Goal: Task Accomplishment & Management: Use online tool/utility

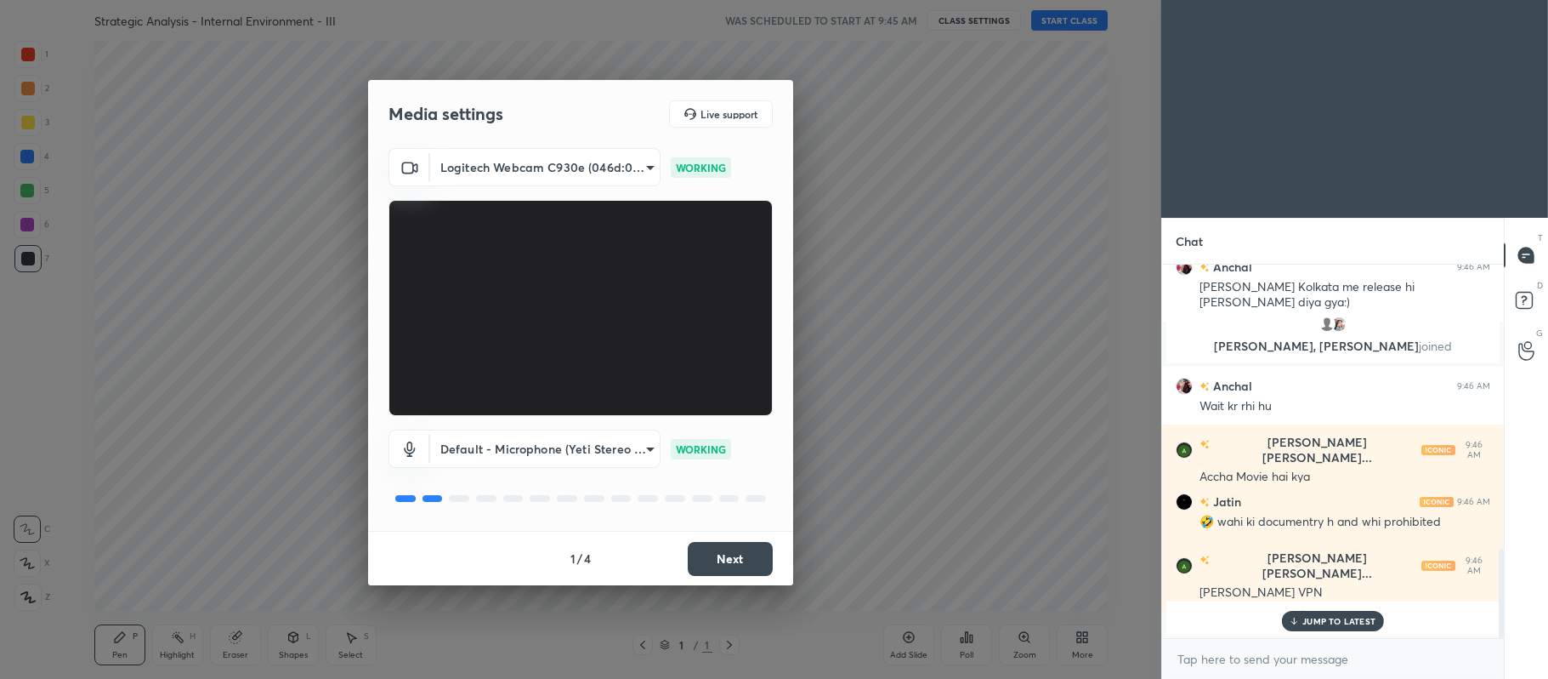
scroll to position [1189, 0]
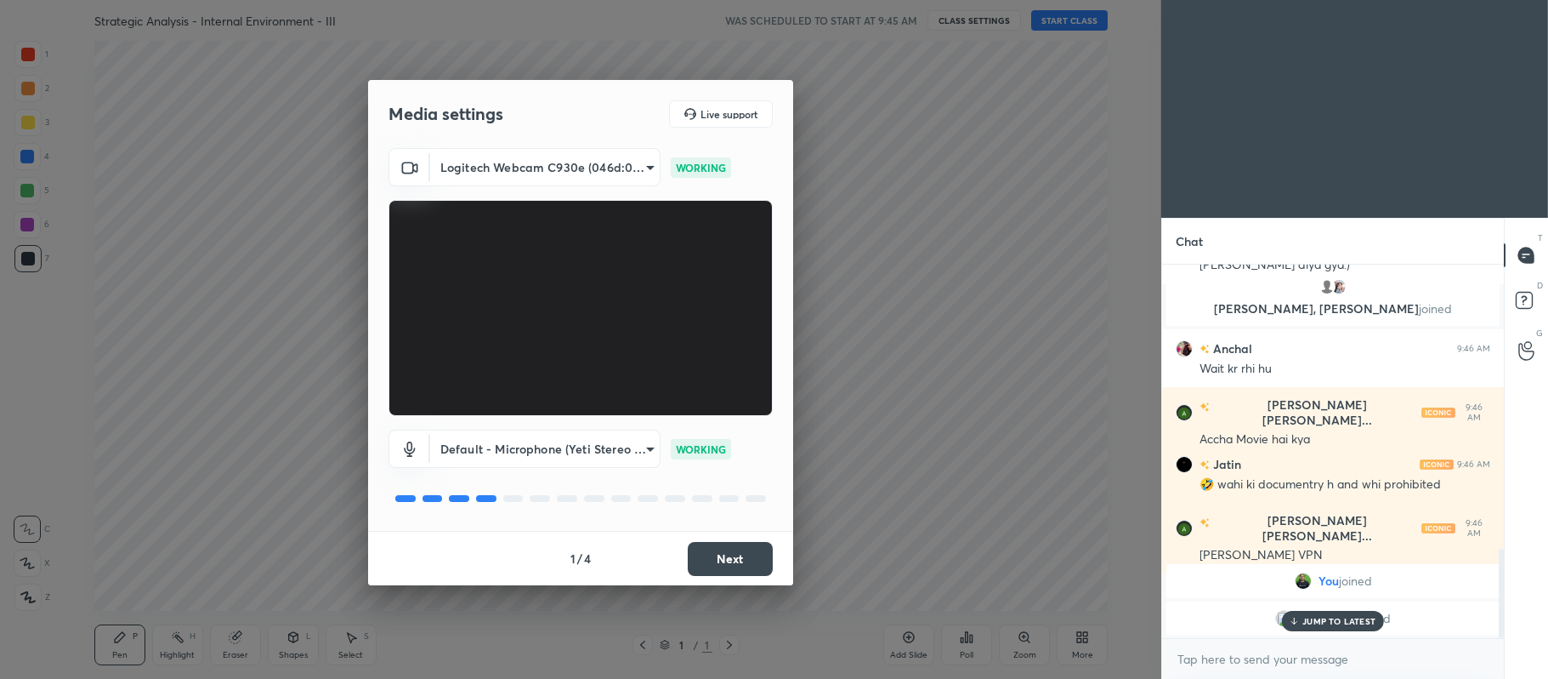
click at [724, 559] on button "Next" at bounding box center [730, 559] width 85 height 34
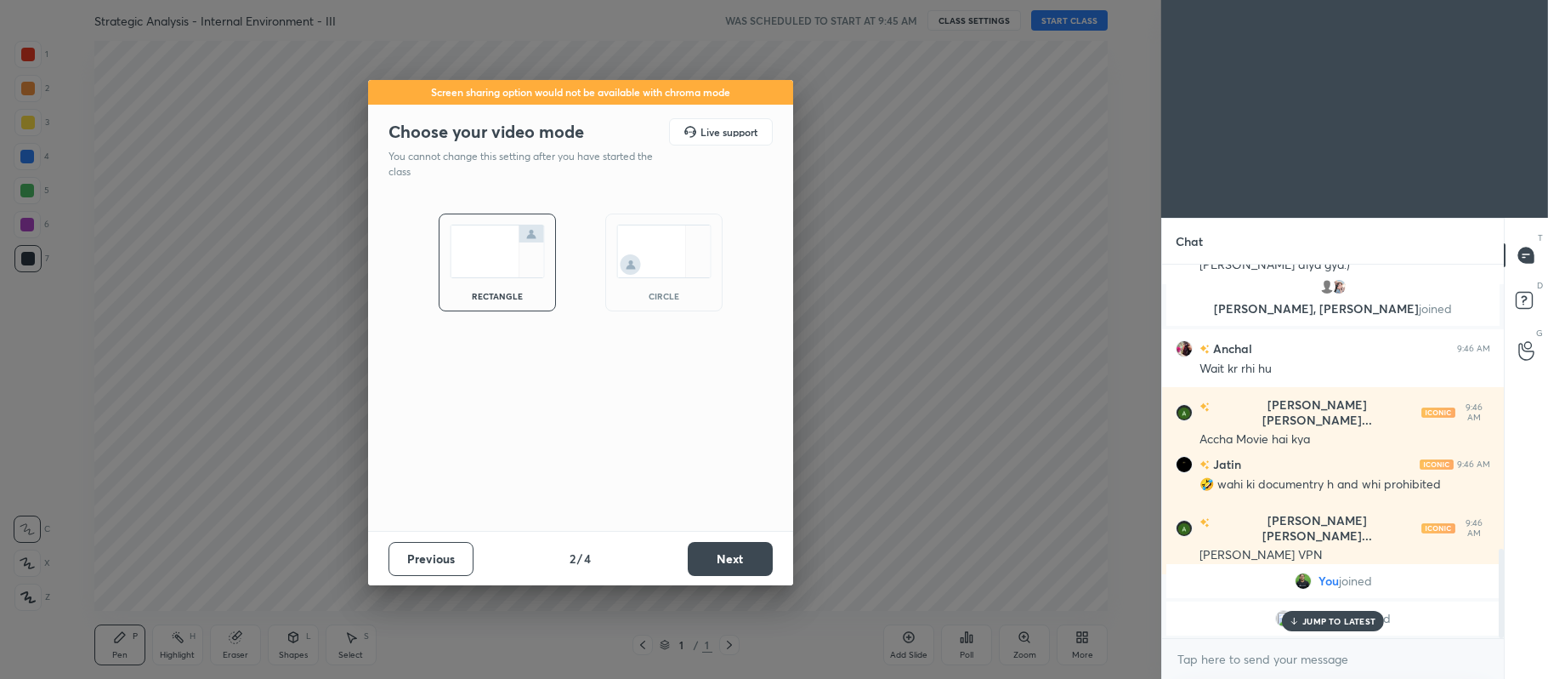
click at [715, 551] on button "Next" at bounding box center [730, 559] width 85 height 34
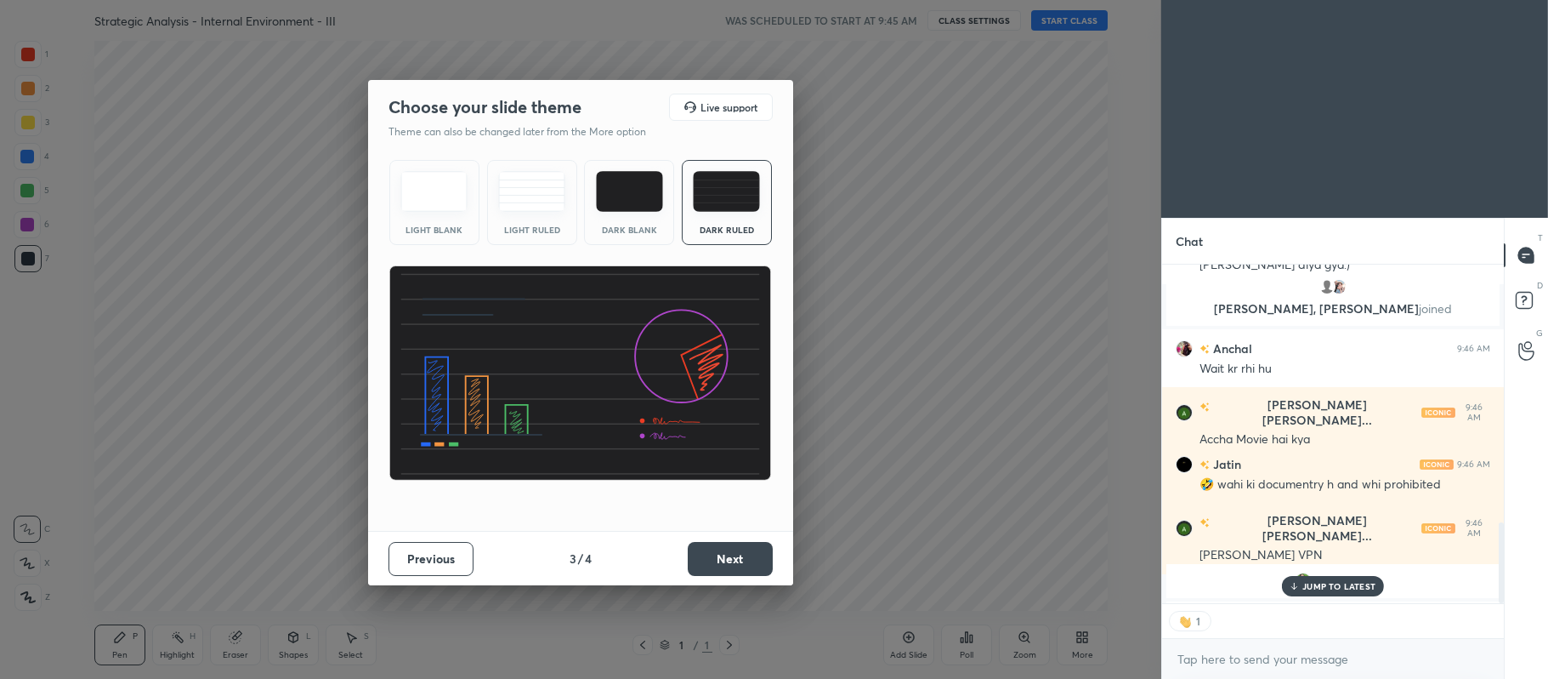
scroll to position [1224, 0]
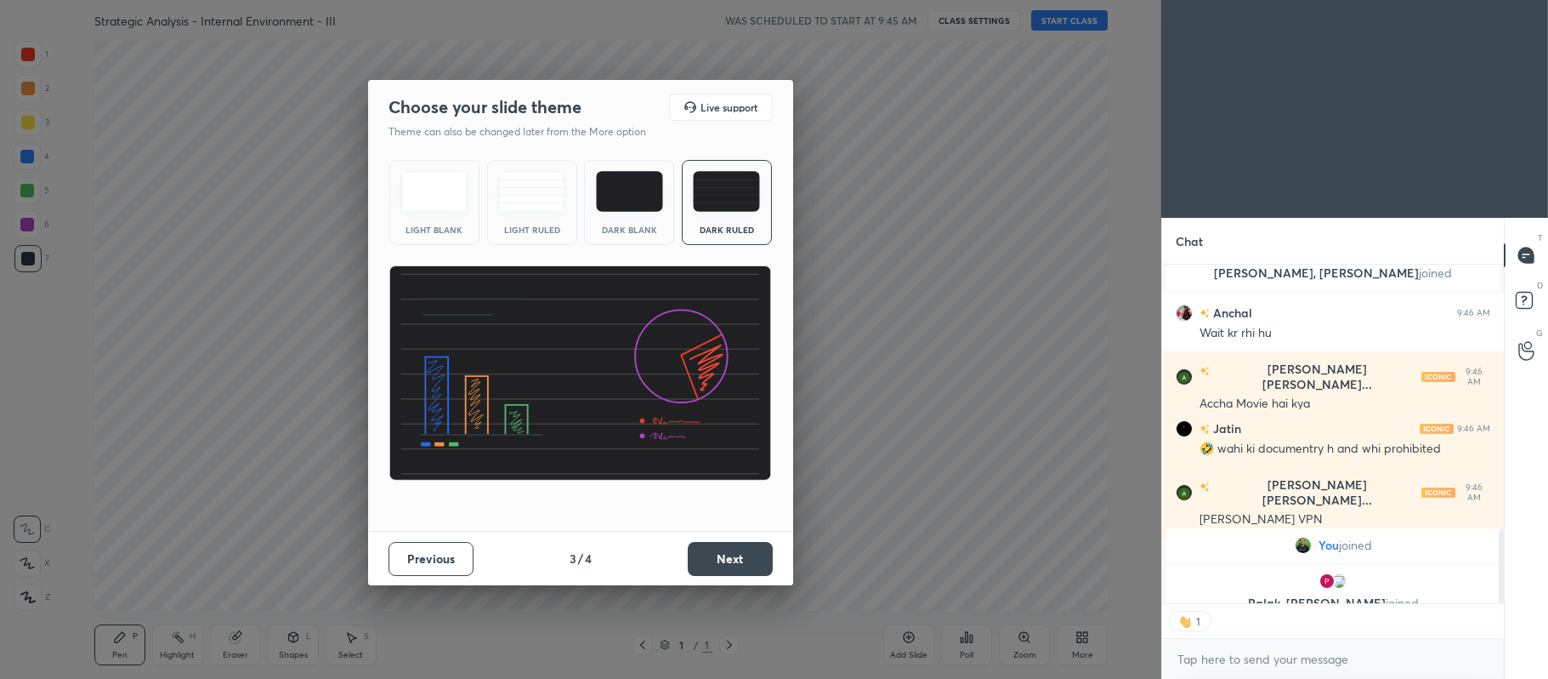
click at [721, 556] on button "Next" at bounding box center [730, 559] width 85 height 34
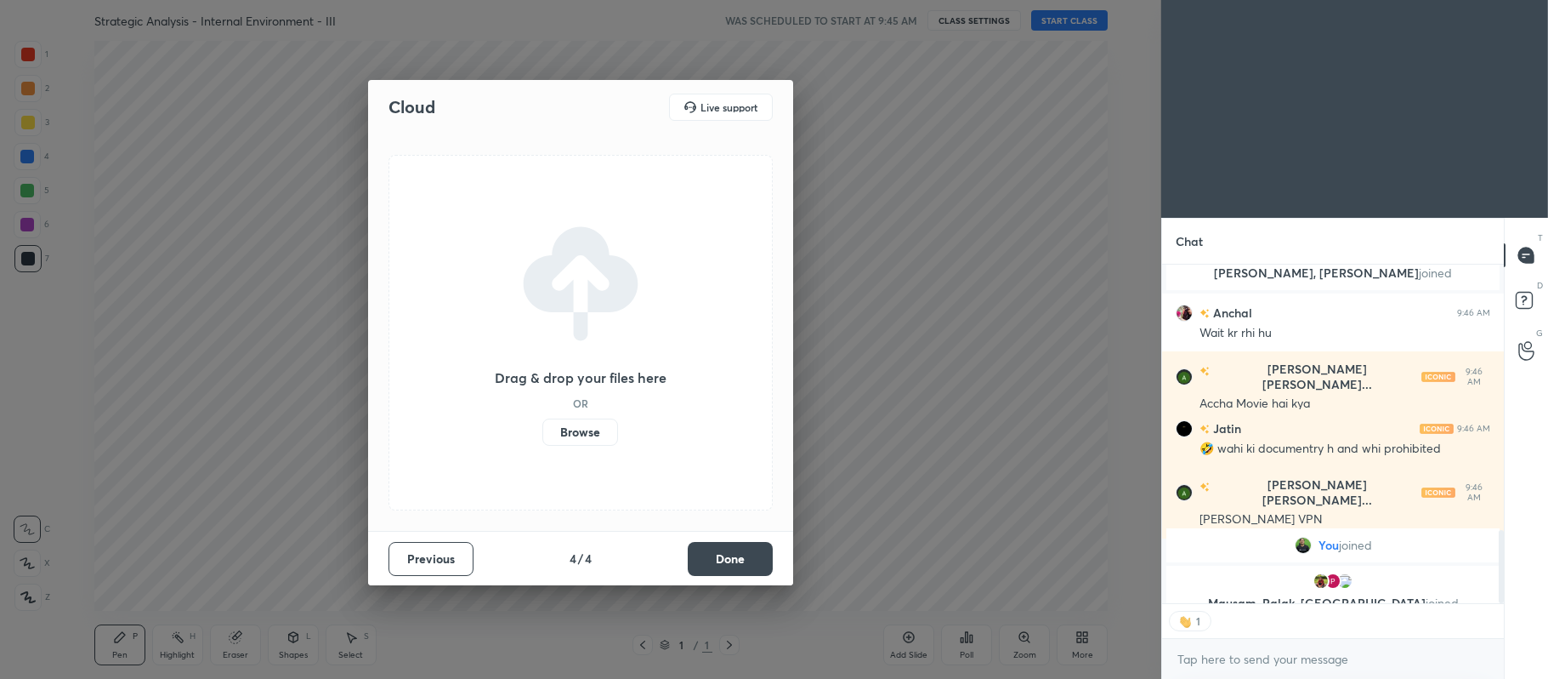
click at [594, 430] on label "Browse" at bounding box center [581, 431] width 76 height 27
click at [543, 430] on input "Browse" at bounding box center [543, 431] width 0 height 27
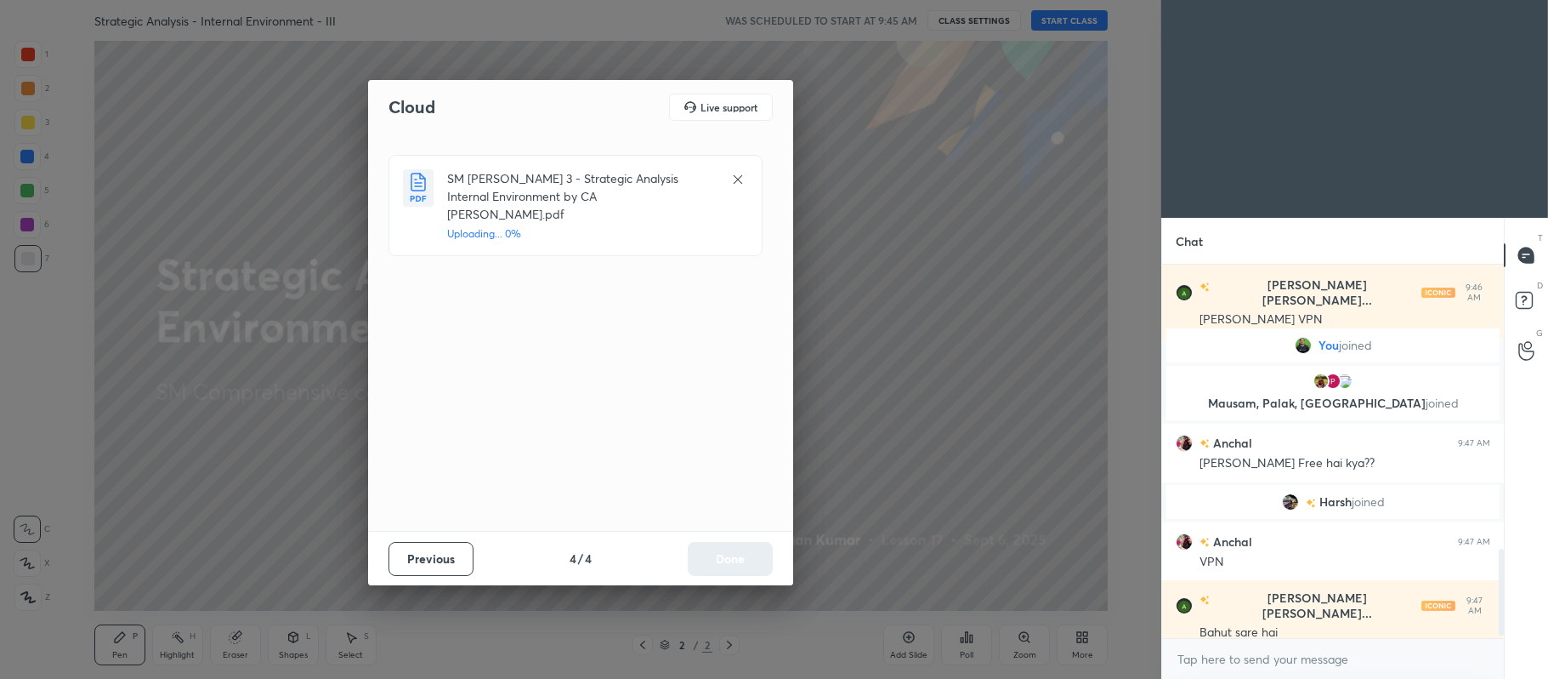
scroll to position [1222, 0]
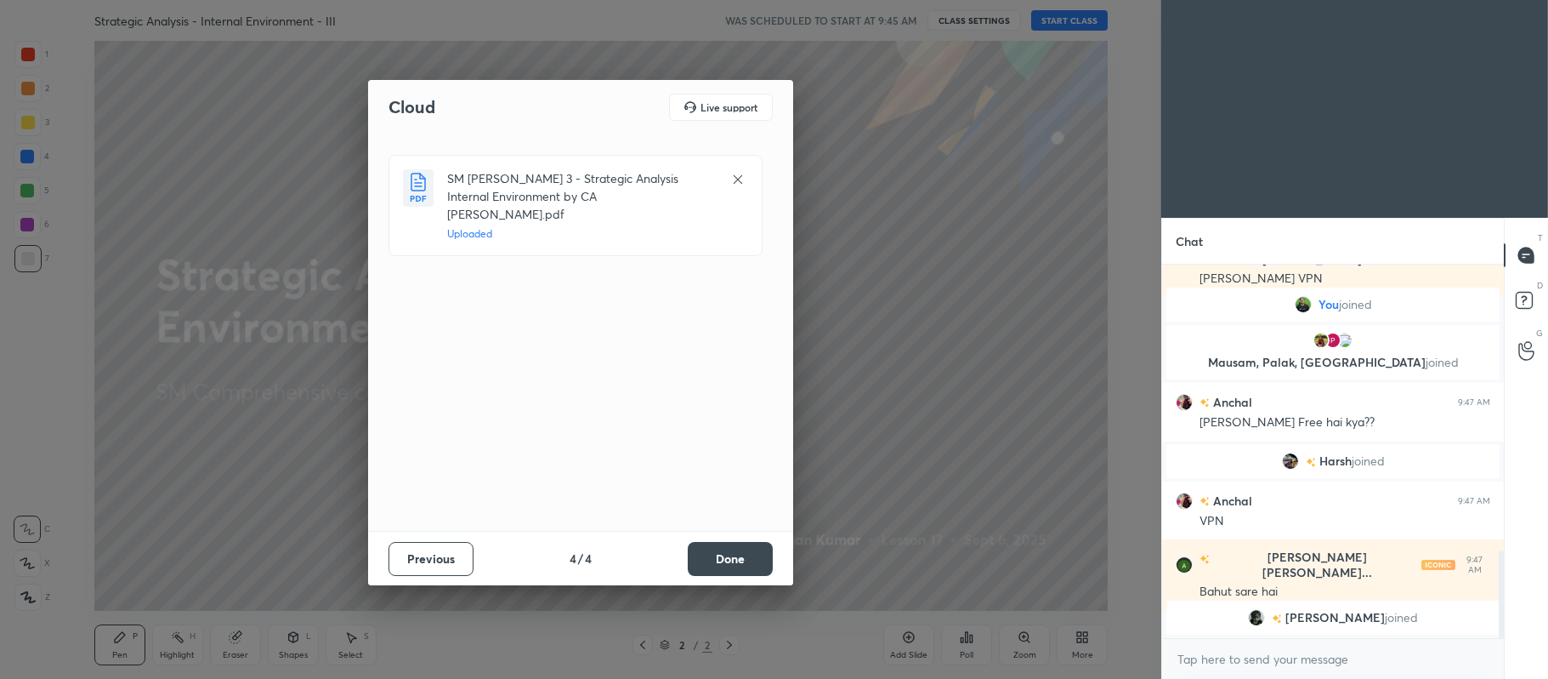
click at [713, 555] on button "Done" at bounding box center [730, 559] width 85 height 34
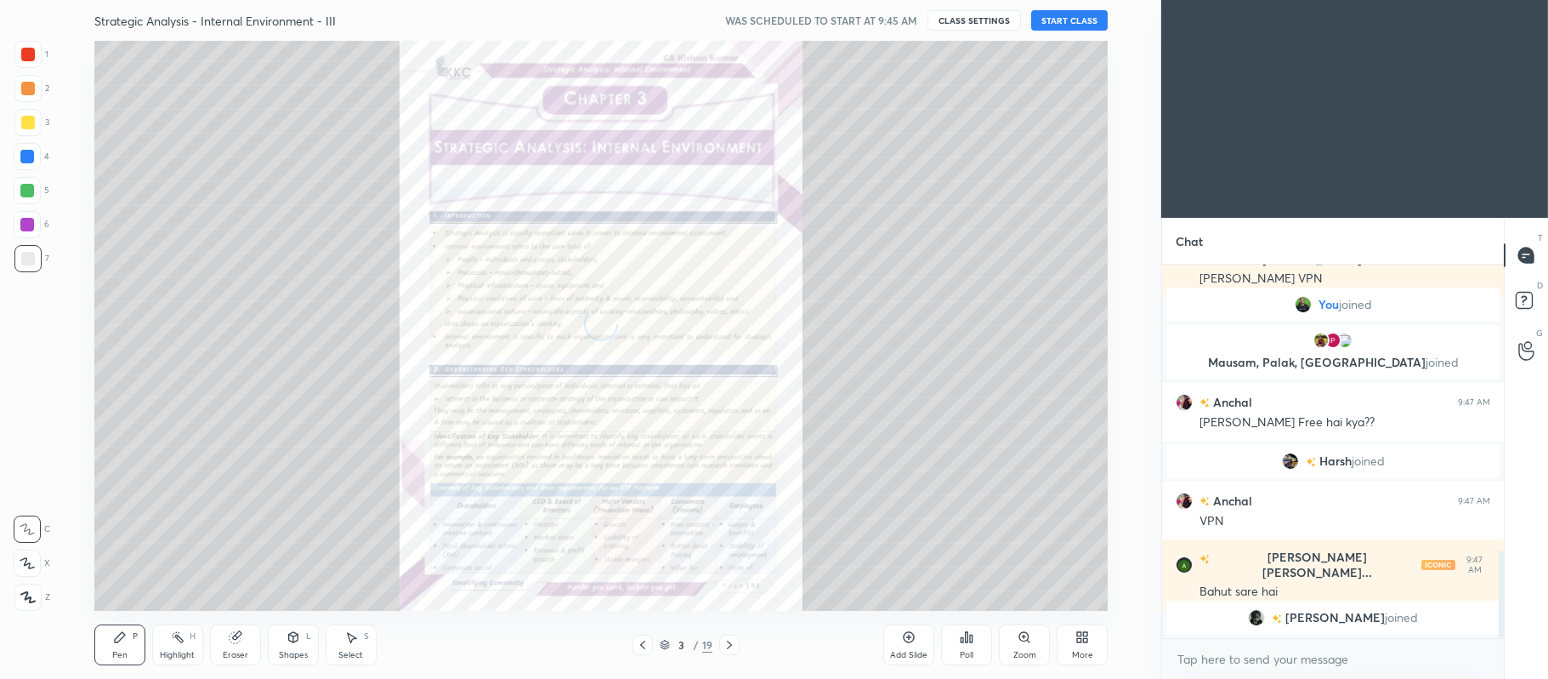
scroll to position [1232, 0]
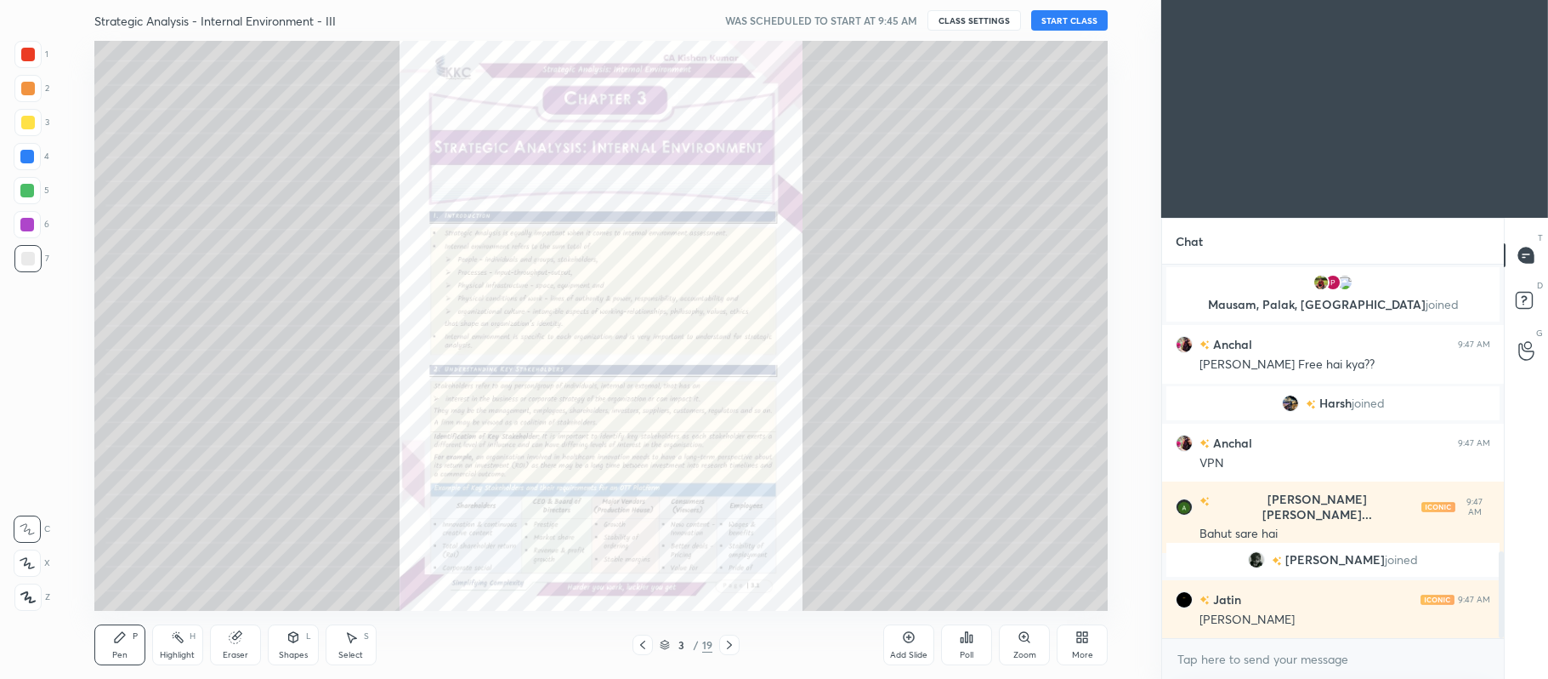
click at [648, 644] on icon at bounding box center [643, 645] width 14 height 14
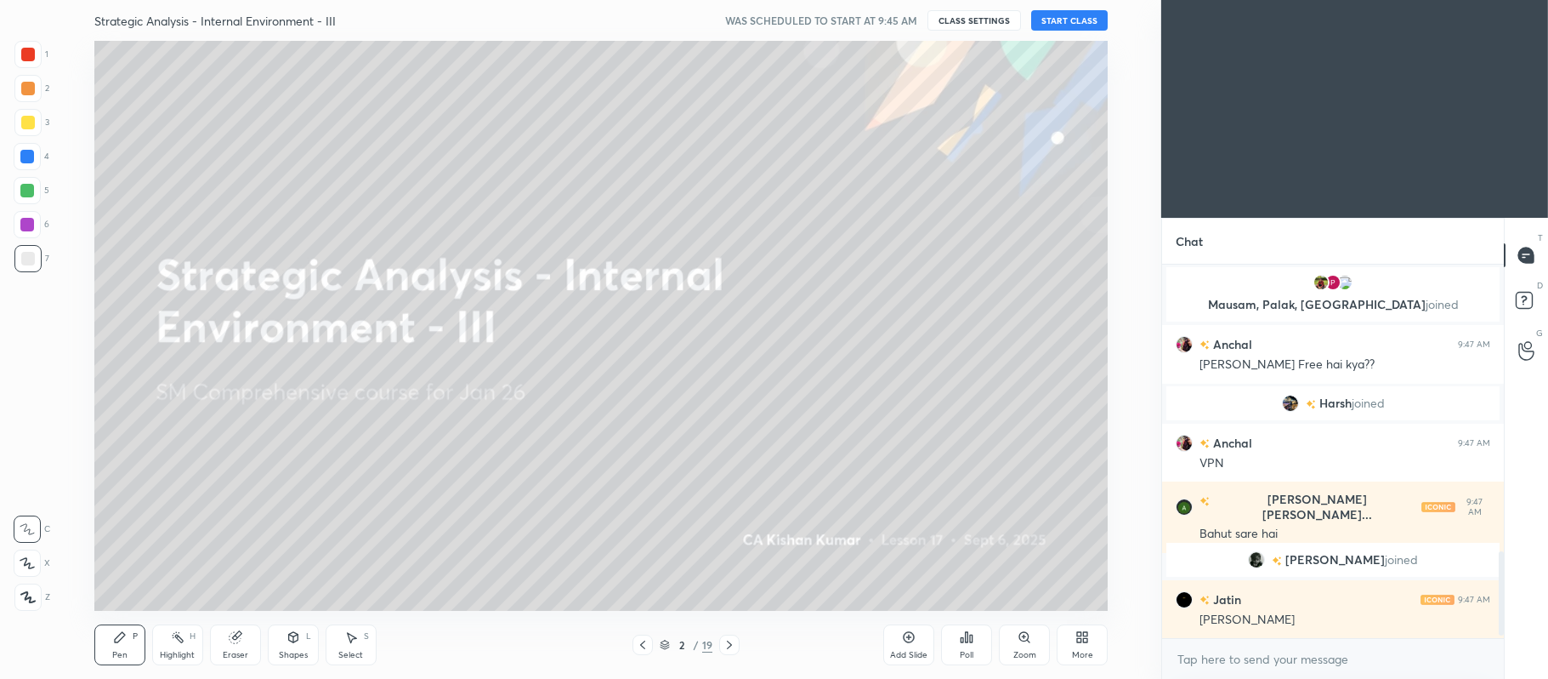
scroll to position [1290, 0]
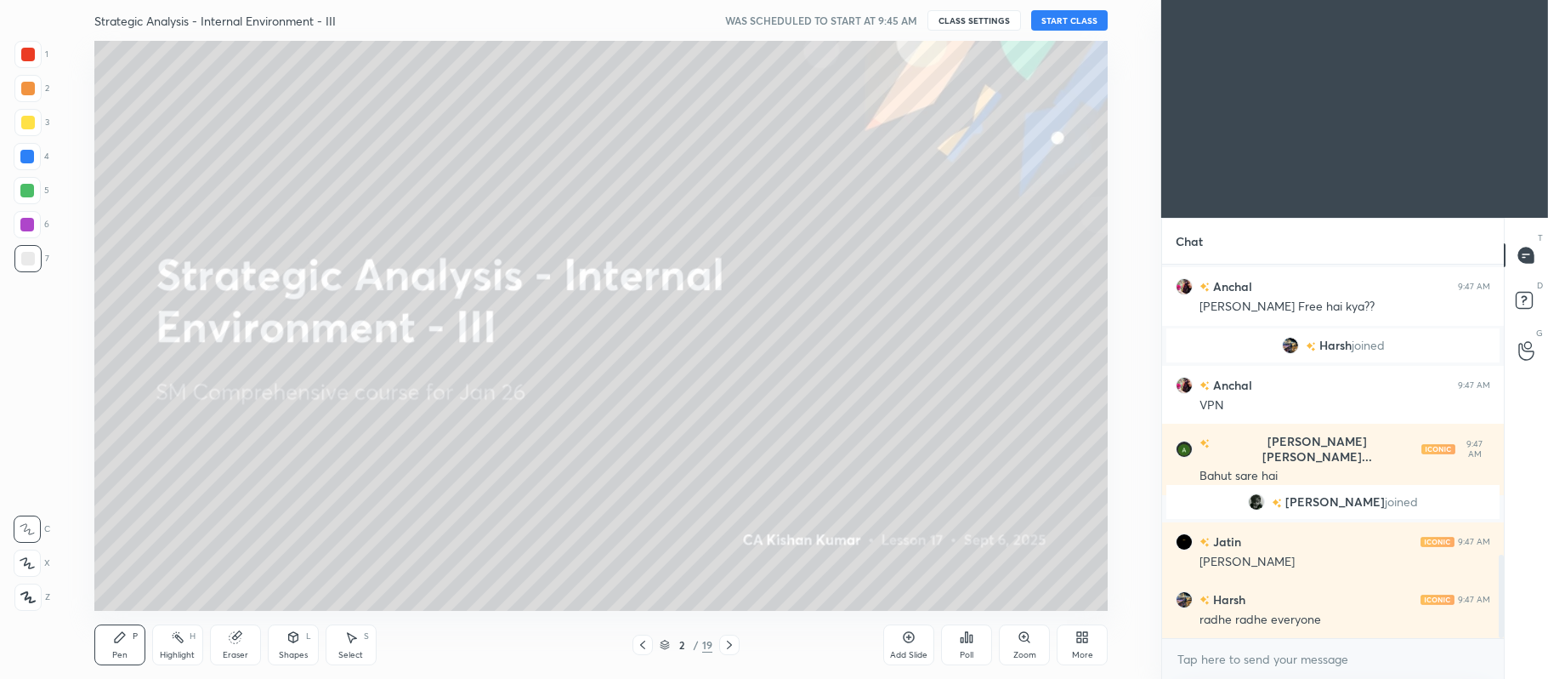
click at [18, 123] on div at bounding box center [27, 122] width 27 height 27
click at [25, 566] on icon at bounding box center [27, 563] width 15 height 12
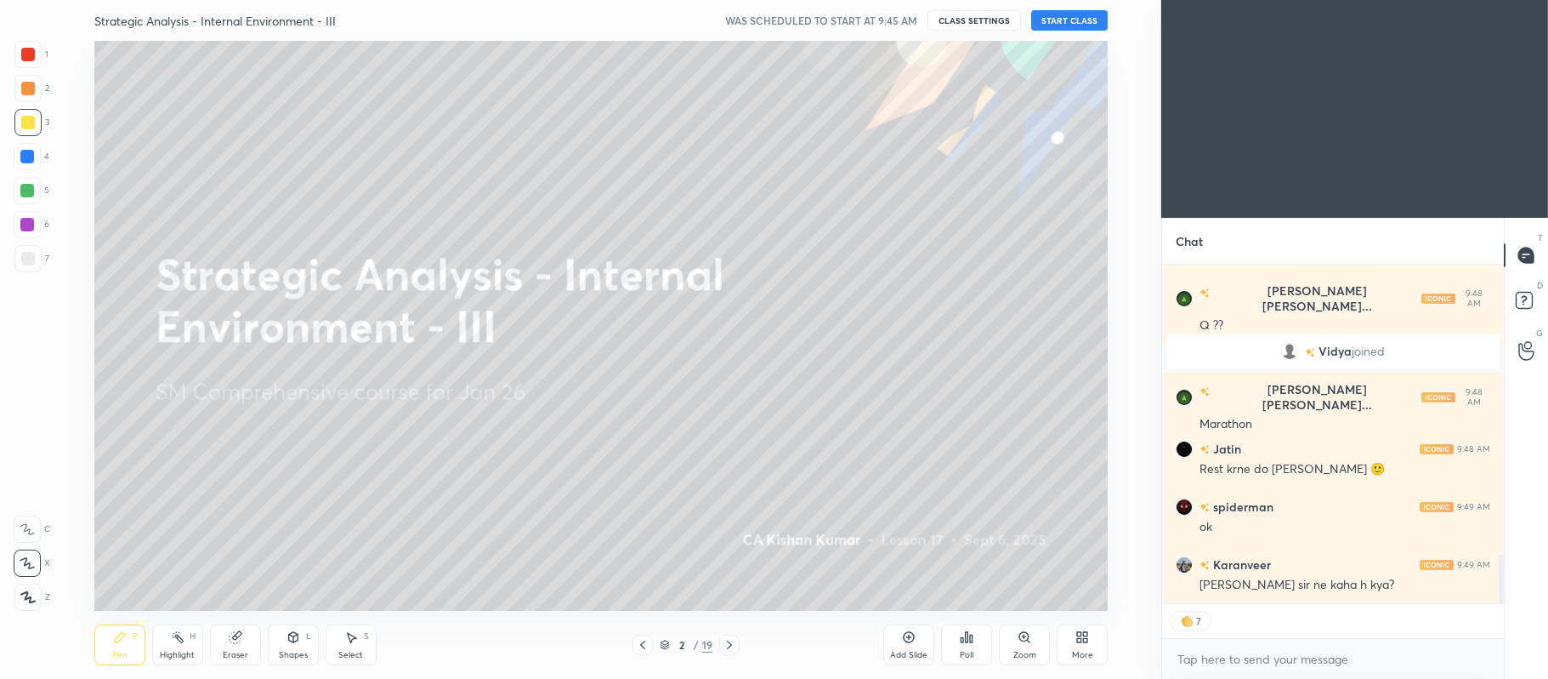
scroll to position [2017, 0]
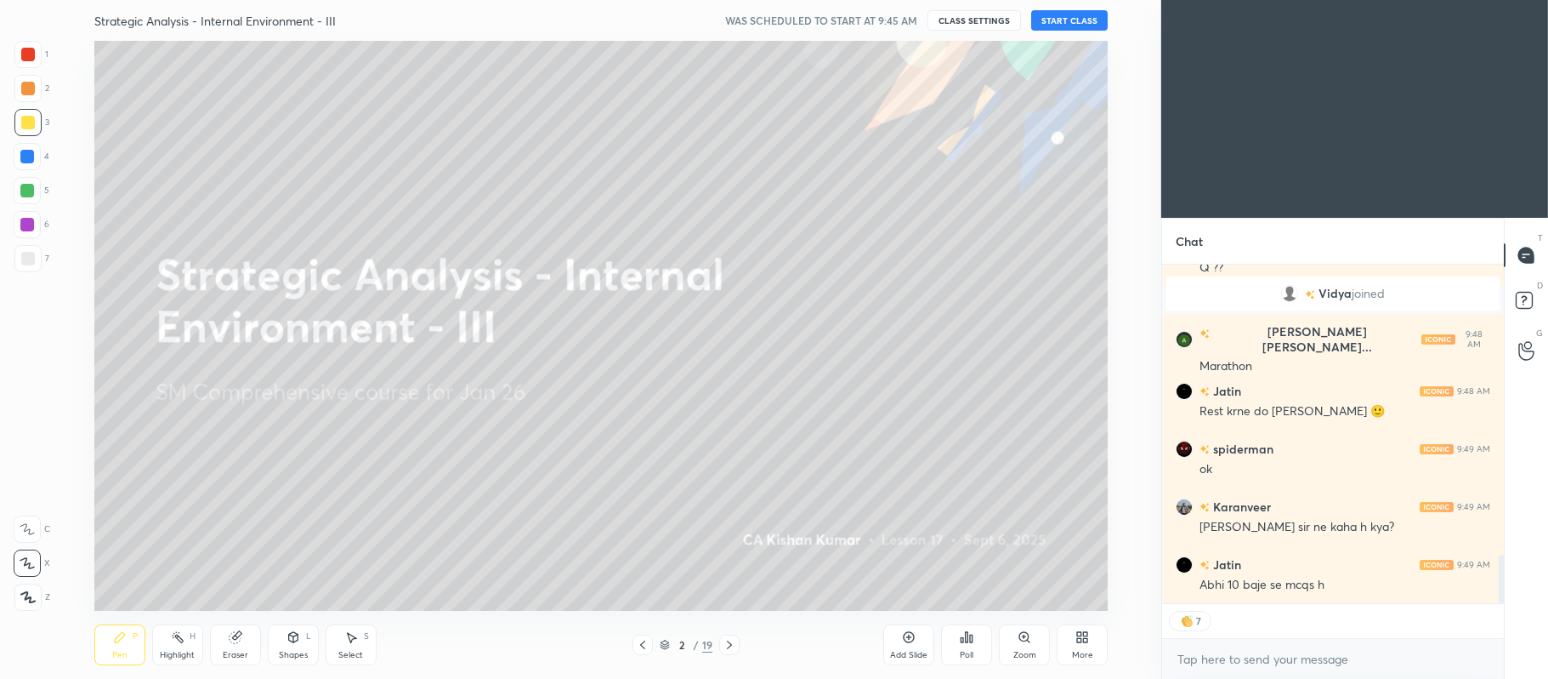
click at [1066, 24] on button "START CLASS" at bounding box center [1069, 20] width 77 height 20
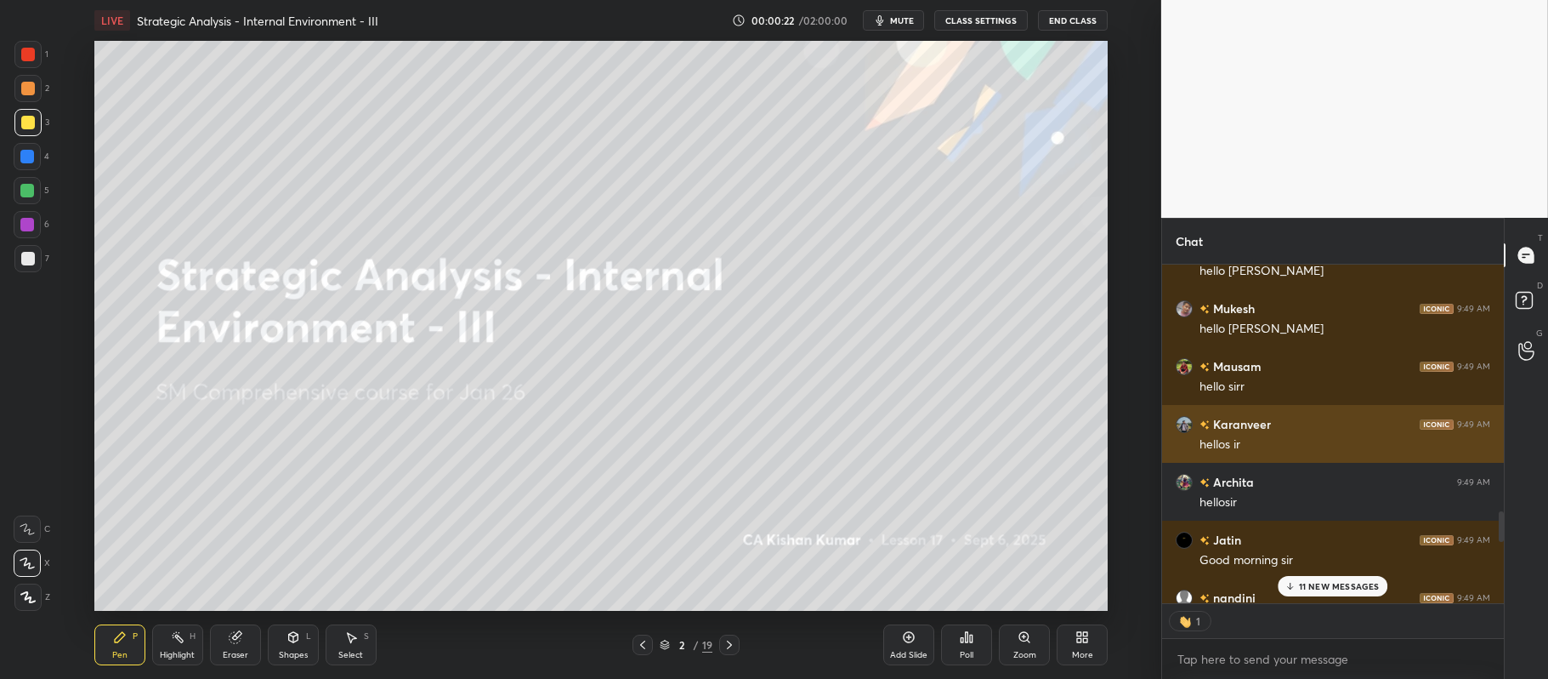
scroll to position [2736, 0]
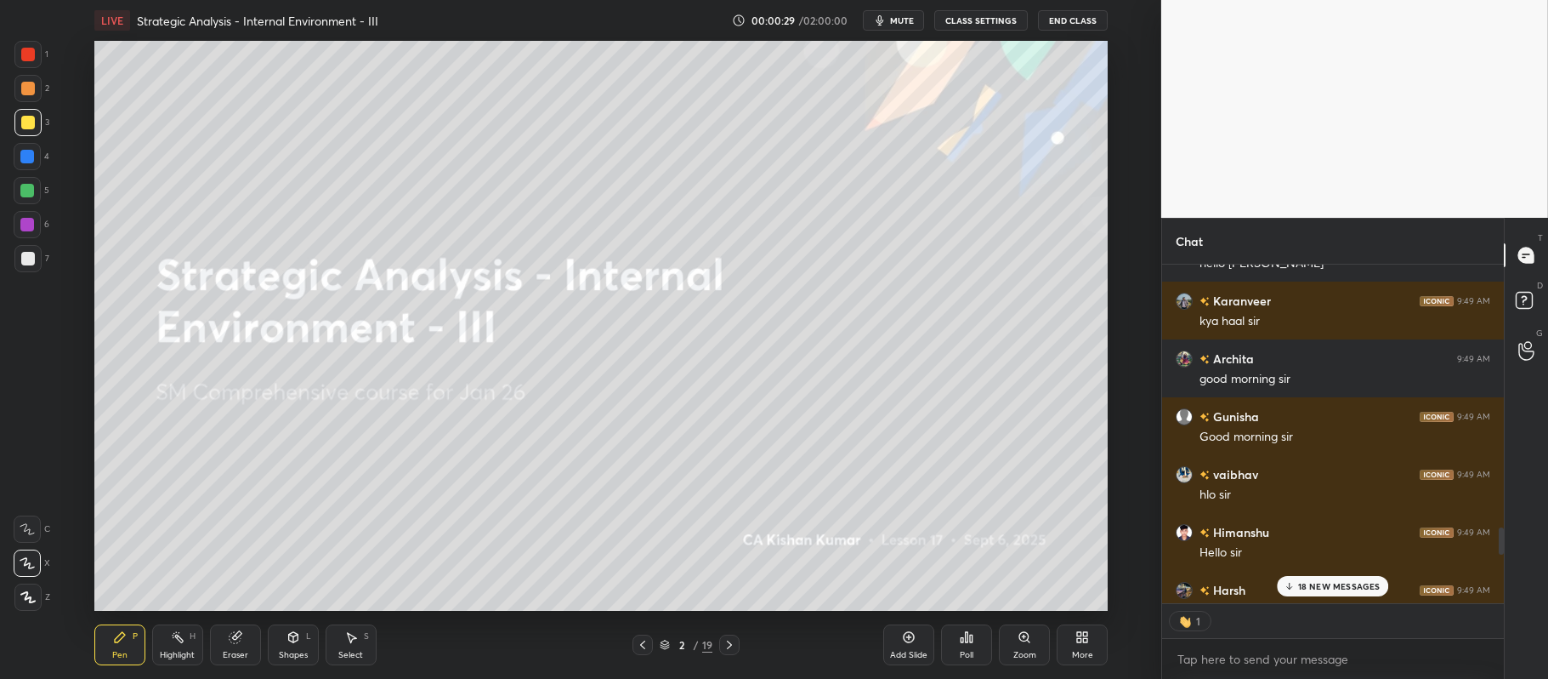
type textarea "x"
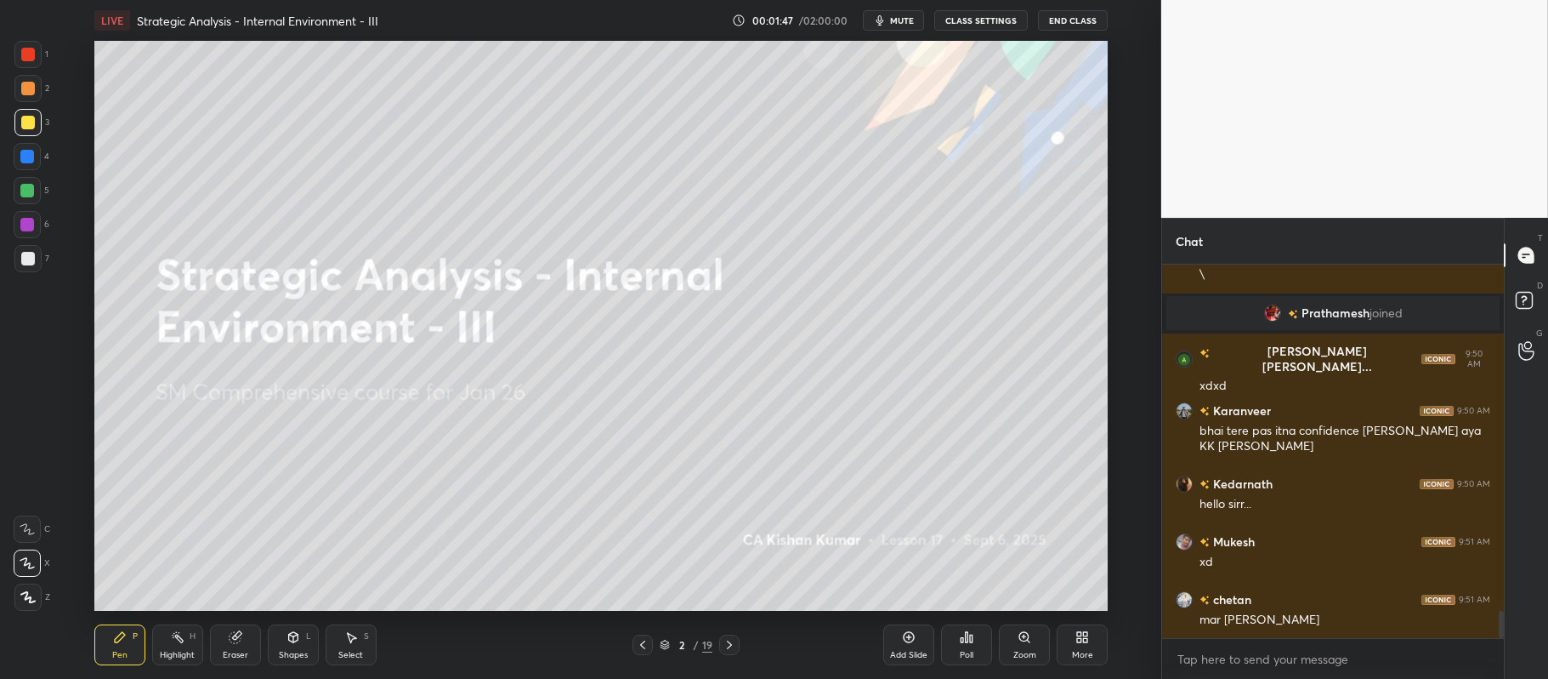
scroll to position [4756, 0]
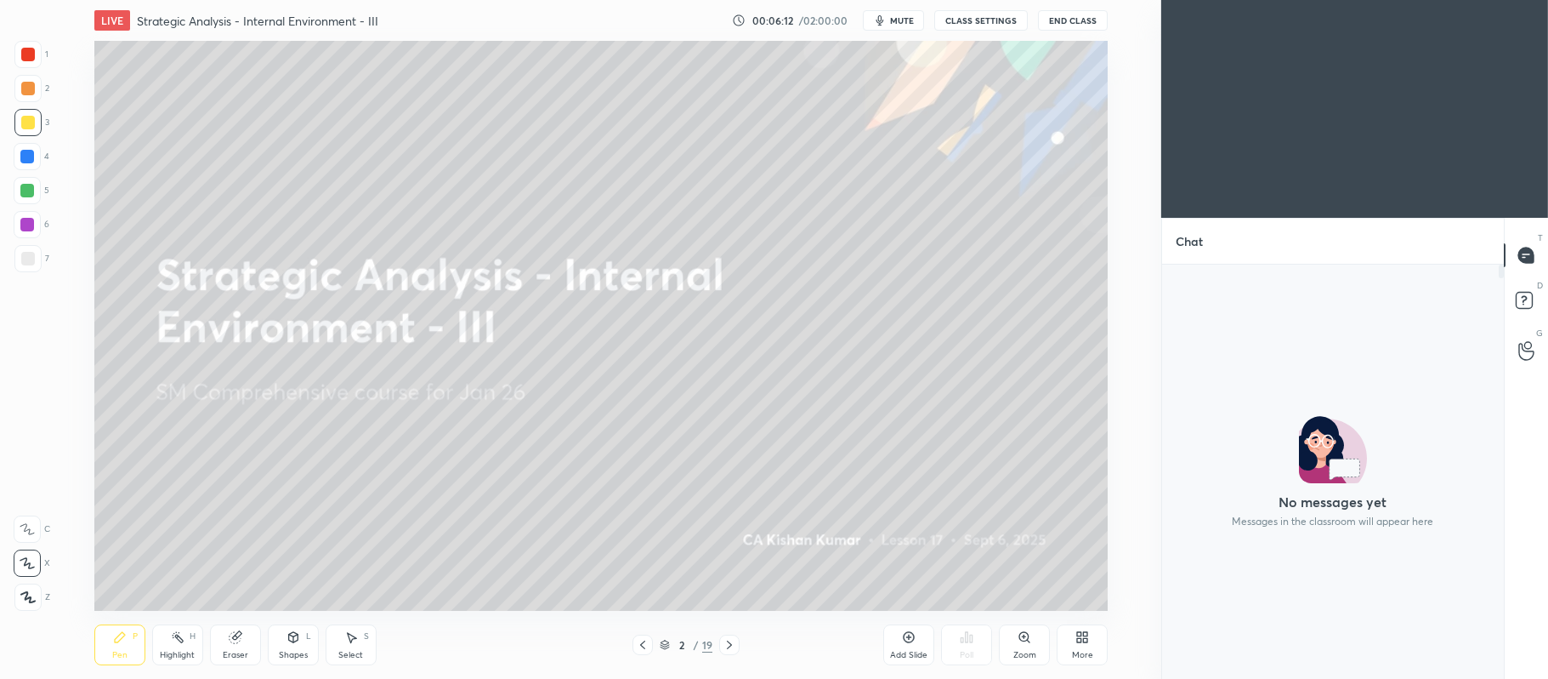
scroll to position [84464, 83940]
click at [1524, 254] on icon at bounding box center [1526, 254] width 7 height 0
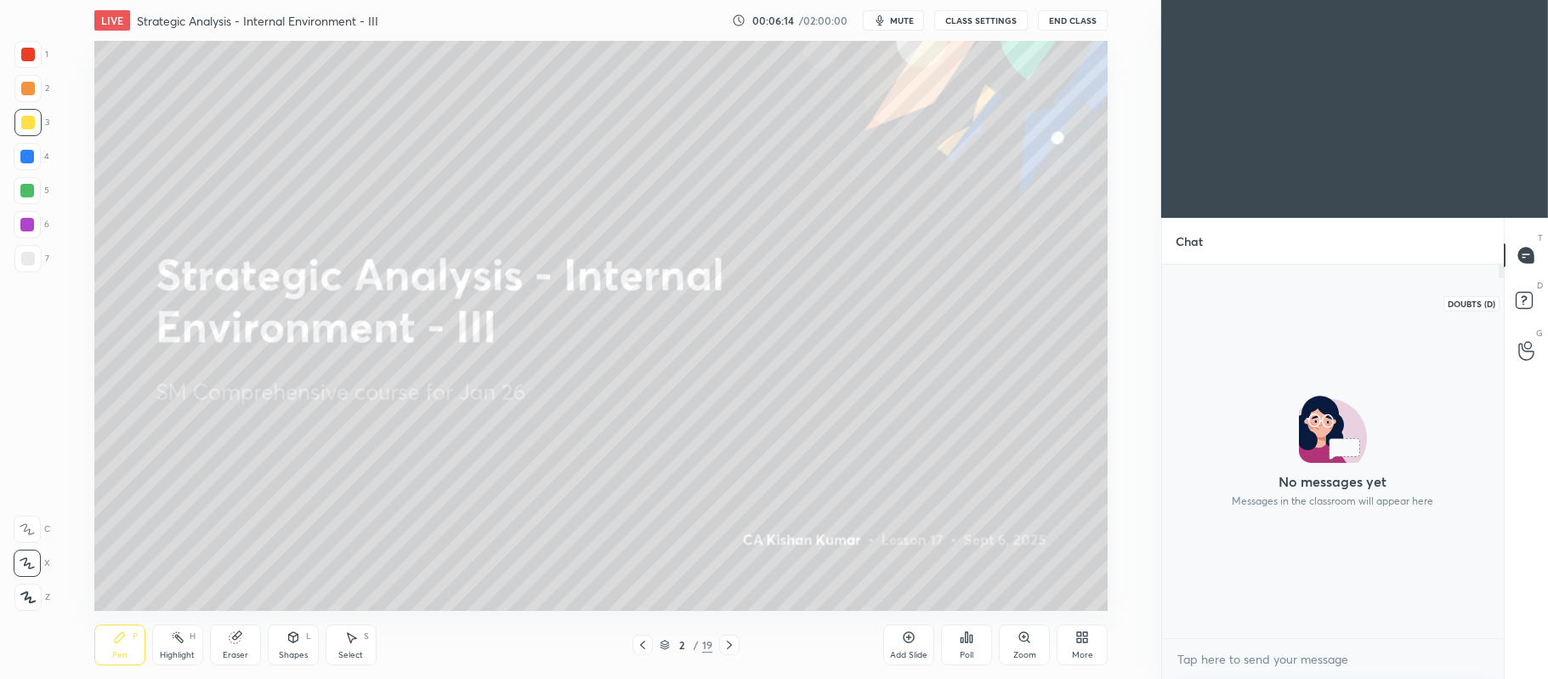
click at [1521, 300] on rect at bounding box center [1524, 301] width 16 height 16
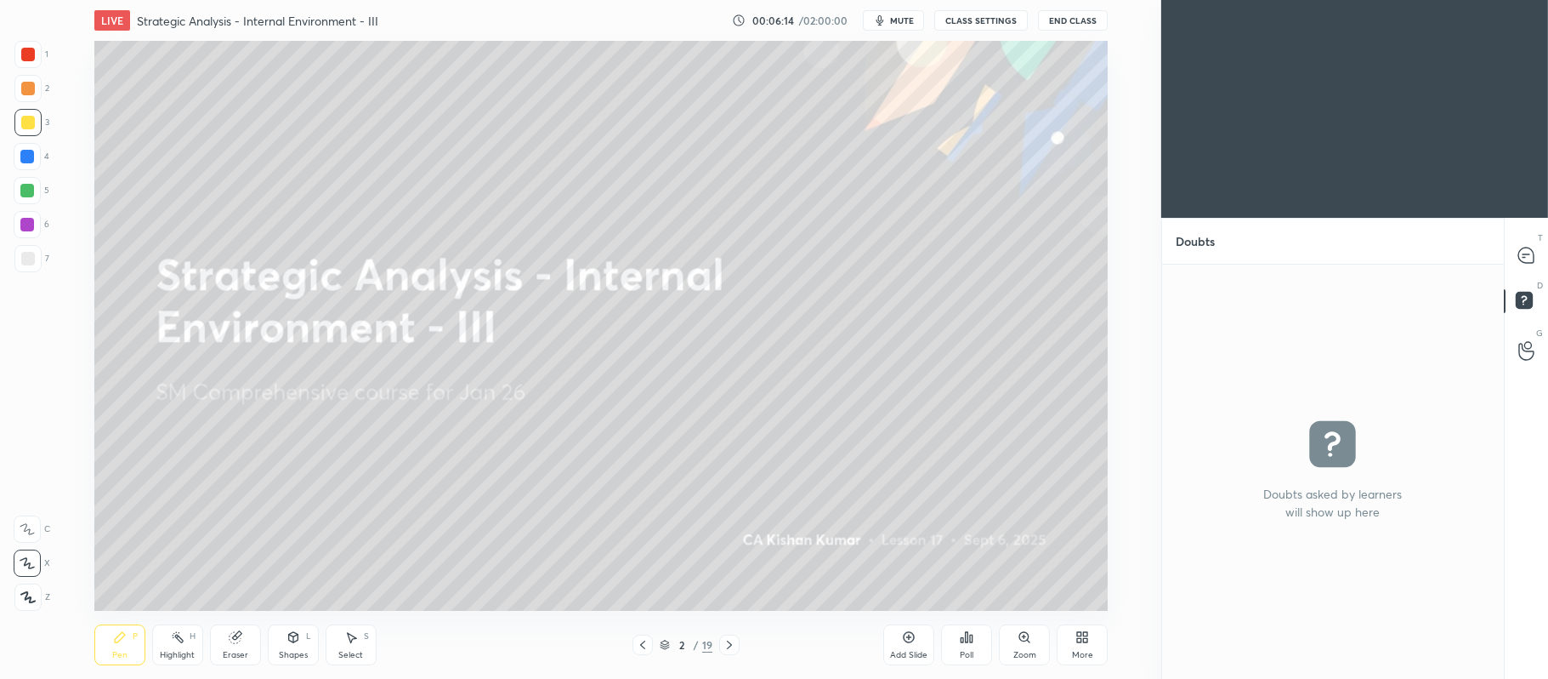
click at [1531, 242] on div at bounding box center [1527, 255] width 34 height 31
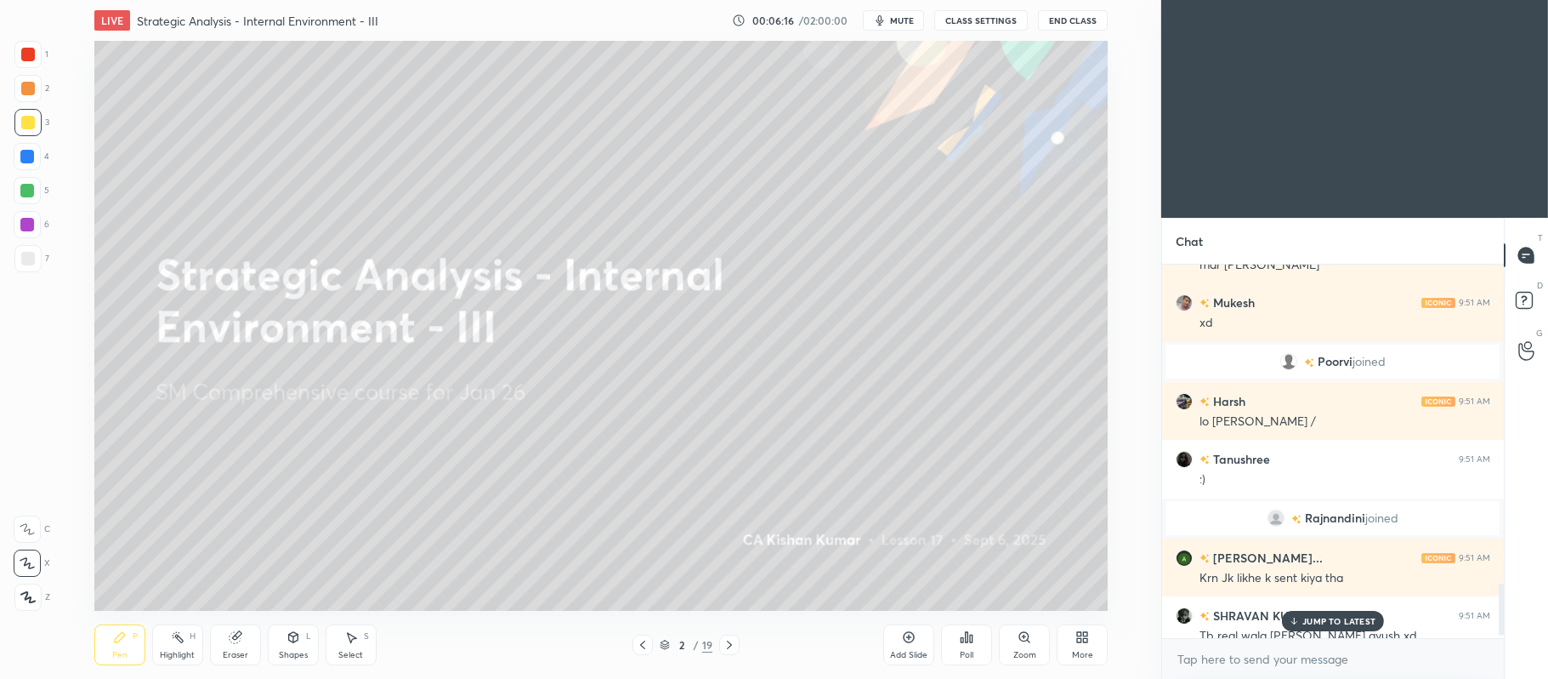
scroll to position [2283, 0]
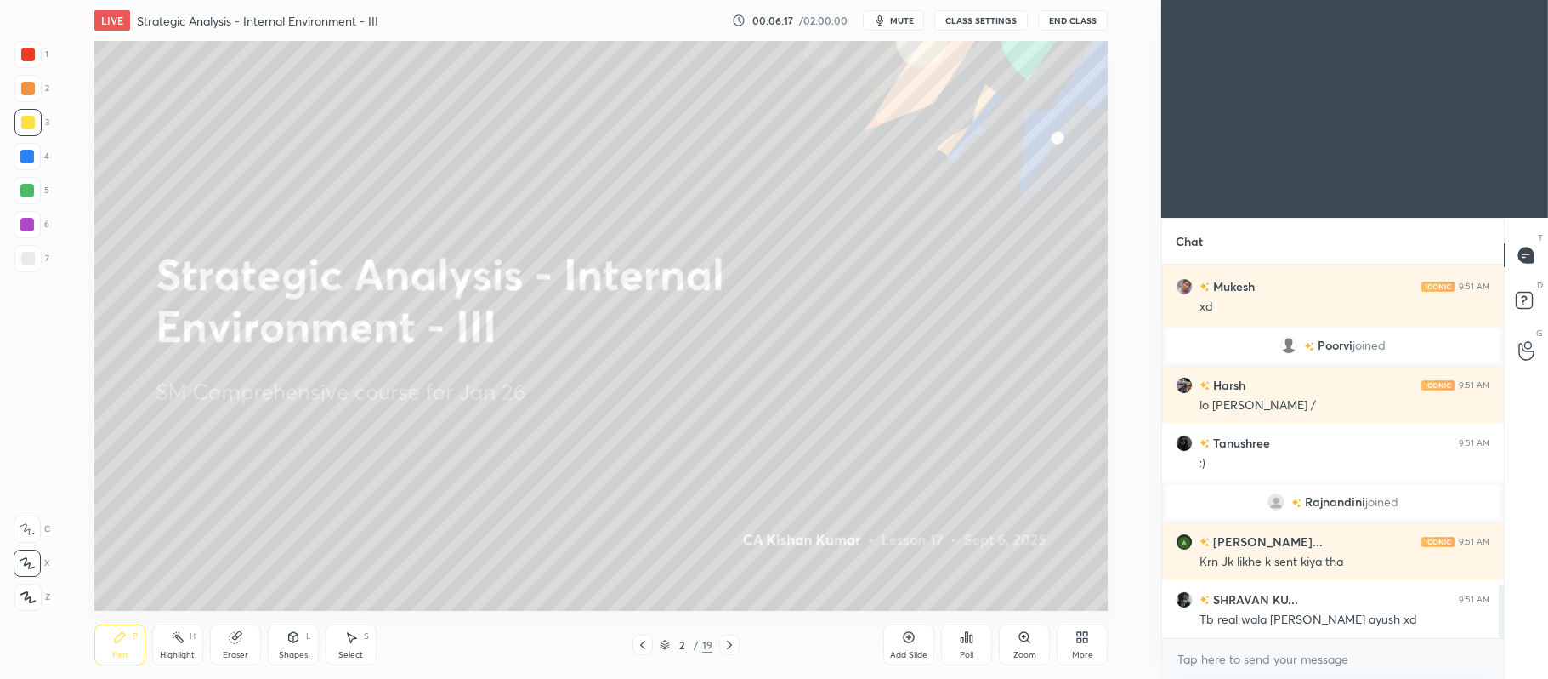
click at [970, 645] on div "Poll" at bounding box center [966, 644] width 51 height 41
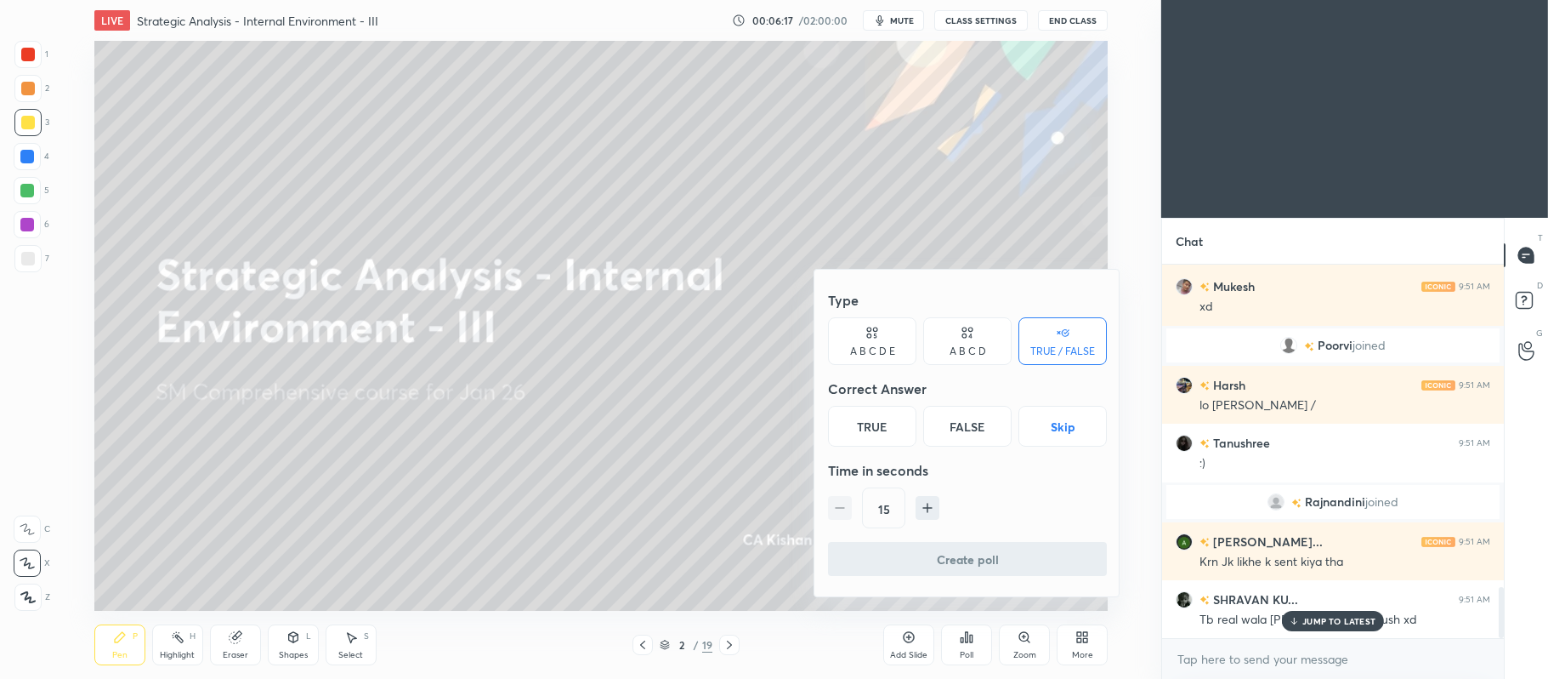
scroll to position [2355, 0]
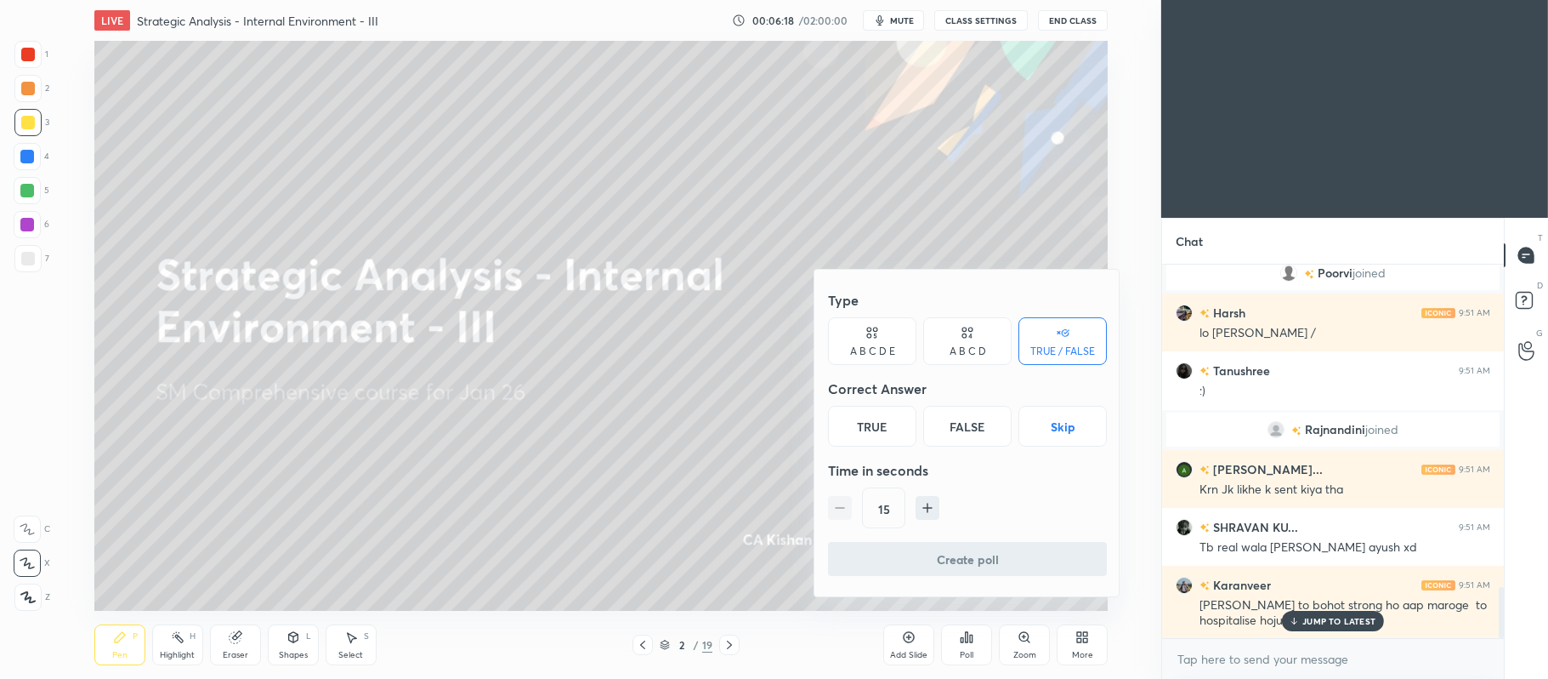
click at [886, 426] on div "True" at bounding box center [872, 426] width 88 height 41
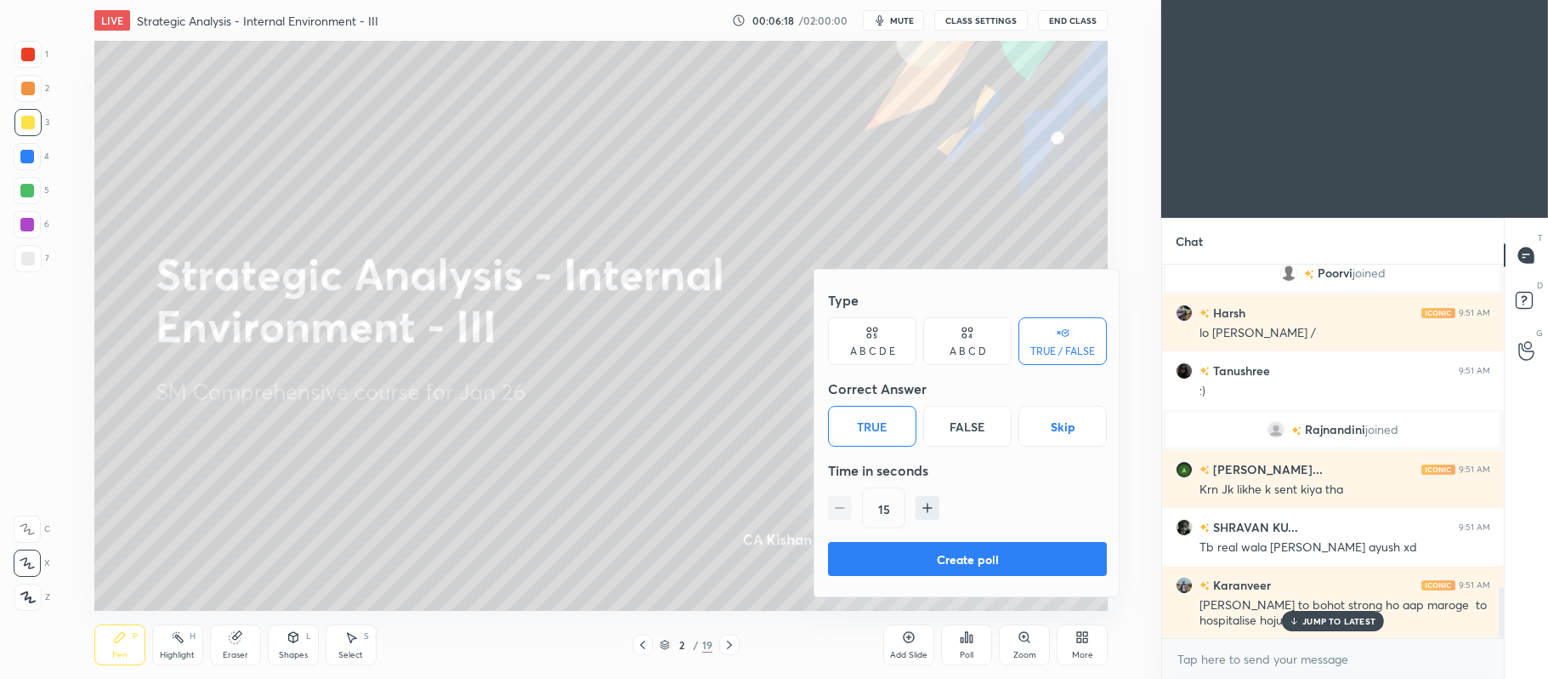
click at [901, 560] on button "Create poll" at bounding box center [967, 559] width 279 height 34
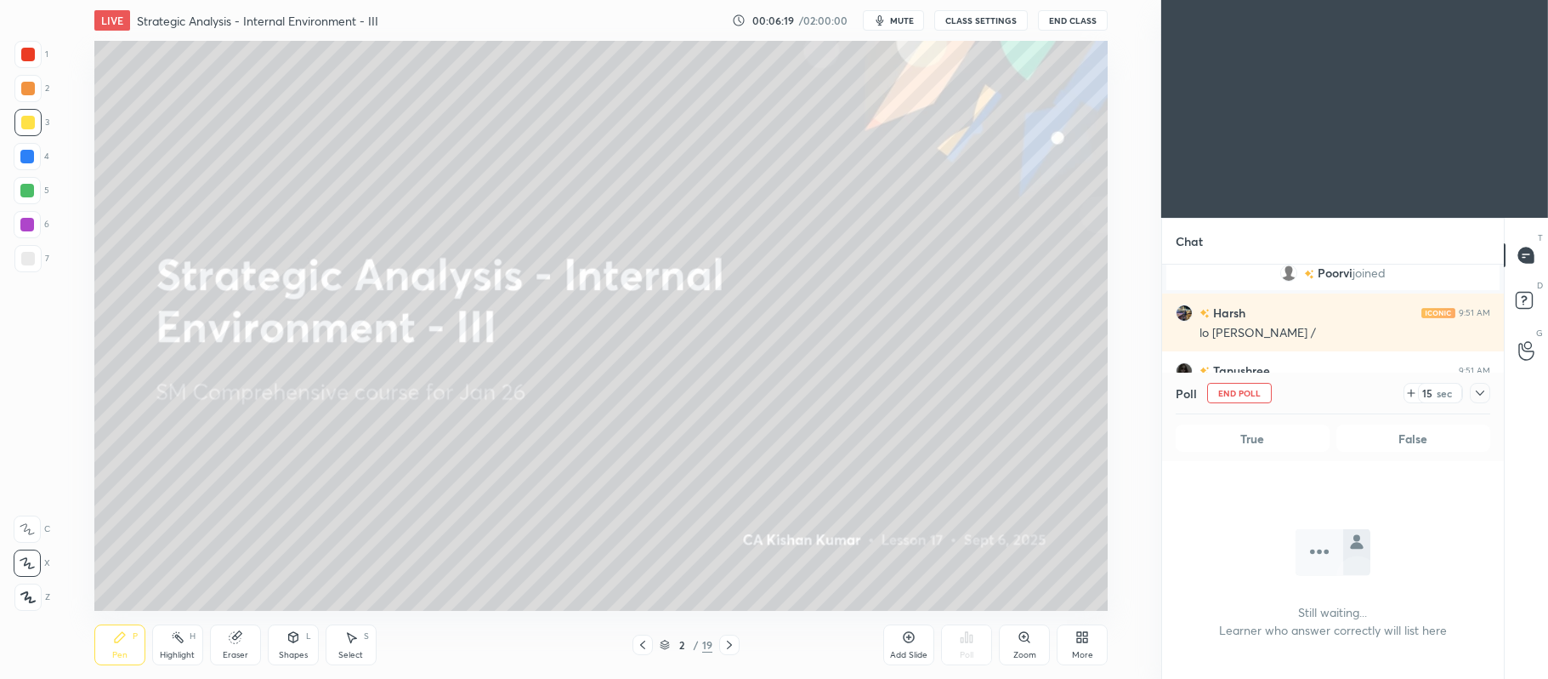
scroll to position [0, 0]
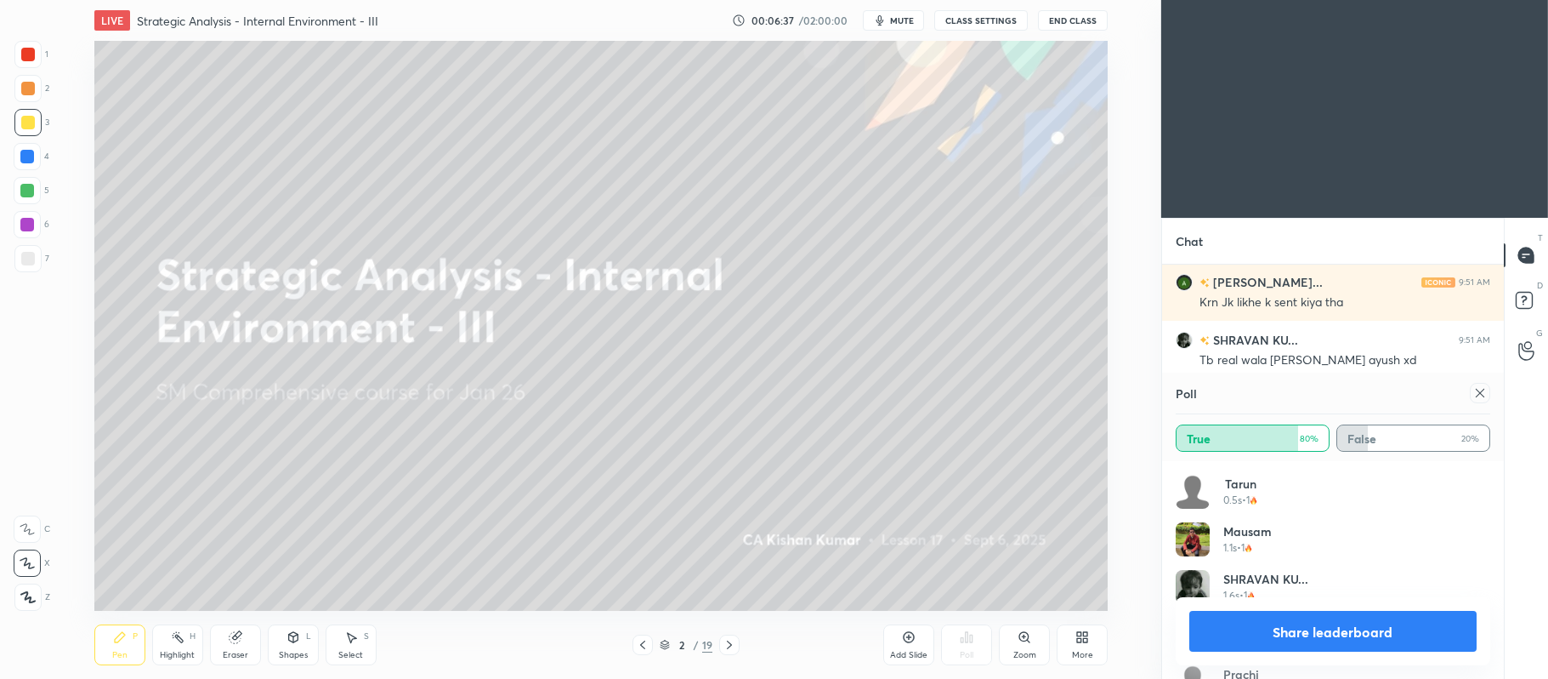
click at [1270, 628] on button "Share leaderboard" at bounding box center [1333, 631] width 287 height 41
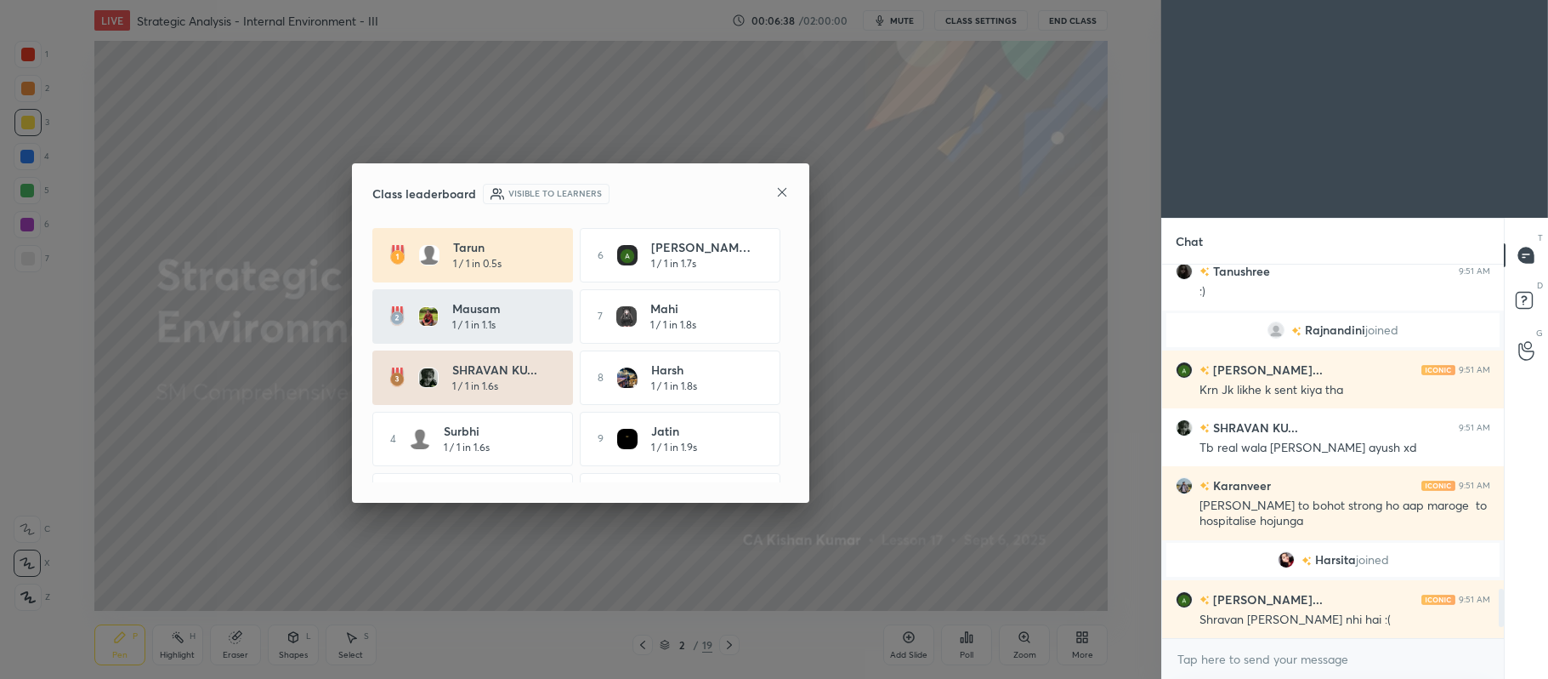
click at [774, 188] on div "Class leaderboard Visible to learners" at bounding box center [580, 194] width 417 height 20
click at [786, 195] on icon at bounding box center [782, 192] width 9 height 9
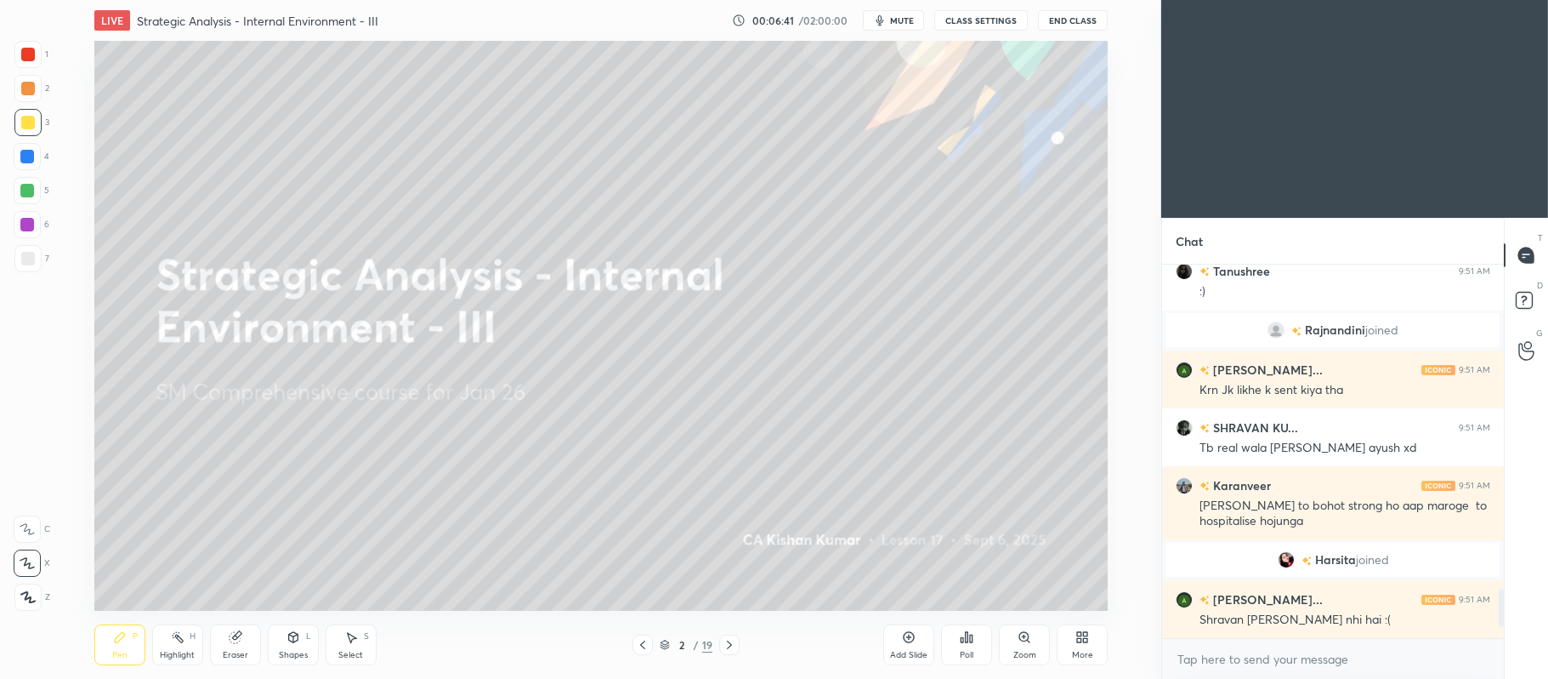
click at [910, 628] on div "Add Slide" at bounding box center [909, 644] width 51 height 41
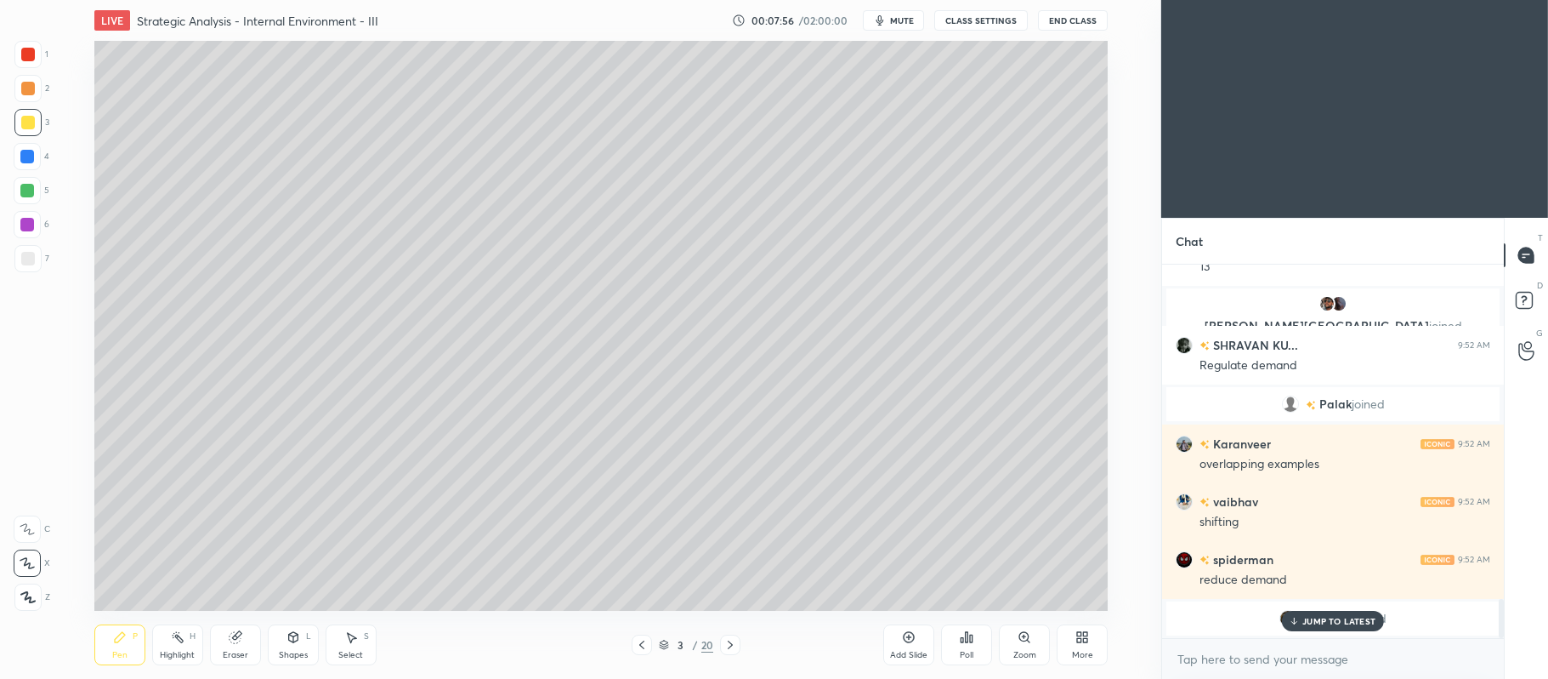
scroll to position [3287, 0]
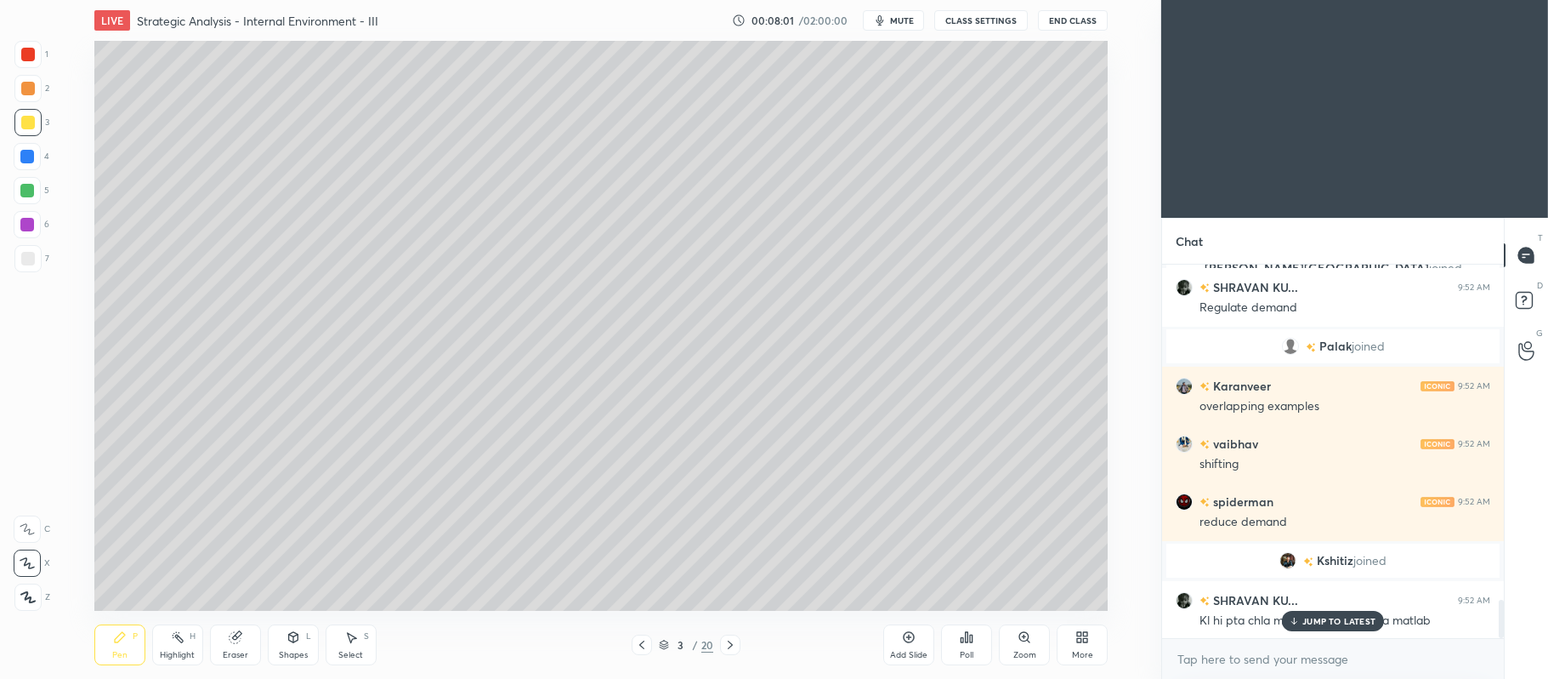
click at [908, 640] on icon at bounding box center [909, 637] width 14 height 14
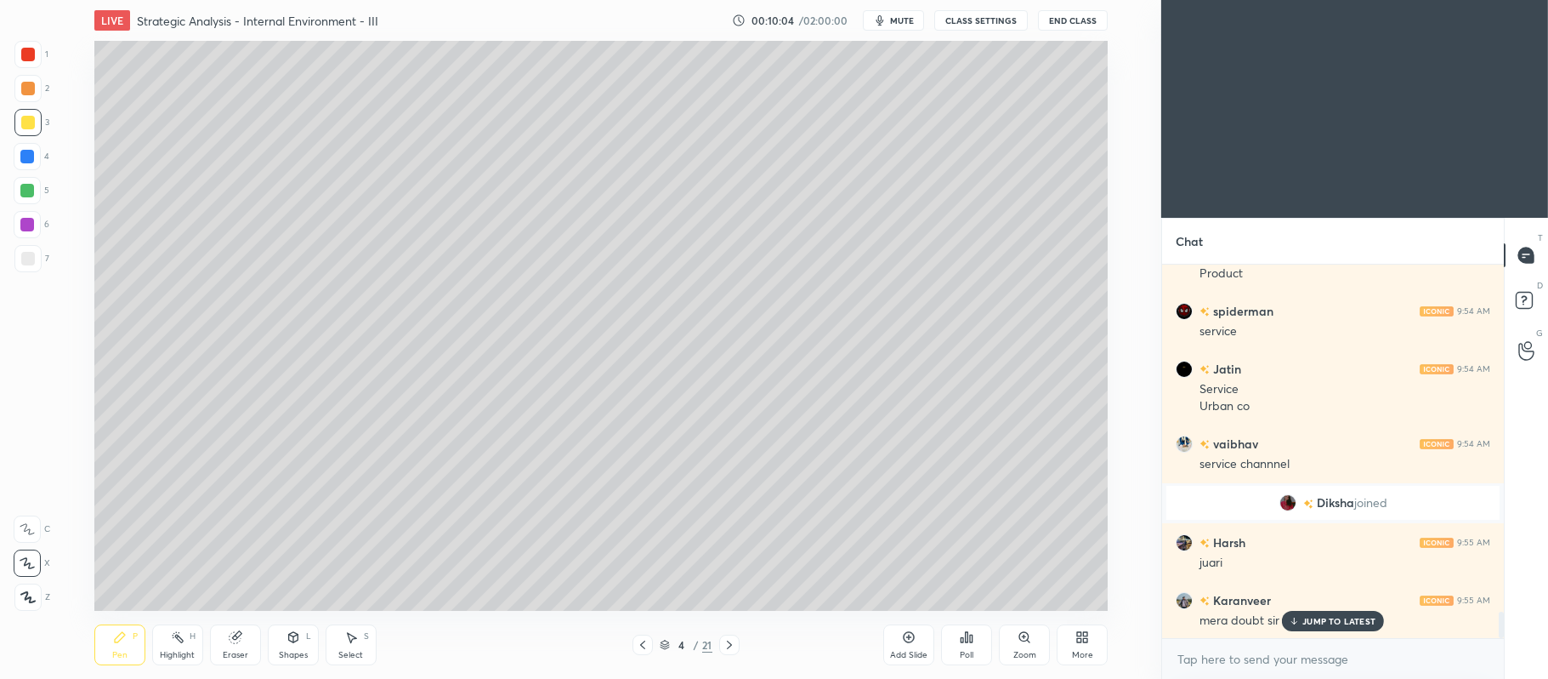
scroll to position [4992, 0]
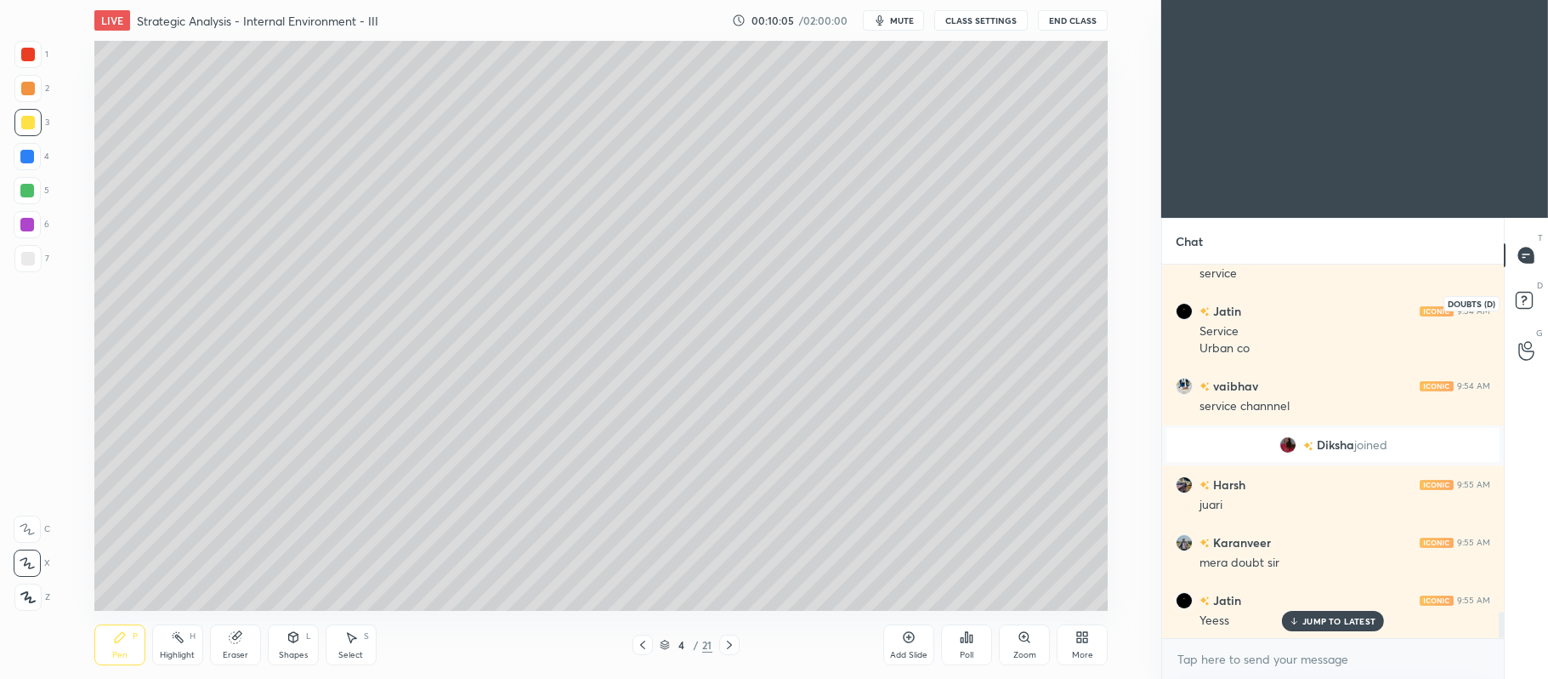
click at [1521, 300] on rect at bounding box center [1524, 301] width 16 height 16
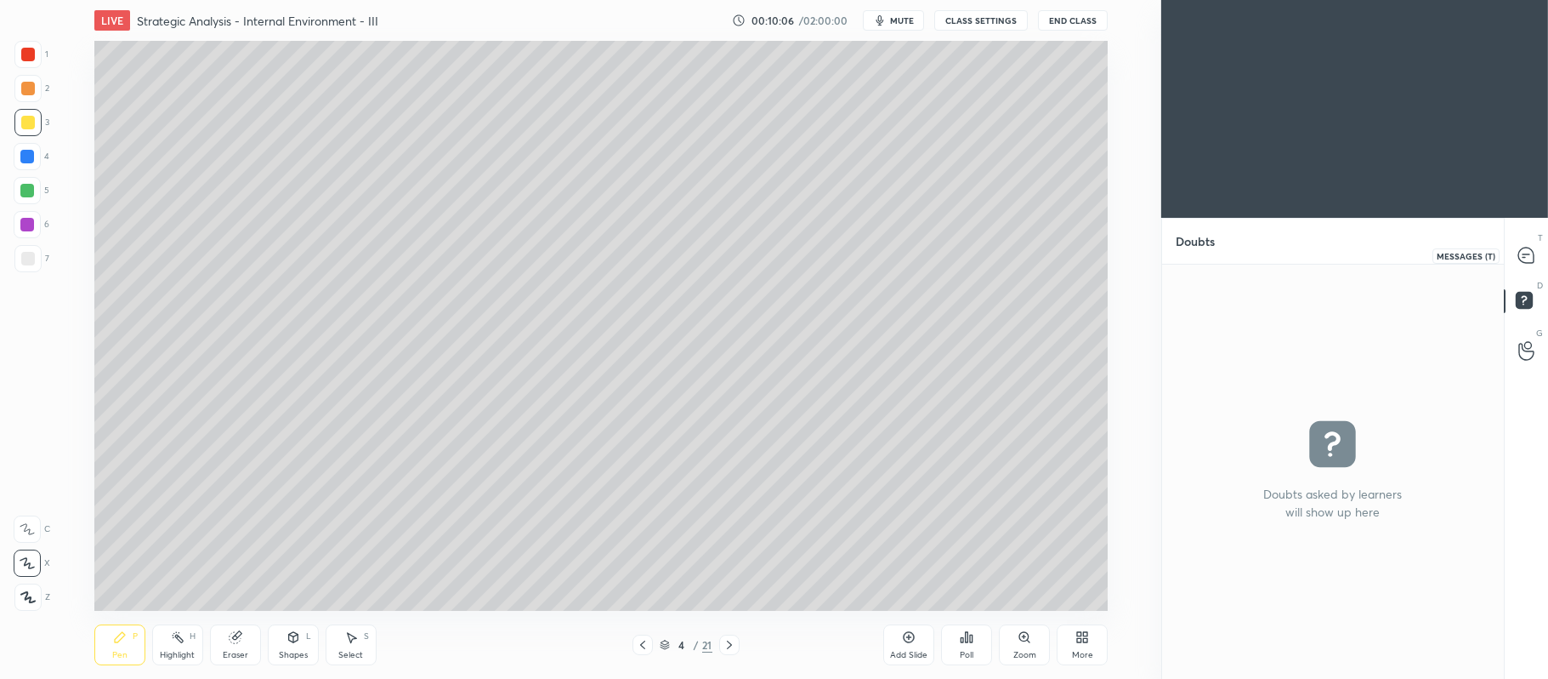
click at [1535, 247] on icon at bounding box center [1527, 256] width 18 height 18
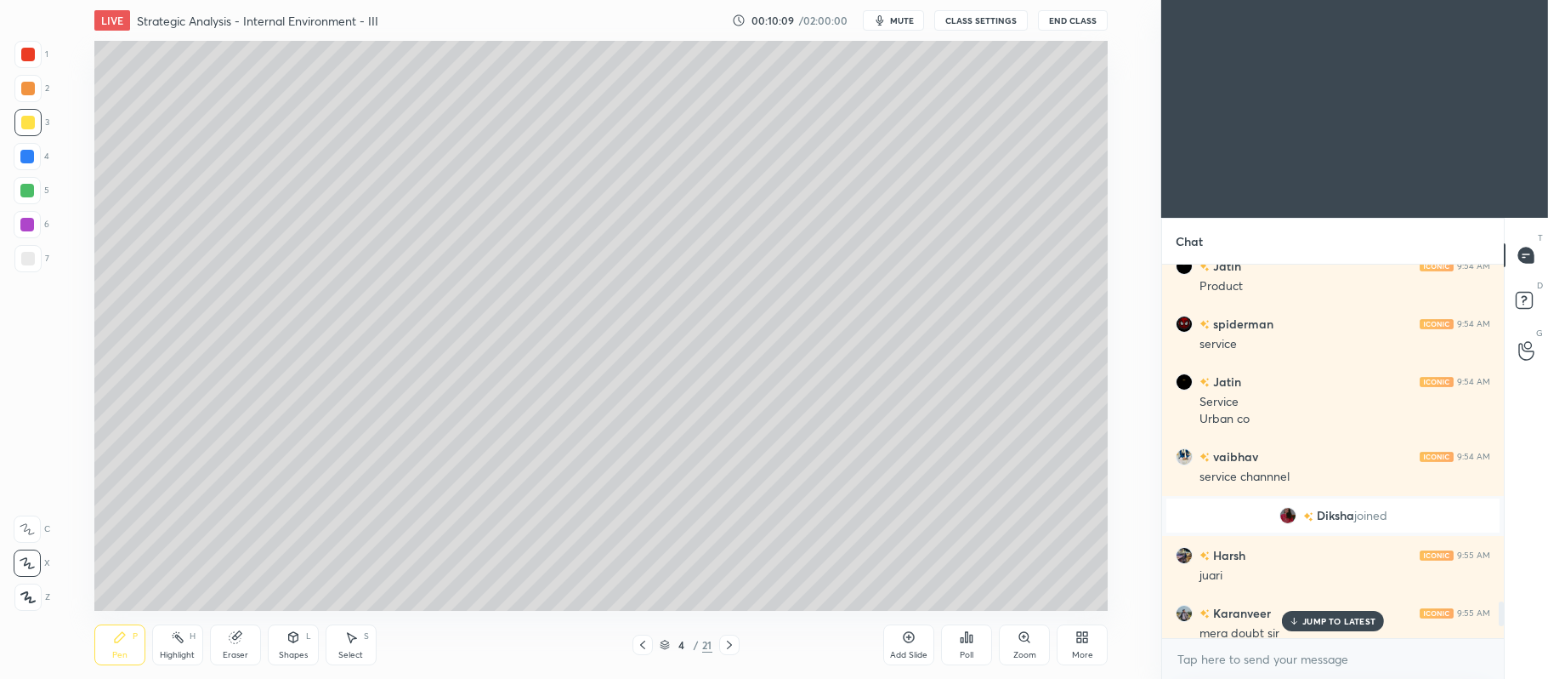
scroll to position [5266, 0]
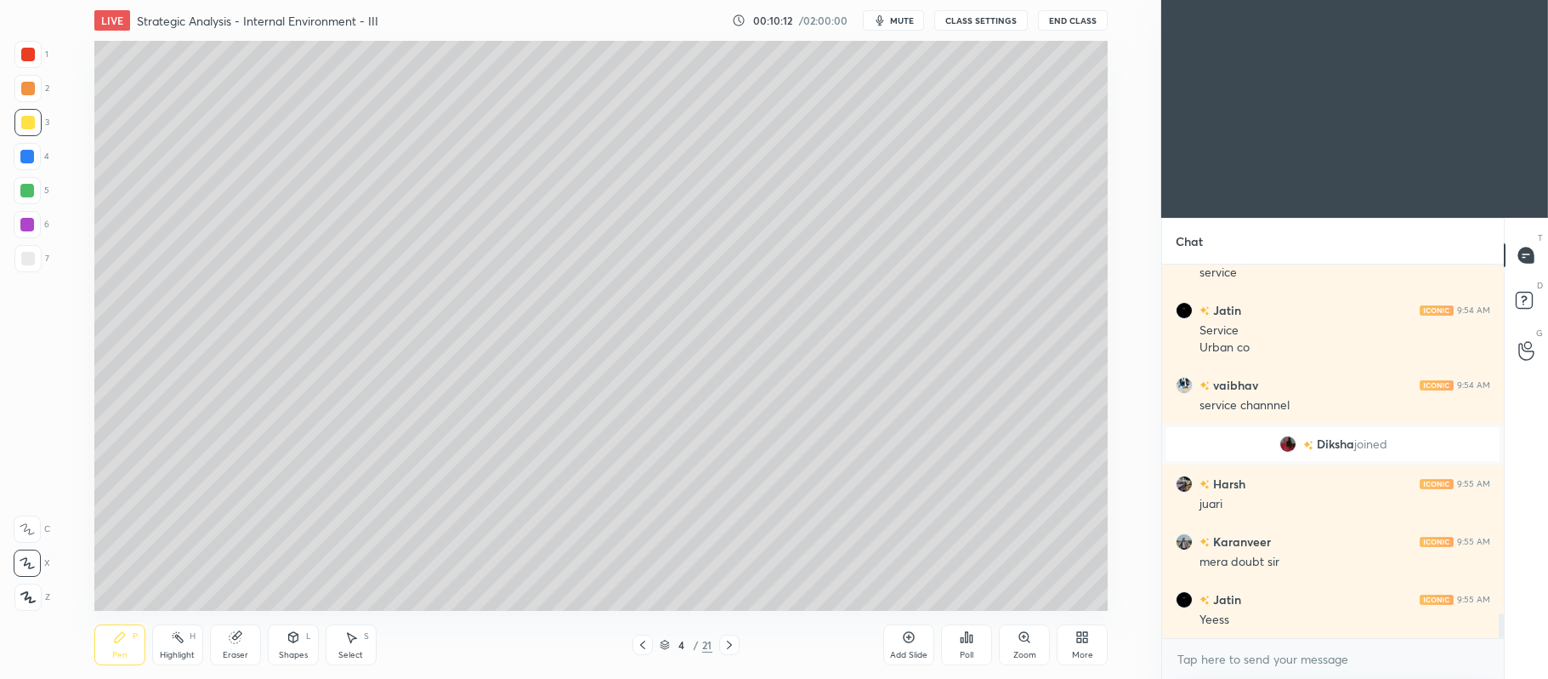
click at [663, 647] on icon at bounding box center [665, 644] width 10 height 10
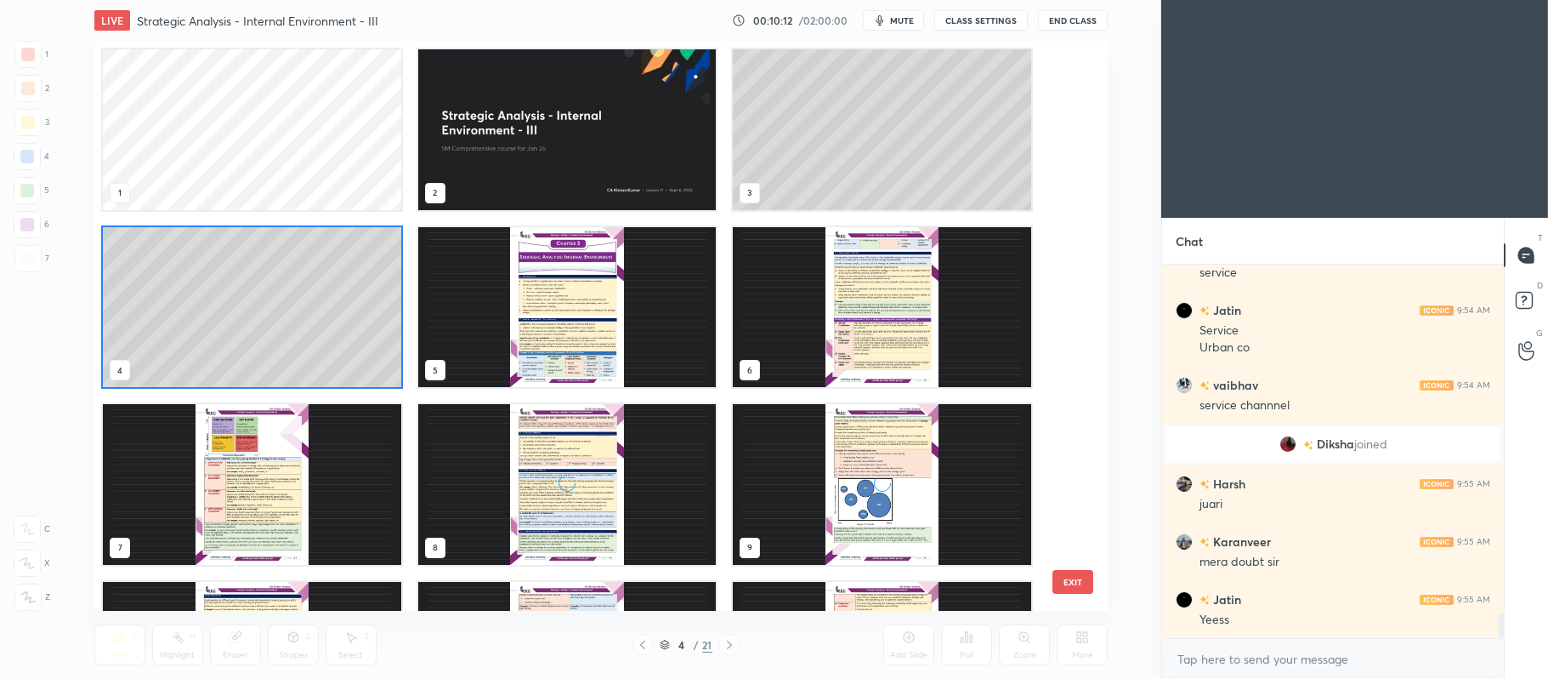
scroll to position [565, 1005]
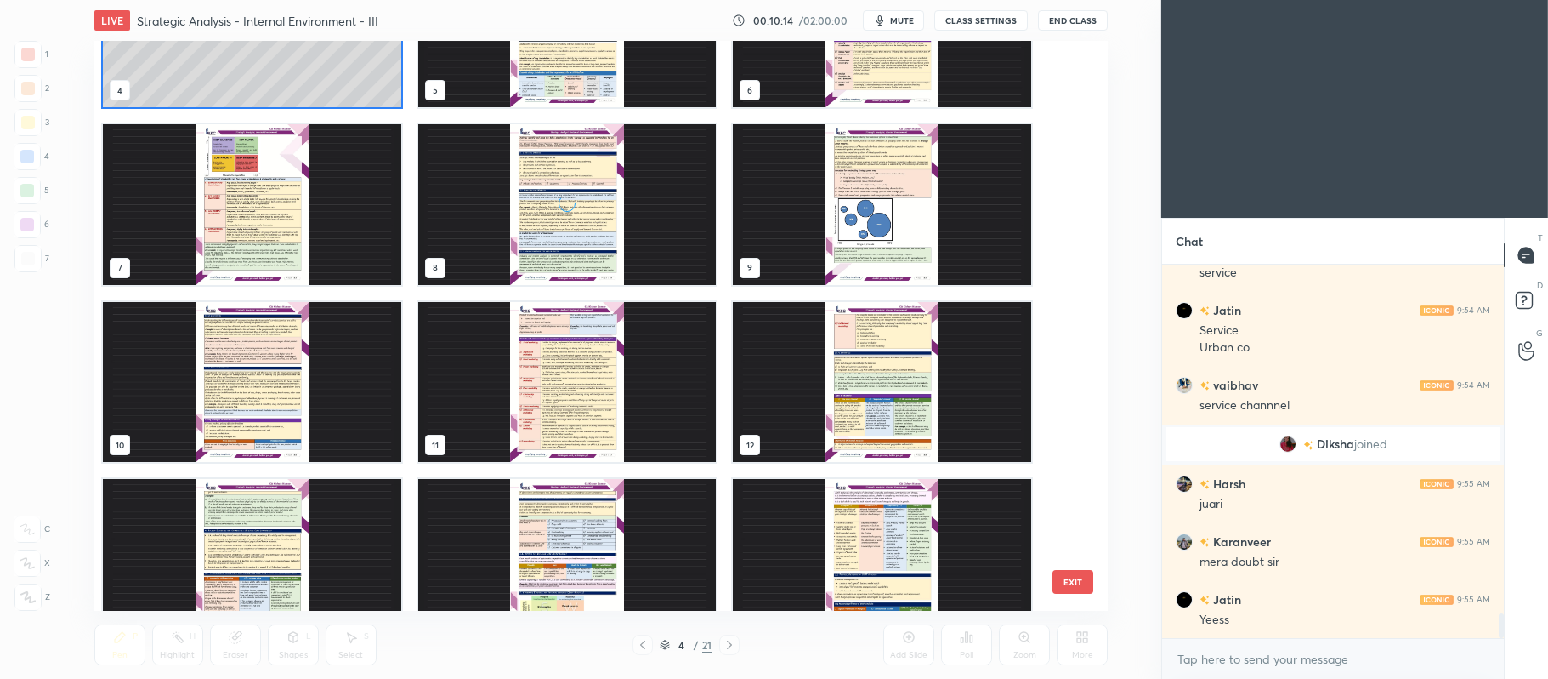
click at [1051, 269] on div "4 5 6 7 8 9 10 11 12 13 14 15 16 17 18" at bounding box center [586, 326] width 984 height 571
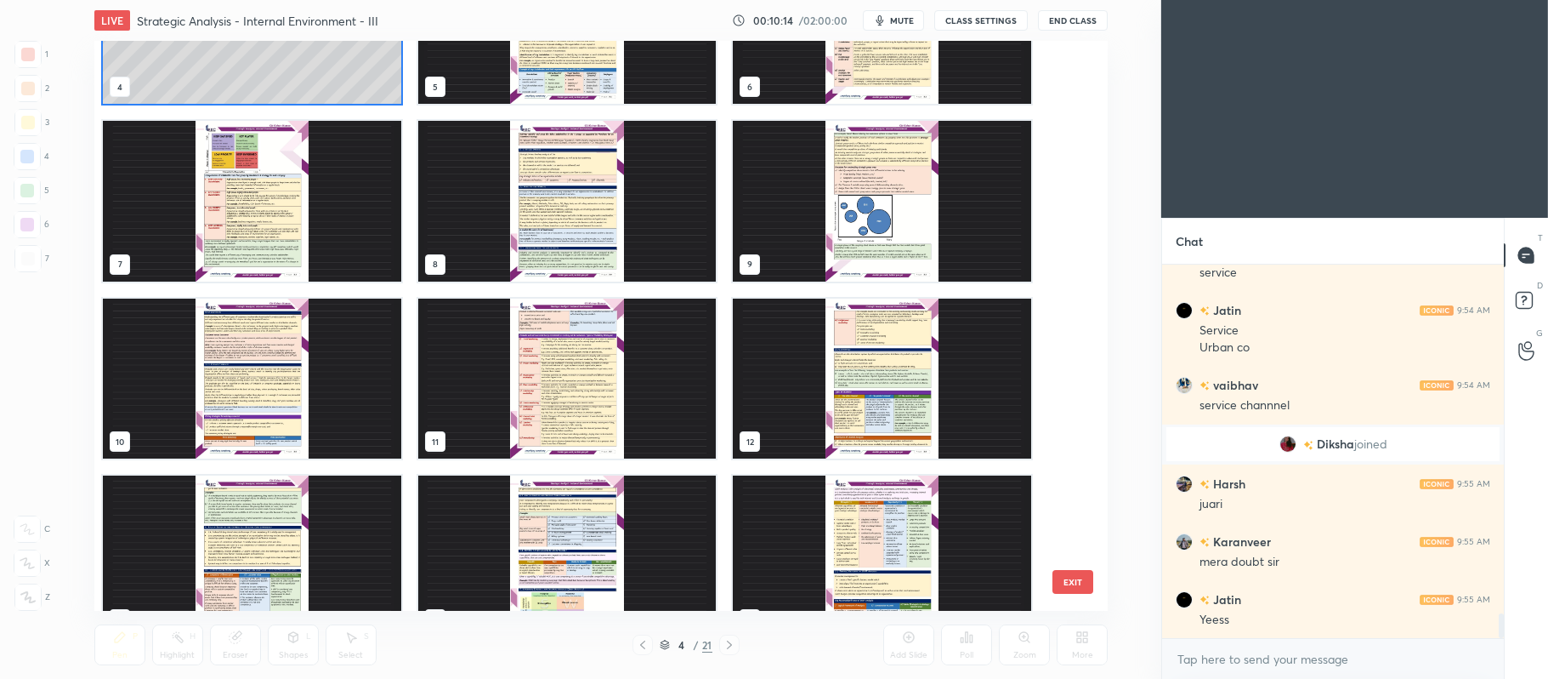
click at [850, 398] on img "grid" at bounding box center [882, 378] width 298 height 161
click at [854, 384] on img "grid" at bounding box center [882, 378] width 298 height 161
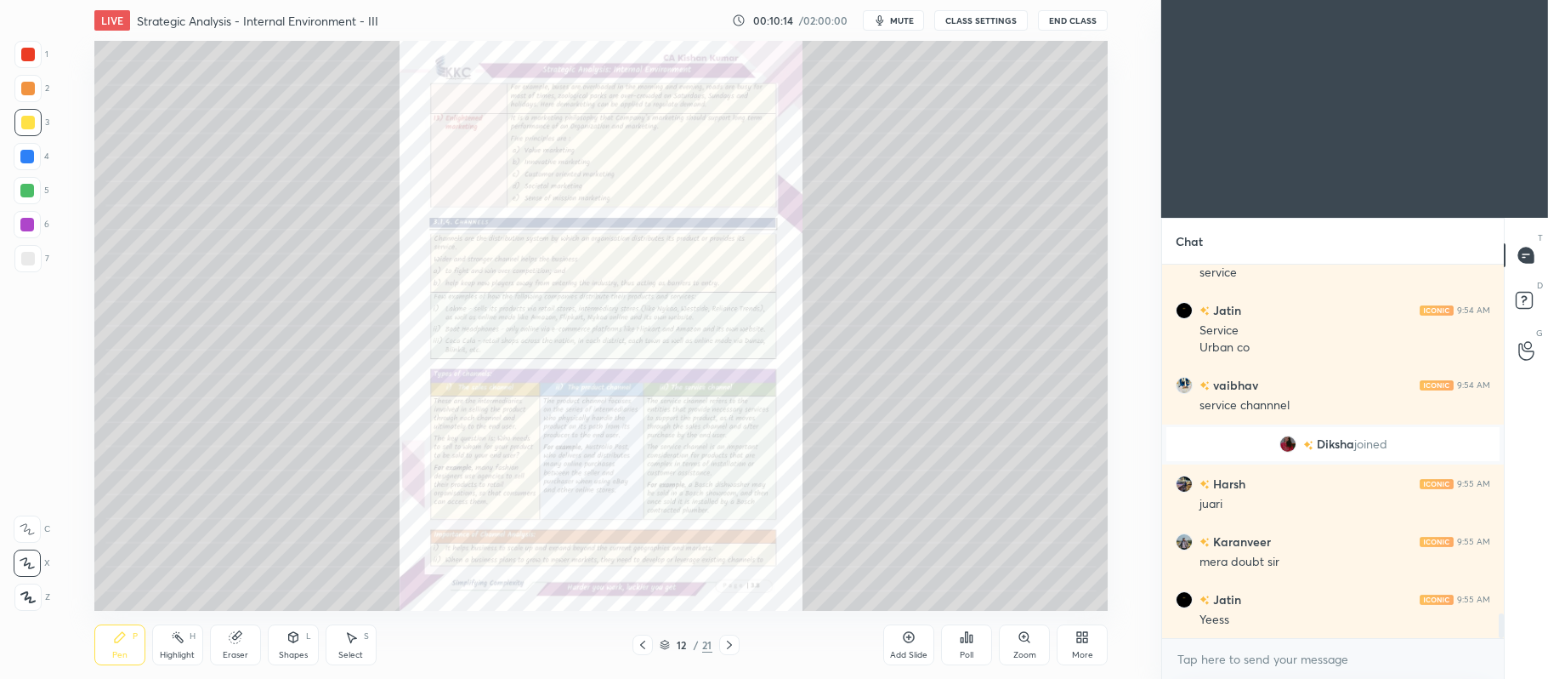
click at [859, 379] on img "grid" at bounding box center [882, 378] width 298 height 161
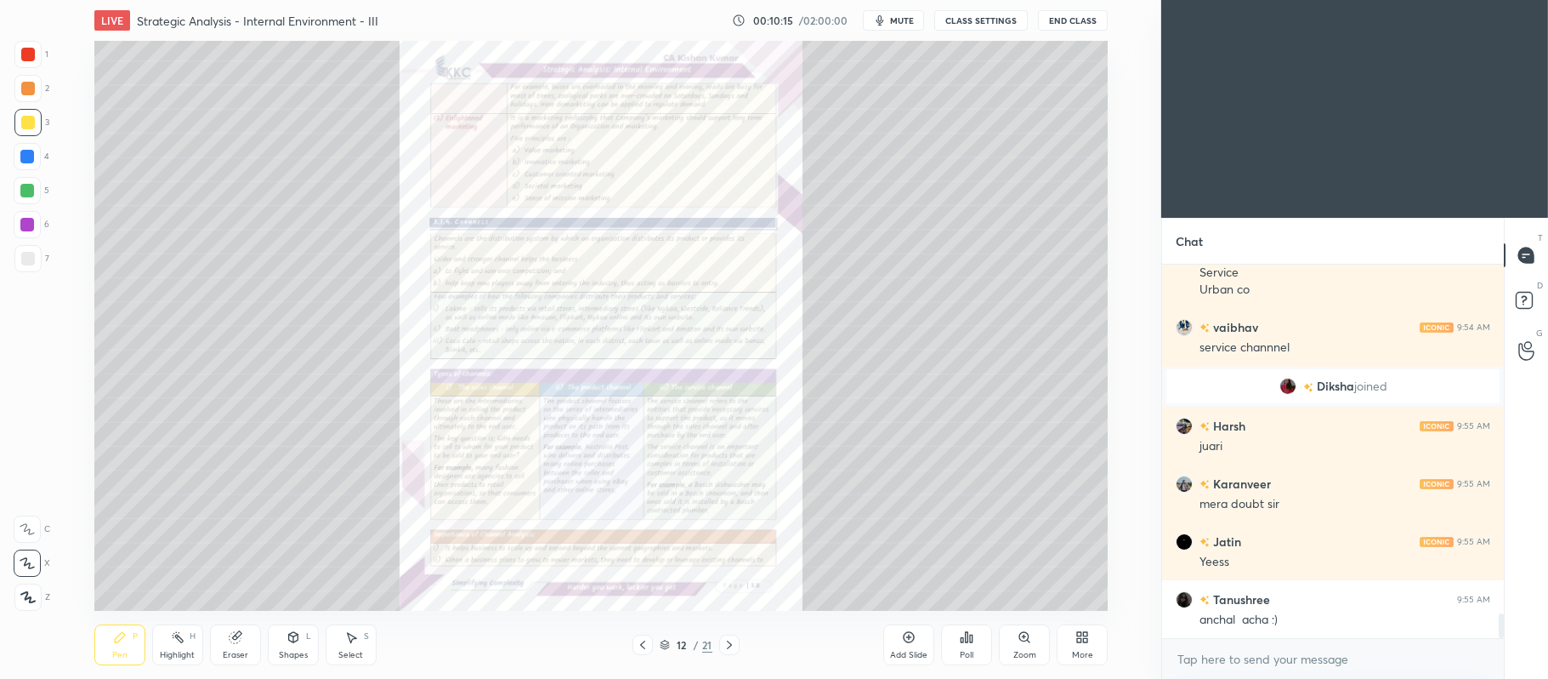
scroll to position [5440, 0]
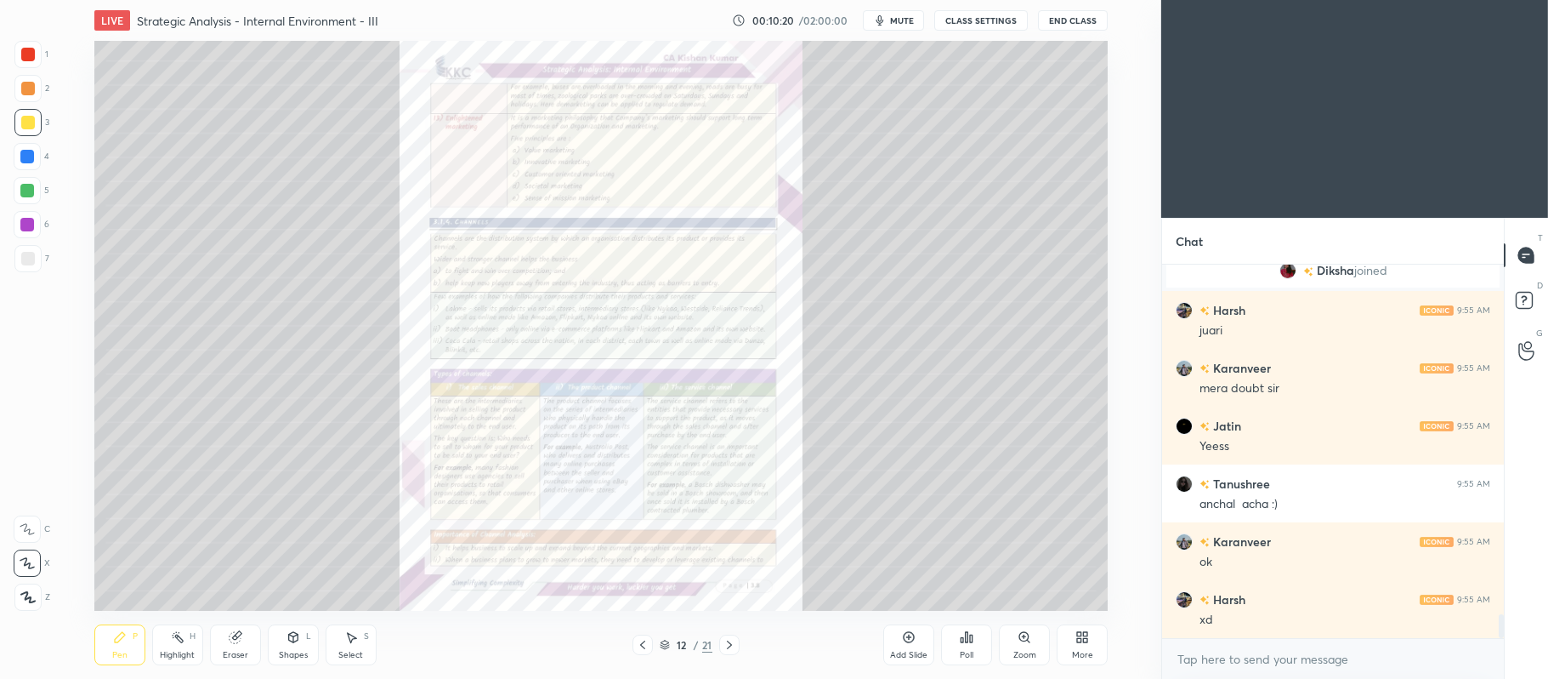
click at [905, 630] on icon at bounding box center [909, 637] width 14 height 14
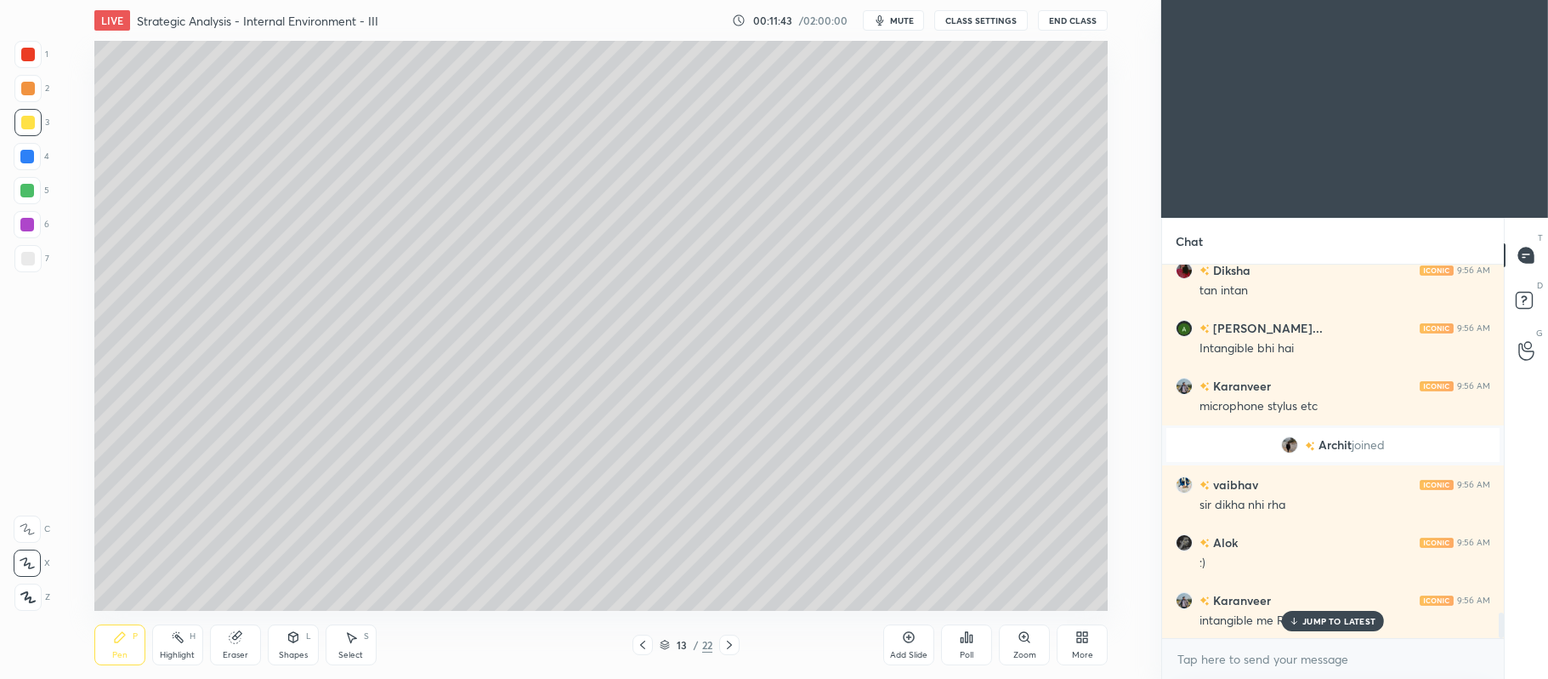
scroll to position [5131, 0]
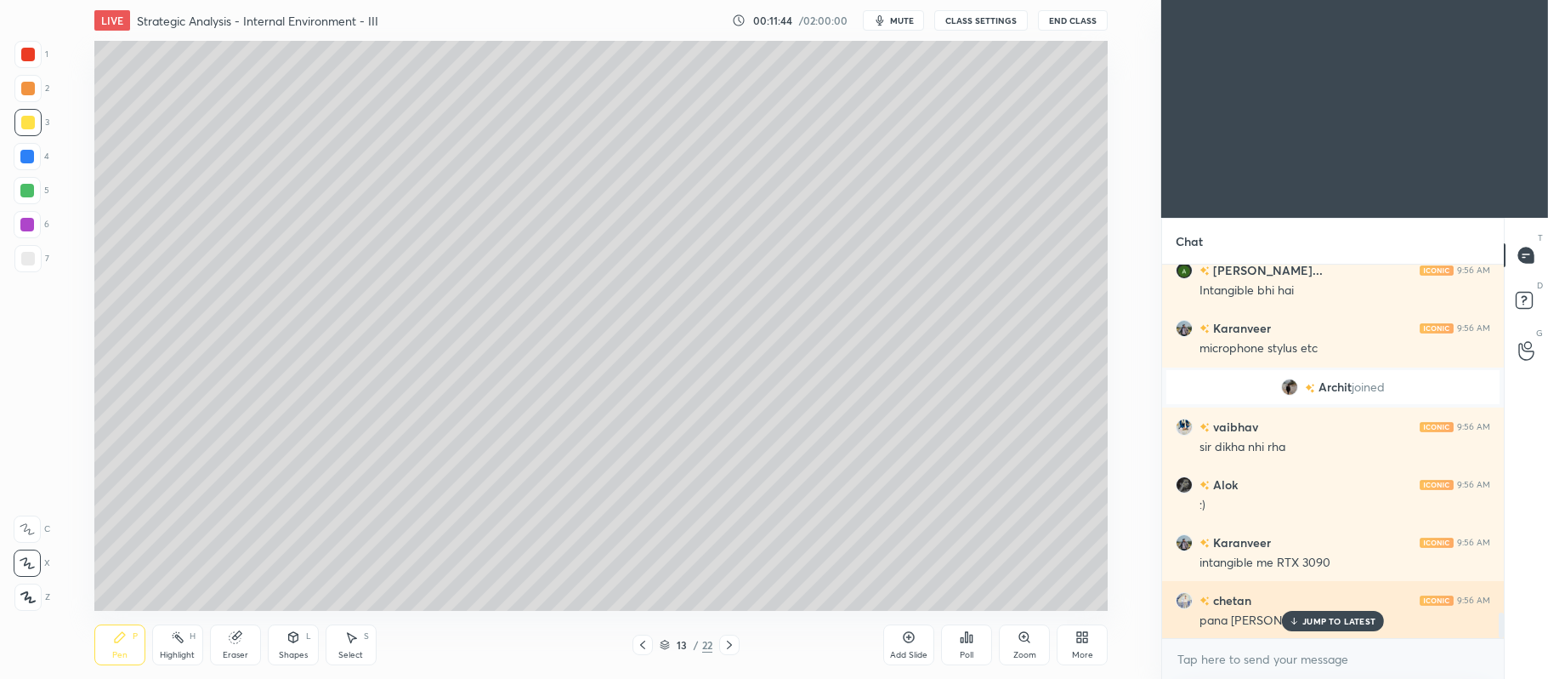
click at [1330, 612] on div "JUMP TO LATEST" at bounding box center [1333, 621] width 102 height 20
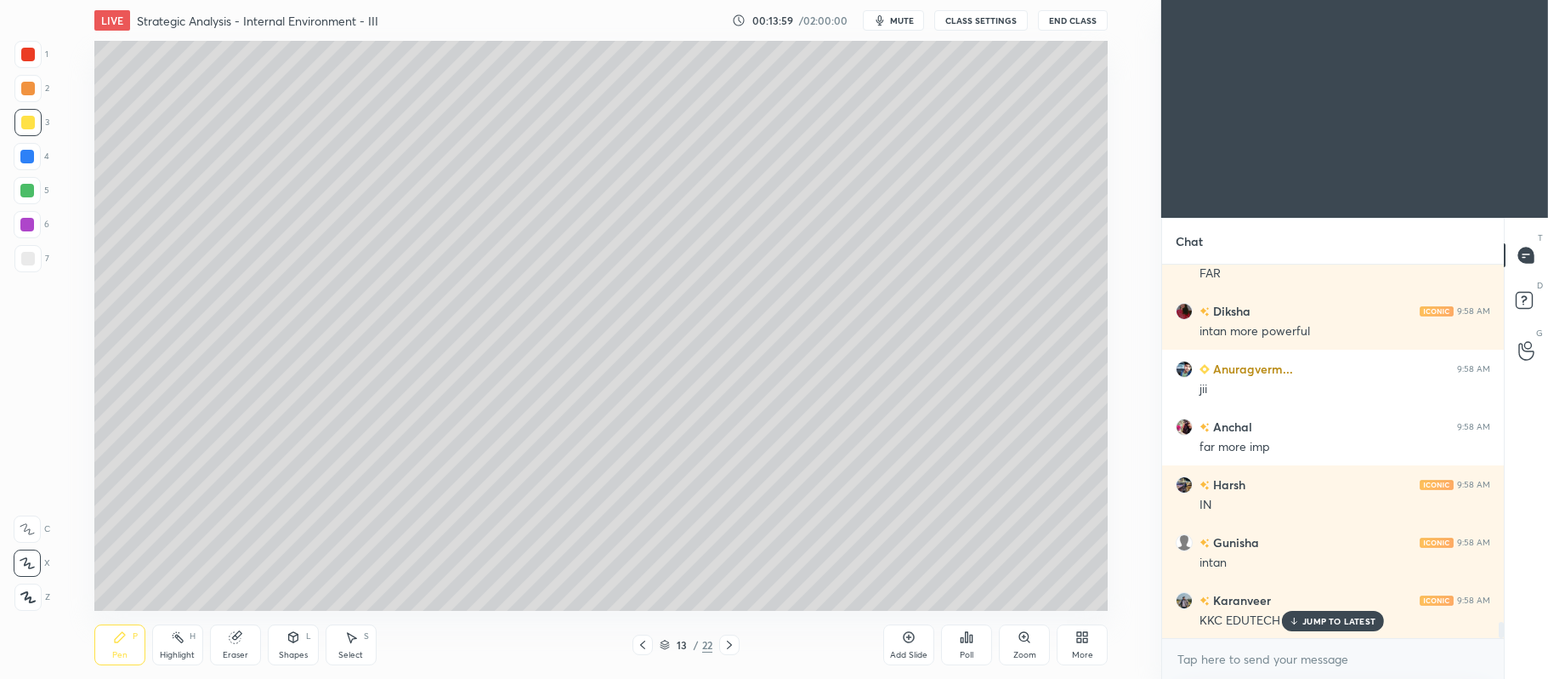
scroll to position [8172, 0]
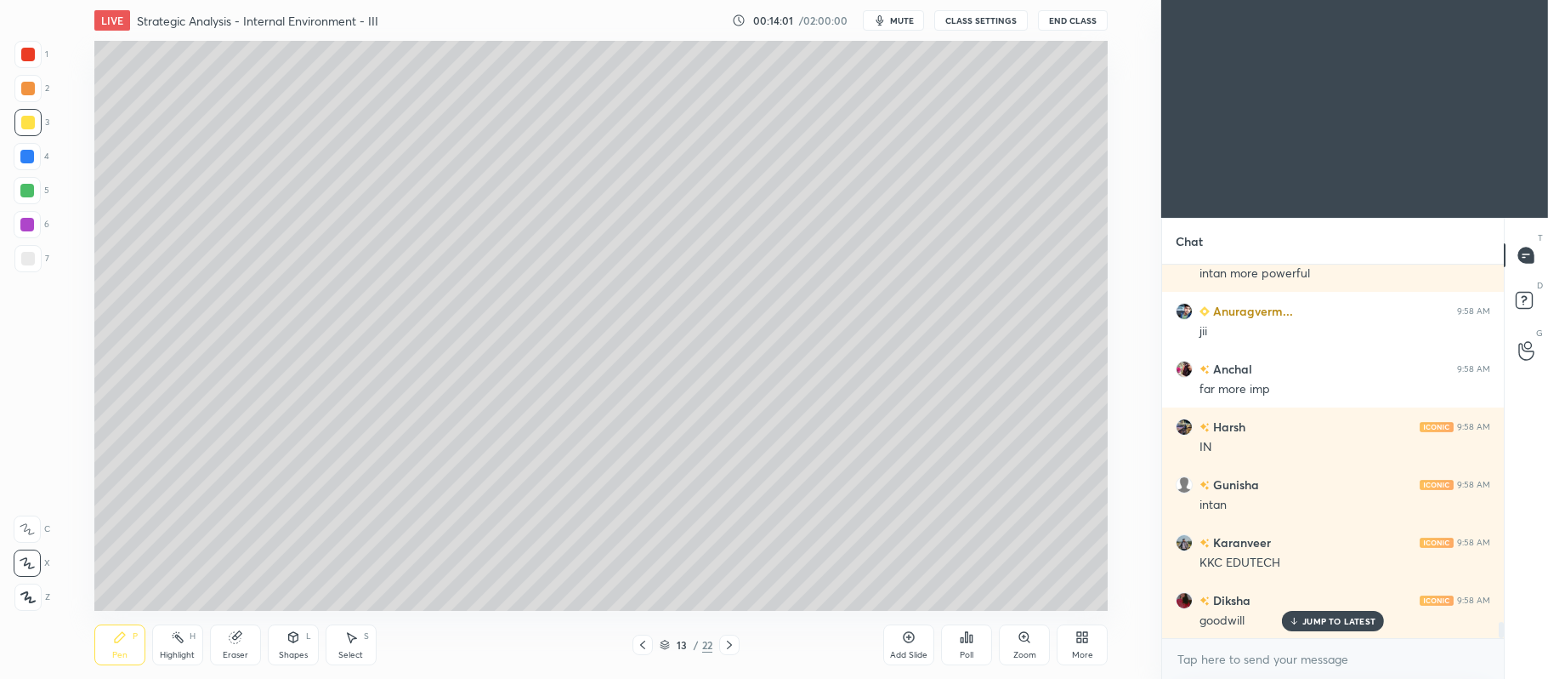
click at [31, 191] on div at bounding box center [27, 191] width 14 height 14
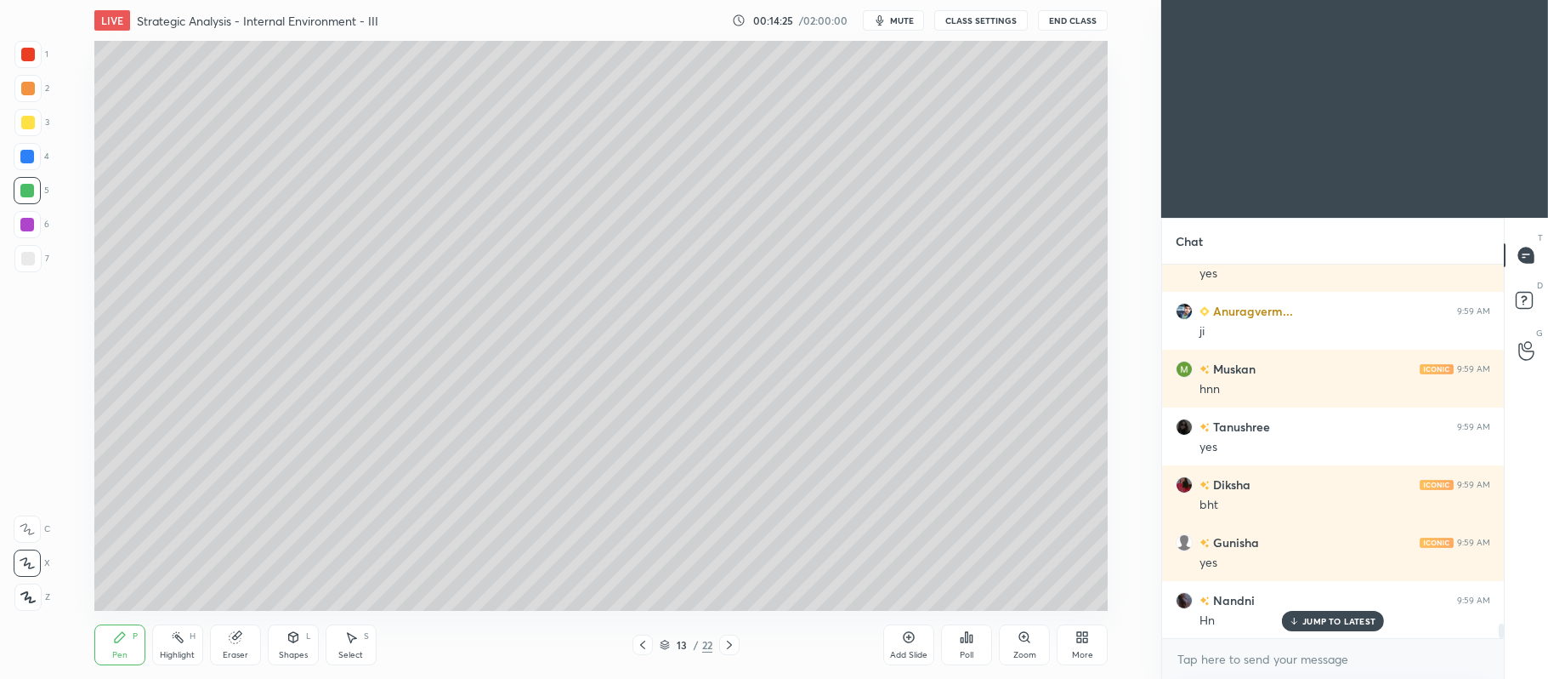
scroll to position [9485, 0]
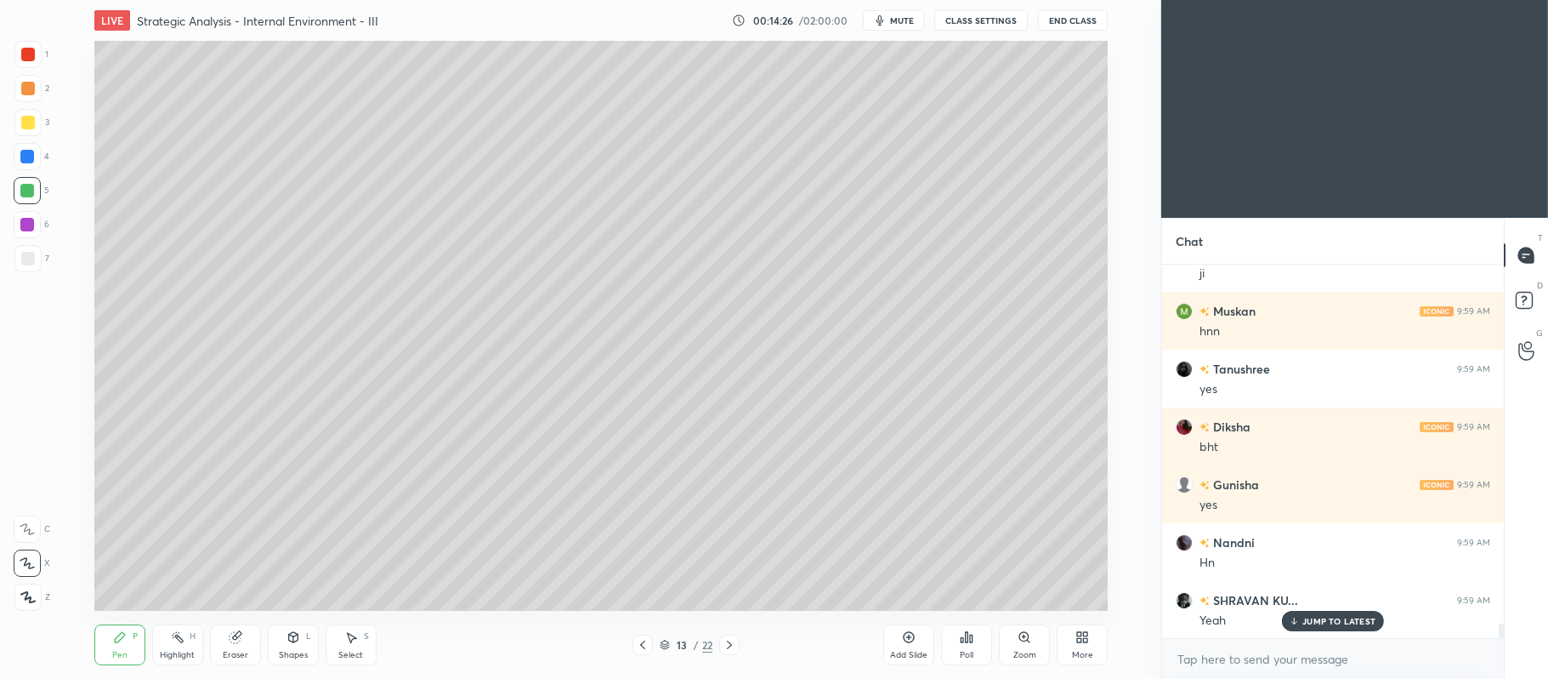
click at [37, 136] on div "3" at bounding box center [31, 126] width 35 height 34
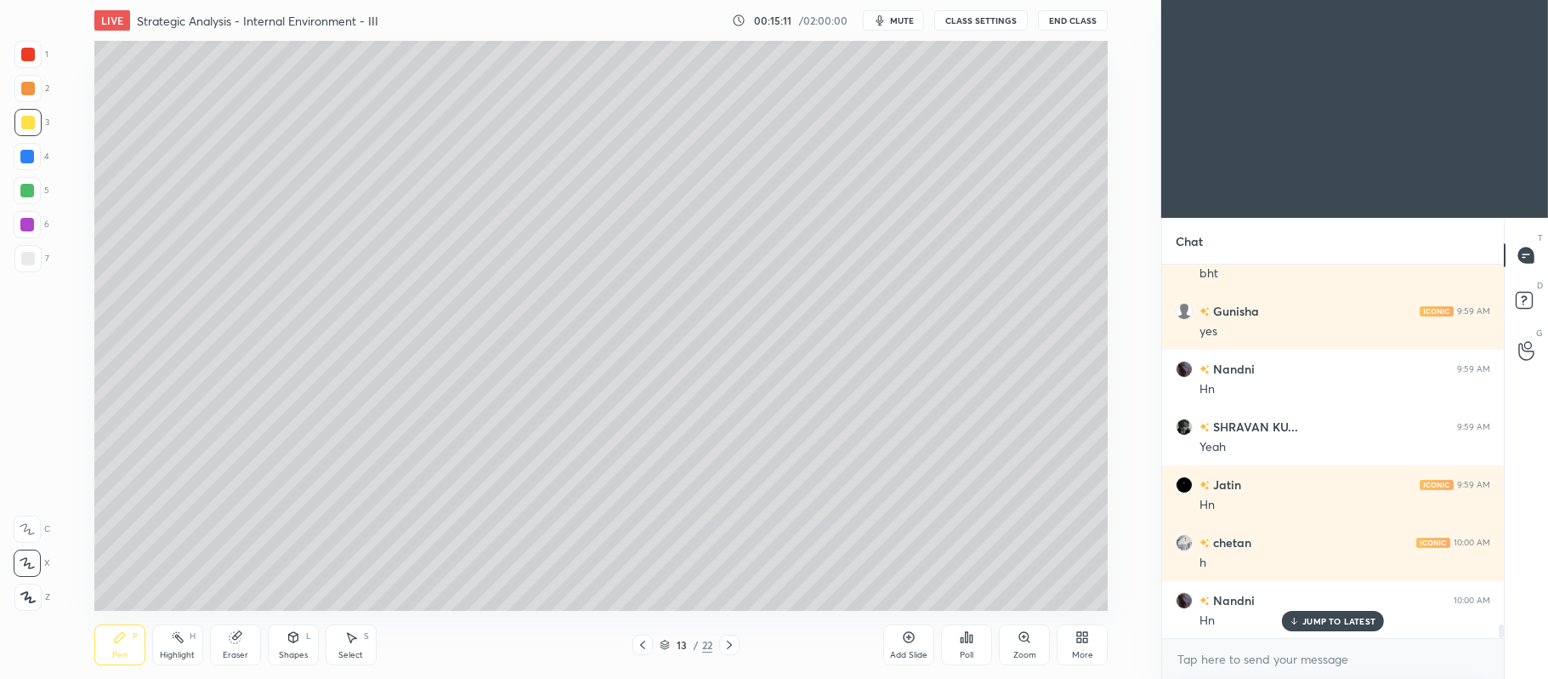
scroll to position [9716, 0]
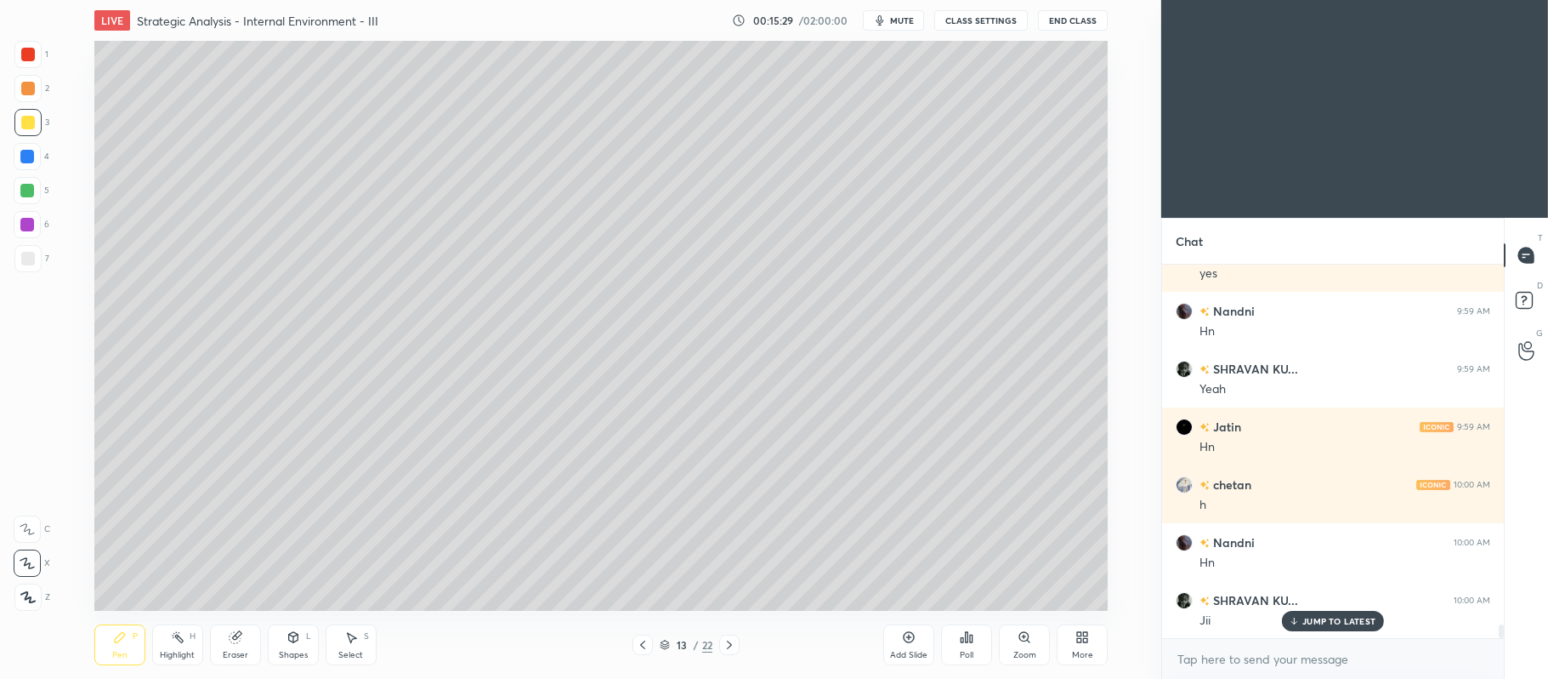
click at [31, 197] on div at bounding box center [27, 190] width 27 height 27
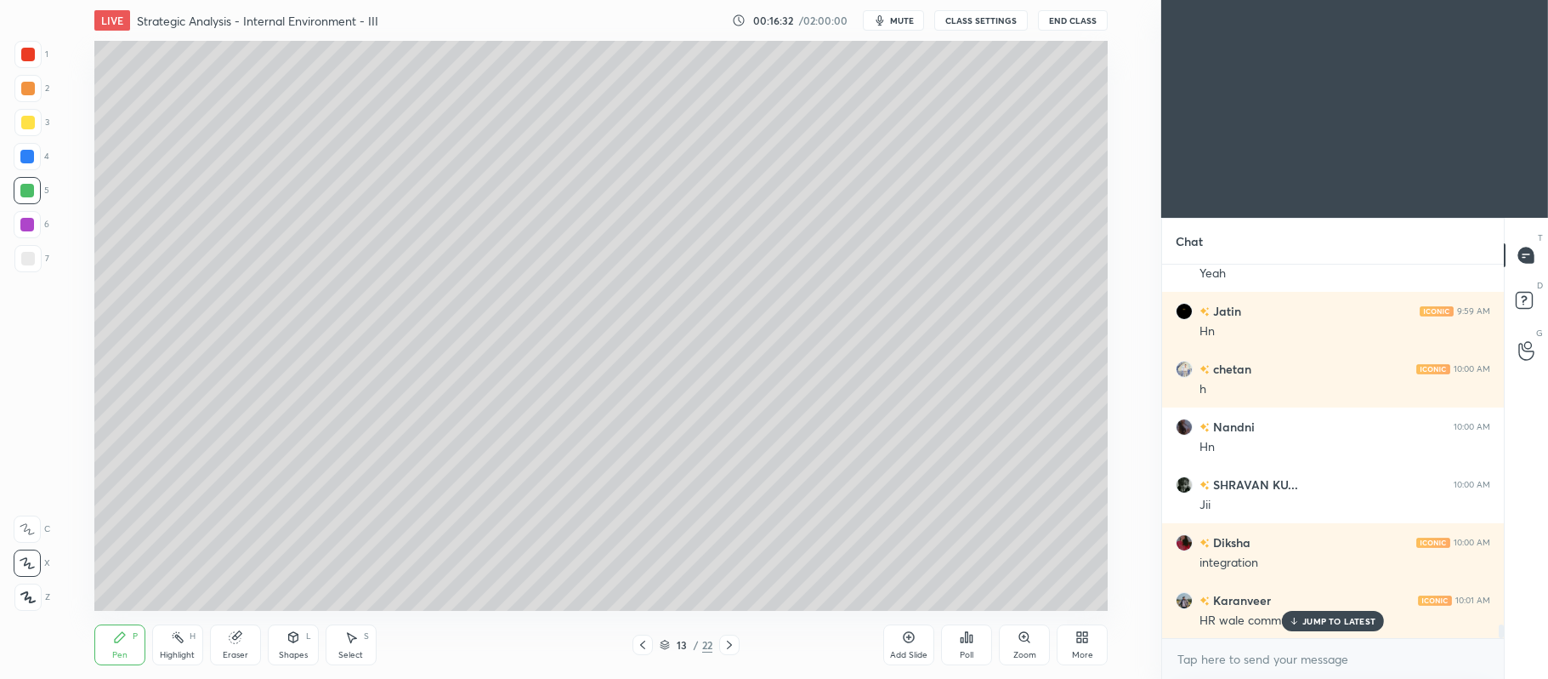
scroll to position [9890, 0]
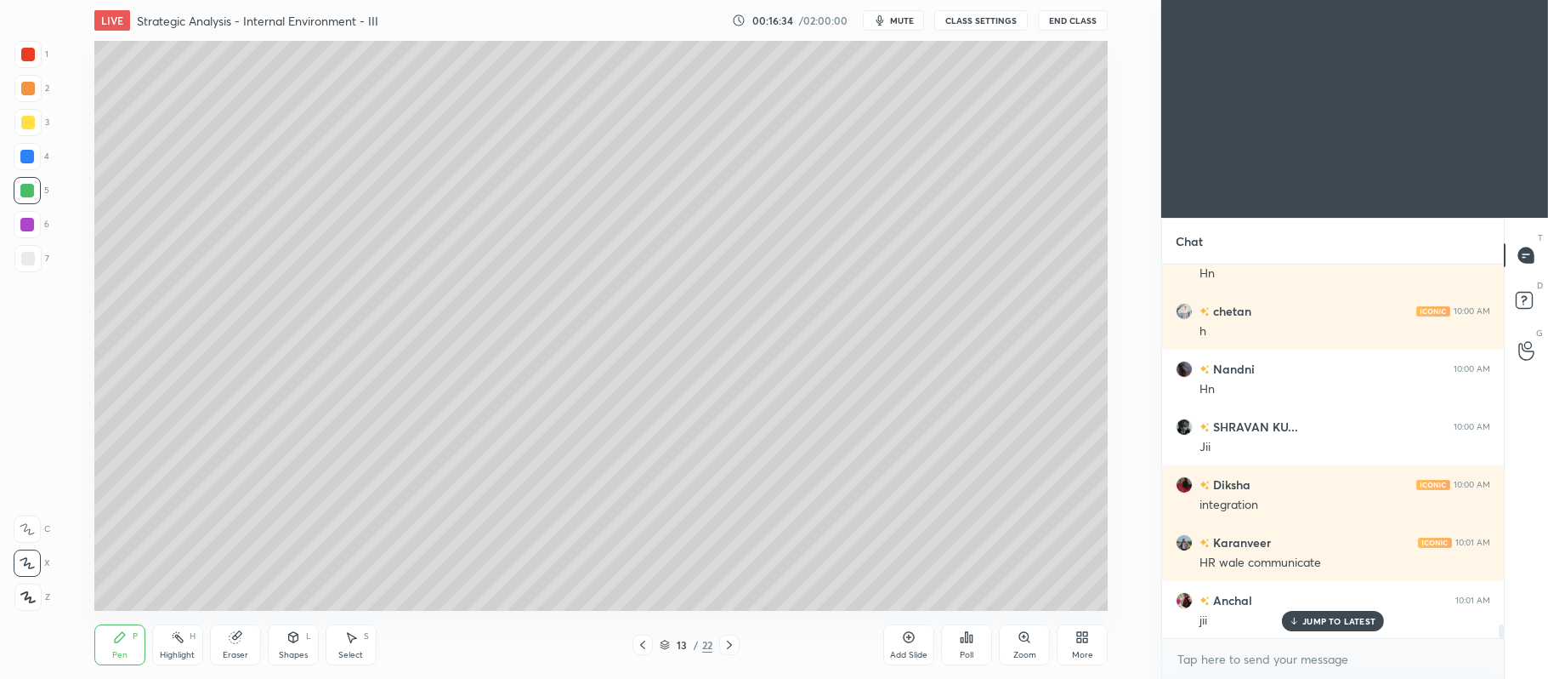
click at [31, 121] on div at bounding box center [28, 123] width 14 height 14
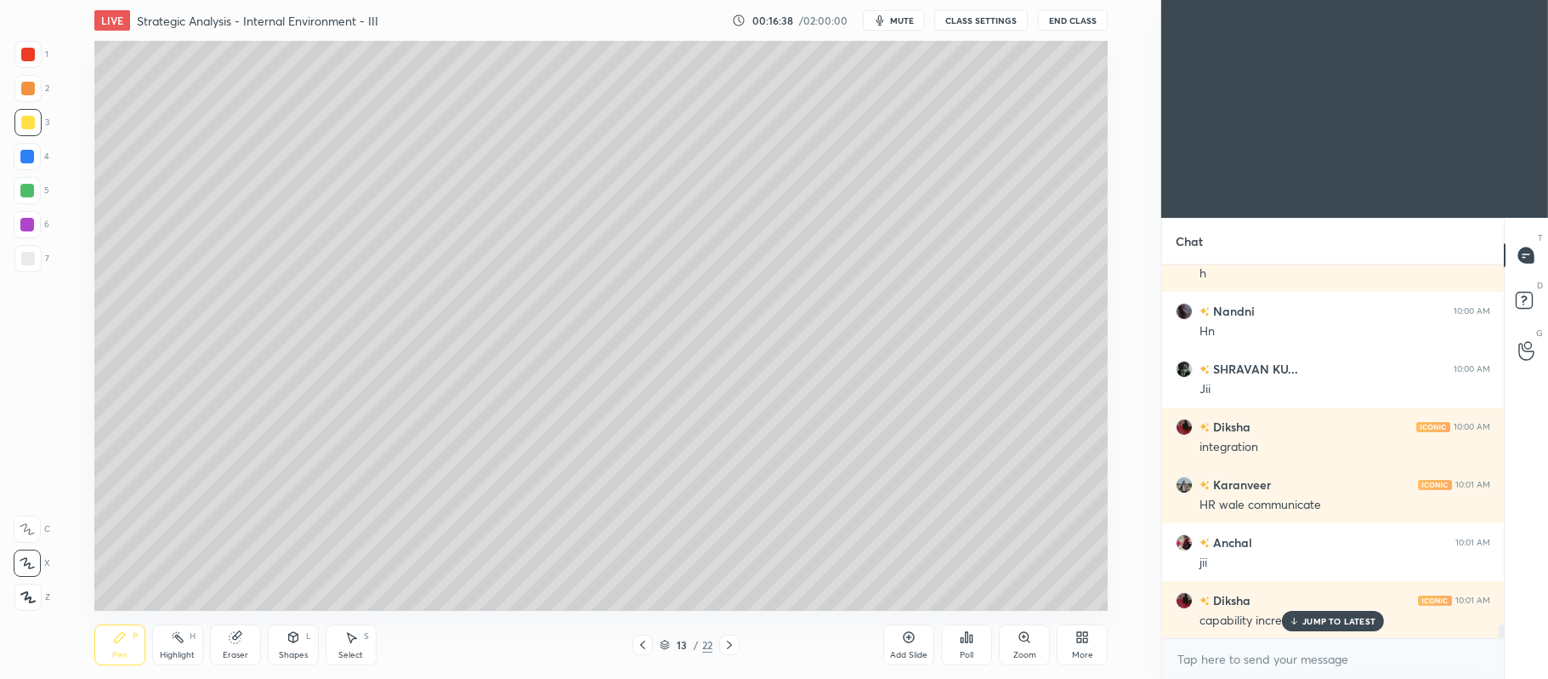
scroll to position [10005, 0]
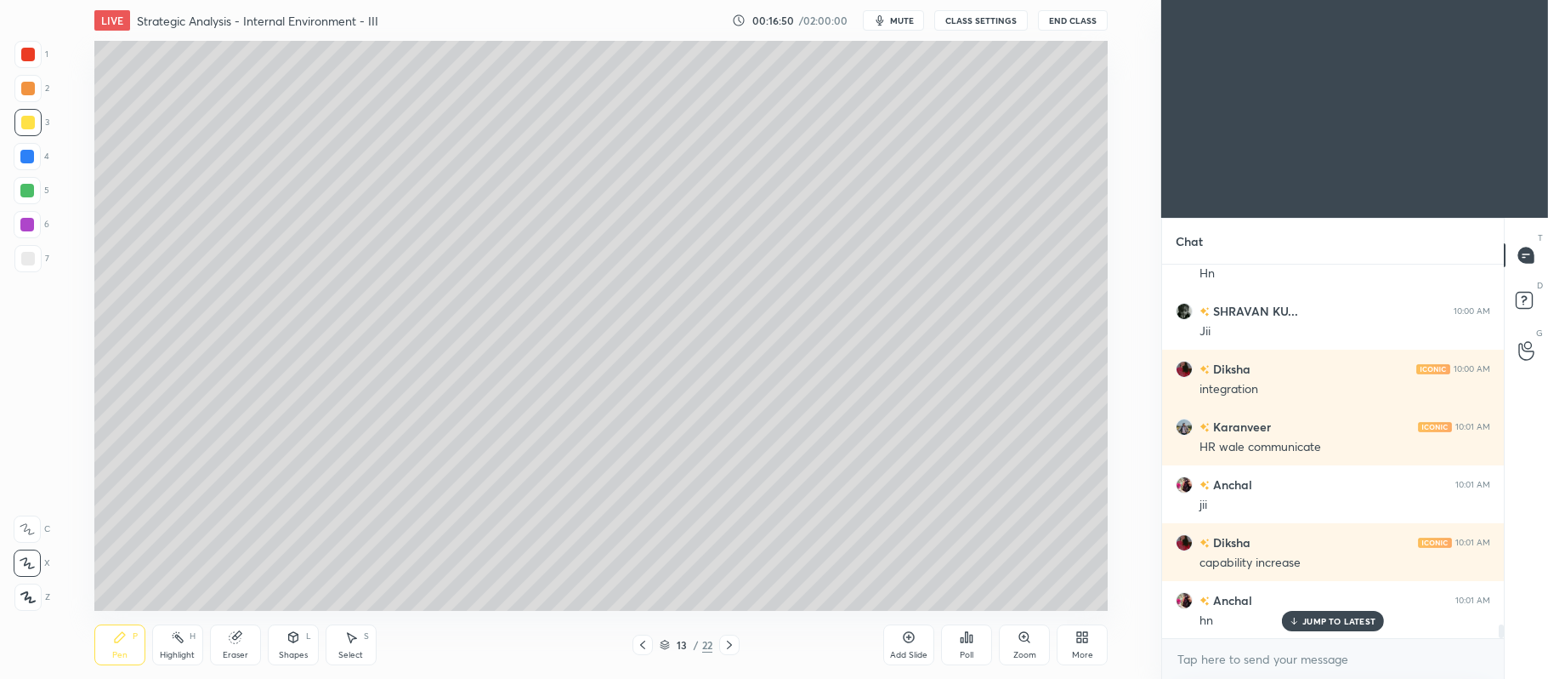
click at [24, 161] on div at bounding box center [27, 157] width 14 height 14
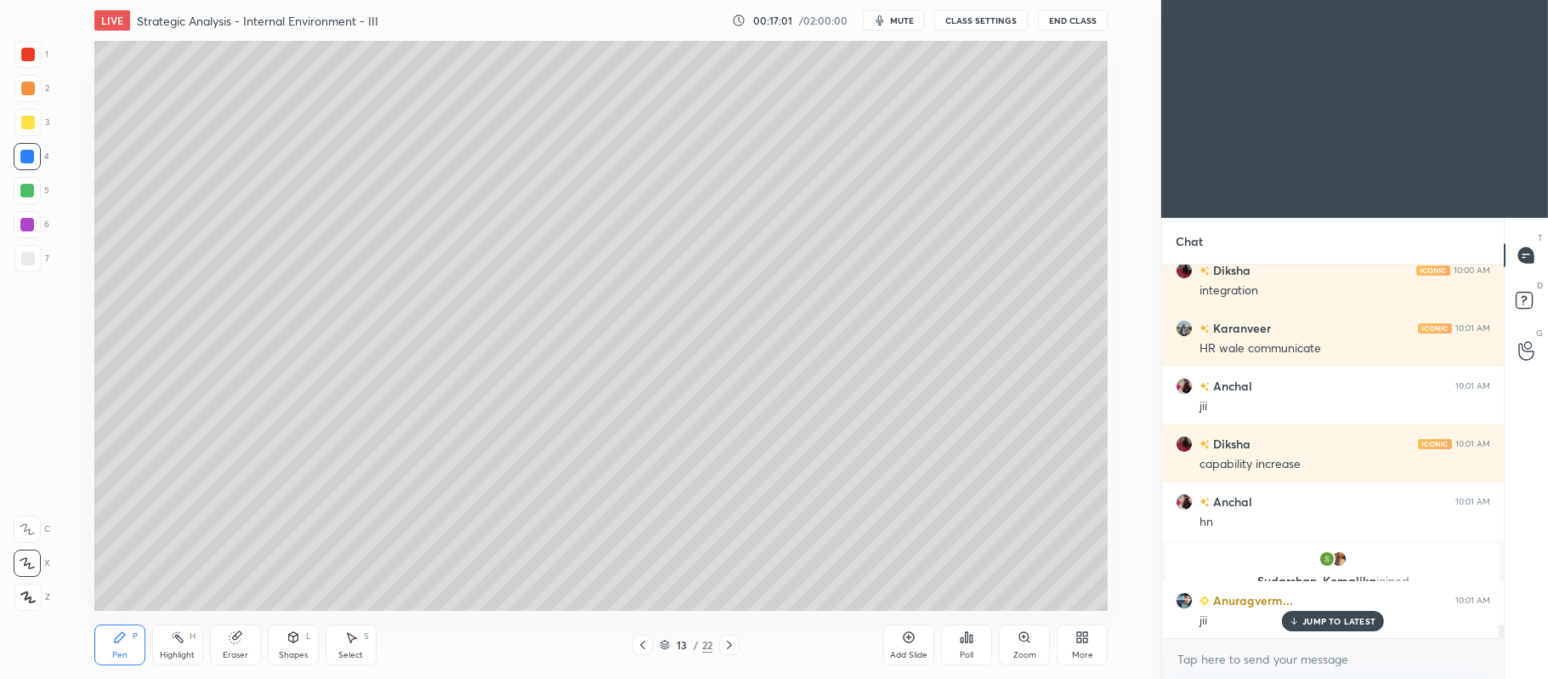
scroll to position [10162, 0]
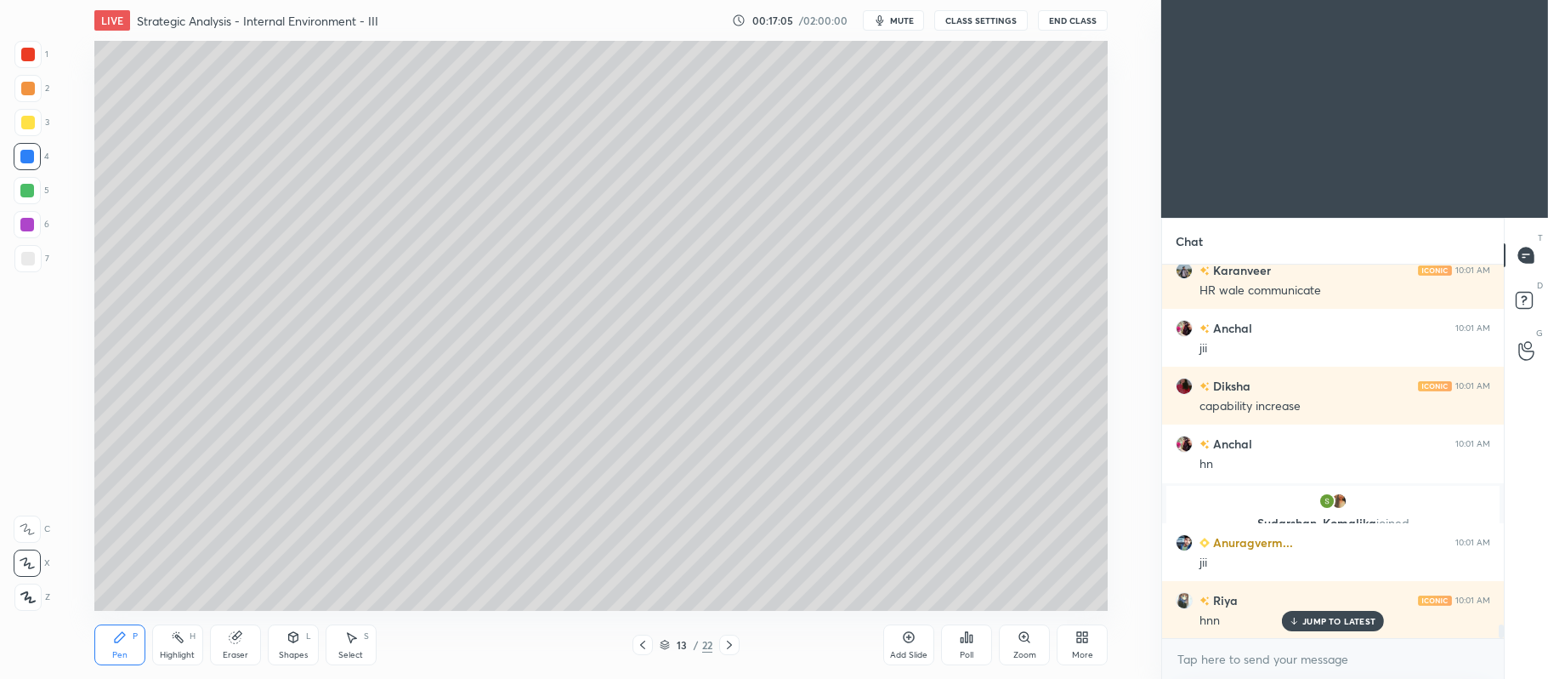
click at [24, 124] on div at bounding box center [28, 123] width 14 height 14
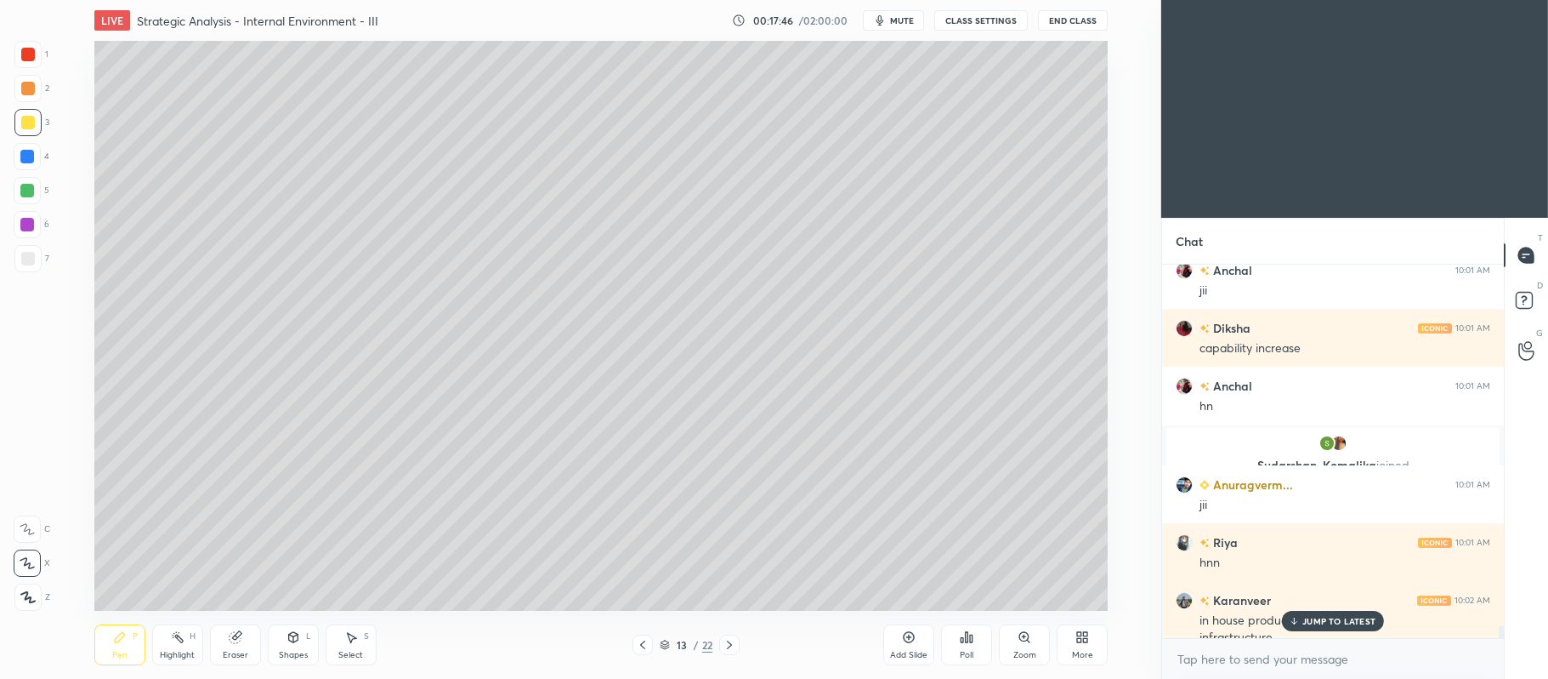
scroll to position [10236, 0]
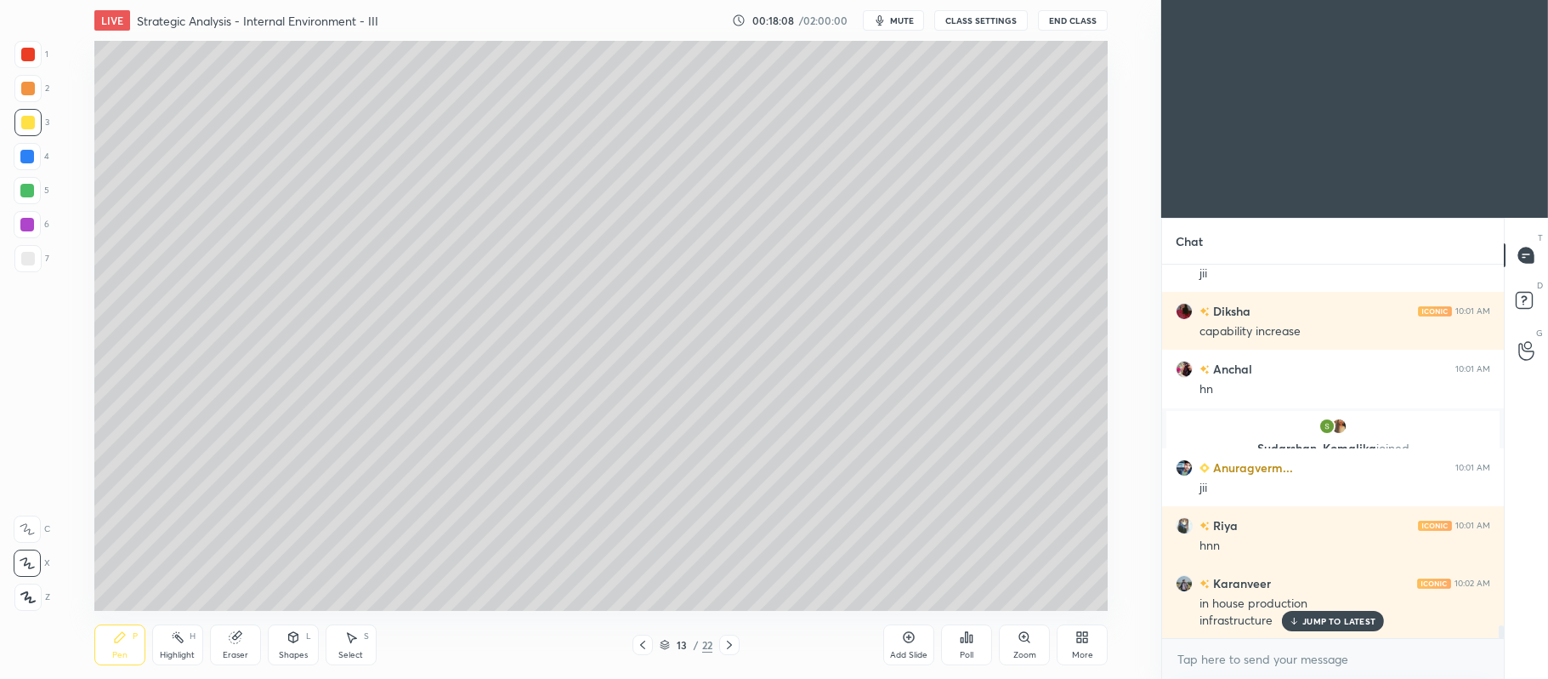
click at [29, 198] on div at bounding box center [27, 190] width 27 height 27
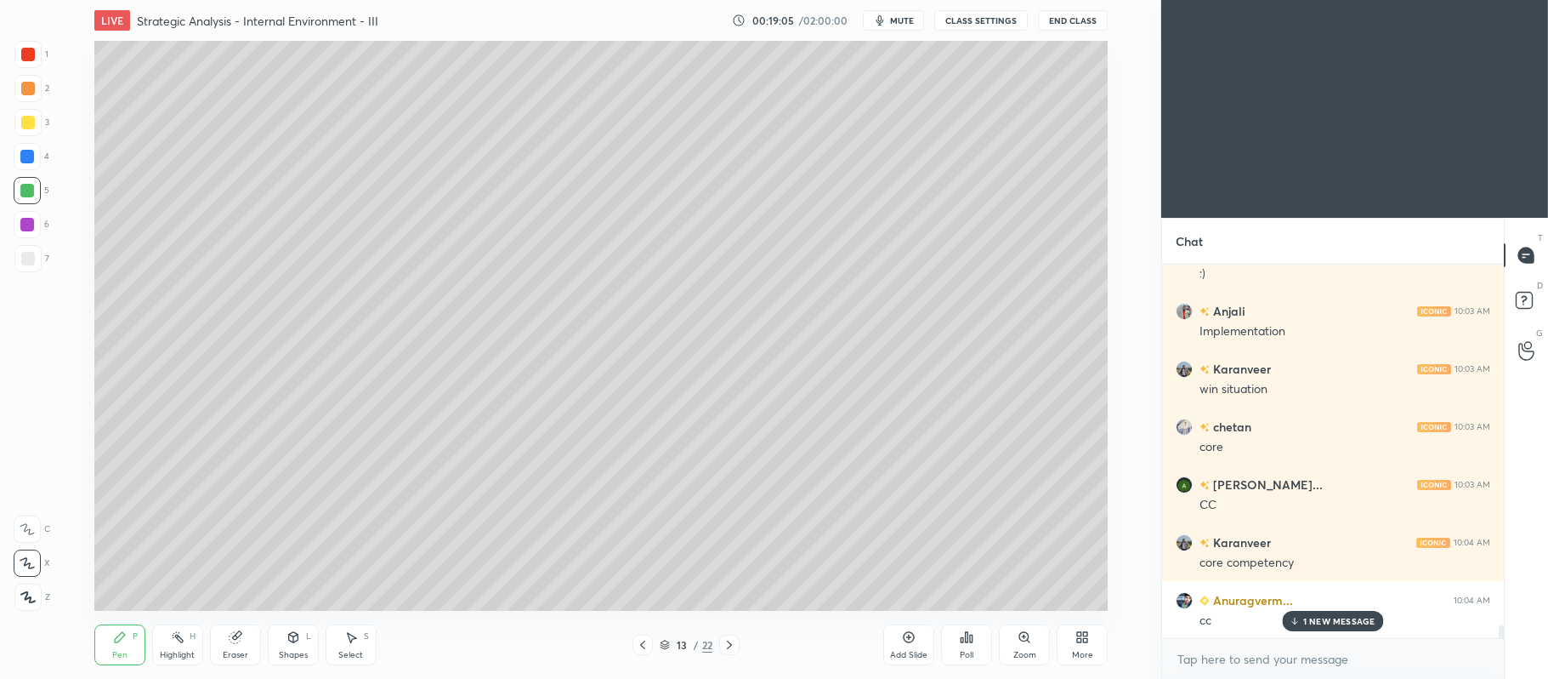
scroll to position [10757, 0]
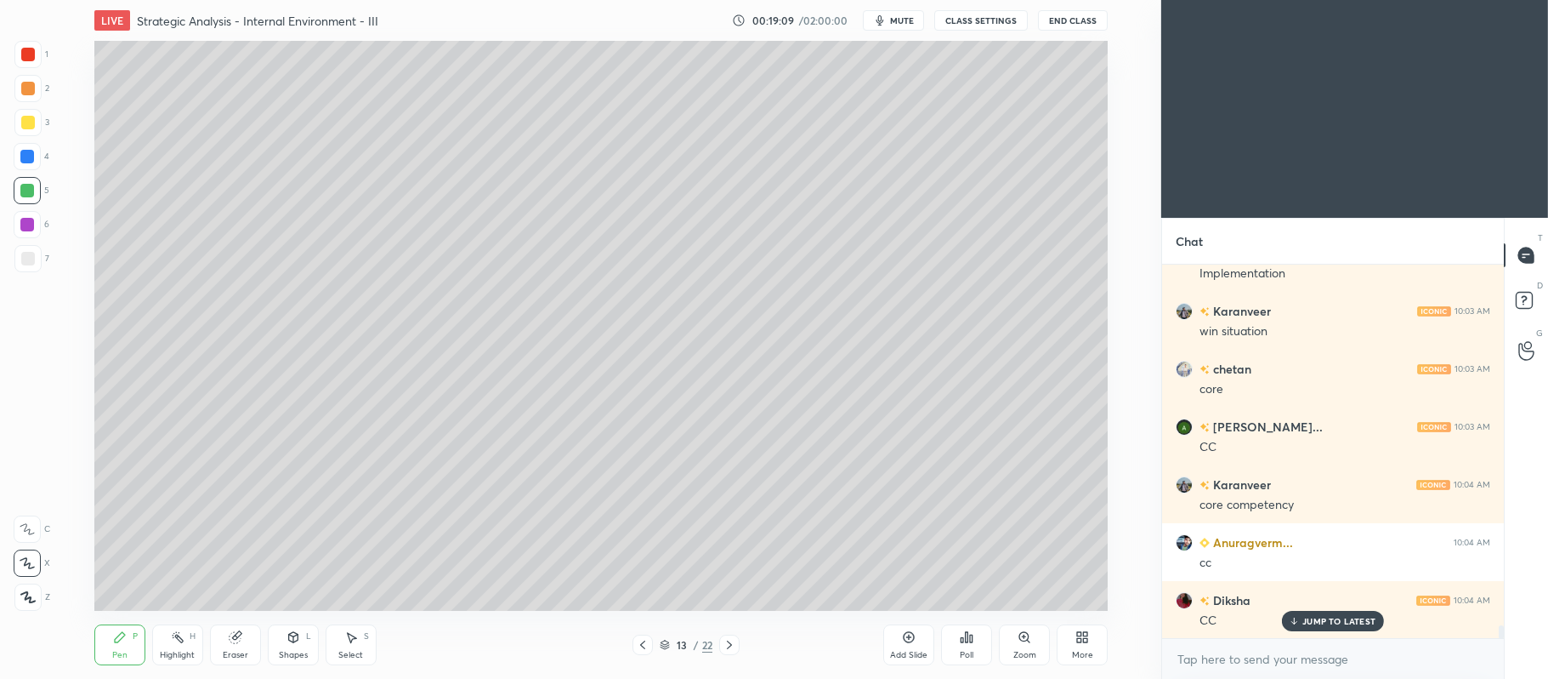
click at [17, 134] on div at bounding box center [27, 122] width 27 height 27
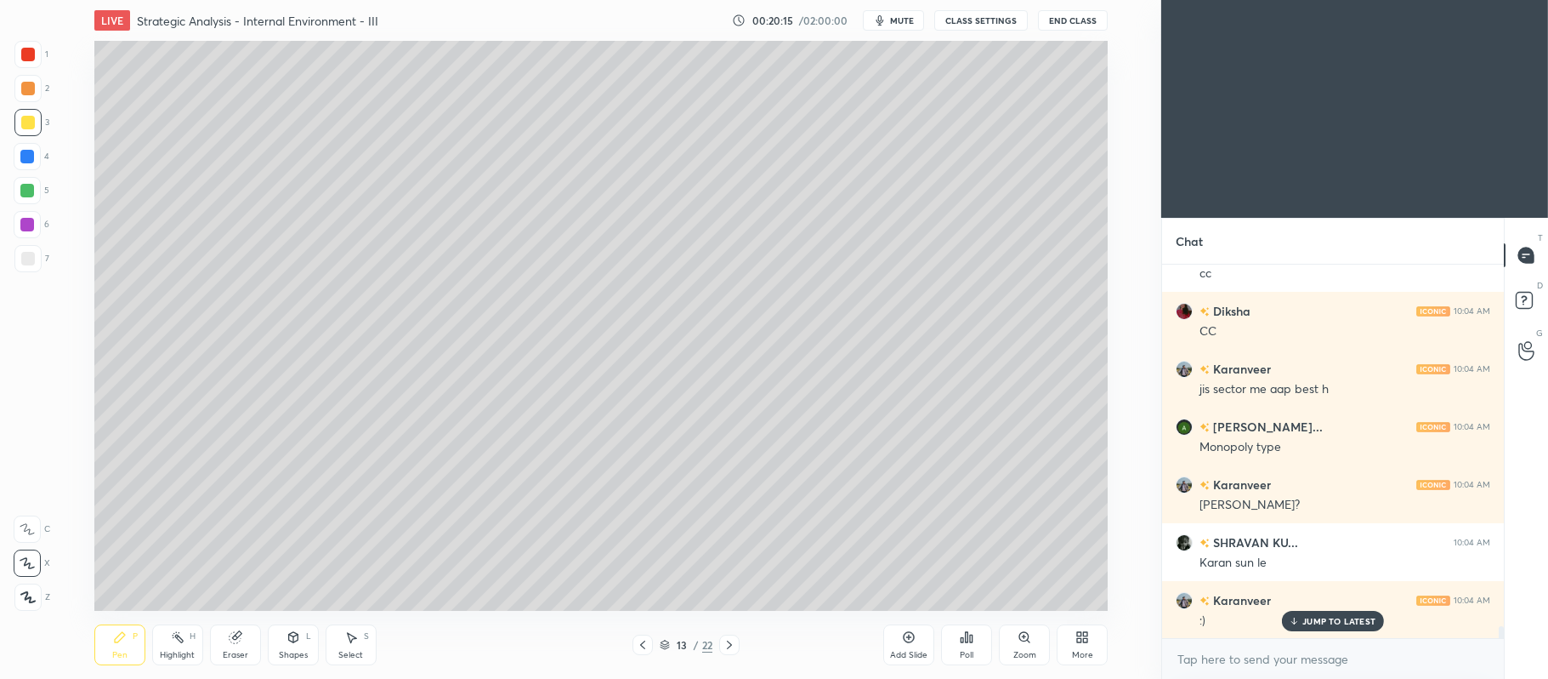
scroll to position [11104, 0]
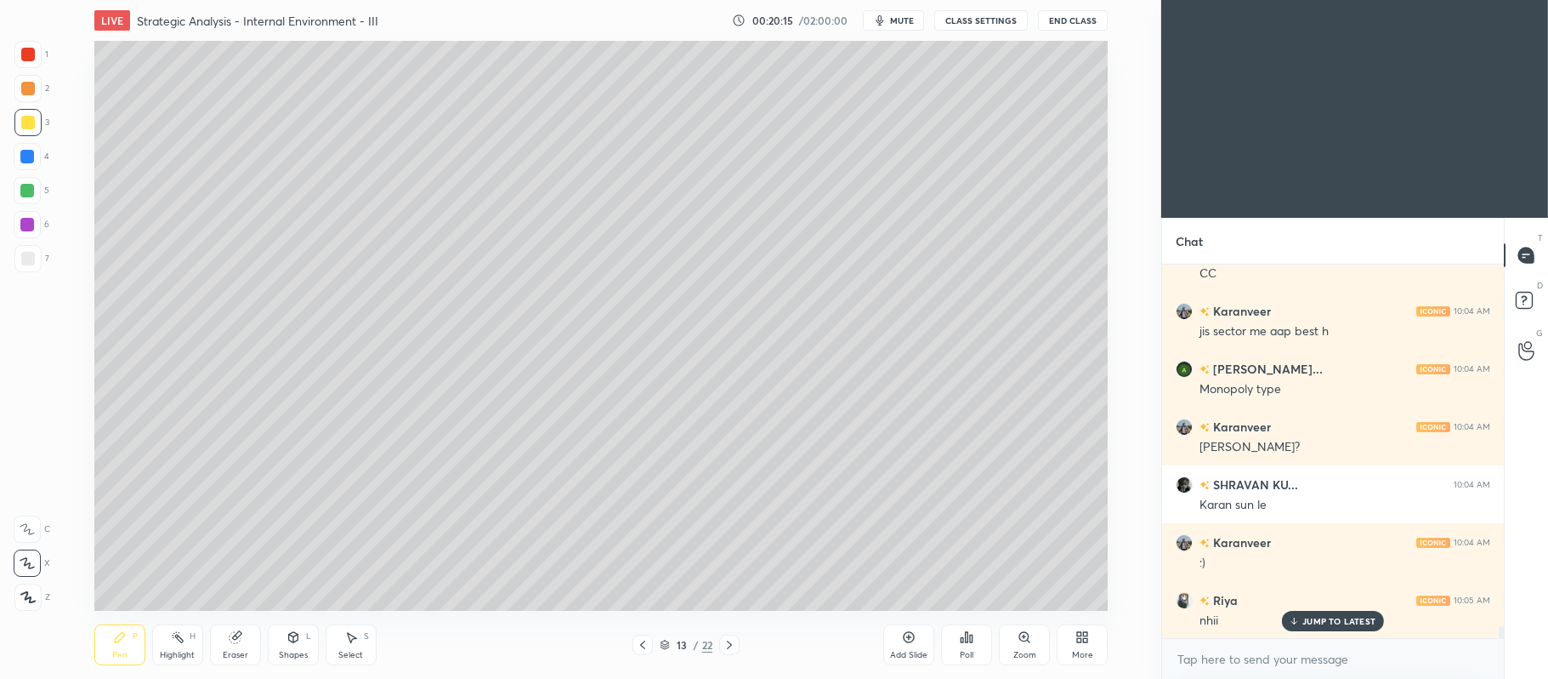
click at [34, 90] on div at bounding box center [28, 89] width 14 height 14
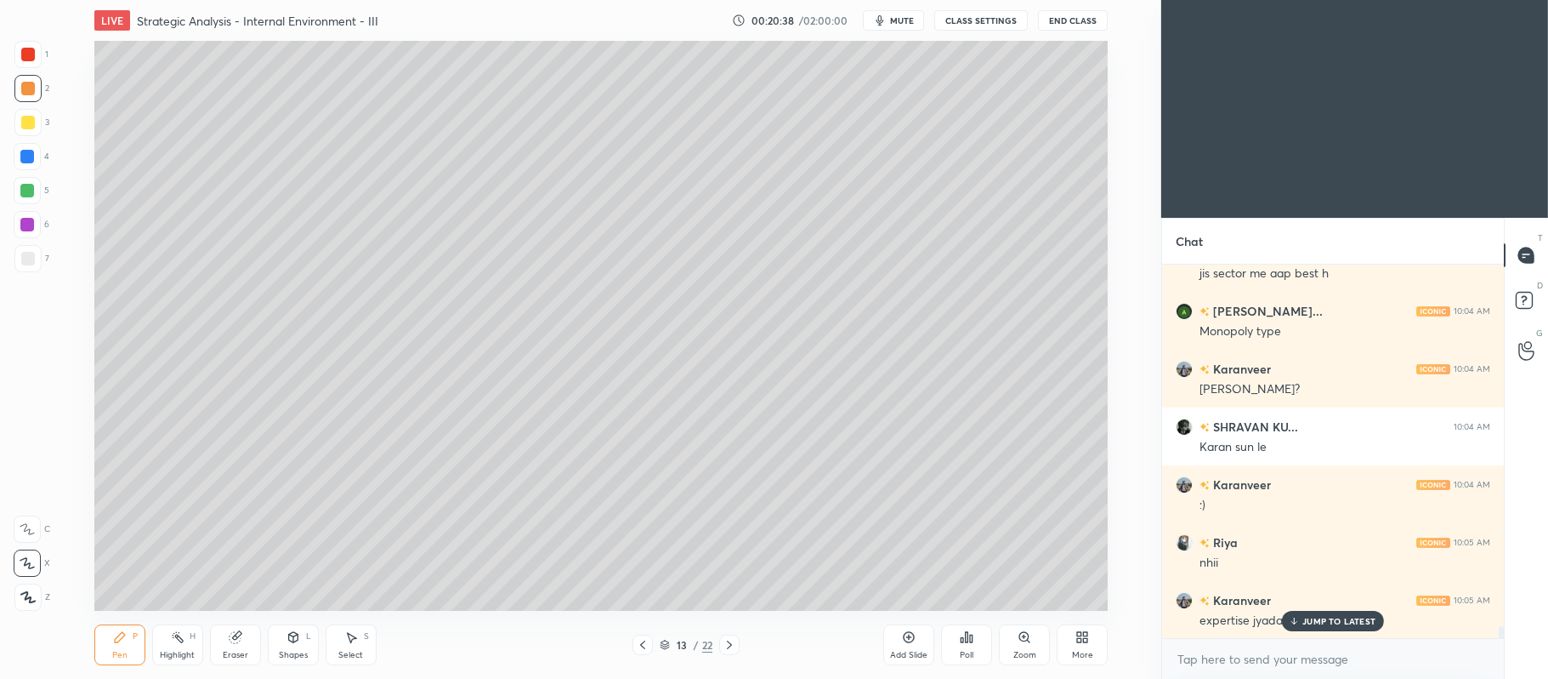
click at [280, 663] on div "Shapes L" at bounding box center [293, 644] width 51 height 41
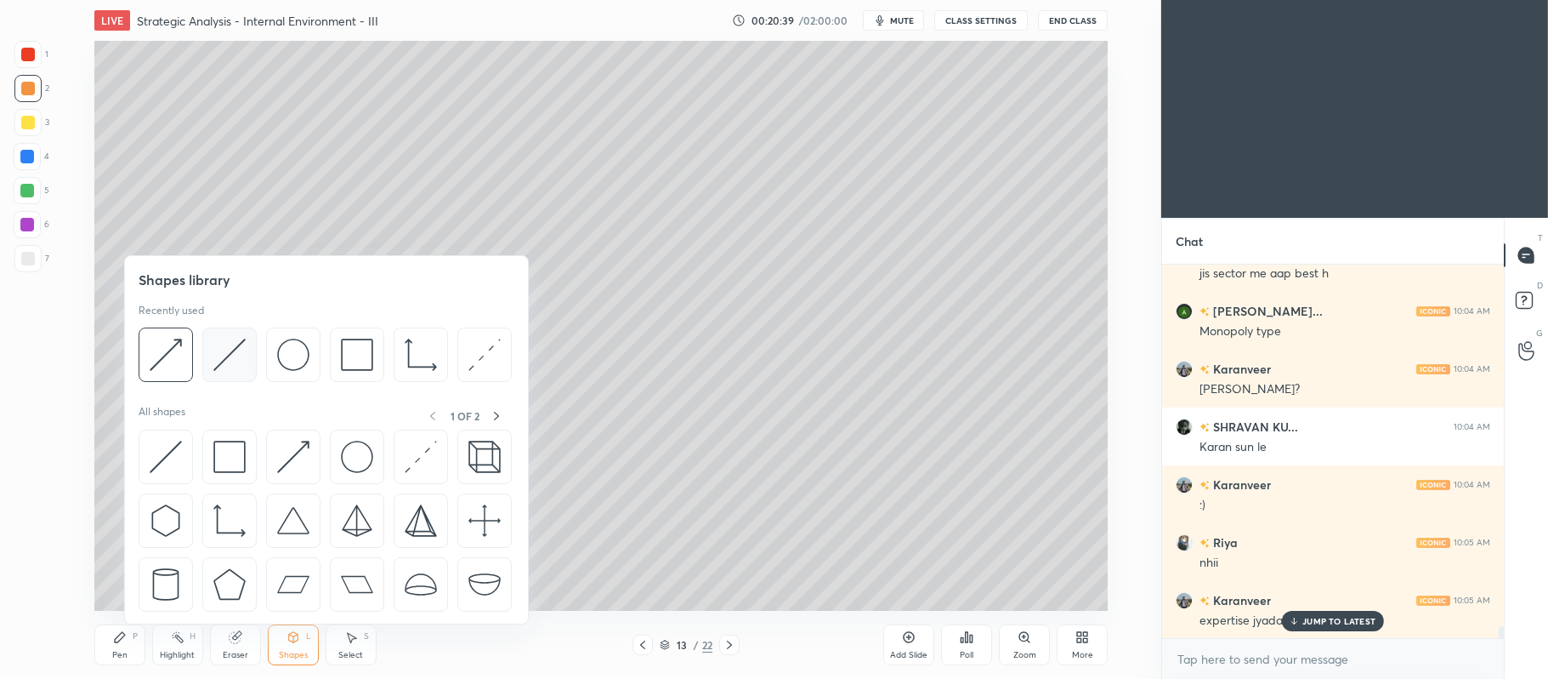
click at [233, 366] on img at bounding box center [229, 354] width 32 height 32
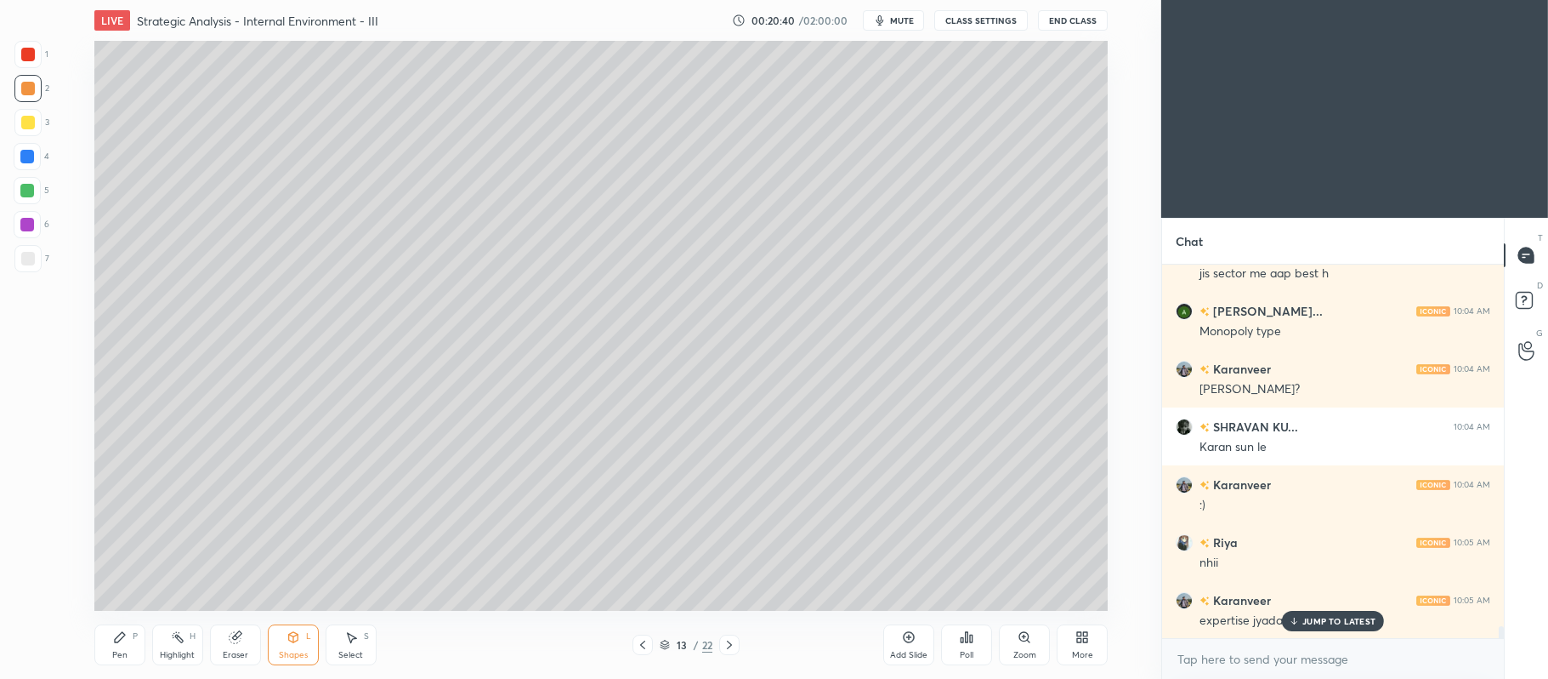
click at [35, 265] on div at bounding box center [27, 258] width 27 height 27
click at [121, 644] on icon at bounding box center [120, 637] width 14 height 14
click at [28, 97] on div at bounding box center [27, 88] width 27 height 27
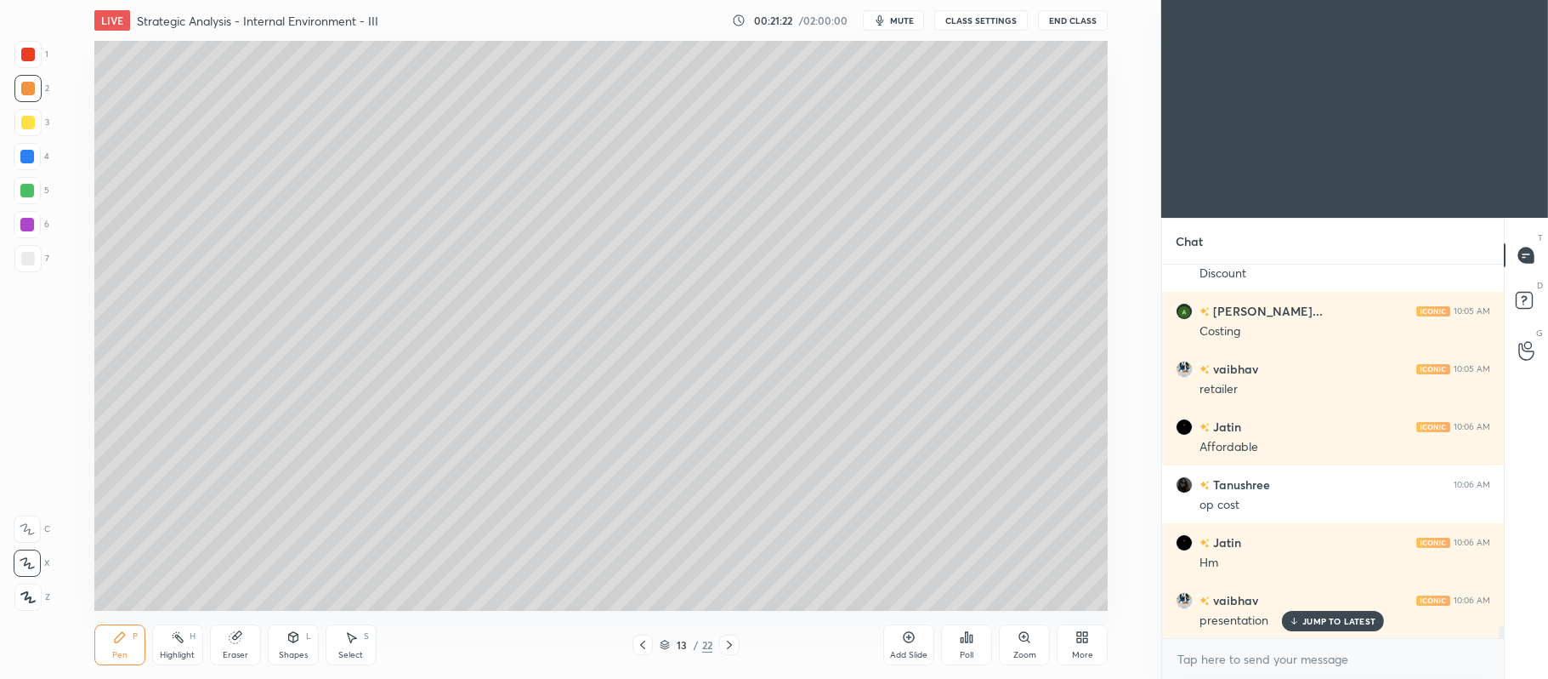
scroll to position [11682, 0]
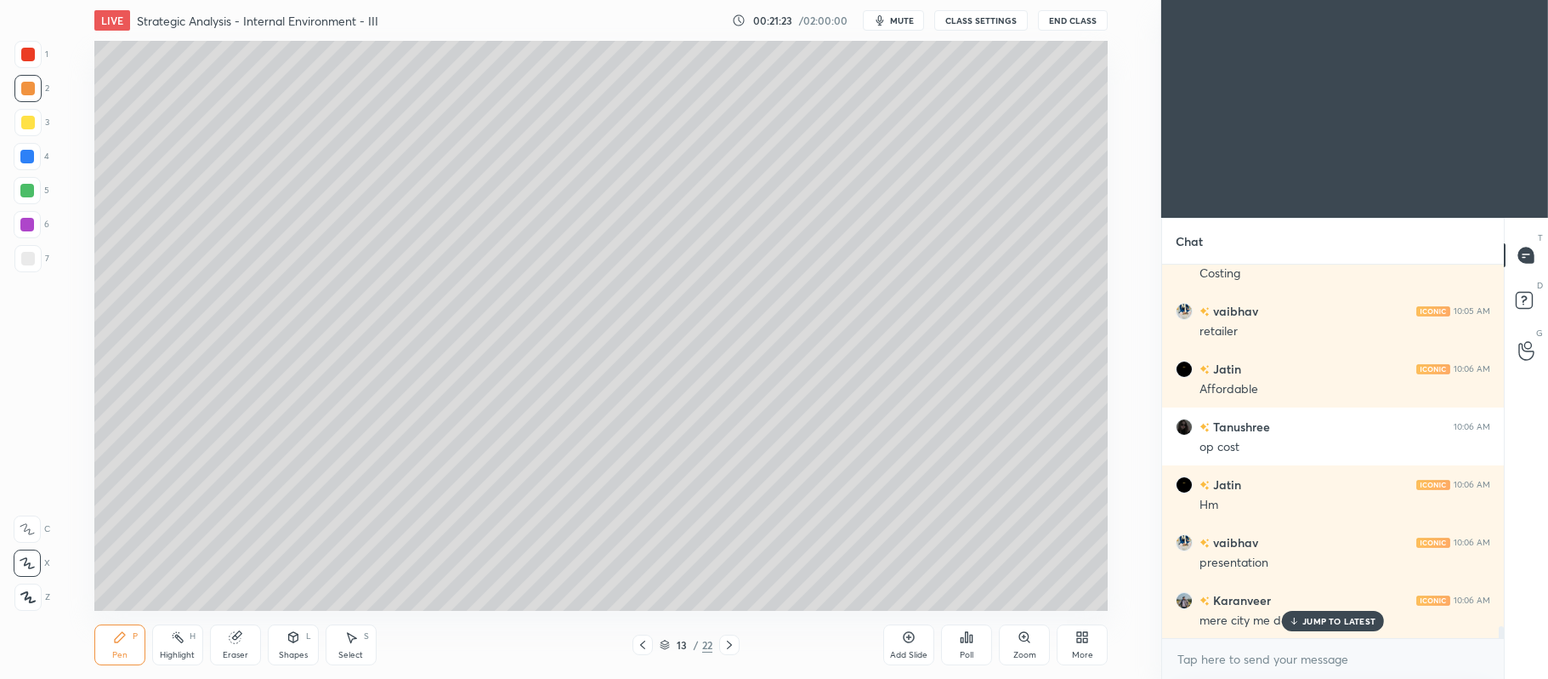
click at [31, 260] on div at bounding box center [28, 259] width 14 height 14
click at [27, 97] on div at bounding box center [27, 88] width 27 height 27
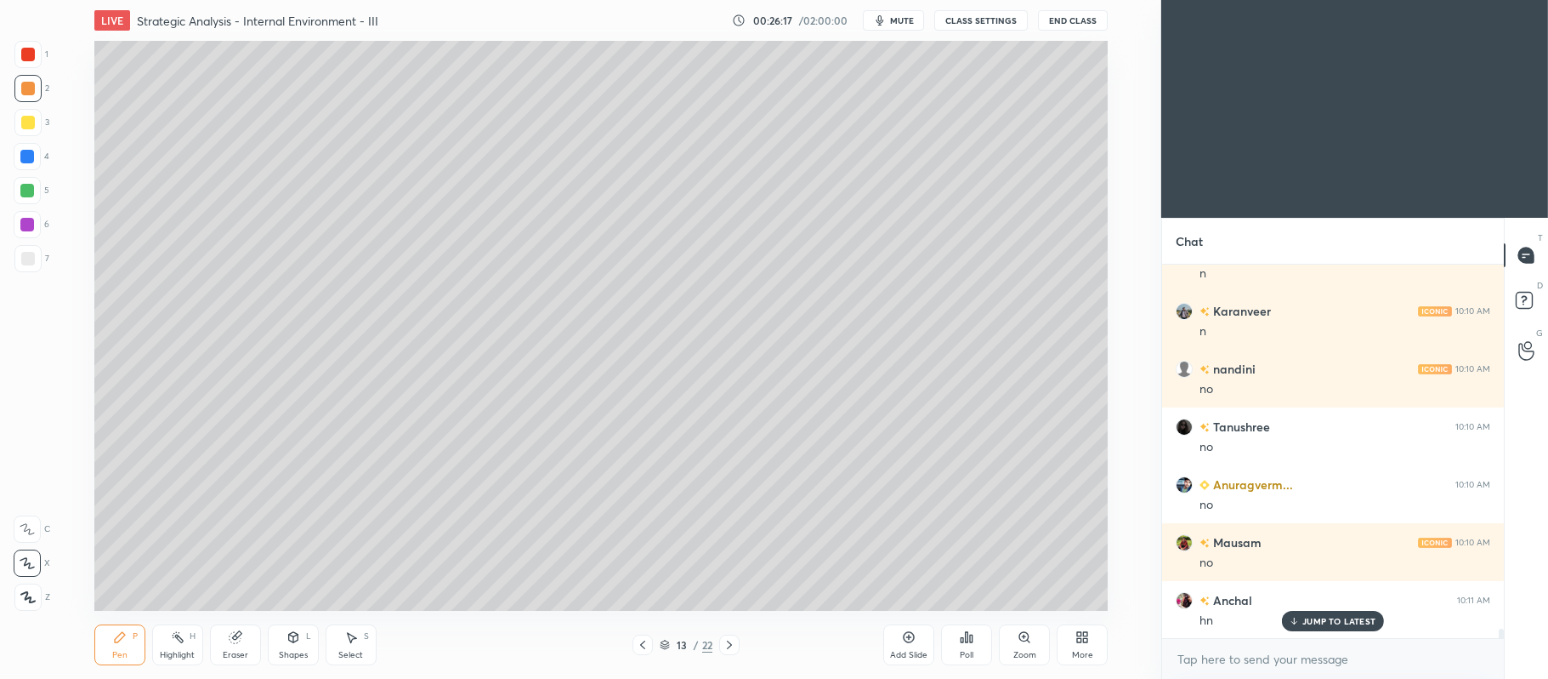
scroll to position [14243, 0]
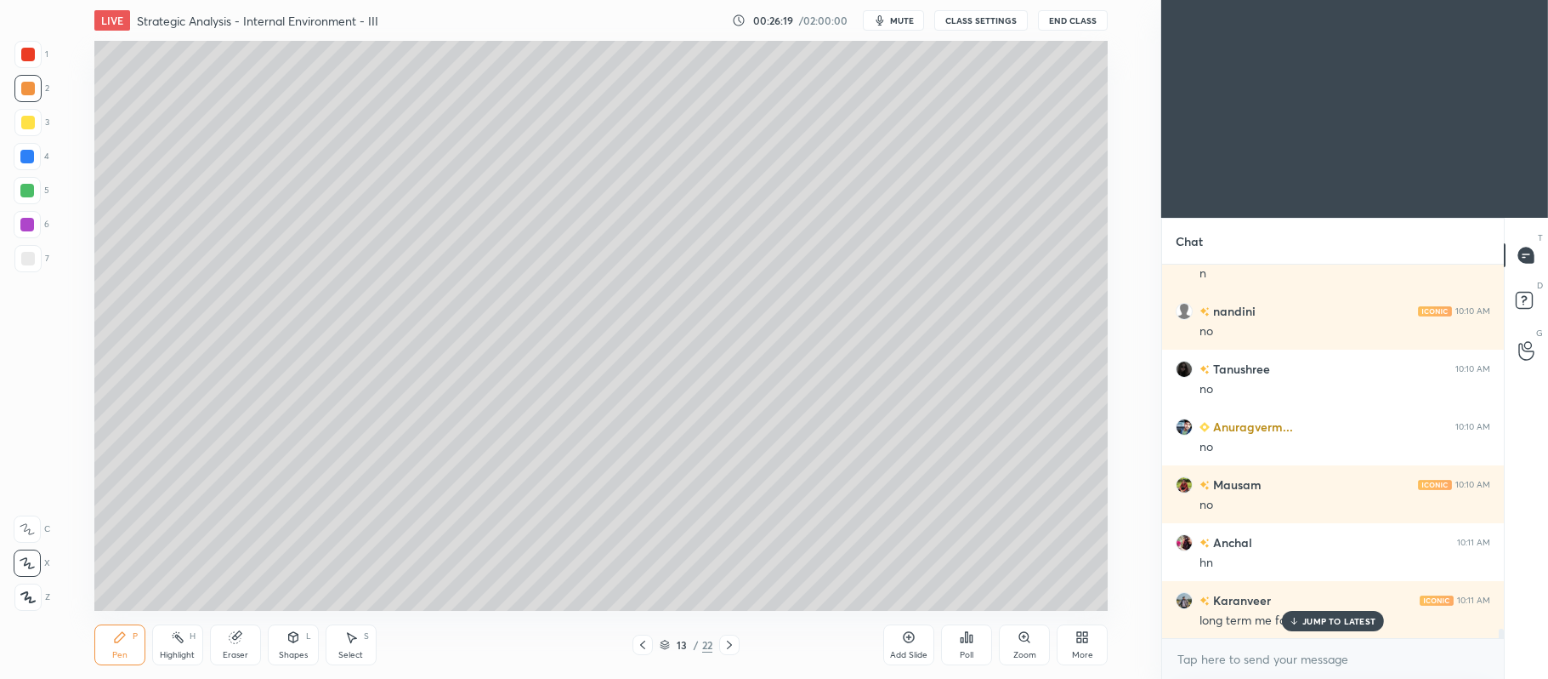
click at [28, 266] on div at bounding box center [27, 258] width 27 height 27
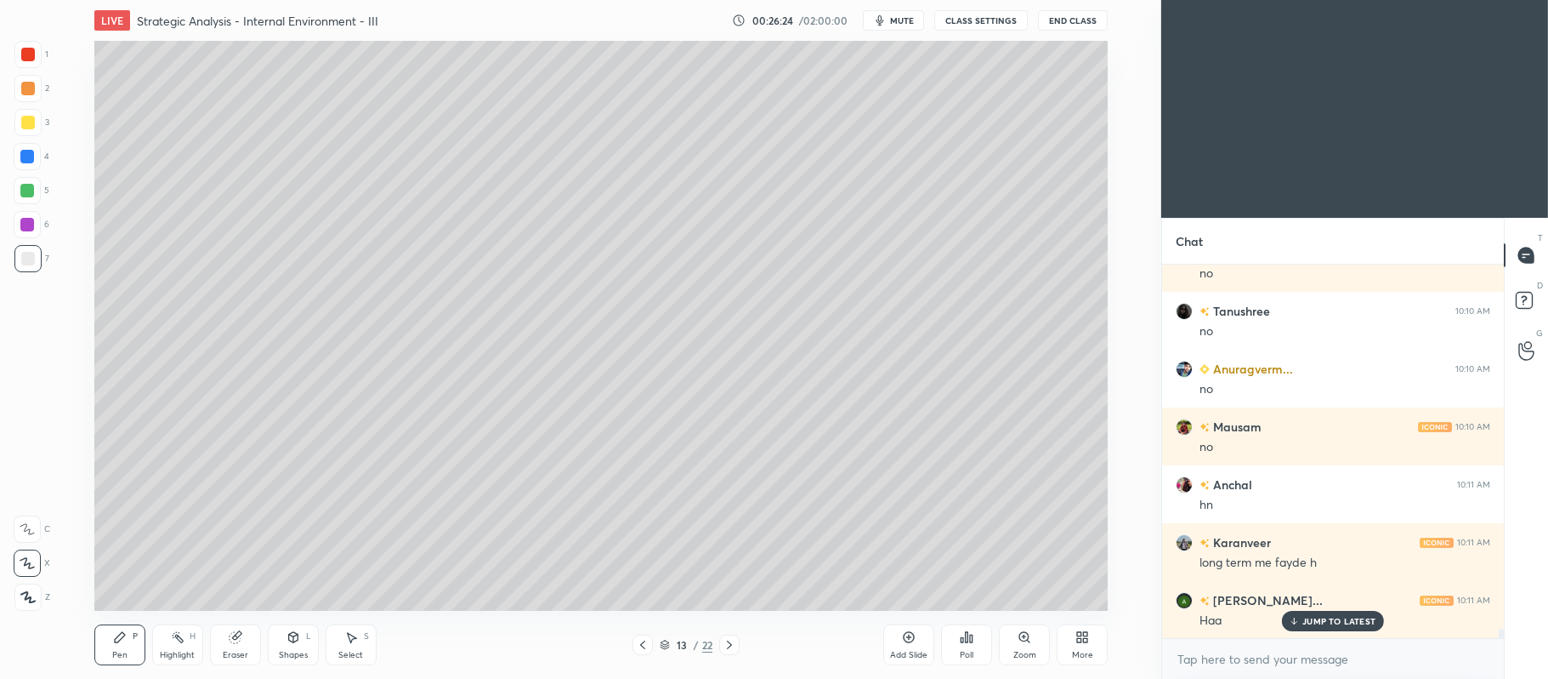
click at [25, 97] on div at bounding box center [27, 88] width 27 height 27
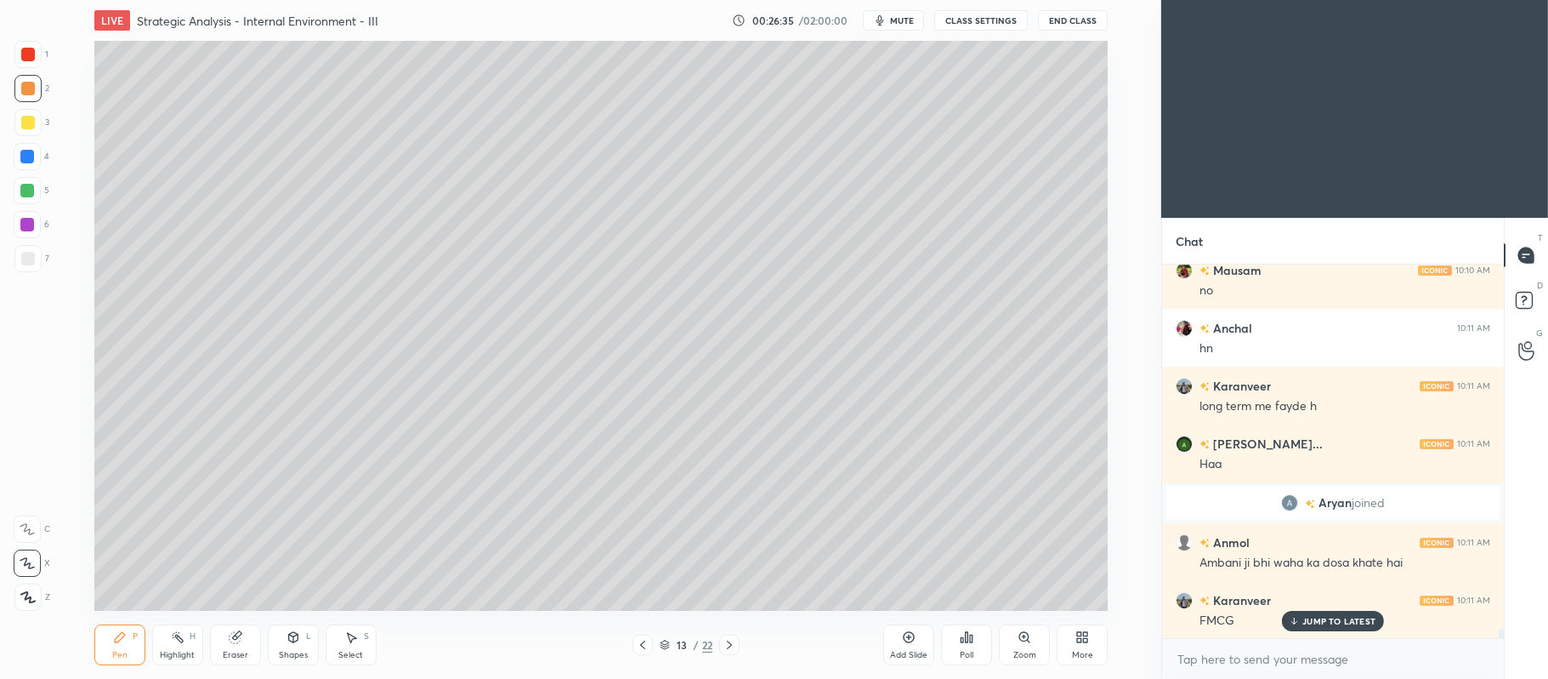
scroll to position [14515, 0]
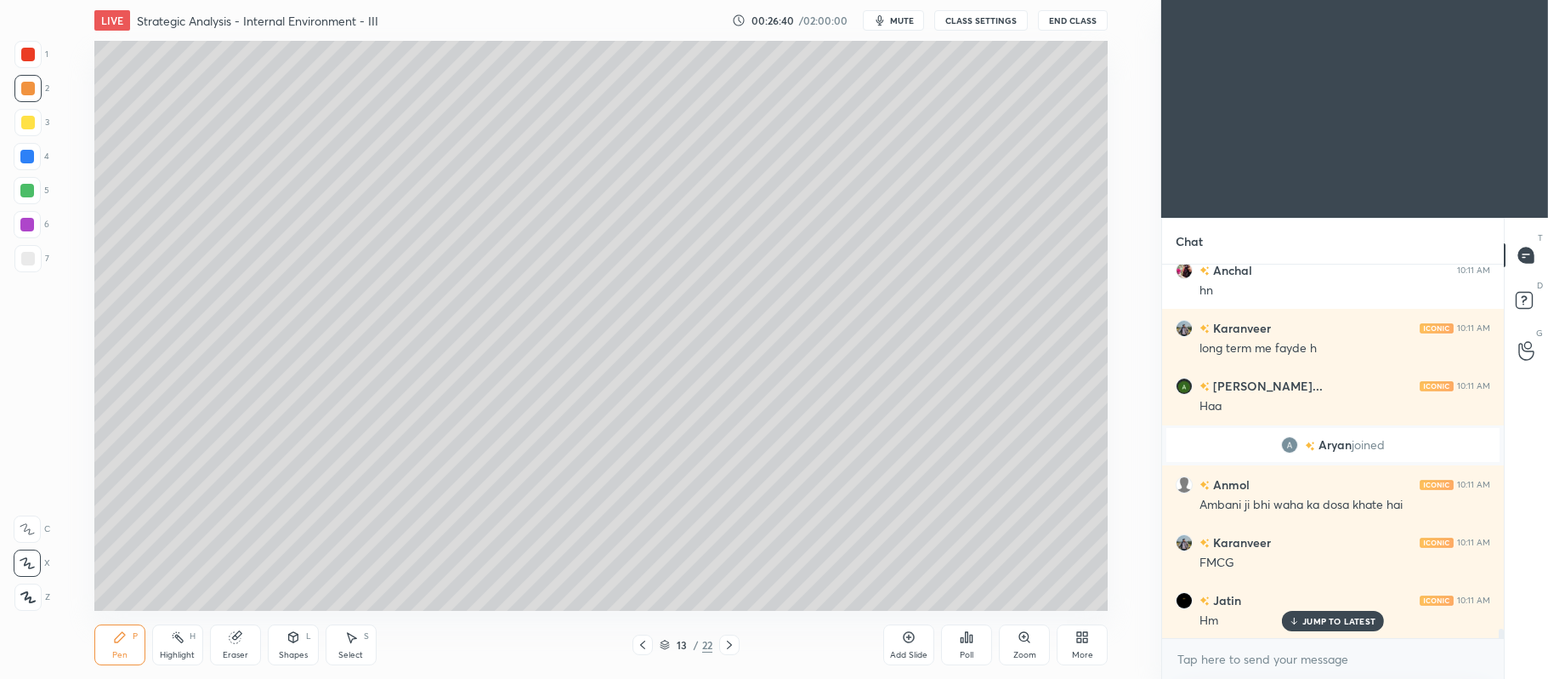
click at [27, 266] on div at bounding box center [27, 258] width 27 height 27
click at [36, 88] on div at bounding box center [27, 88] width 27 height 27
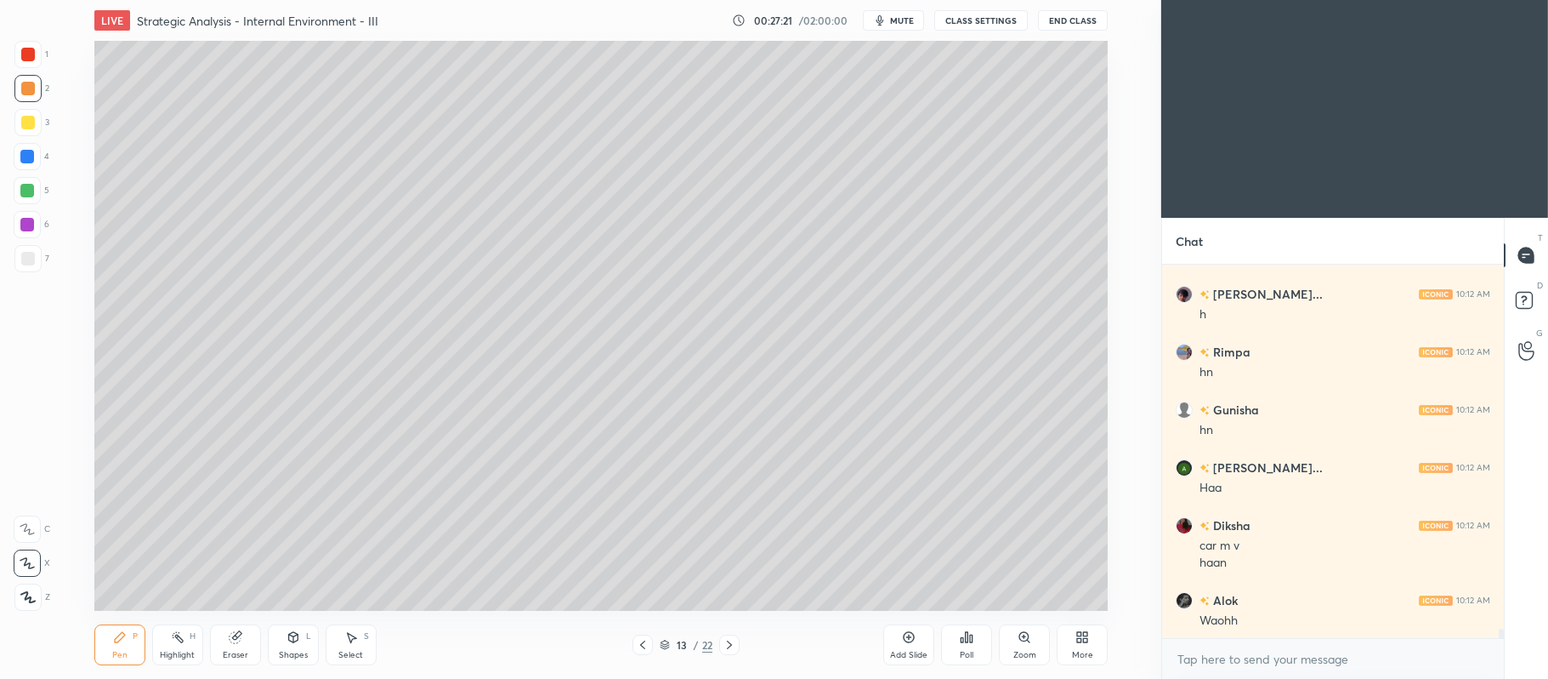
scroll to position [15226, 0]
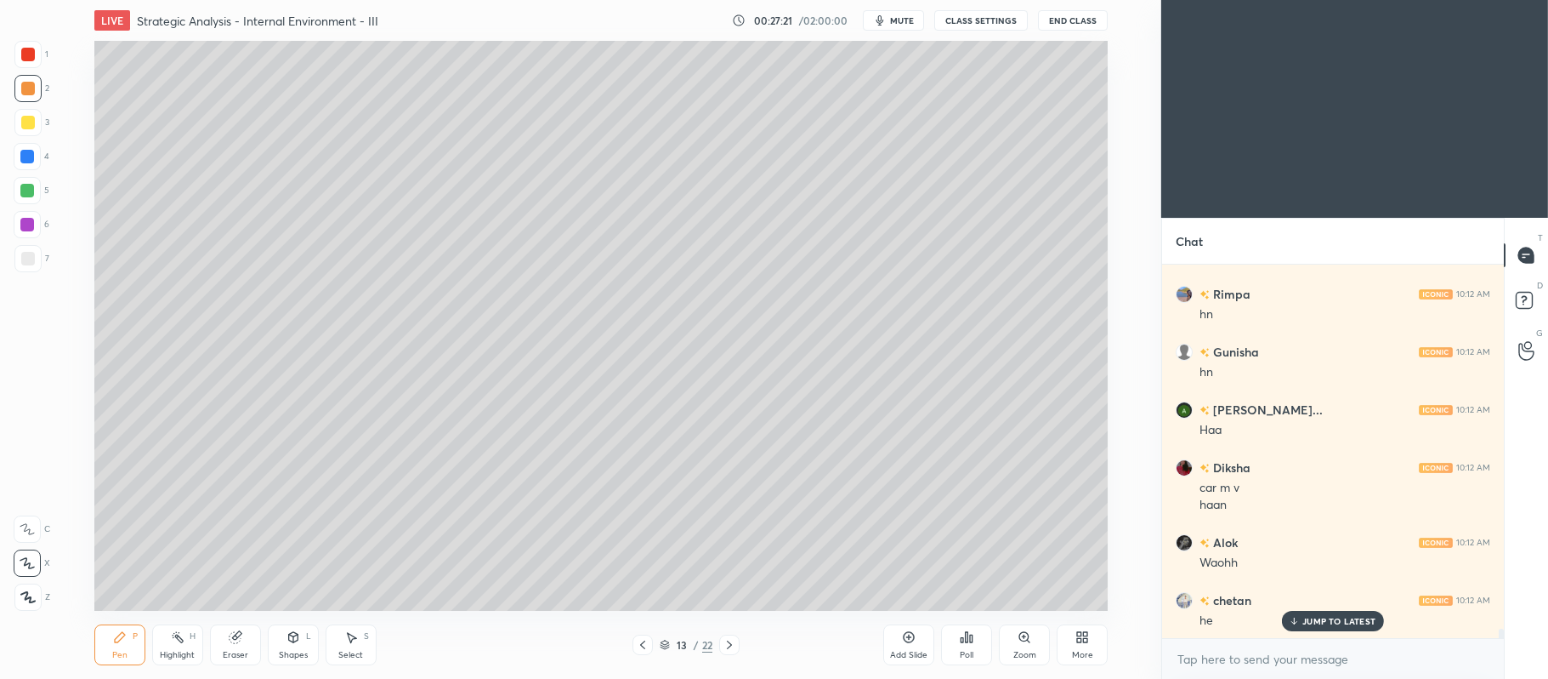
click at [28, 201] on div at bounding box center [27, 190] width 27 height 27
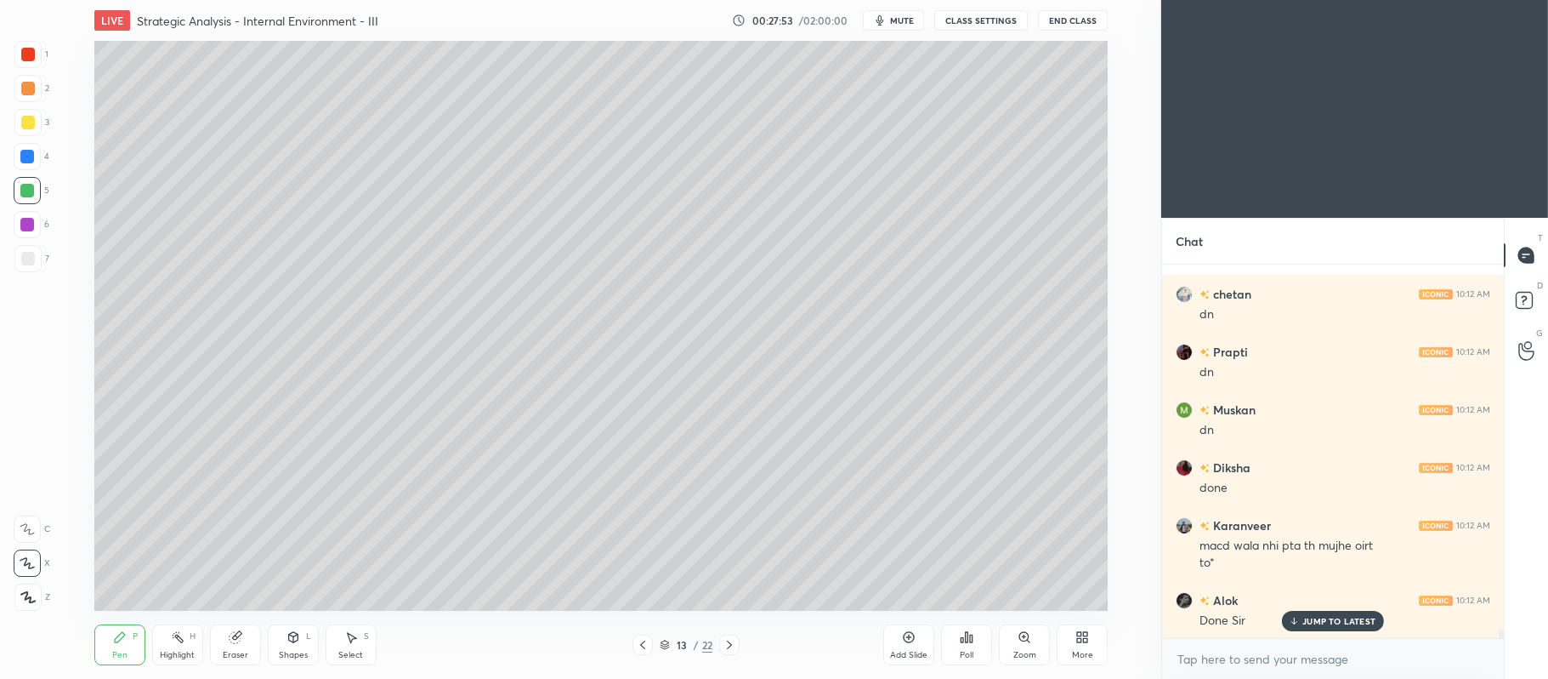
scroll to position [15937, 0]
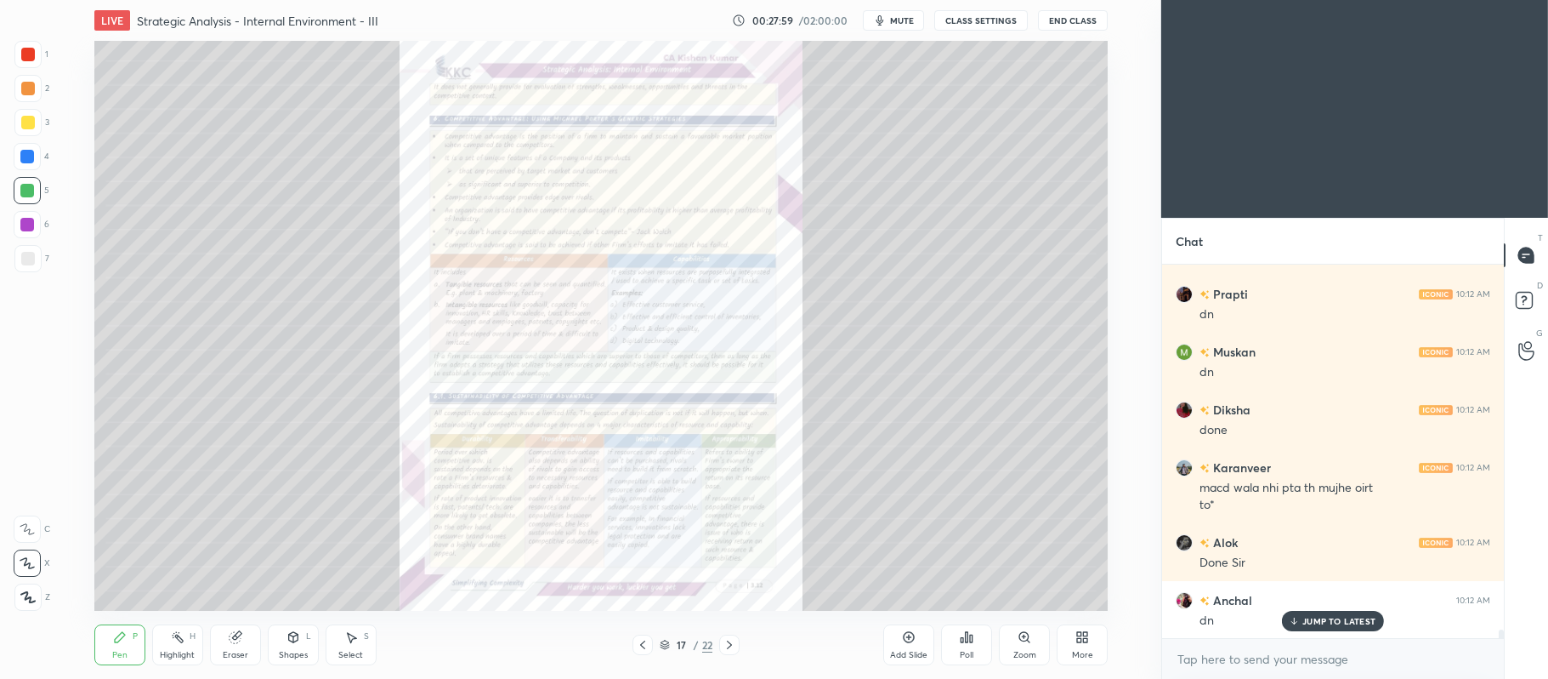
click at [1012, 650] on div "Zoom" at bounding box center [1024, 644] width 51 height 41
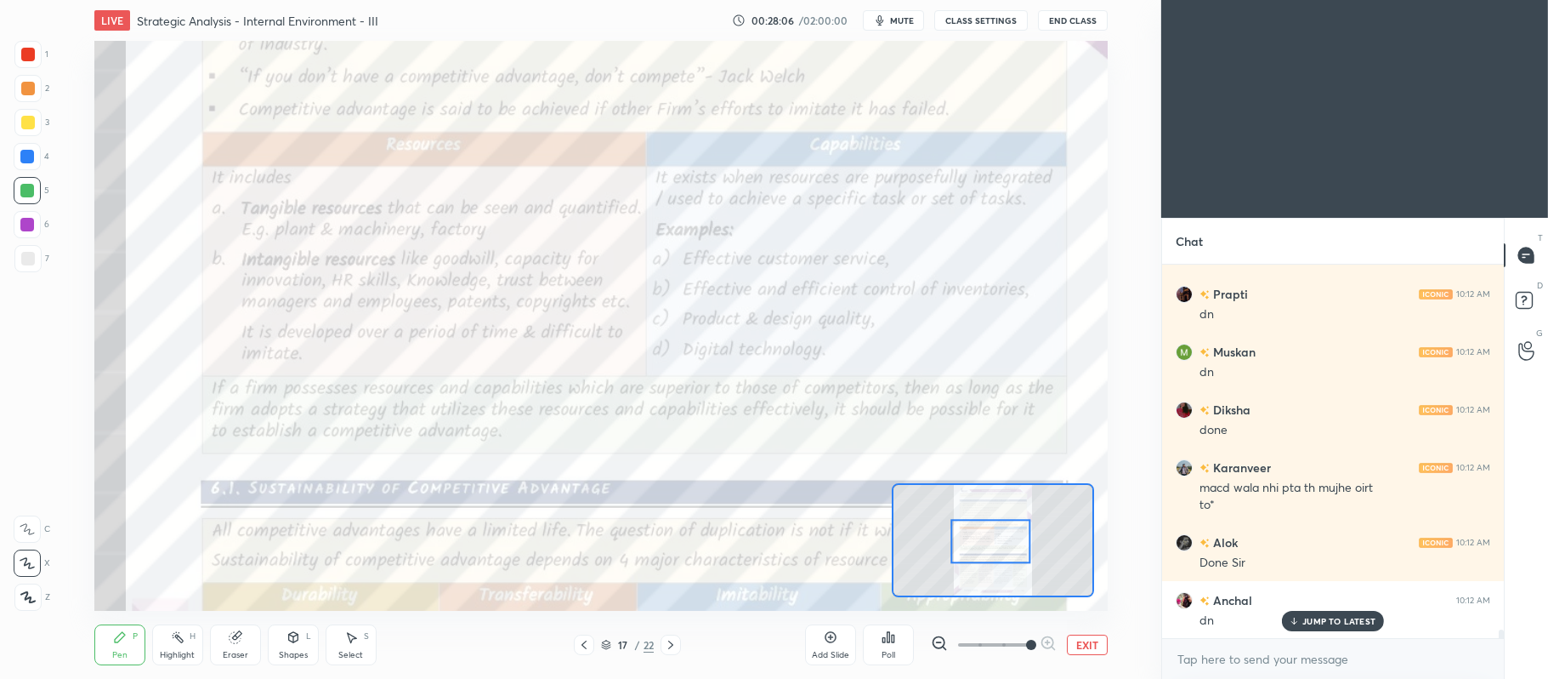
click at [31, 520] on div at bounding box center [27, 528] width 27 height 27
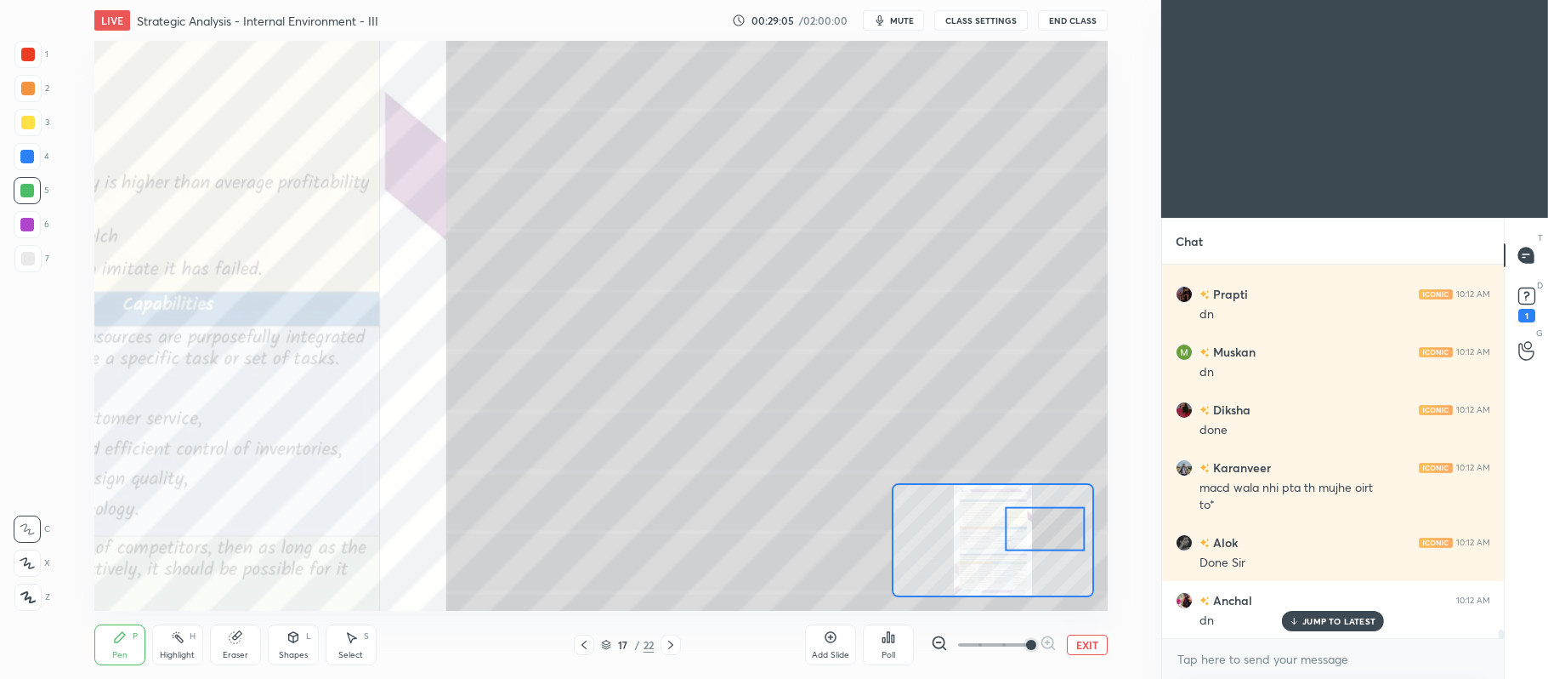
scroll to position [15995, 0]
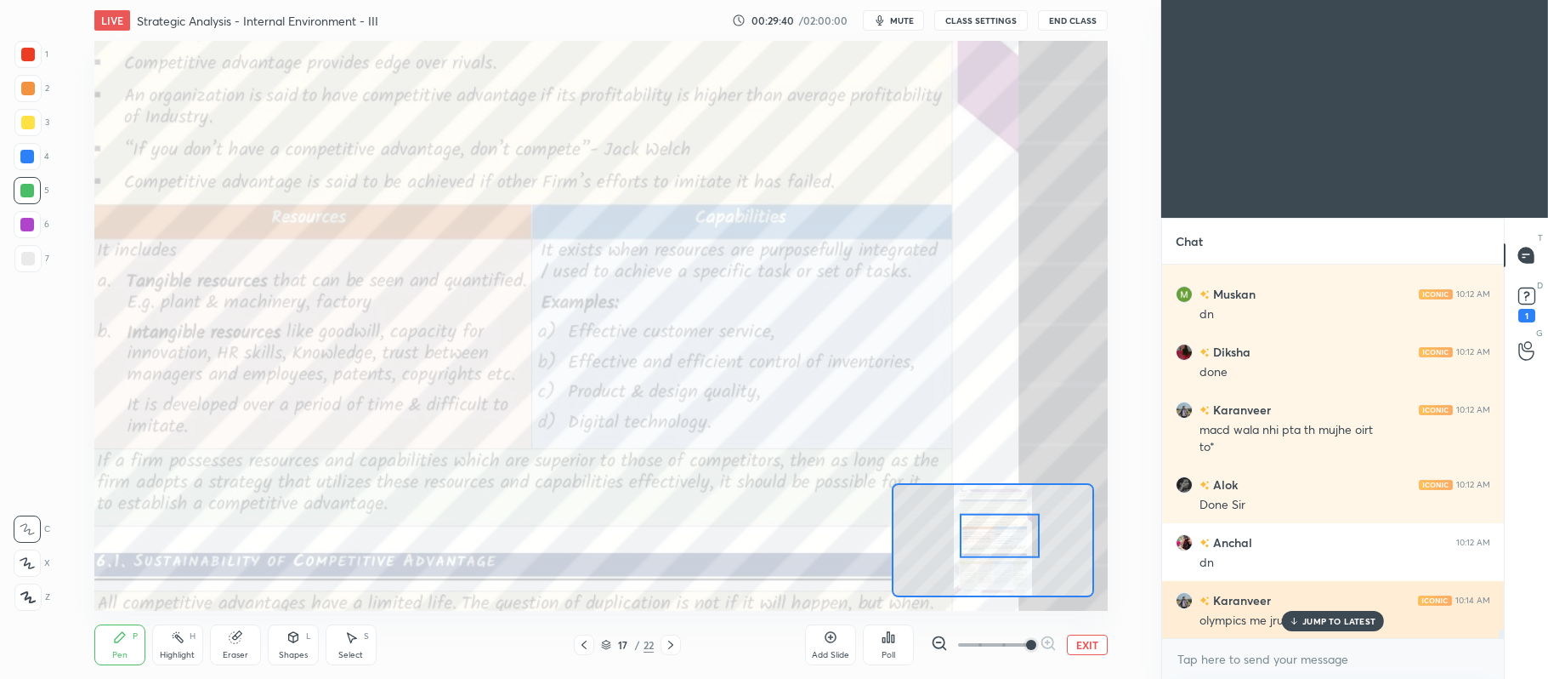
click at [1354, 617] on p "JUMP TO LATEST" at bounding box center [1339, 621] width 73 height 10
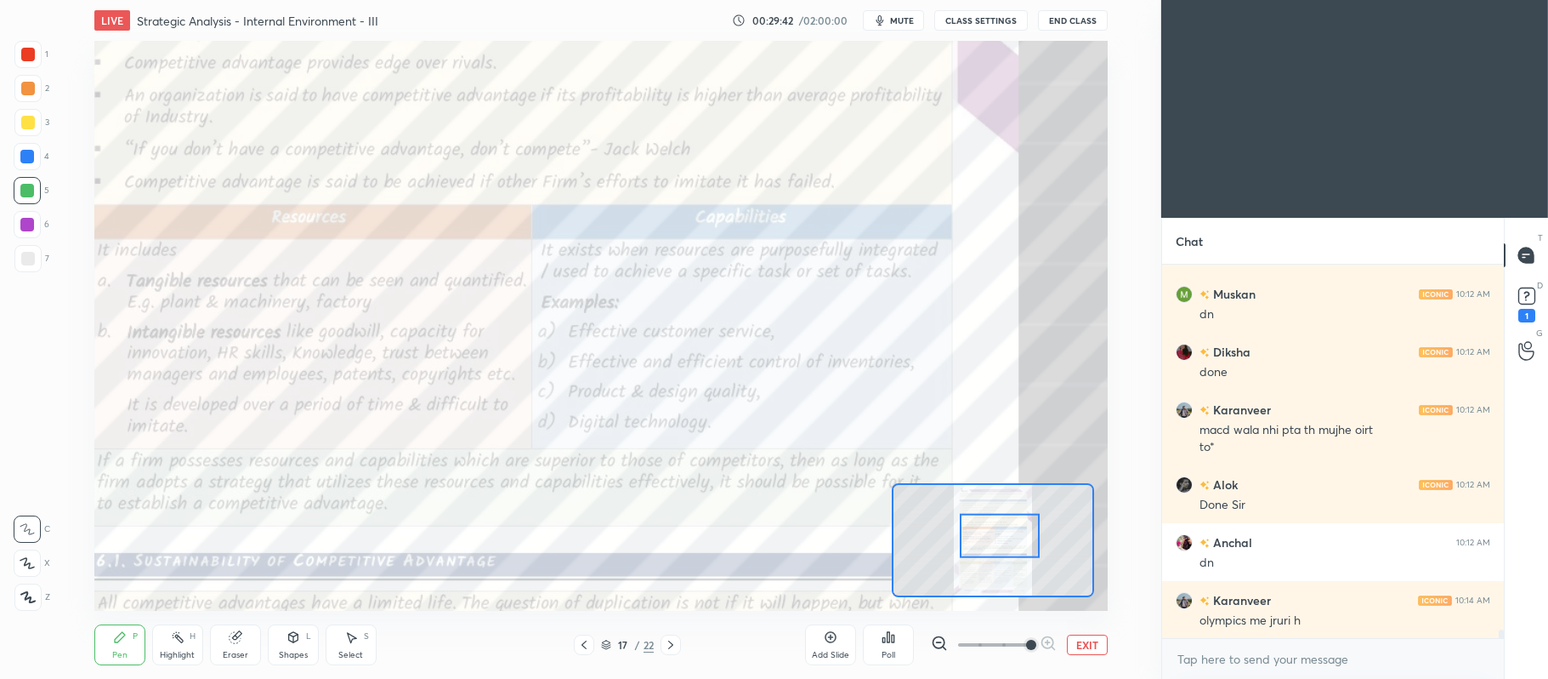
click at [1083, 643] on button "EXIT" at bounding box center [1087, 644] width 41 height 20
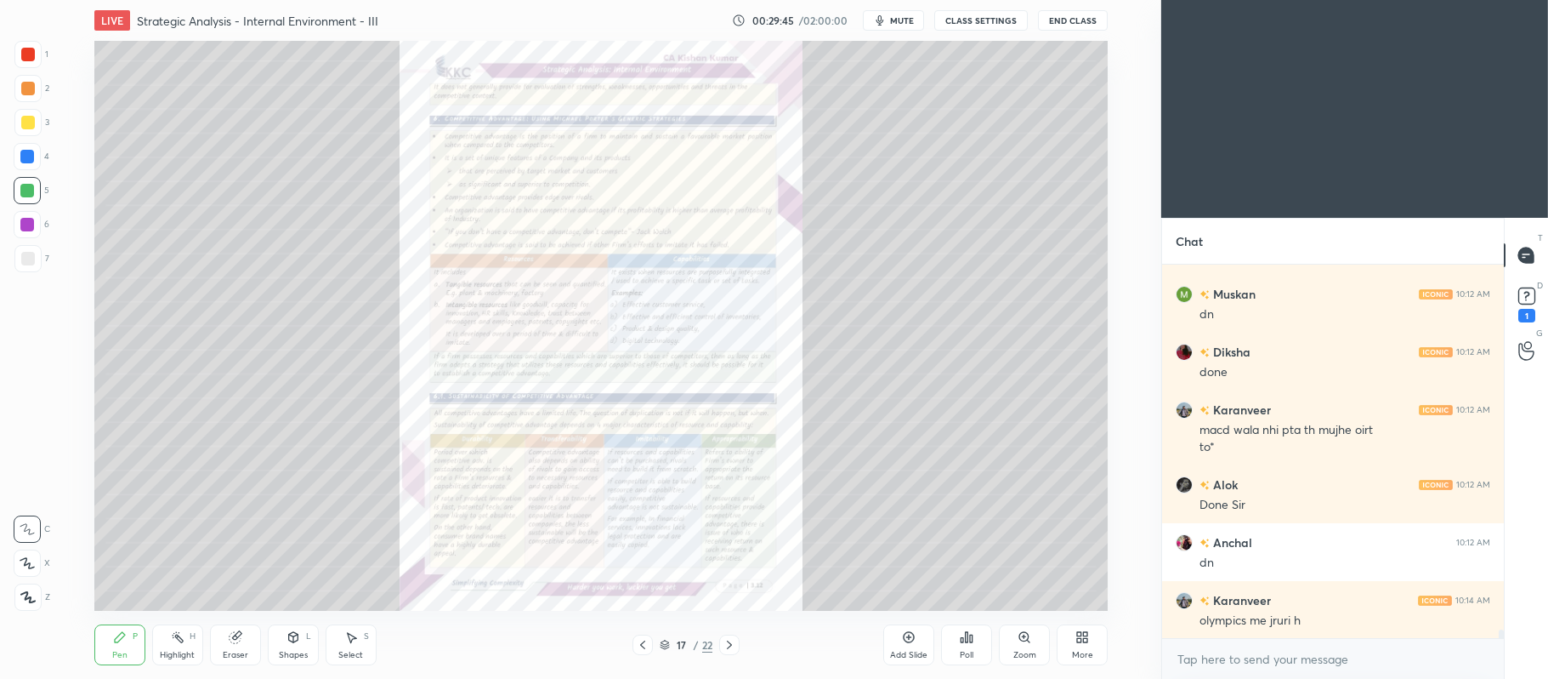
click at [658, 654] on div "17 / 22" at bounding box center [686, 644] width 107 height 20
click at [668, 640] on icon at bounding box center [665, 644] width 10 height 10
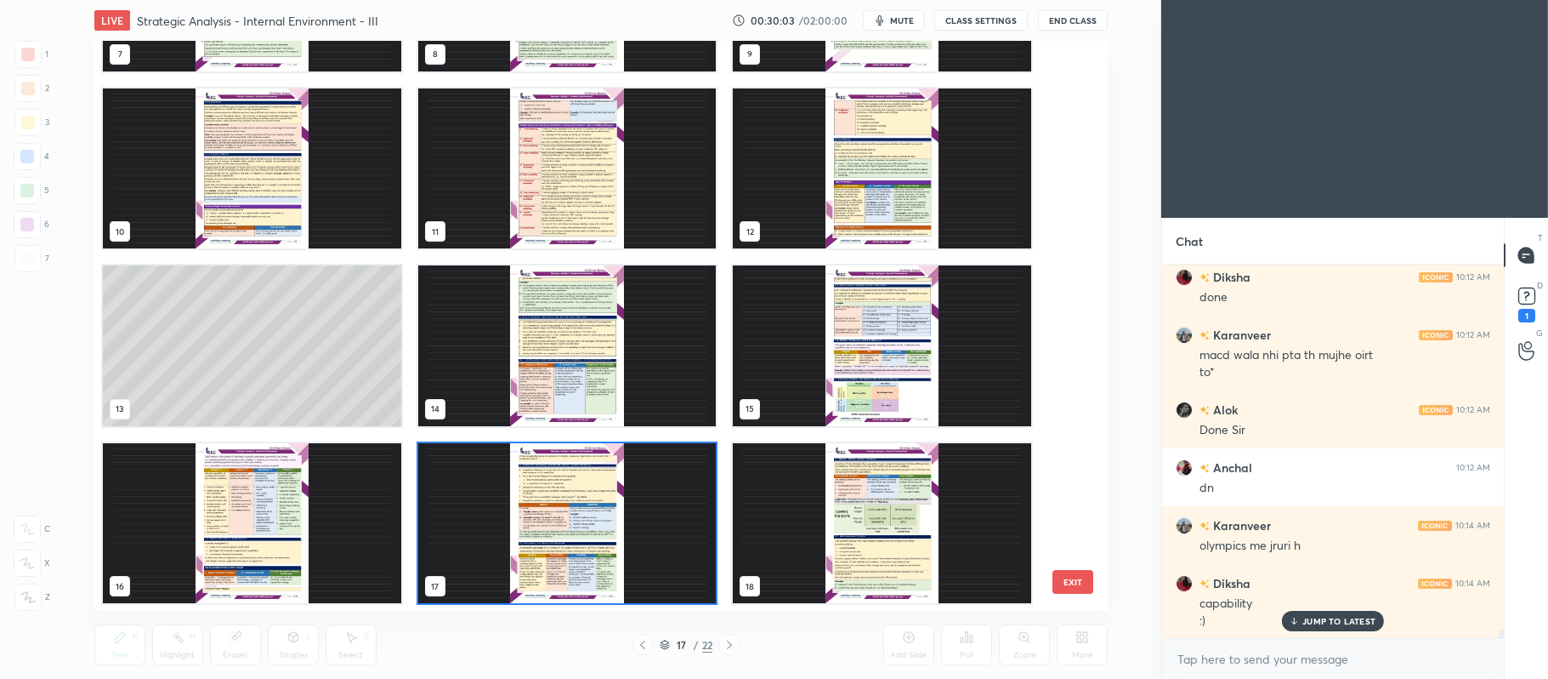
scroll to position [16128, 0]
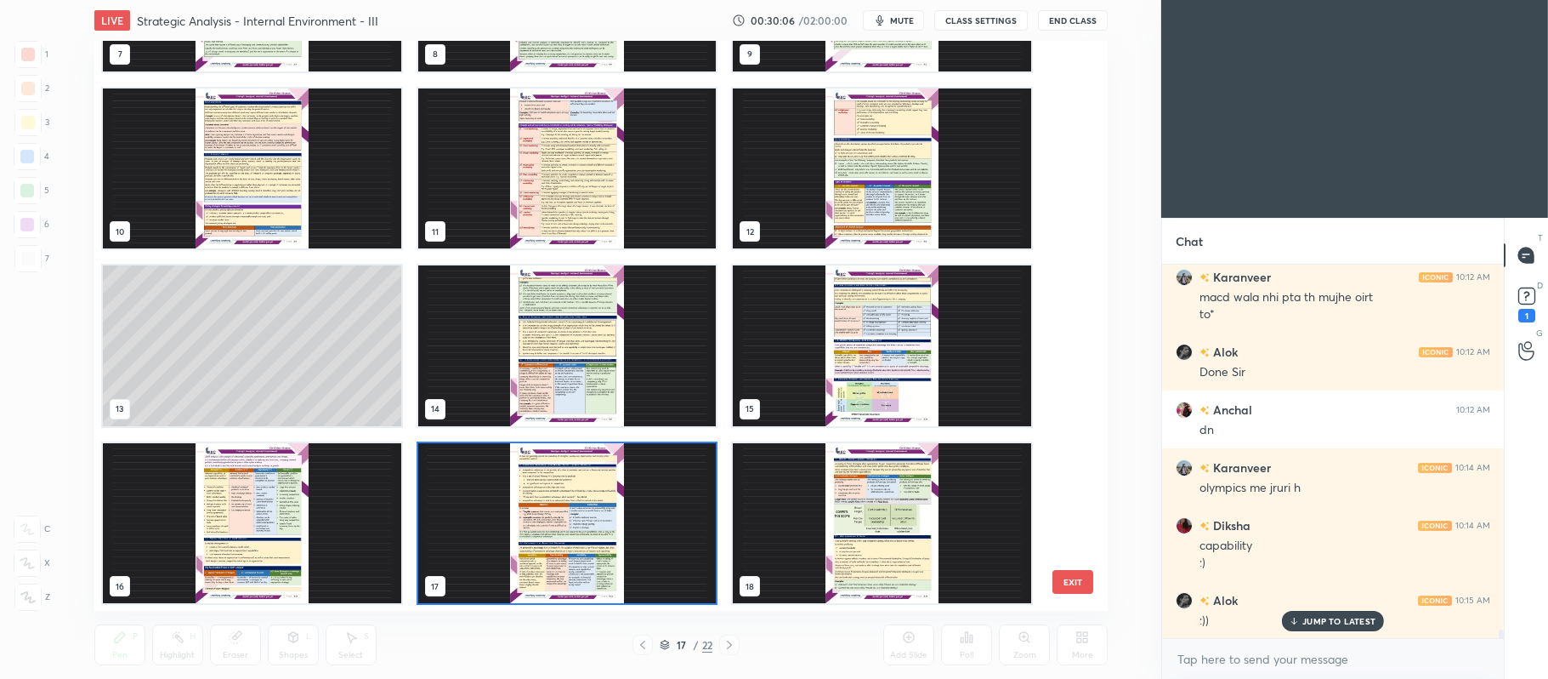
click at [883, 182] on img "grid" at bounding box center [882, 168] width 298 height 161
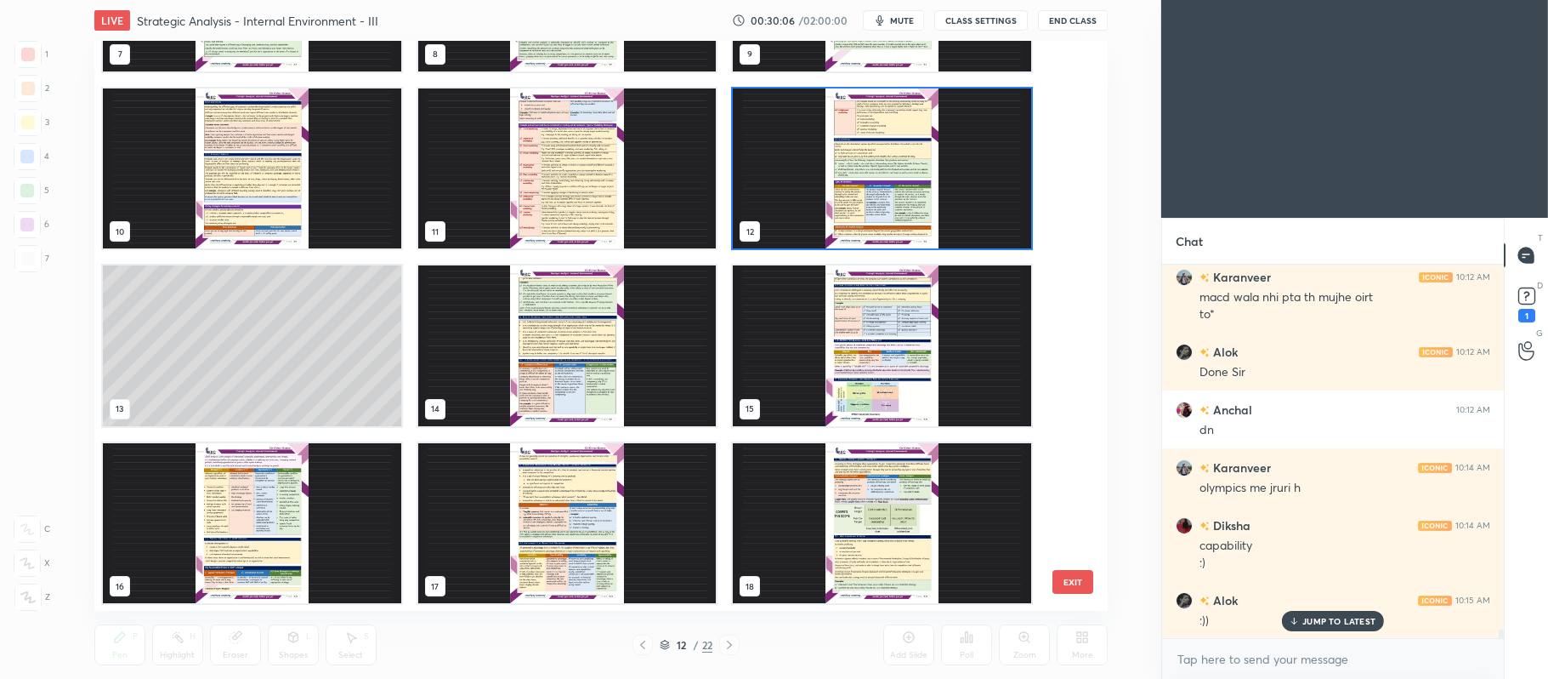
click at [884, 187] on img "grid" at bounding box center [882, 168] width 298 height 161
click at [885, 177] on img "grid" at bounding box center [882, 168] width 298 height 161
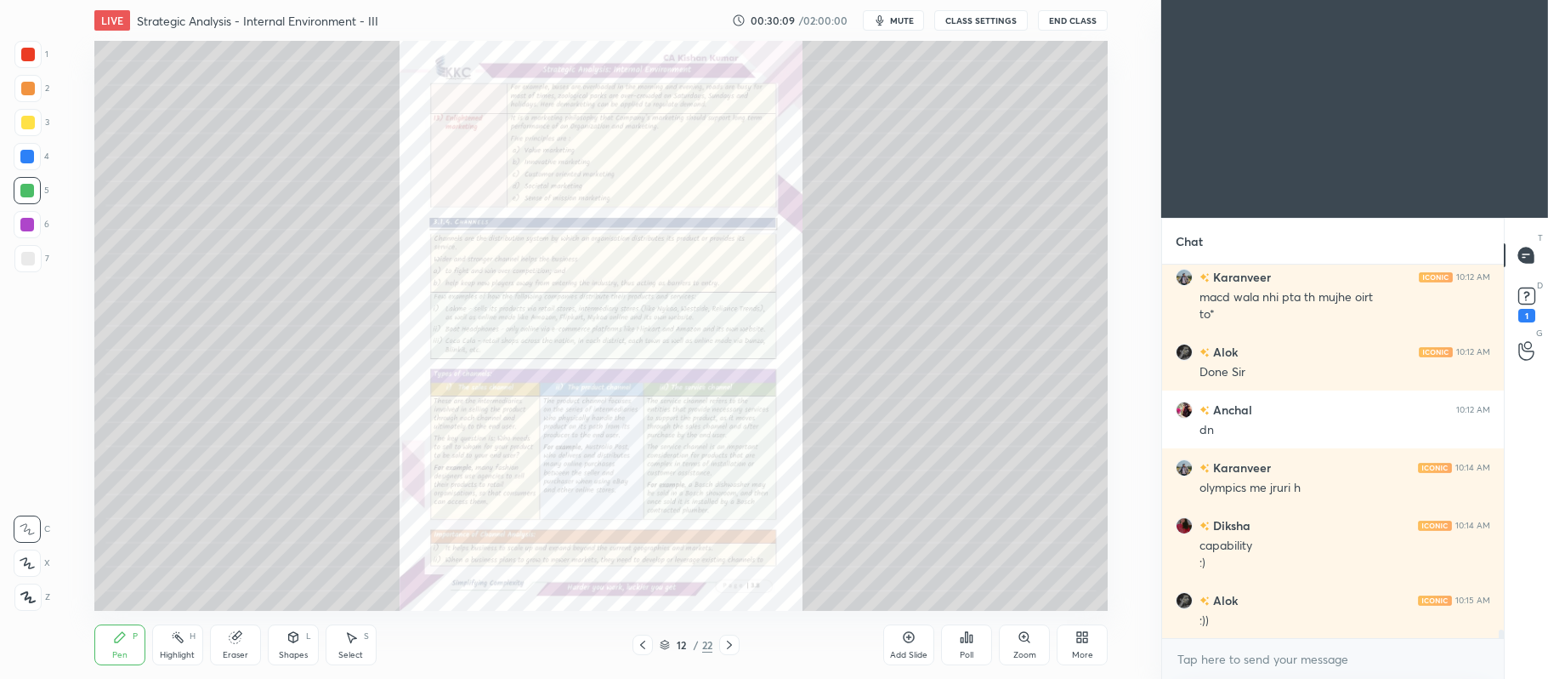
scroll to position [16185, 0]
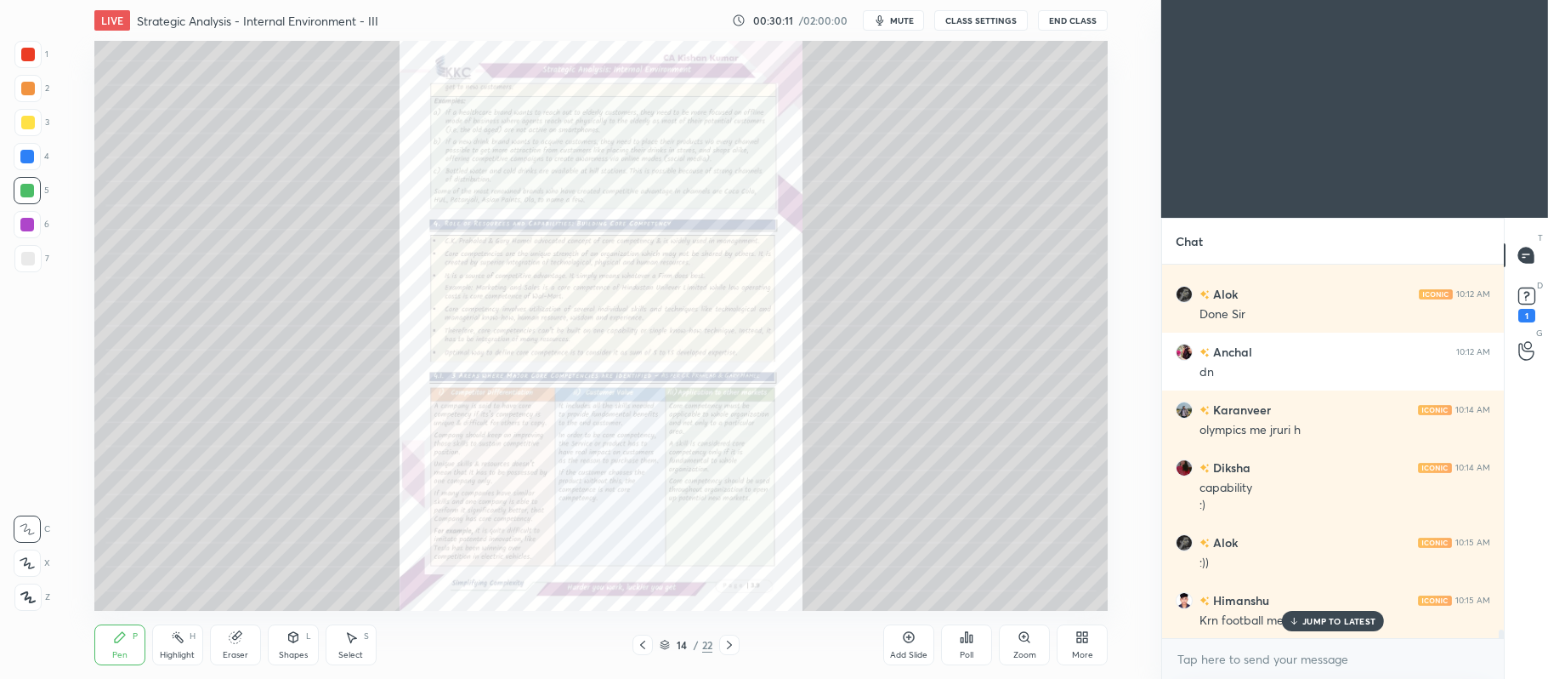
click at [1035, 646] on div "Zoom" at bounding box center [1024, 644] width 51 height 41
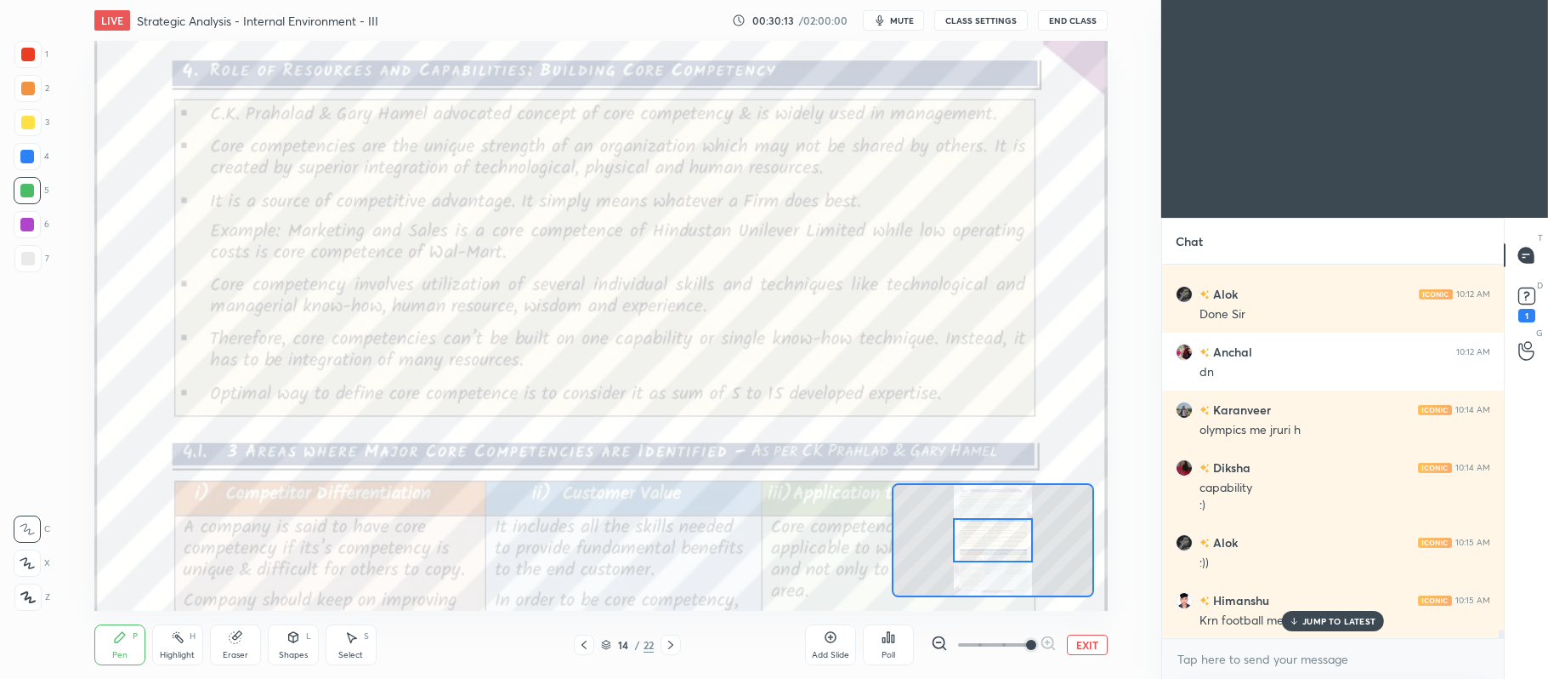
click at [31, 49] on div at bounding box center [28, 55] width 14 height 14
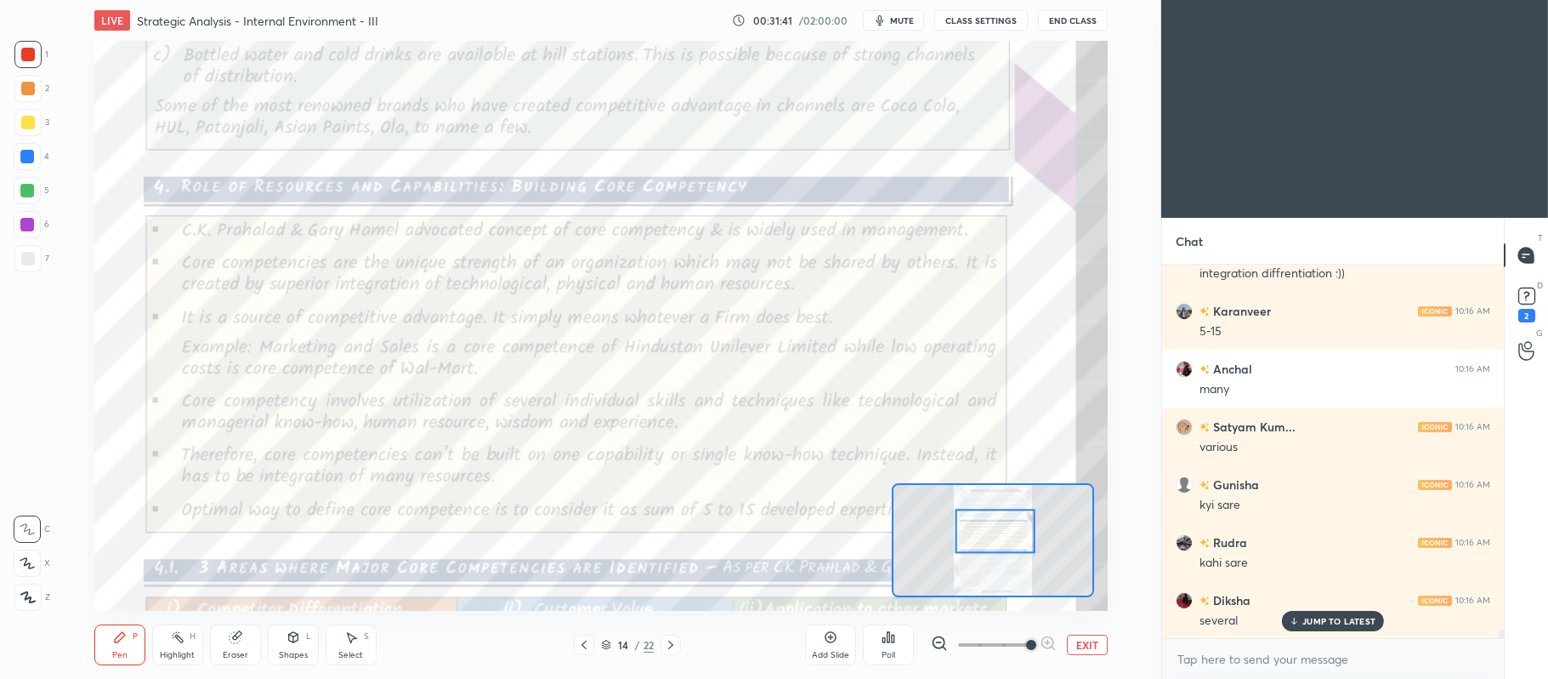
scroll to position [16839, 0]
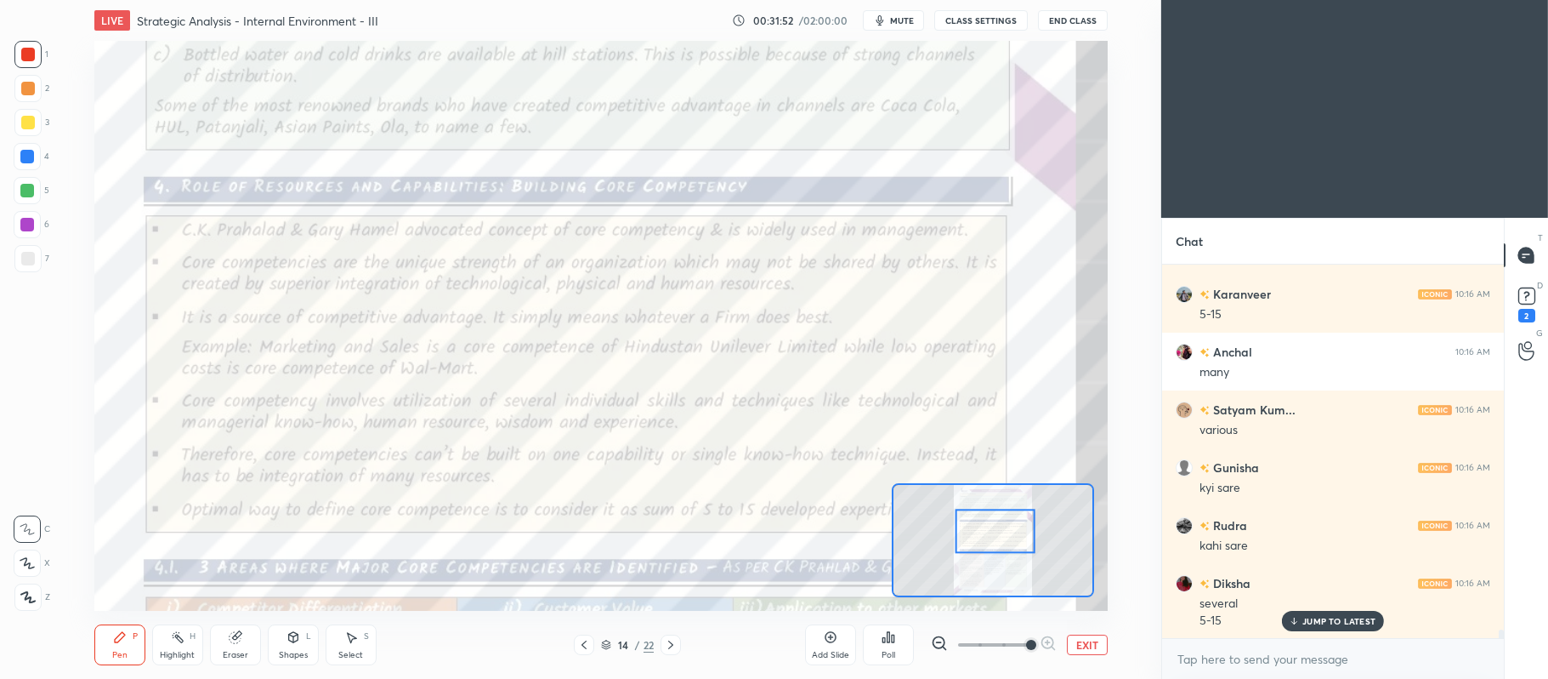
click at [580, 643] on icon at bounding box center [584, 645] width 14 height 14
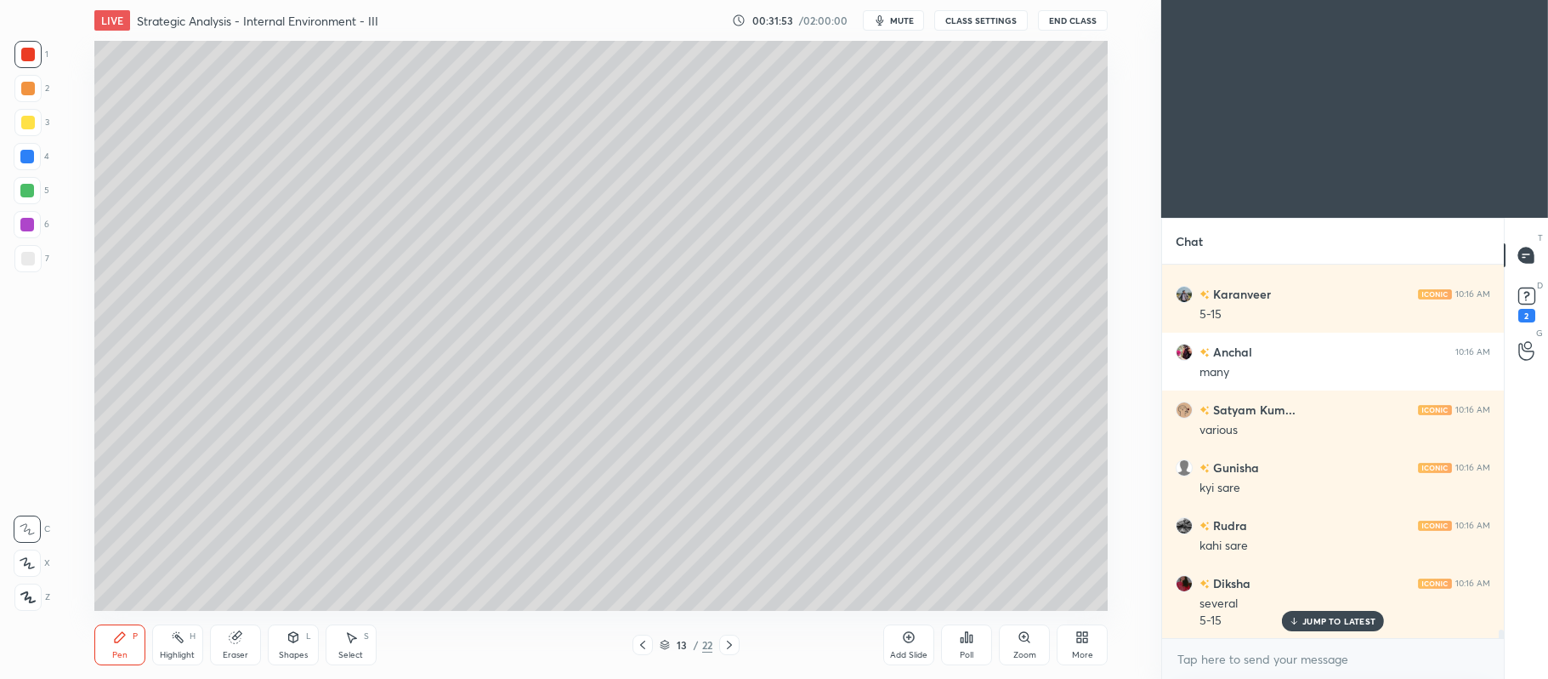
click at [908, 629] on div "Add Slide" at bounding box center [909, 644] width 51 height 41
click at [27, 139] on div "3" at bounding box center [31, 126] width 35 height 34
click at [37, 551] on div at bounding box center [27, 562] width 27 height 27
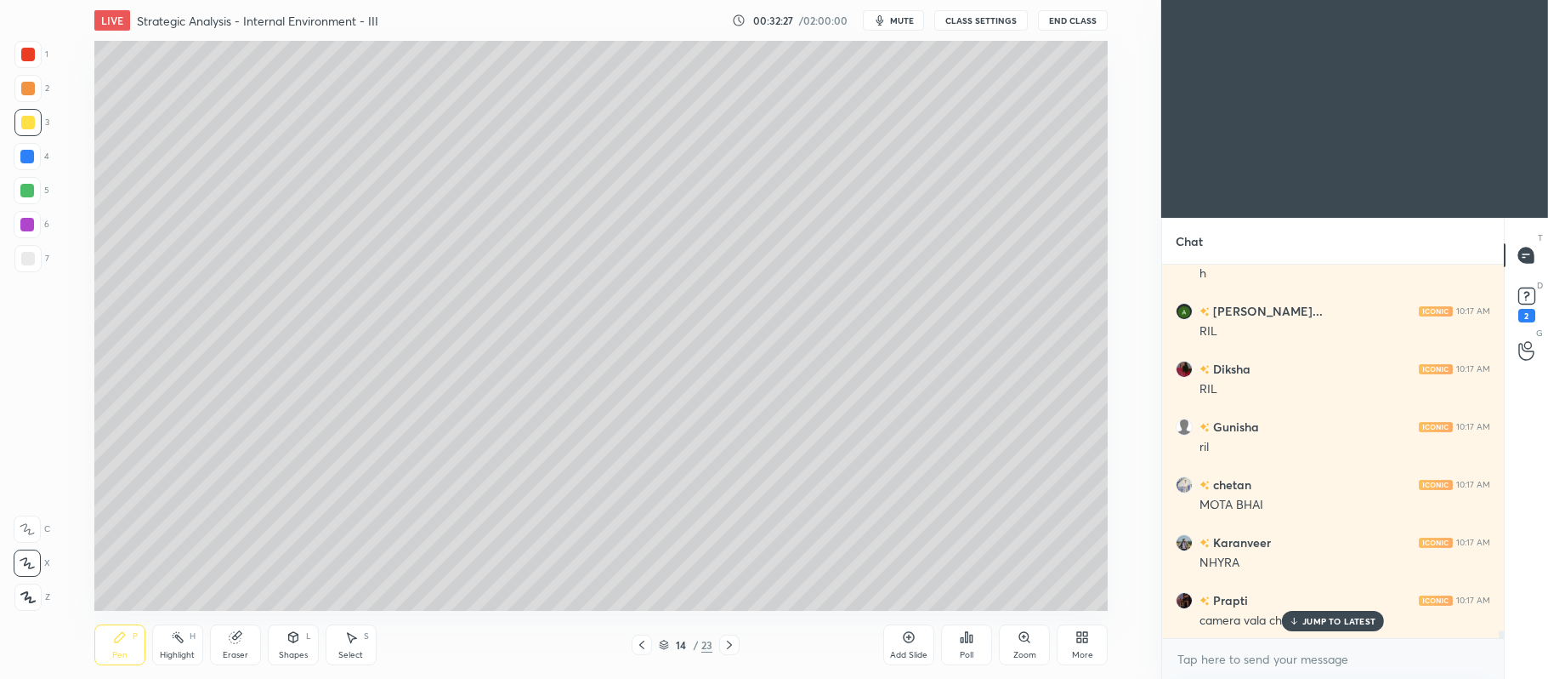
scroll to position [17590, 0]
click at [289, 634] on icon at bounding box center [292, 637] width 9 height 10
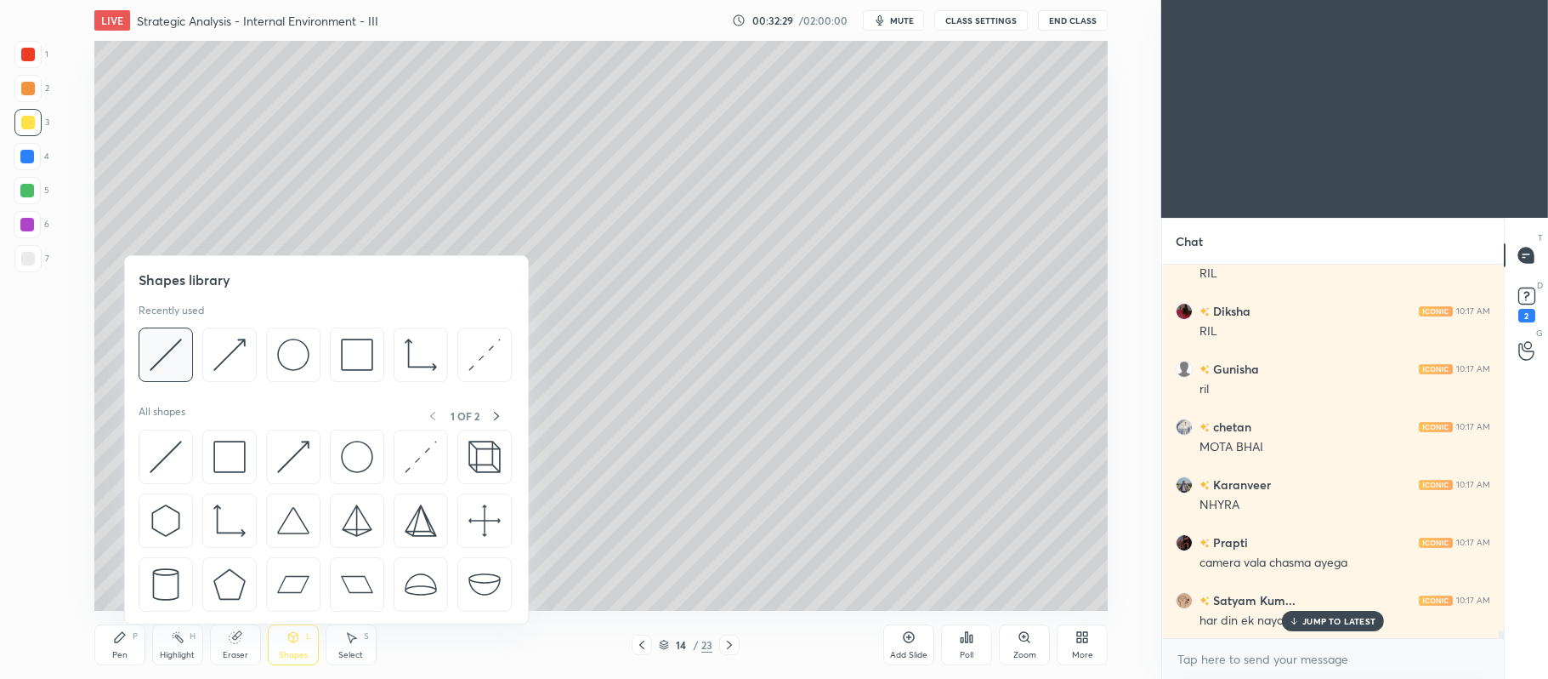
click at [188, 349] on div at bounding box center [166, 354] width 54 height 54
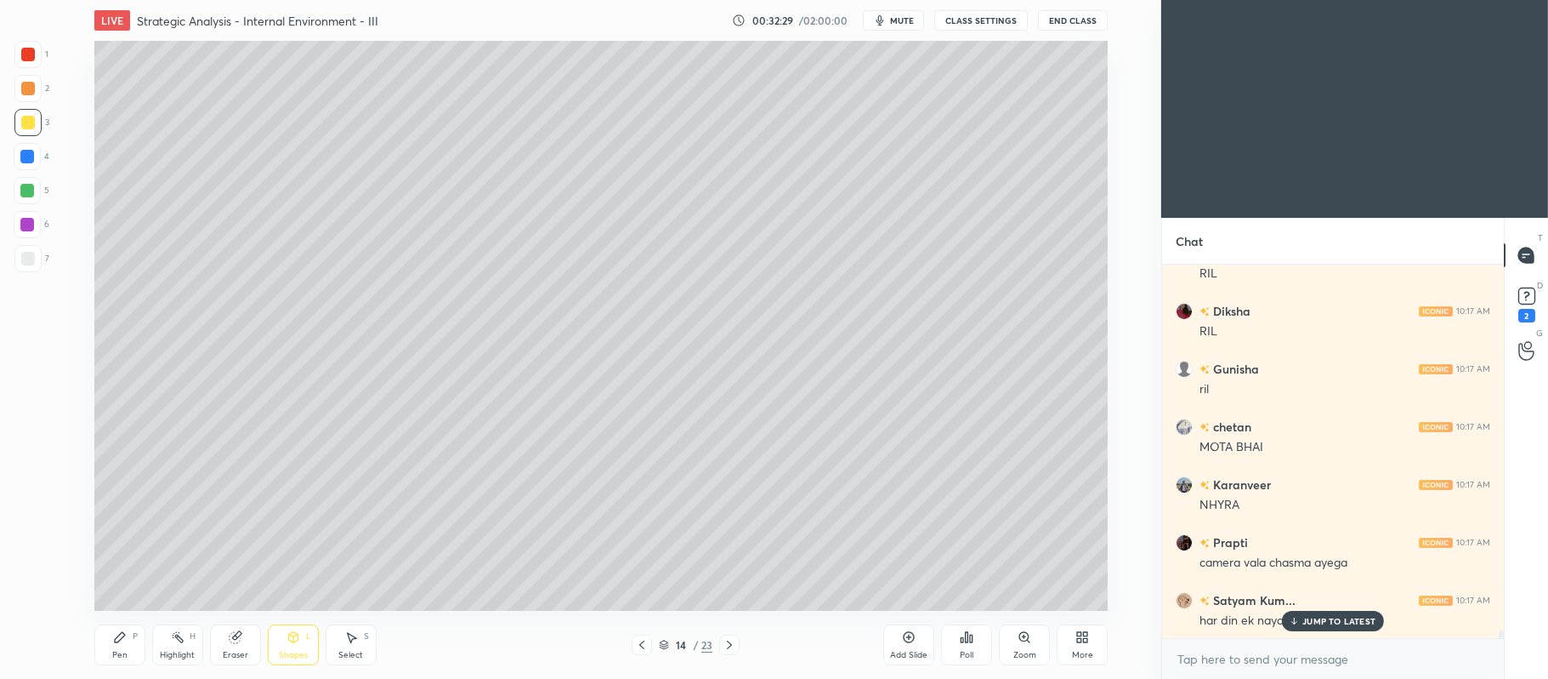
click at [32, 260] on div at bounding box center [28, 259] width 14 height 14
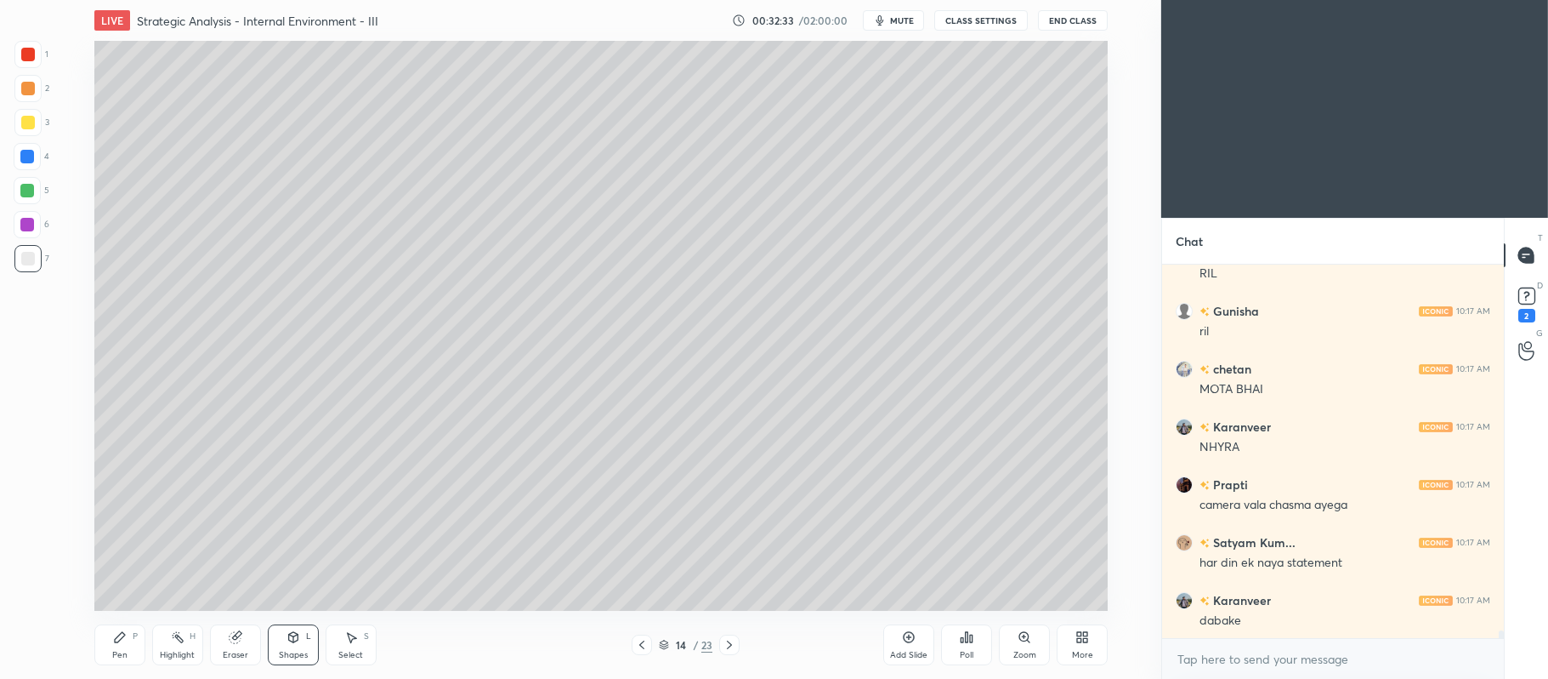
click at [1341, 670] on p "JUMP TO LATEST" at bounding box center [1339, 675] width 73 height 10
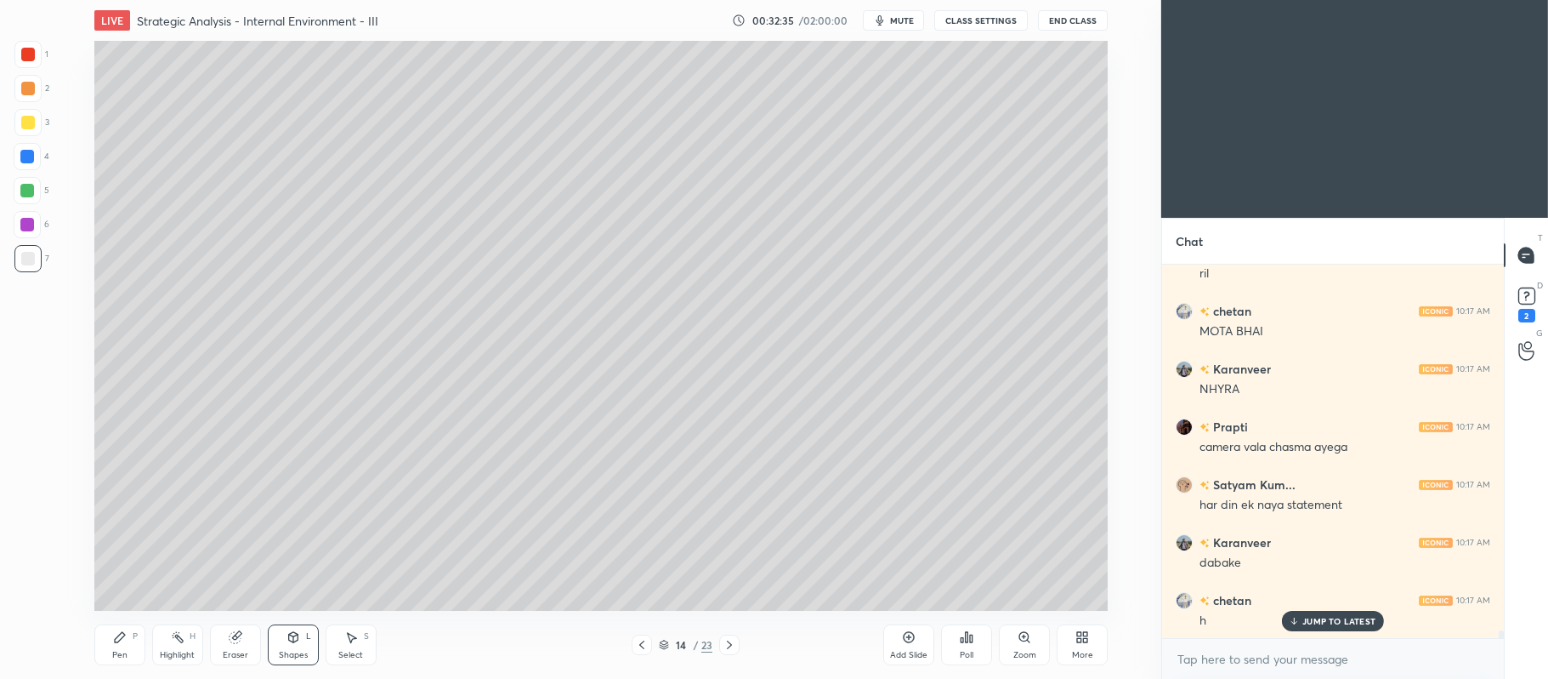
click at [111, 636] on div "Pen P" at bounding box center [119, 644] width 51 height 41
click at [26, 185] on div at bounding box center [27, 191] width 14 height 14
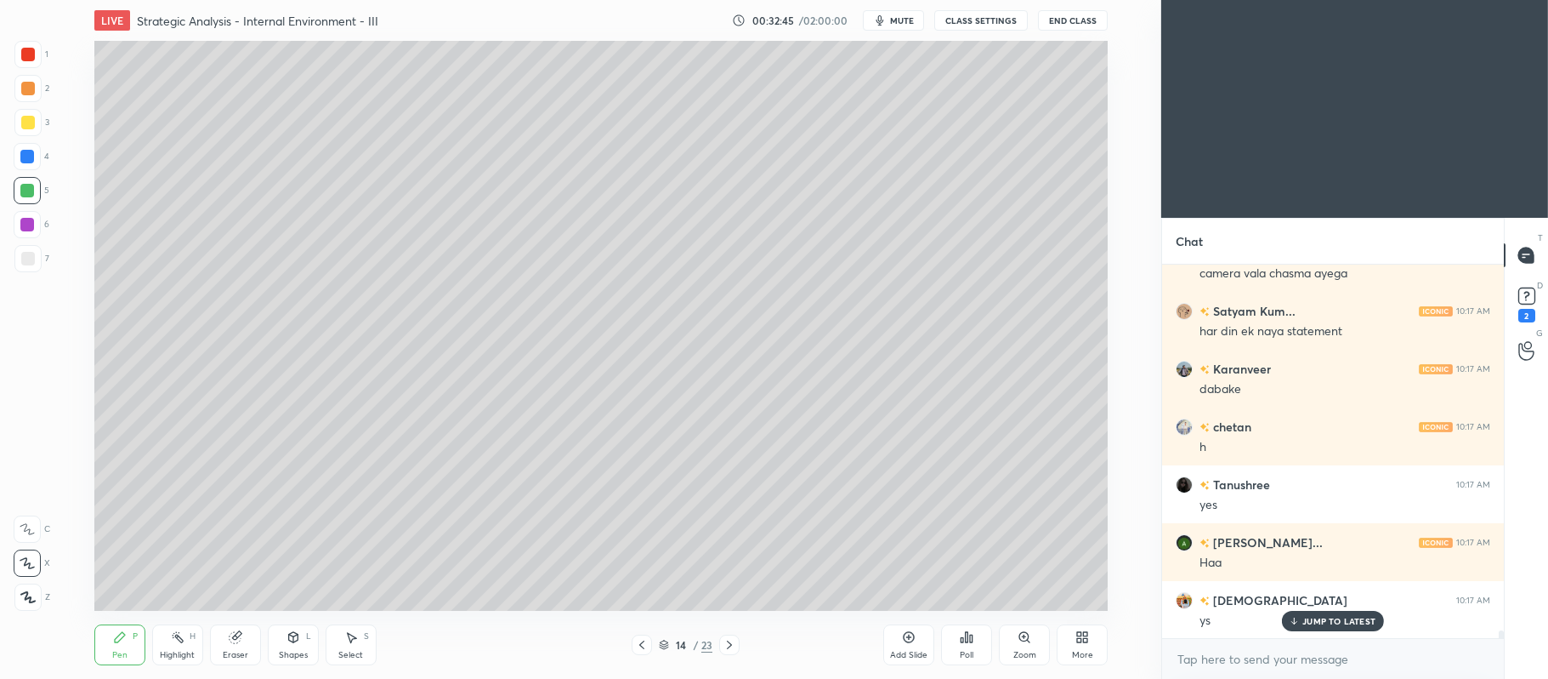
scroll to position [17937, 0]
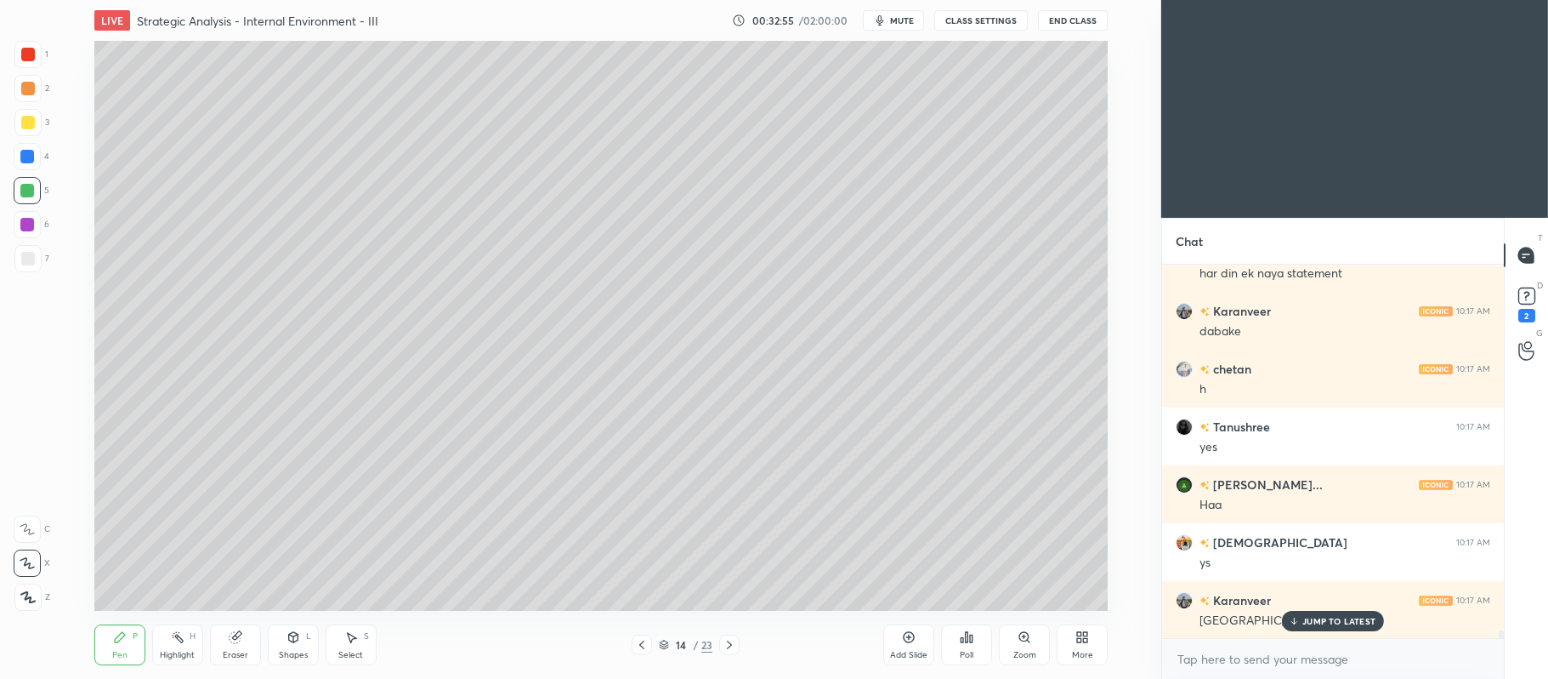
click at [43, 88] on div "2" at bounding box center [31, 88] width 35 height 27
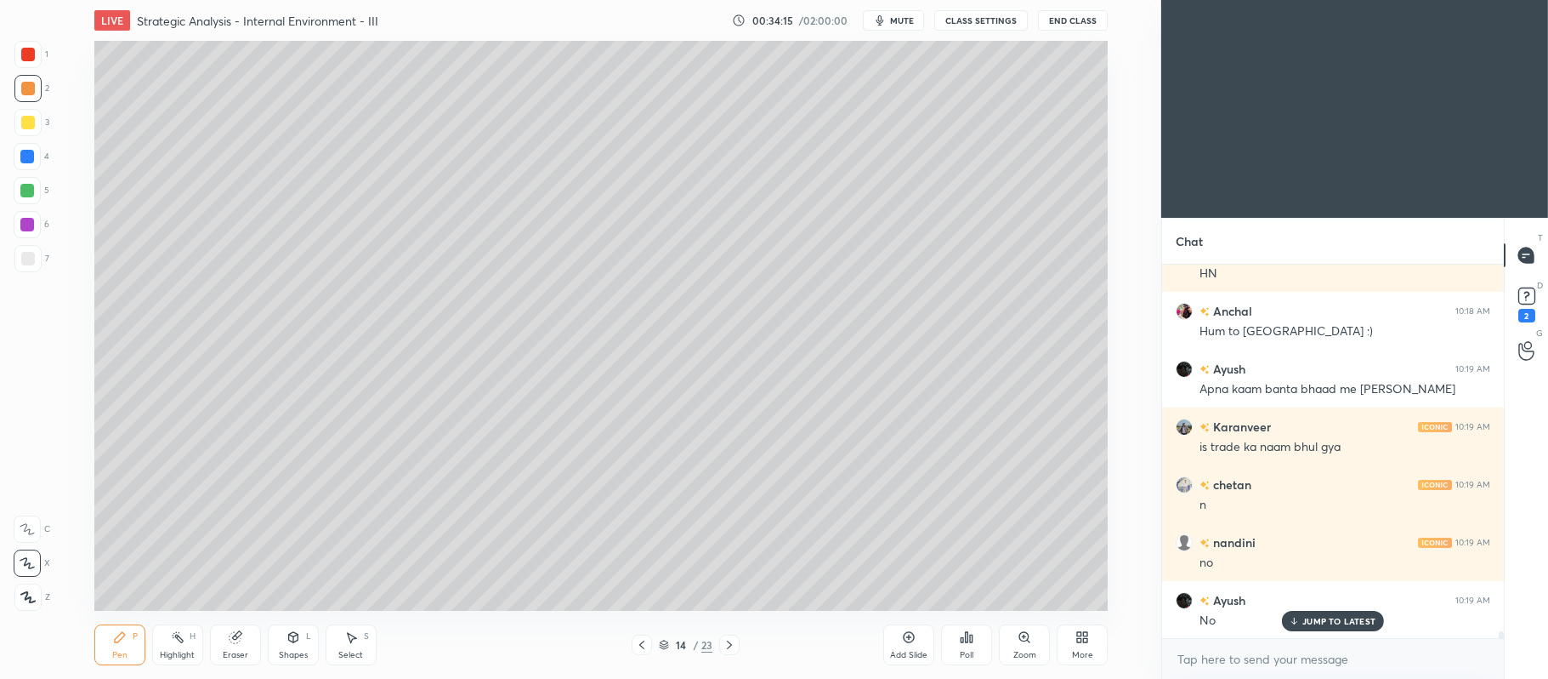
scroll to position [19515, 0]
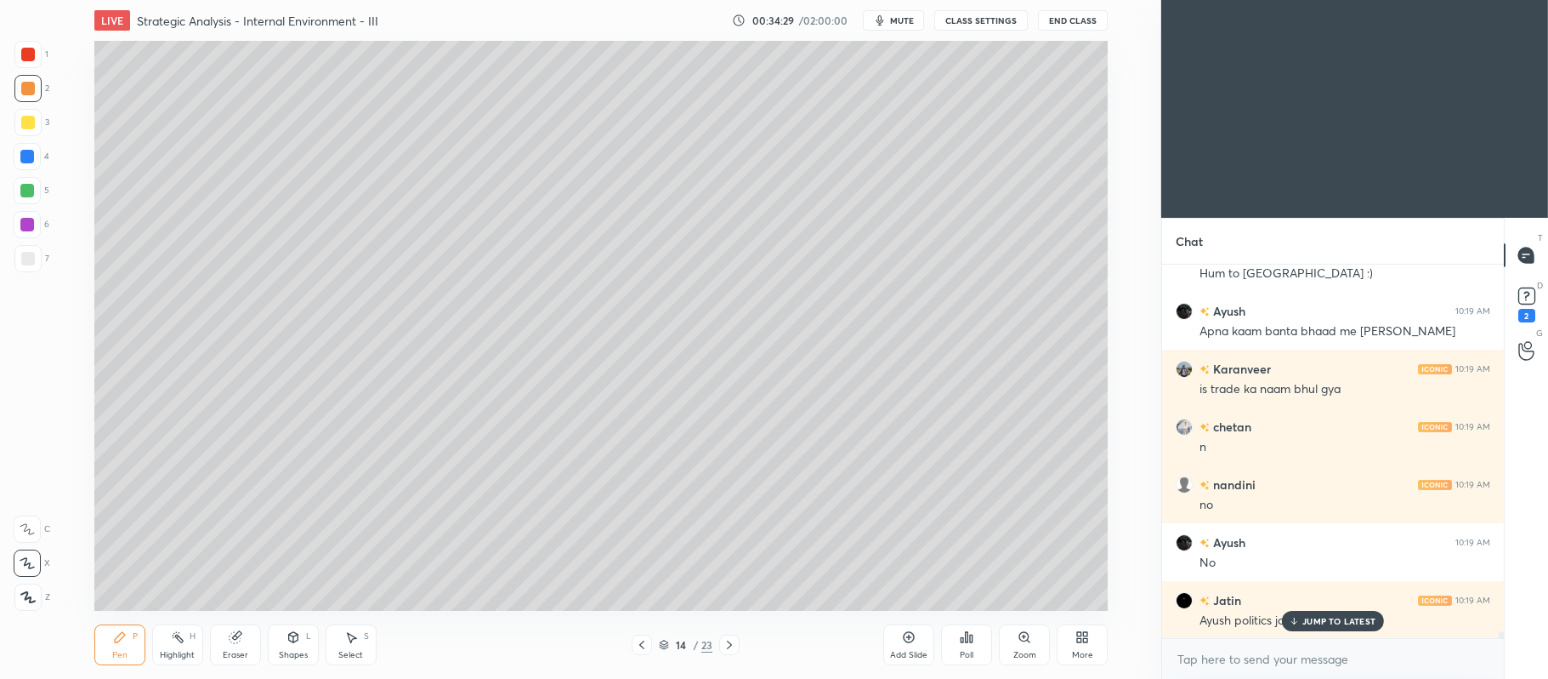
click at [29, 192] on div at bounding box center [27, 191] width 14 height 14
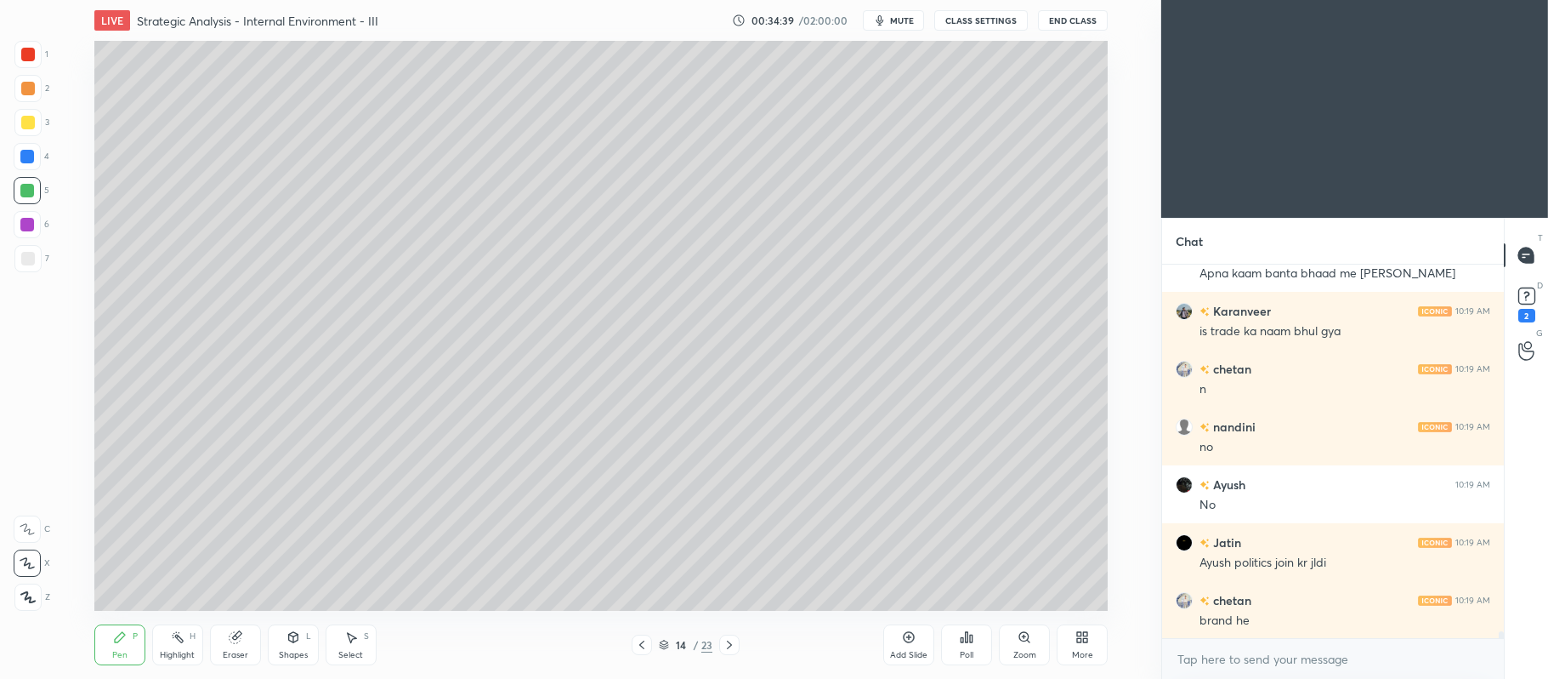
scroll to position [19631, 0]
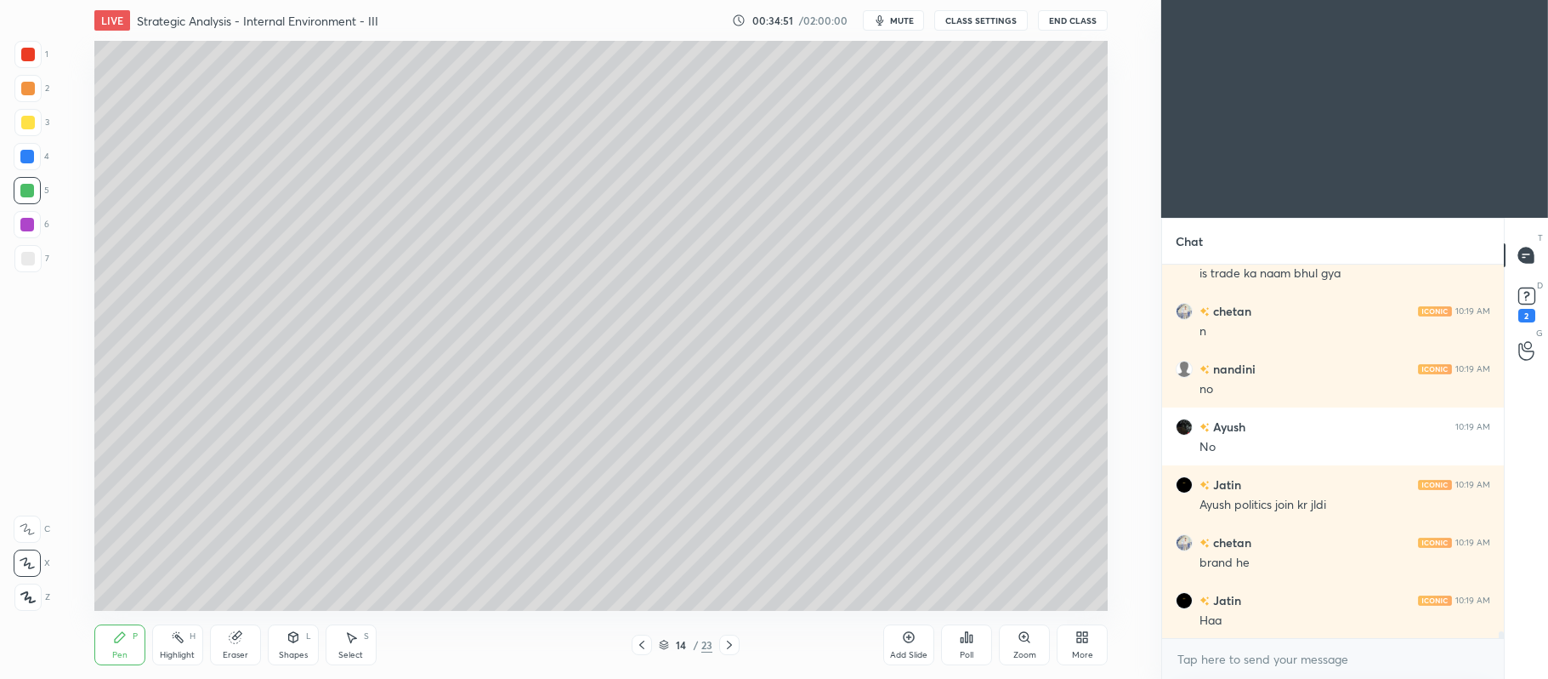
click at [24, 128] on div at bounding box center [28, 123] width 14 height 14
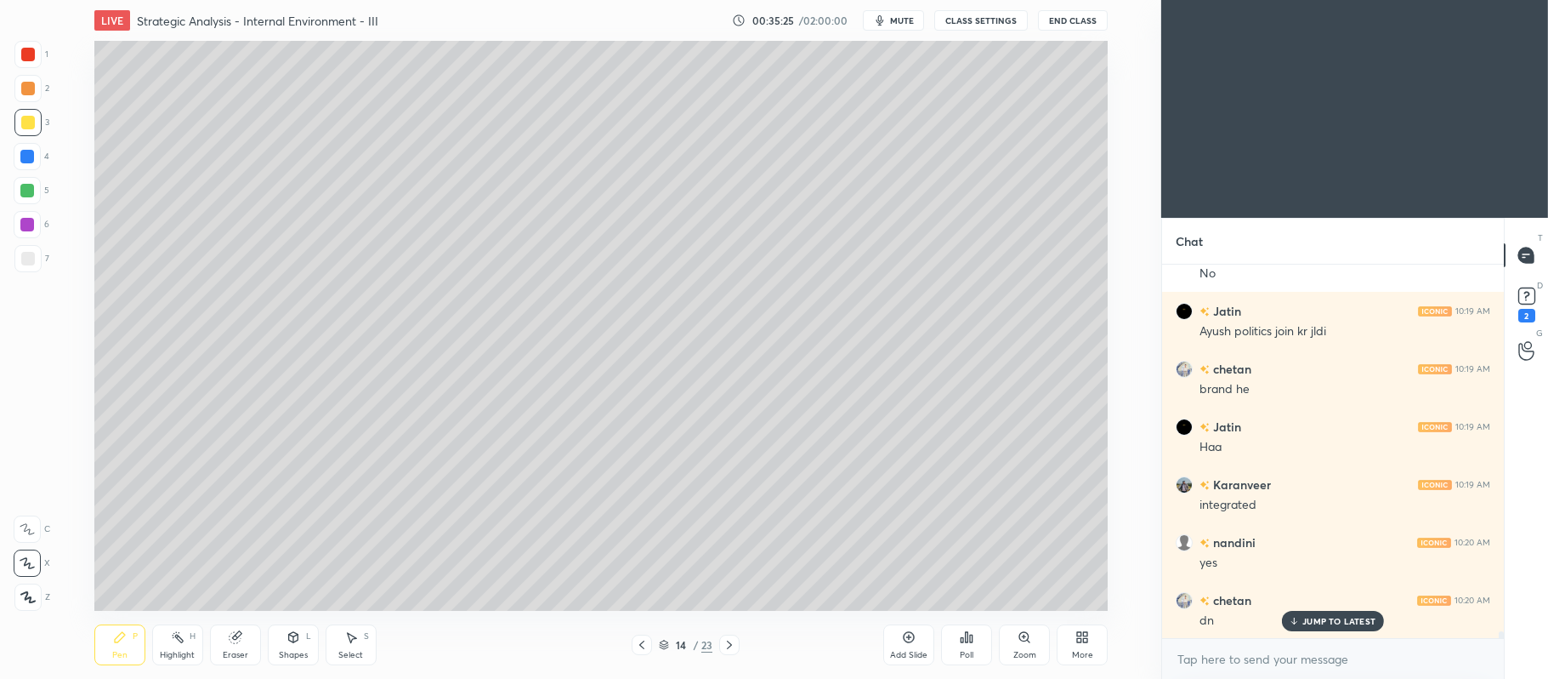
scroll to position [19862, 0]
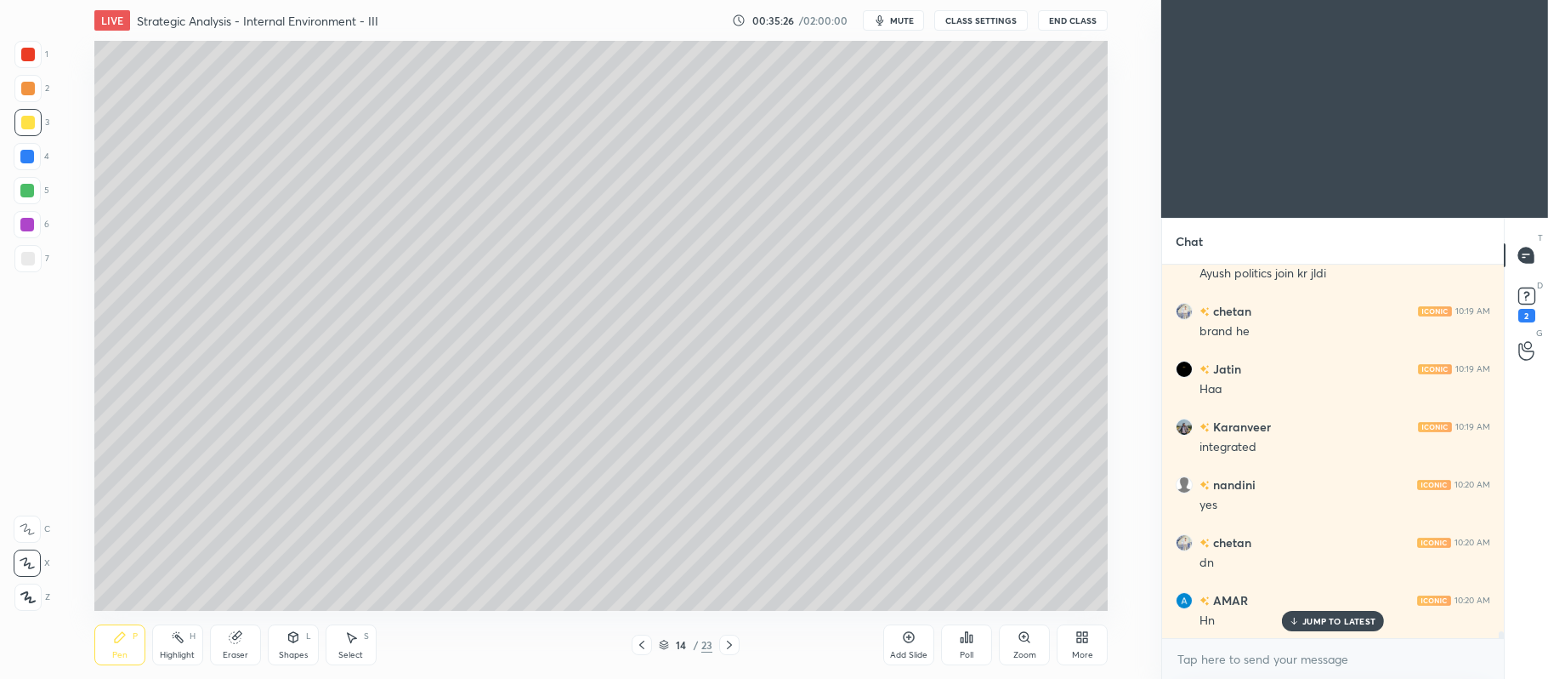
click at [21, 86] on div at bounding box center [28, 89] width 14 height 14
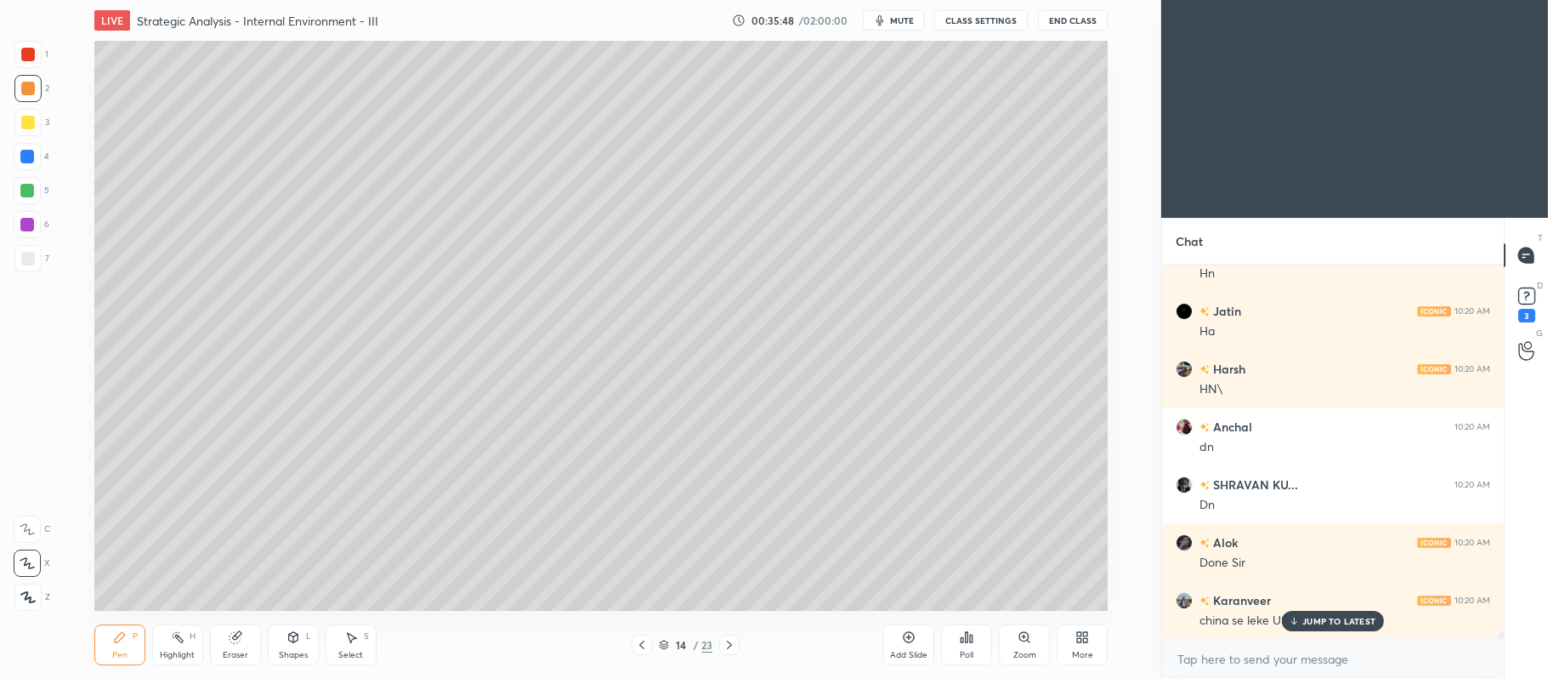
scroll to position [20267, 0]
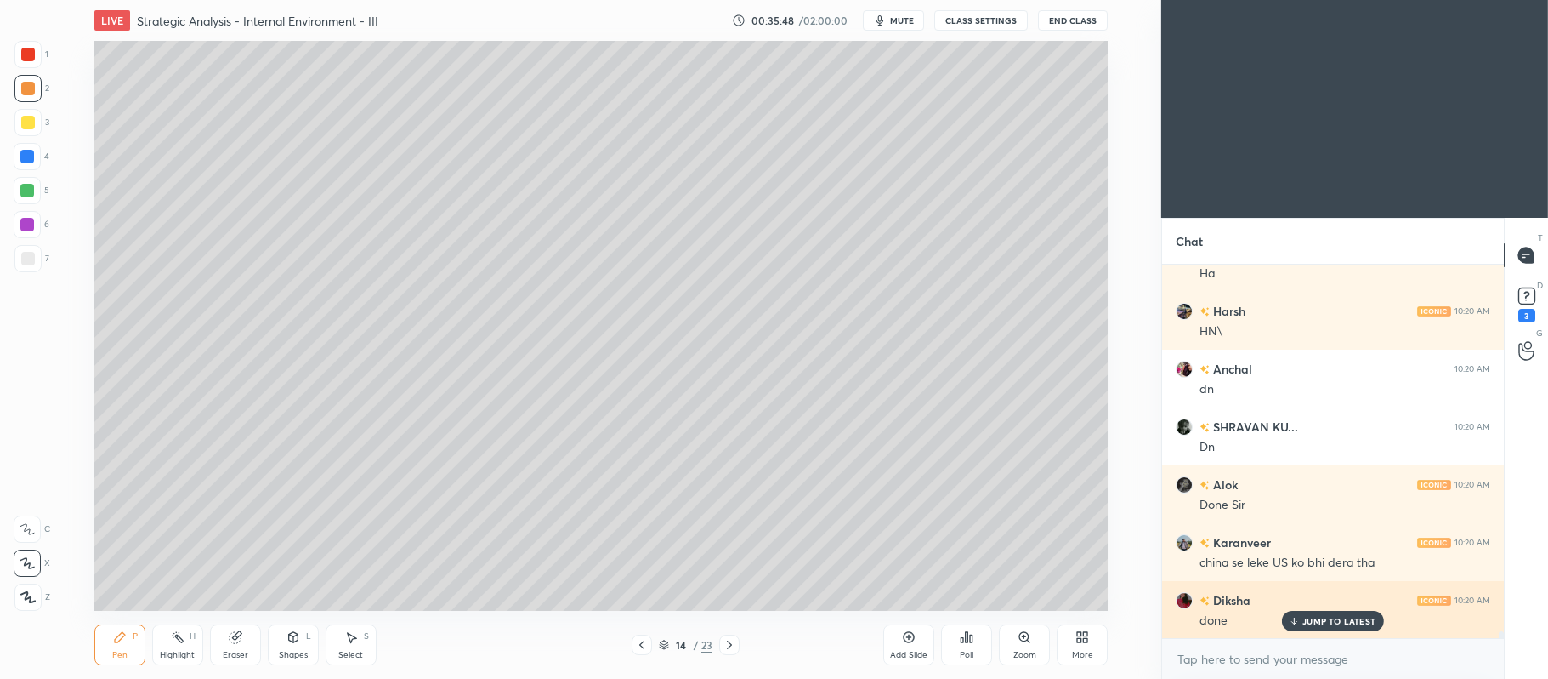
click at [1314, 622] on p "JUMP TO LATEST" at bounding box center [1339, 621] width 73 height 10
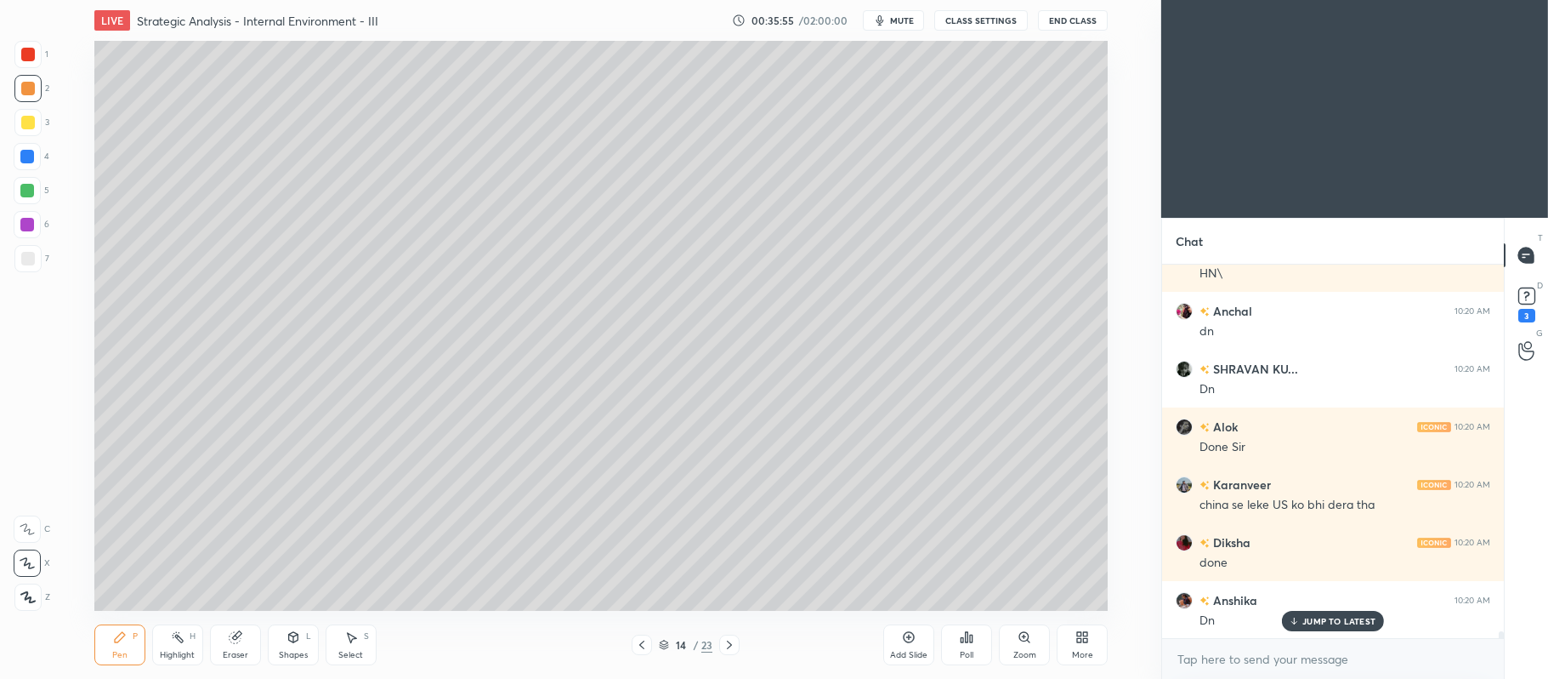
click at [903, 643] on icon at bounding box center [909, 637] width 14 height 14
click at [29, 127] on div at bounding box center [28, 123] width 14 height 14
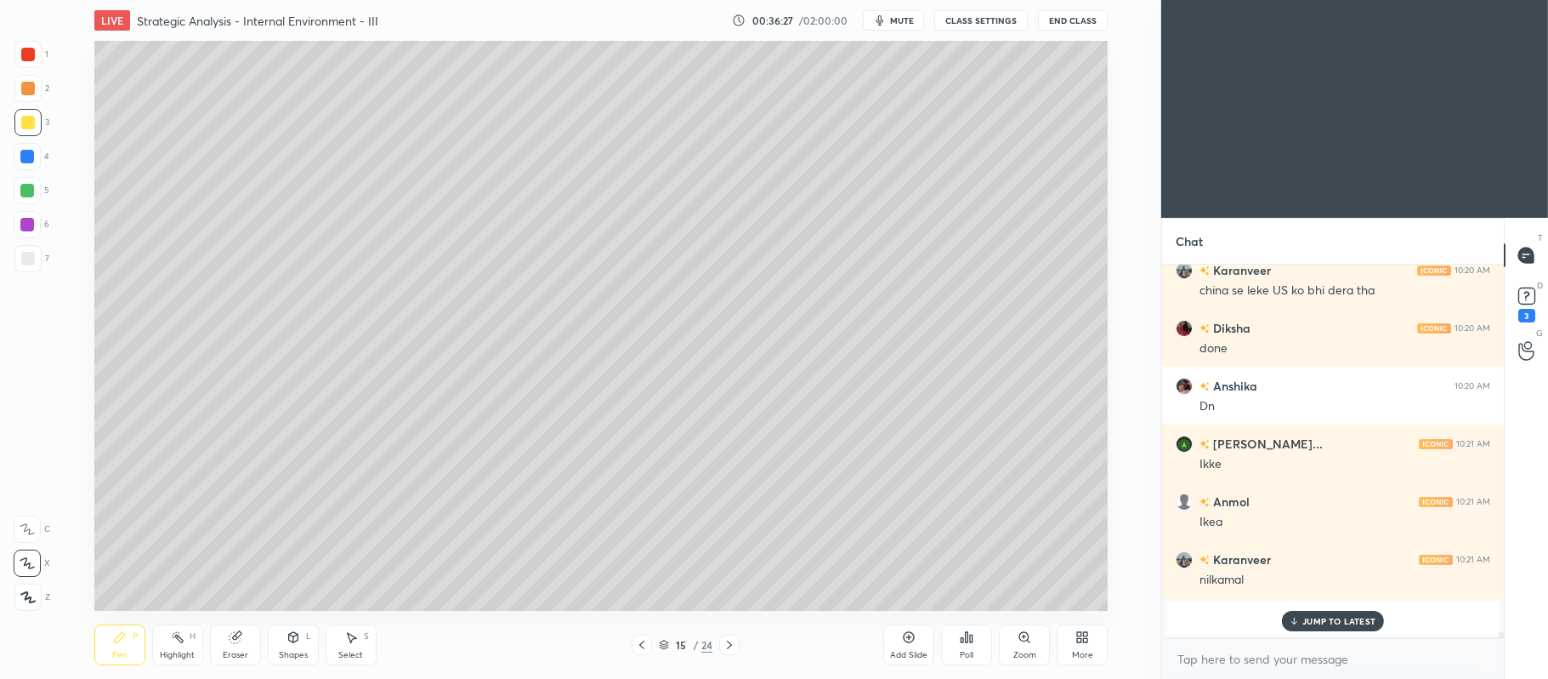
scroll to position [20597, 0]
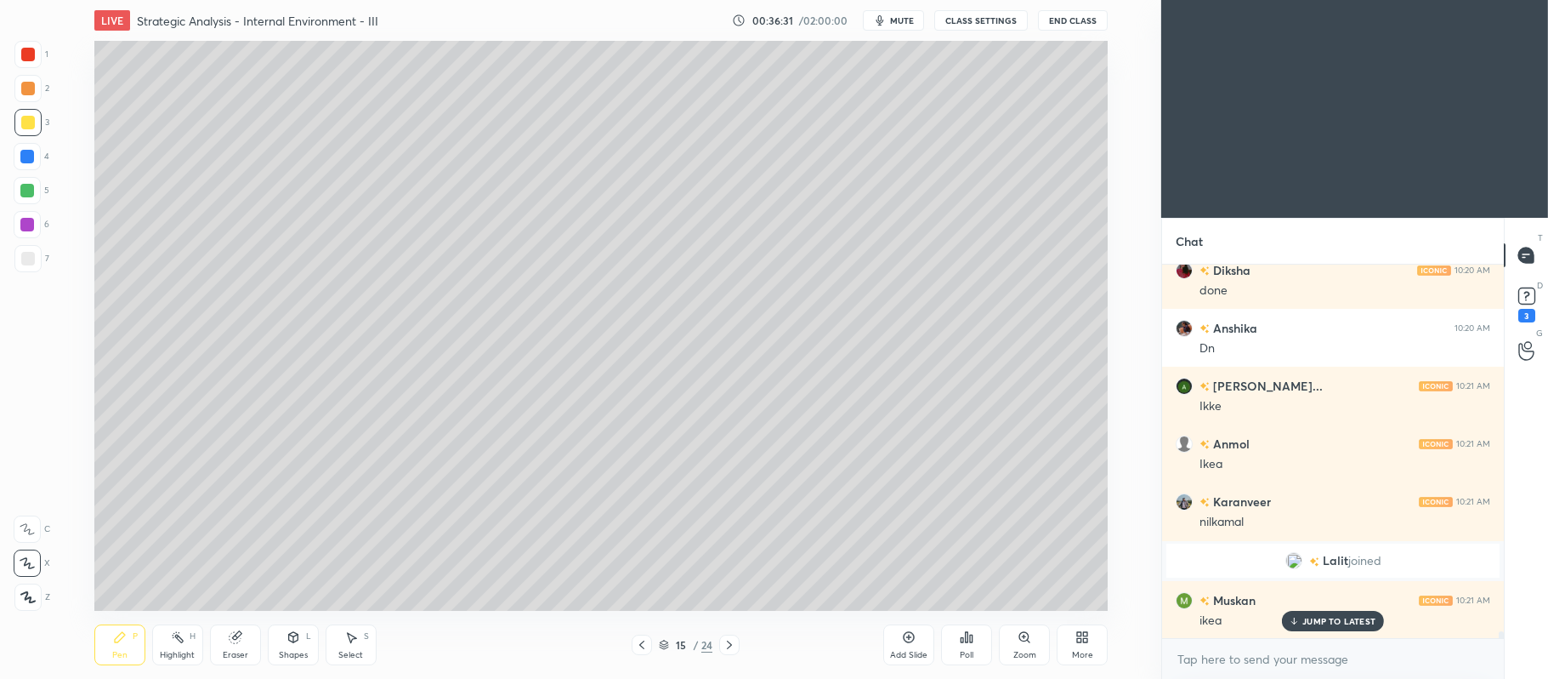
click at [34, 187] on div at bounding box center [27, 191] width 14 height 14
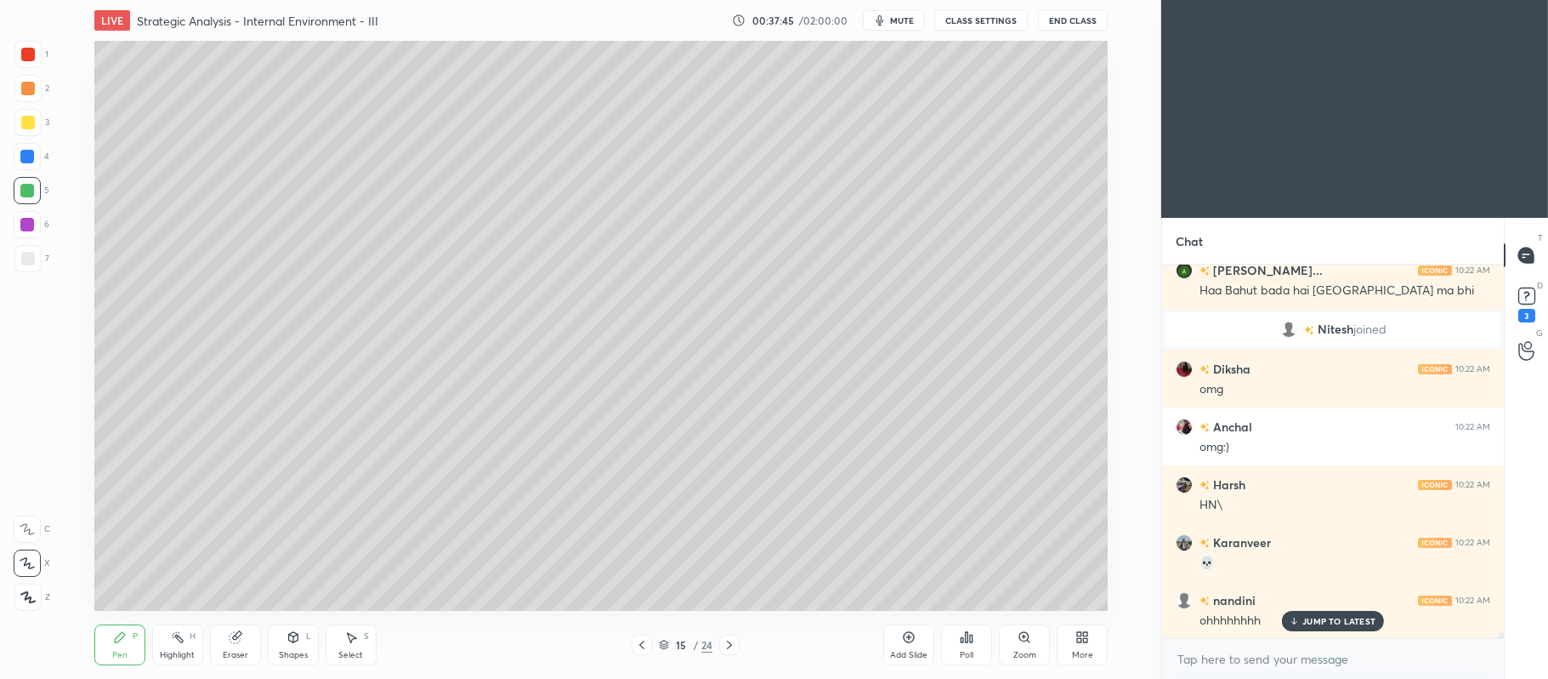
scroll to position [21100, 0]
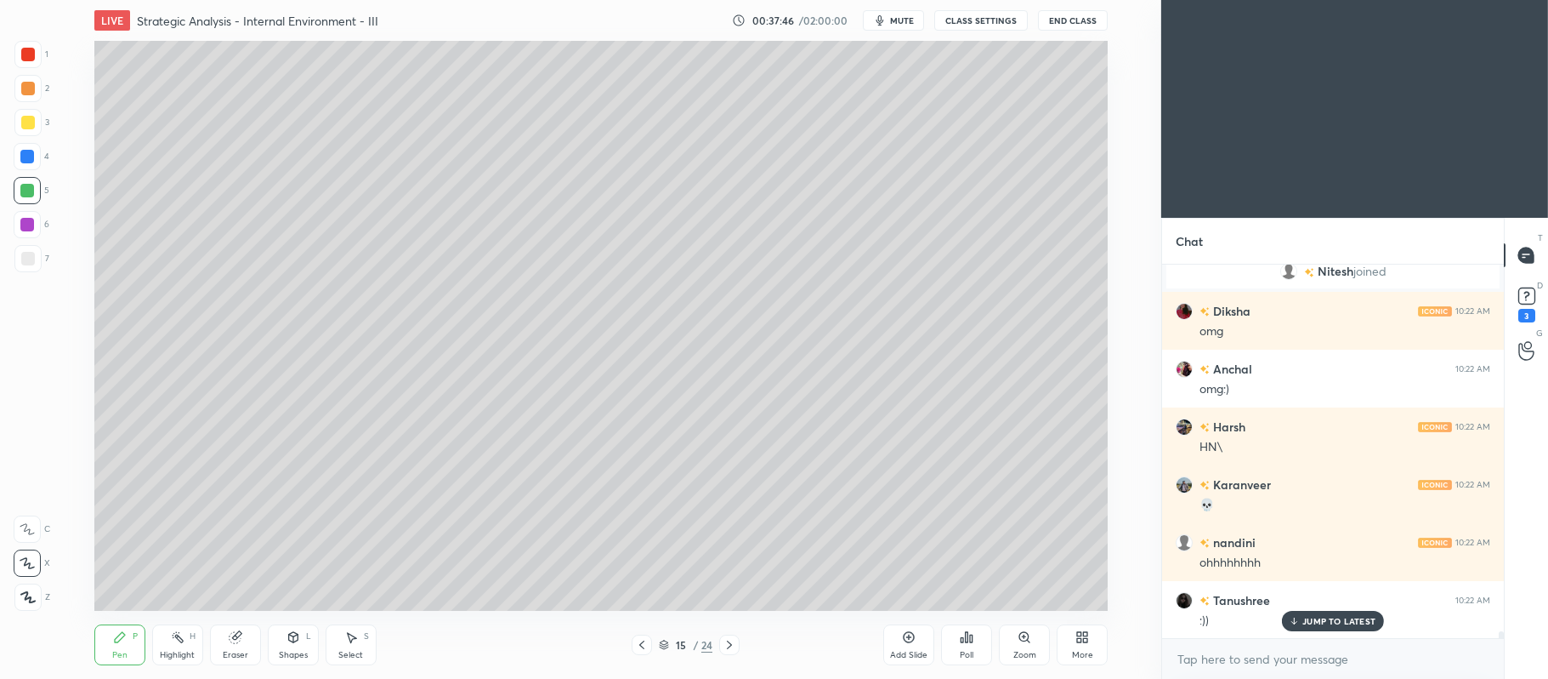
click at [27, 93] on div at bounding box center [28, 89] width 14 height 14
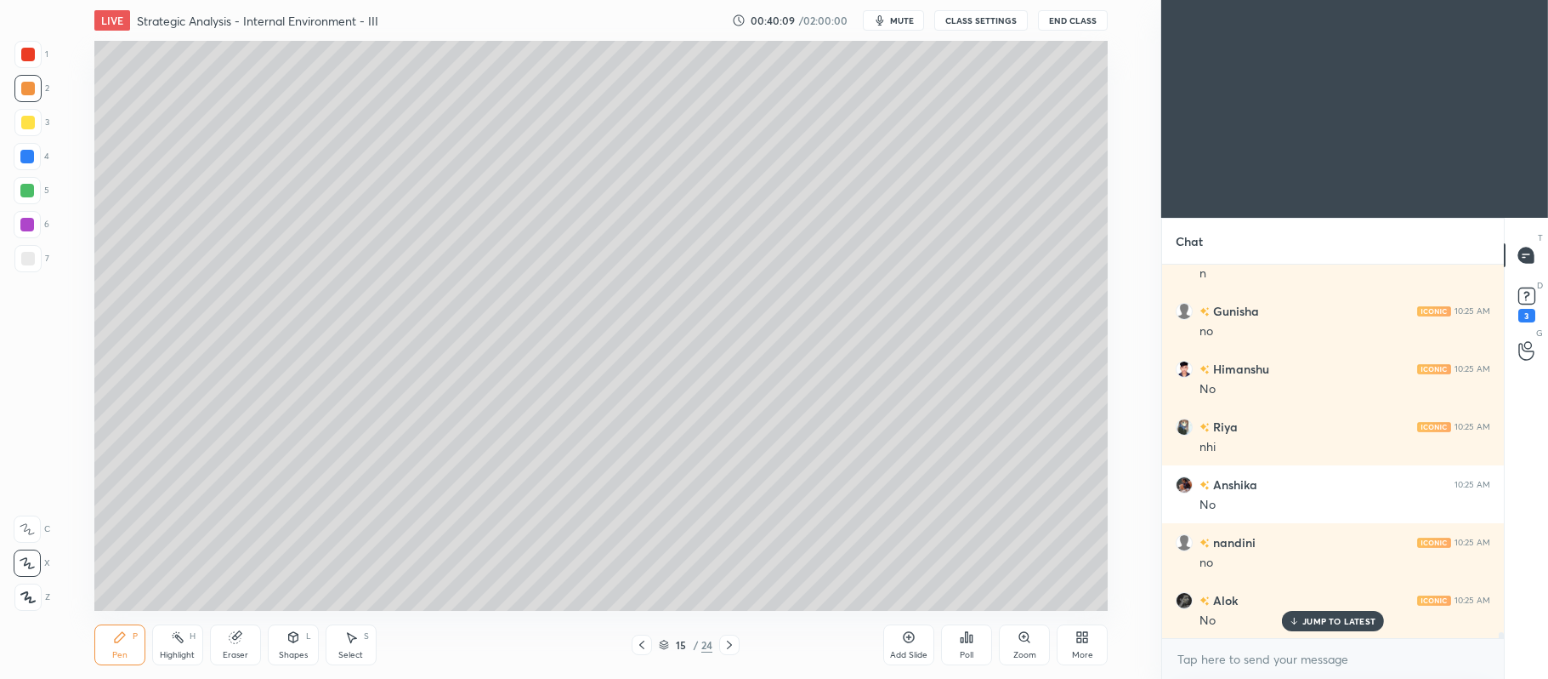
scroll to position [23413, 0]
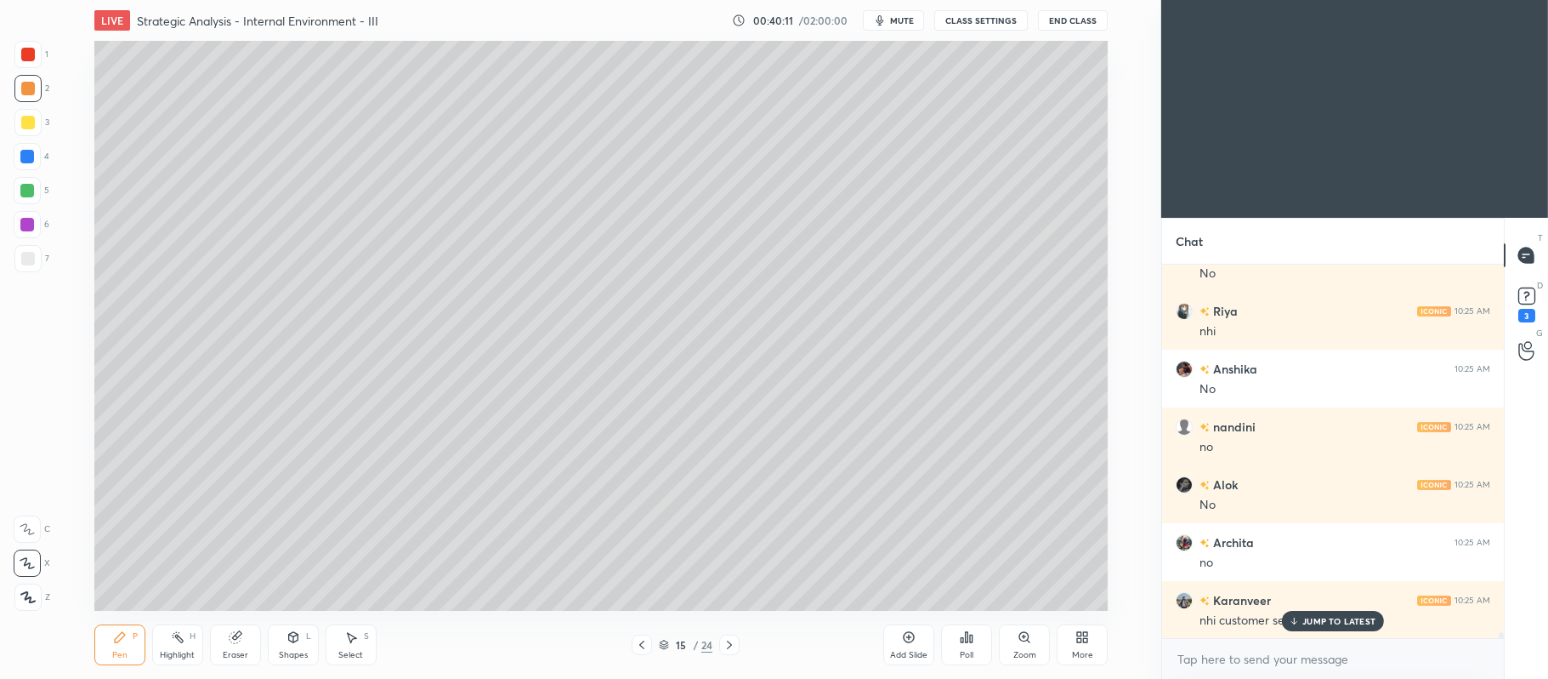
click at [31, 128] on div at bounding box center [28, 123] width 14 height 14
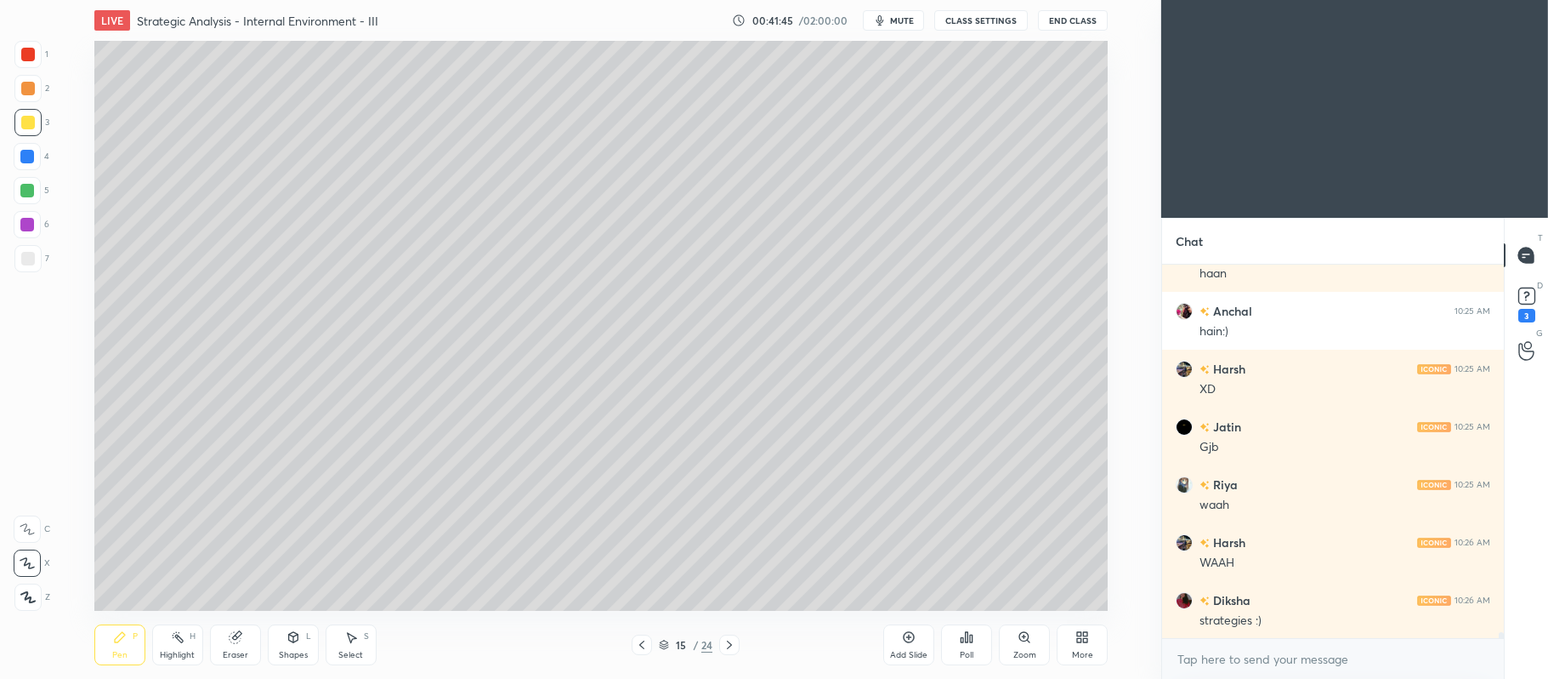
scroll to position [23934, 0]
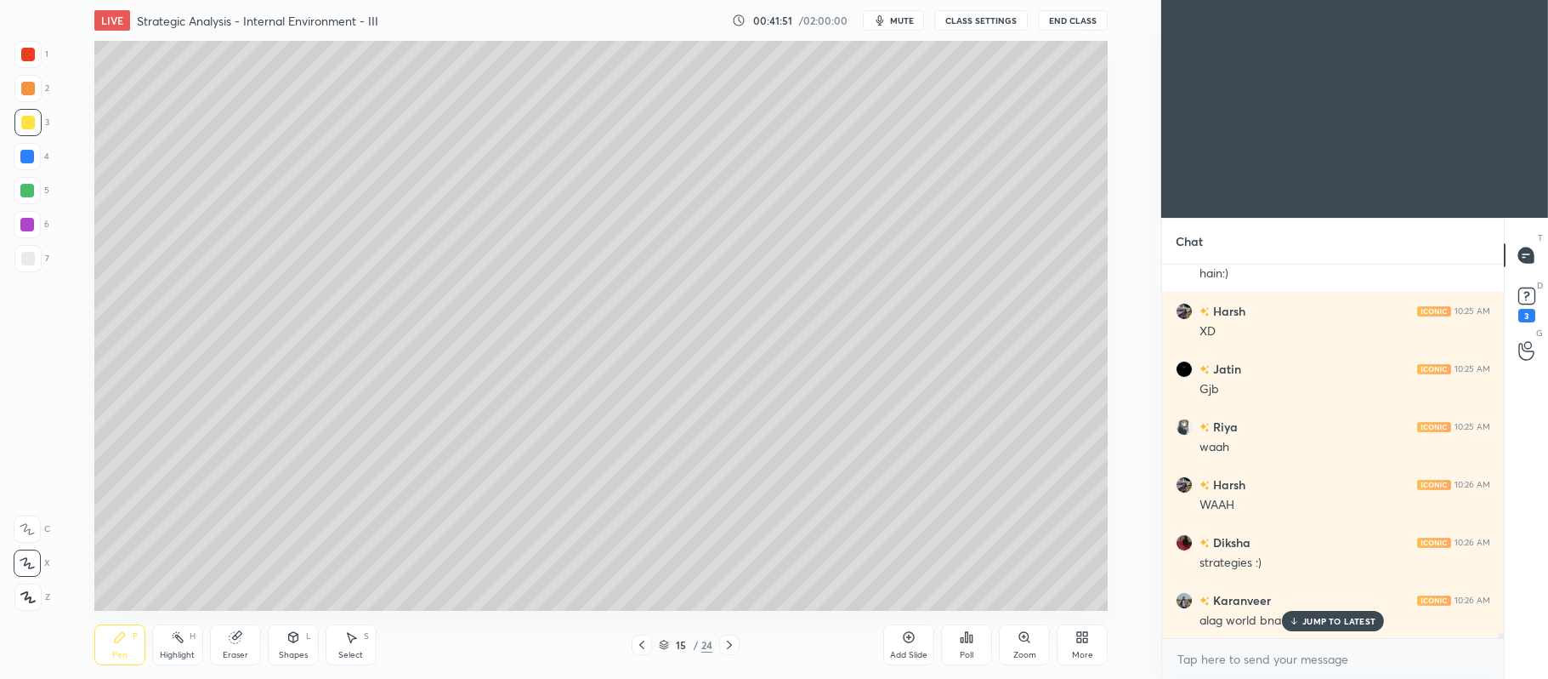
click at [49, 215] on div "1 2 3 4 5 6 7 C X Z C X Z E E Erase all H H" at bounding box center [27, 326] width 54 height 571
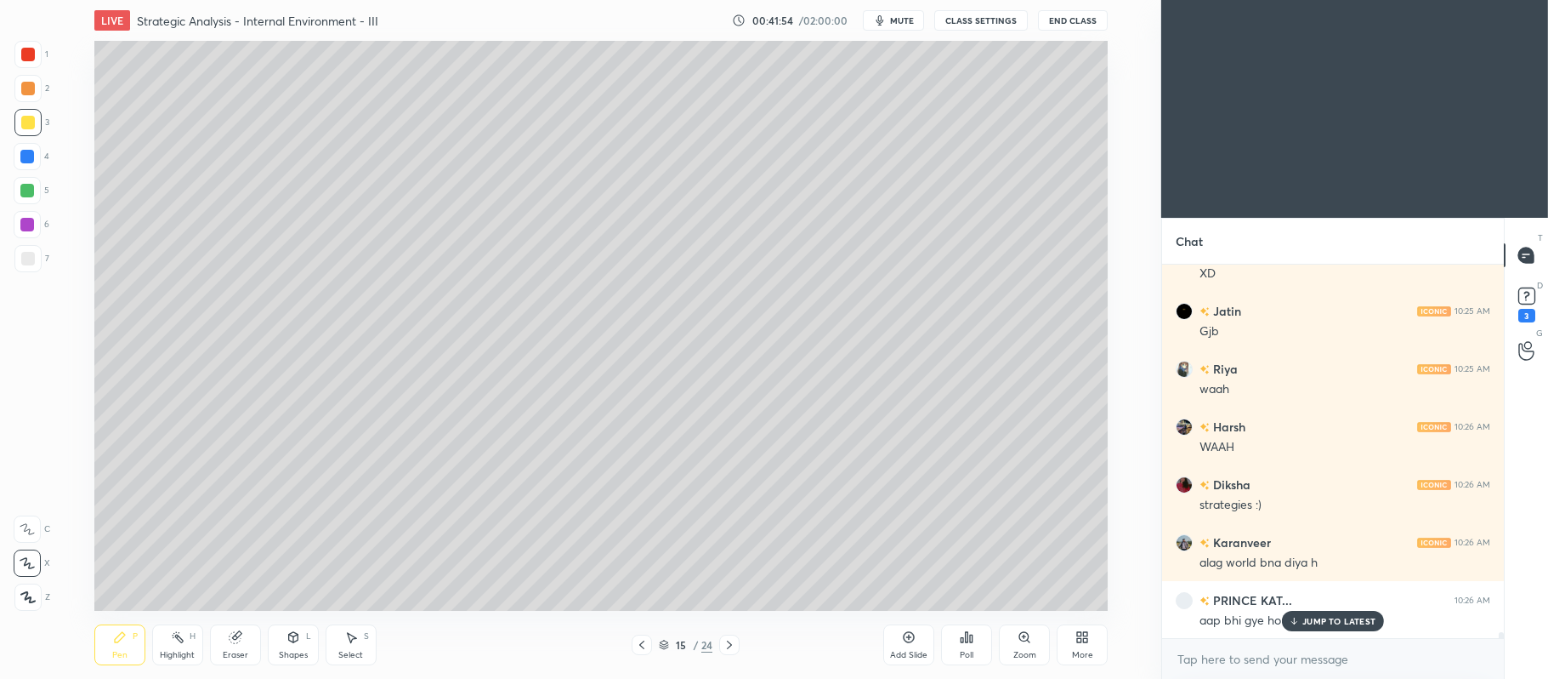
scroll to position [24049, 0]
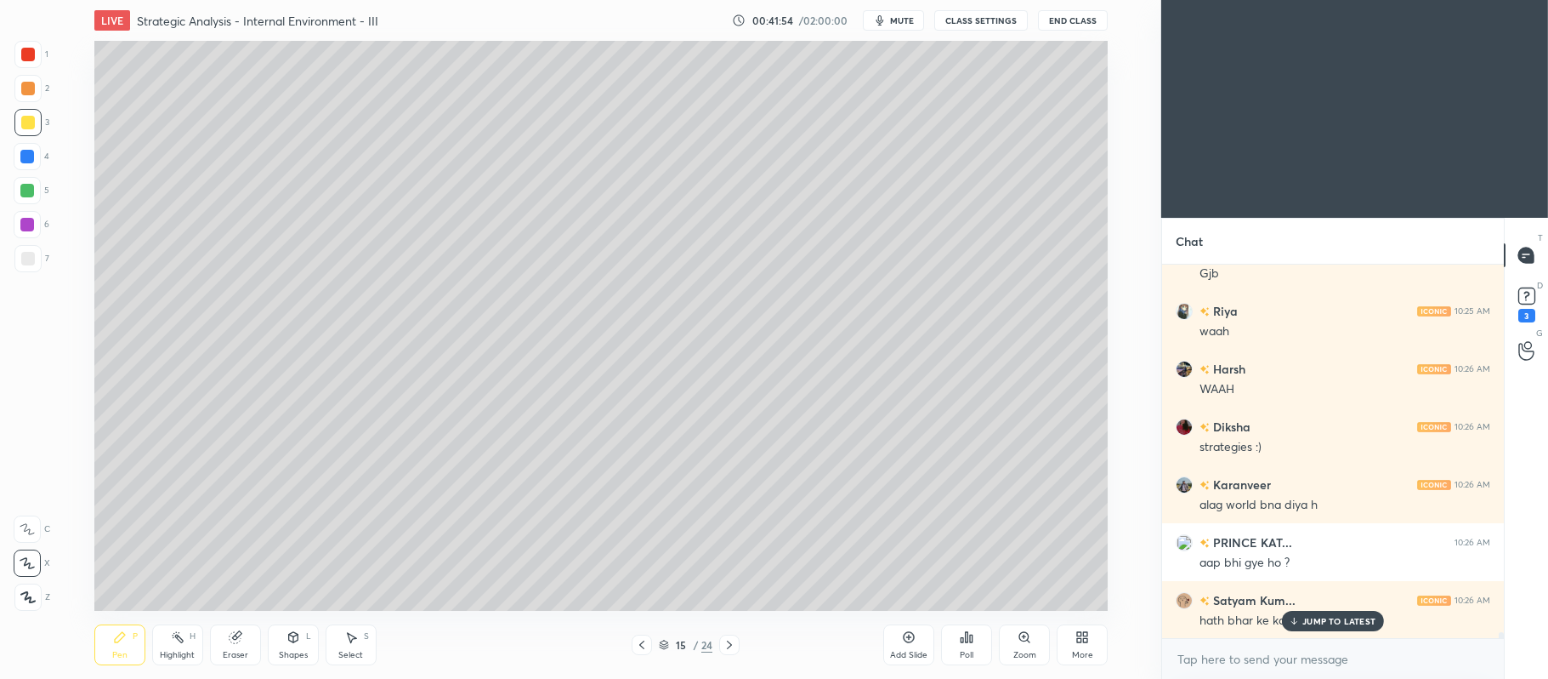
click at [25, 160] on div at bounding box center [27, 157] width 14 height 14
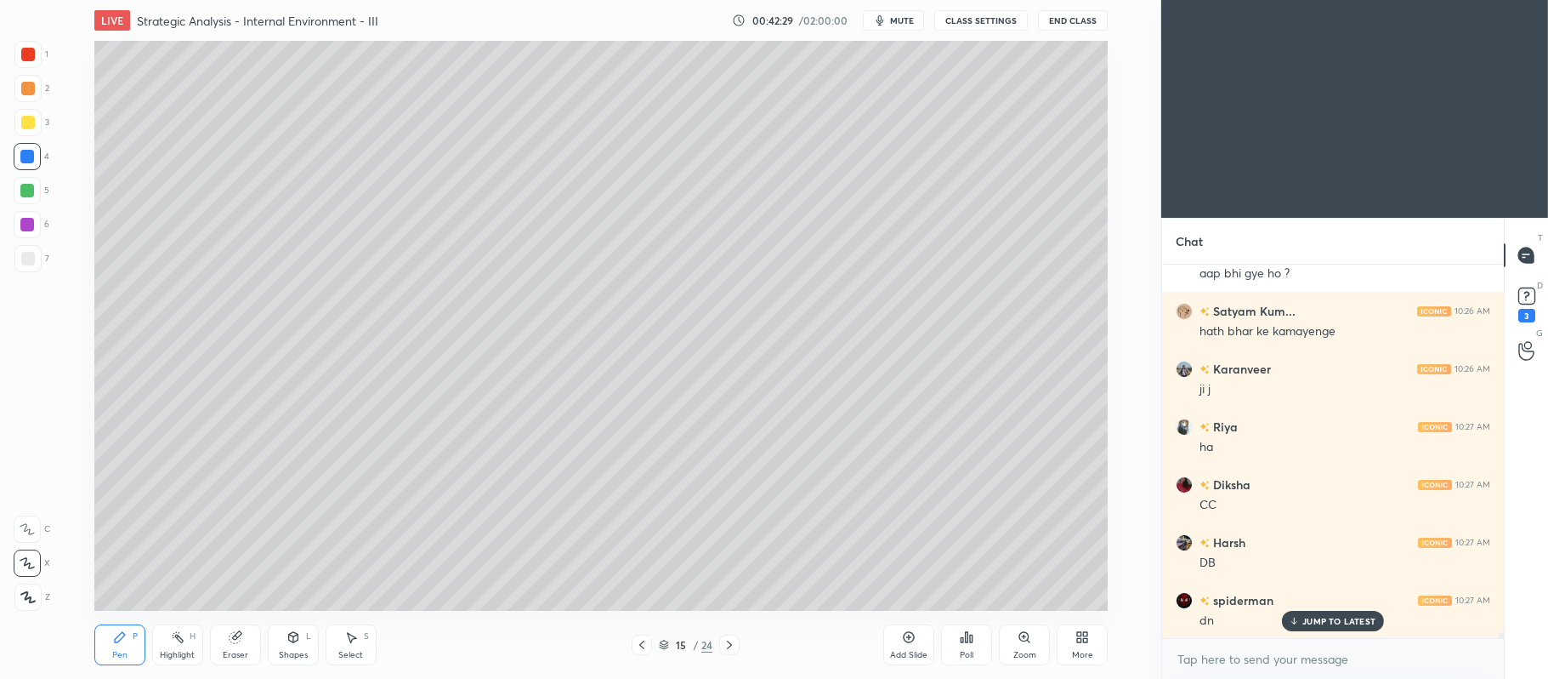
scroll to position [24396, 0]
click at [1515, 286] on icon at bounding box center [1527, 296] width 26 height 26
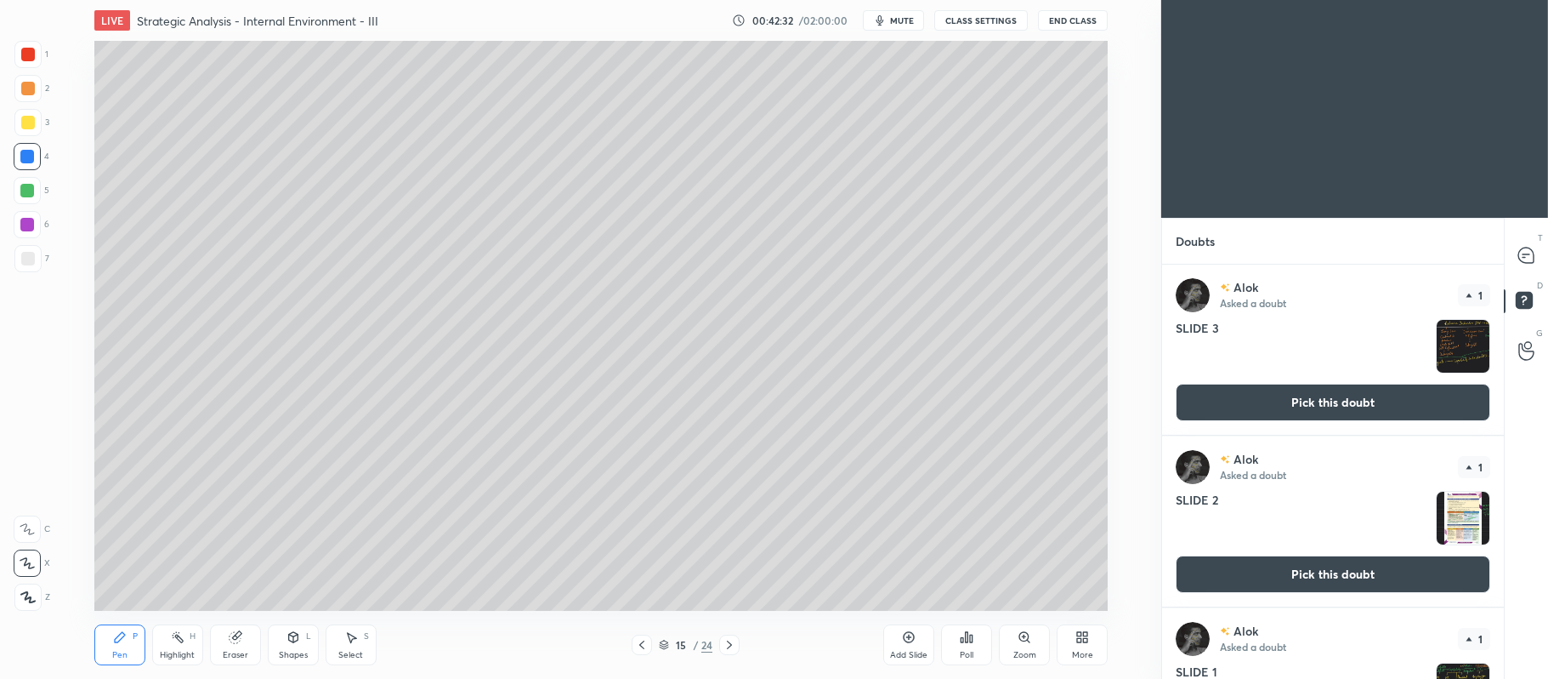
scroll to position [102, 0]
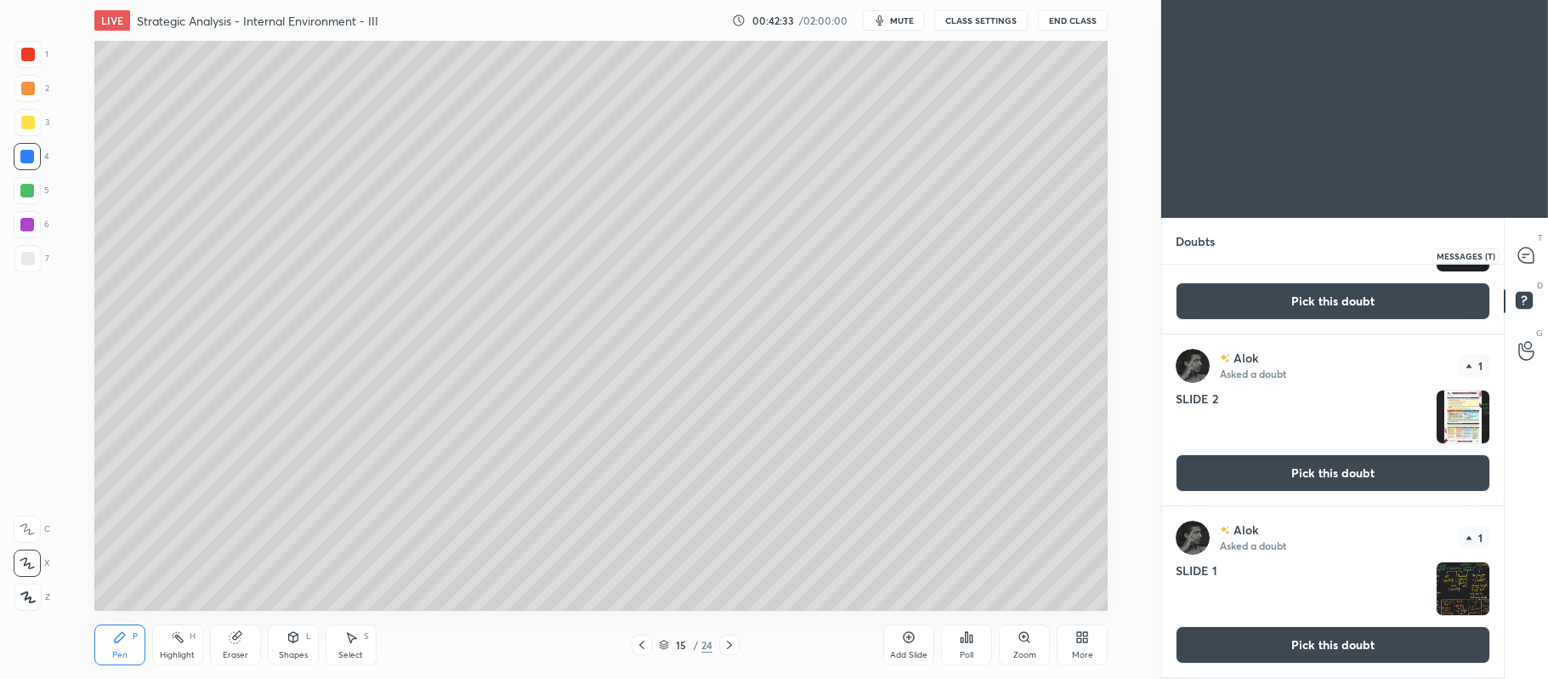
click at [1521, 252] on icon at bounding box center [1526, 254] width 15 height 15
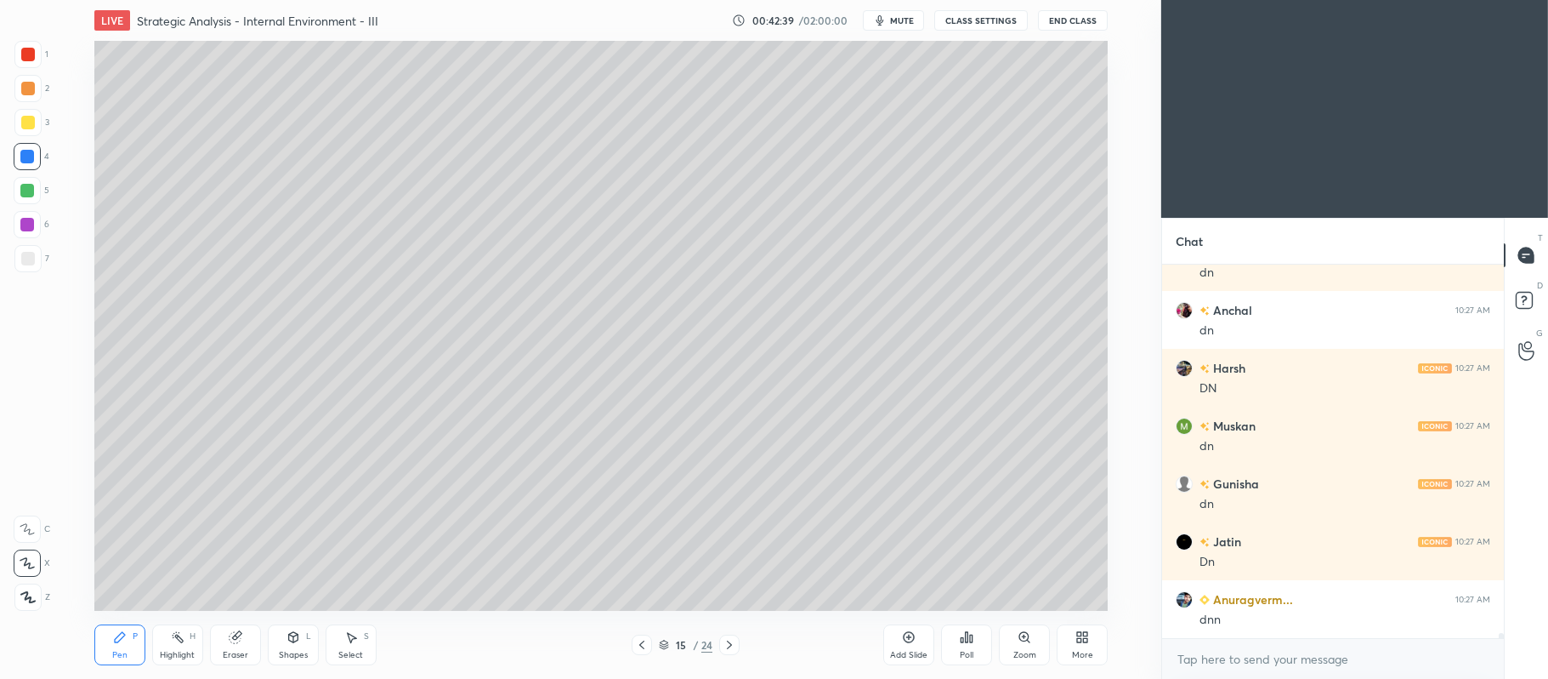
scroll to position [25032, 0]
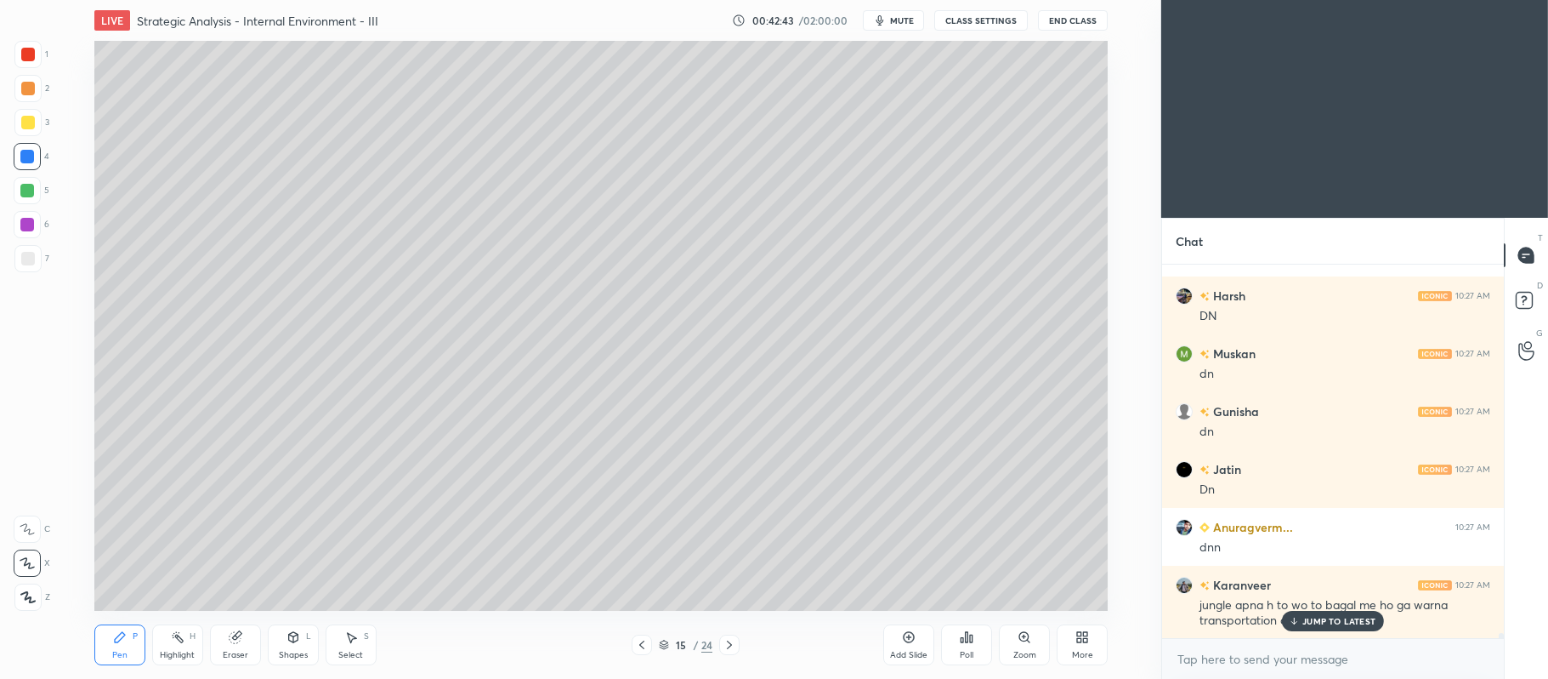
click at [912, 644] on icon at bounding box center [909, 637] width 14 height 14
click at [24, 123] on div at bounding box center [28, 123] width 14 height 14
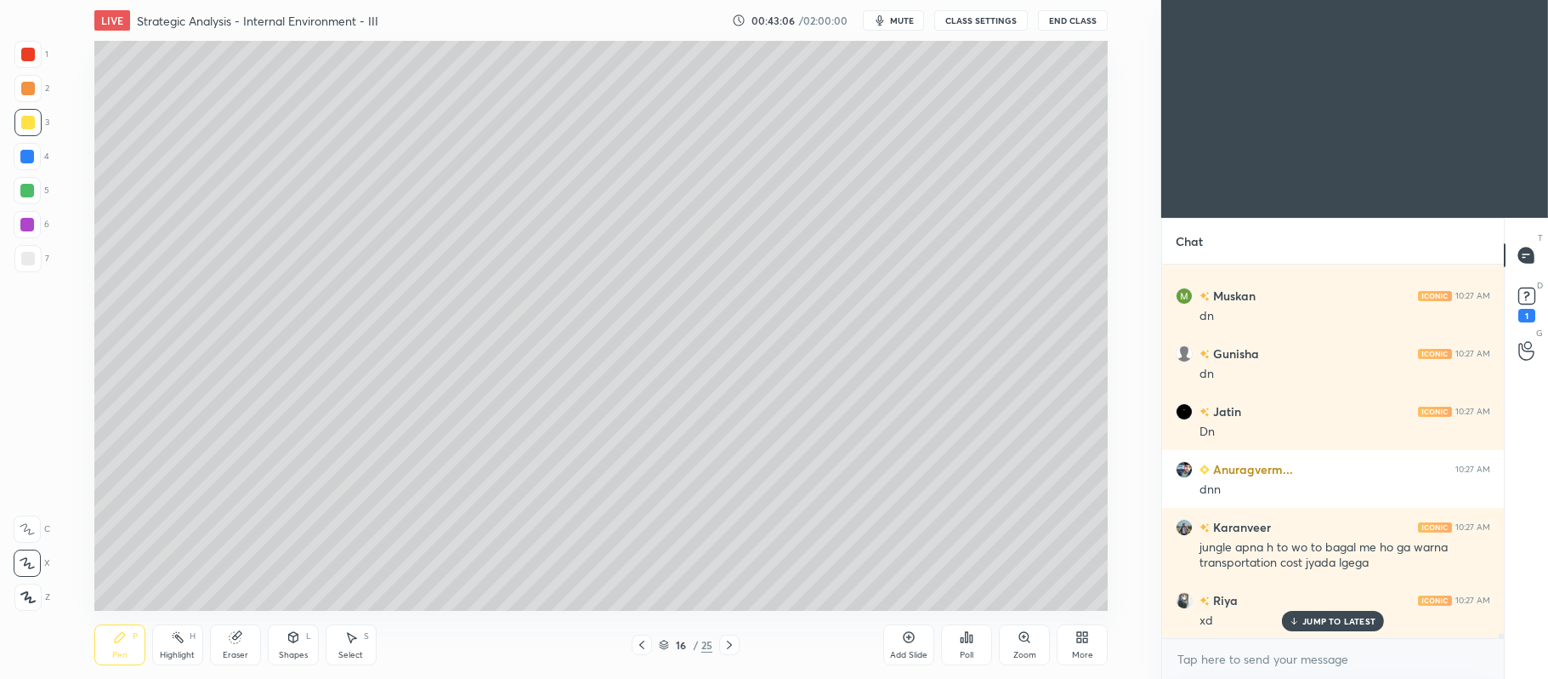
scroll to position [25148, 0]
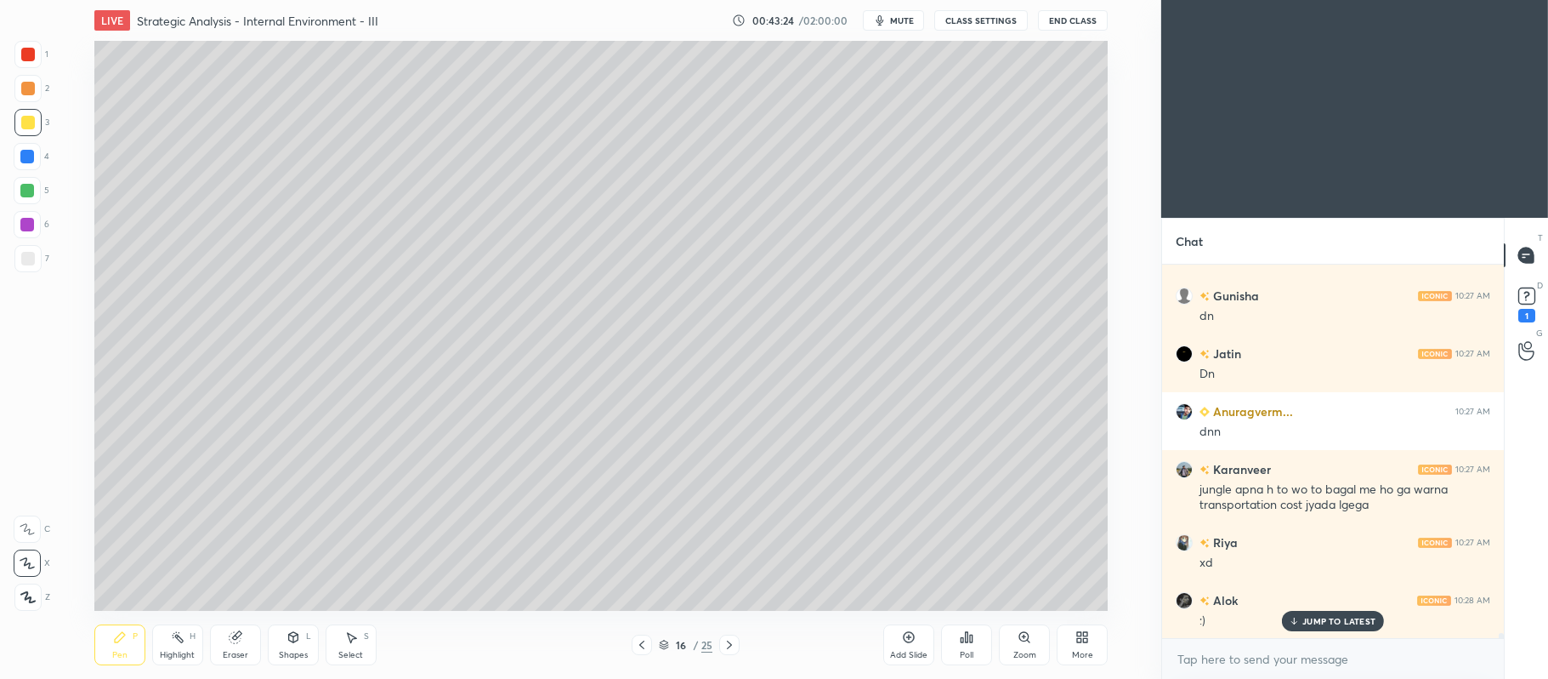
click at [293, 630] on icon at bounding box center [294, 637] width 14 height 14
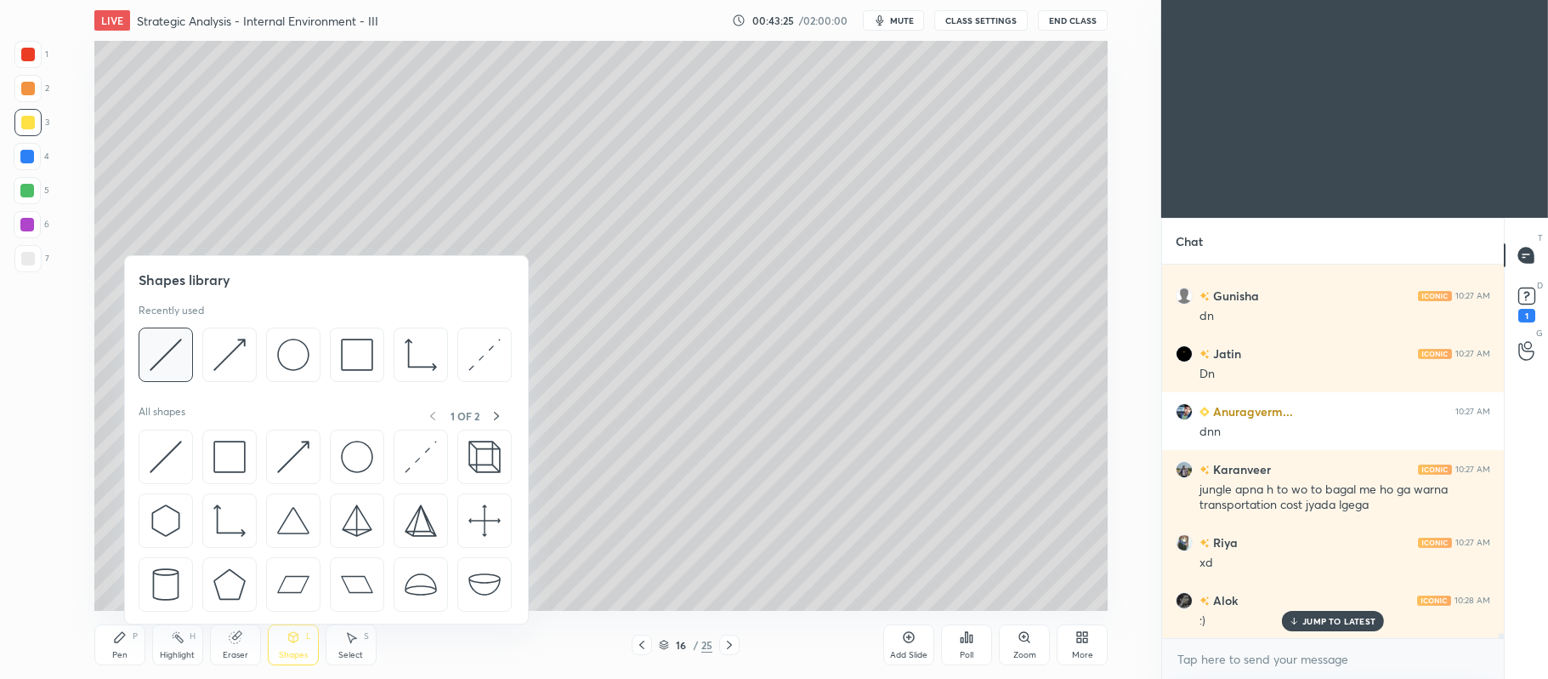
click at [187, 375] on div at bounding box center [166, 354] width 54 height 54
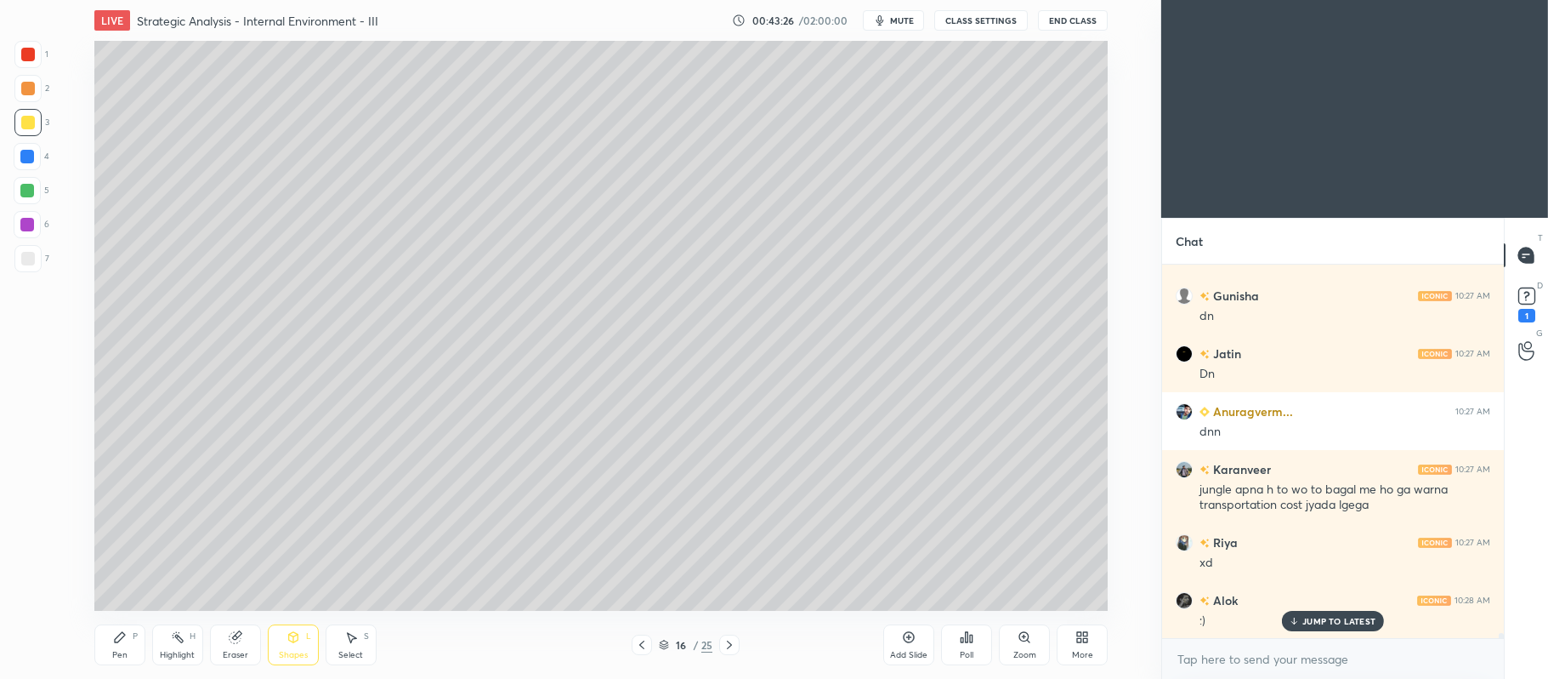
click at [27, 262] on div at bounding box center [28, 259] width 14 height 14
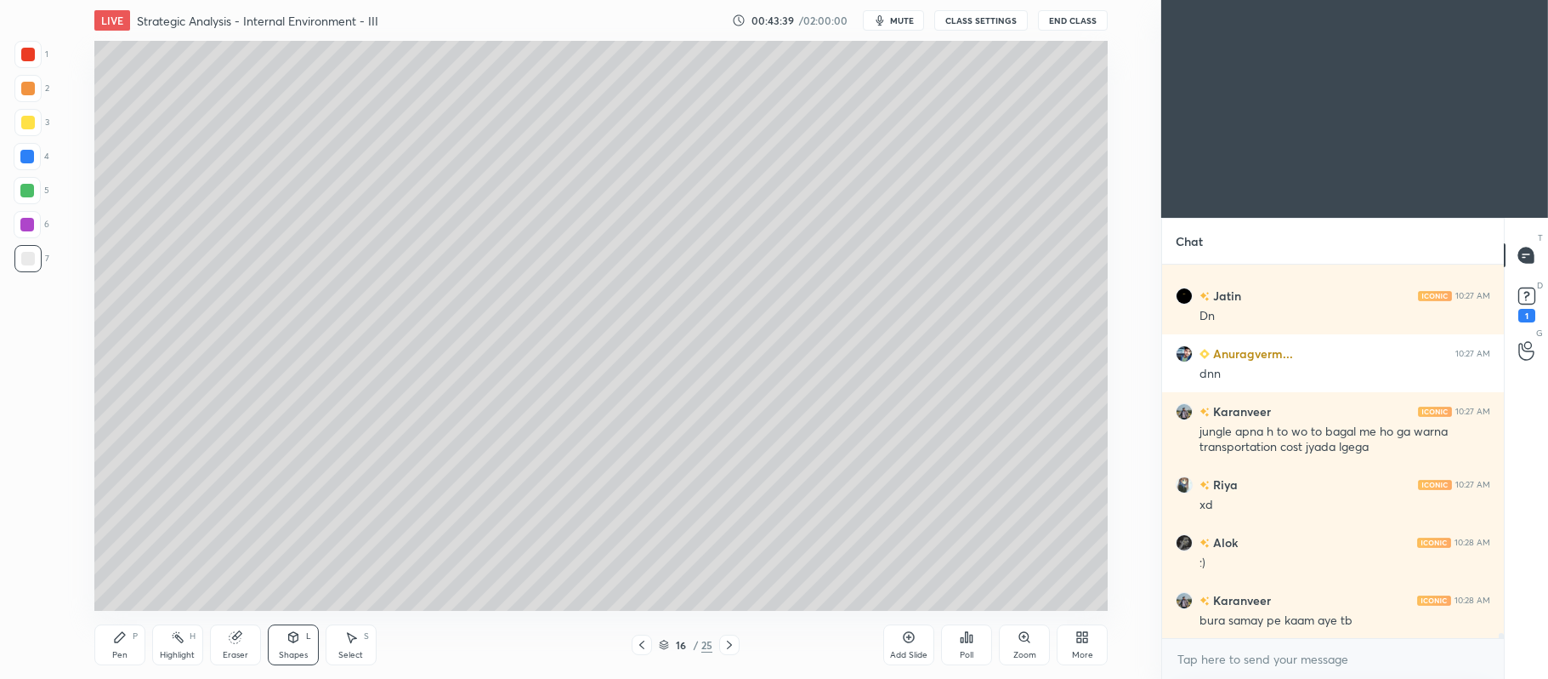
scroll to position [25264, 0]
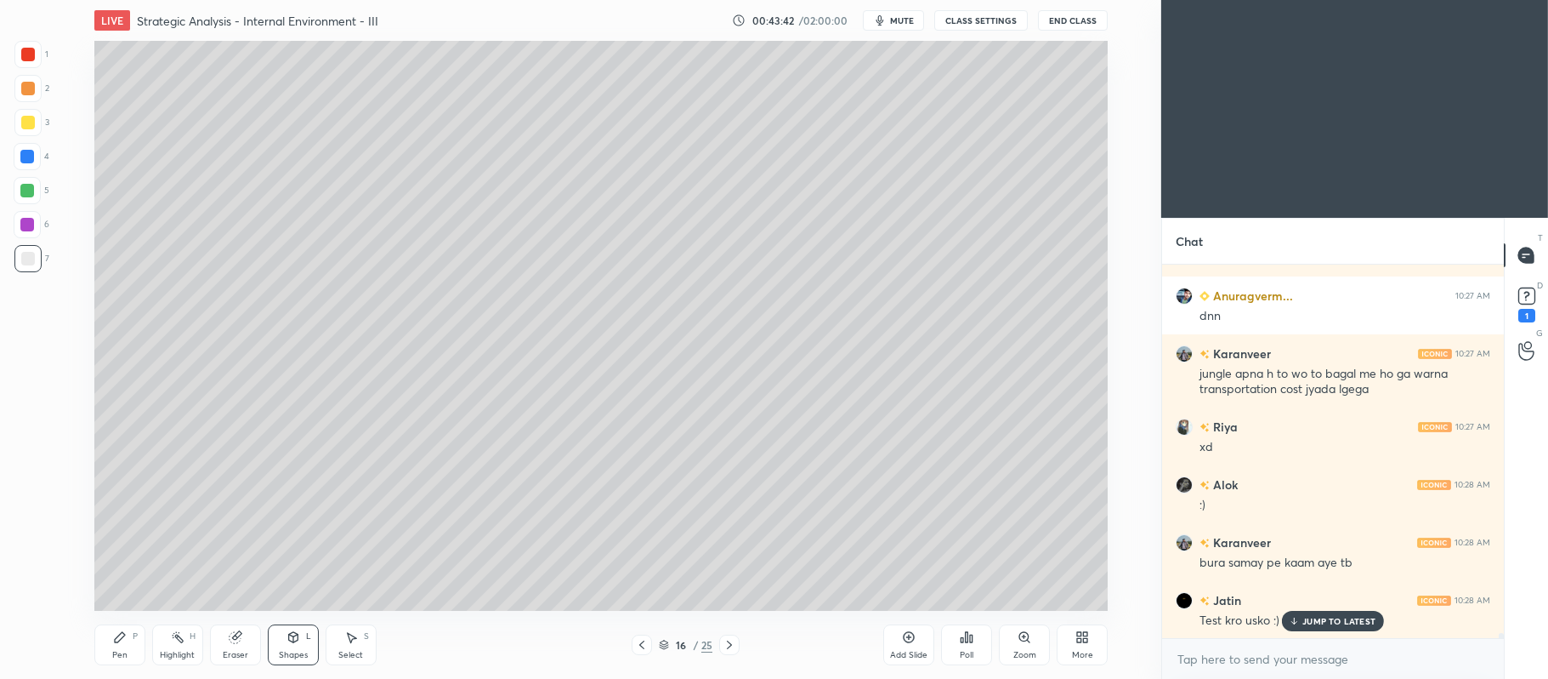
click at [293, 640] on icon at bounding box center [293, 639] width 0 height 6
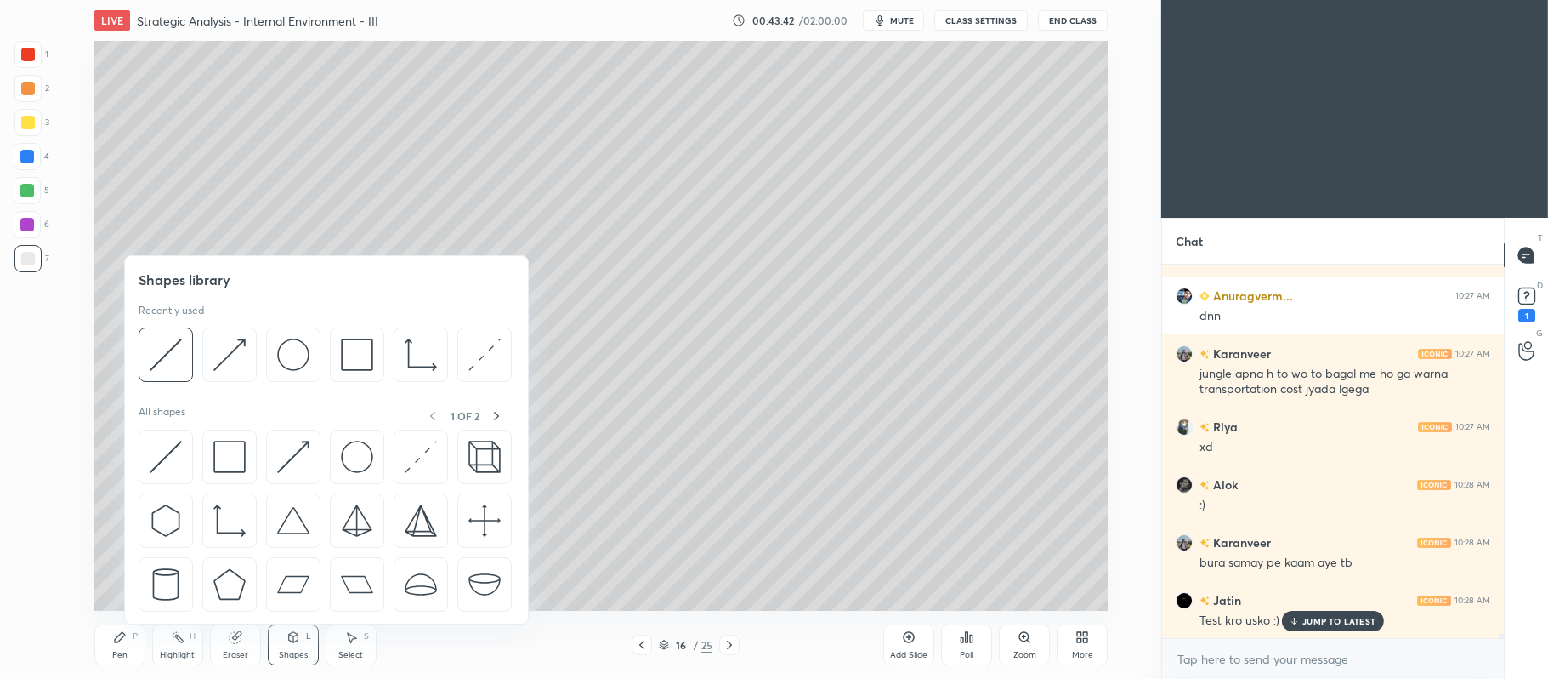
scroll to position [25322, 0]
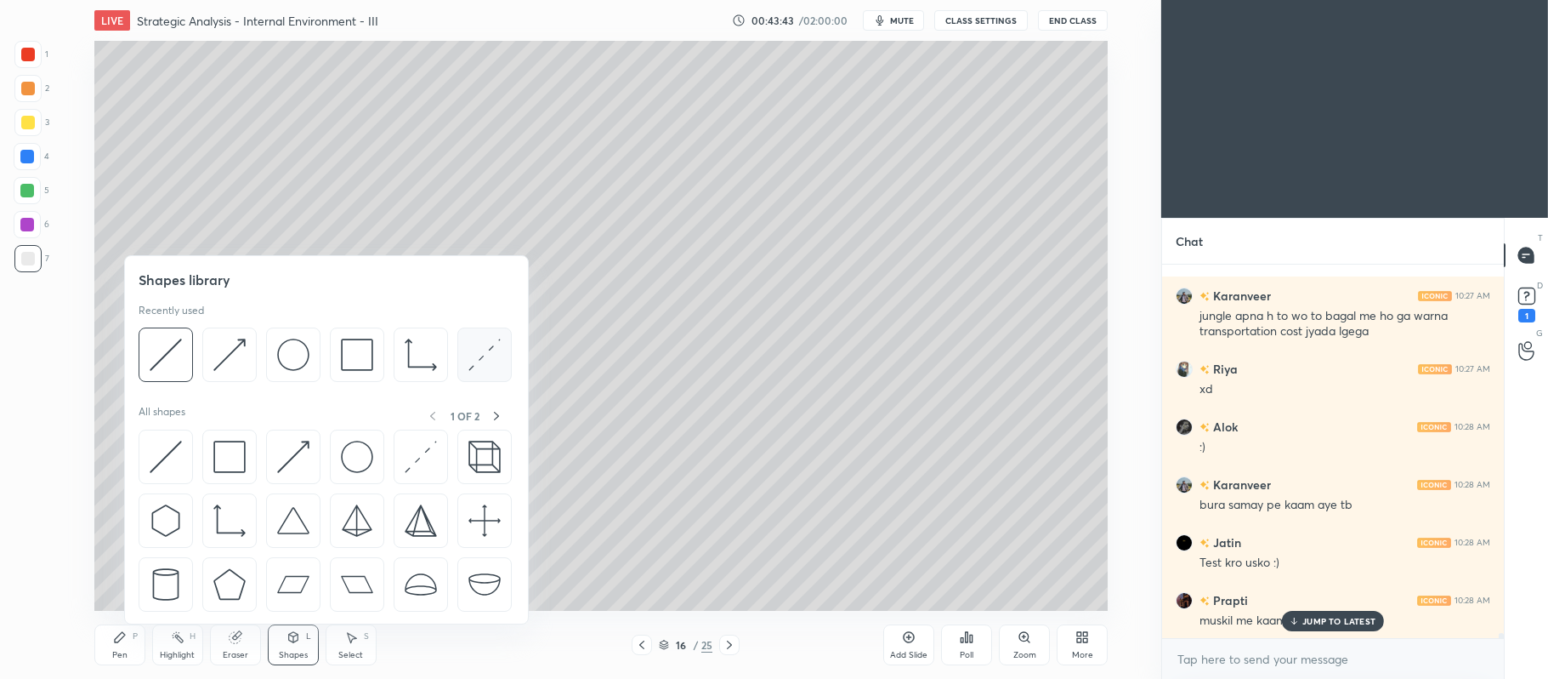
click at [483, 349] on img at bounding box center [485, 354] width 32 height 32
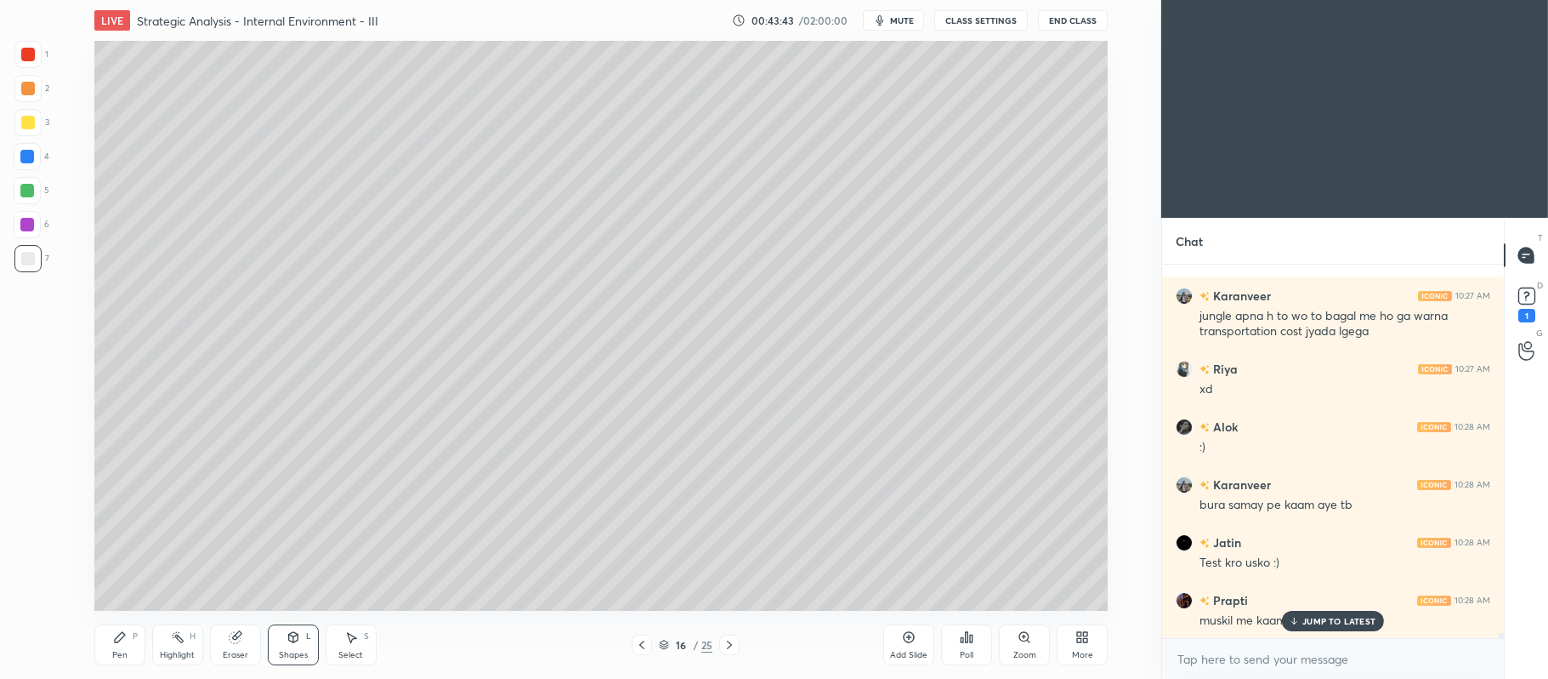
scroll to position [25379, 0]
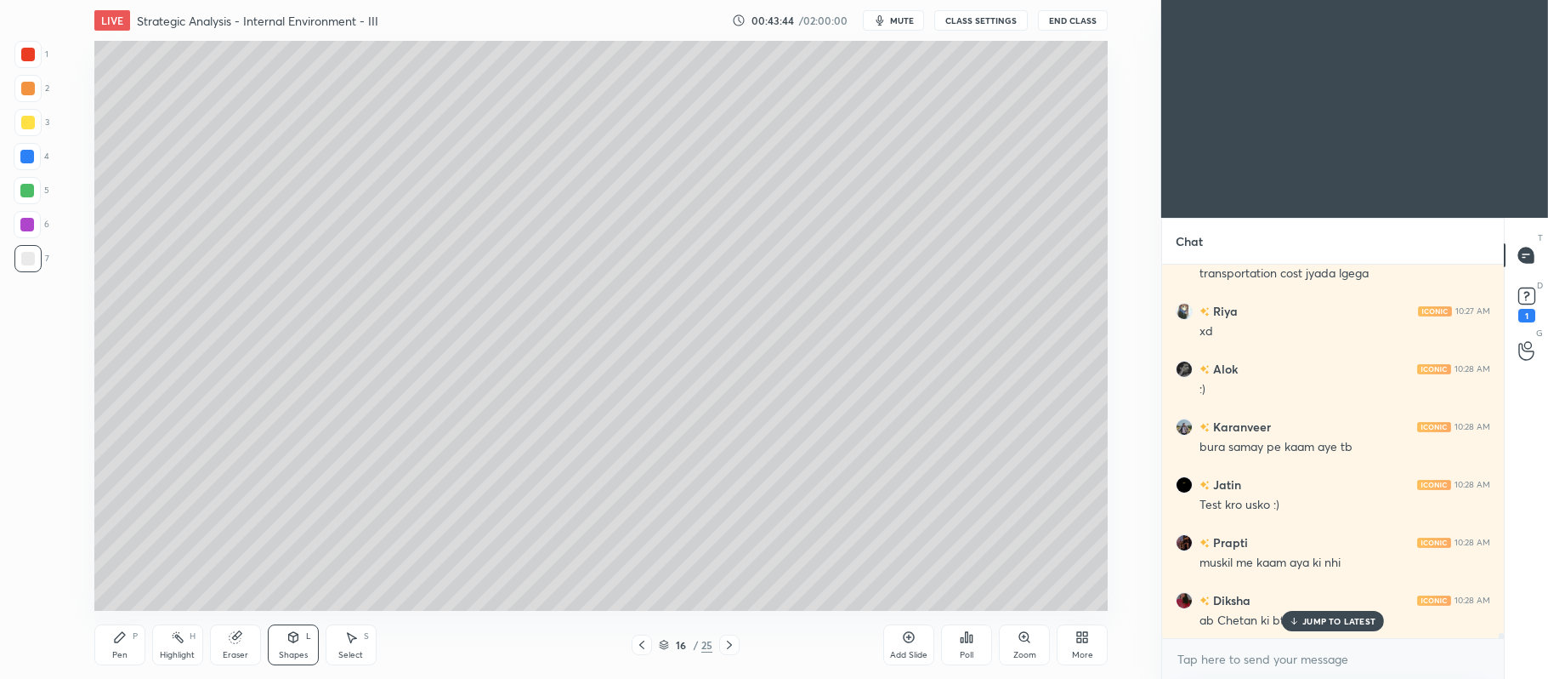
click at [38, 219] on div at bounding box center [27, 224] width 27 height 27
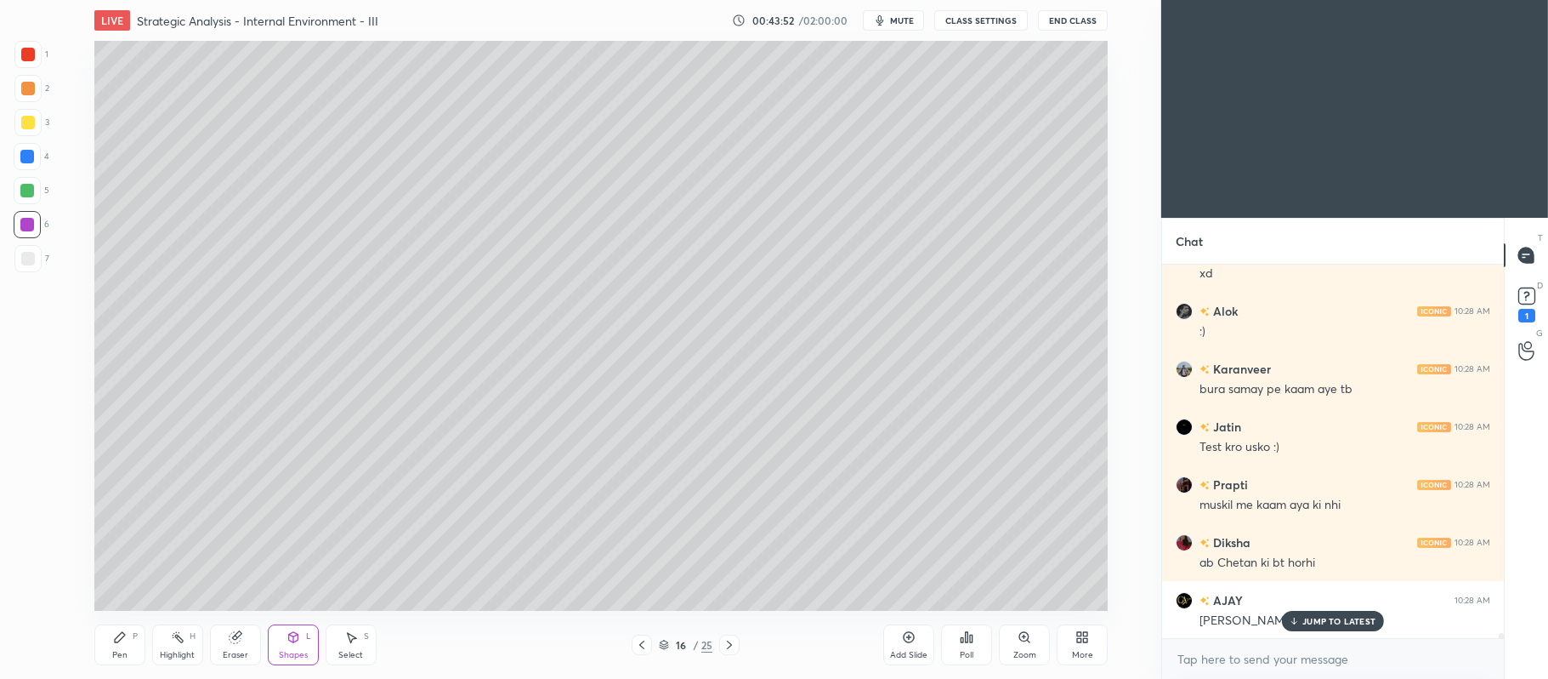
click at [134, 628] on div "Pen P" at bounding box center [119, 644] width 51 height 41
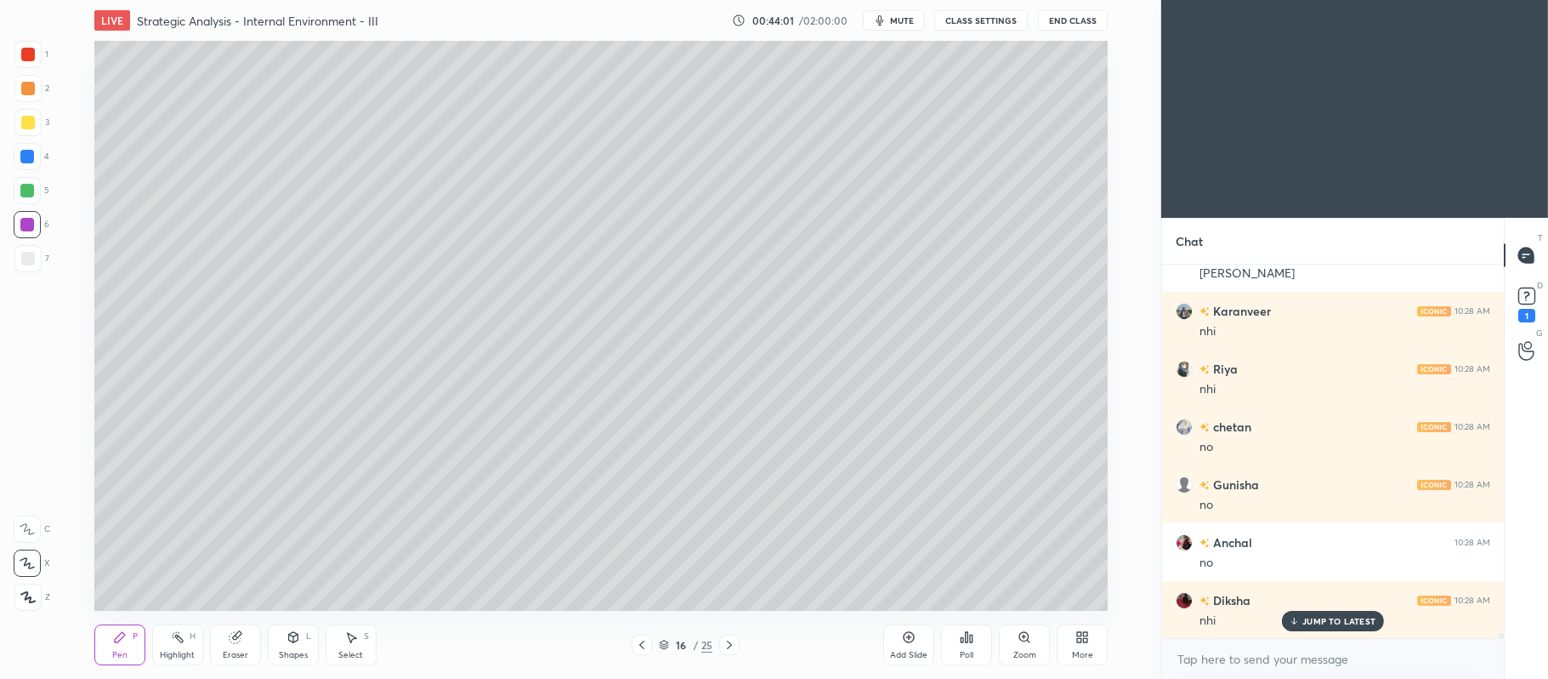
scroll to position [25900, 0]
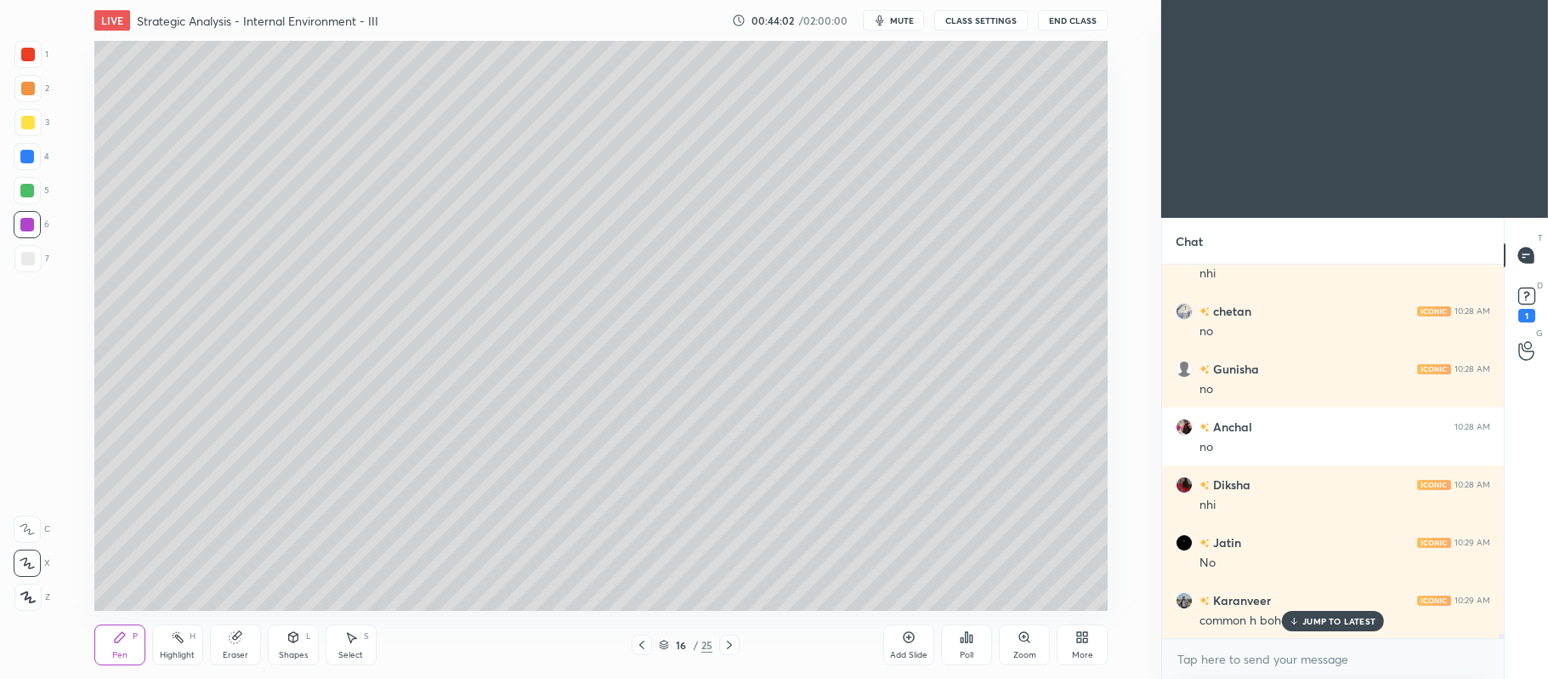
click at [21, 94] on div at bounding box center [28, 89] width 14 height 14
click at [43, 129] on div "3" at bounding box center [31, 122] width 35 height 27
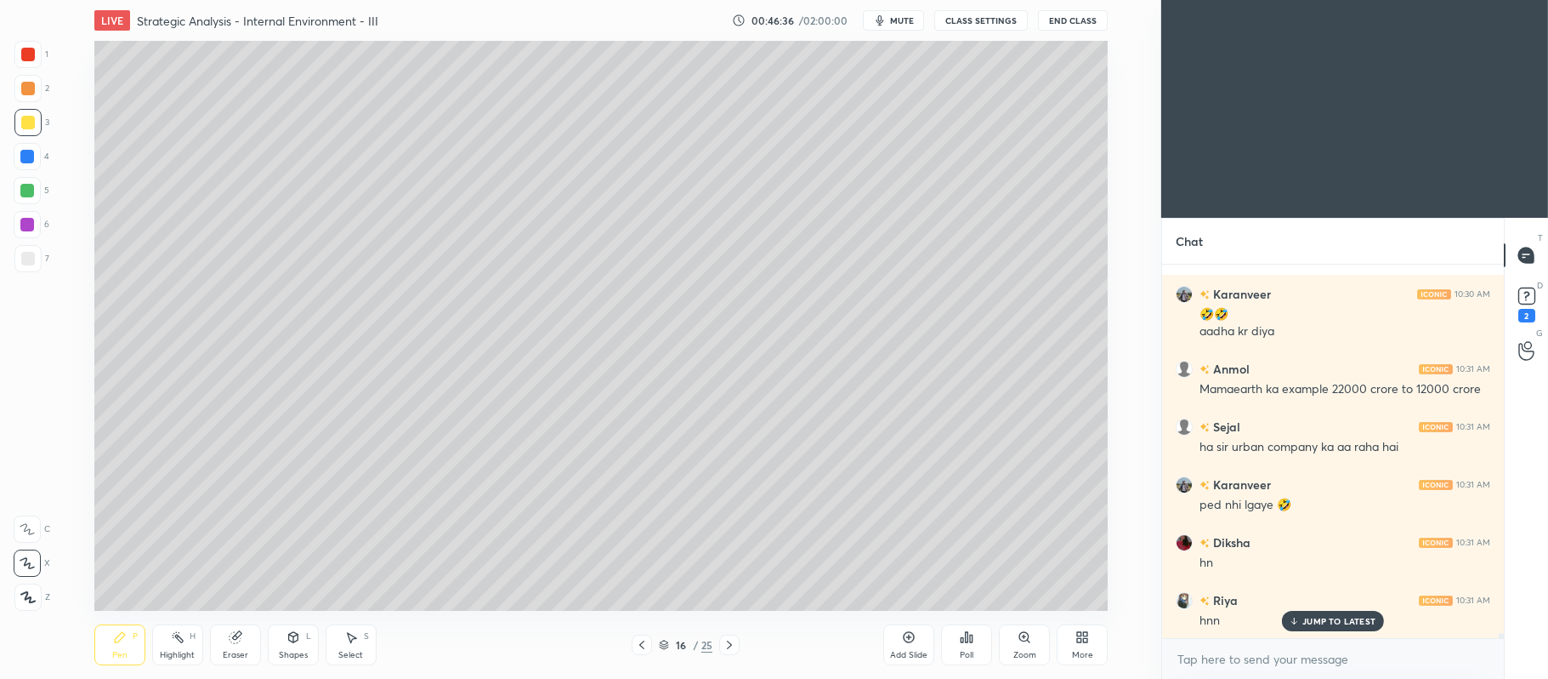
scroll to position [27692, 0]
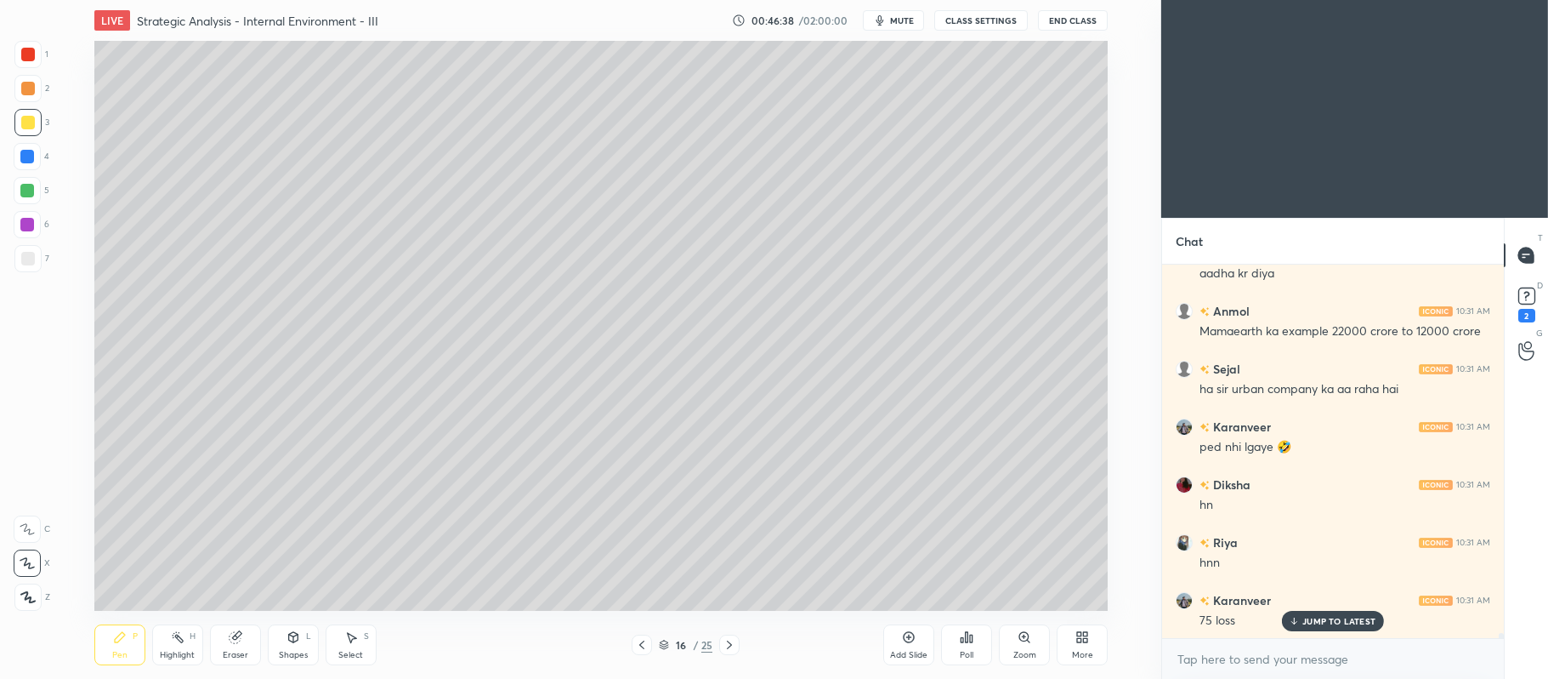
click at [39, 202] on div "5" at bounding box center [32, 190] width 36 height 27
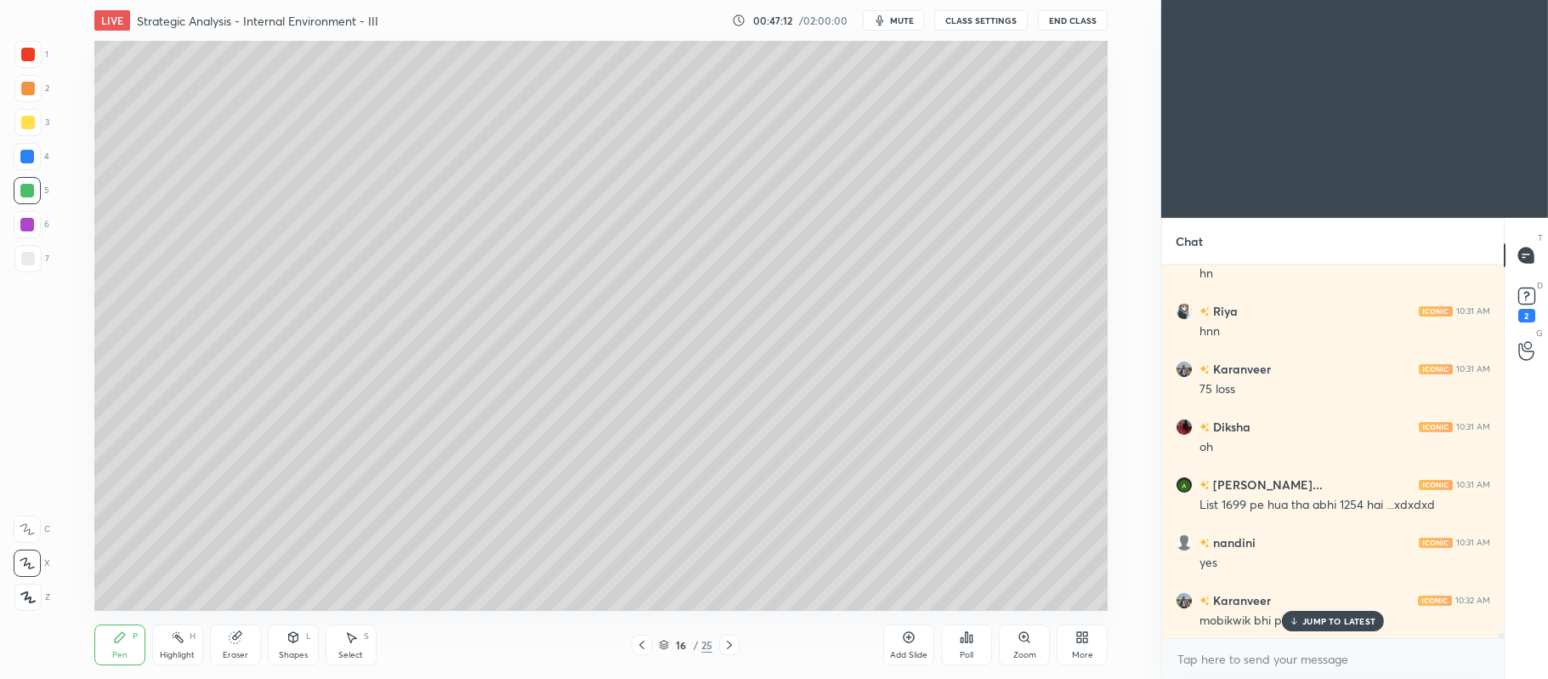
scroll to position [27981, 0]
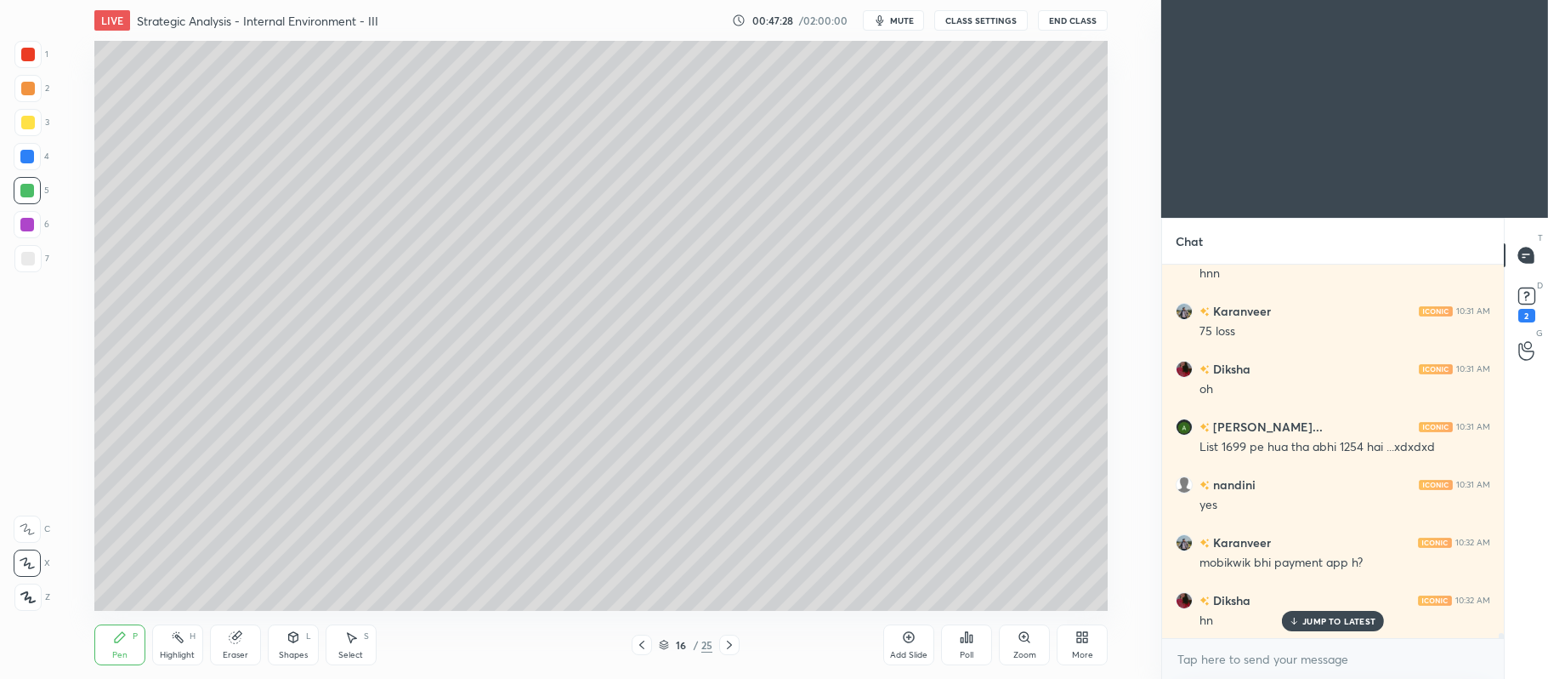
click at [28, 154] on div at bounding box center [27, 157] width 14 height 14
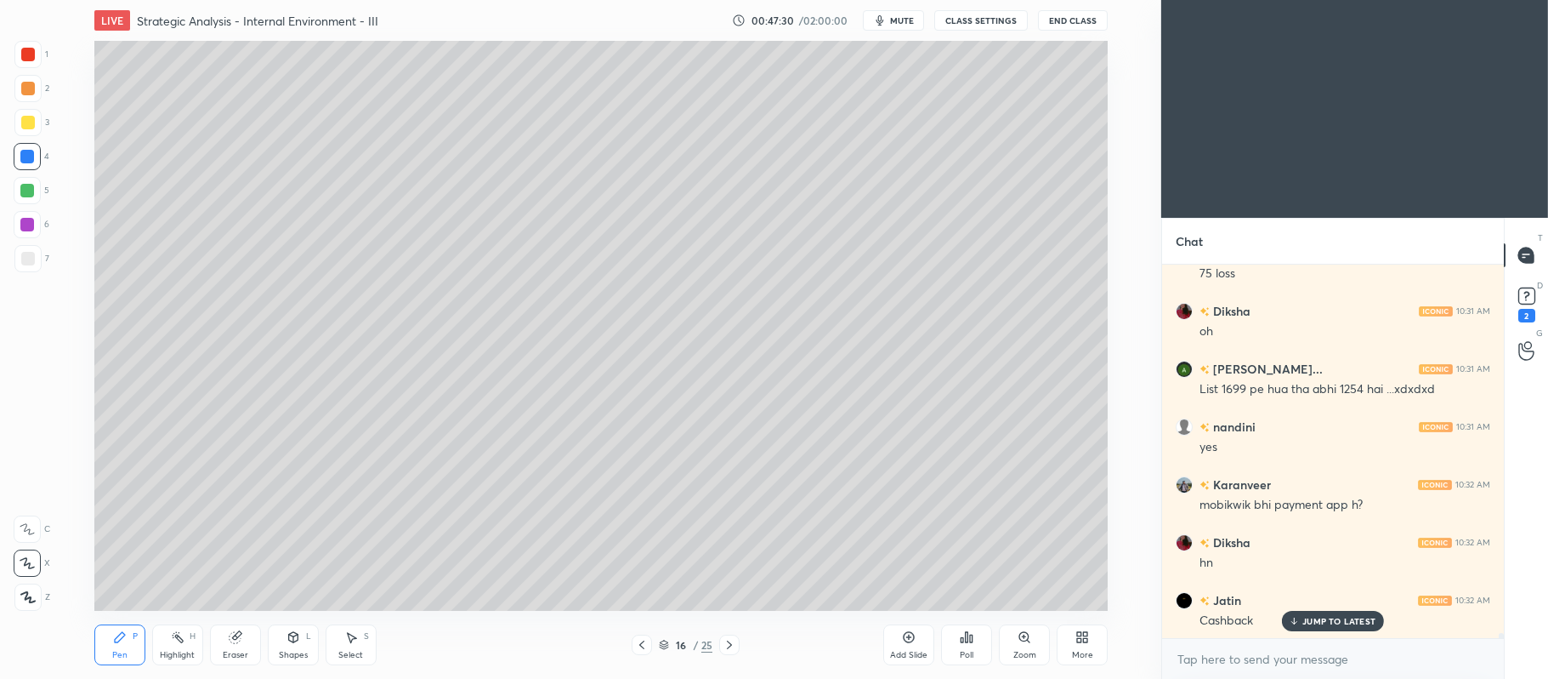
click at [27, 88] on div at bounding box center [28, 89] width 14 height 14
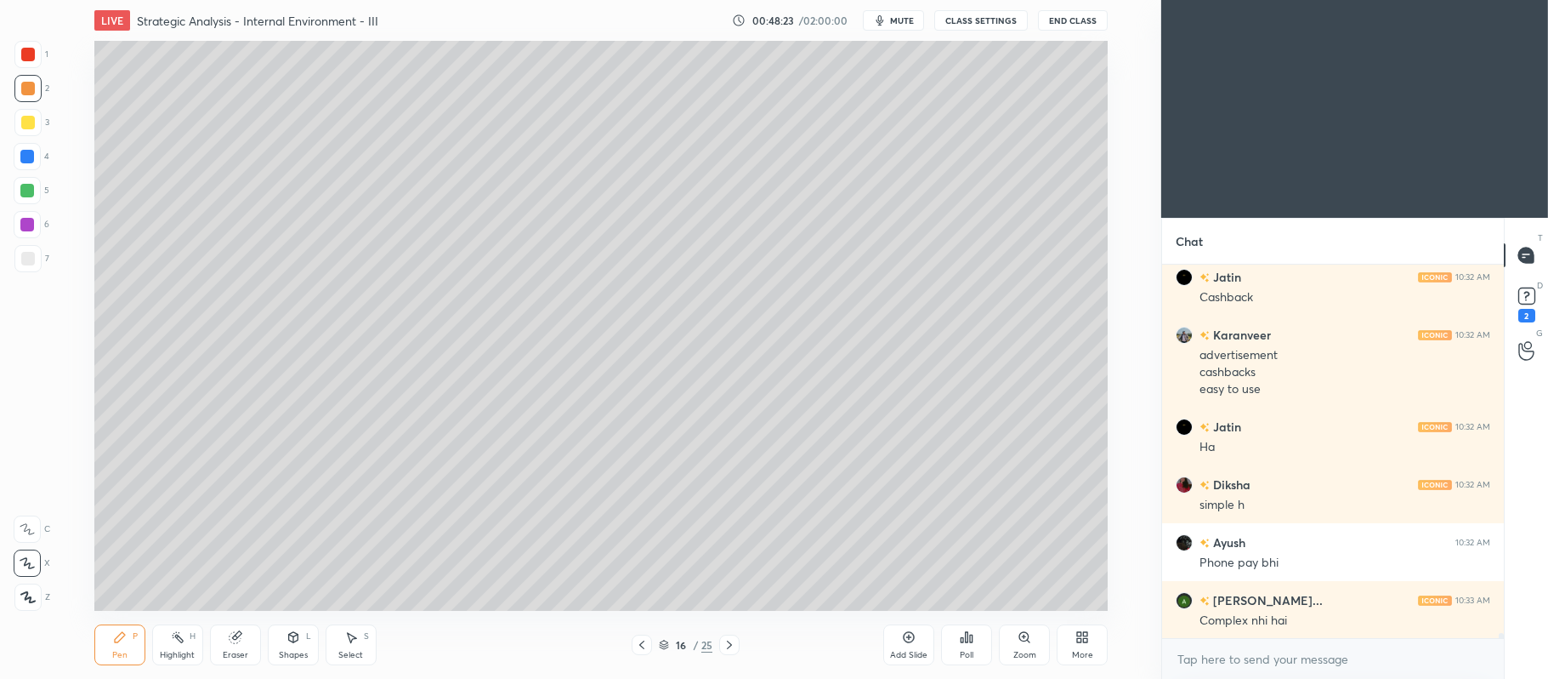
scroll to position [28420, 0]
click at [298, 639] on icon at bounding box center [292, 637] width 9 height 10
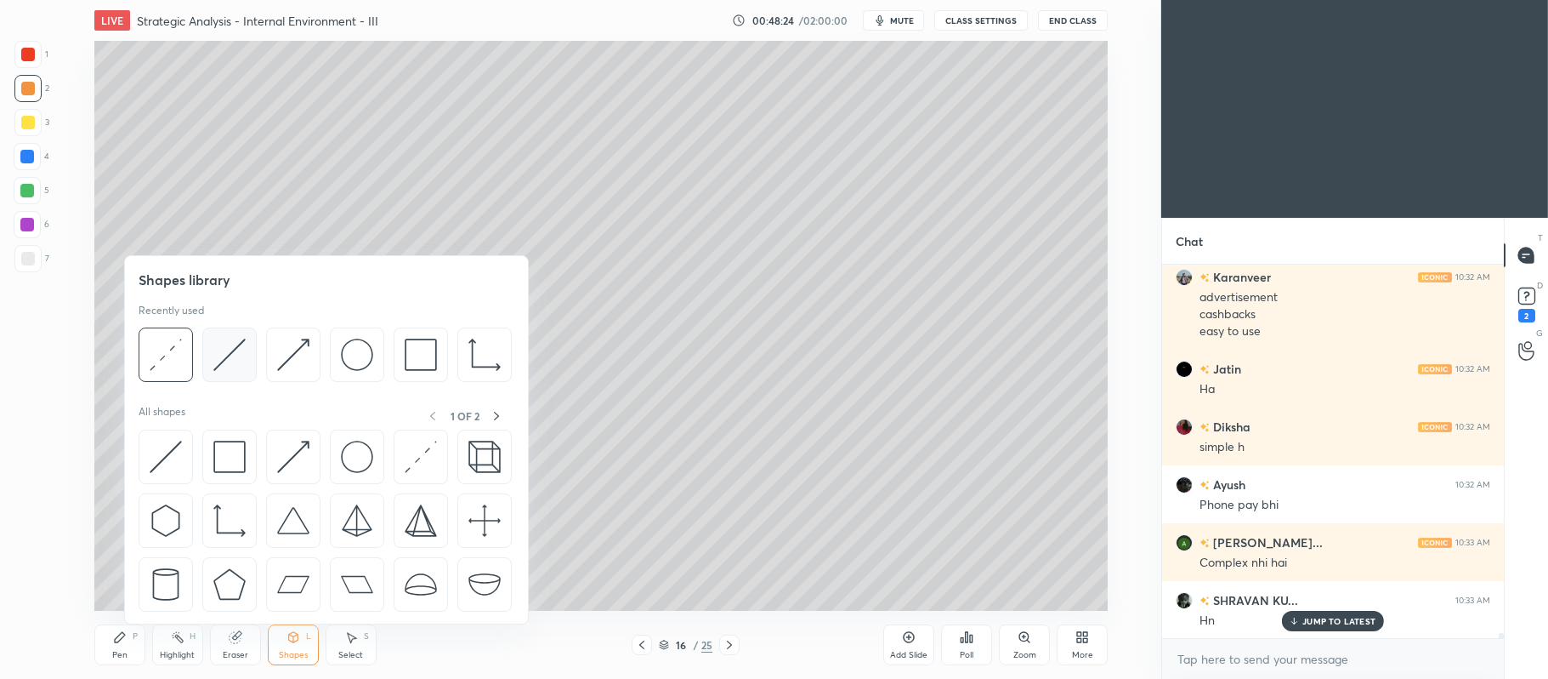
click at [223, 354] on img at bounding box center [229, 354] width 32 height 32
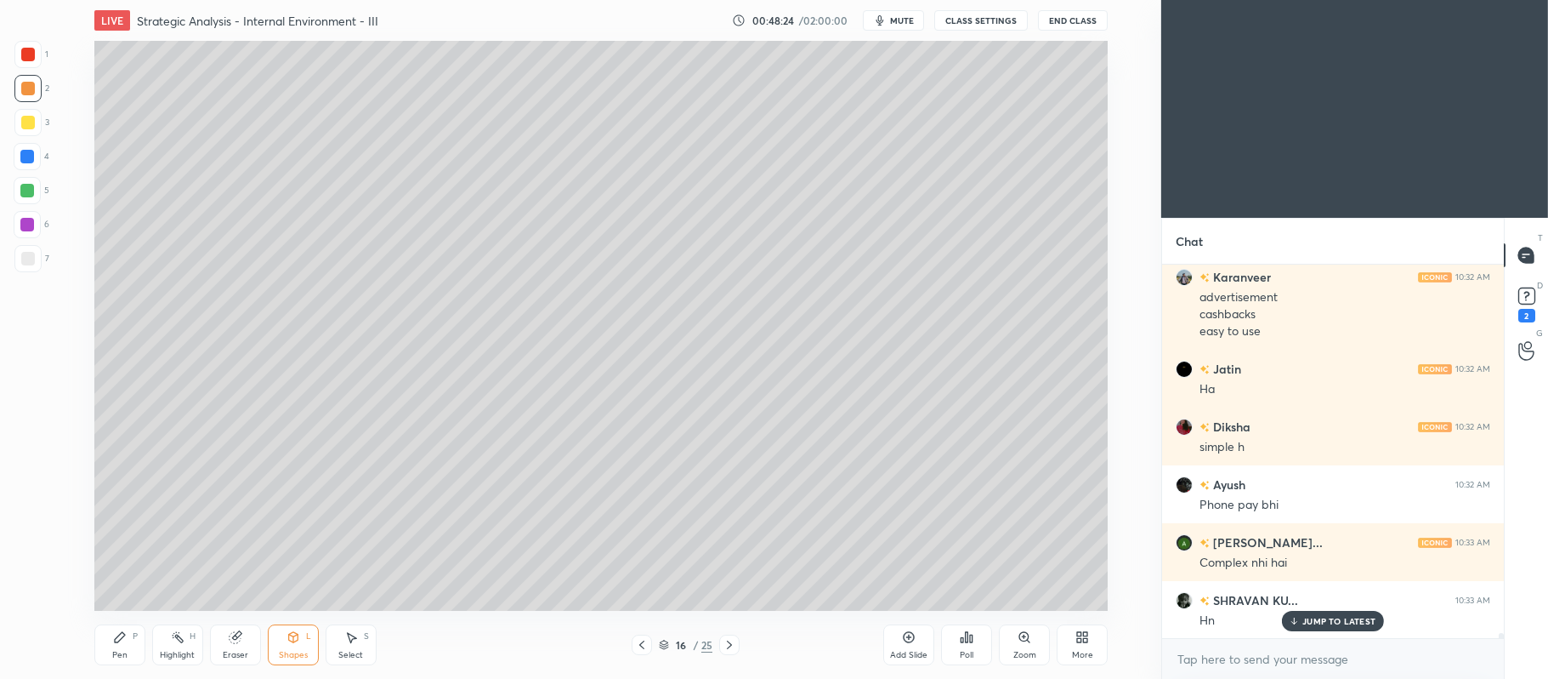
click at [11, 256] on div "1 2 3 4 5 6 7 C X Z C X Z E E Erase all H H" at bounding box center [27, 326] width 54 height 571
click at [21, 117] on div at bounding box center [28, 123] width 14 height 14
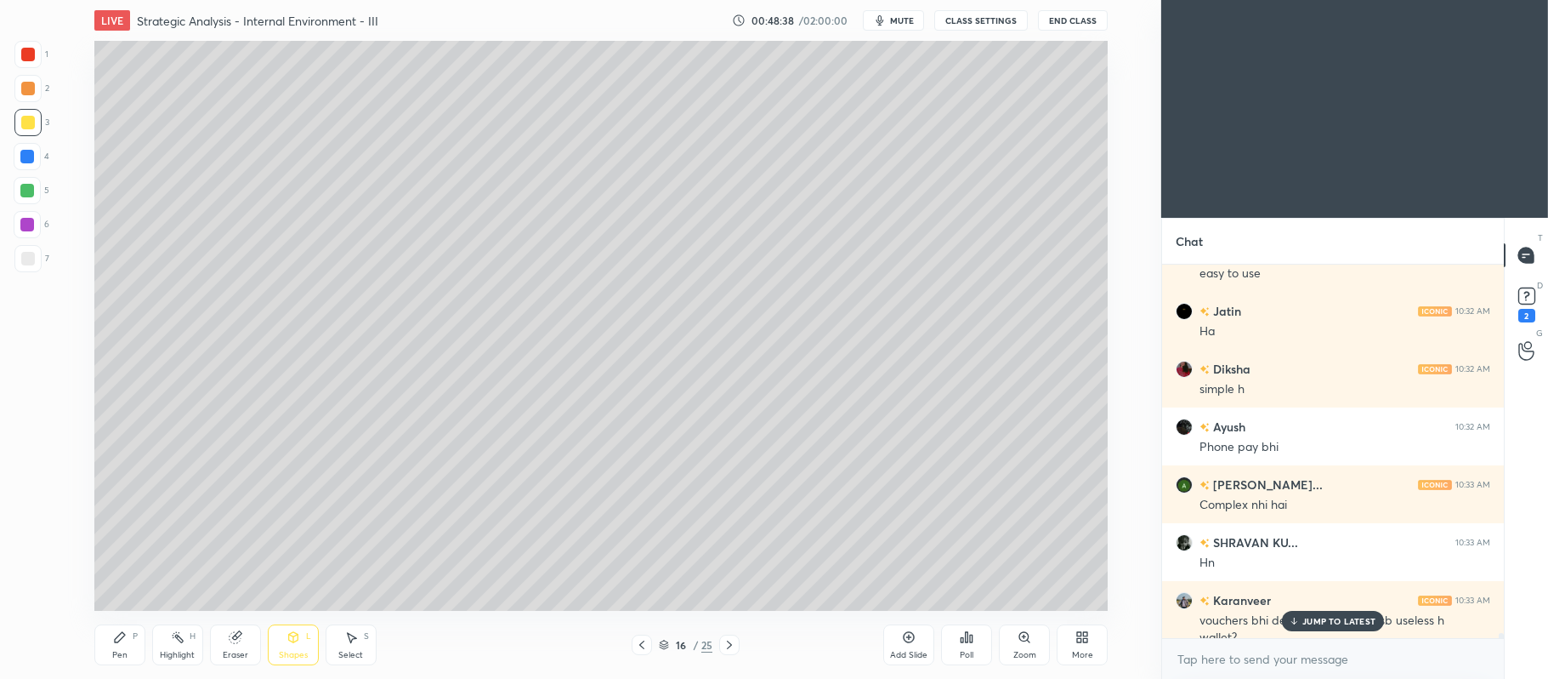
scroll to position [28495, 0]
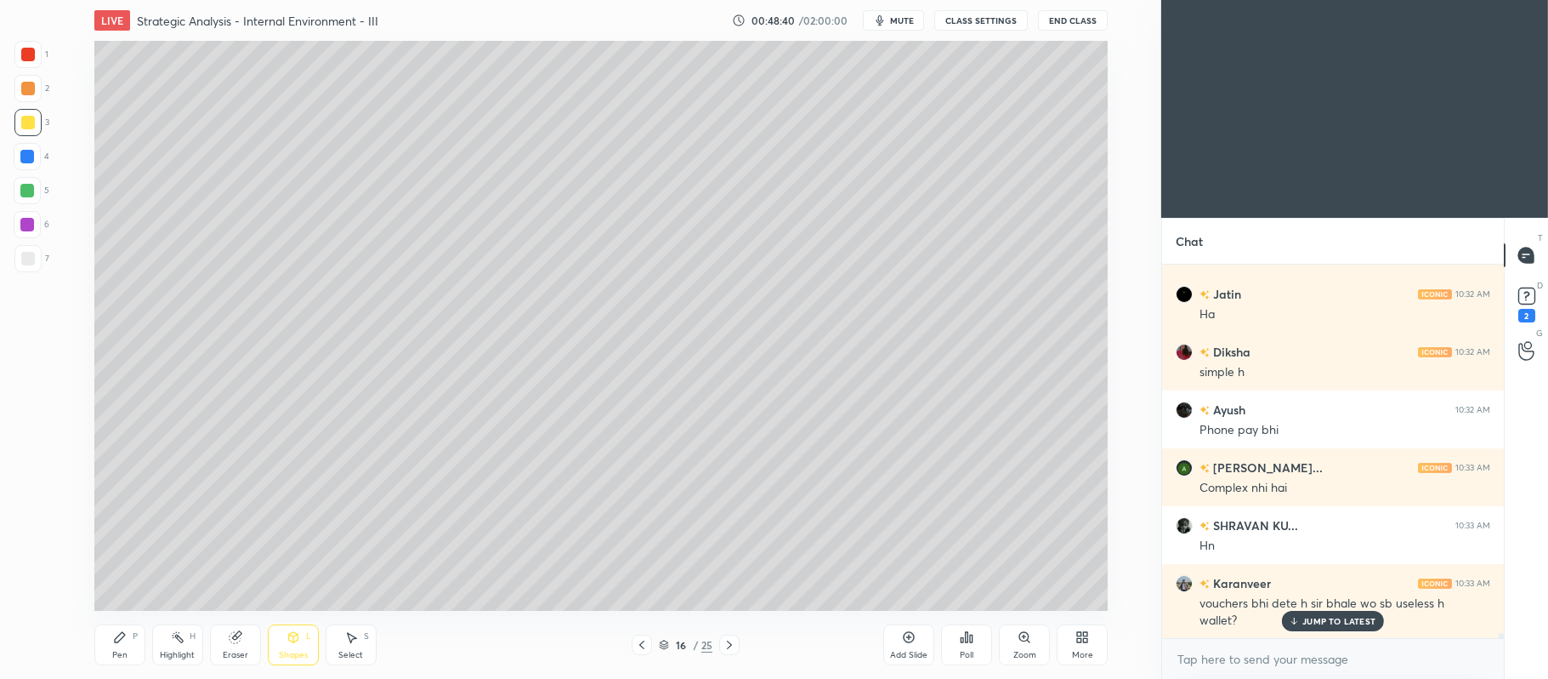
click at [34, 264] on div at bounding box center [27, 258] width 27 height 27
click at [122, 640] on icon at bounding box center [120, 637] width 14 height 14
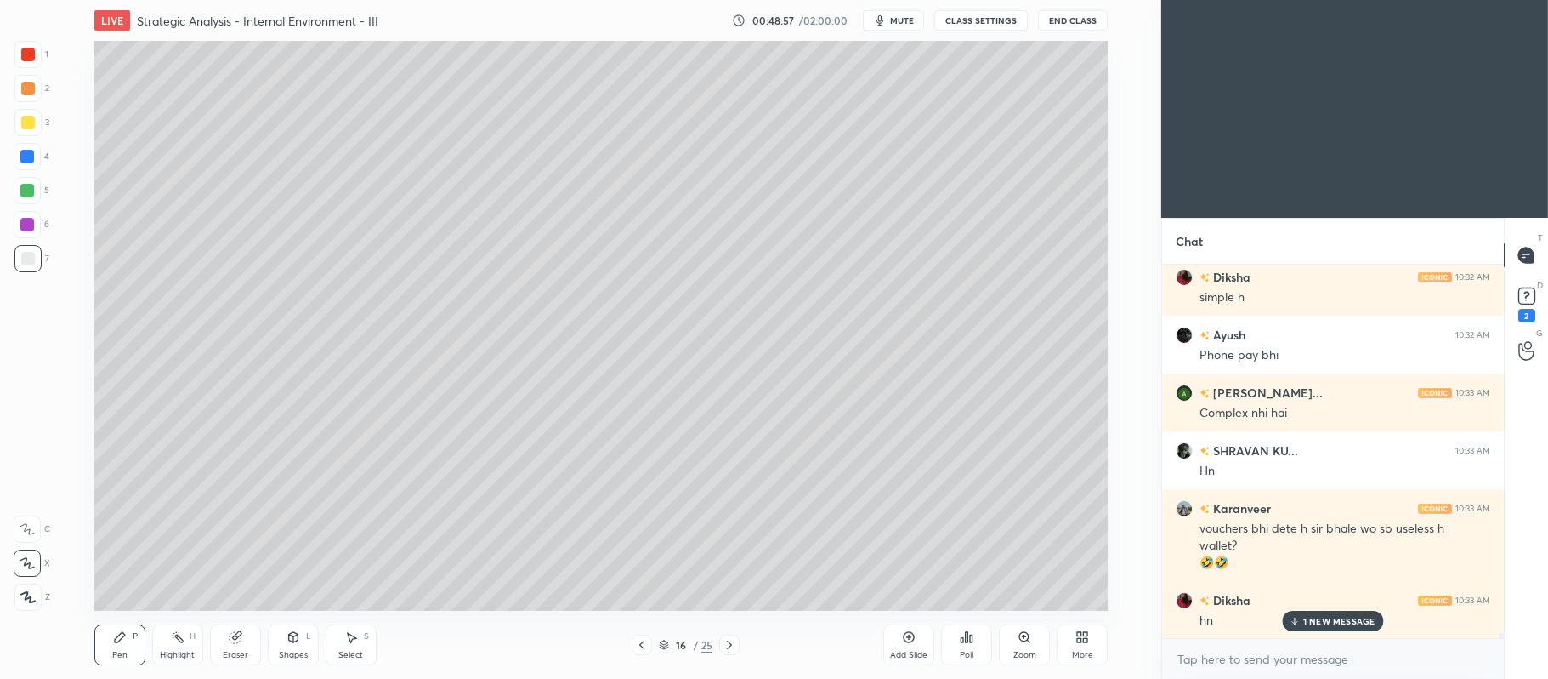
scroll to position [28628, 0]
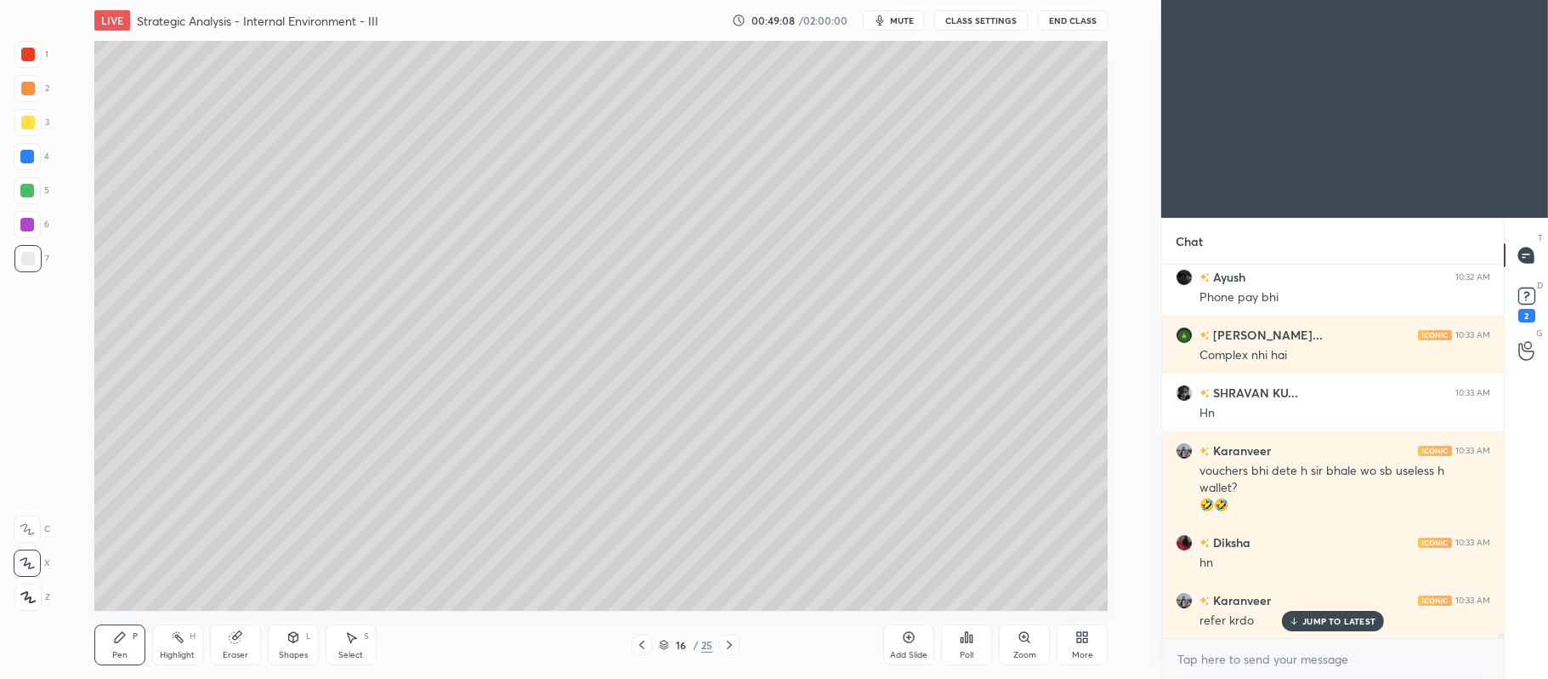
click at [229, 638] on icon at bounding box center [236, 637] width 14 height 14
click at [123, 651] on div "Pen" at bounding box center [119, 655] width 15 height 9
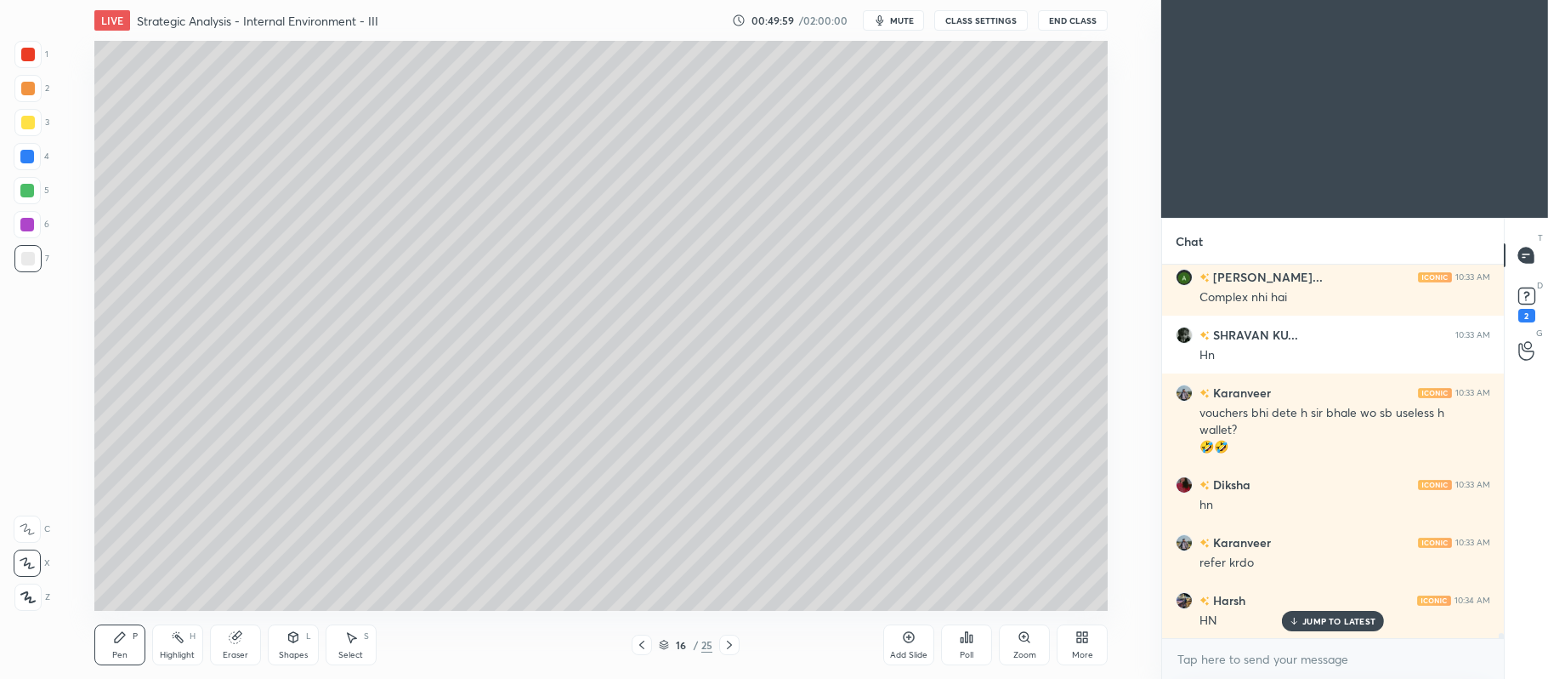
click at [906, 640] on icon at bounding box center [909, 637] width 11 height 11
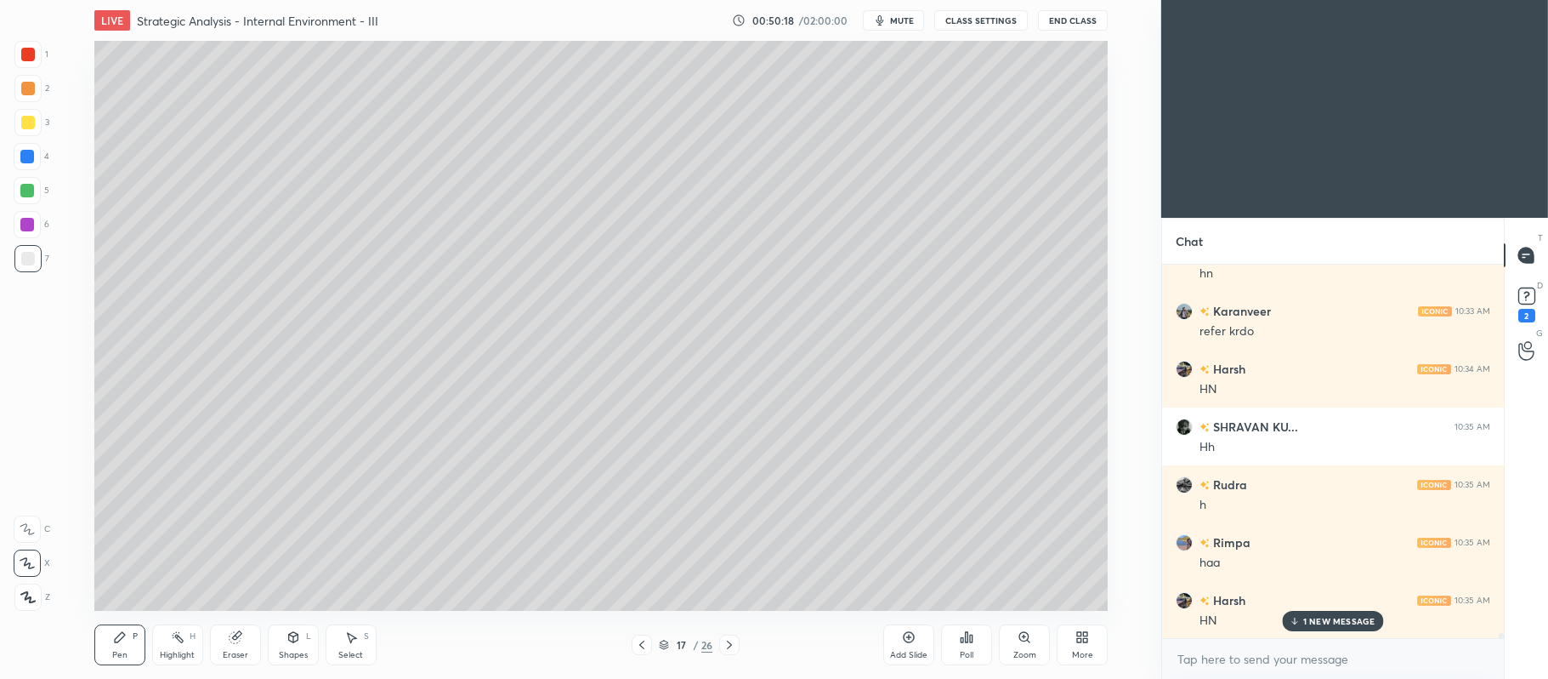
scroll to position [28975, 0]
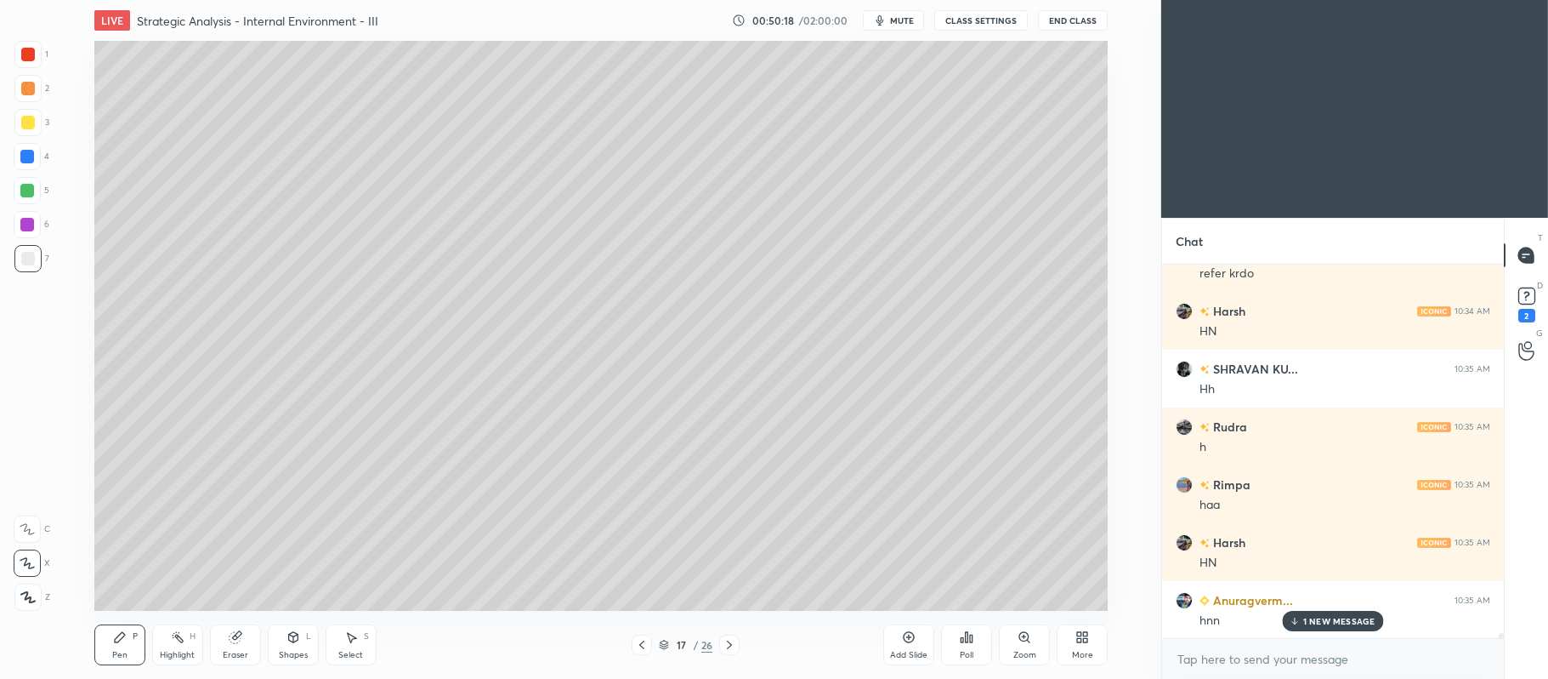
click at [27, 223] on div at bounding box center [27, 225] width 14 height 14
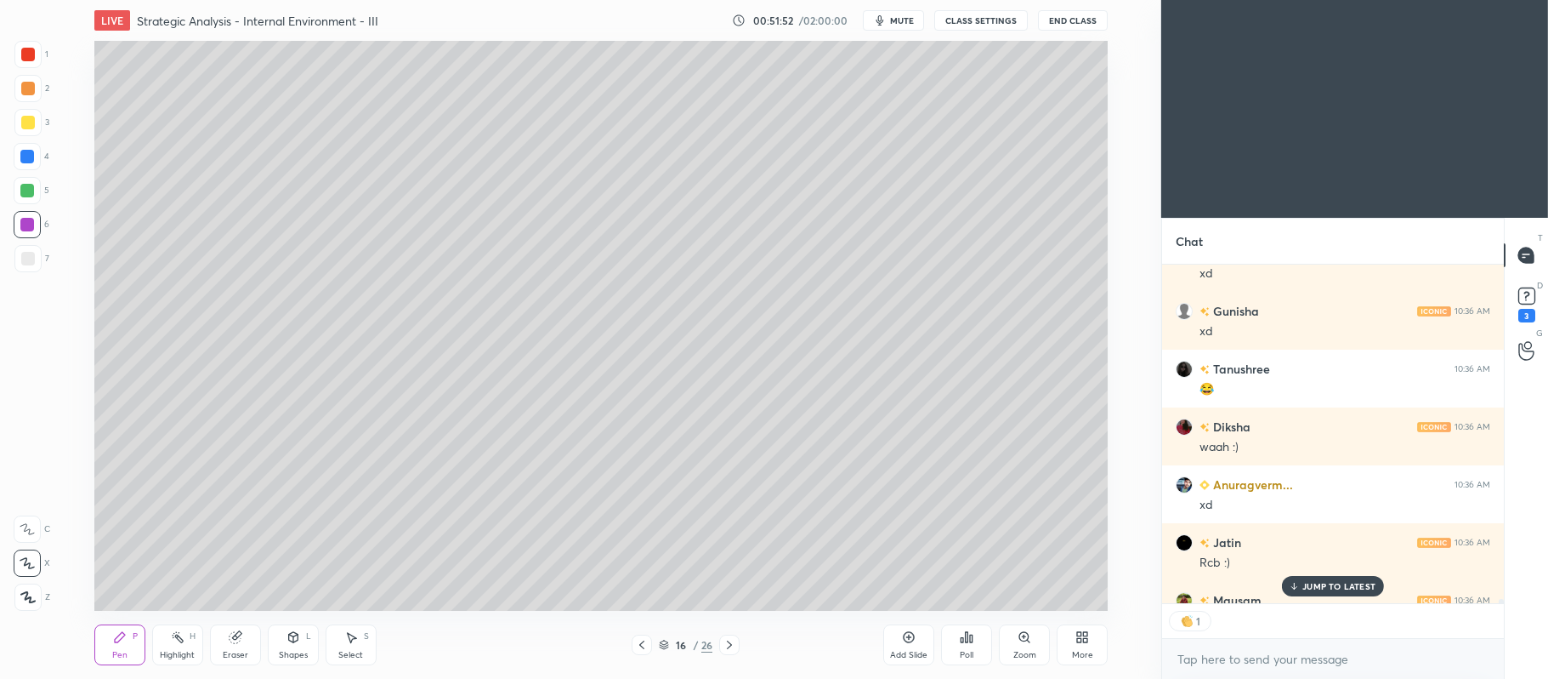
scroll to position [4, 4]
click at [31, 267] on div at bounding box center [27, 258] width 27 height 27
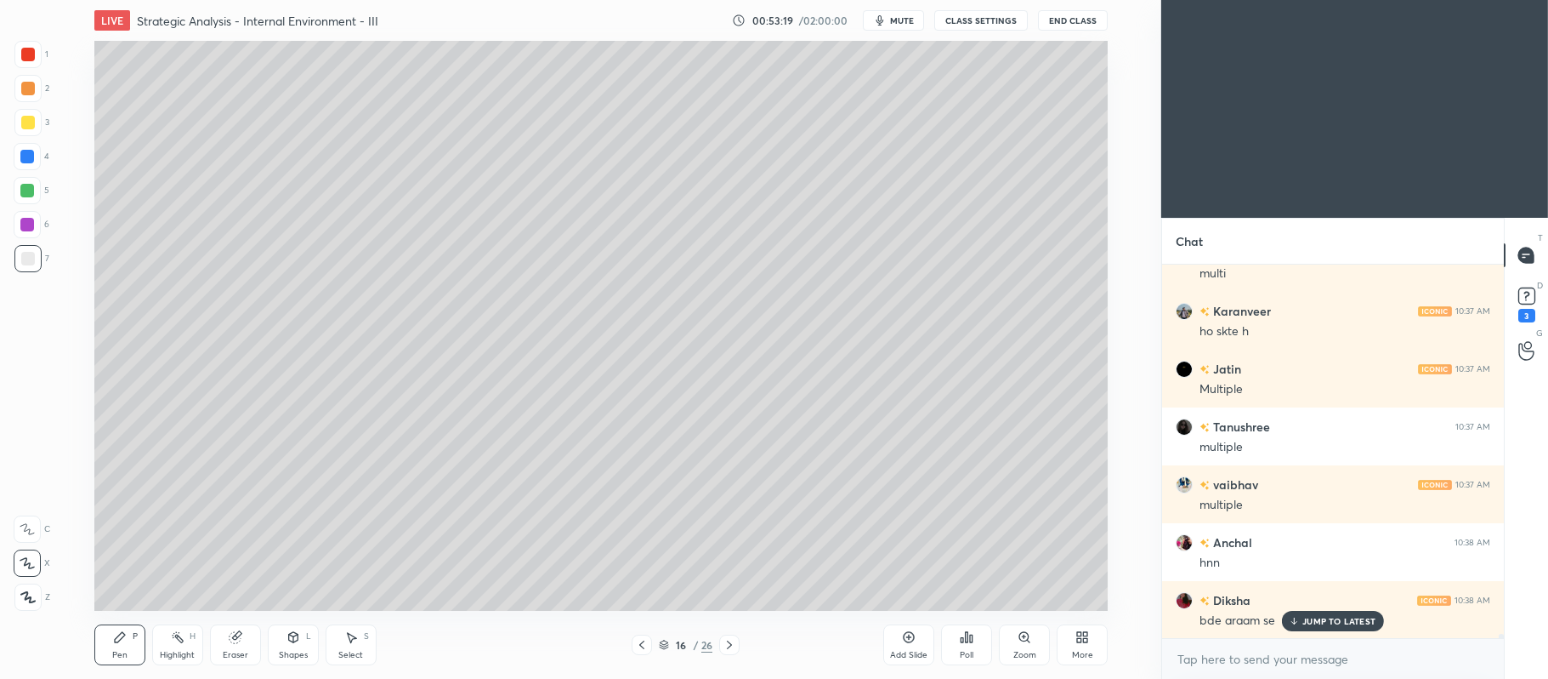
scroll to position [33866, 0]
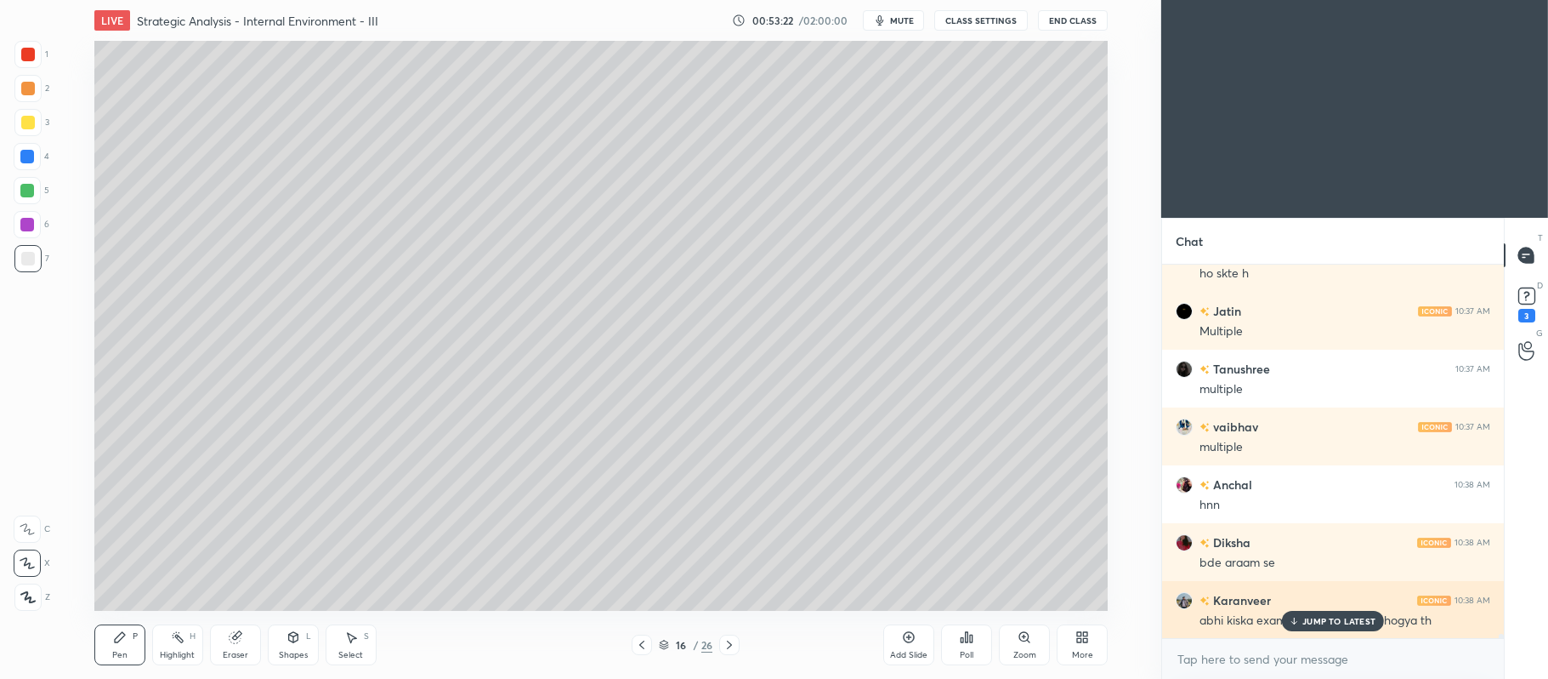
click at [1323, 617] on p "JUMP TO LATEST" at bounding box center [1339, 621] width 73 height 10
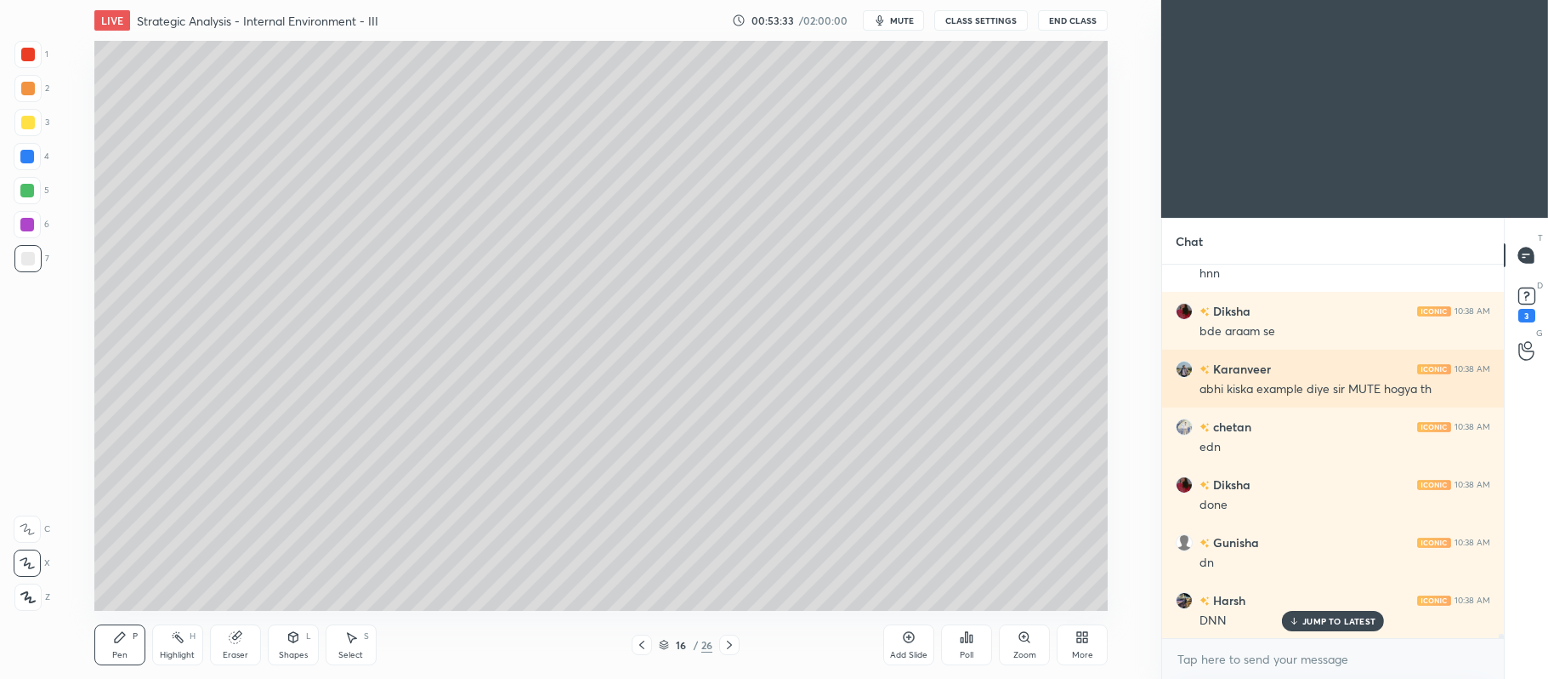
scroll to position [34213, 0]
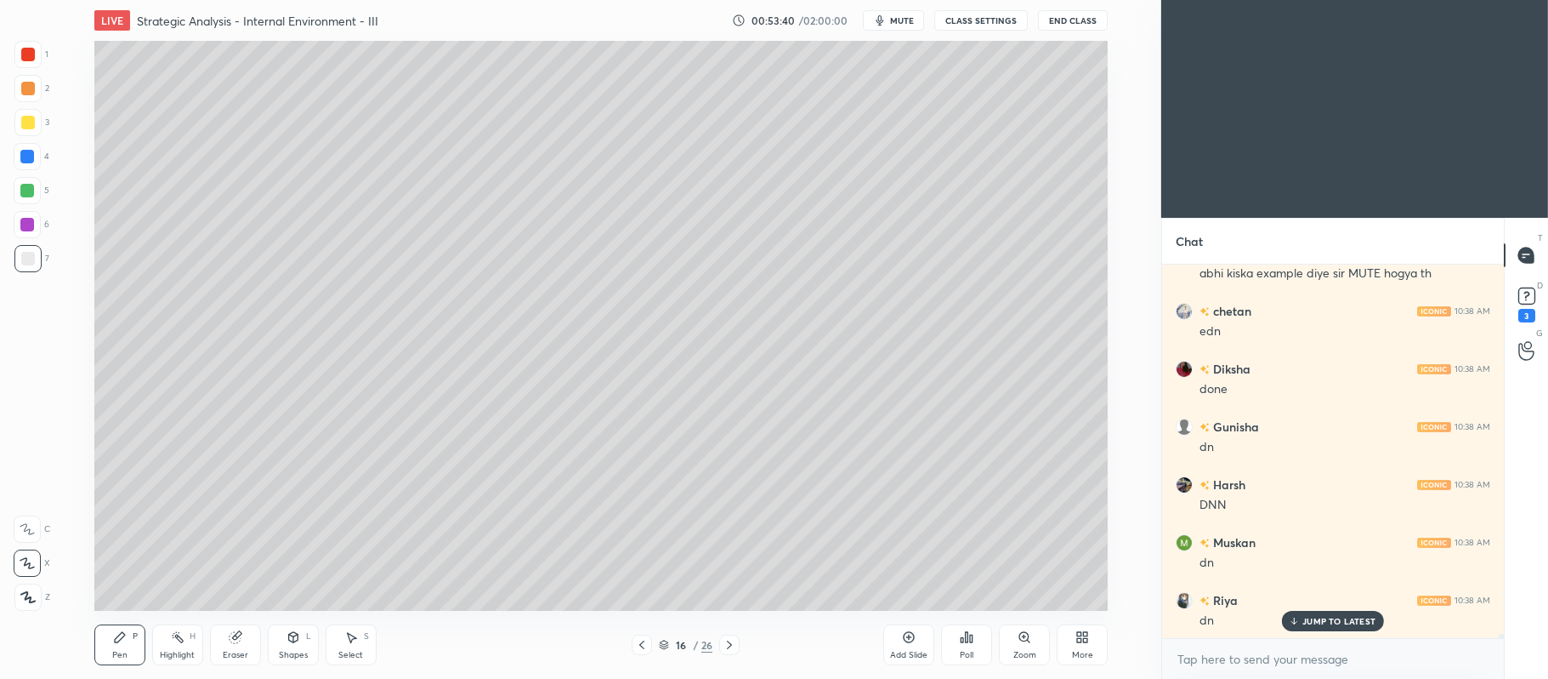
click at [728, 644] on icon at bounding box center [730, 645] width 14 height 14
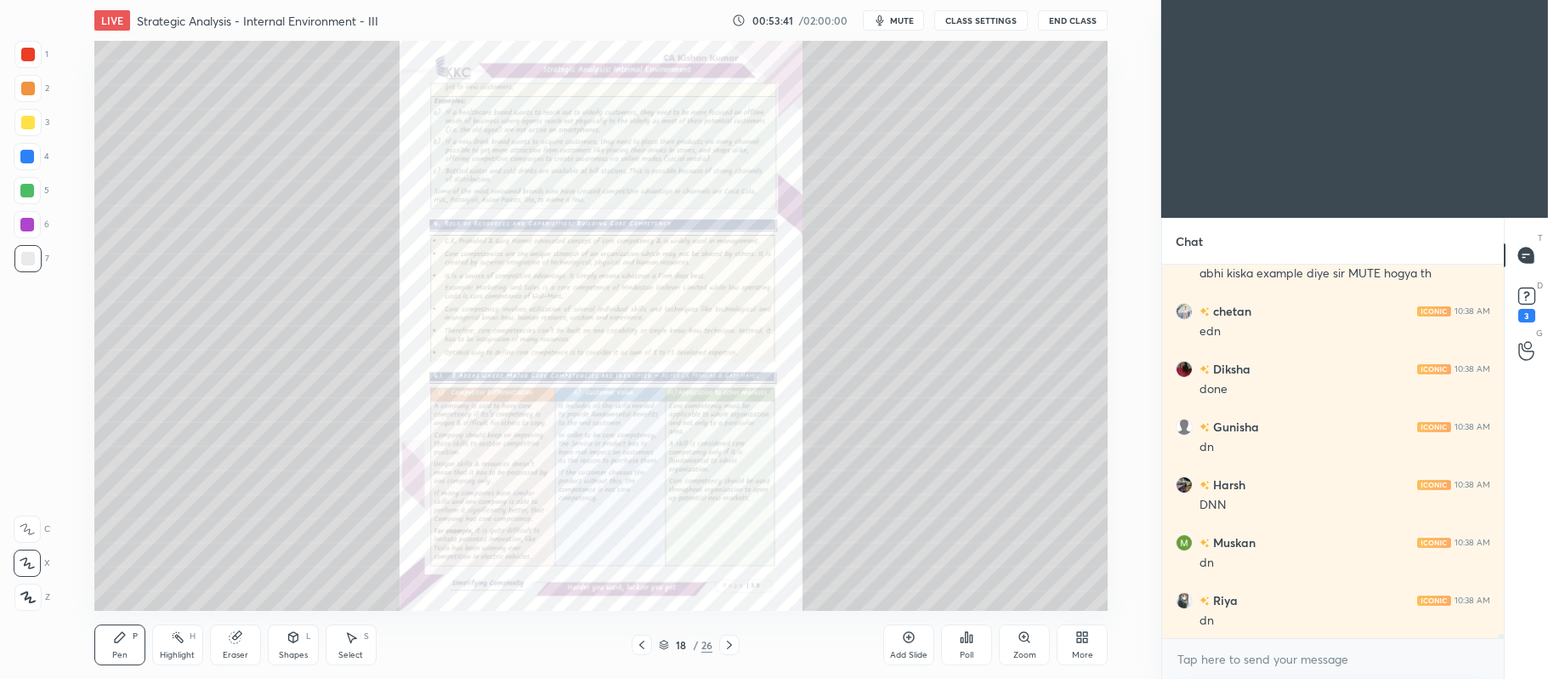
scroll to position [34271, 0]
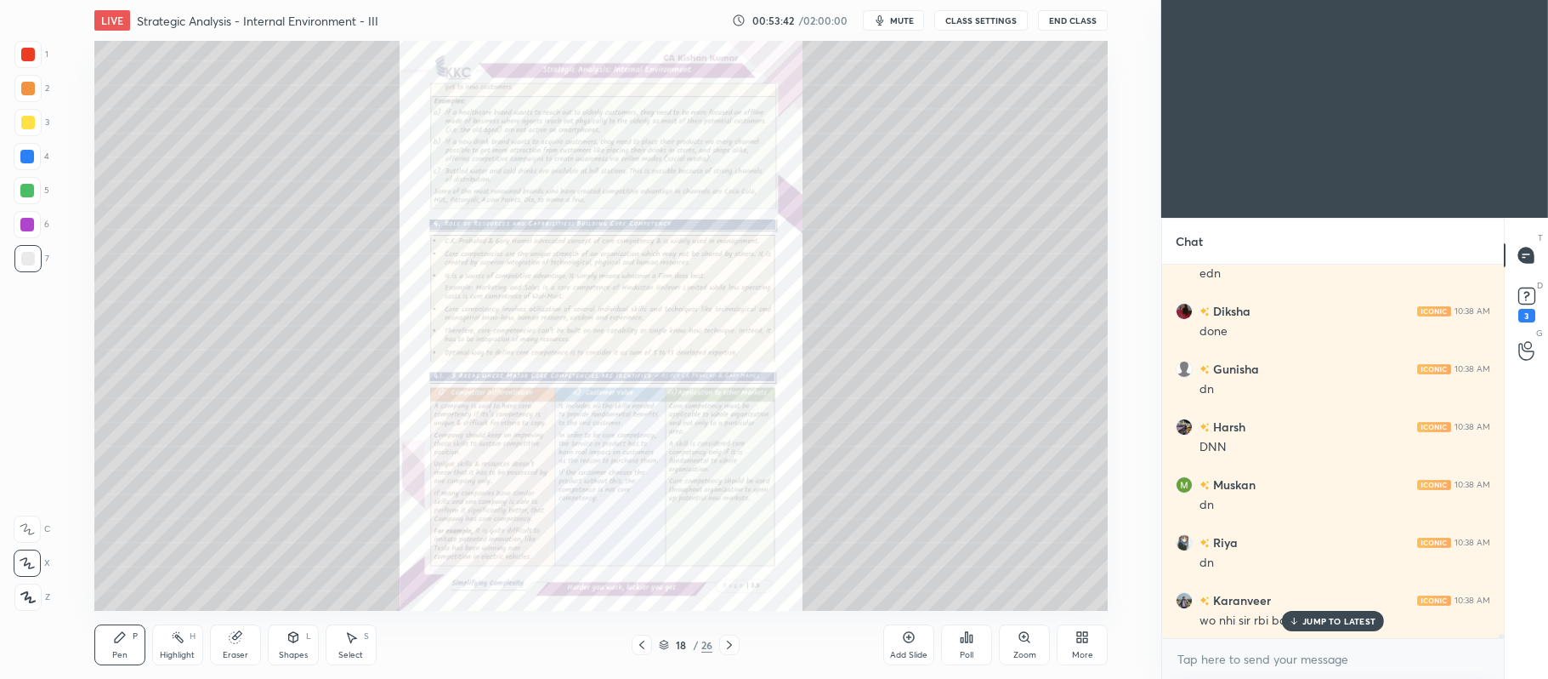
click at [1036, 641] on div "Zoom" at bounding box center [1024, 644] width 51 height 41
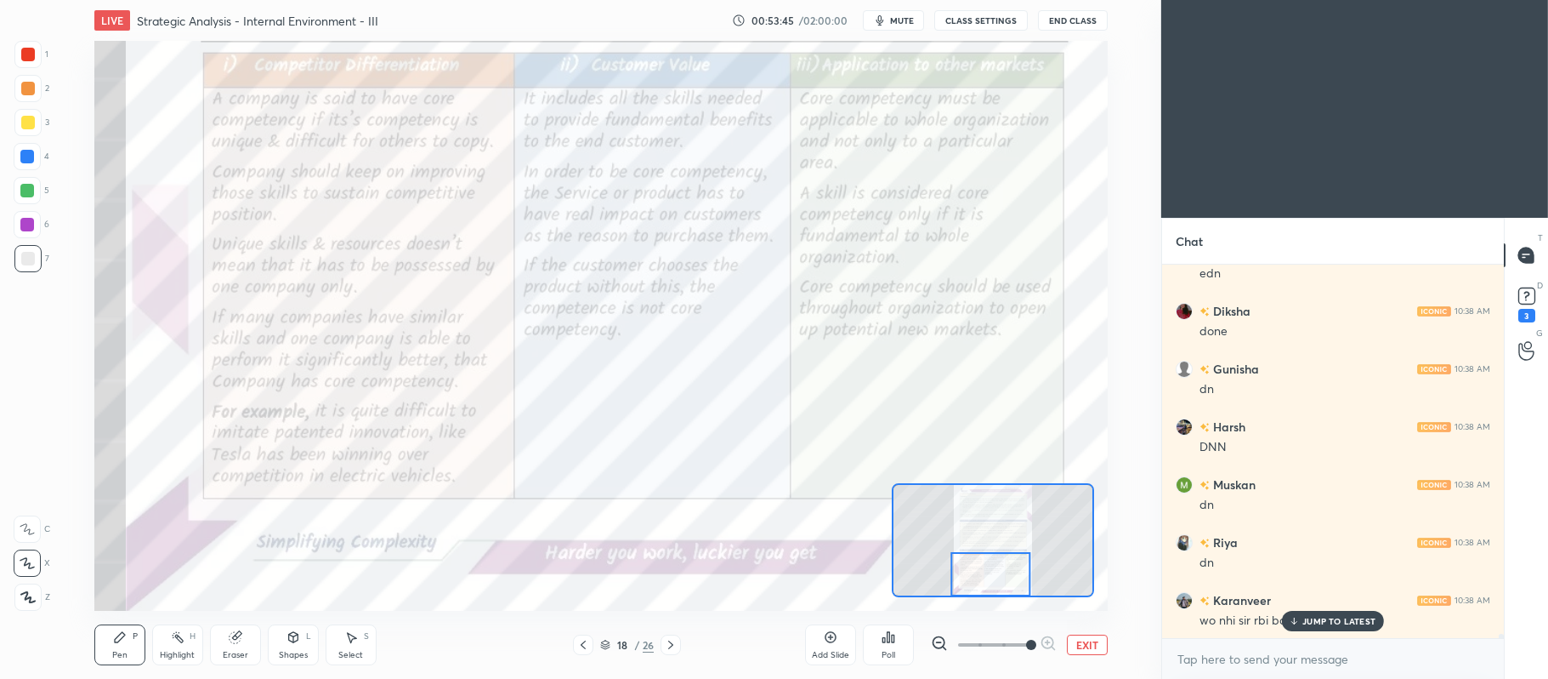
click at [34, 56] on div at bounding box center [28, 55] width 14 height 14
click at [32, 512] on div "C" at bounding box center [32, 526] width 37 height 34
click at [34, 158] on div at bounding box center [27, 157] width 14 height 14
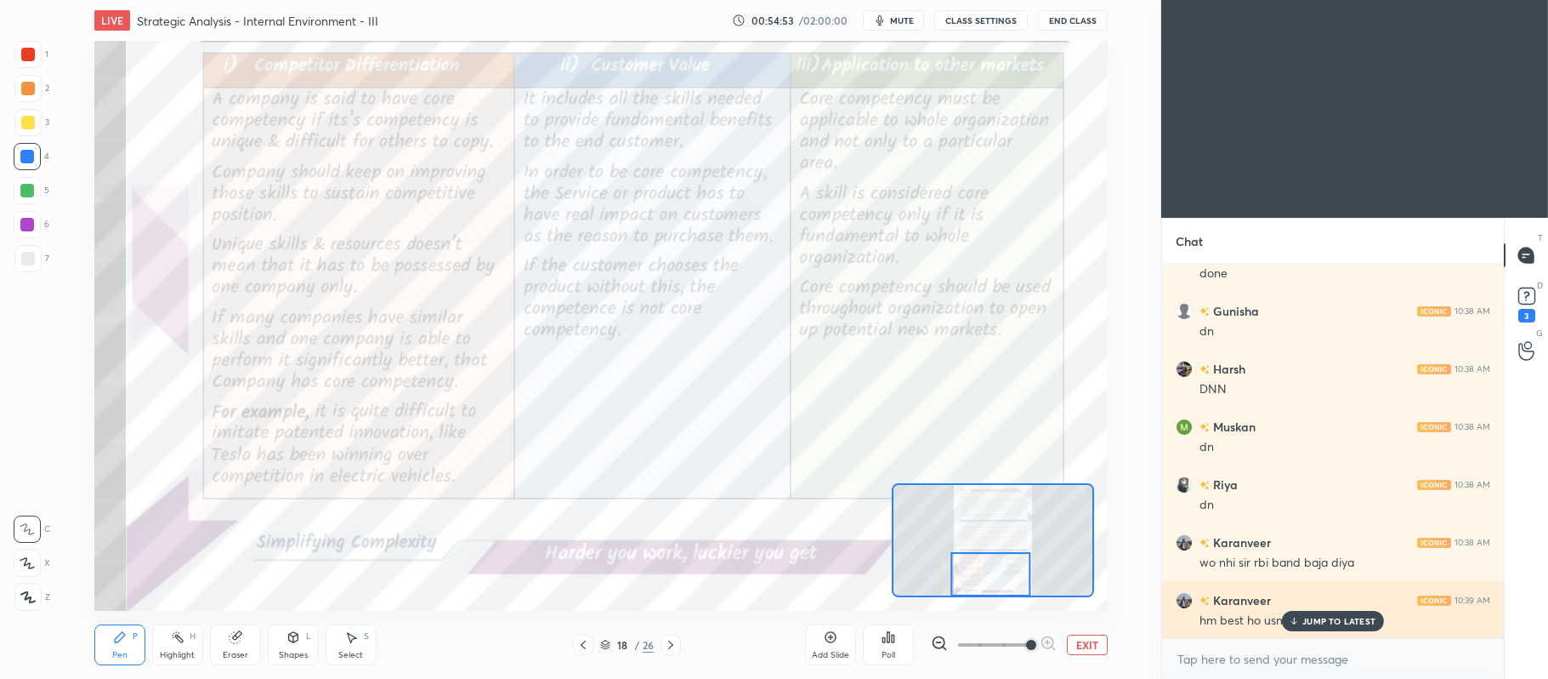
click at [1347, 621] on p "JUMP TO LATEST" at bounding box center [1339, 621] width 73 height 10
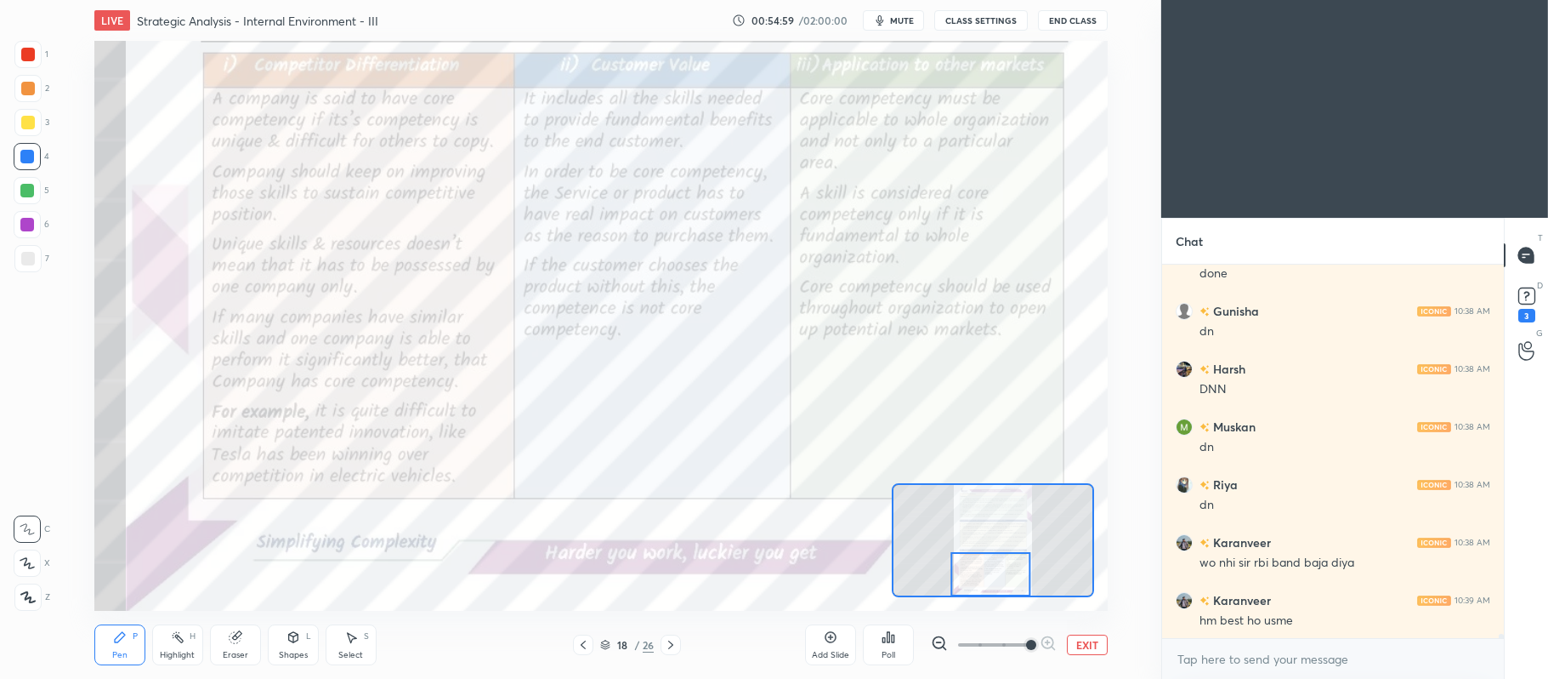
click at [39, 60] on div at bounding box center [27, 54] width 27 height 27
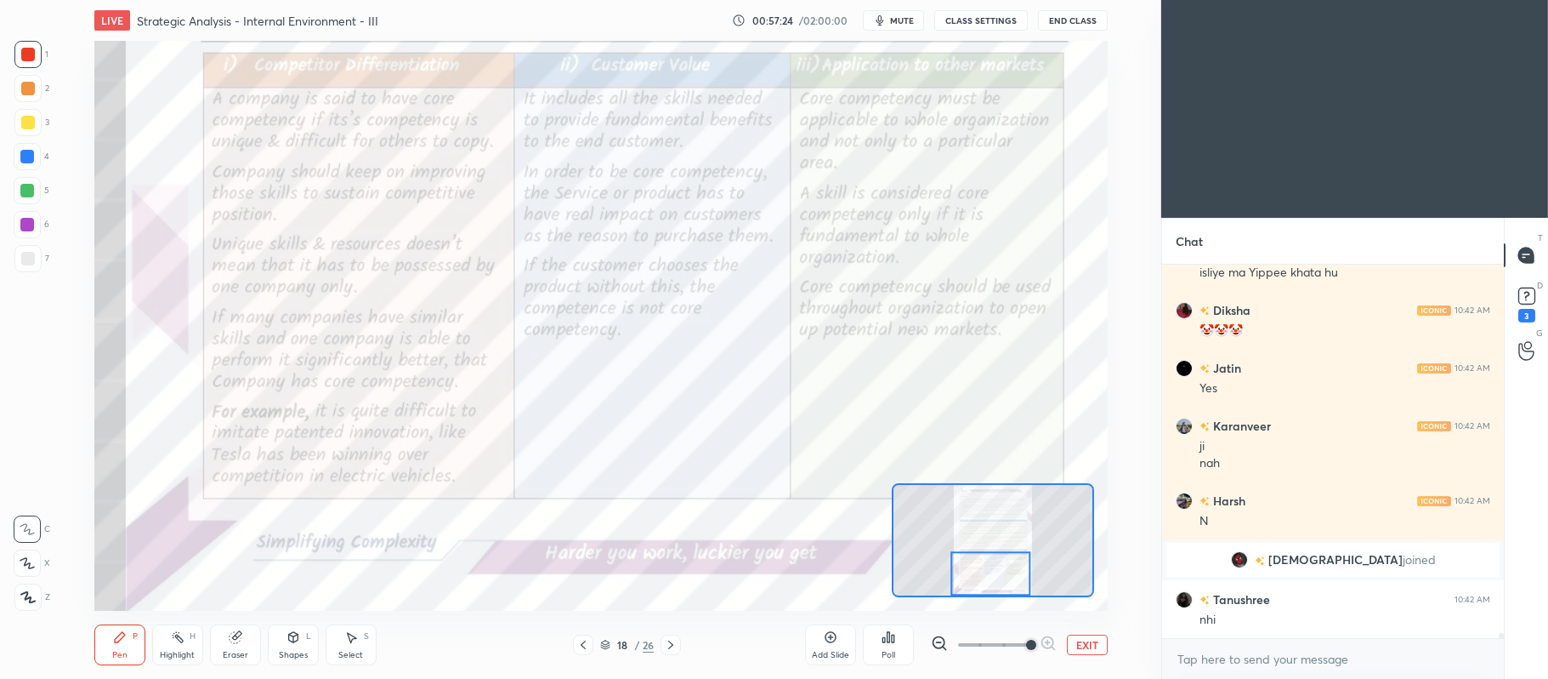
scroll to position [28477, 0]
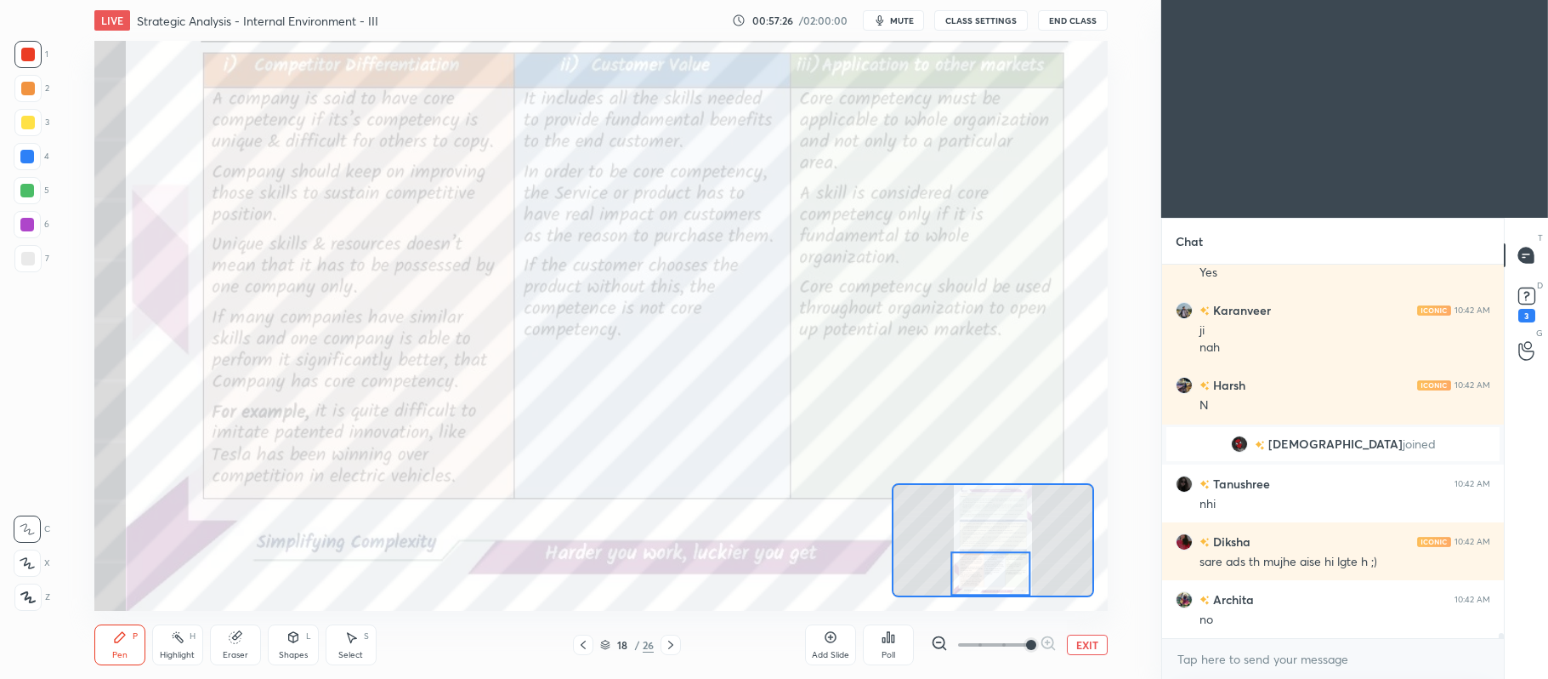
click at [1075, 645] on button "EXIT" at bounding box center [1087, 644] width 41 height 20
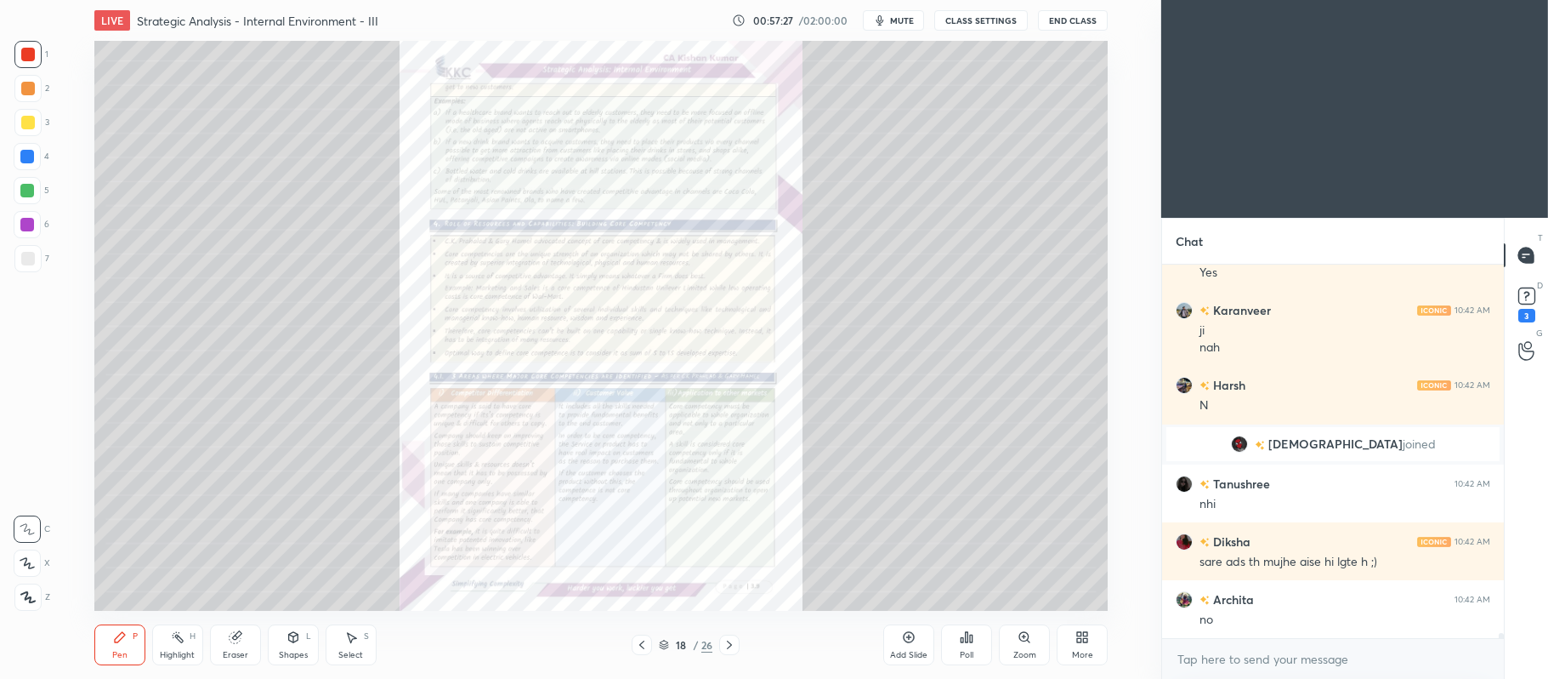
scroll to position [28535, 0]
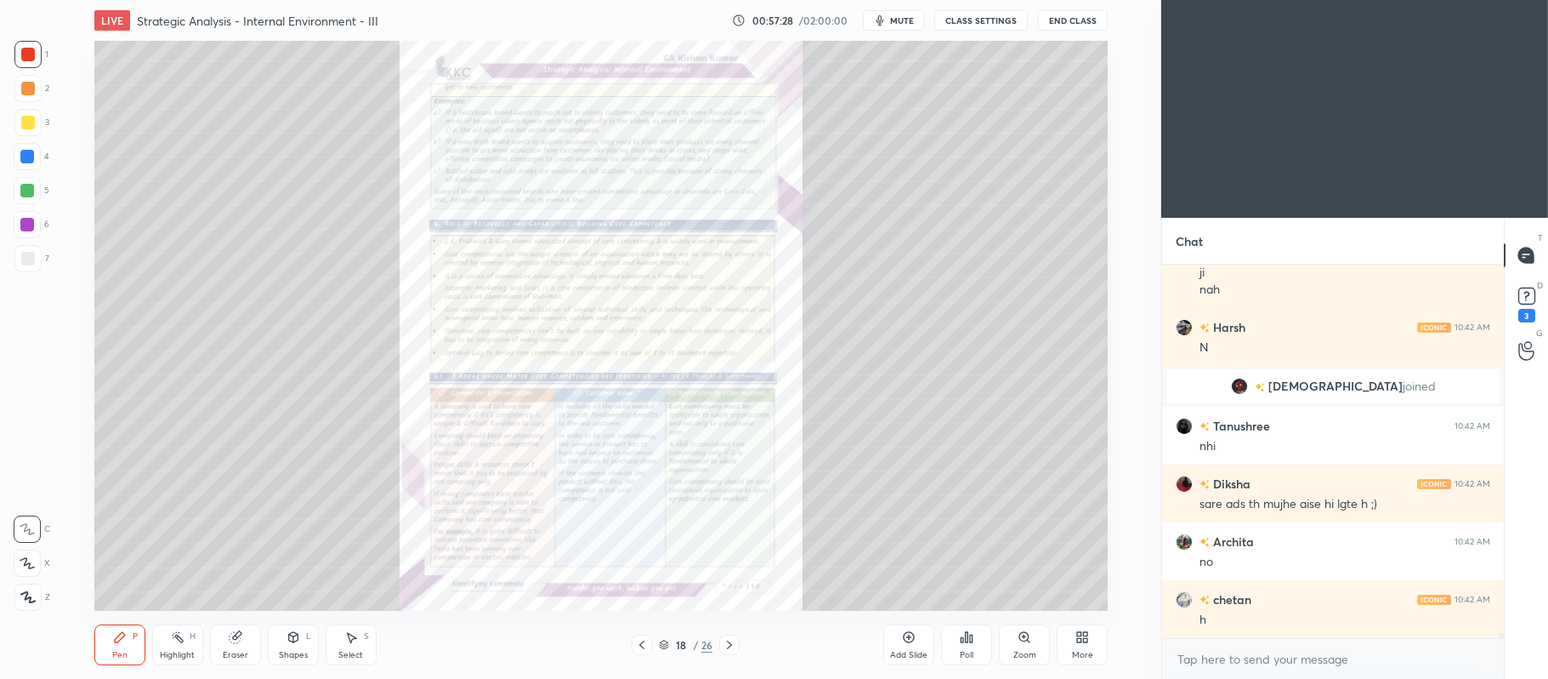
click at [644, 640] on icon at bounding box center [642, 645] width 14 height 14
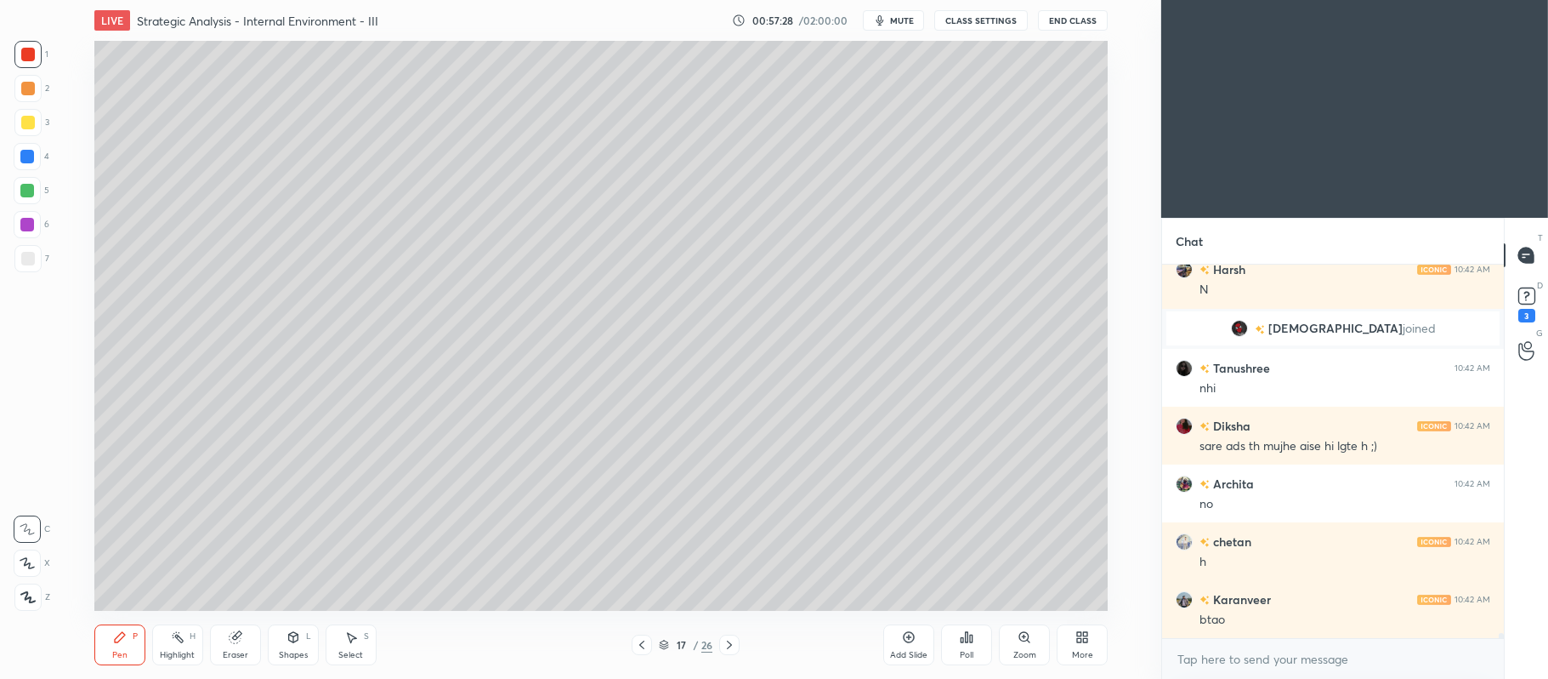
click at [910, 631] on icon at bounding box center [909, 637] width 14 height 14
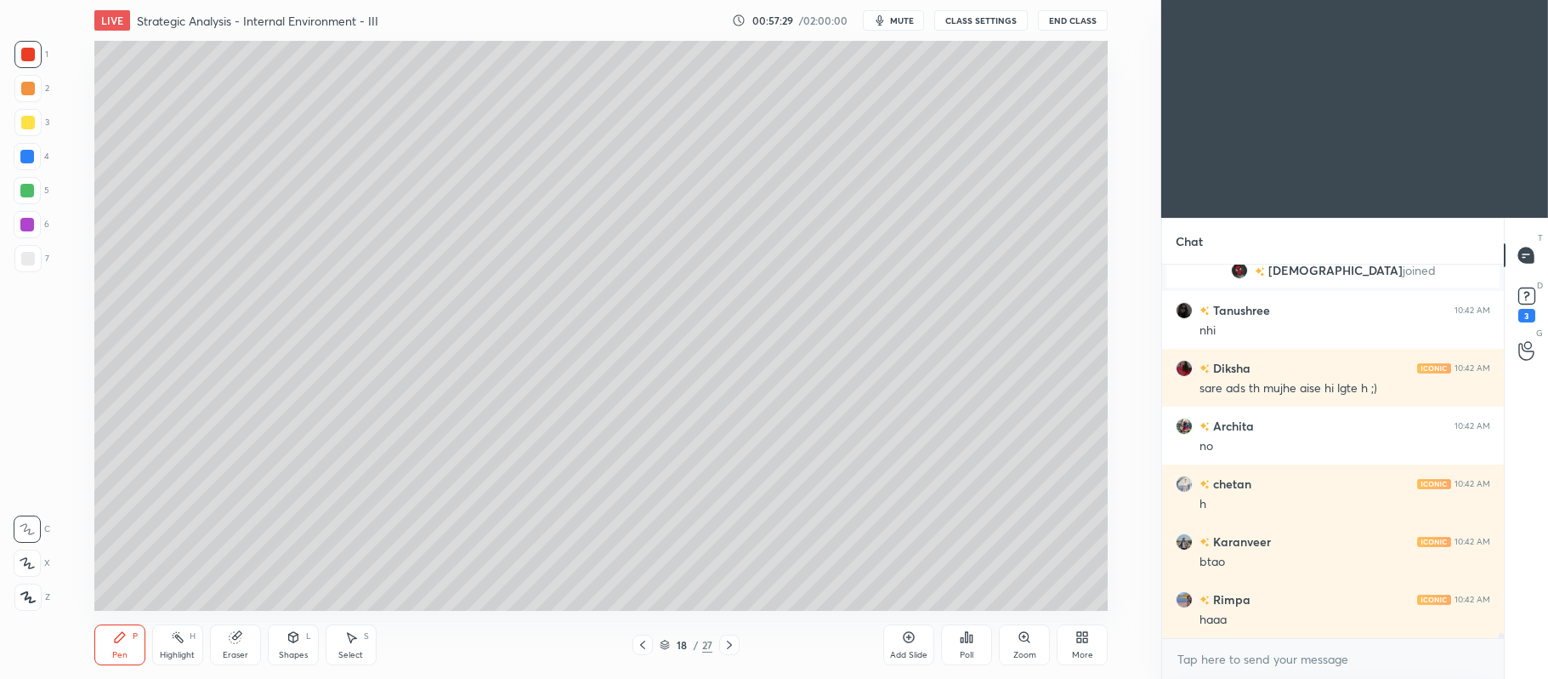
click at [25, 127] on div at bounding box center [28, 123] width 14 height 14
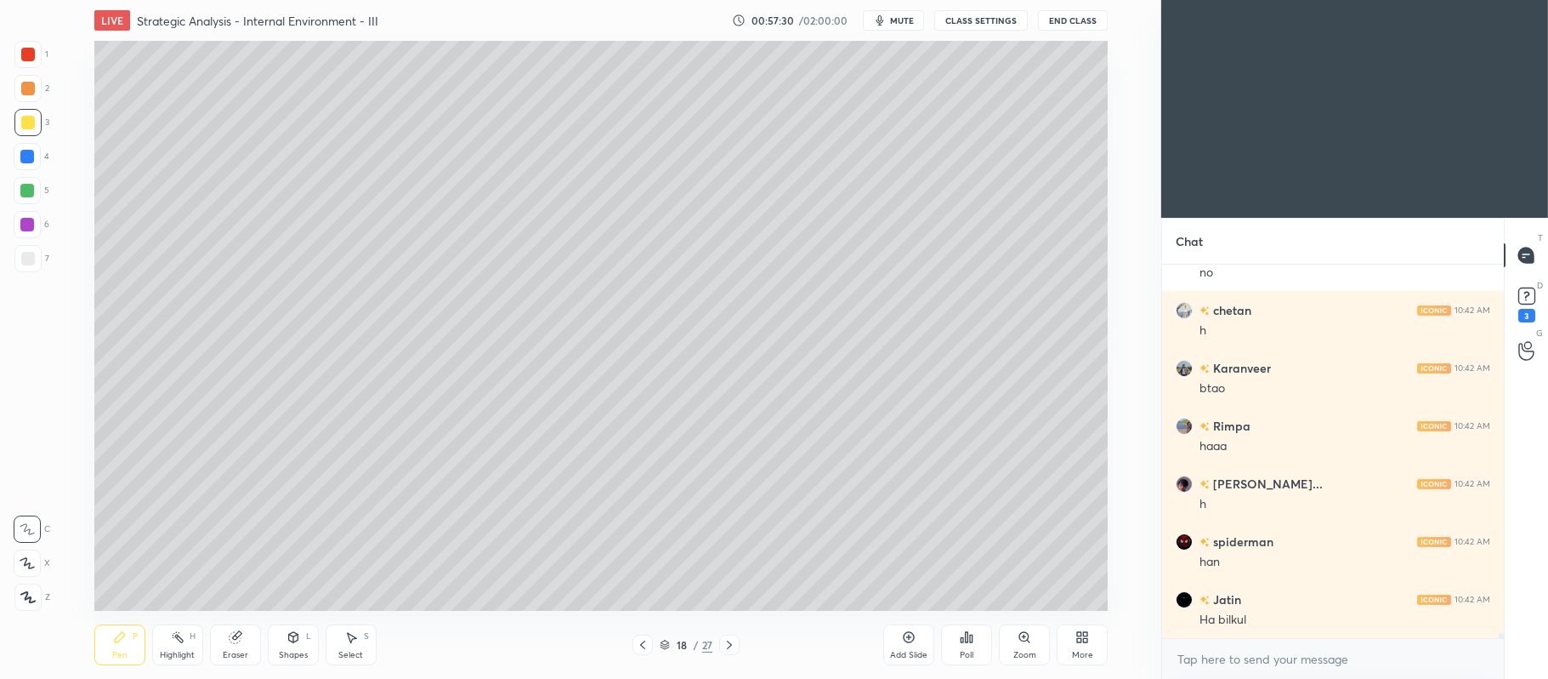
click at [39, 560] on div at bounding box center [27, 562] width 27 height 27
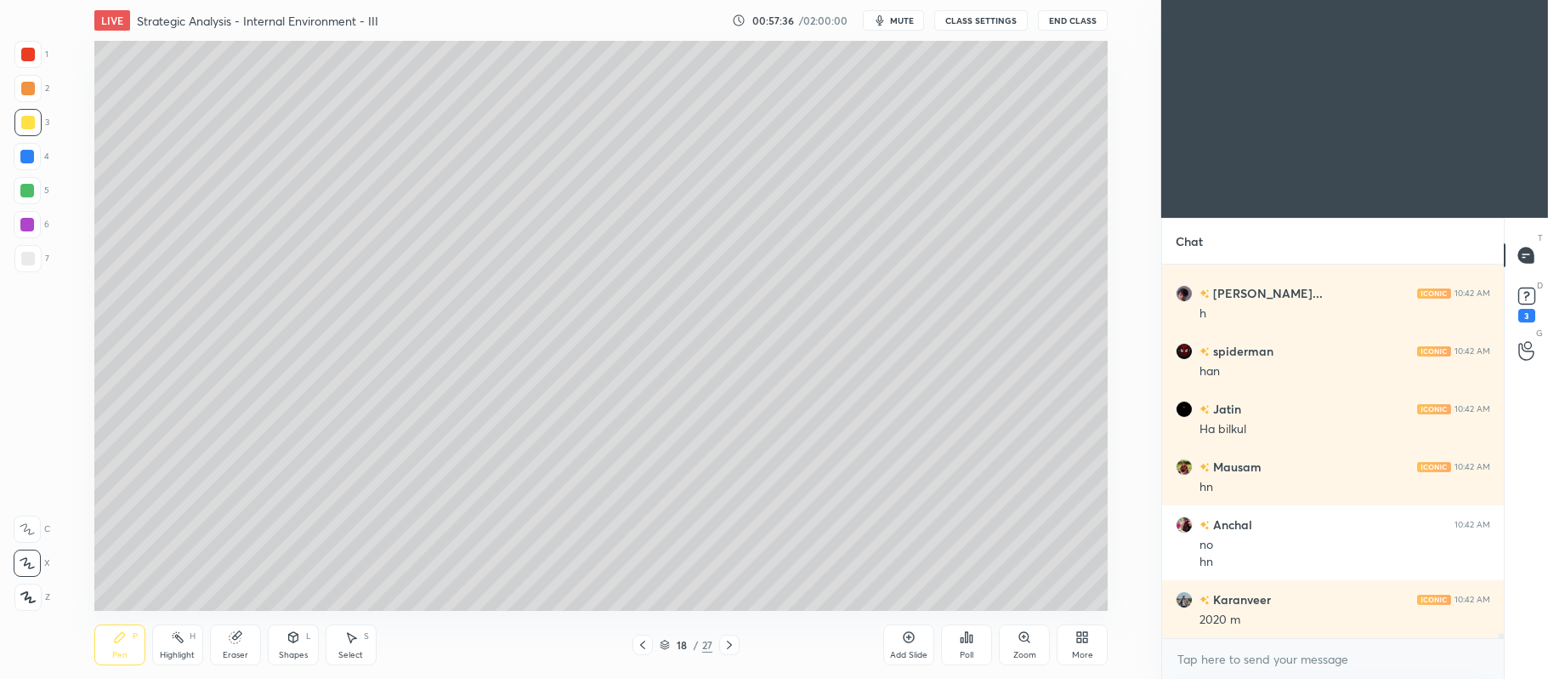
scroll to position [29072, 0]
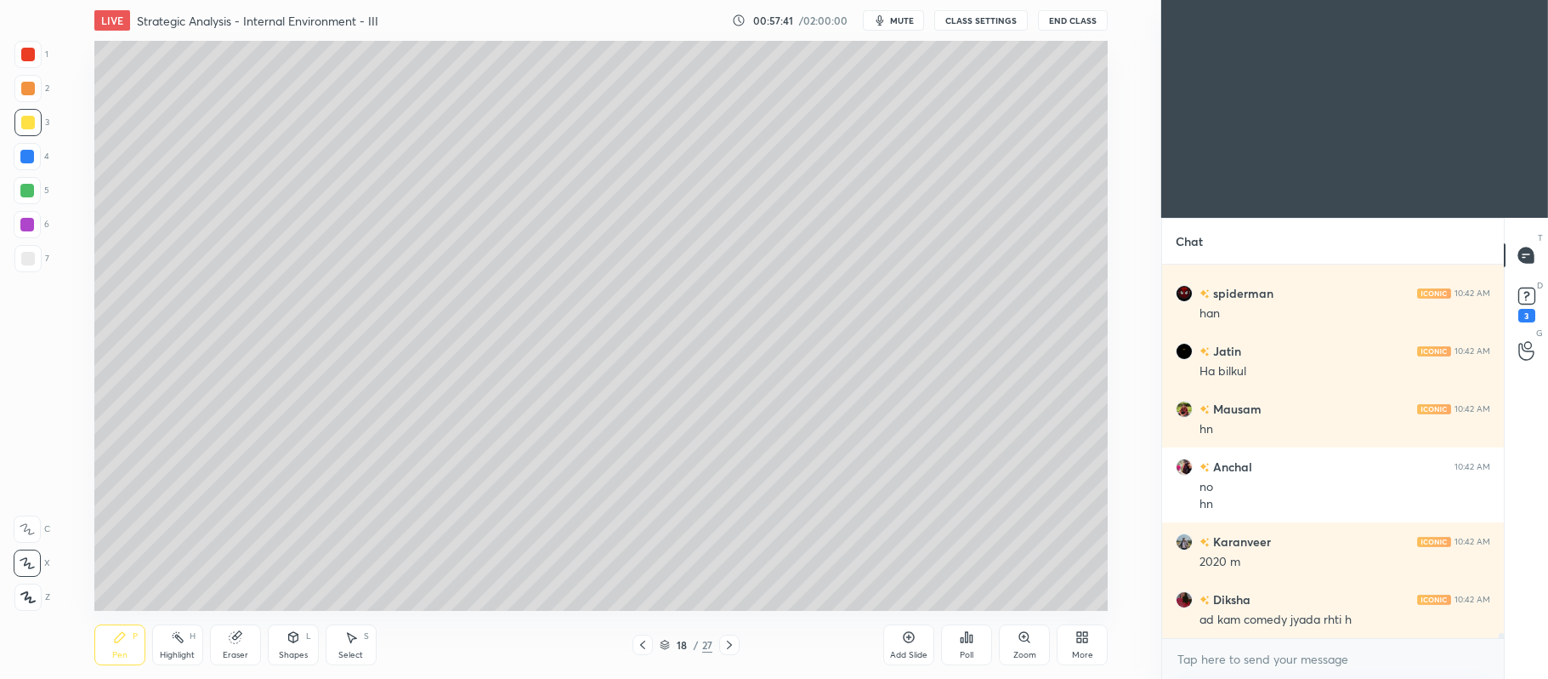
click at [909, 636] on icon at bounding box center [908, 636] width 5 height 5
click at [643, 650] on icon at bounding box center [642, 645] width 14 height 14
click at [724, 651] on icon at bounding box center [730, 645] width 14 height 14
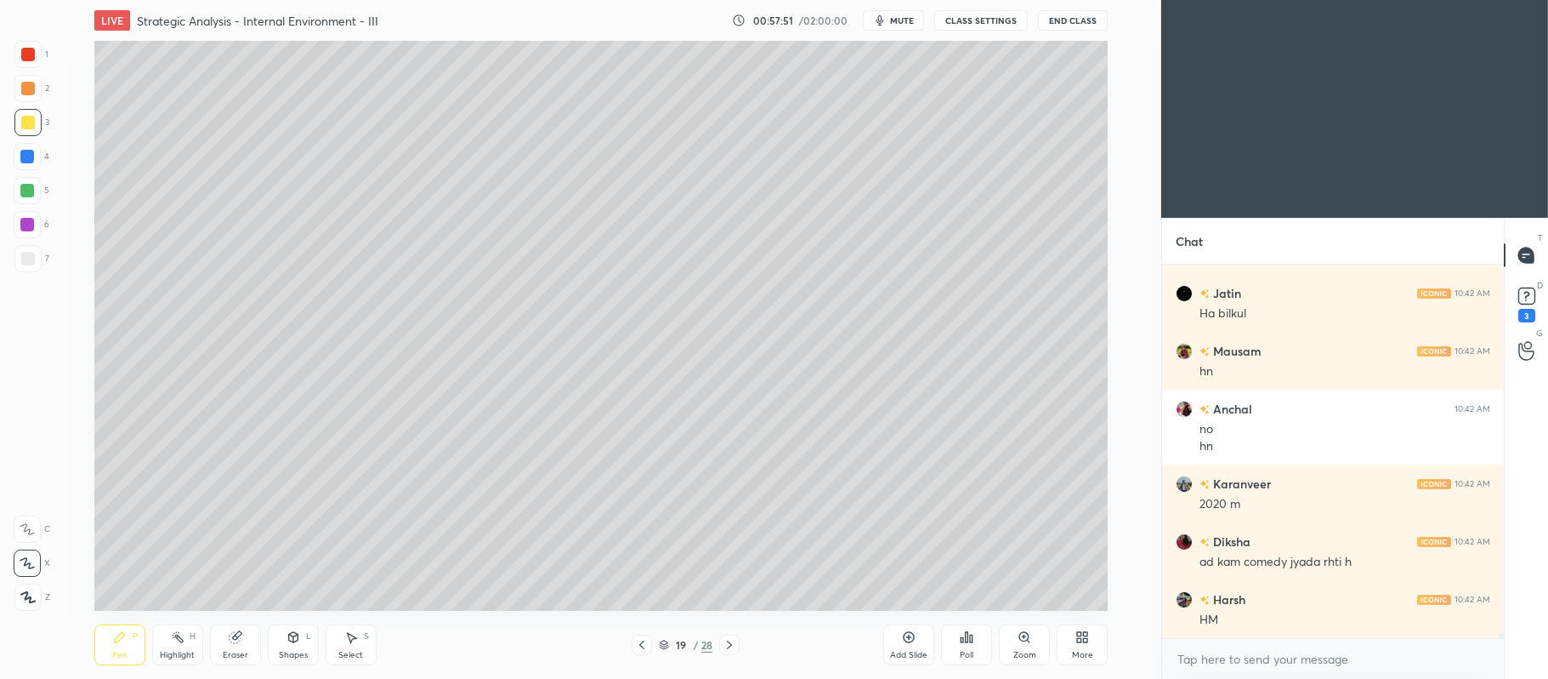
click at [648, 644] on icon at bounding box center [642, 645] width 14 height 14
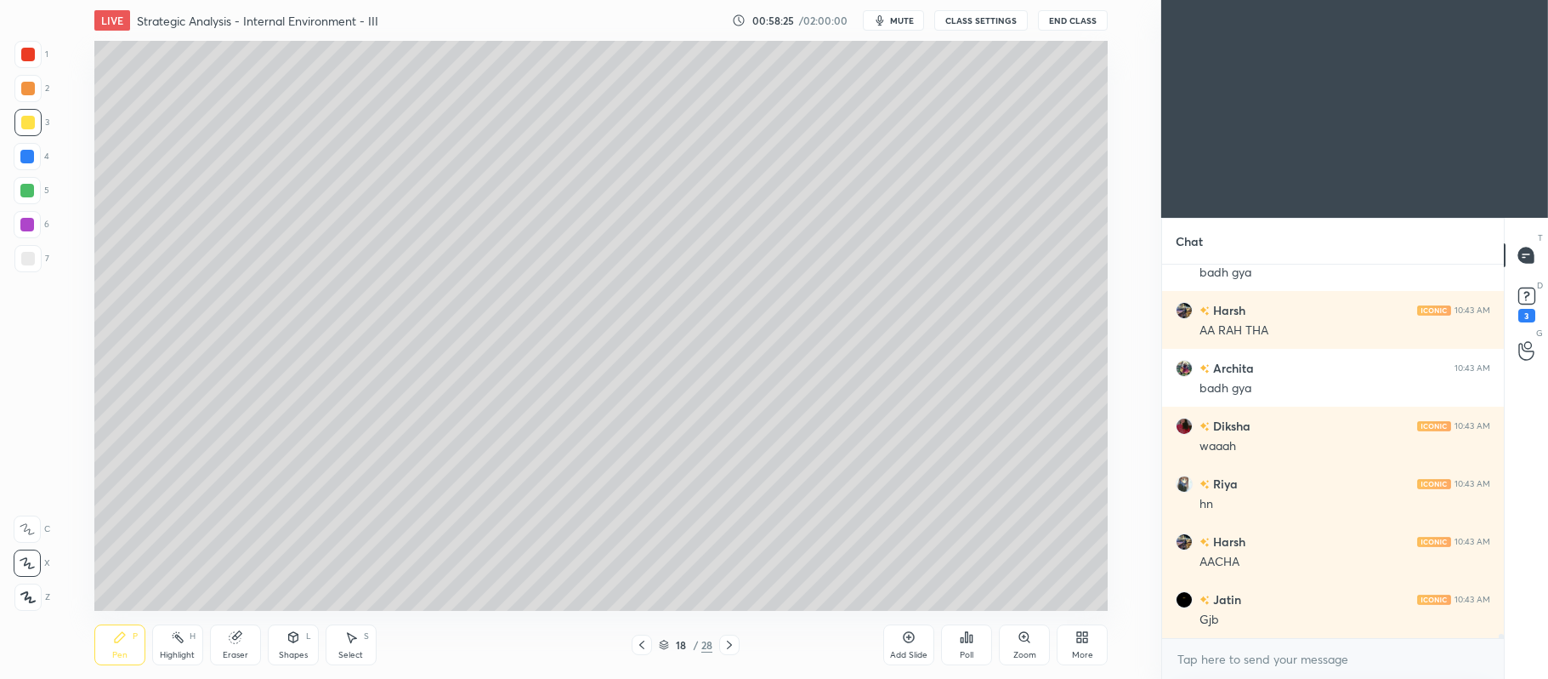
scroll to position [29957, 0]
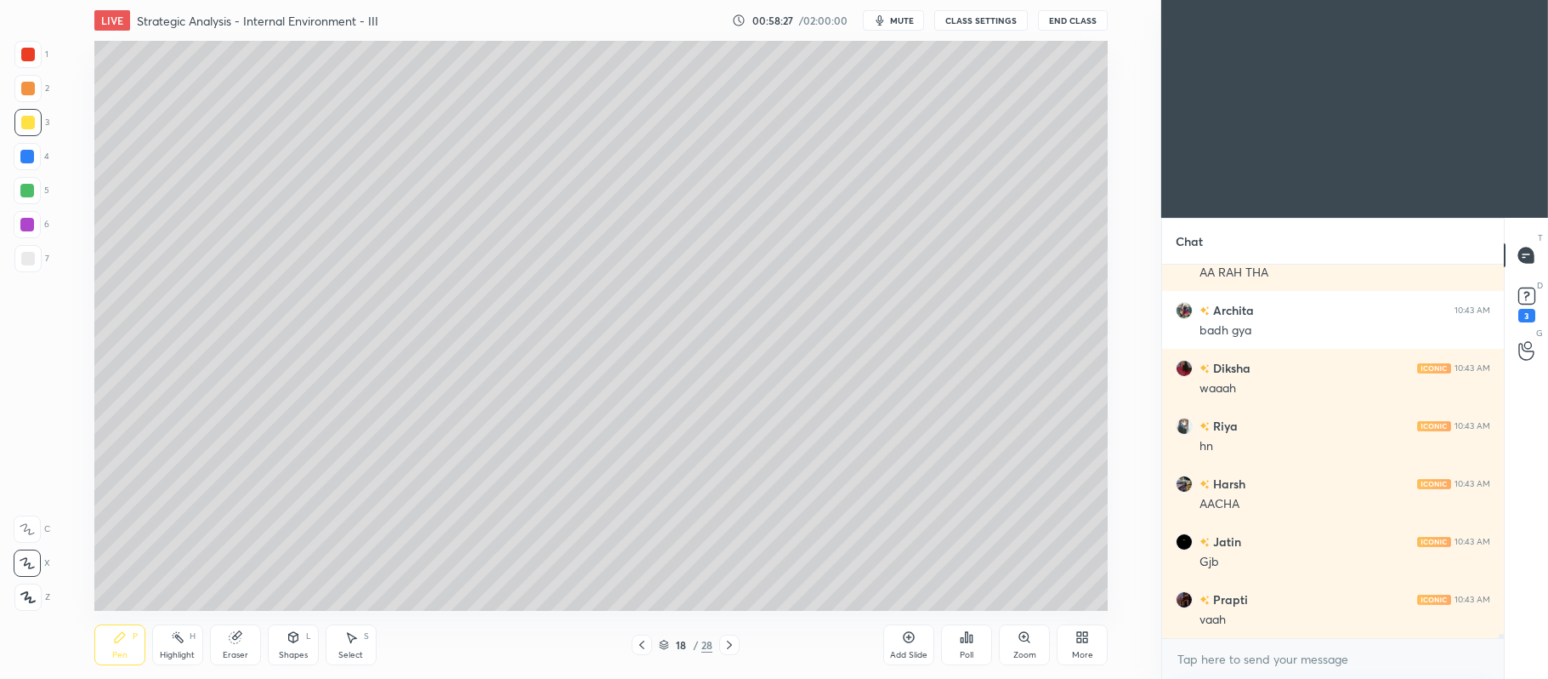
click at [730, 637] on div at bounding box center [729, 644] width 20 height 20
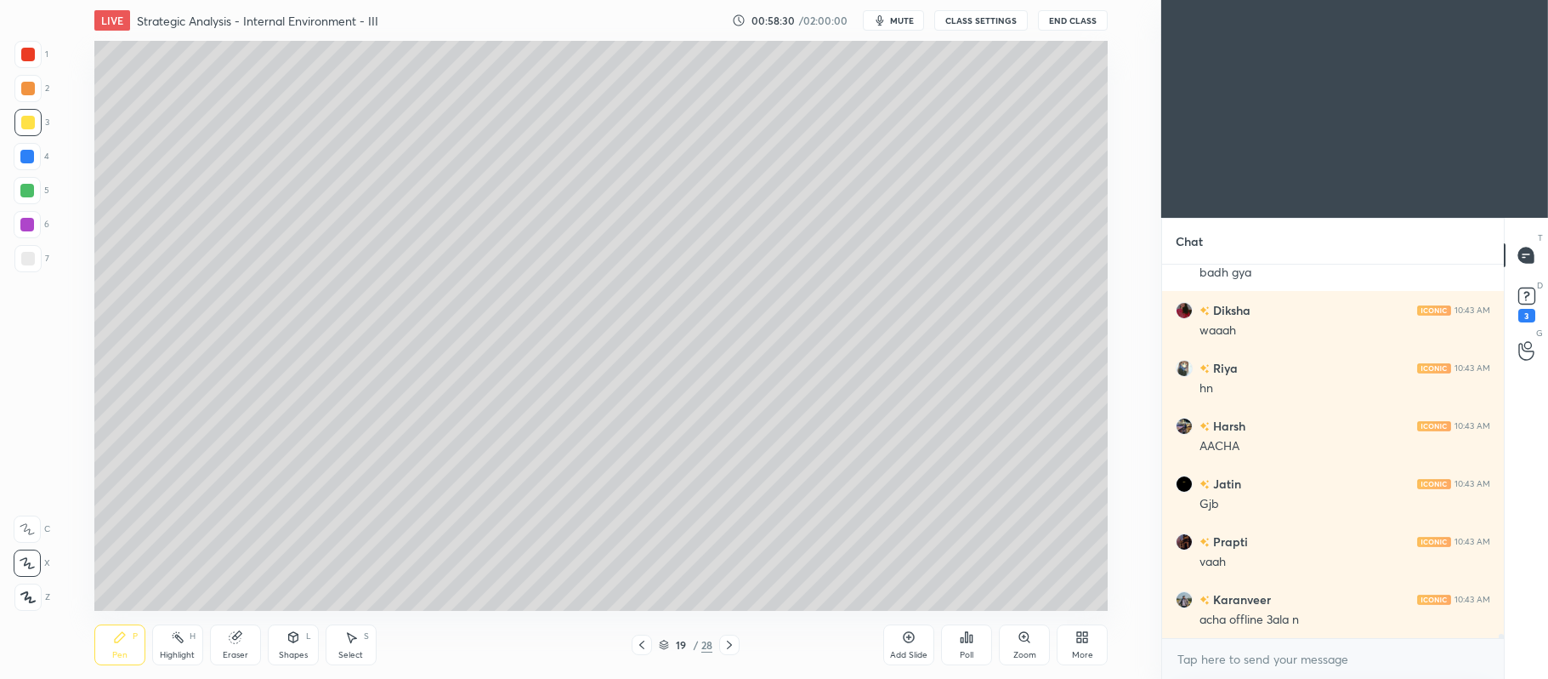
click at [736, 640] on icon at bounding box center [730, 645] width 14 height 14
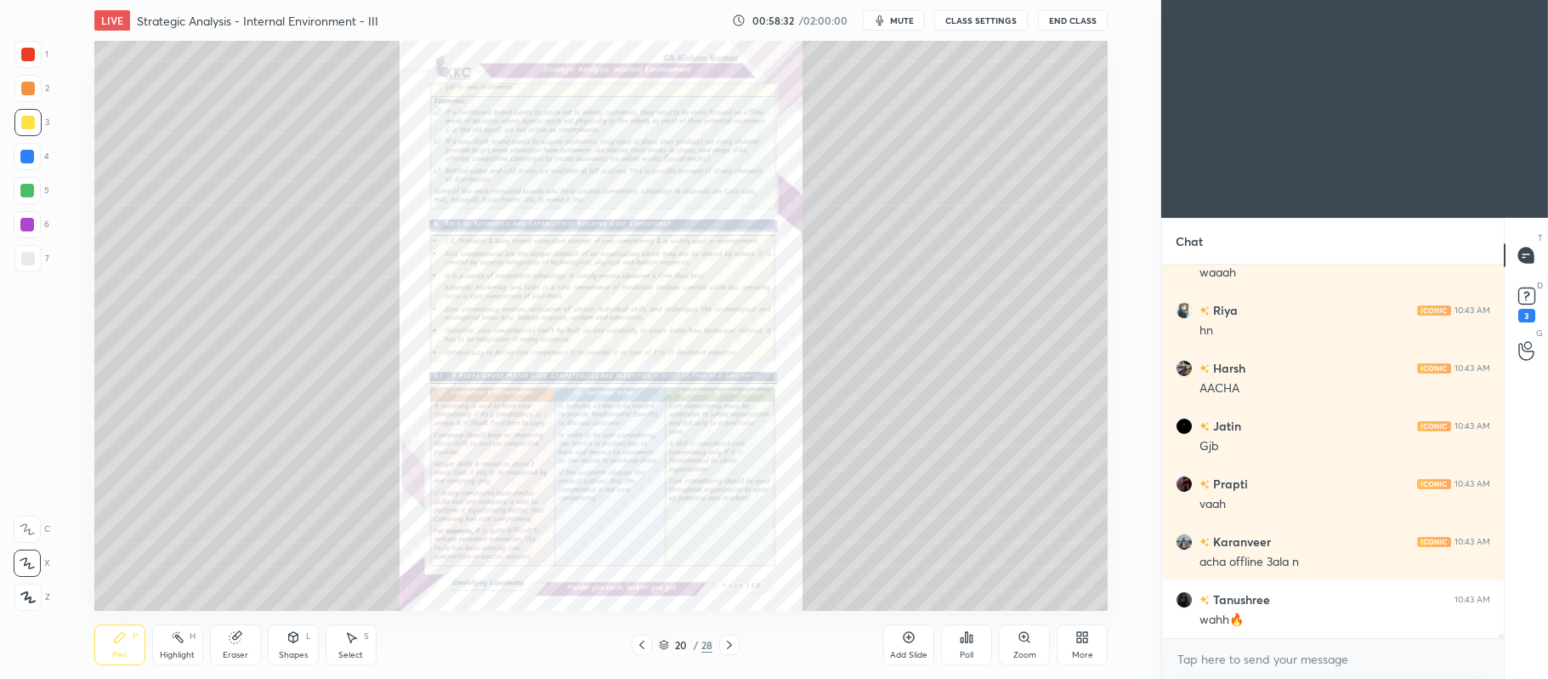
scroll to position [30130, 0]
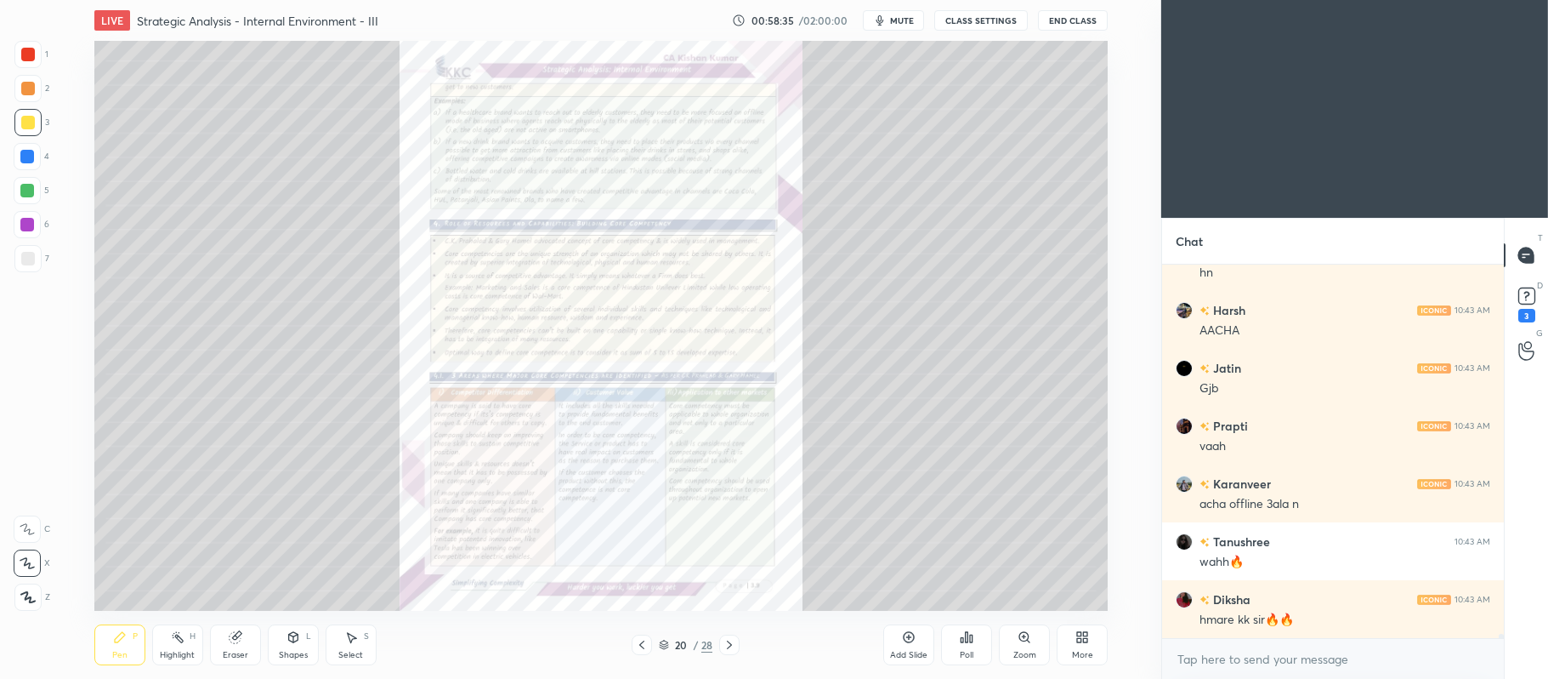
click at [1022, 644] on icon at bounding box center [1025, 637] width 14 height 14
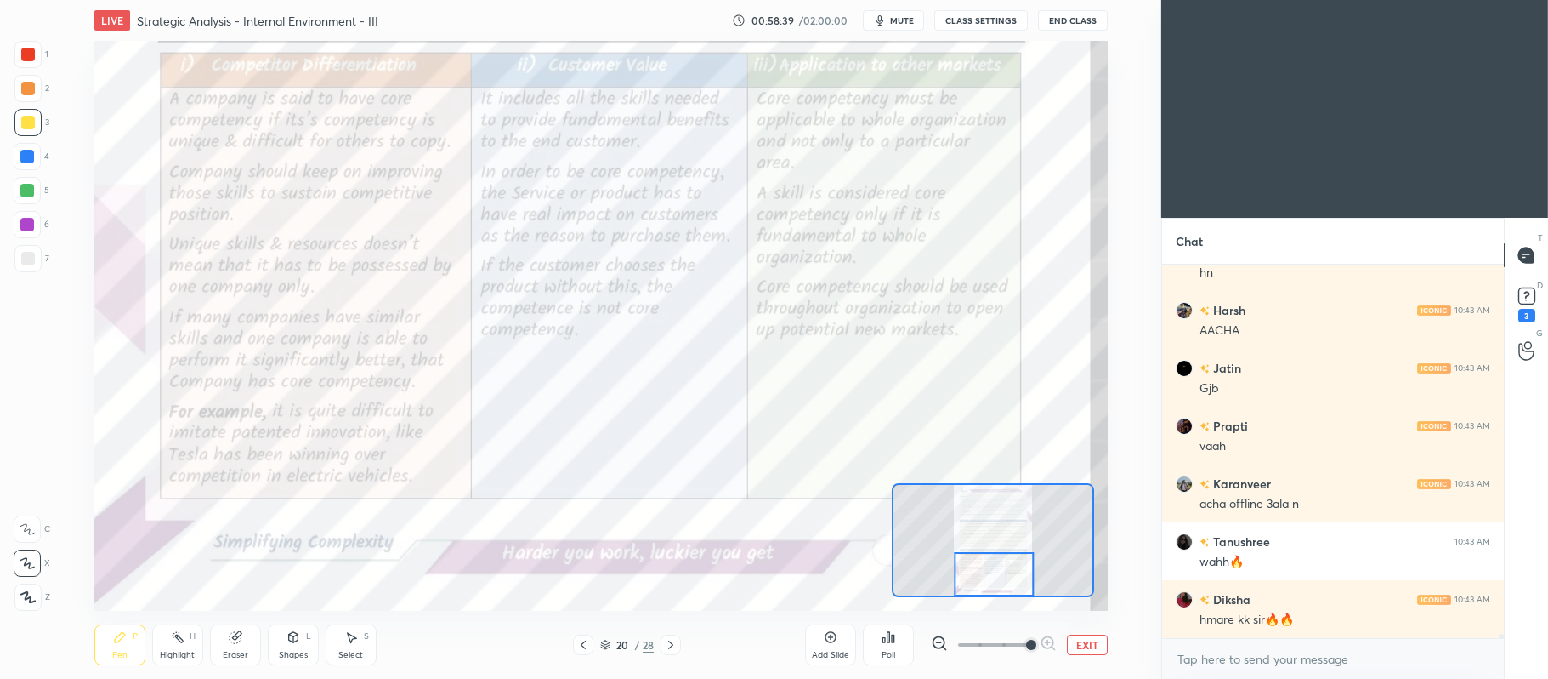
click at [31, 61] on div at bounding box center [27, 54] width 27 height 27
click at [22, 534] on icon at bounding box center [27, 529] width 15 height 12
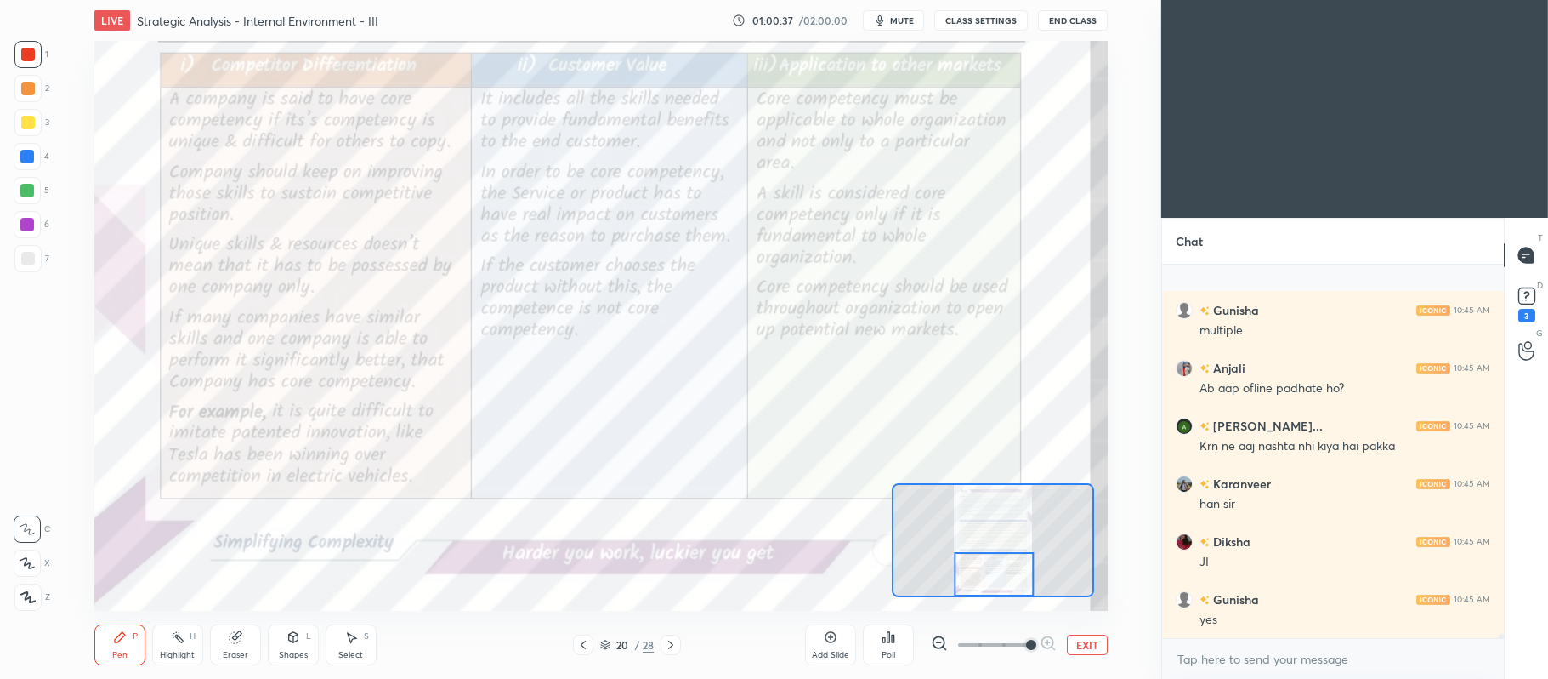
scroll to position [32443, 0]
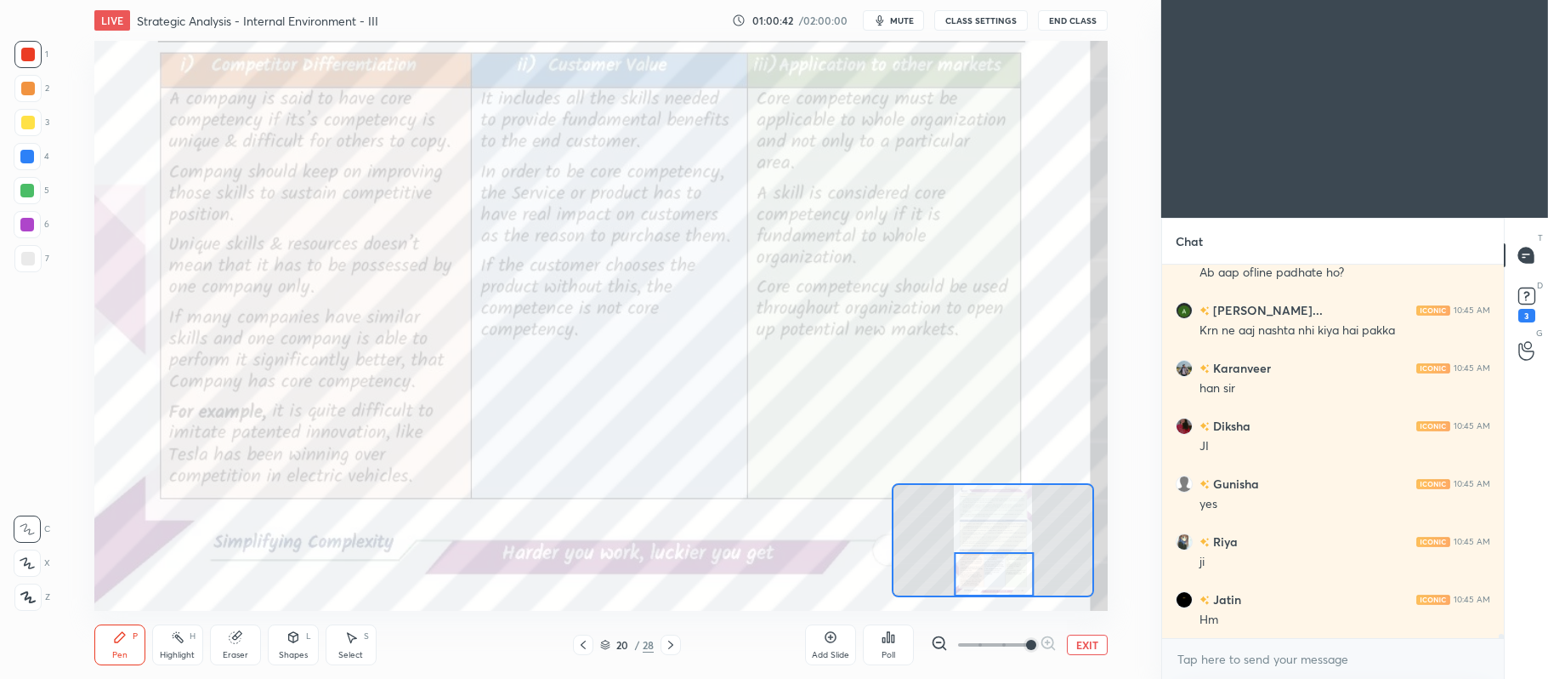
click at [1089, 651] on button "EXIT" at bounding box center [1087, 644] width 41 height 20
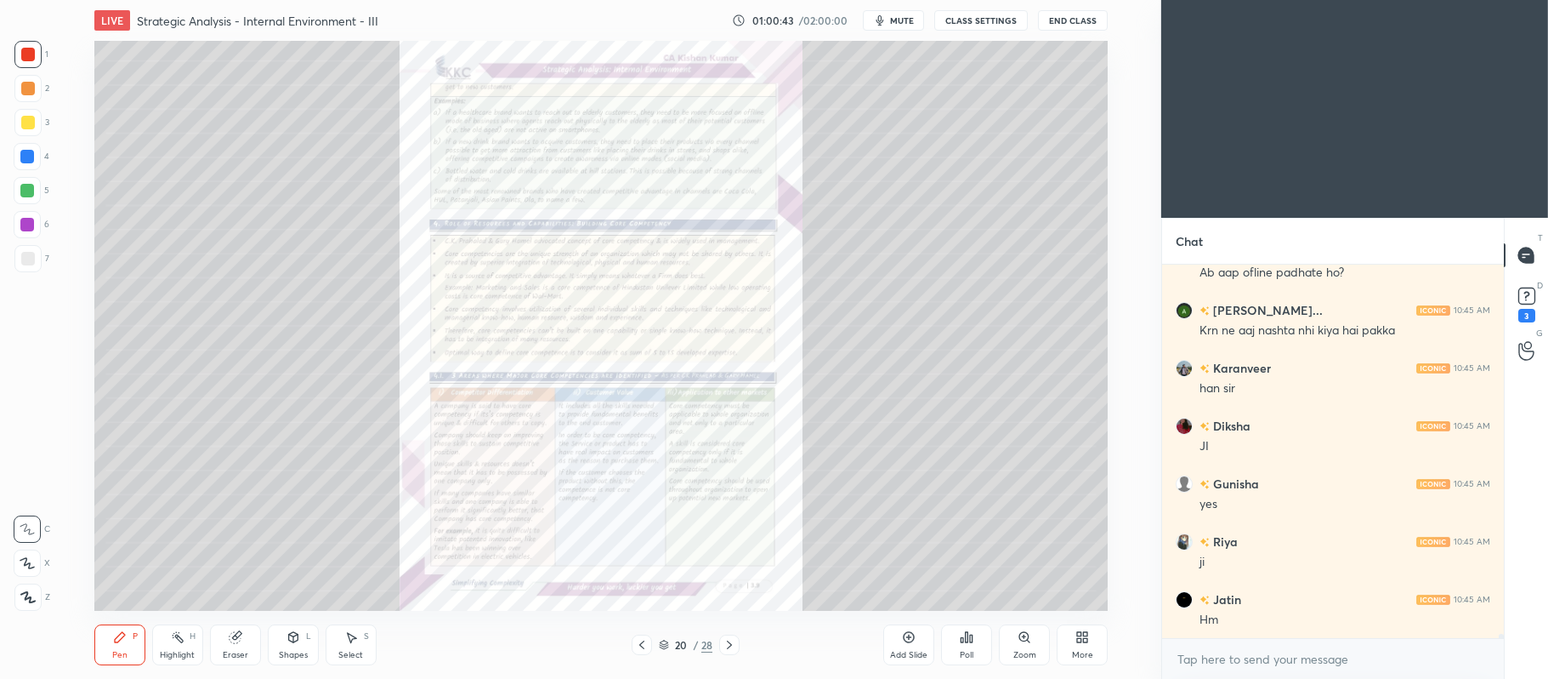
click at [912, 634] on icon at bounding box center [909, 637] width 14 height 14
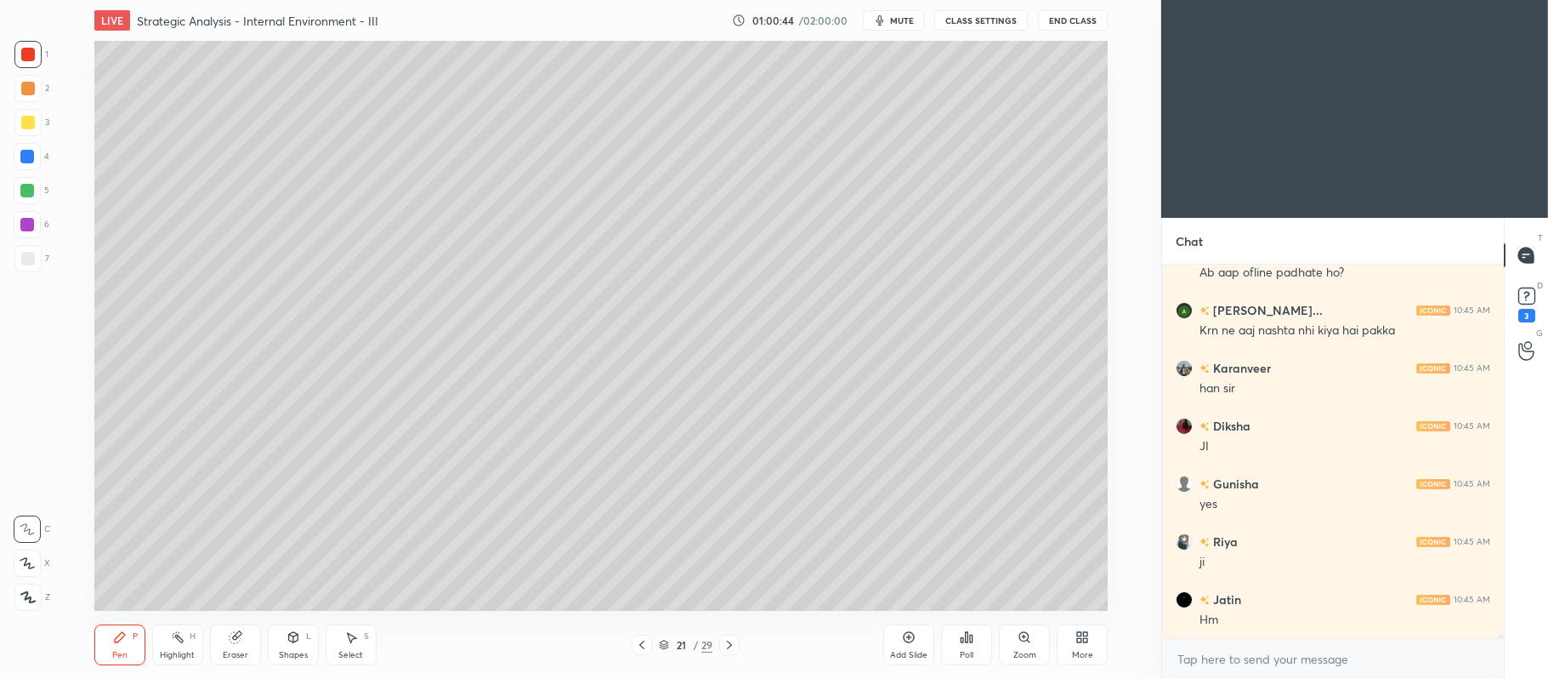
click at [32, 130] on div at bounding box center [27, 122] width 27 height 27
click at [31, 551] on div at bounding box center [27, 562] width 27 height 27
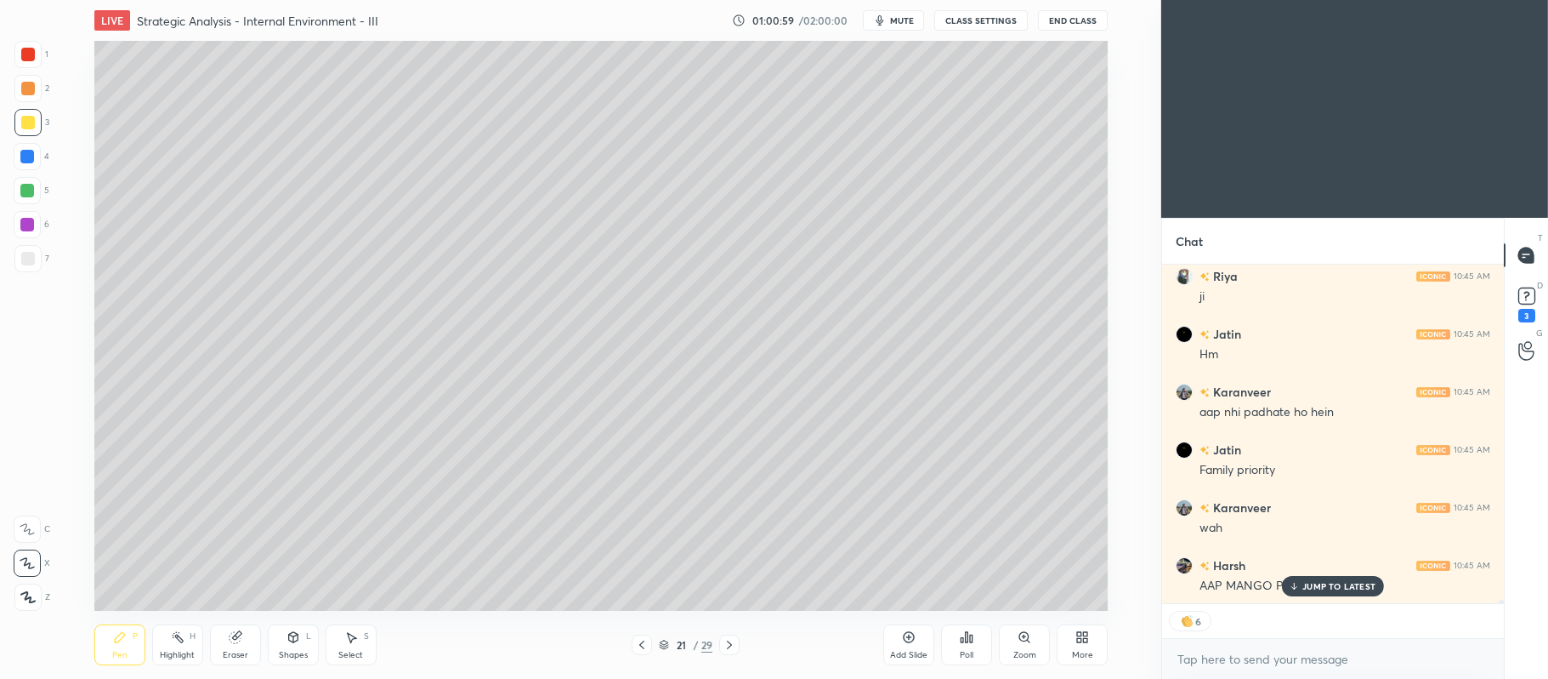
scroll to position [32766, 0]
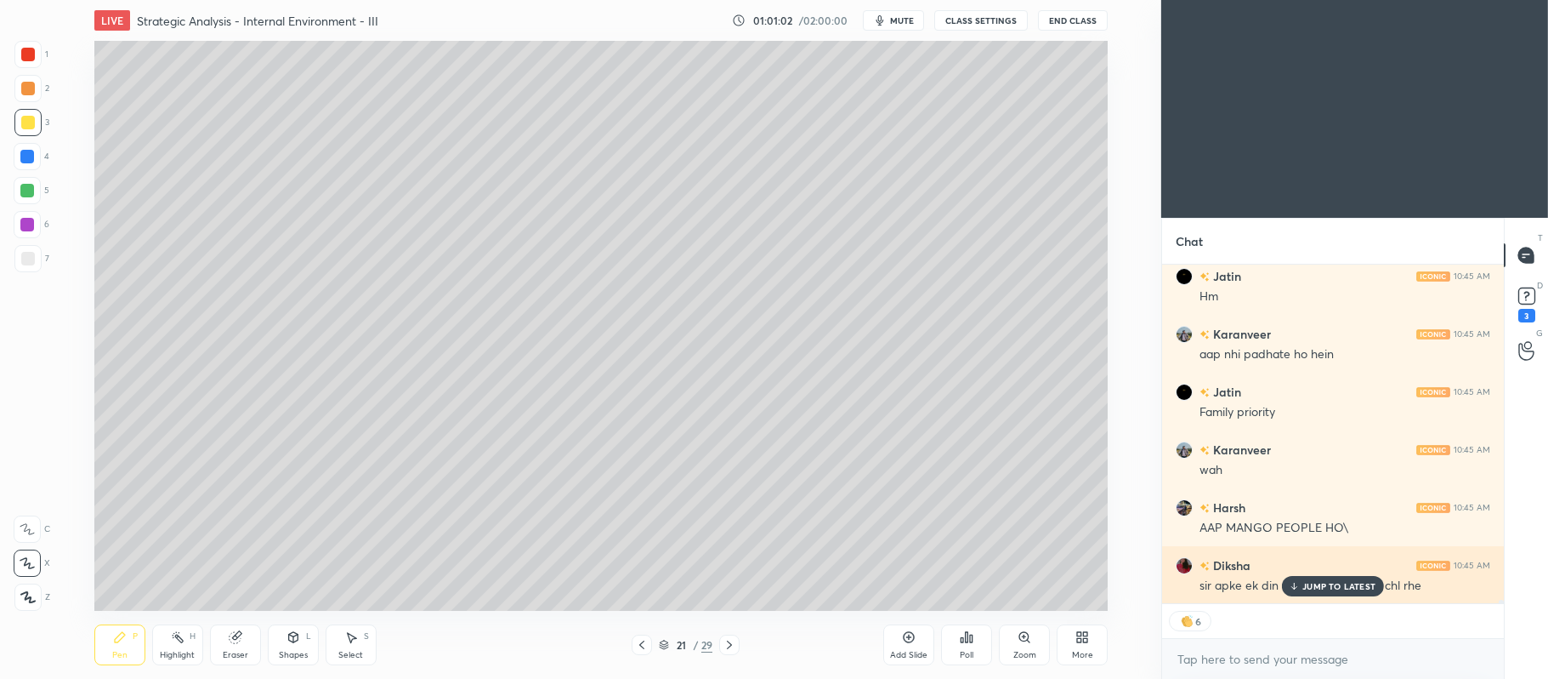
click at [1324, 582] on p "JUMP TO LATEST" at bounding box center [1339, 586] width 73 height 10
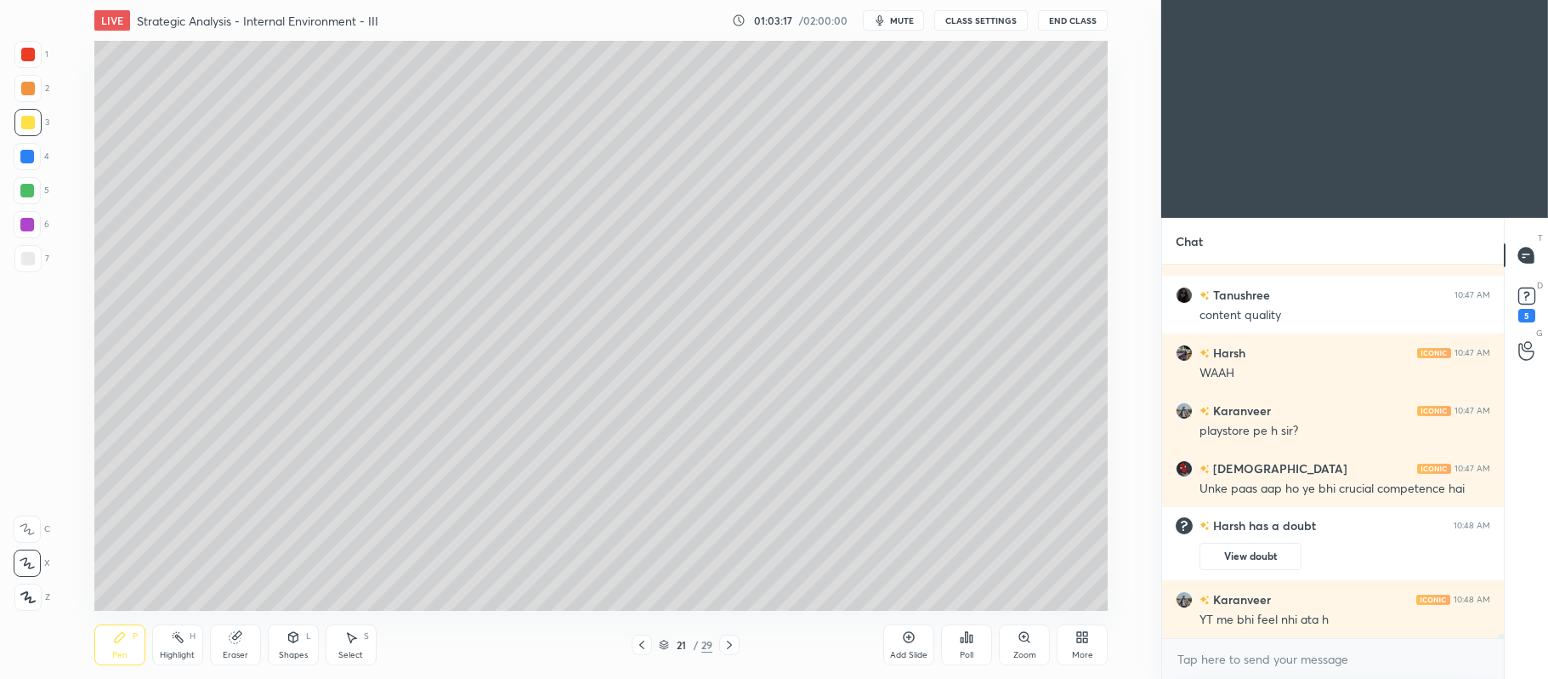
scroll to position [33100, 0]
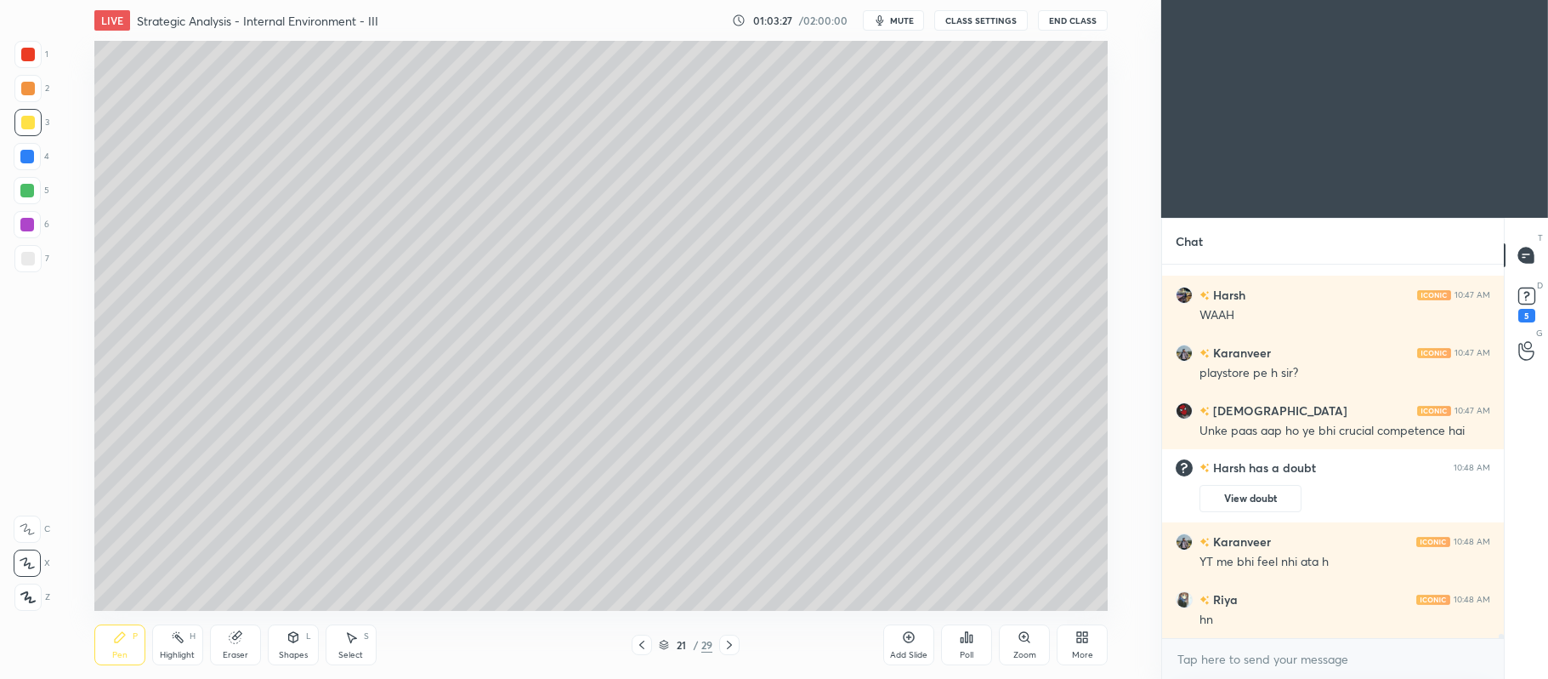
click at [31, 197] on div at bounding box center [27, 190] width 27 height 27
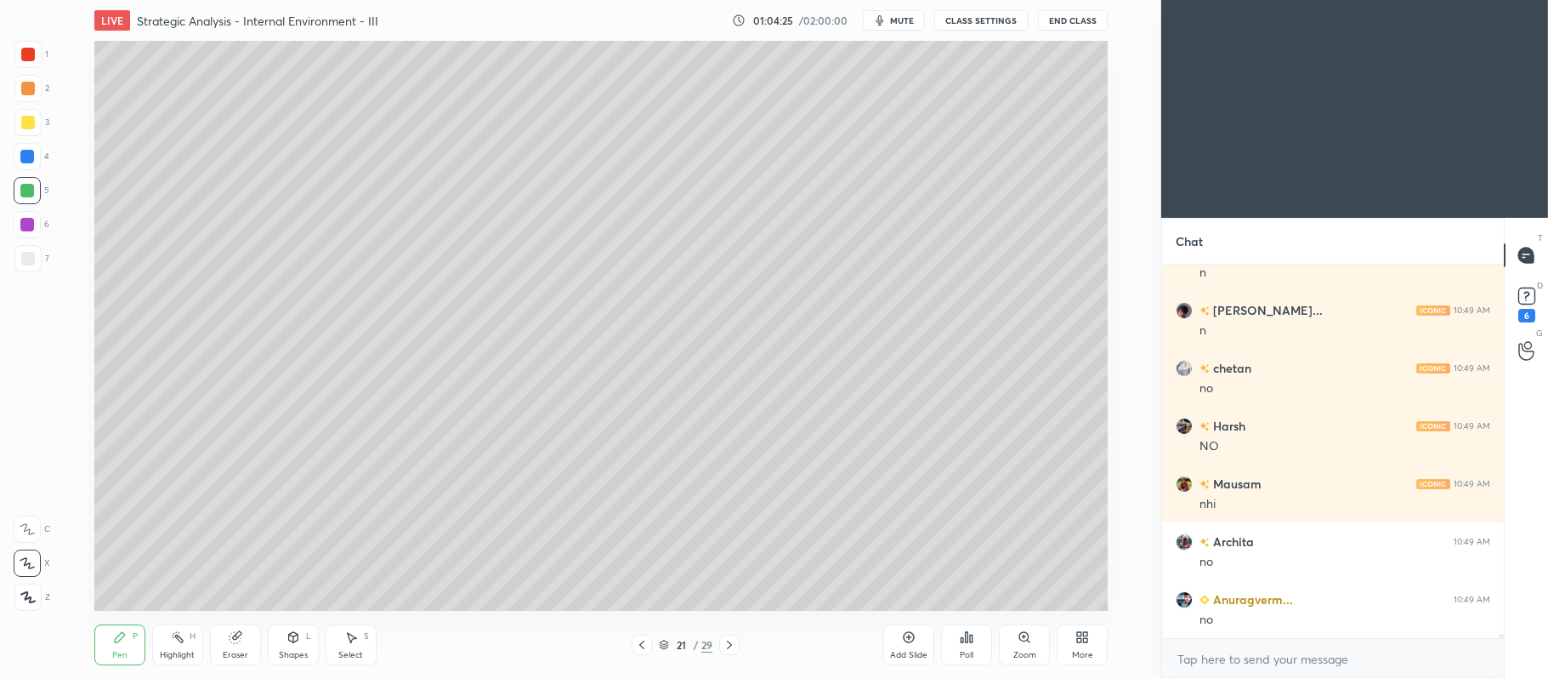
scroll to position [33865, 0]
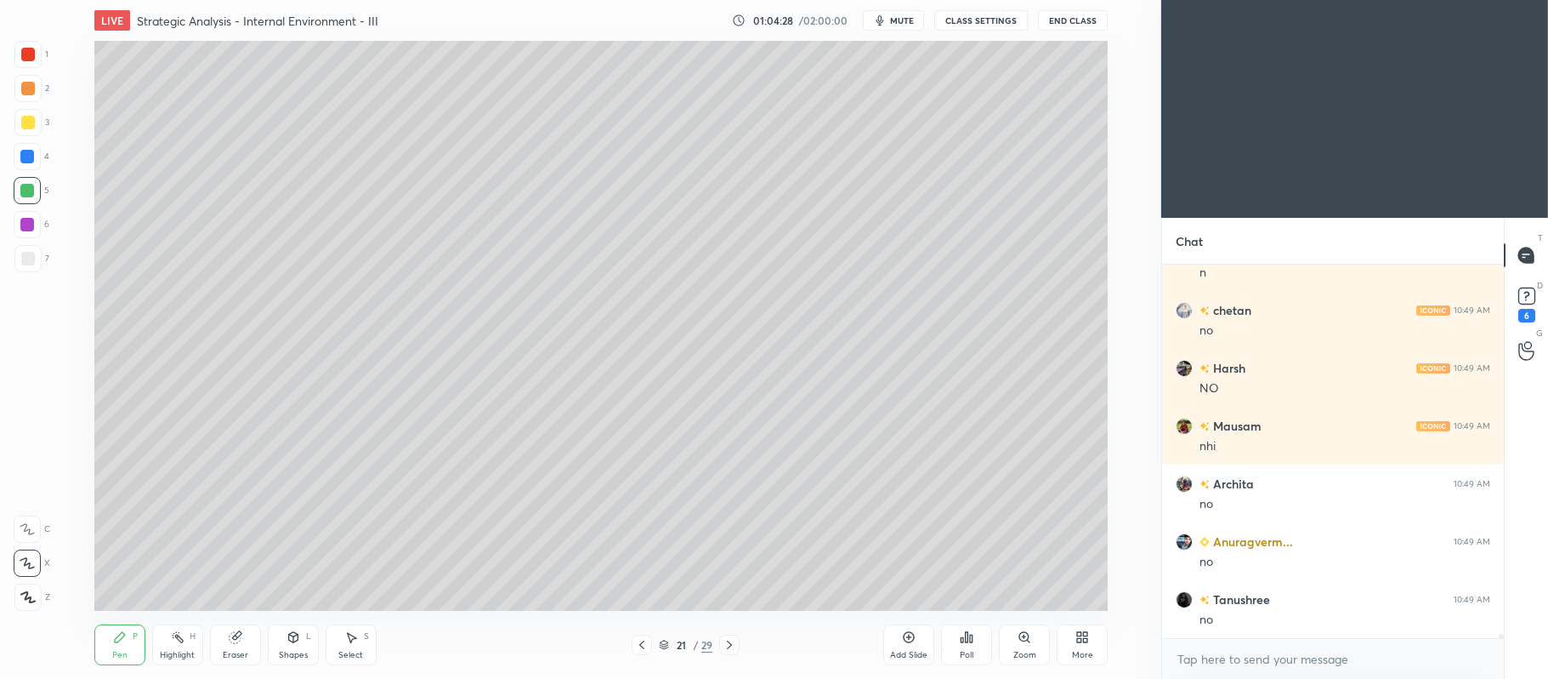
click at [909, 634] on icon at bounding box center [909, 637] width 14 height 14
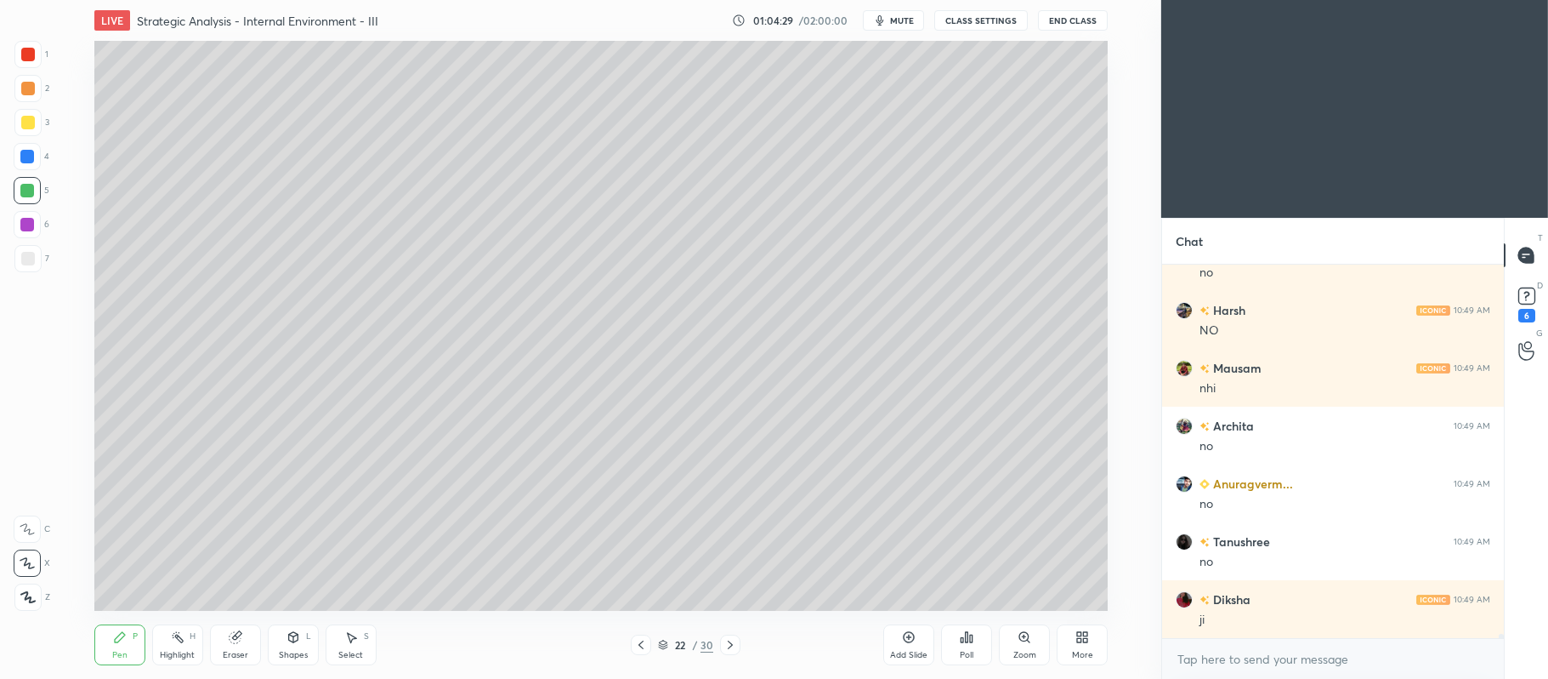
click at [31, 122] on div at bounding box center [28, 123] width 14 height 14
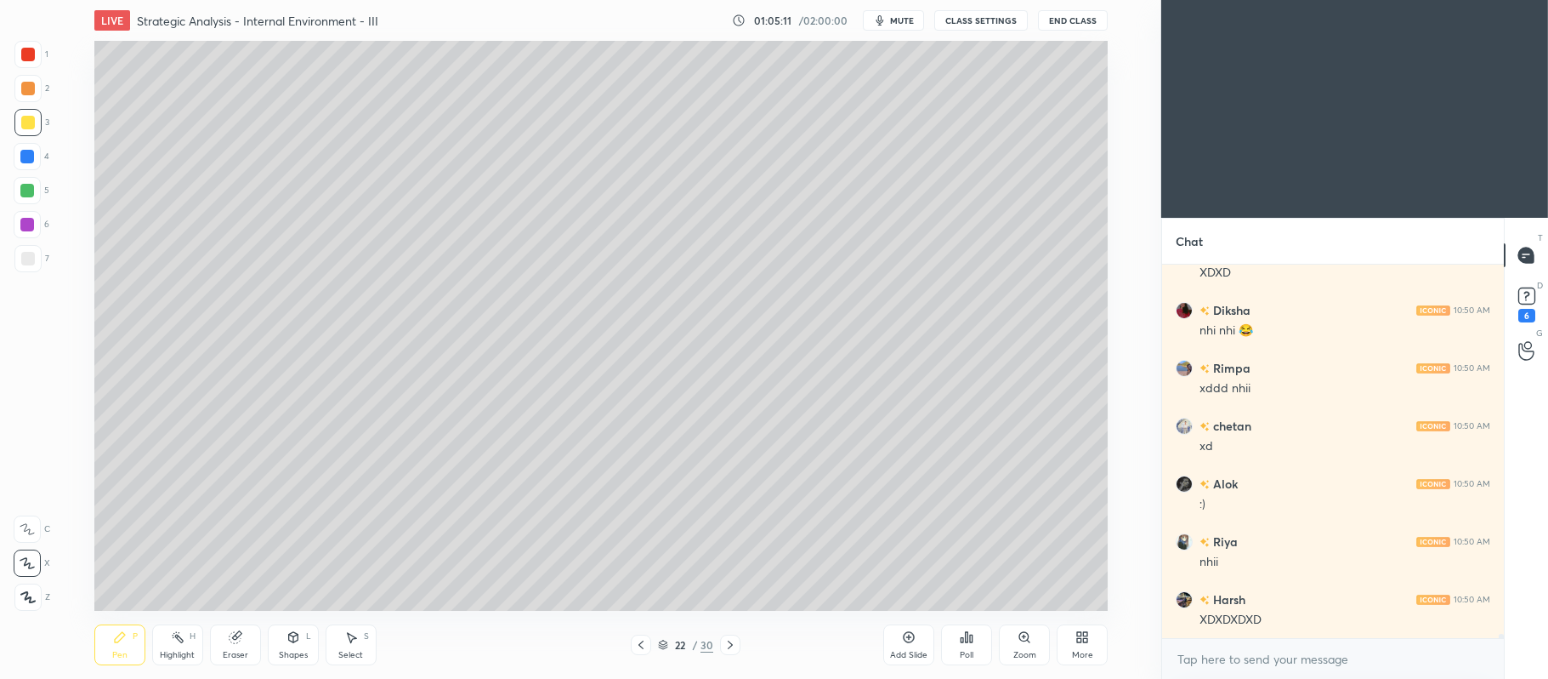
scroll to position [35658, 0]
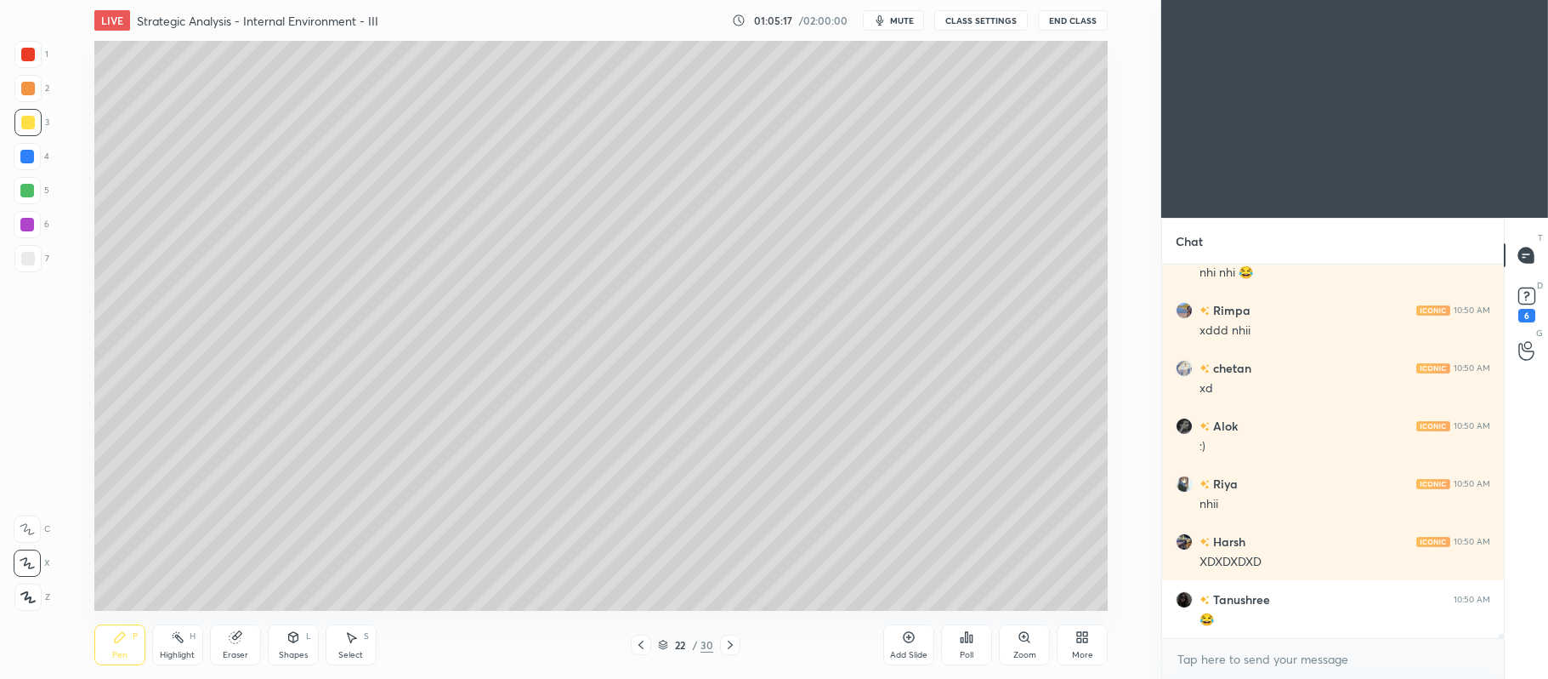
click at [35, 194] on div at bounding box center [27, 190] width 27 height 27
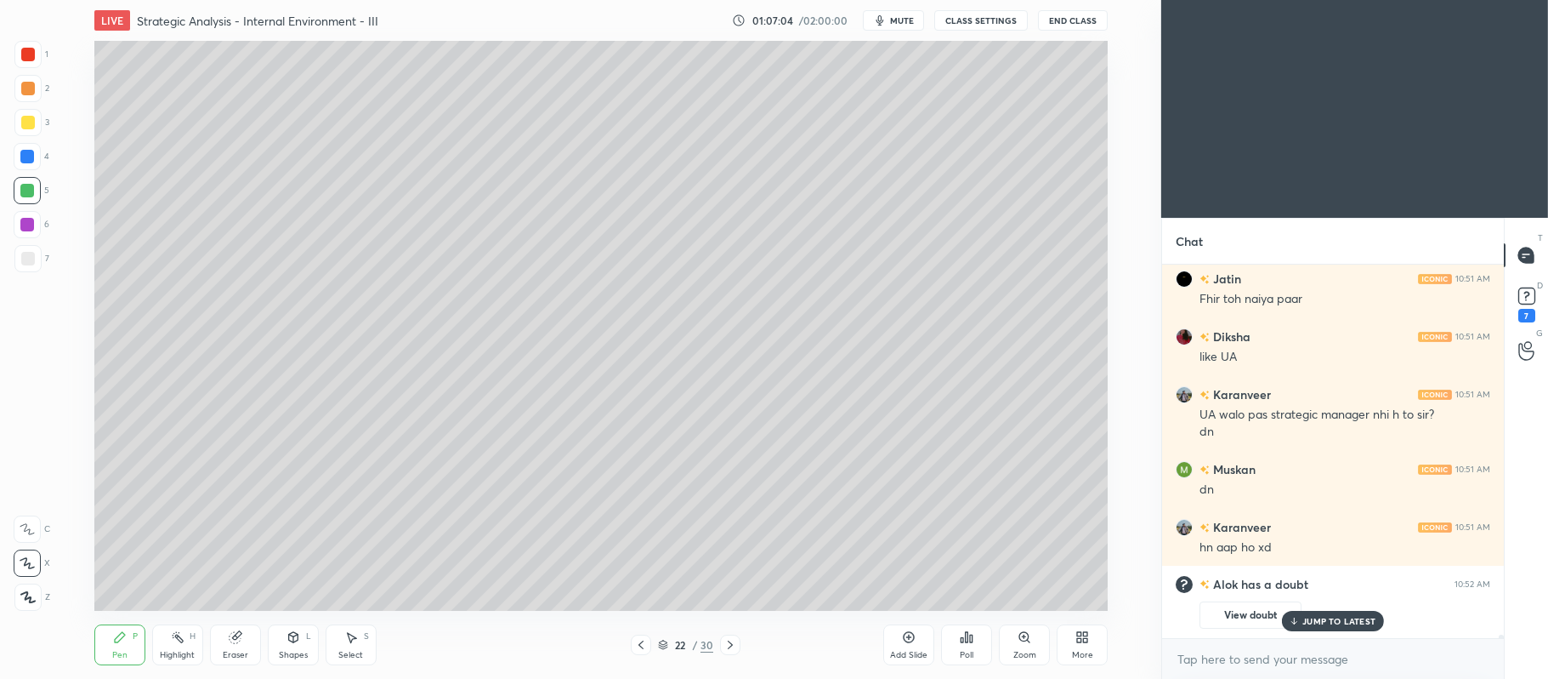
scroll to position [35736, 0]
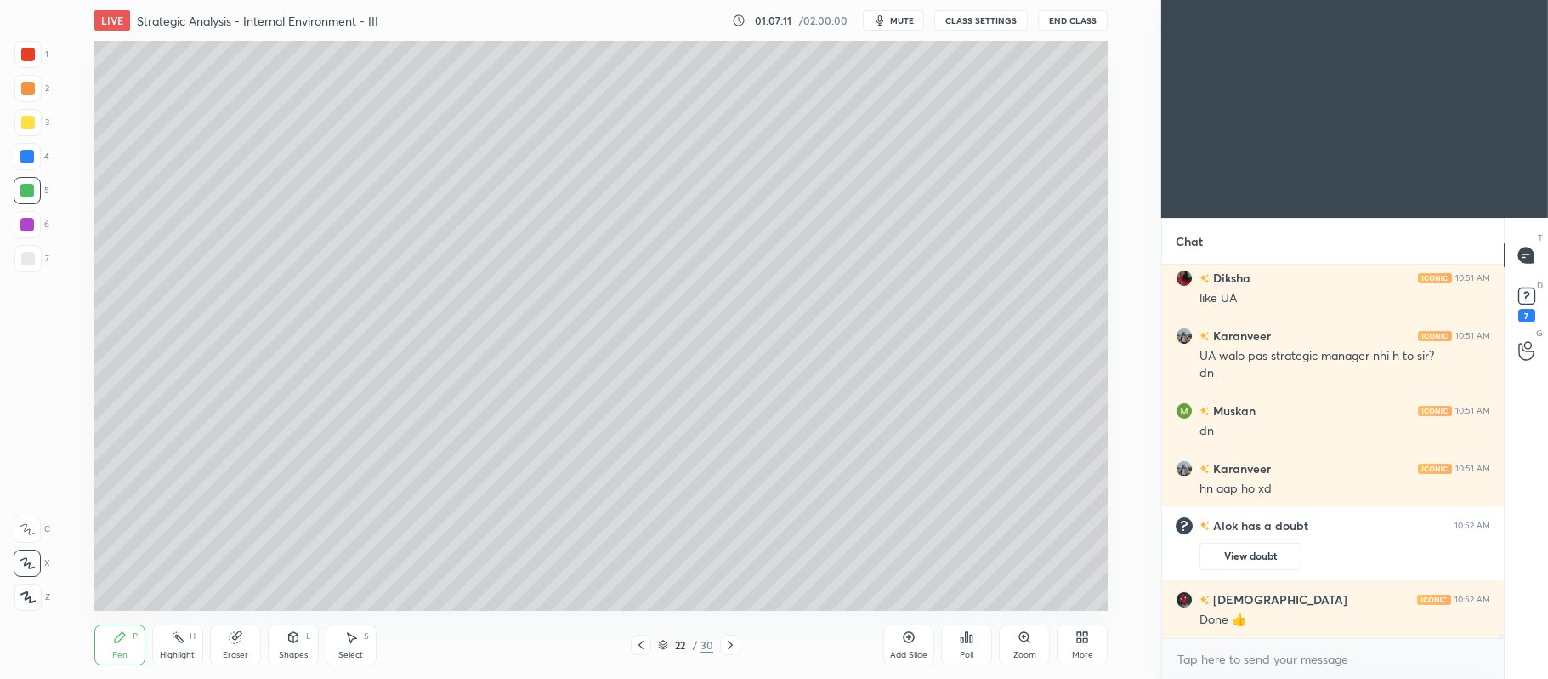
click at [732, 639] on icon at bounding box center [731, 645] width 14 height 14
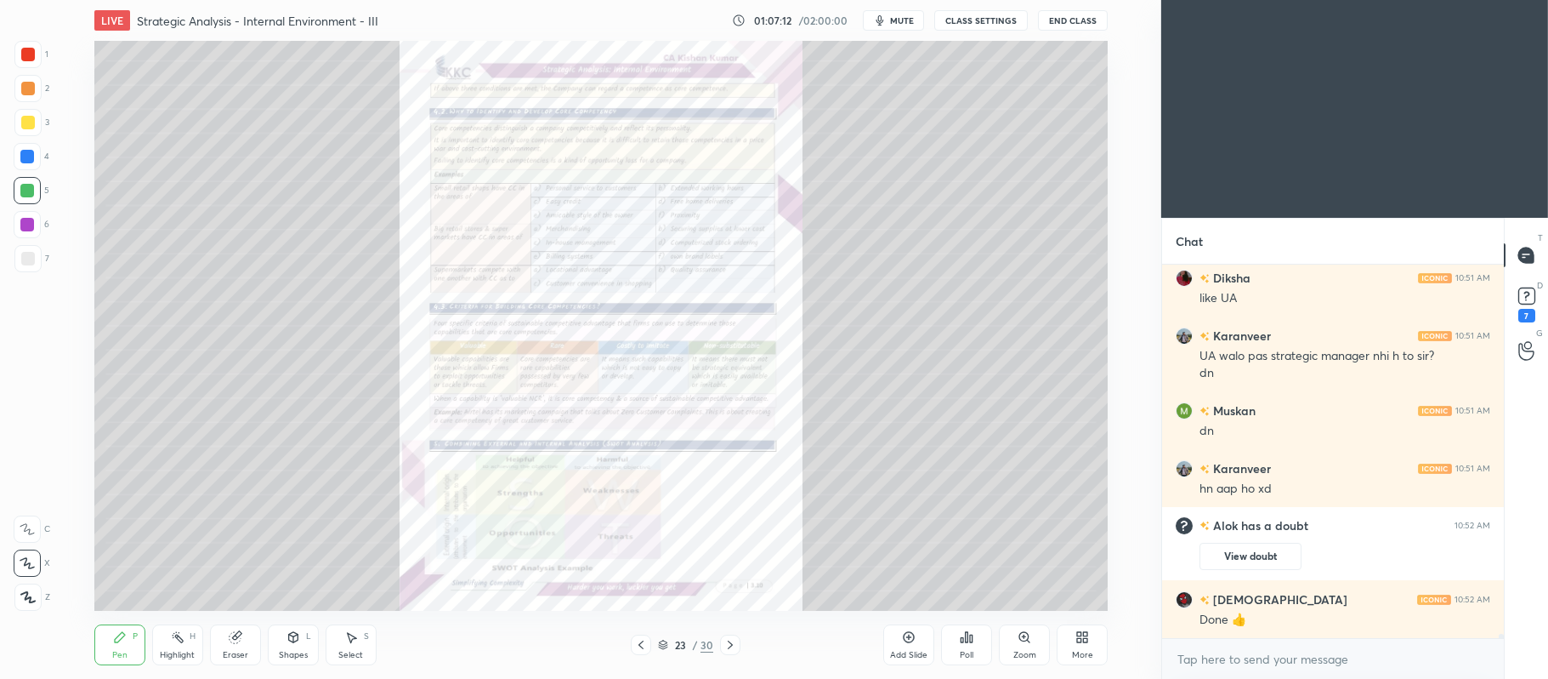
scroll to position [35794, 0]
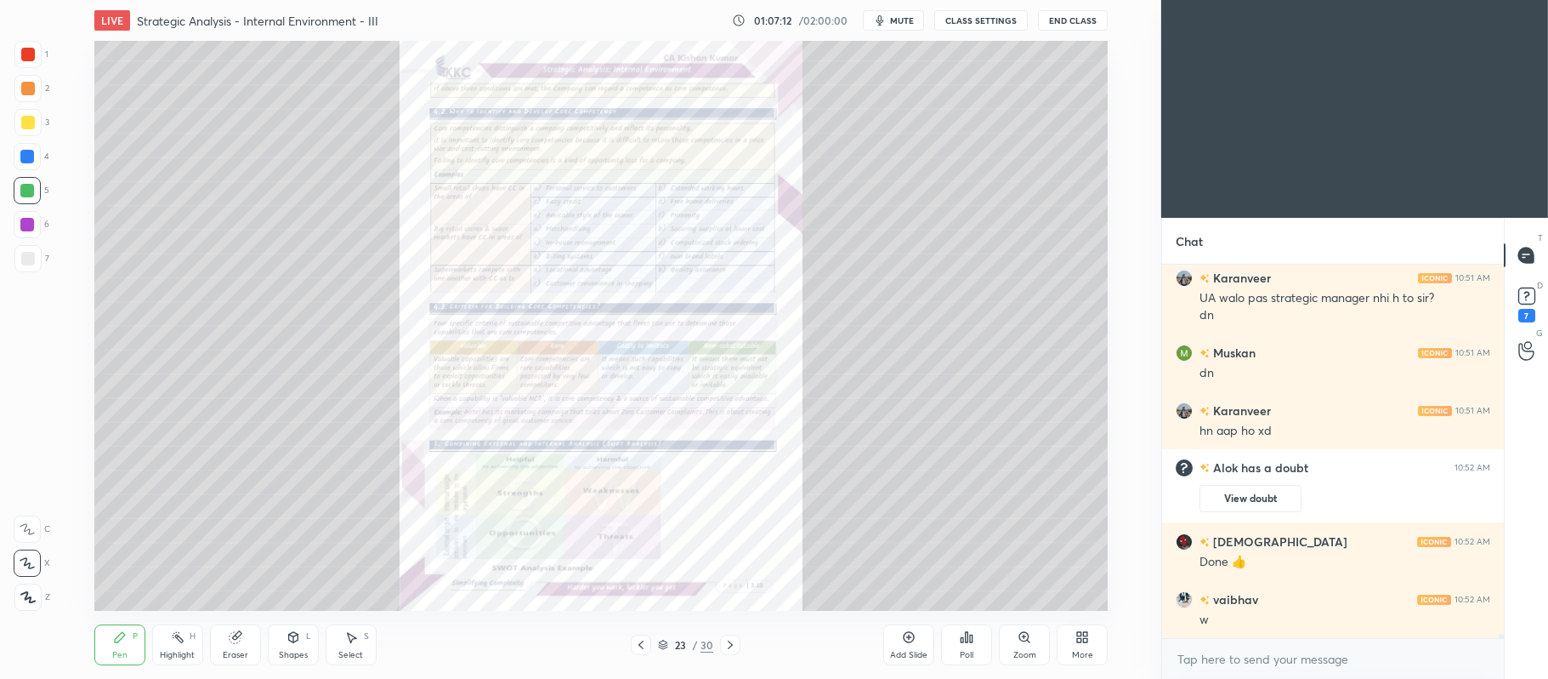
click at [1031, 641] on div "Zoom" at bounding box center [1024, 644] width 51 height 41
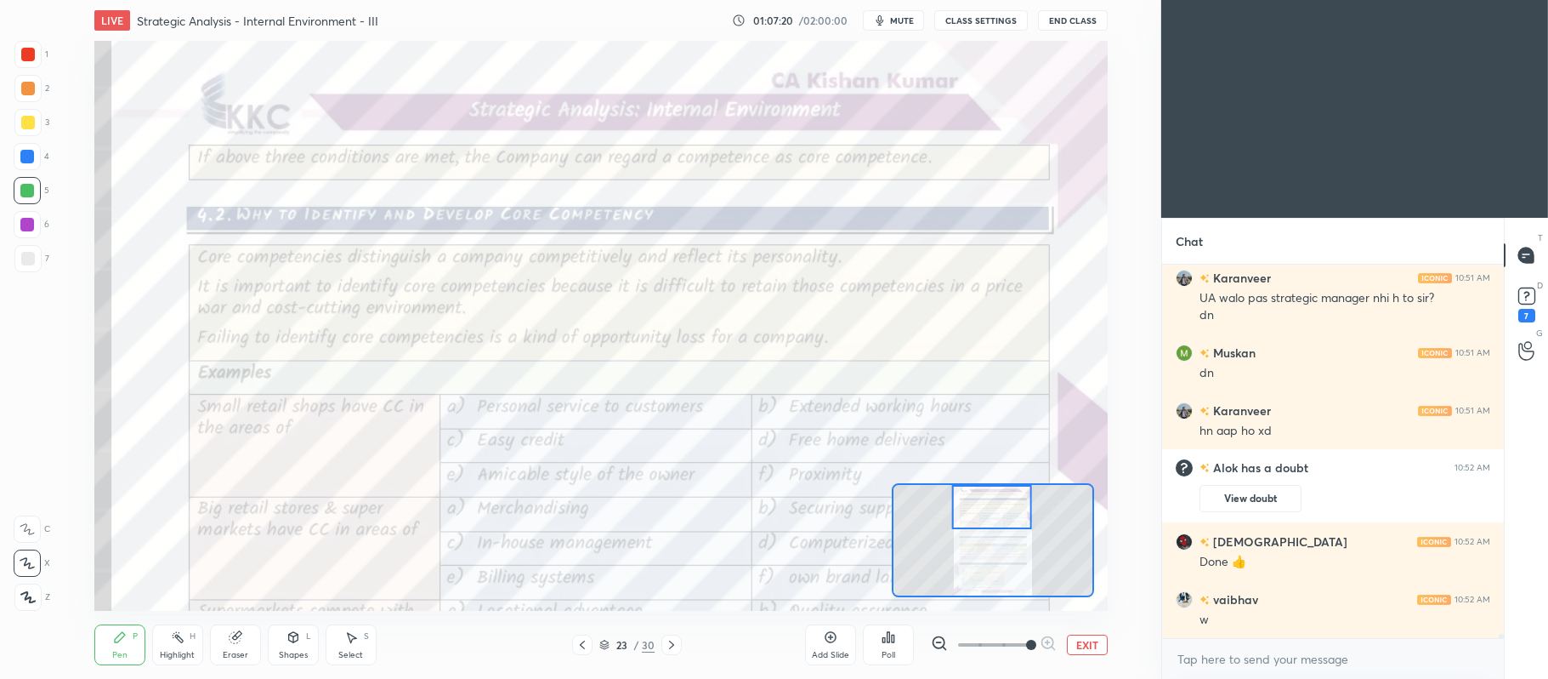
click at [31, 52] on div at bounding box center [28, 55] width 14 height 14
click at [15, 518] on div at bounding box center [27, 528] width 27 height 27
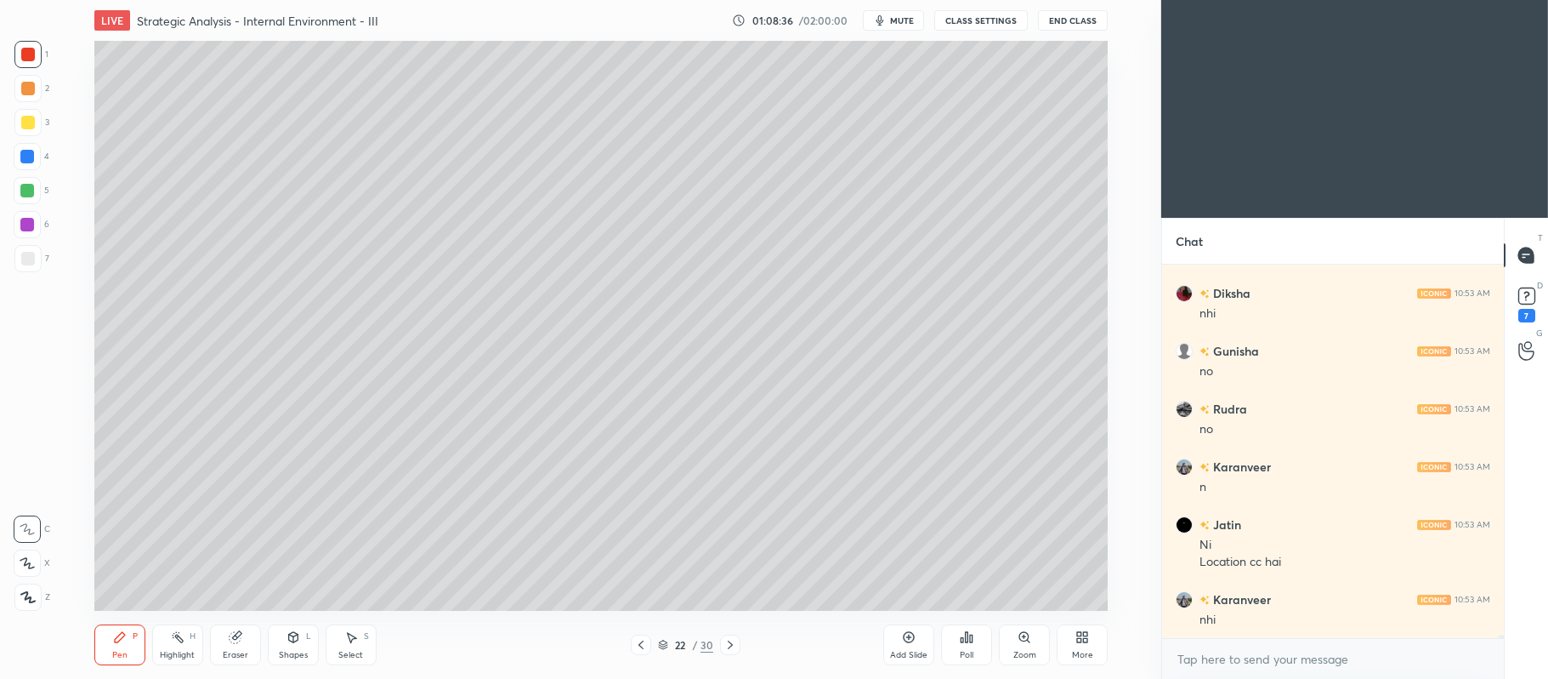
scroll to position [36389, 0]
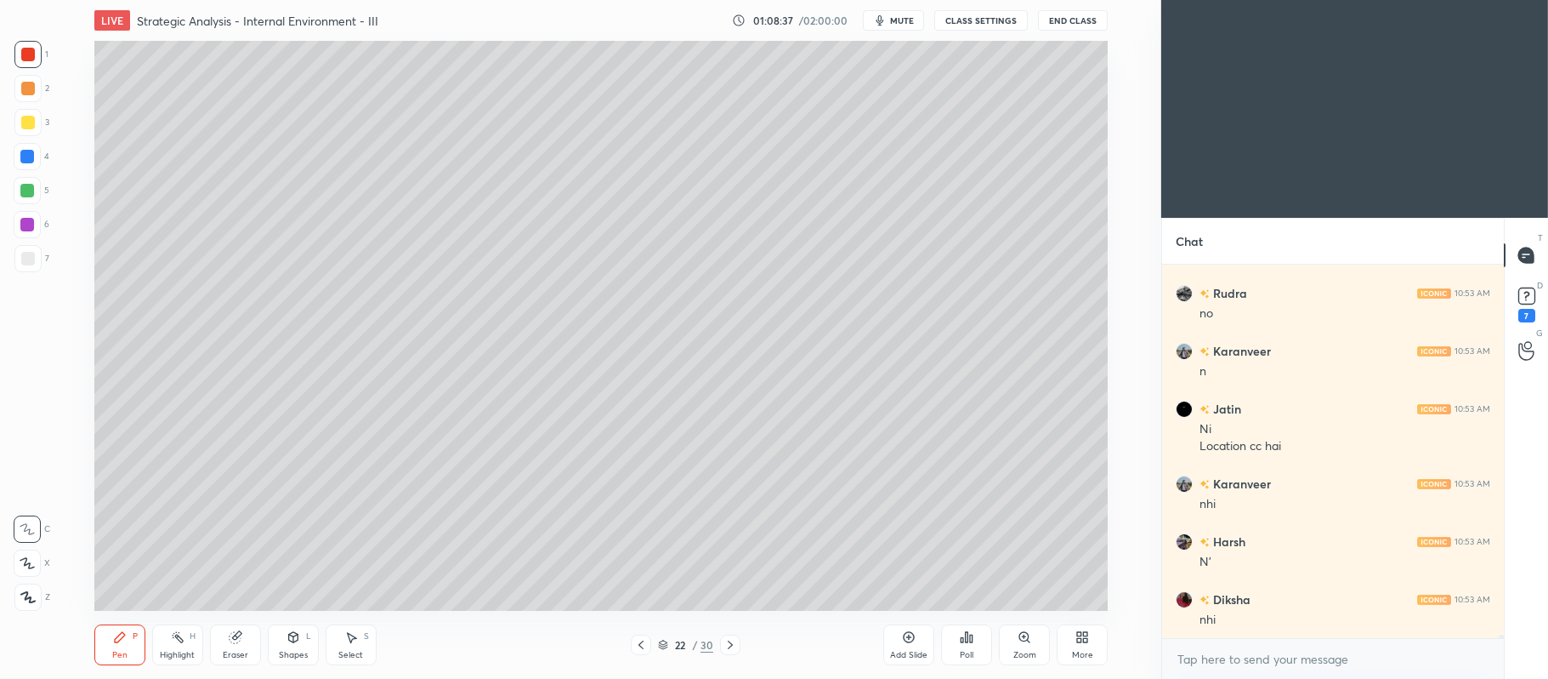
click at [731, 644] on icon at bounding box center [730, 644] width 5 height 9
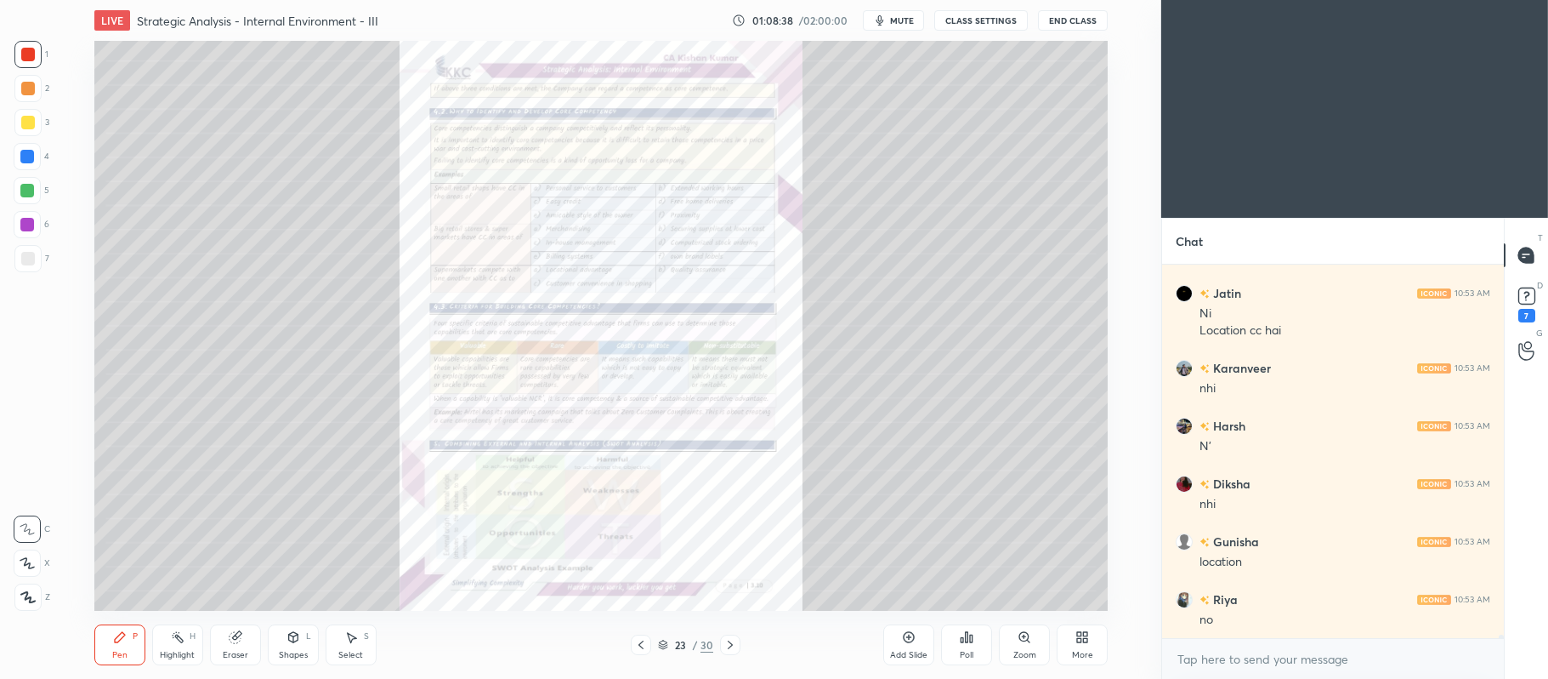
click at [636, 640] on icon at bounding box center [641, 645] width 14 height 14
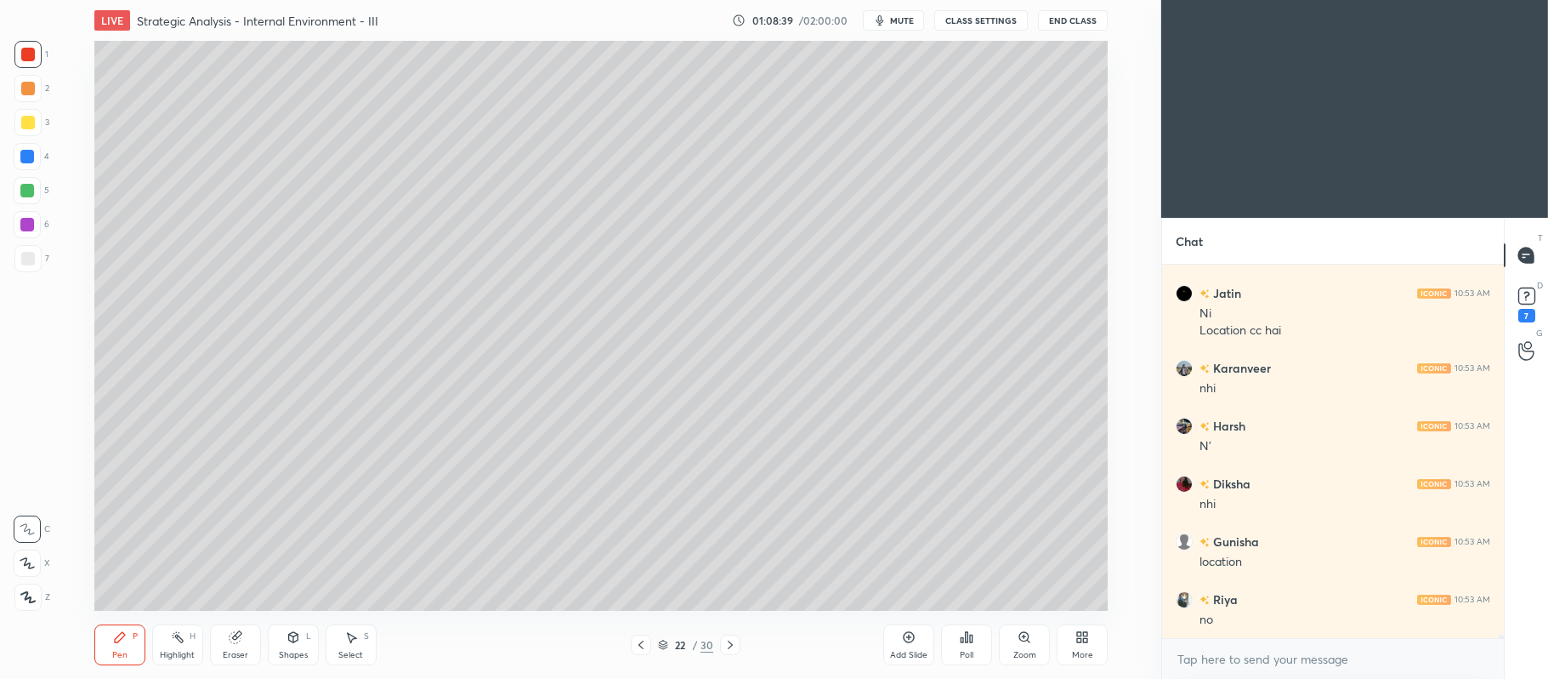
scroll to position [36562, 0]
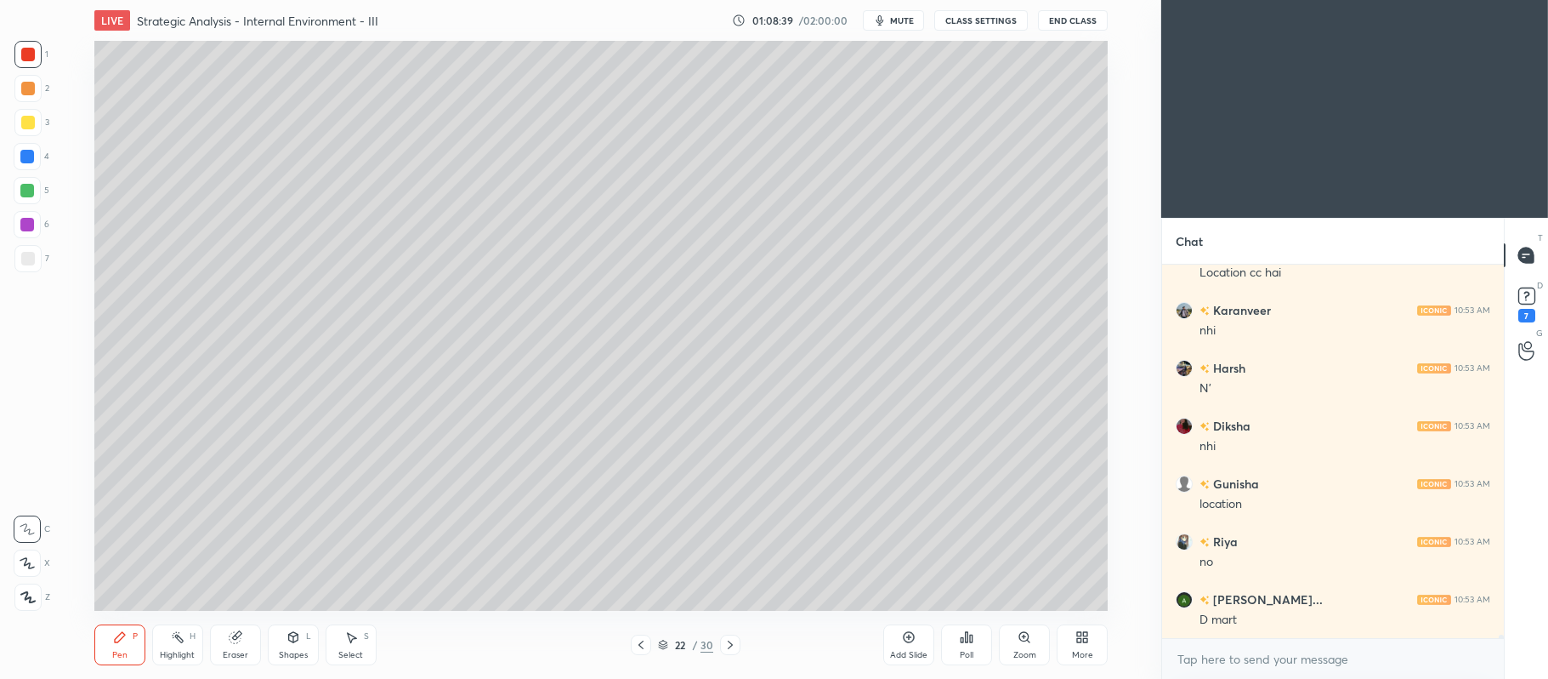
click at [920, 641] on div "Add Slide" at bounding box center [909, 644] width 51 height 41
click at [35, 256] on div at bounding box center [27, 258] width 27 height 27
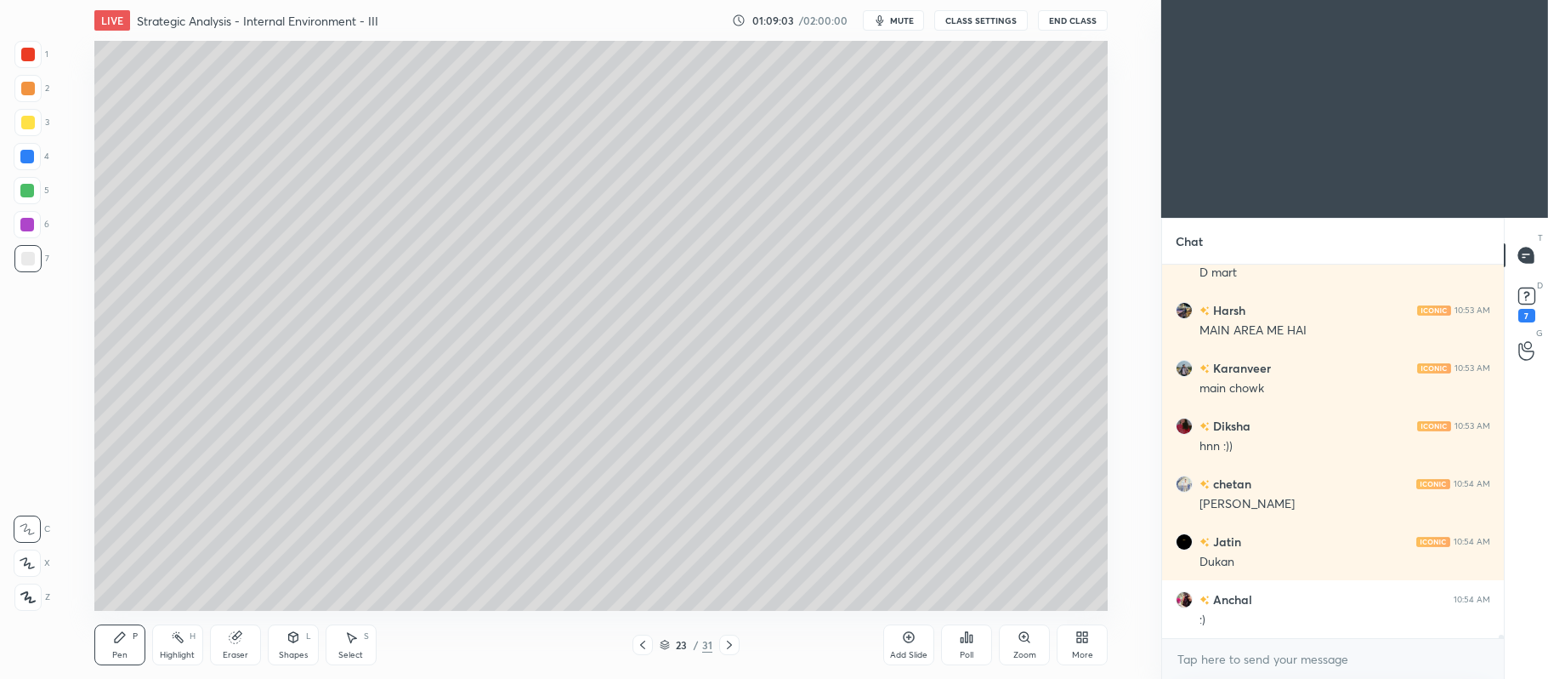
scroll to position [36967, 0]
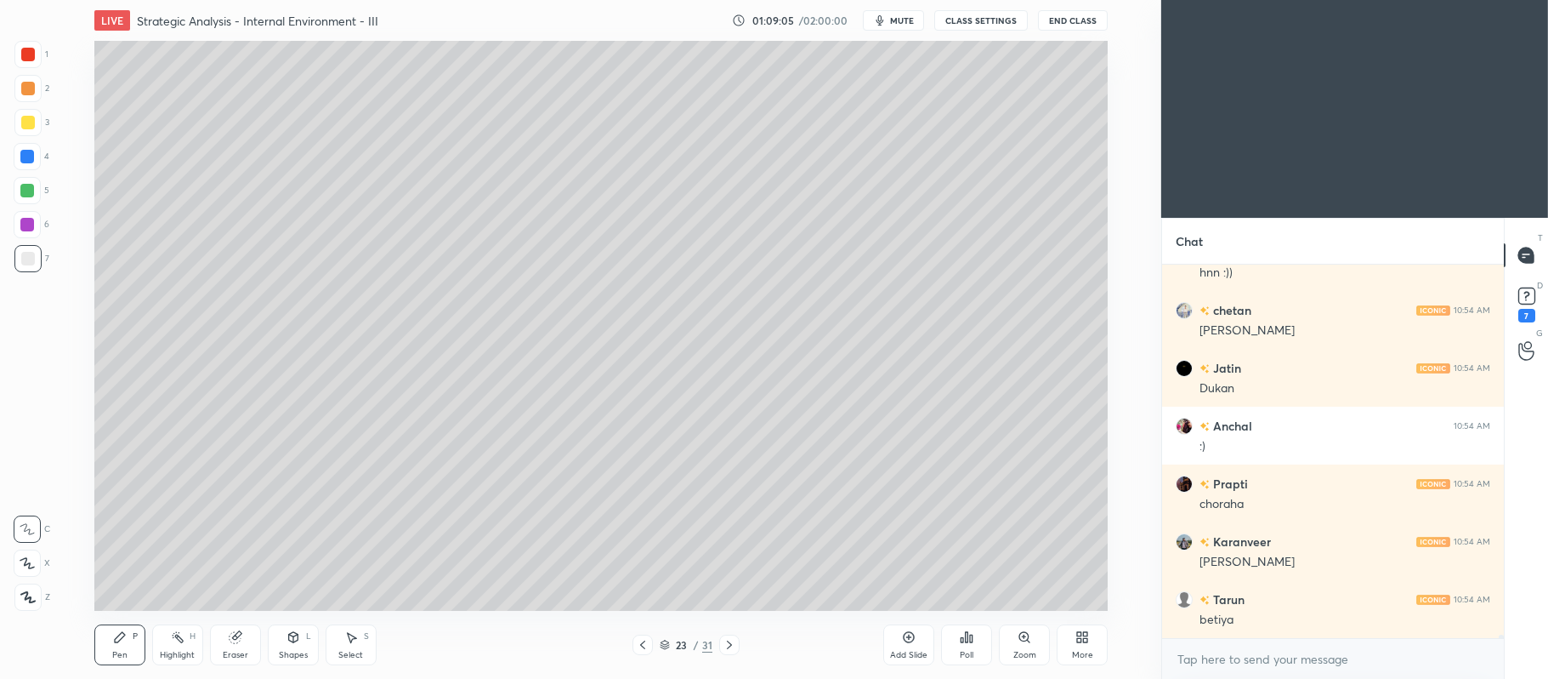
click at [27, 128] on div at bounding box center [28, 123] width 14 height 14
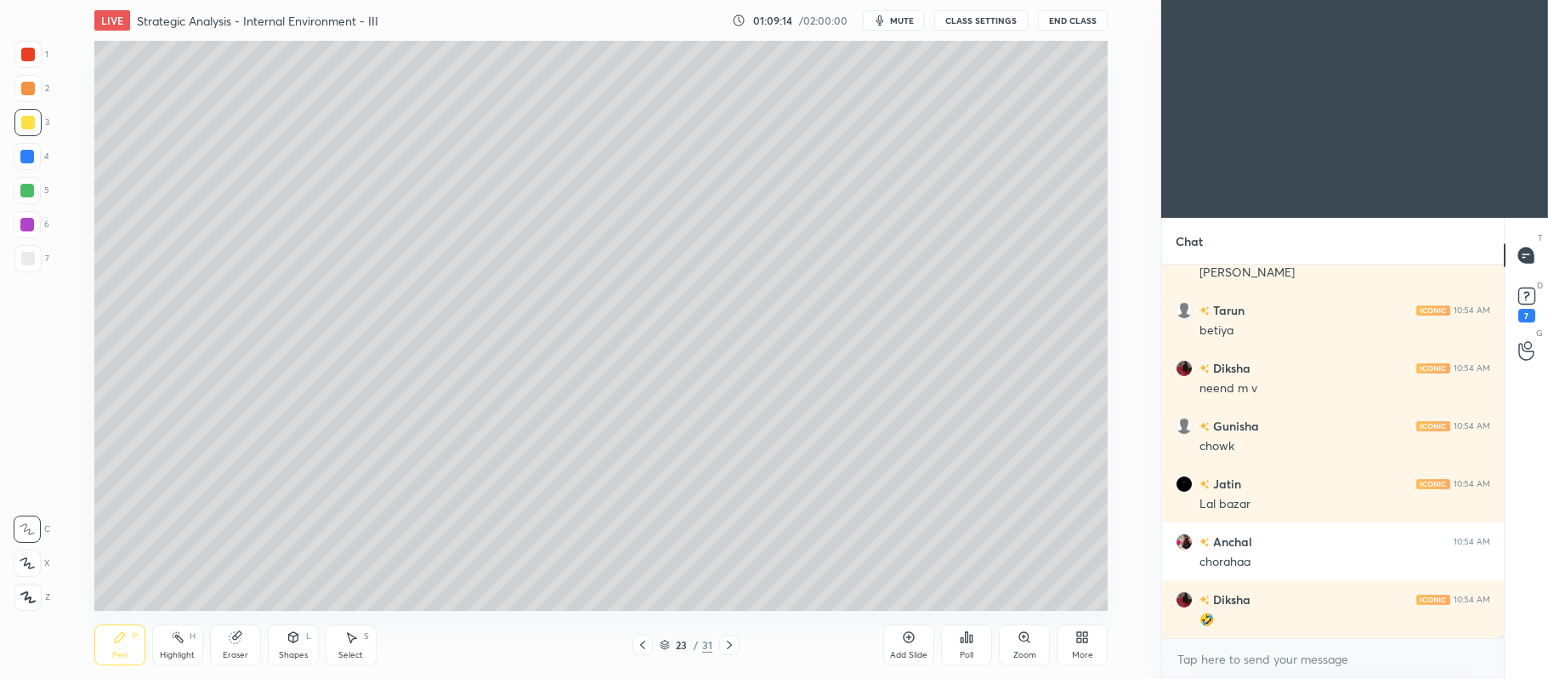
scroll to position [37430, 0]
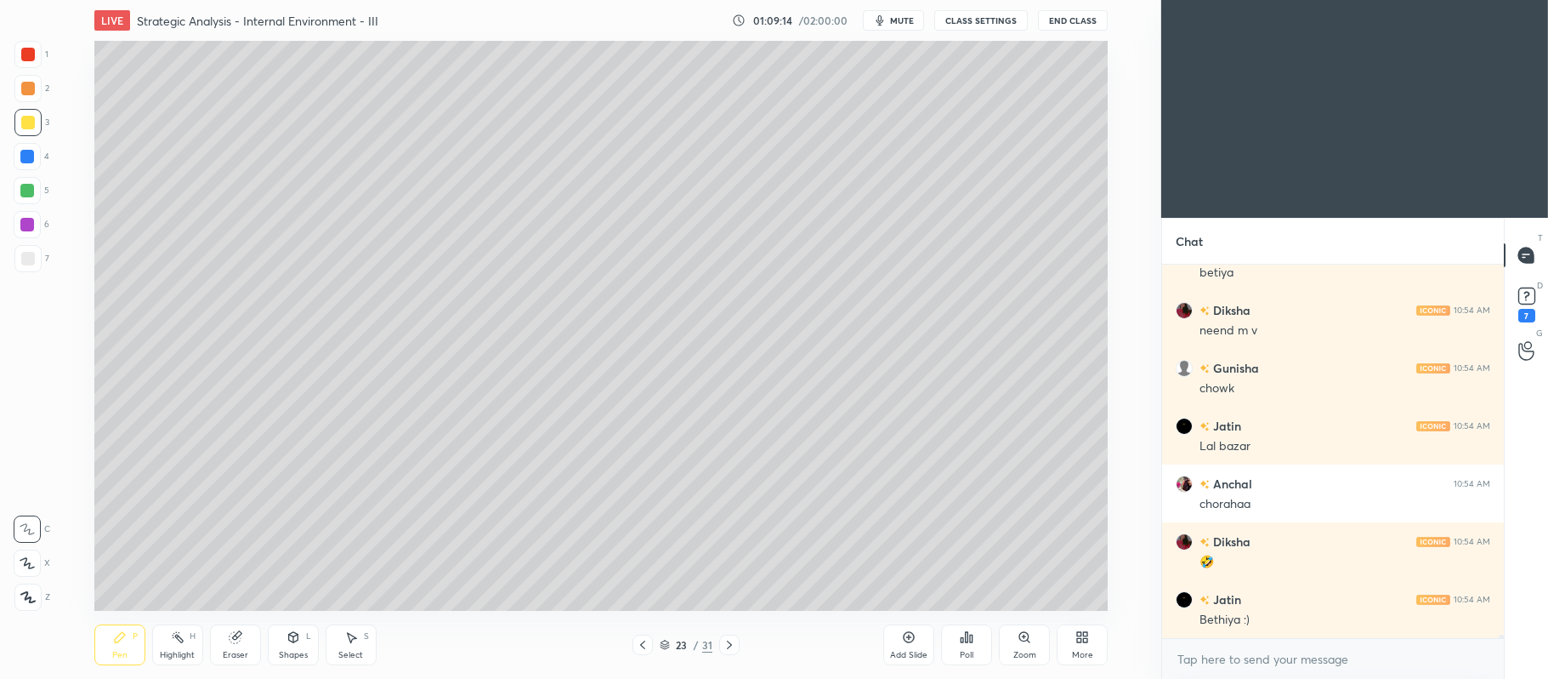
click at [26, 192] on div at bounding box center [27, 191] width 14 height 14
click at [38, 565] on div at bounding box center [27, 562] width 27 height 27
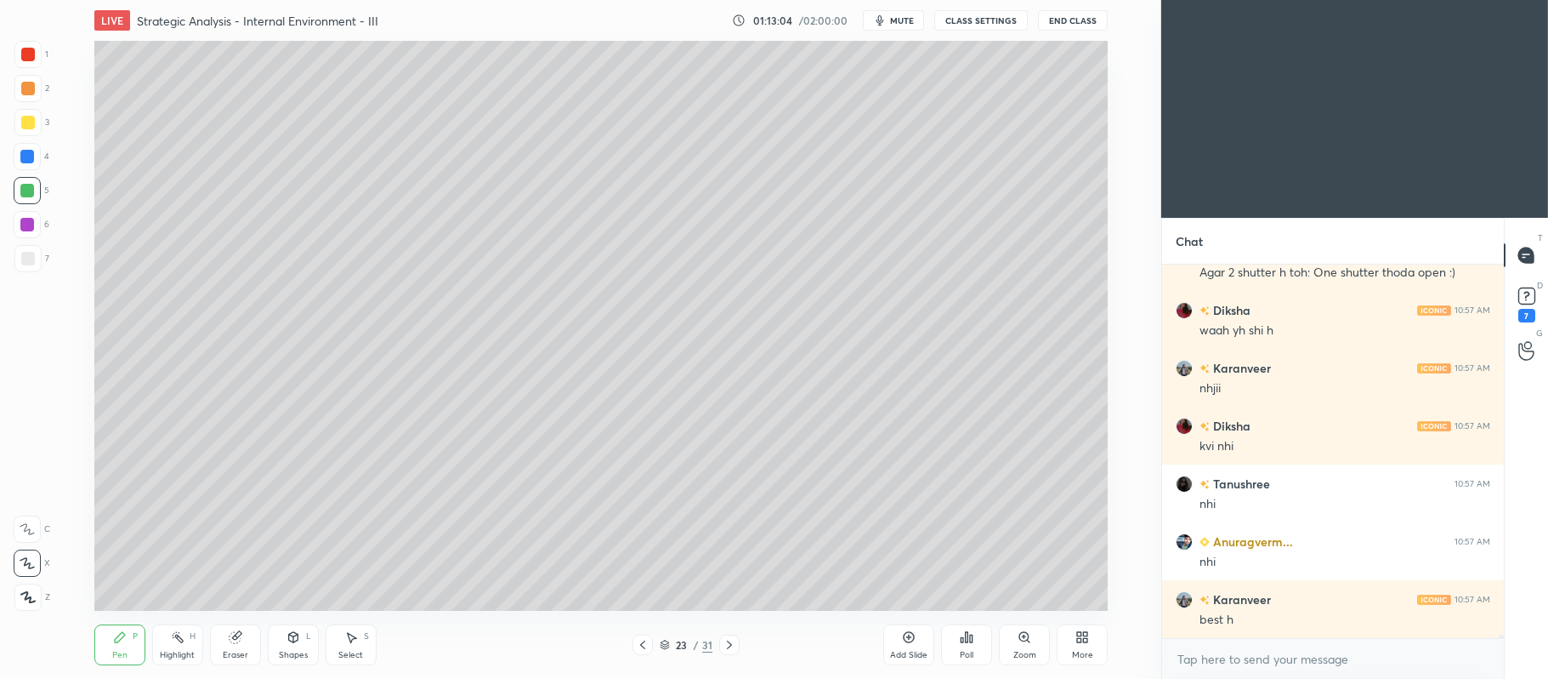
scroll to position [41916, 0]
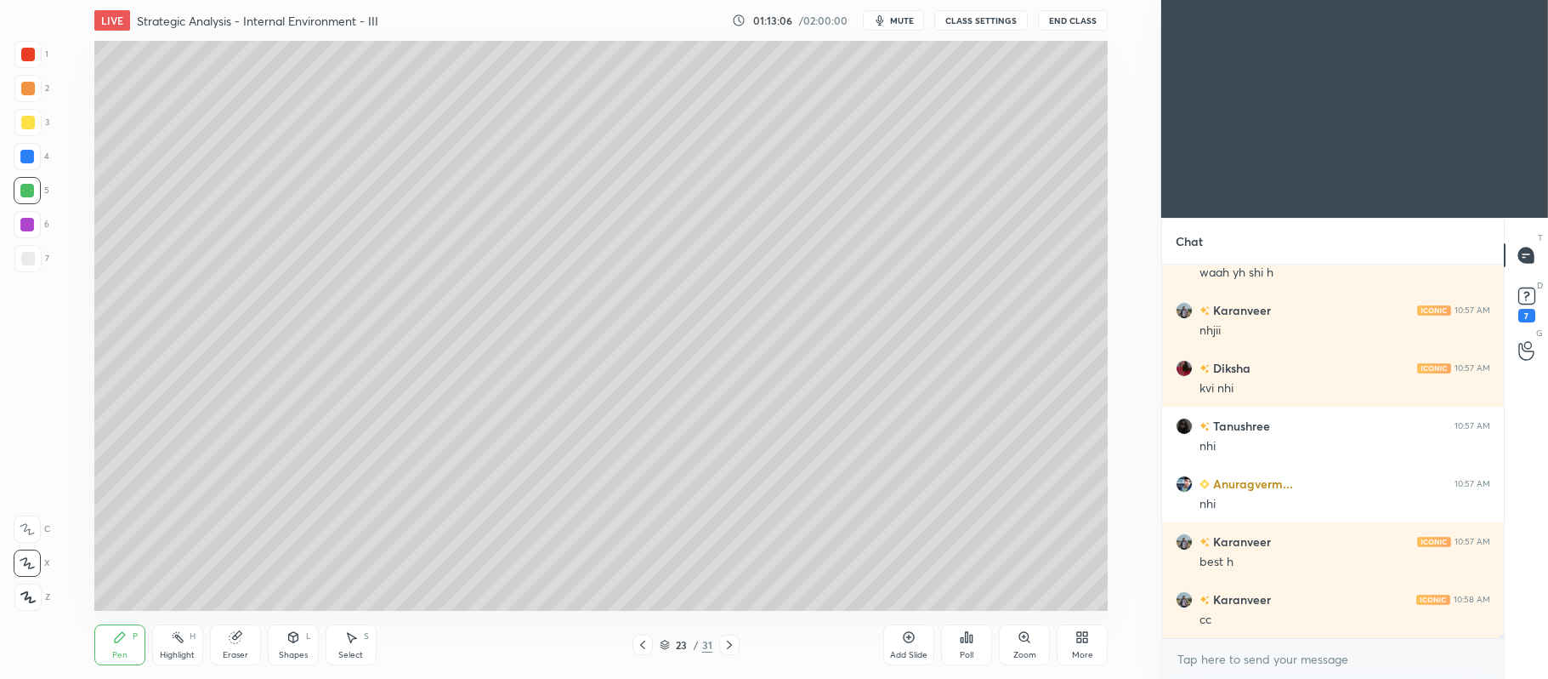
click at [37, 122] on div at bounding box center [27, 122] width 27 height 27
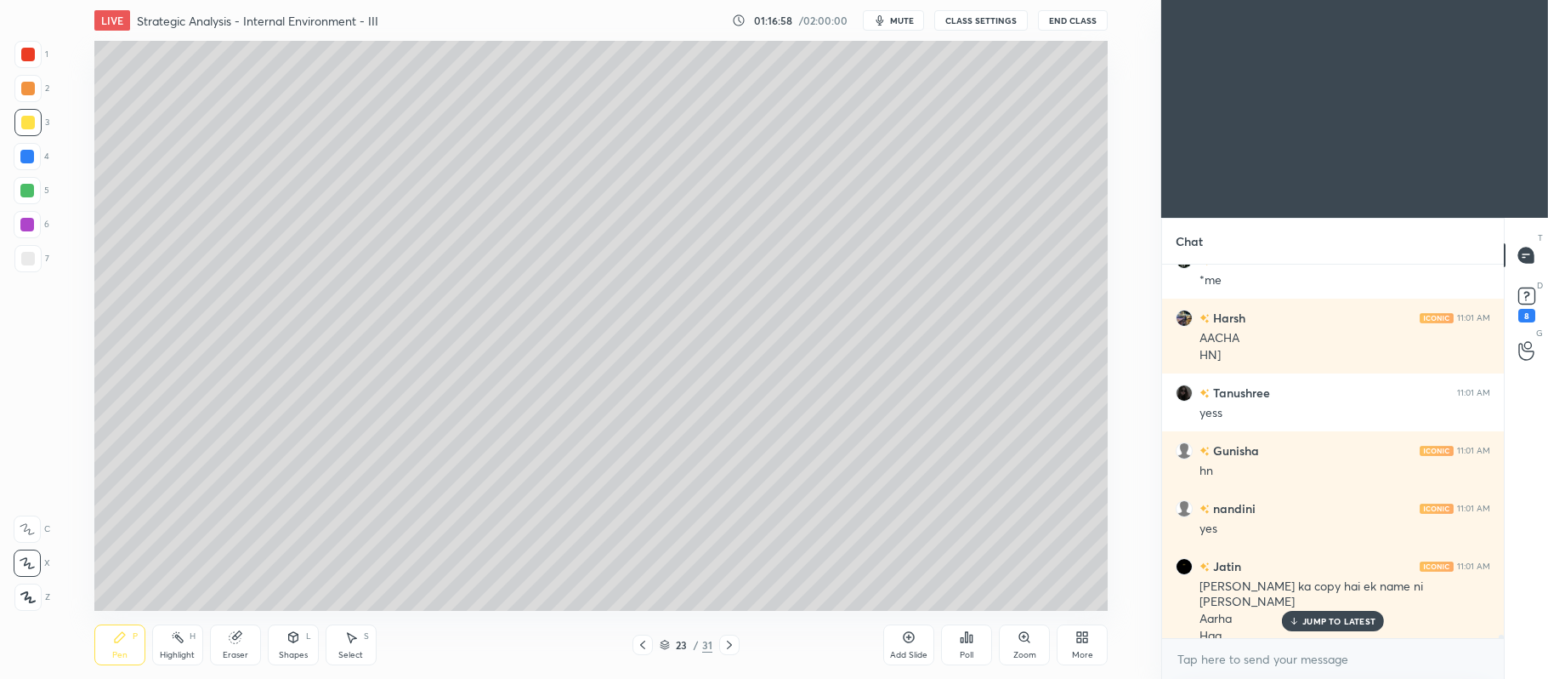
scroll to position [42448, 0]
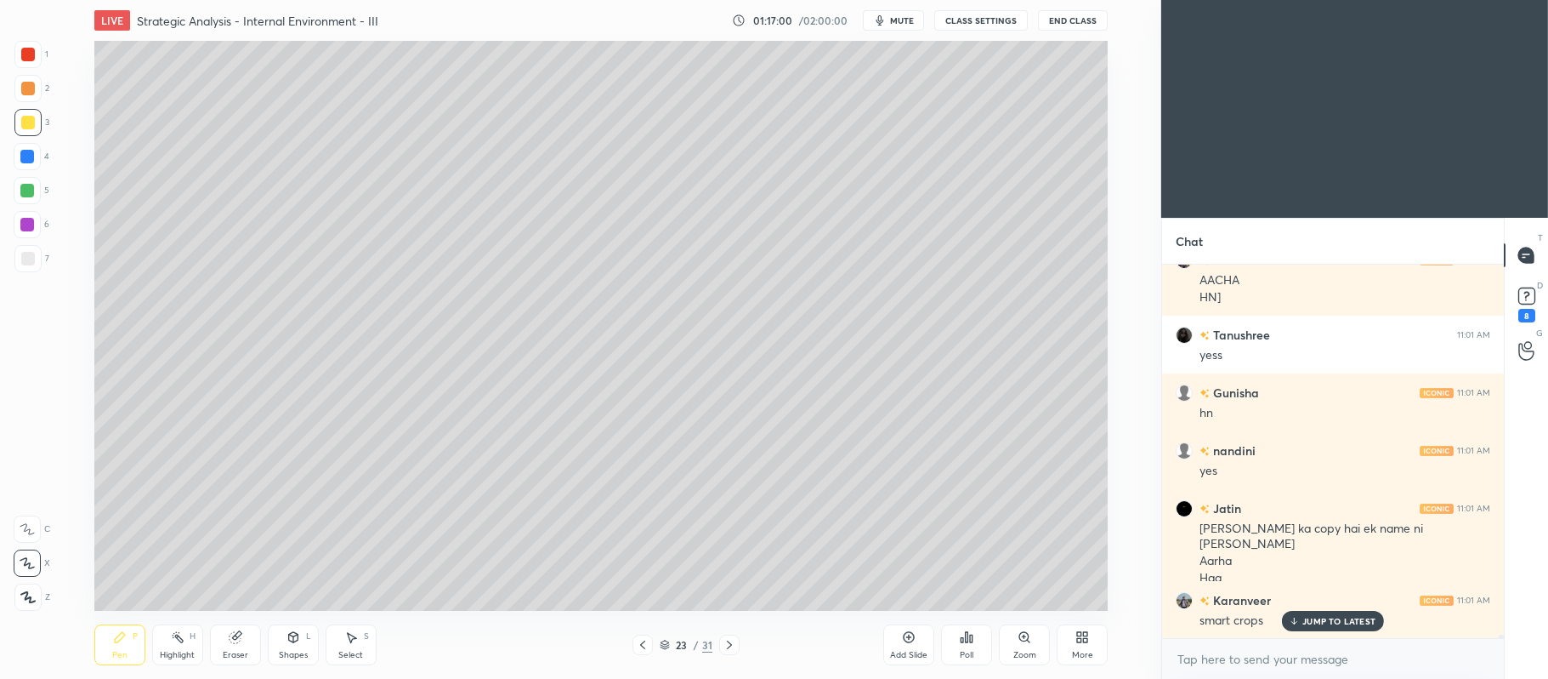
click at [242, 634] on div "Eraser" at bounding box center [235, 644] width 51 height 41
click at [116, 640] on icon at bounding box center [120, 637] width 10 height 10
click at [36, 82] on div at bounding box center [27, 88] width 27 height 27
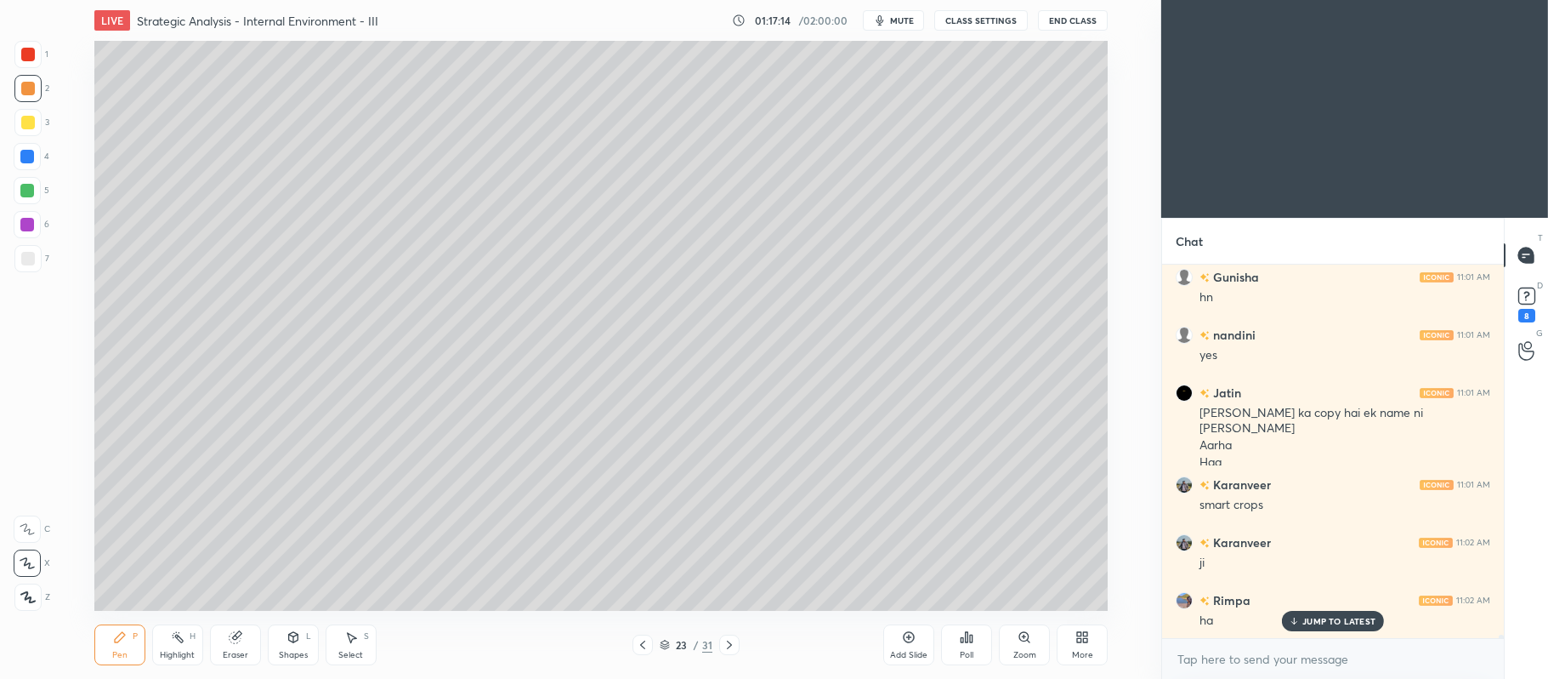
scroll to position [42621, 0]
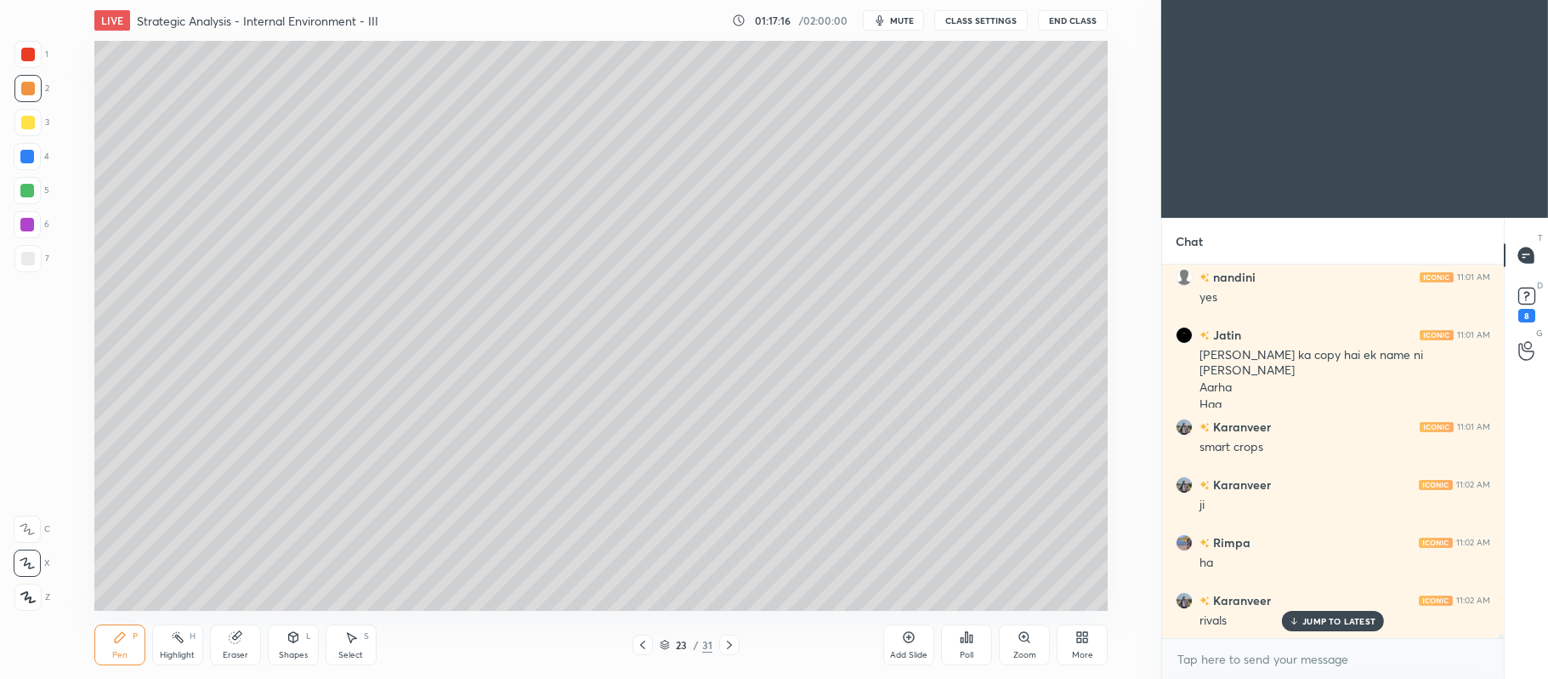
click at [31, 187] on div at bounding box center [27, 191] width 14 height 14
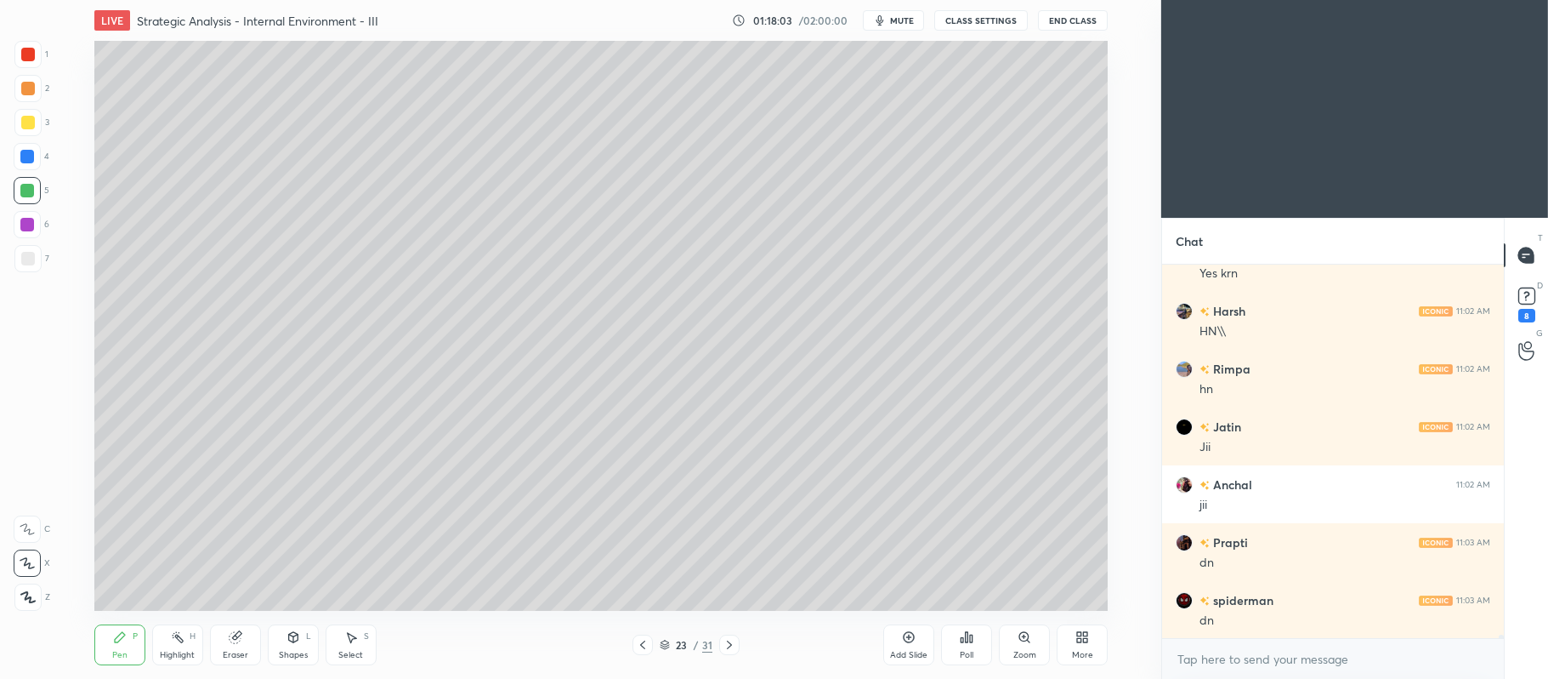
scroll to position [43084, 0]
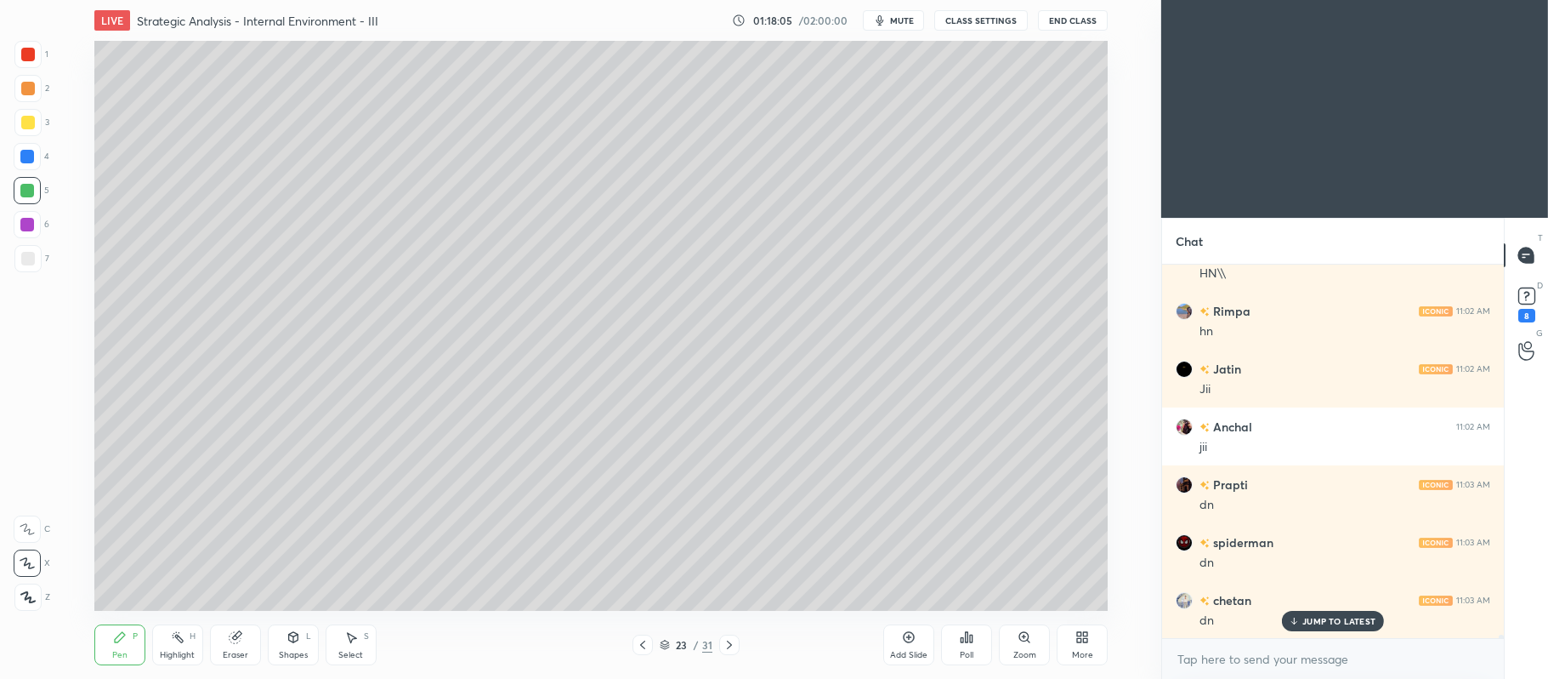
click at [728, 643] on icon at bounding box center [730, 645] width 14 height 14
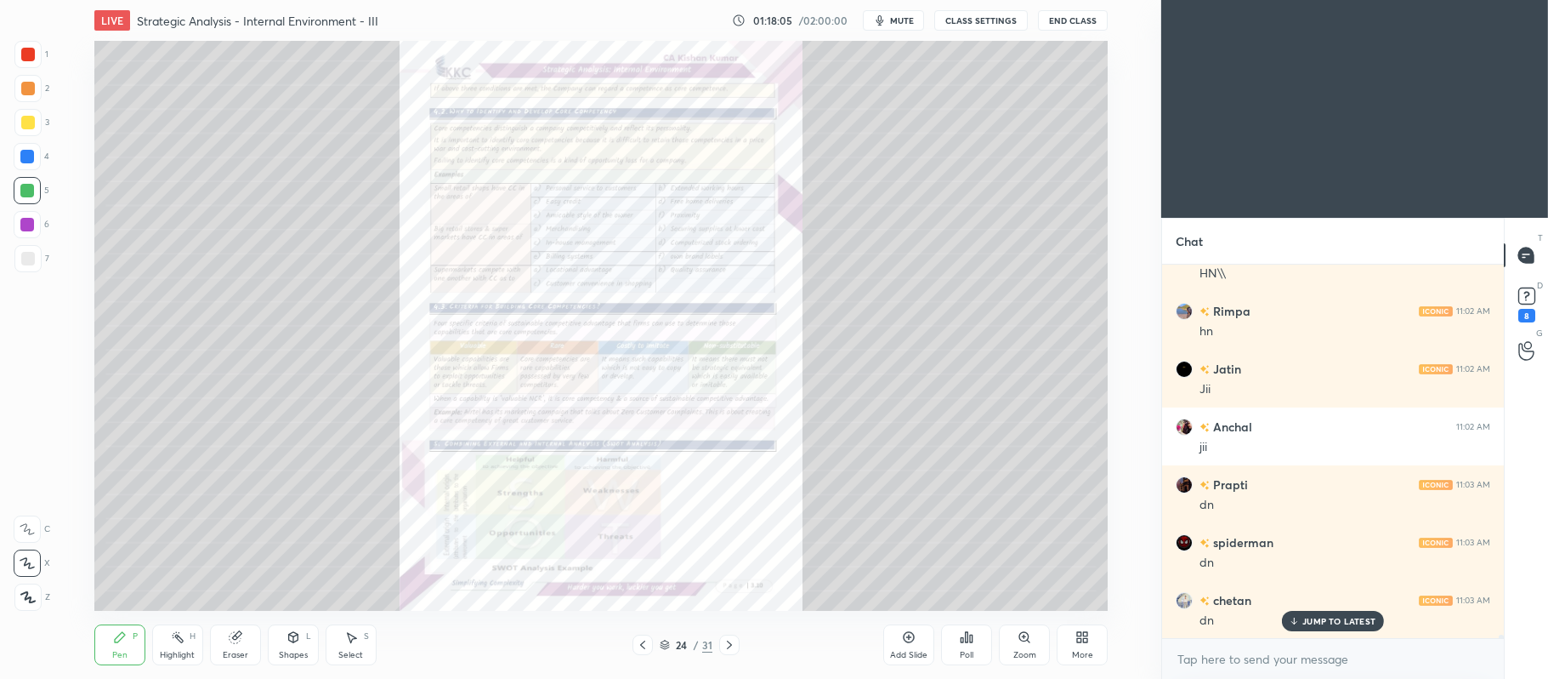
scroll to position [43141, 0]
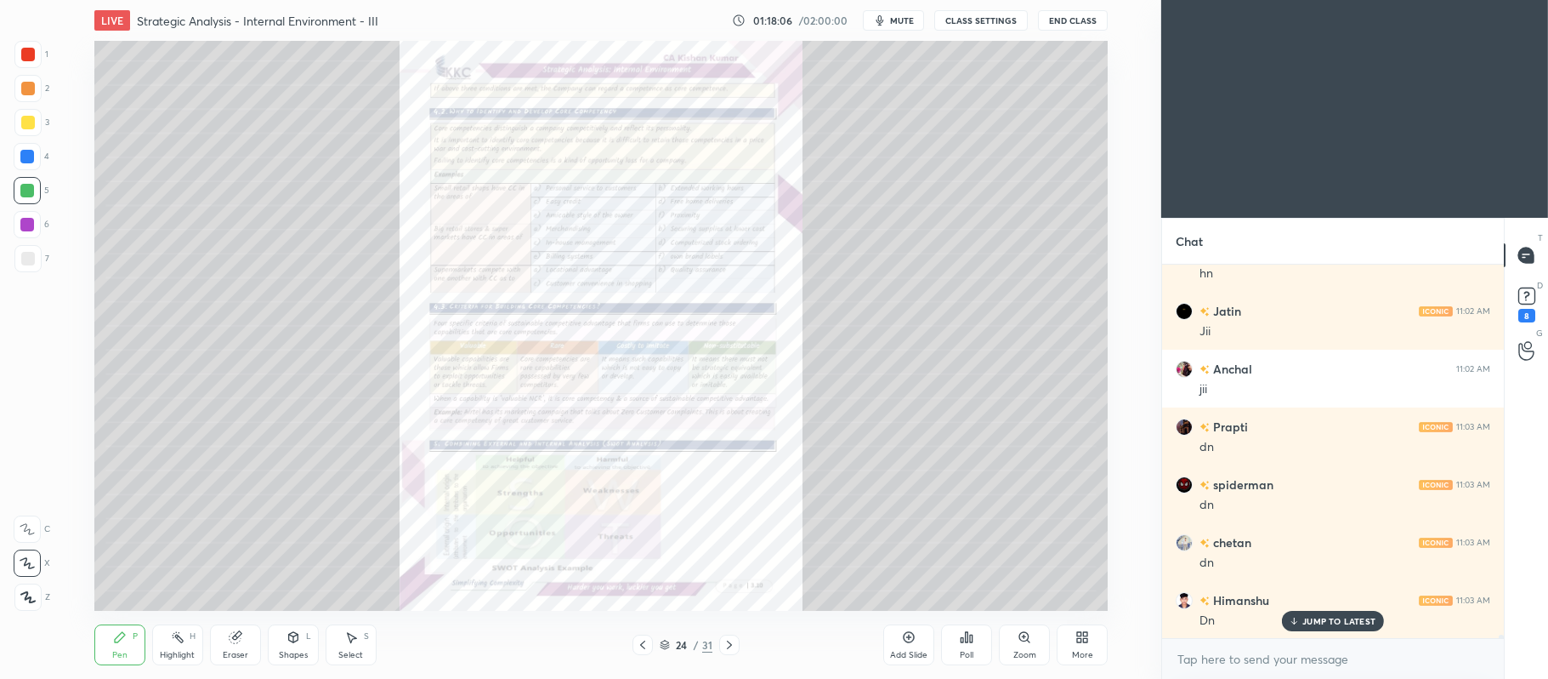
click at [1026, 636] on icon at bounding box center [1023, 636] width 3 height 0
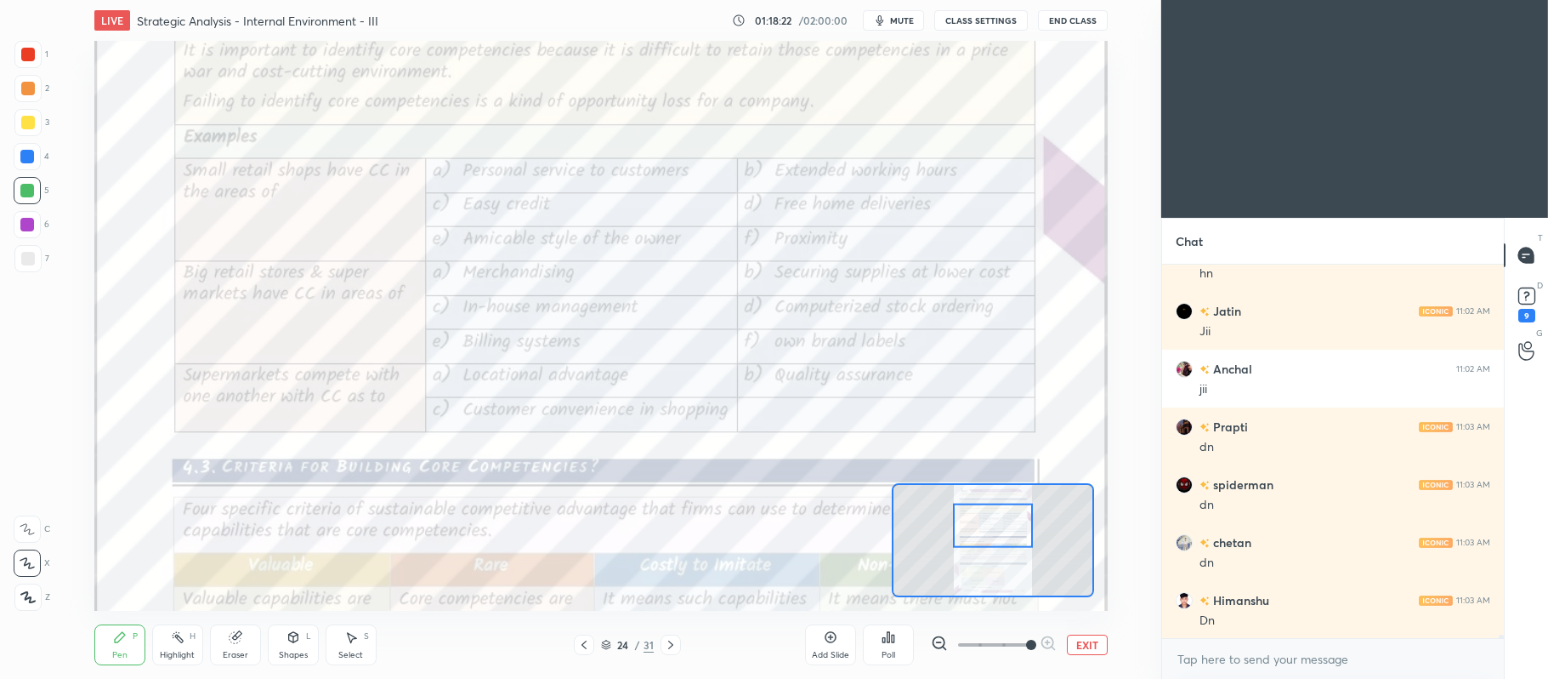
click at [22, 531] on icon at bounding box center [27, 529] width 15 height 12
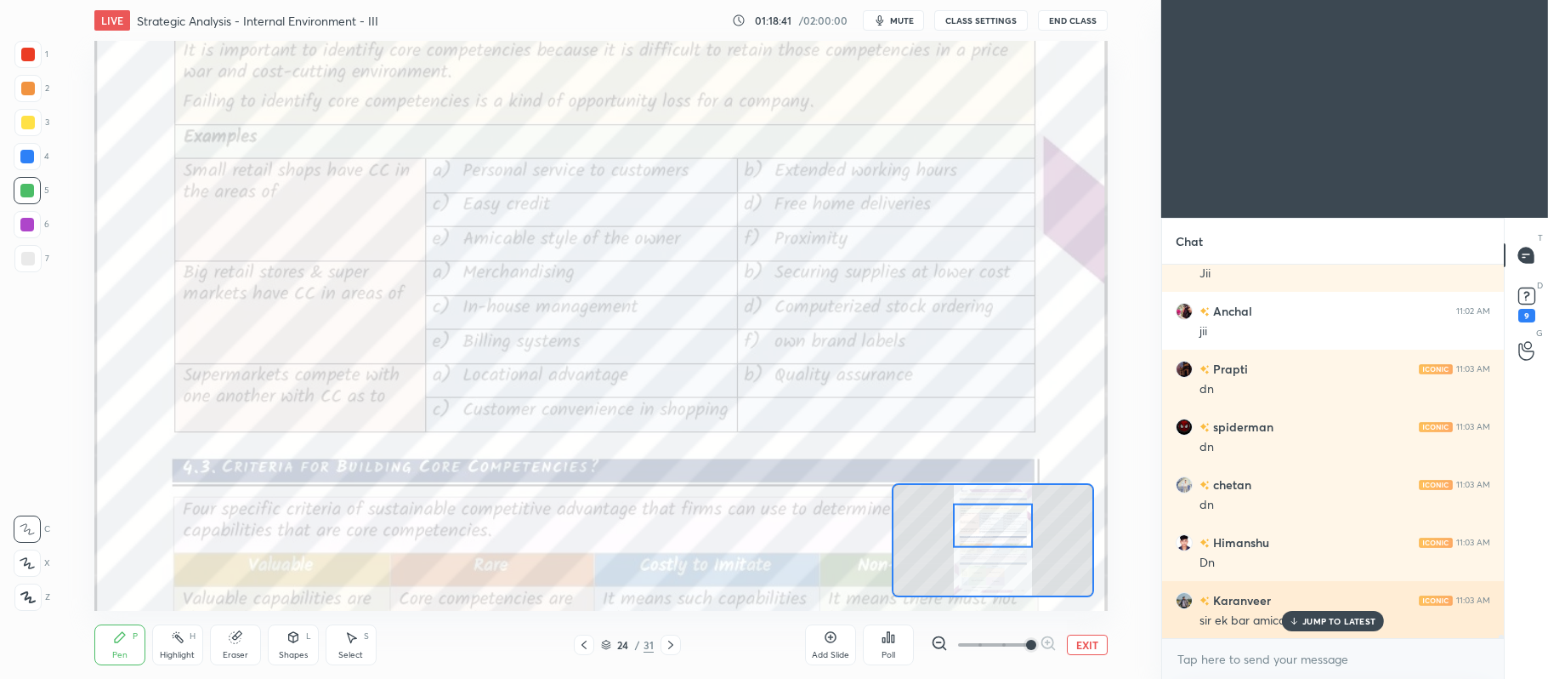
click at [1311, 621] on p "JUMP TO LATEST" at bounding box center [1339, 621] width 73 height 10
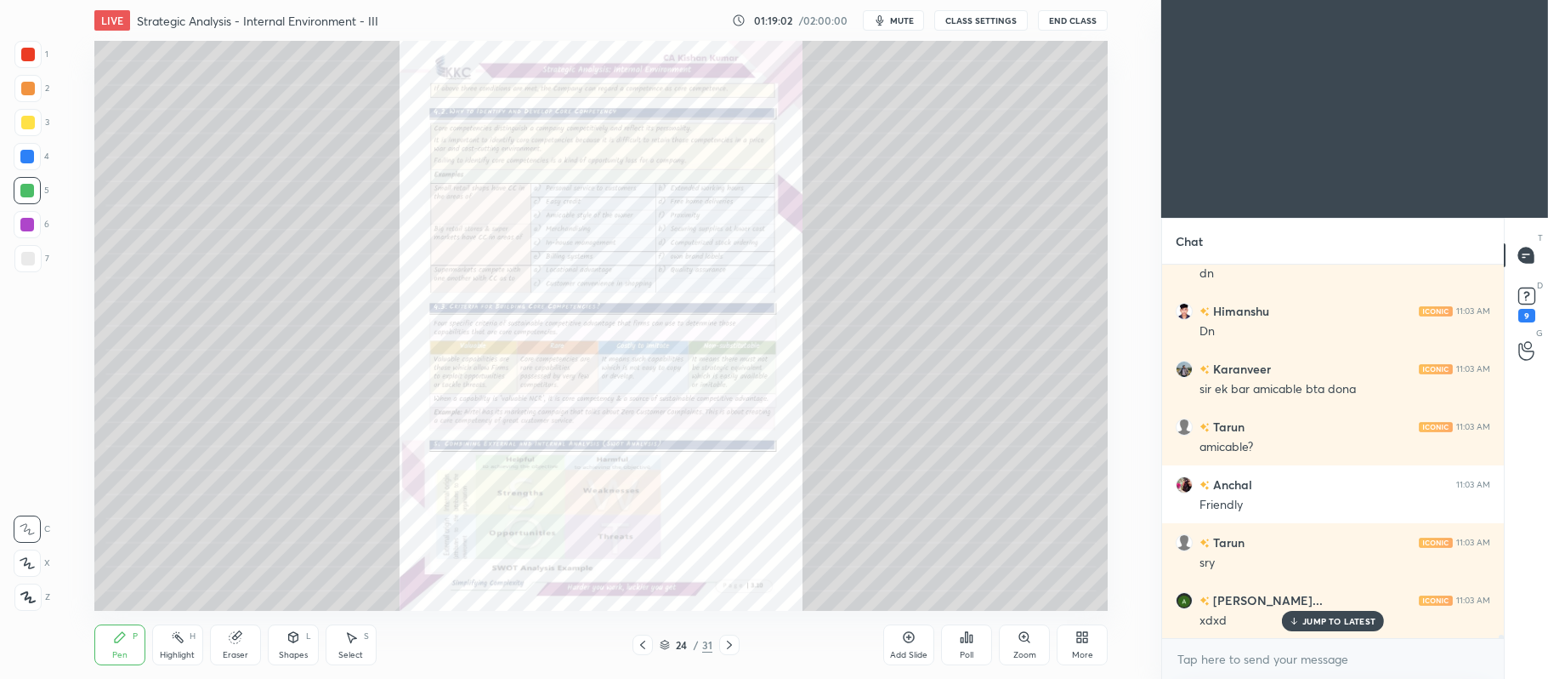
scroll to position [43488, 0]
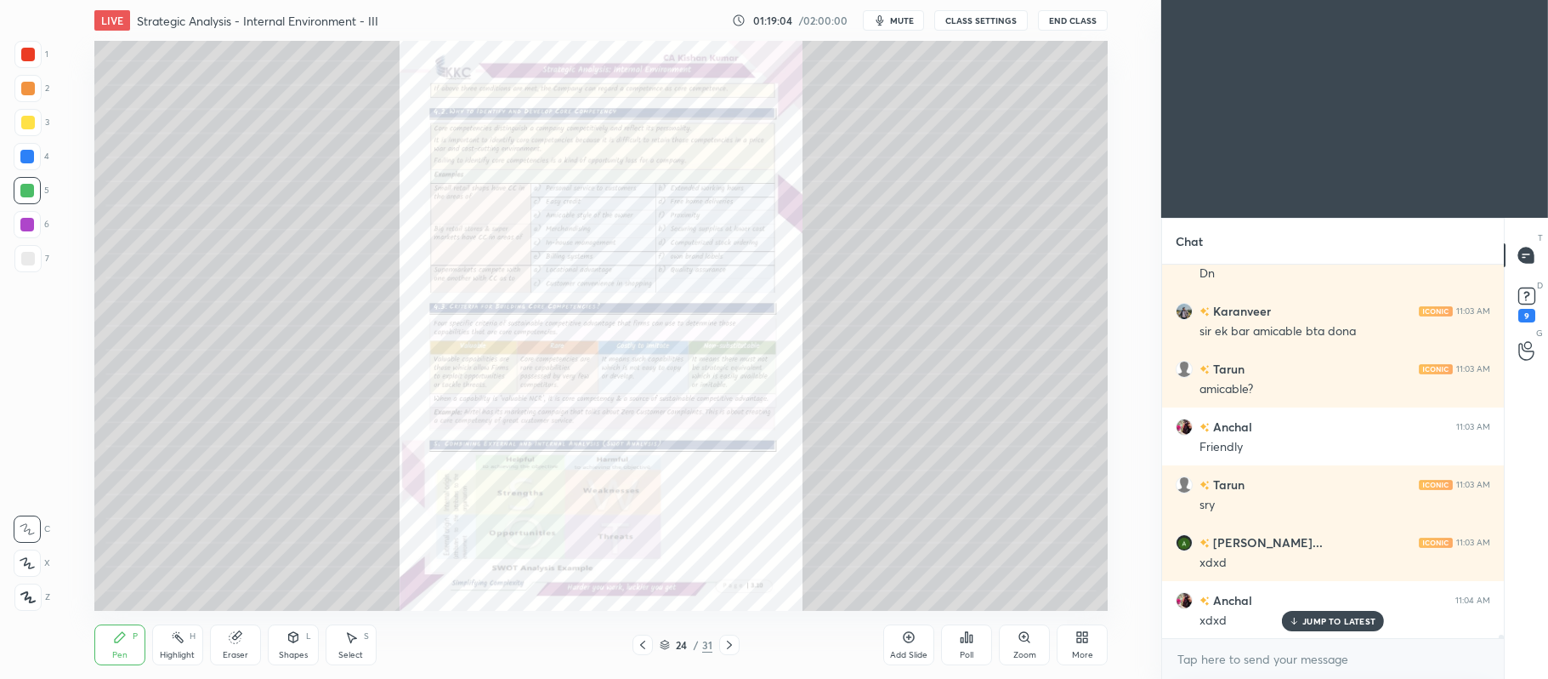
click at [1028, 644] on icon at bounding box center [1025, 637] width 14 height 14
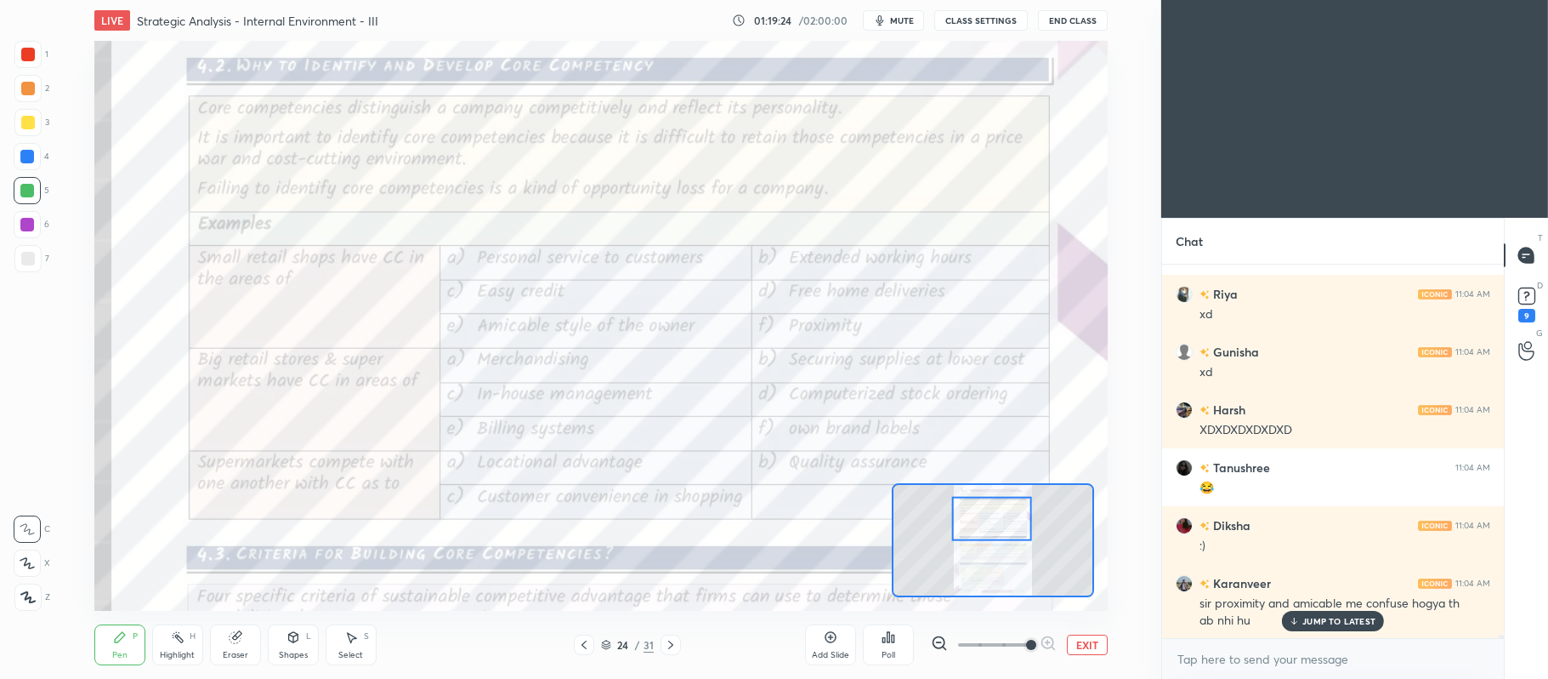
scroll to position [43910, 0]
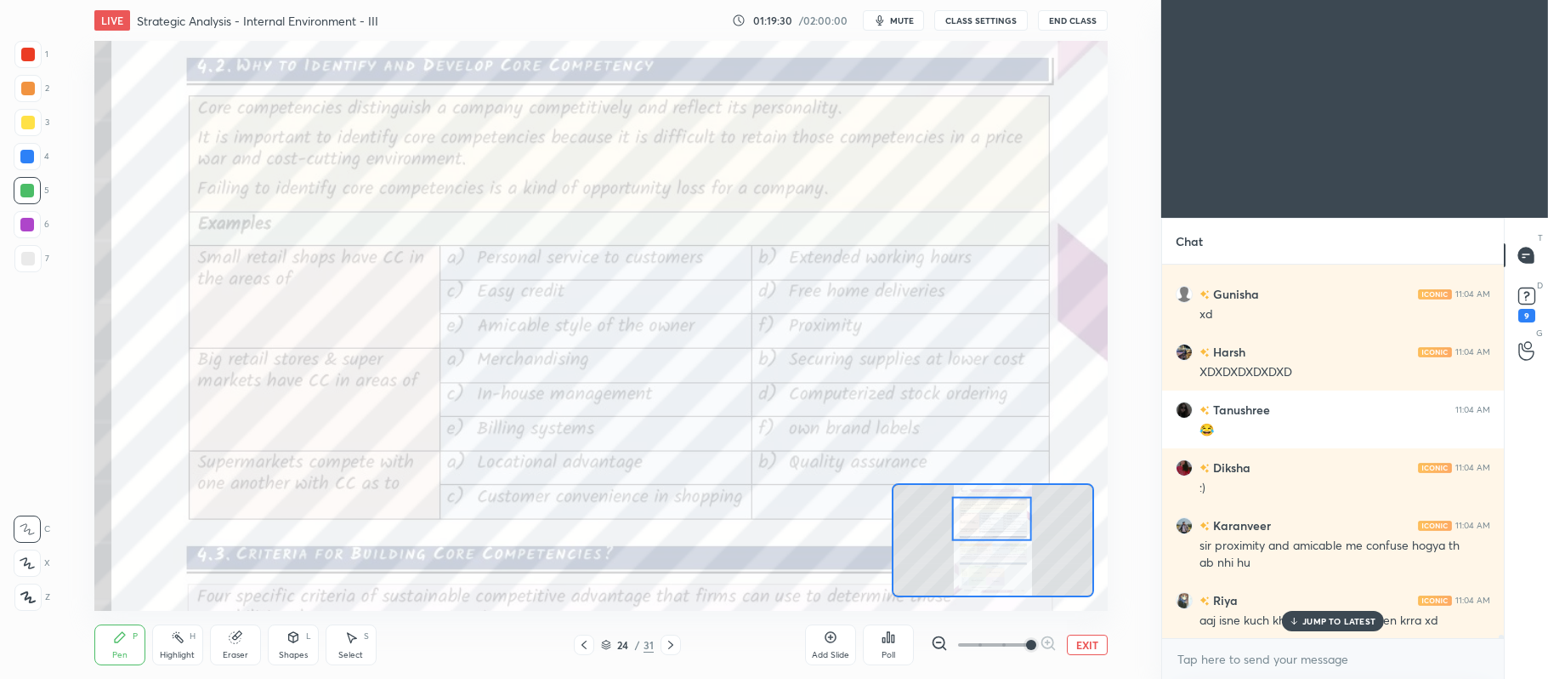
click at [1350, 623] on p "JUMP TO LATEST" at bounding box center [1339, 621] width 73 height 10
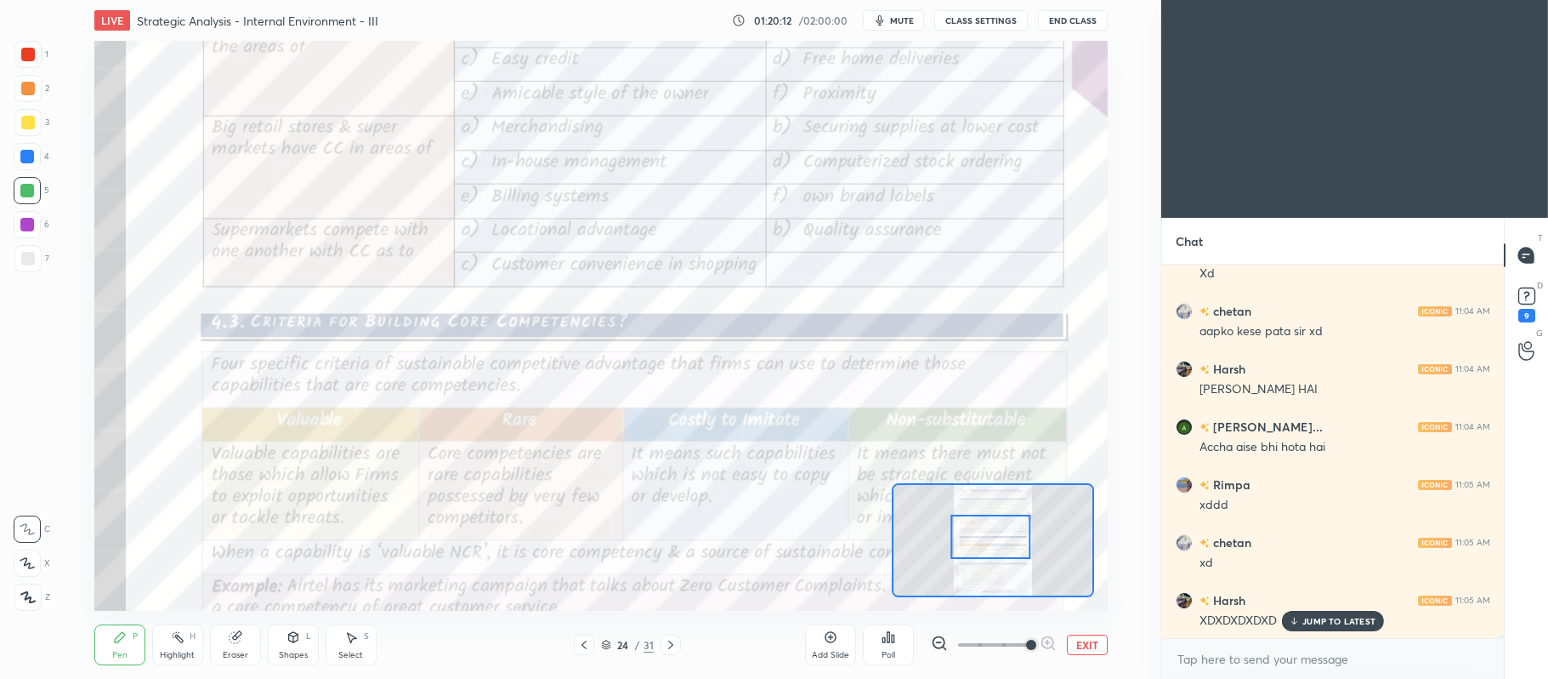
scroll to position [44778, 0]
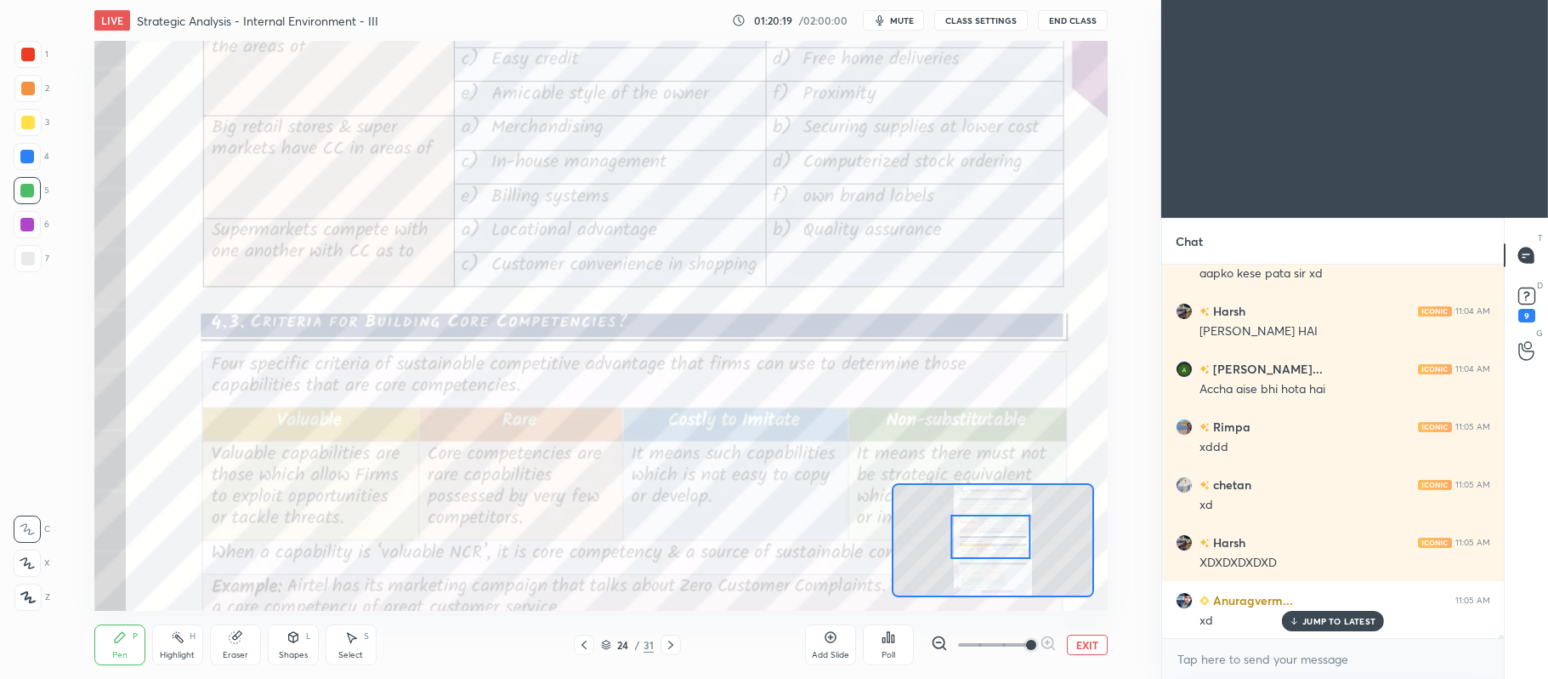
click at [1077, 645] on button "EXIT" at bounding box center [1087, 644] width 41 height 20
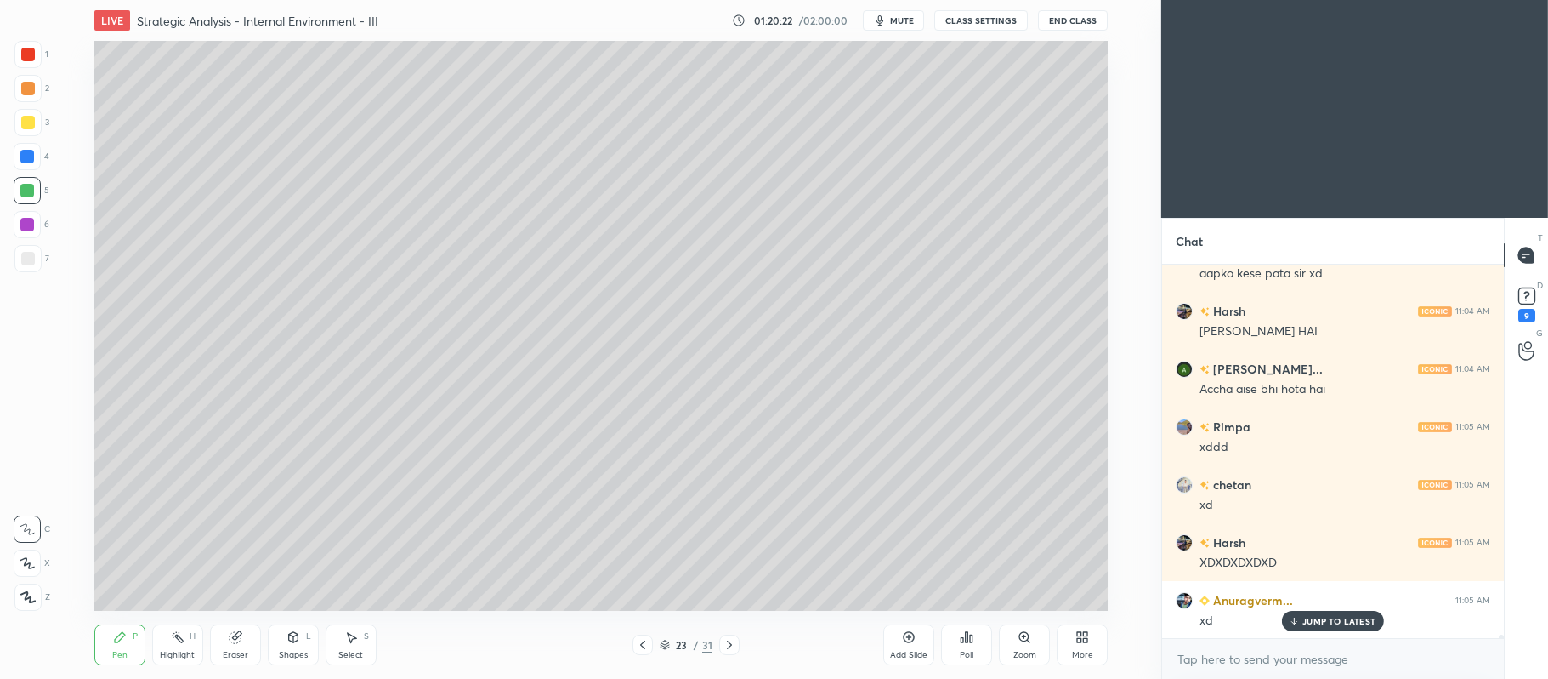
click at [895, 637] on div "Add Slide" at bounding box center [909, 644] width 51 height 41
click at [36, 87] on div at bounding box center [27, 88] width 27 height 27
click at [31, 558] on icon at bounding box center [27, 563] width 15 height 12
click at [293, 630] on icon at bounding box center [294, 637] width 14 height 14
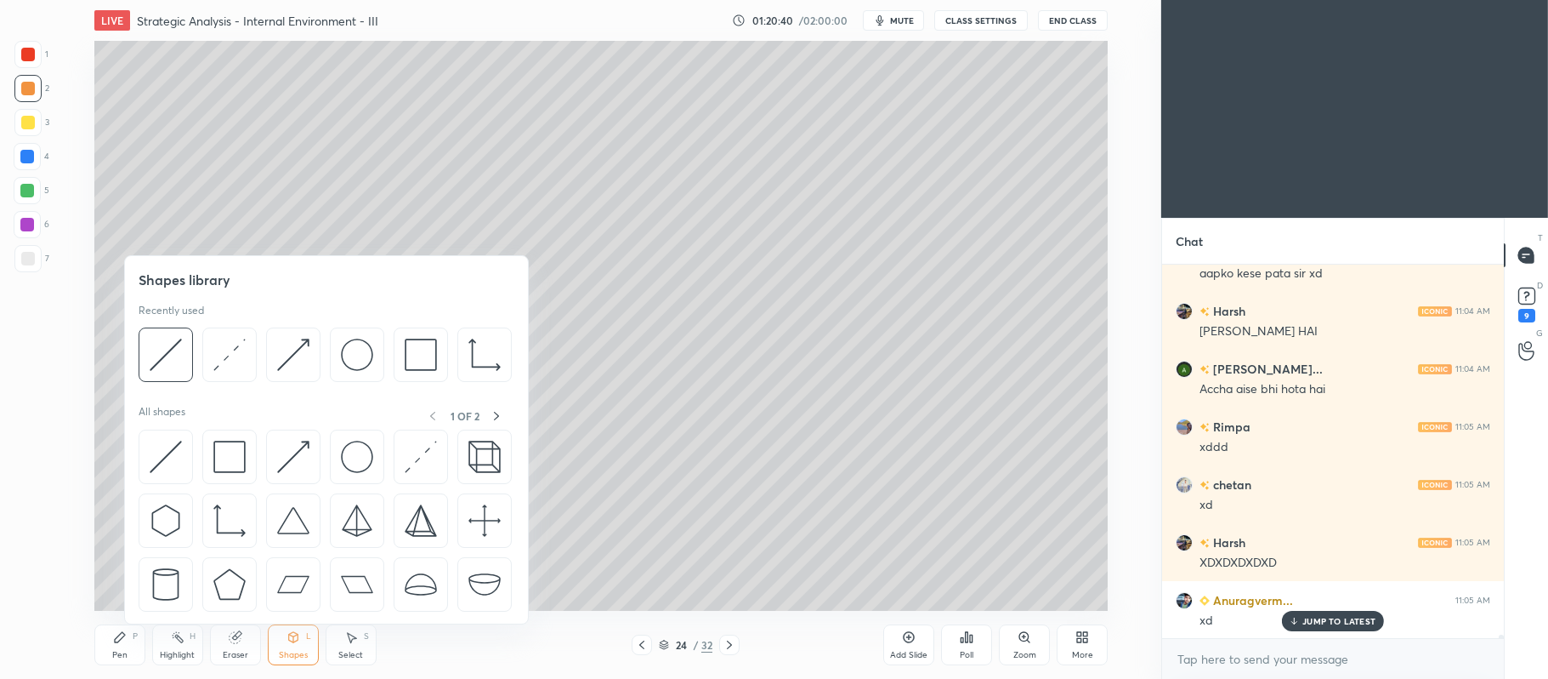
click at [155, 359] on img at bounding box center [166, 354] width 32 height 32
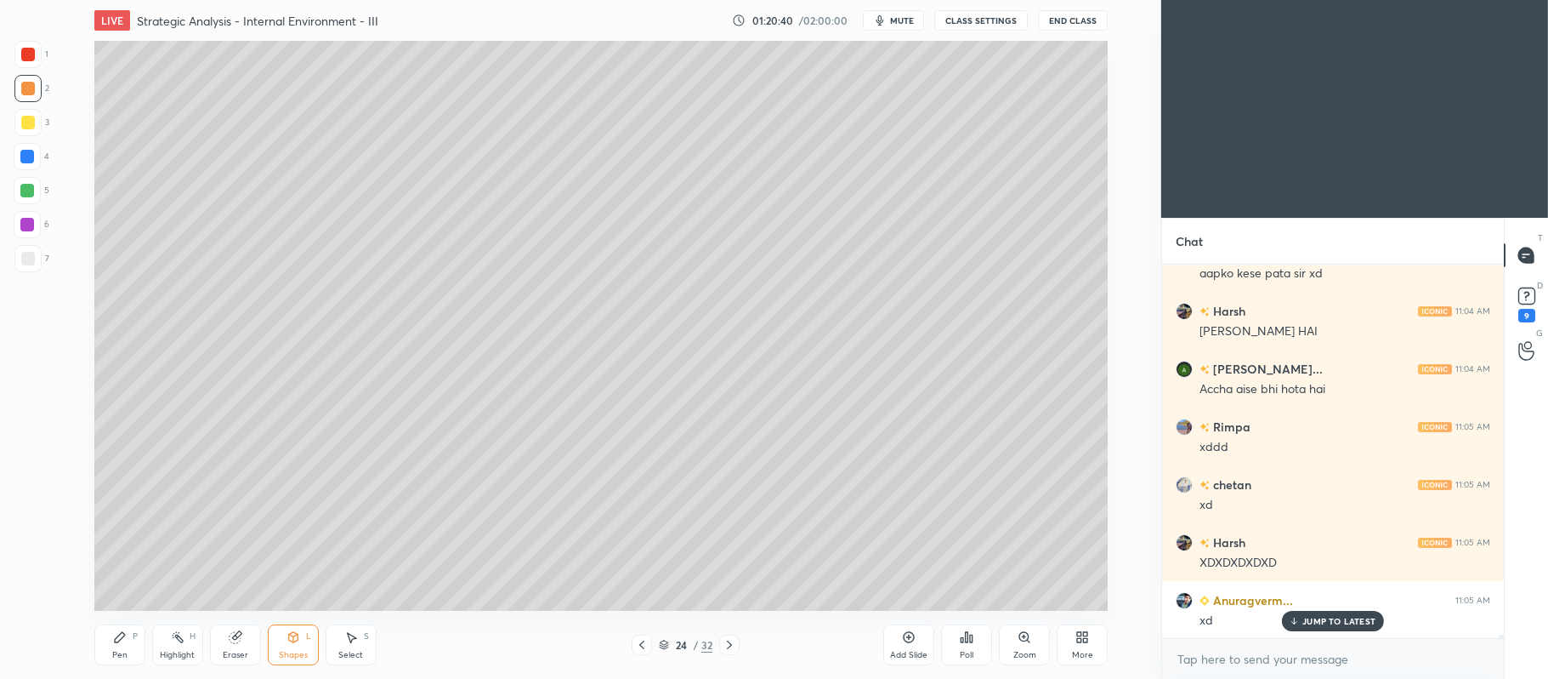
click at [32, 253] on div at bounding box center [28, 259] width 14 height 14
click at [912, 633] on icon at bounding box center [909, 637] width 14 height 14
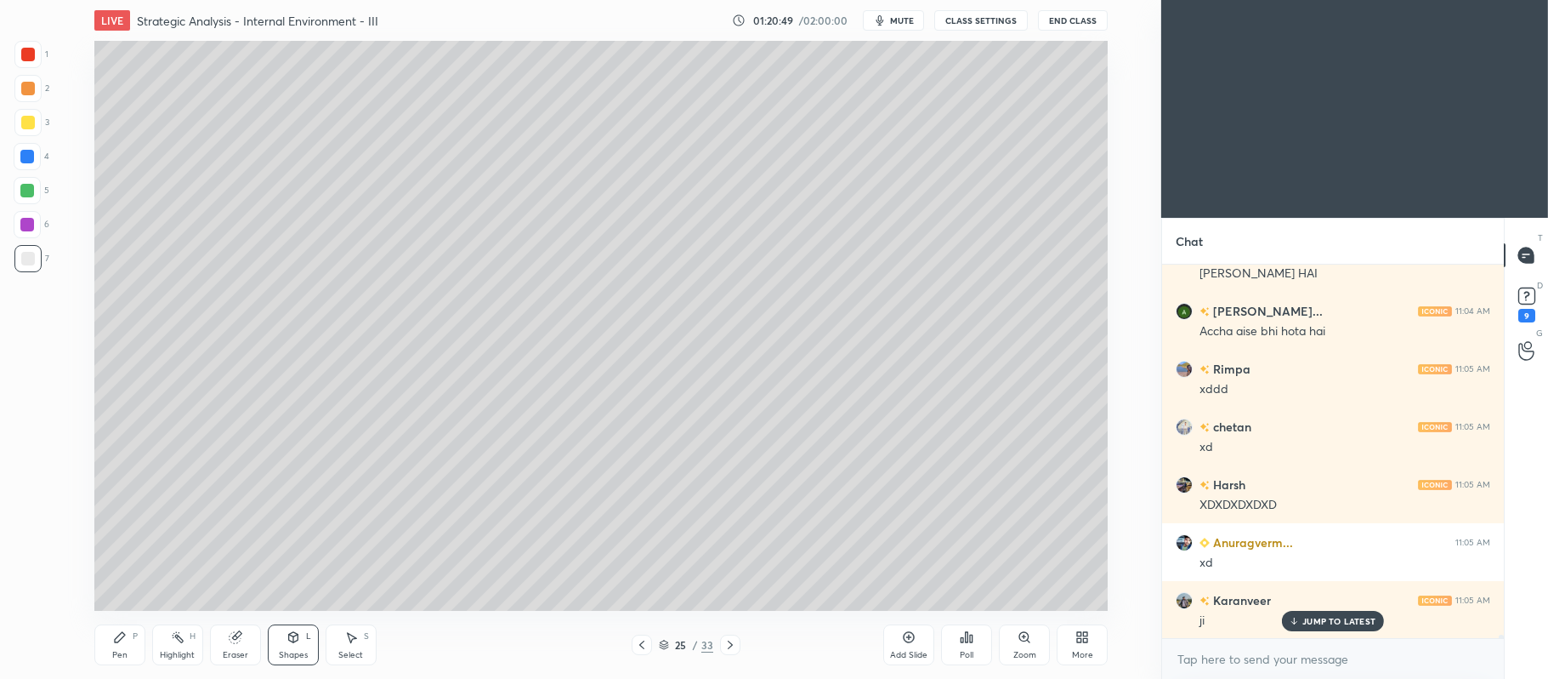
scroll to position [44893, 0]
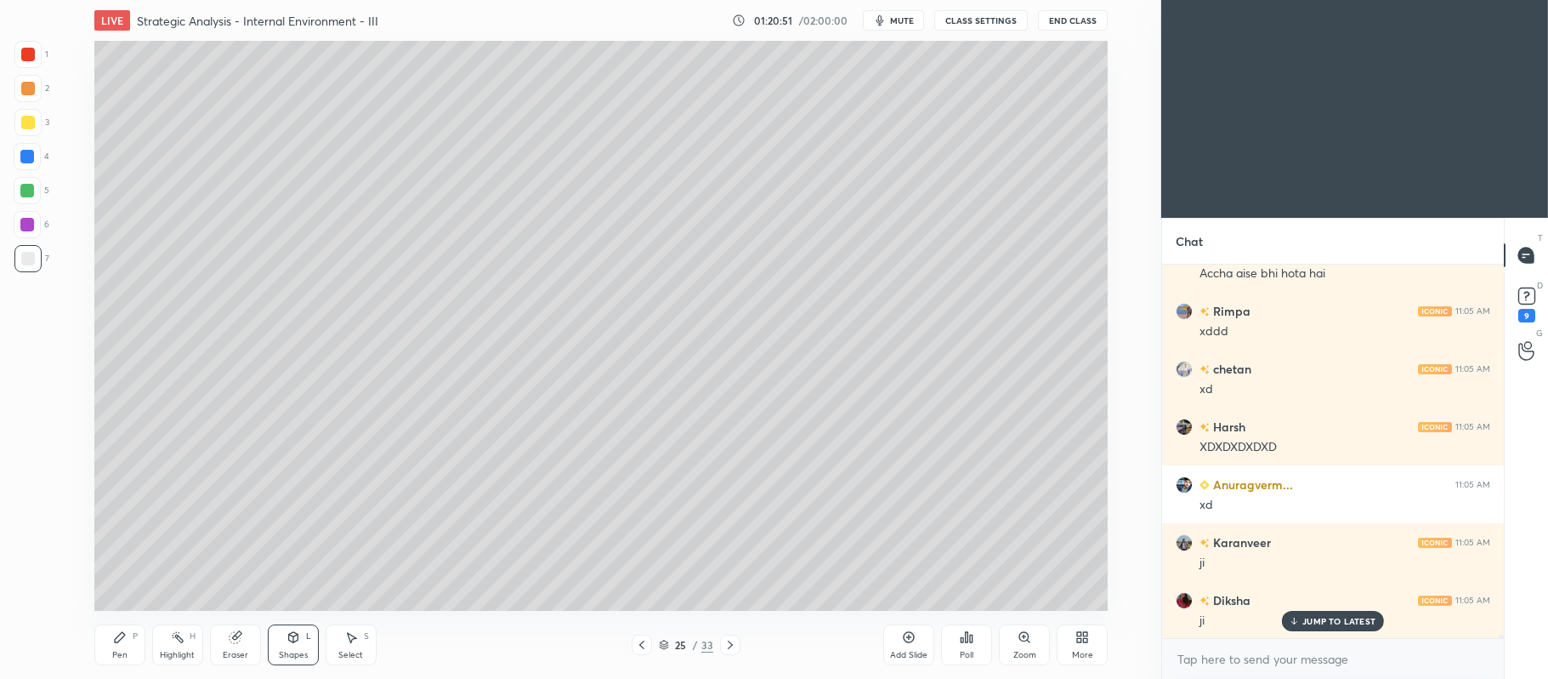
click at [129, 645] on div "Pen P" at bounding box center [119, 644] width 51 height 41
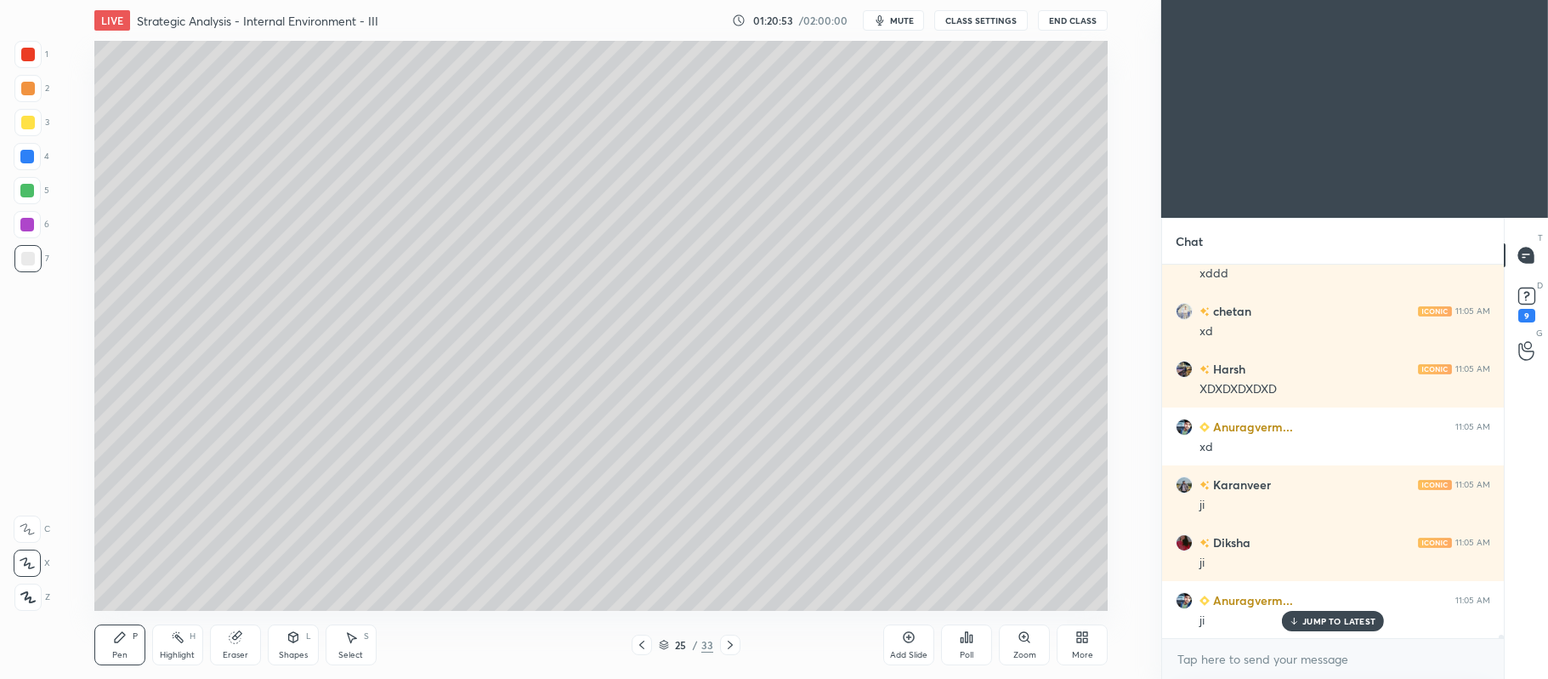
click at [28, 121] on div at bounding box center [28, 123] width 14 height 14
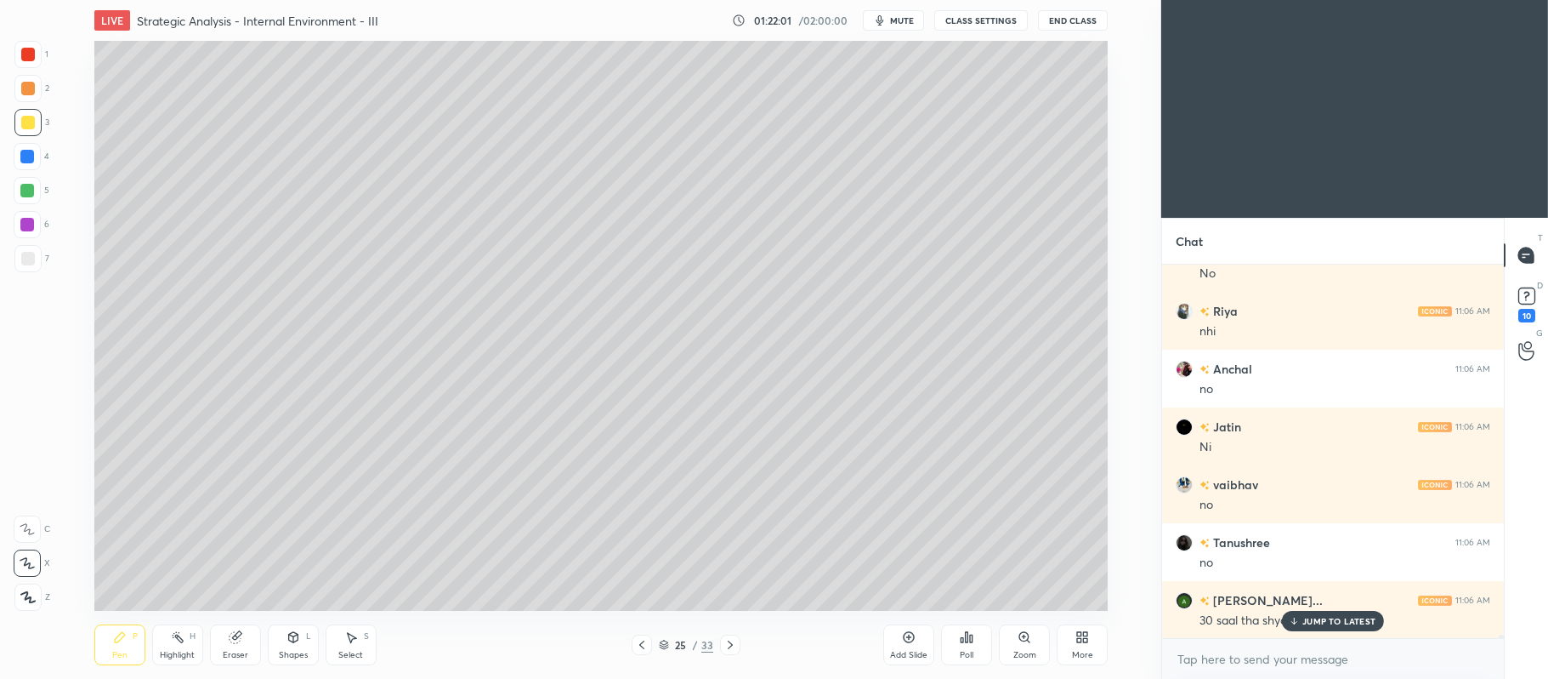
click at [29, 192] on div at bounding box center [27, 191] width 14 height 14
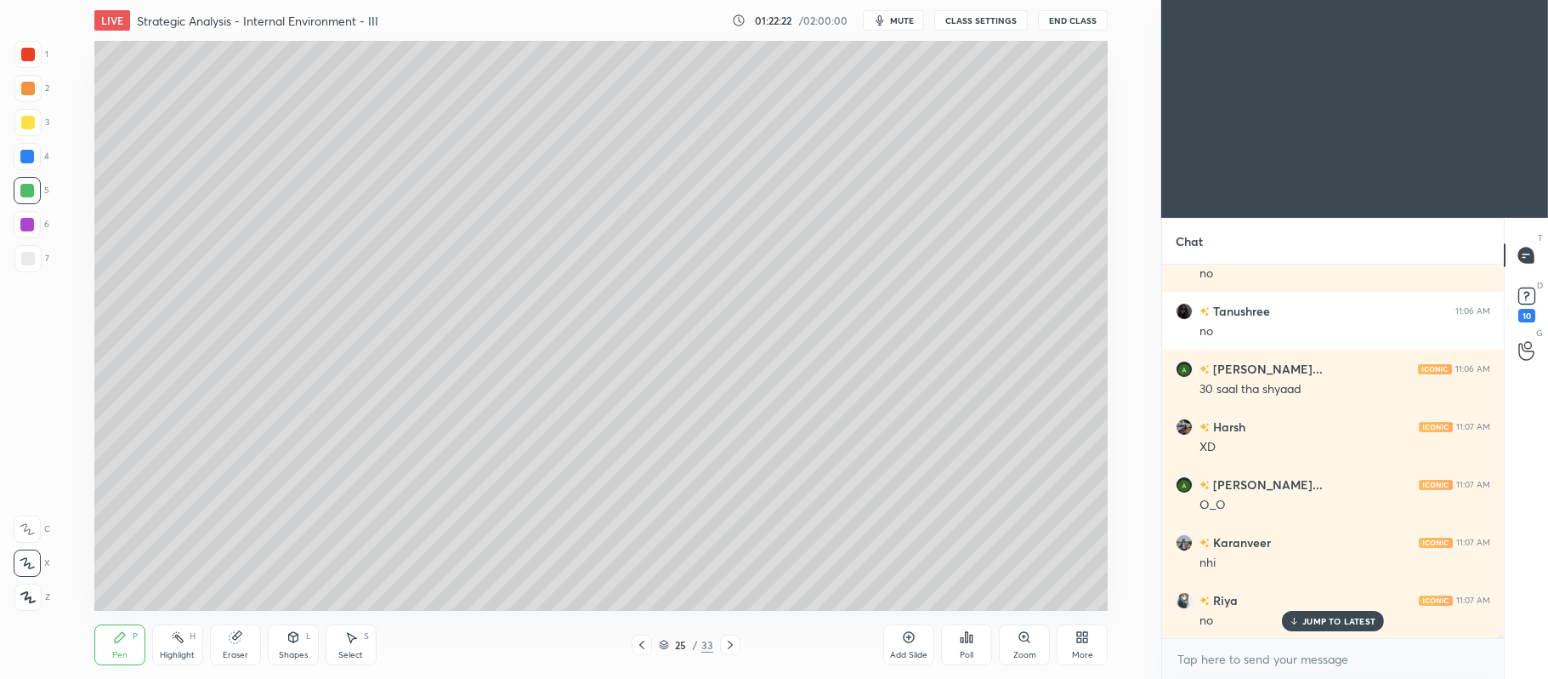
scroll to position [46339, 0]
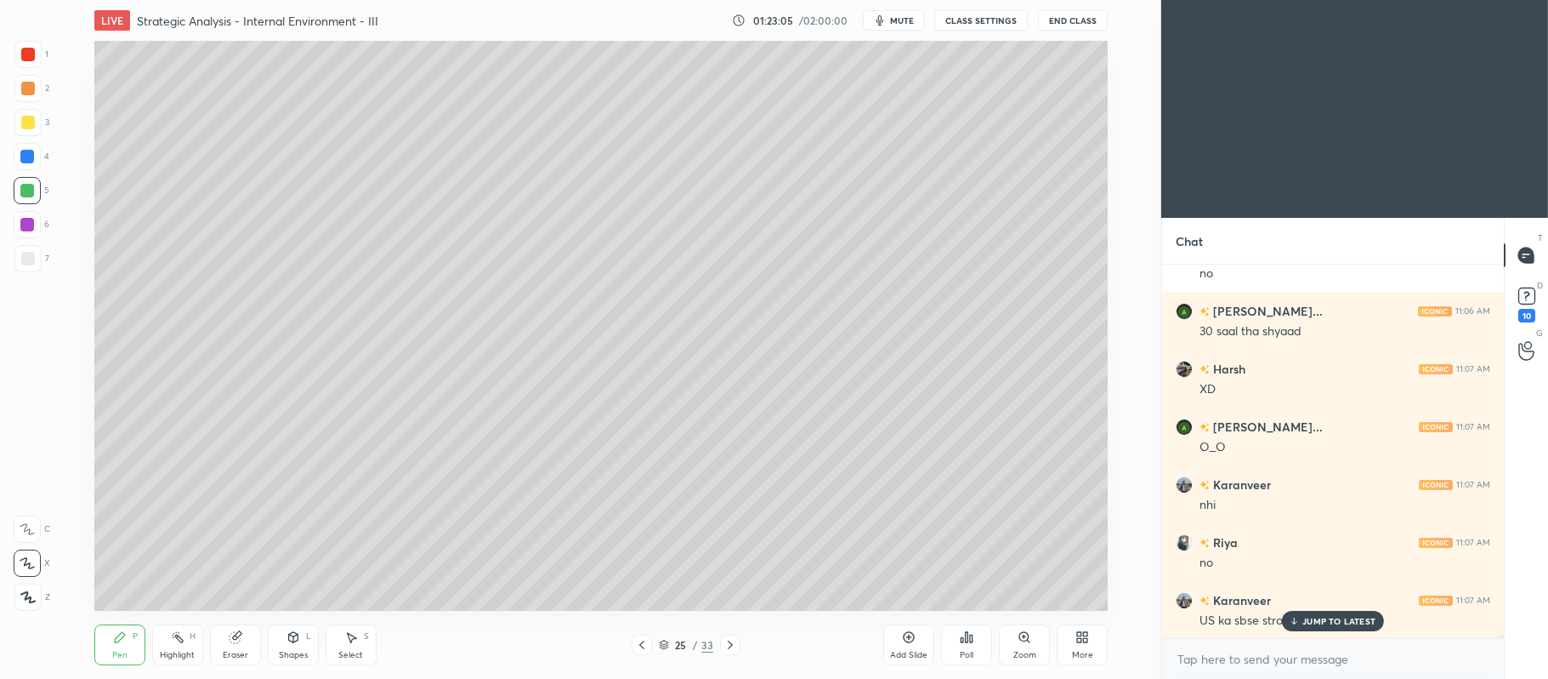
click at [36, 95] on div at bounding box center [27, 88] width 27 height 27
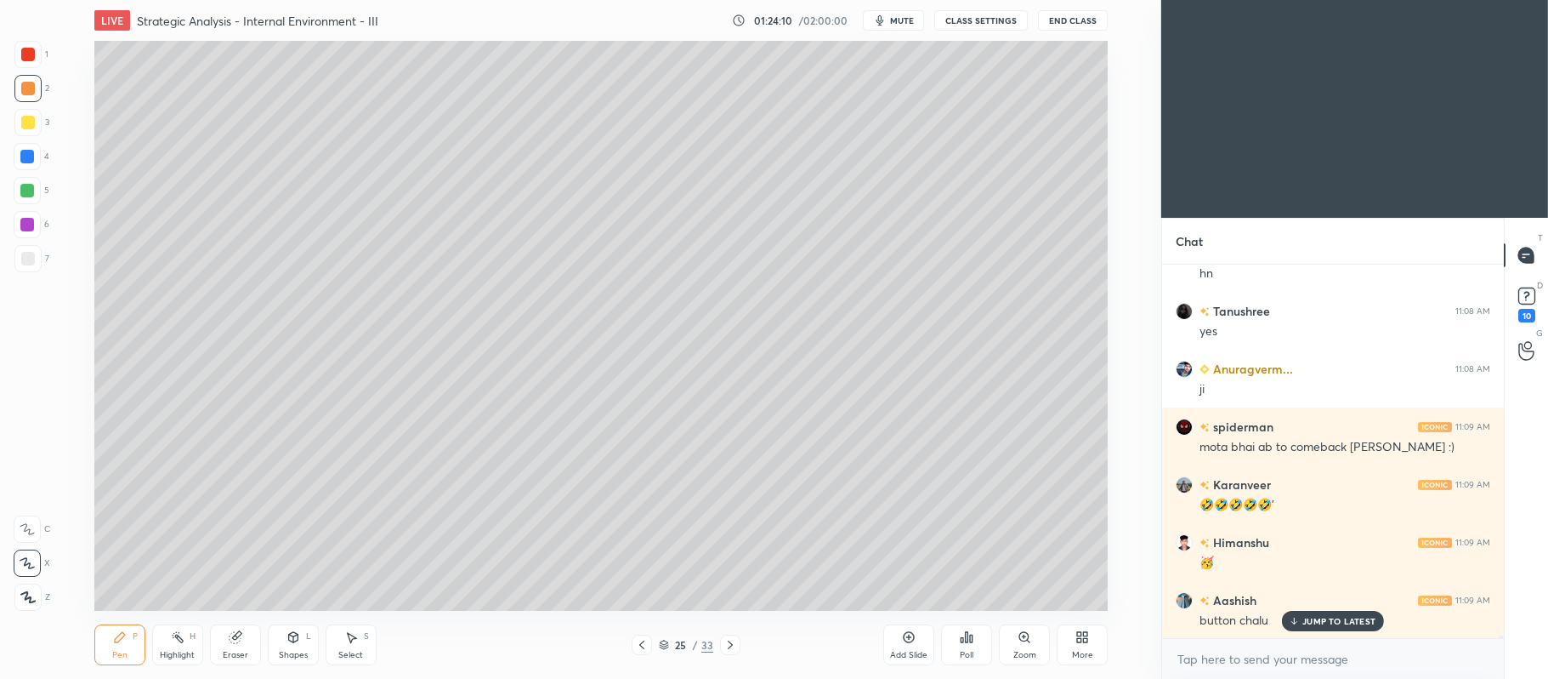
scroll to position [47958, 0]
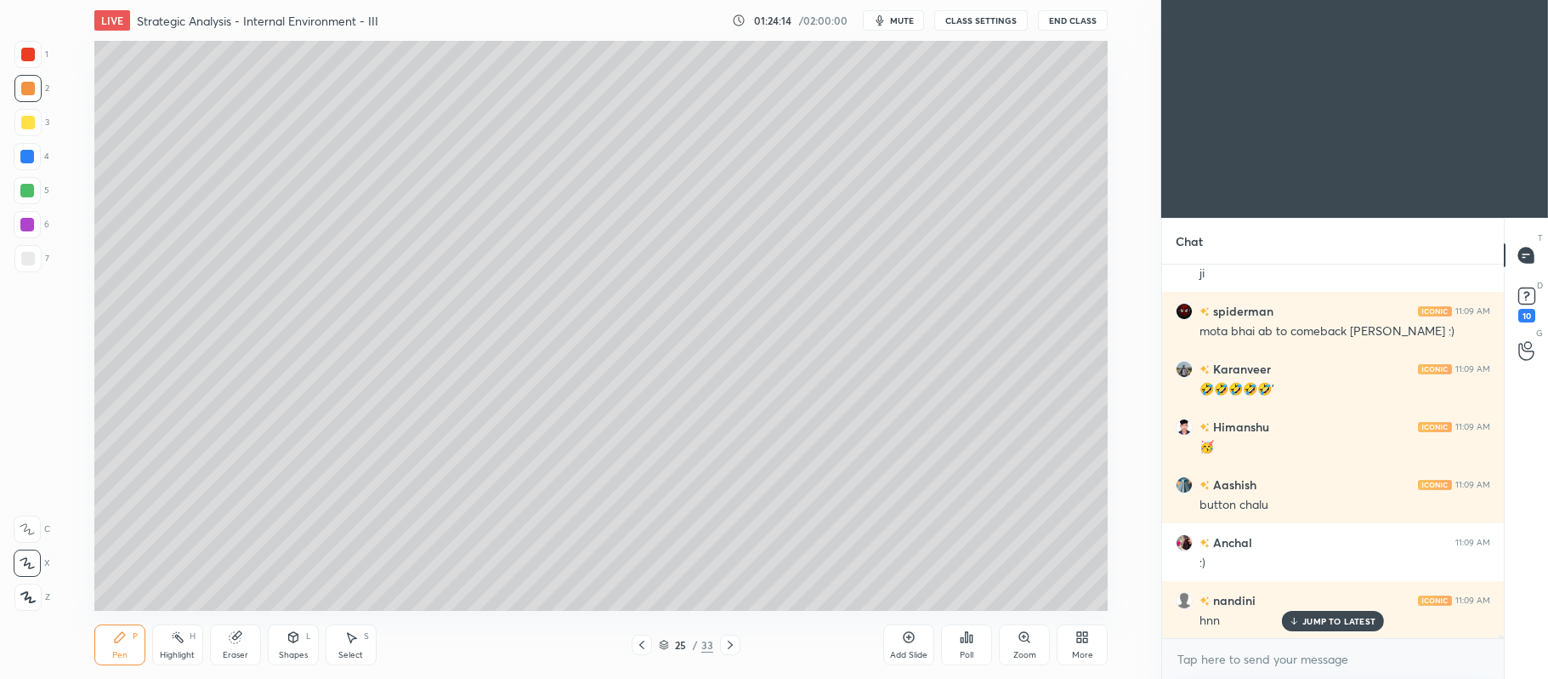
click at [910, 641] on icon at bounding box center [909, 637] width 14 height 14
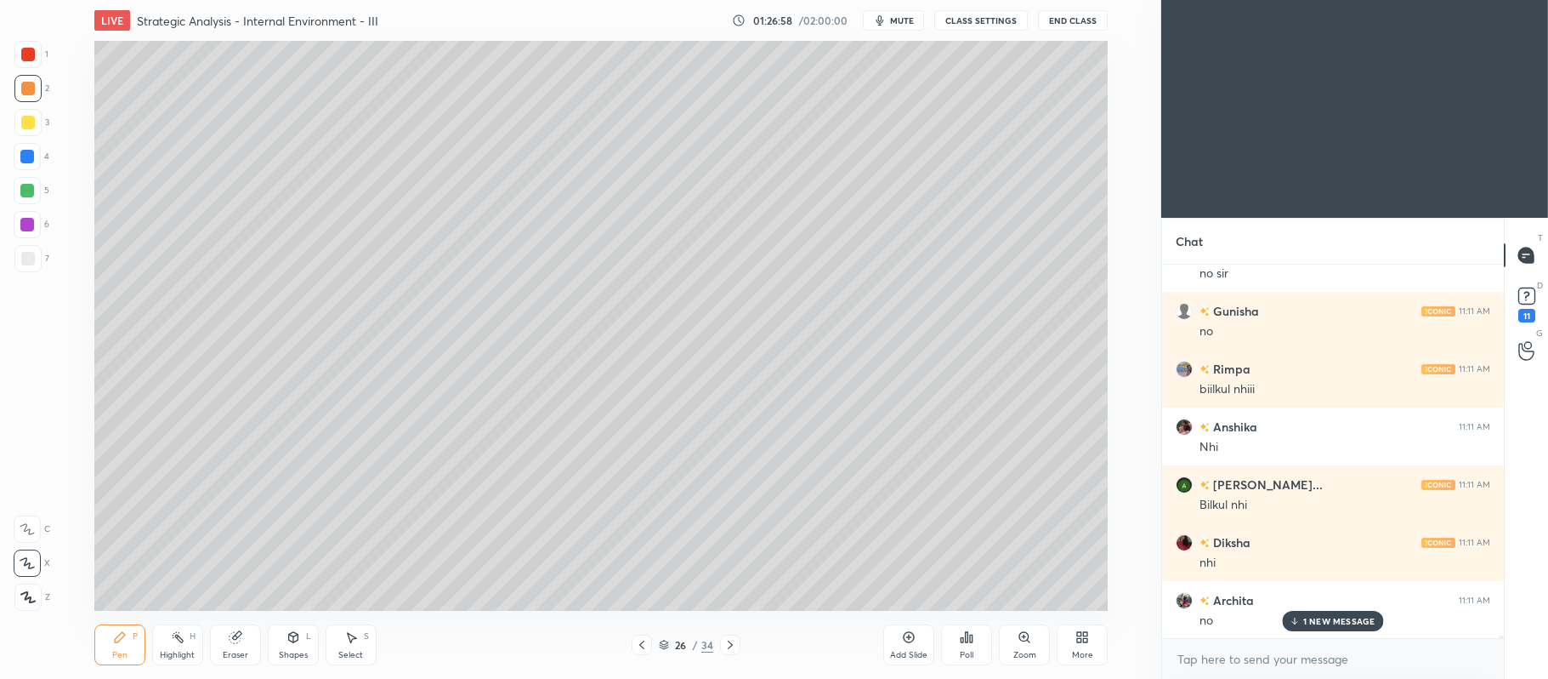
scroll to position [50281, 0]
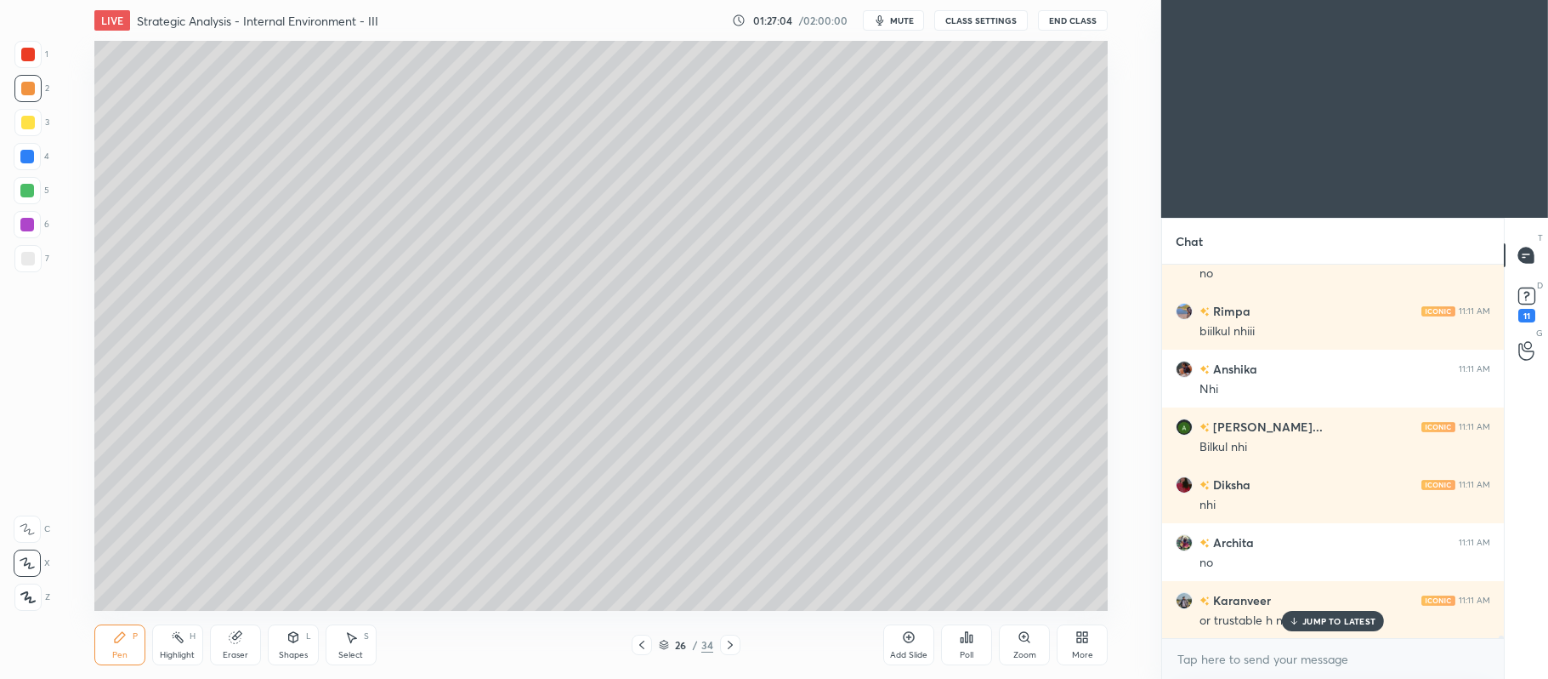
click at [639, 644] on icon at bounding box center [642, 645] width 14 height 14
click at [902, 637] on icon at bounding box center [909, 637] width 14 height 14
click at [31, 126] on div at bounding box center [28, 123] width 14 height 14
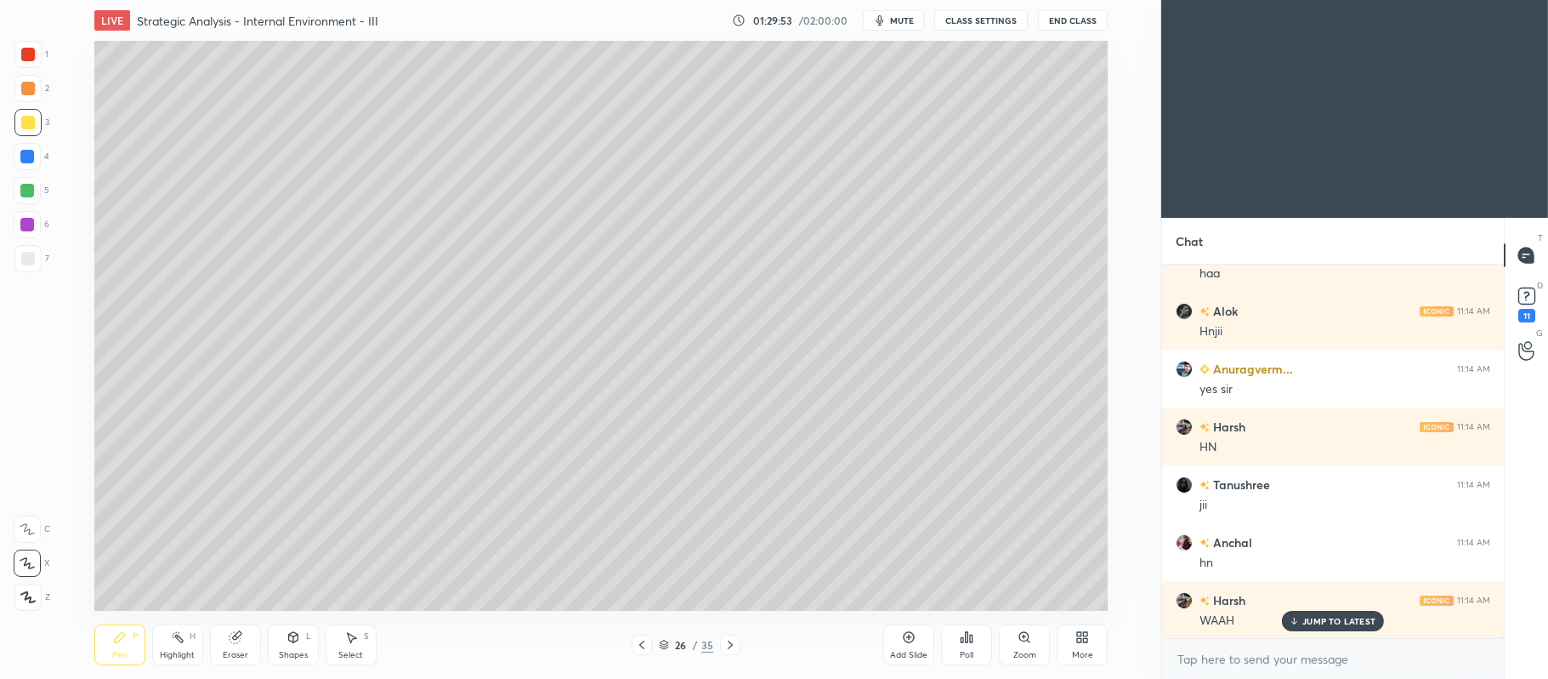
scroll to position [52363, 0]
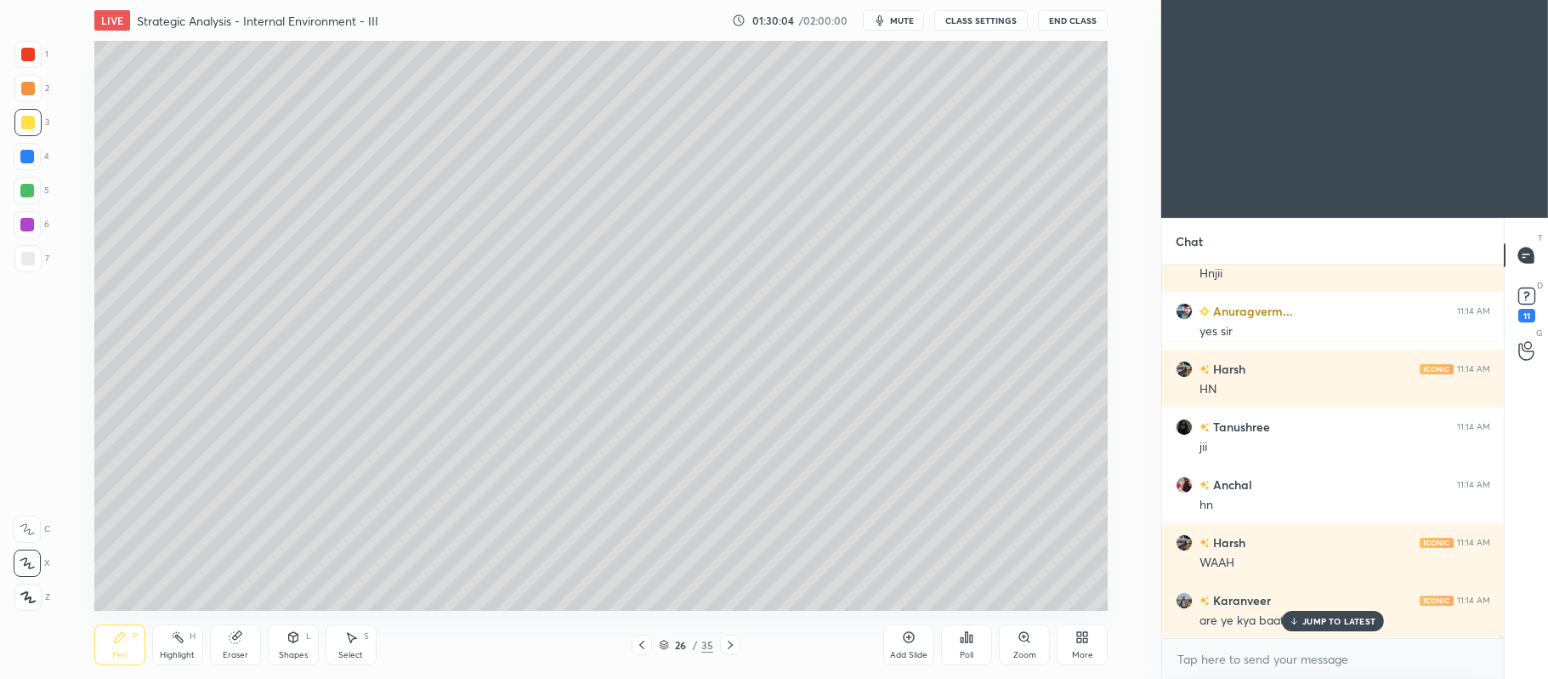
click at [55, 188] on div "Setting up your live class Poll for secs No correct answer Start poll" at bounding box center [601, 326] width 1094 height 570
click at [58, 185] on div "Setting up your live class Poll for secs No correct answer Start poll" at bounding box center [601, 326] width 1094 height 570
click at [43, 185] on div "5" at bounding box center [32, 190] width 36 height 27
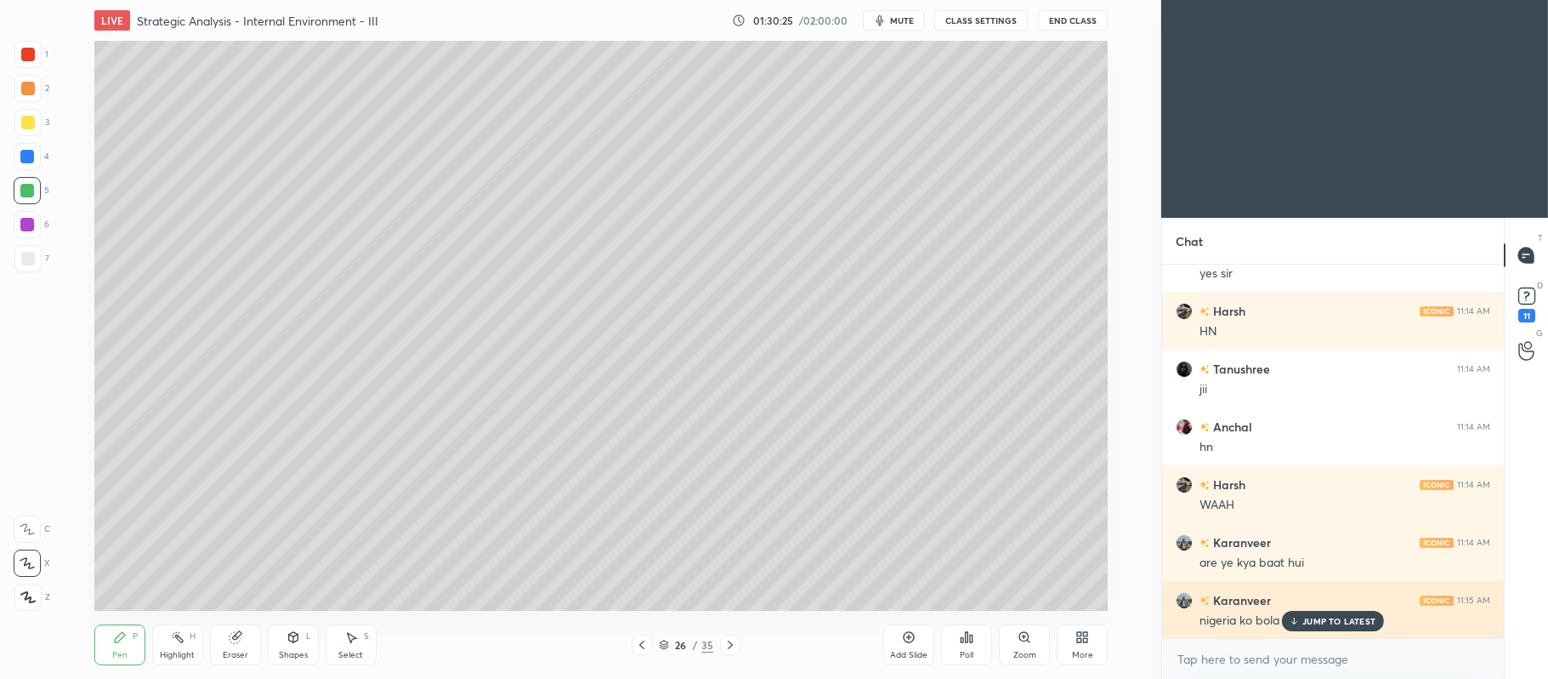
click at [1333, 620] on p "JUMP TO LATEST" at bounding box center [1339, 621] width 73 height 10
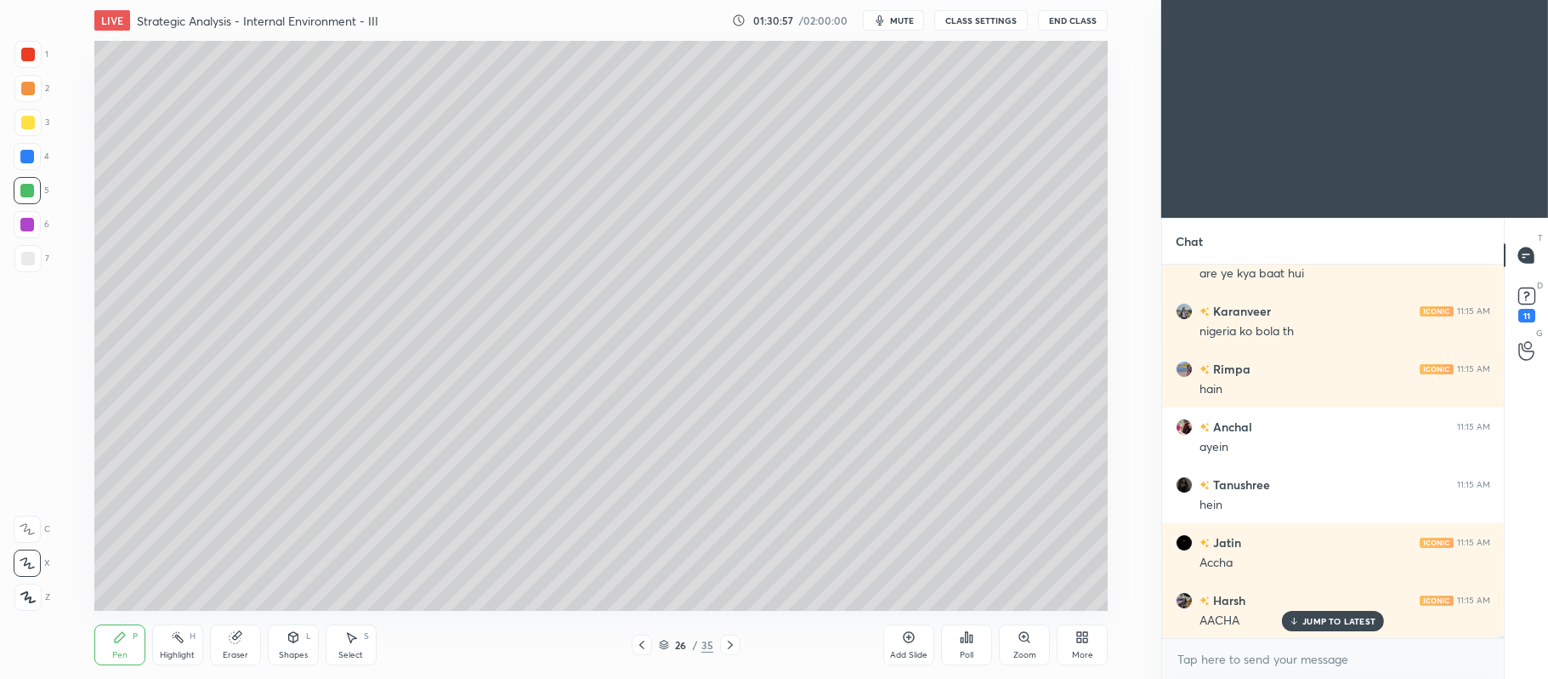
scroll to position [52767, 0]
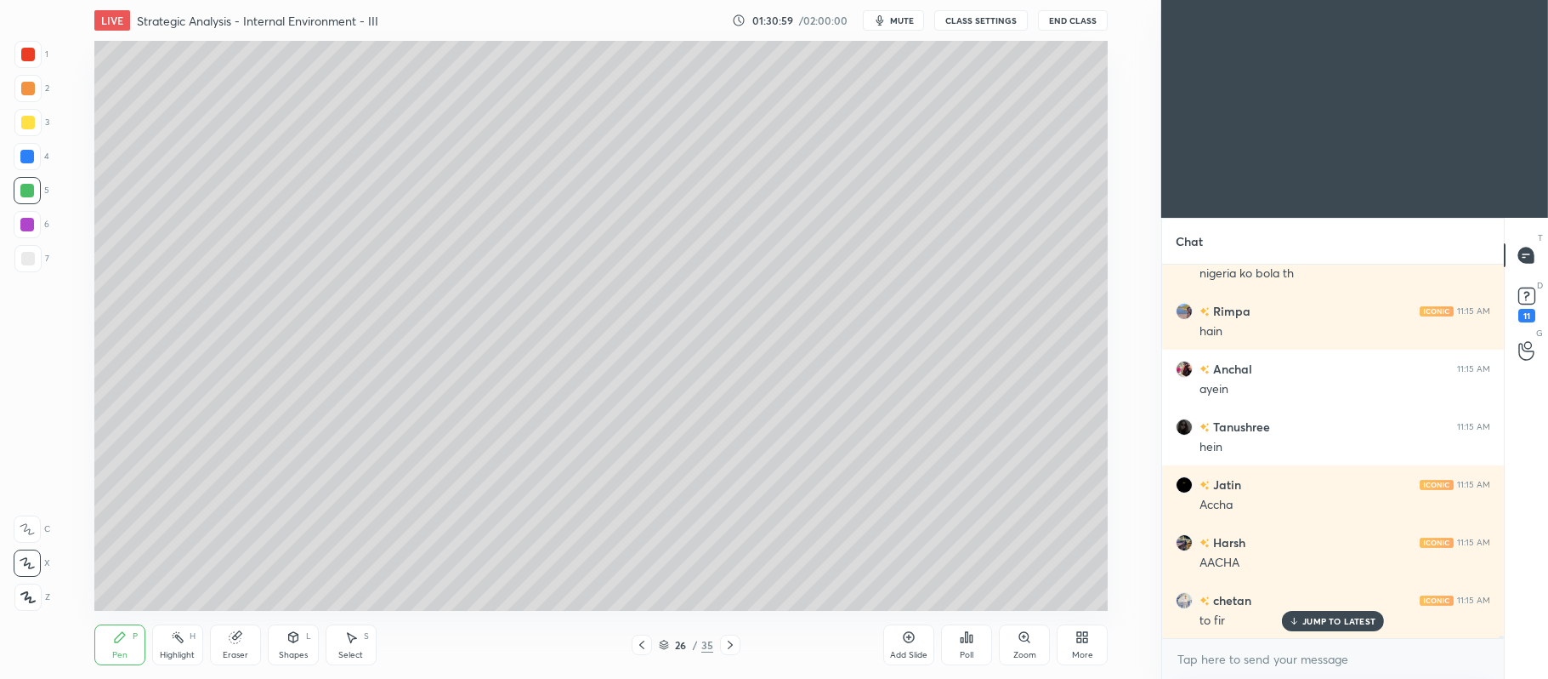
click at [27, 86] on div at bounding box center [28, 89] width 14 height 14
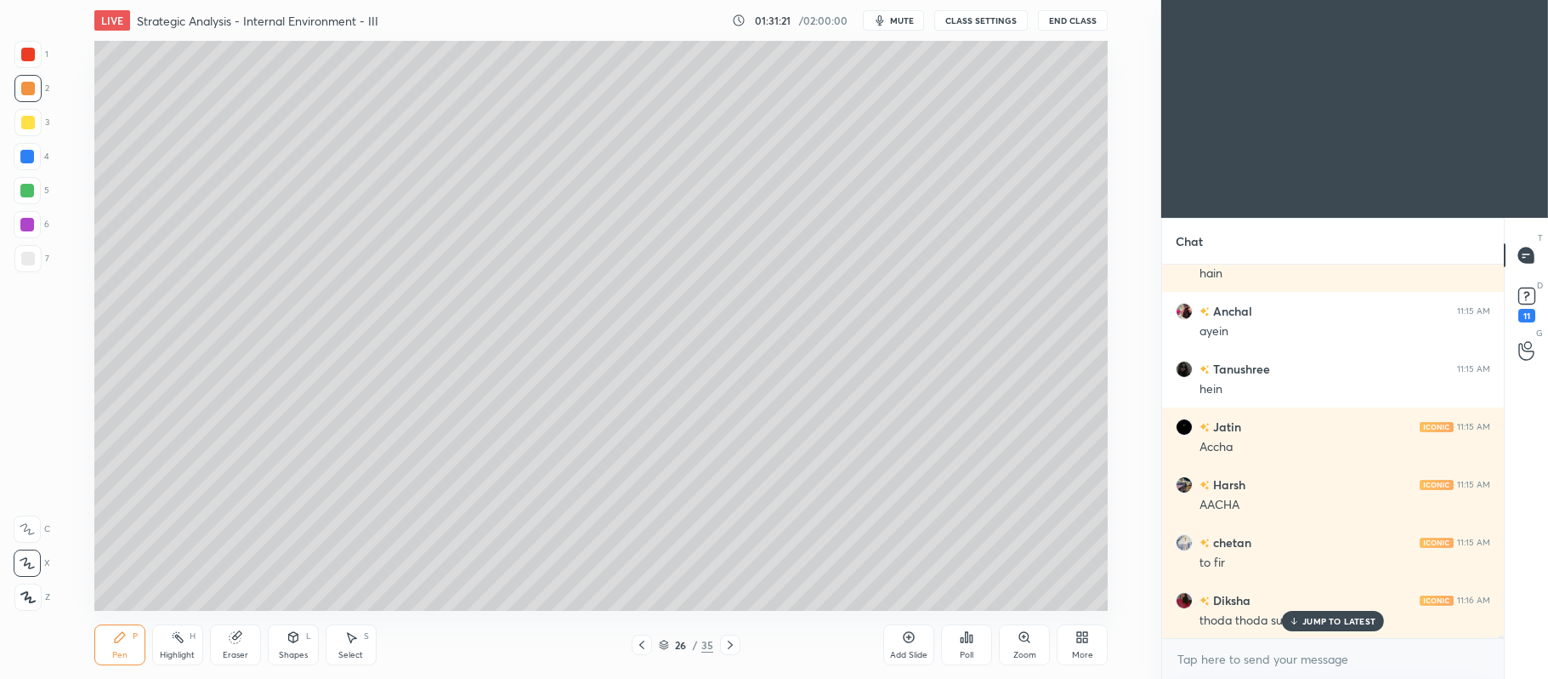
scroll to position [52883, 0]
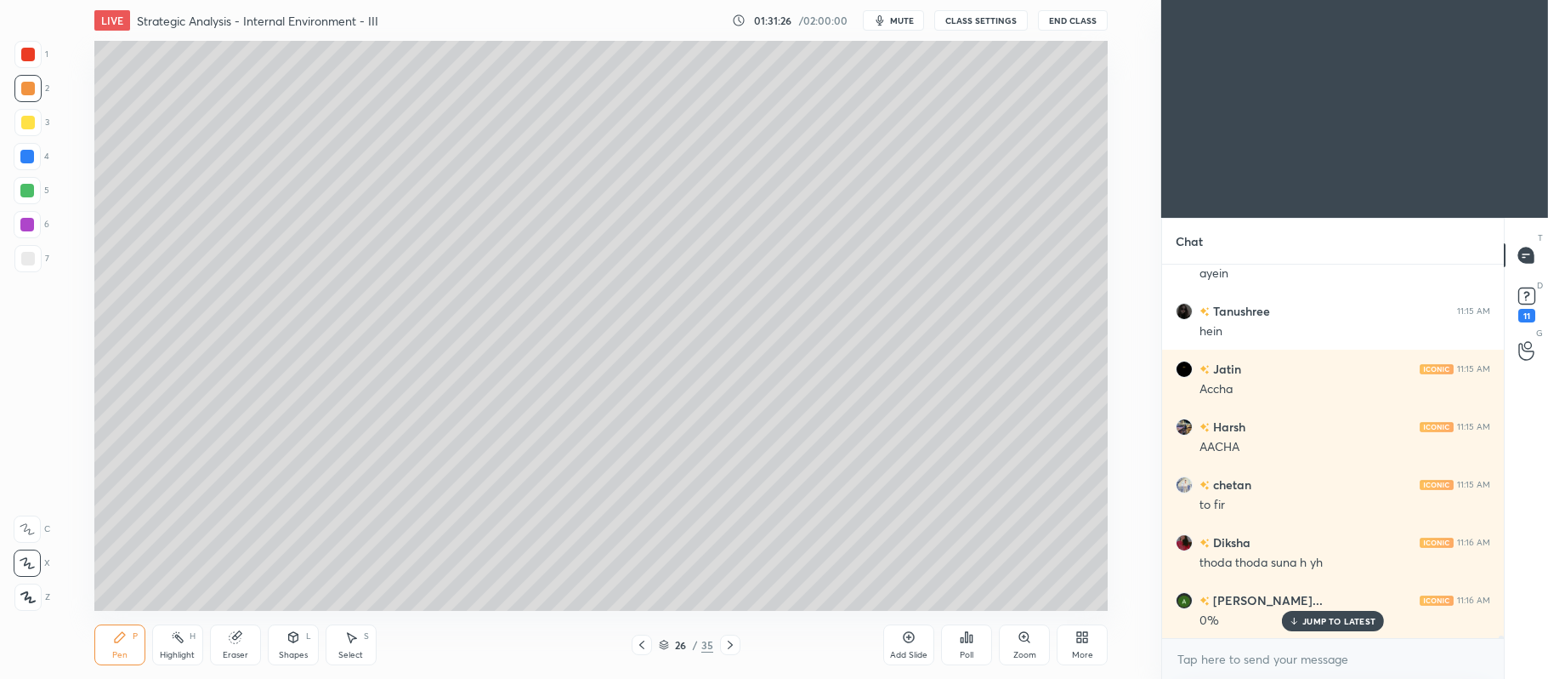
click at [724, 651] on icon at bounding box center [731, 645] width 14 height 14
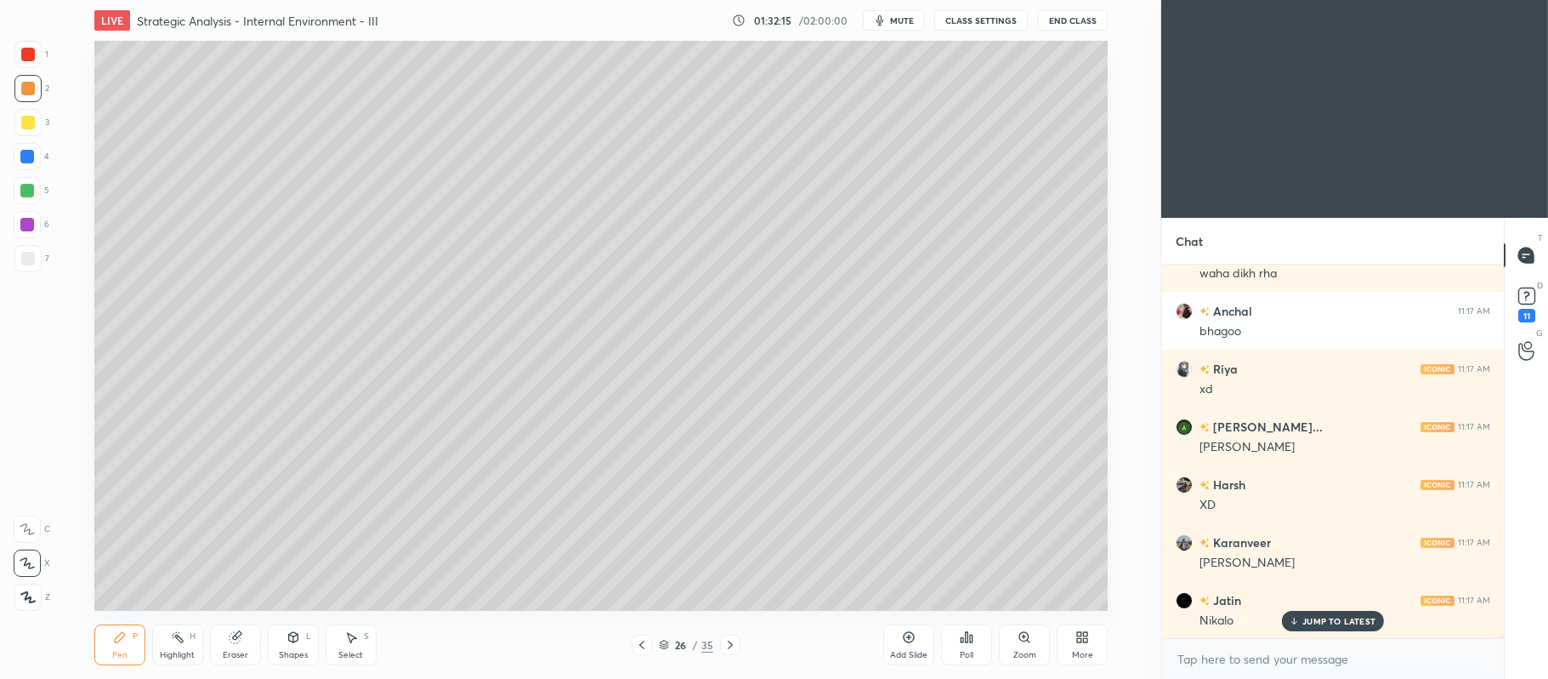
scroll to position [54271, 0]
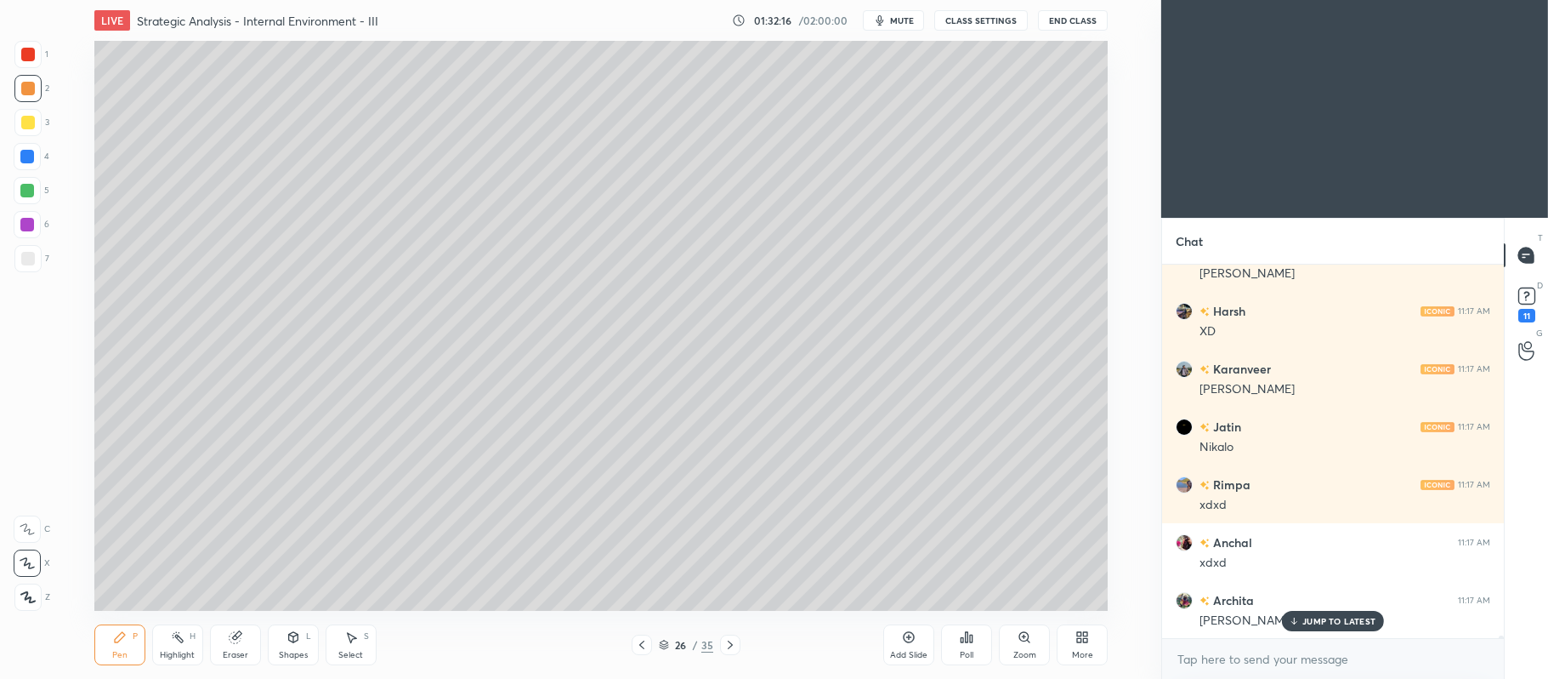
click at [728, 640] on icon at bounding box center [731, 645] width 14 height 14
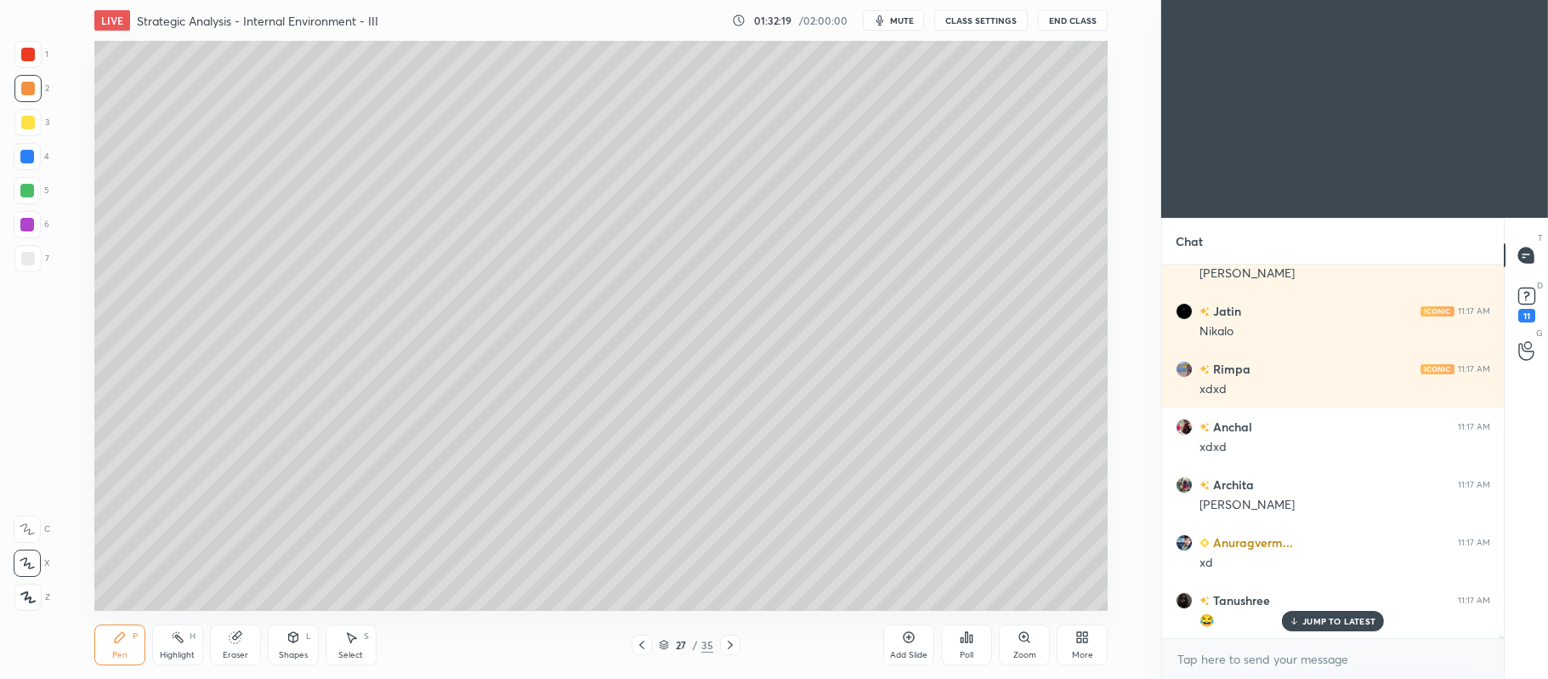
scroll to position [54502, 0]
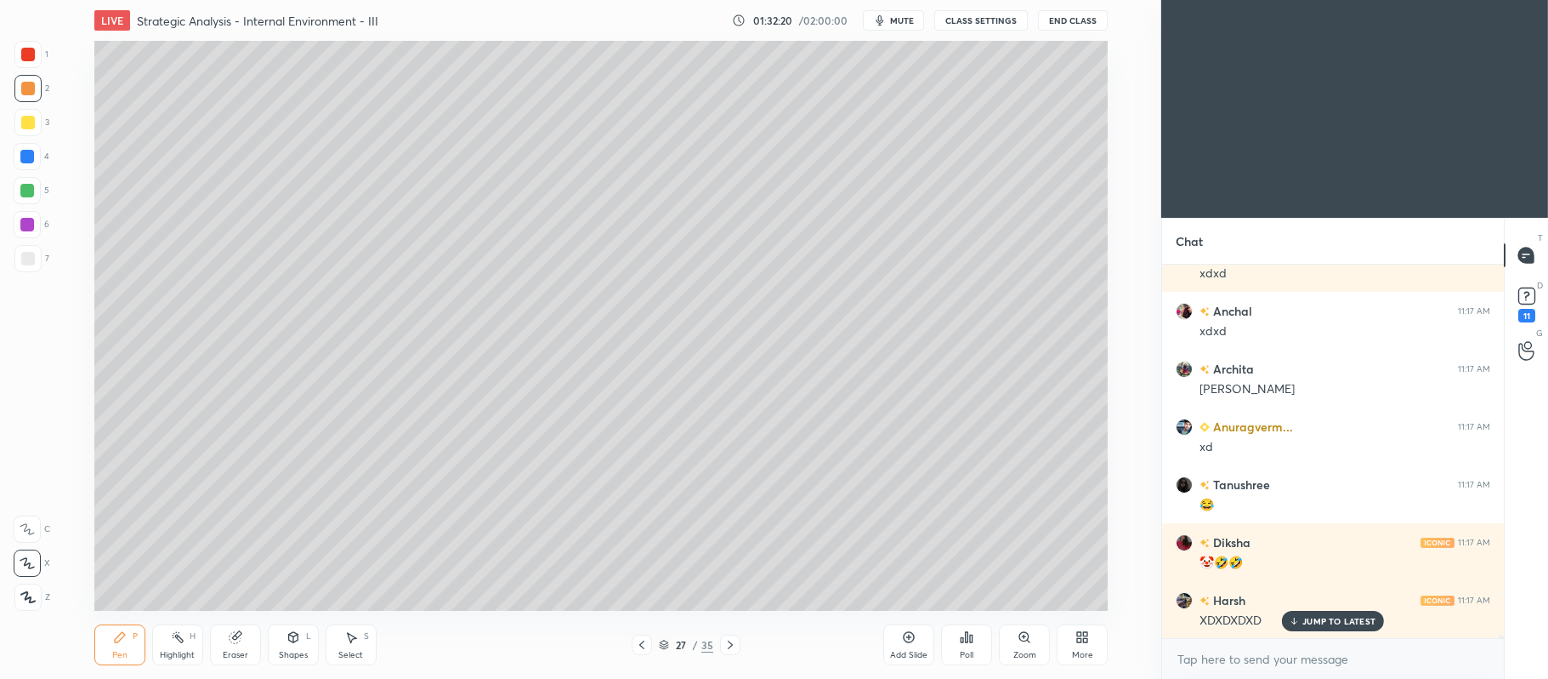
click at [53, 120] on div "1 2 3 4 5 6 7 C X Z C X Z E E Erase all H H" at bounding box center [27, 326] width 54 height 571
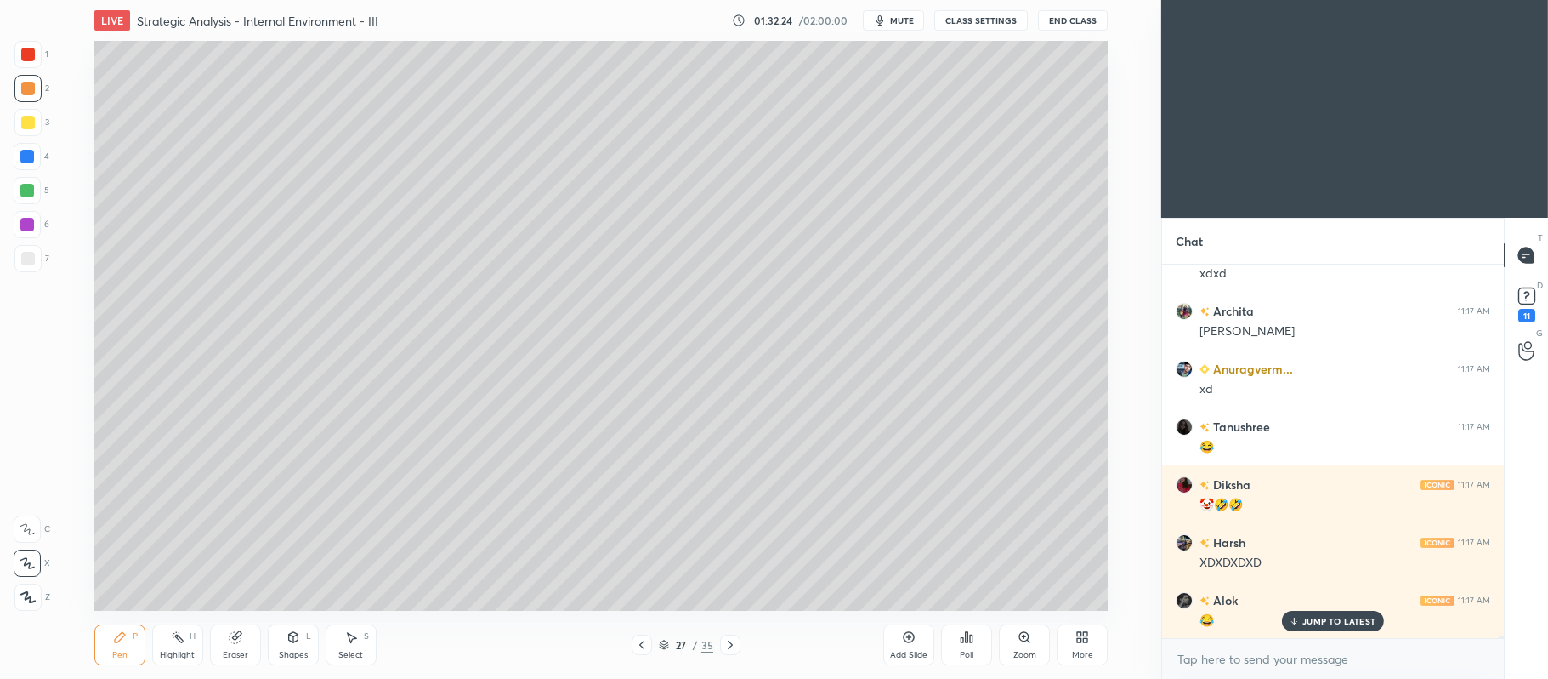
click at [31, 121] on div at bounding box center [28, 123] width 14 height 14
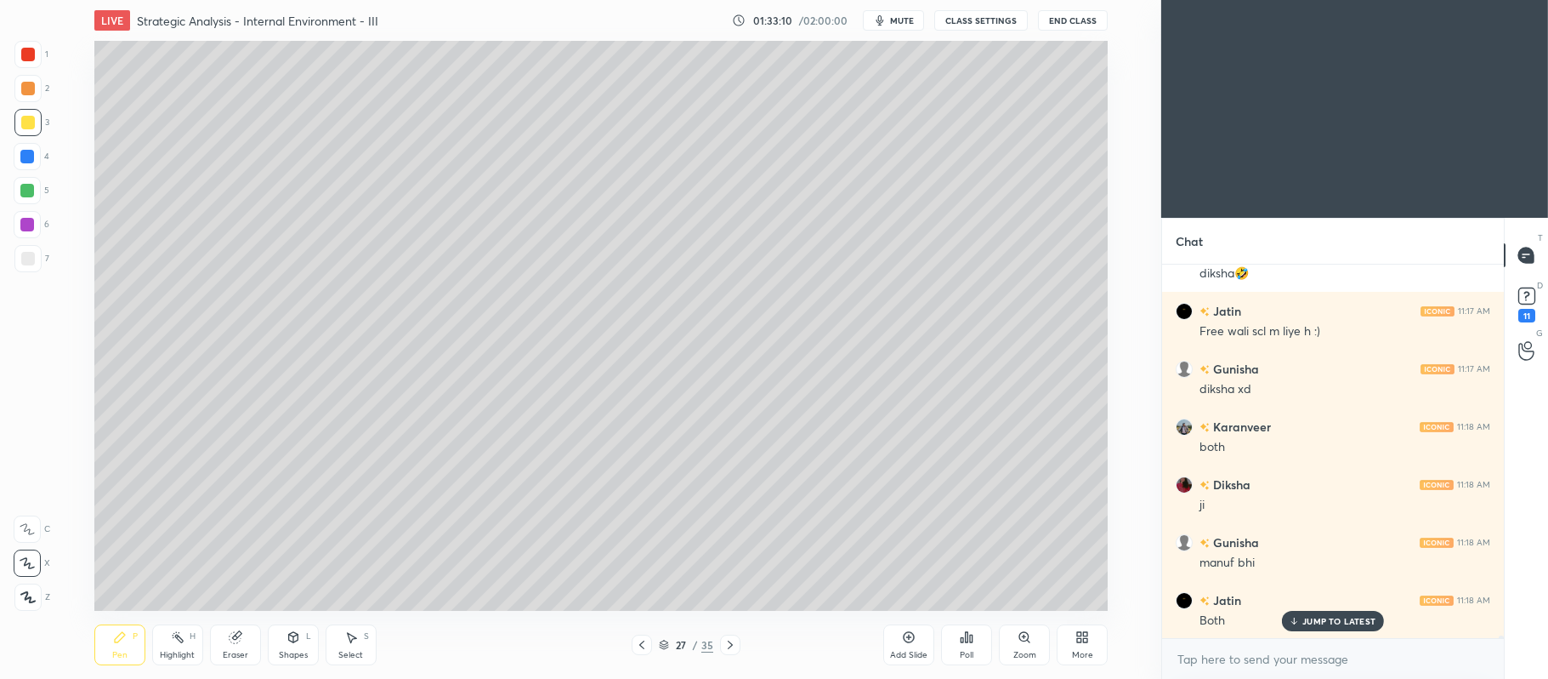
scroll to position [55329, 0]
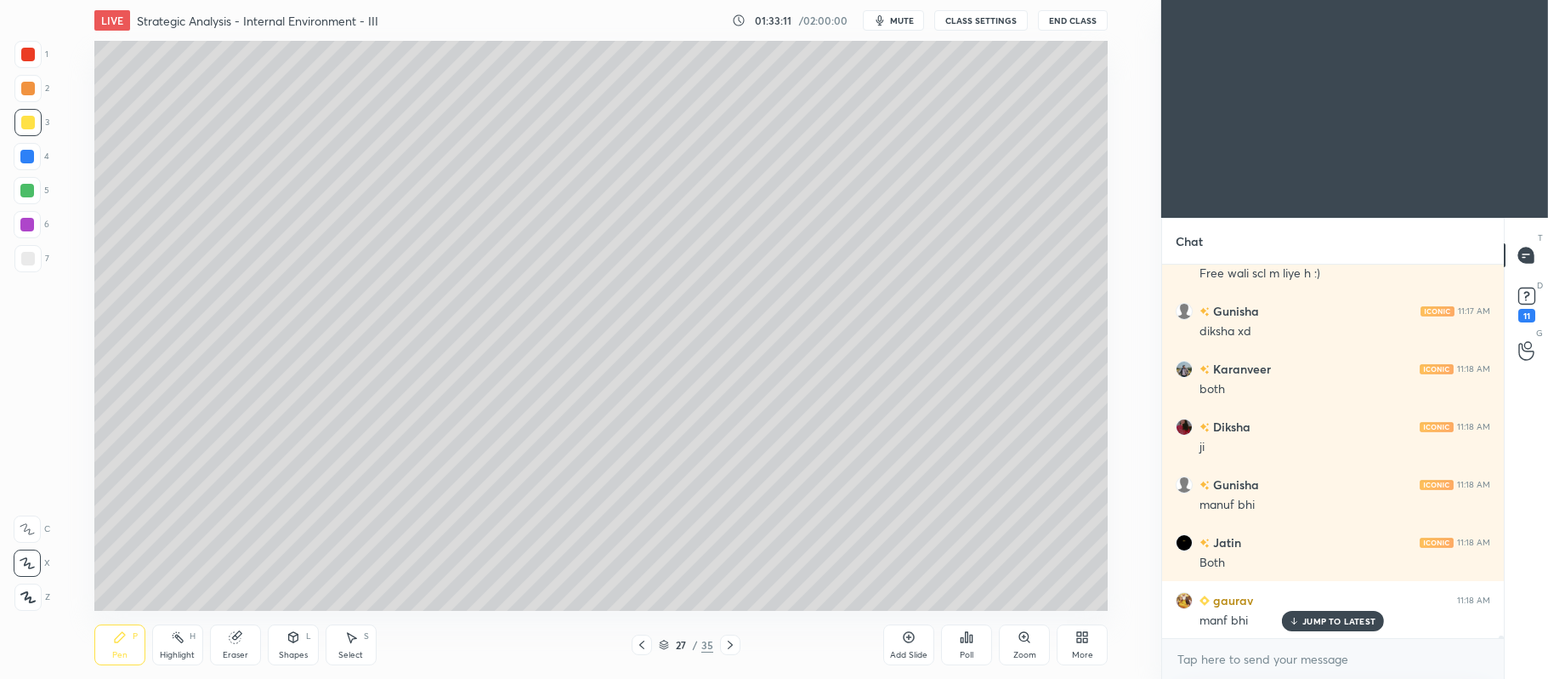
click at [26, 198] on div at bounding box center [27, 190] width 27 height 27
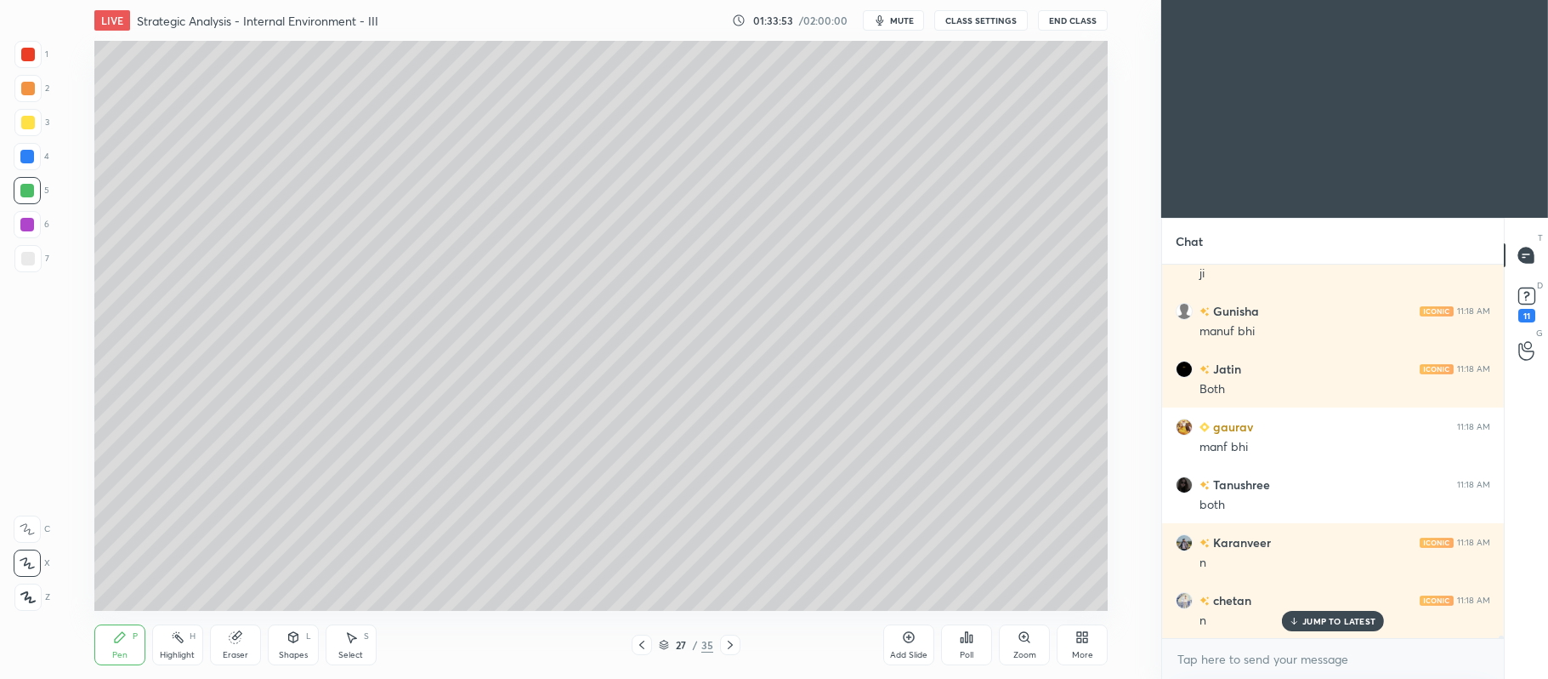
scroll to position [55560, 0]
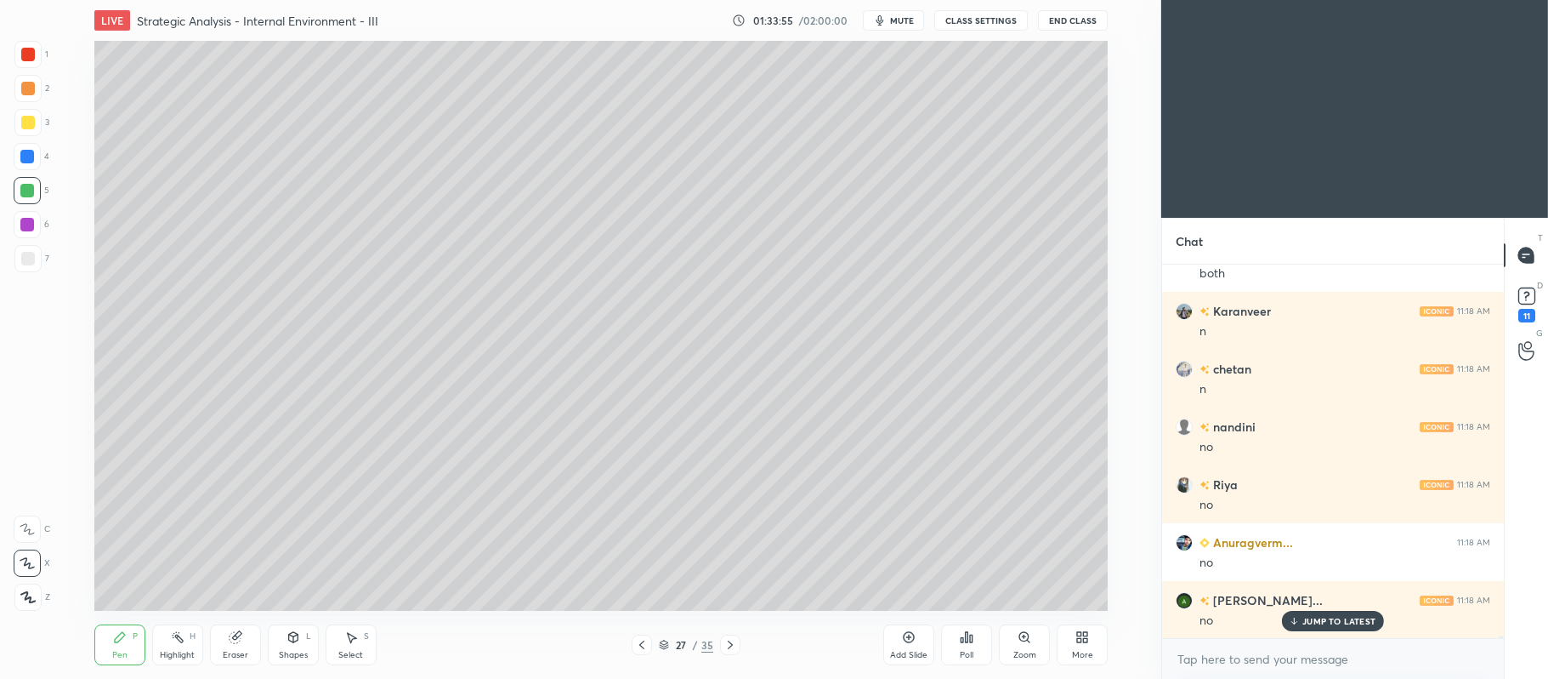
click at [296, 641] on icon at bounding box center [292, 637] width 9 height 10
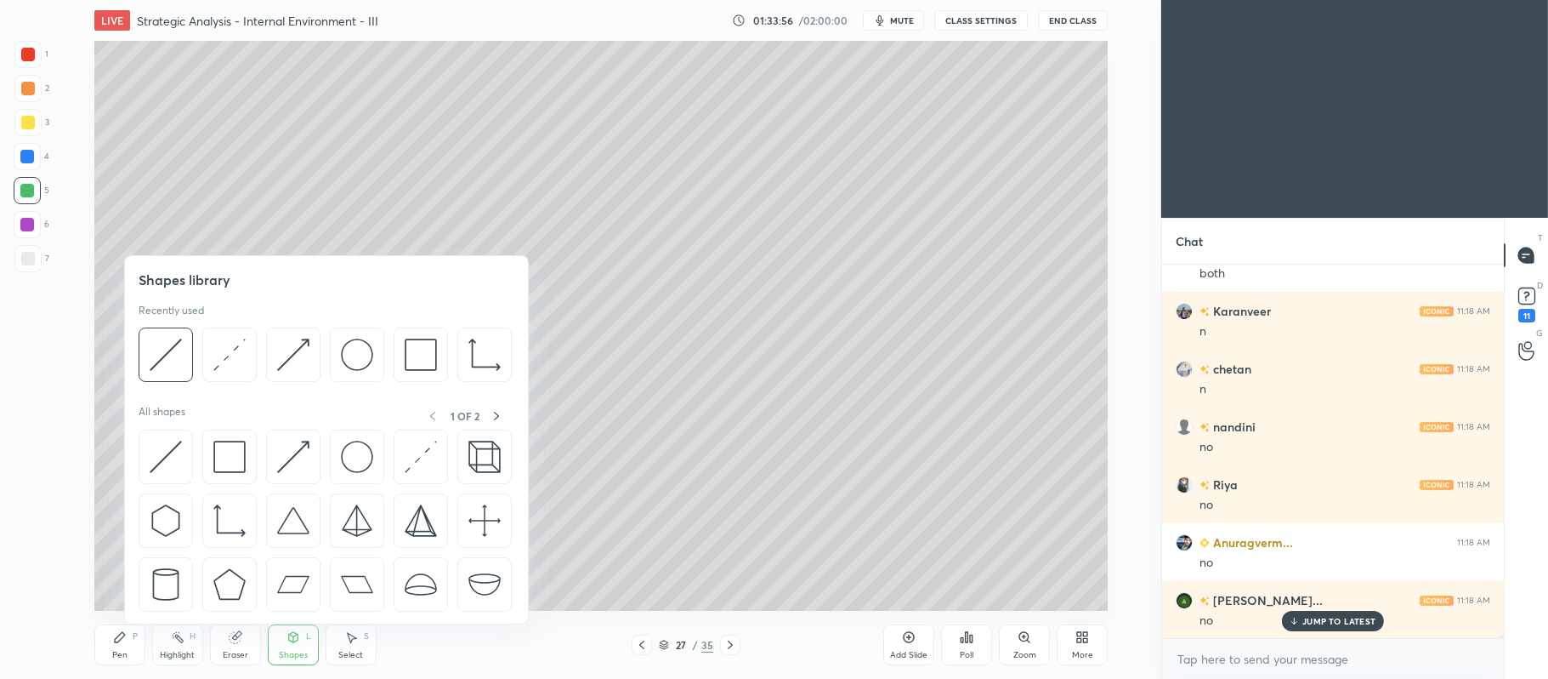
scroll to position [55791, 0]
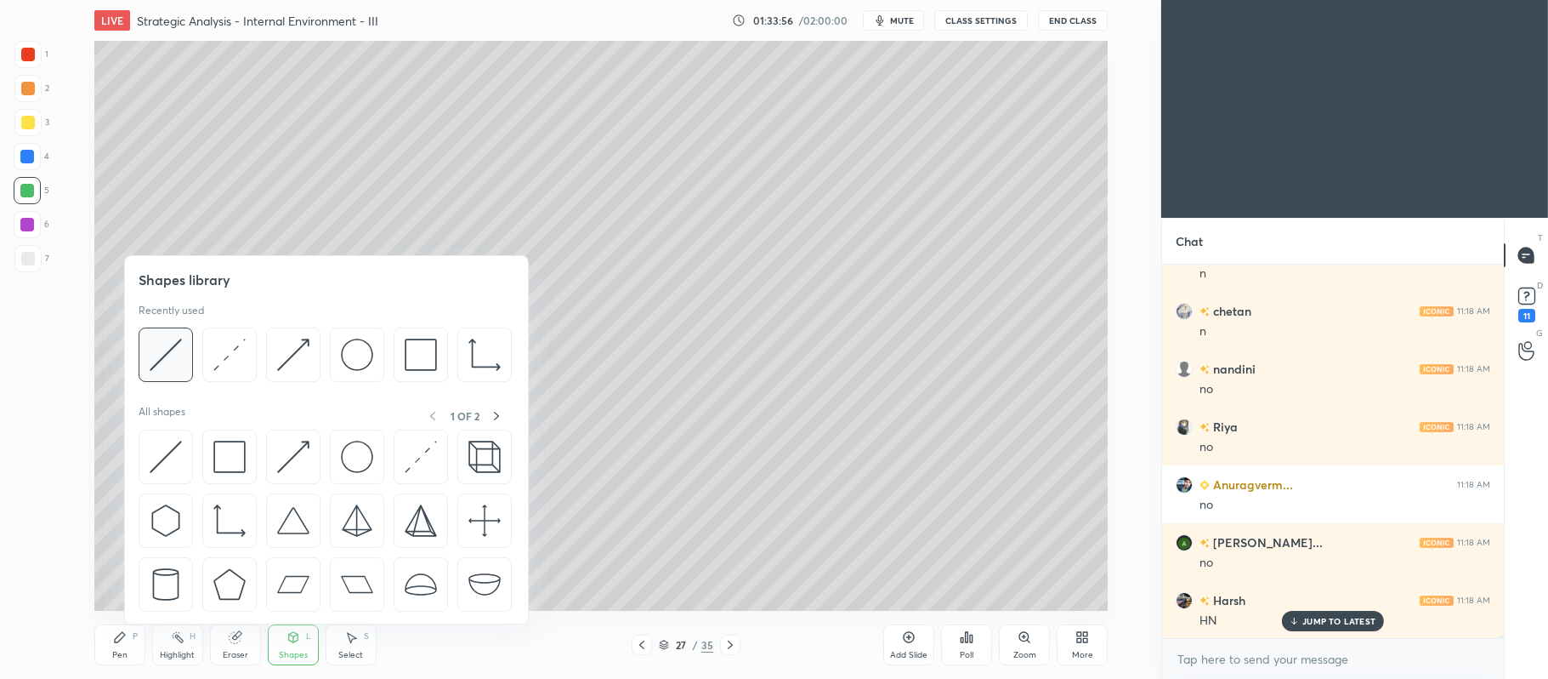
click at [163, 372] on div at bounding box center [166, 354] width 54 height 54
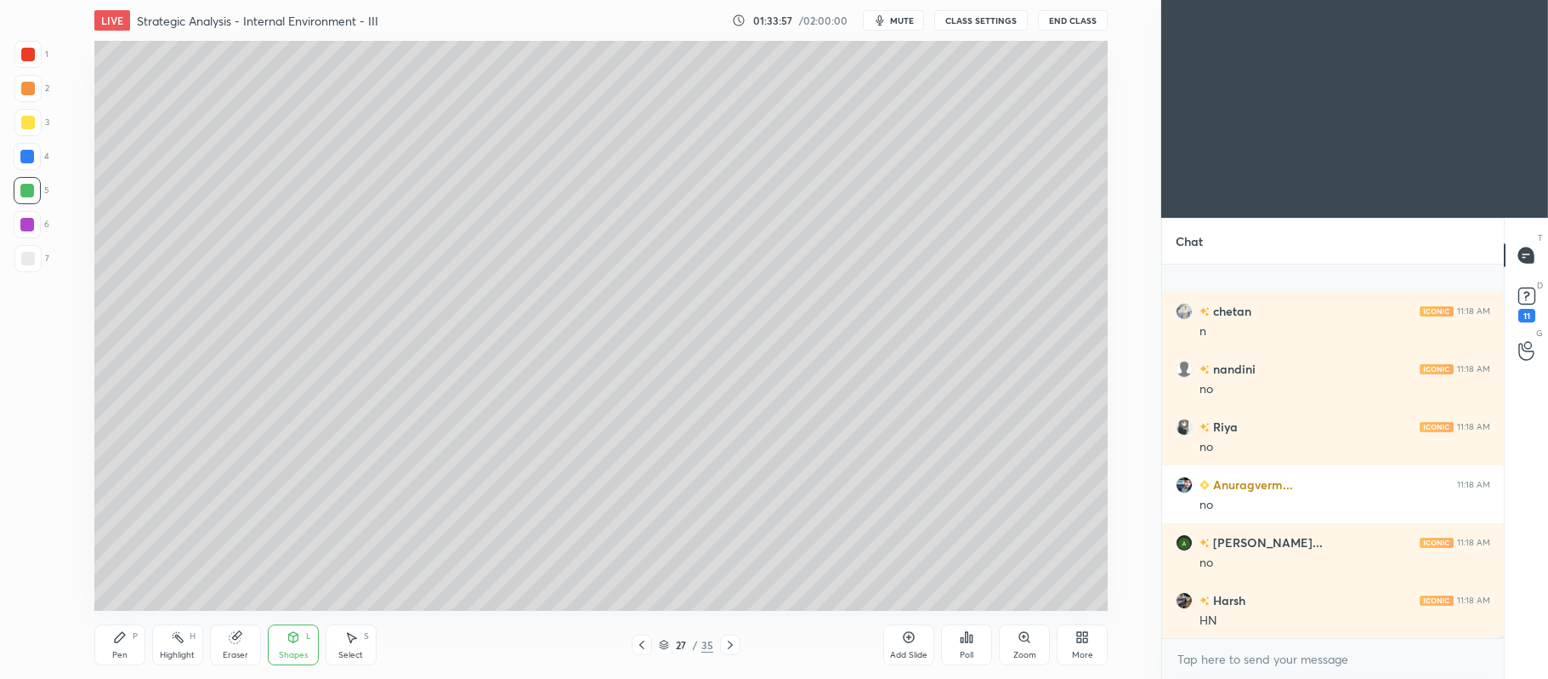
scroll to position [55907, 0]
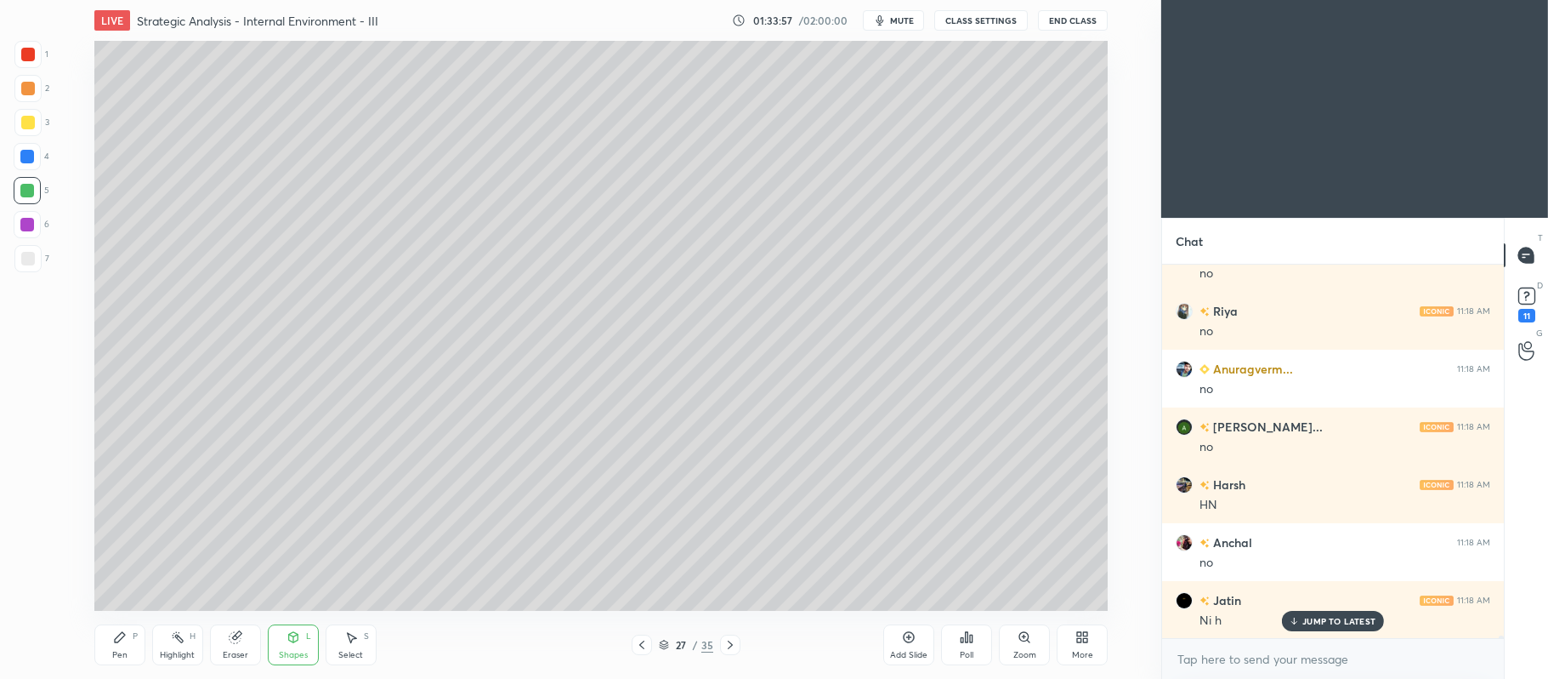
click at [20, 279] on div "1 2 3 4 5 6 7 C X Z C X Z E E Erase all H H" at bounding box center [27, 326] width 54 height 571
click at [31, 259] on div at bounding box center [28, 259] width 14 height 14
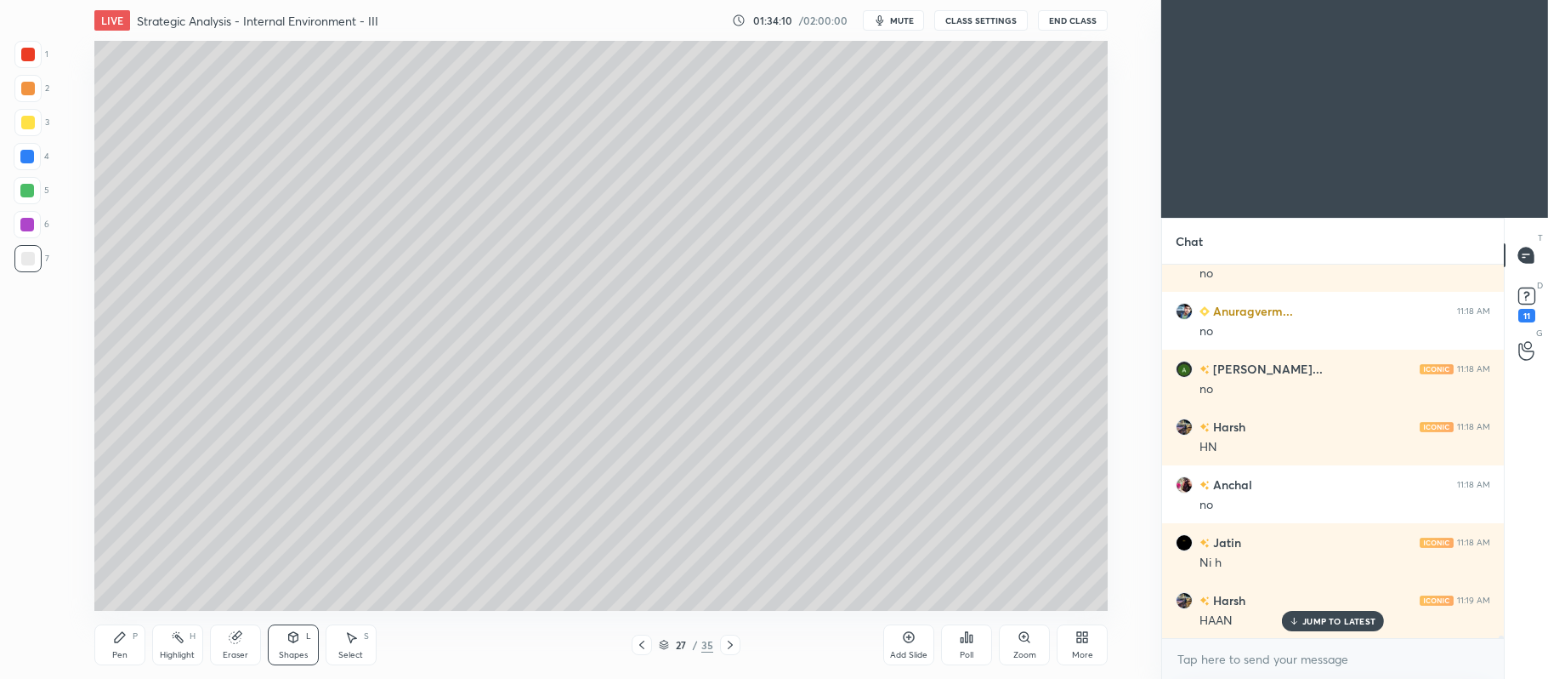
click at [29, 86] on div at bounding box center [28, 89] width 14 height 14
click at [29, 124] on div at bounding box center [28, 123] width 14 height 14
click at [112, 624] on div "Pen P" at bounding box center [119, 644] width 51 height 41
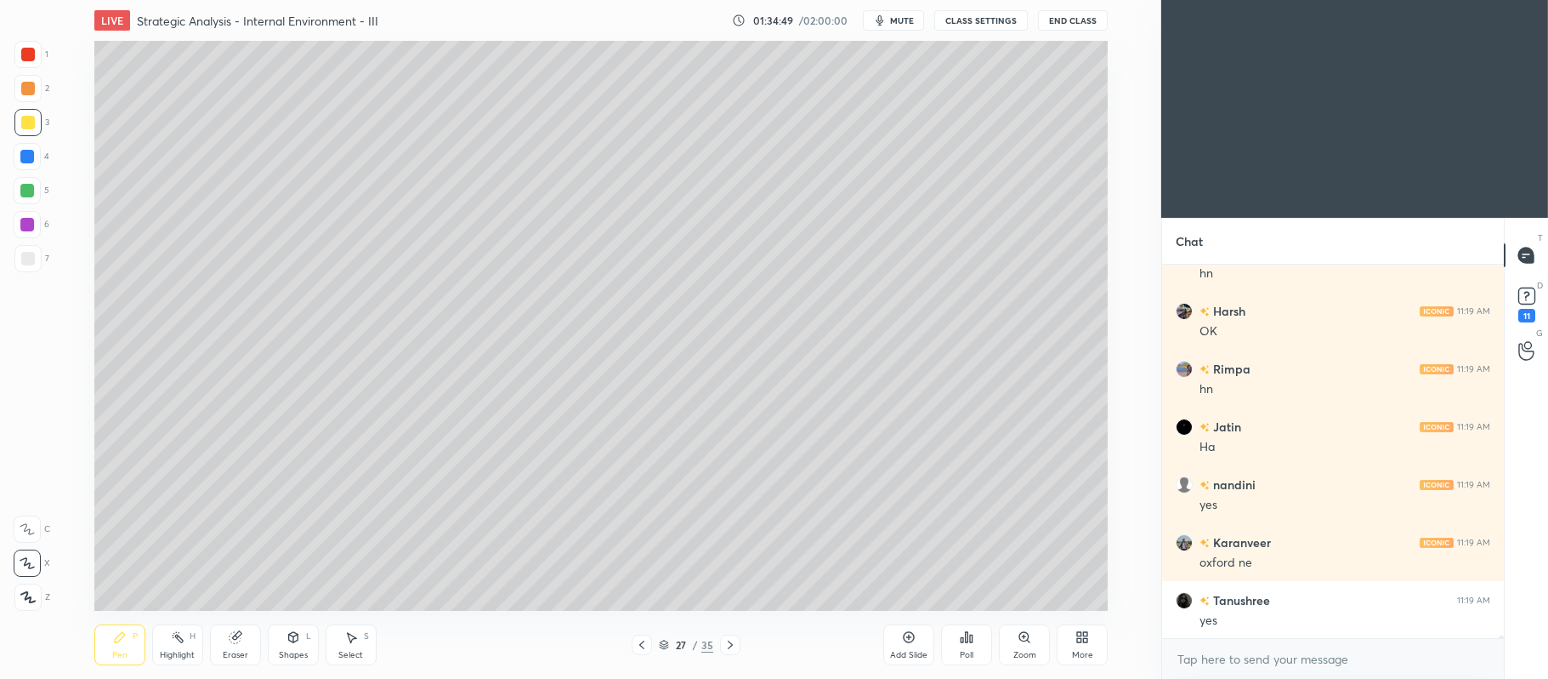
scroll to position [56427, 0]
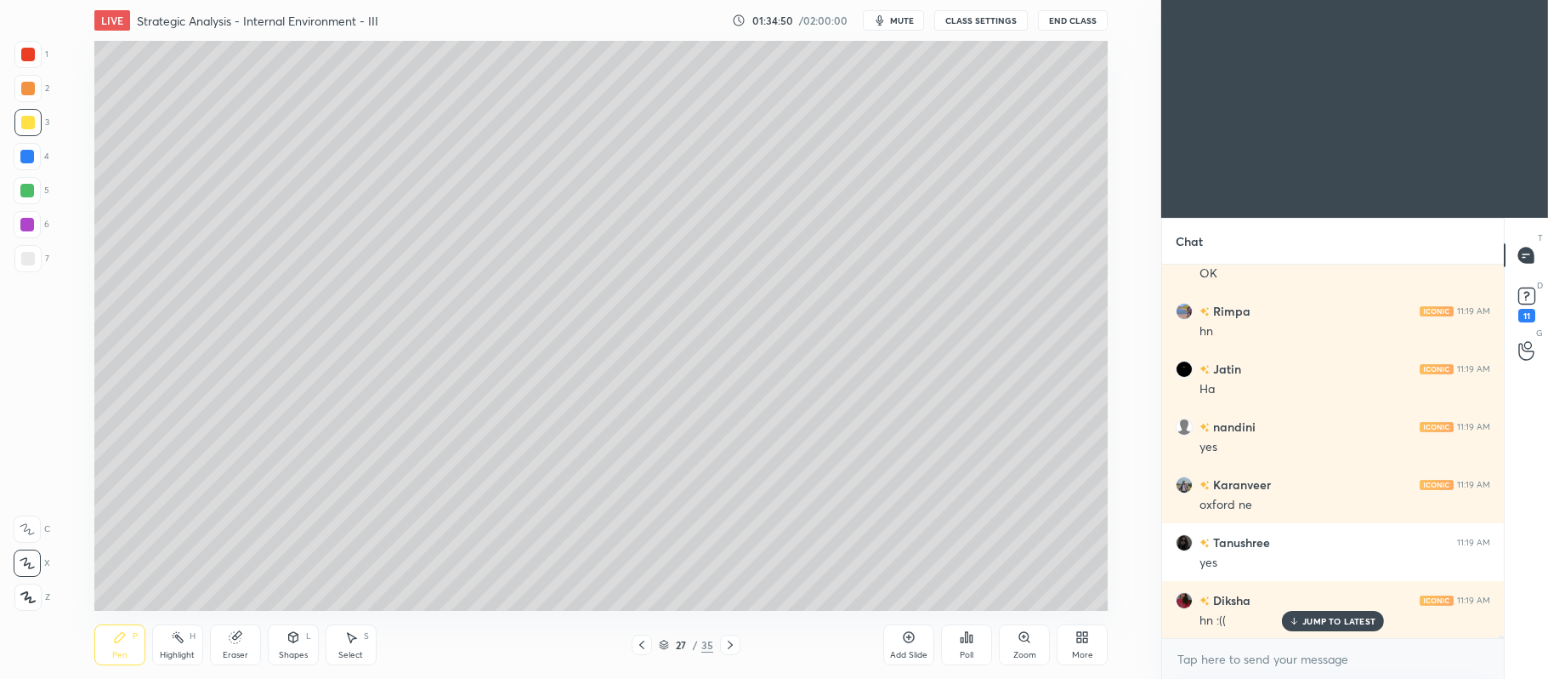
click at [41, 253] on div at bounding box center [27, 258] width 27 height 27
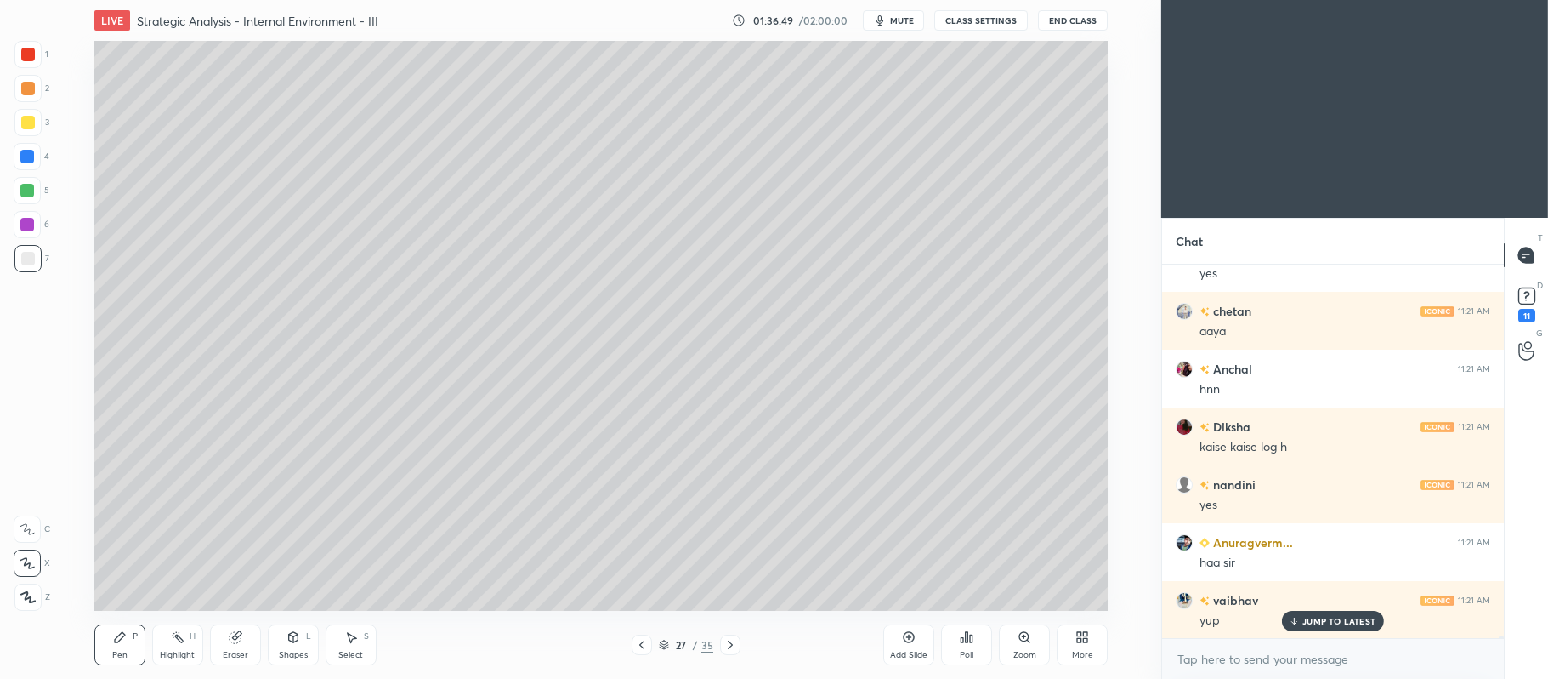
scroll to position [58509, 0]
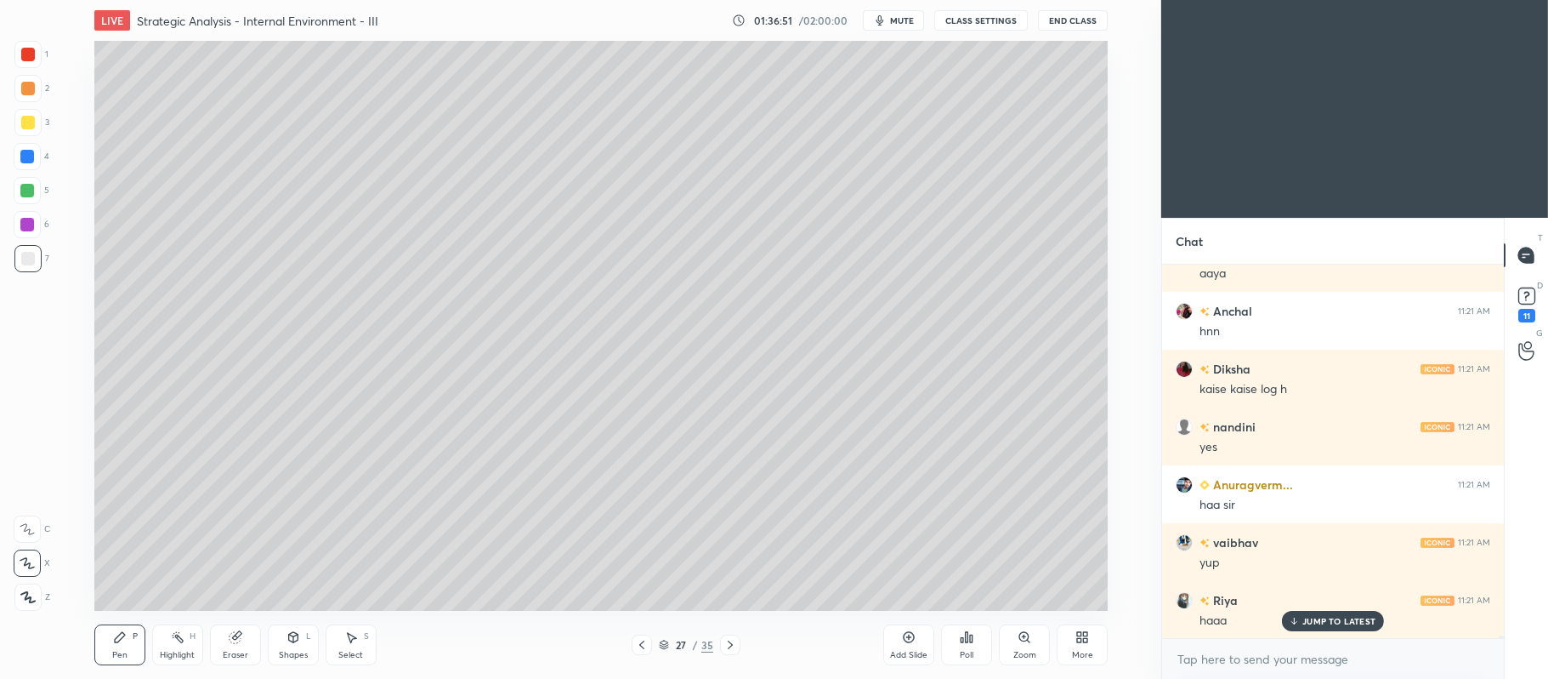
click at [32, 94] on div at bounding box center [28, 89] width 14 height 14
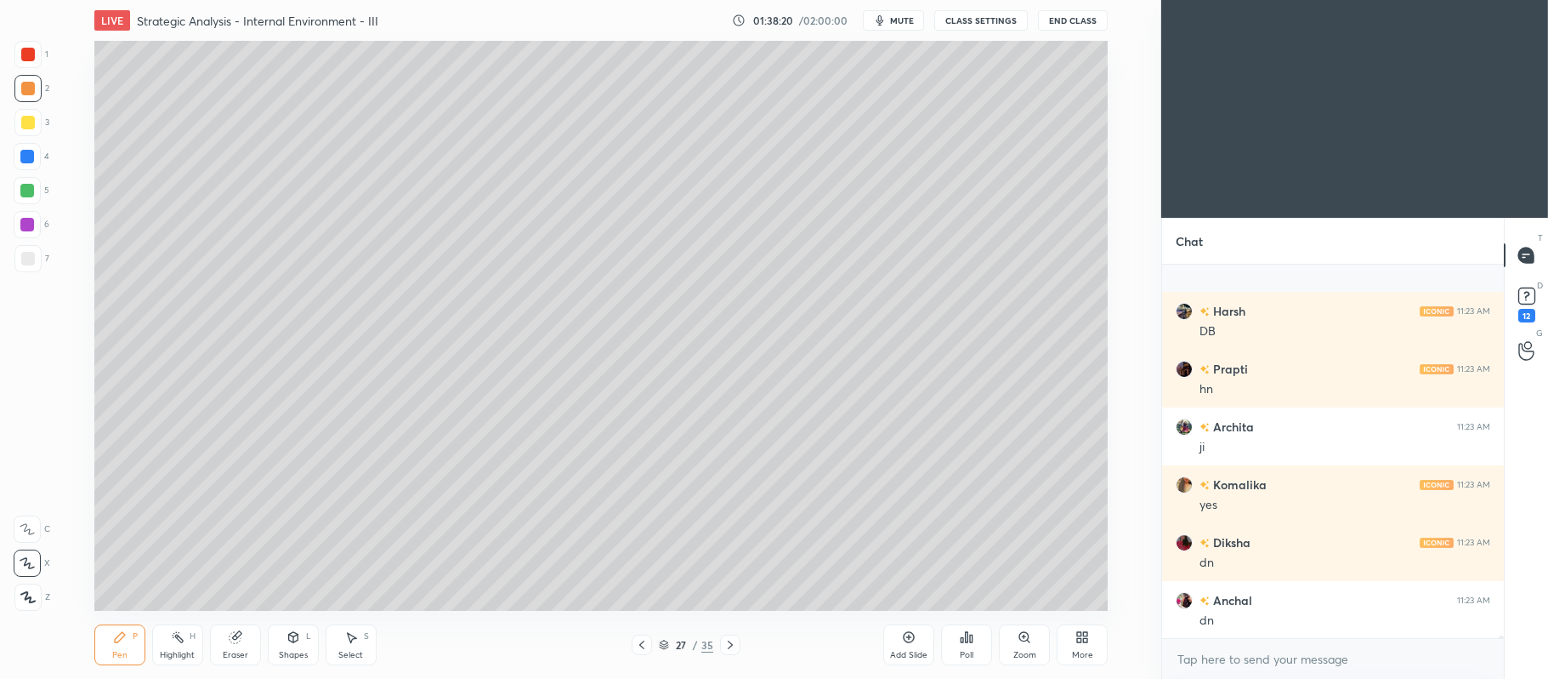
scroll to position [60376, 0]
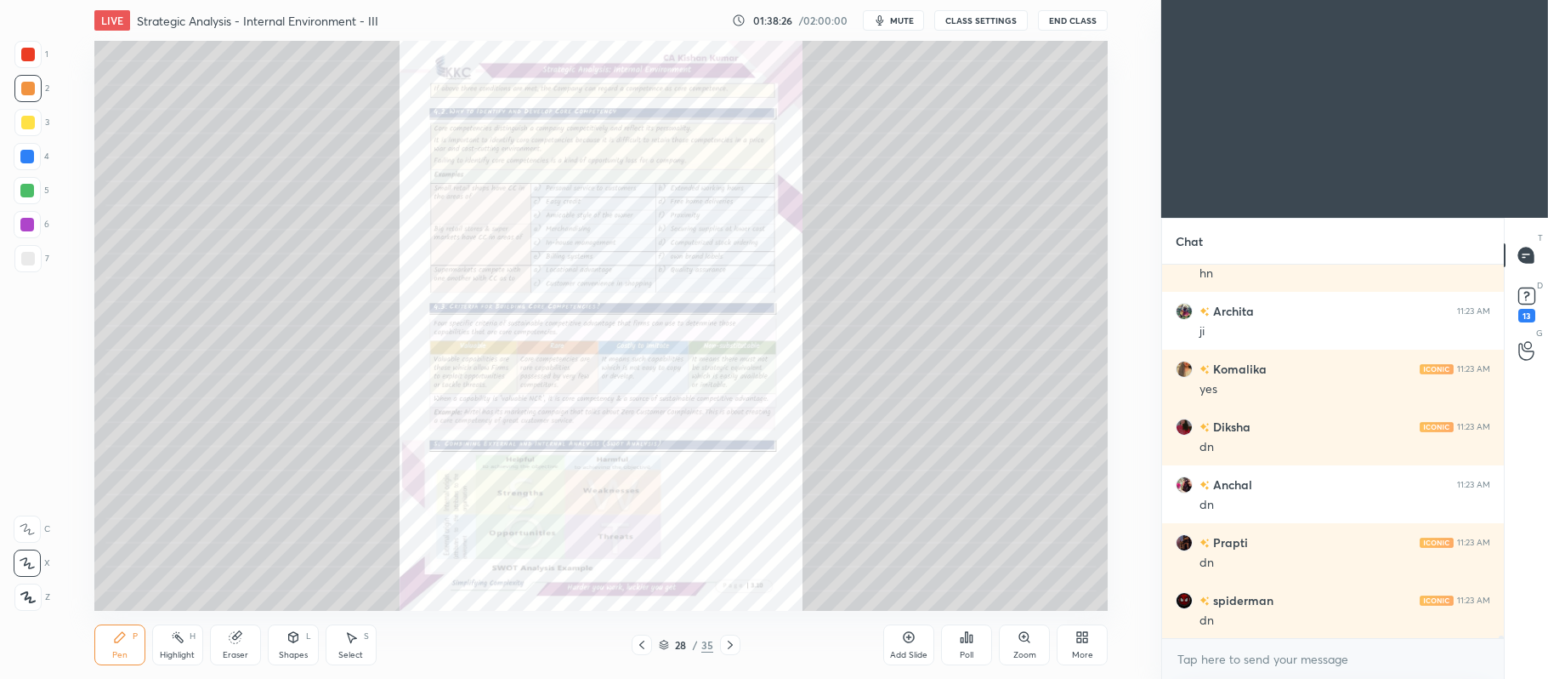
click at [1025, 636] on icon at bounding box center [1023, 636] width 3 height 0
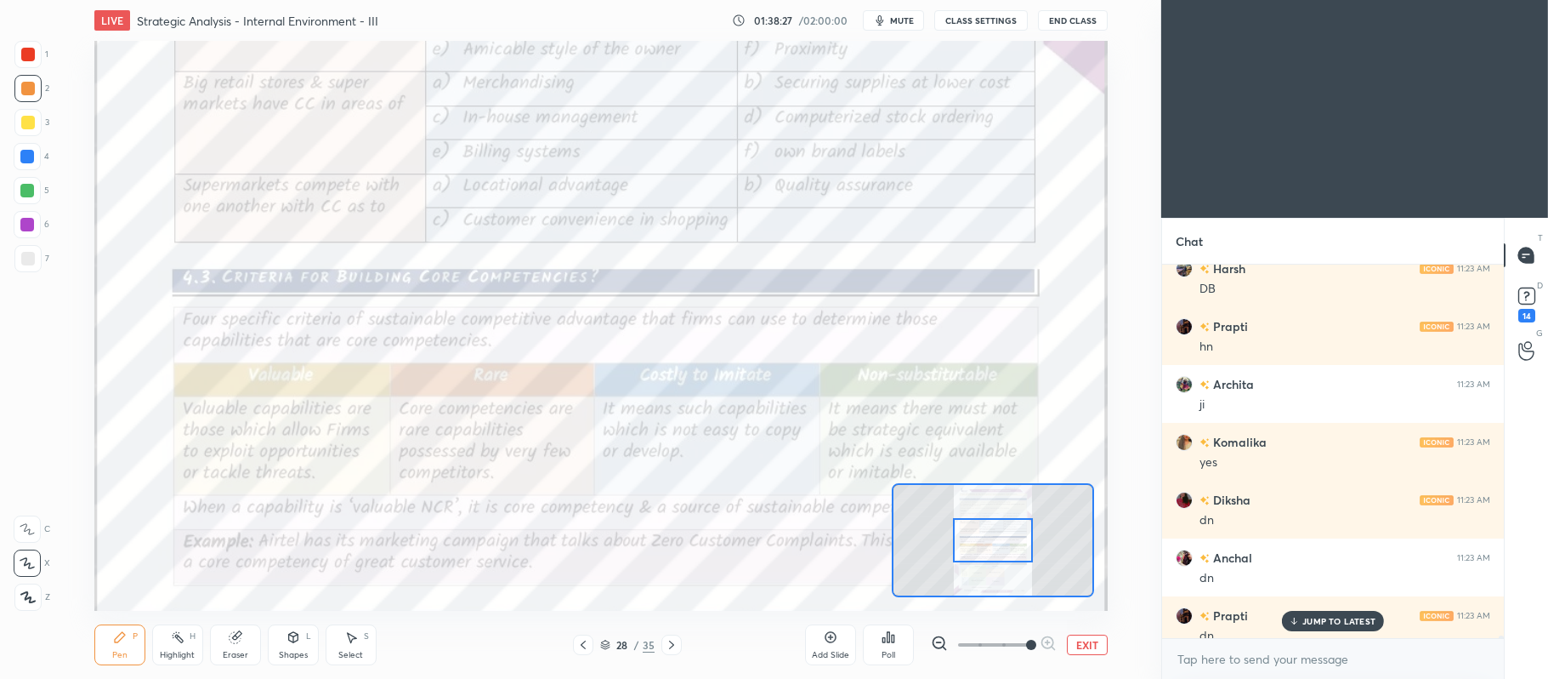
scroll to position [60523, 0]
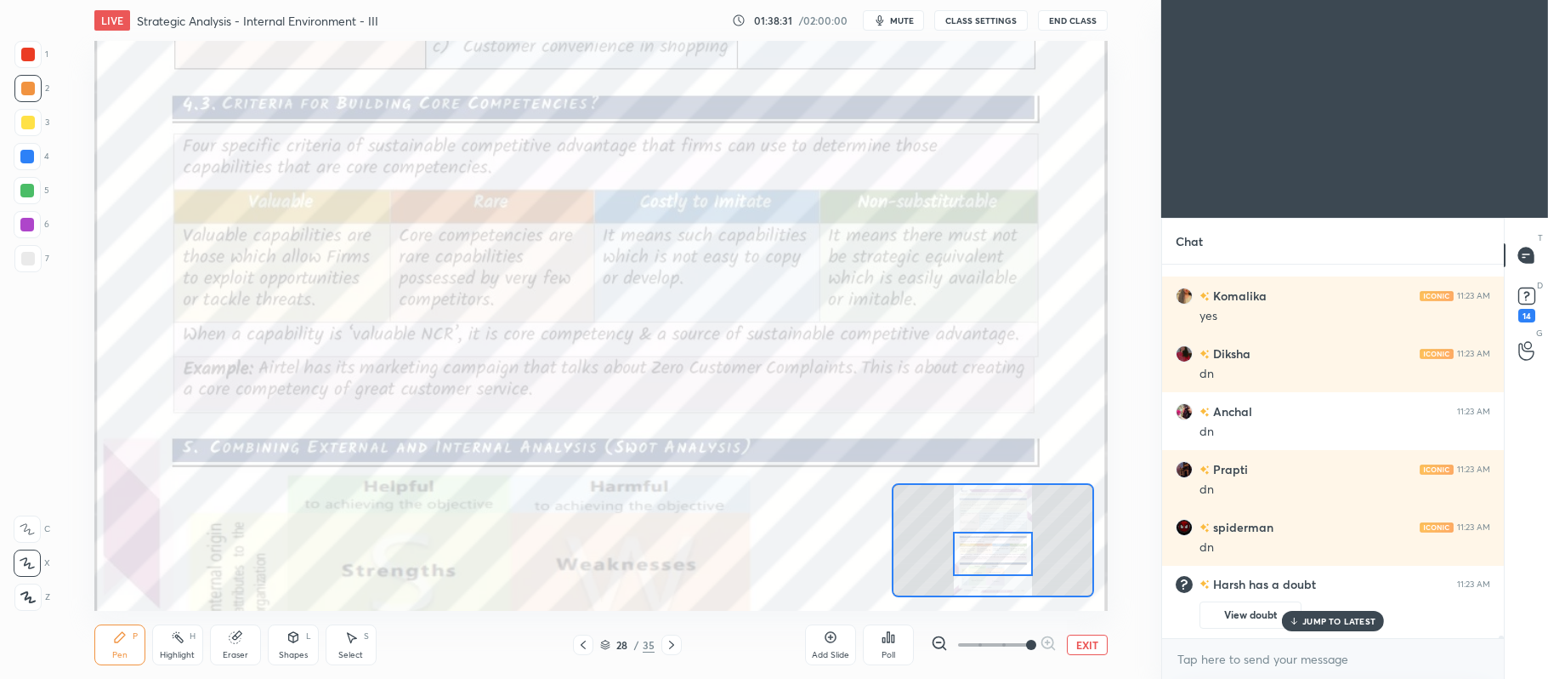
click at [31, 53] on div at bounding box center [28, 55] width 14 height 14
click at [39, 503] on div "1 2 3 4 5 6 7 C X Z C X Z E E Erase all H H" at bounding box center [27, 326] width 54 height 571
click at [28, 517] on div at bounding box center [27, 528] width 27 height 27
click at [1330, 620] on p "JUMP TO LATEST" at bounding box center [1339, 621] width 73 height 10
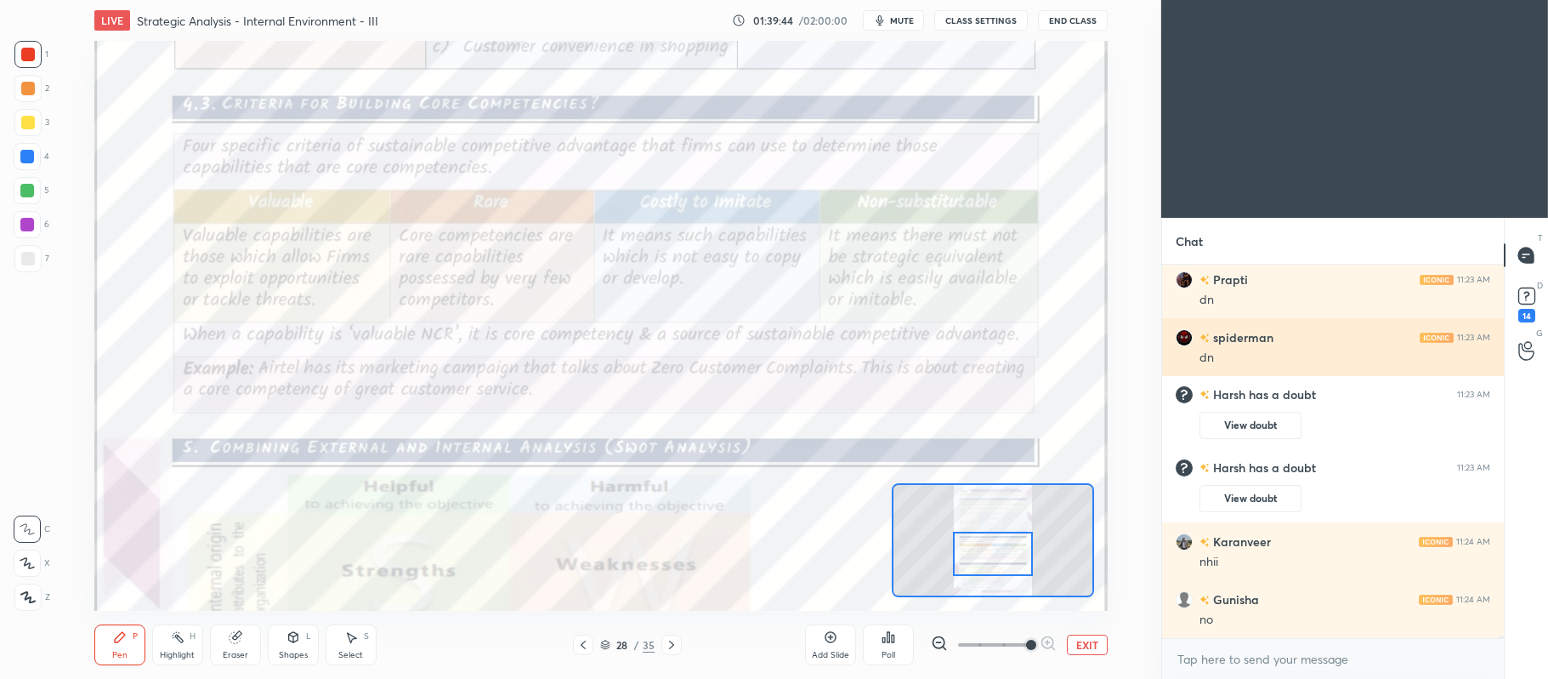
scroll to position [55522, 0]
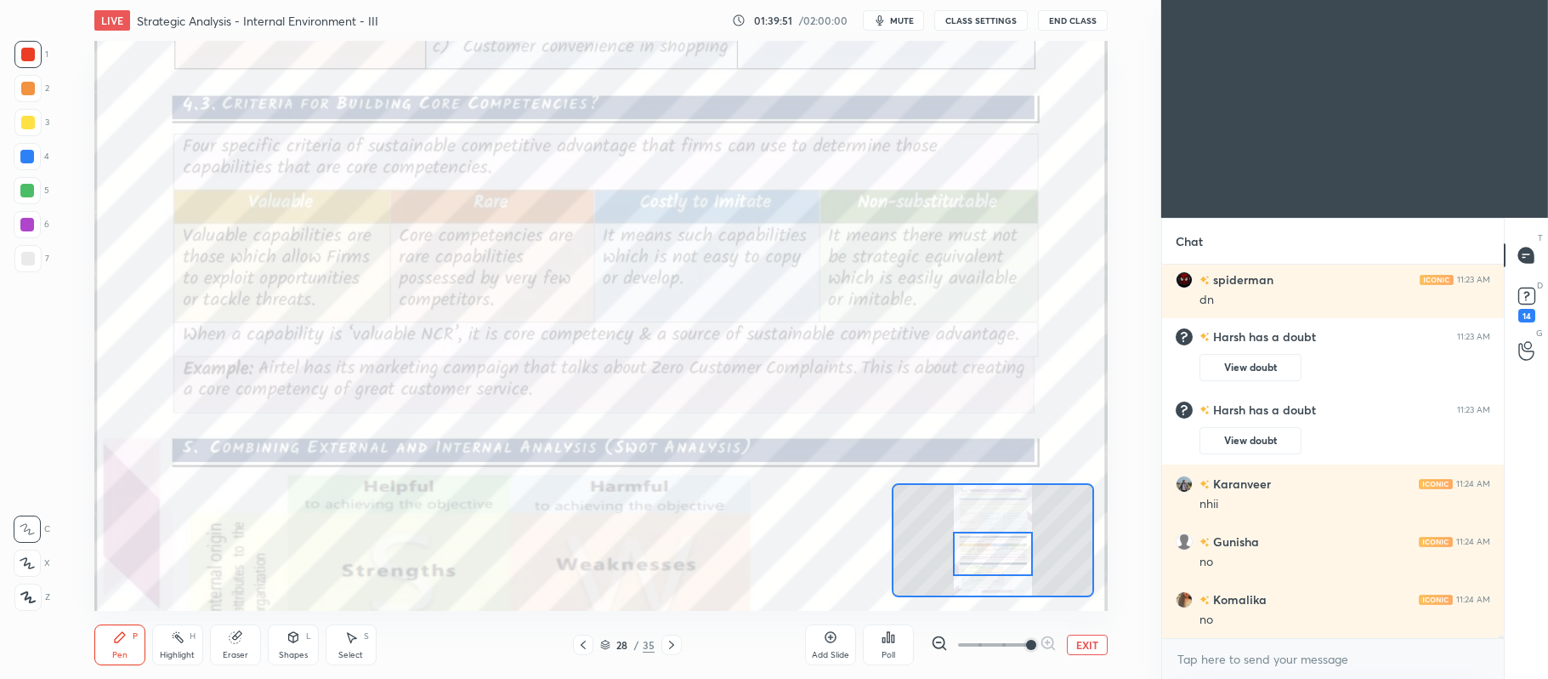
click at [1086, 647] on button "EXIT" at bounding box center [1087, 644] width 41 height 20
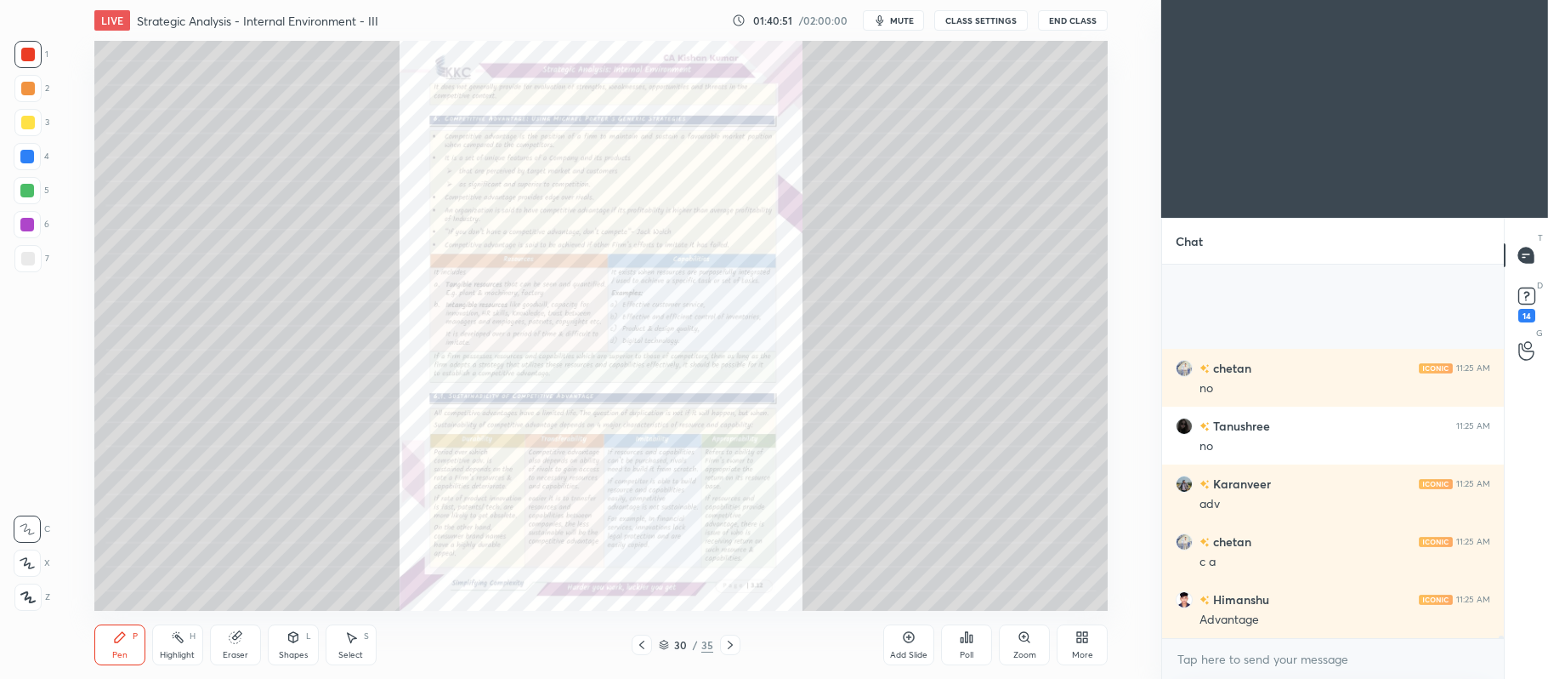
scroll to position [56678, 0]
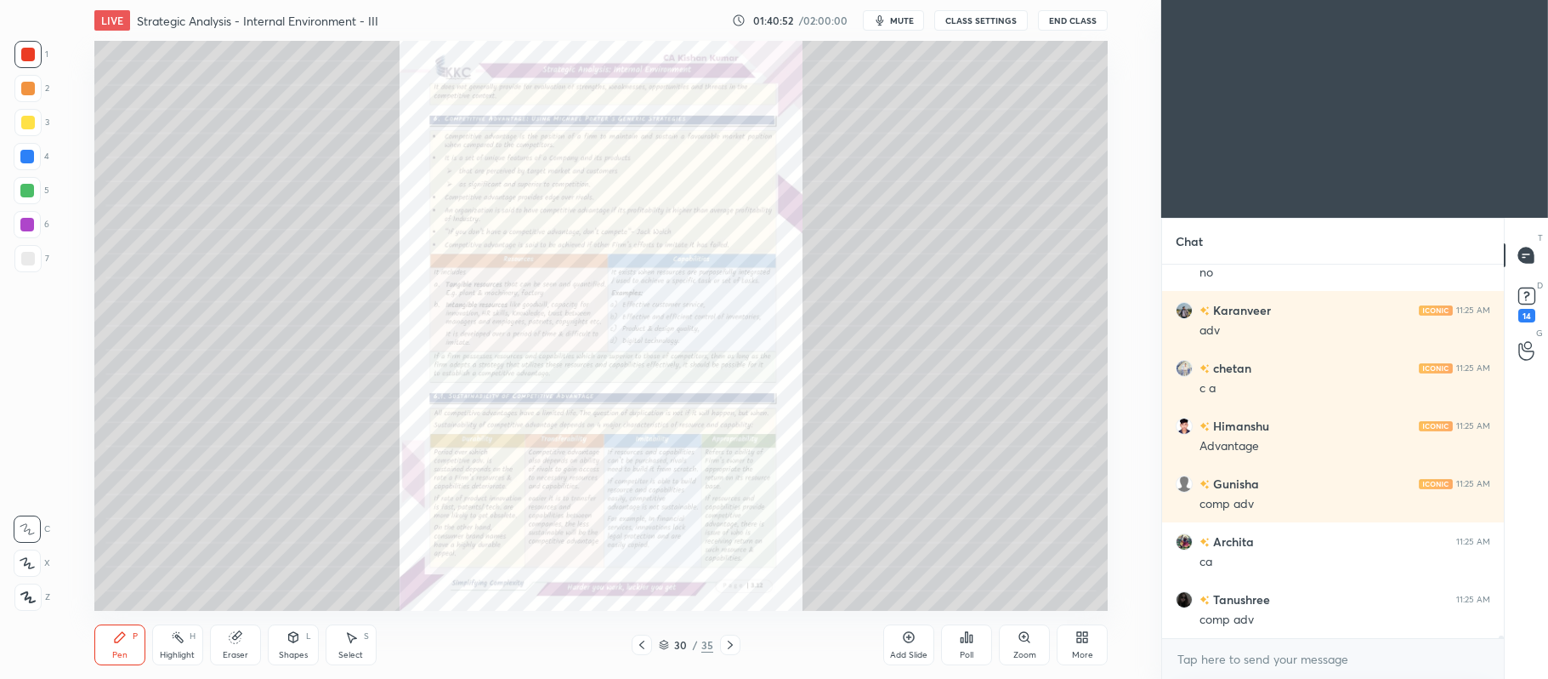
click at [640, 644] on icon at bounding box center [642, 645] width 14 height 14
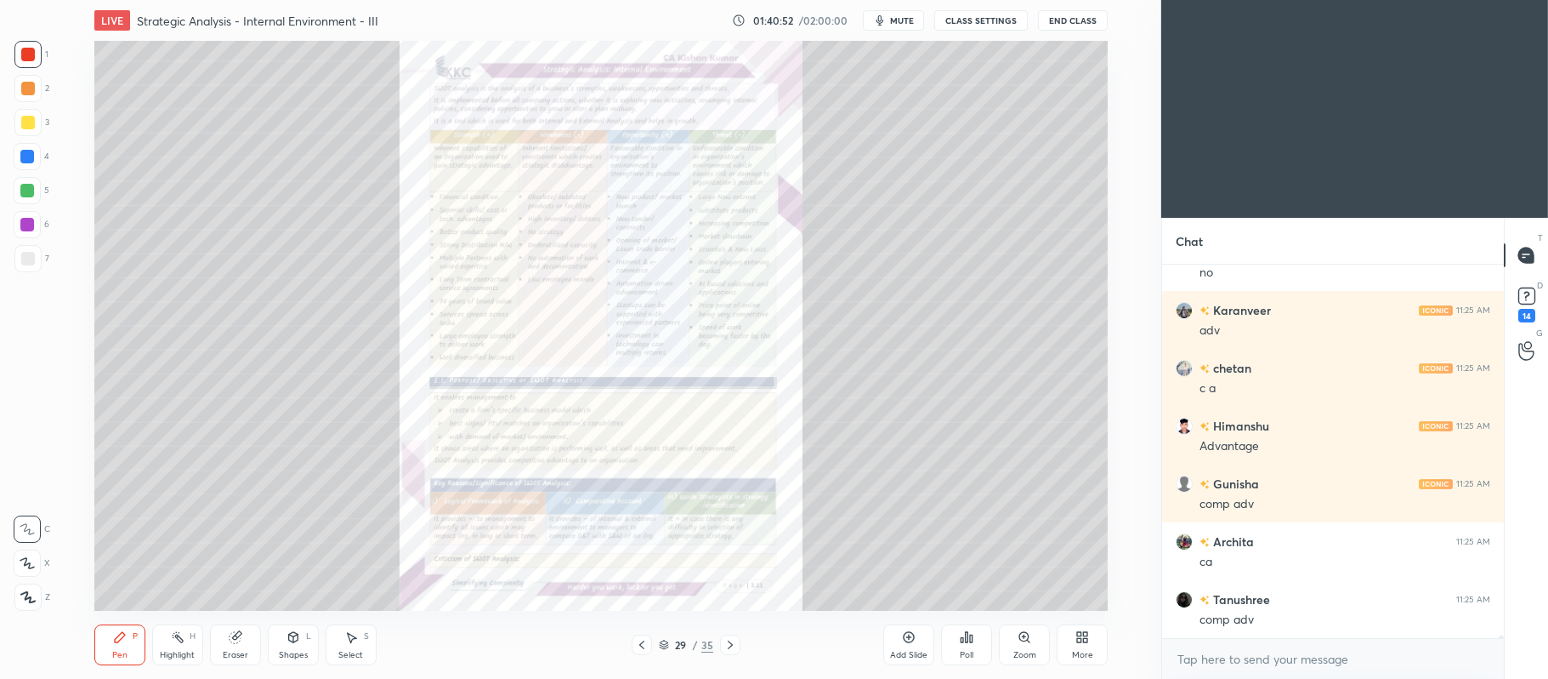
click at [915, 628] on div "Add Slide" at bounding box center [909, 644] width 51 height 41
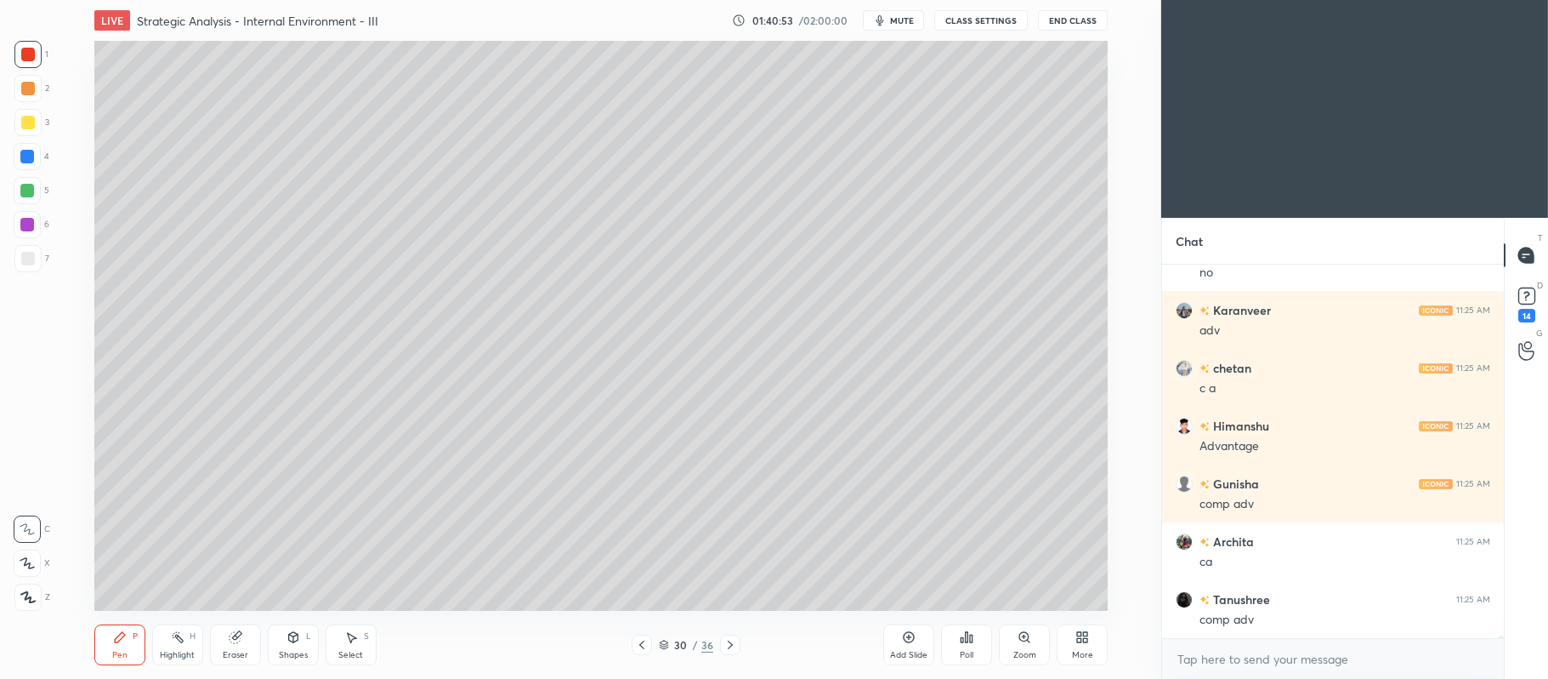
scroll to position [56852, 0]
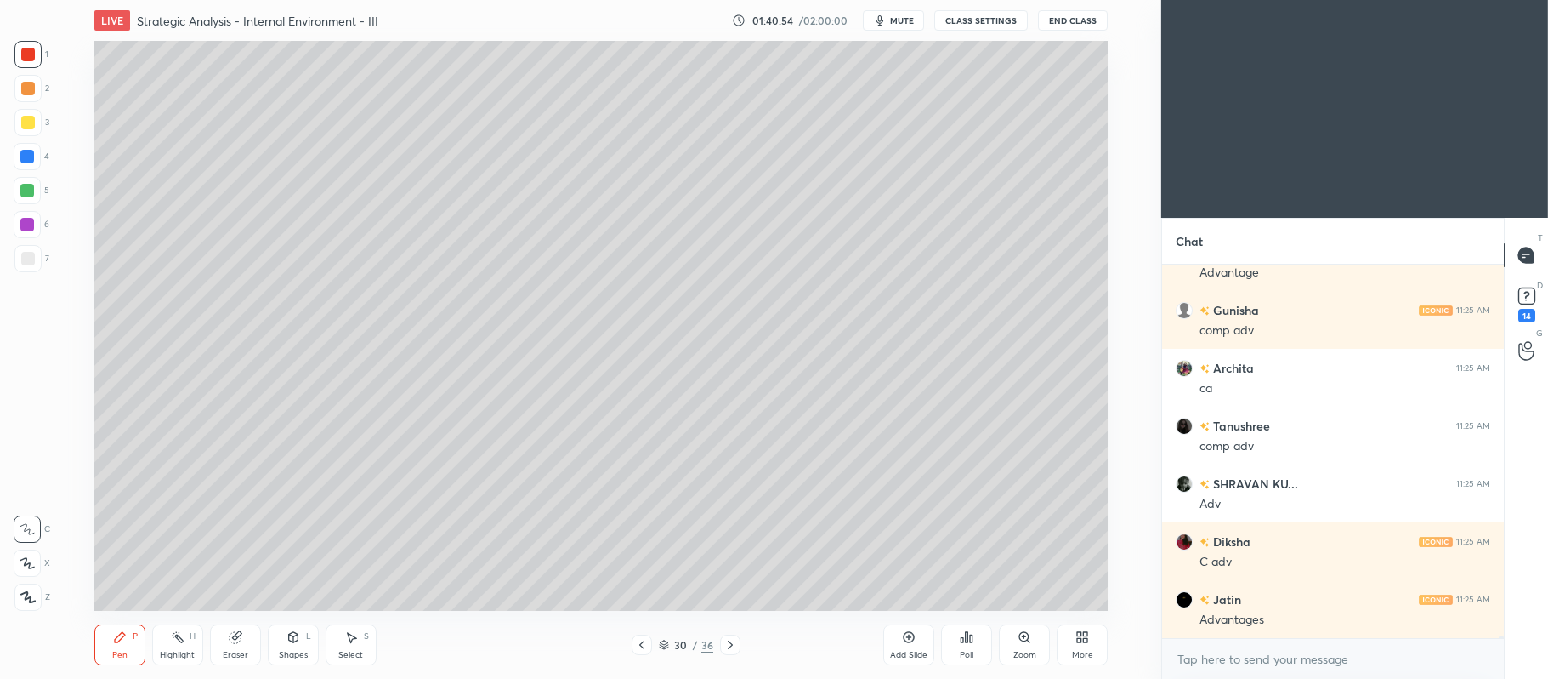
click at [27, 127] on div at bounding box center [28, 123] width 14 height 14
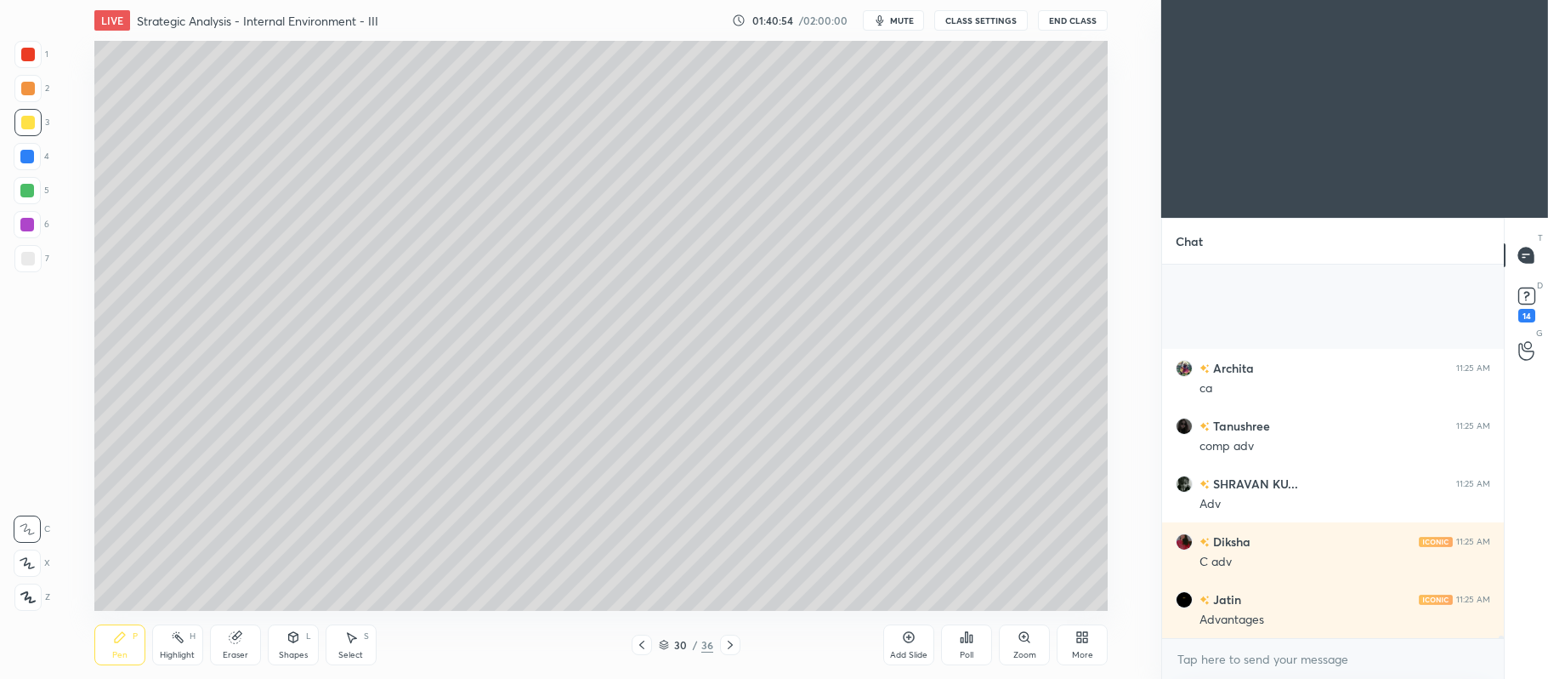
scroll to position [57025, 0]
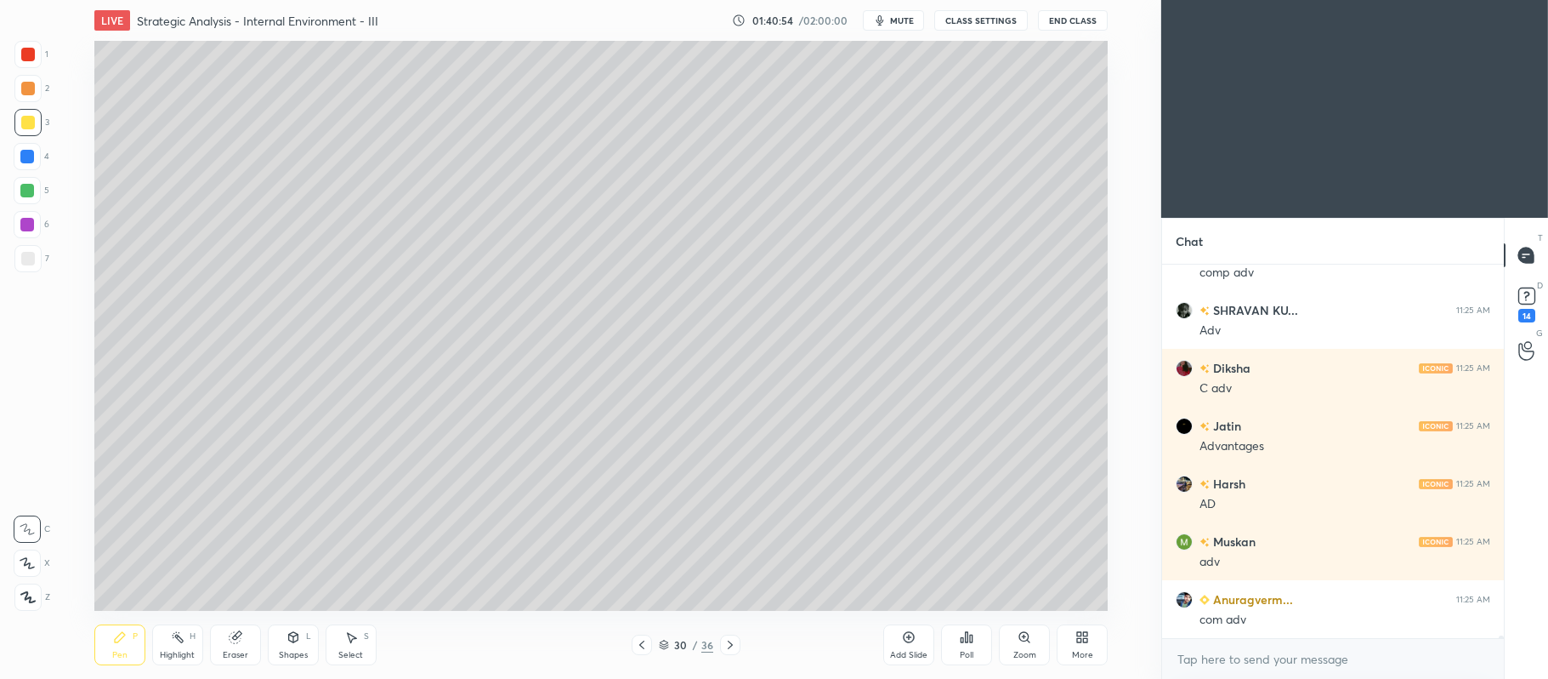
click at [25, 563] on icon at bounding box center [27, 563] width 14 height 10
click at [19, 197] on div at bounding box center [27, 190] width 27 height 27
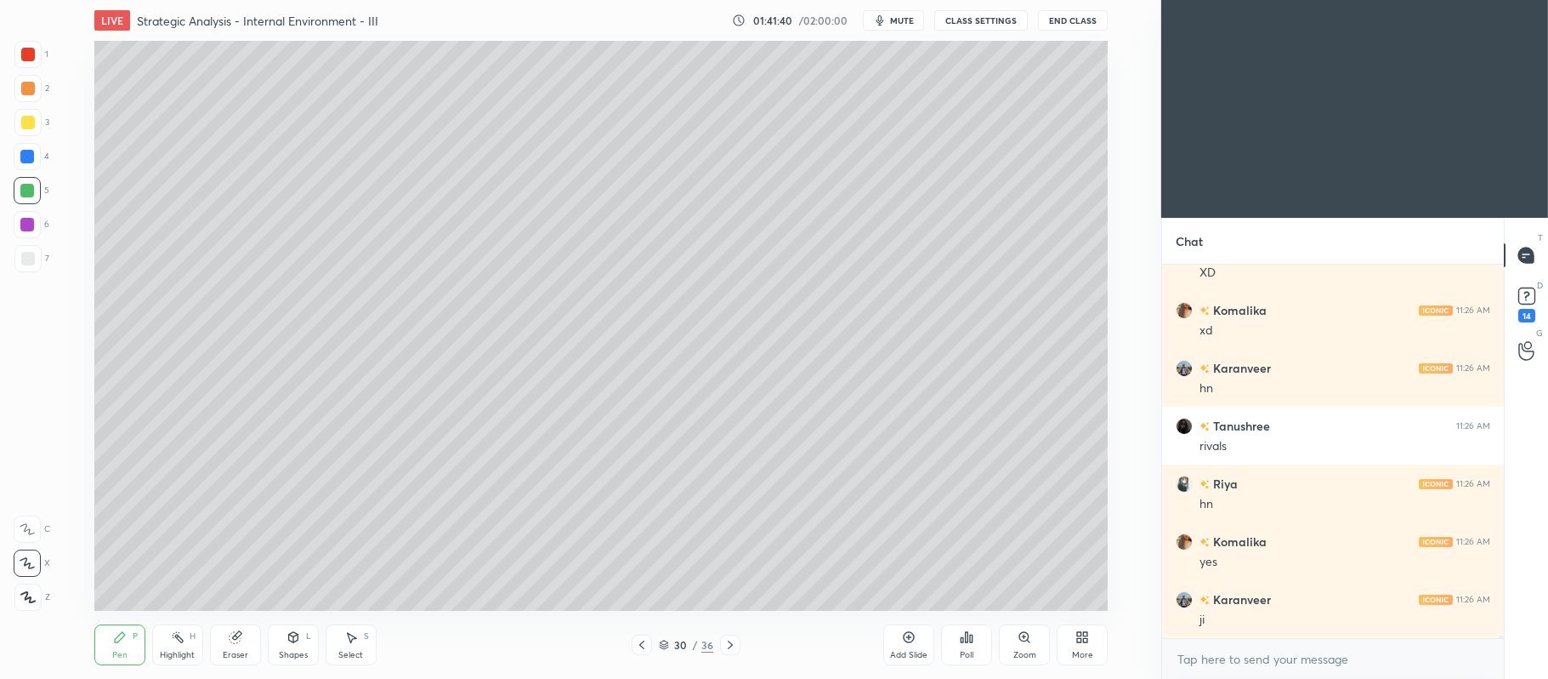
scroll to position [57950, 0]
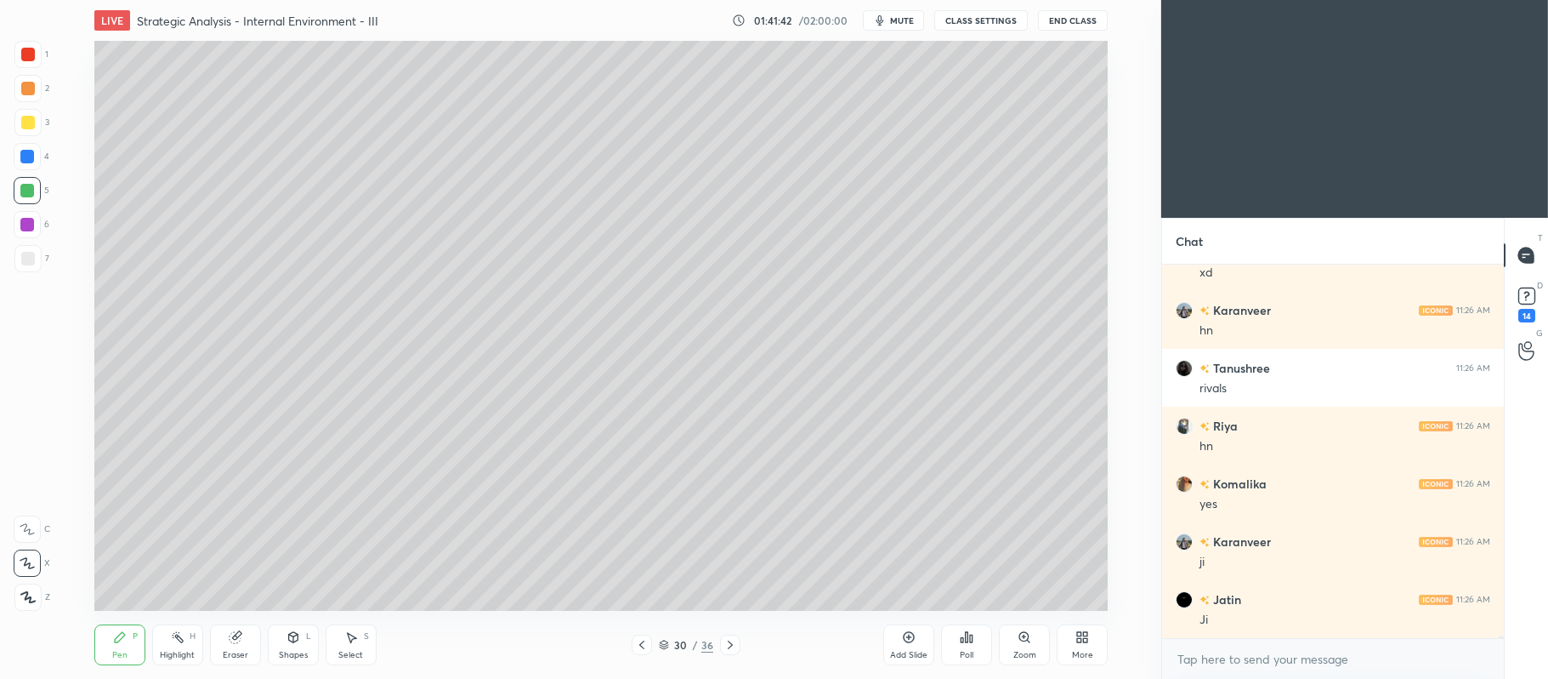
click at [44, 248] on div "7" at bounding box center [31, 258] width 35 height 27
click at [39, 123] on div at bounding box center [27, 122] width 27 height 27
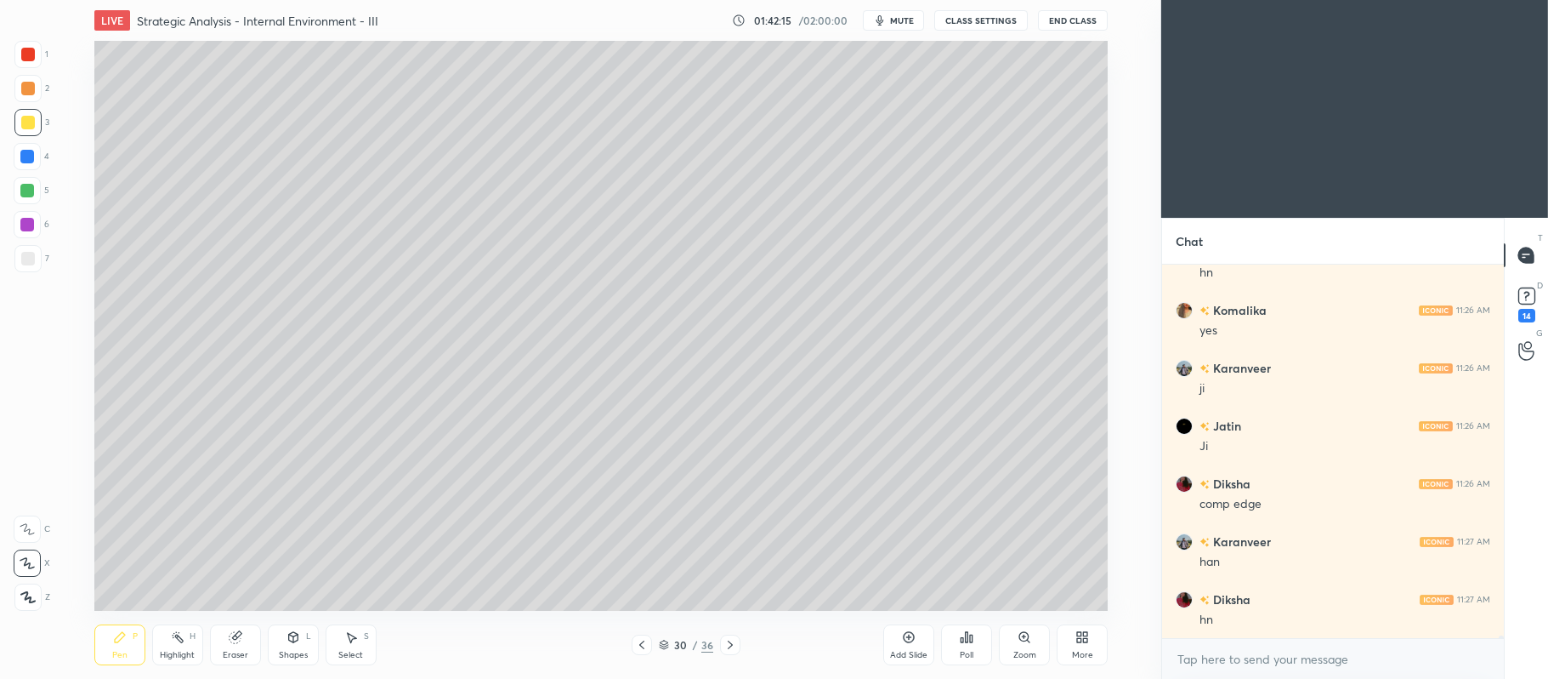
scroll to position [58182, 0]
click at [241, 638] on icon at bounding box center [236, 637] width 14 height 14
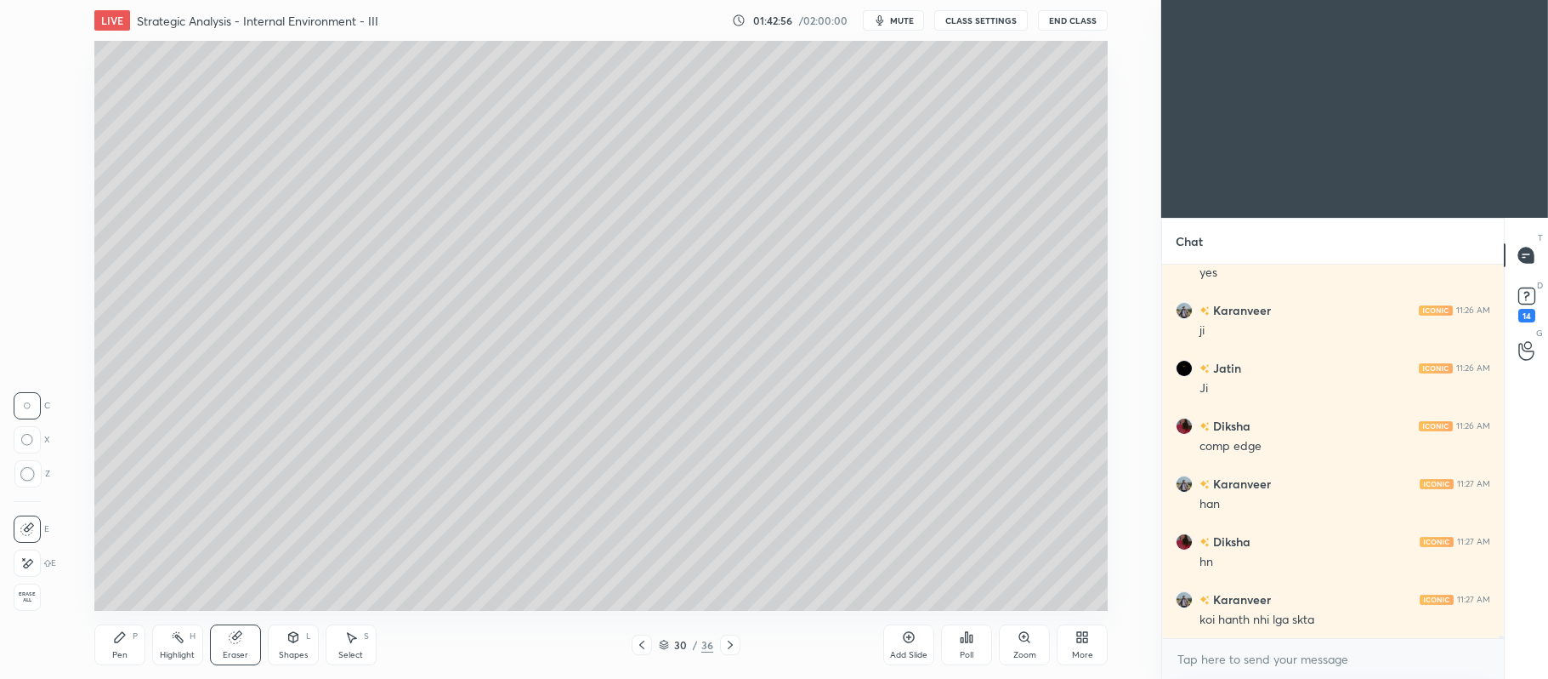
click at [122, 626] on div "Pen P" at bounding box center [119, 644] width 51 height 41
click at [28, 158] on div at bounding box center [27, 157] width 14 height 14
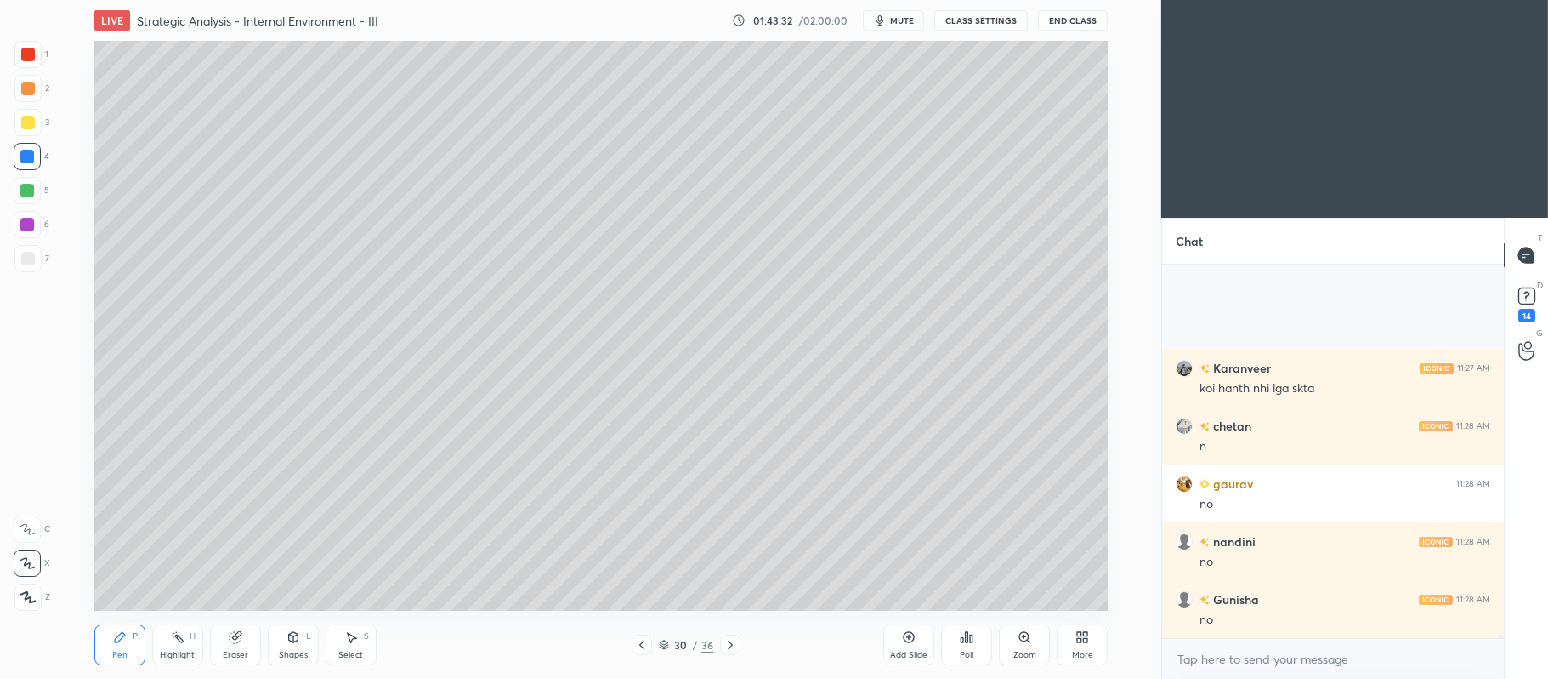
scroll to position [58586, 0]
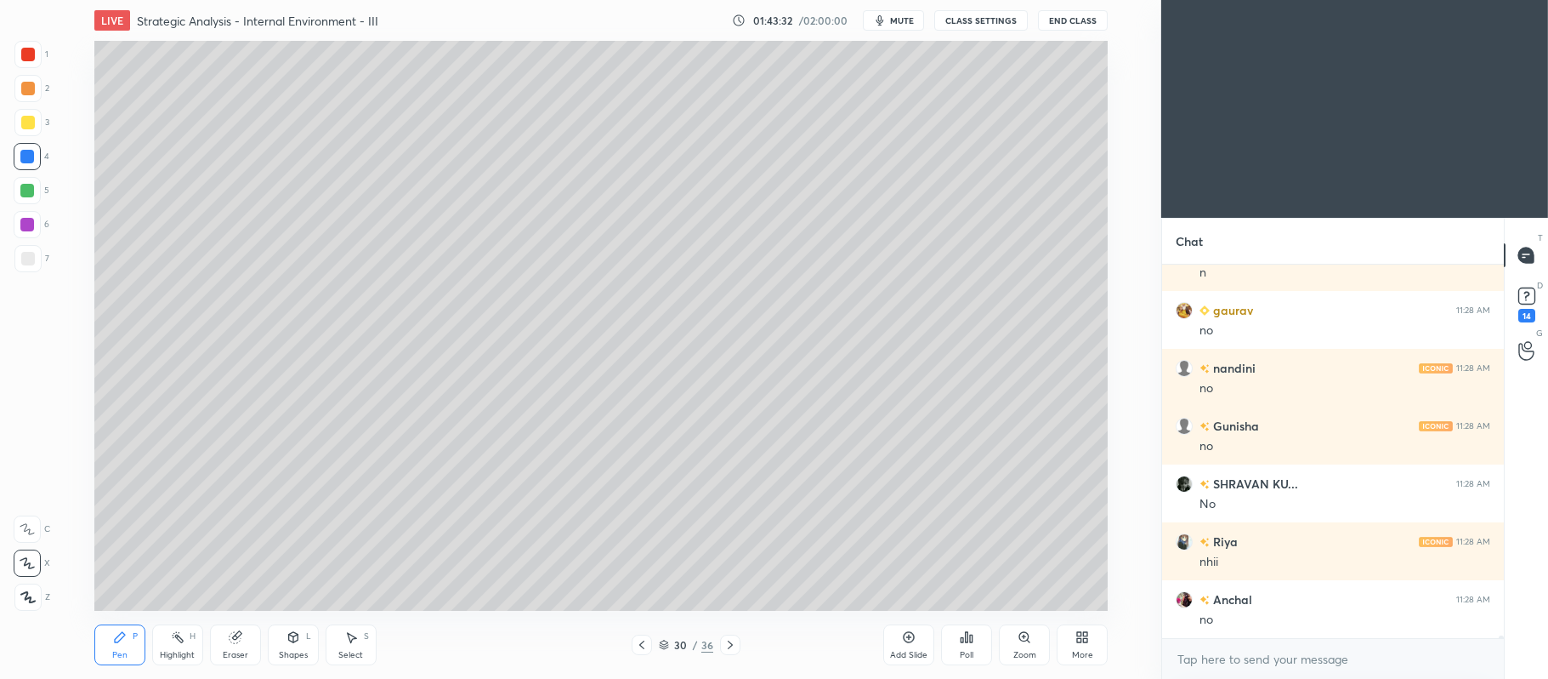
click at [35, 104] on div "2" at bounding box center [31, 92] width 35 height 34
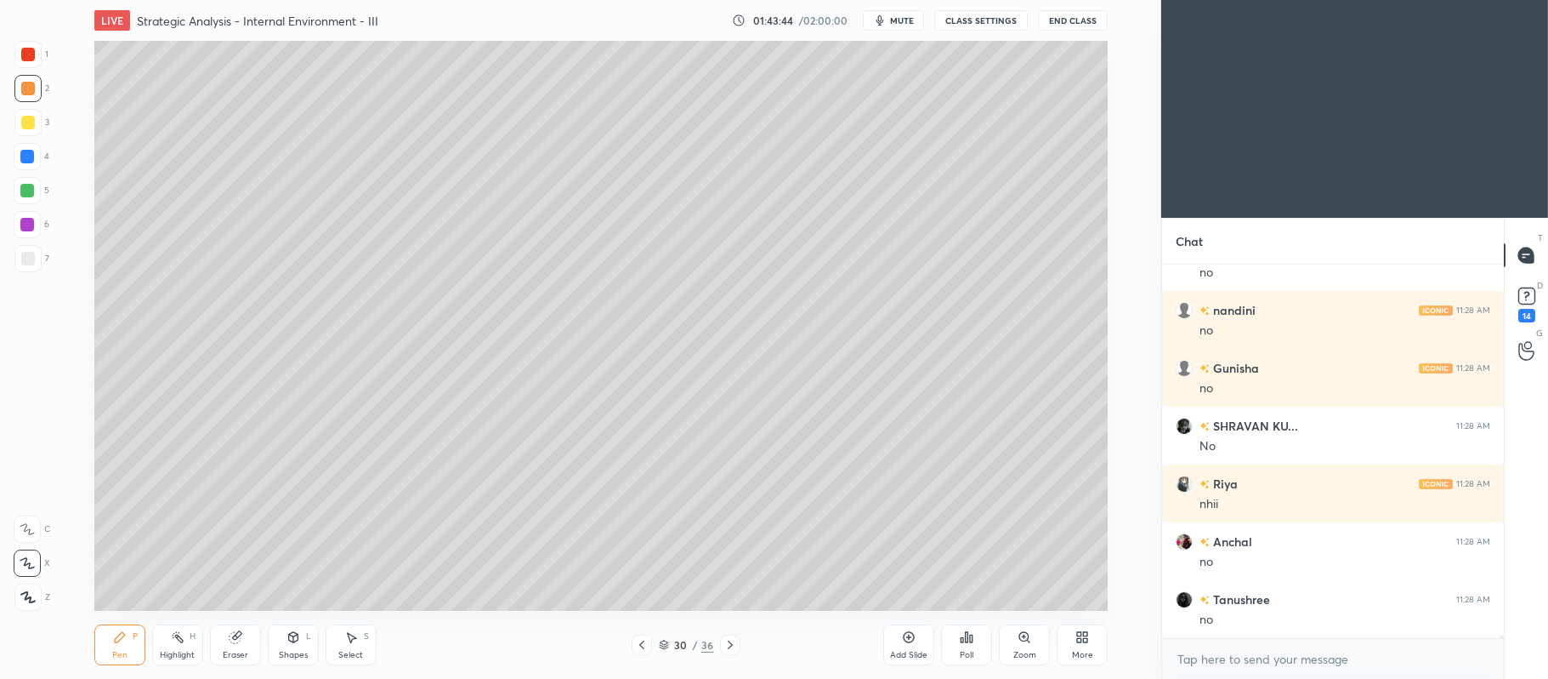
scroll to position [58702, 0]
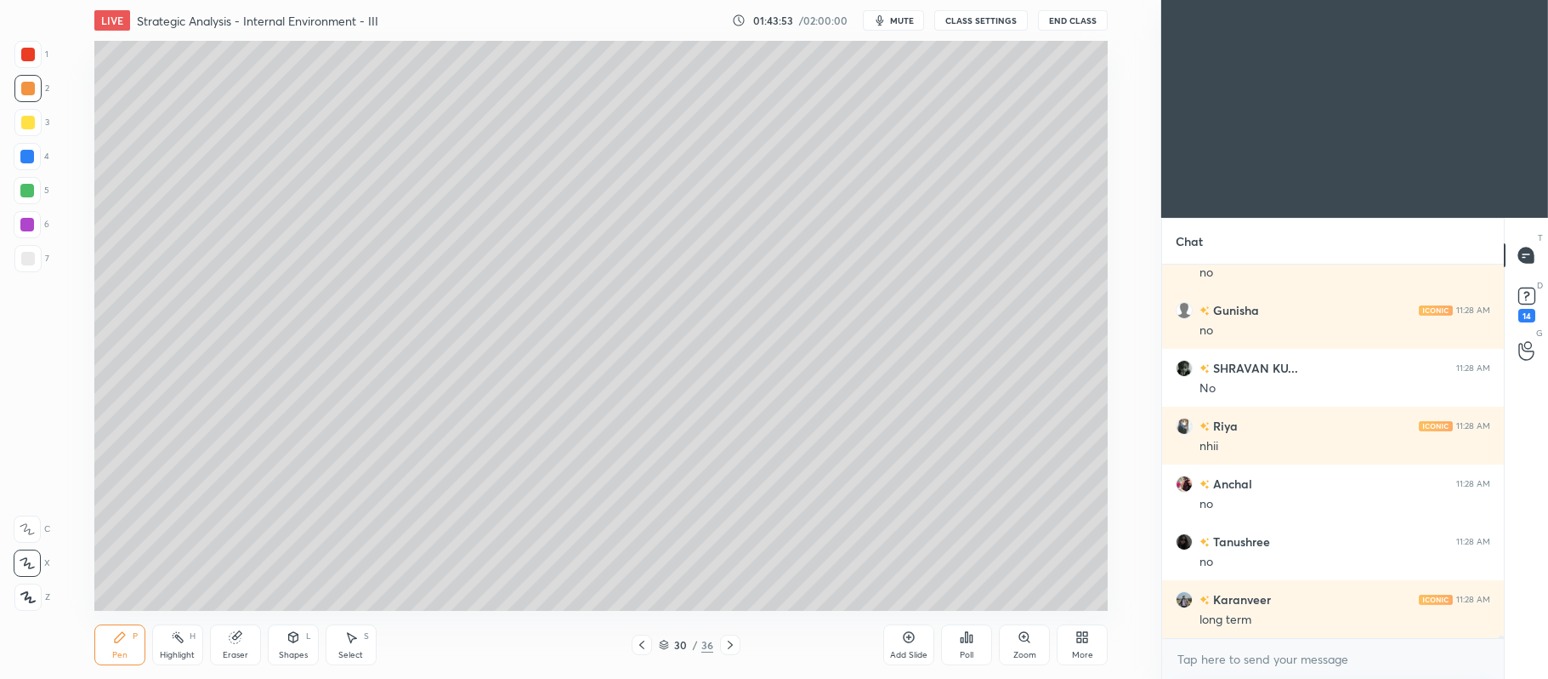
click at [39, 120] on div at bounding box center [27, 122] width 27 height 27
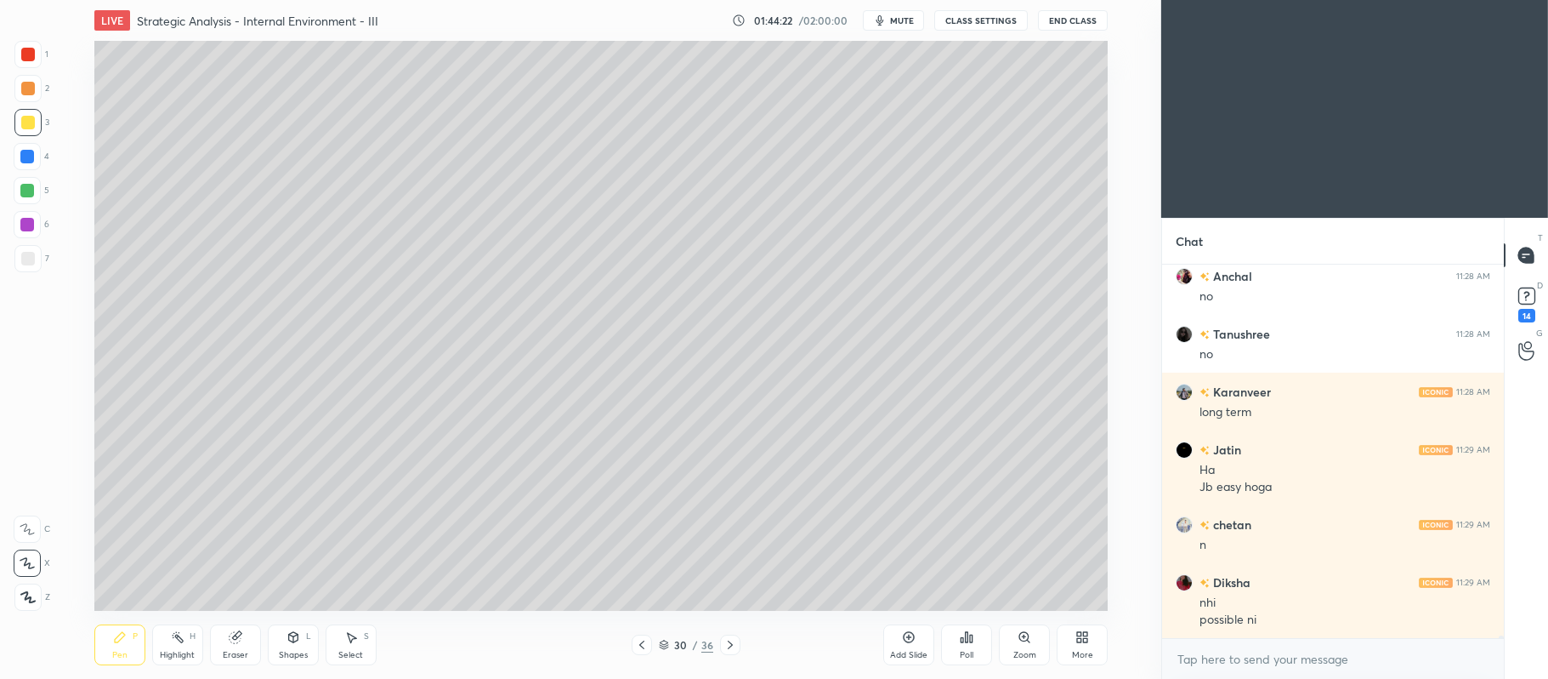
scroll to position [58967, 0]
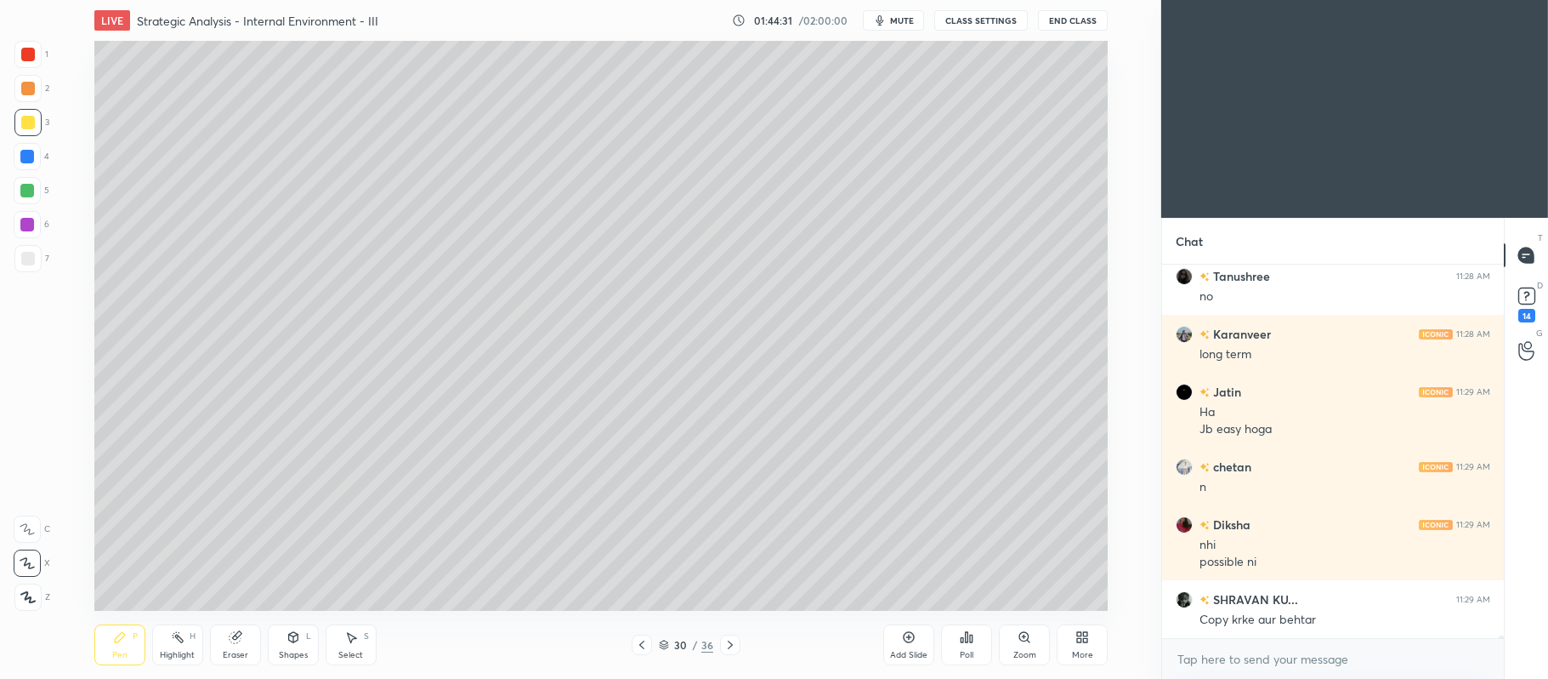
click at [29, 225] on div at bounding box center [27, 225] width 14 height 14
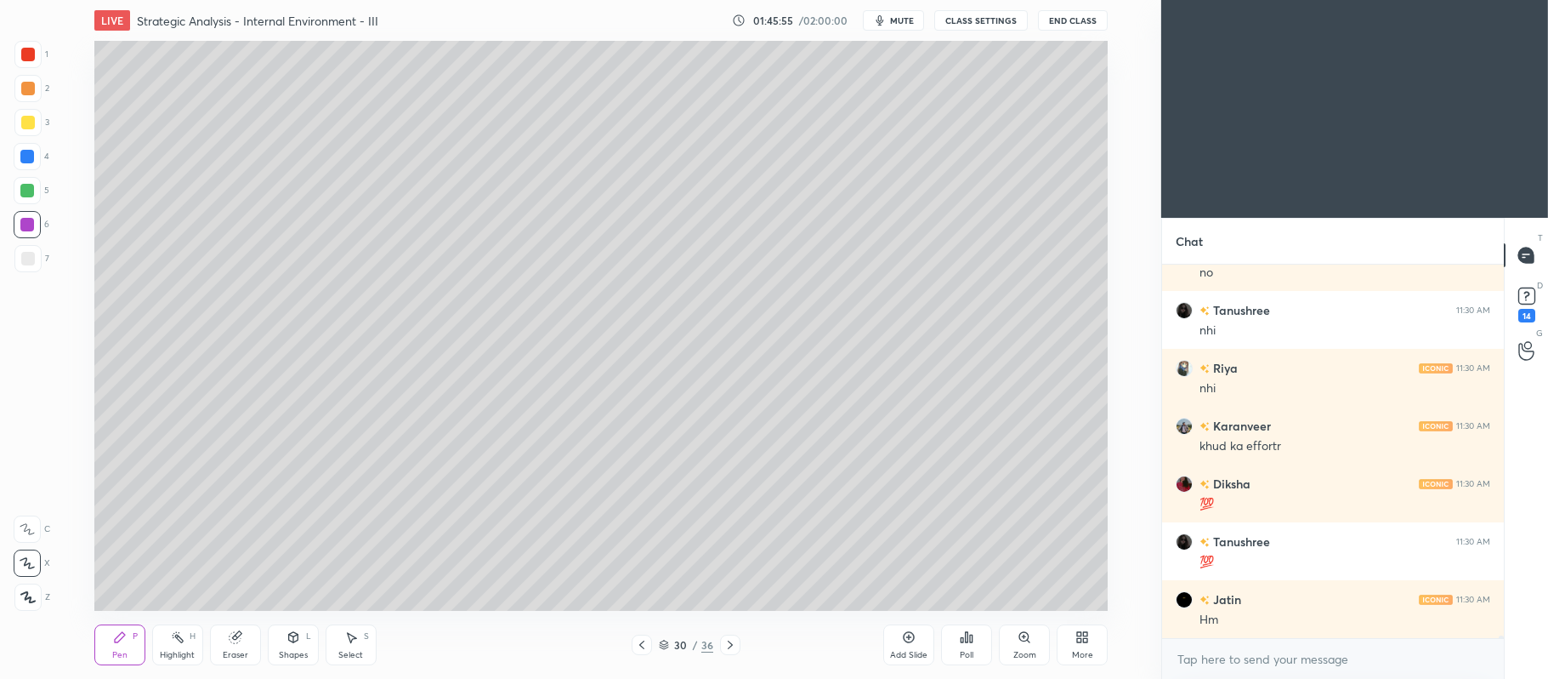
scroll to position [60543, 0]
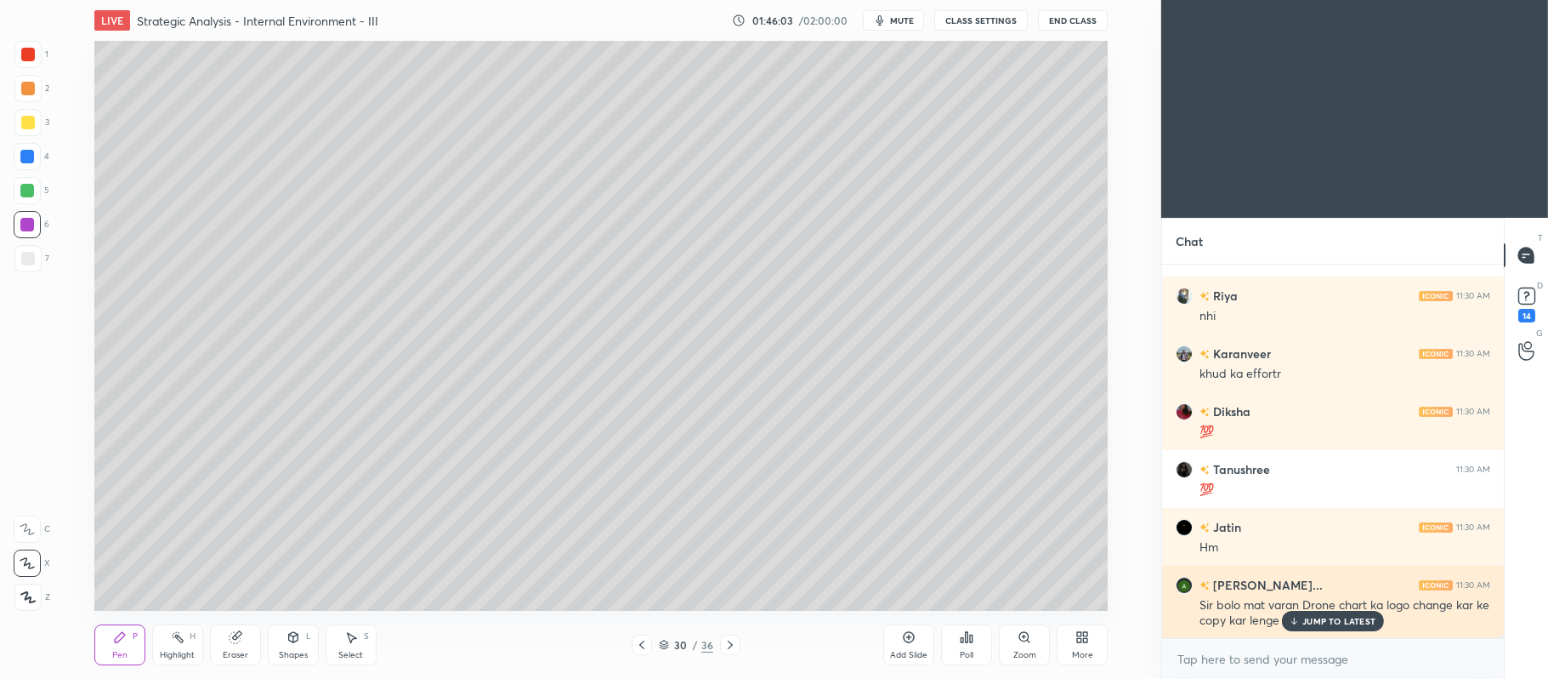
click at [1324, 619] on p "JUMP TO LATEST" at bounding box center [1339, 621] width 73 height 10
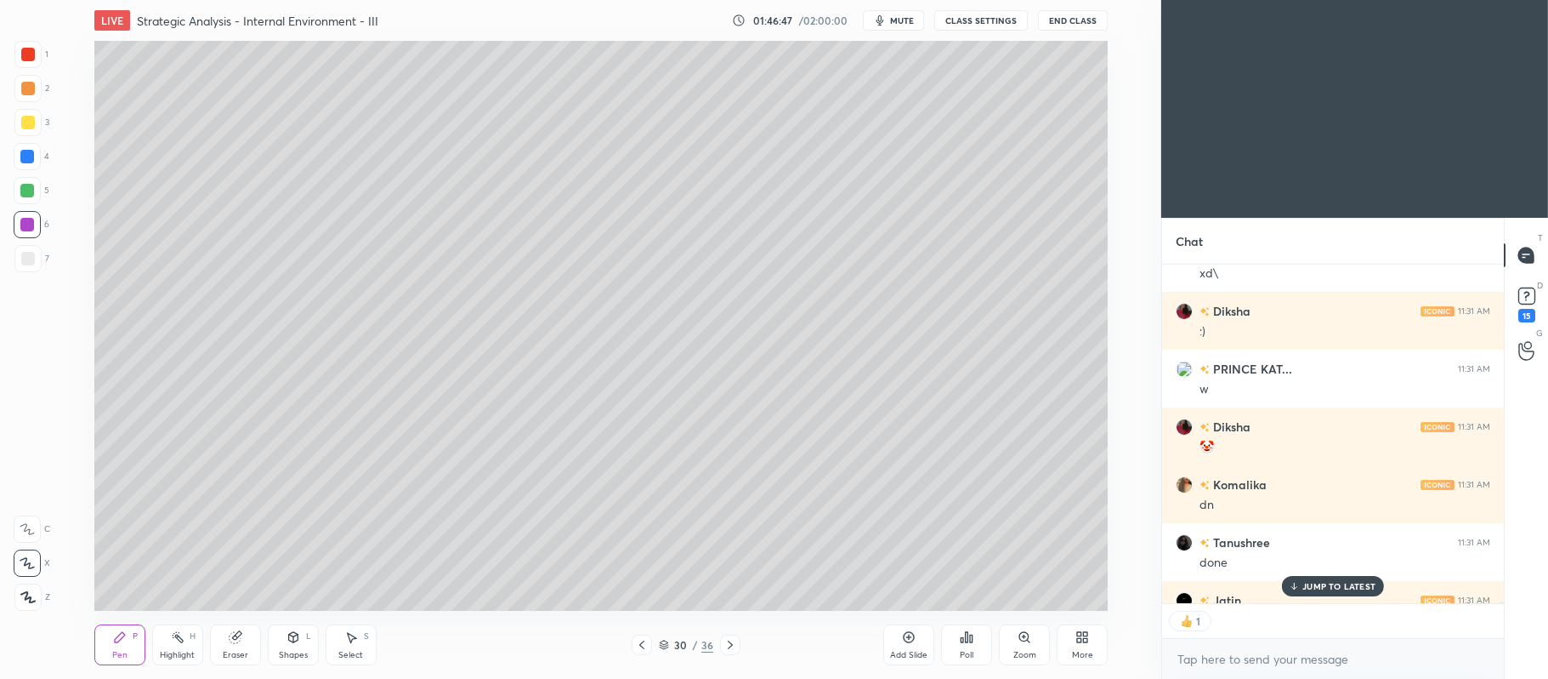
scroll to position [4, 4]
click at [732, 641] on icon at bounding box center [731, 645] width 14 height 14
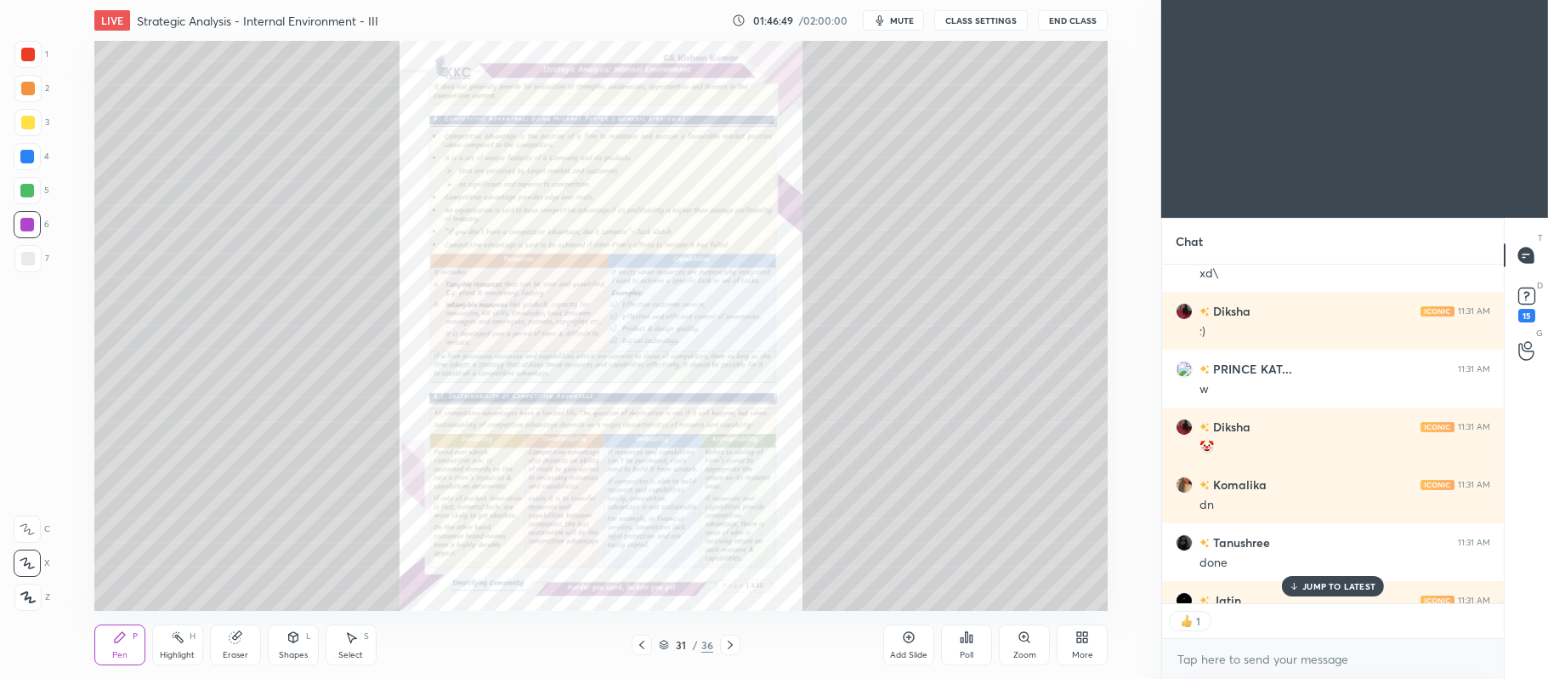
click at [1031, 641] on icon at bounding box center [1025, 637] width 14 height 14
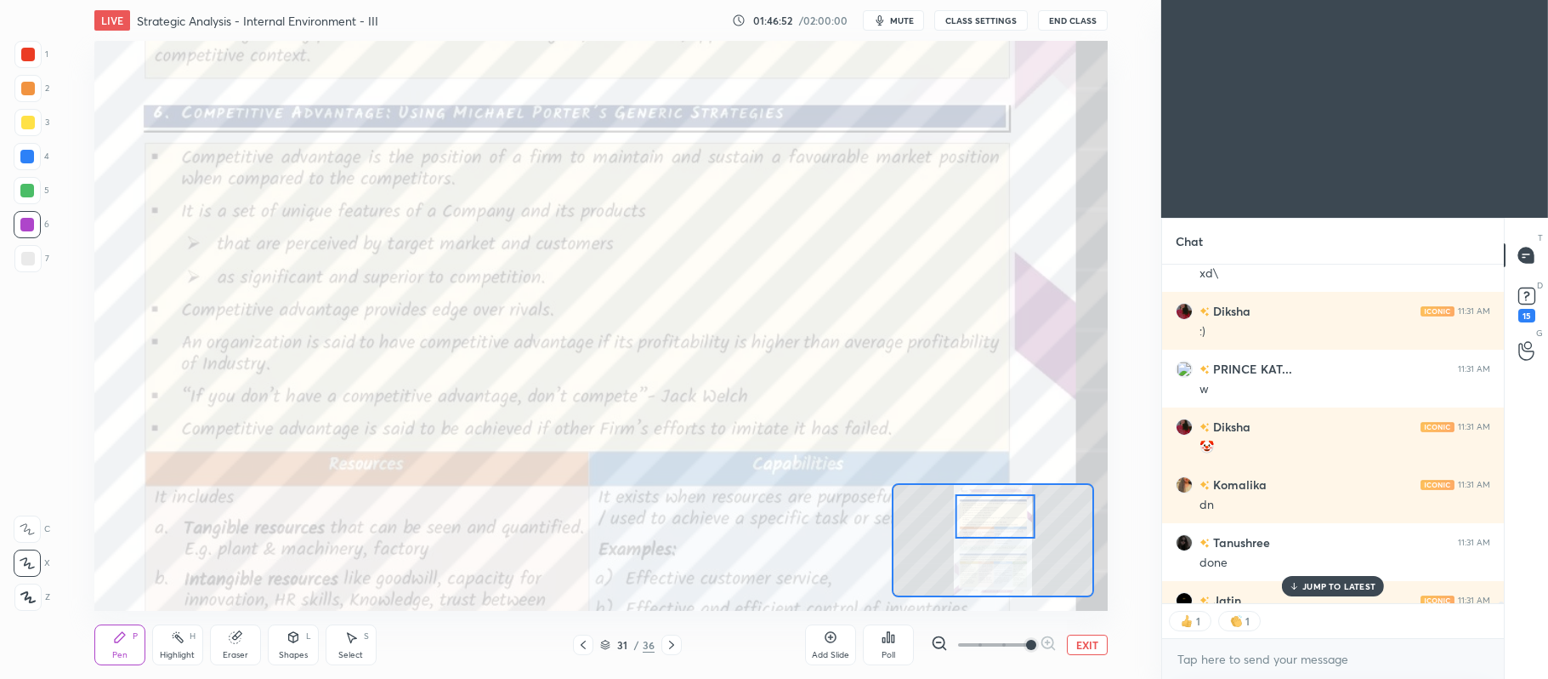
click at [27, 51] on div at bounding box center [28, 55] width 14 height 14
click at [35, 518] on div at bounding box center [27, 528] width 27 height 27
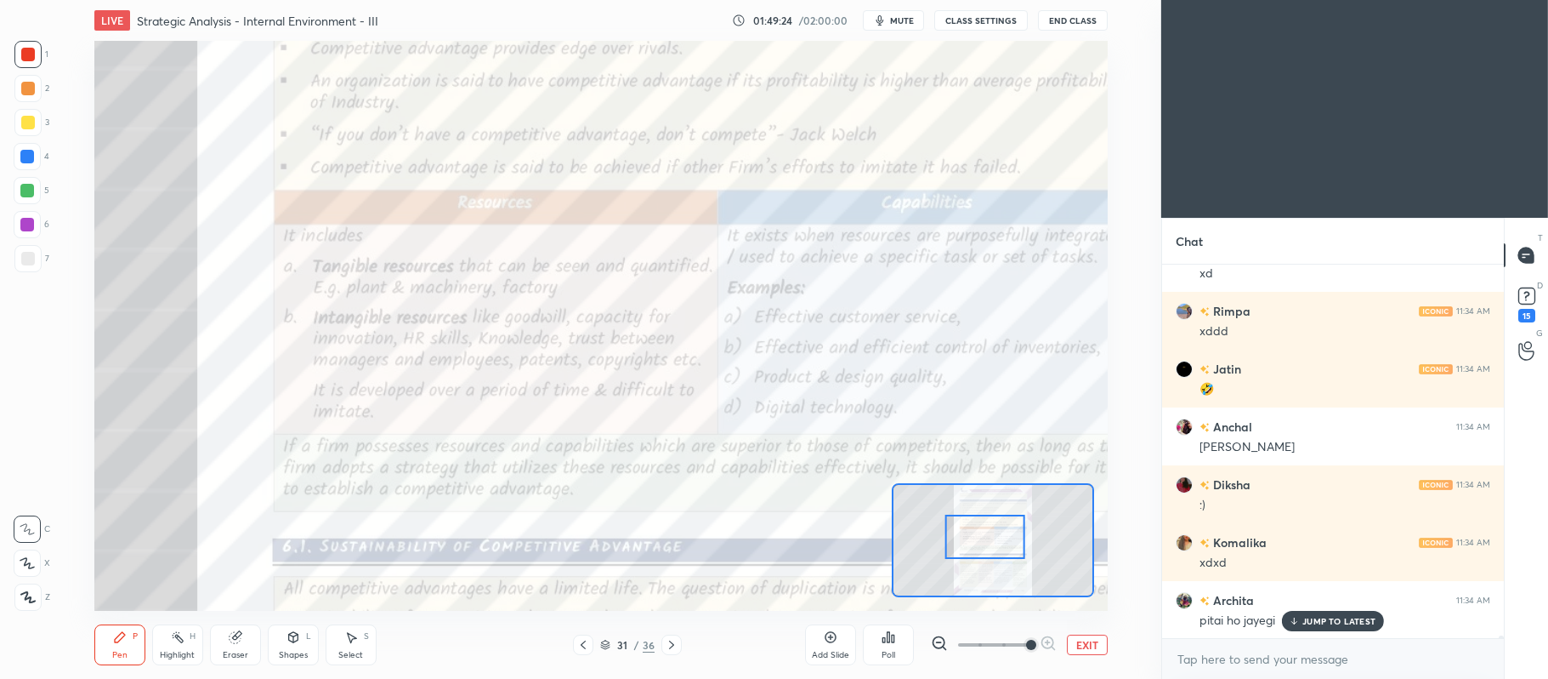
scroll to position [62965, 0]
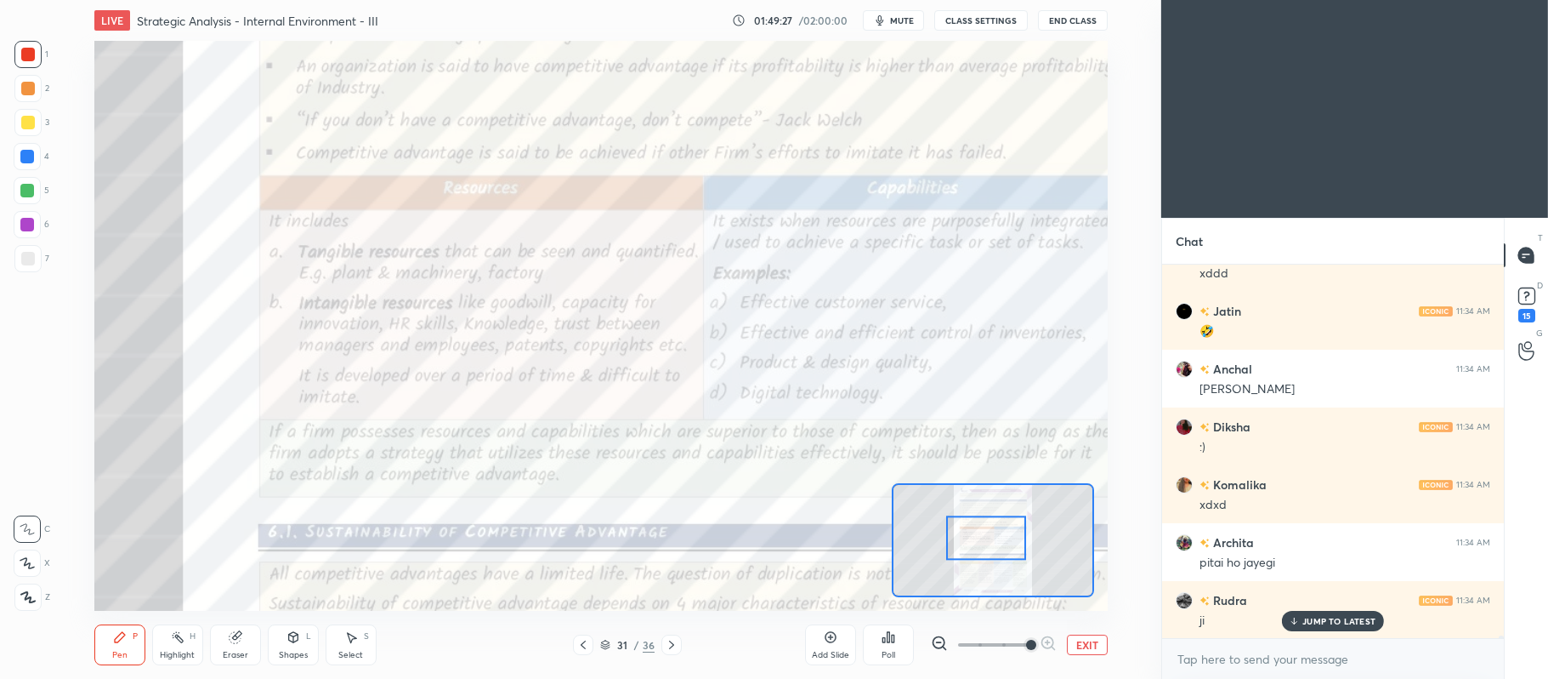
click at [1099, 648] on button "EXIT" at bounding box center [1087, 644] width 41 height 20
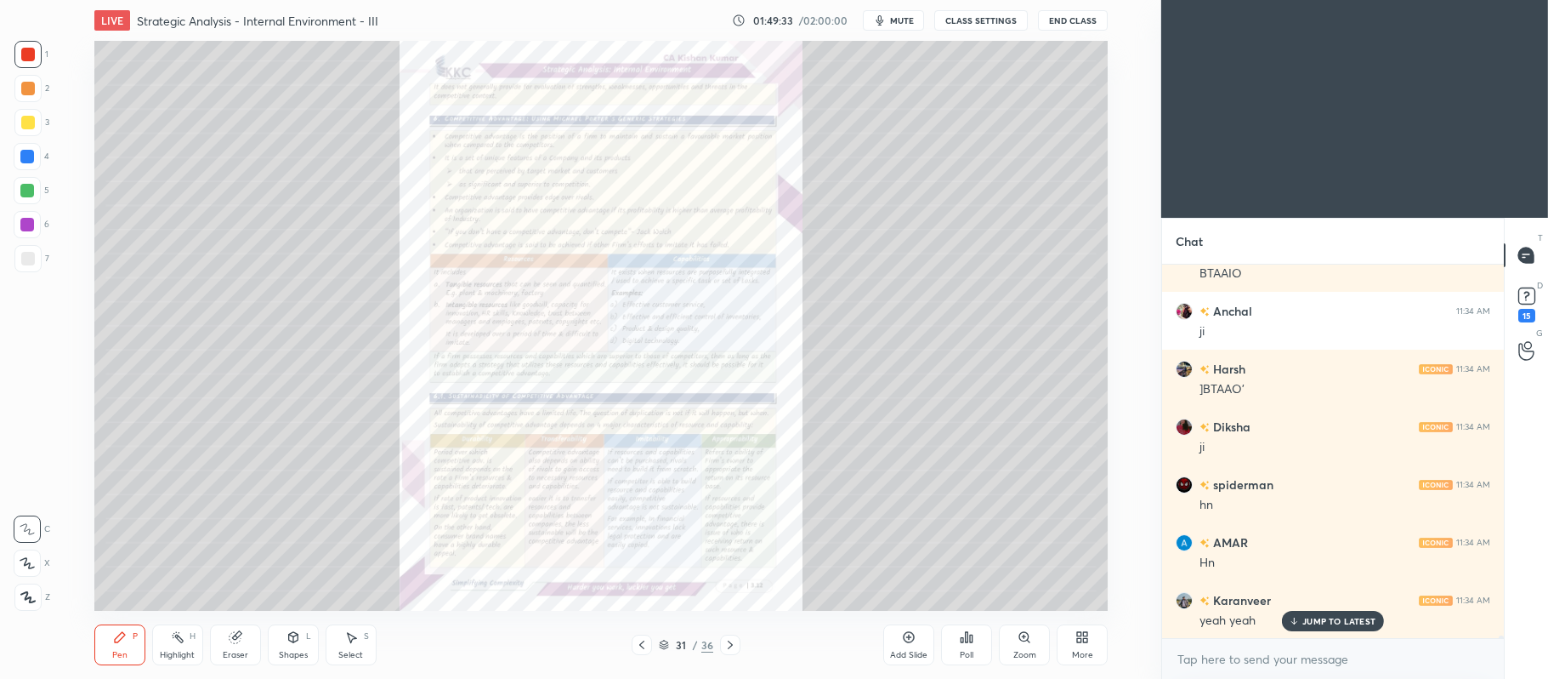
scroll to position [63485, 0]
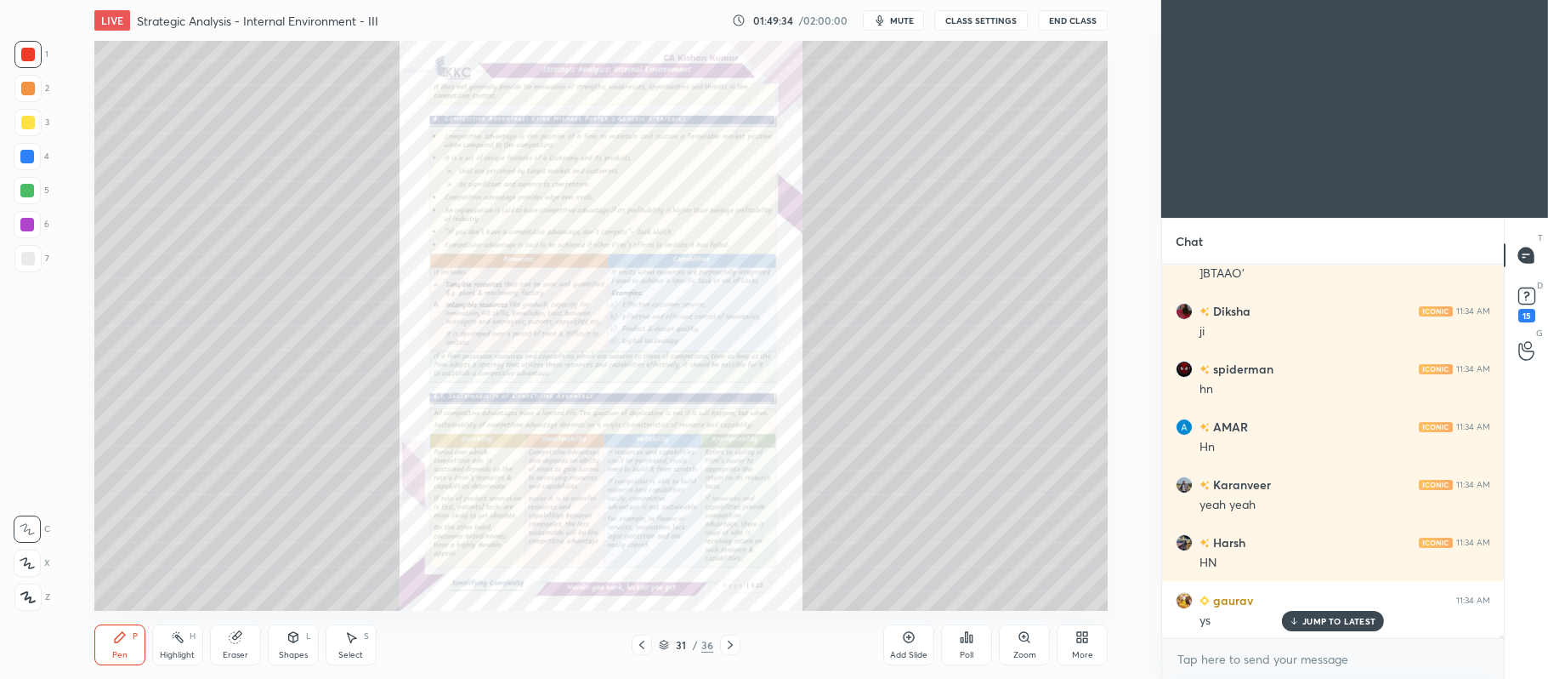
click at [1029, 638] on icon at bounding box center [1025, 637] width 14 height 14
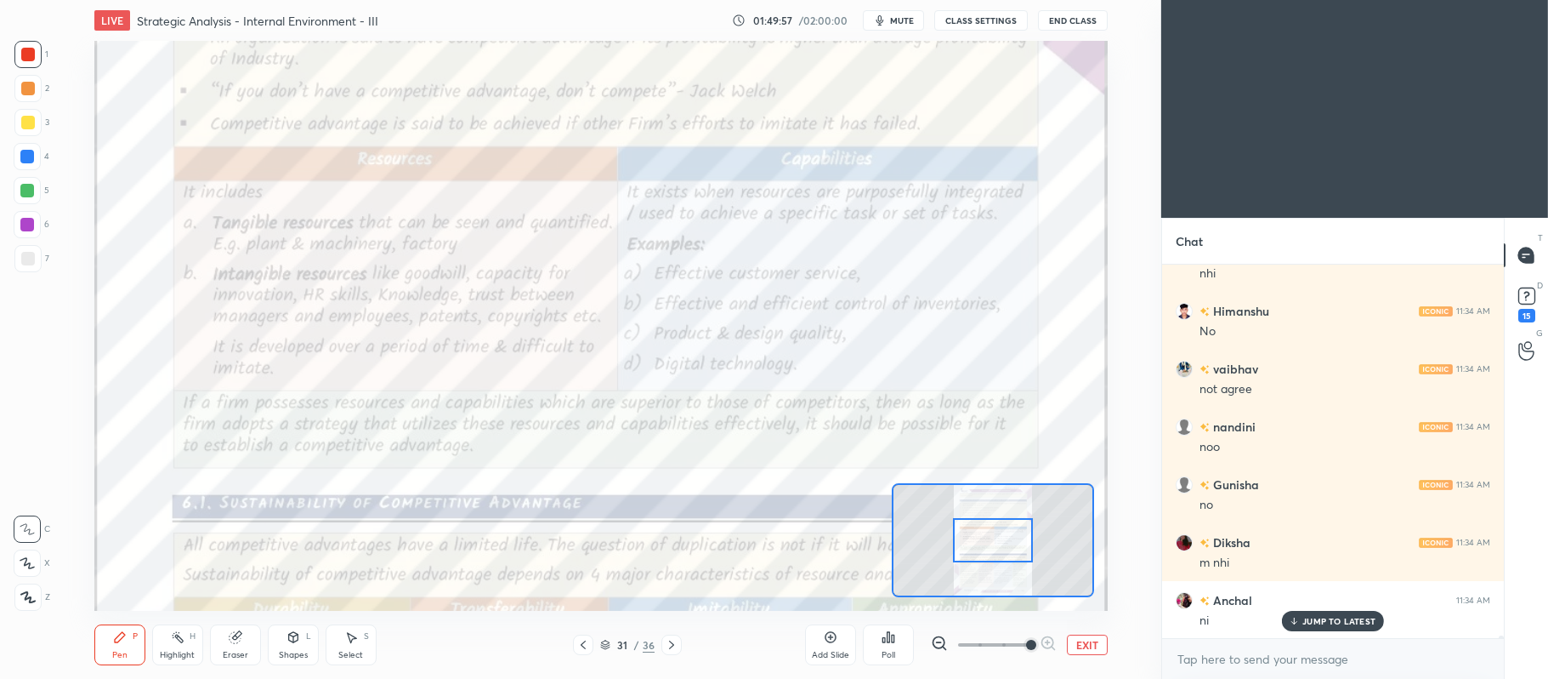
scroll to position [64179, 0]
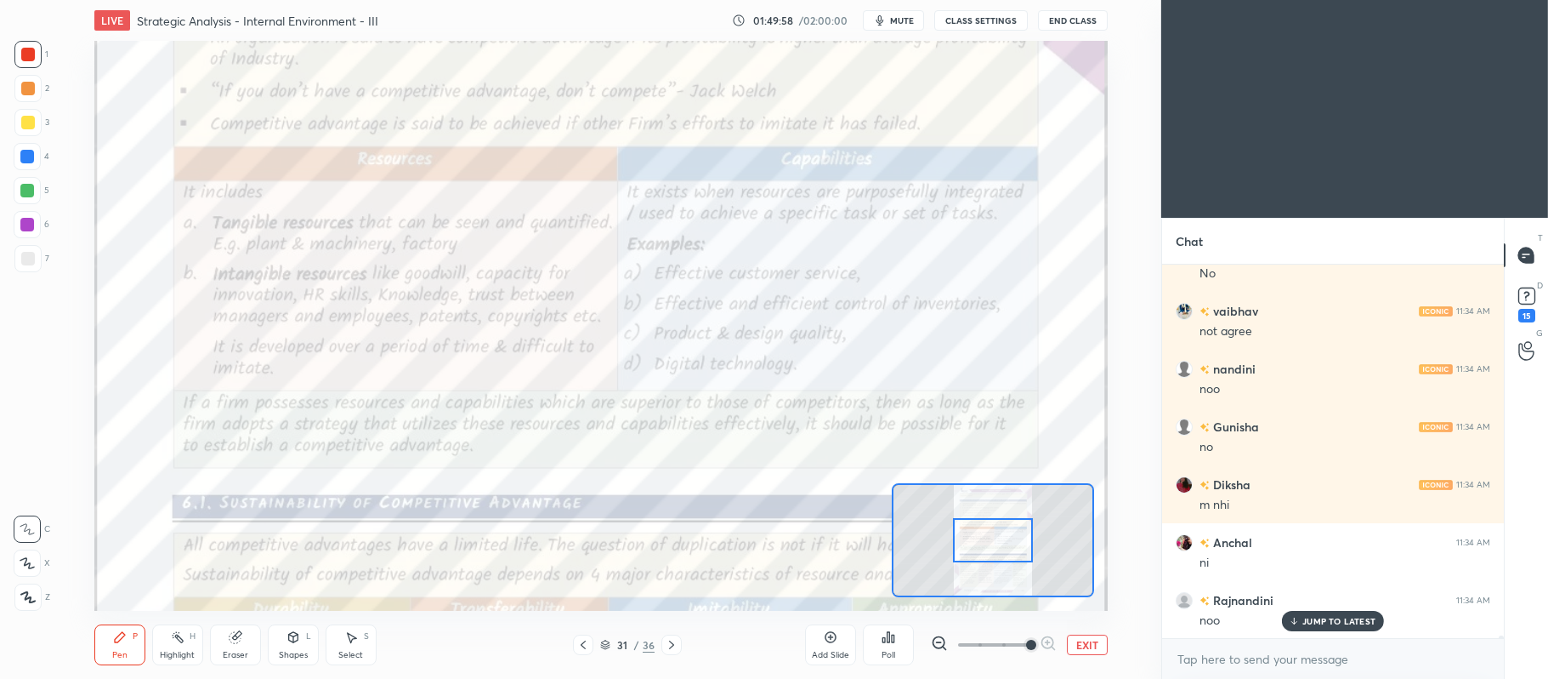
click at [821, 645] on div "Add Slide" at bounding box center [830, 644] width 51 height 41
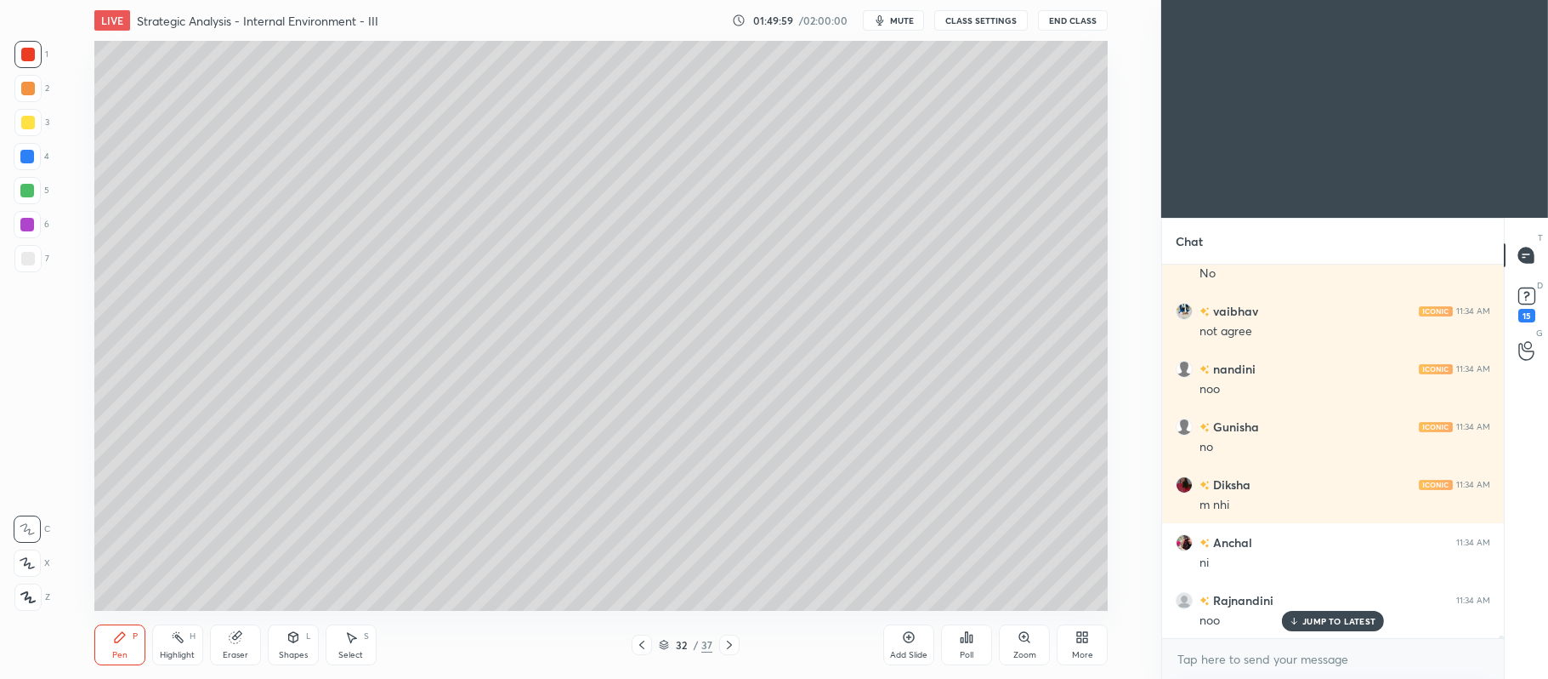
click at [15, 116] on div at bounding box center [27, 122] width 27 height 27
click at [34, 566] on icon at bounding box center [27, 563] width 14 height 10
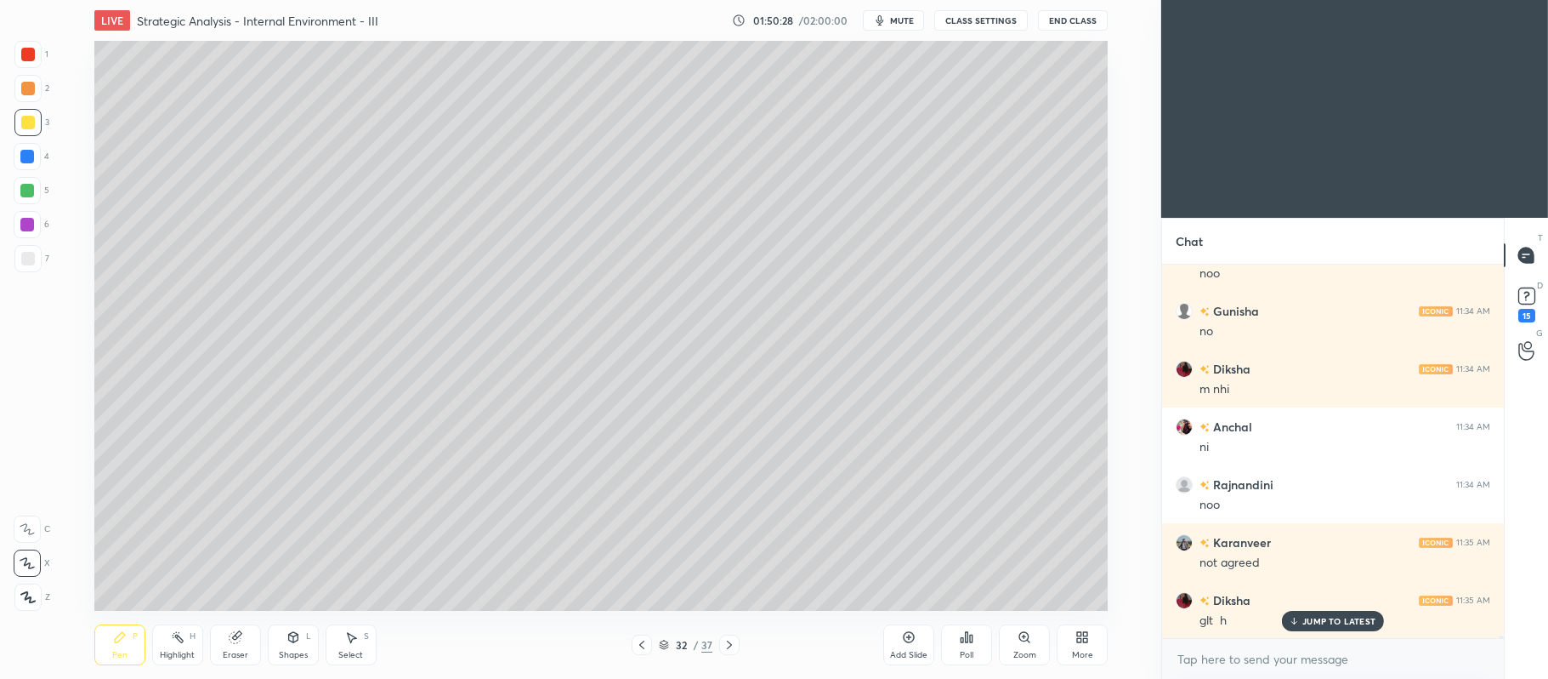
scroll to position [64353, 0]
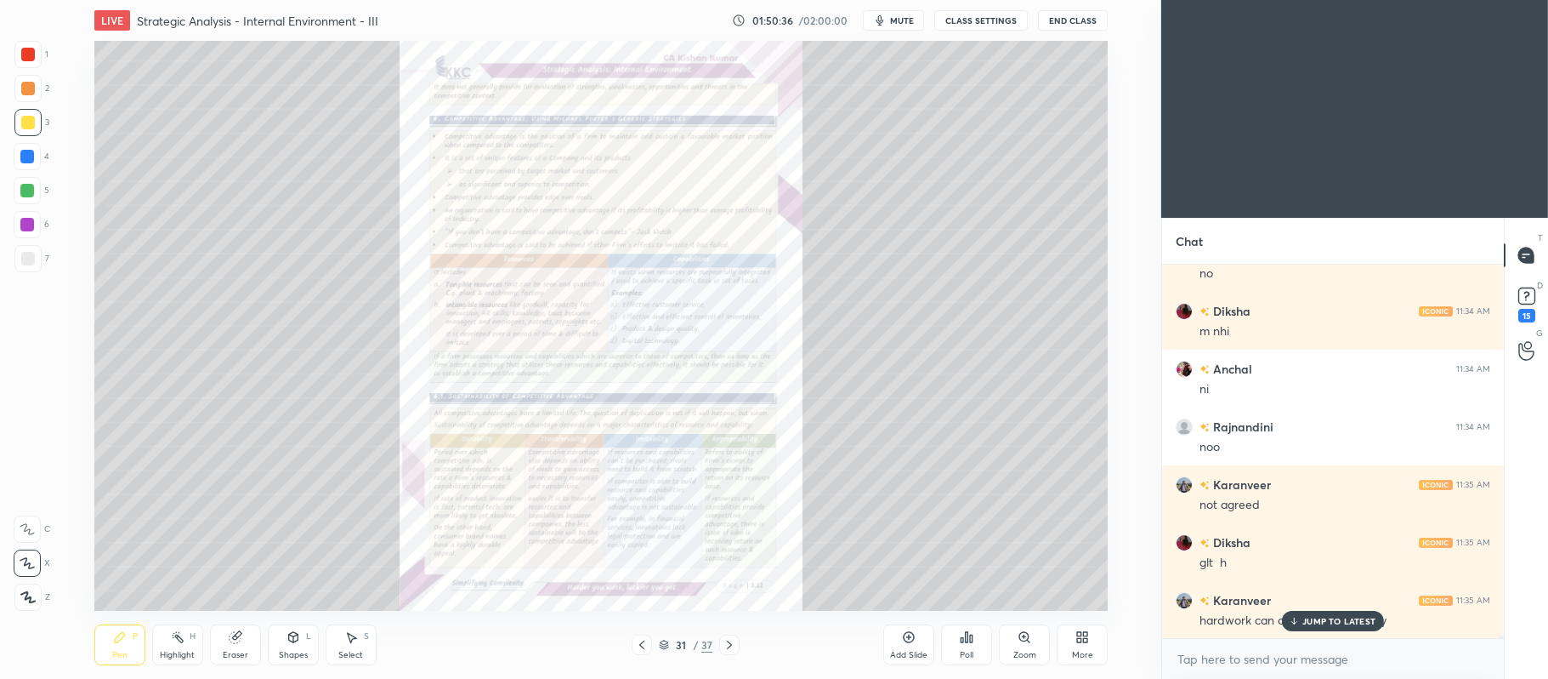
click at [1021, 639] on icon at bounding box center [1024, 636] width 9 height 9
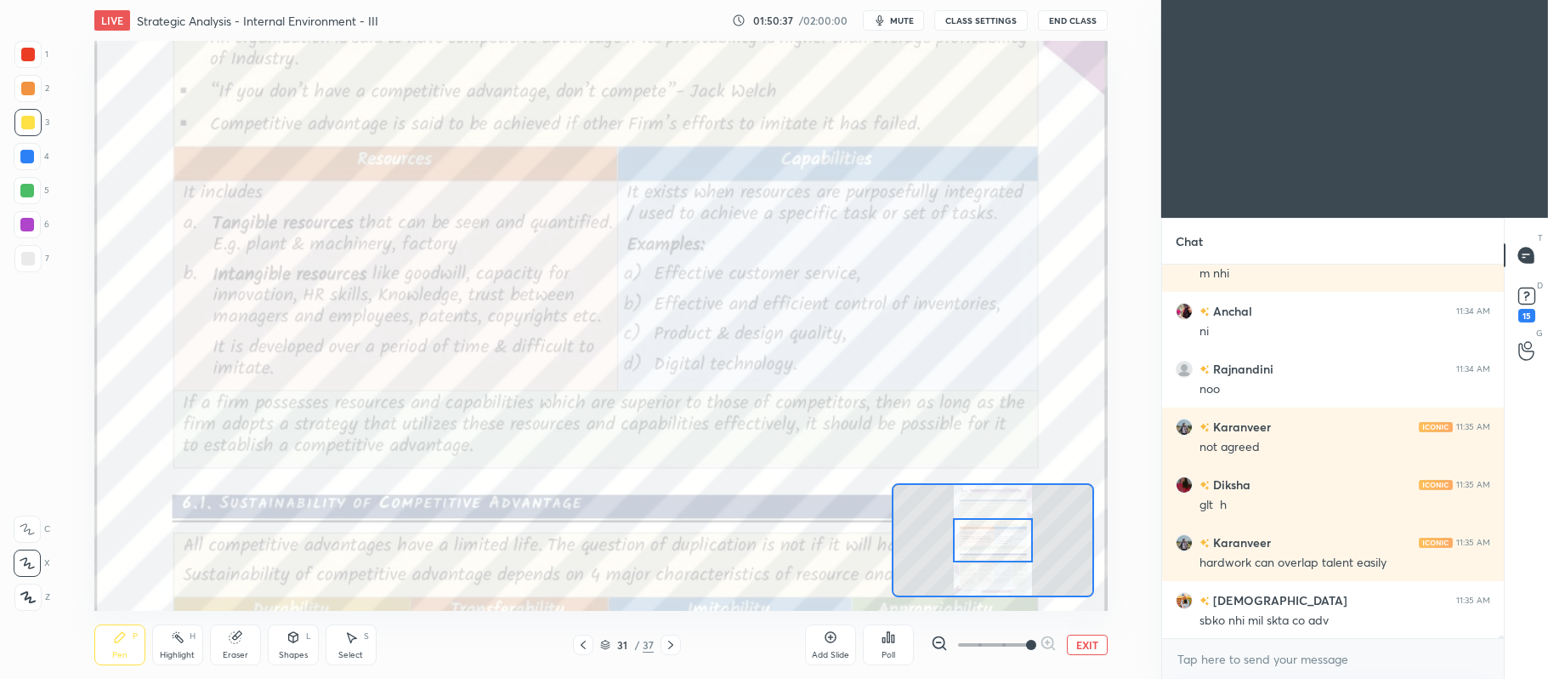
scroll to position [64468, 0]
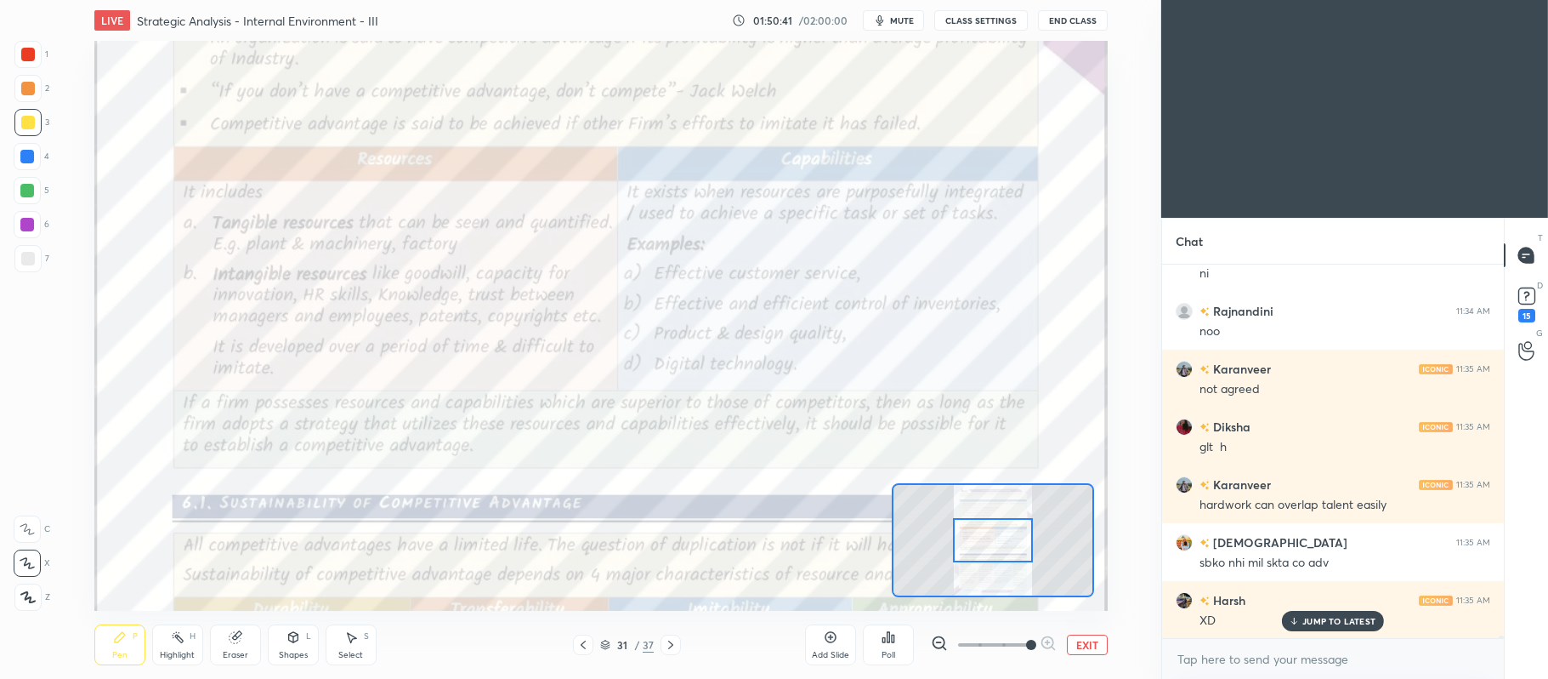
click at [36, 54] on div at bounding box center [27, 54] width 27 height 27
click at [31, 524] on icon at bounding box center [27, 529] width 15 height 12
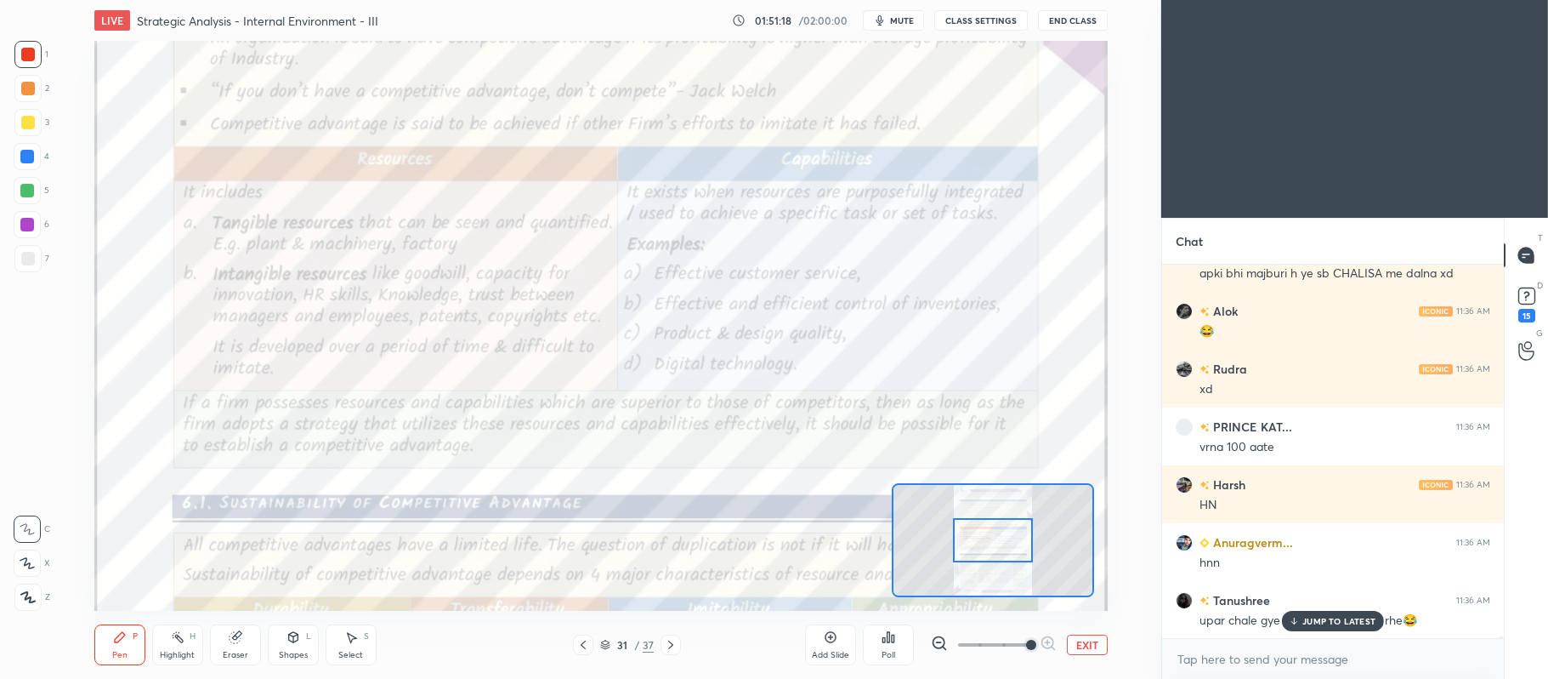
scroll to position [65451, 0]
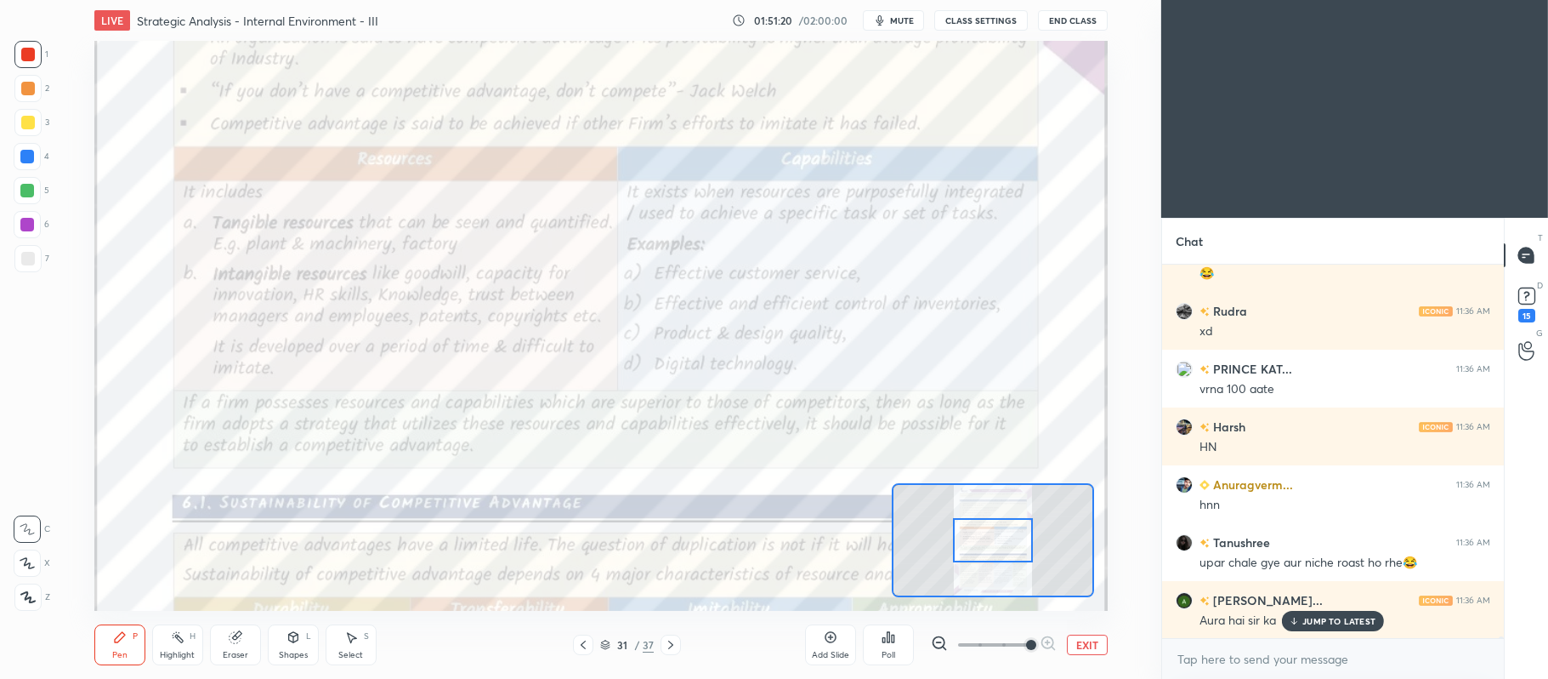
click at [1088, 640] on button "EXIT" at bounding box center [1087, 644] width 41 height 20
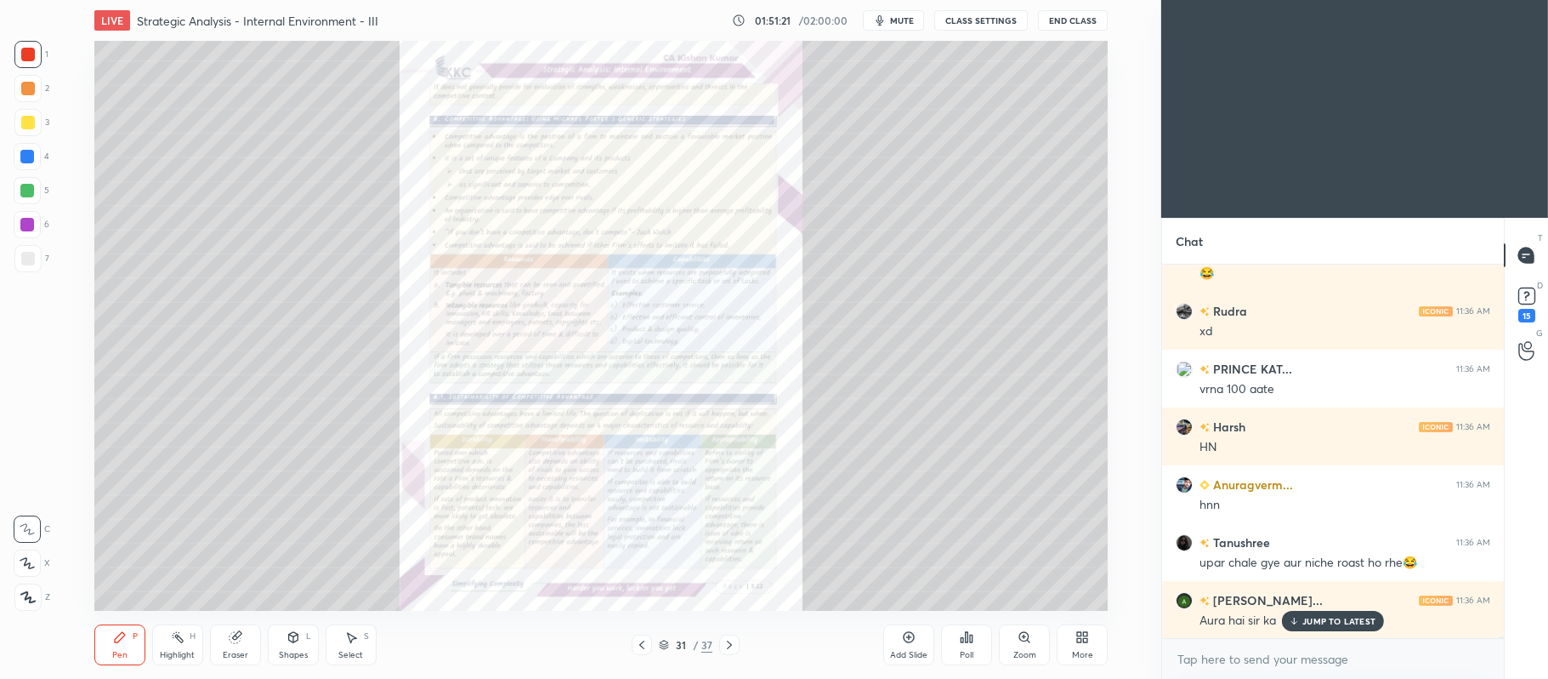
click at [908, 633] on icon at bounding box center [909, 637] width 11 height 11
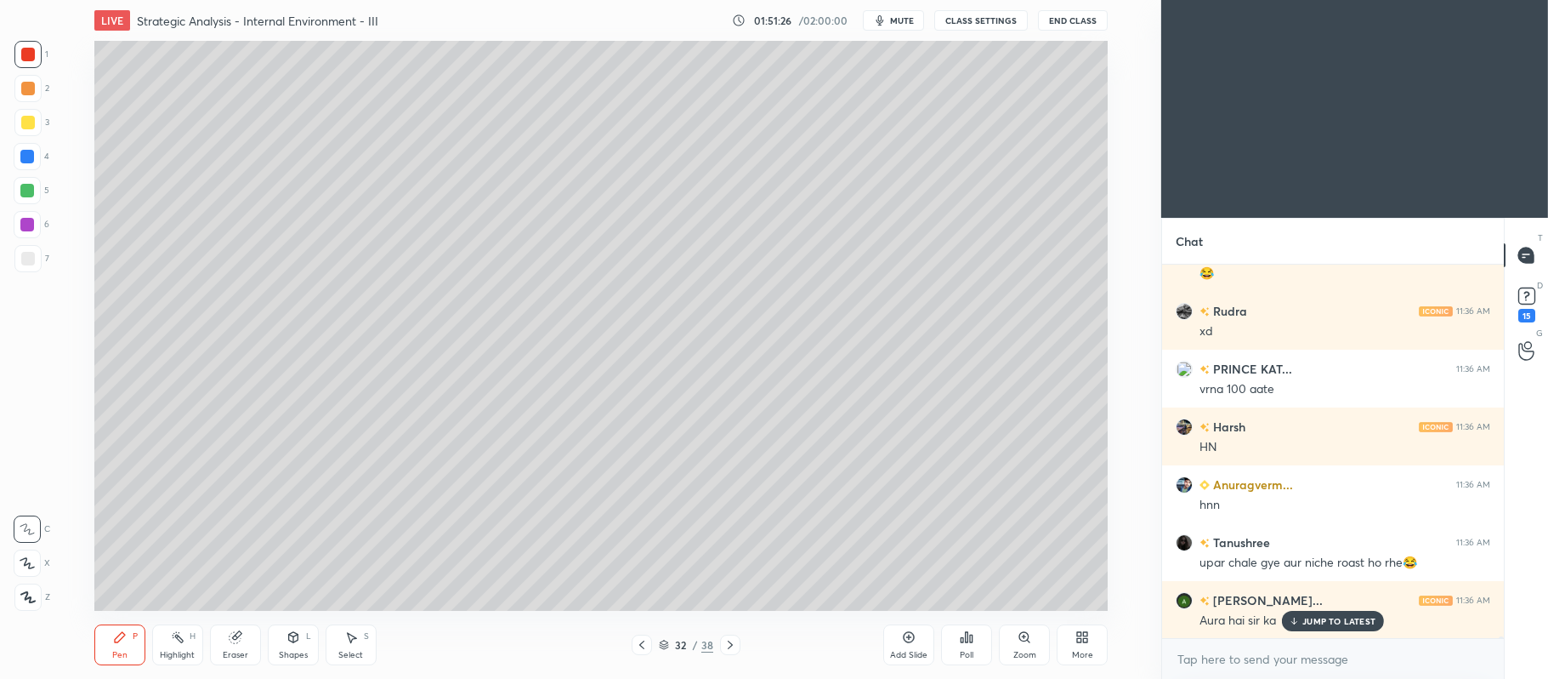
scroll to position [65509, 0]
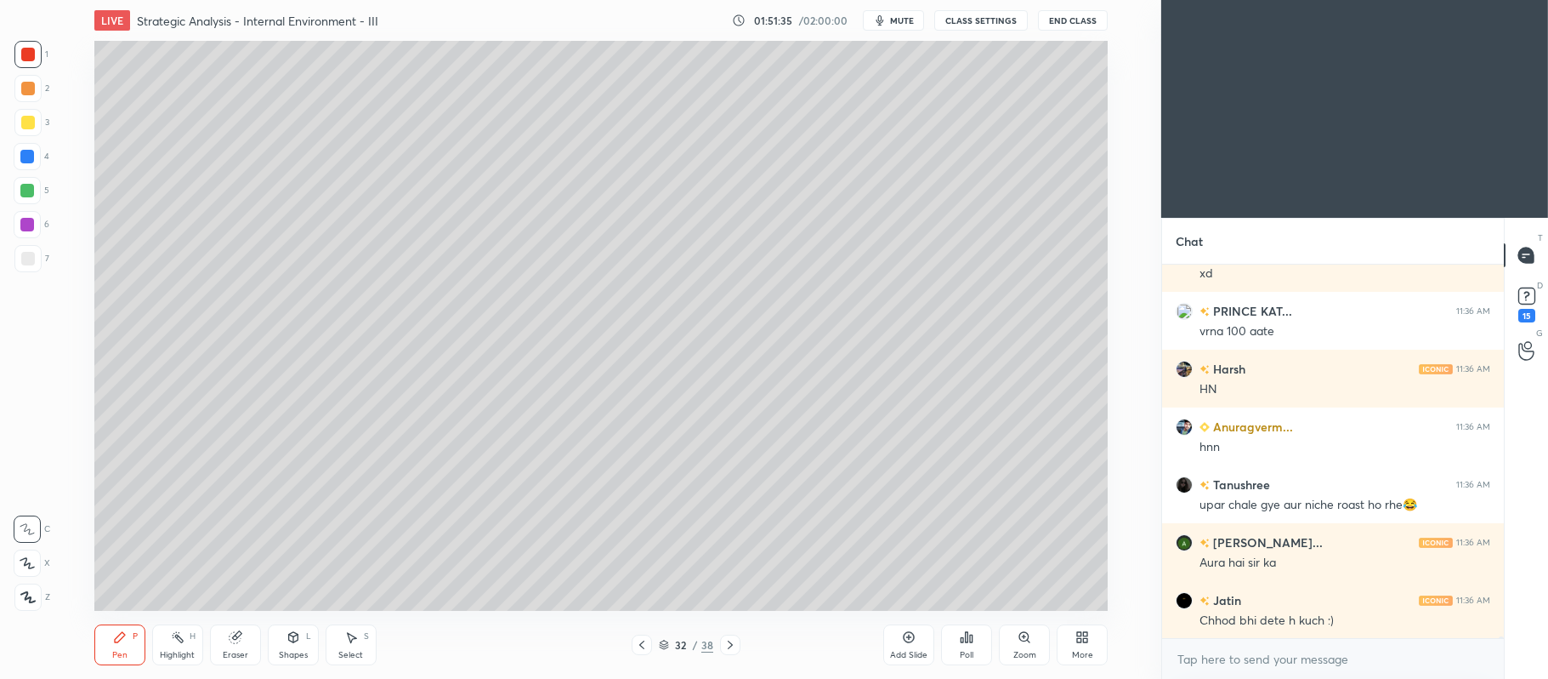
click at [919, 634] on div "Add Slide" at bounding box center [909, 644] width 51 height 41
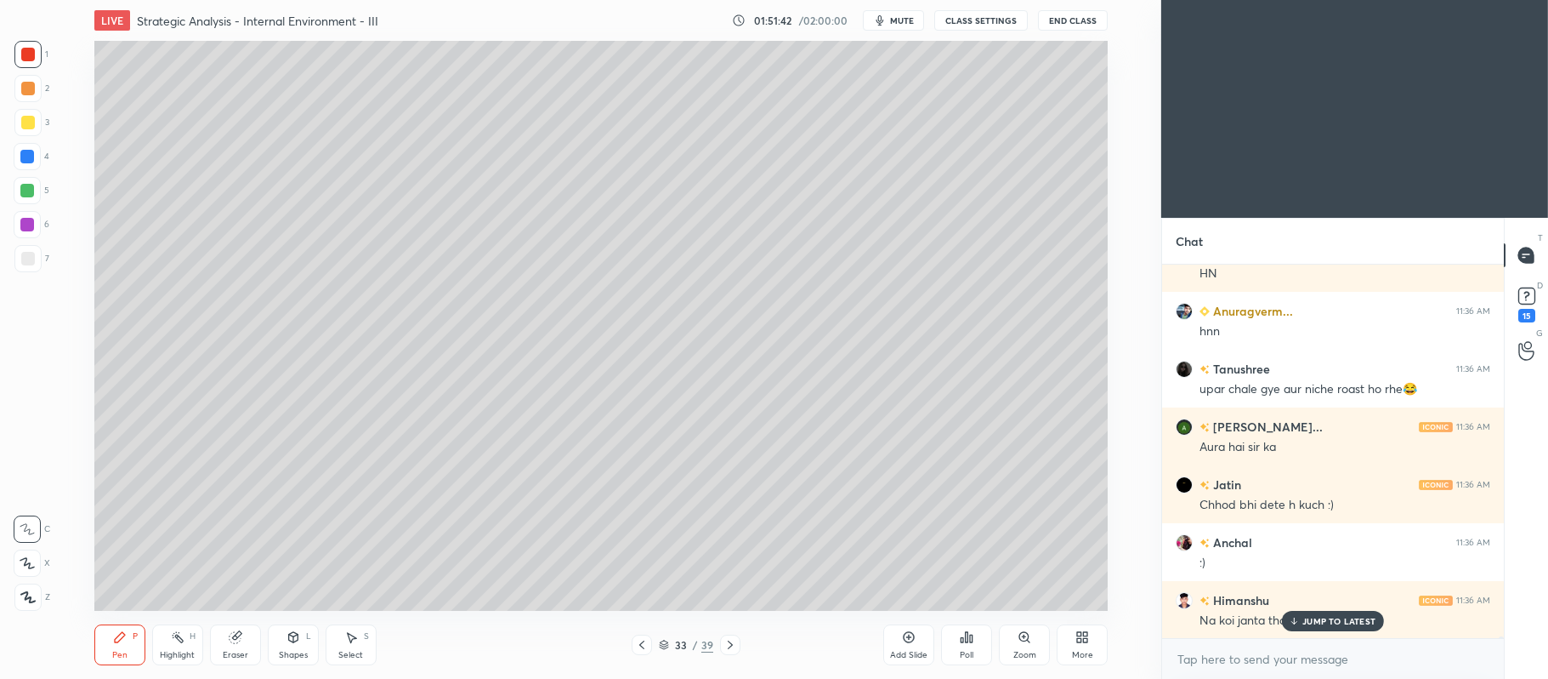
scroll to position [65682, 0]
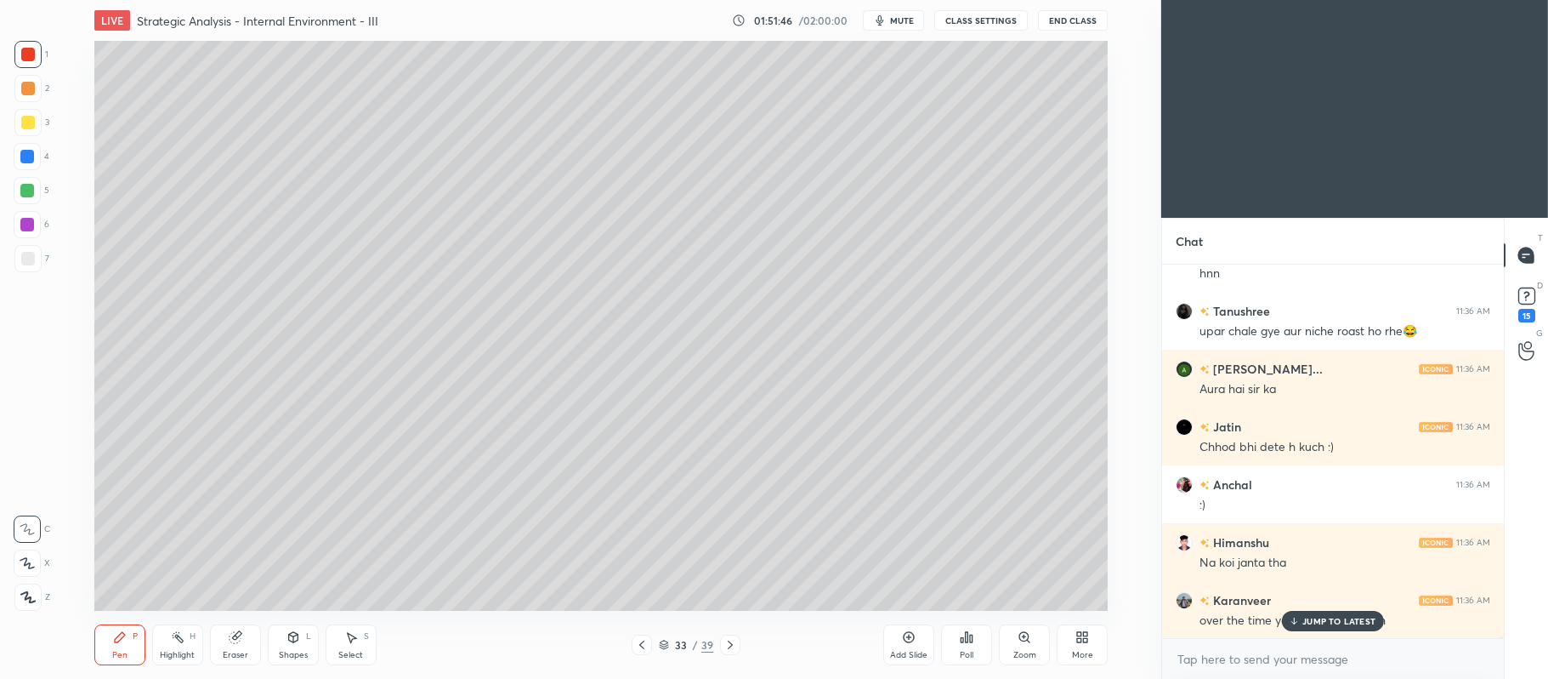
click at [657, 644] on div "33 / 39" at bounding box center [686, 644] width 109 height 20
click at [648, 641] on icon at bounding box center [642, 645] width 14 height 14
click at [736, 644] on icon at bounding box center [731, 645] width 14 height 14
click at [36, 126] on div at bounding box center [27, 122] width 27 height 27
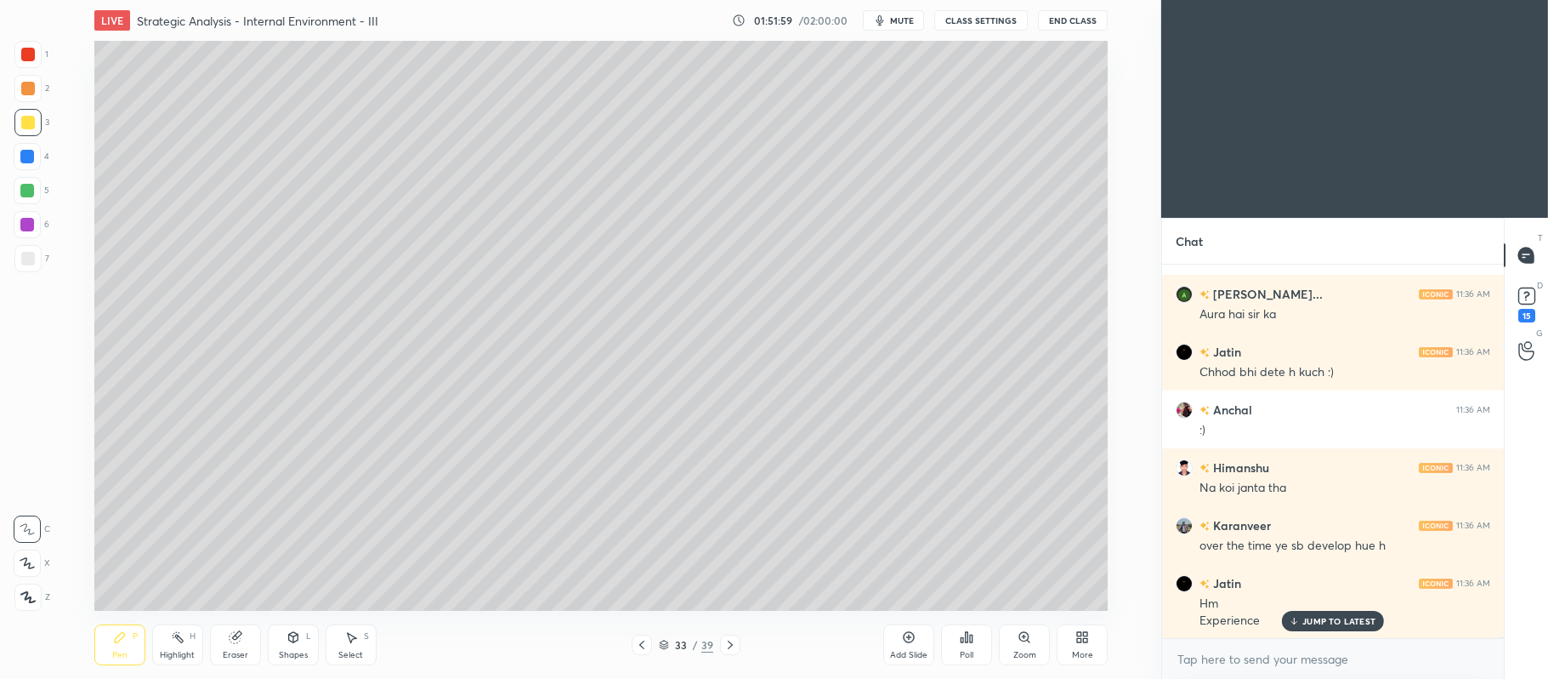
scroll to position [65815, 0]
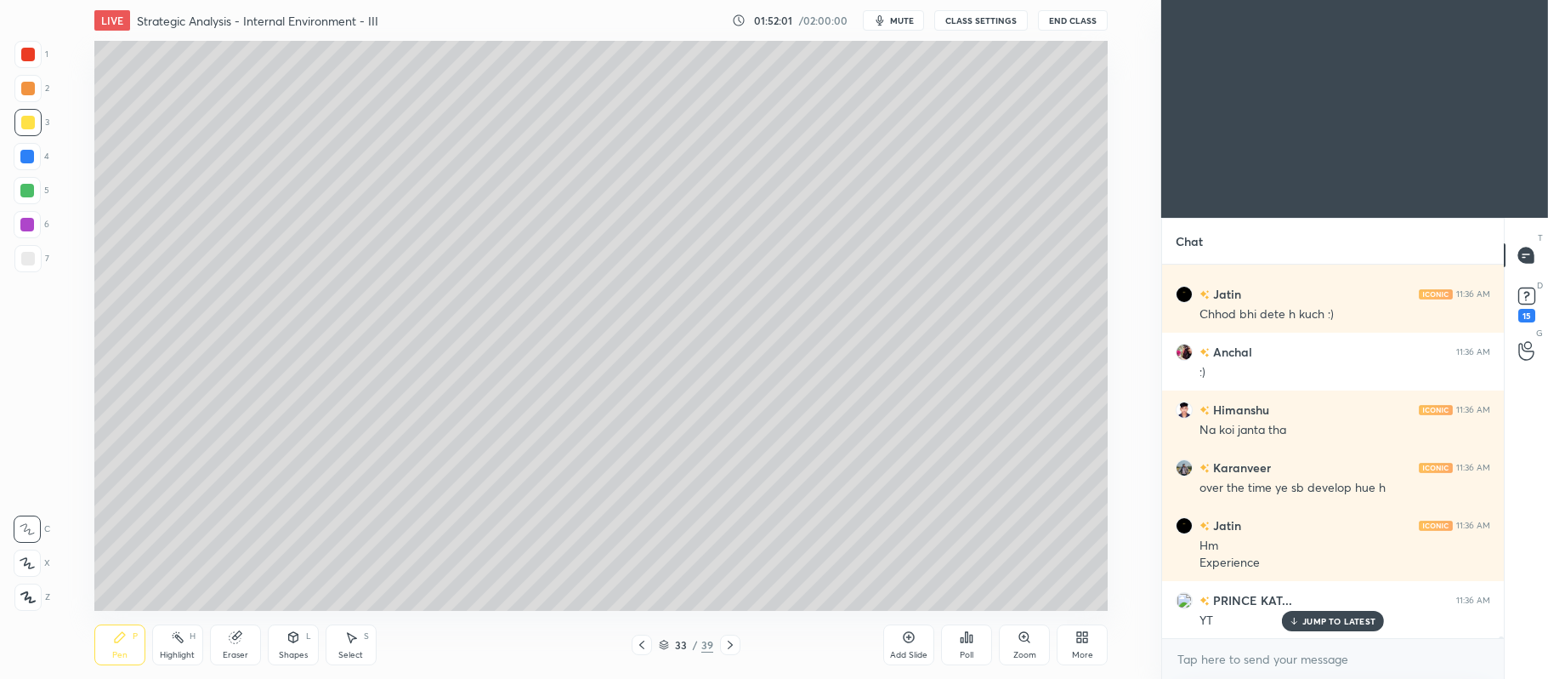
click at [644, 639] on icon at bounding box center [642, 645] width 14 height 14
click at [726, 645] on icon at bounding box center [731, 645] width 14 height 14
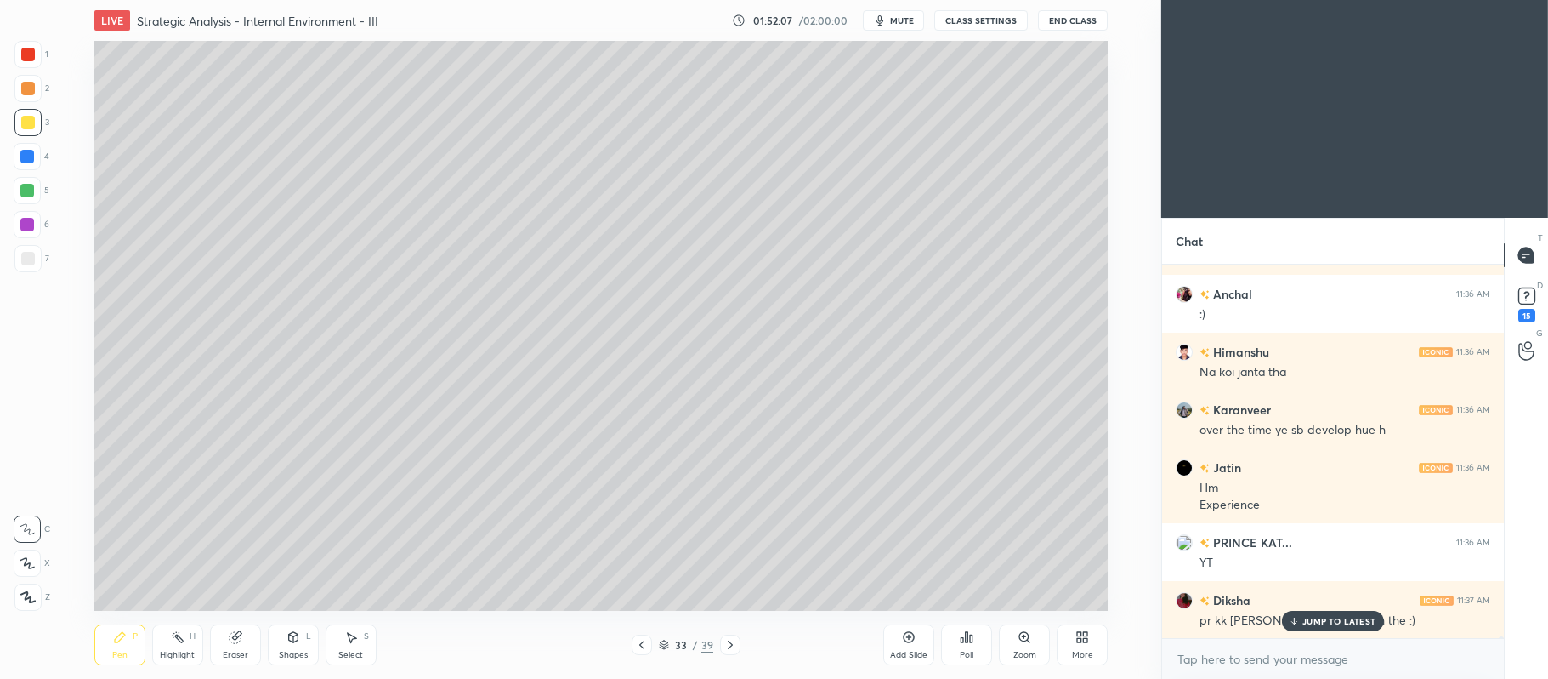
click at [726, 645] on icon at bounding box center [731, 645] width 14 height 14
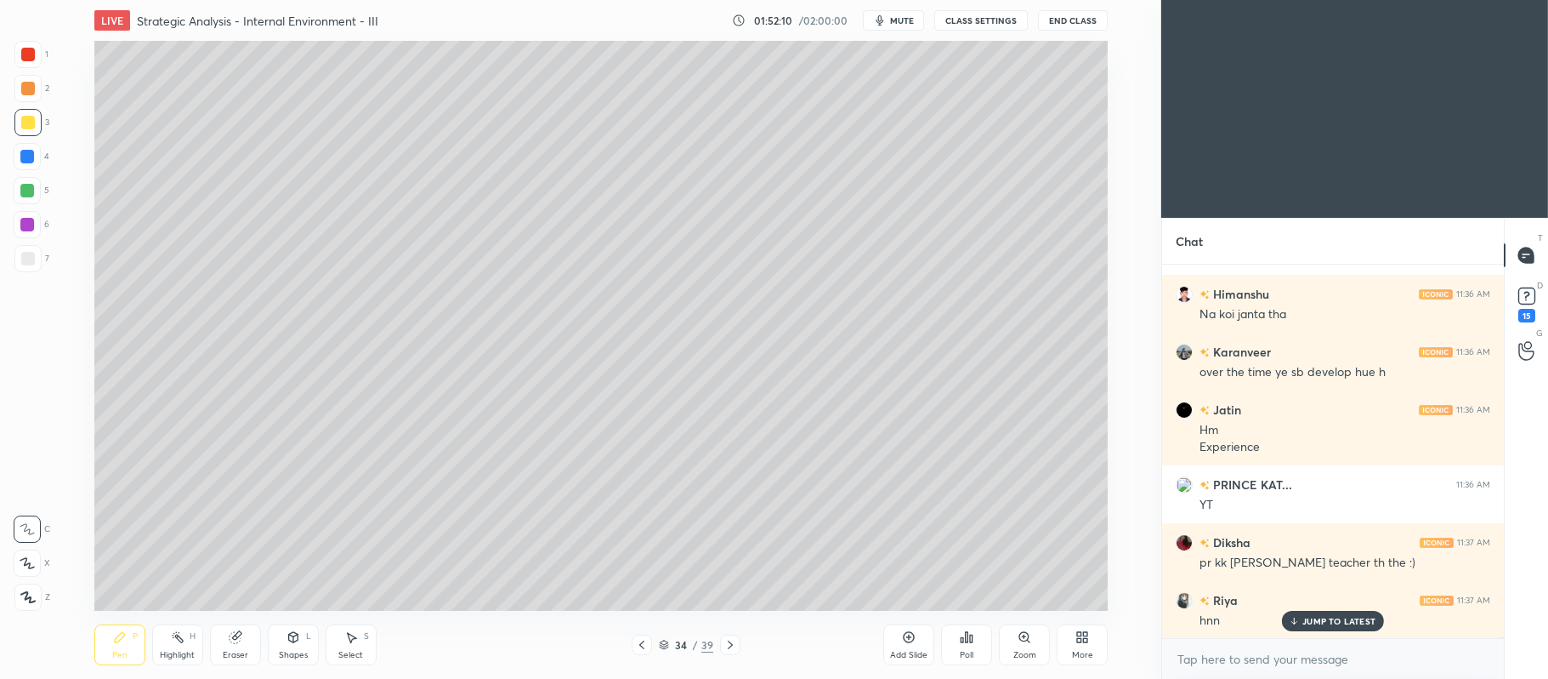
click at [31, 568] on icon at bounding box center [27, 563] width 14 height 10
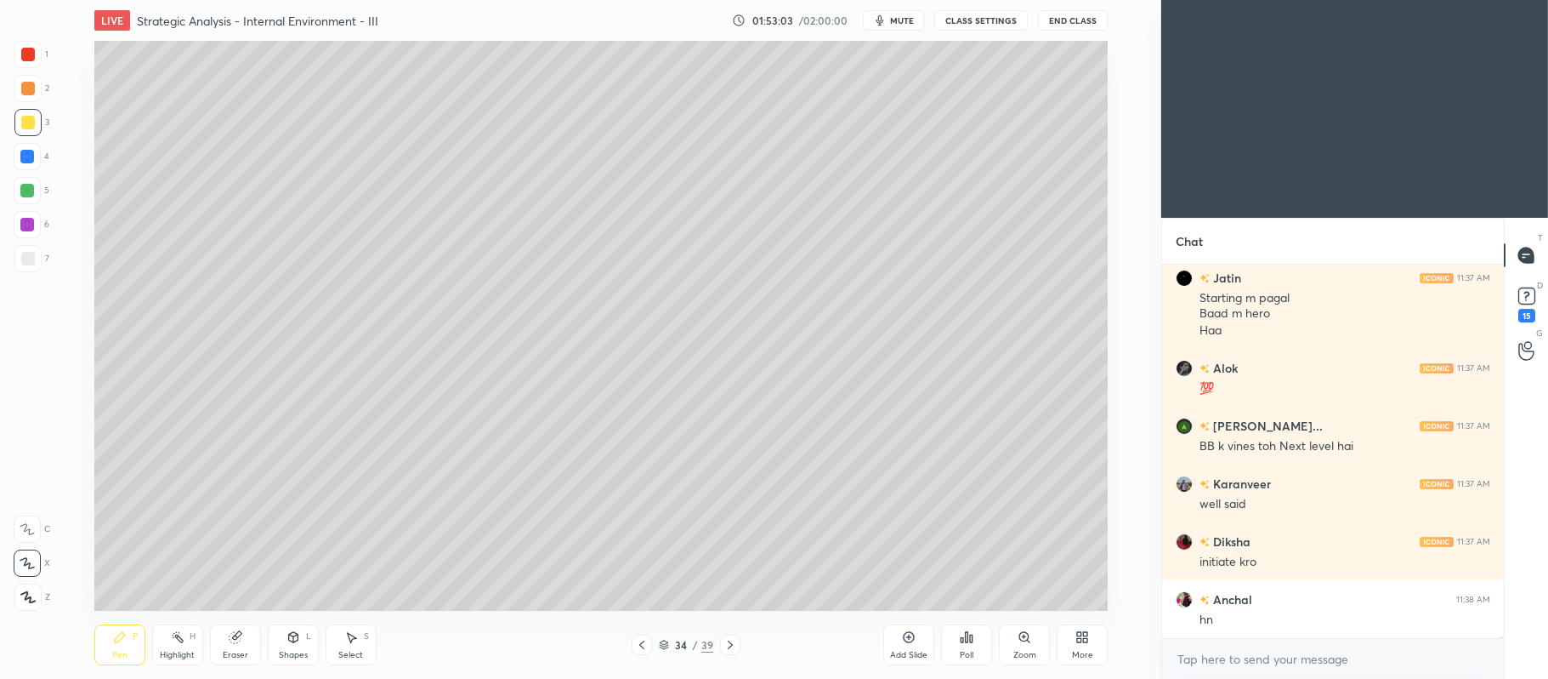
scroll to position [67467, 0]
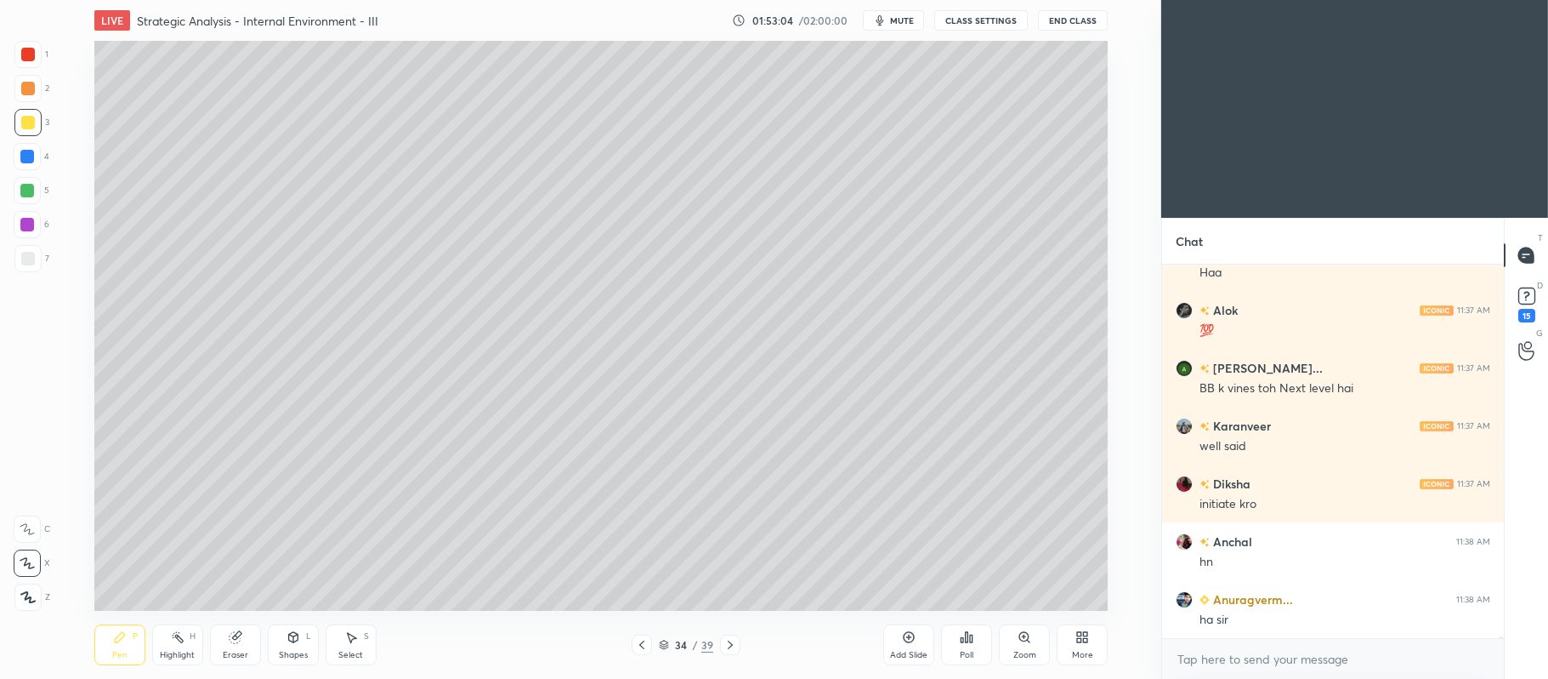
click at [31, 185] on div at bounding box center [27, 191] width 14 height 14
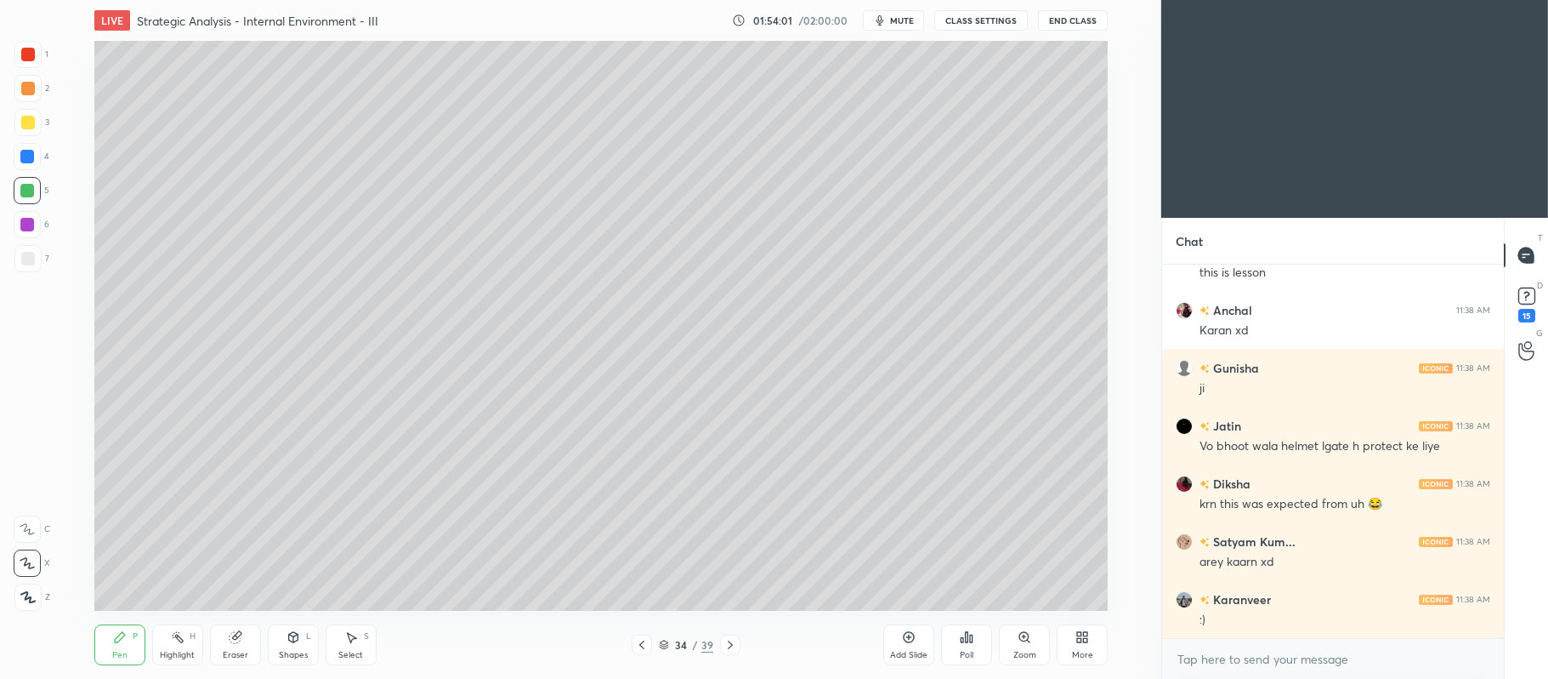
scroll to position [69780, 0]
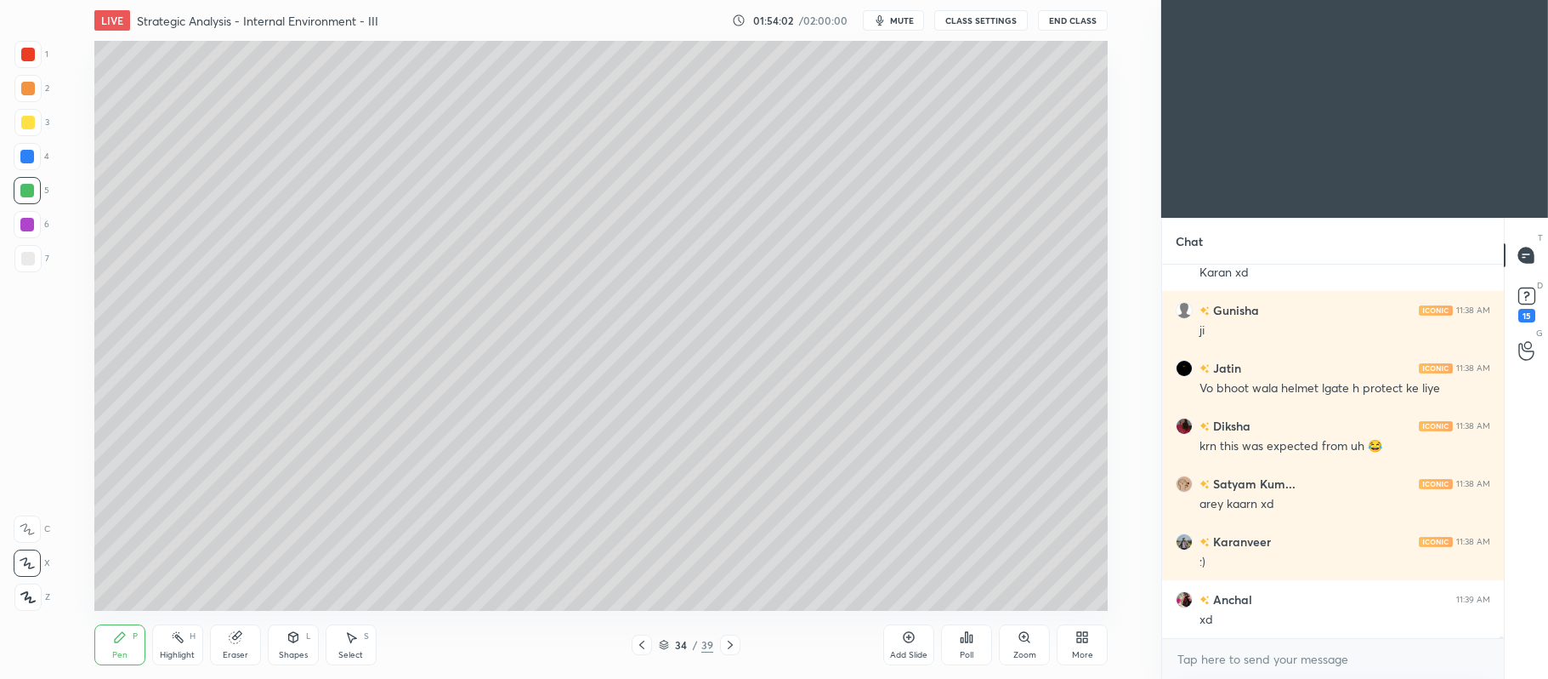
click at [912, 641] on icon at bounding box center [909, 637] width 11 height 11
click at [26, 131] on div at bounding box center [27, 122] width 27 height 27
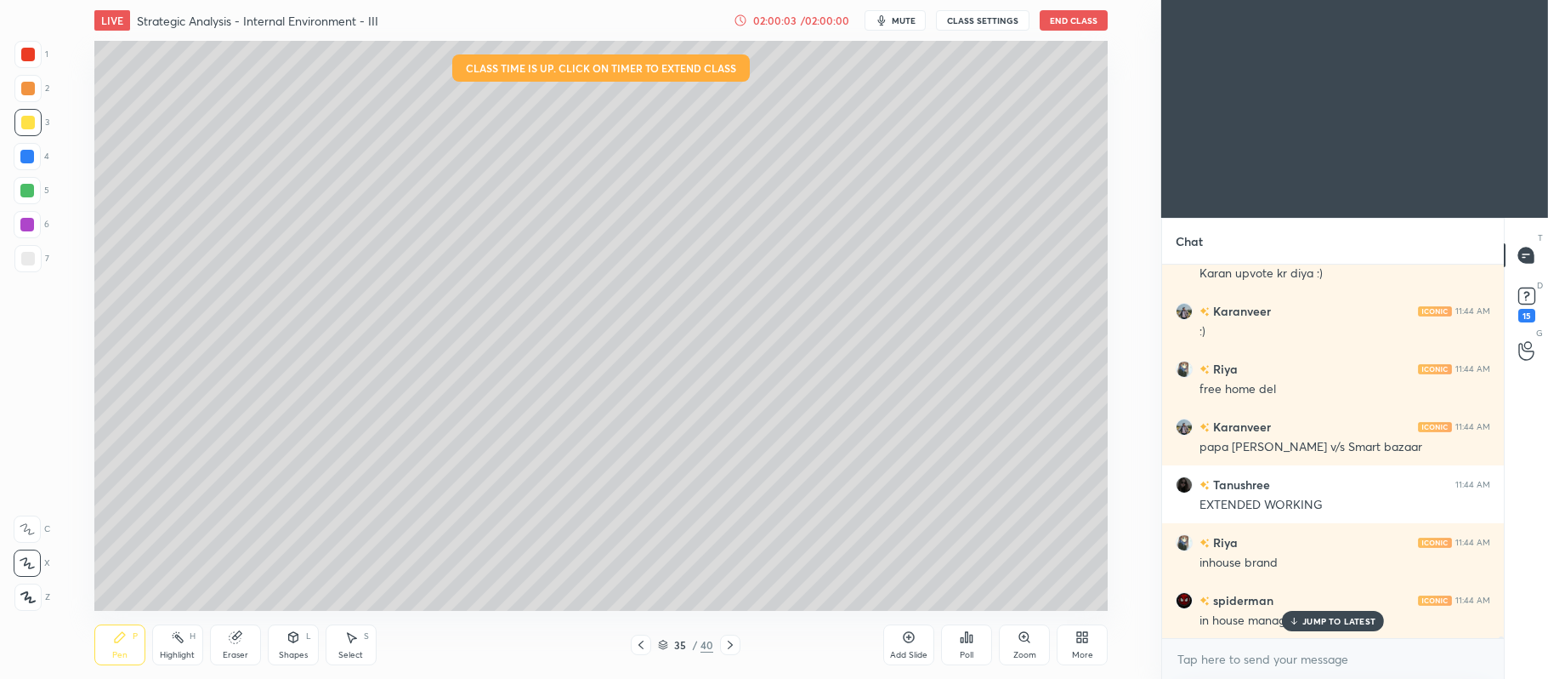
scroll to position [74043, 0]
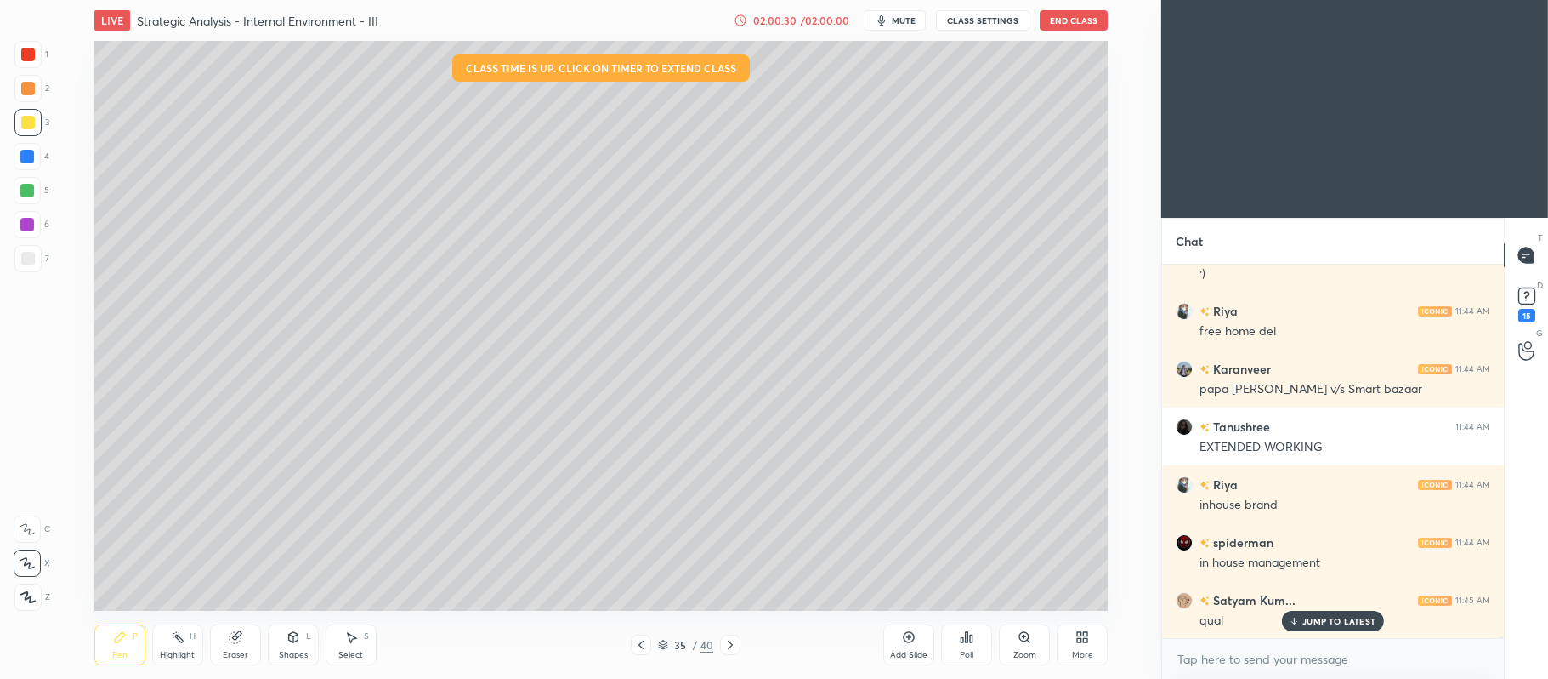
click at [902, 646] on div "Add Slide" at bounding box center [909, 644] width 51 height 41
click at [27, 86] on div at bounding box center [28, 89] width 14 height 14
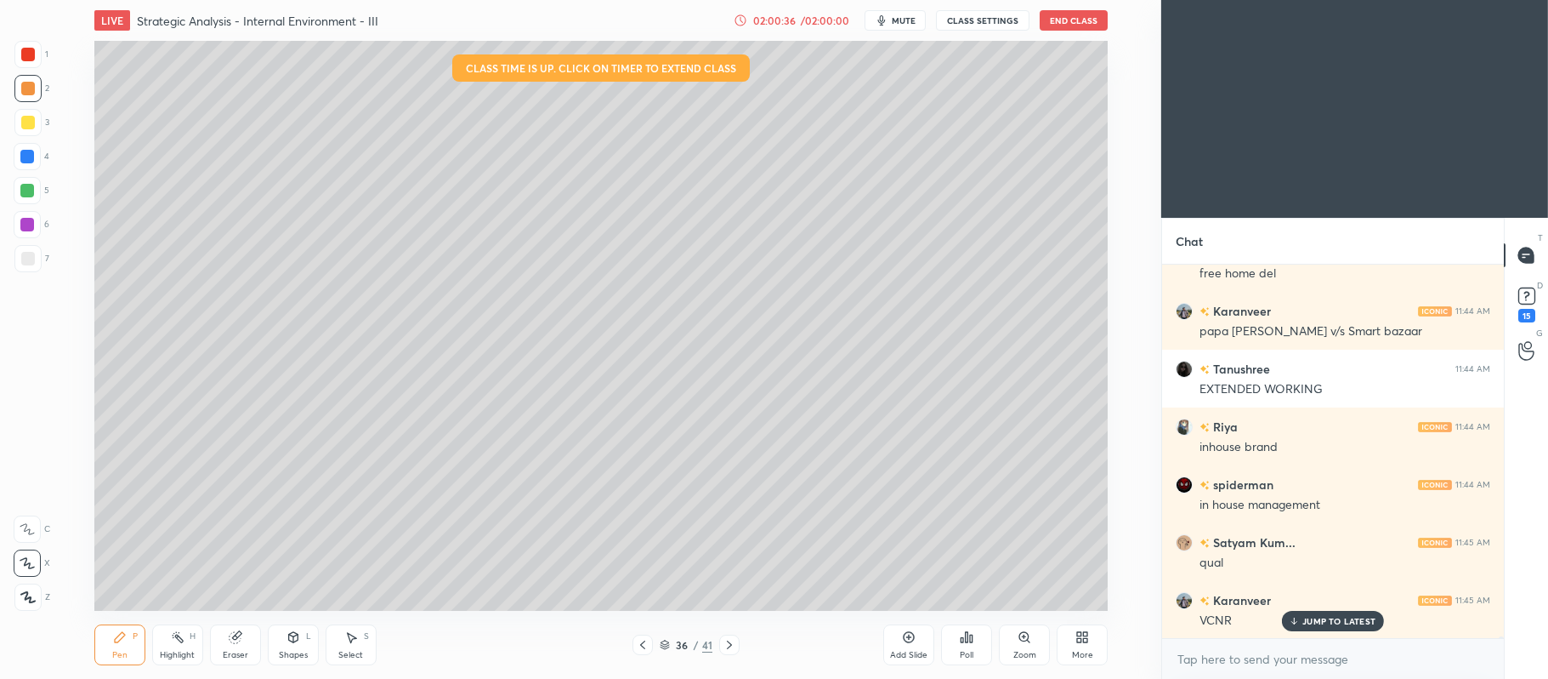
scroll to position [74159, 0]
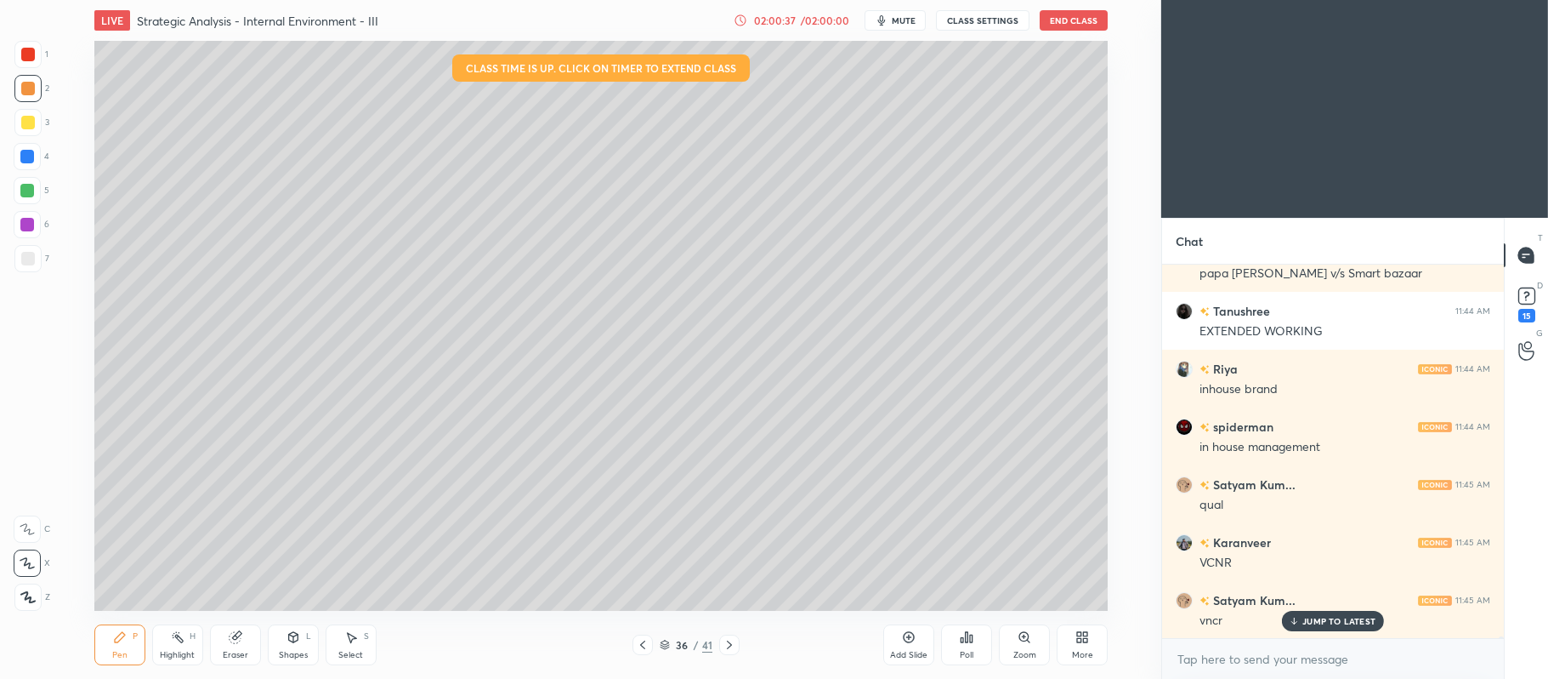
click at [794, 15] on div "02:00:37" at bounding box center [775, 20] width 48 height 10
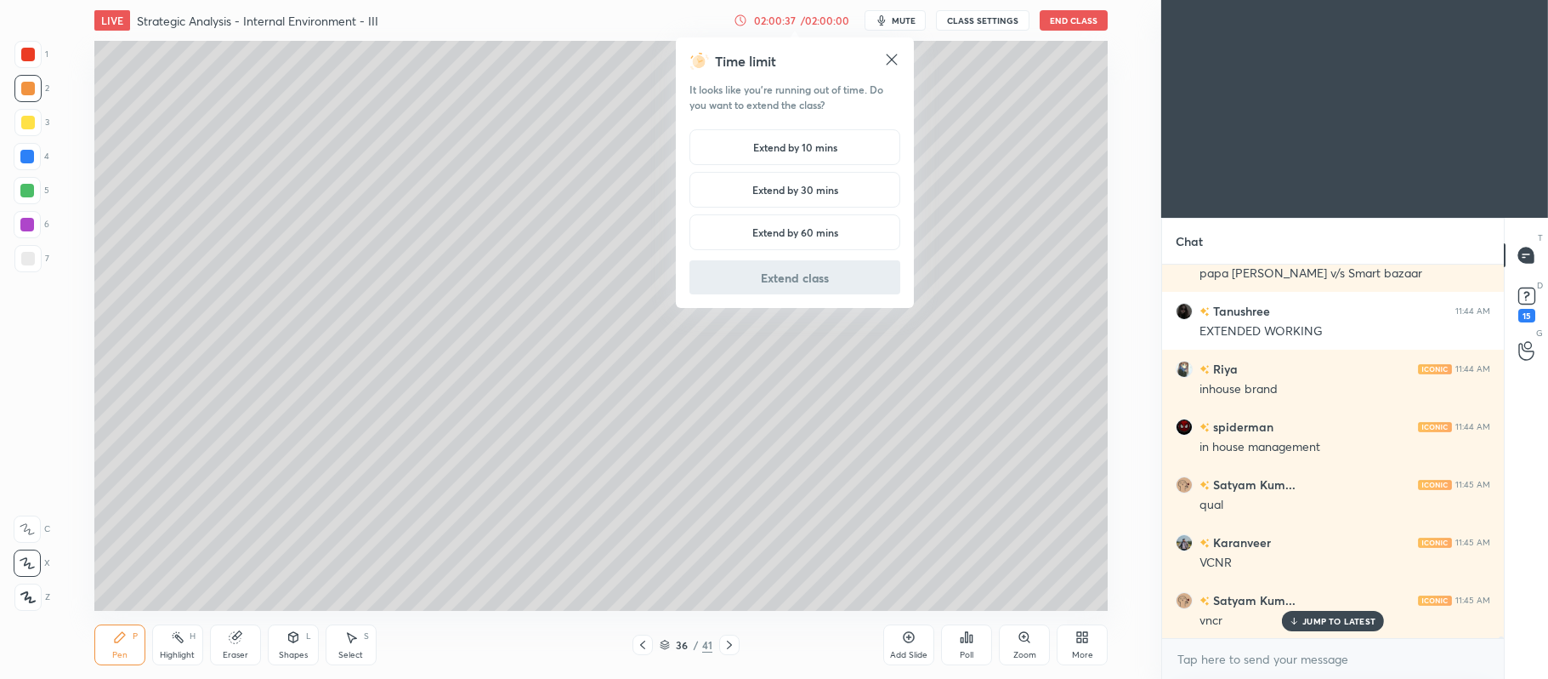
click at [787, 145] on h5 "Extend by 10 mins" at bounding box center [795, 146] width 84 height 15
click at [786, 284] on button "Extend class" at bounding box center [795, 277] width 211 height 34
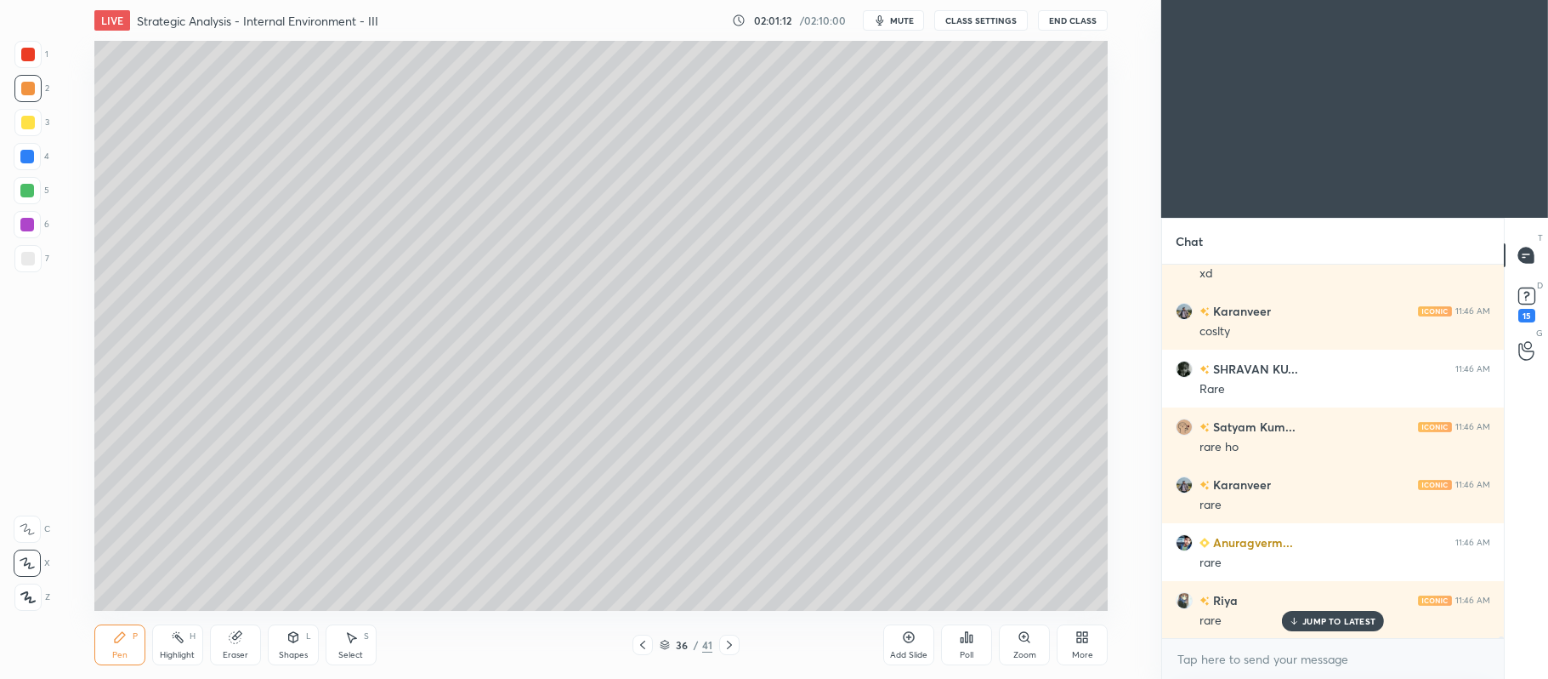
scroll to position [74730, 0]
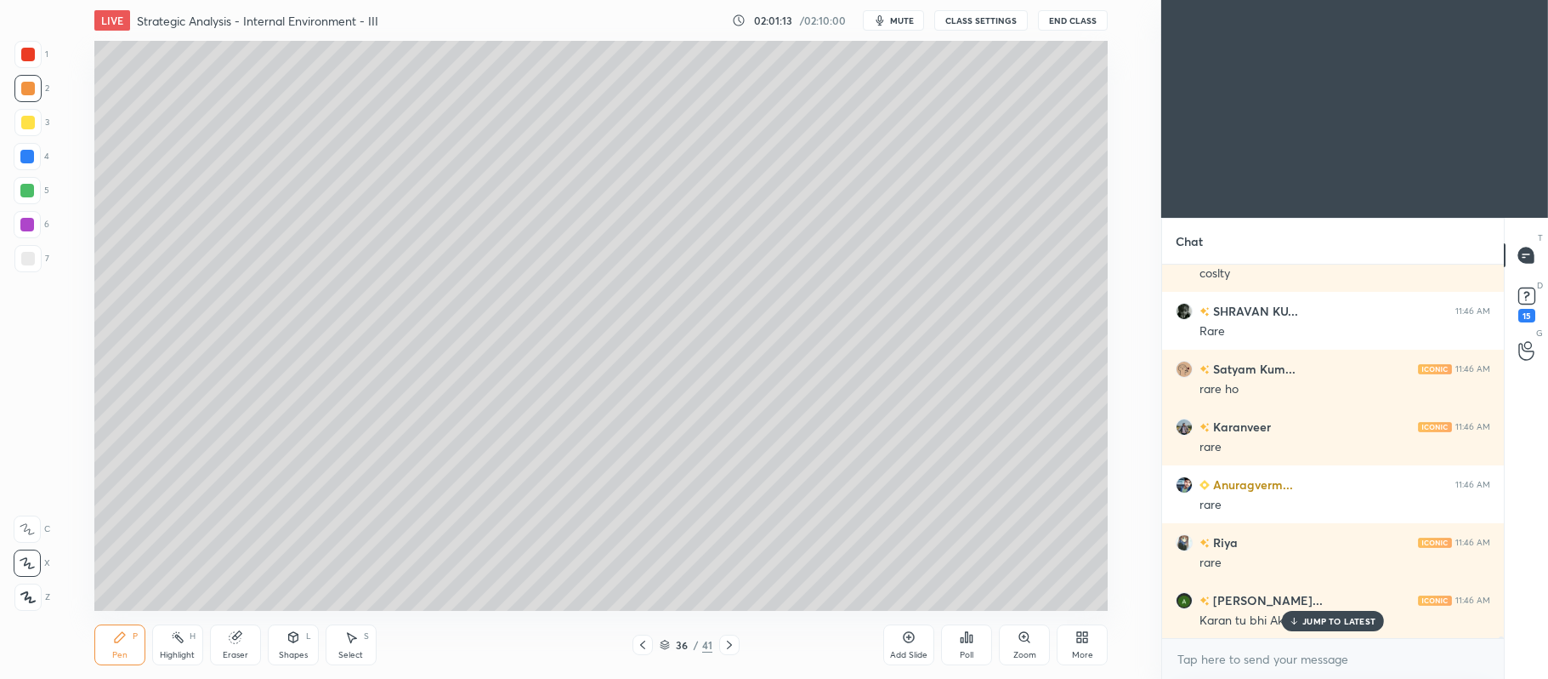
click at [910, 651] on div "Add Slide" at bounding box center [908, 655] width 37 height 9
click at [31, 128] on div at bounding box center [28, 123] width 14 height 14
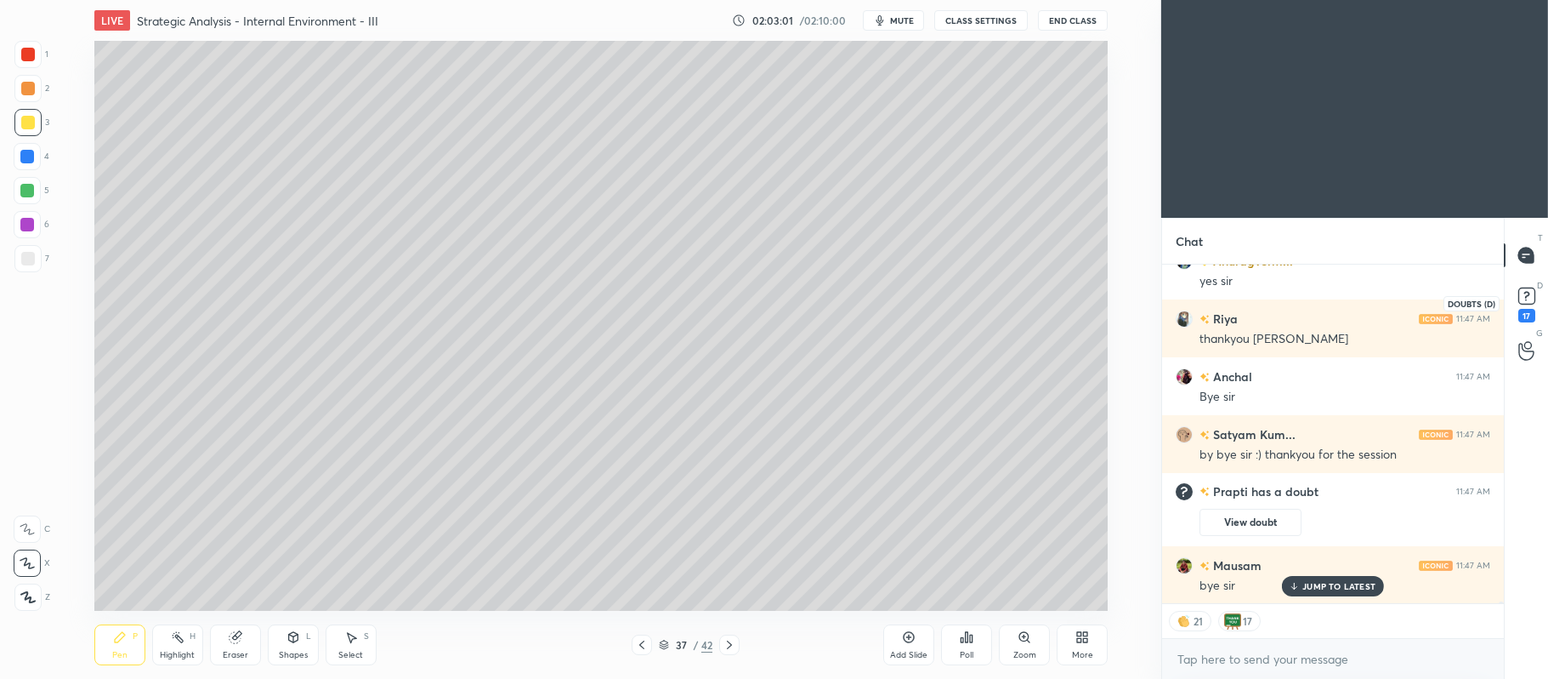
scroll to position [70437, 0]
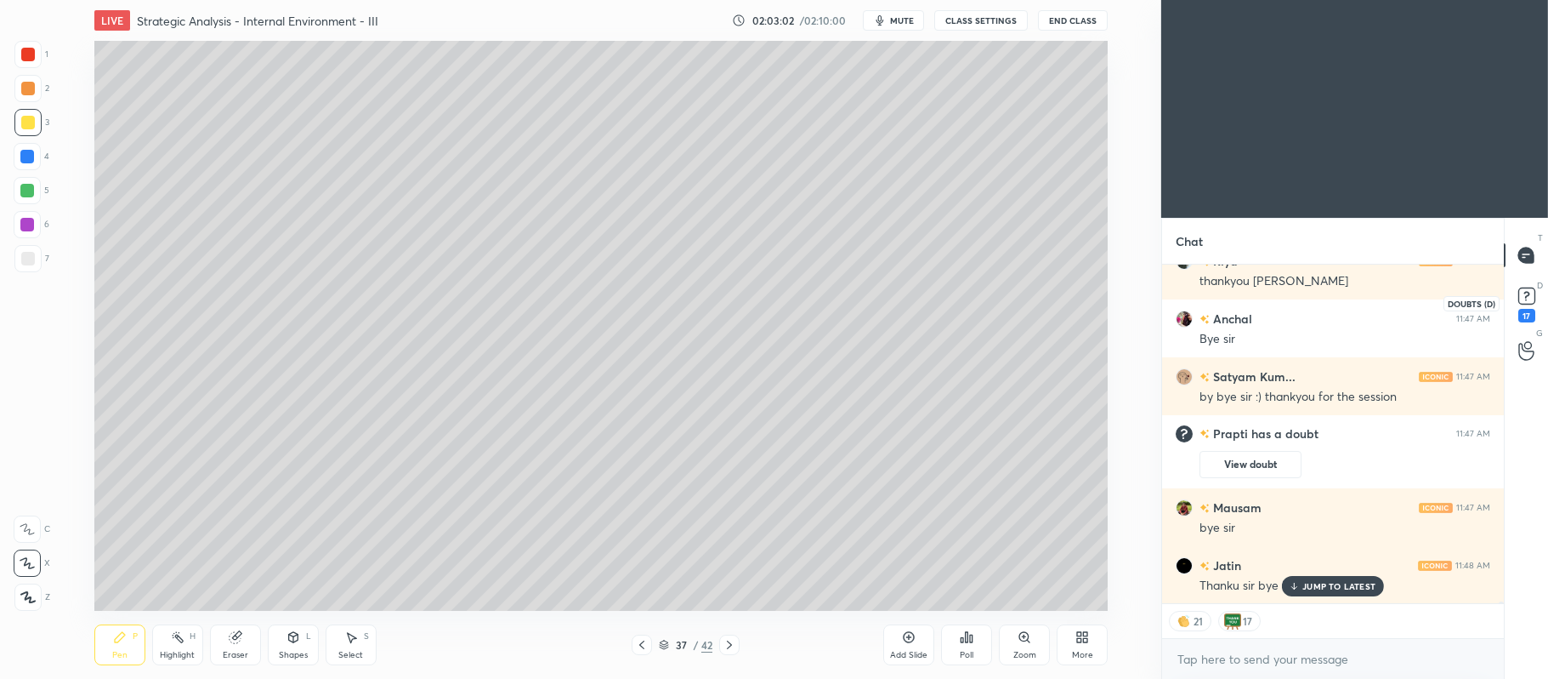
click at [1526, 294] on rect at bounding box center [1527, 296] width 16 height 16
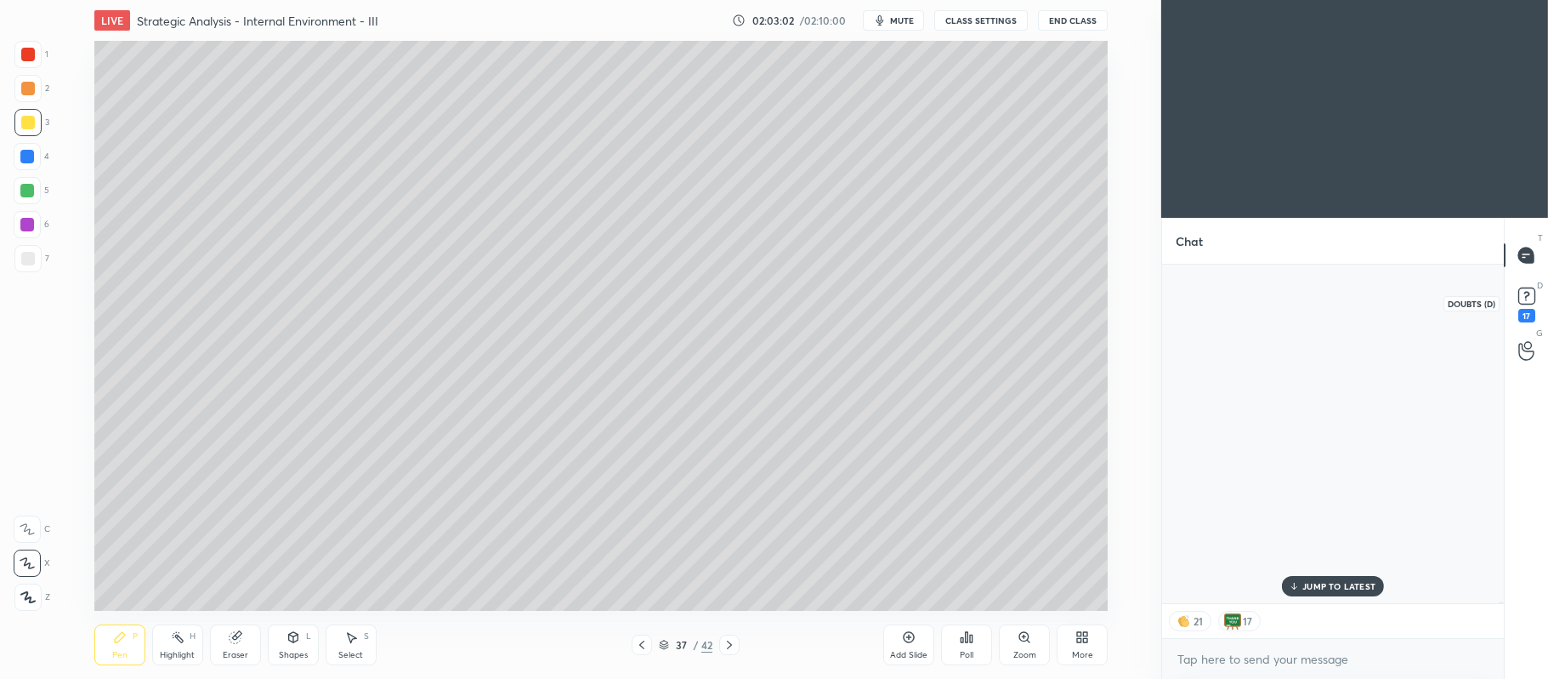
scroll to position [0, 0]
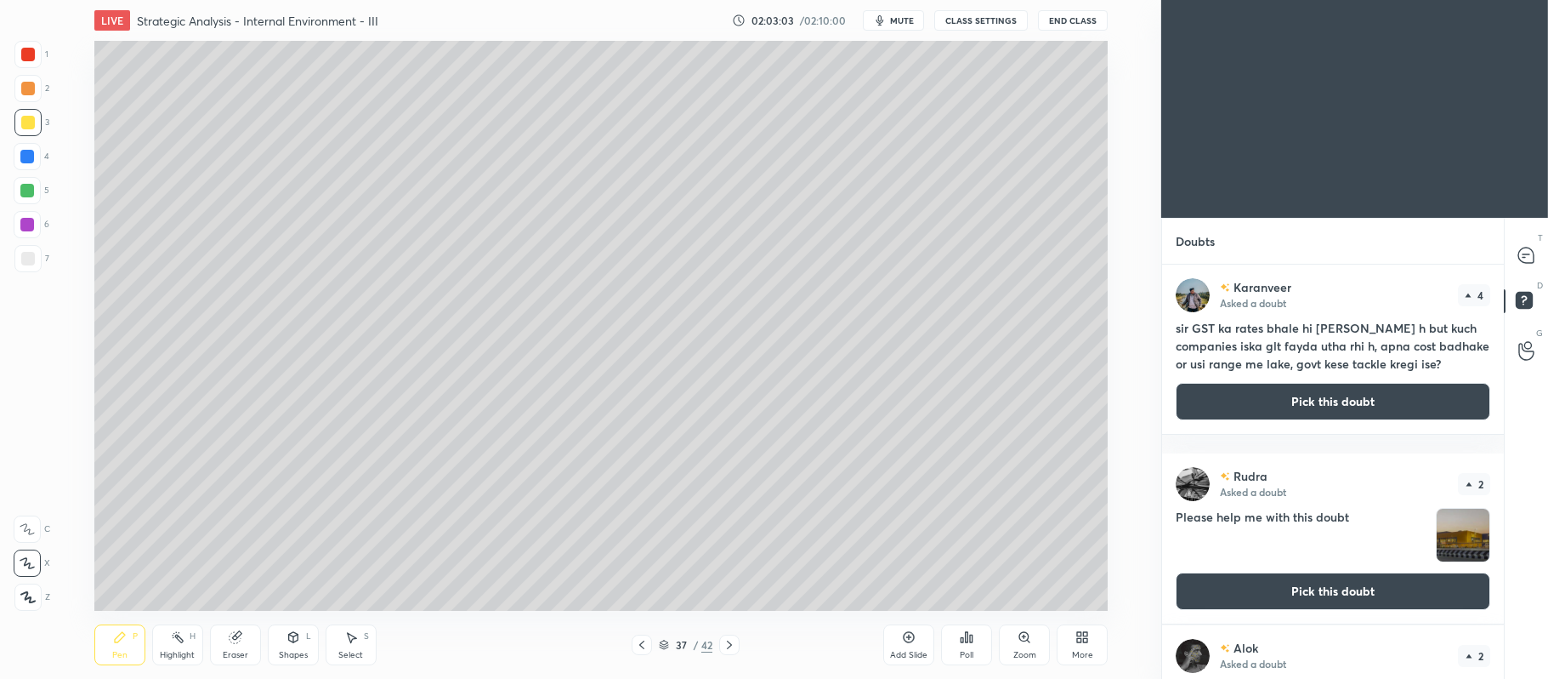
click at [1294, 417] on button "Pick this doubt" at bounding box center [1333, 401] width 315 height 37
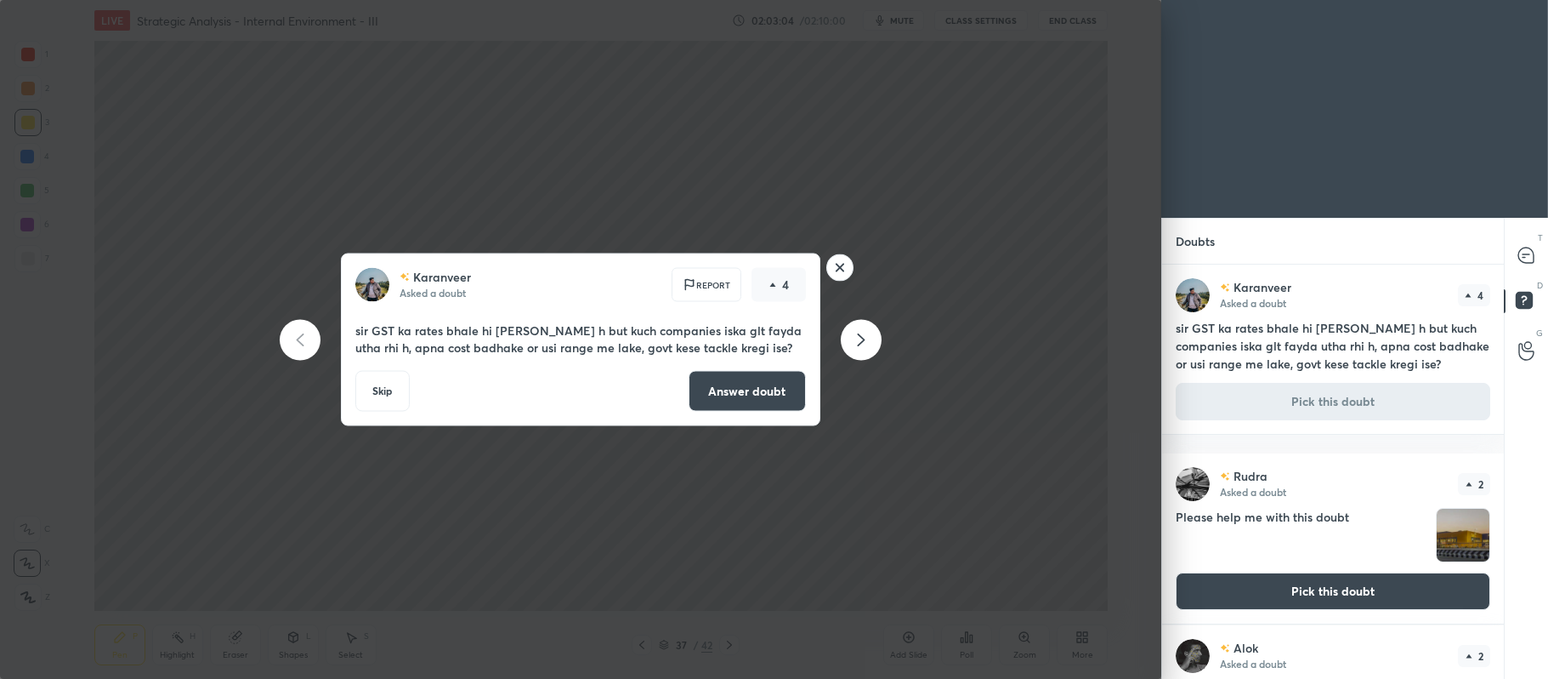
click at [769, 395] on button "Answer doubt" at bounding box center [747, 391] width 117 height 41
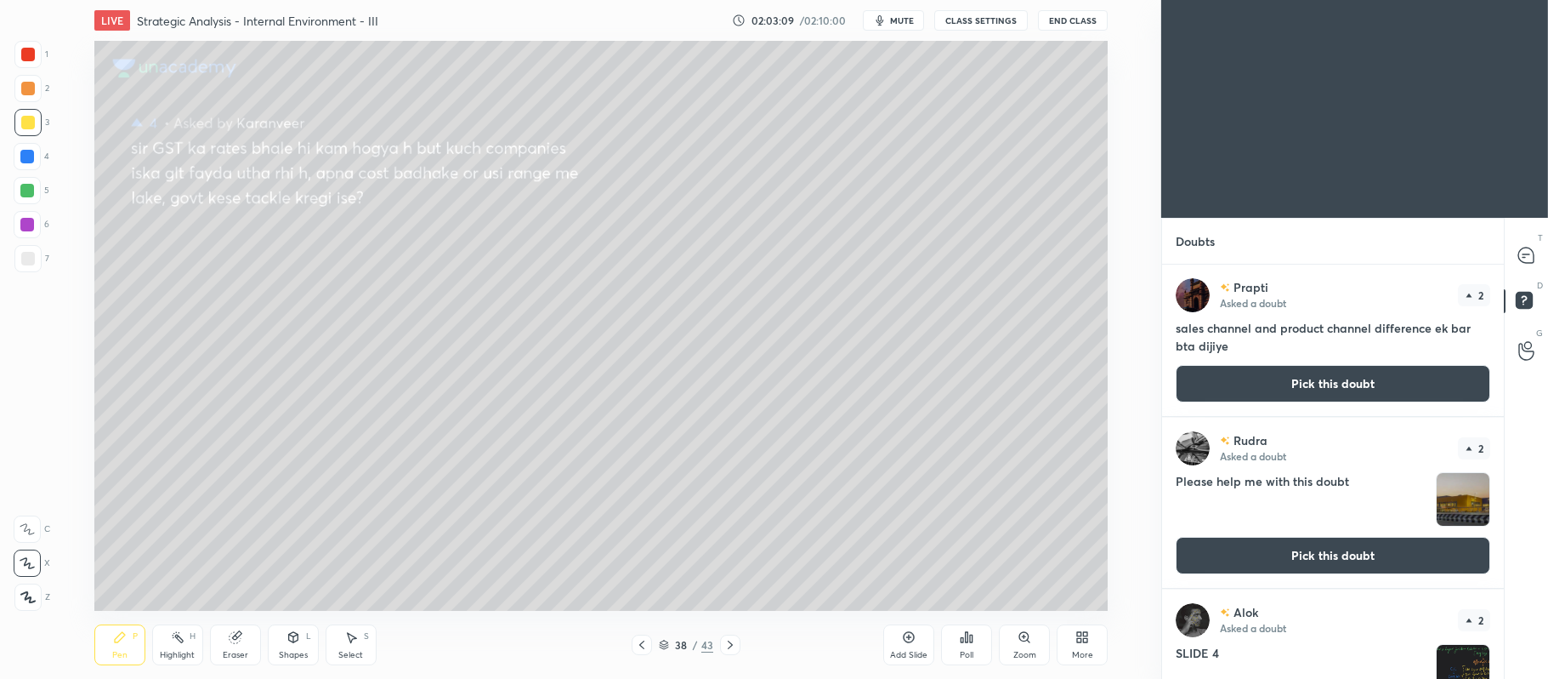
click at [1265, 401] on button "Pick this doubt" at bounding box center [1333, 383] width 315 height 37
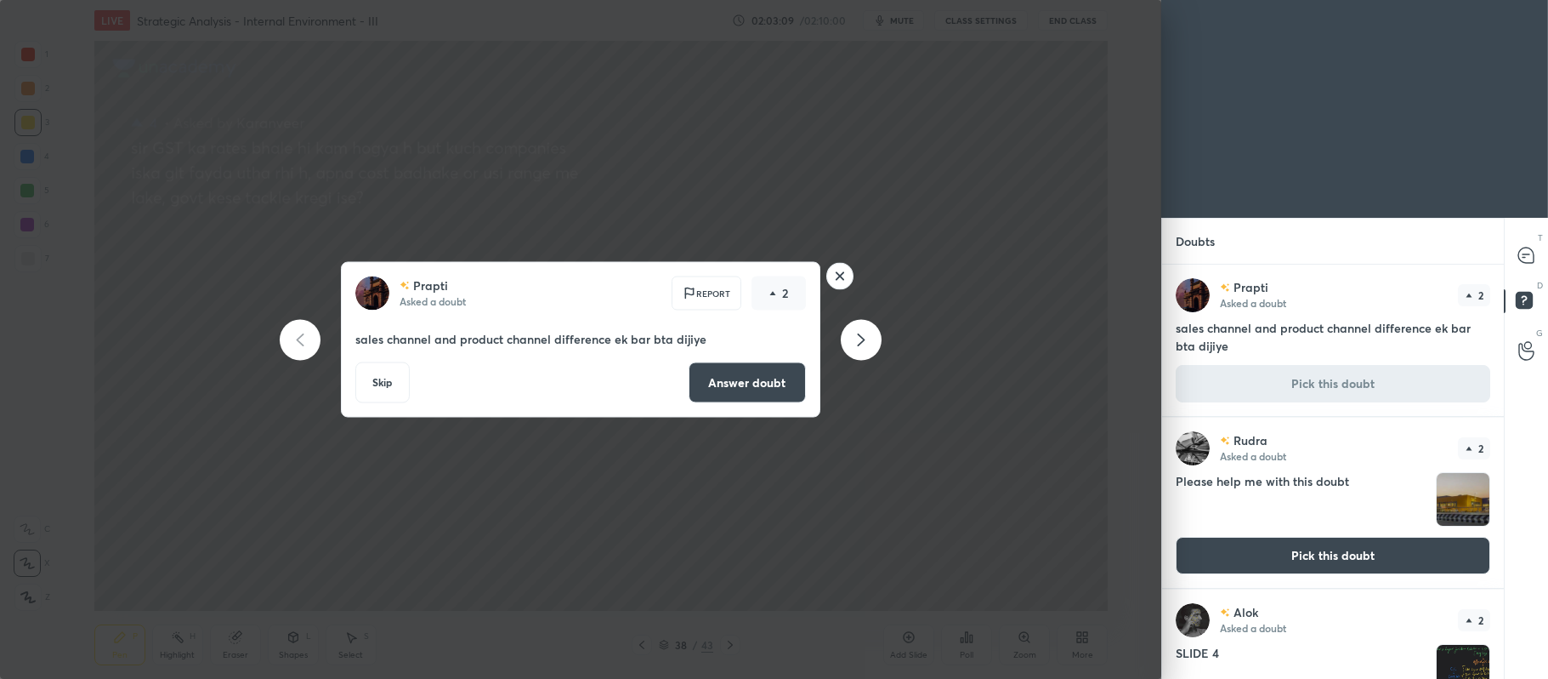
click at [712, 347] on p "sales channel and product channel difference ek bar bta dijiye" at bounding box center [580, 339] width 451 height 17
click at [722, 379] on button "Answer doubt" at bounding box center [747, 382] width 117 height 41
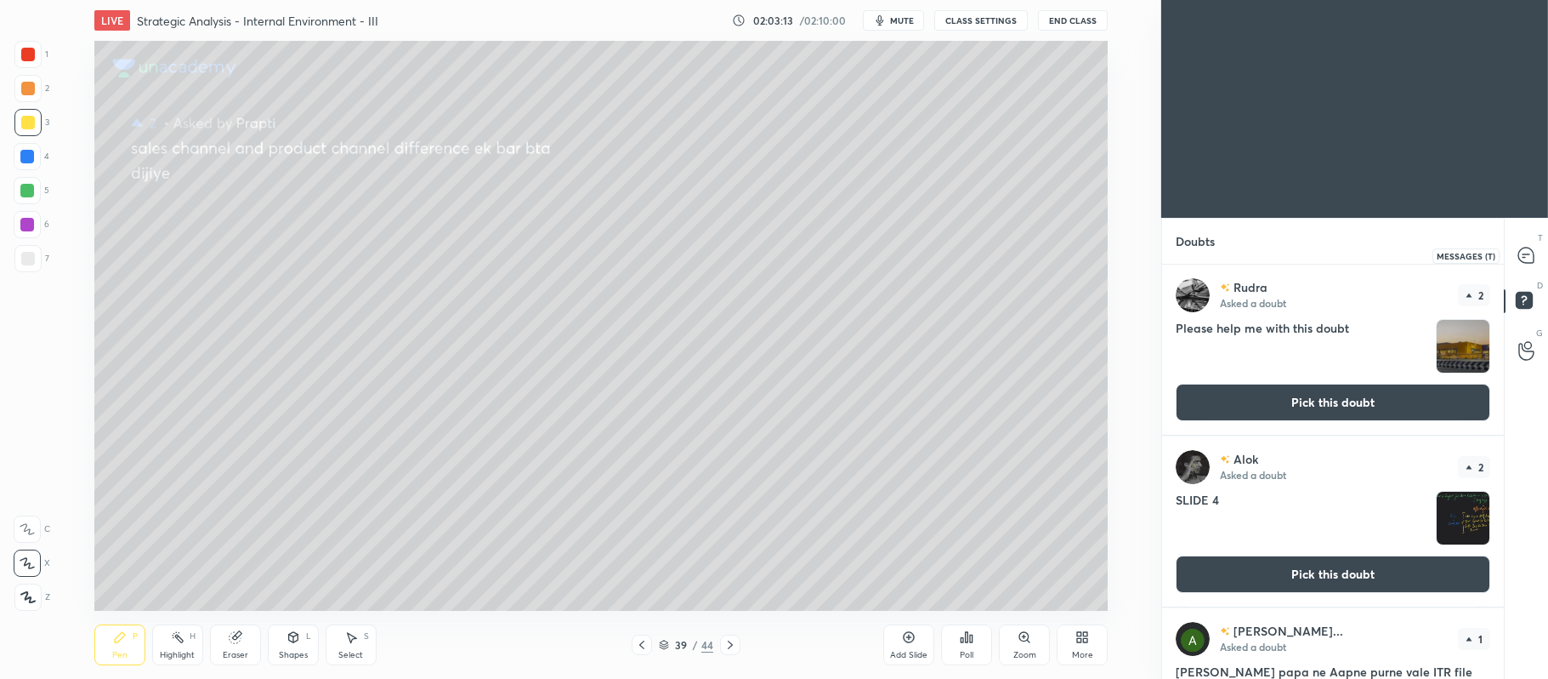
click at [1522, 252] on icon at bounding box center [1526, 254] width 15 height 15
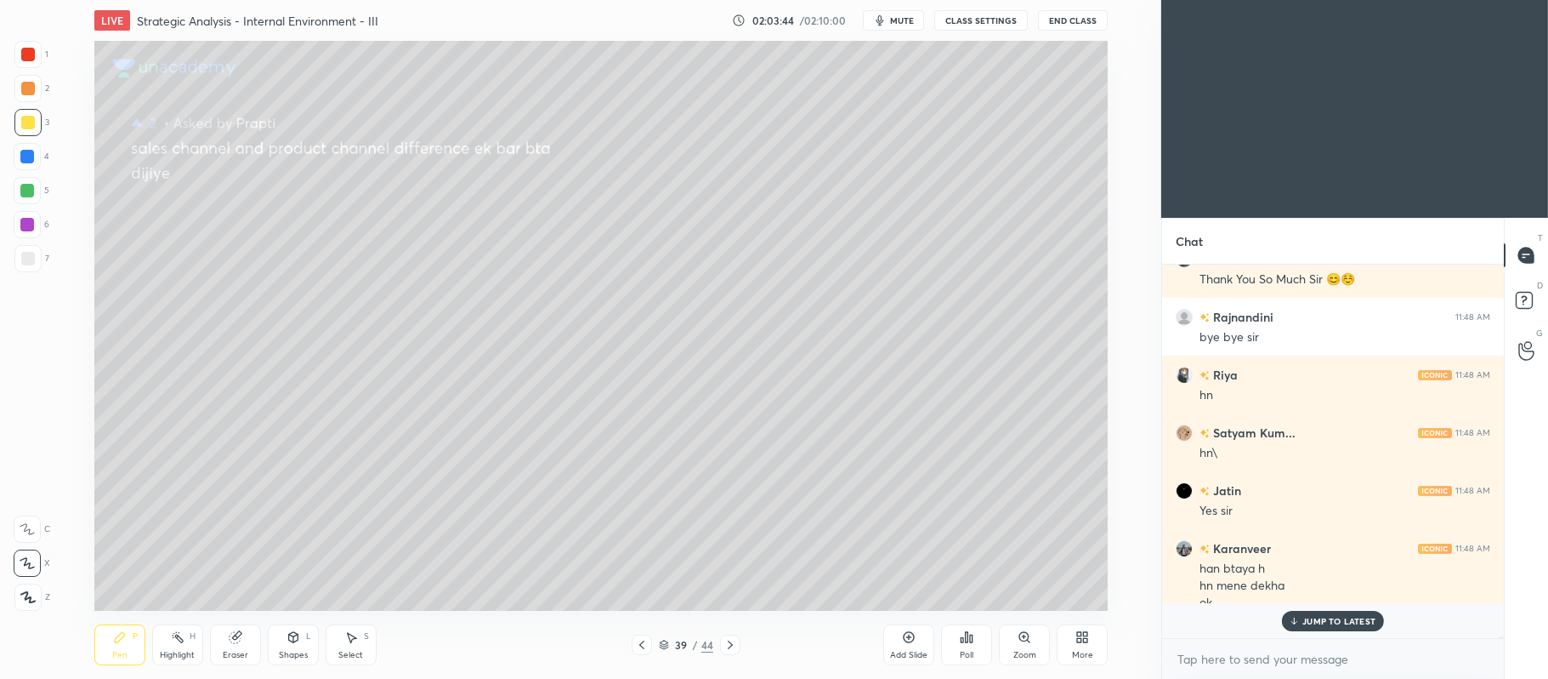
scroll to position [70961, 0]
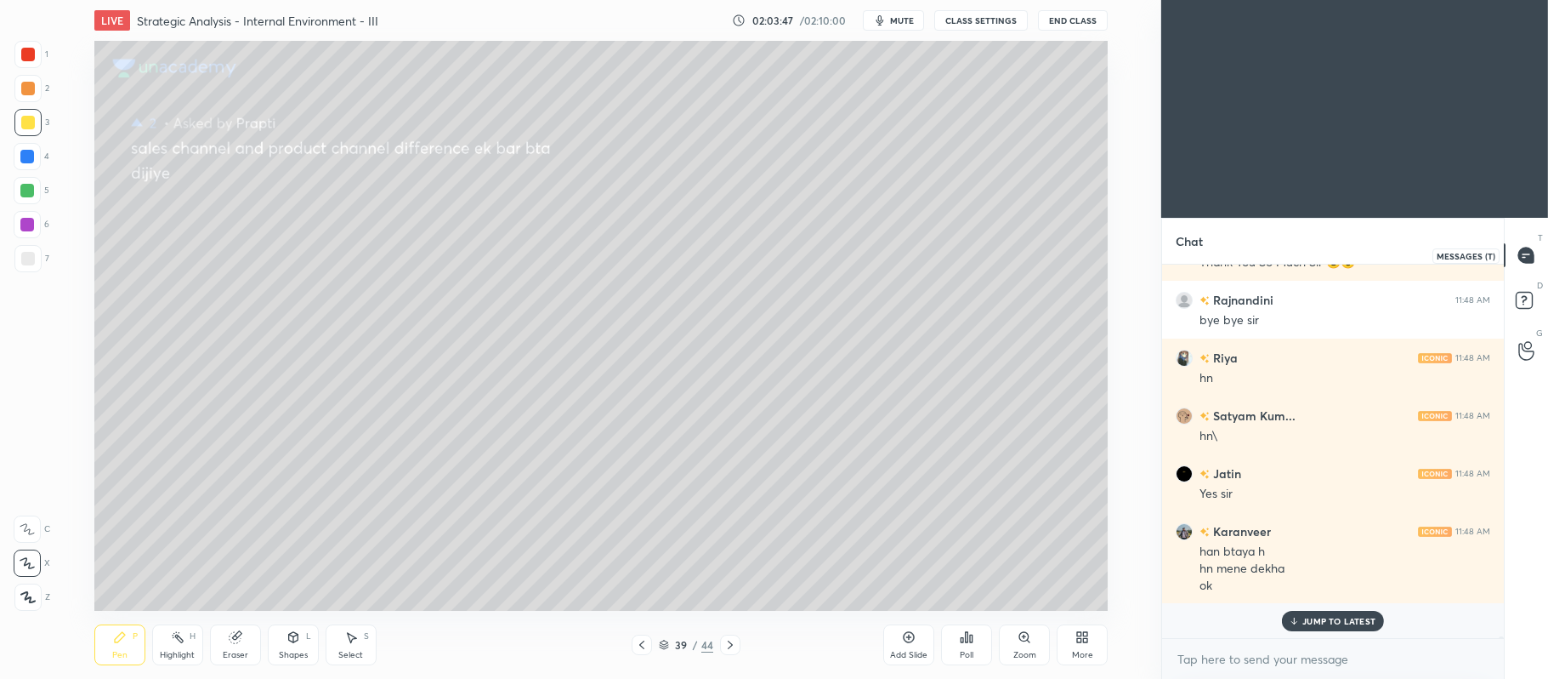
click at [1535, 255] on icon at bounding box center [1527, 256] width 18 height 18
click at [32, 85] on div at bounding box center [28, 89] width 14 height 14
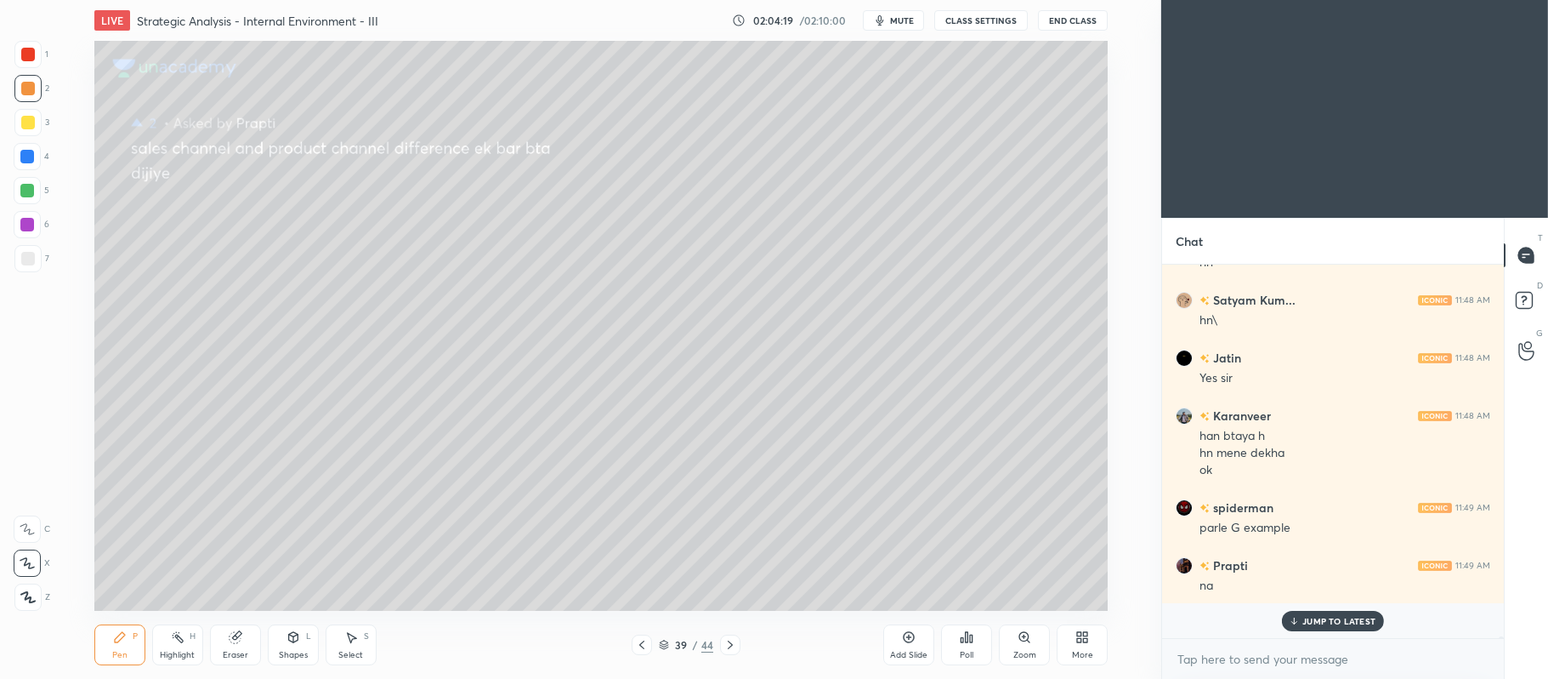
scroll to position [71134, 0]
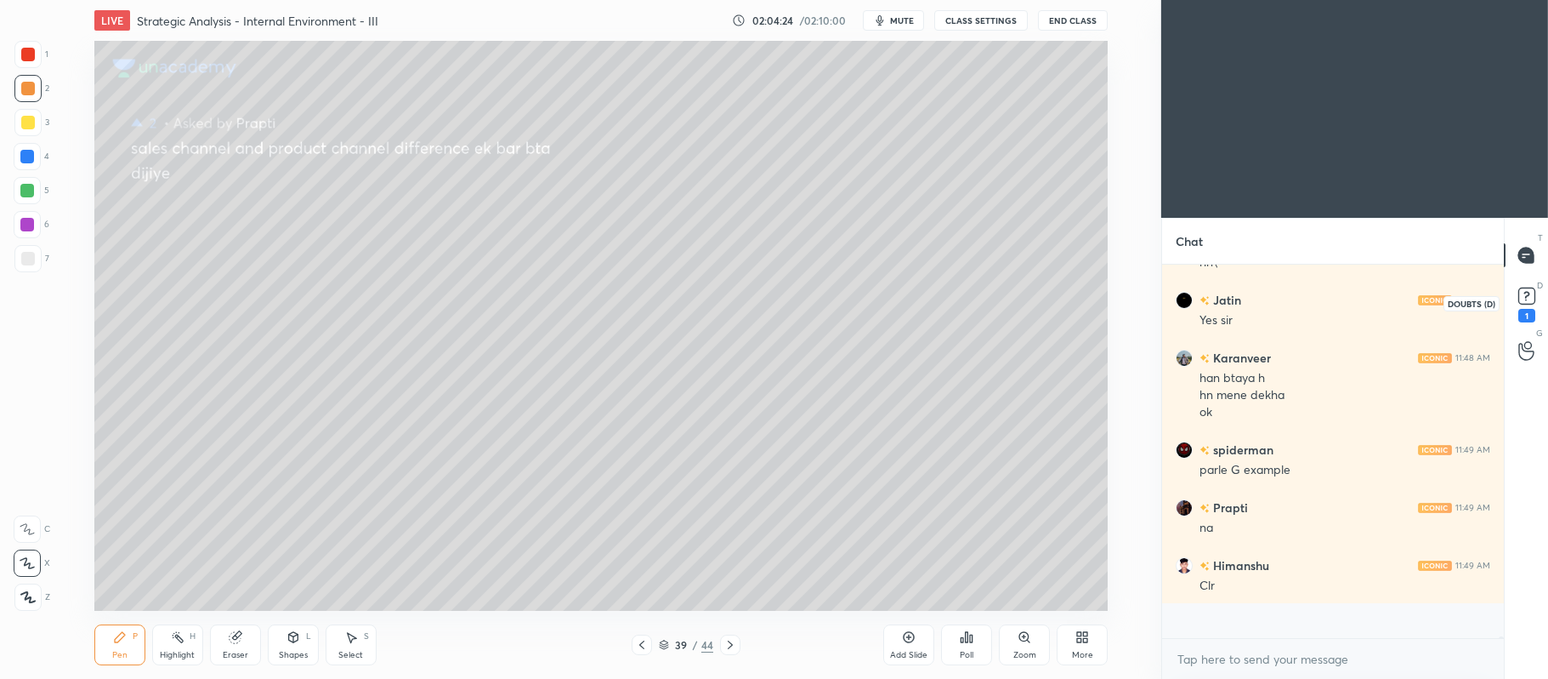
click at [1517, 303] on icon at bounding box center [1527, 296] width 26 height 26
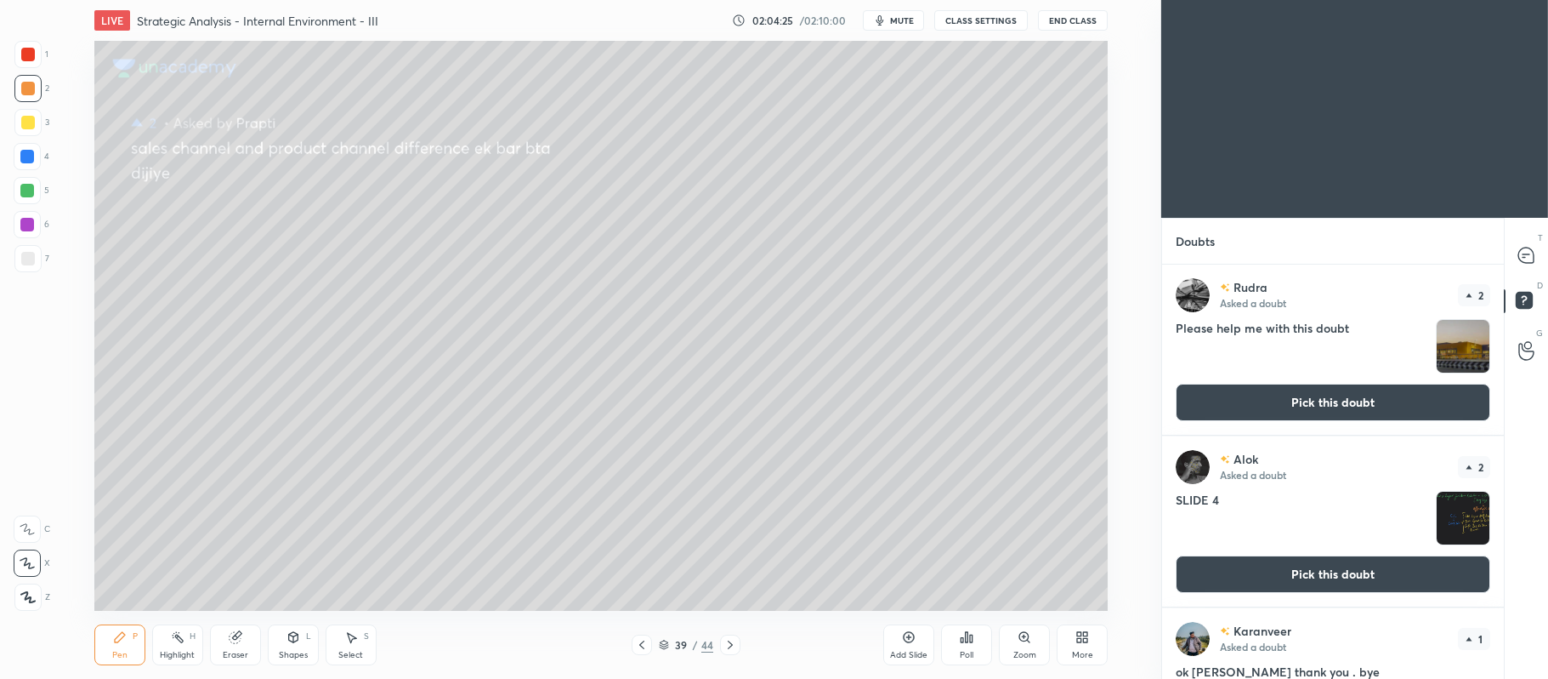
click at [1299, 406] on button "Pick this doubt" at bounding box center [1333, 402] width 315 height 37
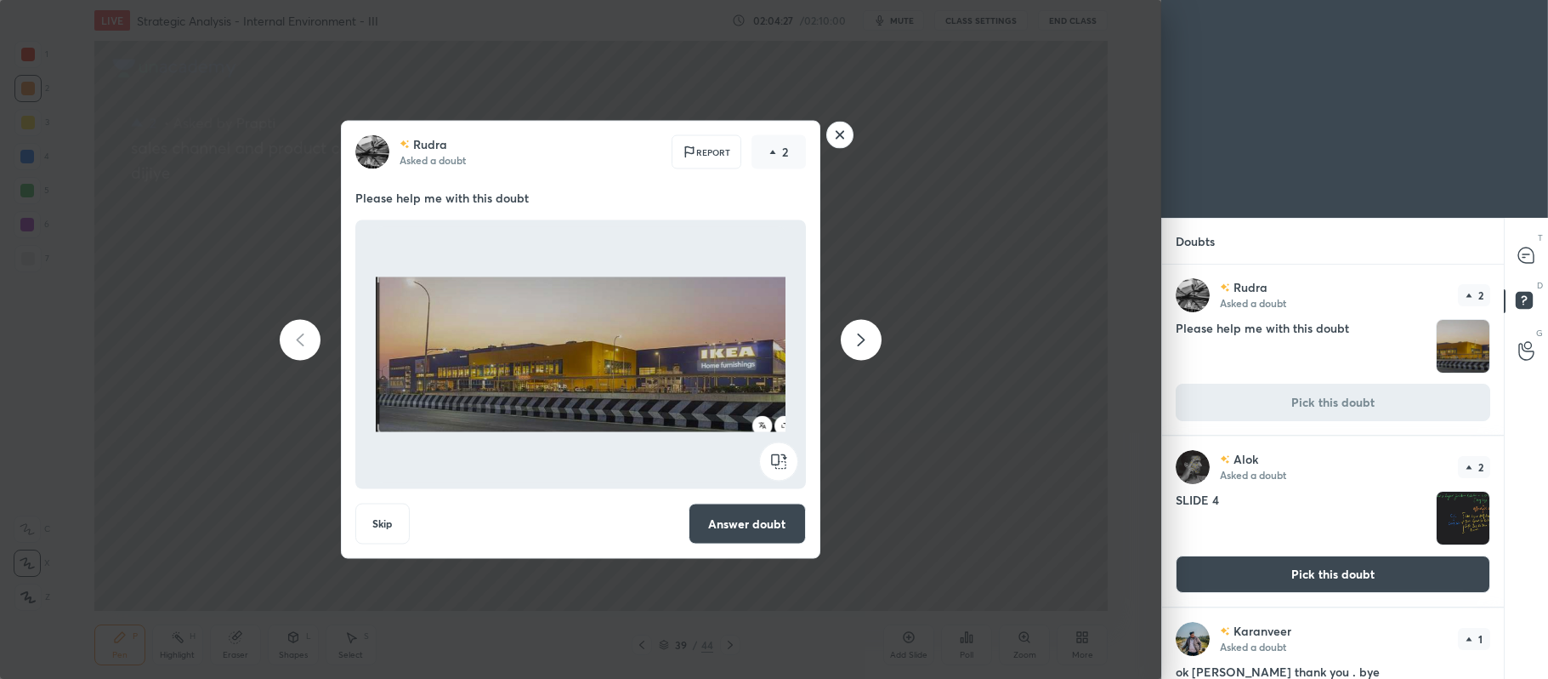
click at [766, 521] on button "Answer doubt" at bounding box center [747, 523] width 117 height 41
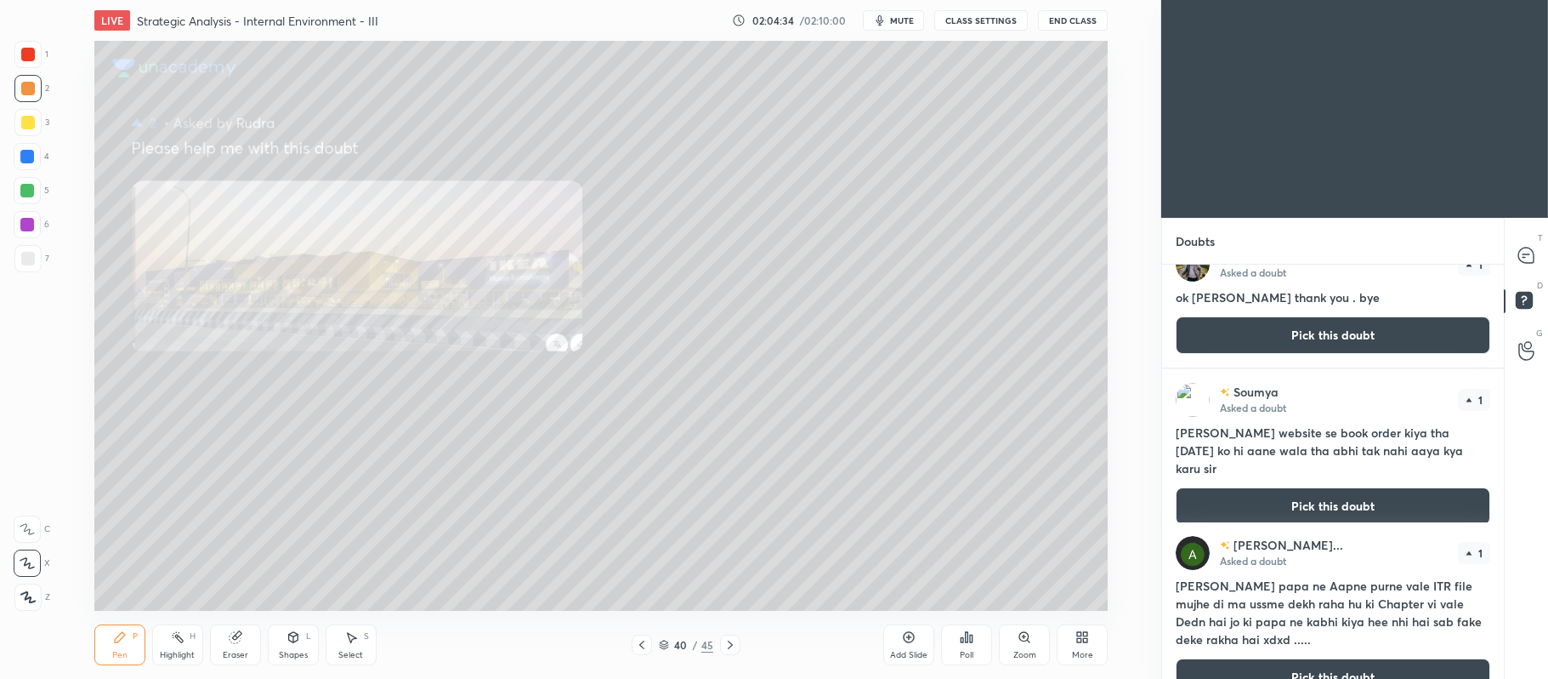
scroll to position [219, 0]
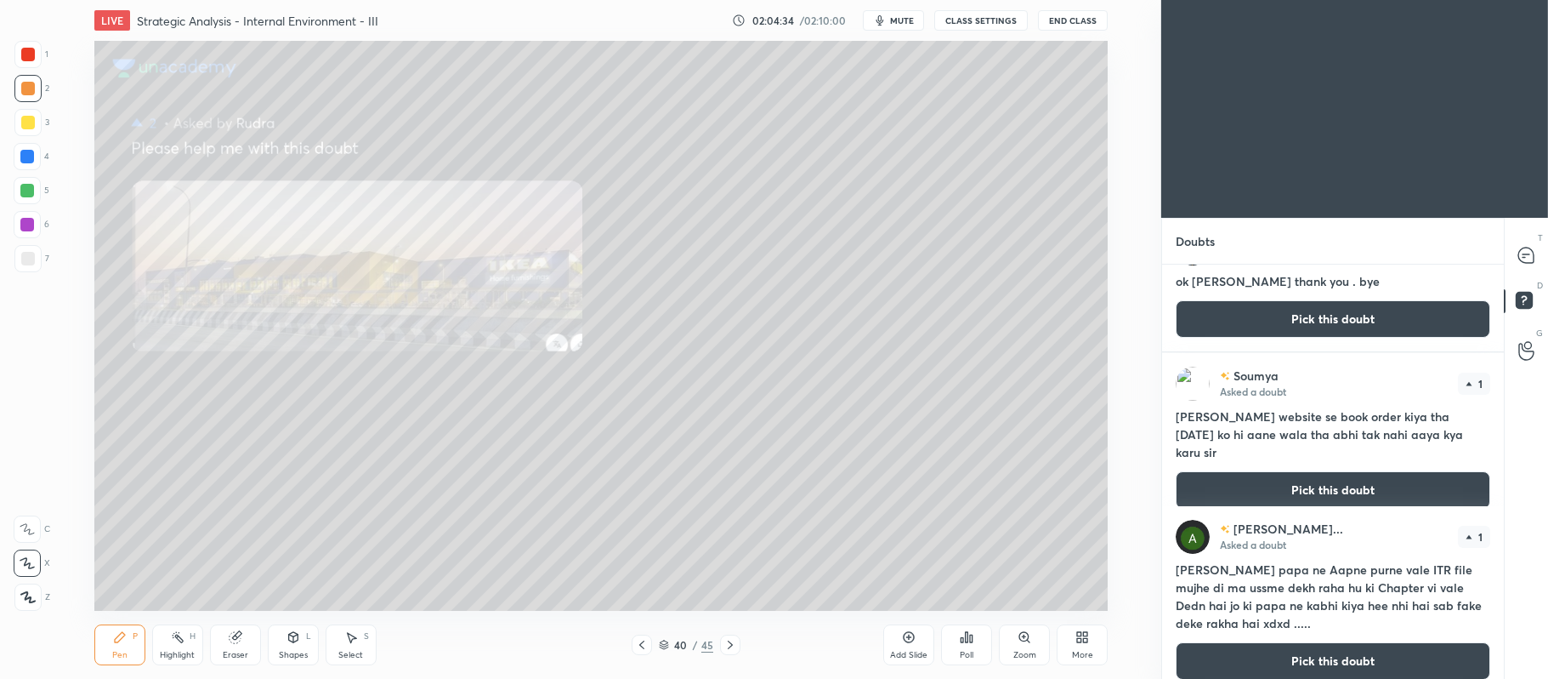
click at [1274, 481] on button "Pick this doubt" at bounding box center [1333, 489] width 315 height 37
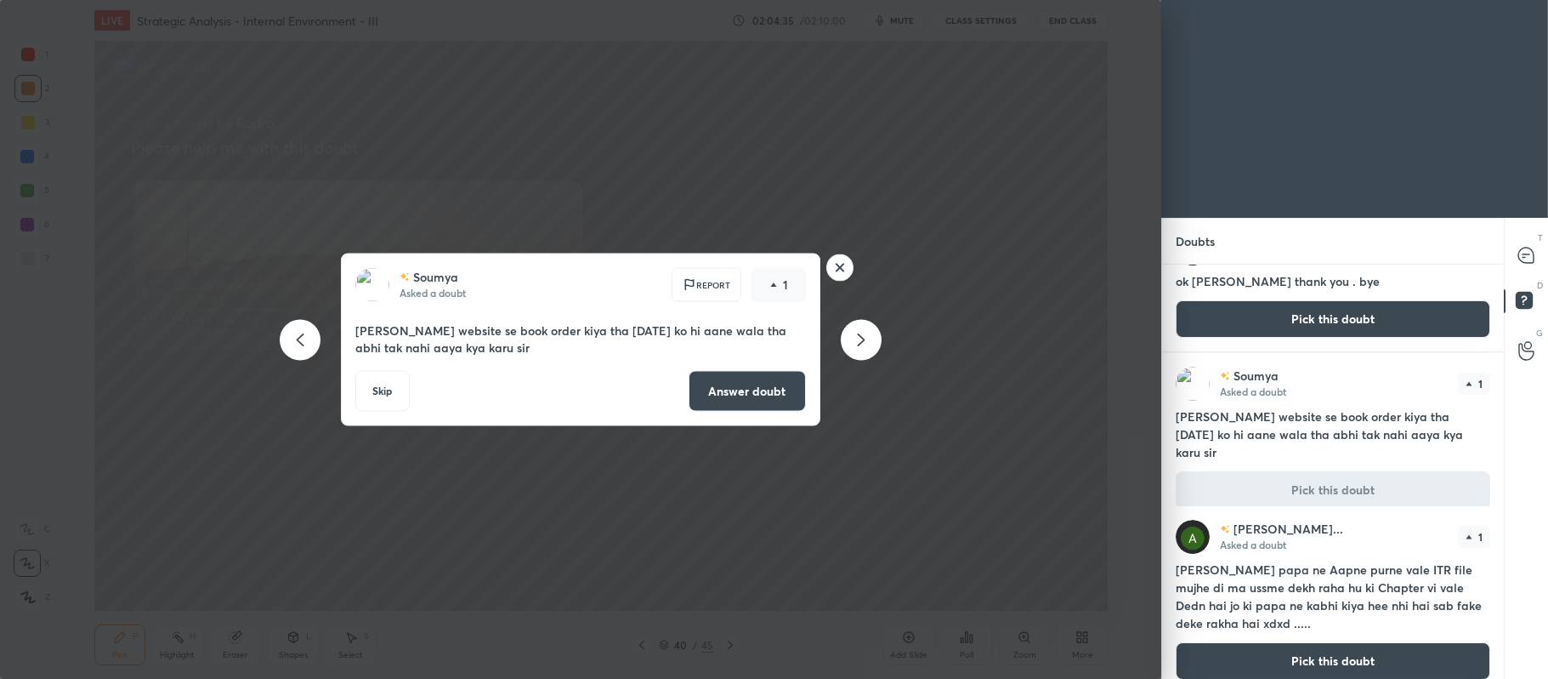
click at [780, 382] on button "Answer doubt" at bounding box center [747, 391] width 117 height 41
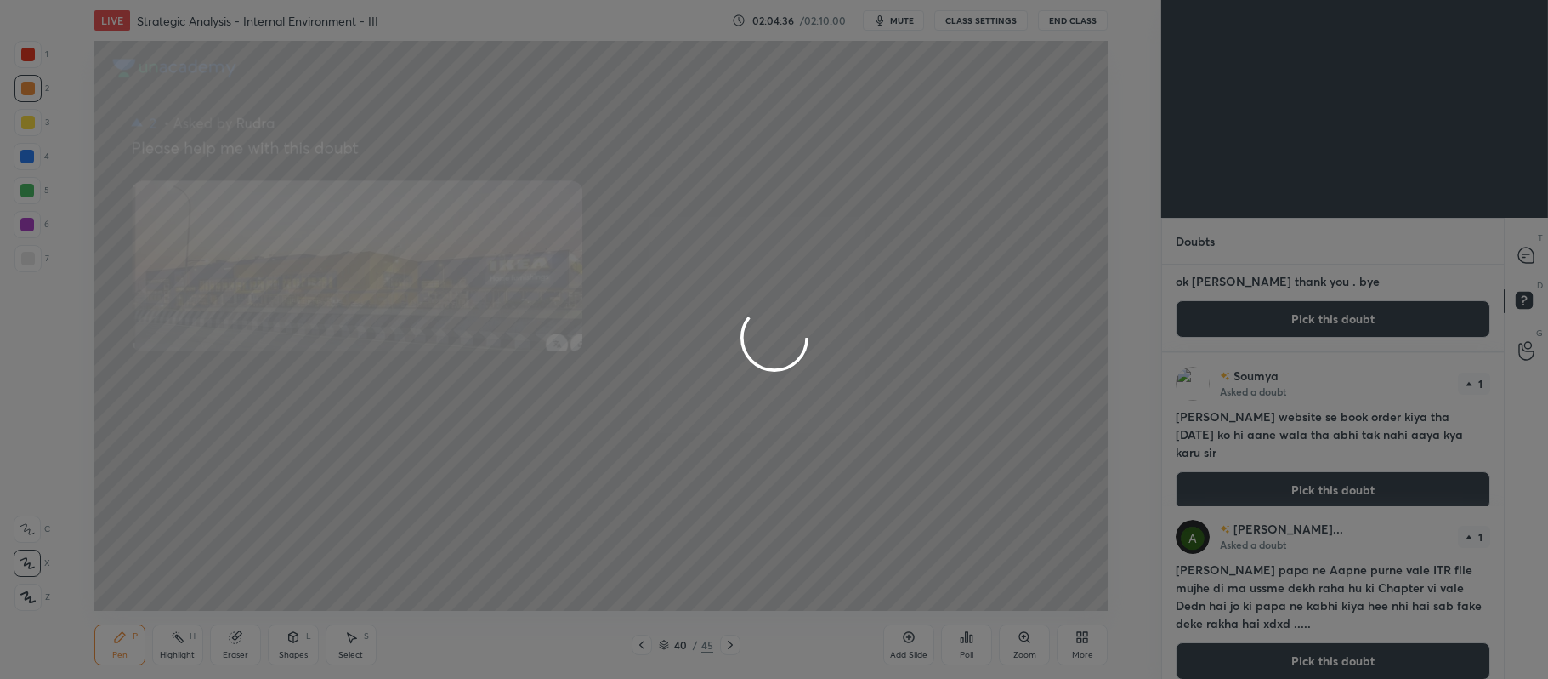
scroll to position [0, 0]
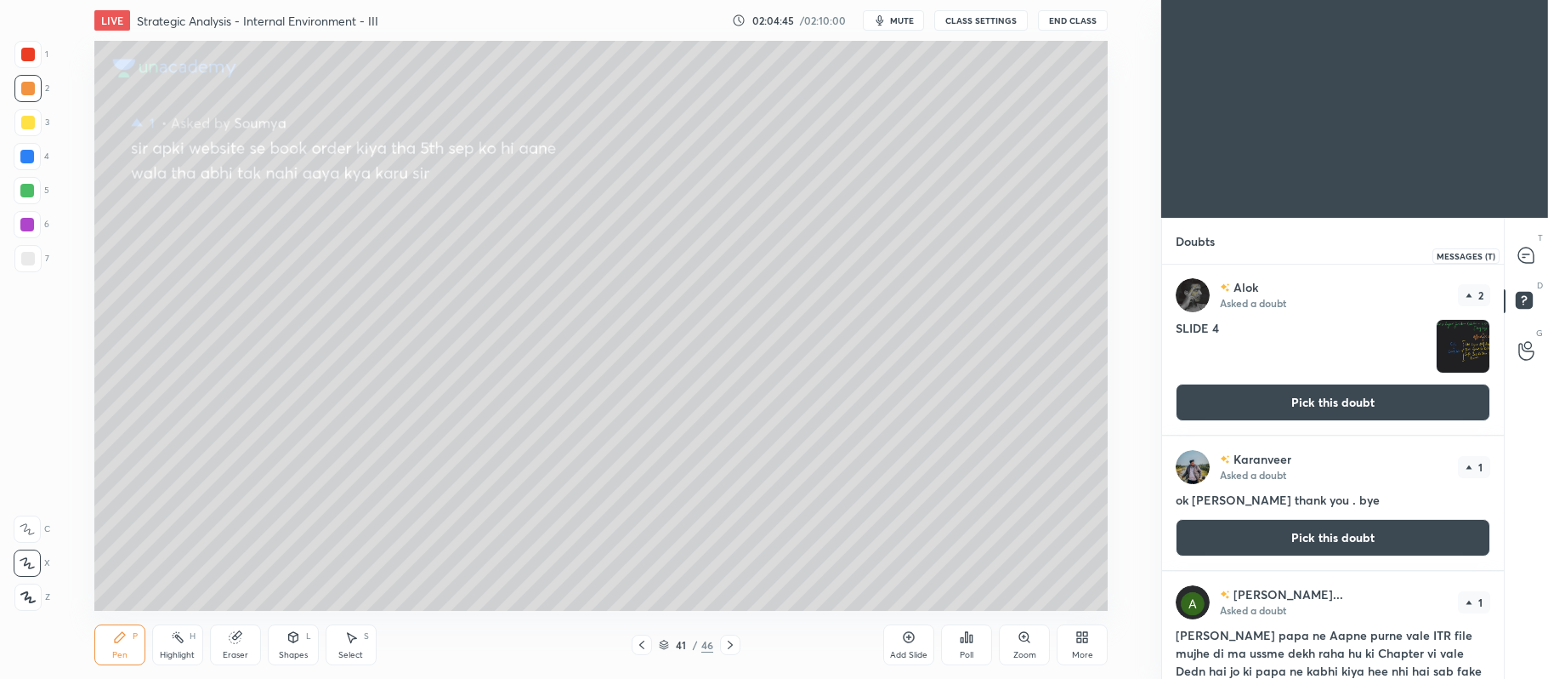
click at [1526, 250] on icon at bounding box center [1526, 254] width 15 height 15
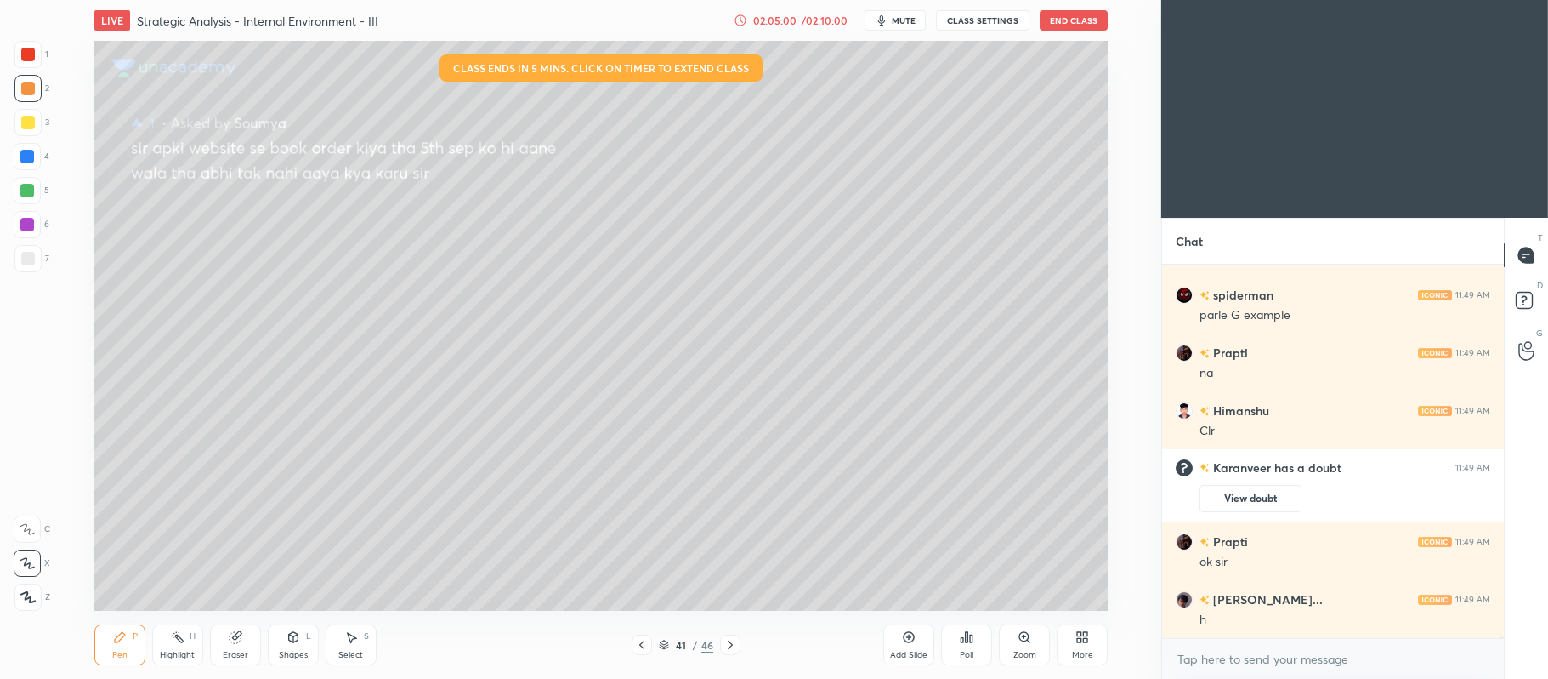
scroll to position [71304, 0]
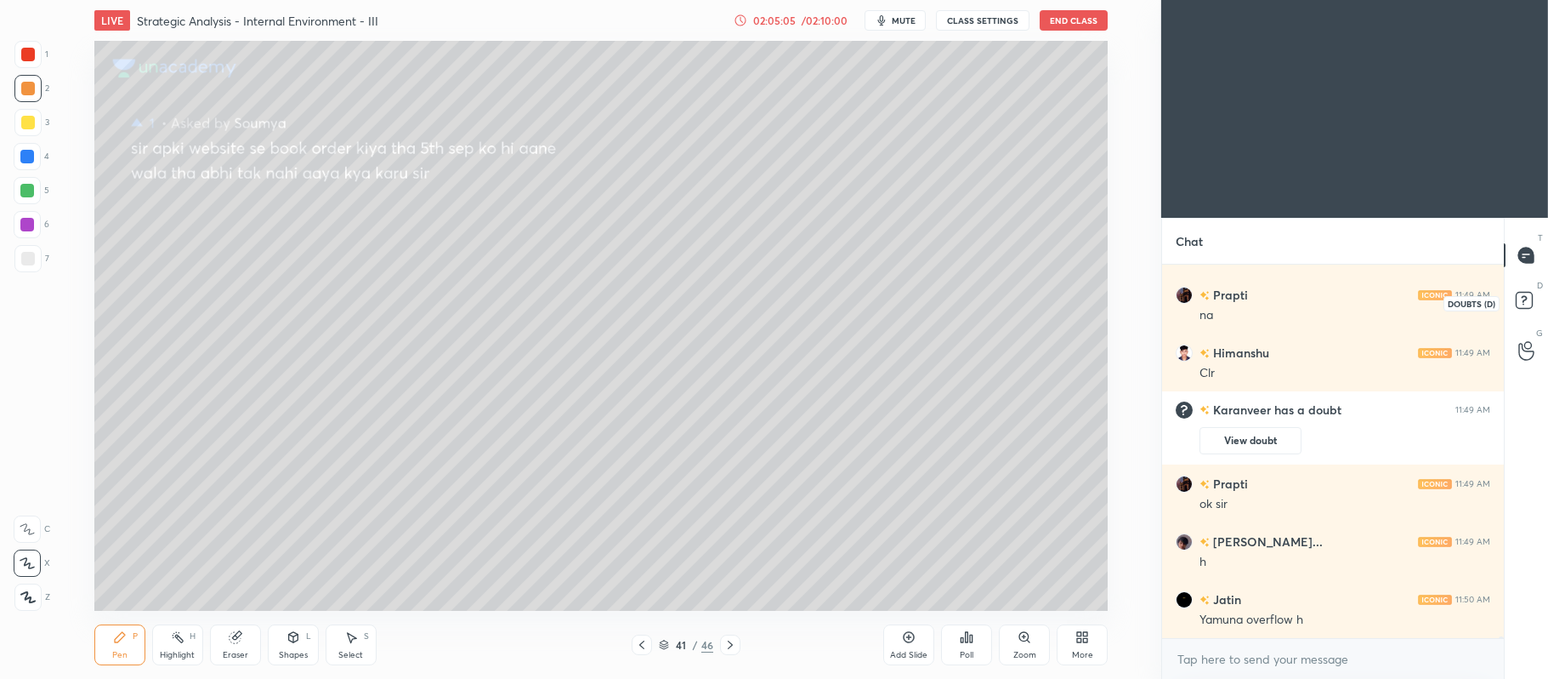
click at [1527, 297] on icon at bounding box center [1524, 299] width 6 height 7
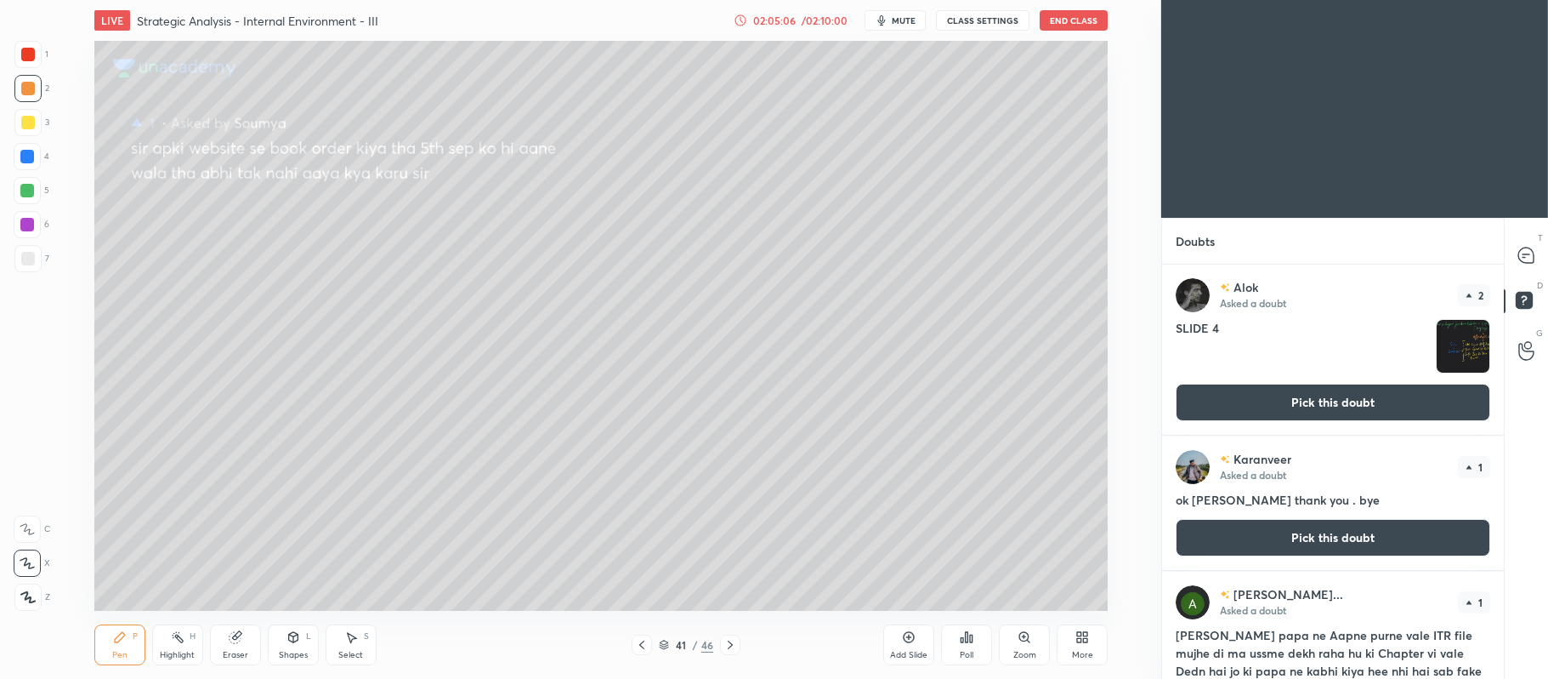
click at [1298, 527] on button "Pick this doubt" at bounding box center [1333, 537] width 315 height 37
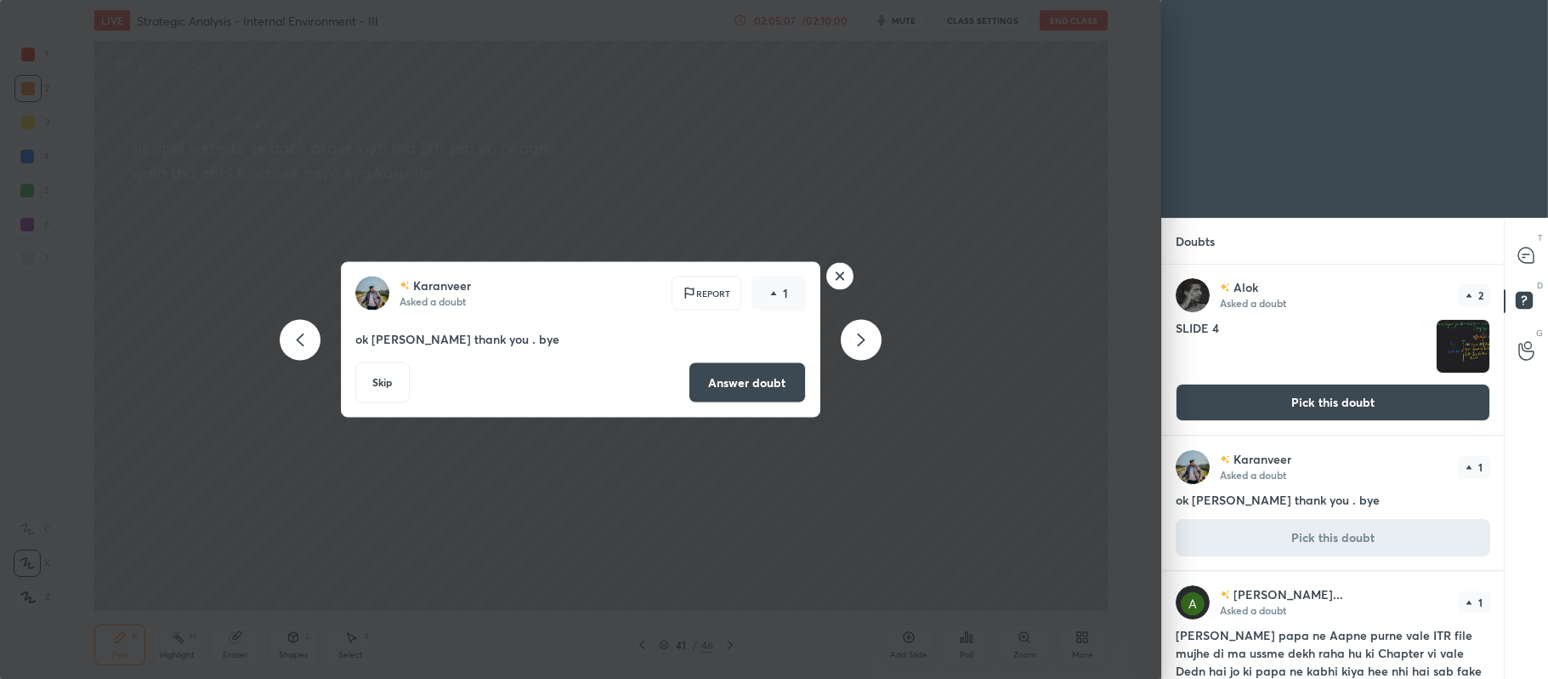
click at [838, 274] on rect at bounding box center [840, 276] width 26 height 26
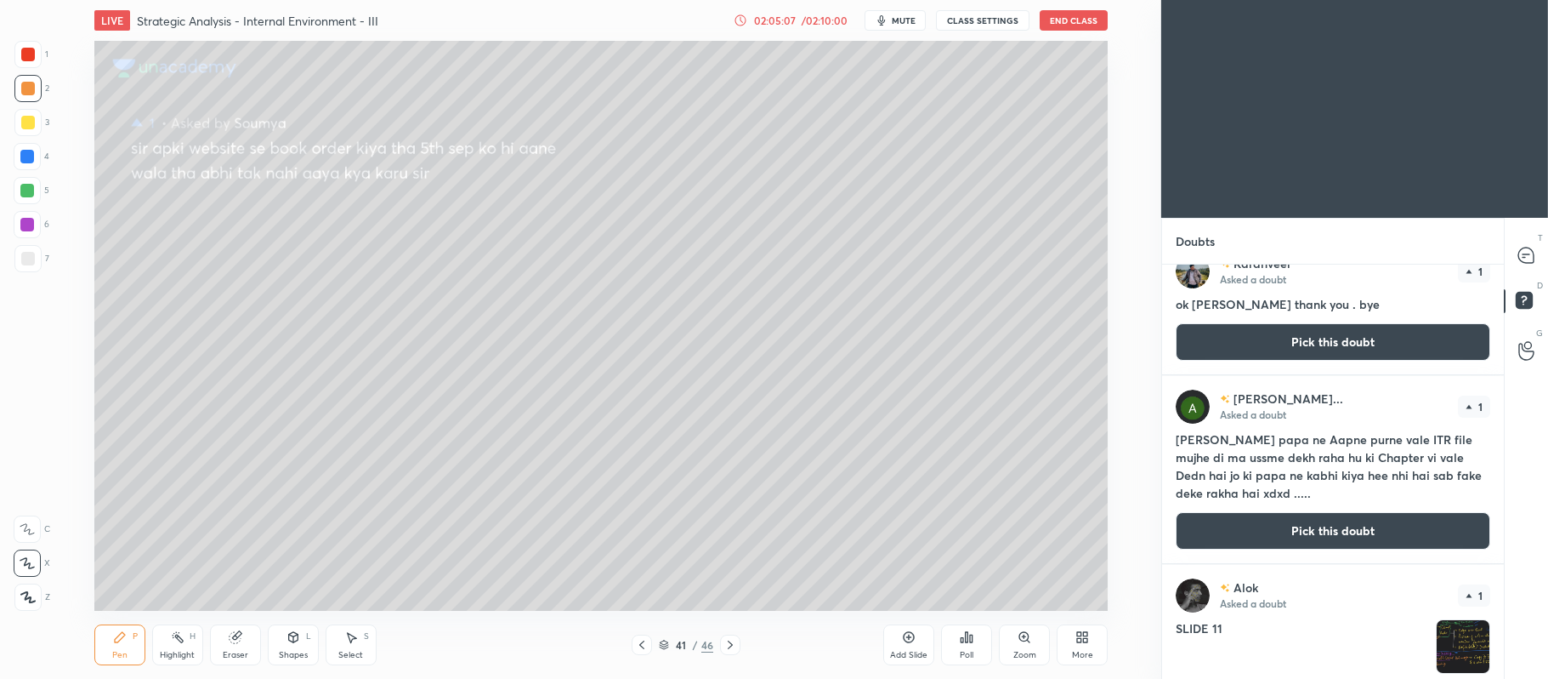
scroll to position [221, 0]
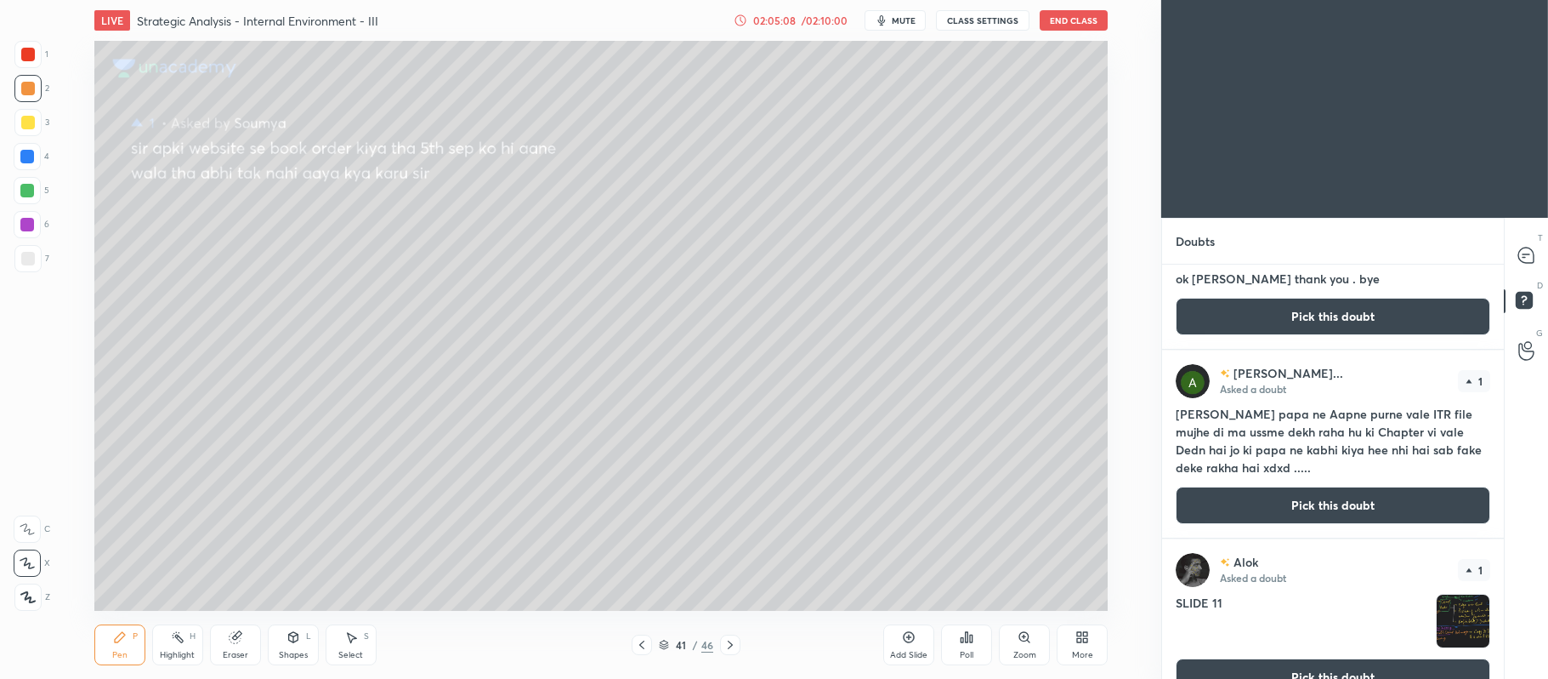
click at [1287, 511] on button "Pick this doubt" at bounding box center [1333, 504] width 315 height 37
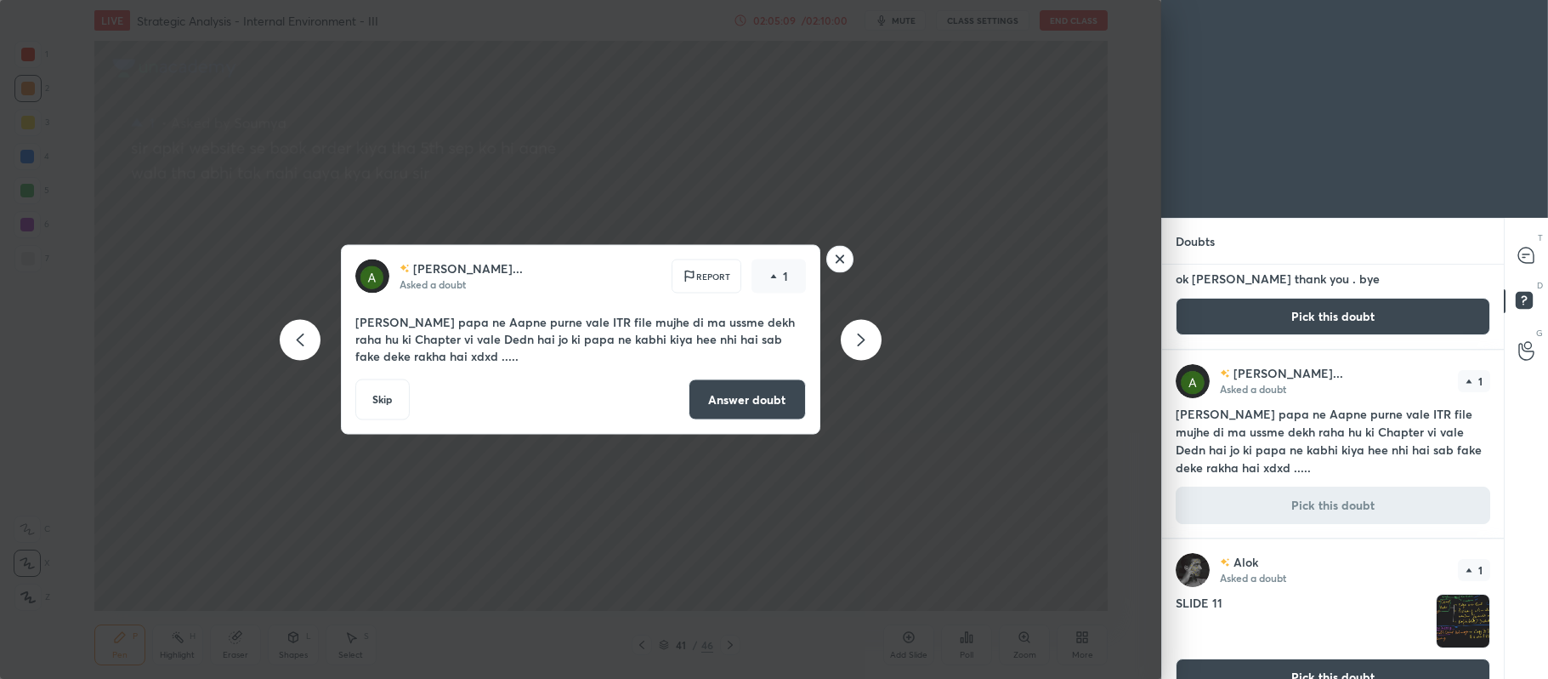
click at [749, 399] on button "Answer doubt" at bounding box center [747, 399] width 117 height 41
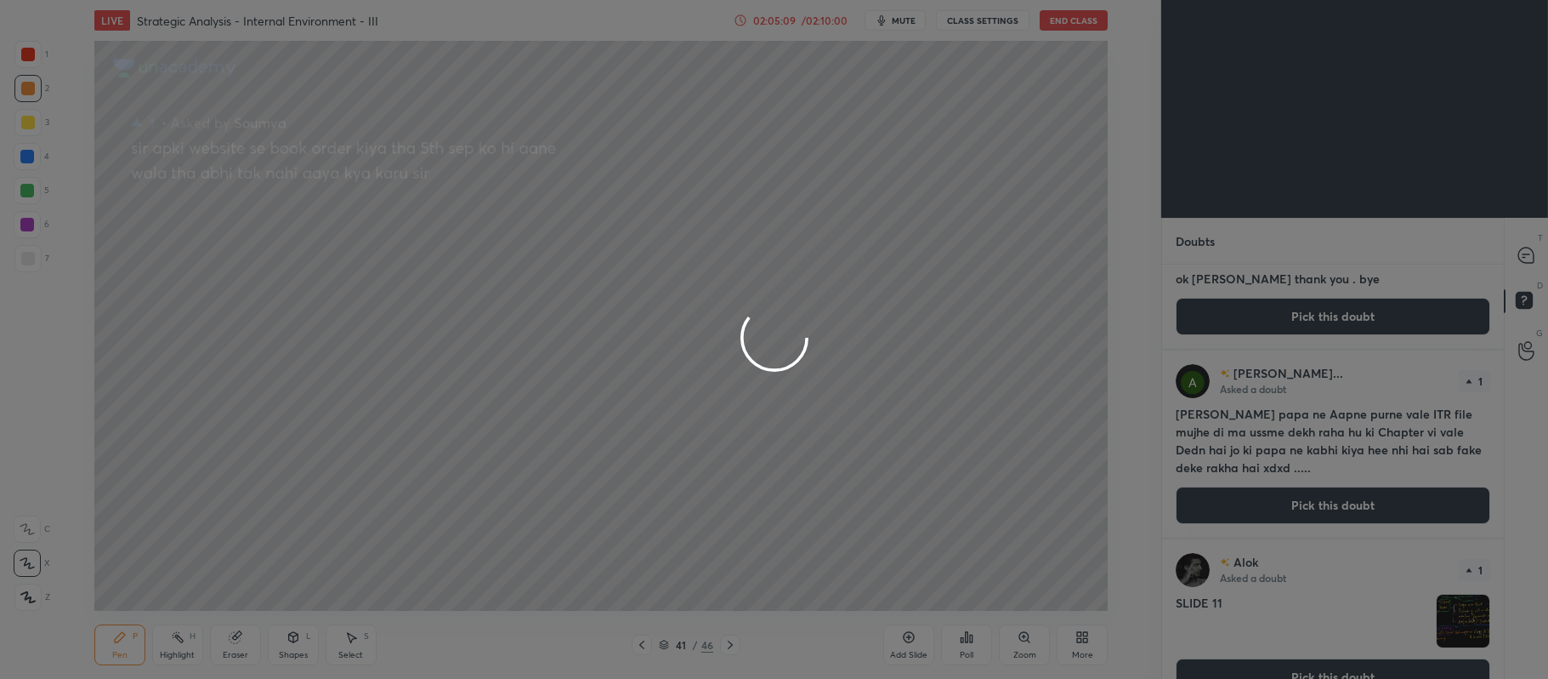
scroll to position [0, 0]
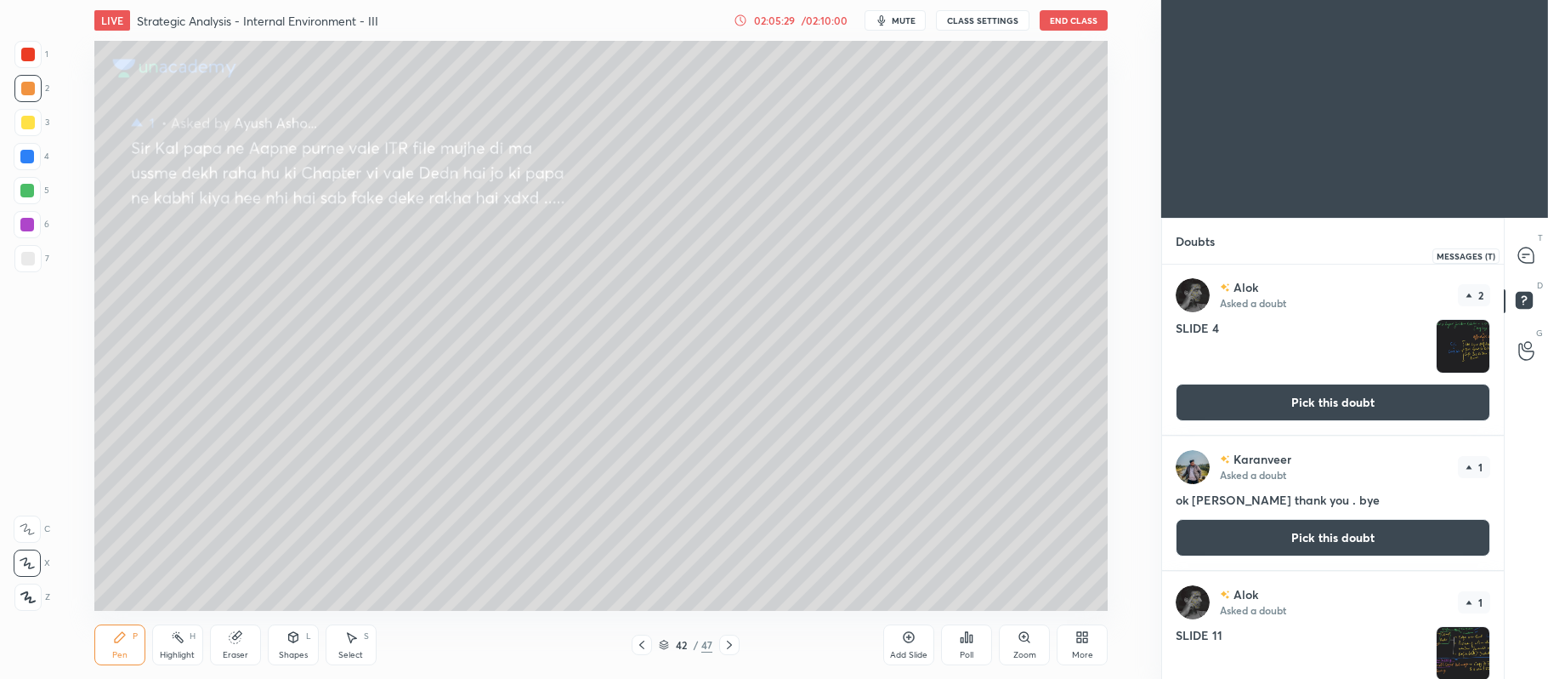
click at [1531, 263] on icon at bounding box center [1527, 256] width 18 height 18
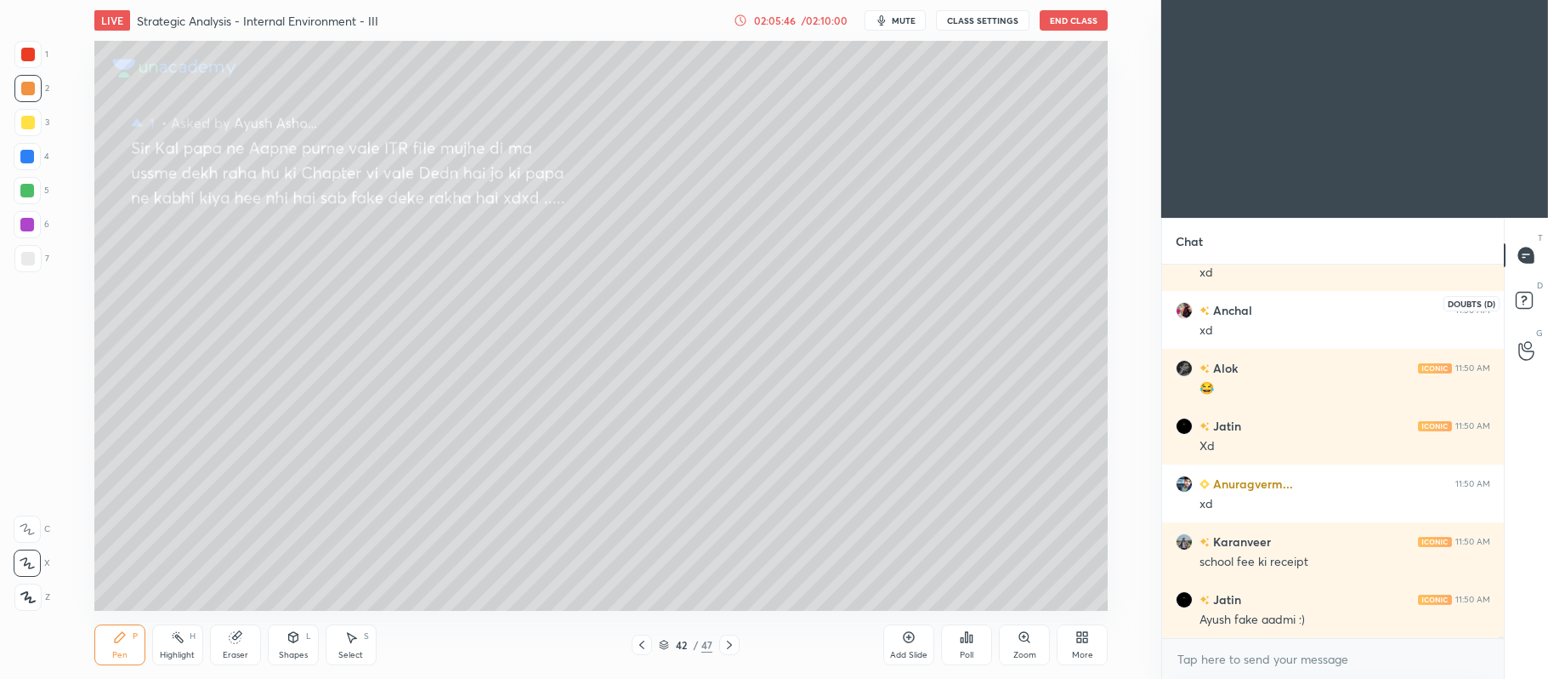
scroll to position [71767, 0]
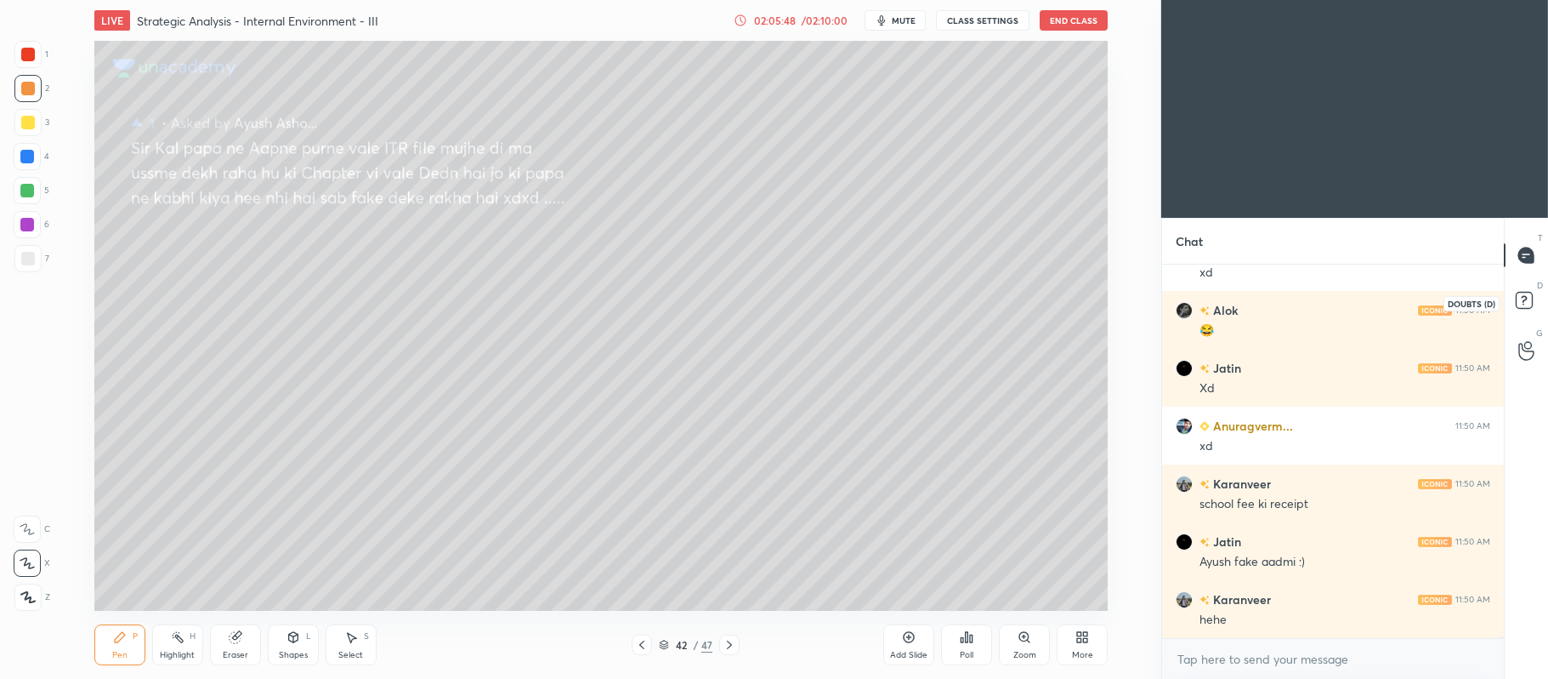
click at [1521, 294] on rect at bounding box center [1524, 301] width 16 height 16
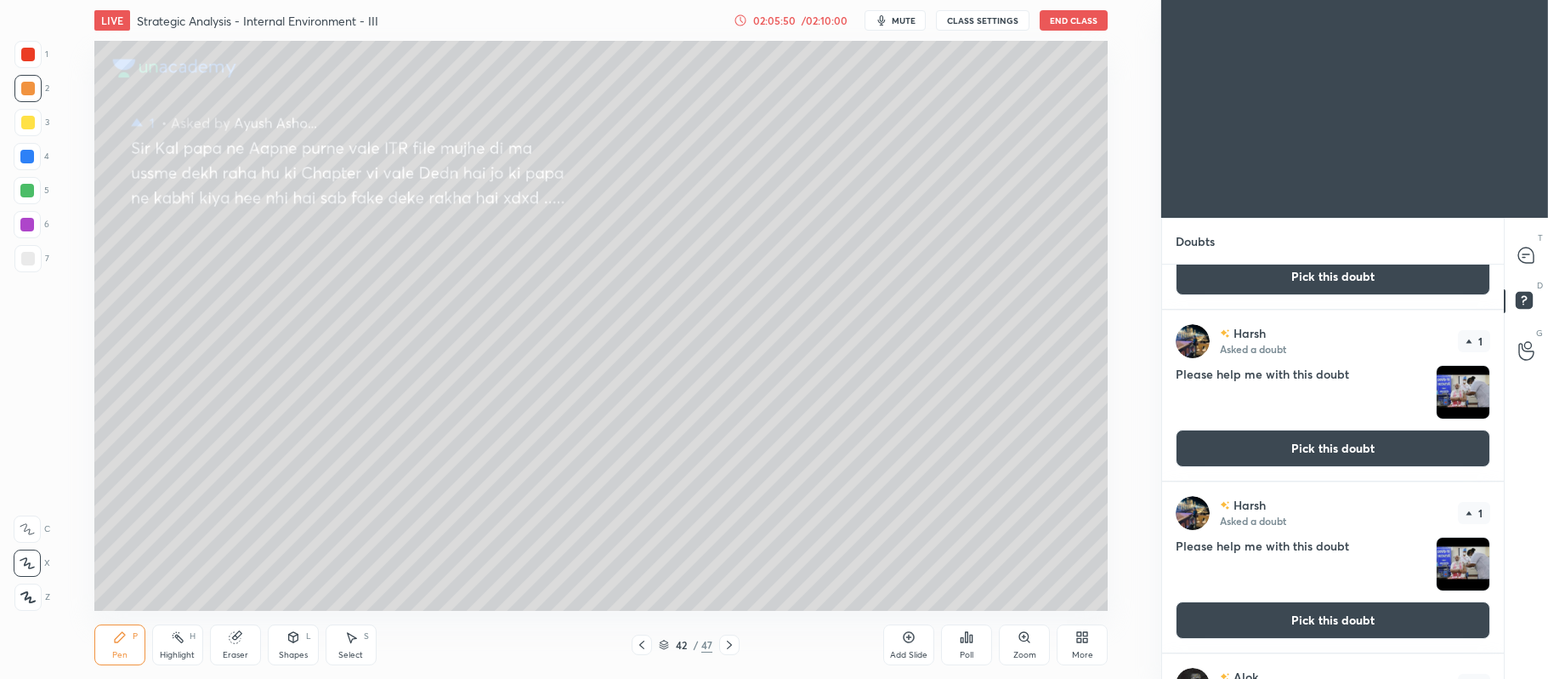
scroll to position [440, 0]
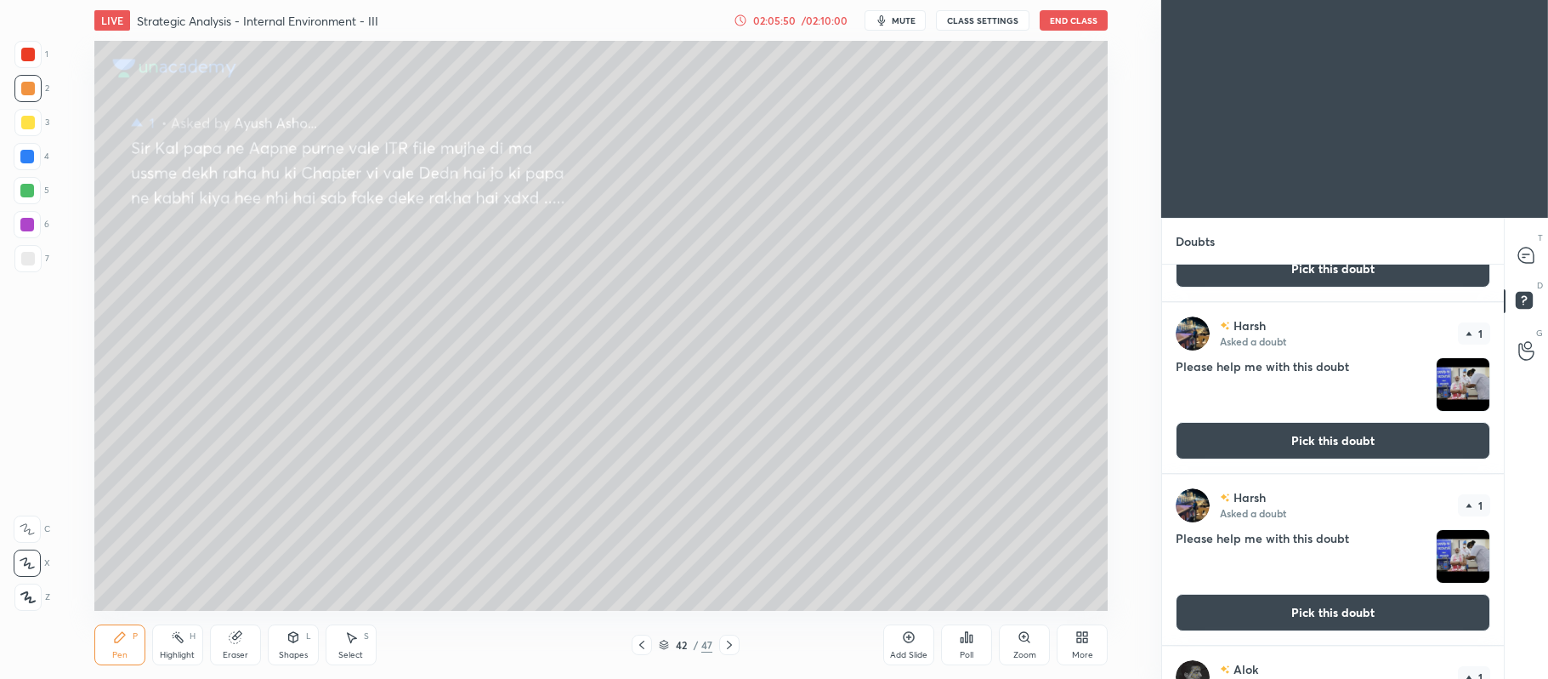
click at [1299, 460] on div "Harsh Asked a doubt 1 Please help me with this doubt Pick this doubt" at bounding box center [1333, 388] width 342 height 170
click at [1240, 437] on button "Pick this doubt" at bounding box center [1333, 440] width 315 height 37
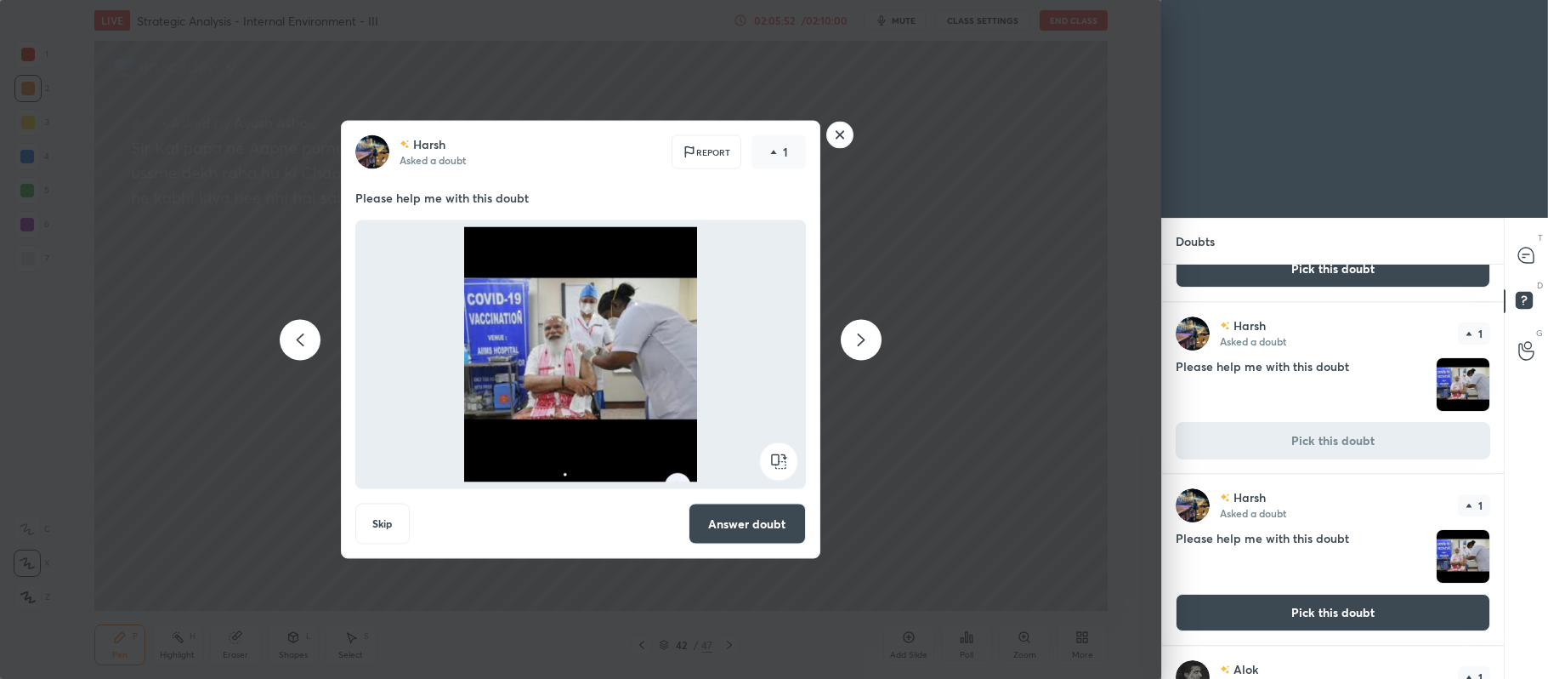
click at [747, 519] on button "Answer doubt" at bounding box center [747, 523] width 117 height 41
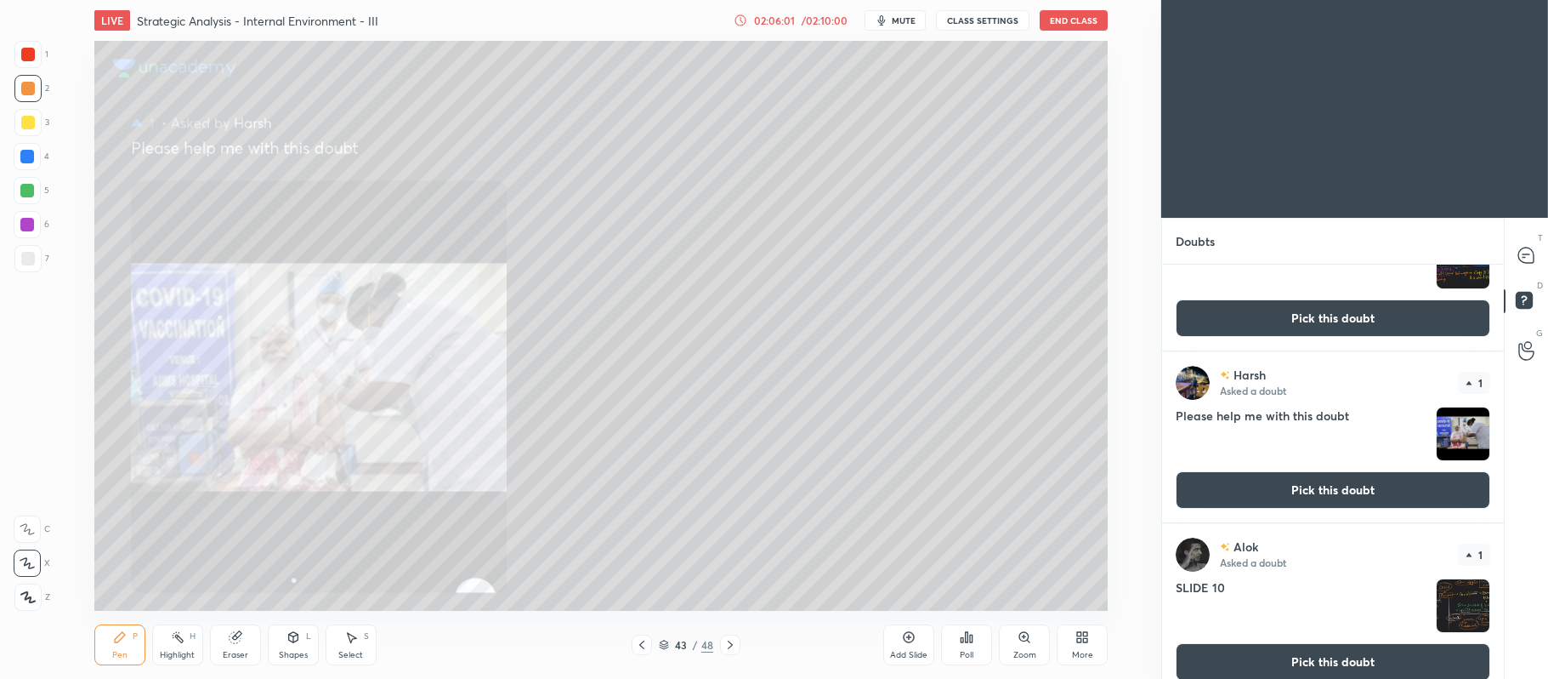
scroll to position [392, 0]
click at [1294, 490] on button "Pick this doubt" at bounding box center [1333, 488] width 315 height 37
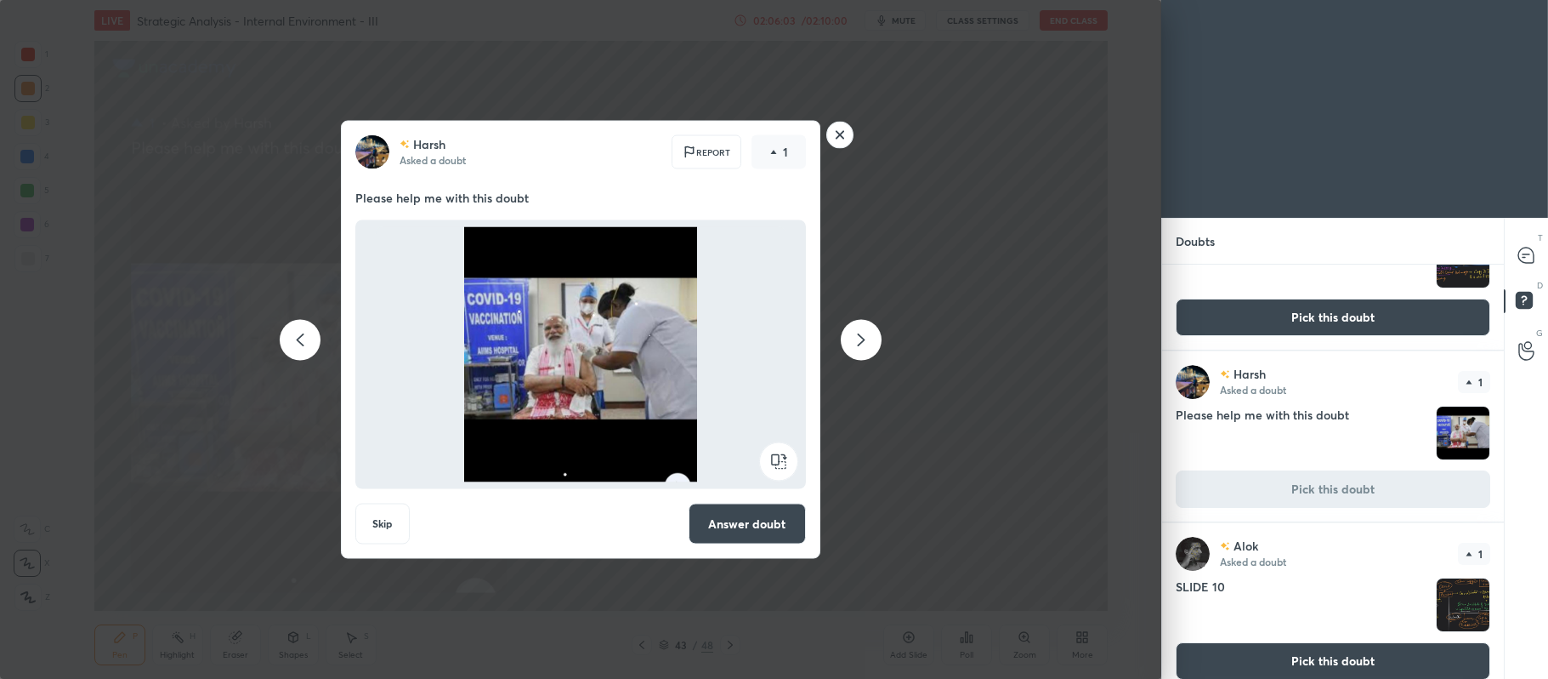
click at [832, 139] on rect at bounding box center [840, 135] width 26 height 26
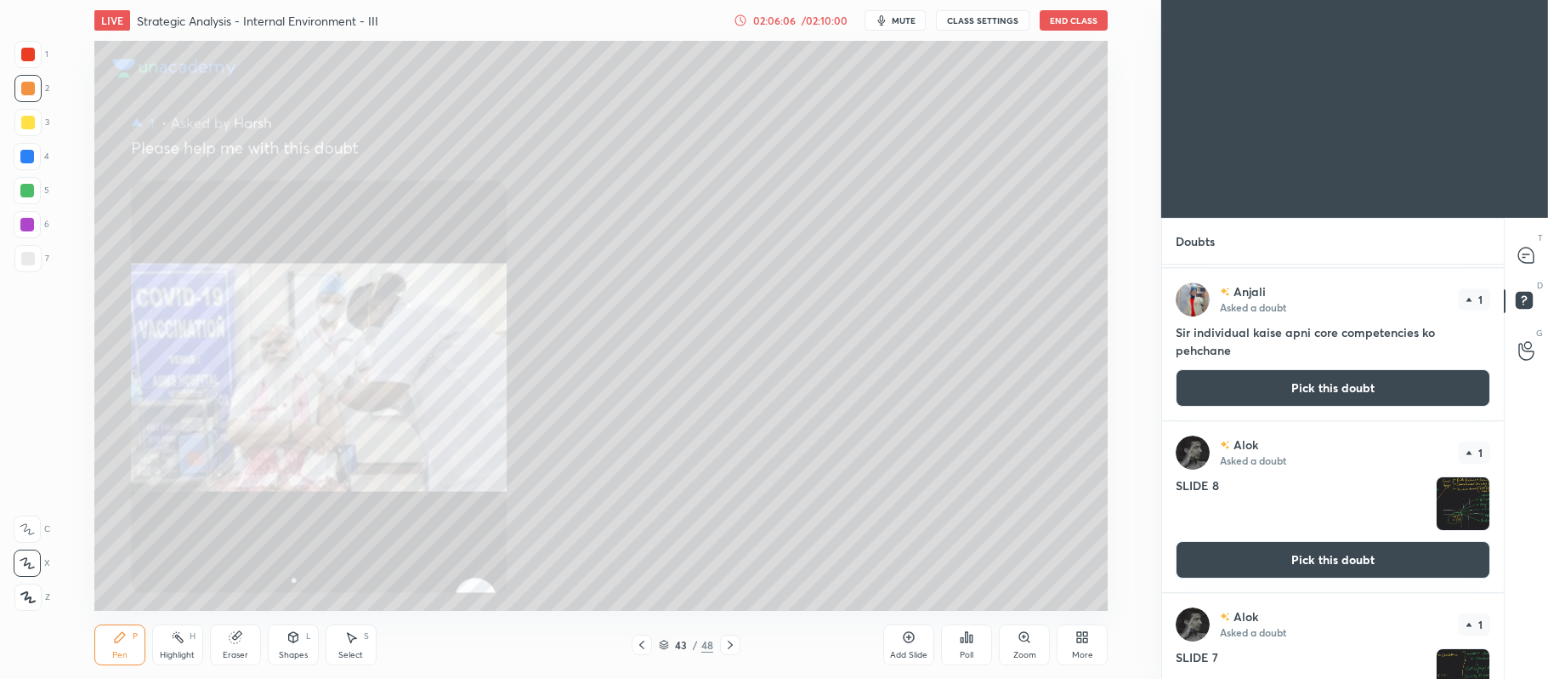
scroll to position [991, 0]
click at [1298, 382] on button "Pick this doubt" at bounding box center [1333, 386] width 315 height 37
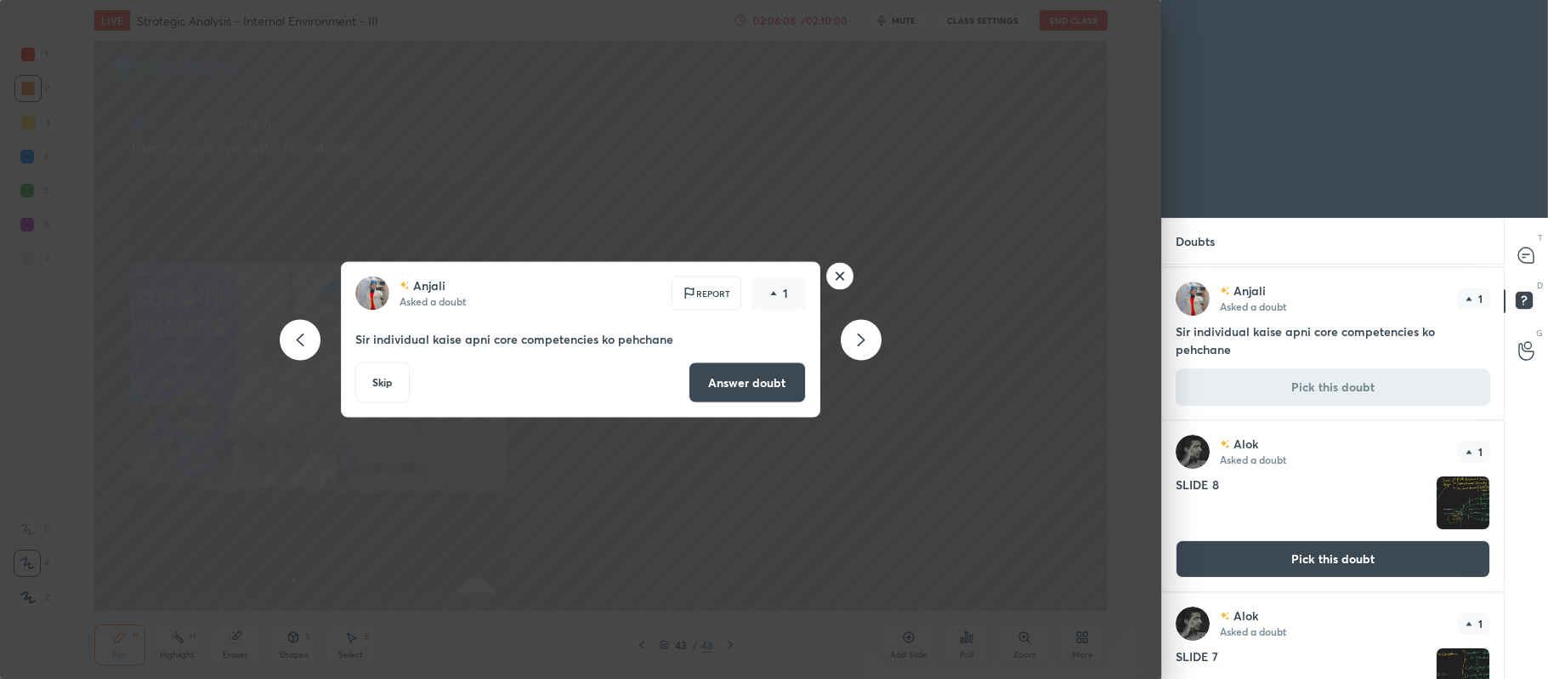
click at [772, 384] on button "Answer doubt" at bounding box center [747, 382] width 117 height 41
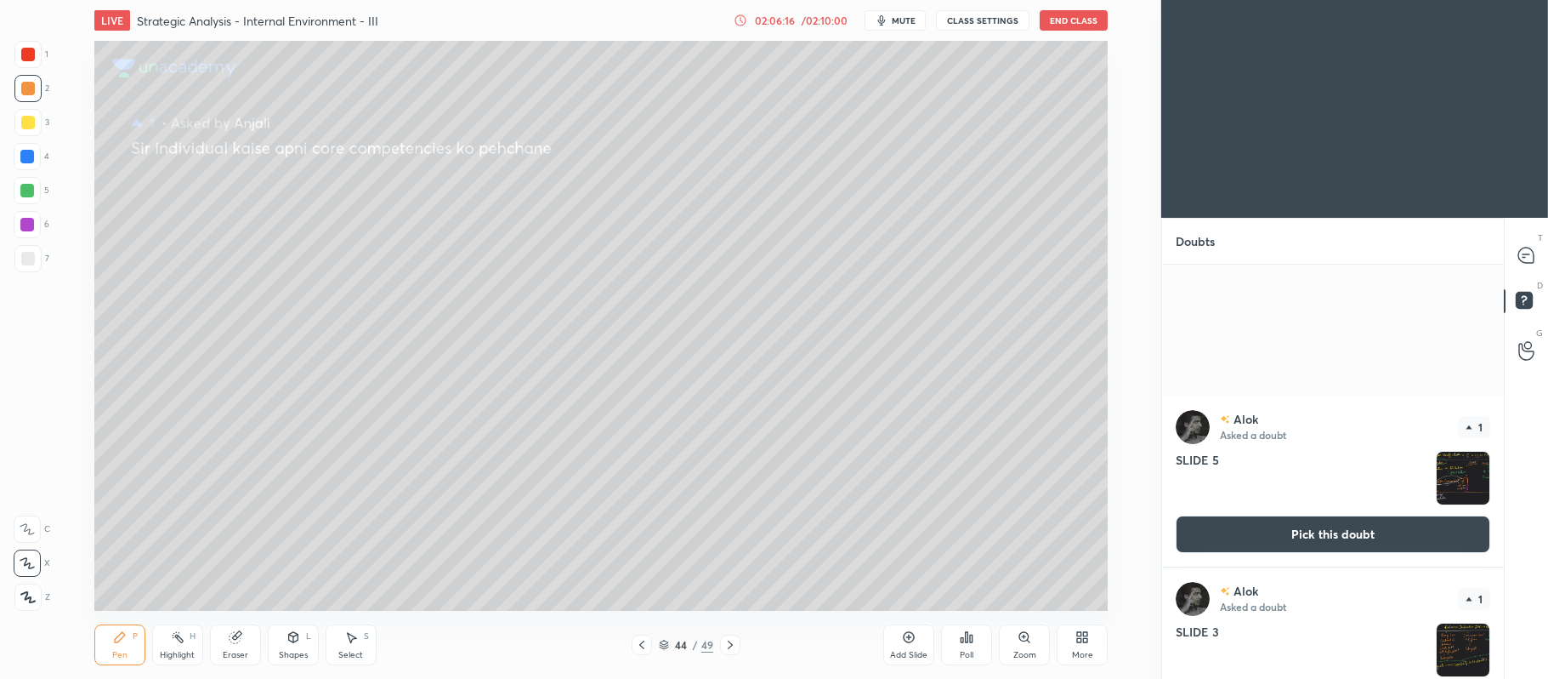
scroll to position [2089, 0]
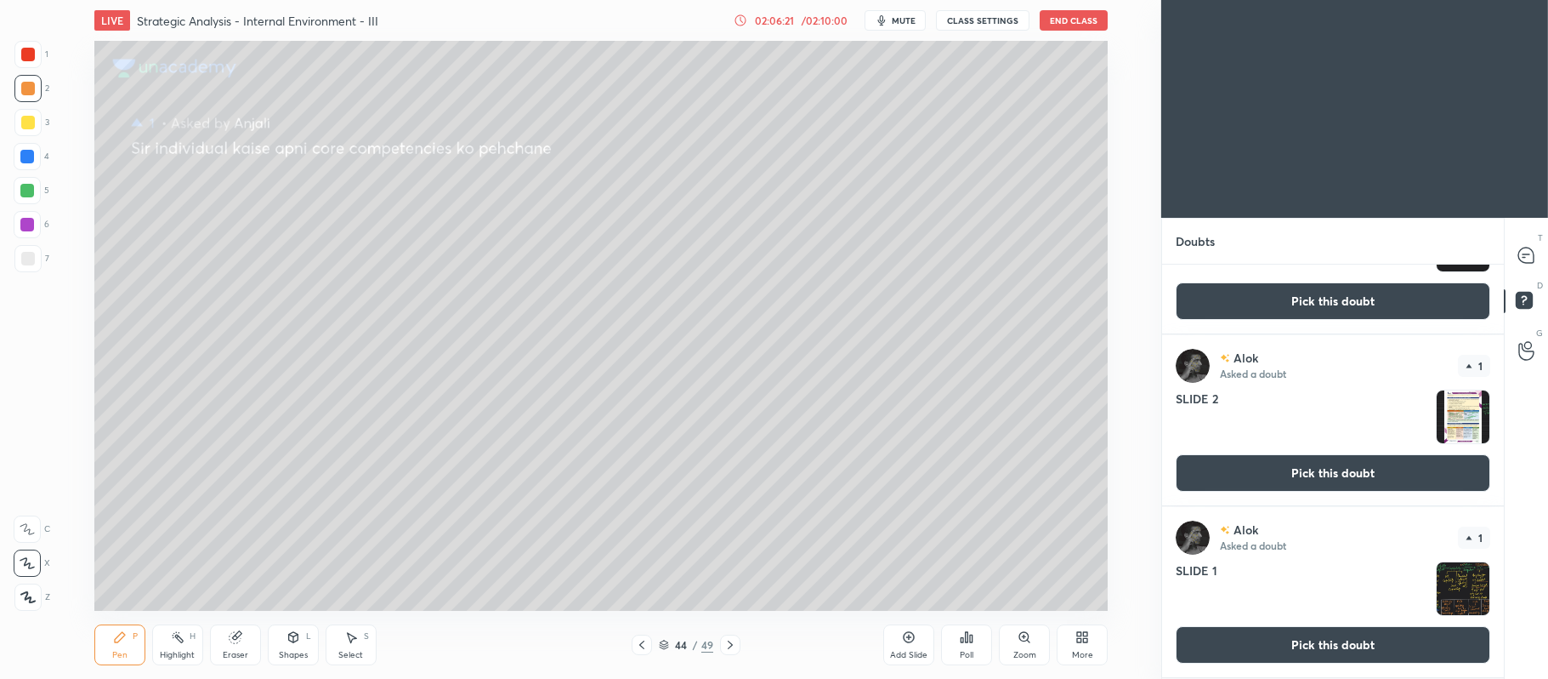
click at [919, 638] on div "Add Slide" at bounding box center [909, 644] width 51 height 41
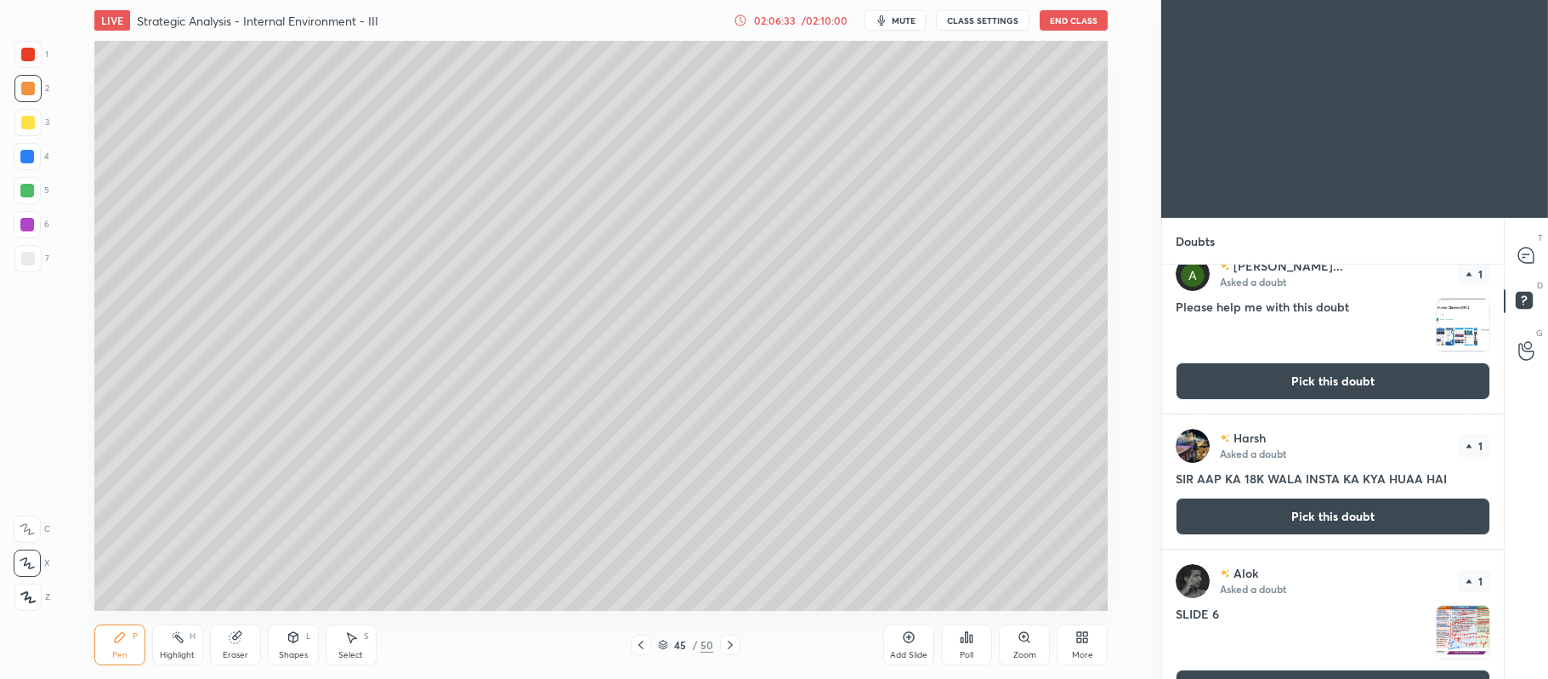
scroll to position [1355, 0]
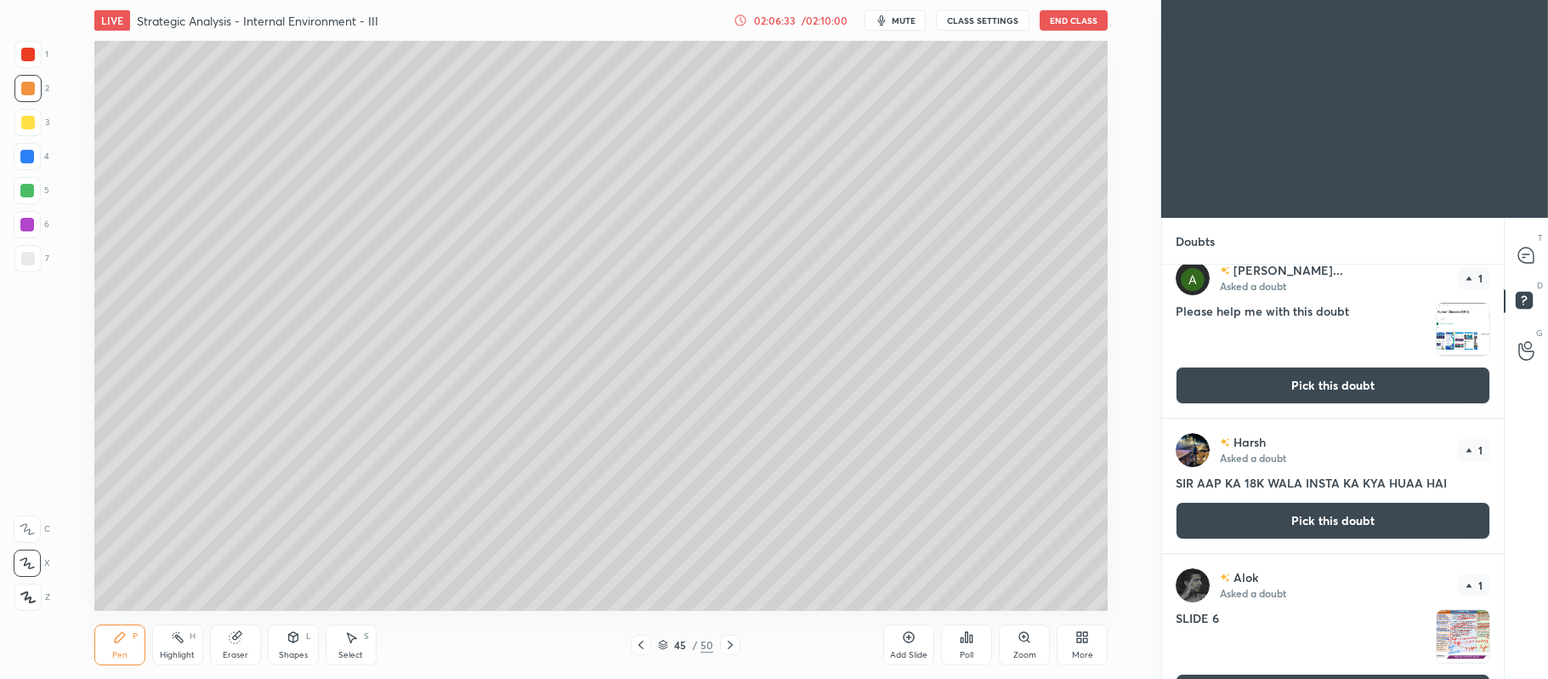
click at [1273, 515] on button "Pick this doubt" at bounding box center [1333, 520] width 315 height 37
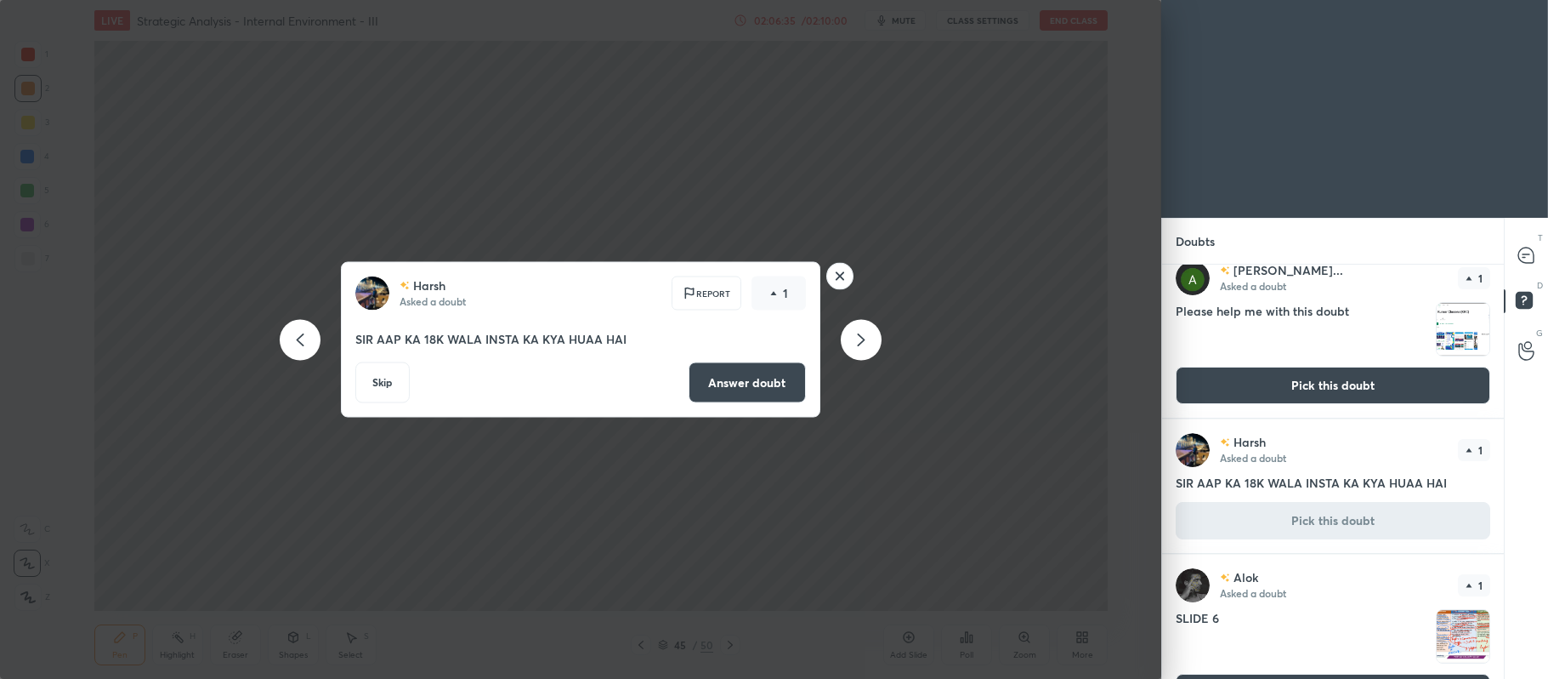
click at [766, 381] on button "Answer doubt" at bounding box center [747, 382] width 117 height 41
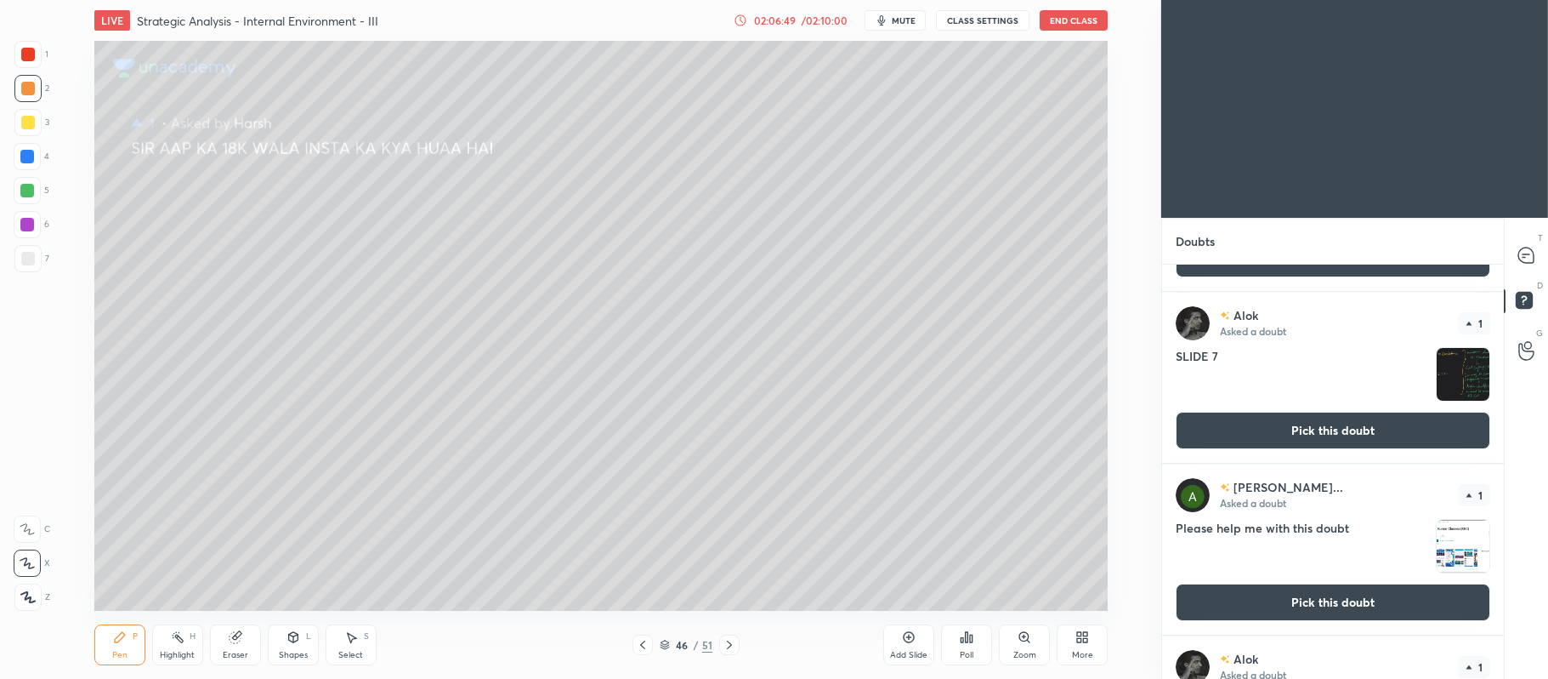
scroll to position [1134, 0]
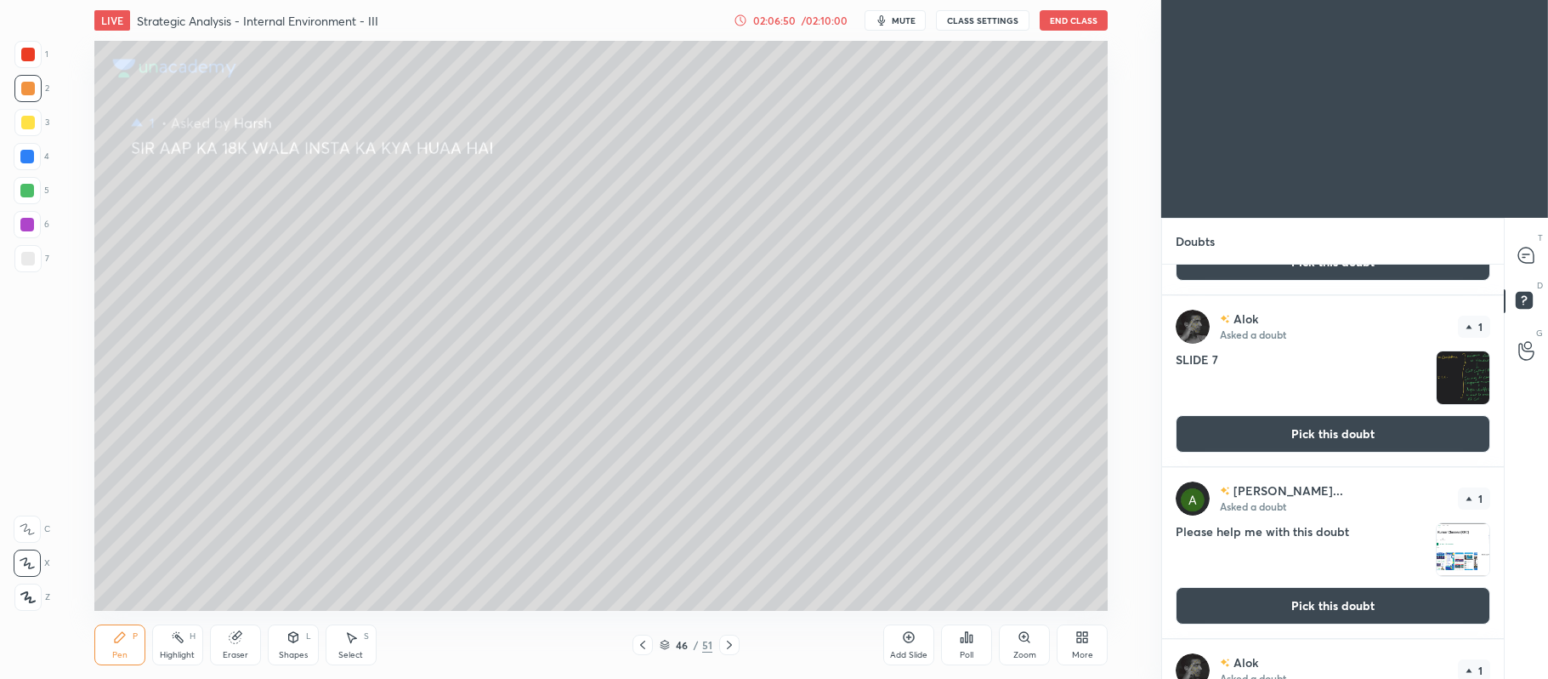
click at [1349, 611] on button "Pick this doubt" at bounding box center [1333, 605] width 315 height 37
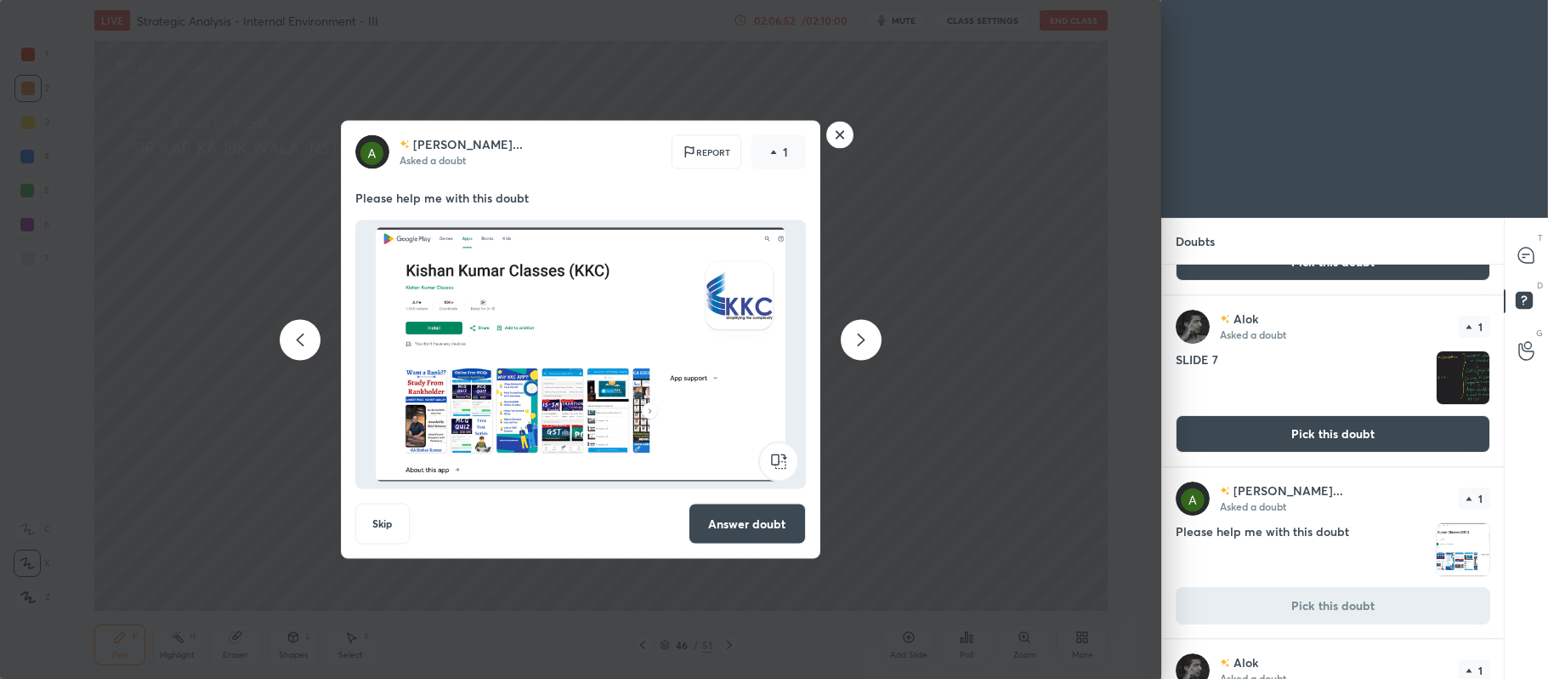
click at [772, 519] on button "Answer doubt" at bounding box center [747, 523] width 117 height 41
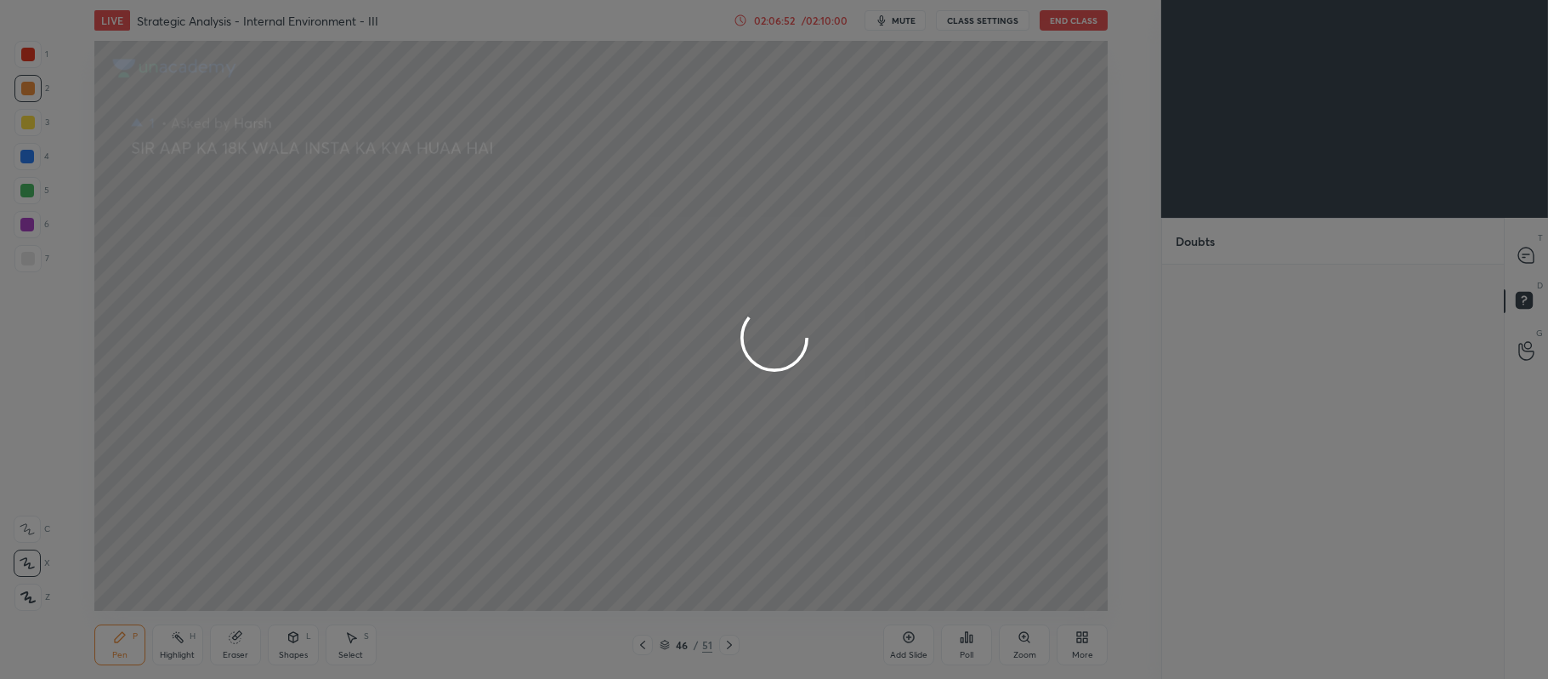
scroll to position [0, 0]
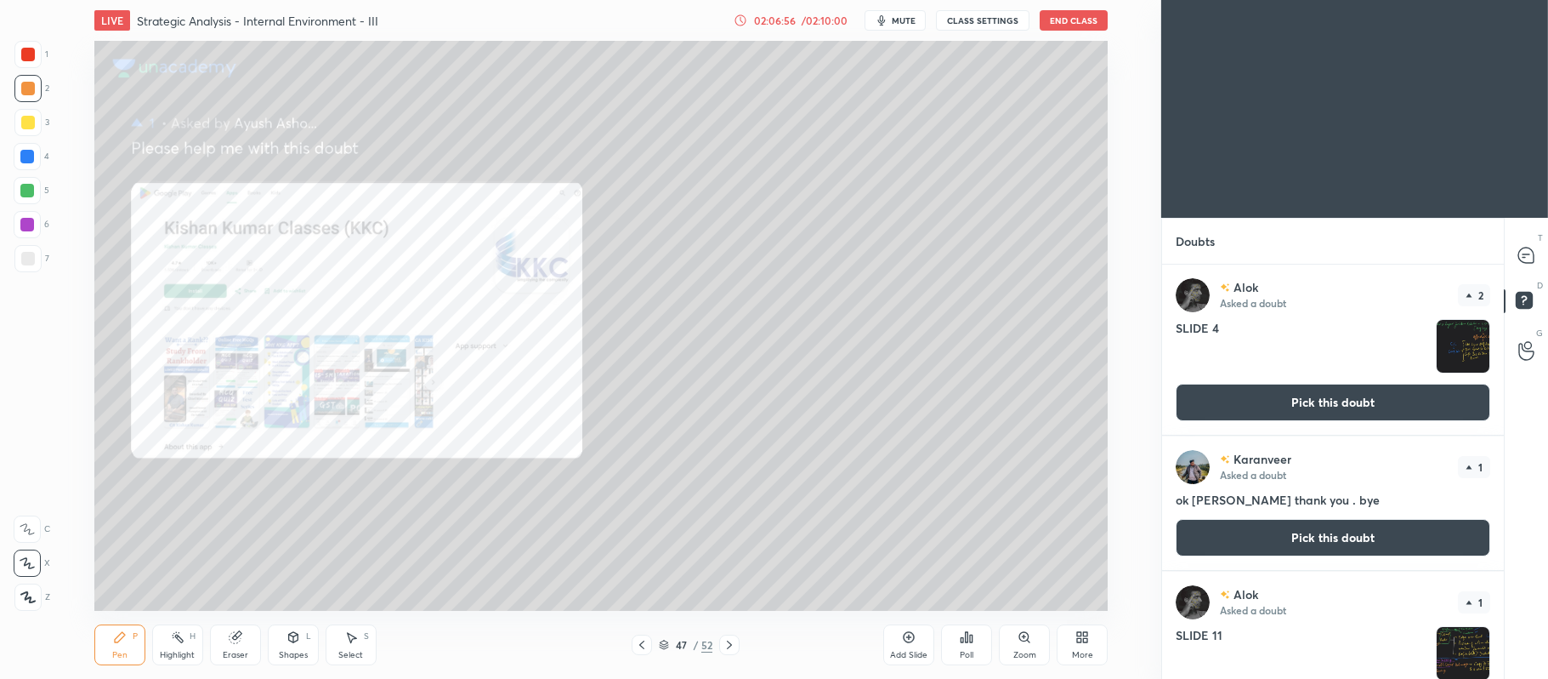
click at [1025, 645] on div "Zoom" at bounding box center [1024, 644] width 51 height 41
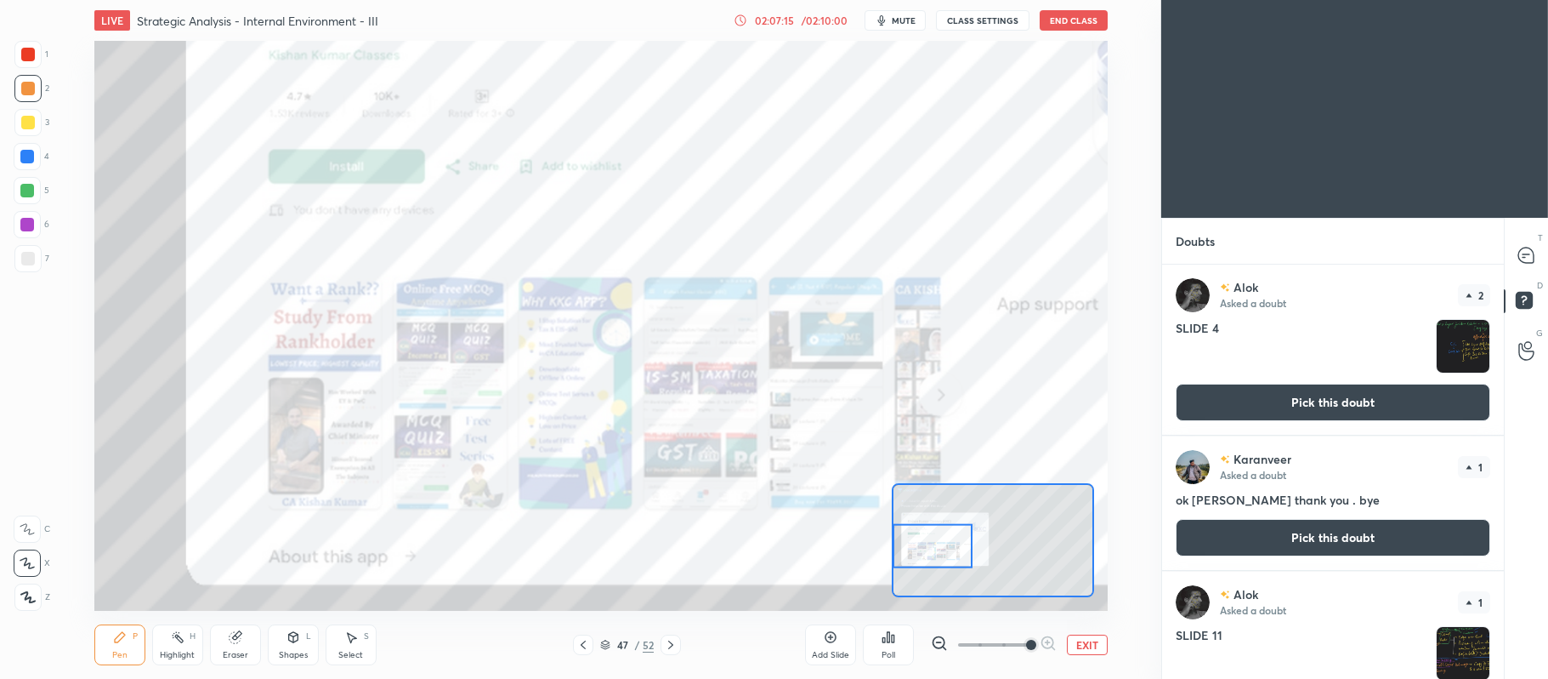
click at [1531, 252] on icon at bounding box center [1526, 254] width 15 height 15
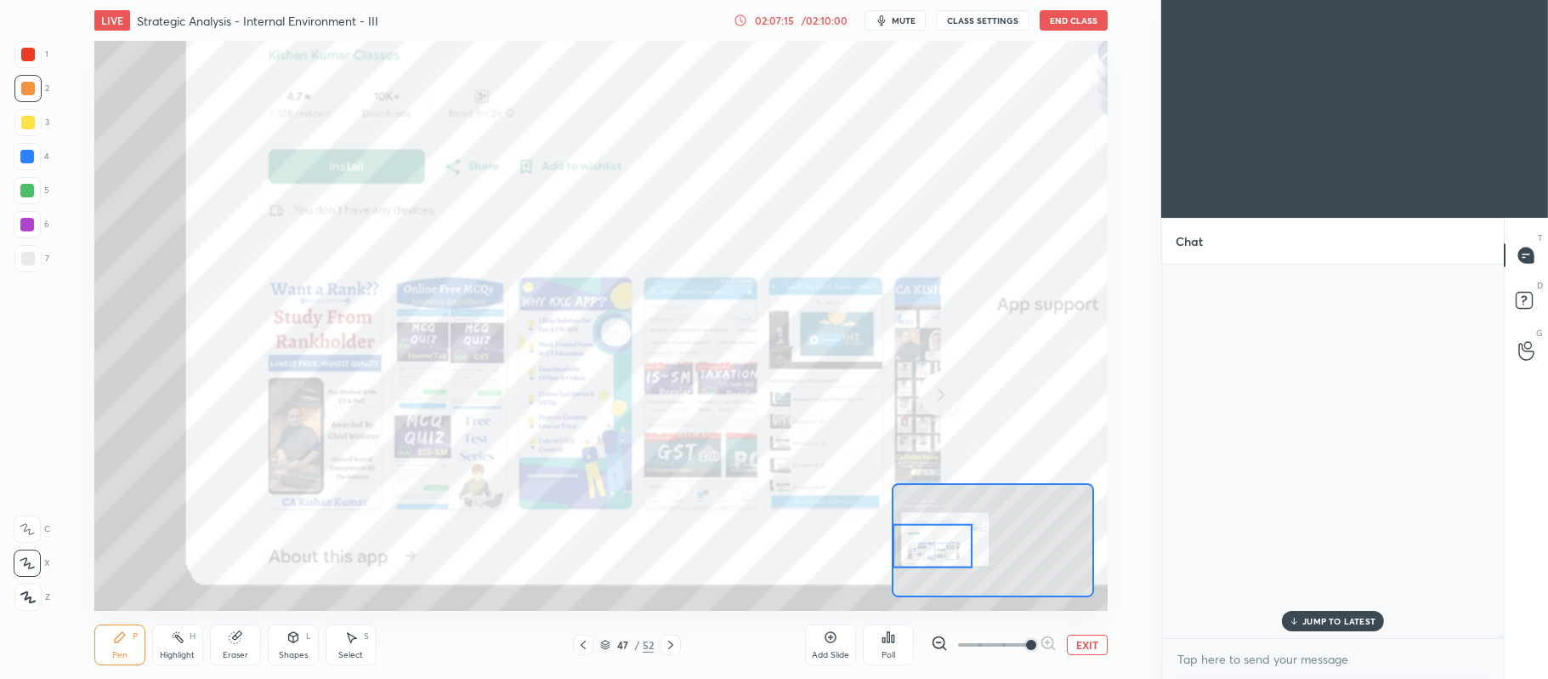
scroll to position [369, 337]
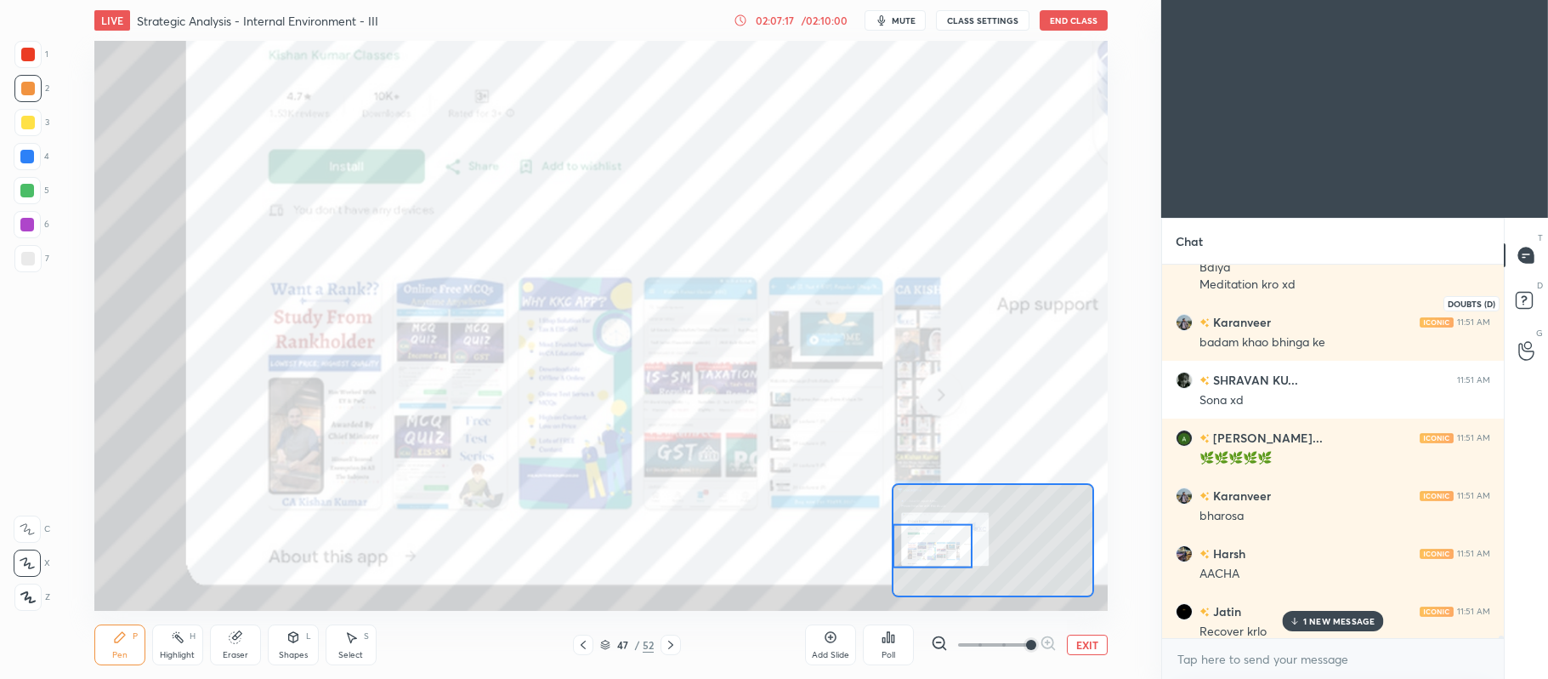
click at [1527, 299] on icon at bounding box center [1524, 299] width 6 height 7
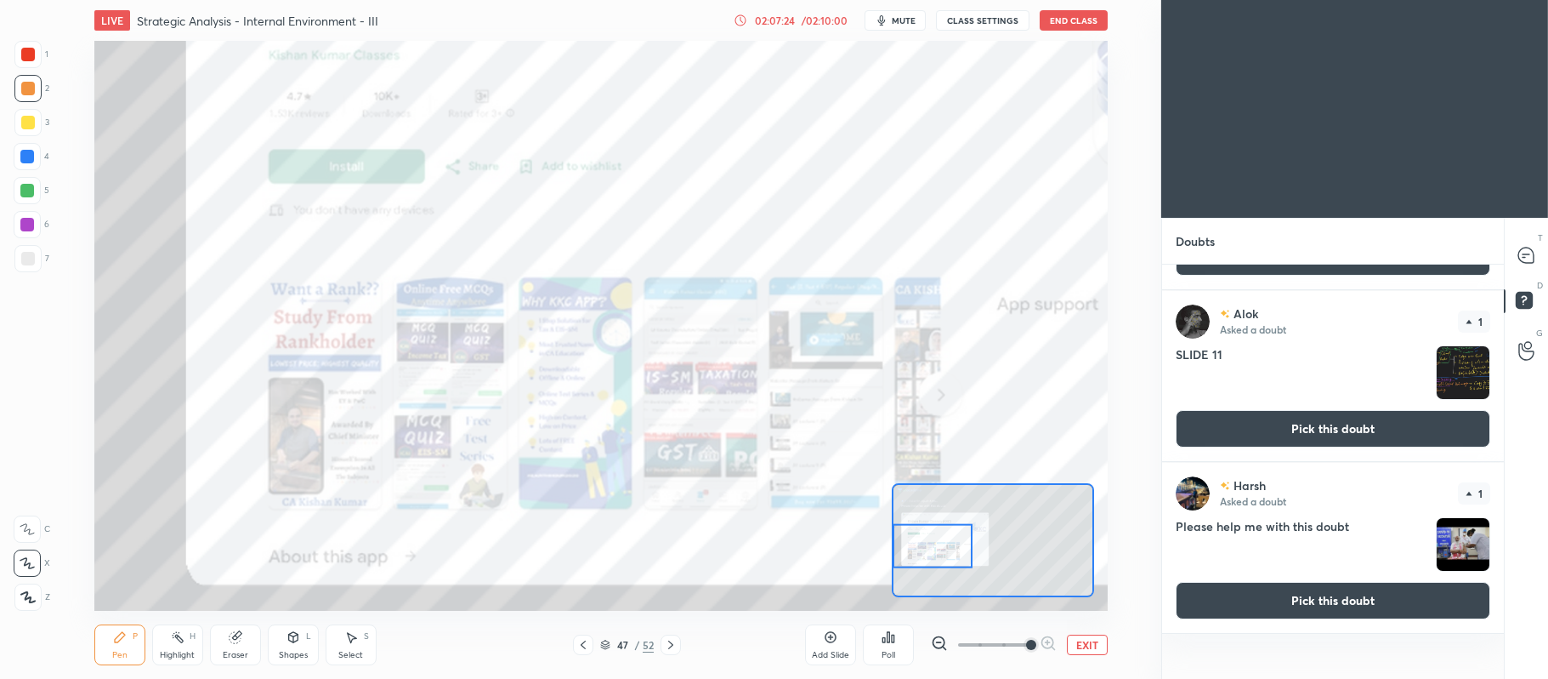
scroll to position [0, 0]
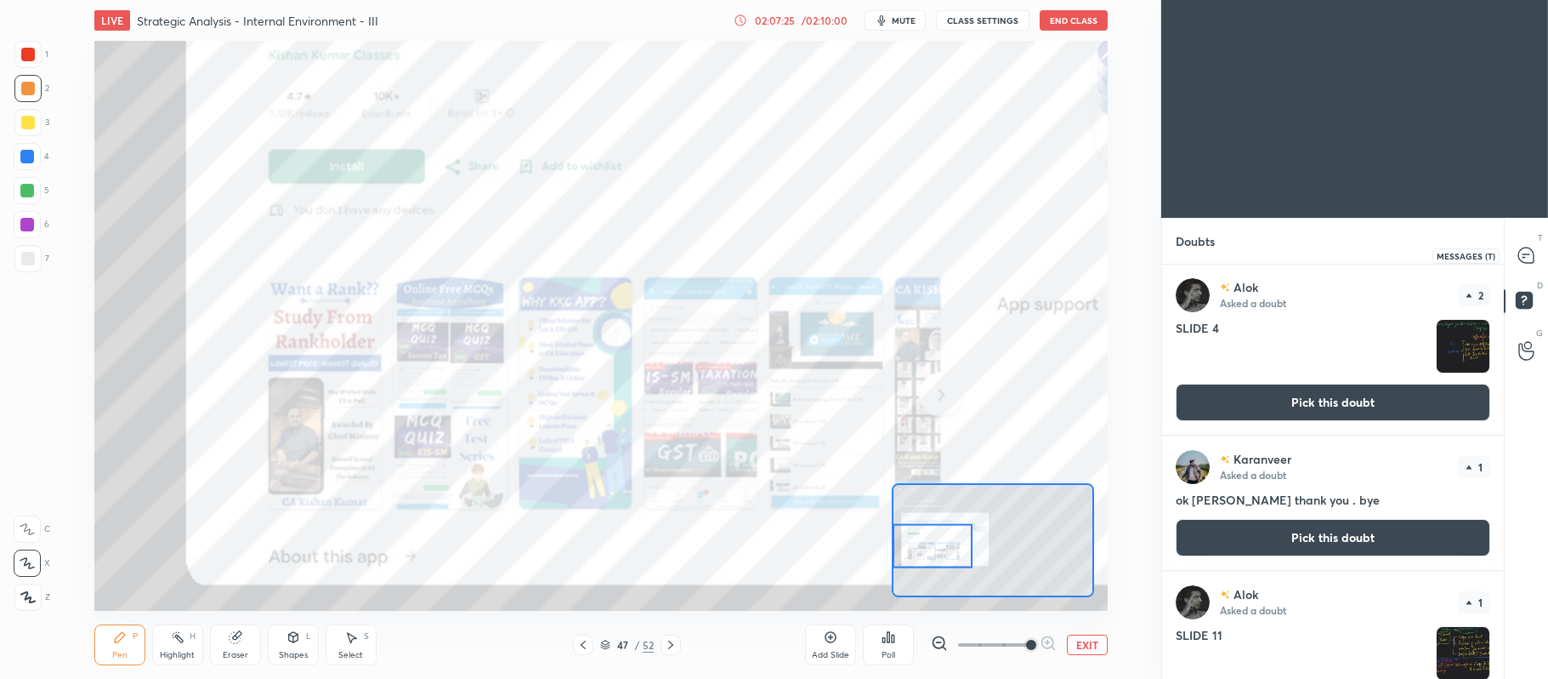
click at [1528, 245] on div at bounding box center [1527, 255] width 34 height 31
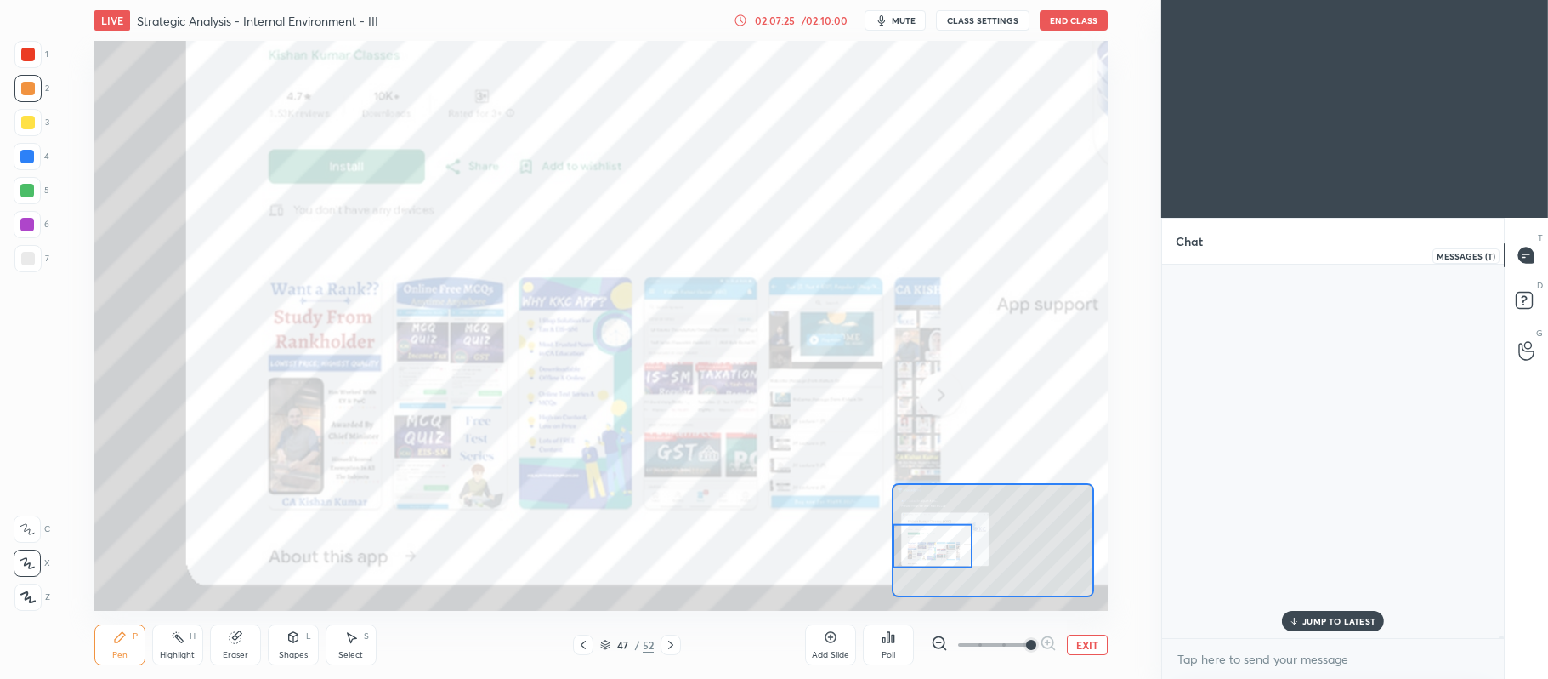
scroll to position [369, 337]
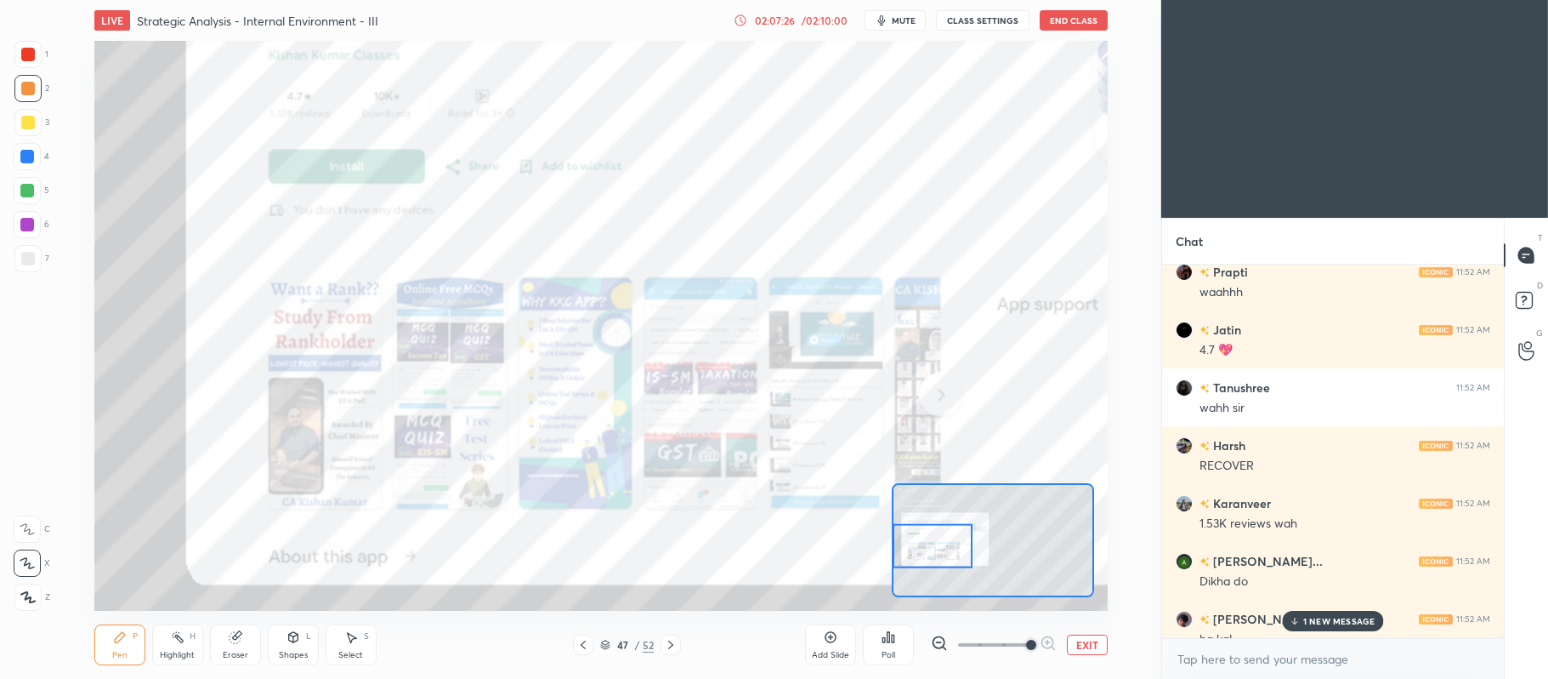
click at [1080, 641] on button "EXIT" at bounding box center [1087, 644] width 41 height 20
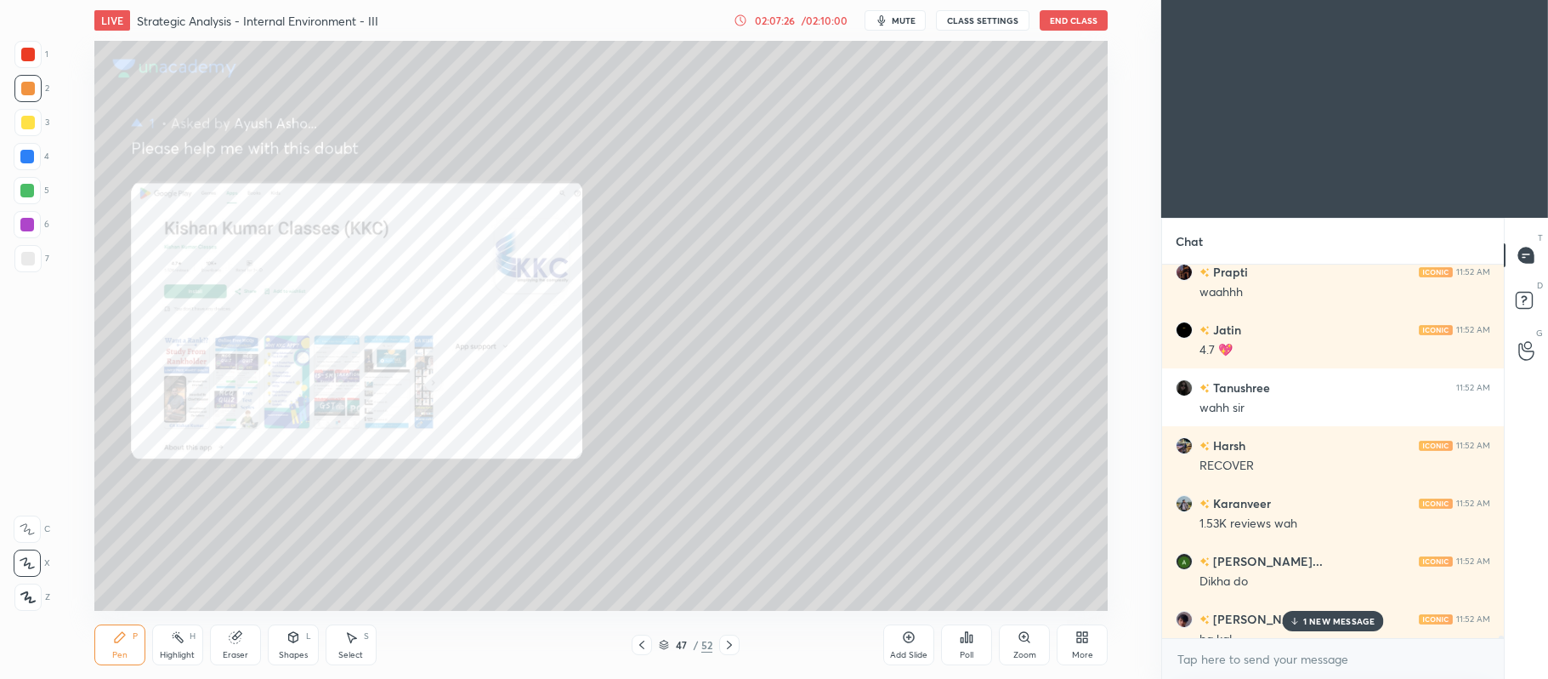
scroll to position [72855, 0]
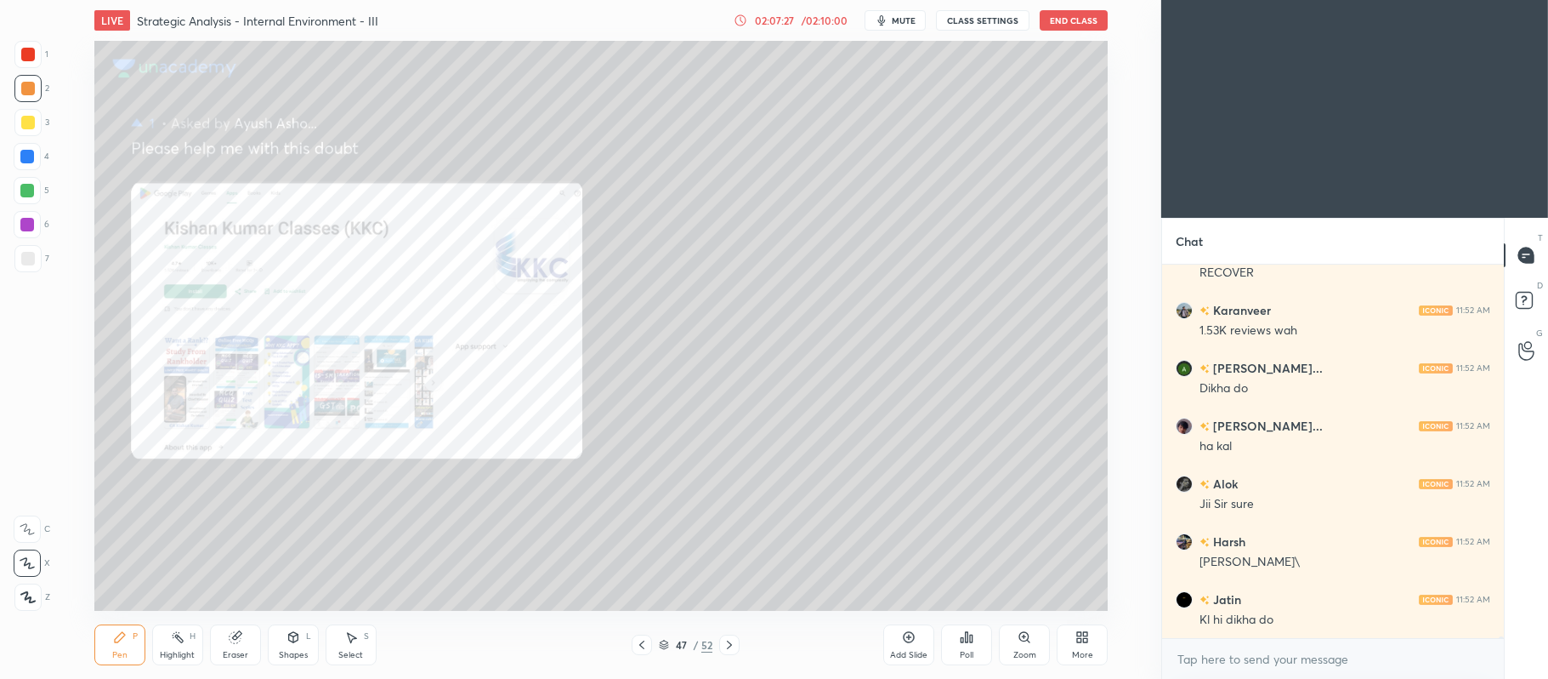
click at [923, 643] on div "Add Slide" at bounding box center [909, 644] width 51 height 41
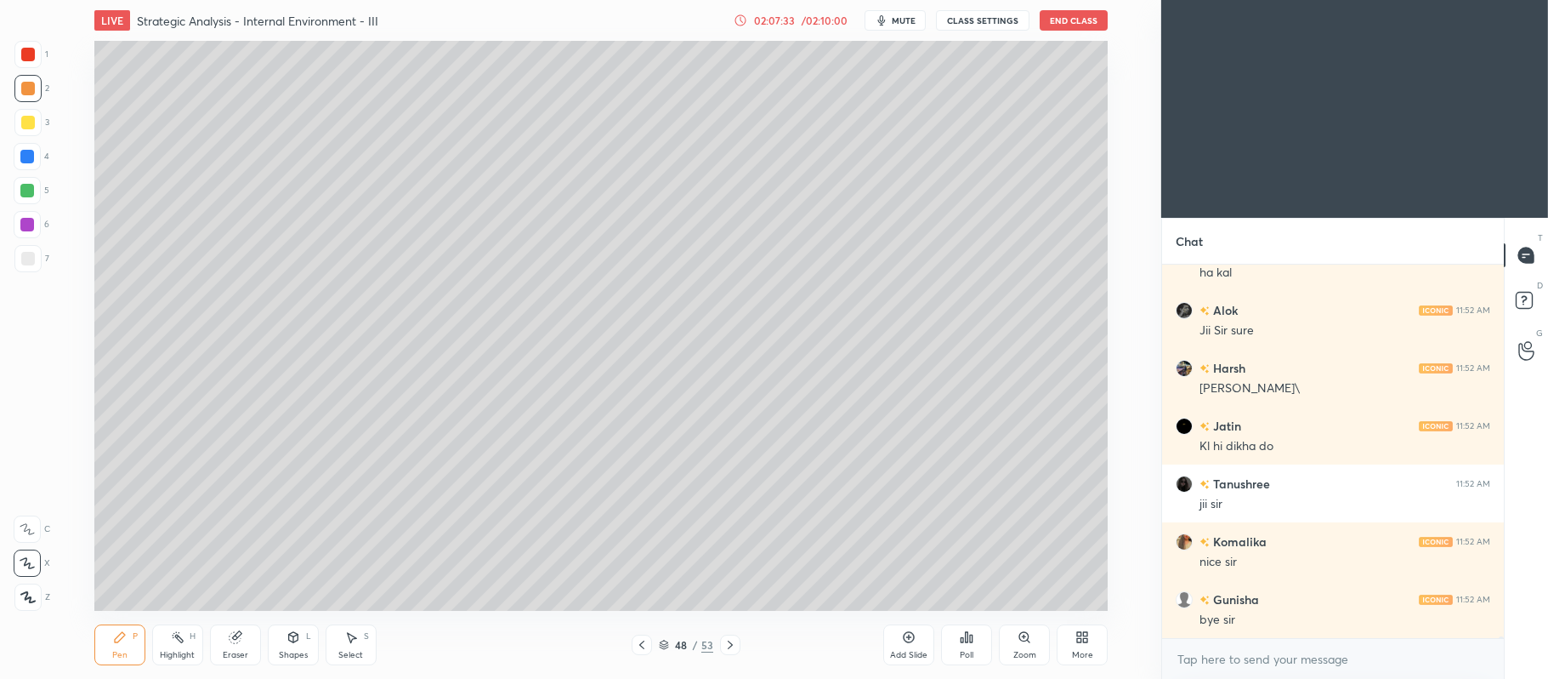
scroll to position [73318, 0]
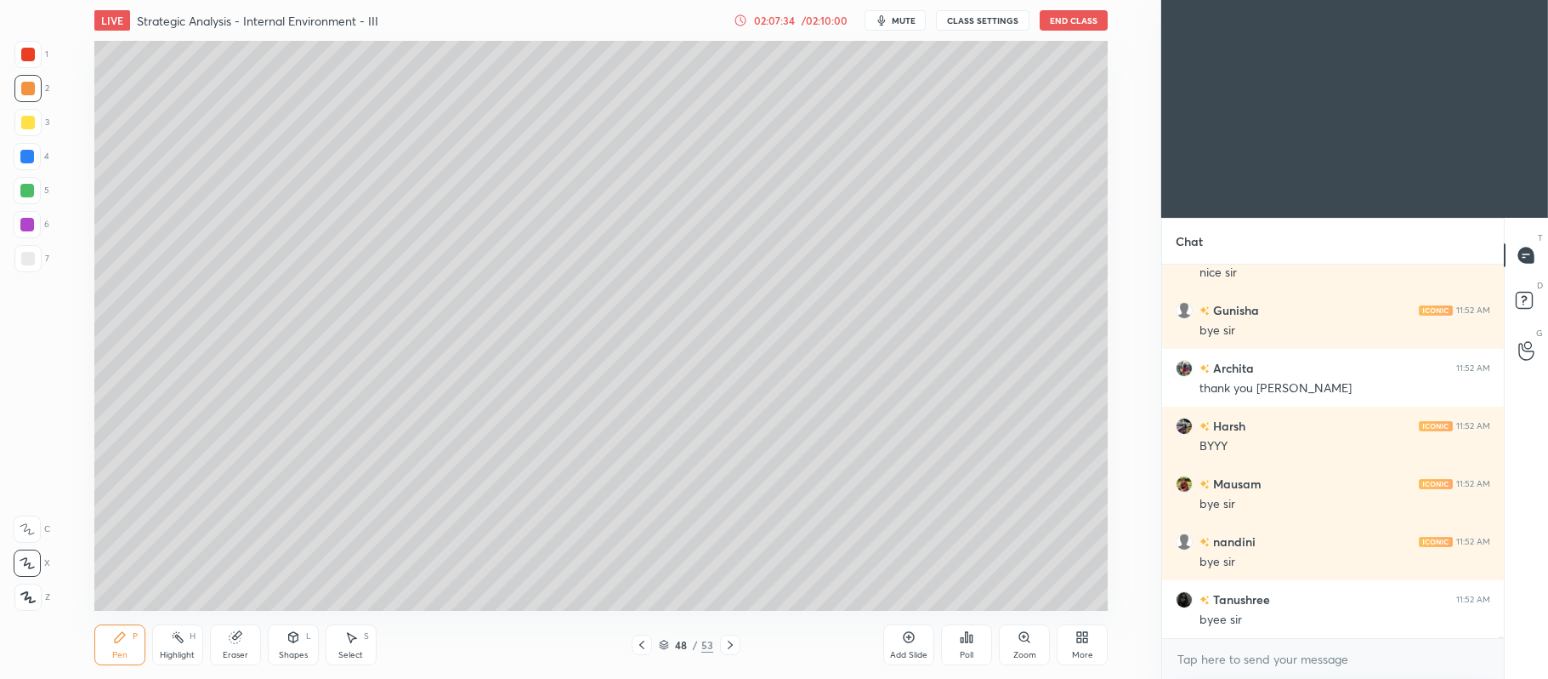
click at [1071, 22] on button "End Class" at bounding box center [1074, 20] width 68 height 20
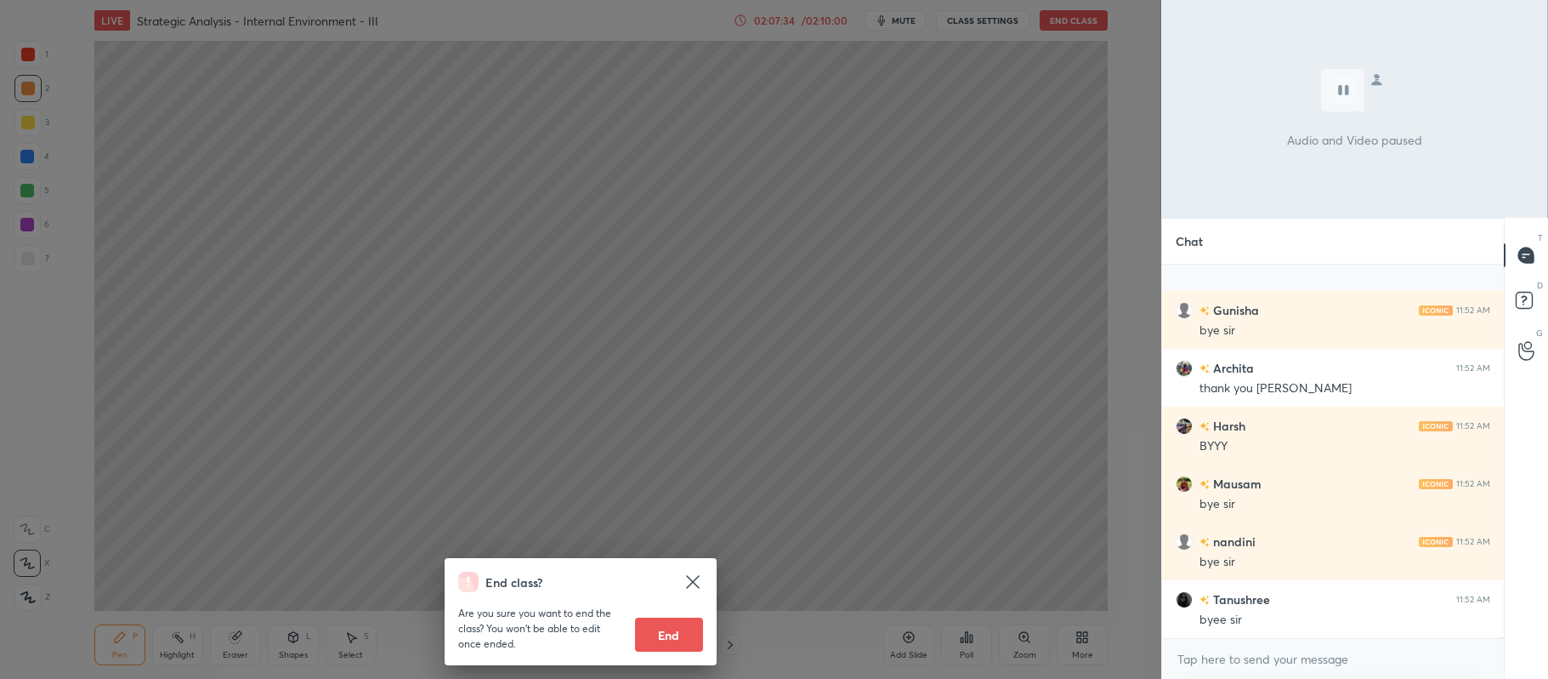
scroll to position [73433, 0]
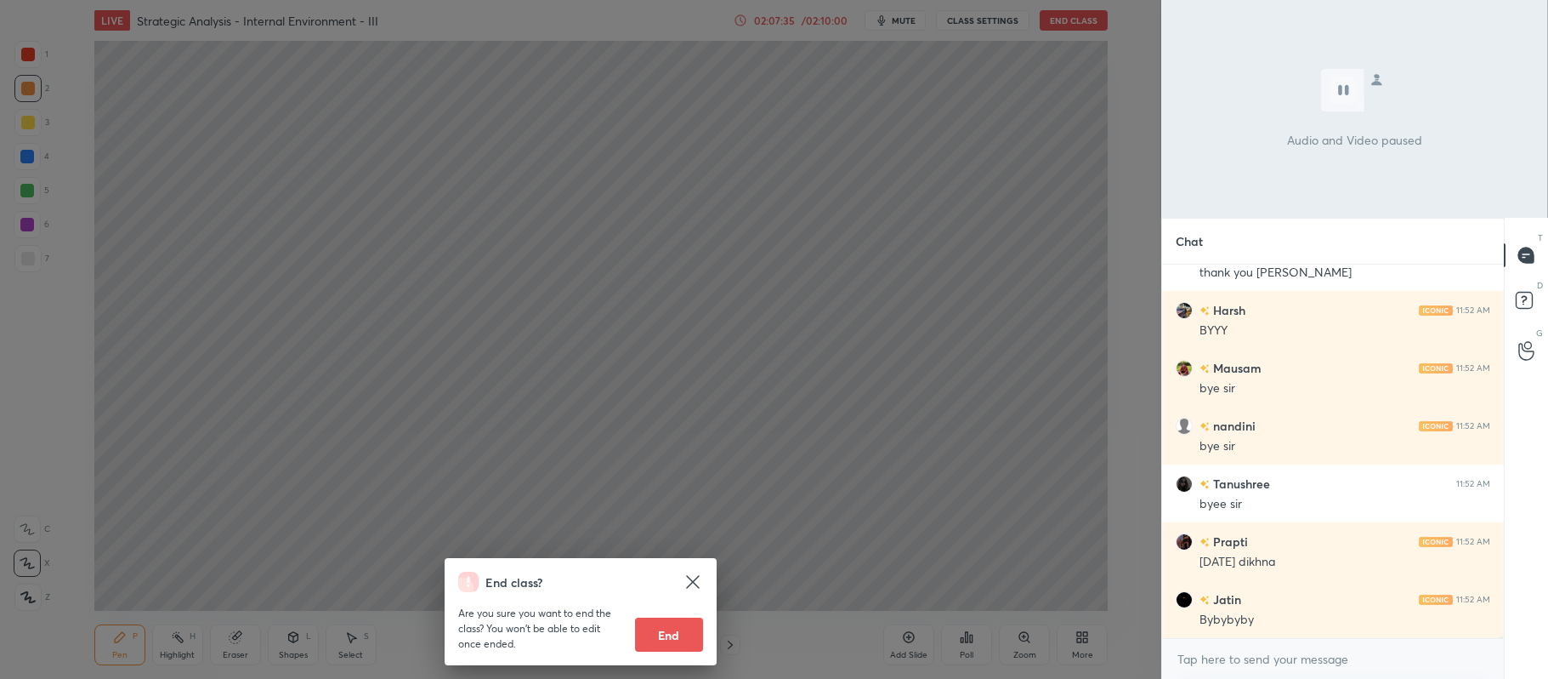
click at [674, 627] on button "End" at bounding box center [669, 634] width 68 height 34
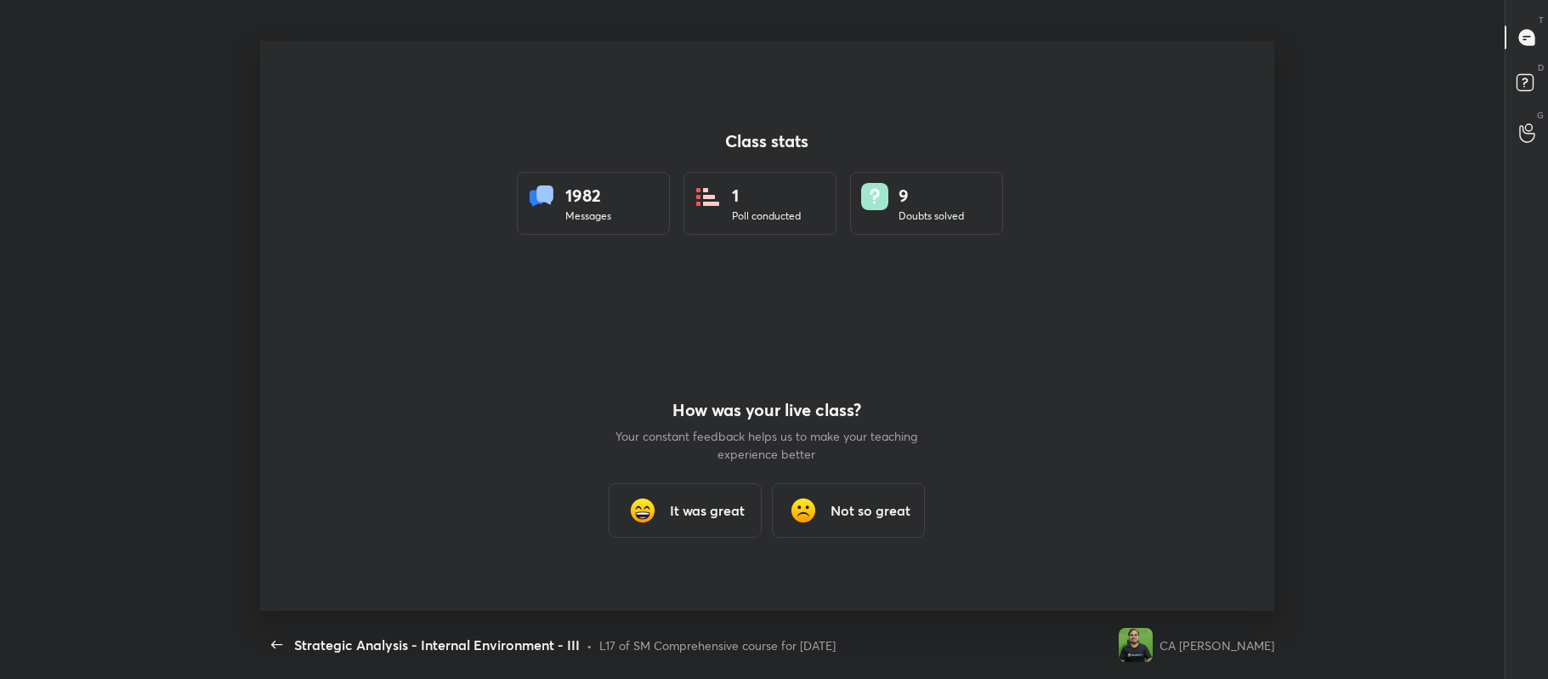
scroll to position [84464, 83499]
click at [681, 509] on h3 "It was great" at bounding box center [707, 510] width 75 height 20
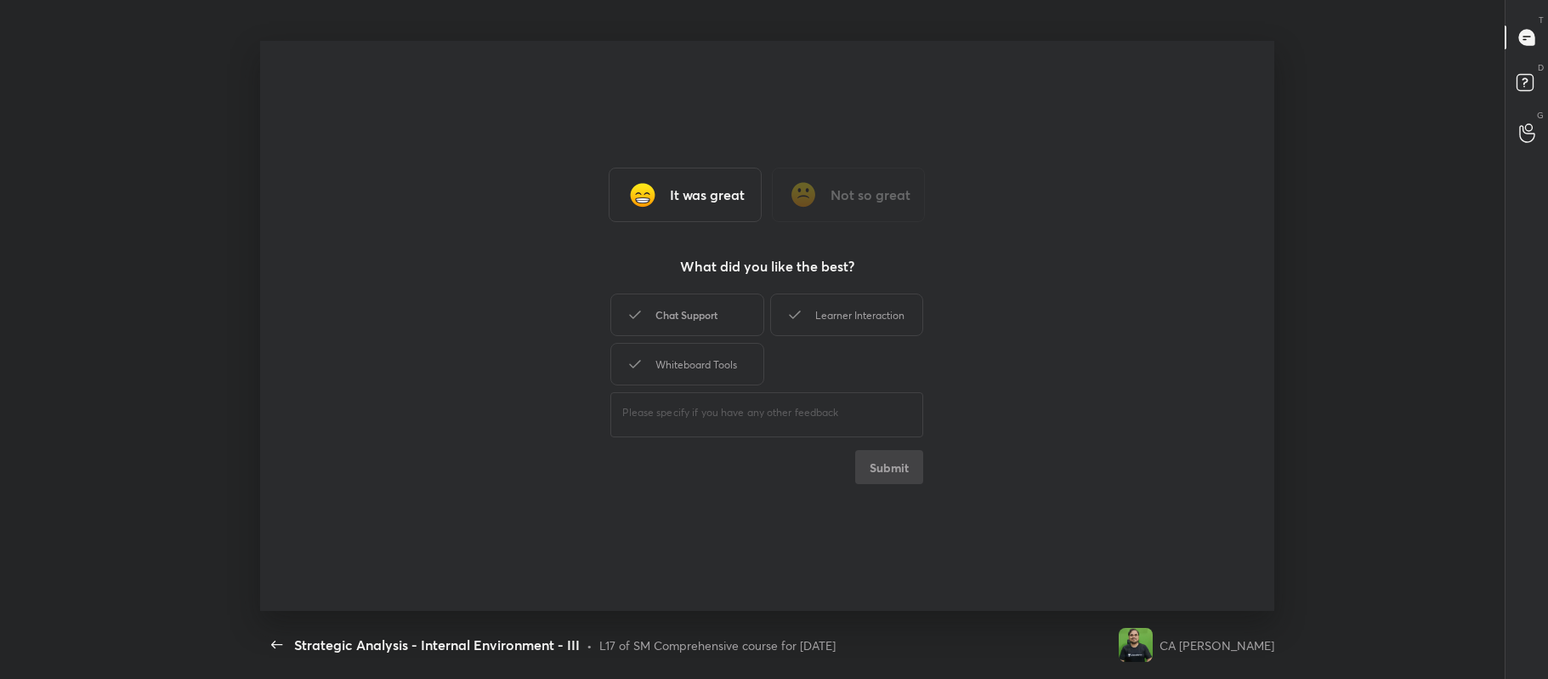
click at [694, 317] on div "Chat Support" at bounding box center [687, 314] width 153 height 43
click at [847, 327] on div "Learner Interaction" at bounding box center [846, 314] width 153 height 43
click at [733, 357] on div "Whiteboard Tools" at bounding box center [687, 364] width 153 height 43
click at [895, 461] on button "Submit" at bounding box center [889, 467] width 68 height 34
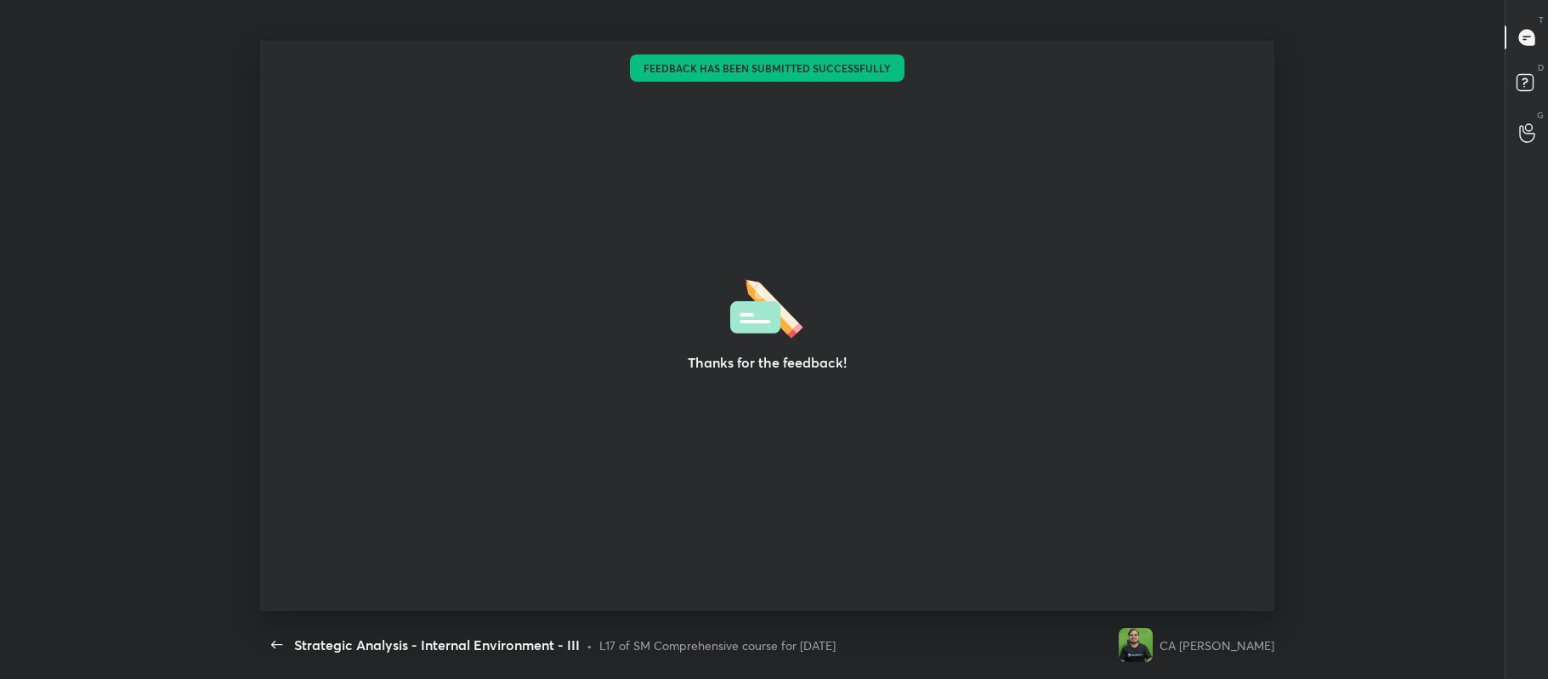
type textarea "x"
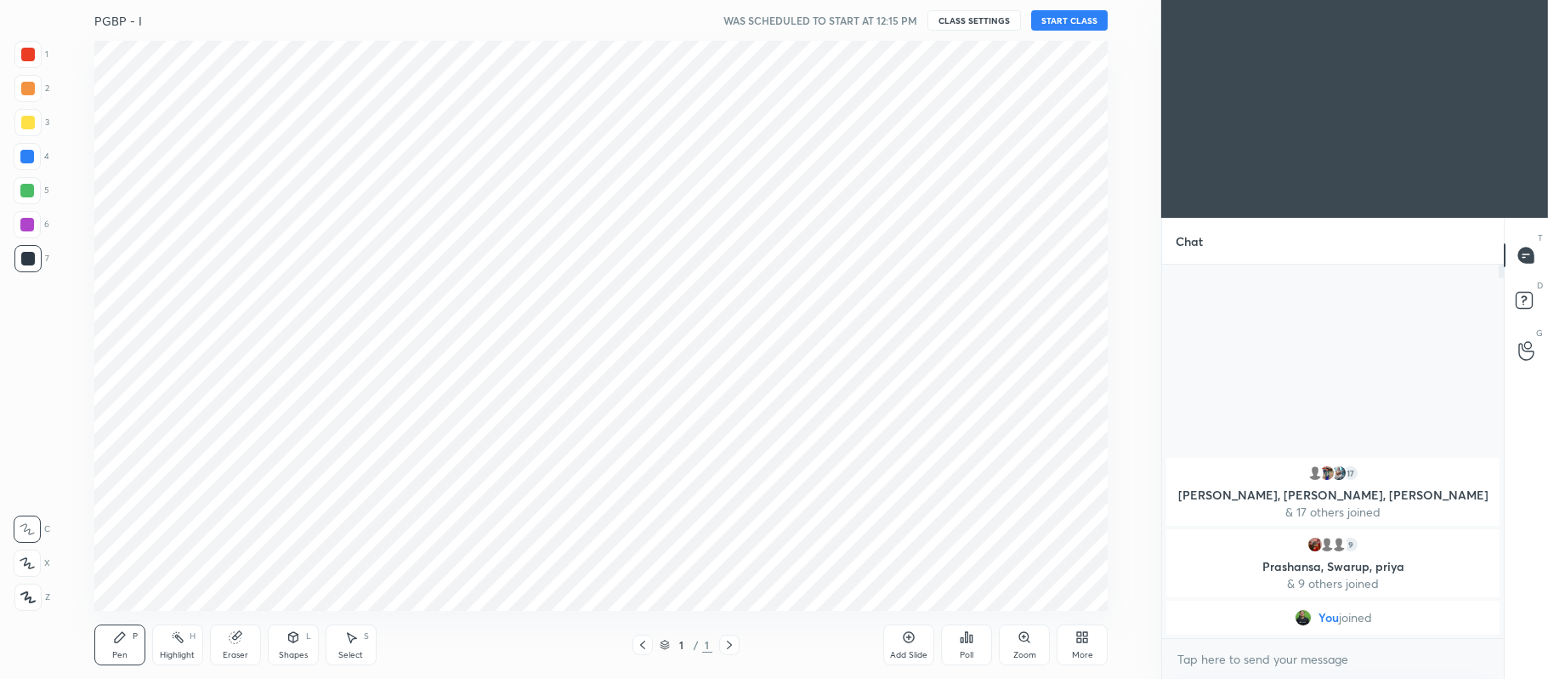
scroll to position [570, 1093]
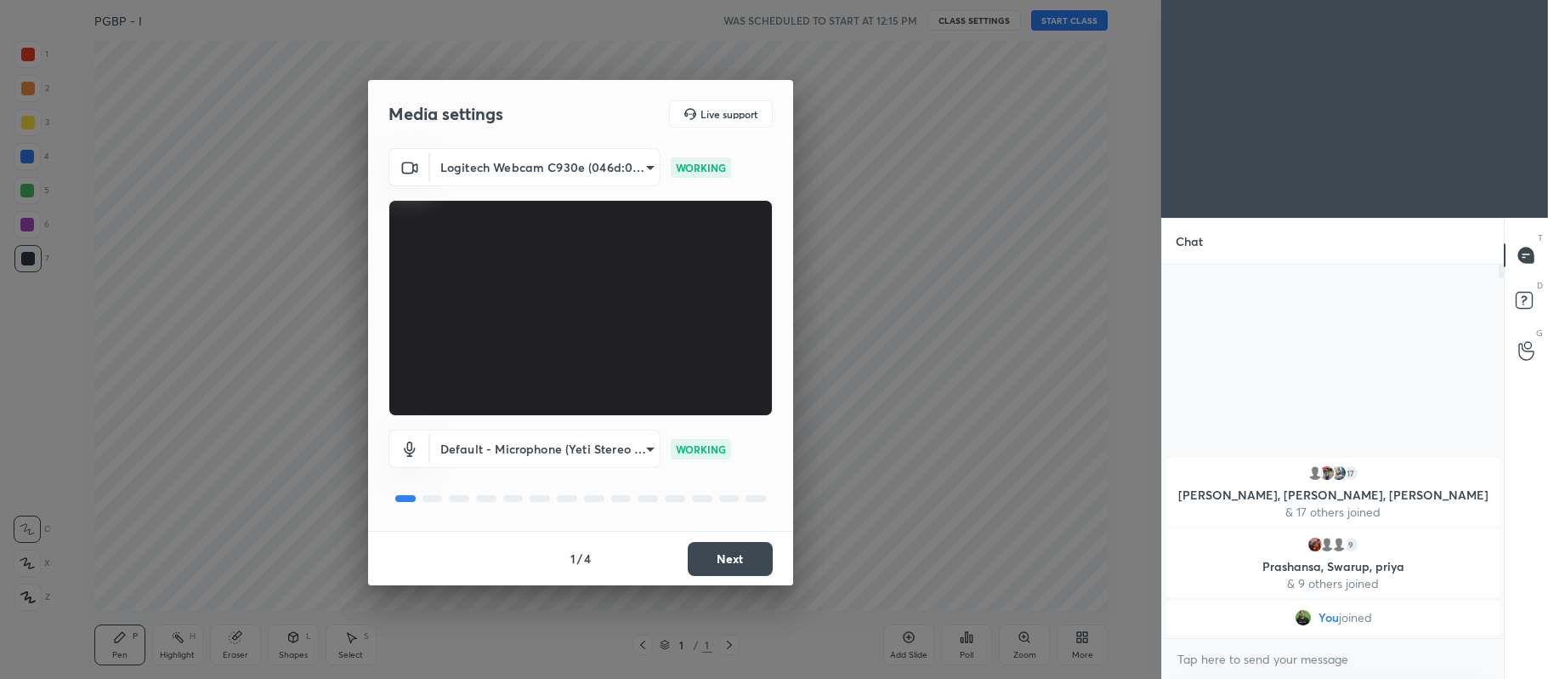
click at [713, 556] on button "Next" at bounding box center [730, 559] width 85 height 34
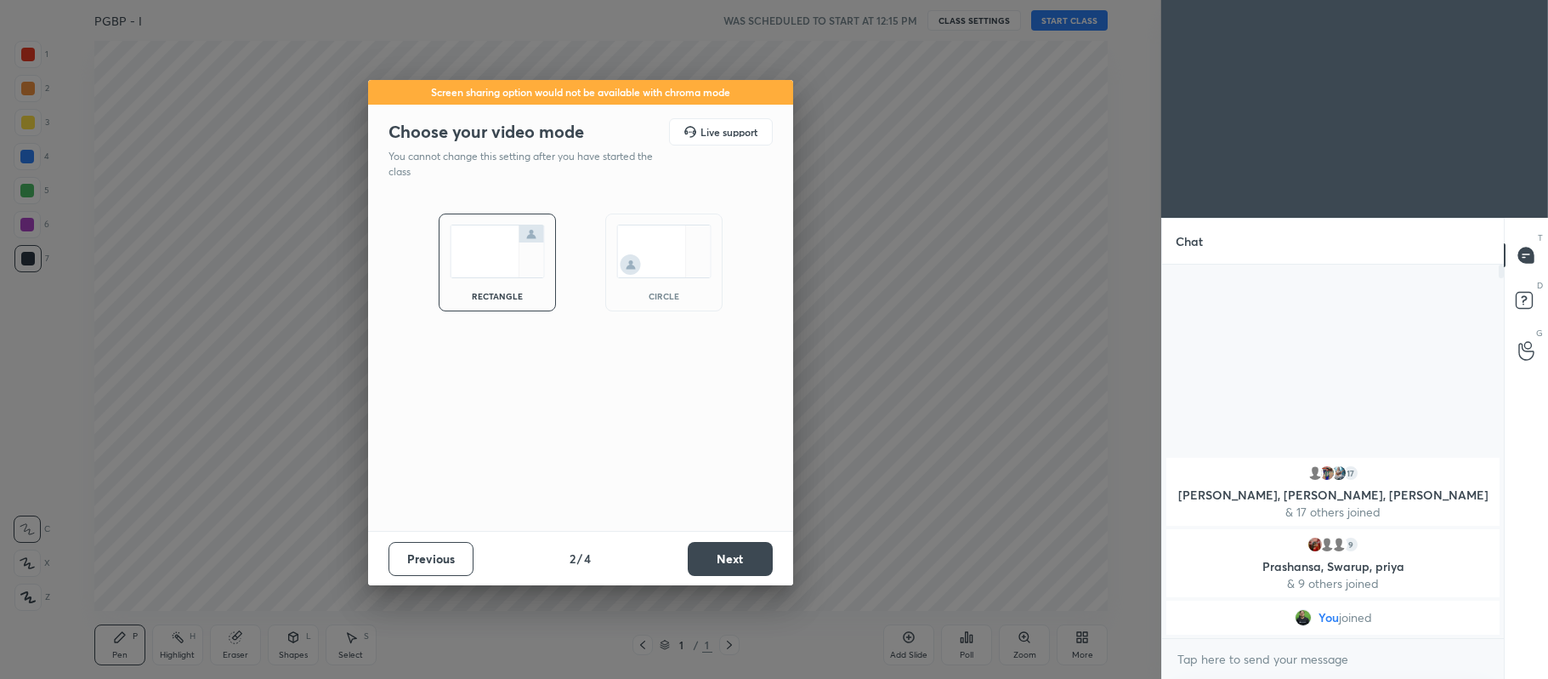
click at [705, 556] on button "Next" at bounding box center [730, 559] width 85 height 34
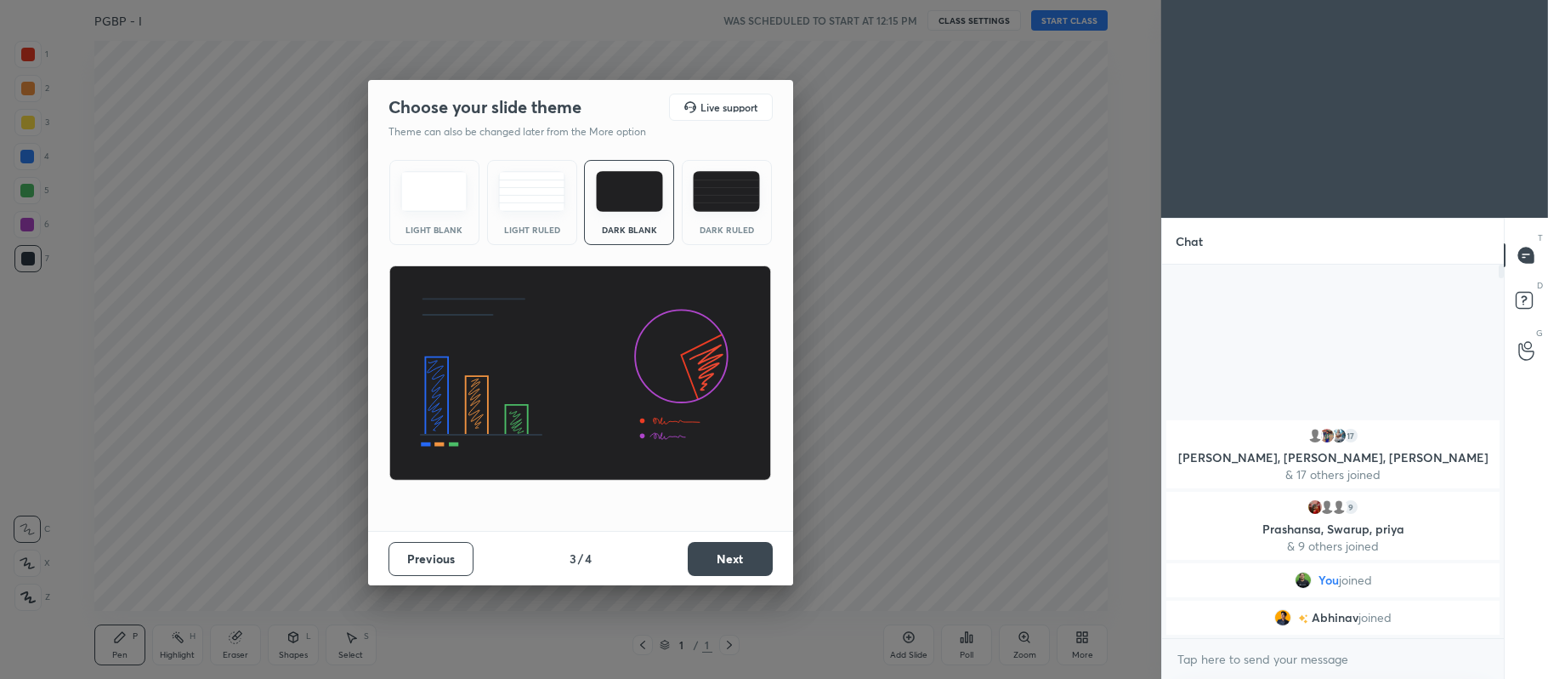
click at [719, 199] on img at bounding box center [726, 191] width 67 height 41
click at [738, 565] on button "Next" at bounding box center [730, 559] width 85 height 34
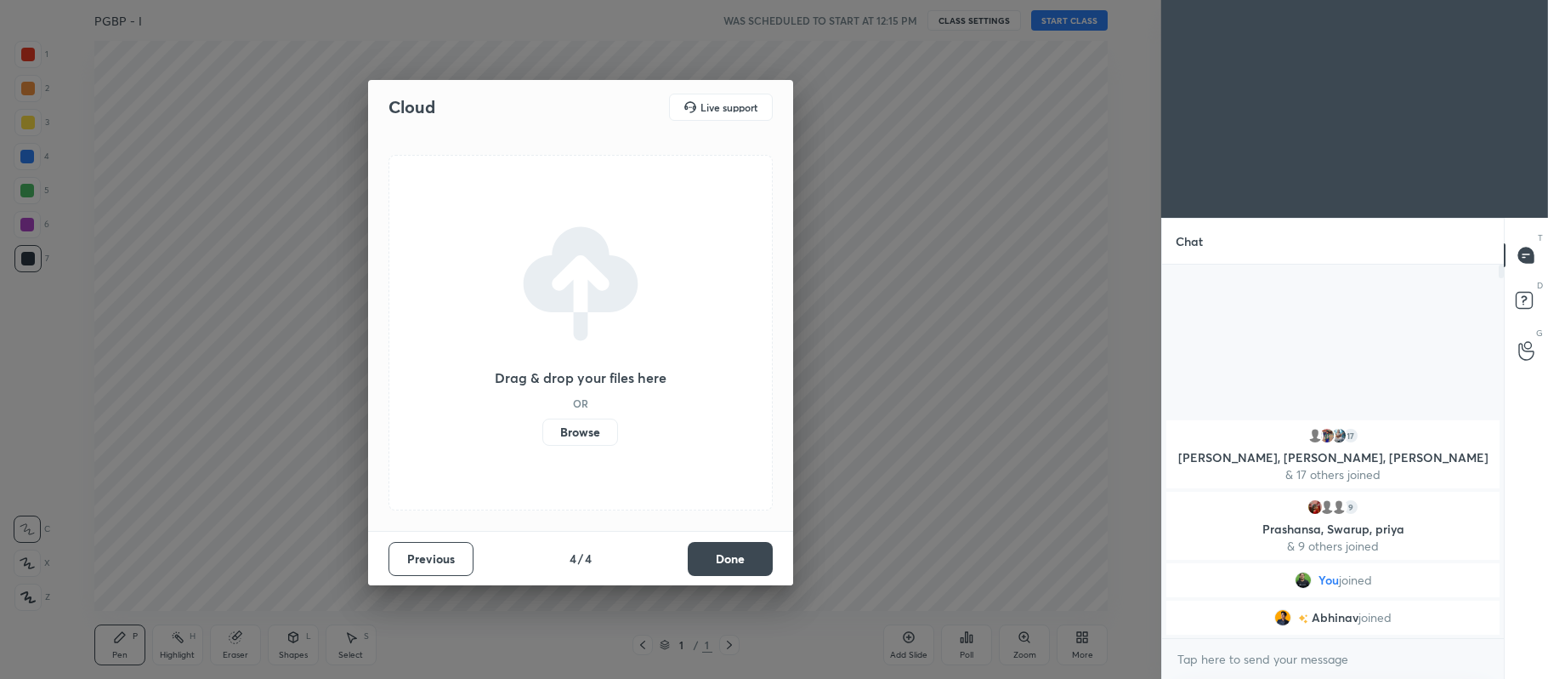
click at [582, 434] on label "Browse" at bounding box center [581, 431] width 76 height 27
click at [543, 434] on input "Browse" at bounding box center [543, 431] width 0 height 27
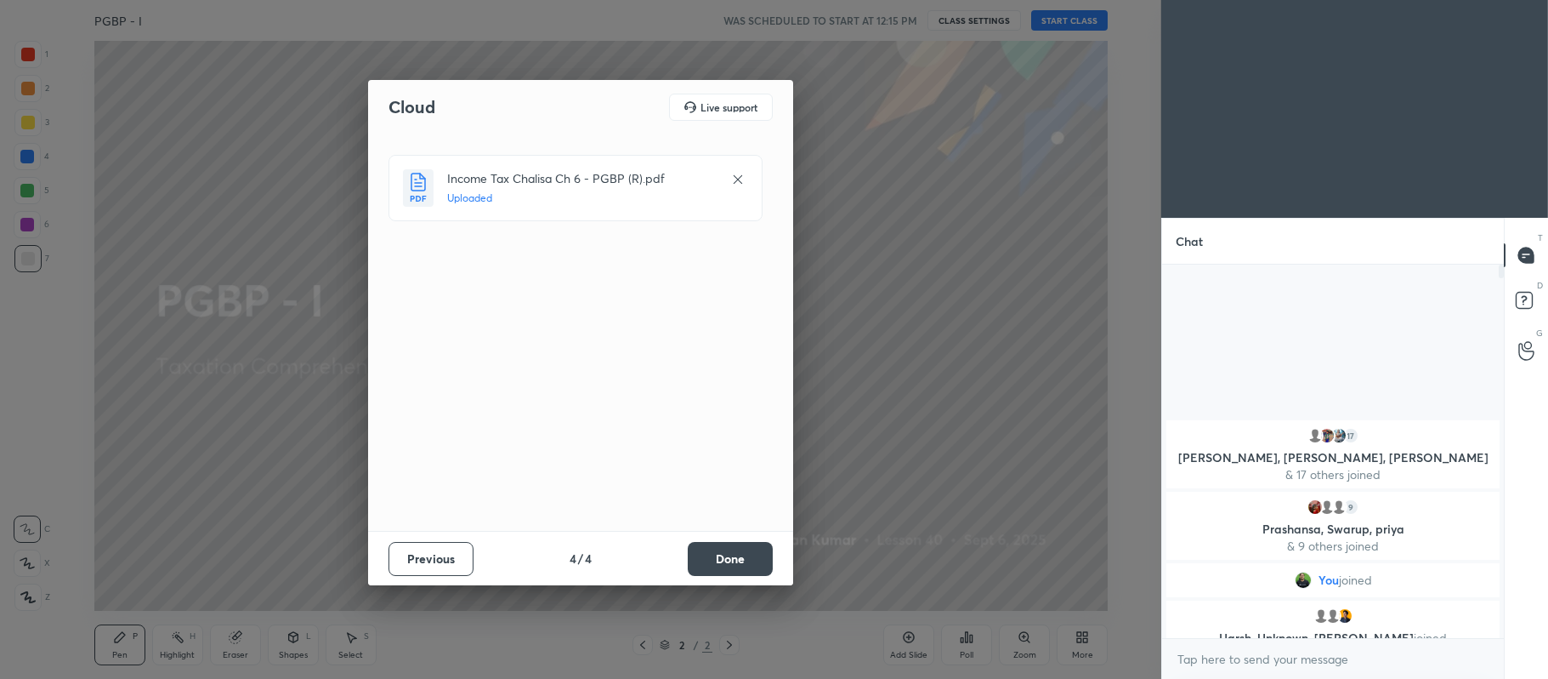
click at [725, 563] on button "Done" at bounding box center [730, 559] width 85 height 34
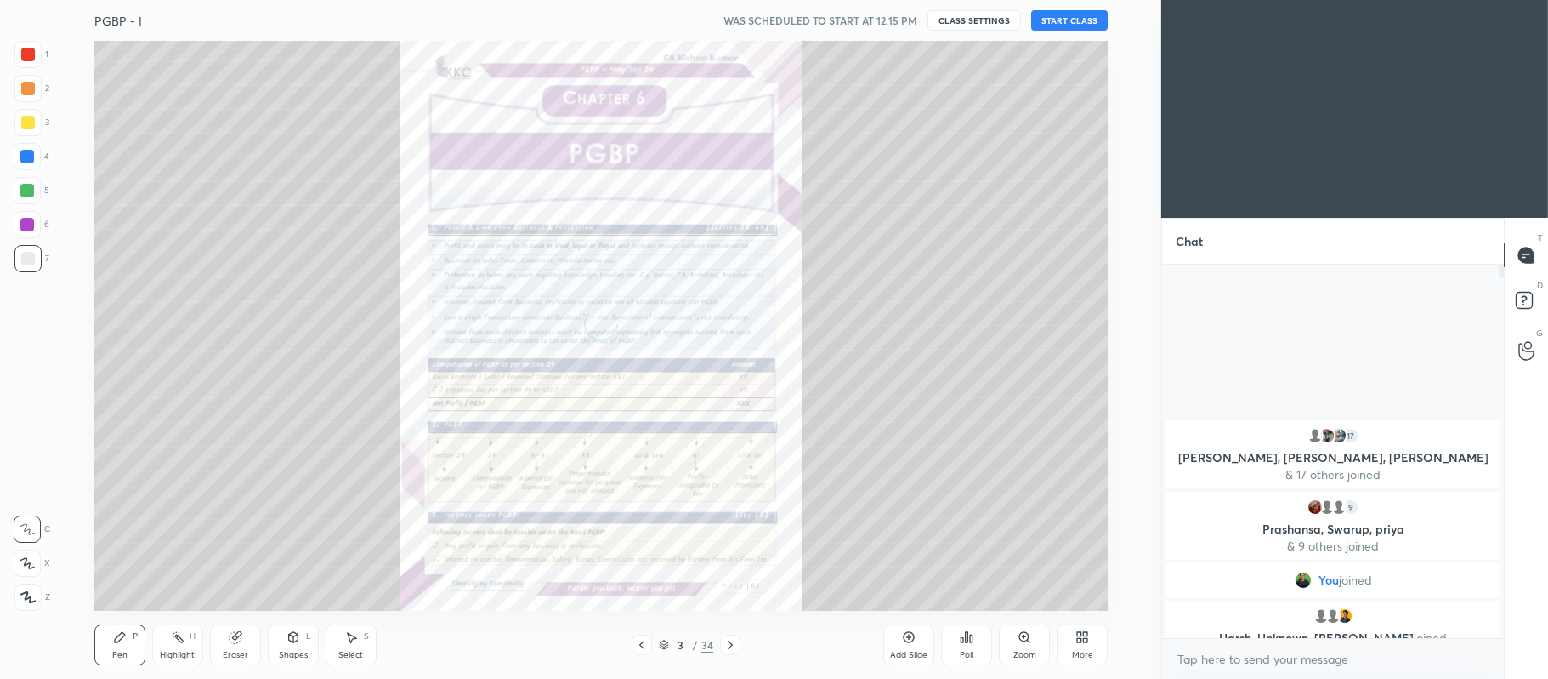
click at [665, 641] on icon at bounding box center [664, 642] width 9 height 4
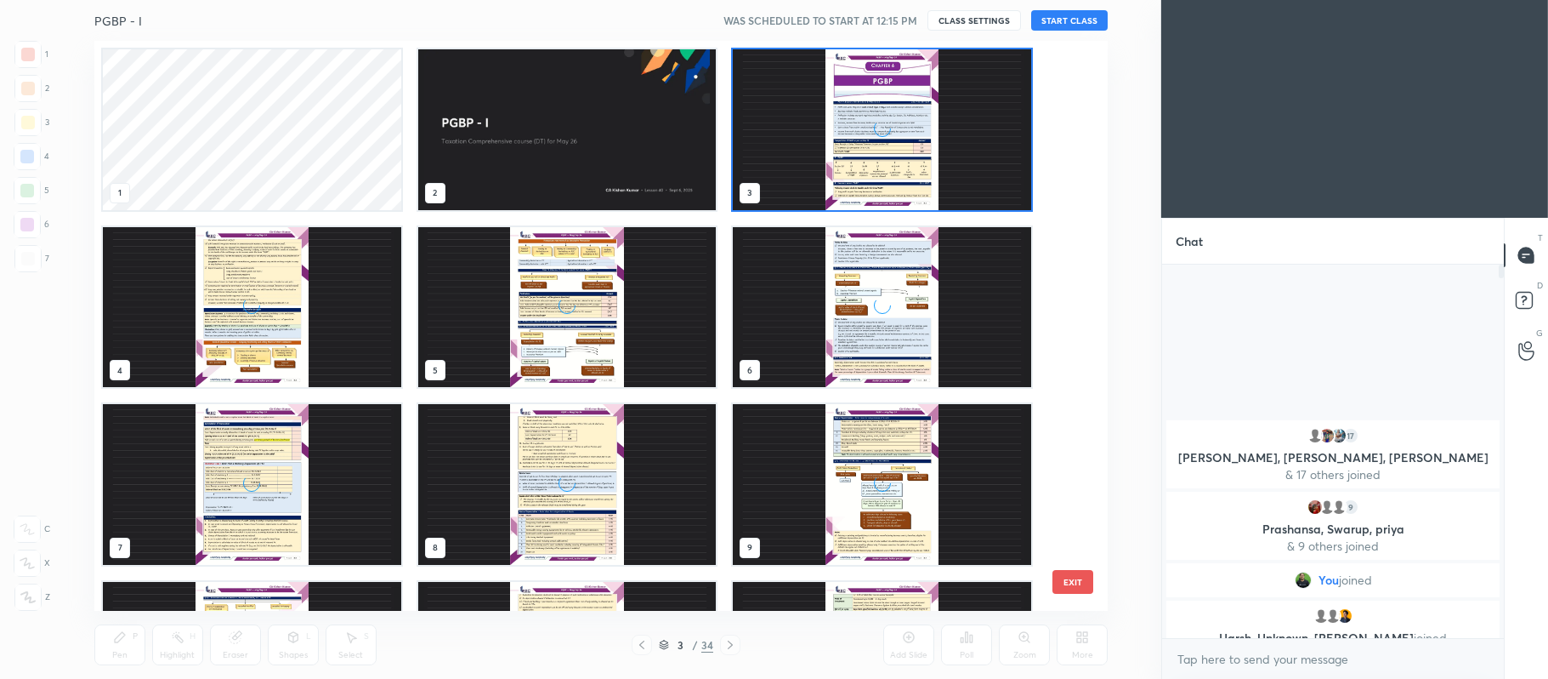
scroll to position [565, 1005]
click at [916, 121] on img "grid" at bounding box center [882, 129] width 298 height 161
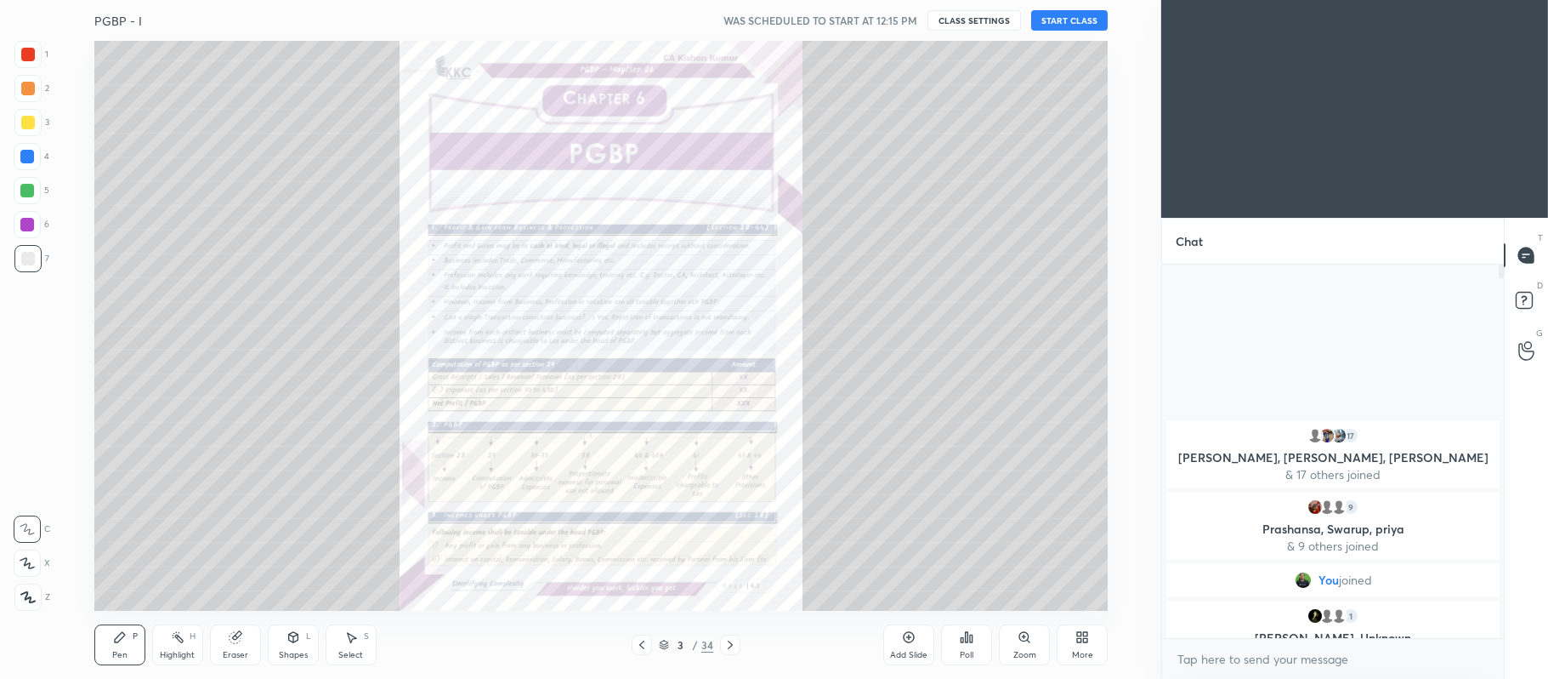
click at [913, 124] on img "grid" at bounding box center [882, 129] width 298 height 161
click at [913, 116] on img "grid" at bounding box center [882, 129] width 298 height 161
click at [21, 123] on div at bounding box center [28, 123] width 14 height 14
click at [27, 559] on icon at bounding box center [27, 563] width 14 height 10
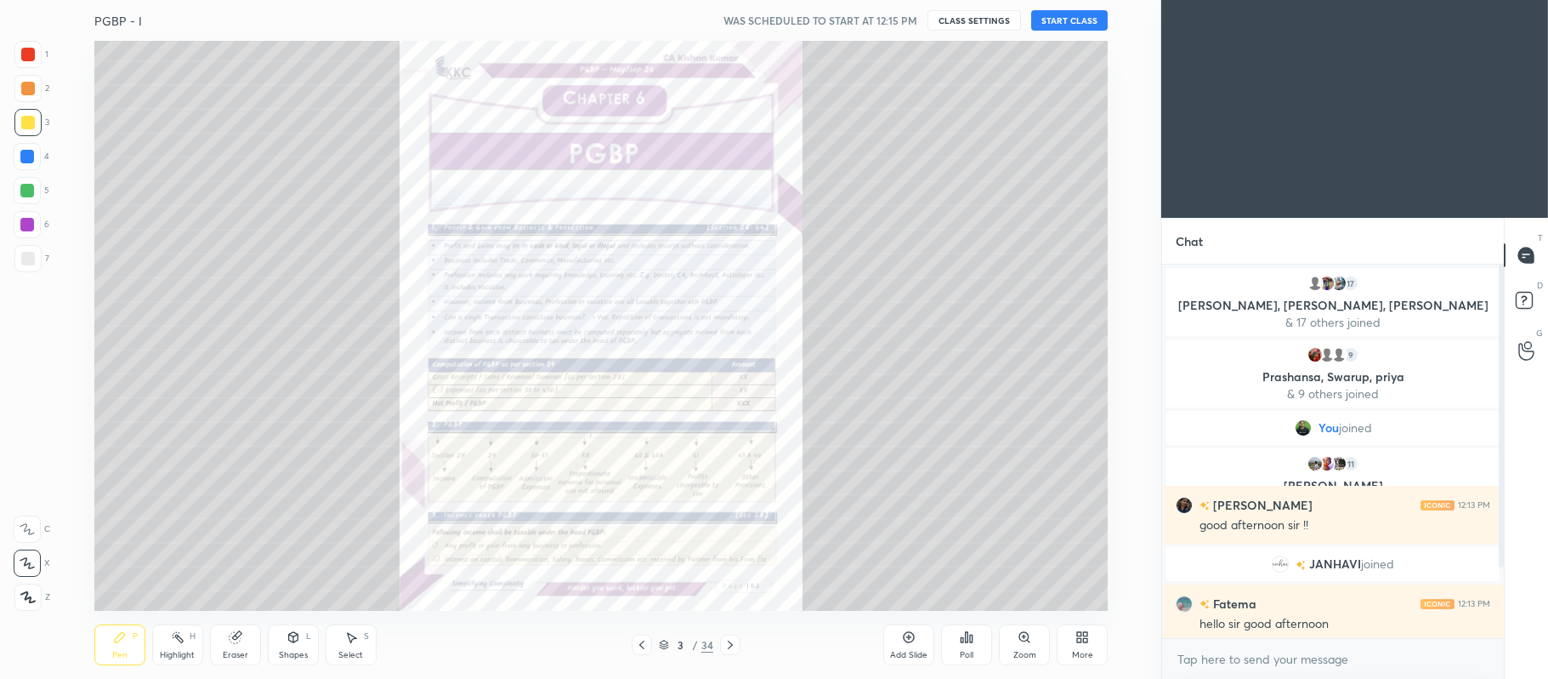
click at [646, 651] on icon at bounding box center [642, 645] width 14 height 14
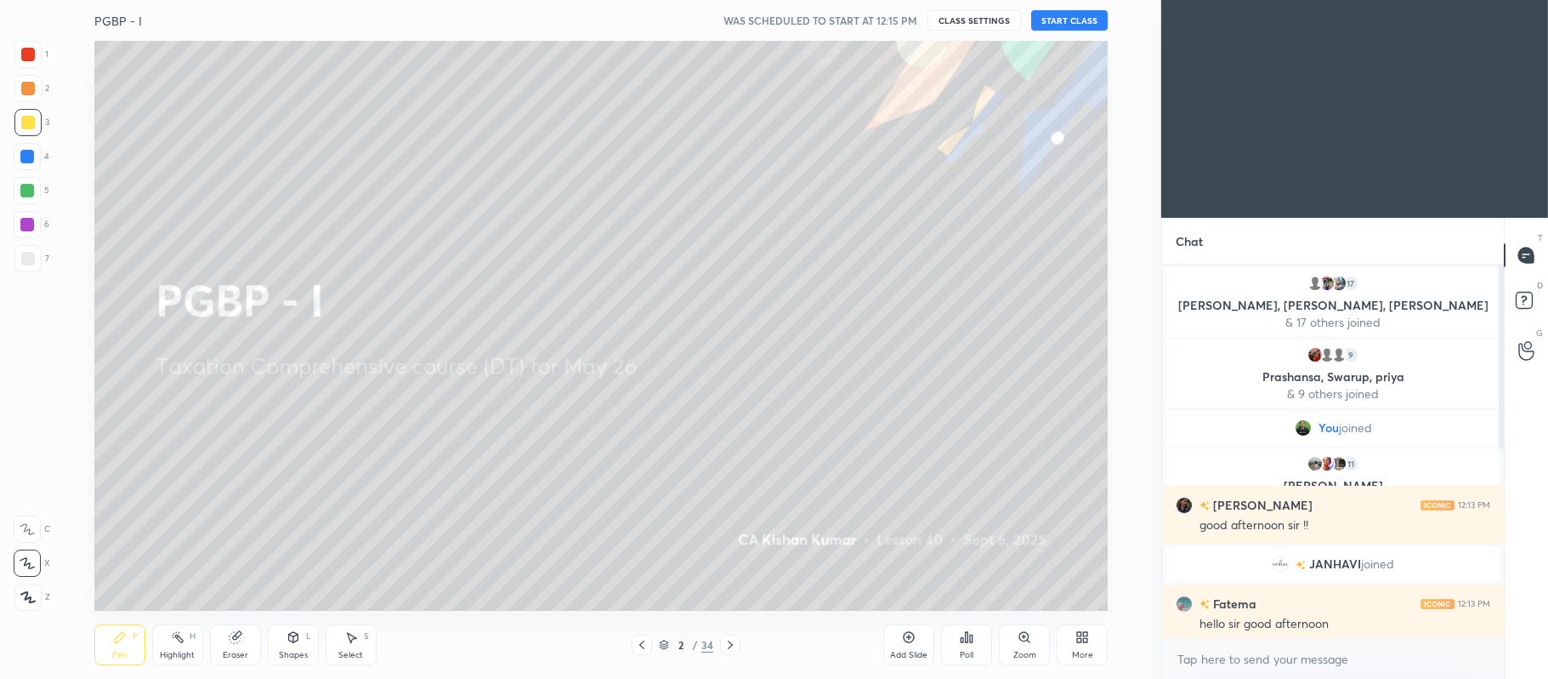
click at [1055, 21] on button "START CLASS" at bounding box center [1069, 20] width 77 height 20
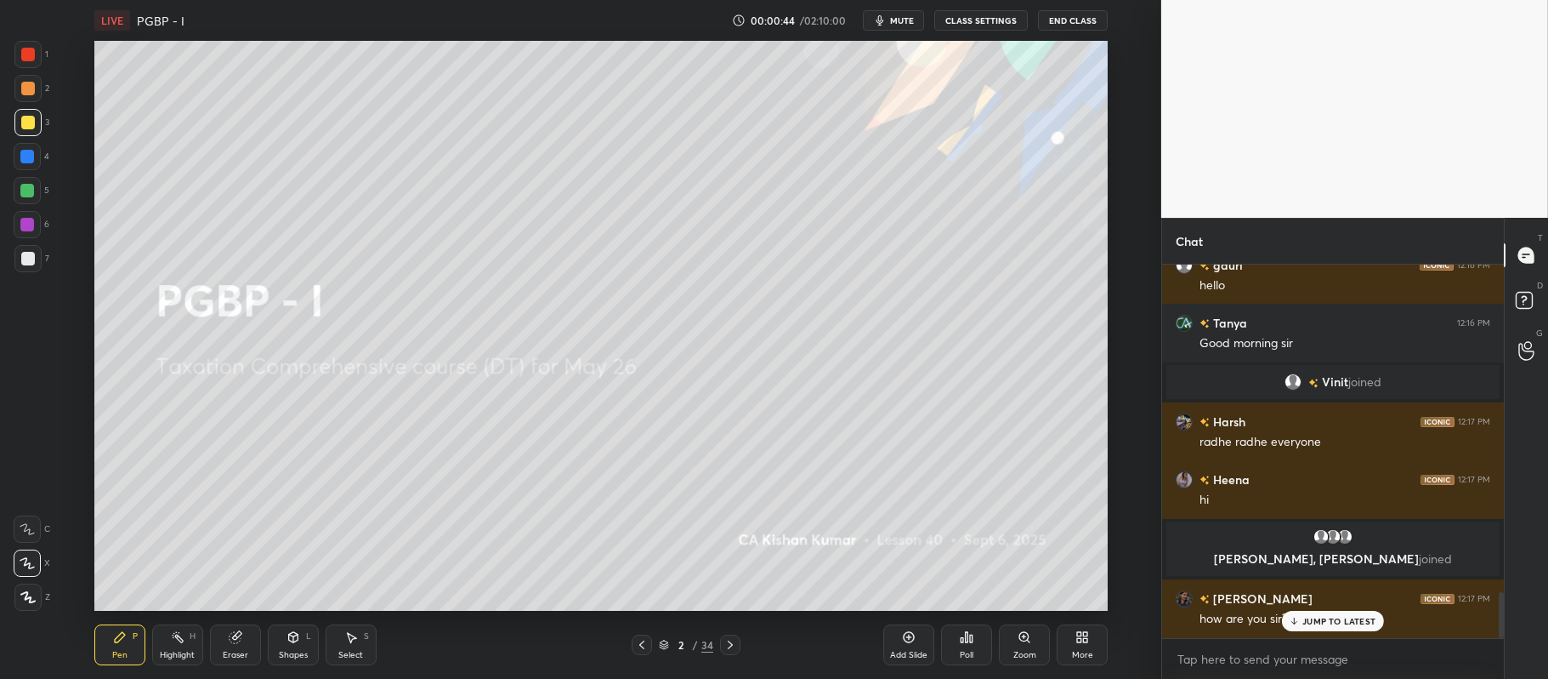
scroll to position [2648, 0]
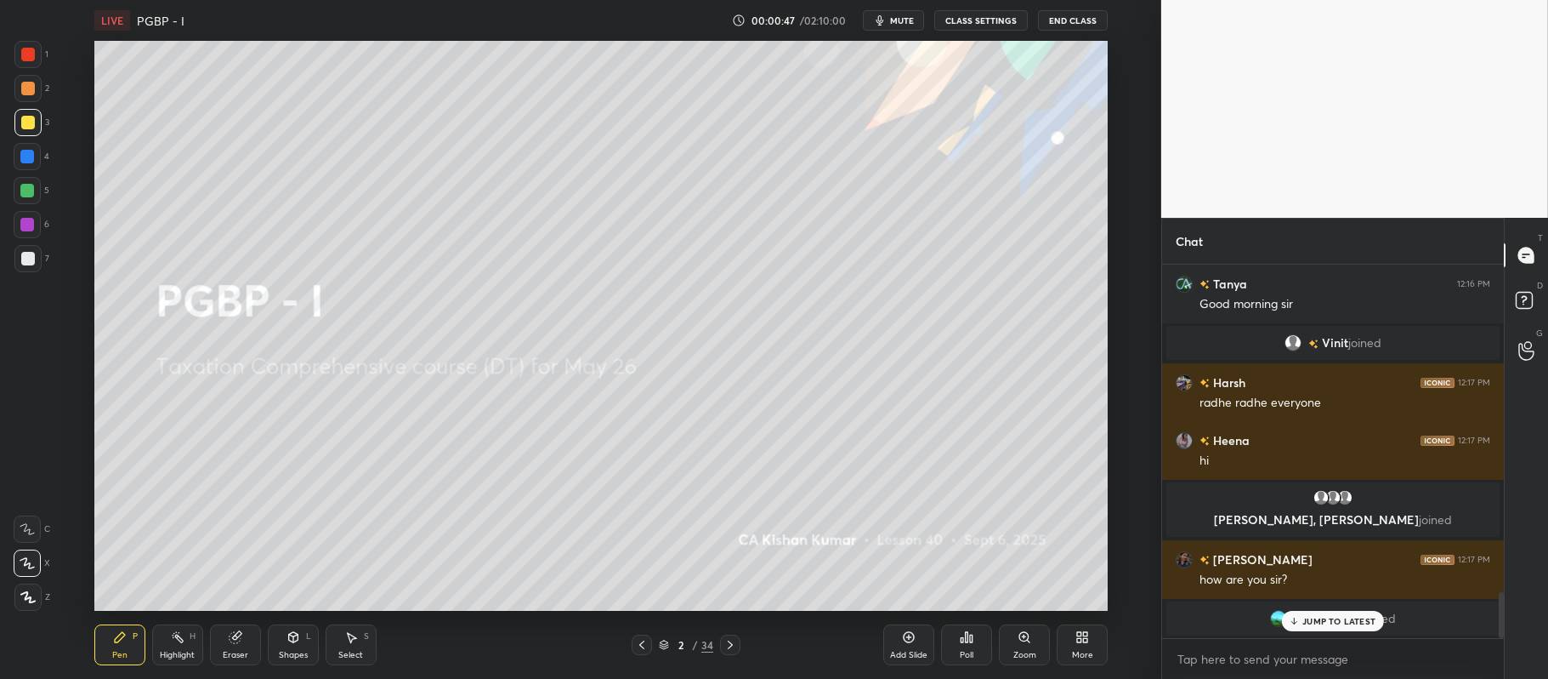
click at [963, 639] on icon at bounding box center [962, 640] width 3 height 4
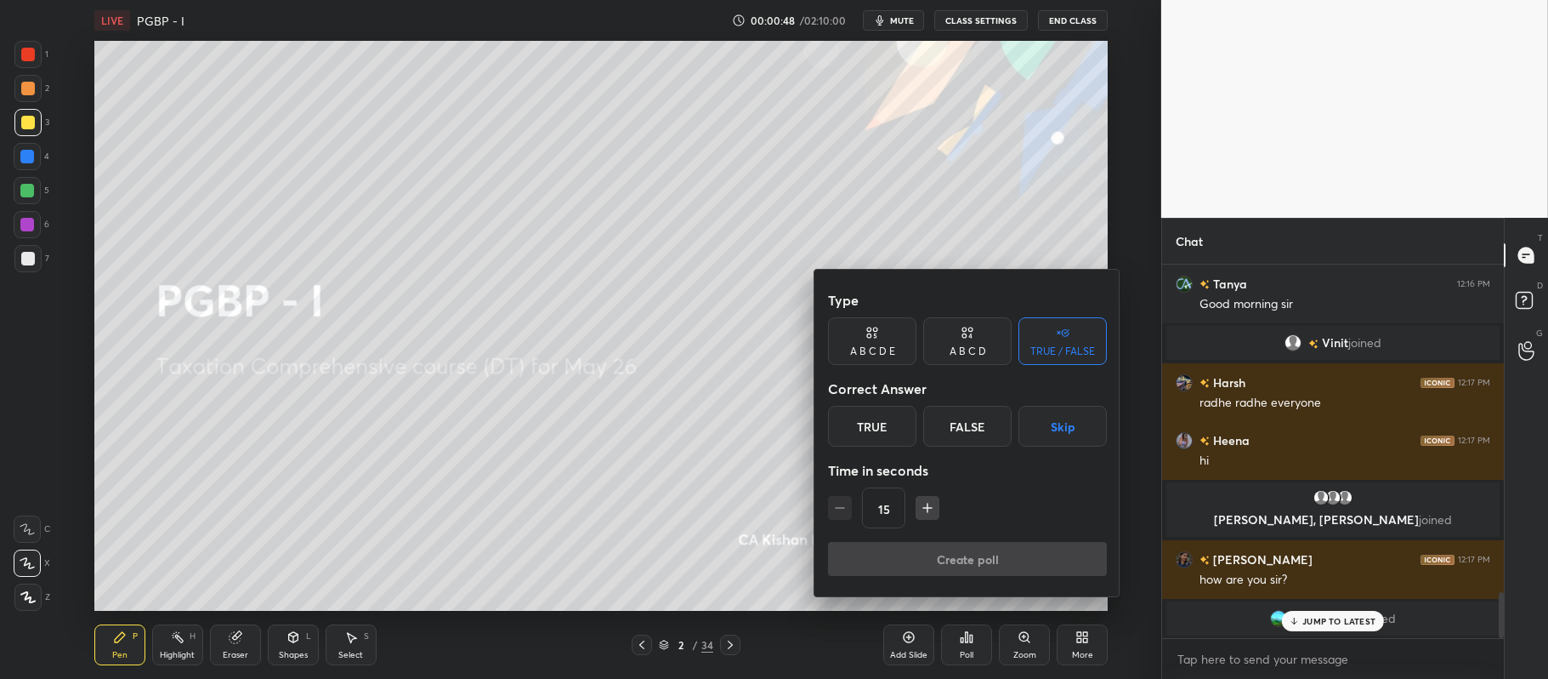
click at [876, 433] on div "True" at bounding box center [872, 426] width 88 height 41
click at [906, 546] on button "Create poll" at bounding box center [967, 559] width 279 height 34
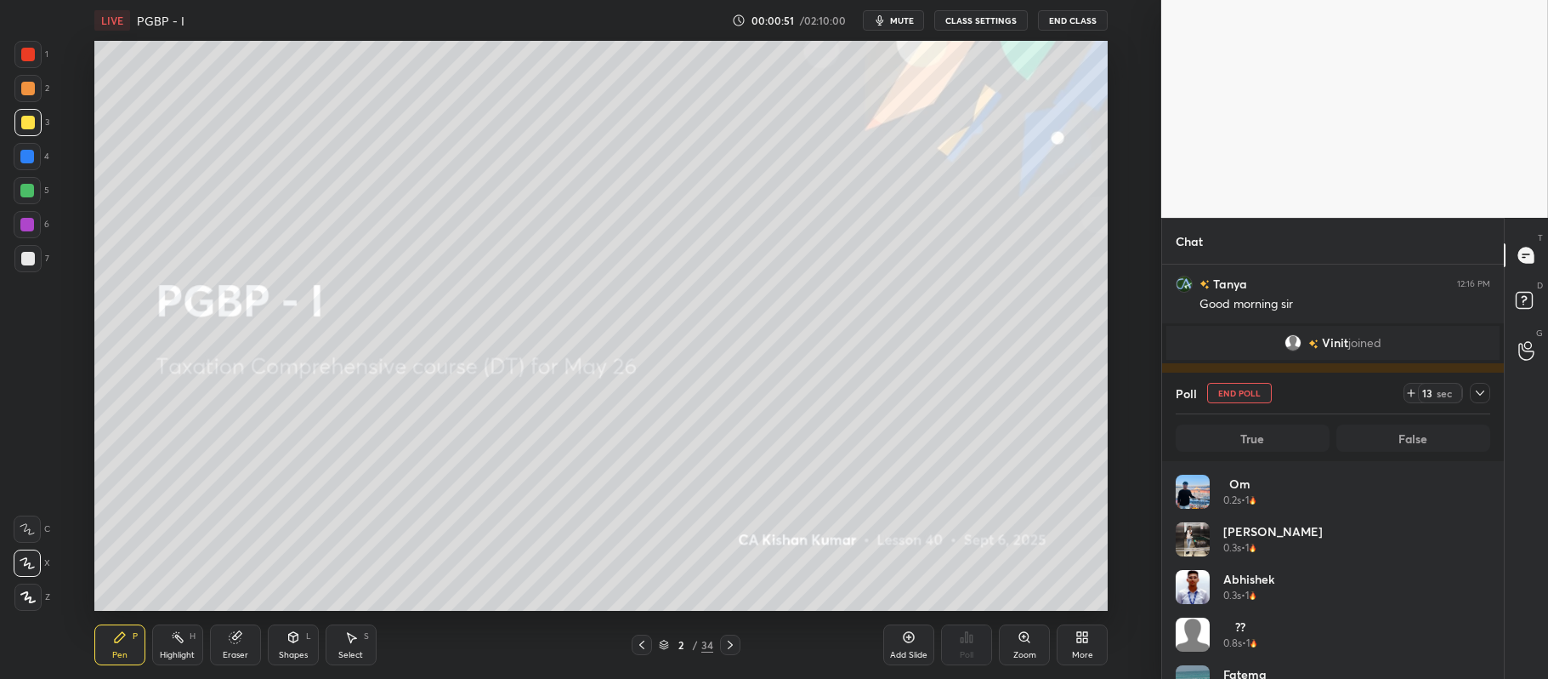
scroll to position [5, 4]
click at [1475, 393] on icon at bounding box center [1481, 393] width 14 height 14
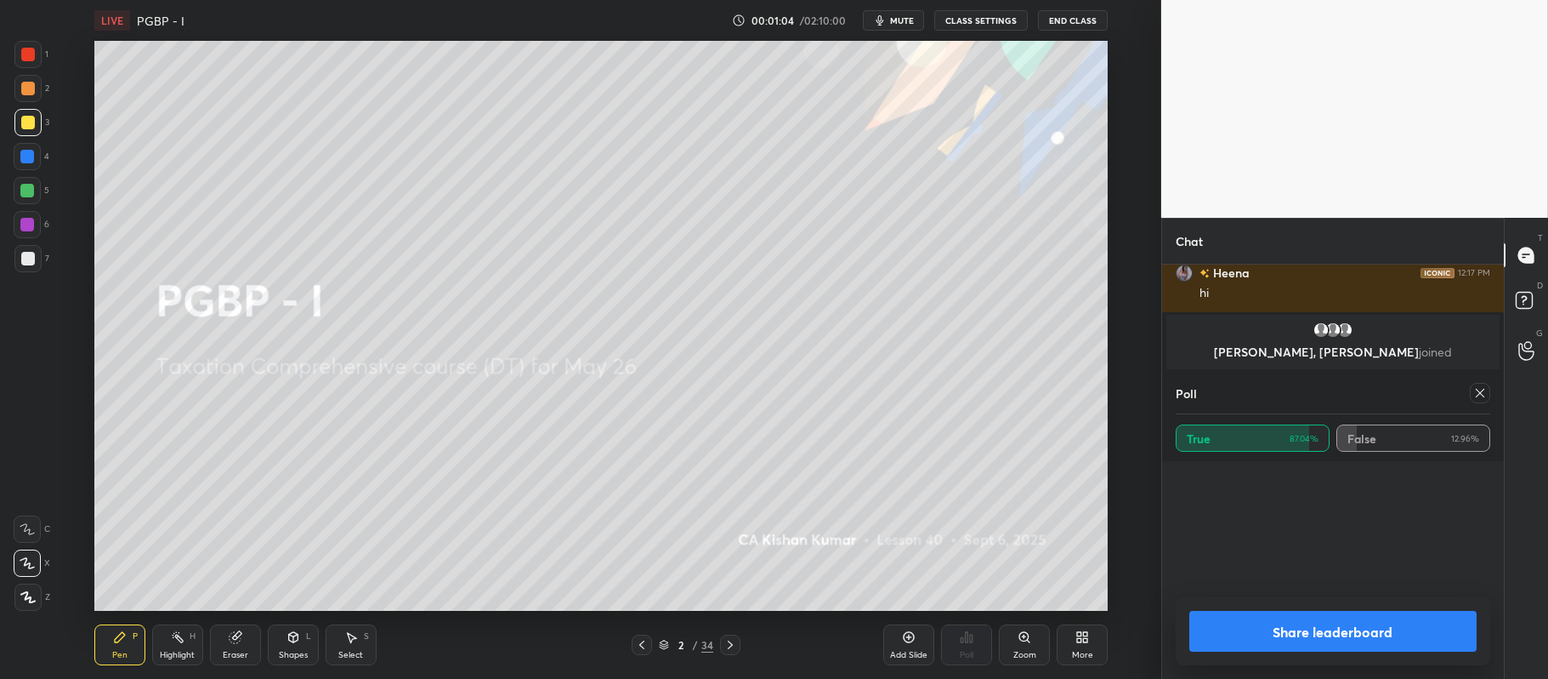
scroll to position [3, 310]
click at [1303, 624] on button "Share leaderboard" at bounding box center [1333, 631] width 287 height 41
type textarea "x"
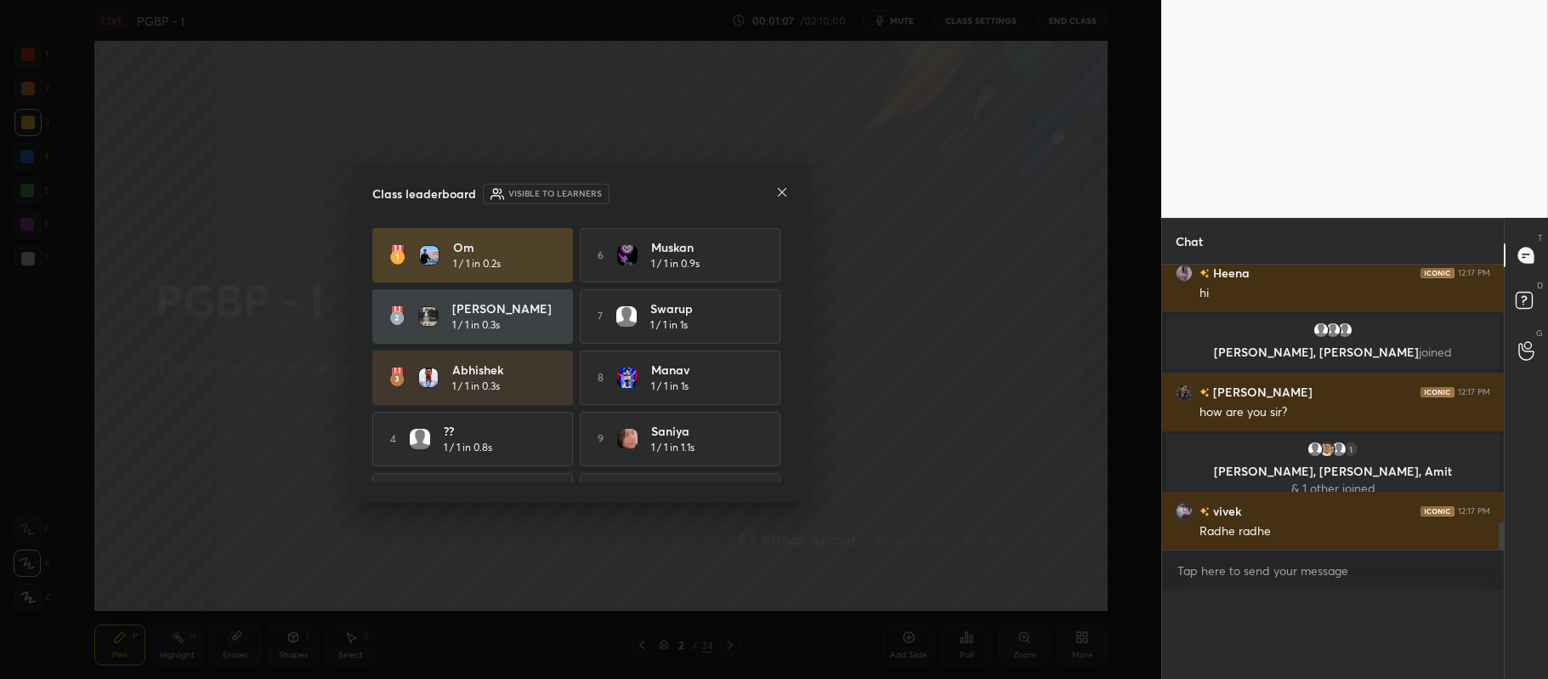
scroll to position [0, 0]
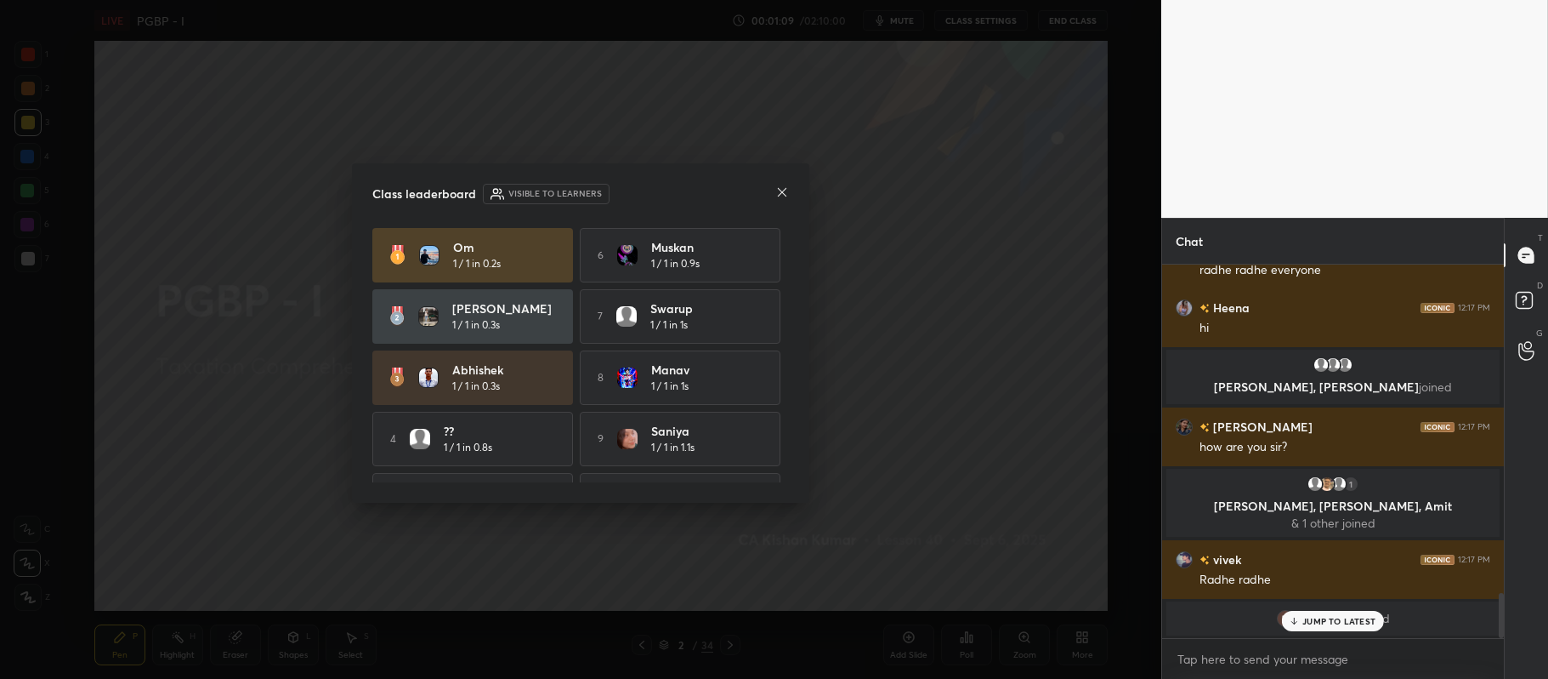
click at [783, 194] on icon at bounding box center [783, 192] width 14 height 14
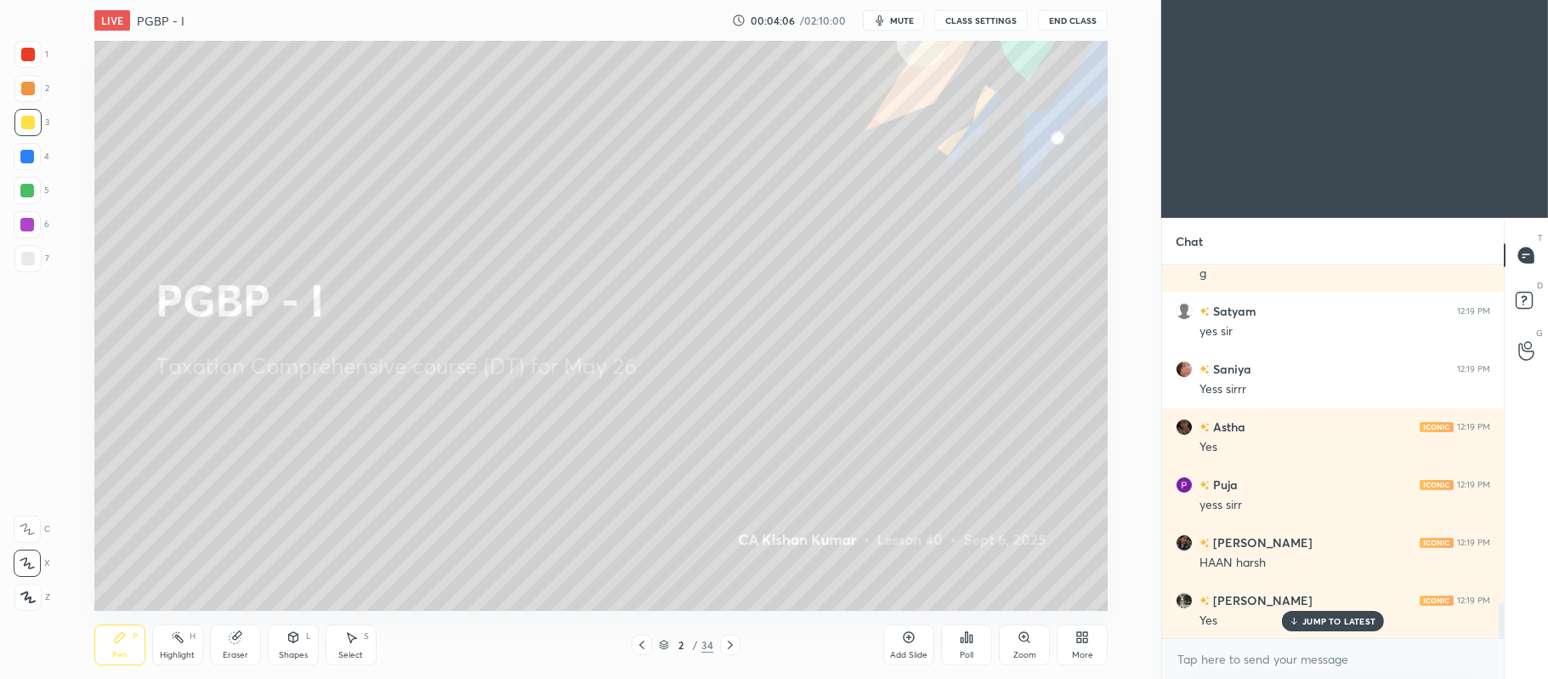
click at [906, 636] on icon at bounding box center [909, 637] width 14 height 14
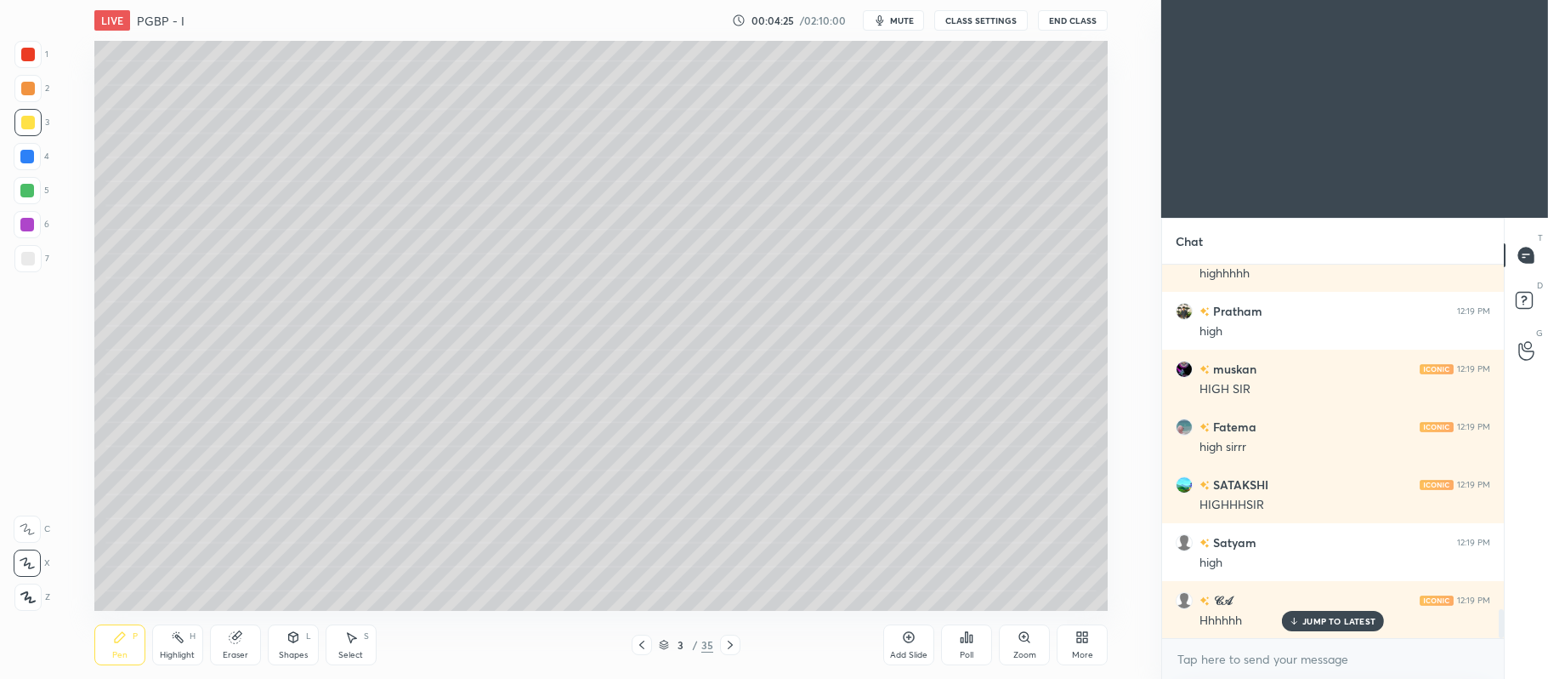
scroll to position [4461, 0]
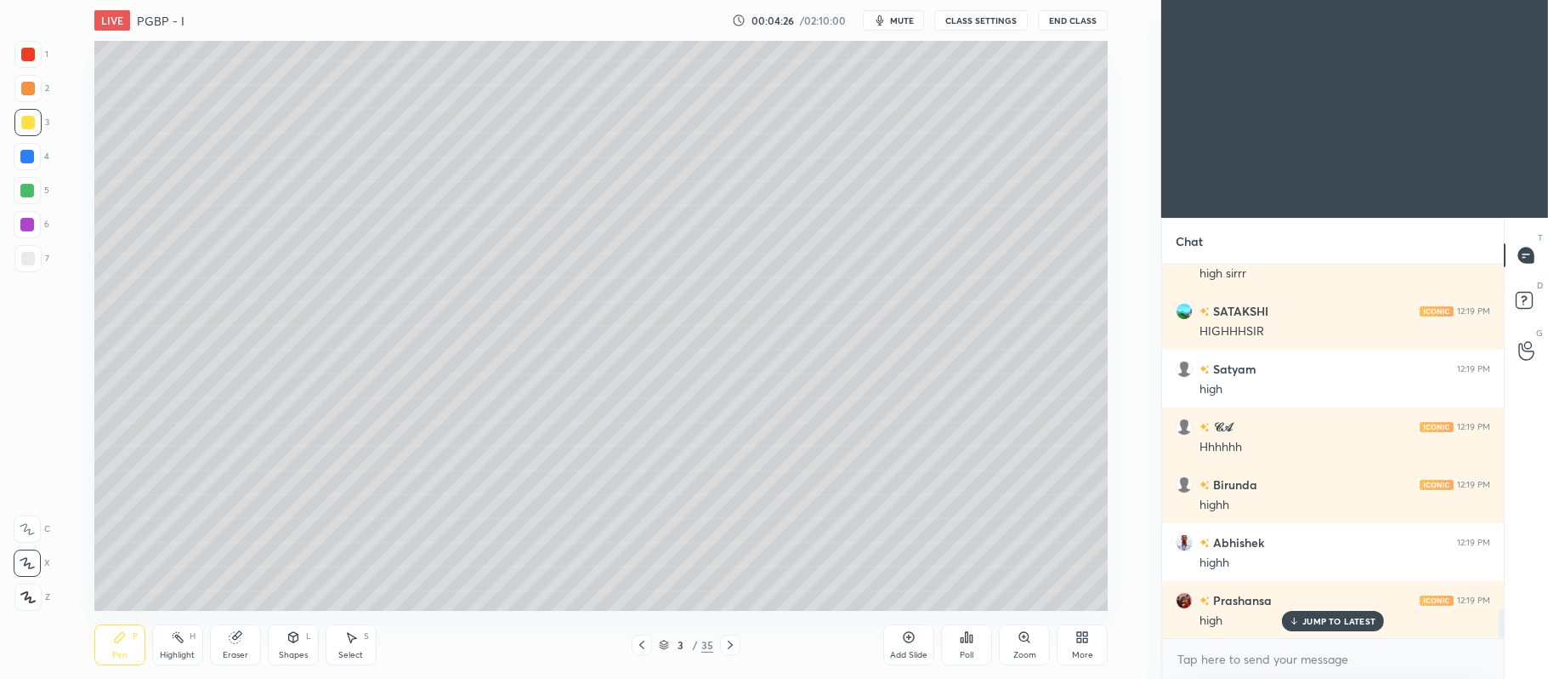
click at [45, 188] on div "5" at bounding box center [32, 190] width 36 height 27
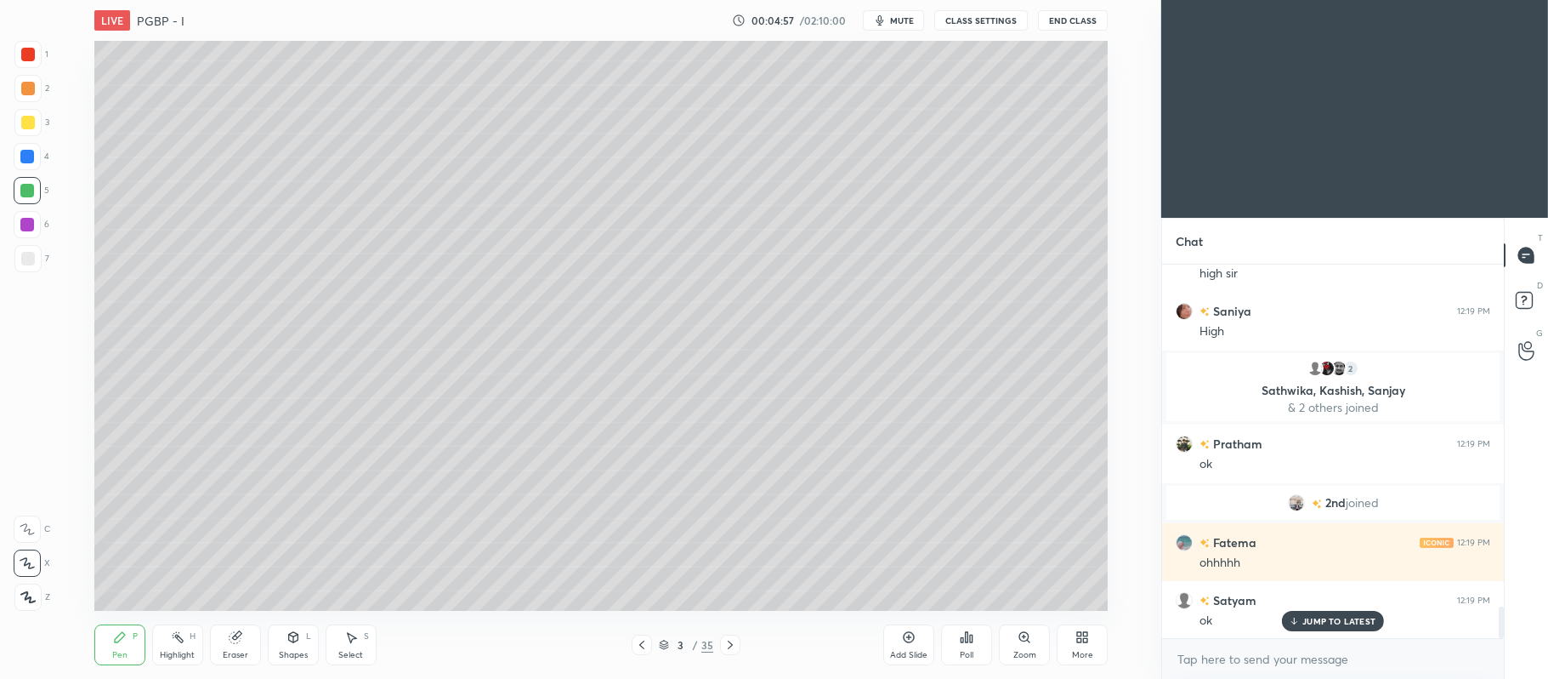
scroll to position [4070, 0]
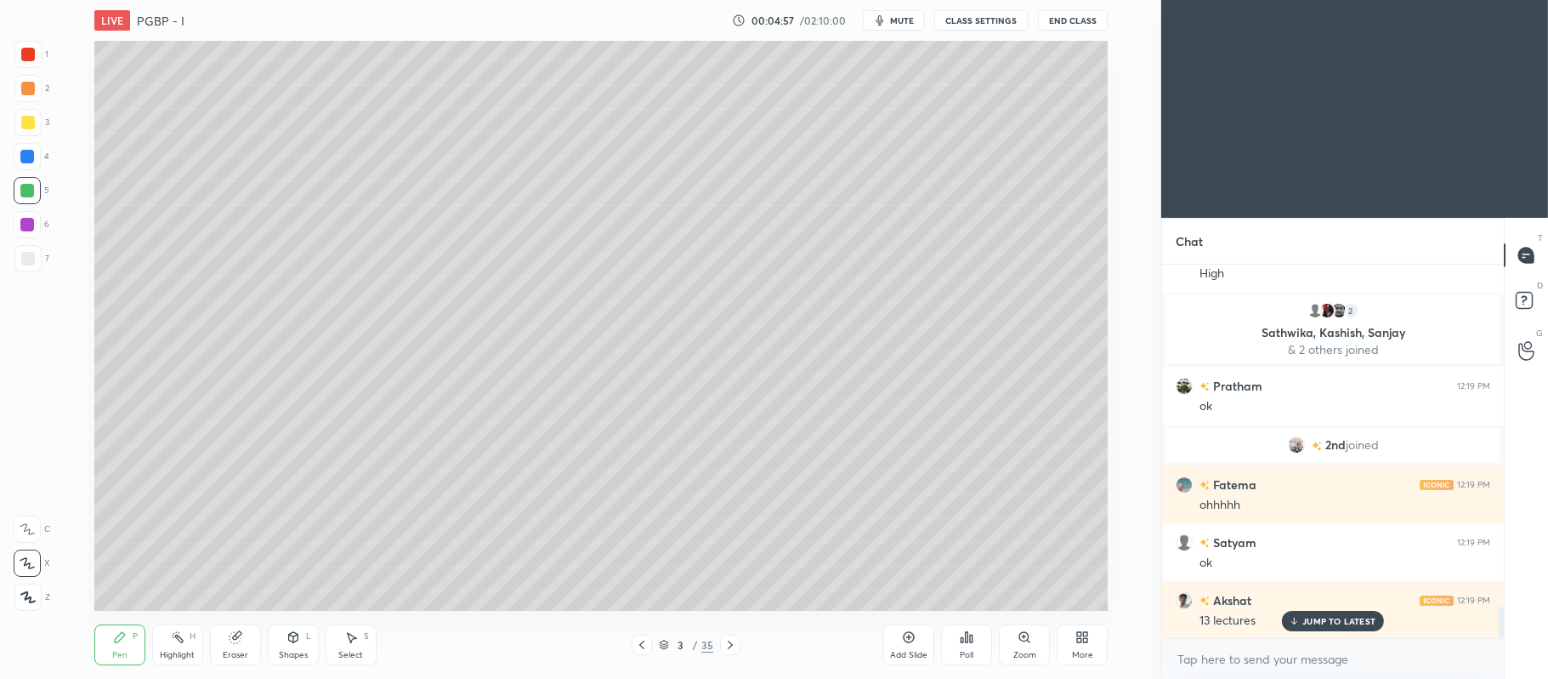
click at [650, 645] on div at bounding box center [642, 644] width 20 height 20
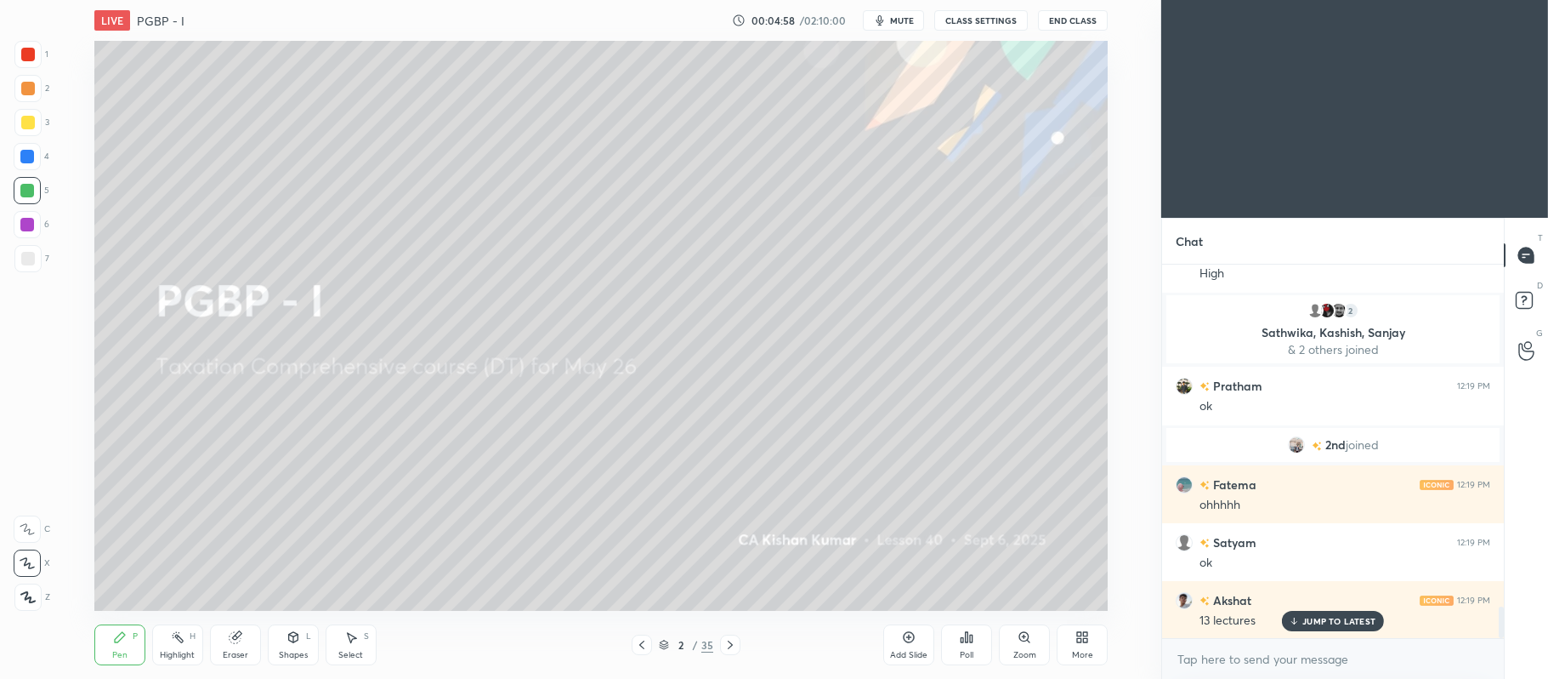
click at [913, 640] on icon at bounding box center [909, 637] width 11 height 11
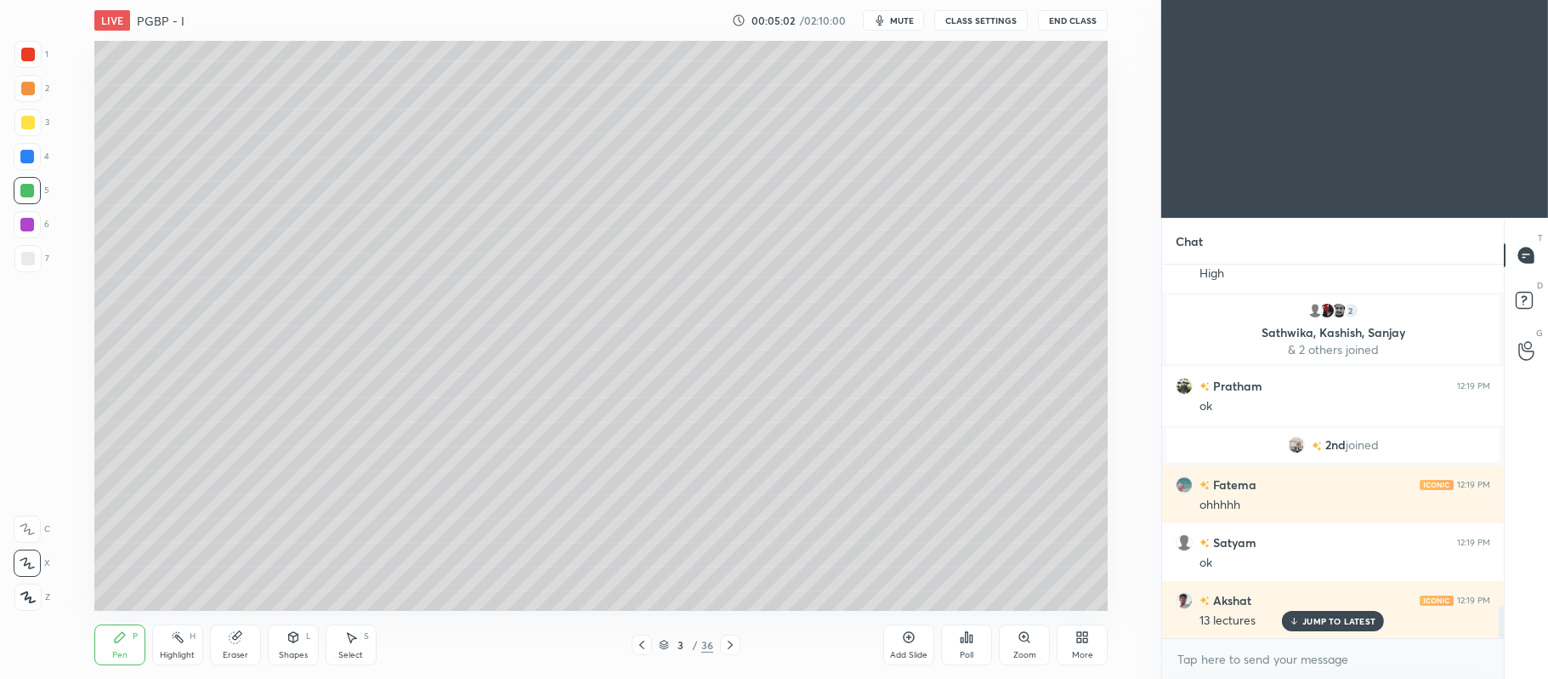
click at [31, 121] on div at bounding box center [28, 123] width 14 height 14
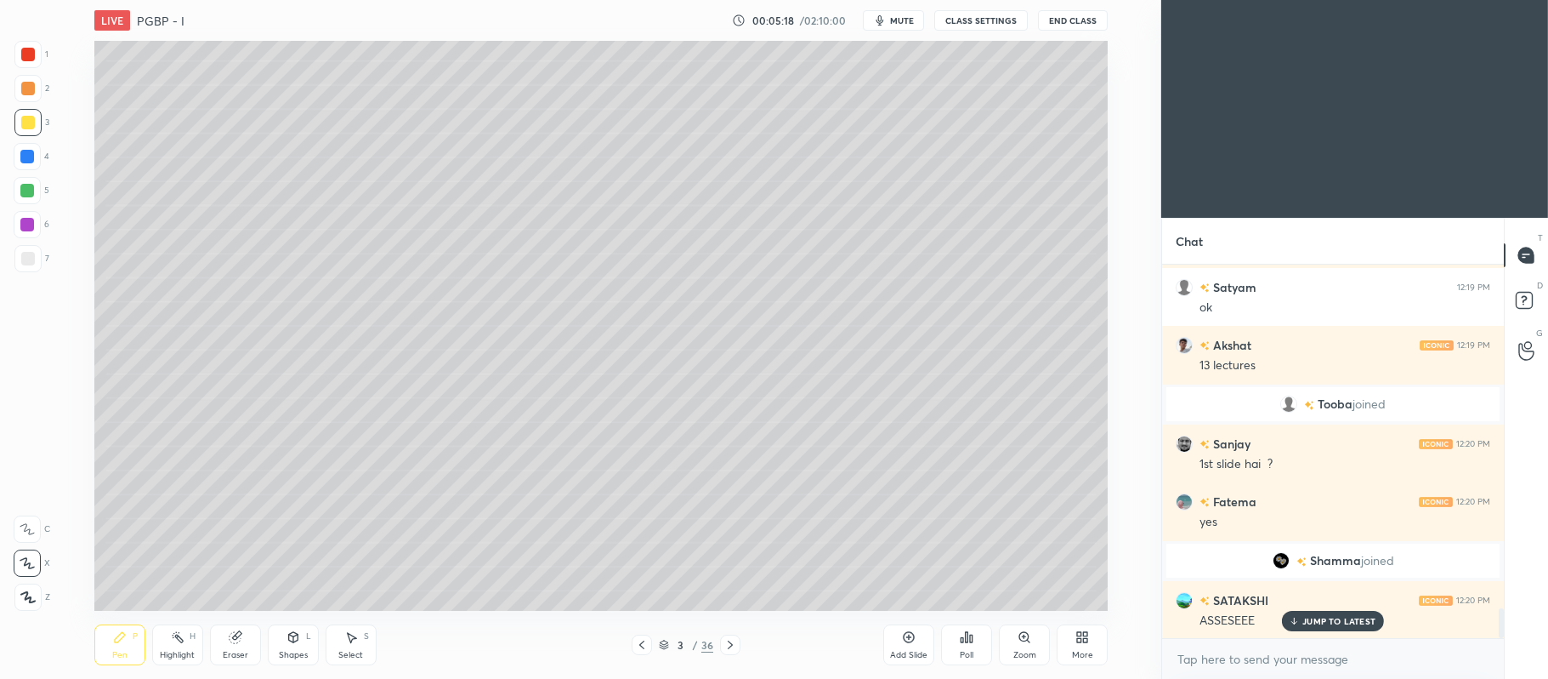
scroll to position [4441, 0]
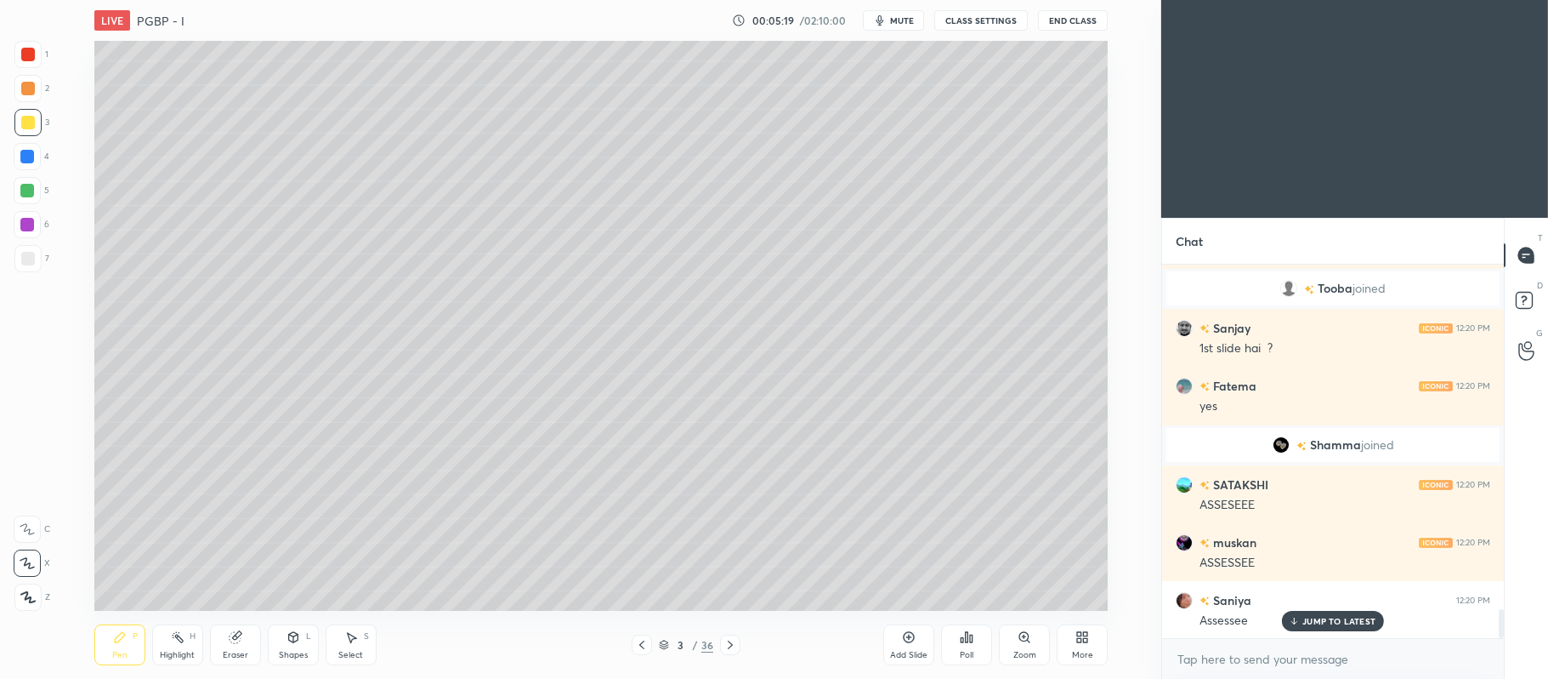
click at [38, 188] on div at bounding box center [27, 190] width 27 height 27
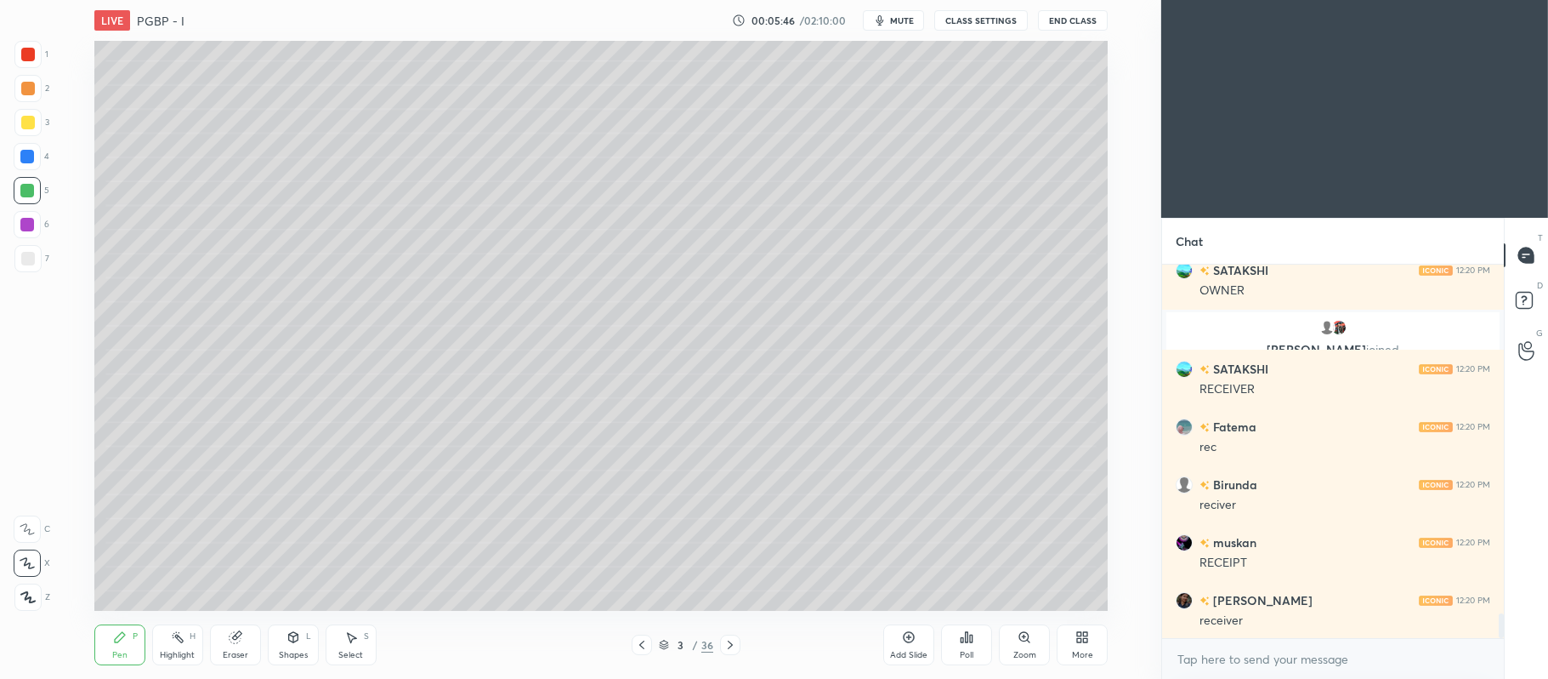
scroll to position [5349, 0]
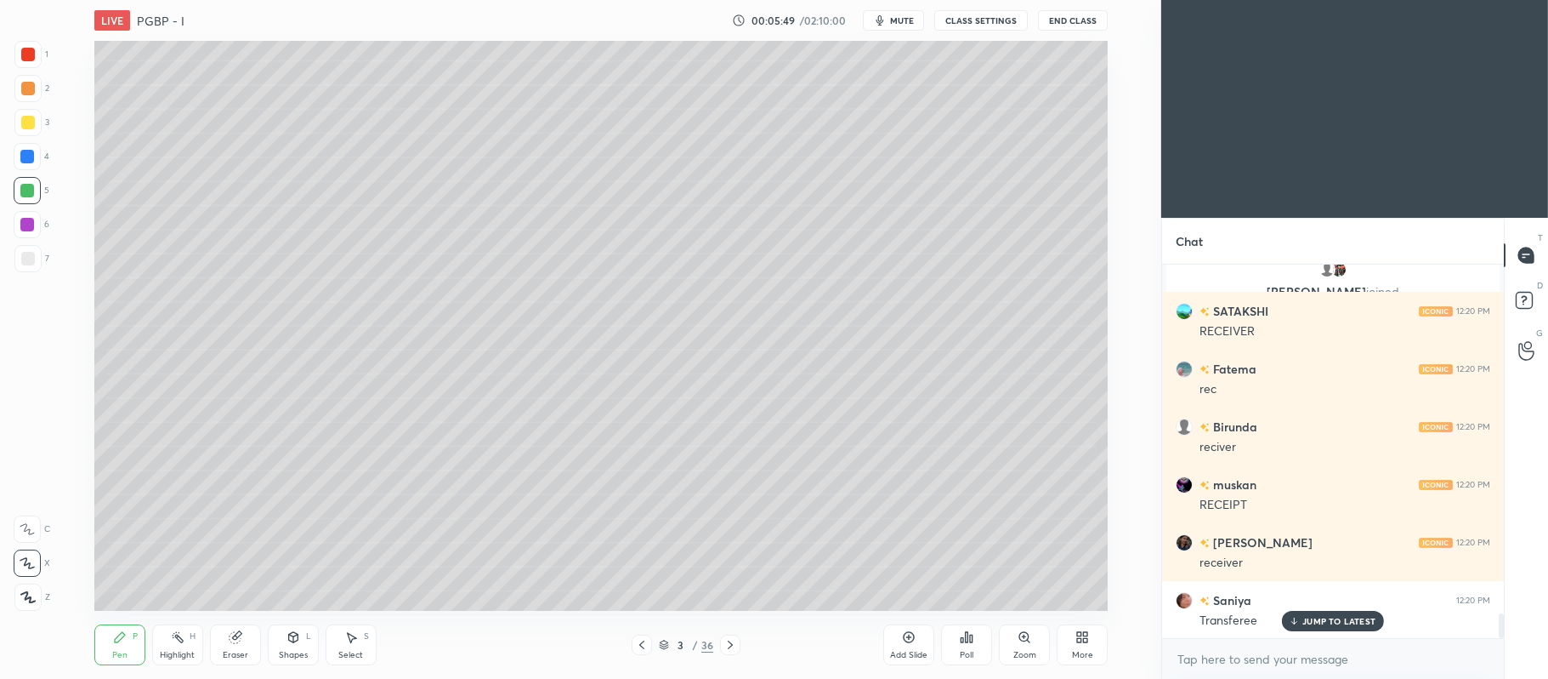
click at [32, 128] on div at bounding box center [28, 123] width 14 height 14
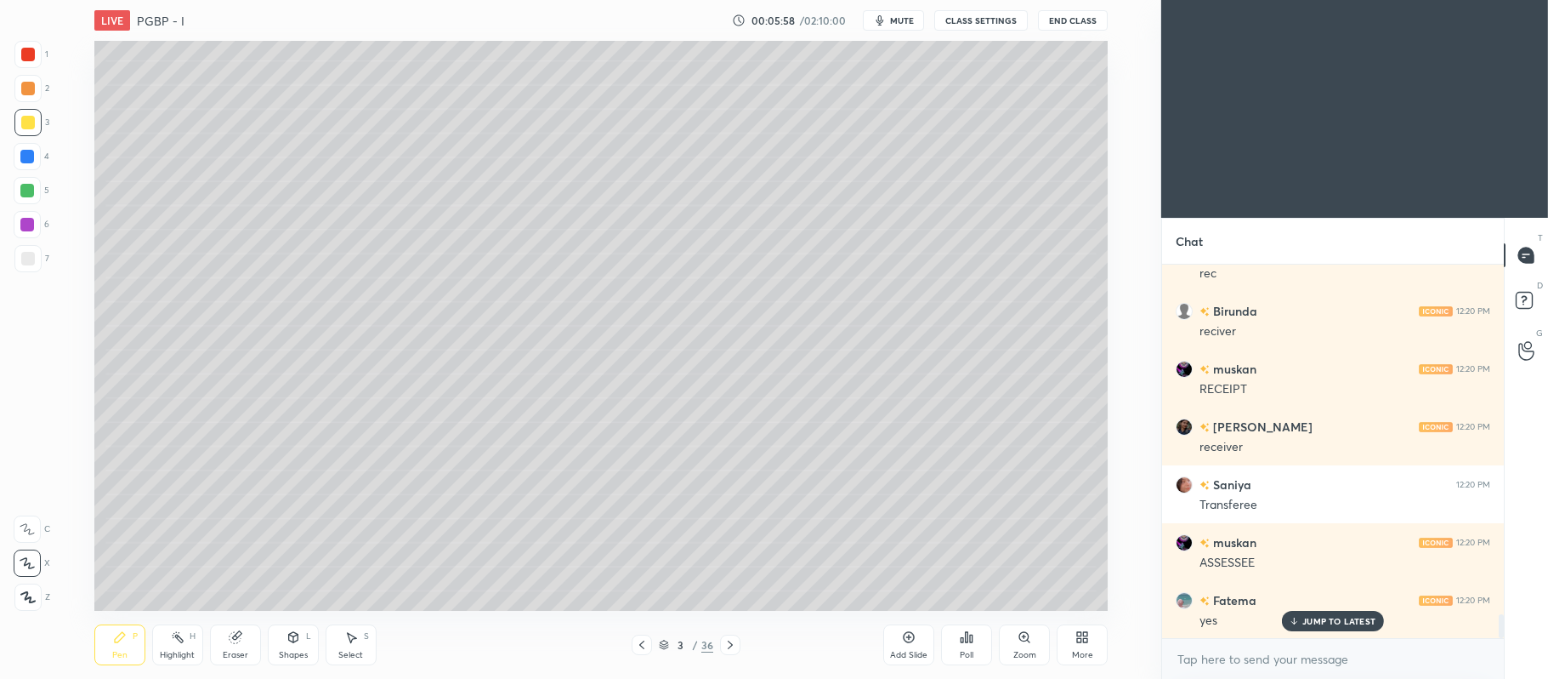
scroll to position [5522, 0]
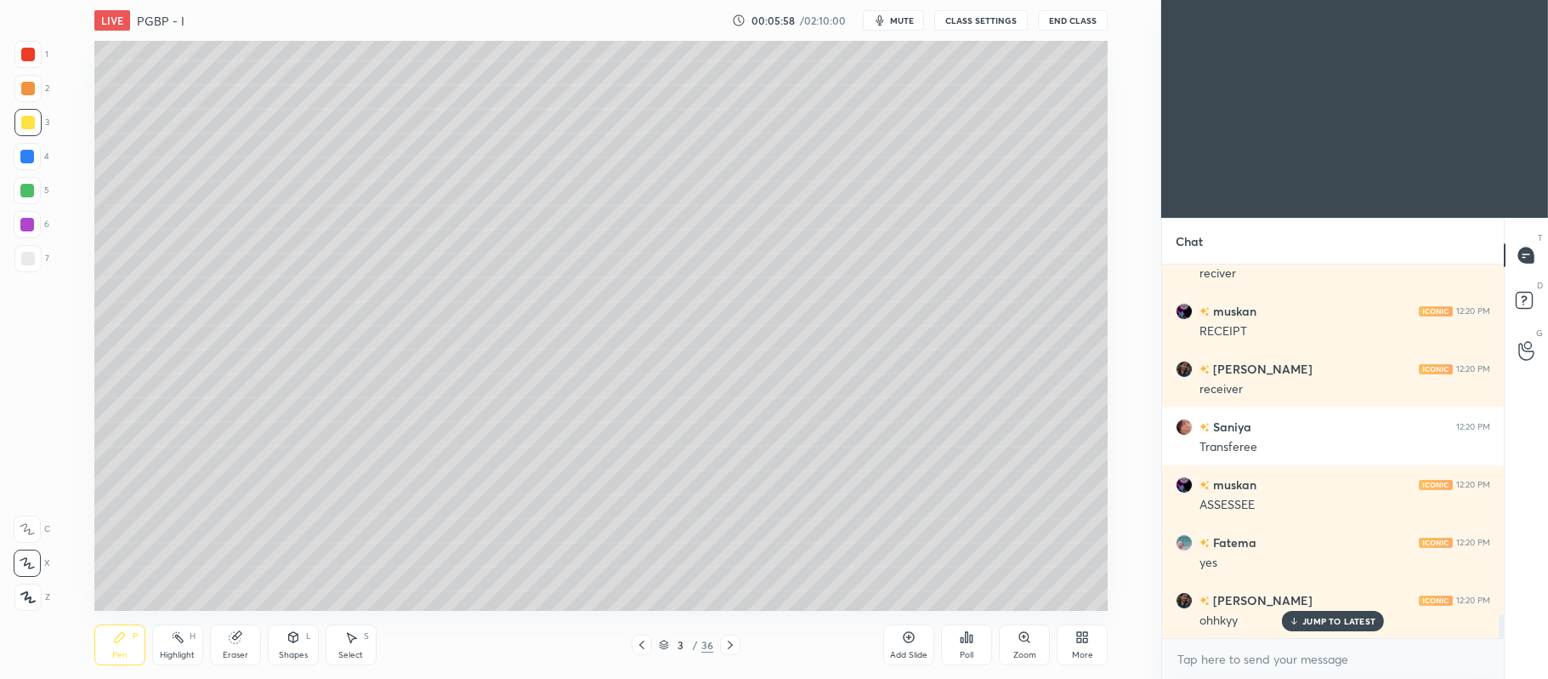
click at [39, 82] on div at bounding box center [27, 88] width 27 height 27
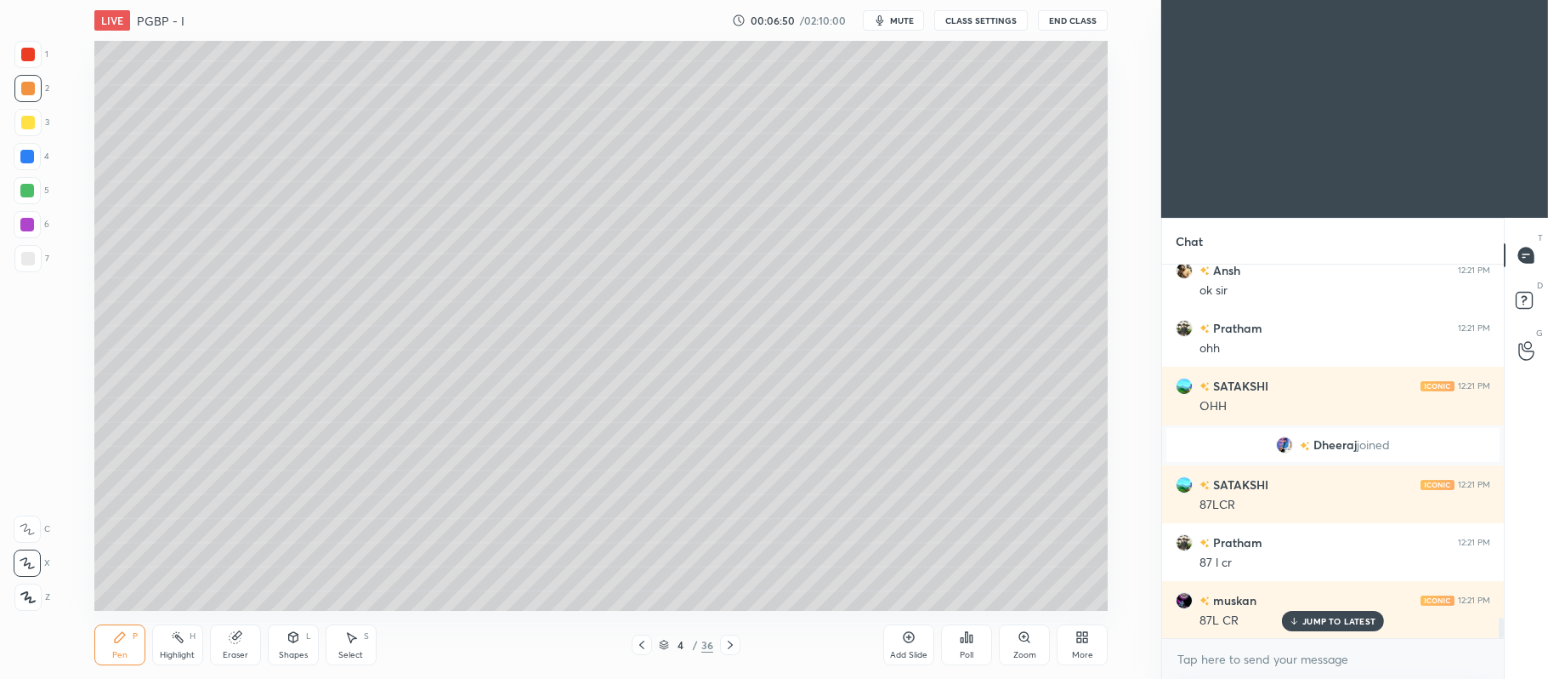
scroll to position [6512, 0]
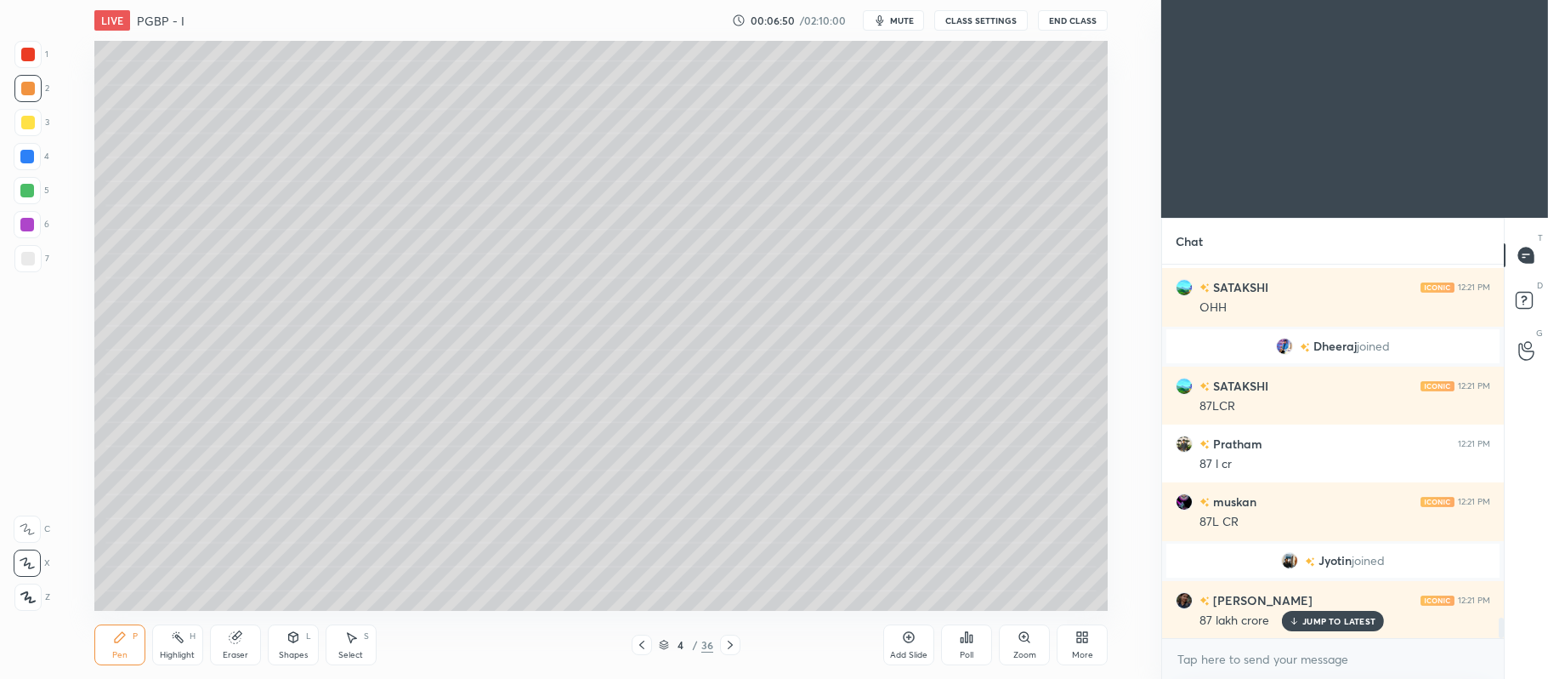
click at [31, 196] on div at bounding box center [27, 191] width 14 height 14
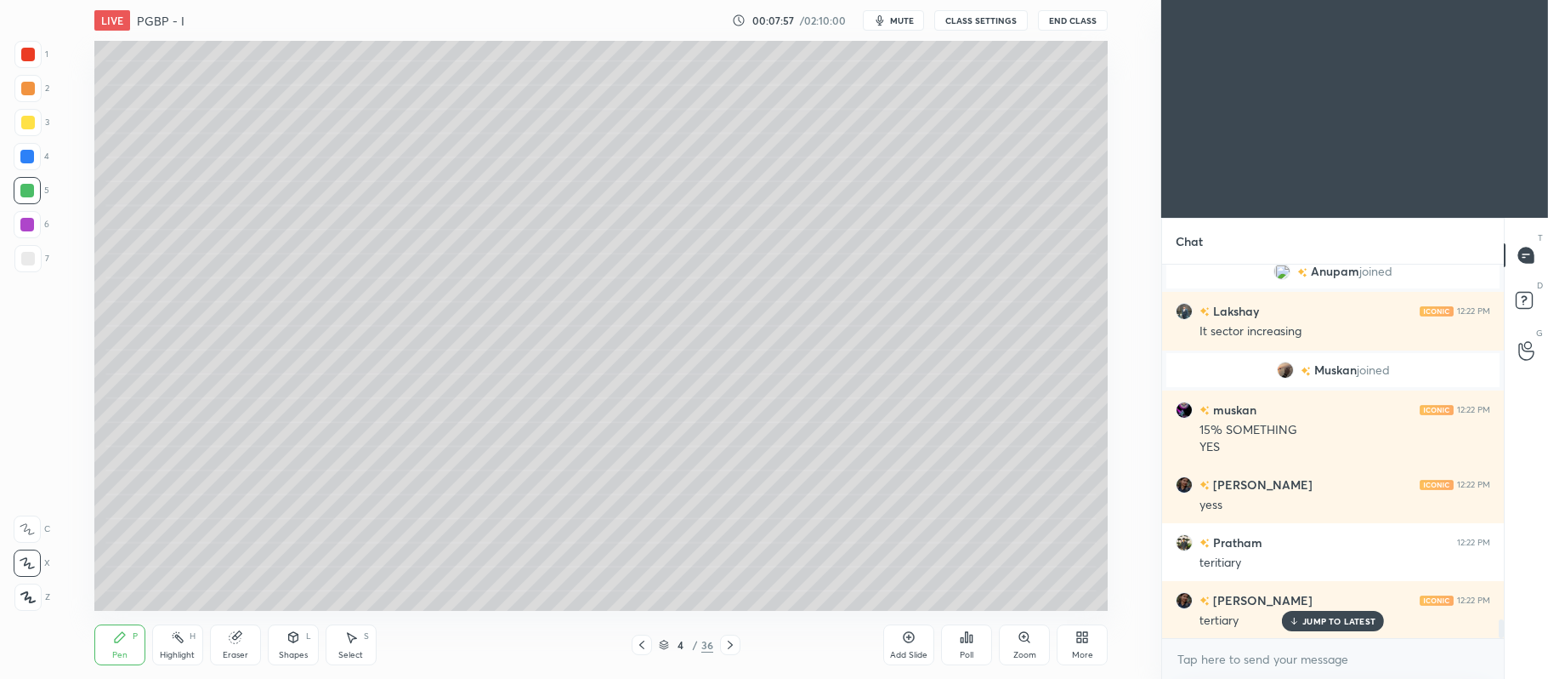
scroll to position [7015, 0]
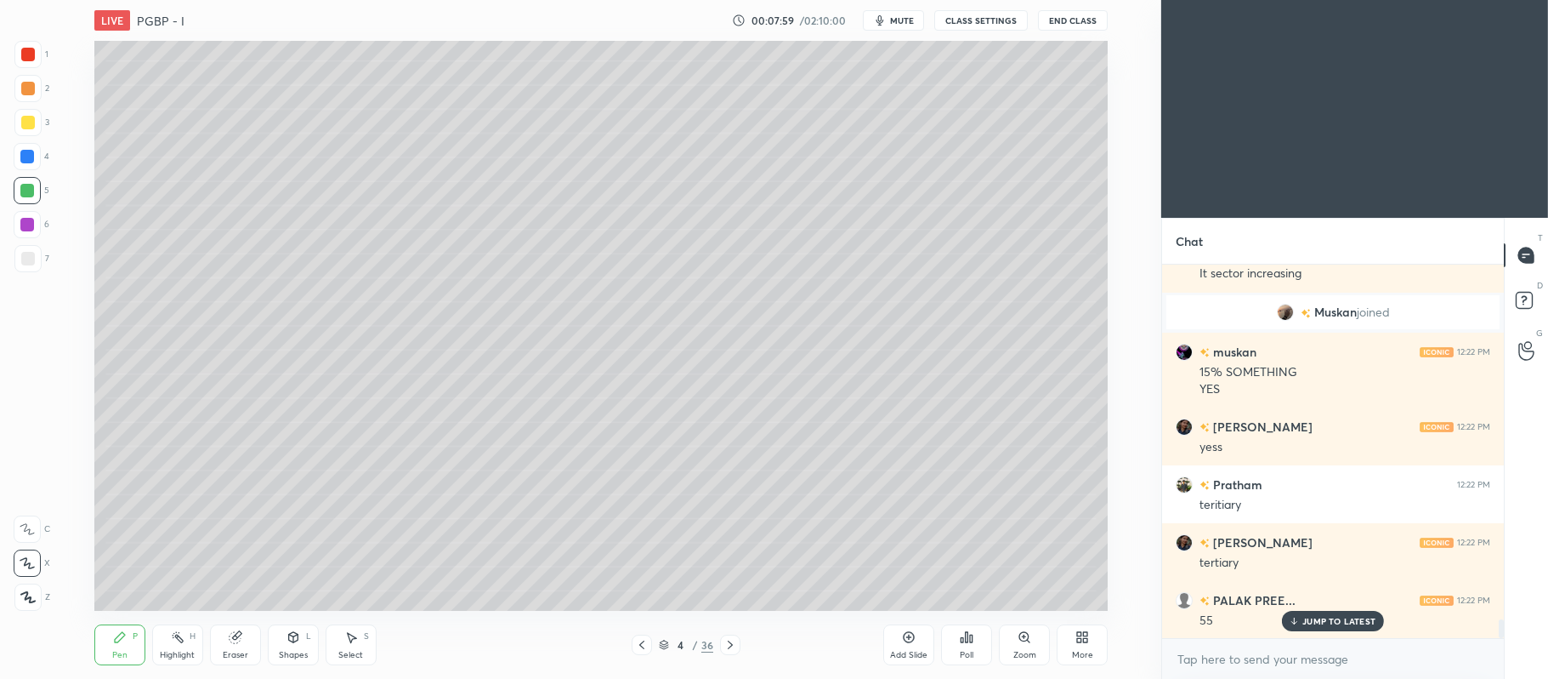
click at [26, 129] on div at bounding box center [27, 122] width 27 height 27
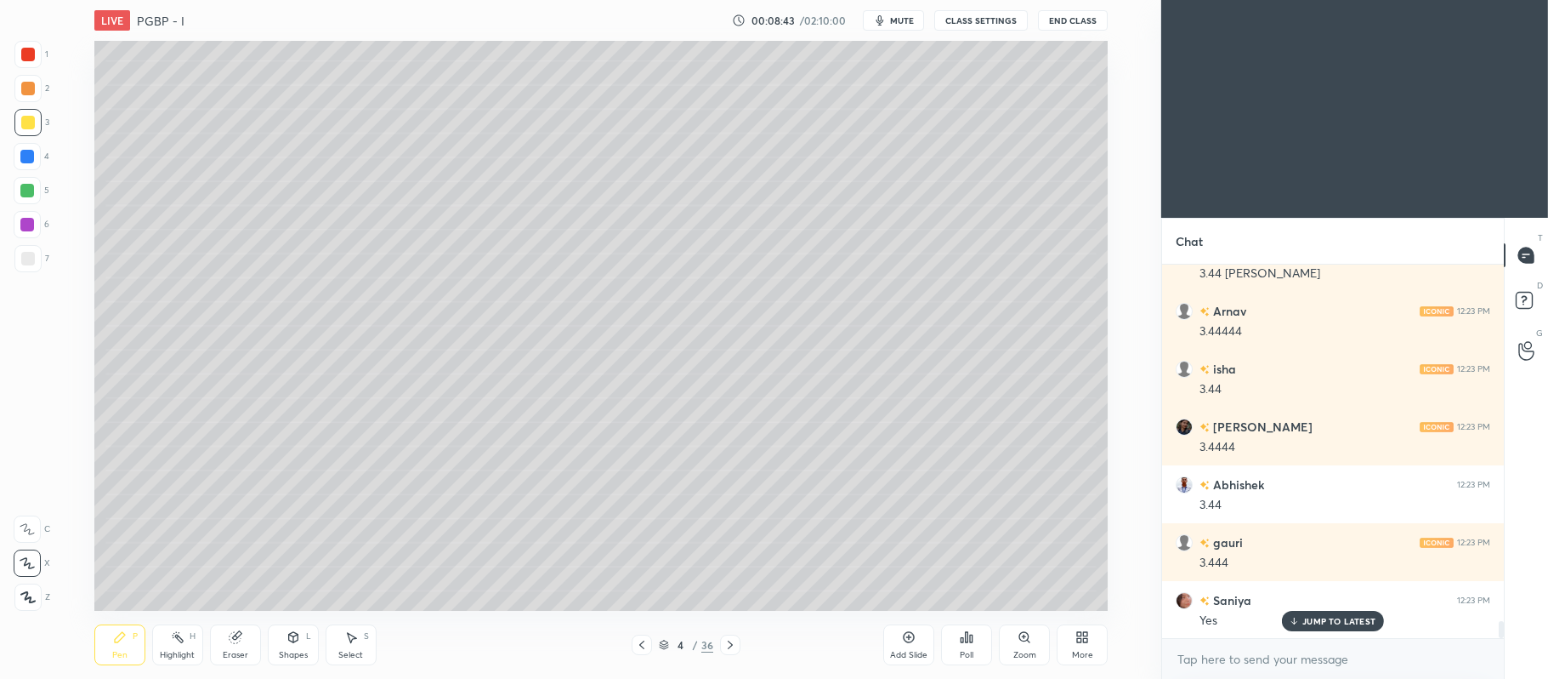
scroll to position [8022, 0]
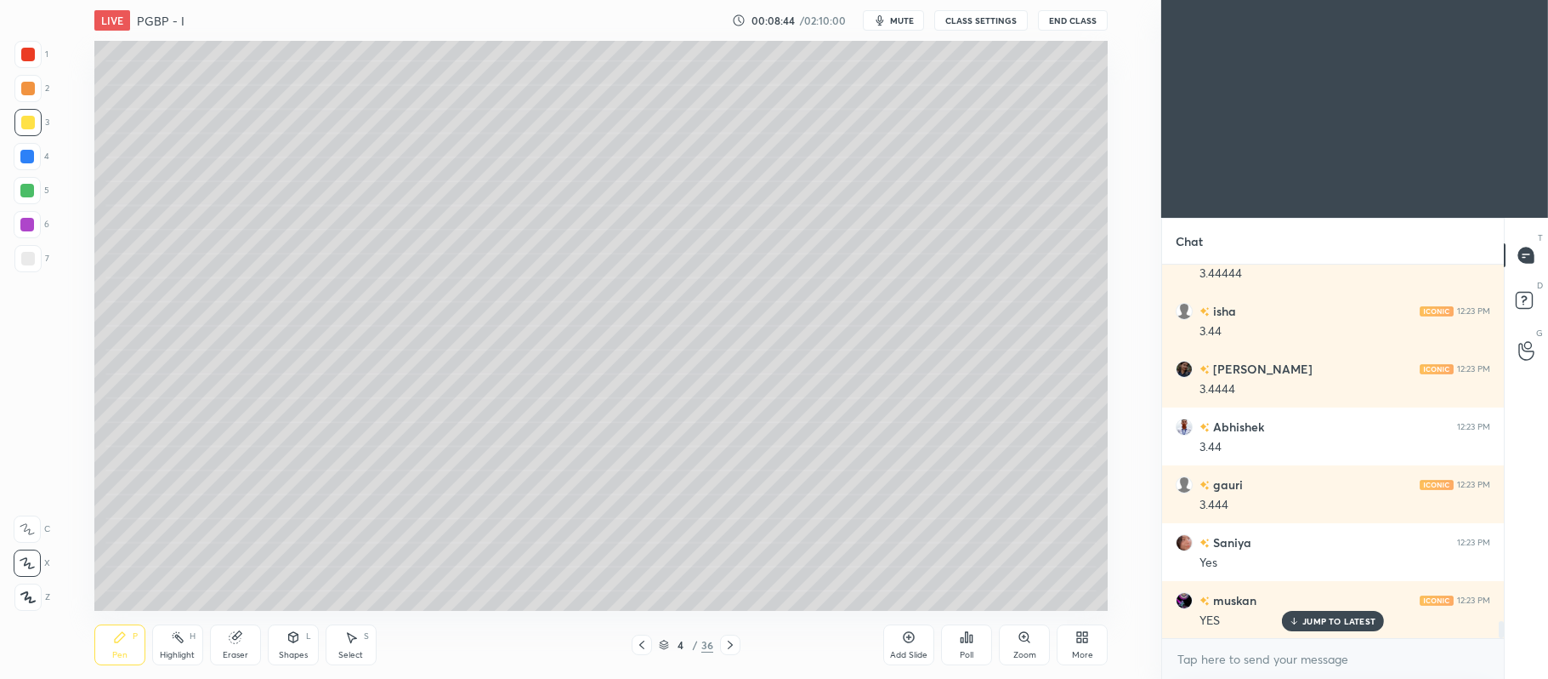
click at [31, 263] on div at bounding box center [28, 259] width 14 height 14
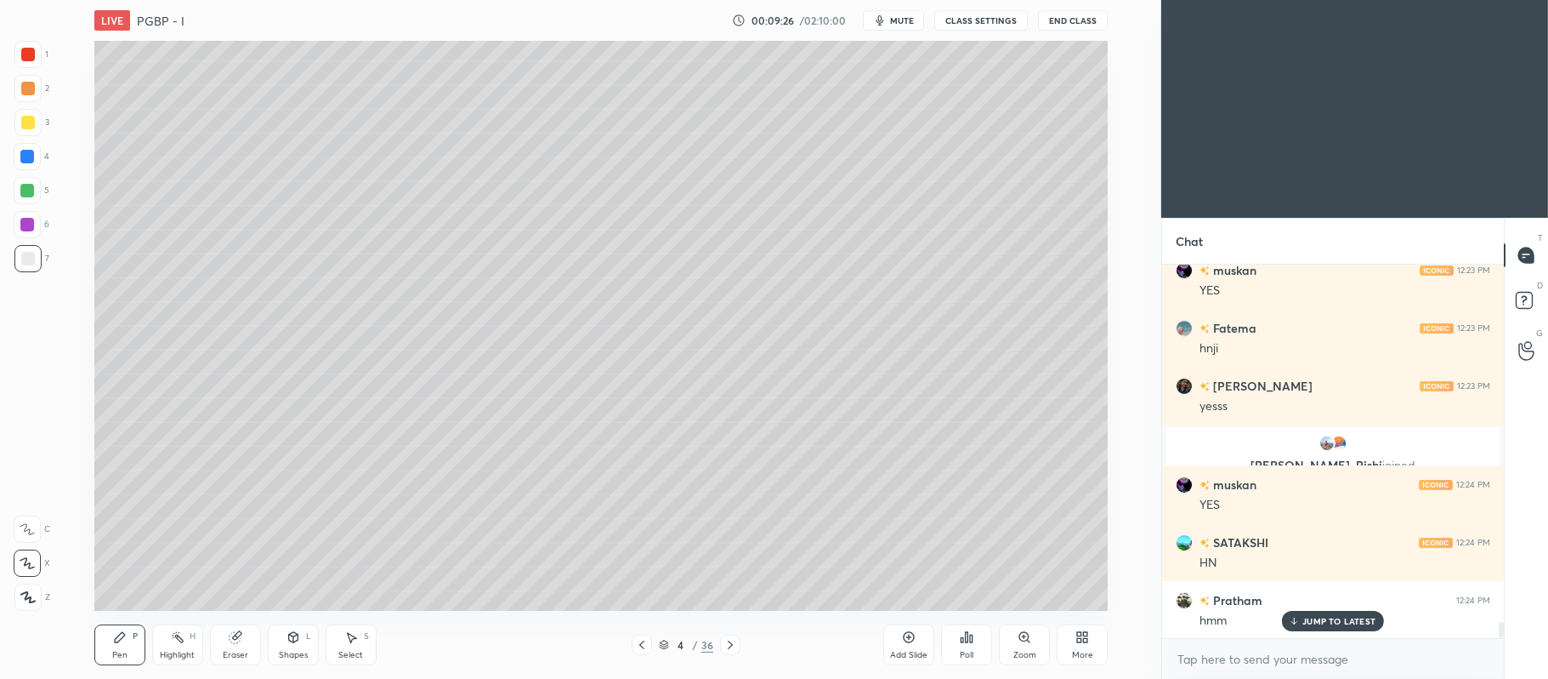
scroll to position [8451, 0]
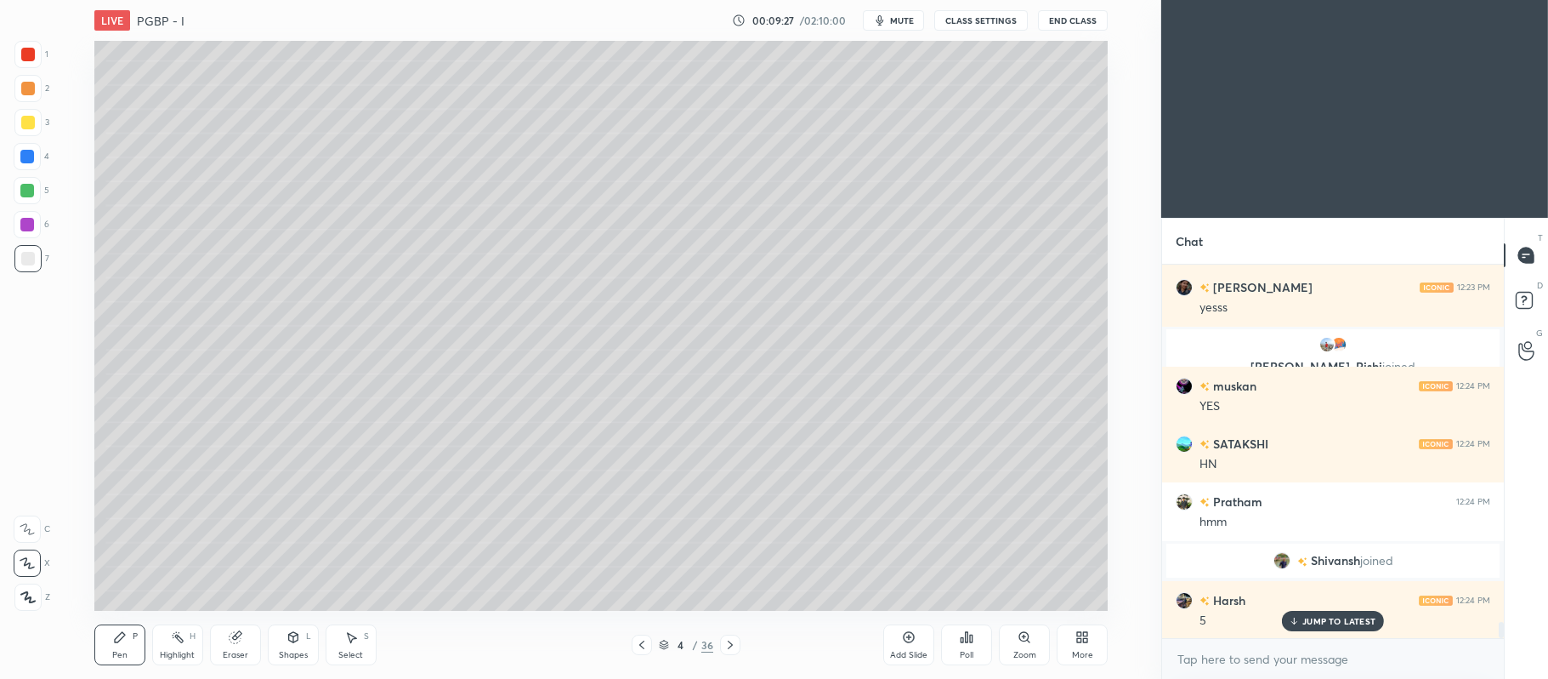
click at [26, 157] on div at bounding box center [27, 157] width 14 height 14
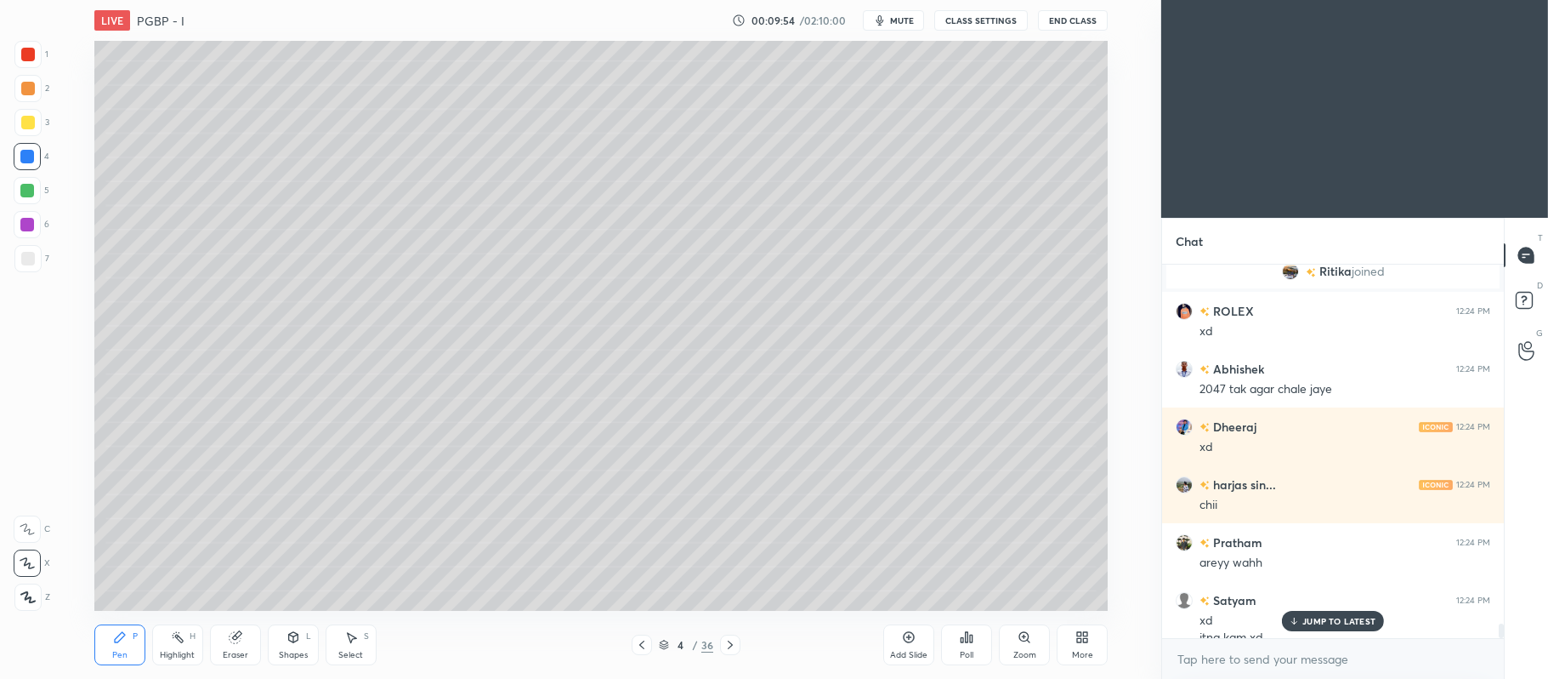
scroll to position [9260, 0]
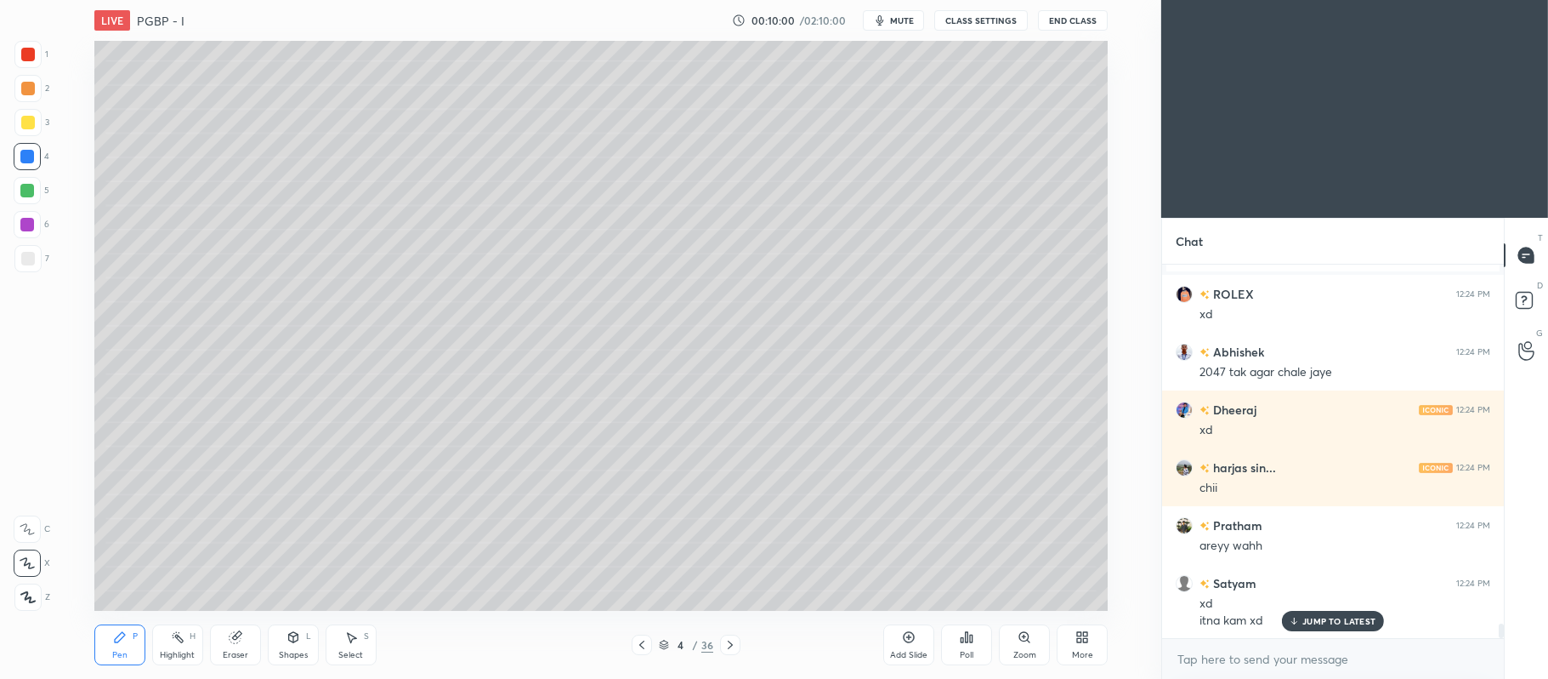
click at [912, 636] on icon at bounding box center [909, 637] width 14 height 14
click at [37, 116] on div at bounding box center [27, 122] width 27 height 27
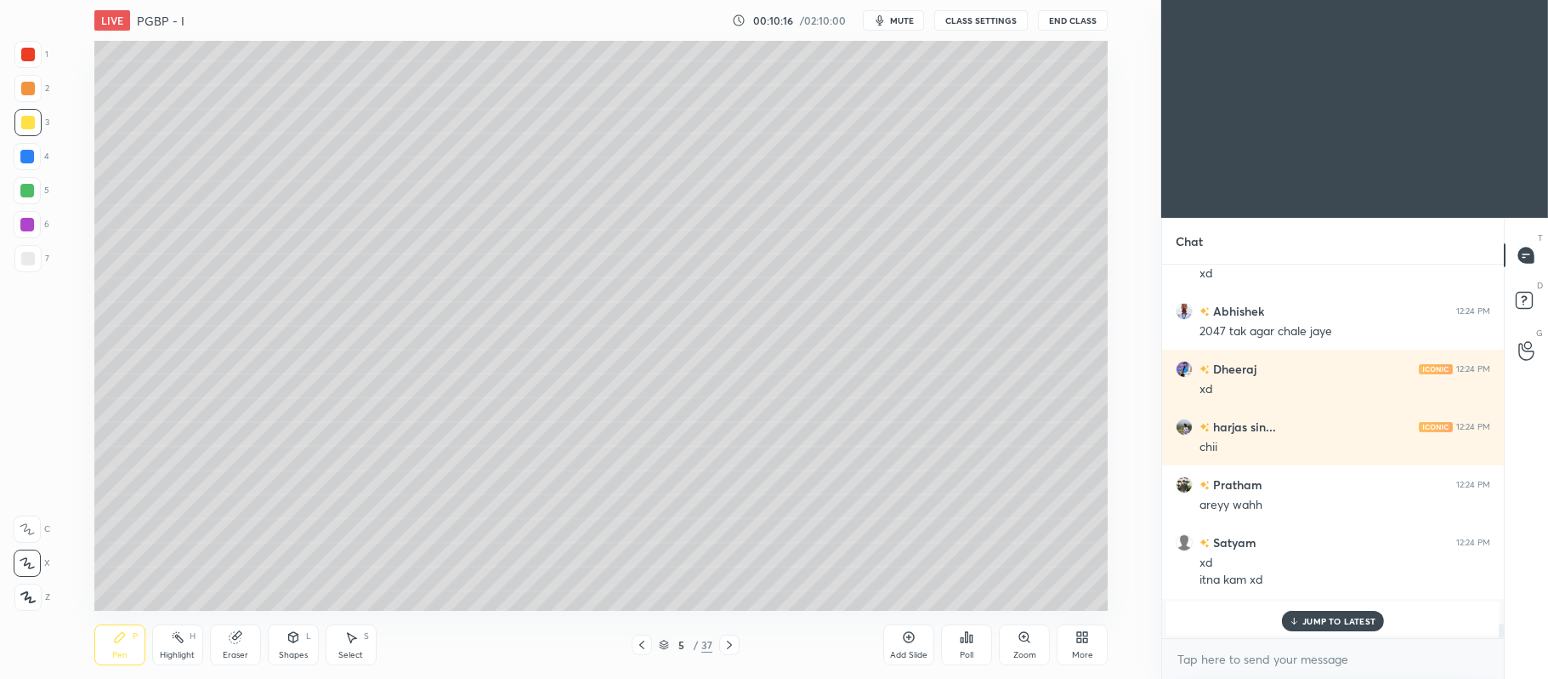
click at [26, 253] on div at bounding box center [28, 259] width 14 height 14
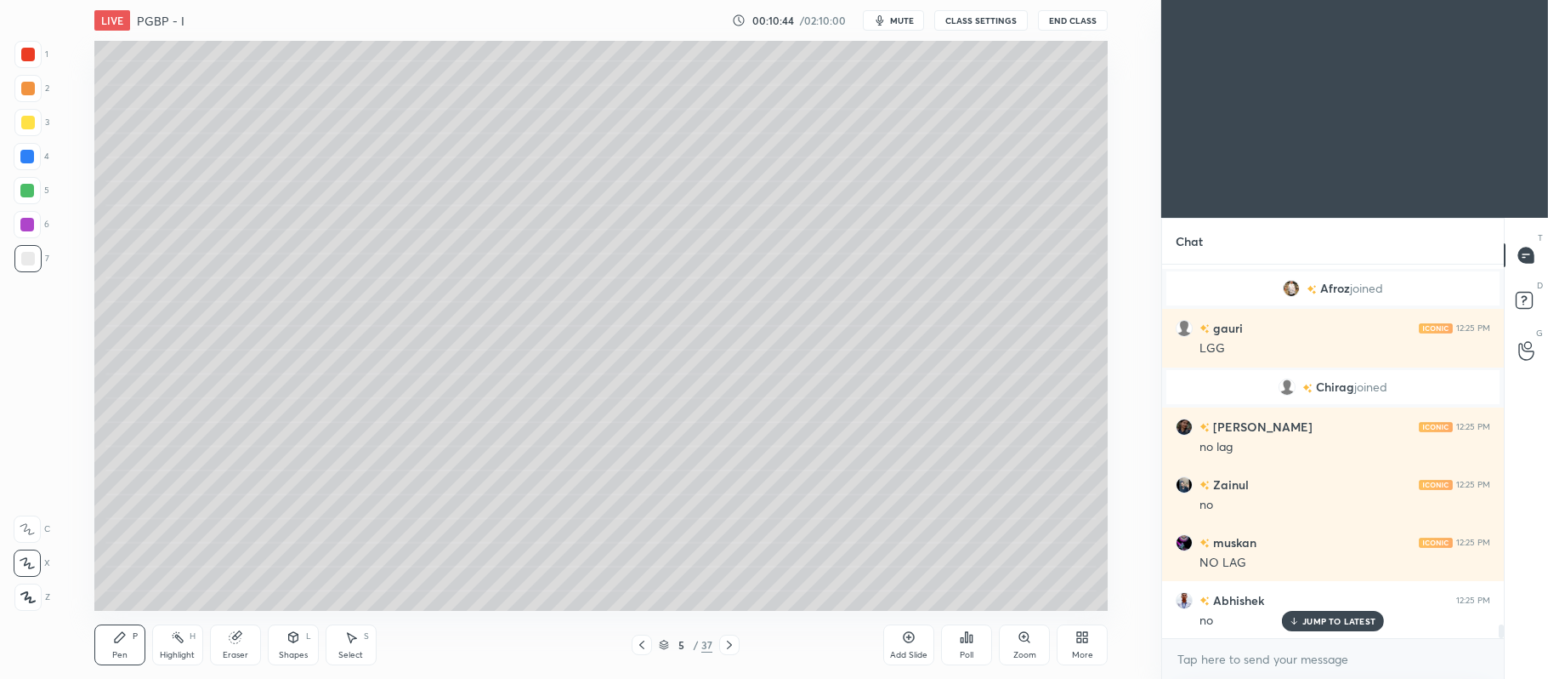
scroll to position [9689, 0]
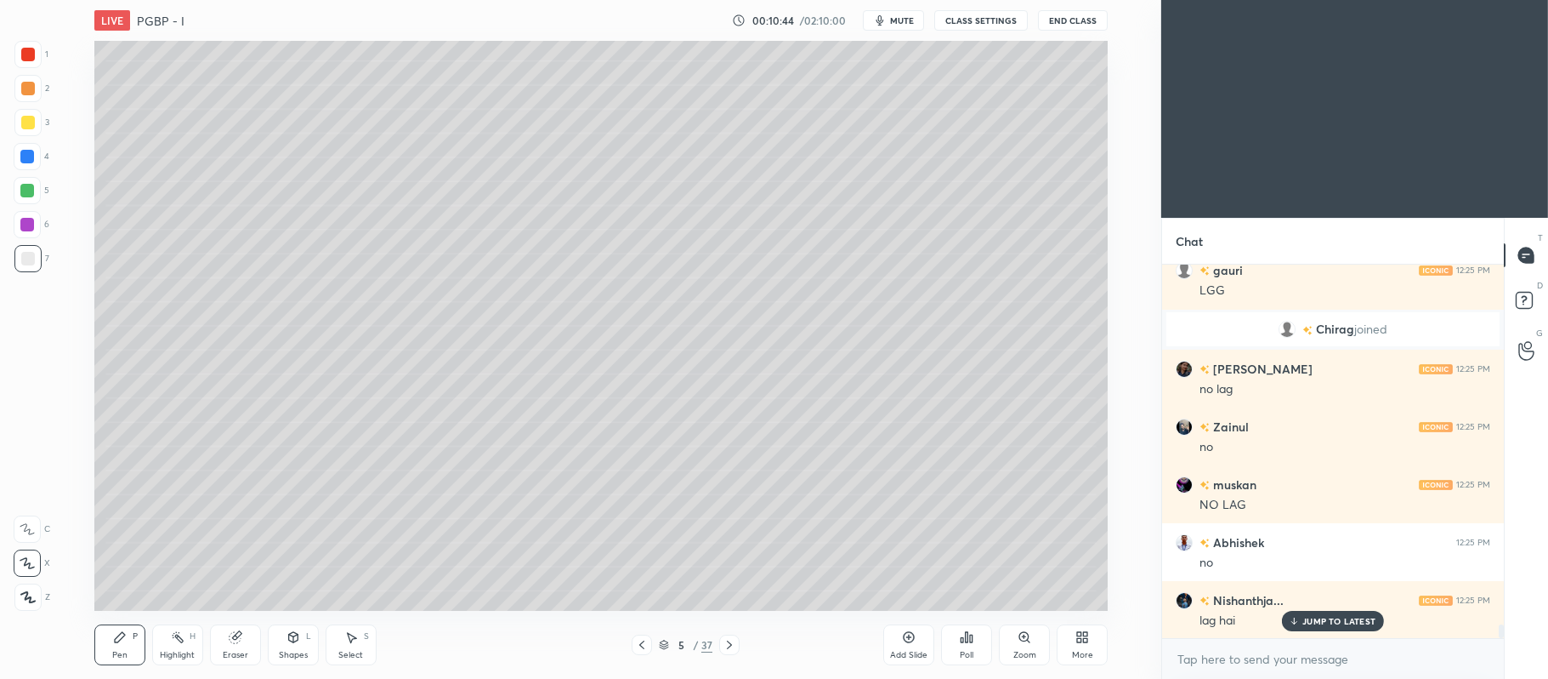
click at [34, 192] on div at bounding box center [27, 191] width 14 height 14
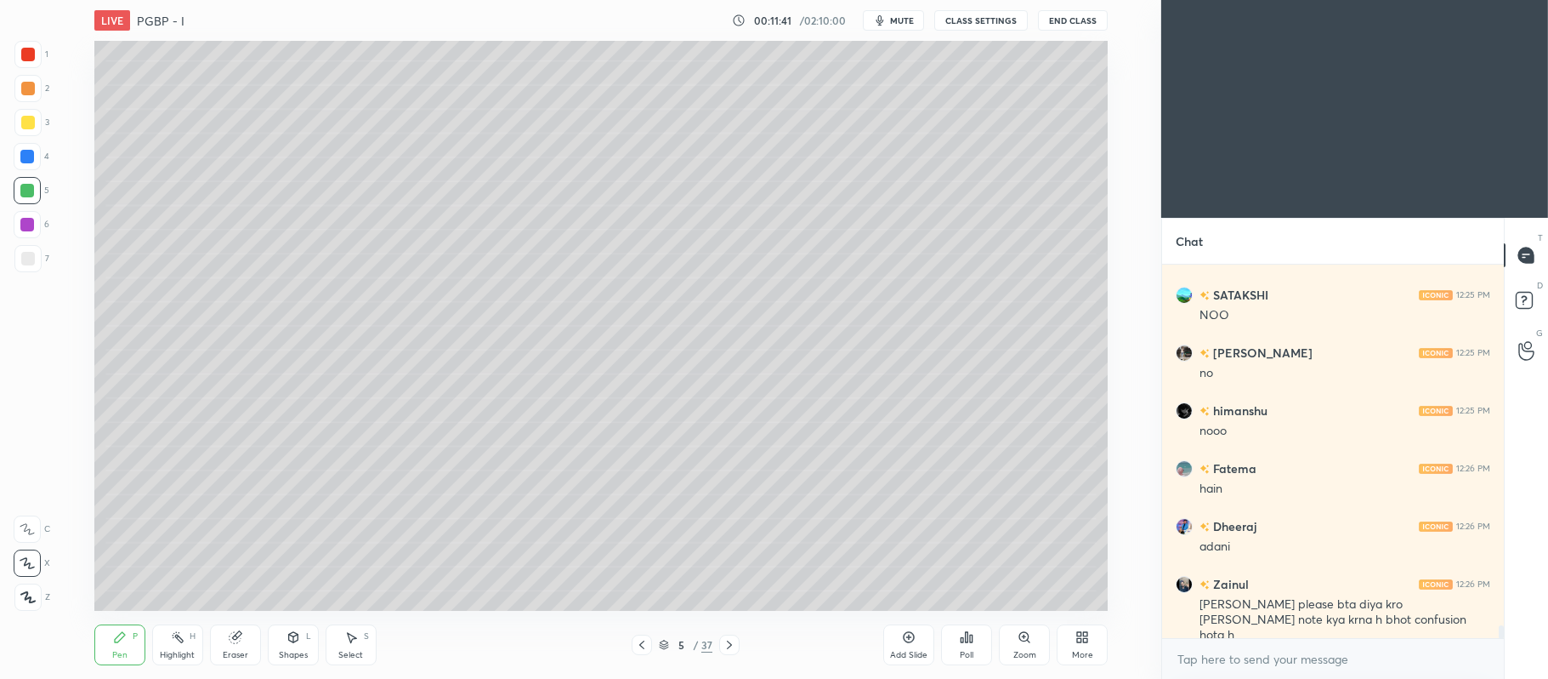
scroll to position [10919, 0]
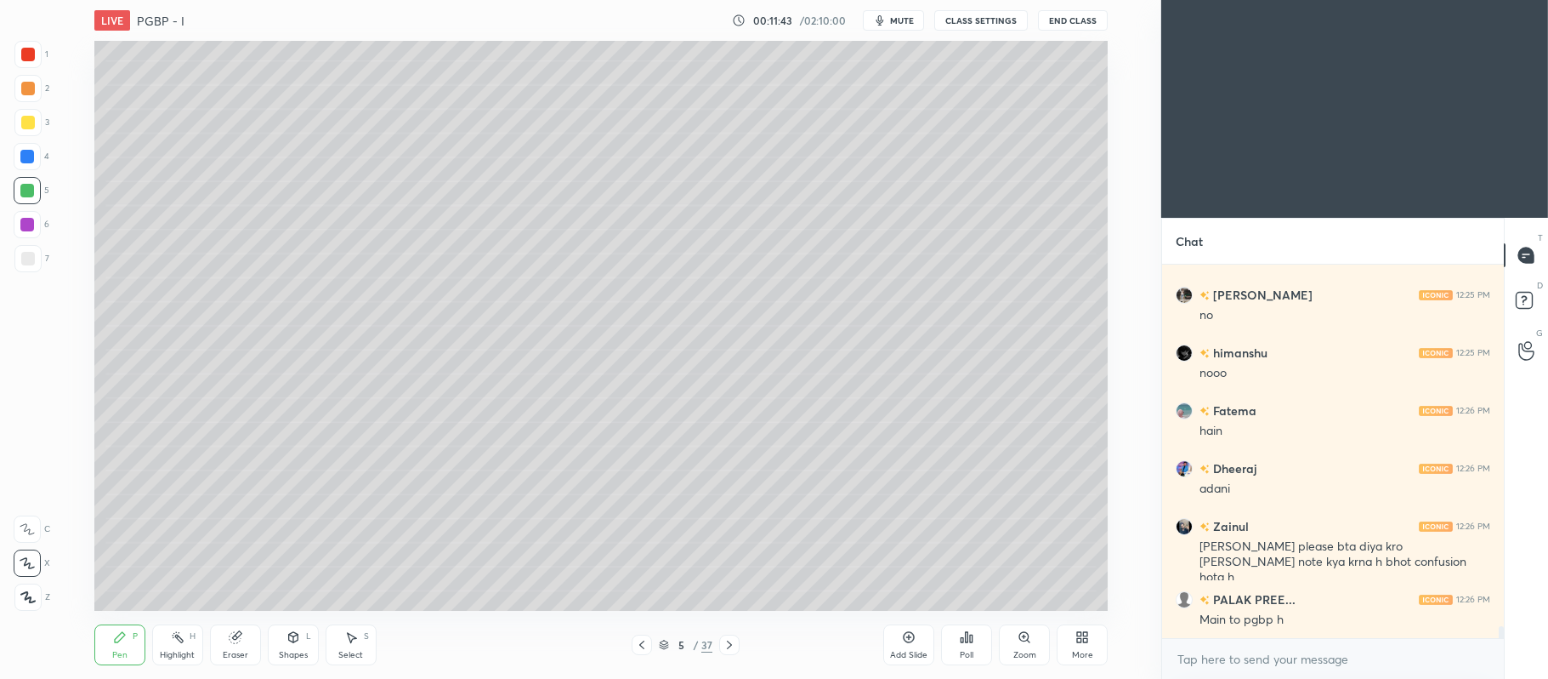
click at [24, 253] on div at bounding box center [28, 259] width 14 height 14
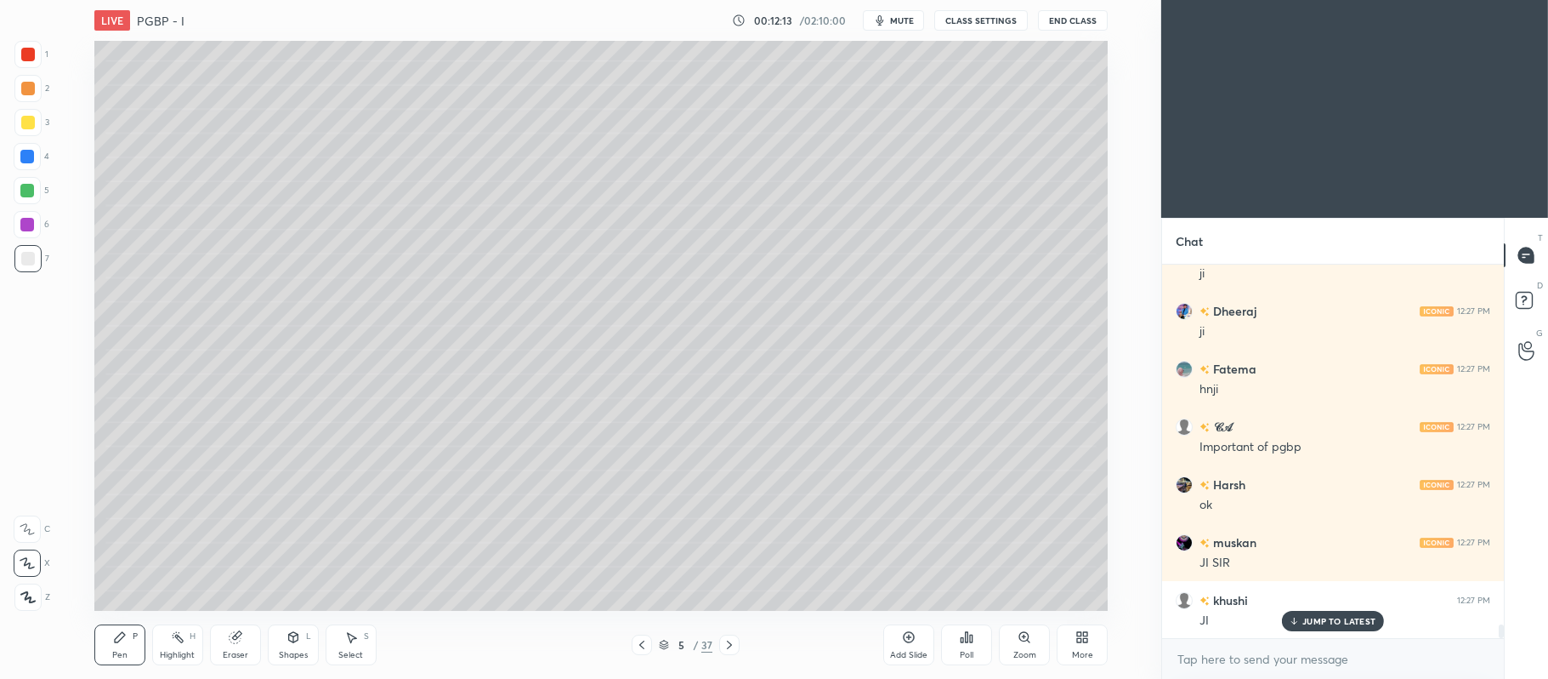
scroll to position [9716, 0]
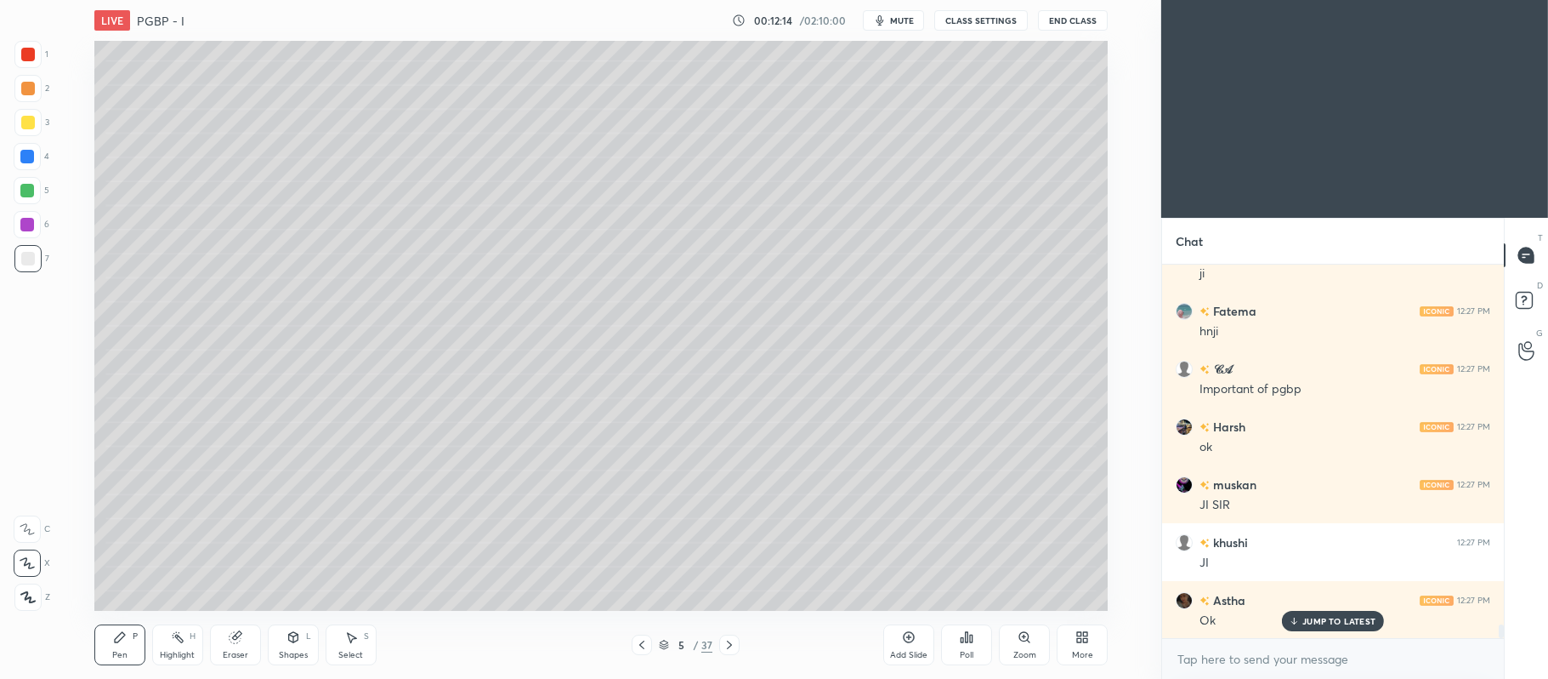
click at [906, 634] on icon at bounding box center [909, 637] width 14 height 14
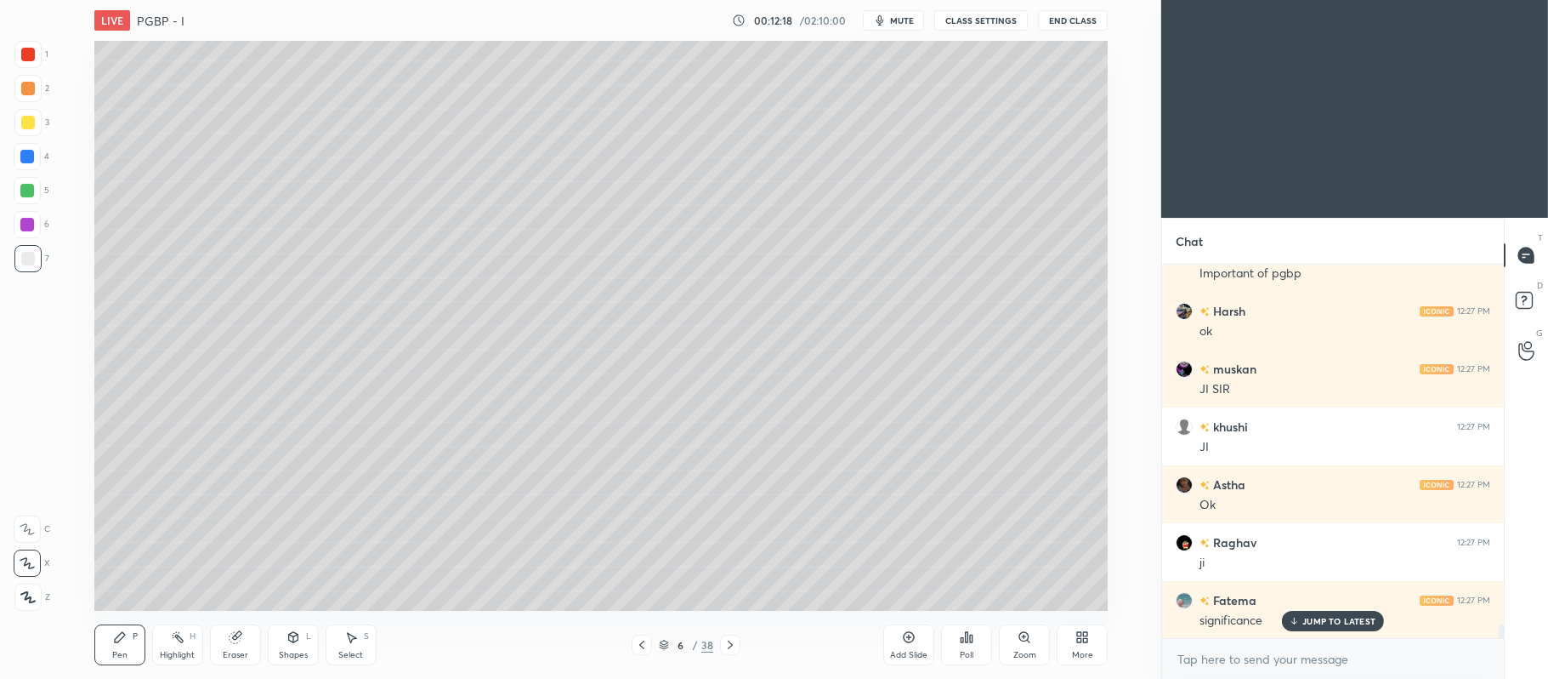
scroll to position [9890, 0]
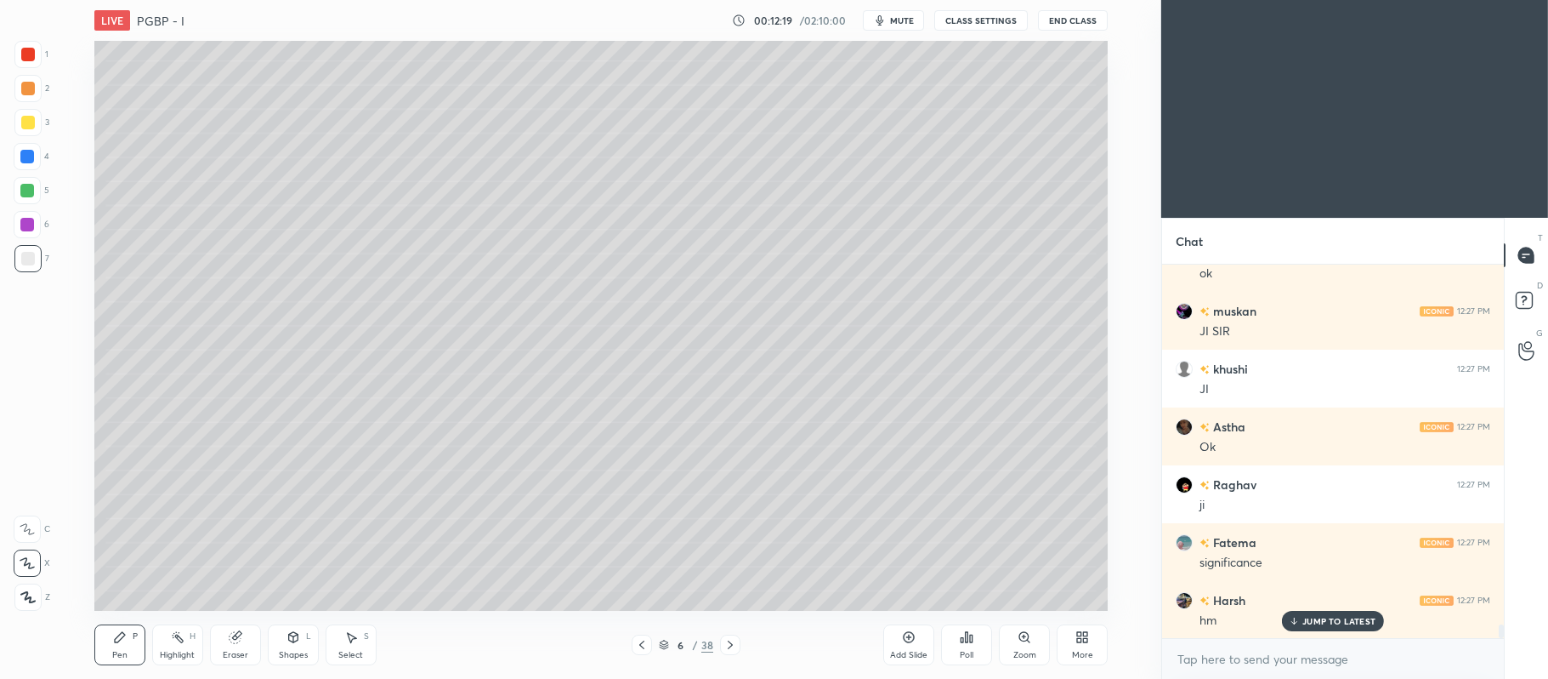
click at [31, 112] on div at bounding box center [27, 122] width 27 height 27
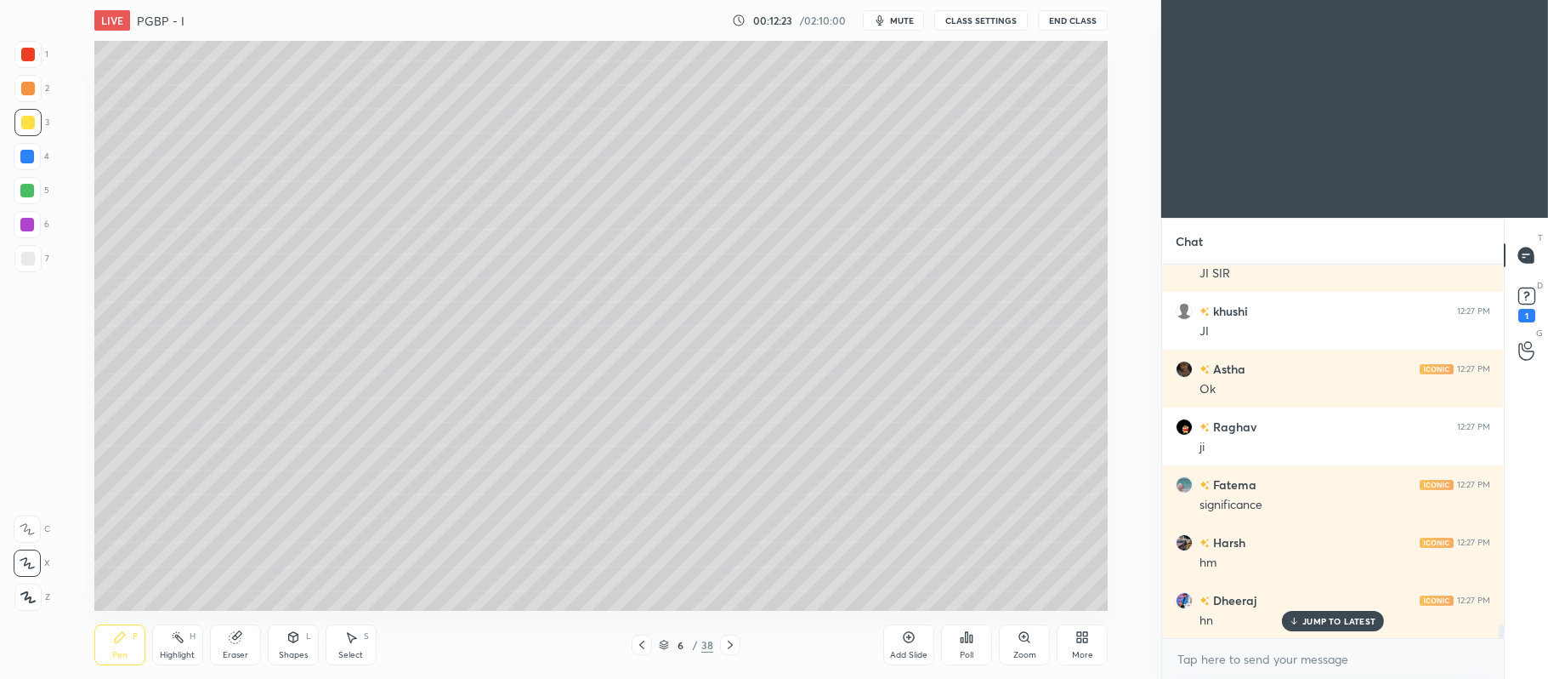
scroll to position [10005, 0]
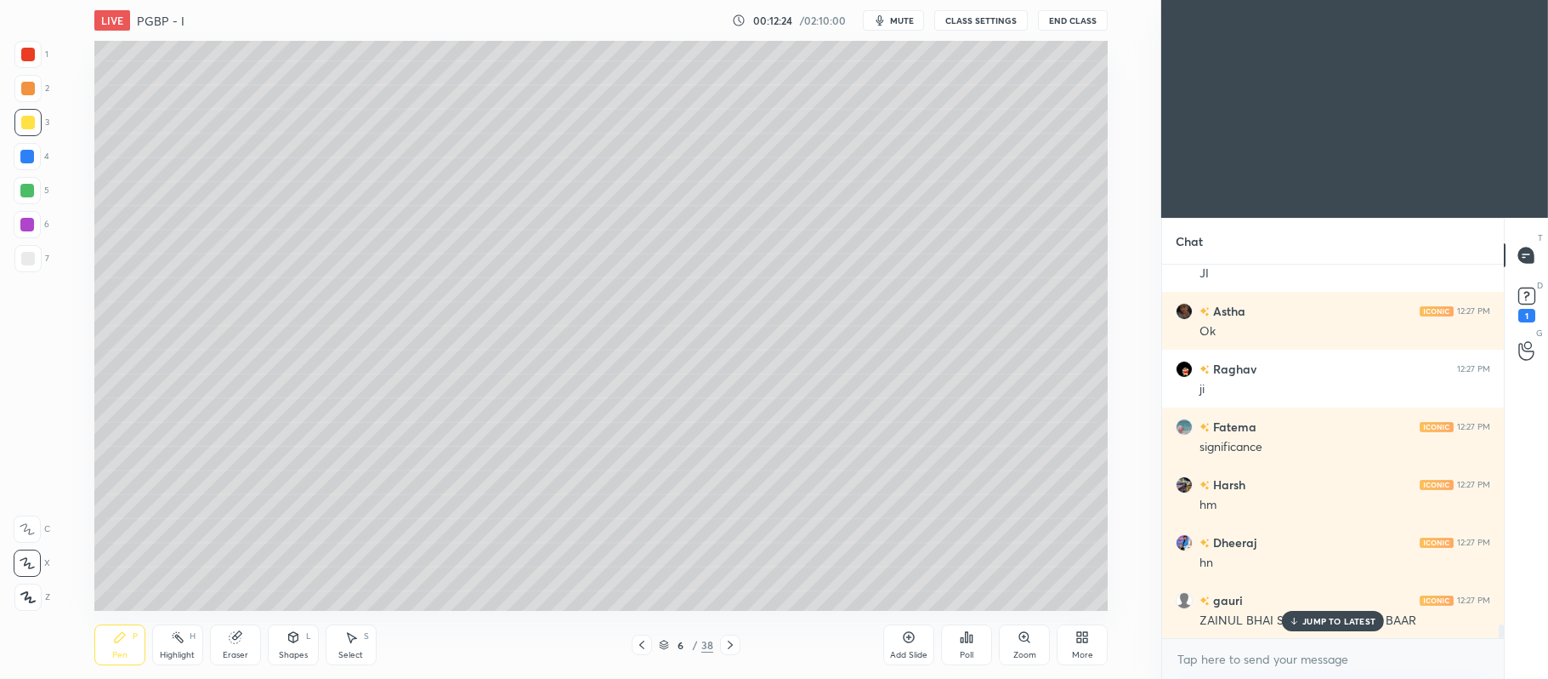
click at [38, 189] on div at bounding box center [27, 190] width 27 height 27
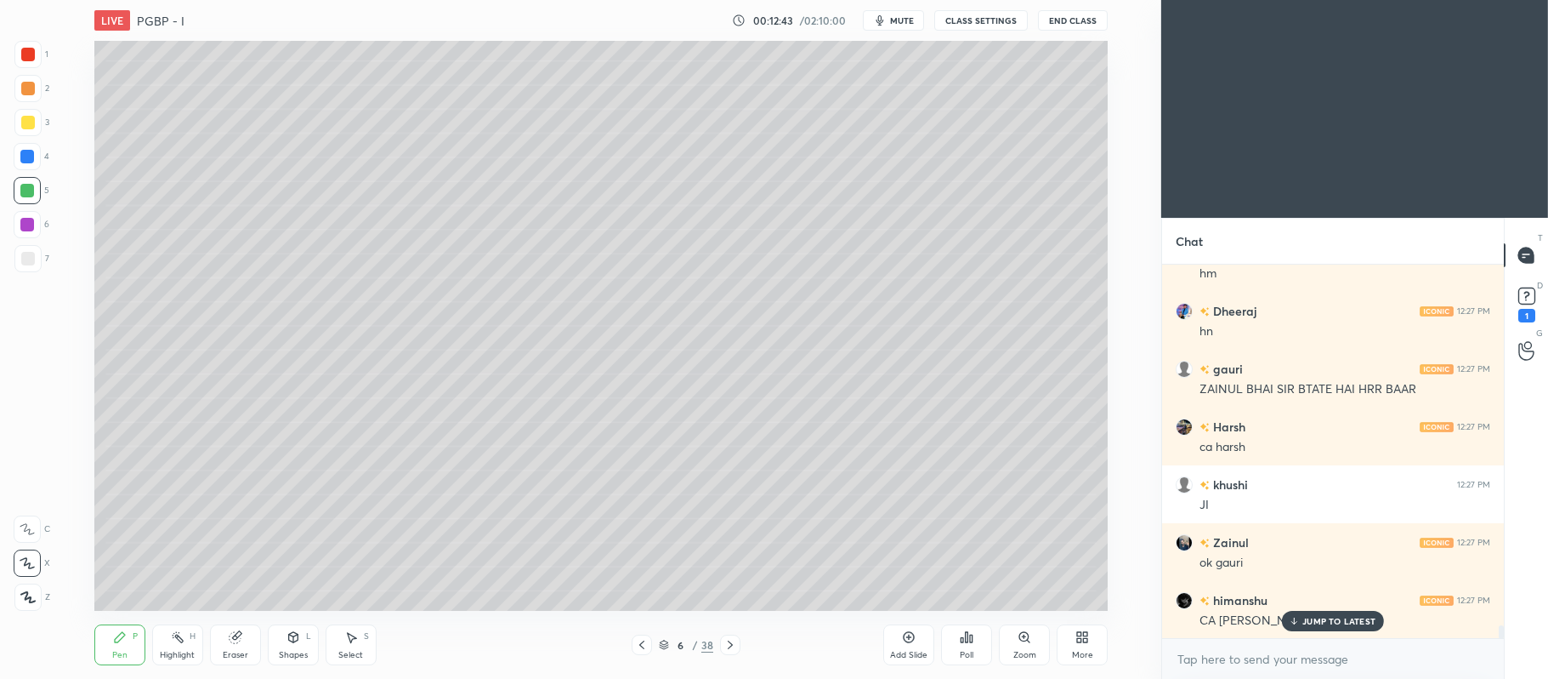
scroll to position [10294, 0]
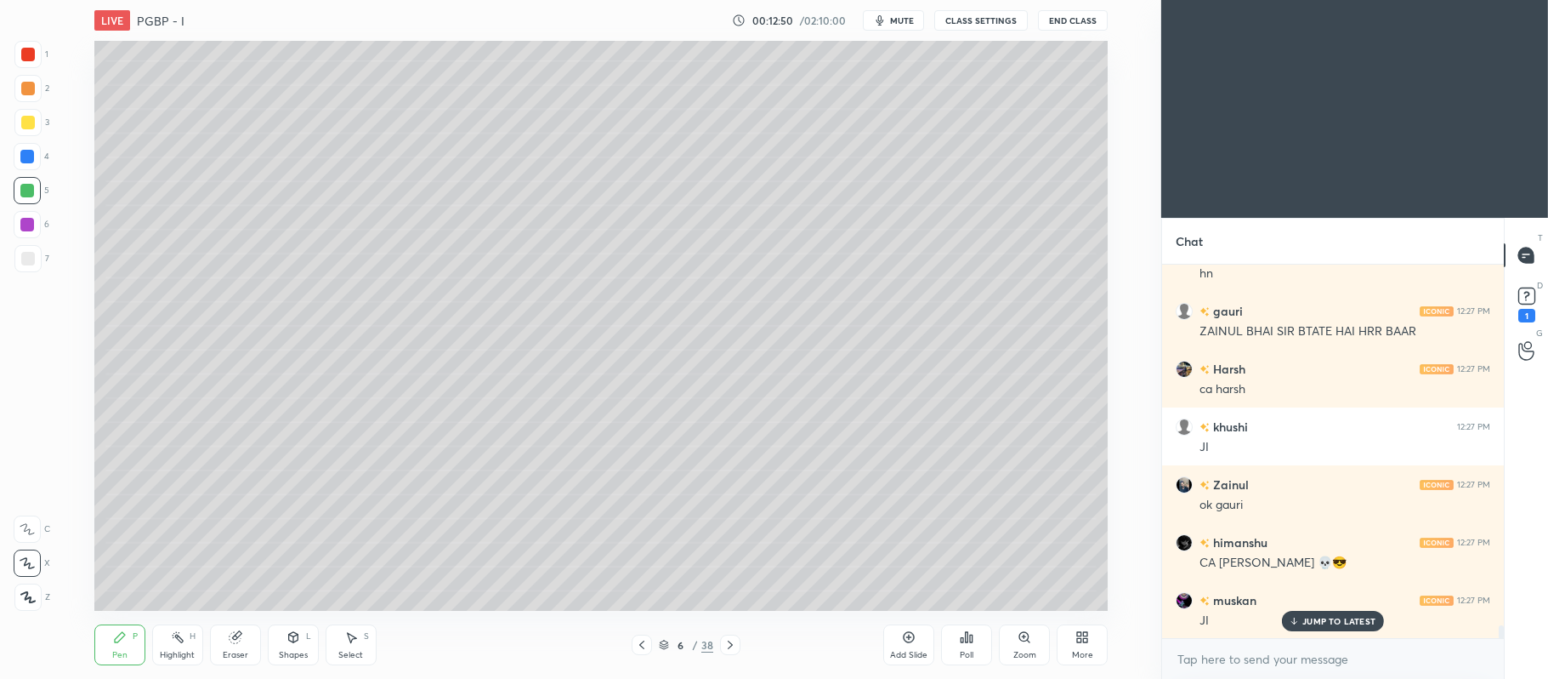
click at [31, 117] on div at bounding box center [28, 123] width 14 height 14
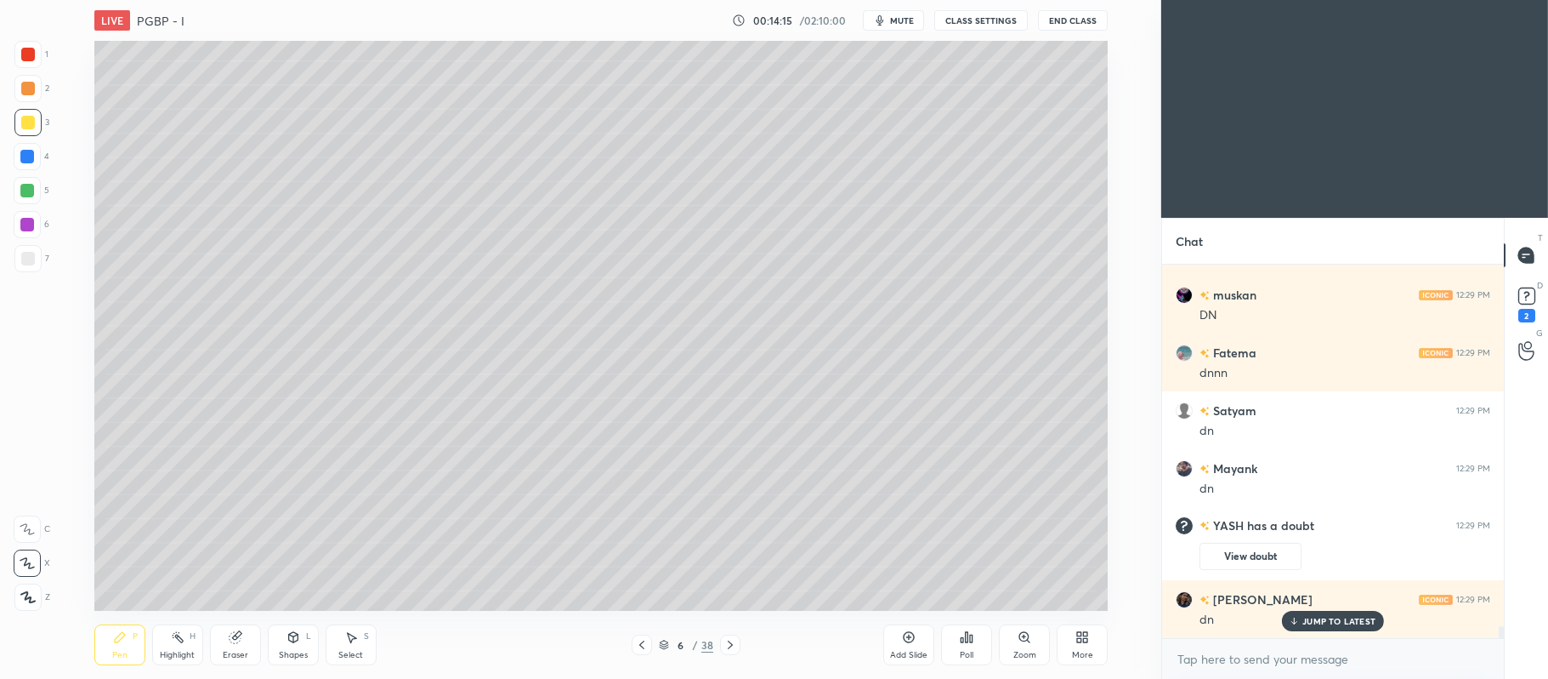
scroll to position [11454, 0]
click at [31, 201] on div at bounding box center [27, 190] width 27 height 27
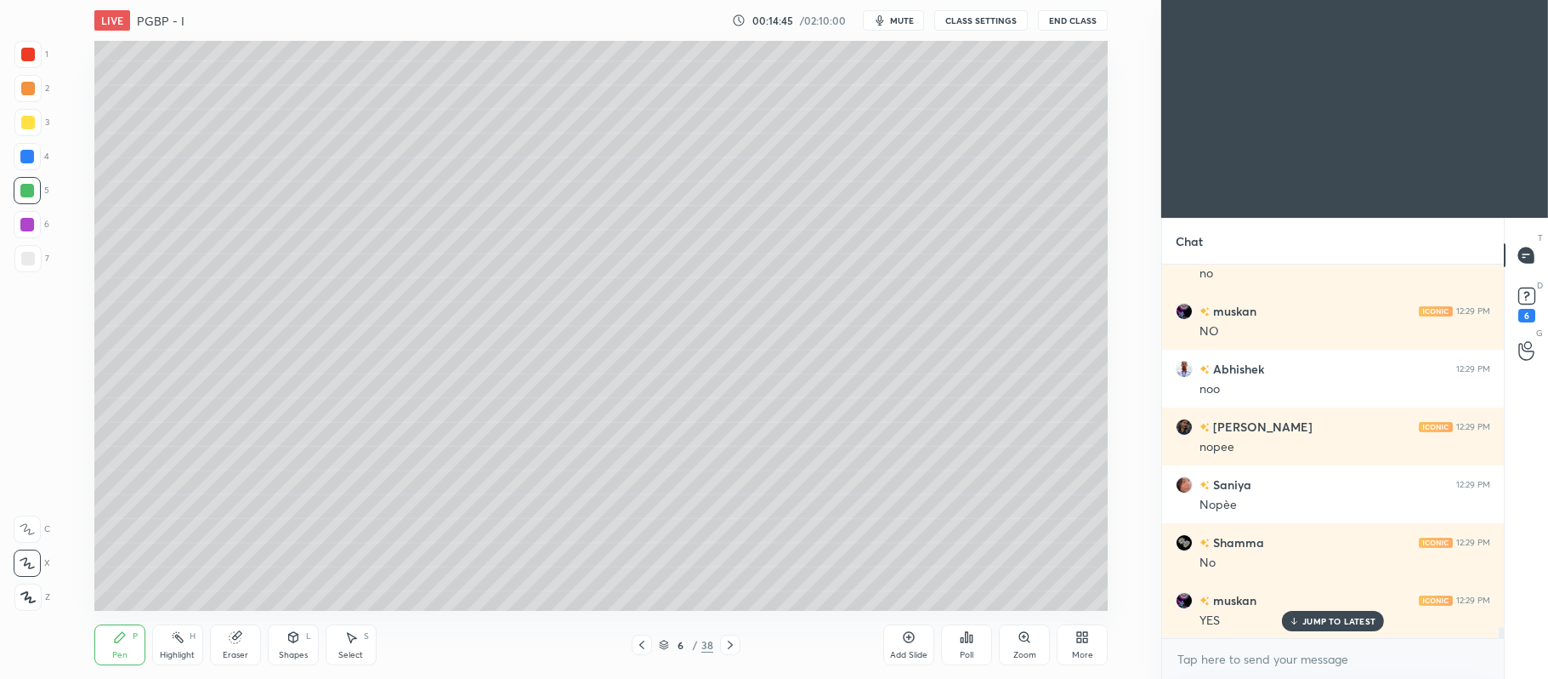
scroll to position [12134, 0]
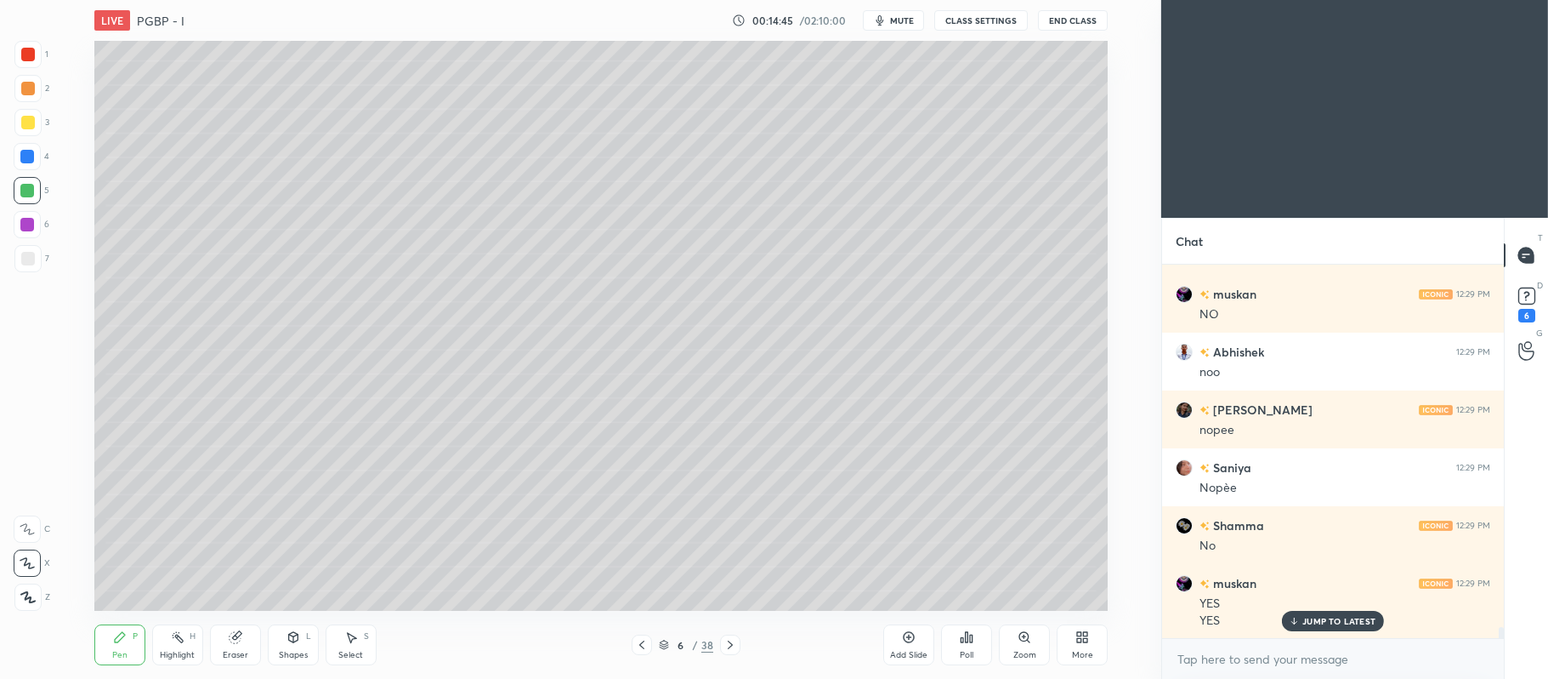
click at [726, 641] on icon at bounding box center [731, 645] width 14 height 14
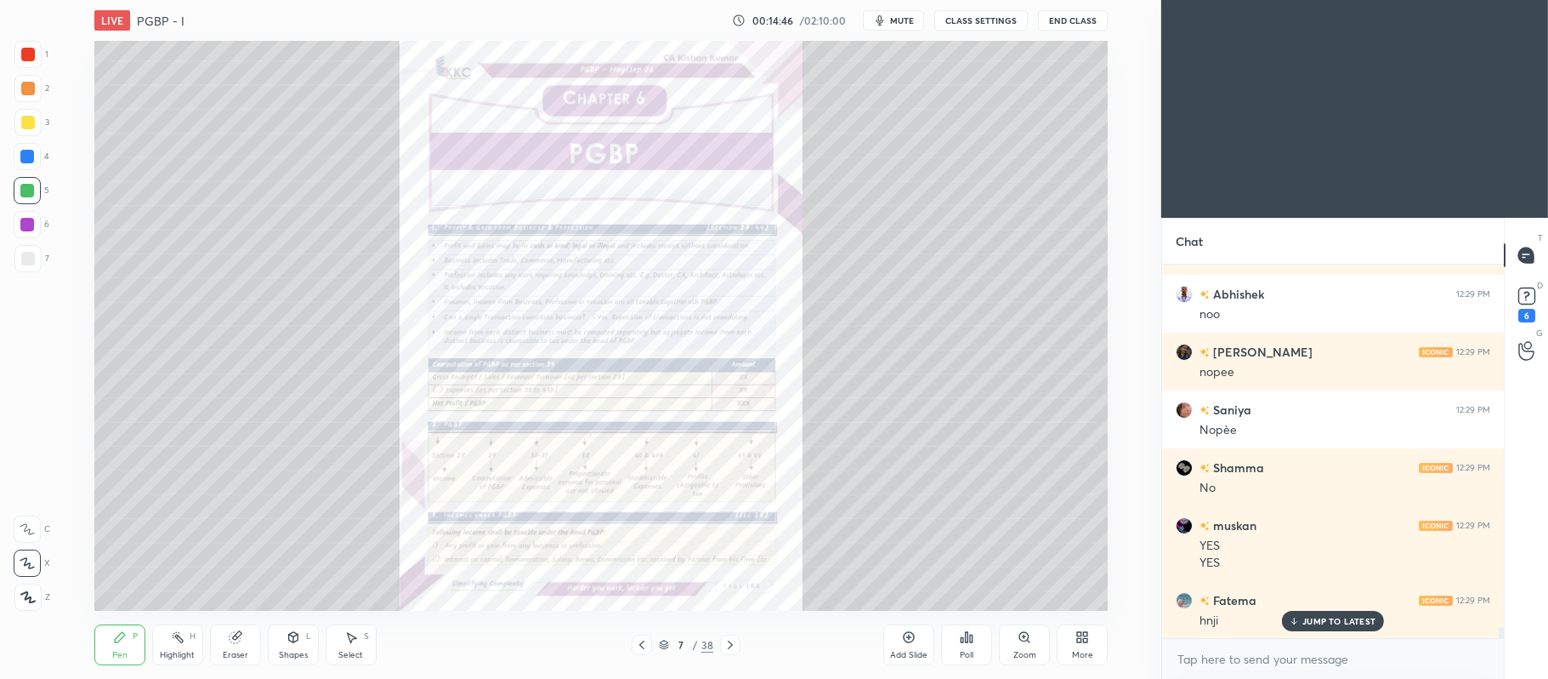
click at [639, 647] on icon at bounding box center [642, 645] width 14 height 14
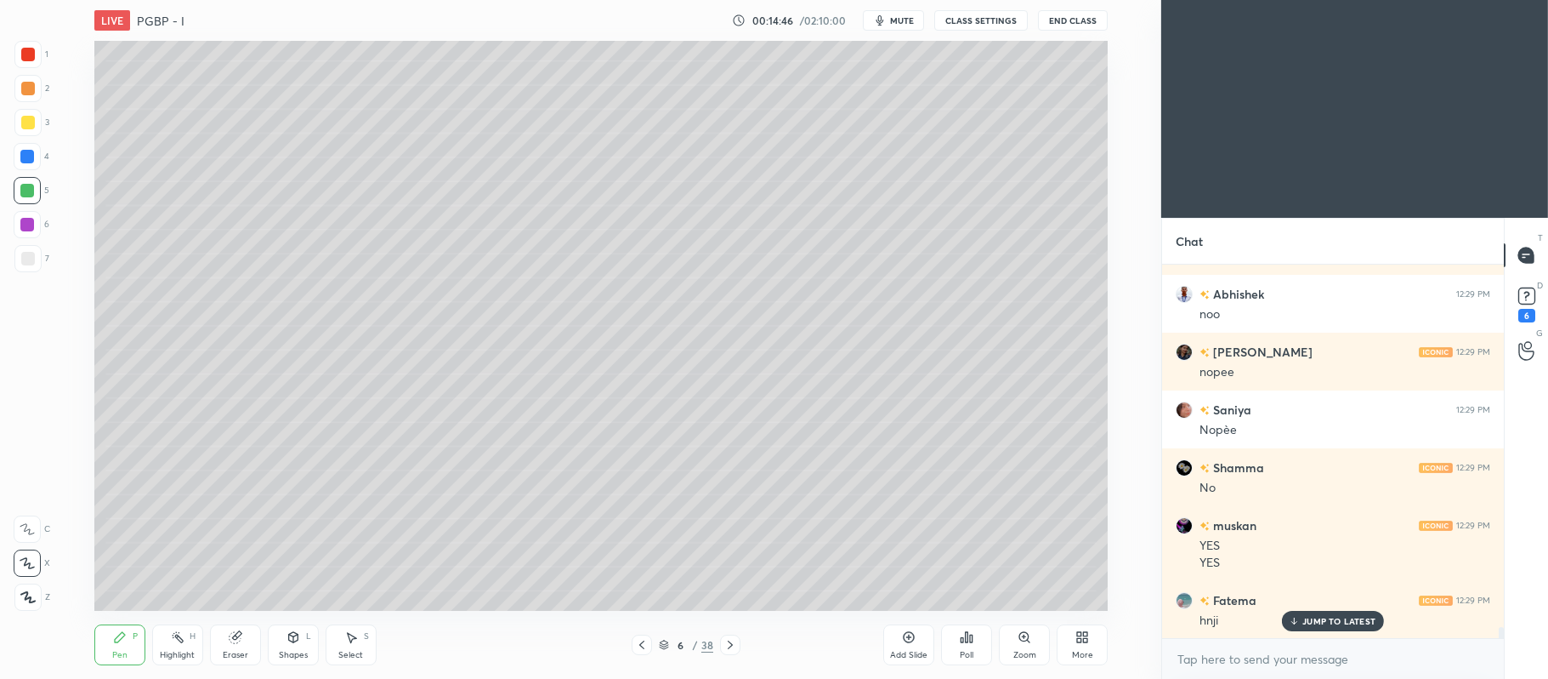
scroll to position [12250, 0]
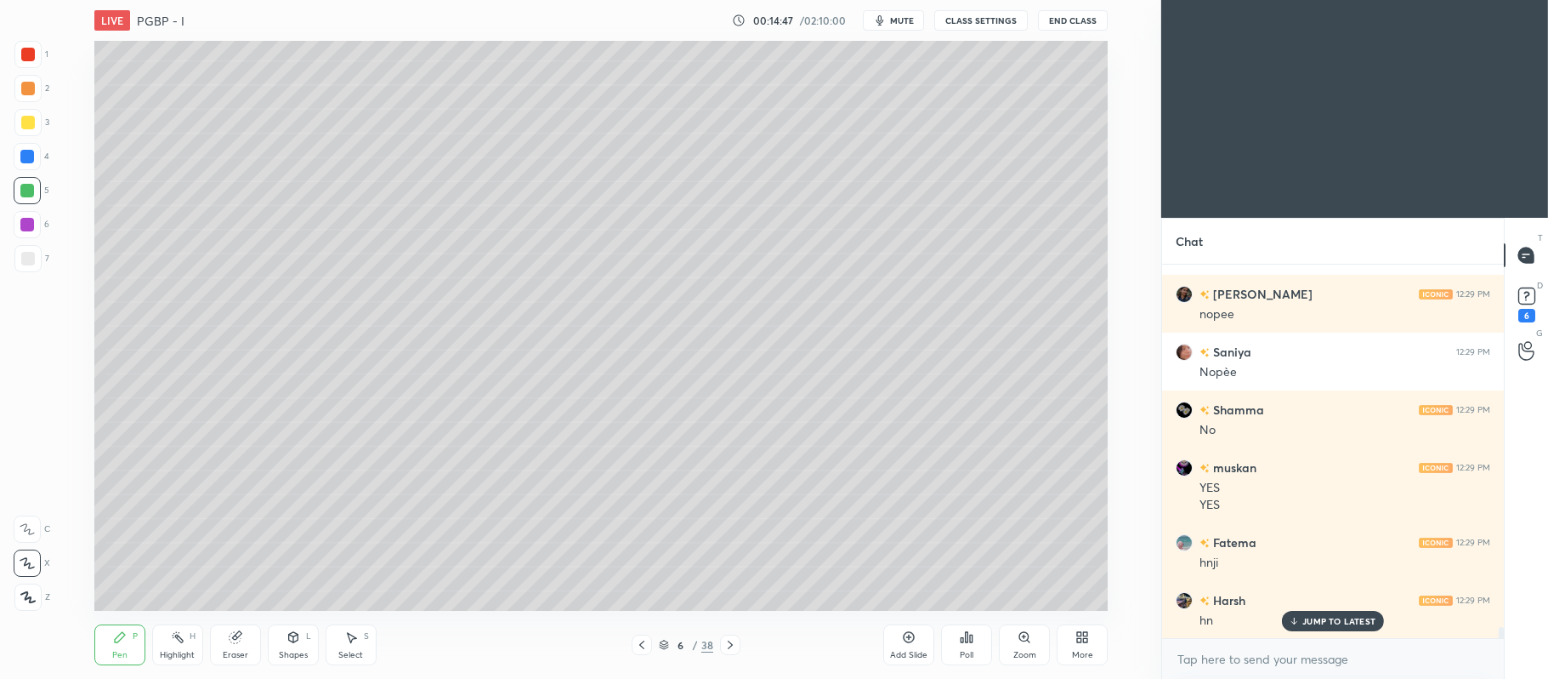
click at [906, 638] on icon at bounding box center [909, 637] width 14 height 14
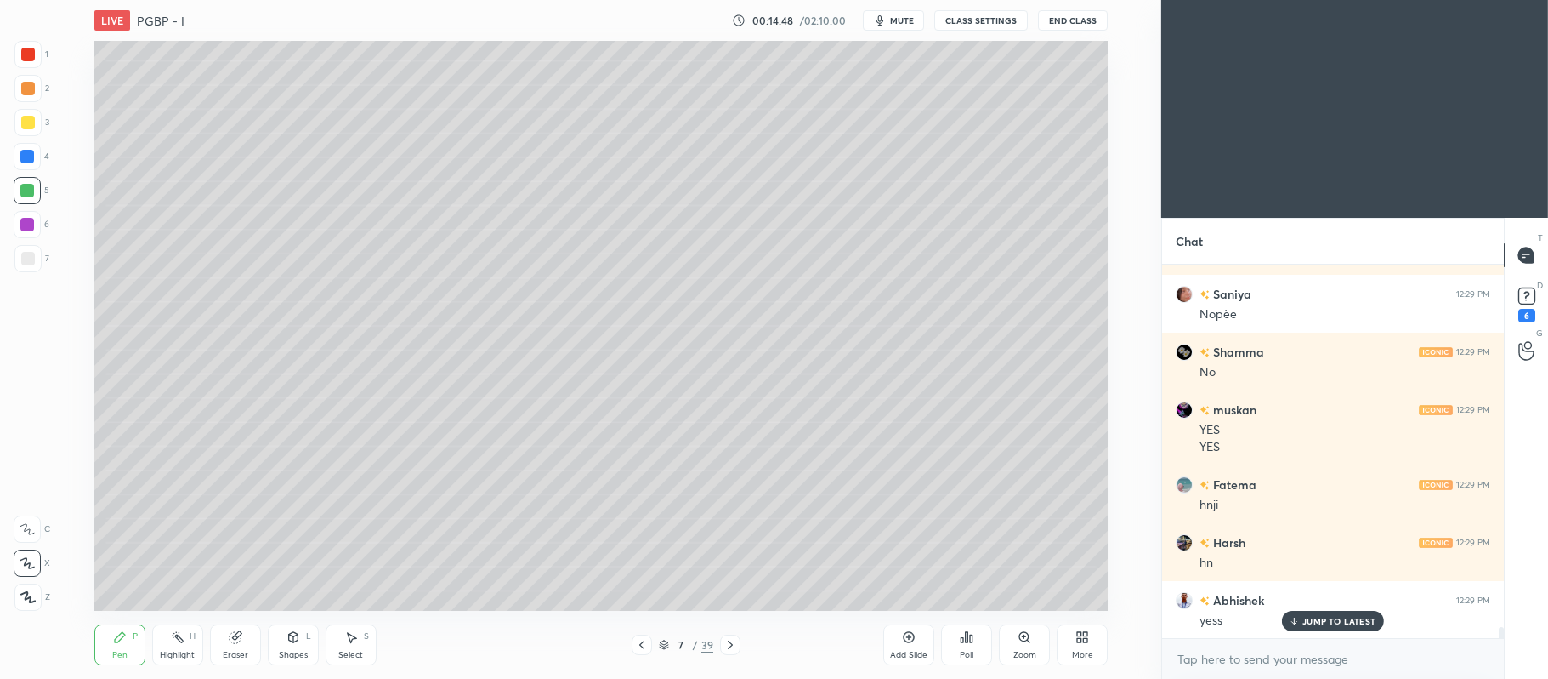
scroll to position [12366, 0]
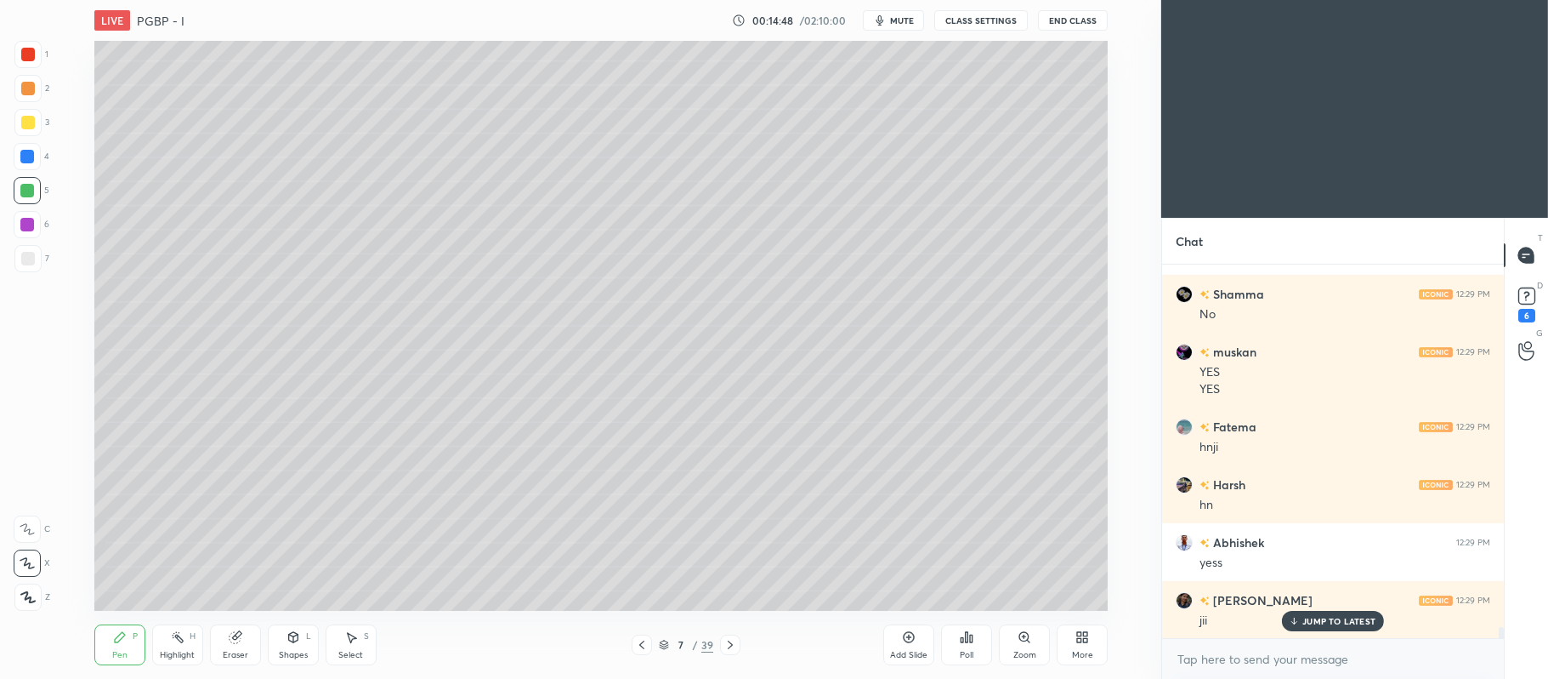
click at [31, 120] on div at bounding box center [28, 123] width 14 height 14
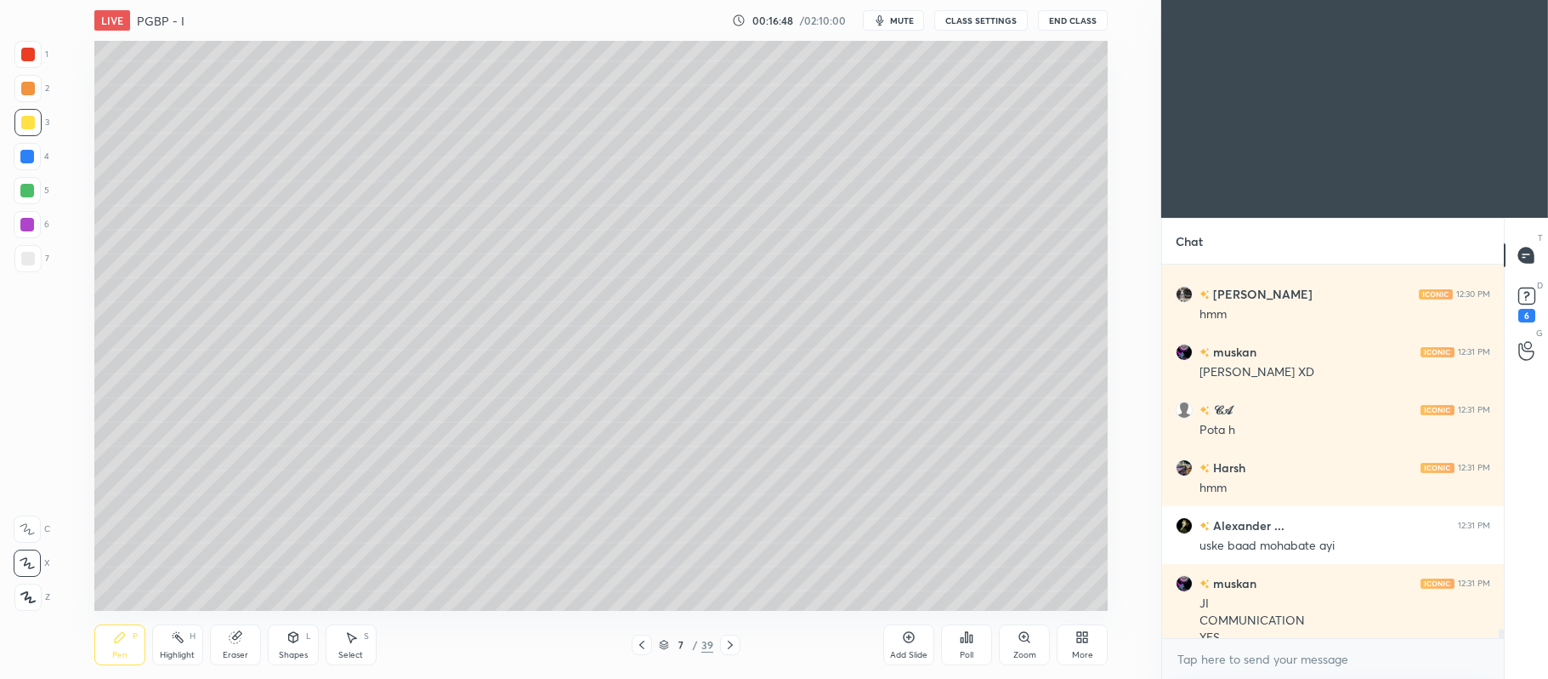
scroll to position [14597, 0]
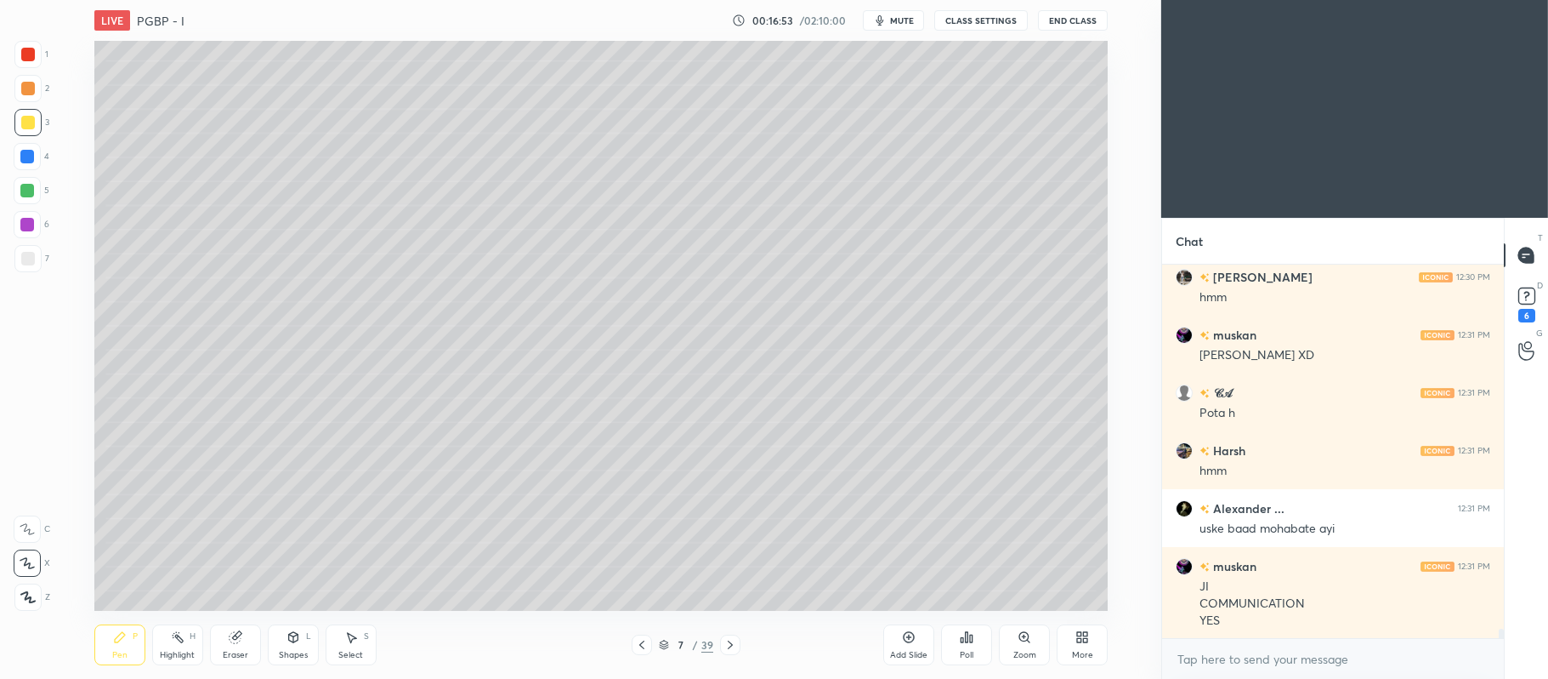
click at [31, 185] on div at bounding box center [27, 191] width 14 height 14
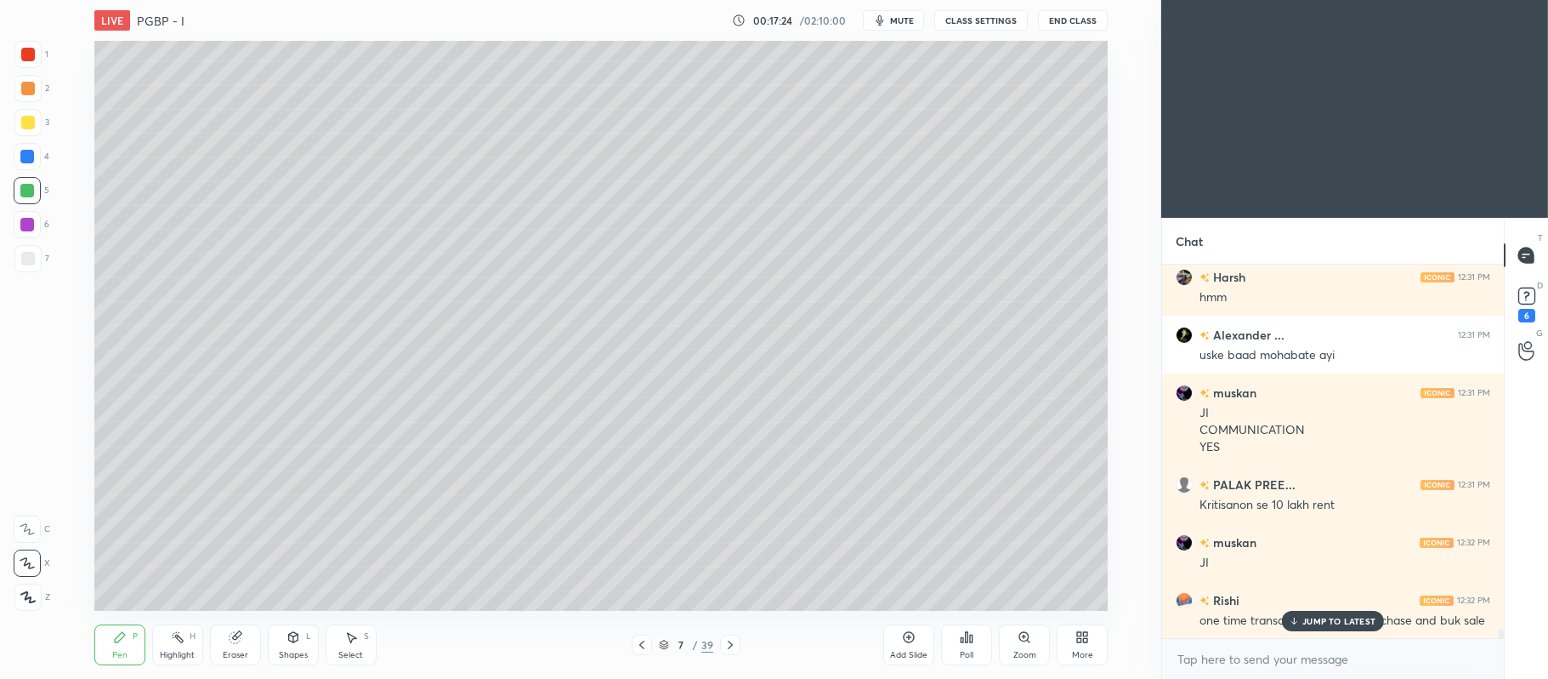
scroll to position [14828, 0]
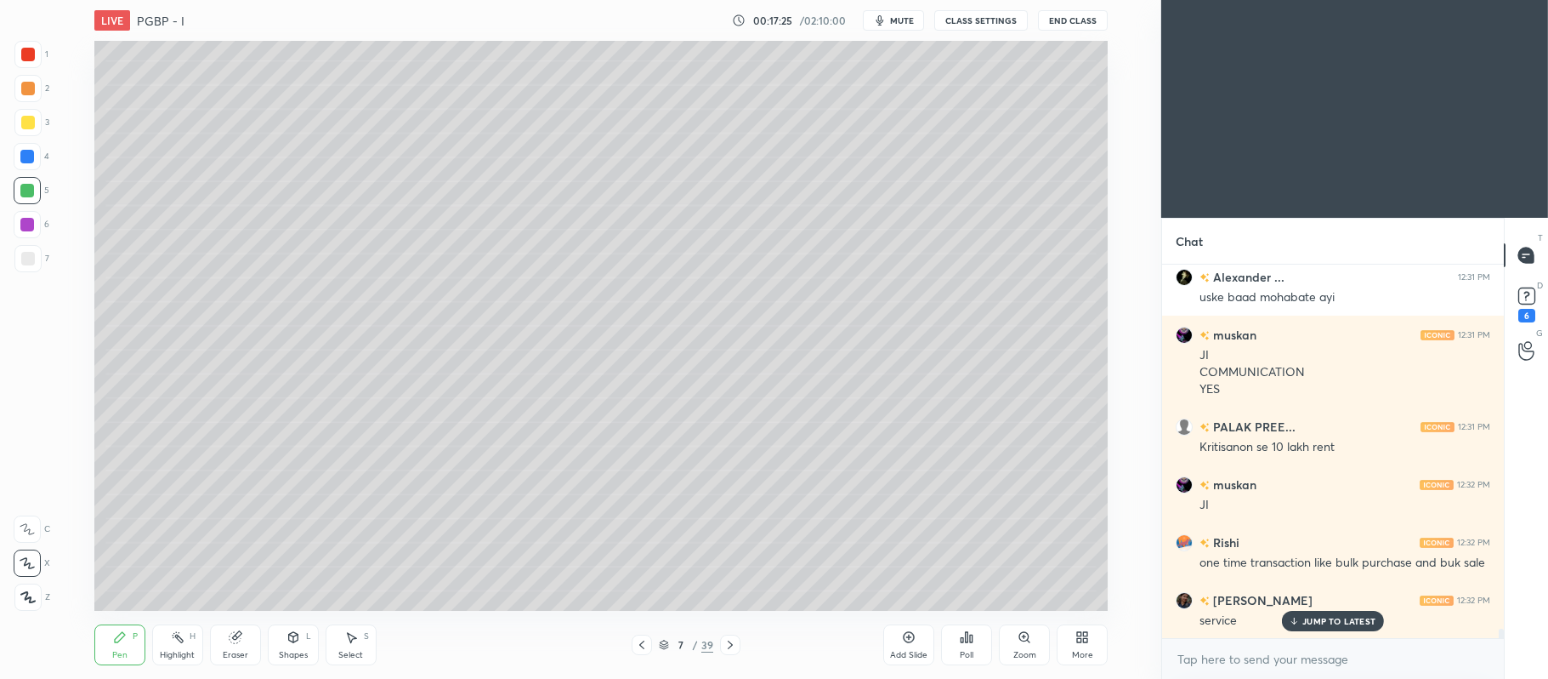
click at [1354, 613] on div "JUMP TO LATEST" at bounding box center [1333, 621] width 102 height 20
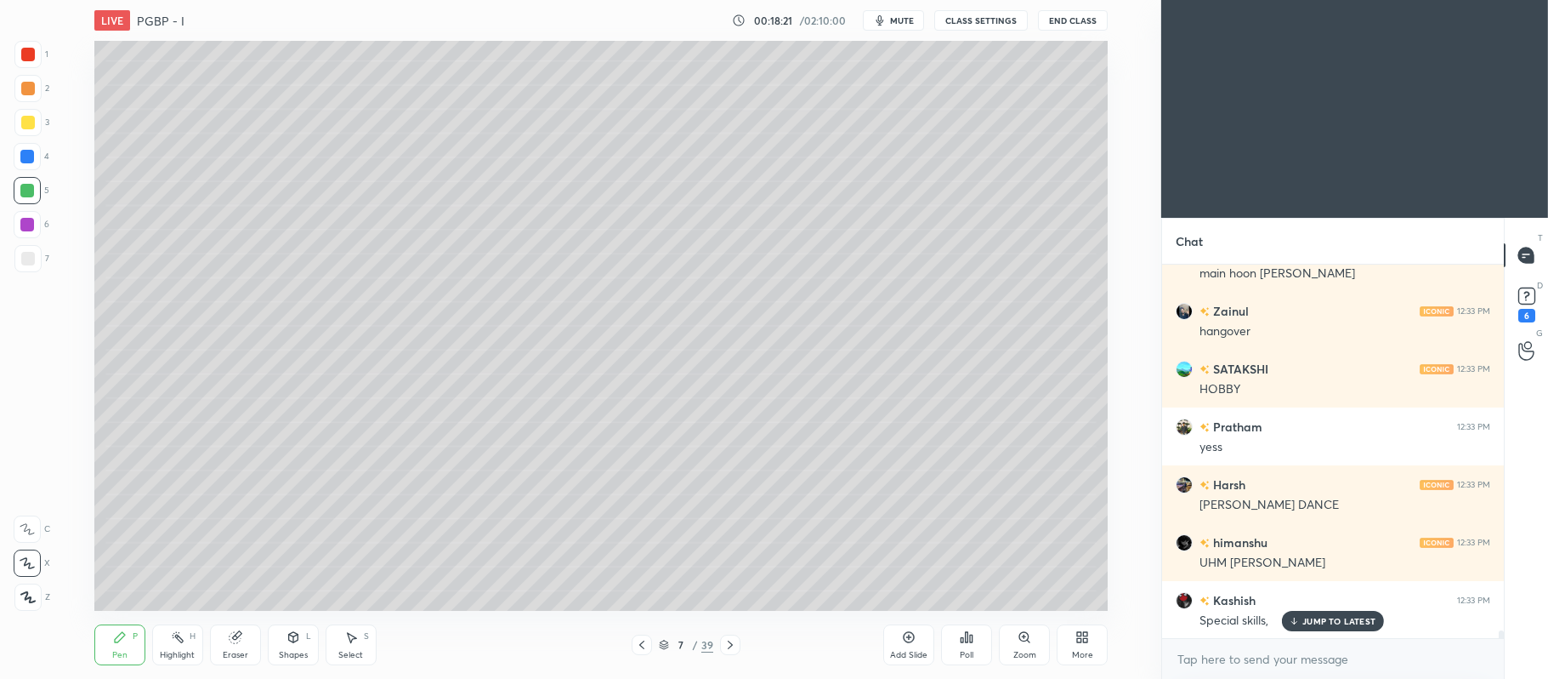
scroll to position [17158, 0]
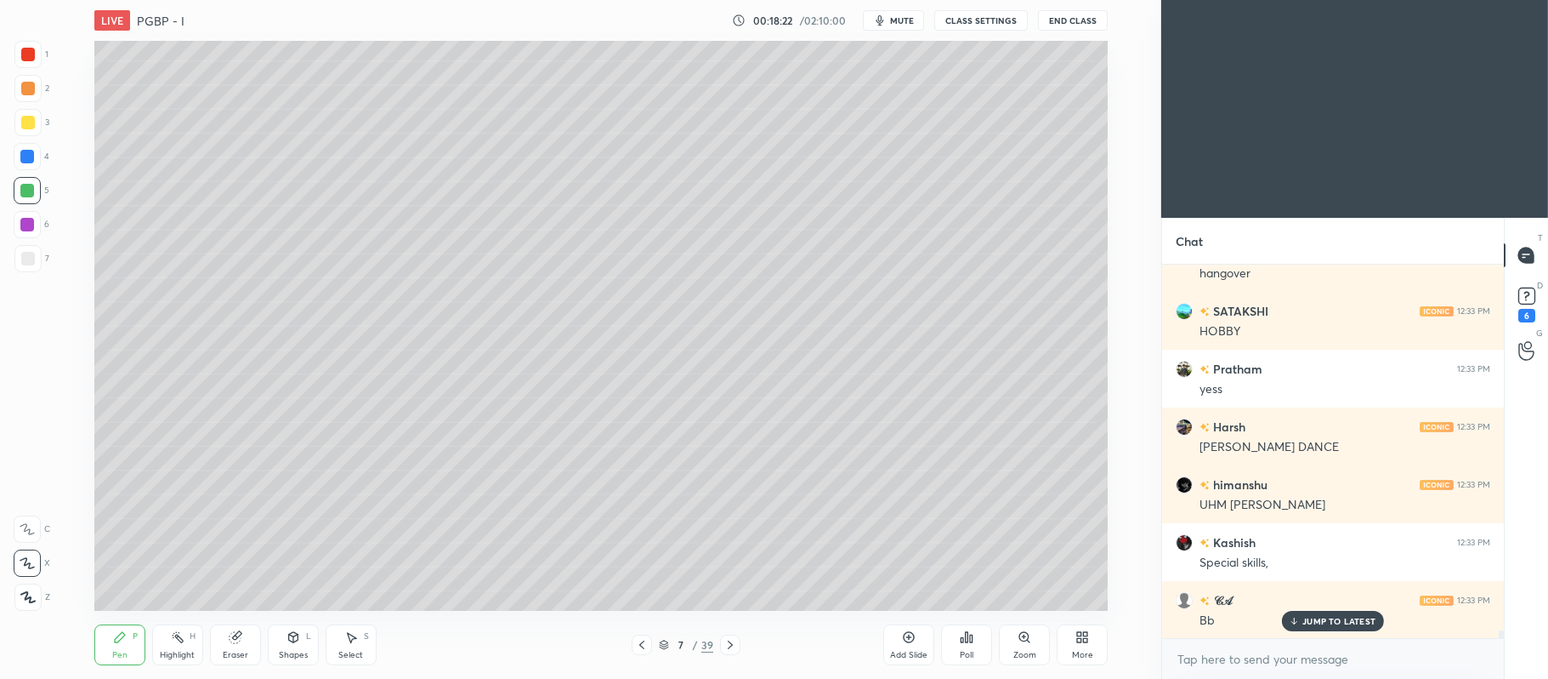
click at [34, 119] on div at bounding box center [28, 123] width 14 height 14
click at [32, 223] on div at bounding box center [27, 225] width 14 height 14
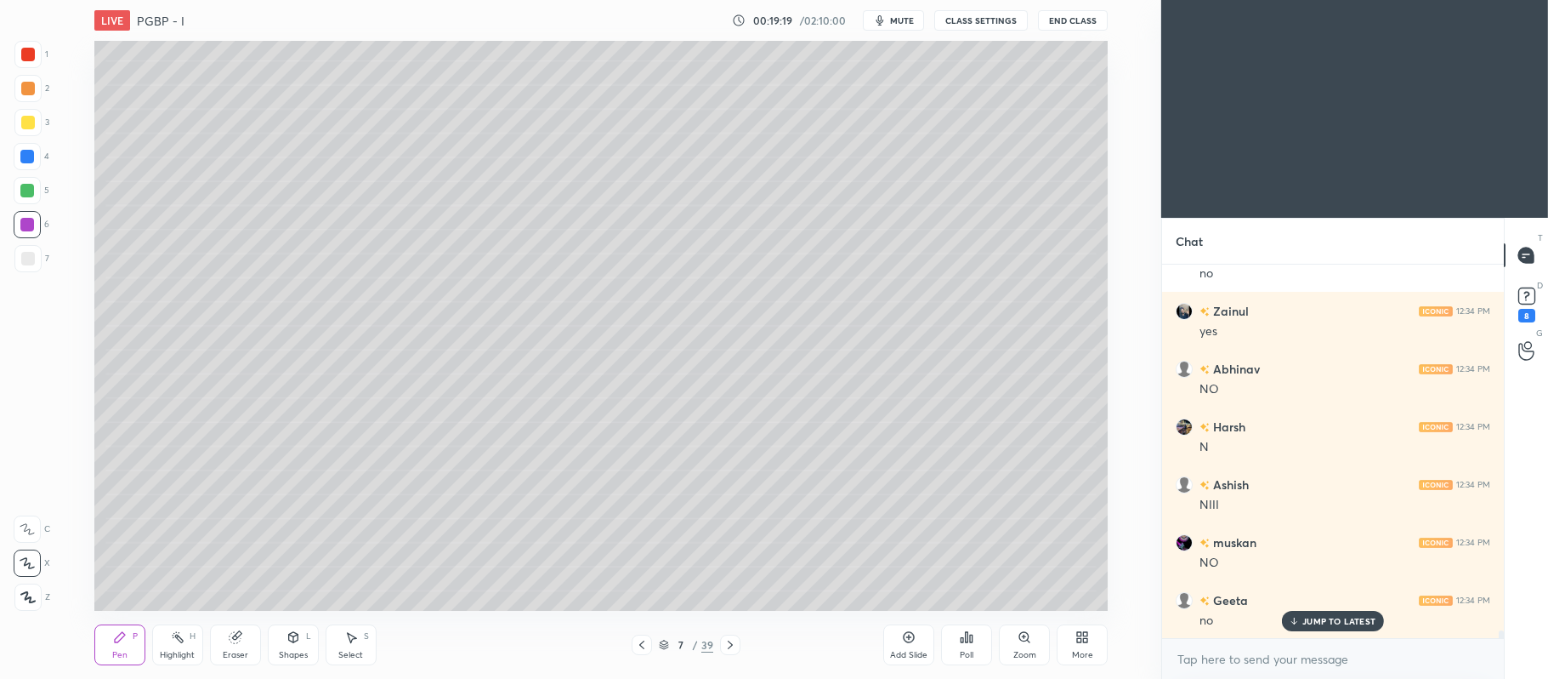
scroll to position [17454, 0]
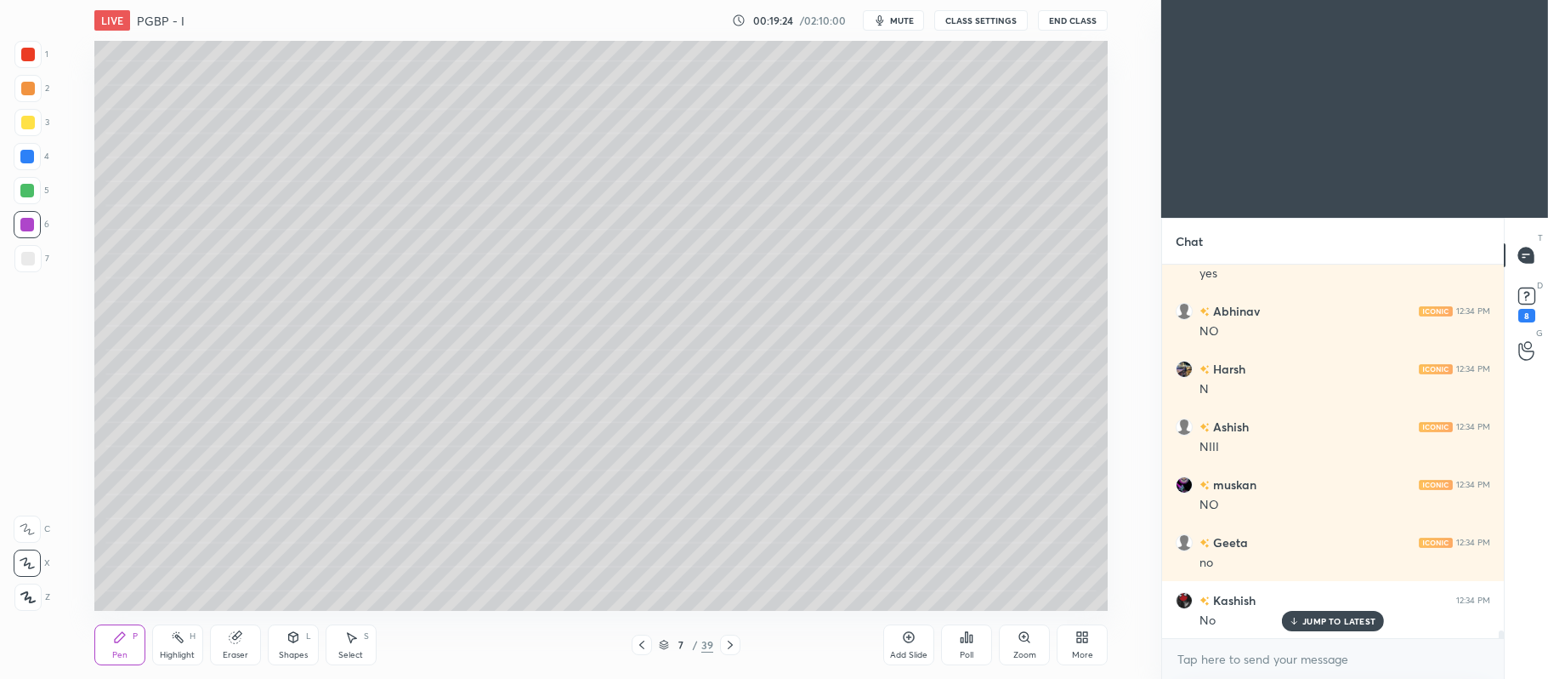
click at [902, 643] on icon at bounding box center [909, 637] width 14 height 14
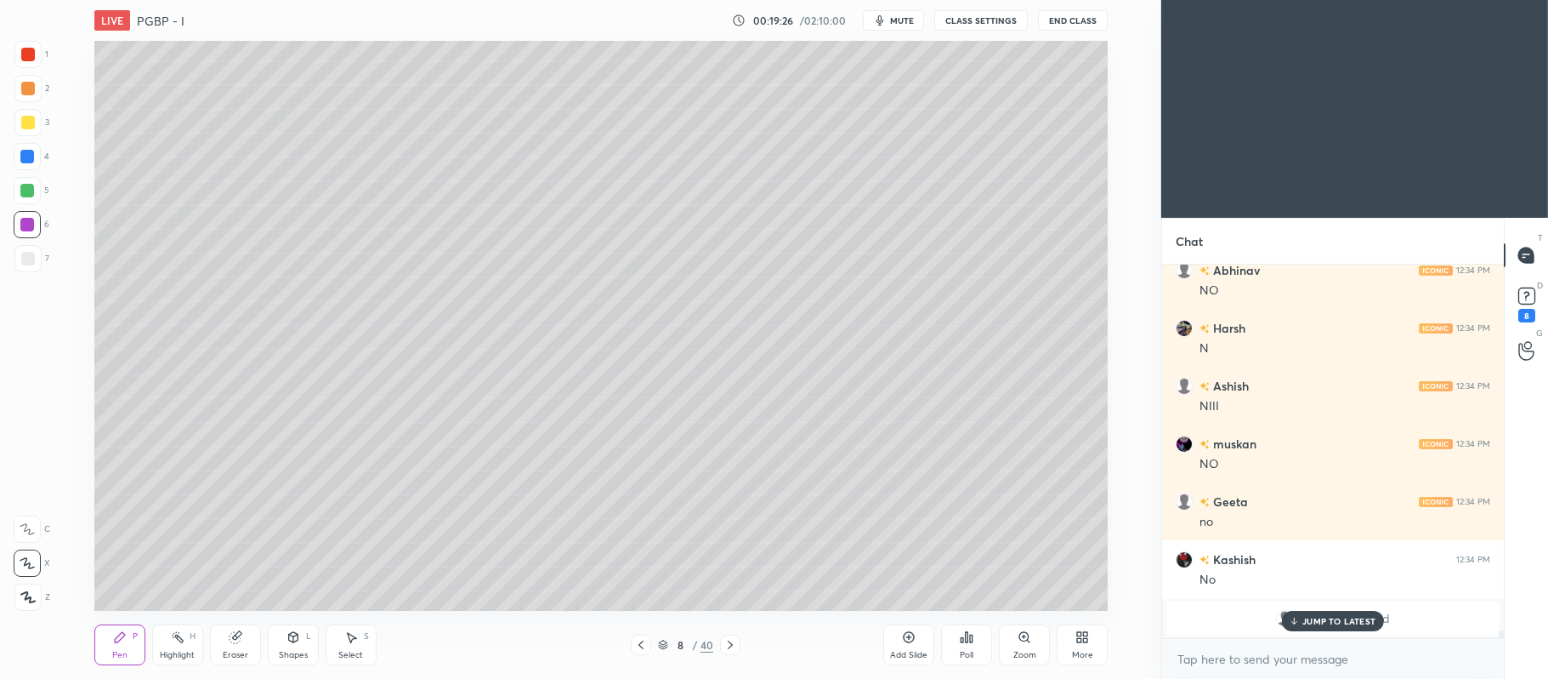
scroll to position [17553, 0]
click at [29, 122] on div at bounding box center [28, 123] width 14 height 14
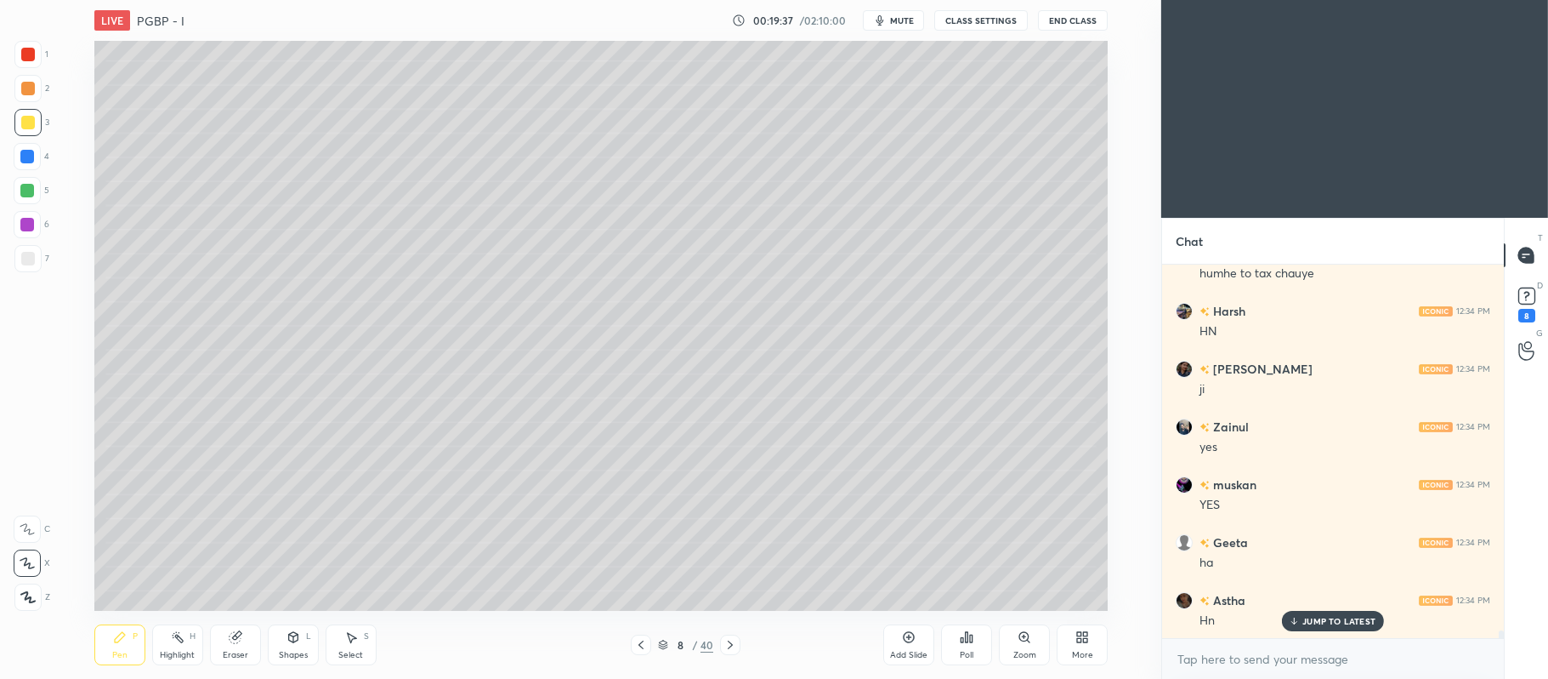
scroll to position [18131, 0]
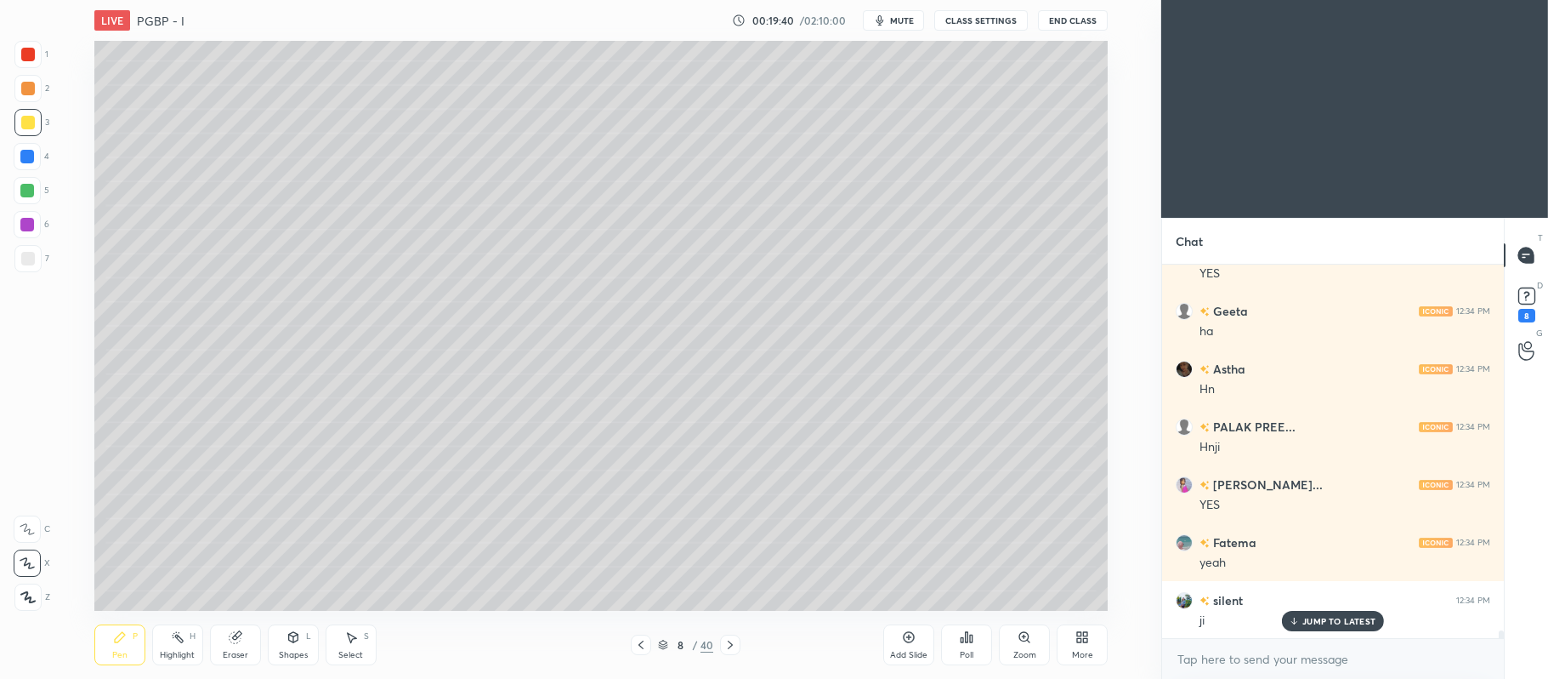
click at [21, 259] on div at bounding box center [28, 259] width 14 height 14
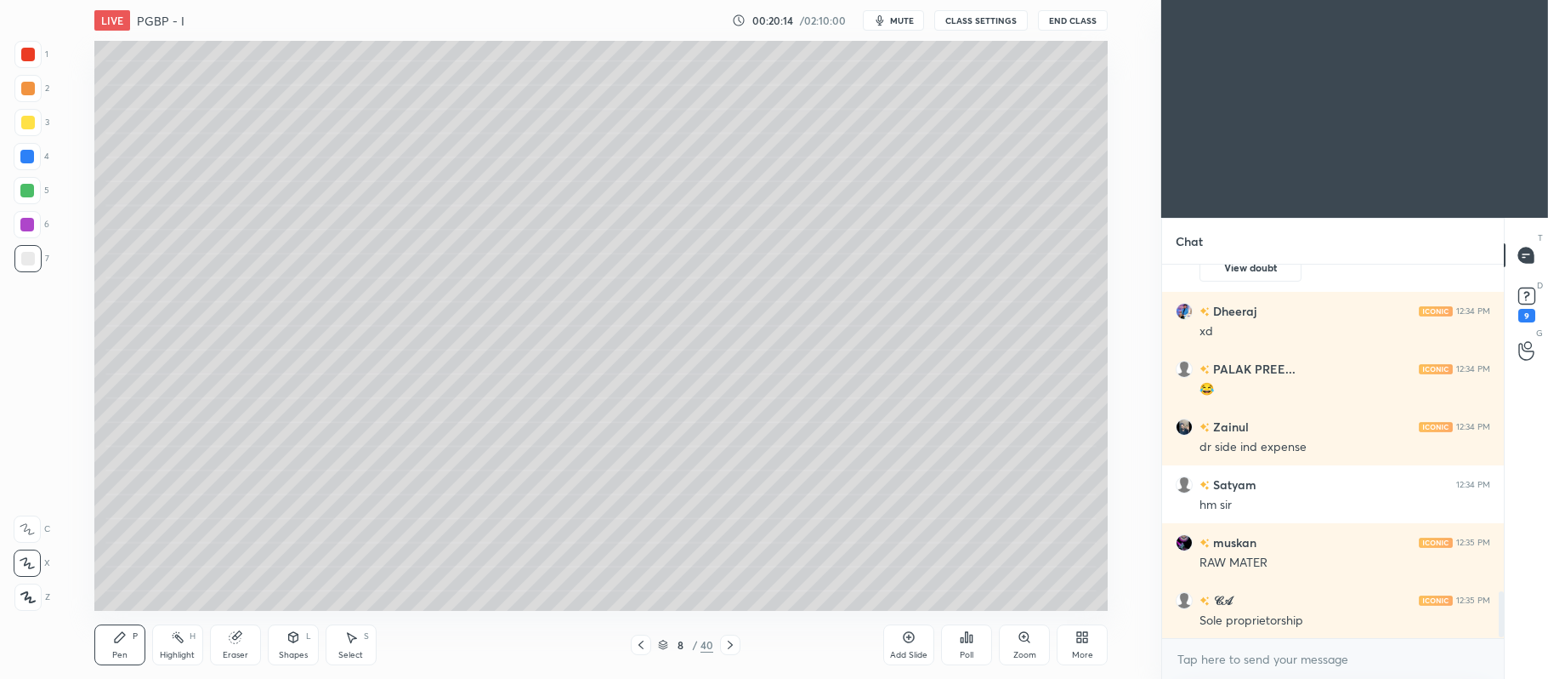
scroll to position [2675, 0]
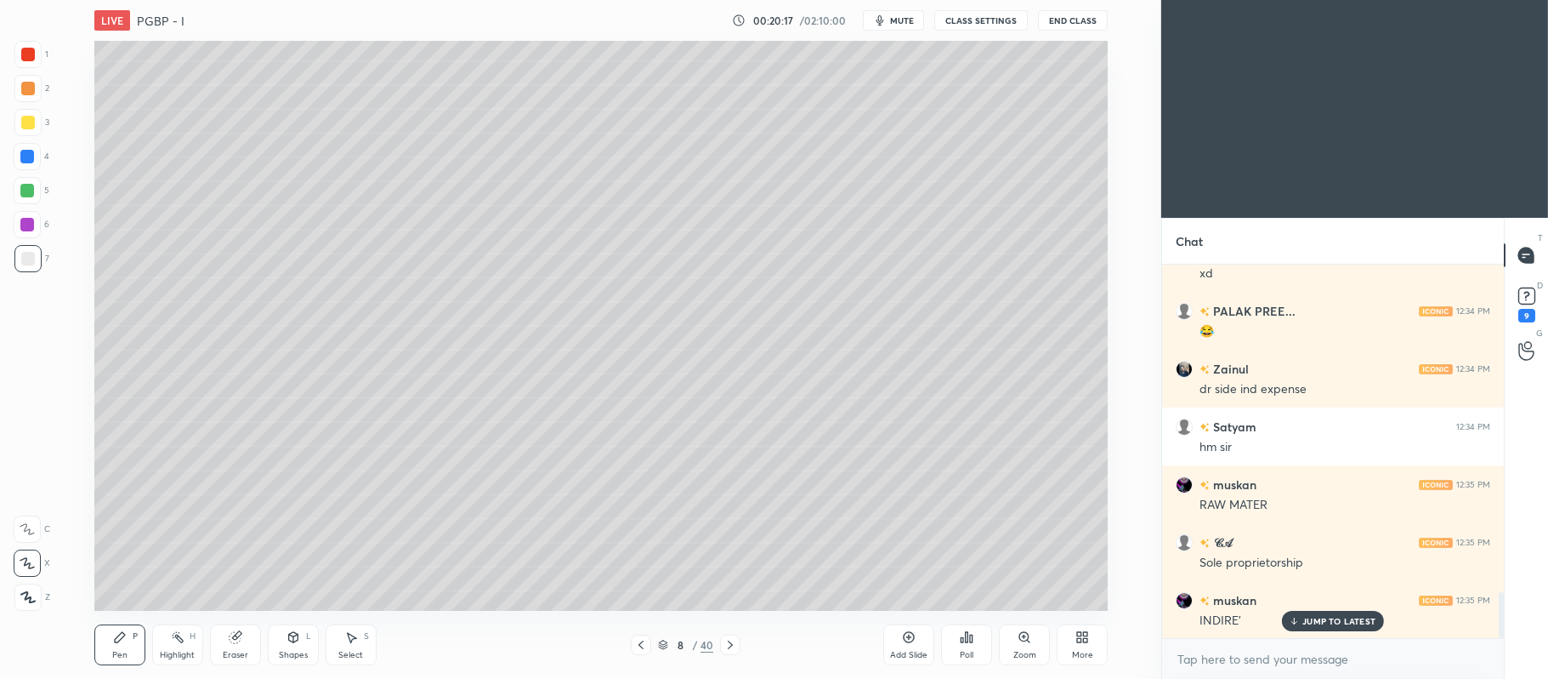
click at [28, 197] on div at bounding box center [27, 190] width 27 height 27
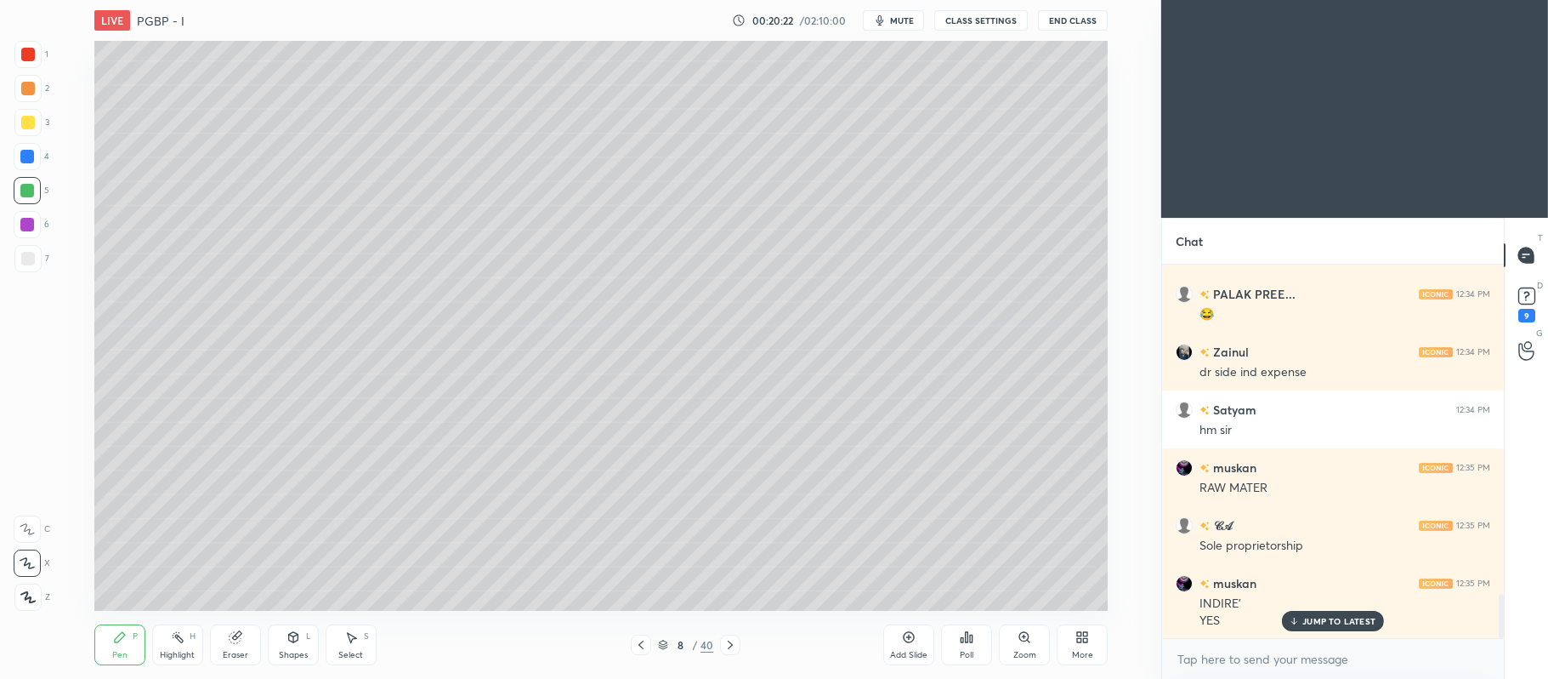
scroll to position [2808, 0]
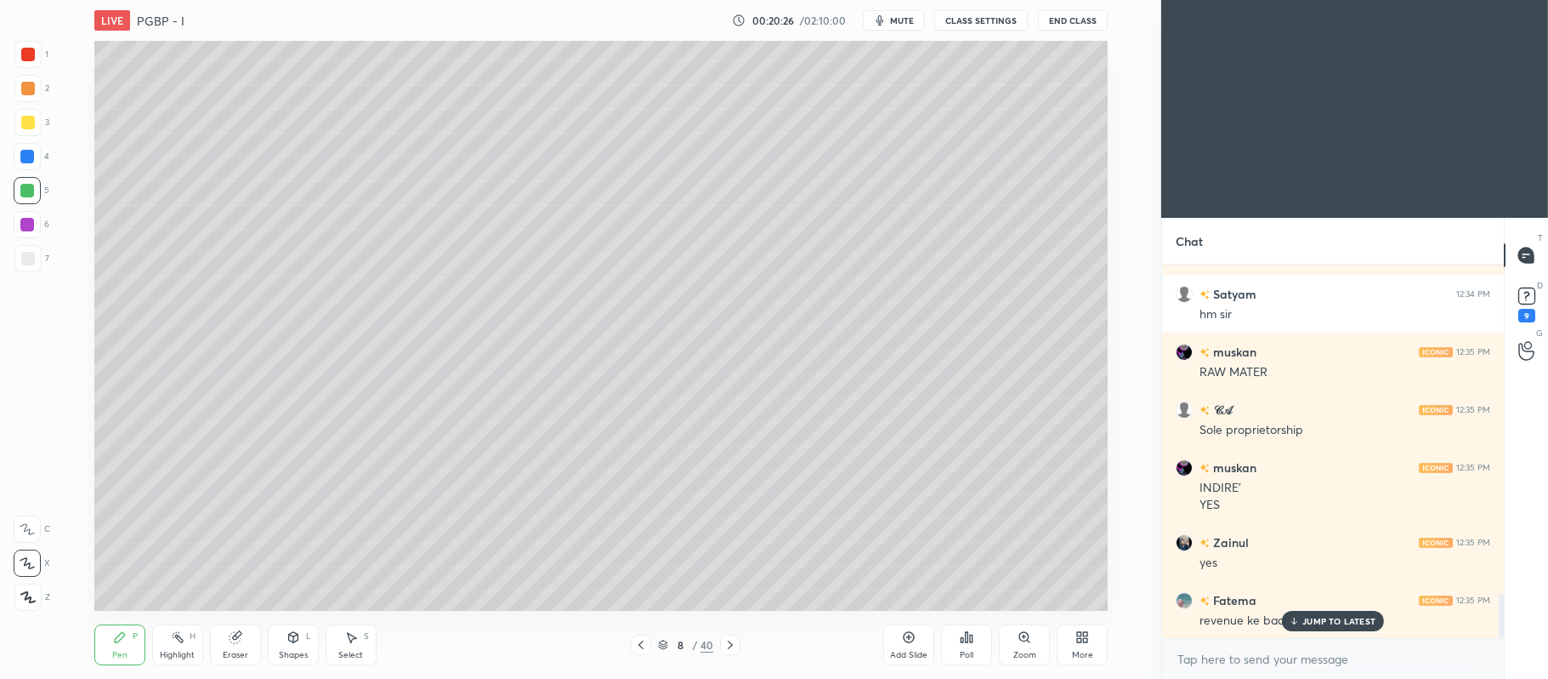
click at [28, 127] on div at bounding box center [28, 123] width 14 height 14
click at [1341, 623] on p "JUMP TO LATEST" at bounding box center [1339, 621] width 73 height 10
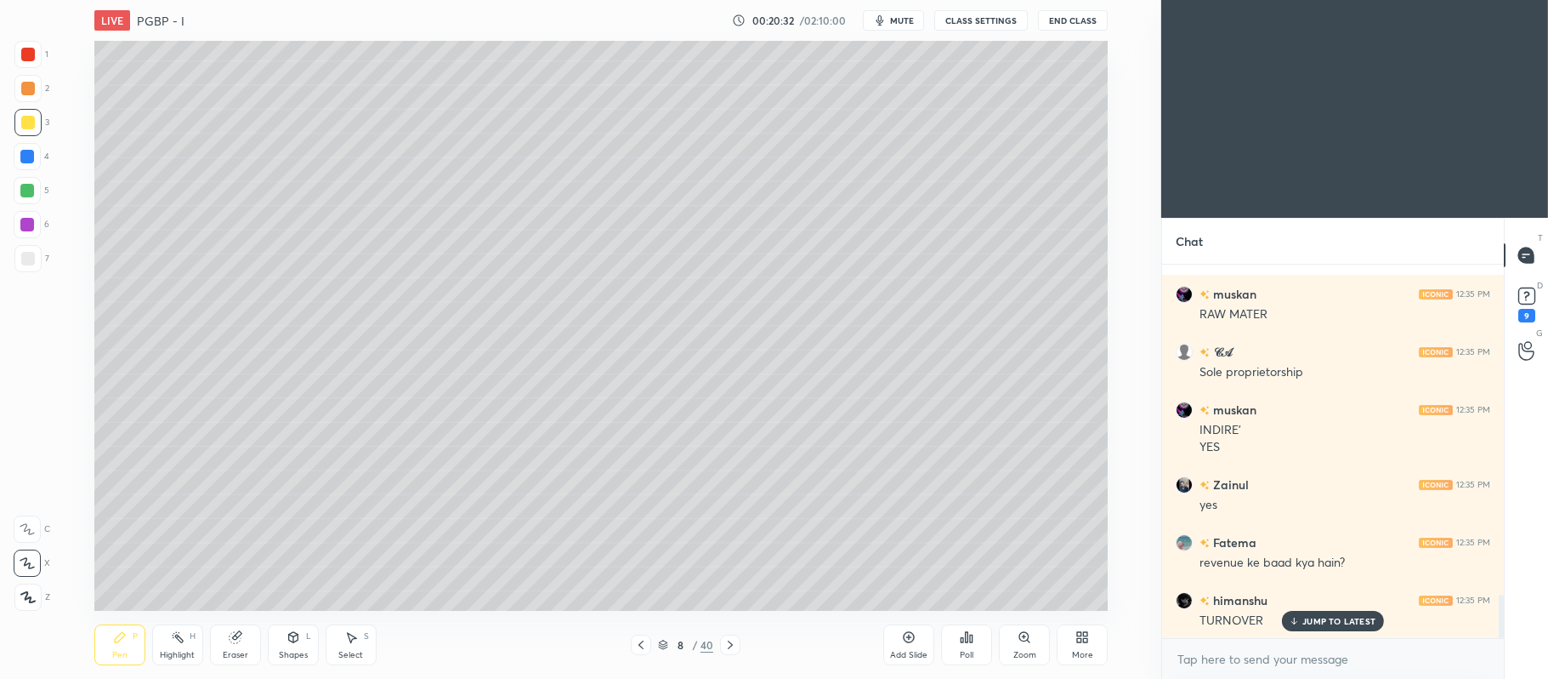
click at [43, 89] on div "2" at bounding box center [31, 88] width 35 height 27
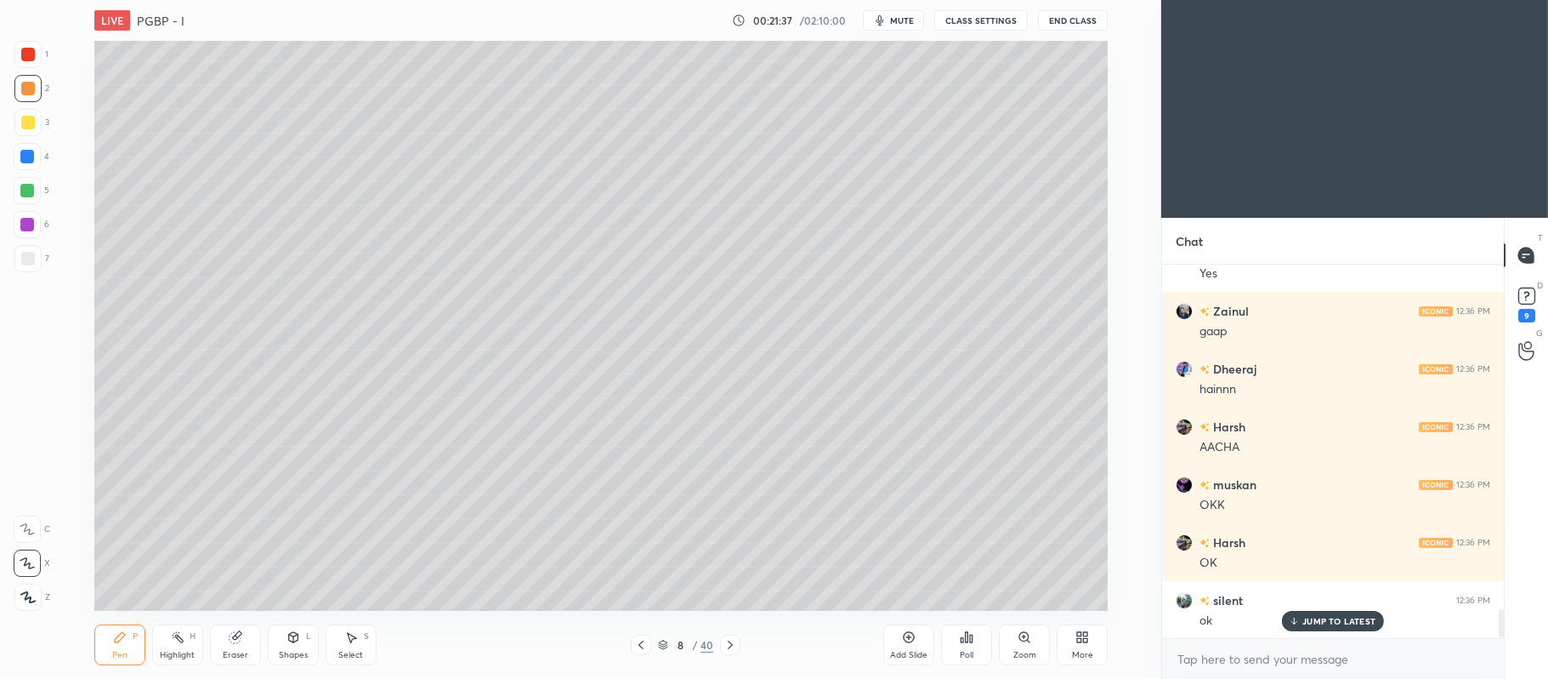
scroll to position [4634, 0]
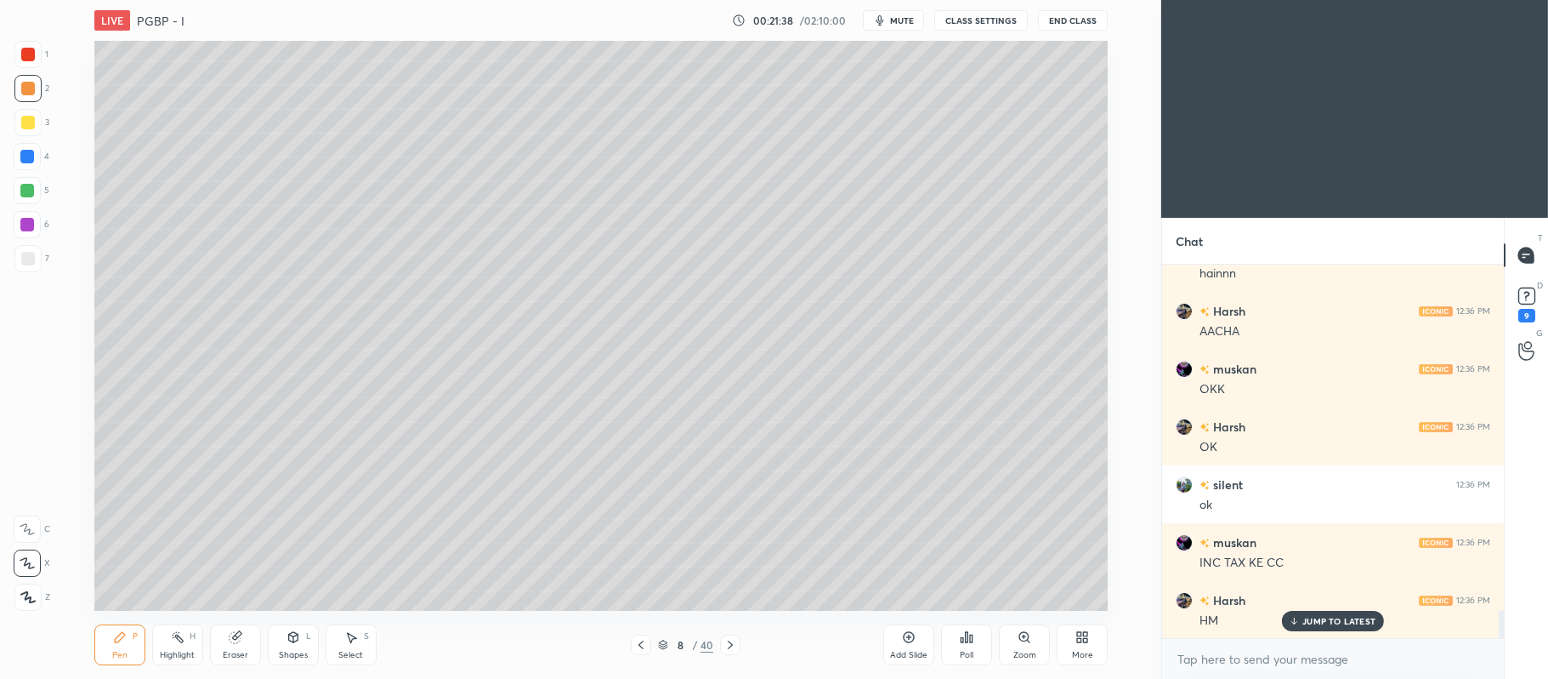
click at [15, 226] on div at bounding box center [27, 224] width 27 height 27
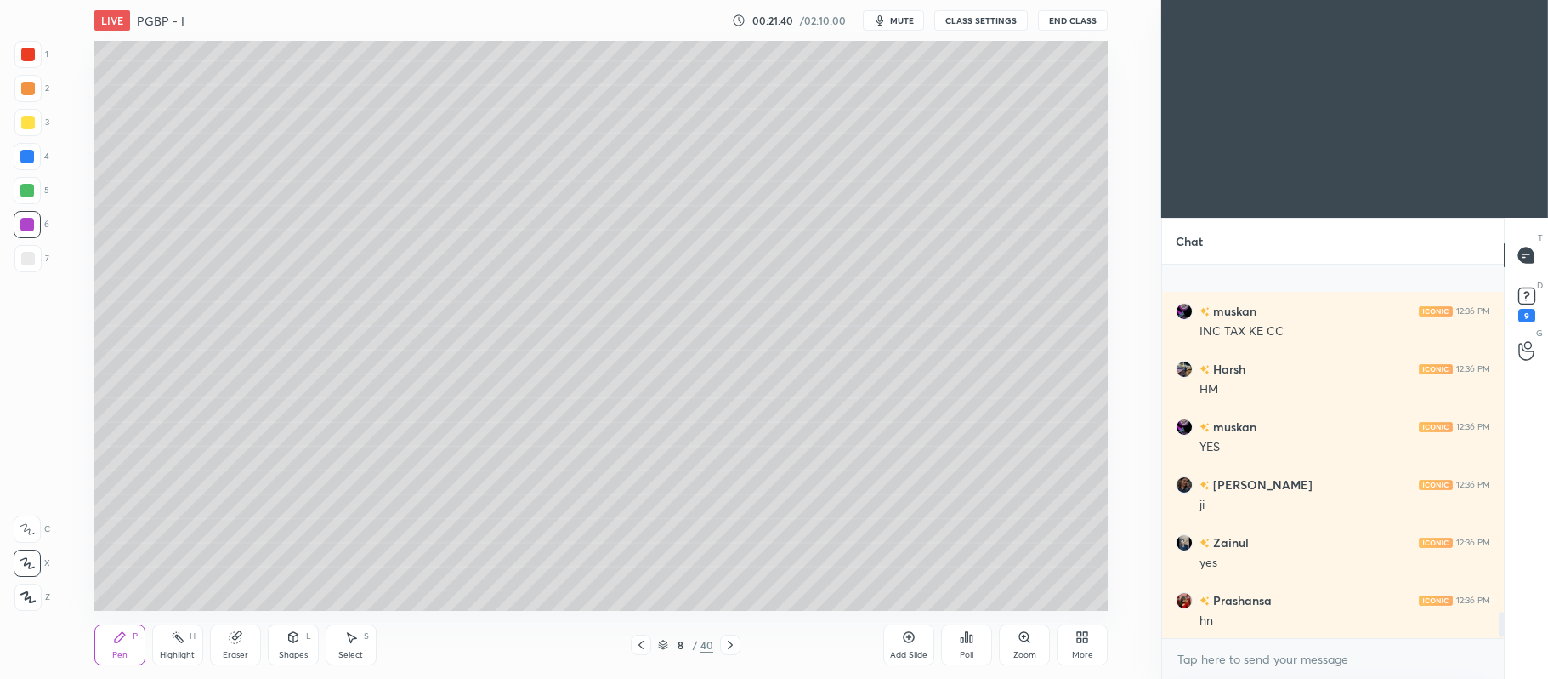
scroll to position [4981, 0]
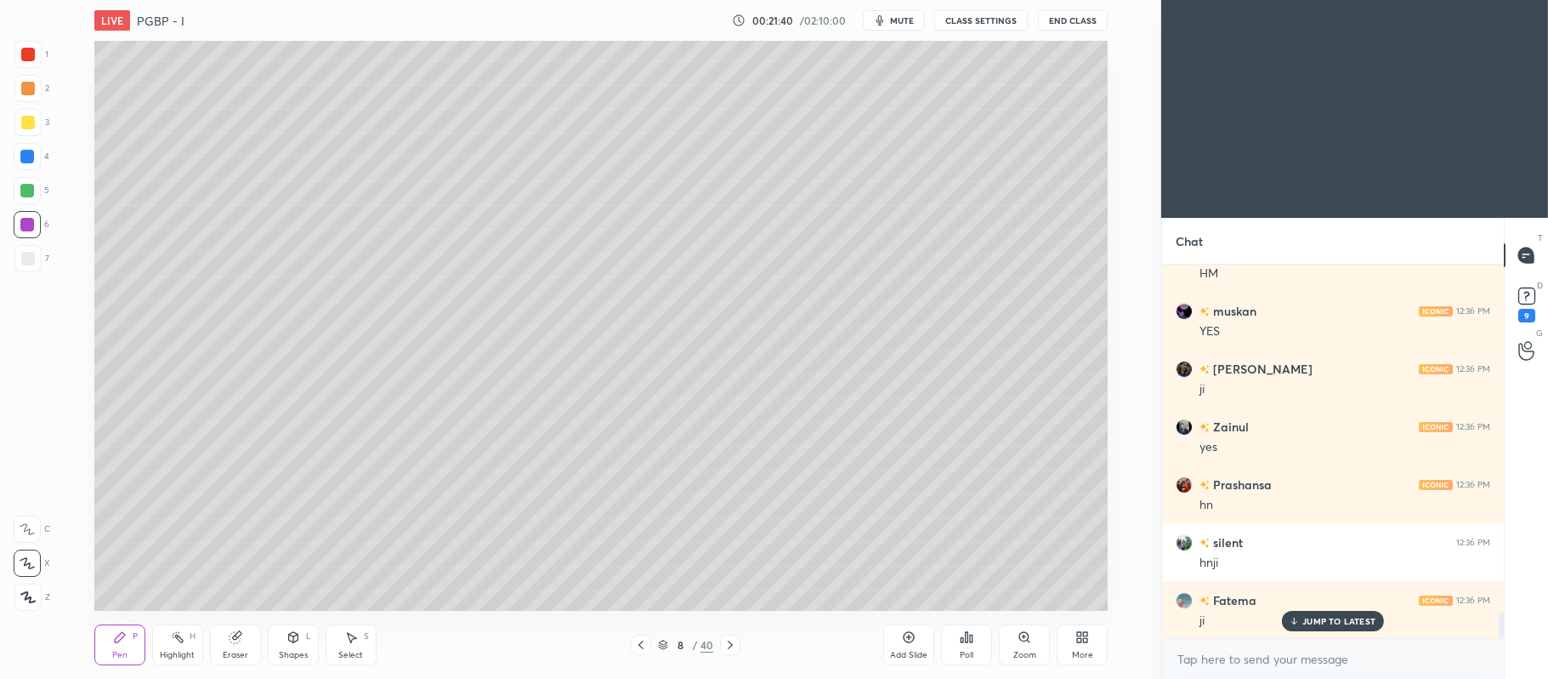
click at [908, 647] on div "Add Slide" at bounding box center [909, 644] width 51 height 41
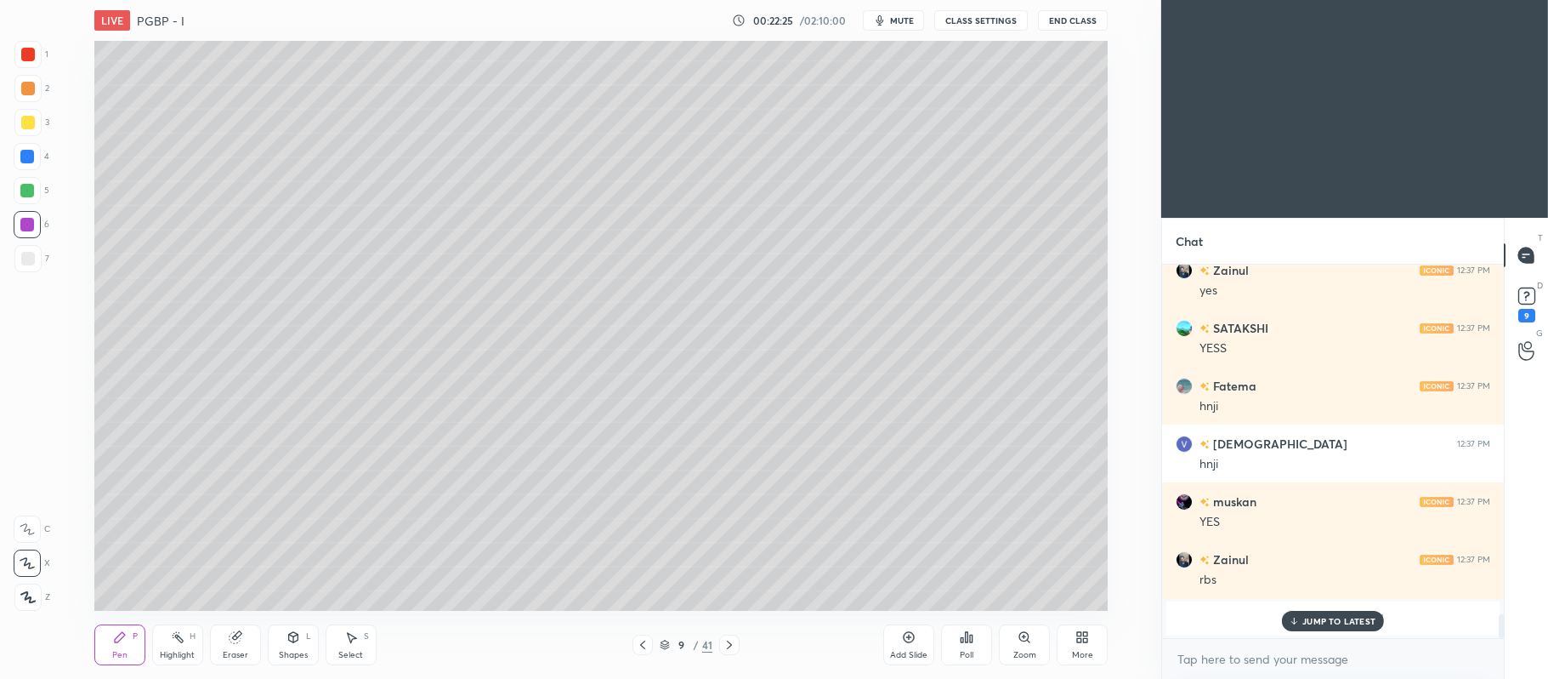
scroll to position [5600, 0]
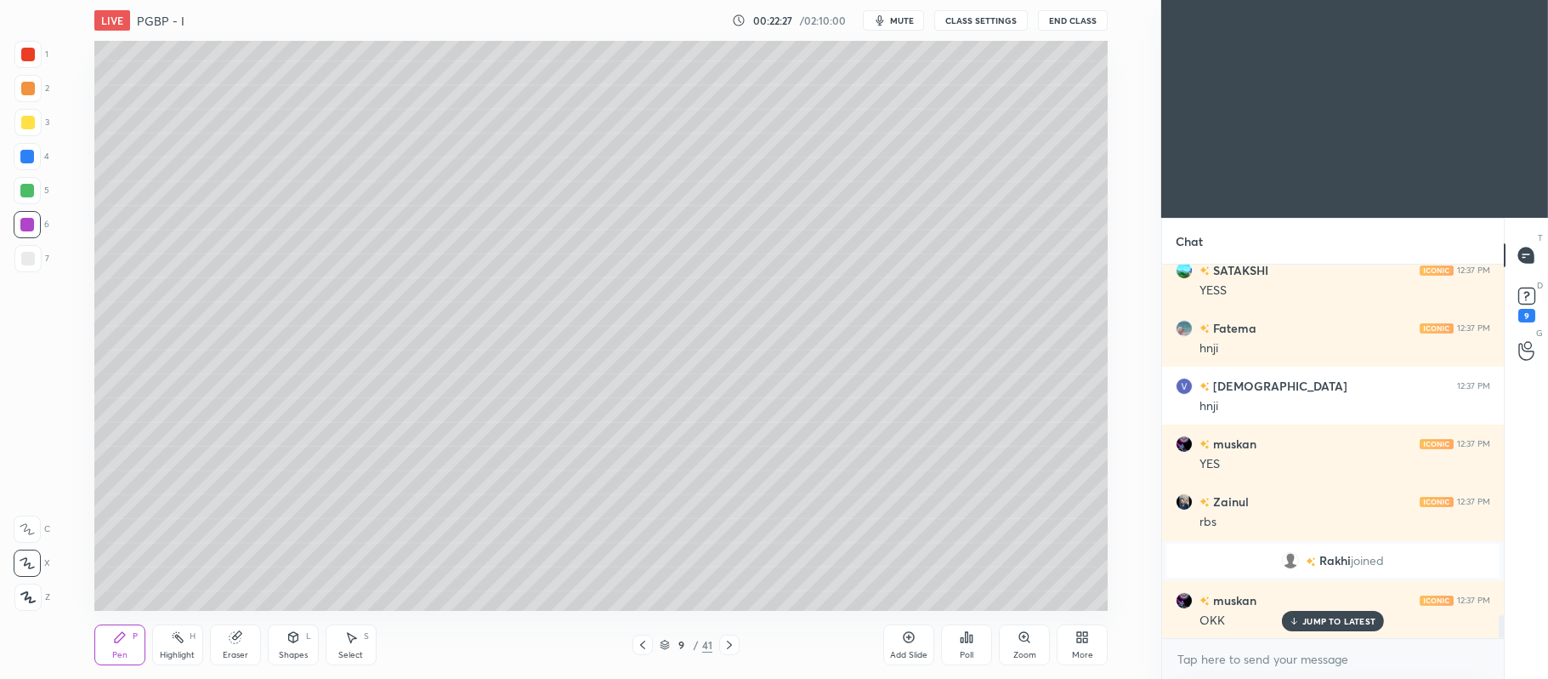
click at [42, 119] on div "3" at bounding box center [31, 122] width 35 height 27
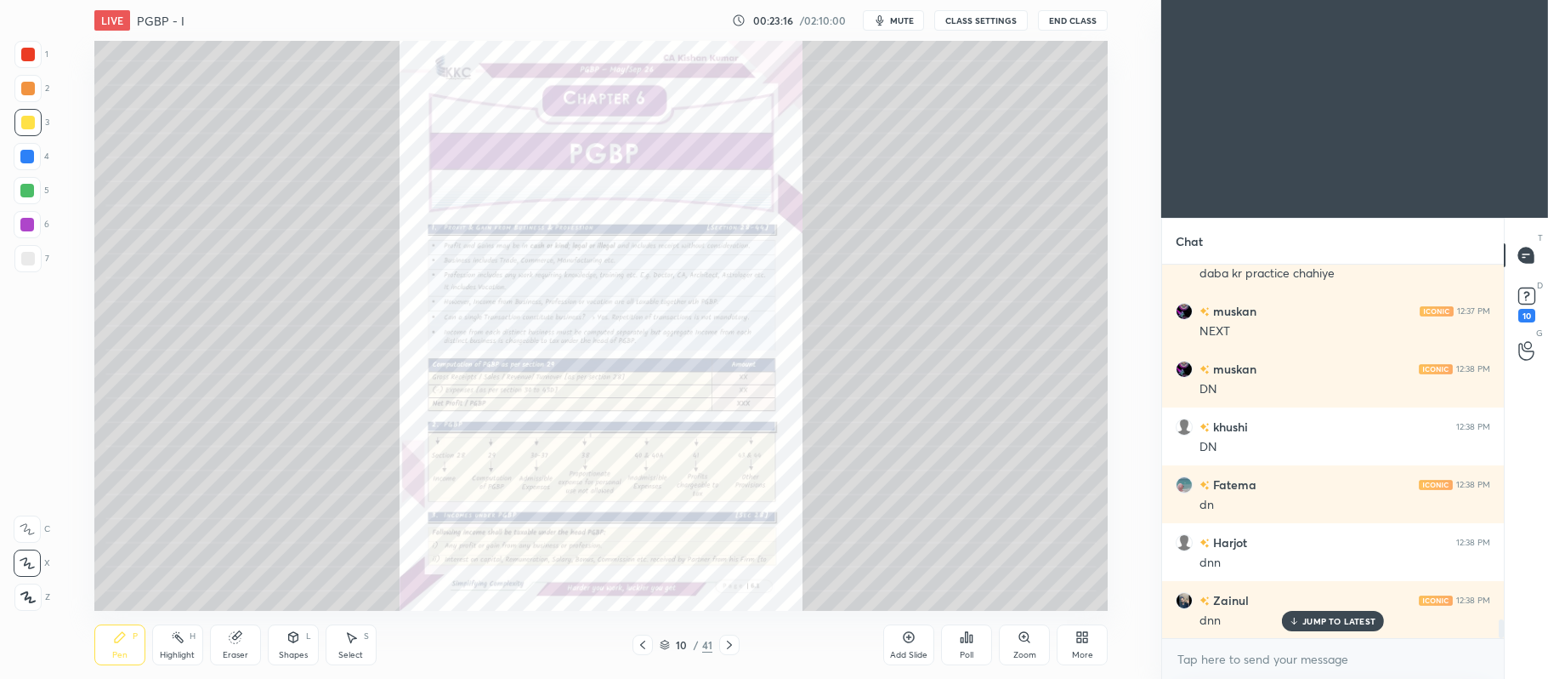
scroll to position [7046, 0]
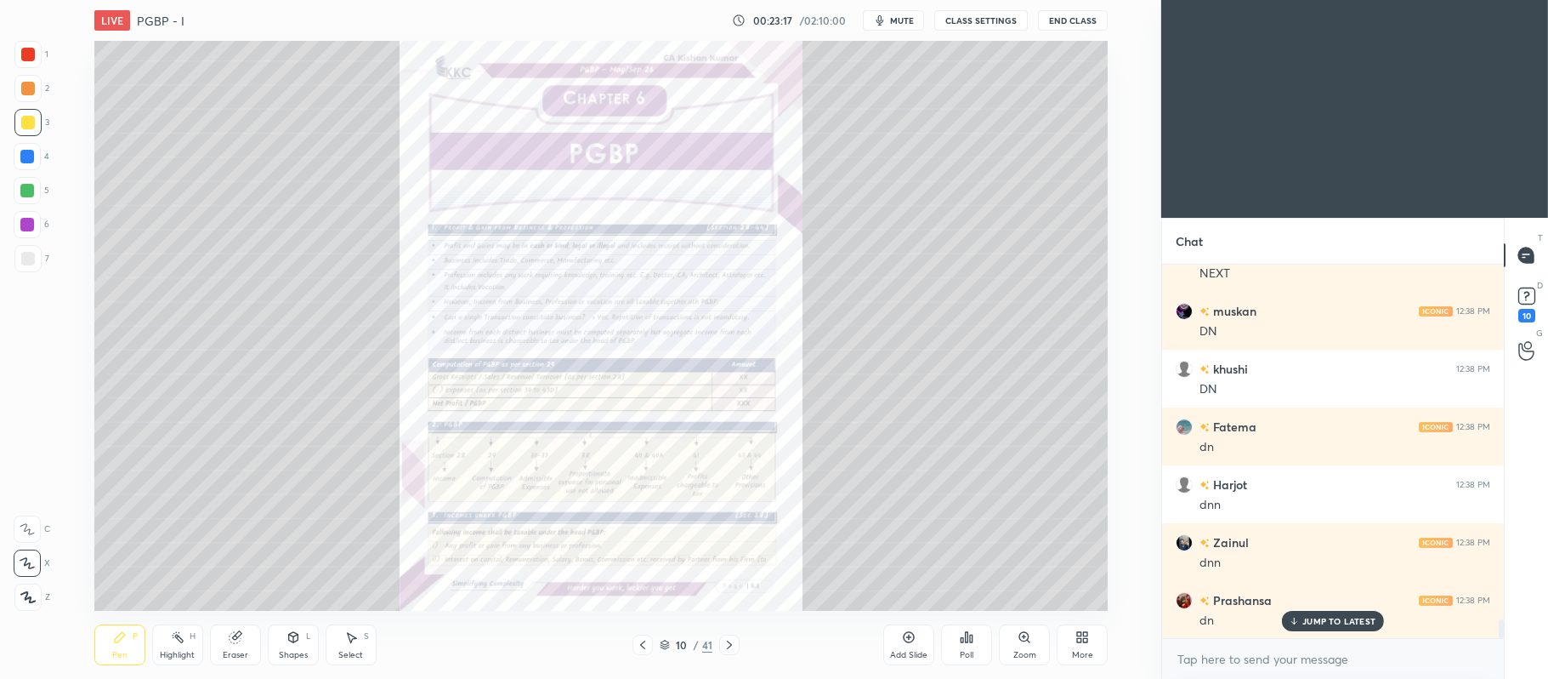
click at [1021, 653] on div "Zoom" at bounding box center [1025, 655] width 23 height 9
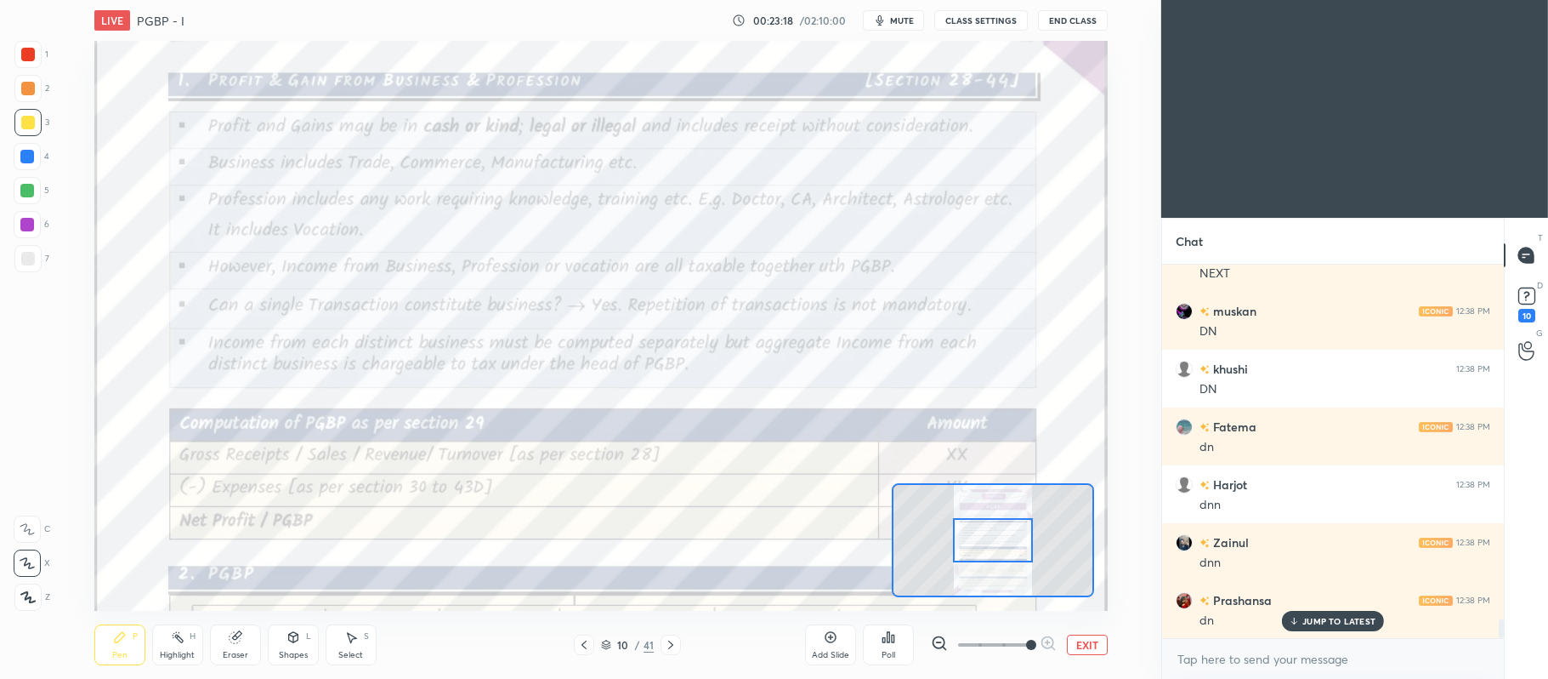
click at [28, 54] on div at bounding box center [28, 55] width 14 height 14
click at [35, 519] on div at bounding box center [27, 528] width 27 height 27
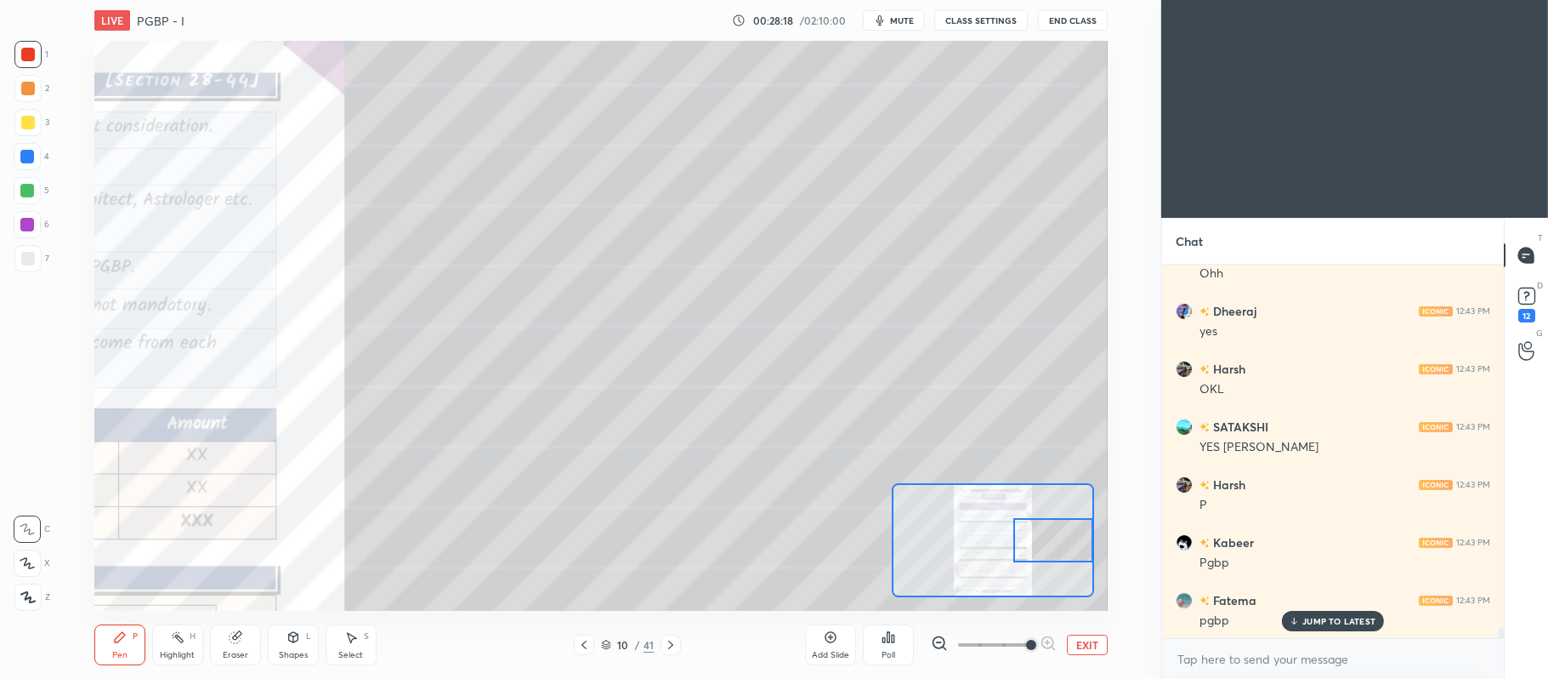
scroll to position [12403, 0]
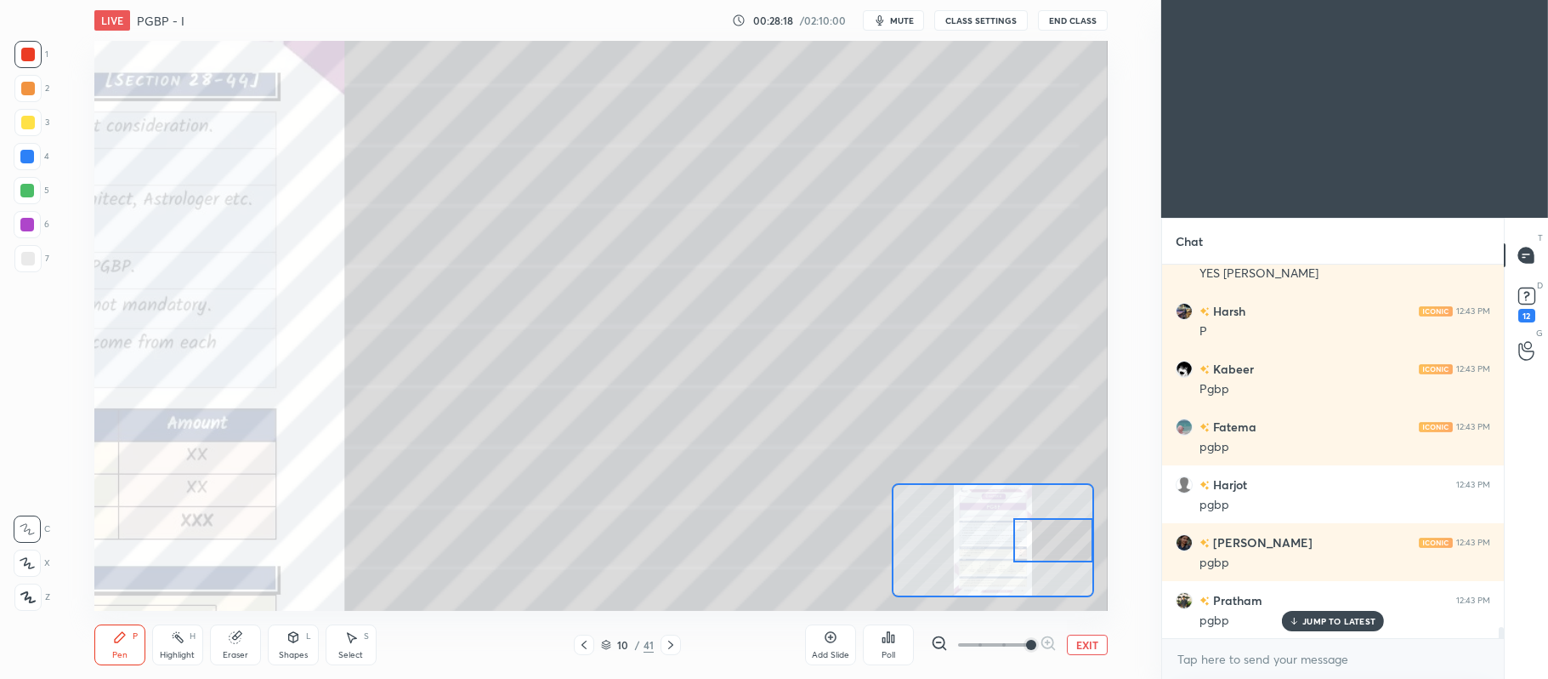
click at [35, 121] on div at bounding box center [27, 122] width 27 height 27
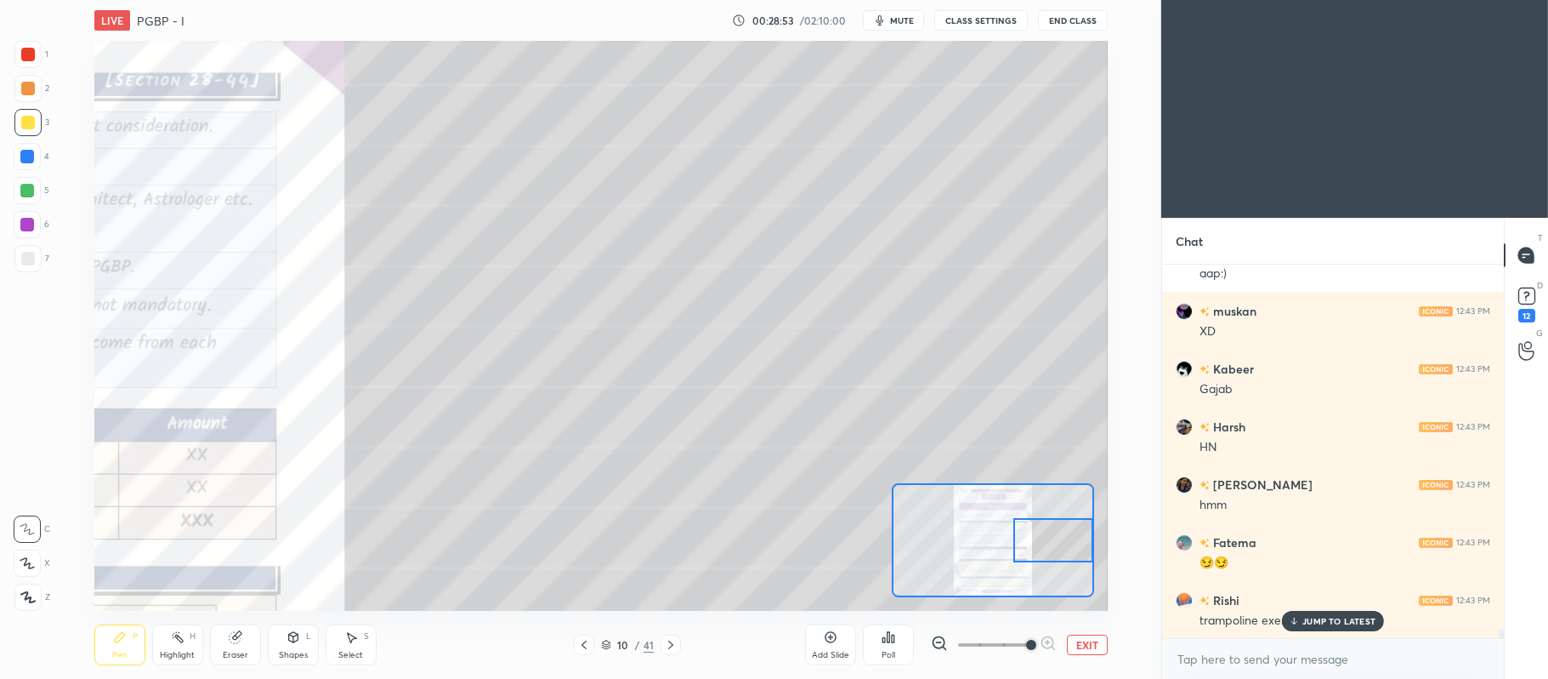
scroll to position [14022, 0]
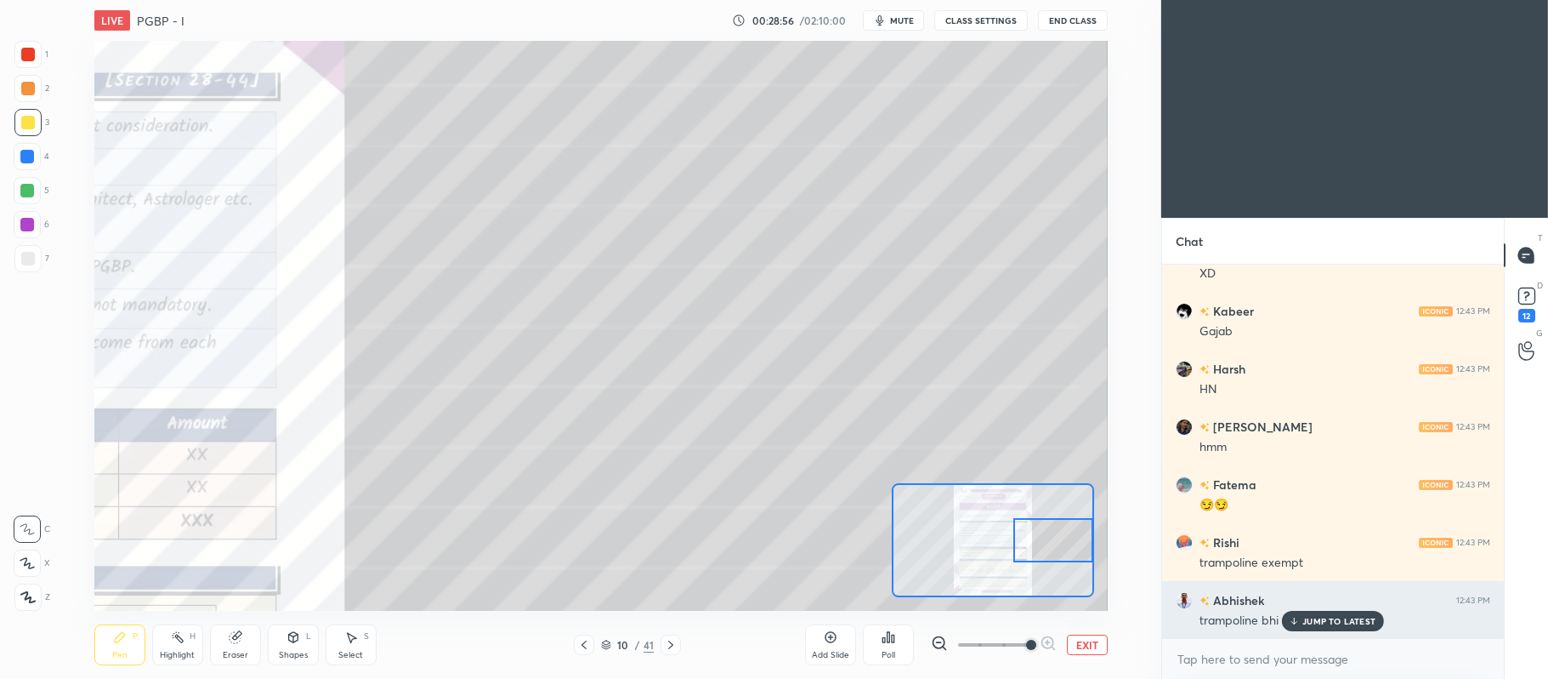
click at [1347, 620] on p "JUMP TO LATEST" at bounding box center [1339, 621] width 73 height 10
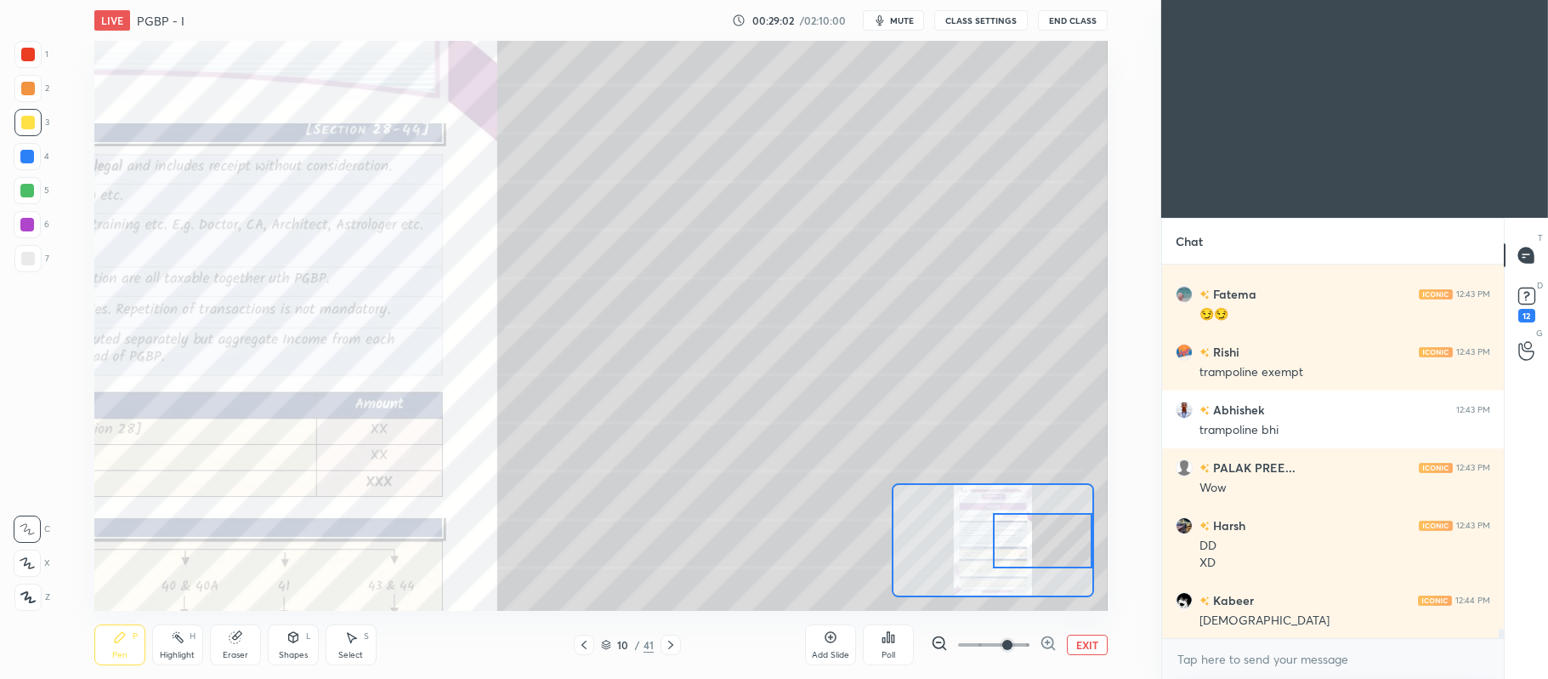
scroll to position [14271, 0]
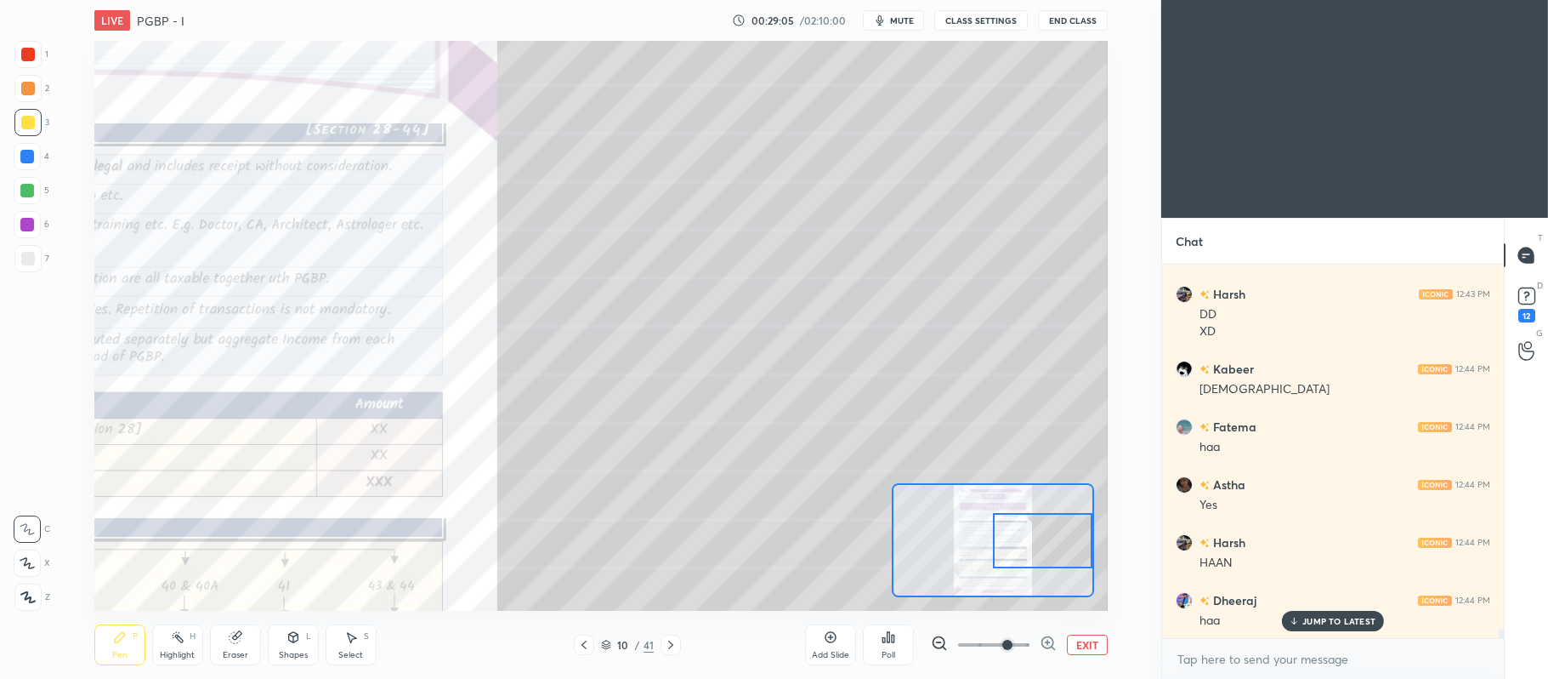
click at [1054, 536] on div at bounding box center [1042, 540] width 99 height 55
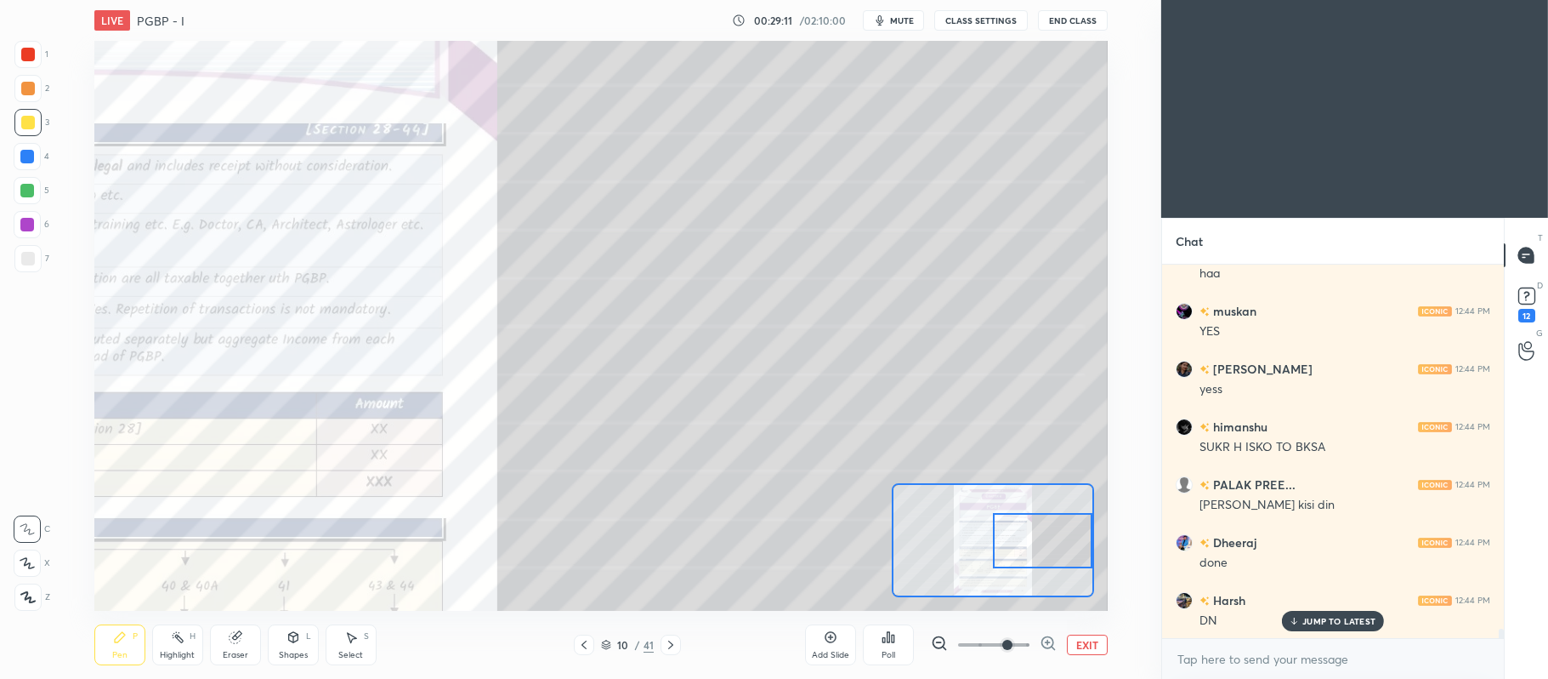
click at [35, 195] on div at bounding box center [27, 190] width 27 height 27
click at [1347, 621] on p "JUMP TO LATEST" at bounding box center [1339, 621] width 73 height 10
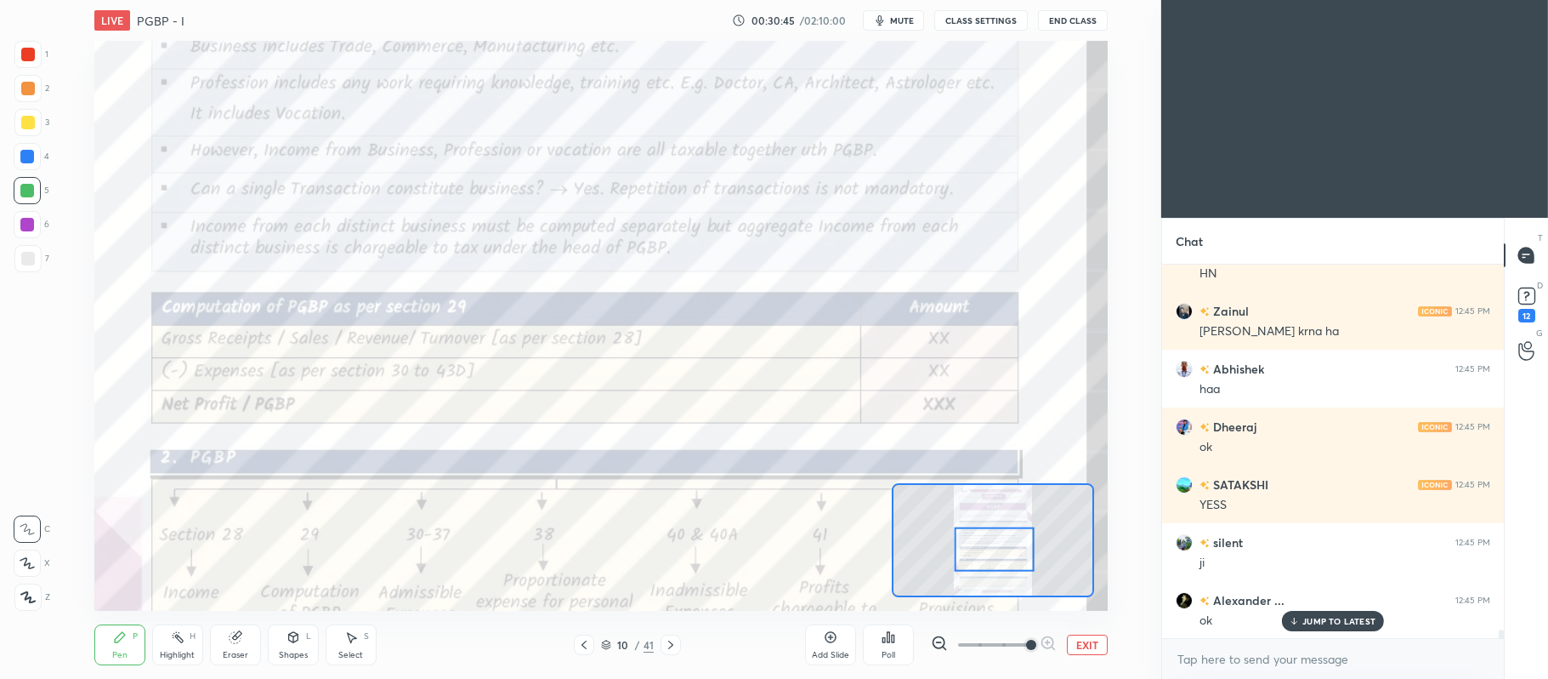
scroll to position [16301, 0]
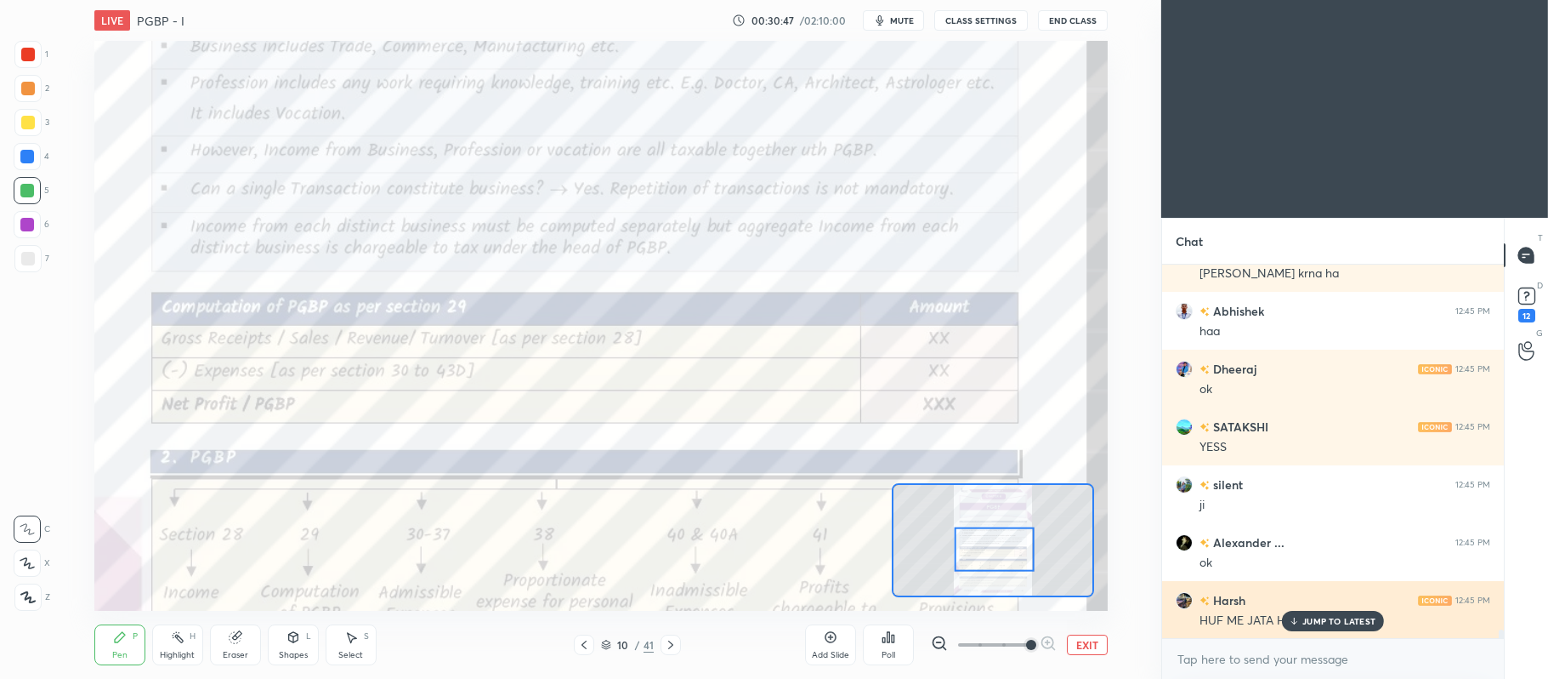
click at [1325, 619] on p "JUMP TO LATEST" at bounding box center [1339, 621] width 73 height 10
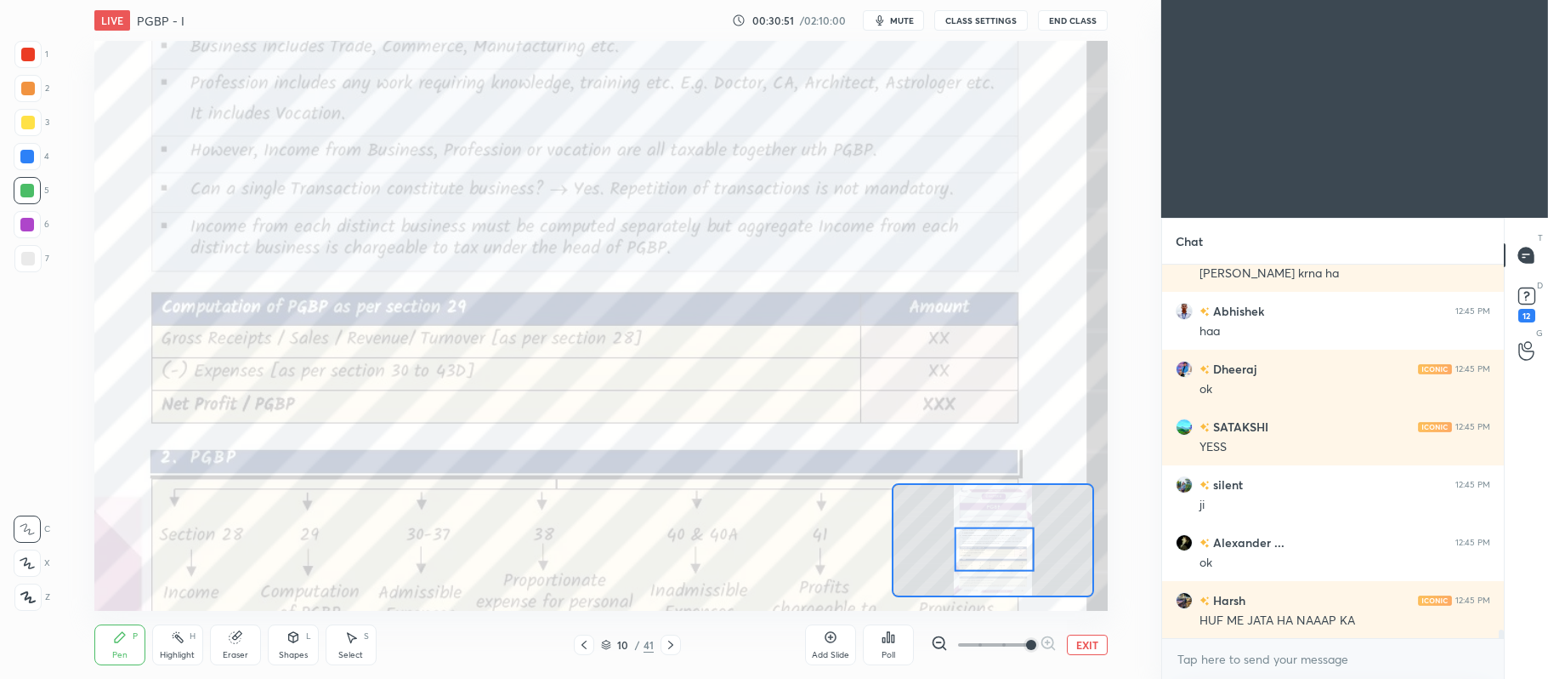
scroll to position [16318, 0]
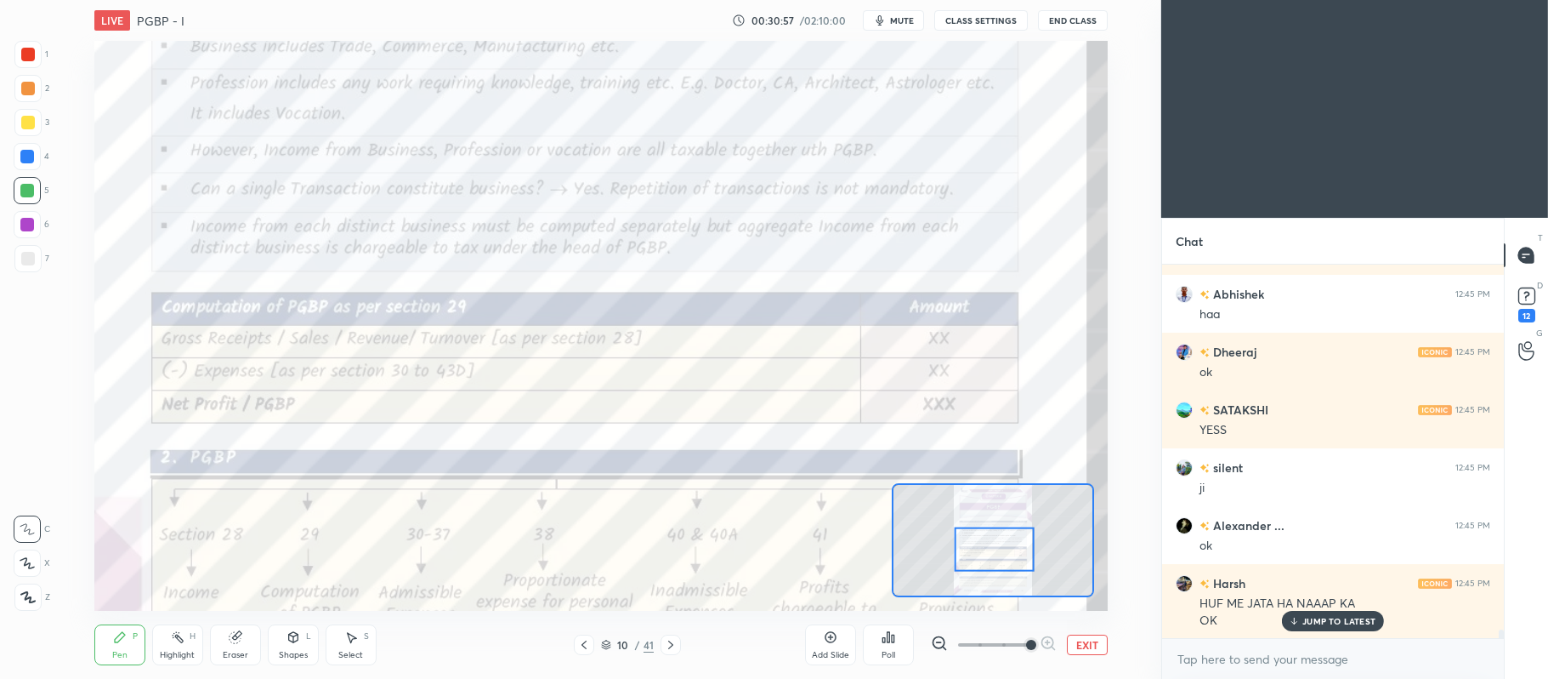
click at [236, 644] on icon at bounding box center [236, 637] width 14 height 14
click at [116, 639] on icon at bounding box center [120, 637] width 10 height 10
click at [27, 53] on div at bounding box center [28, 55] width 14 height 14
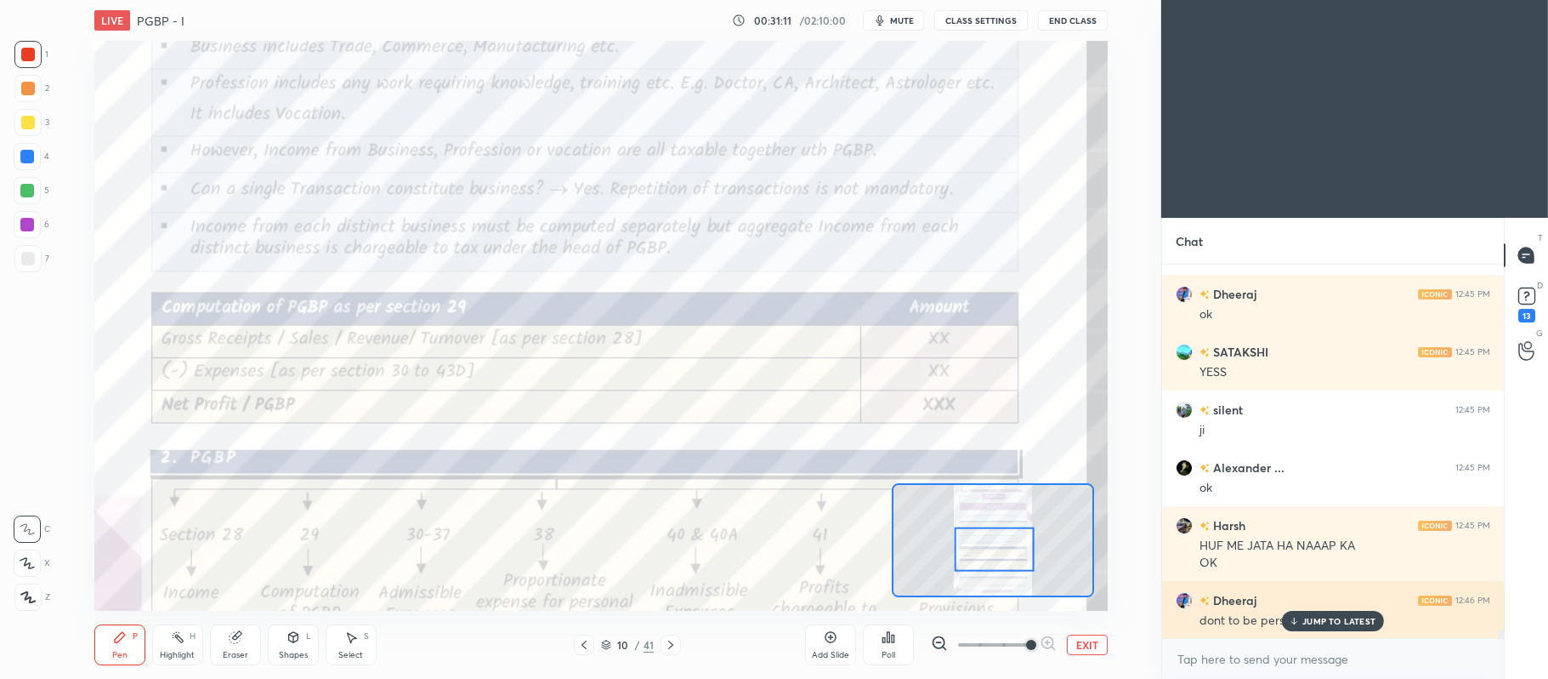
click at [1310, 619] on p "JUMP TO LATEST" at bounding box center [1339, 621] width 73 height 10
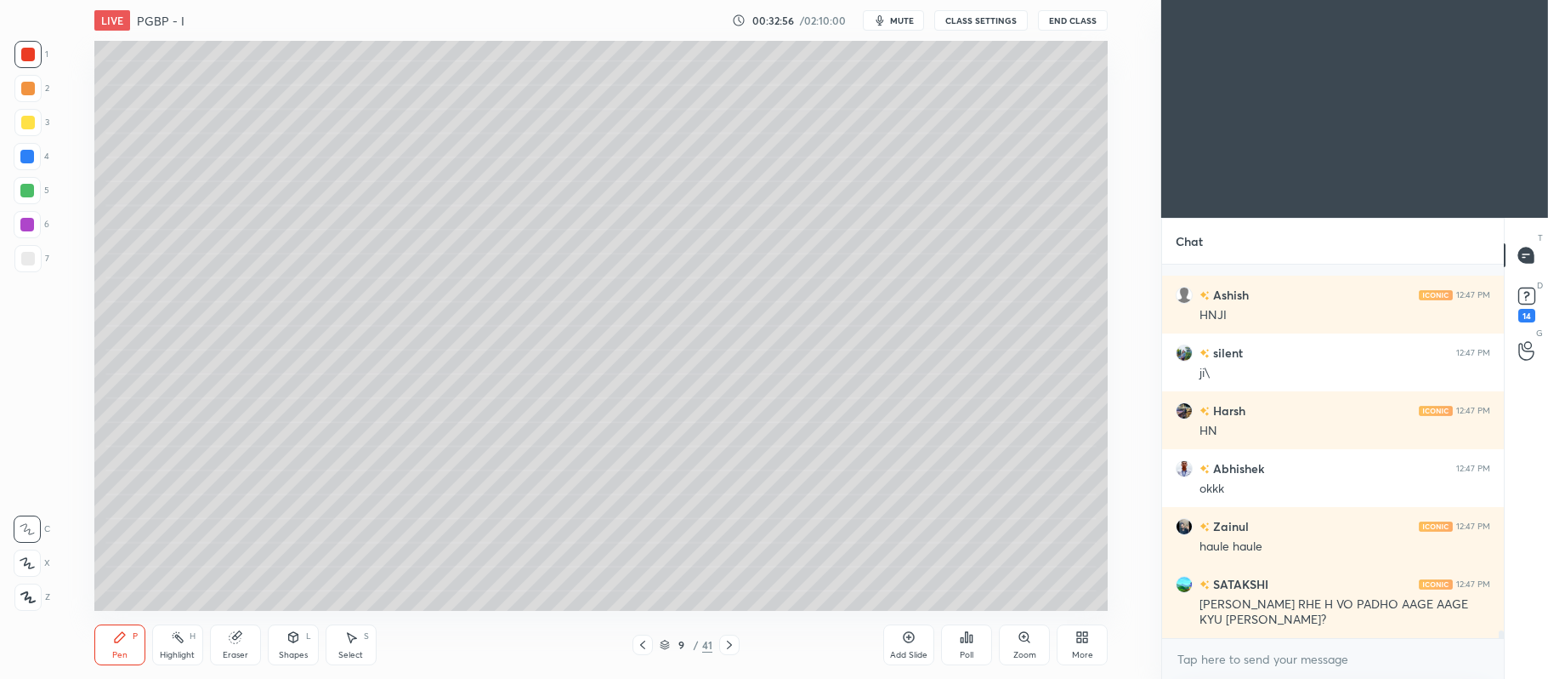
scroll to position [18026, 0]
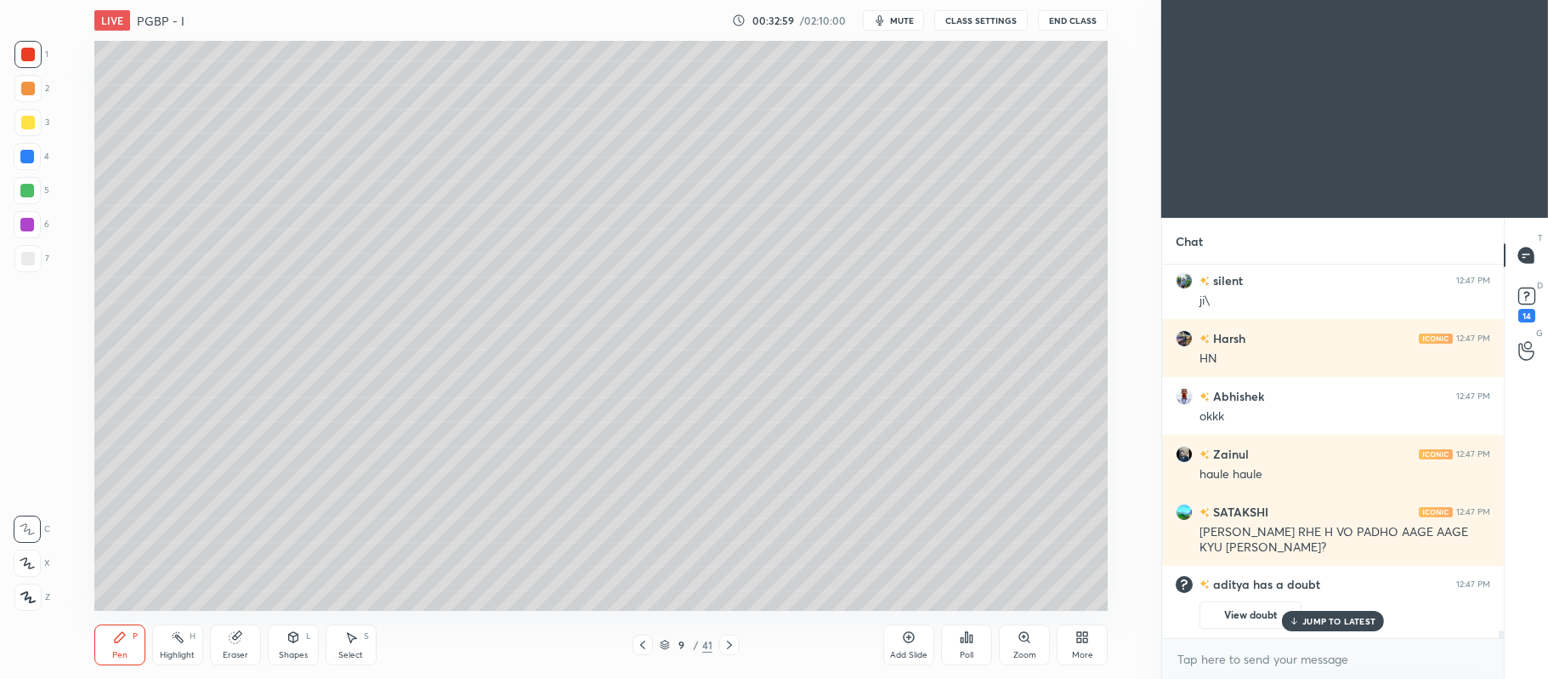
click at [909, 629] on div "Add Slide" at bounding box center [909, 644] width 51 height 41
click at [25, 134] on div at bounding box center [27, 122] width 27 height 27
click at [31, 560] on icon at bounding box center [27, 563] width 15 height 12
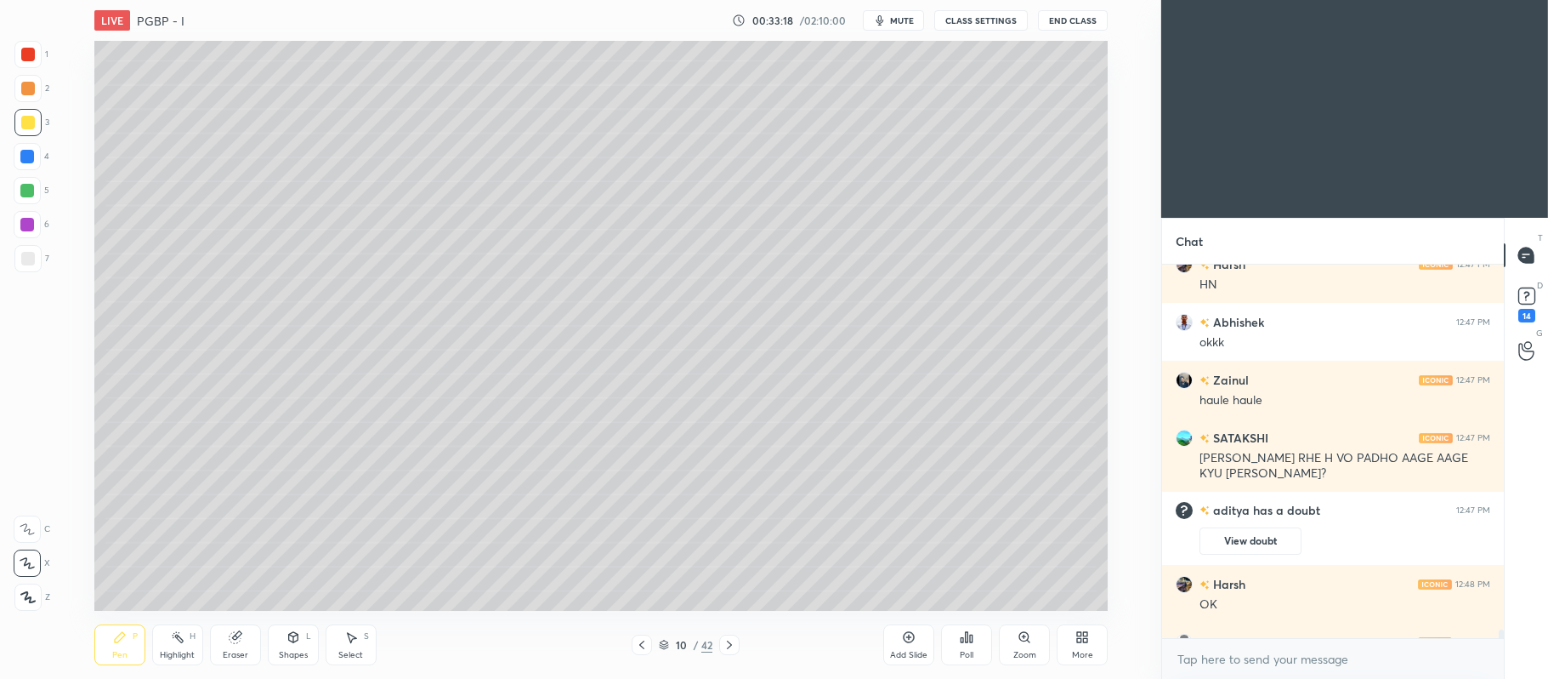
scroll to position [16413, 0]
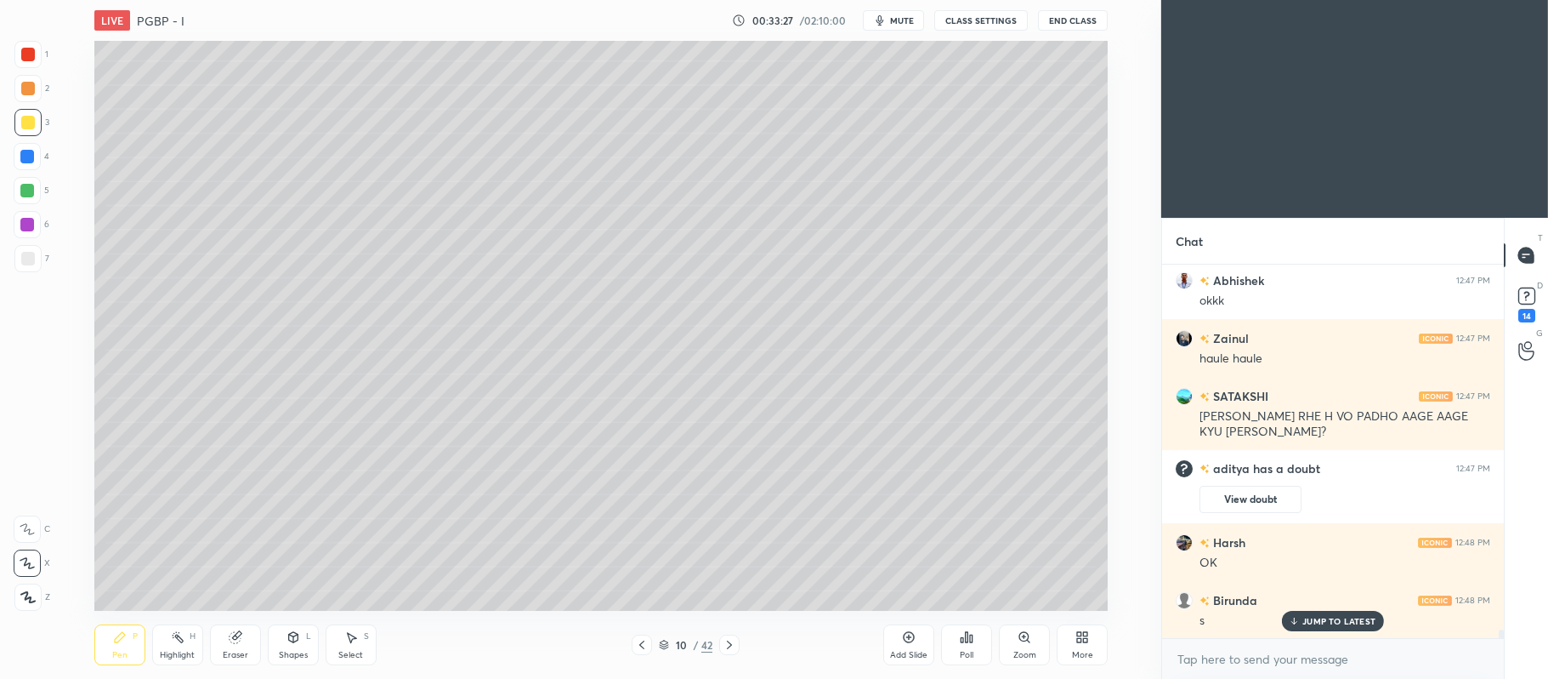
click at [22, 199] on div at bounding box center [27, 190] width 27 height 27
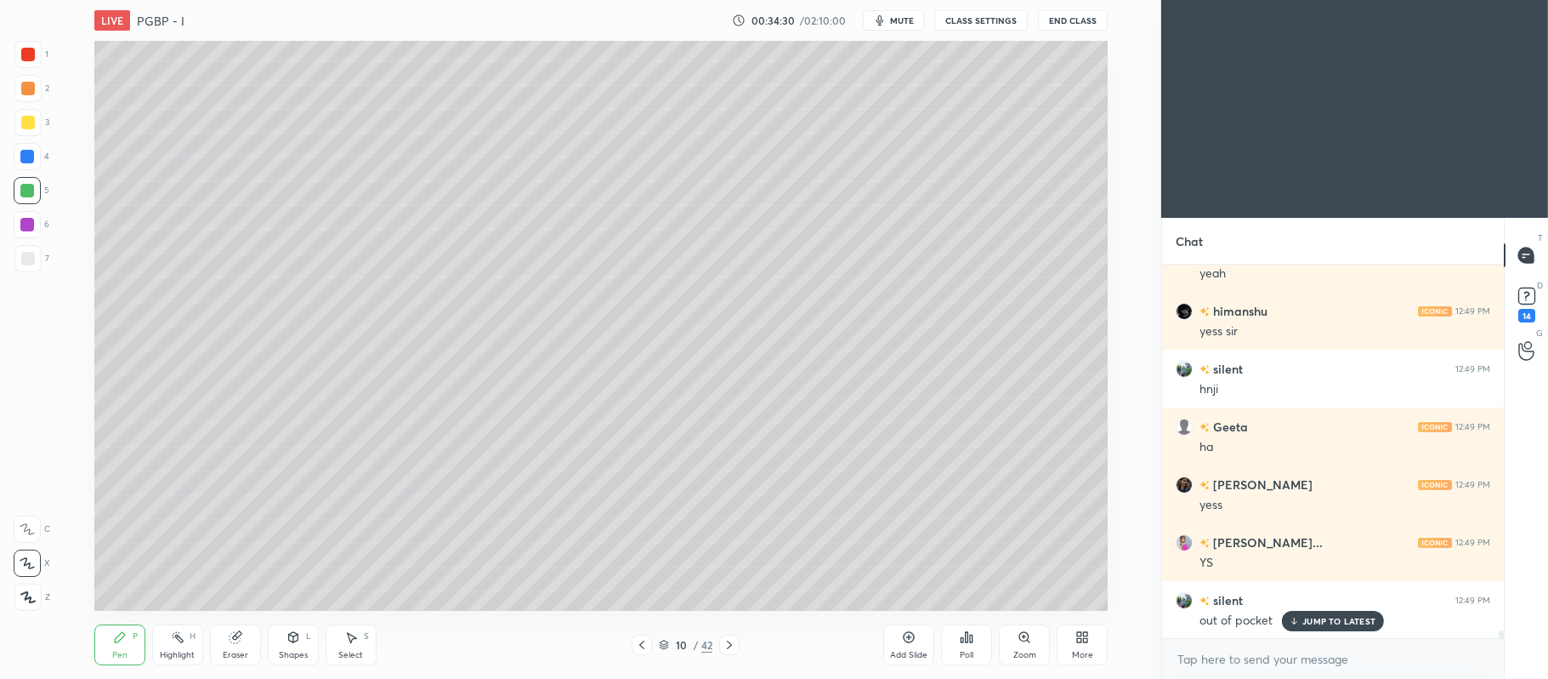
scroll to position [17182, 0]
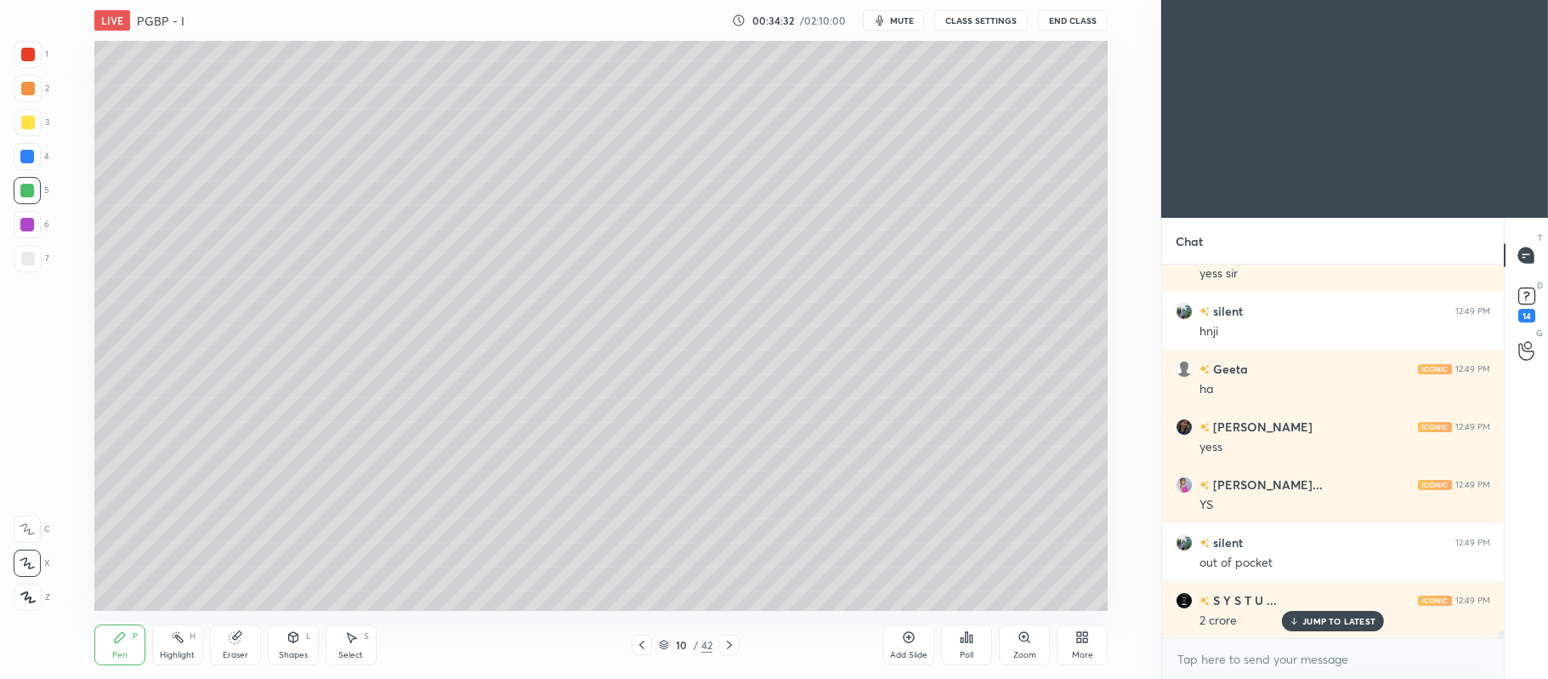
click at [28, 90] on div at bounding box center [28, 89] width 14 height 14
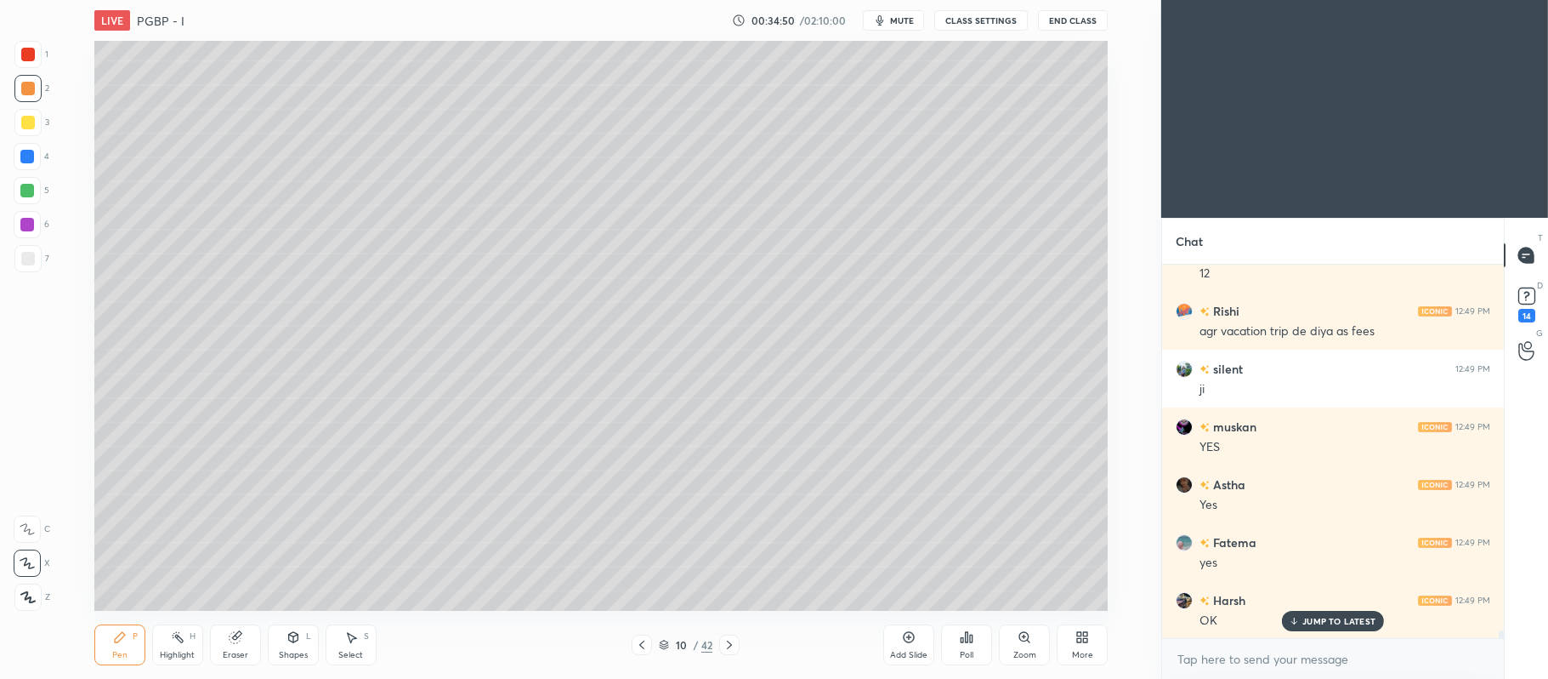
scroll to position [17645, 0]
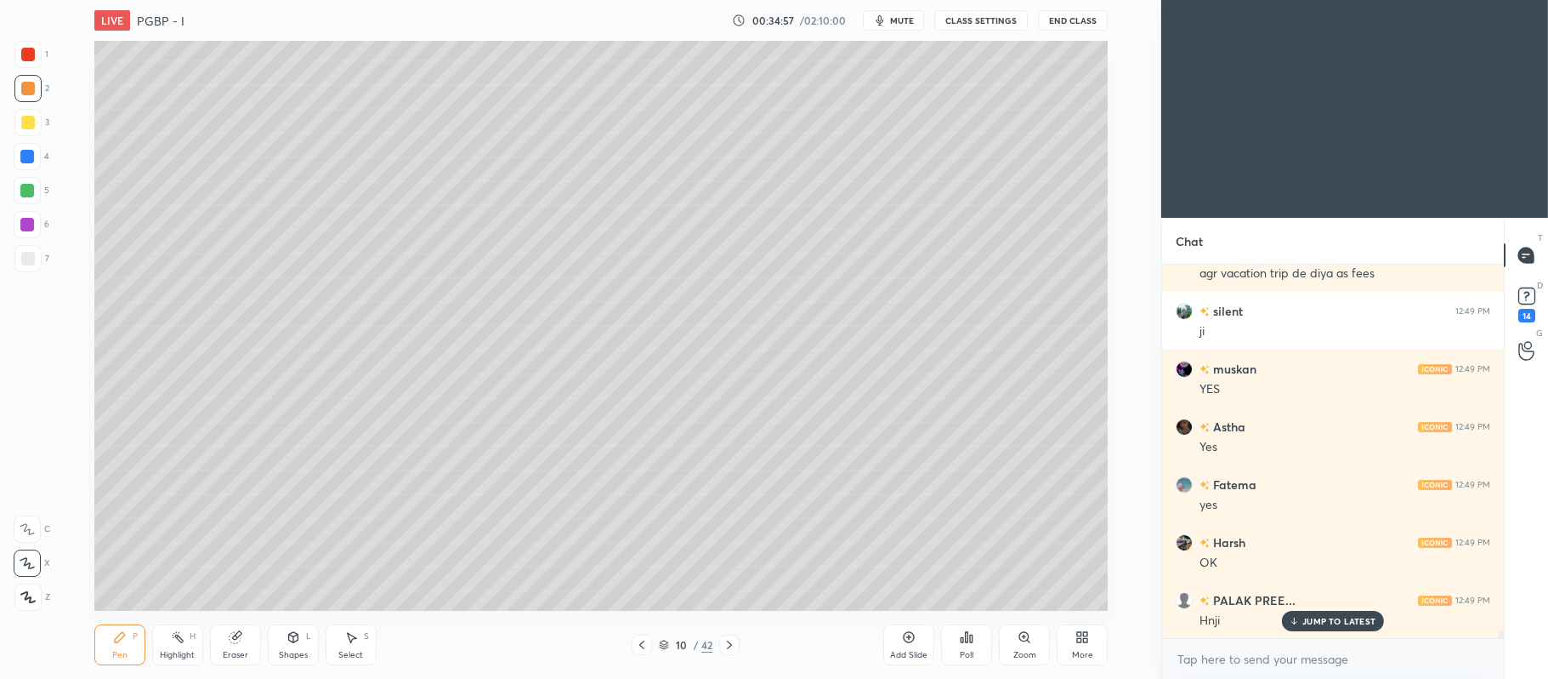
click at [300, 647] on div "Shapes L" at bounding box center [293, 644] width 51 height 41
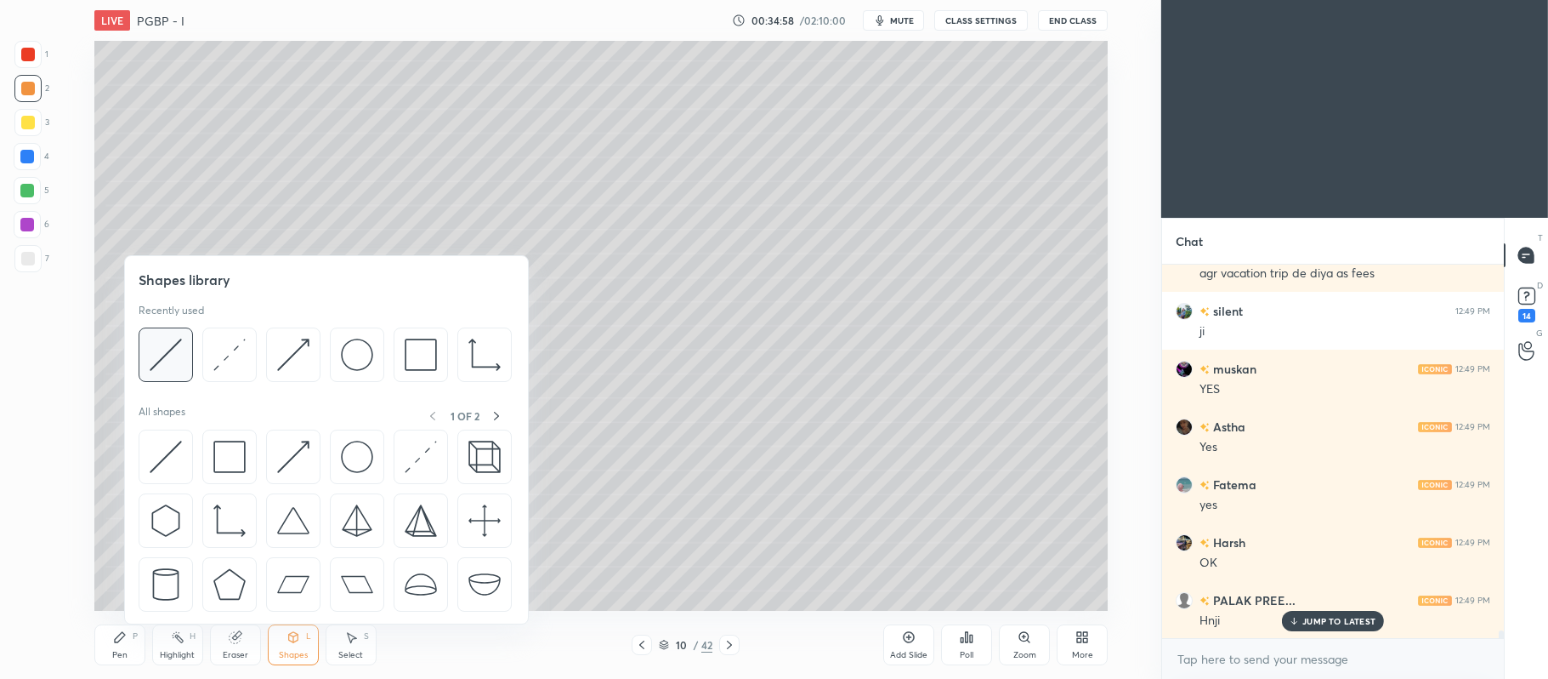
click at [172, 359] on img at bounding box center [166, 354] width 32 height 32
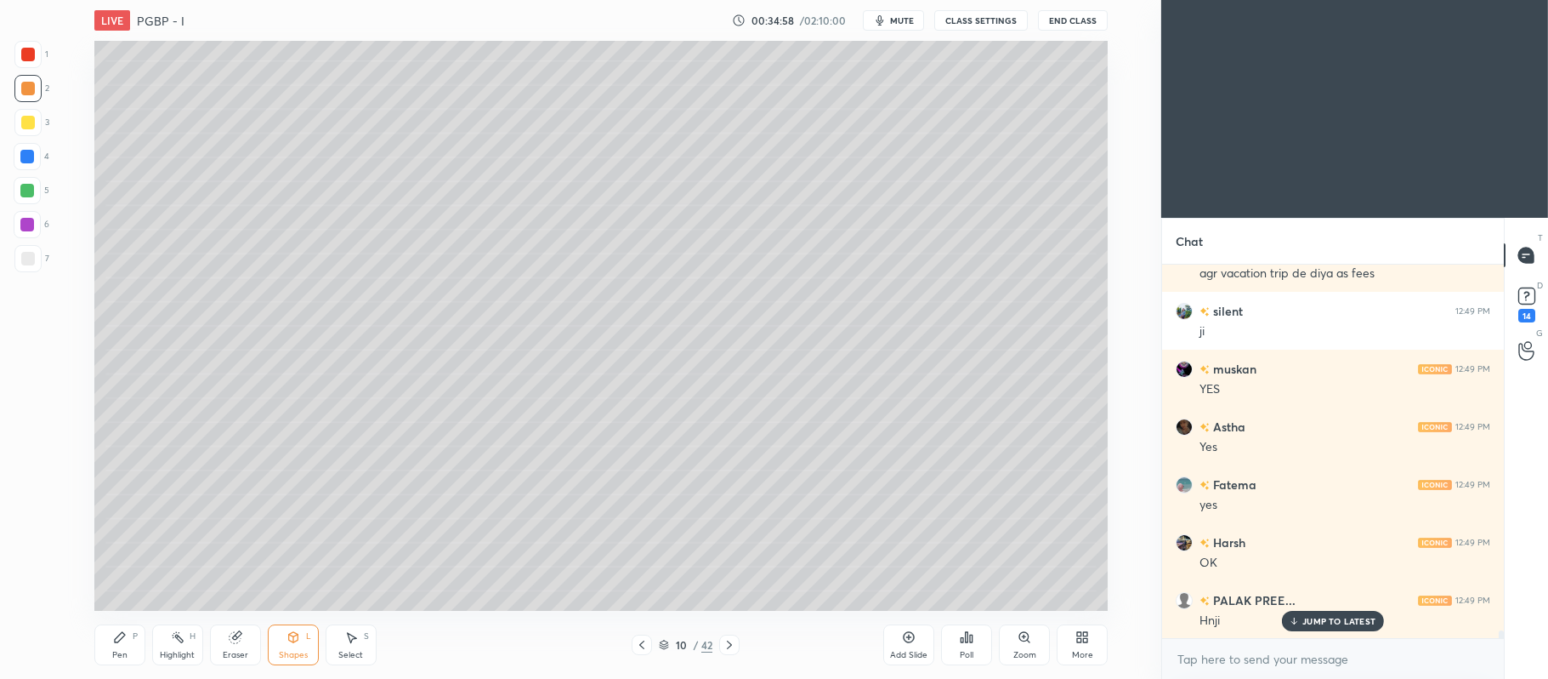
click at [39, 270] on div "7" at bounding box center [31, 258] width 35 height 27
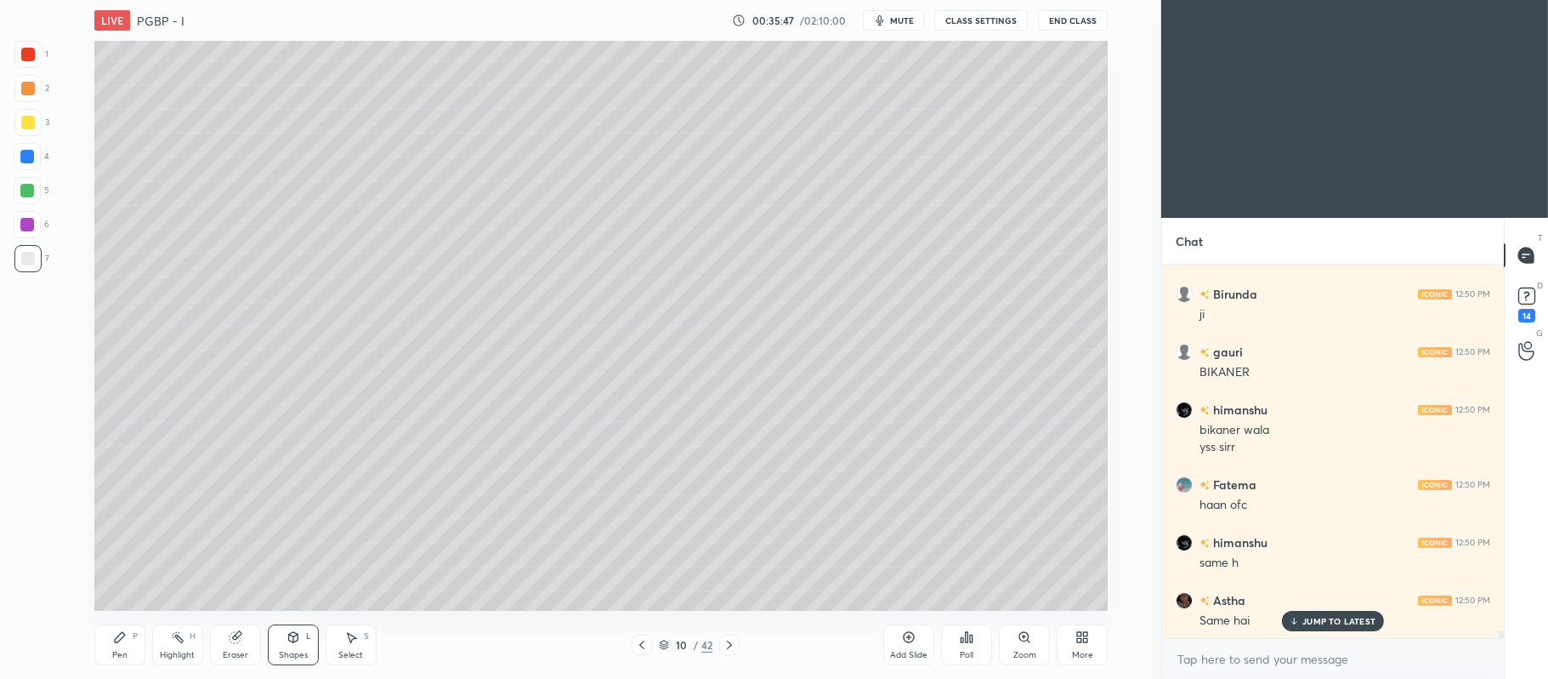
scroll to position [18356, 0]
click at [109, 630] on div "Pen P" at bounding box center [119, 644] width 51 height 41
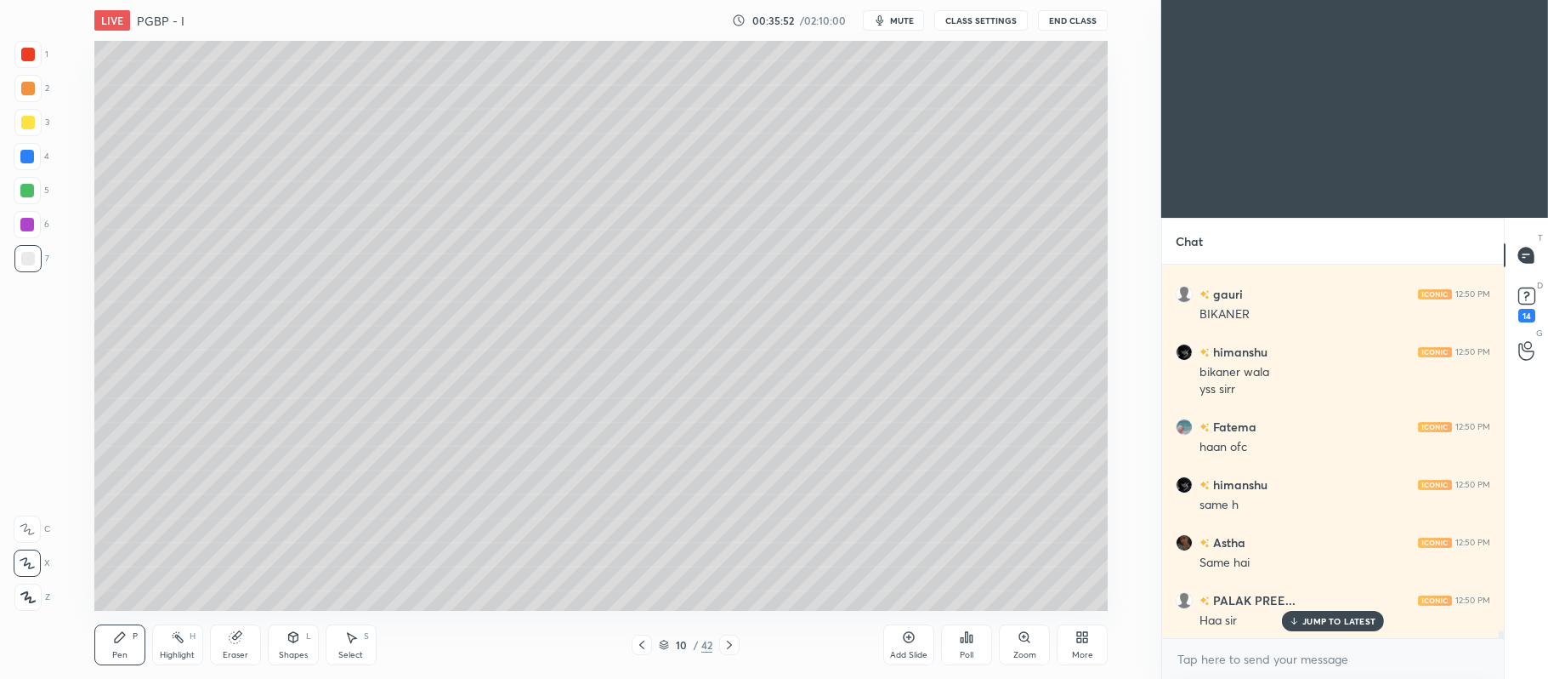
scroll to position [18413, 0]
click at [24, 120] on div at bounding box center [28, 123] width 14 height 14
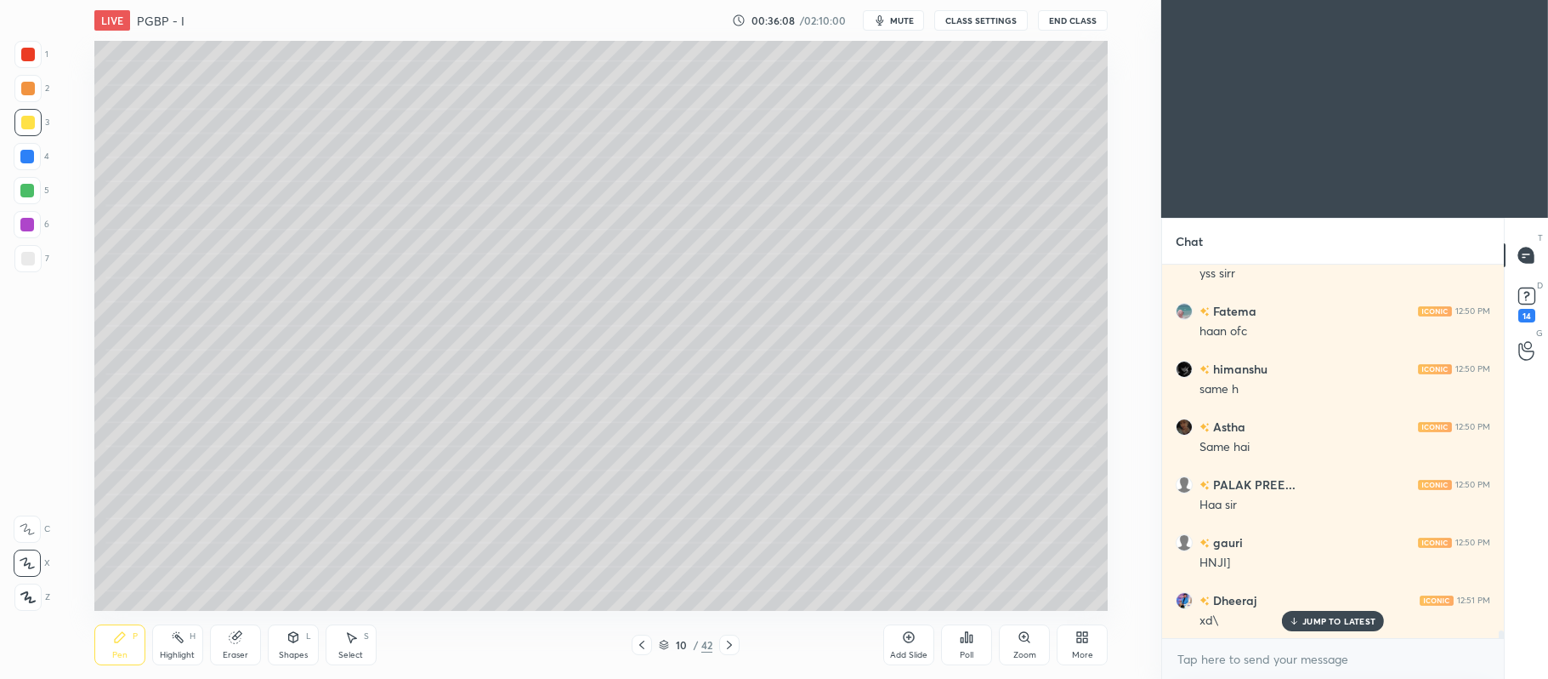
scroll to position [18529, 0]
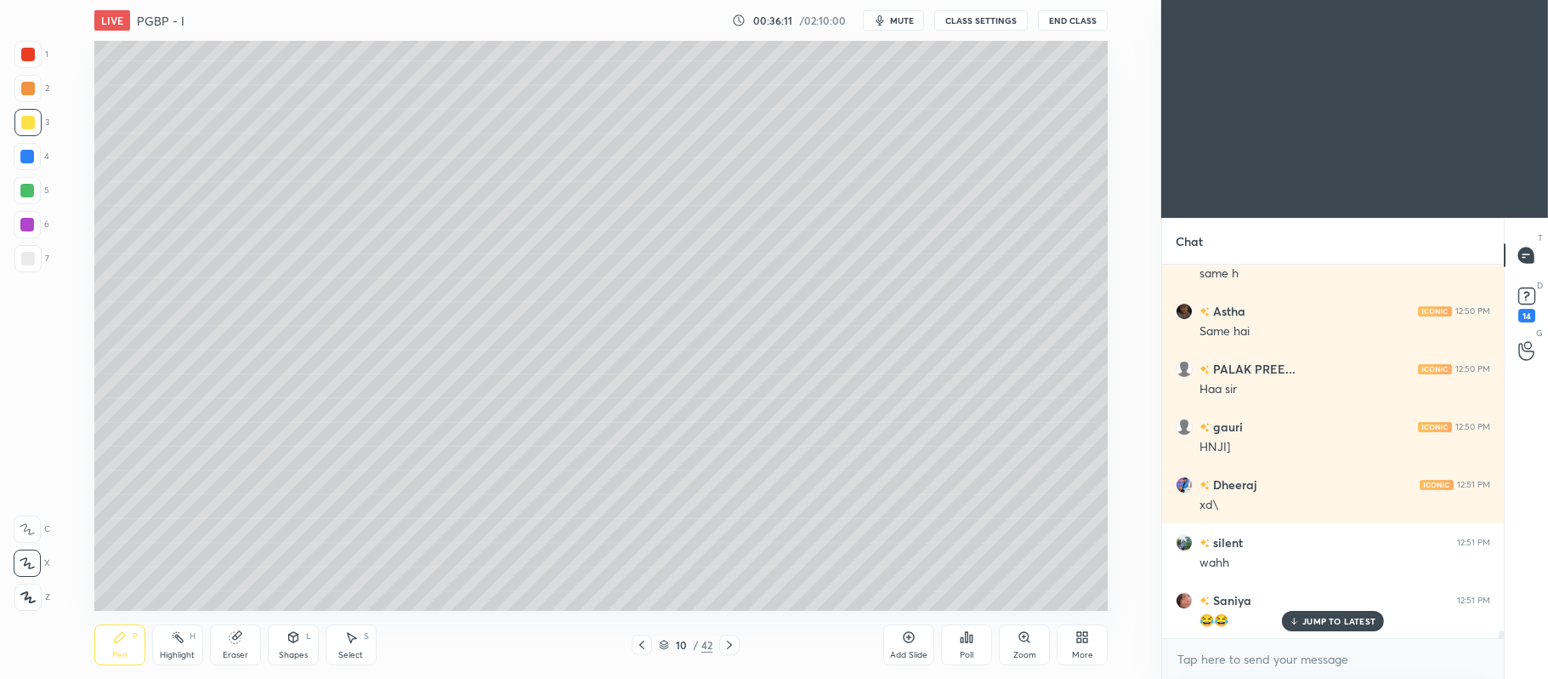
click at [39, 226] on div at bounding box center [27, 224] width 27 height 27
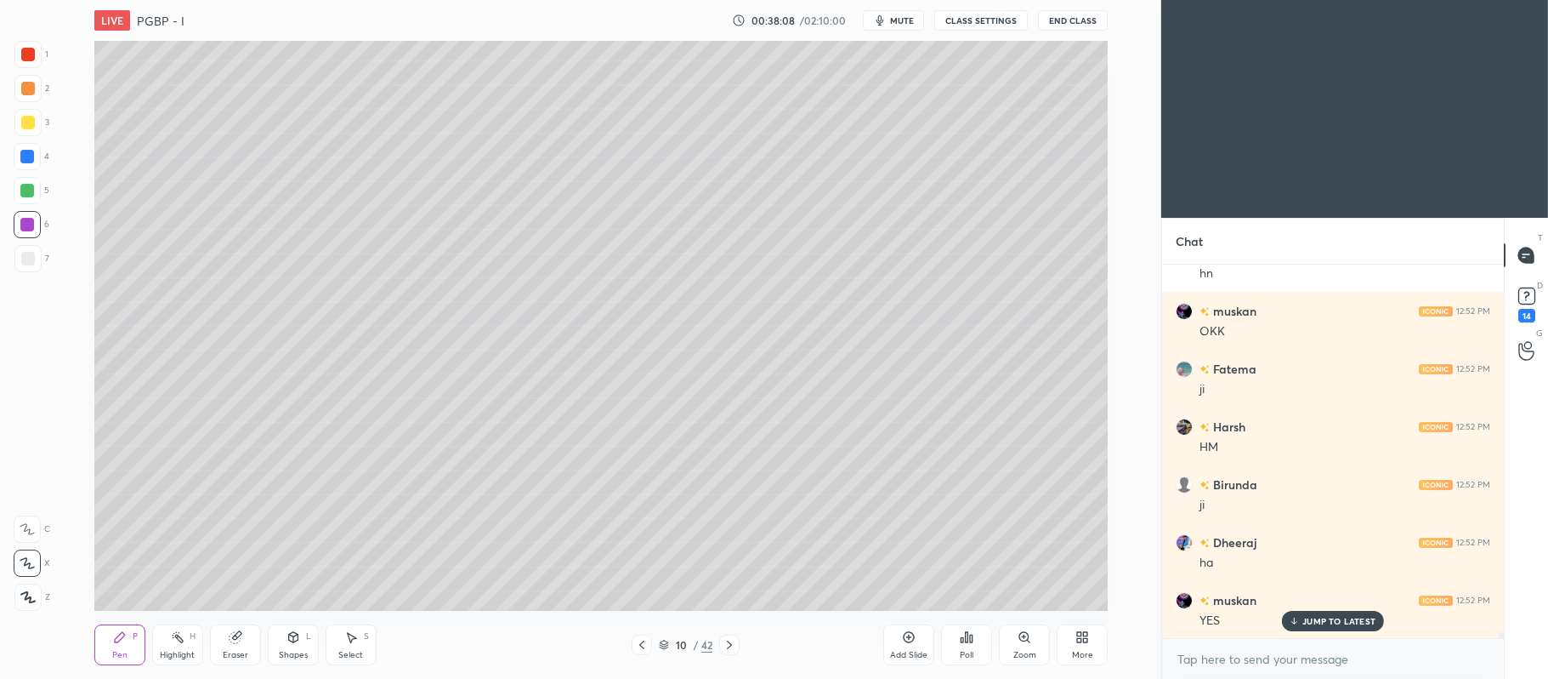
scroll to position [22692, 0]
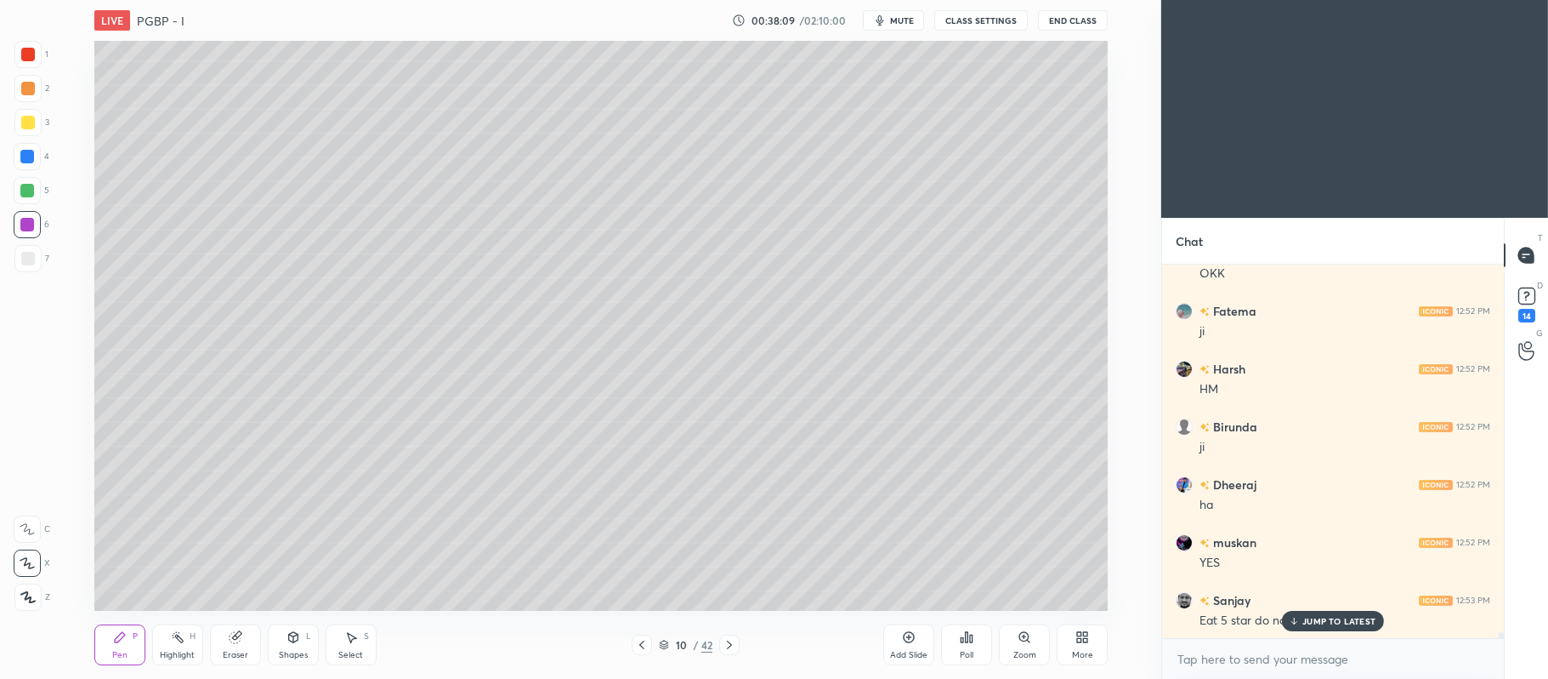
click at [14, 196] on div at bounding box center [27, 190] width 27 height 27
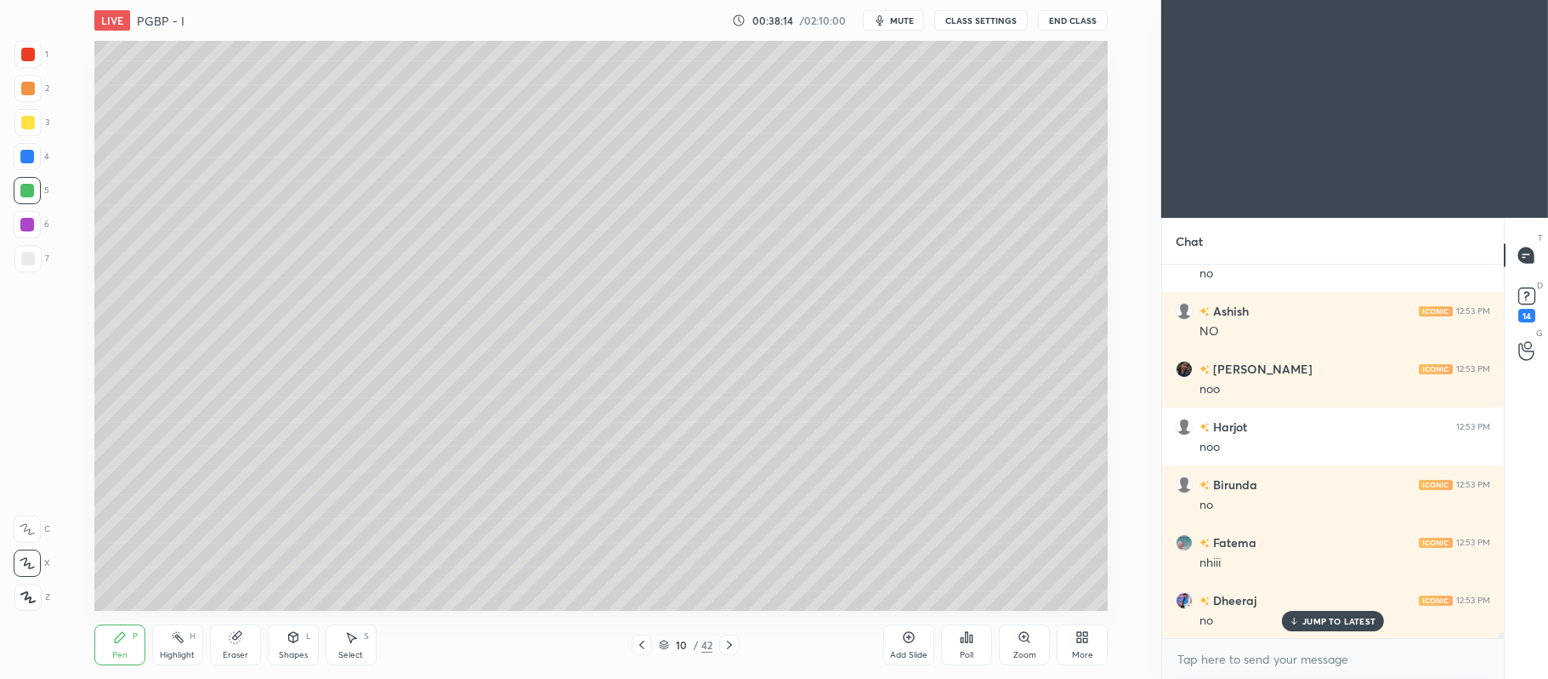
scroll to position [23386, 0]
click at [639, 643] on icon at bounding box center [642, 645] width 14 height 14
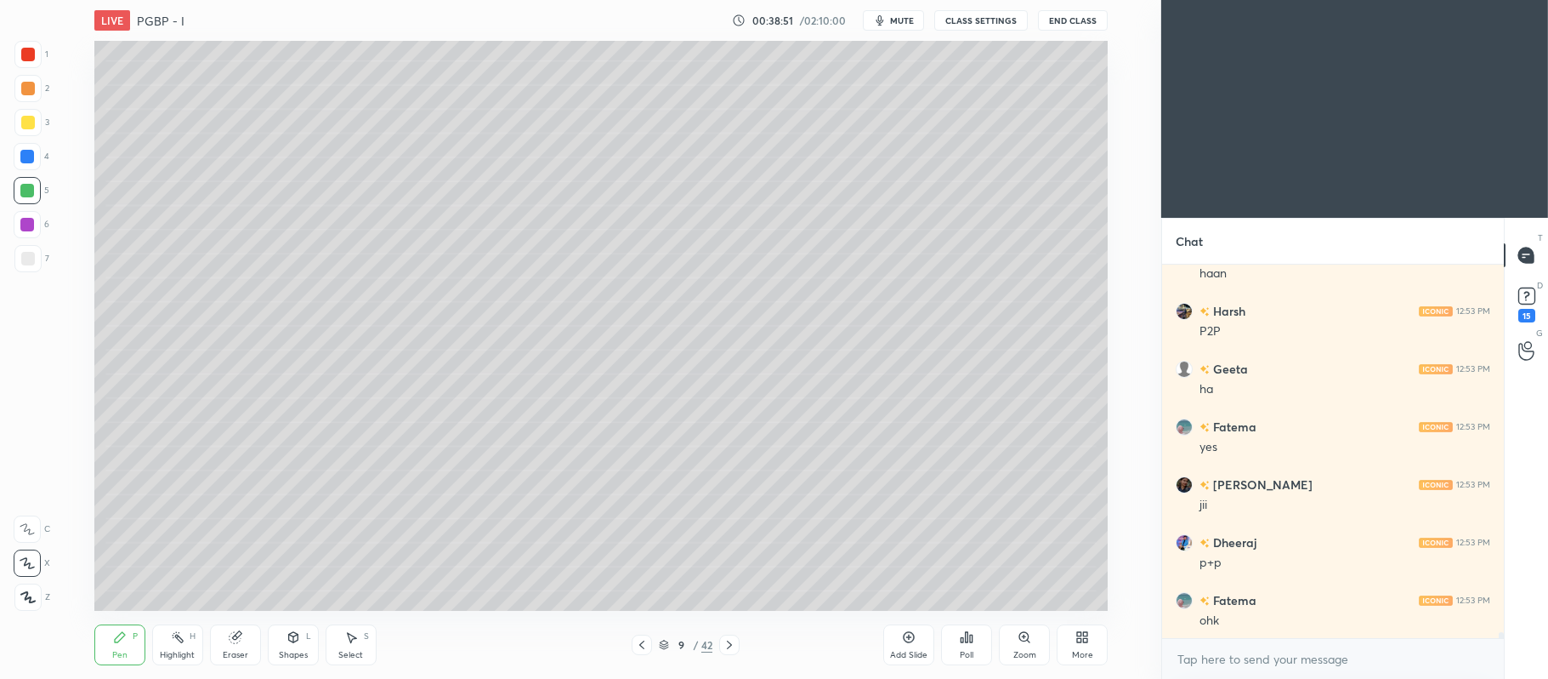
scroll to position [23907, 0]
click at [738, 634] on div "Pen P Highlight H Eraser Shapes L Select S 9 / 42 Add Slide Poll Zoom More" at bounding box center [601, 645] width 1014 height 68
click at [724, 648] on icon at bounding box center [730, 645] width 14 height 14
click at [25, 256] on div at bounding box center [28, 259] width 14 height 14
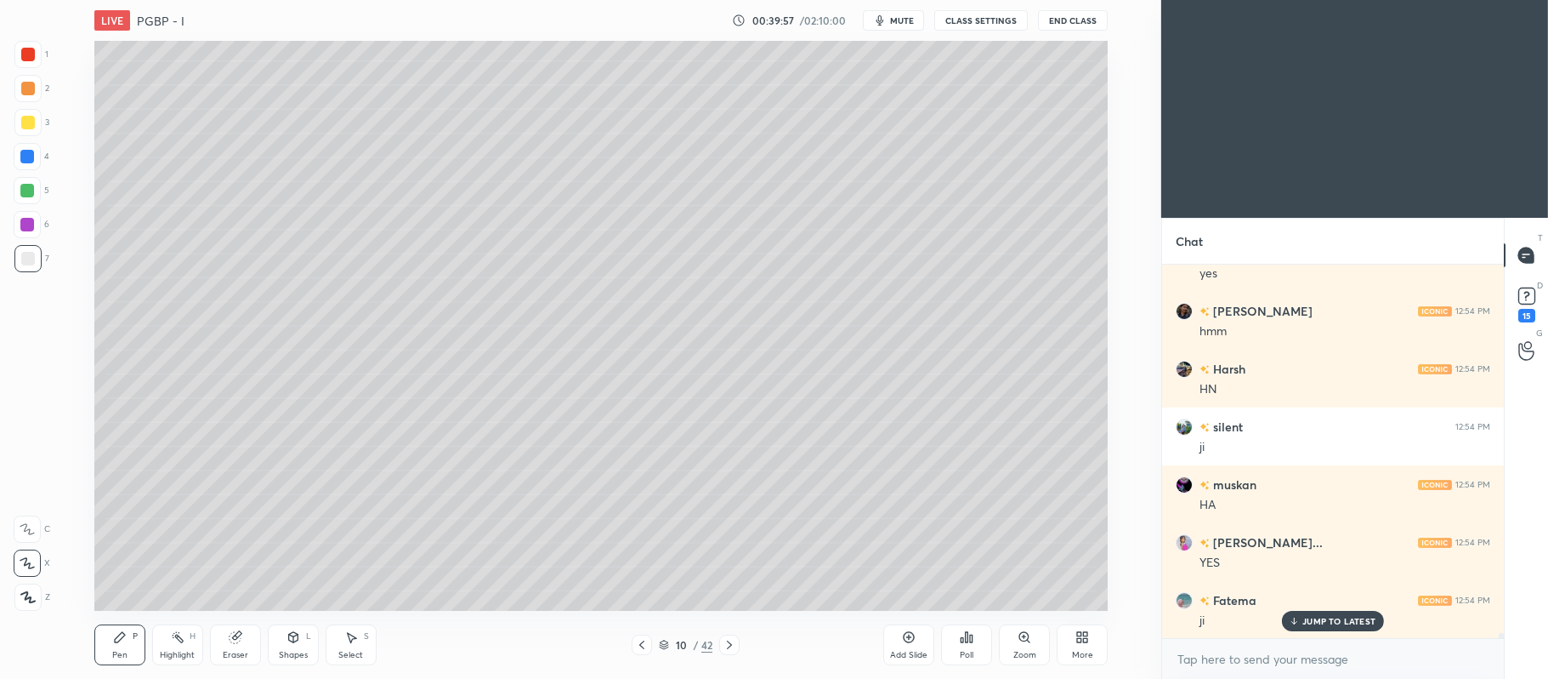
scroll to position [25386, 0]
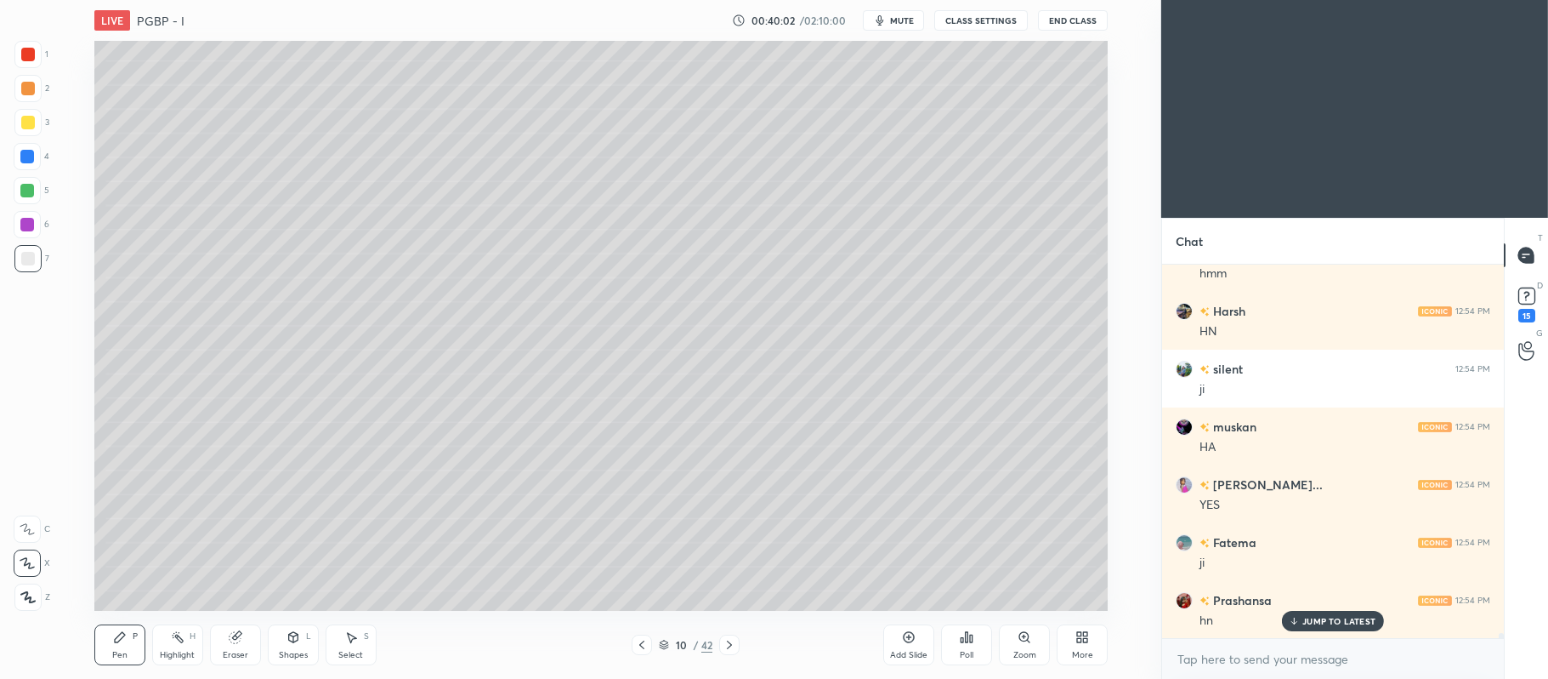
click at [31, 180] on div at bounding box center [27, 190] width 27 height 27
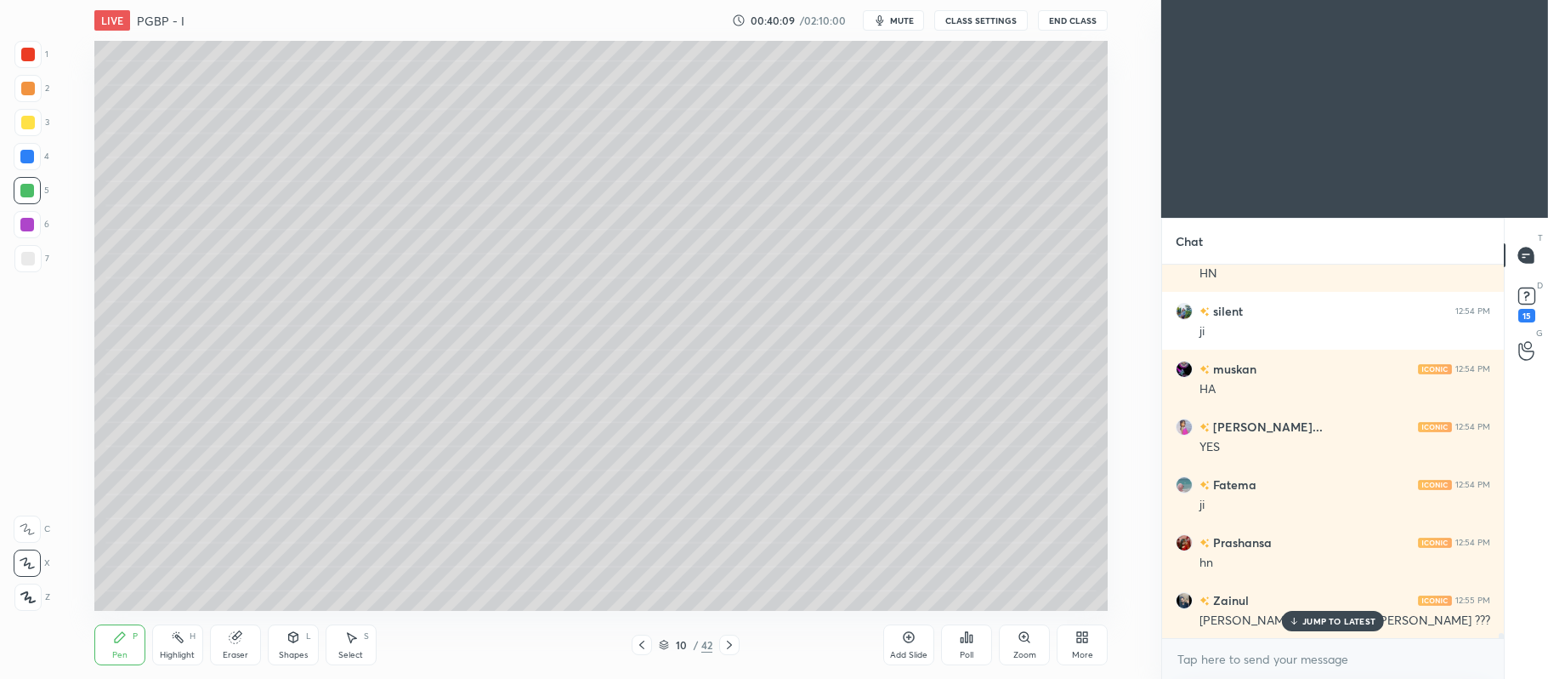
scroll to position [25502, 0]
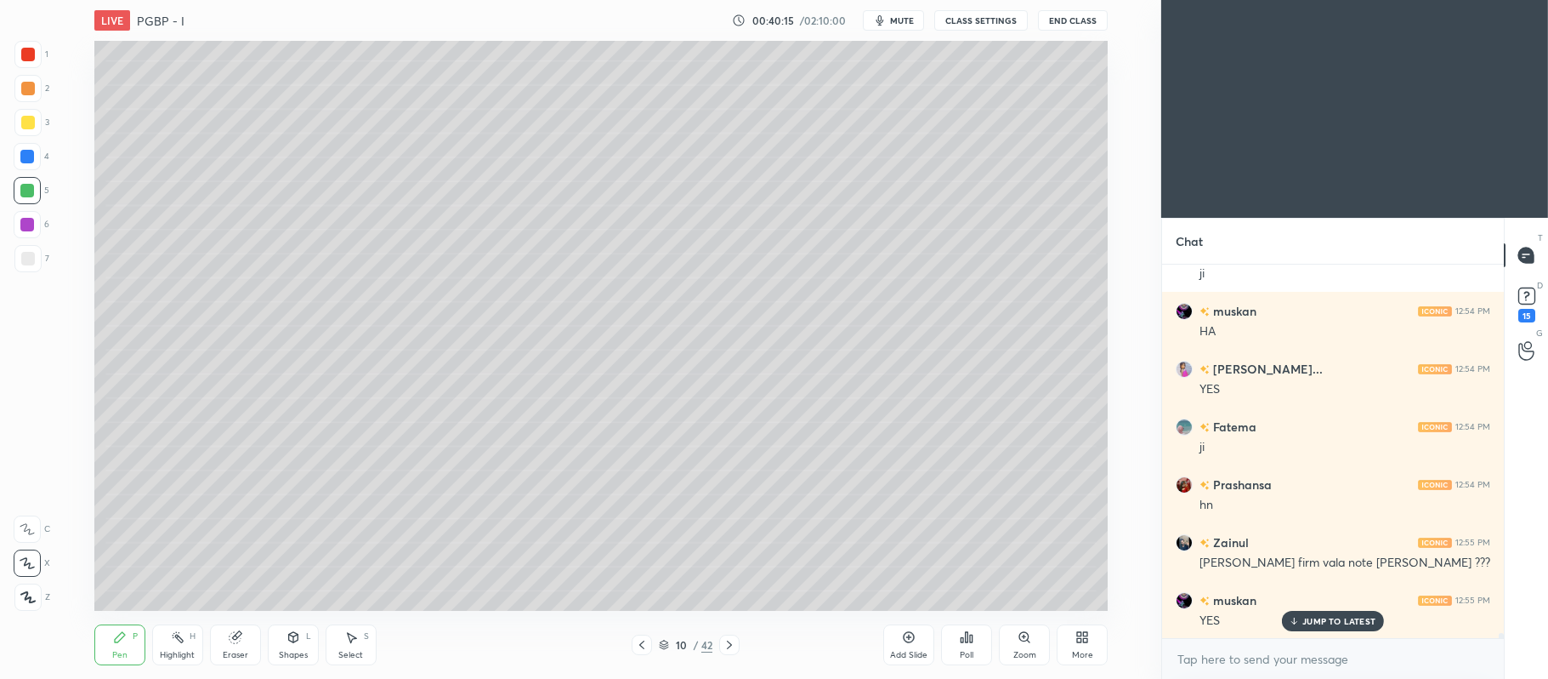
click at [38, 222] on div at bounding box center [27, 224] width 27 height 27
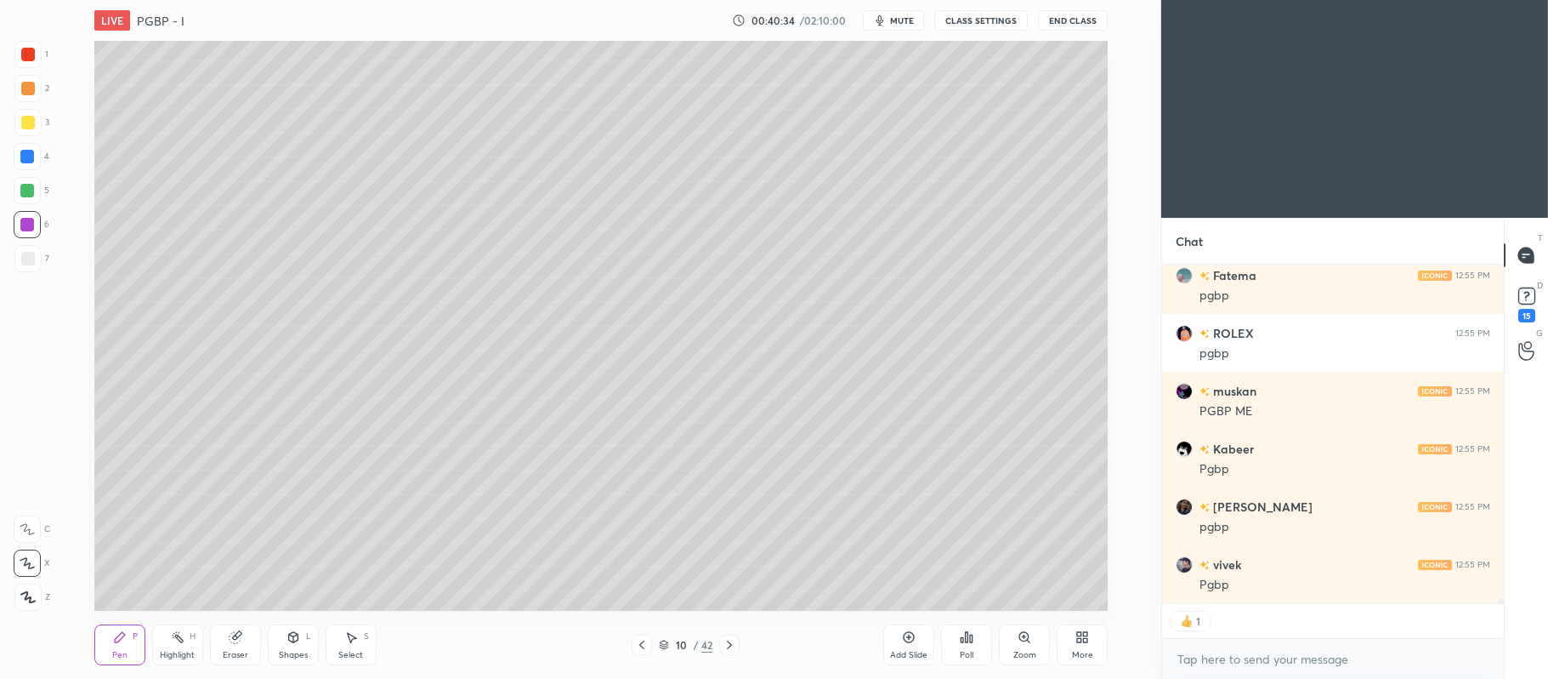
scroll to position [26058, 0]
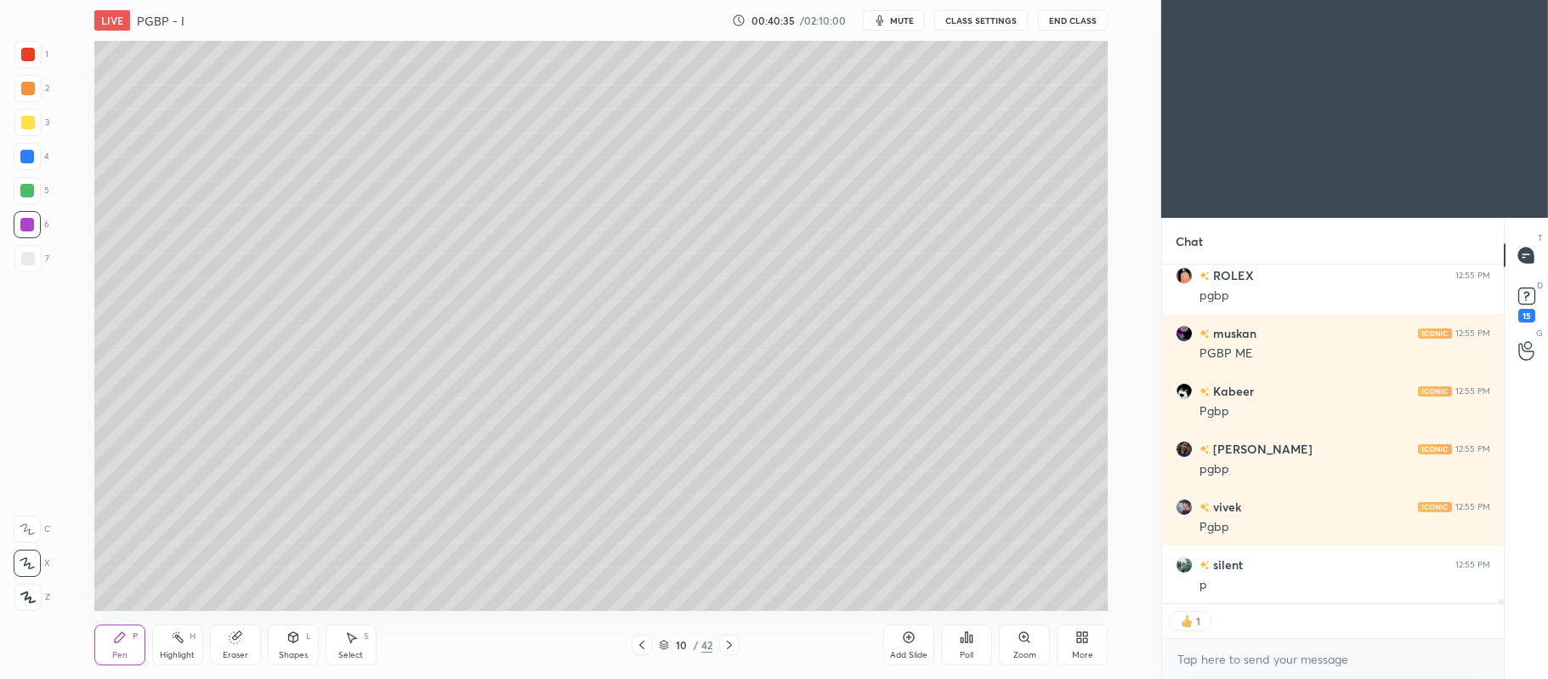
click at [28, 55] on div at bounding box center [28, 55] width 14 height 14
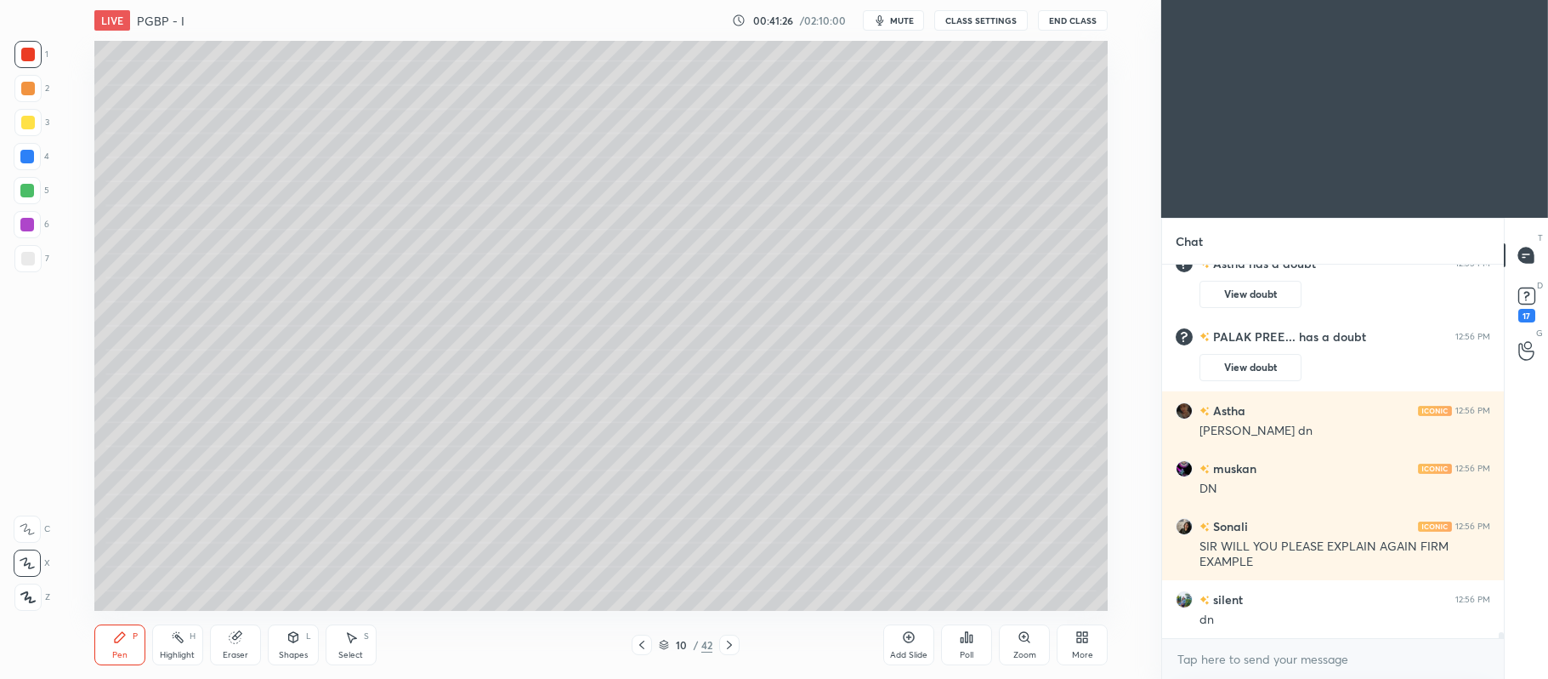
scroll to position [24399, 0]
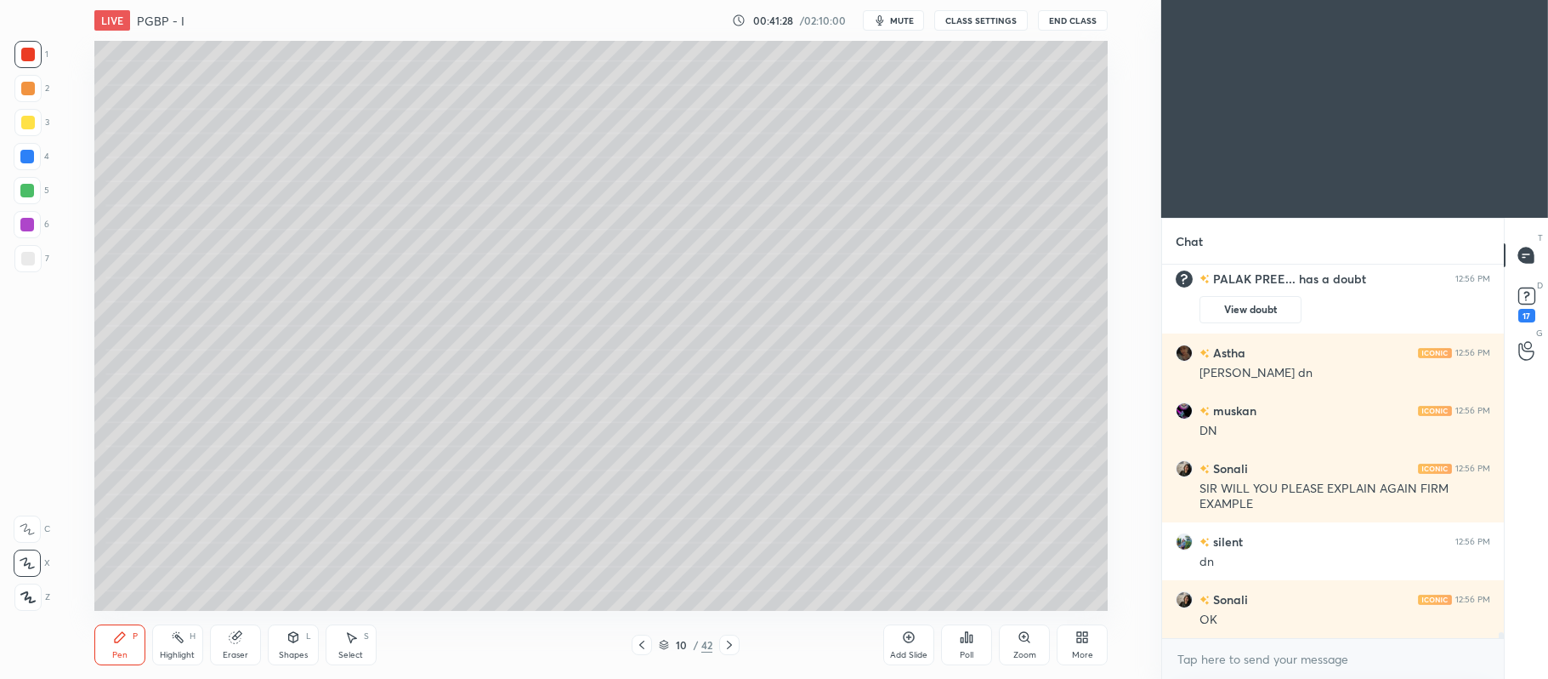
click at [736, 640] on icon at bounding box center [730, 645] width 14 height 14
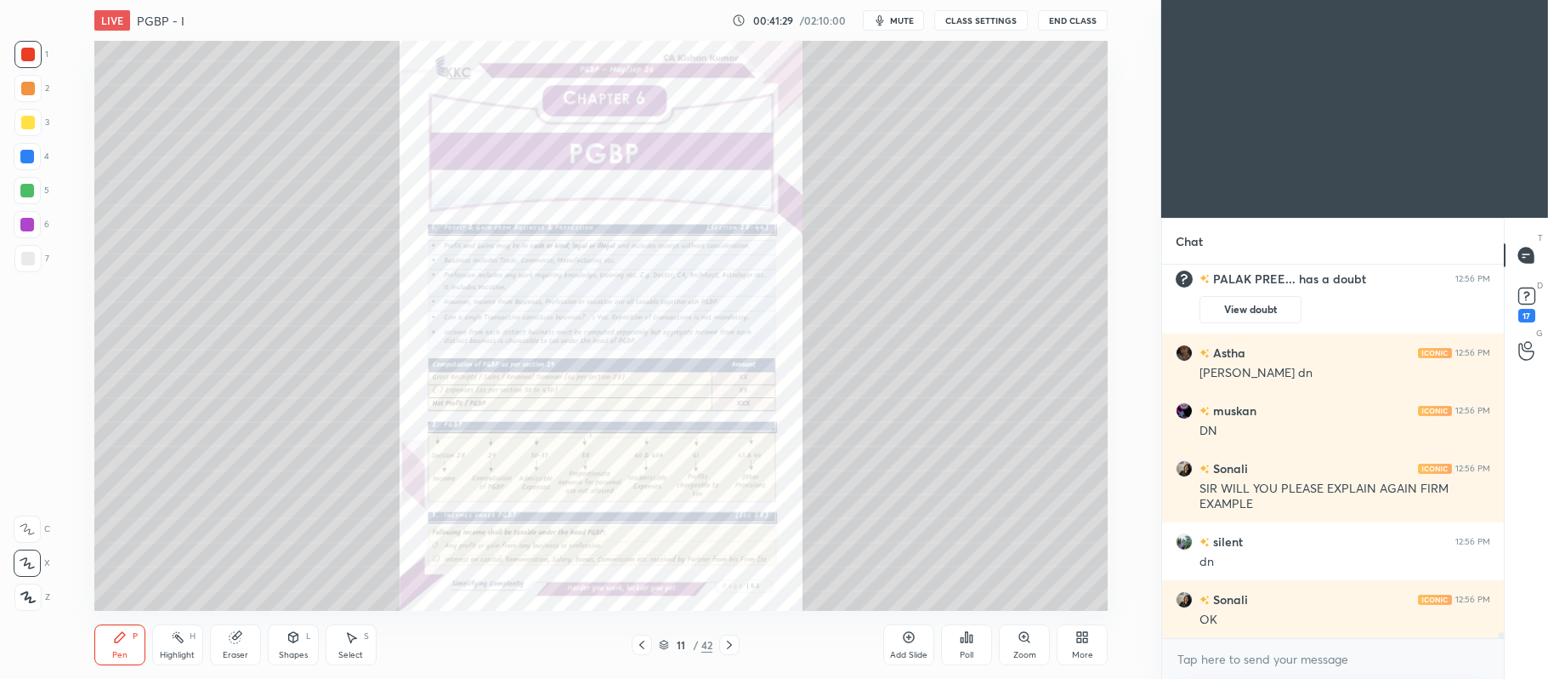
click at [1024, 636] on icon at bounding box center [1024, 635] width 0 height 3
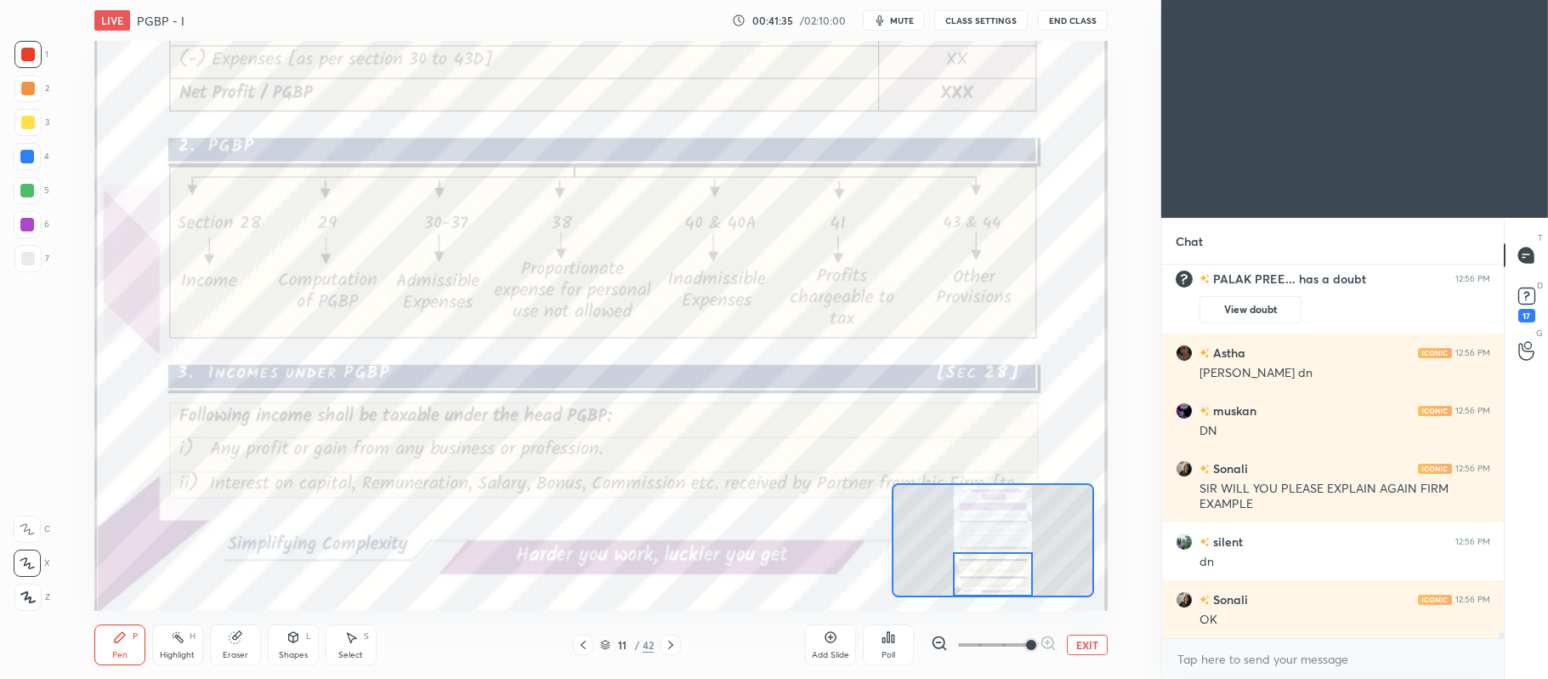
click at [606, 646] on icon at bounding box center [605, 644] width 10 height 10
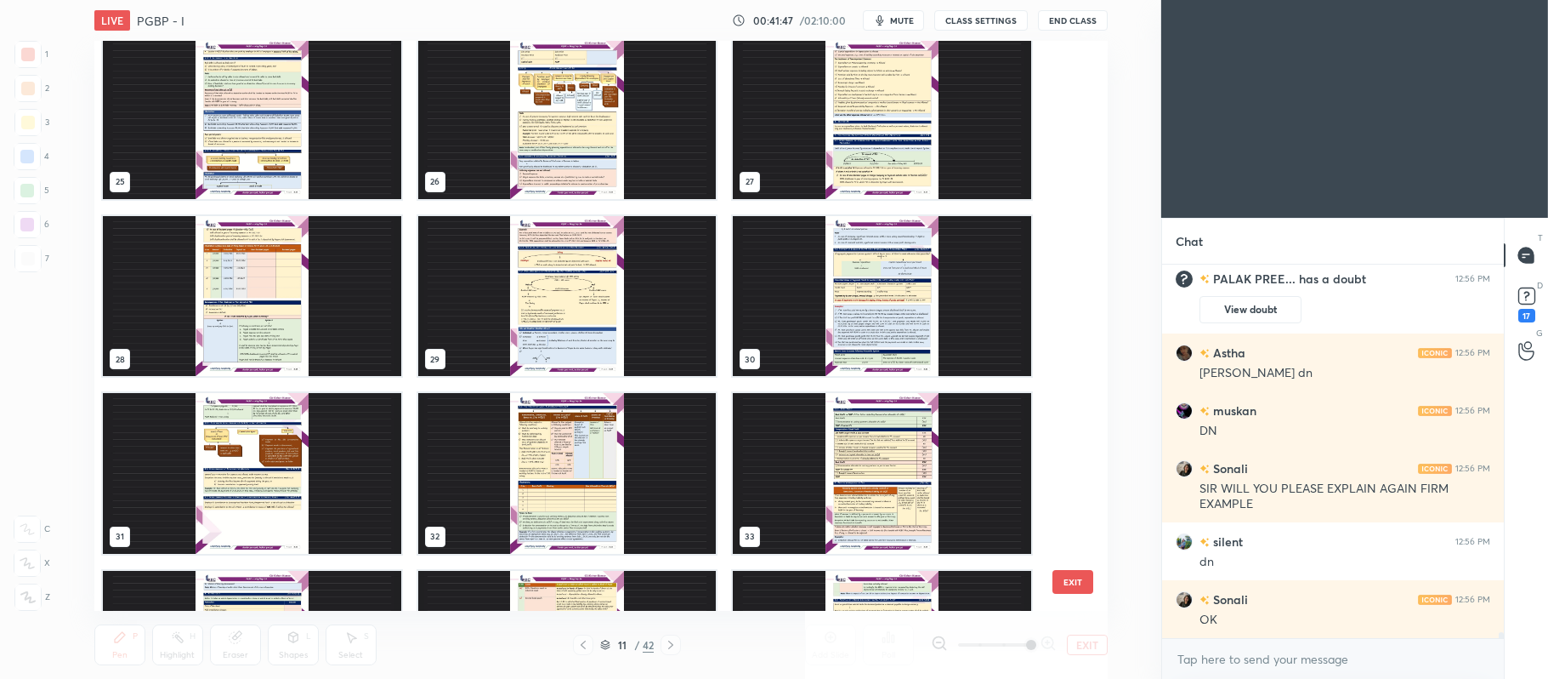
scroll to position [1430, 0]
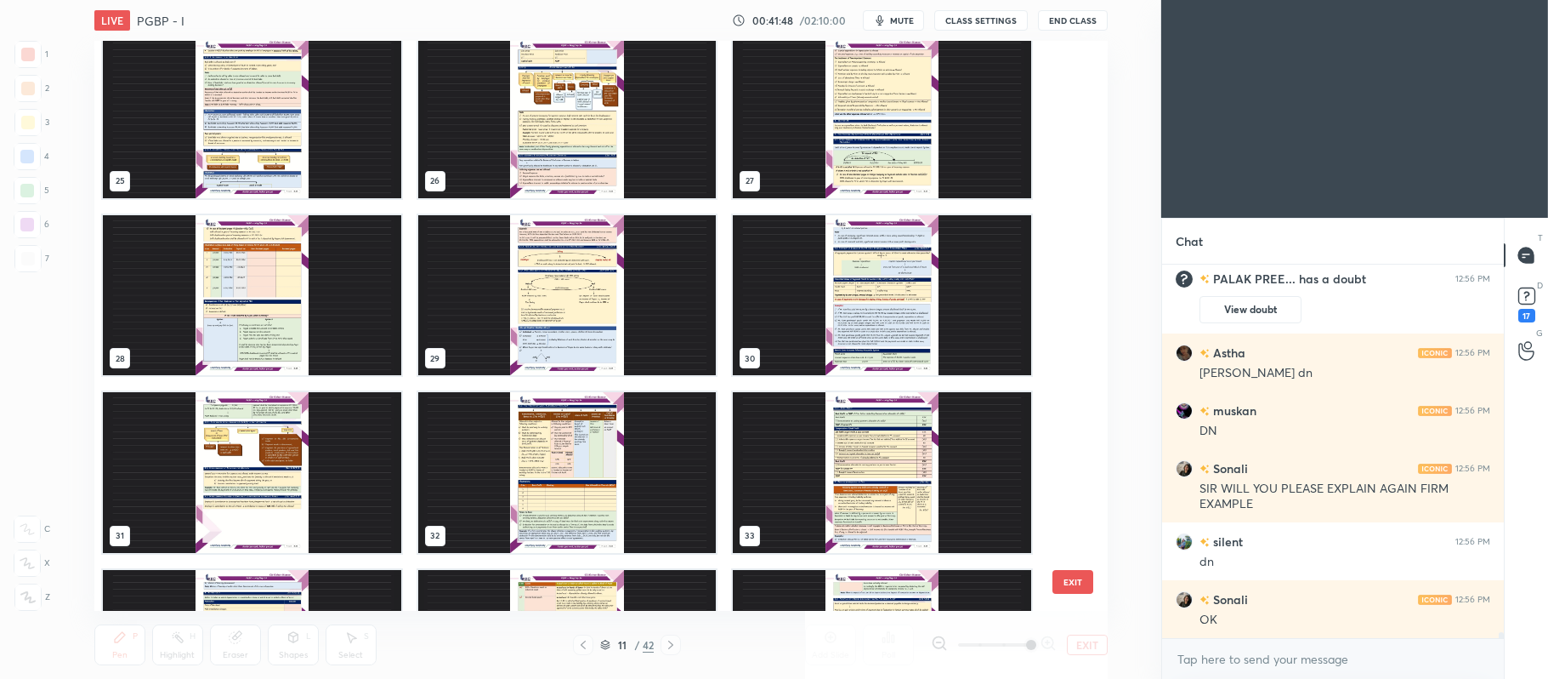
click at [562, 447] on img "grid" at bounding box center [567, 472] width 298 height 161
click at [566, 437] on img "grid" at bounding box center [567, 472] width 298 height 161
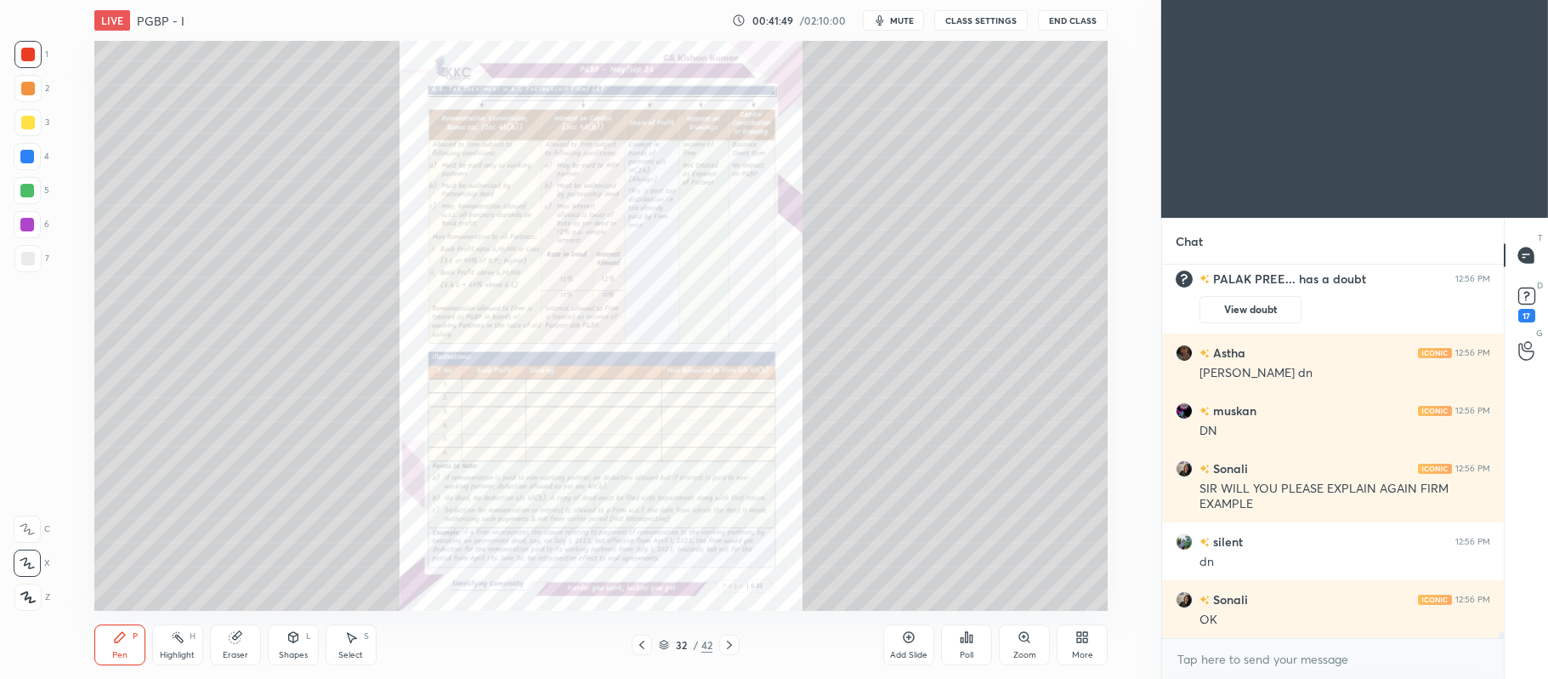
click at [582, 427] on img "grid" at bounding box center [567, 472] width 298 height 161
click at [1020, 634] on icon at bounding box center [1024, 636] width 9 height 9
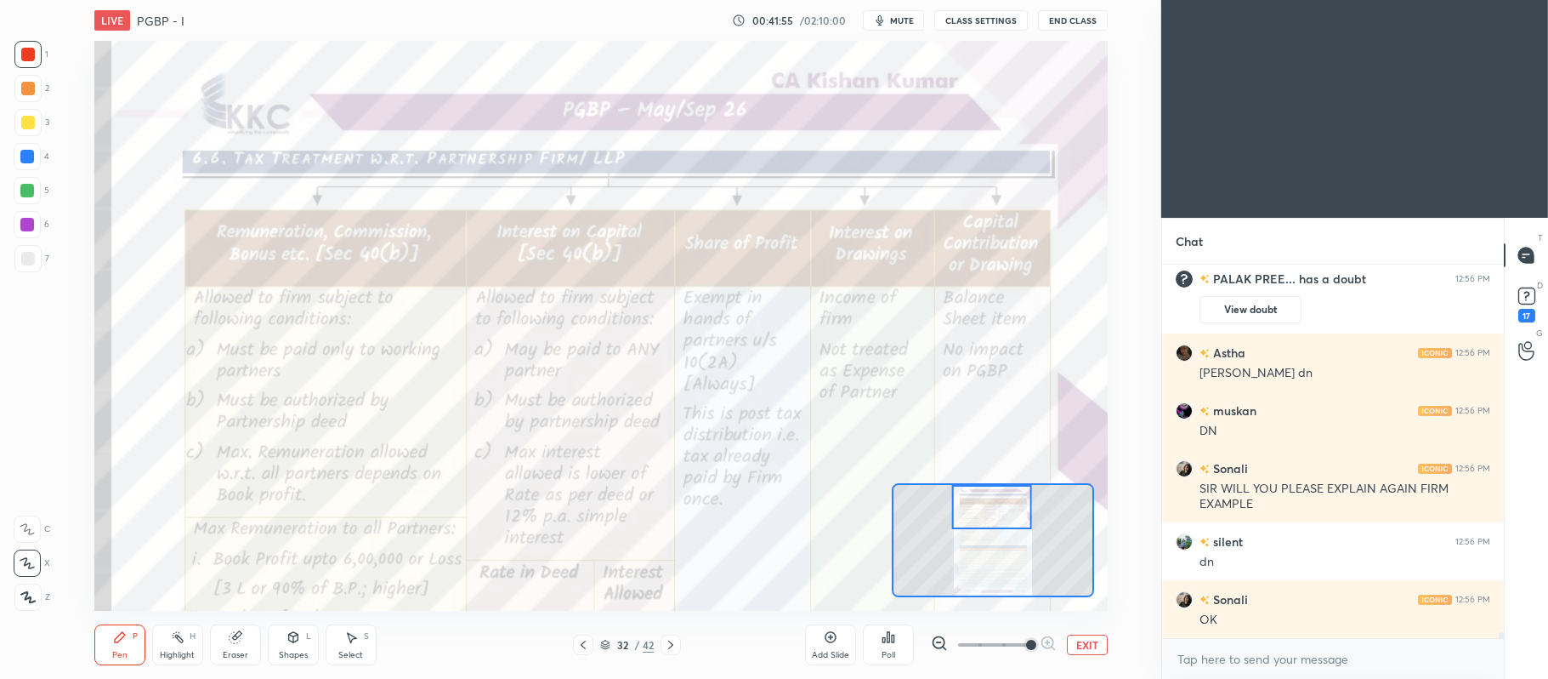
click at [1089, 634] on div "Add Slide Poll EXIT" at bounding box center [956, 644] width 303 height 95
click at [1083, 641] on button "EXIT" at bounding box center [1087, 644] width 41 height 20
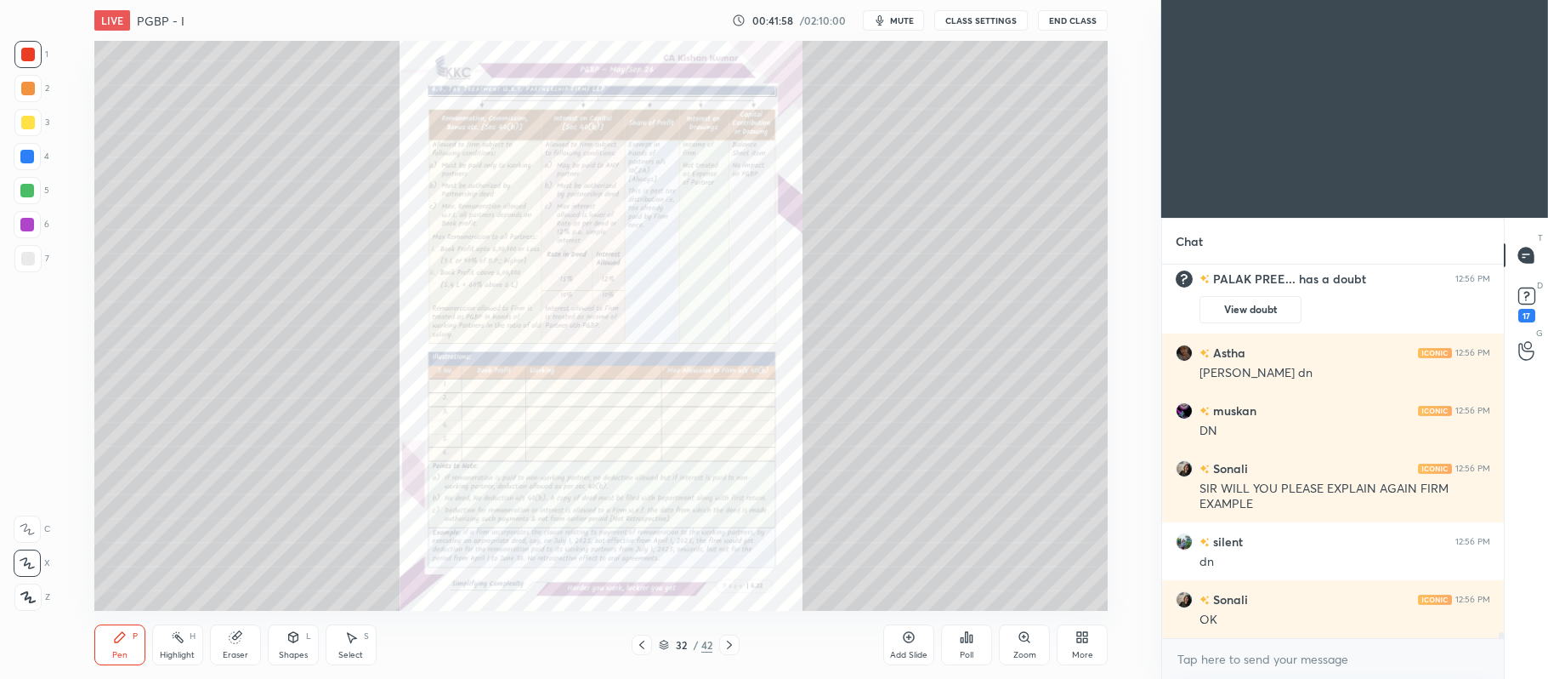
click at [730, 647] on icon at bounding box center [729, 644] width 5 height 9
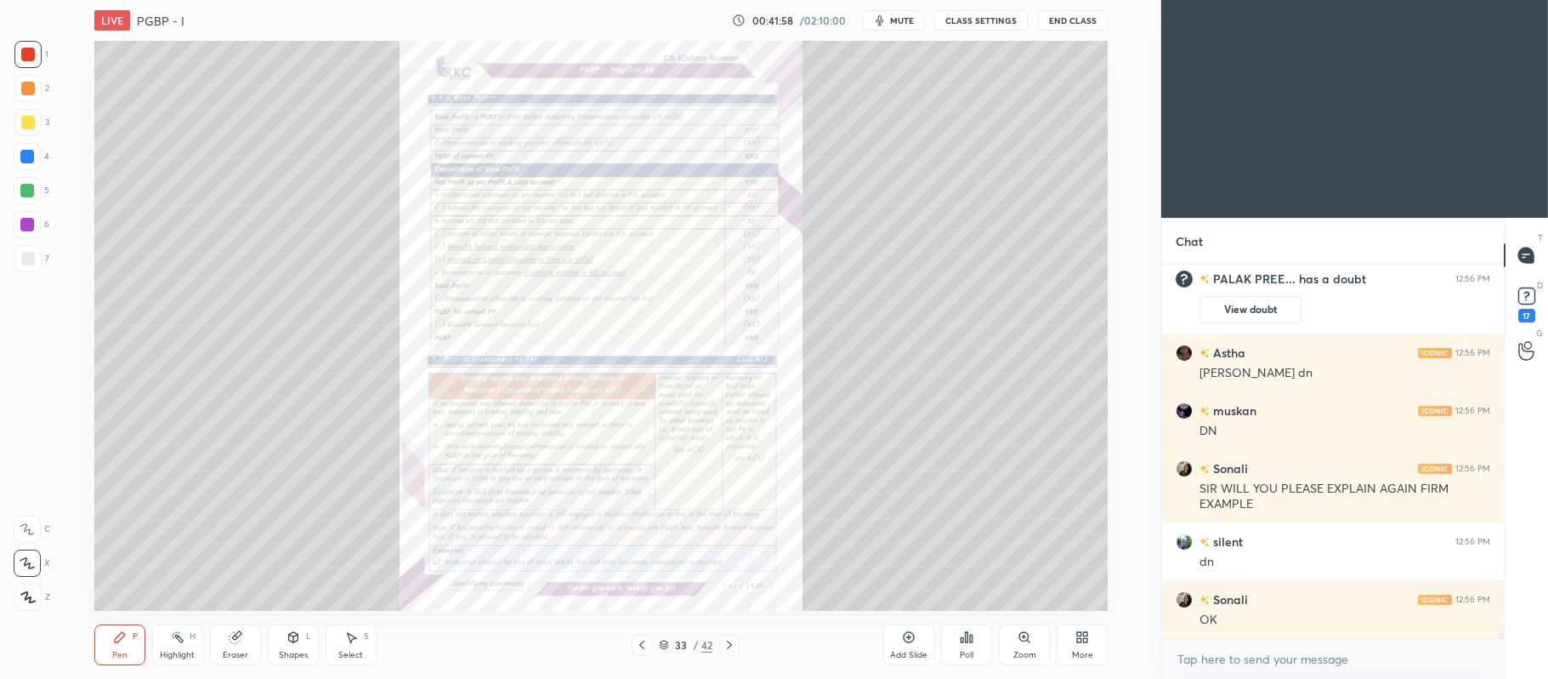
scroll to position [24457, 0]
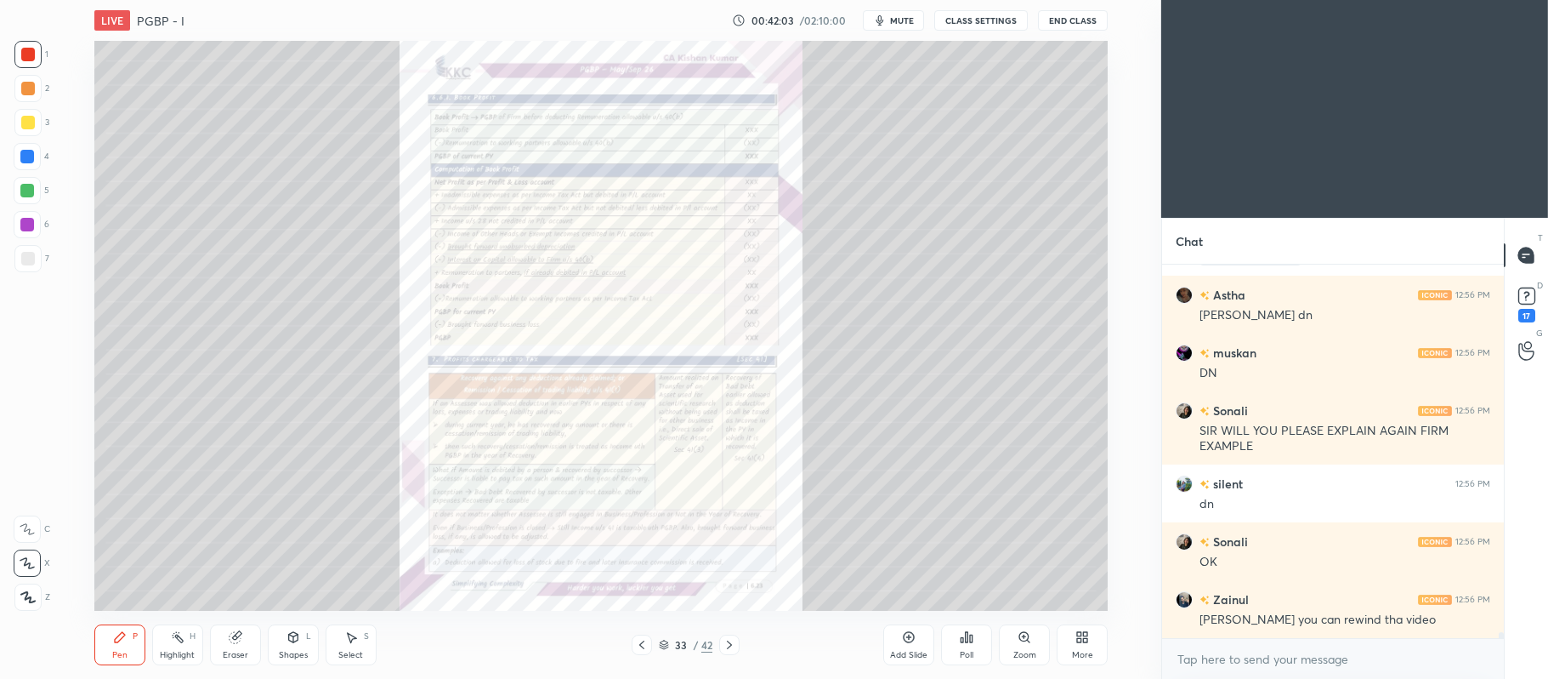
click at [665, 645] on icon at bounding box center [664, 644] width 10 height 10
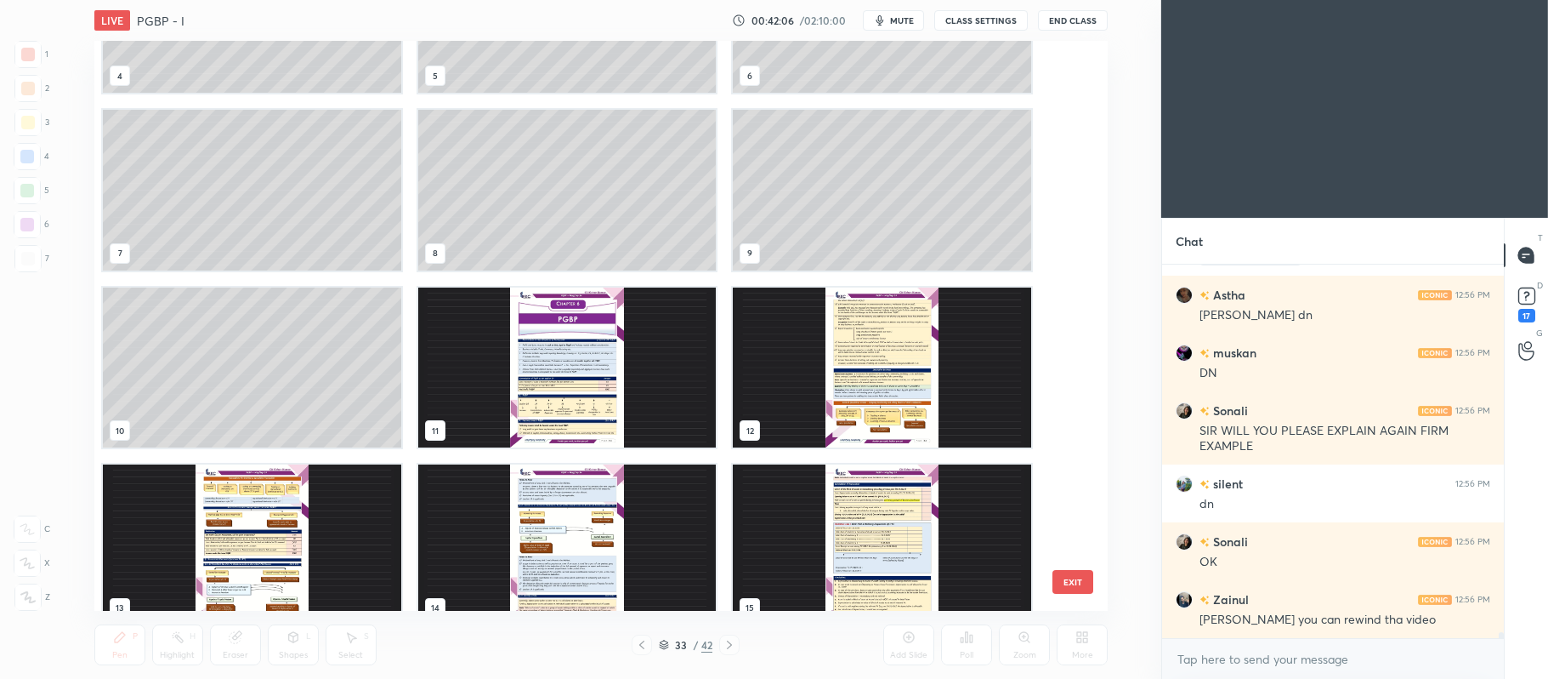
scroll to position [299, 0]
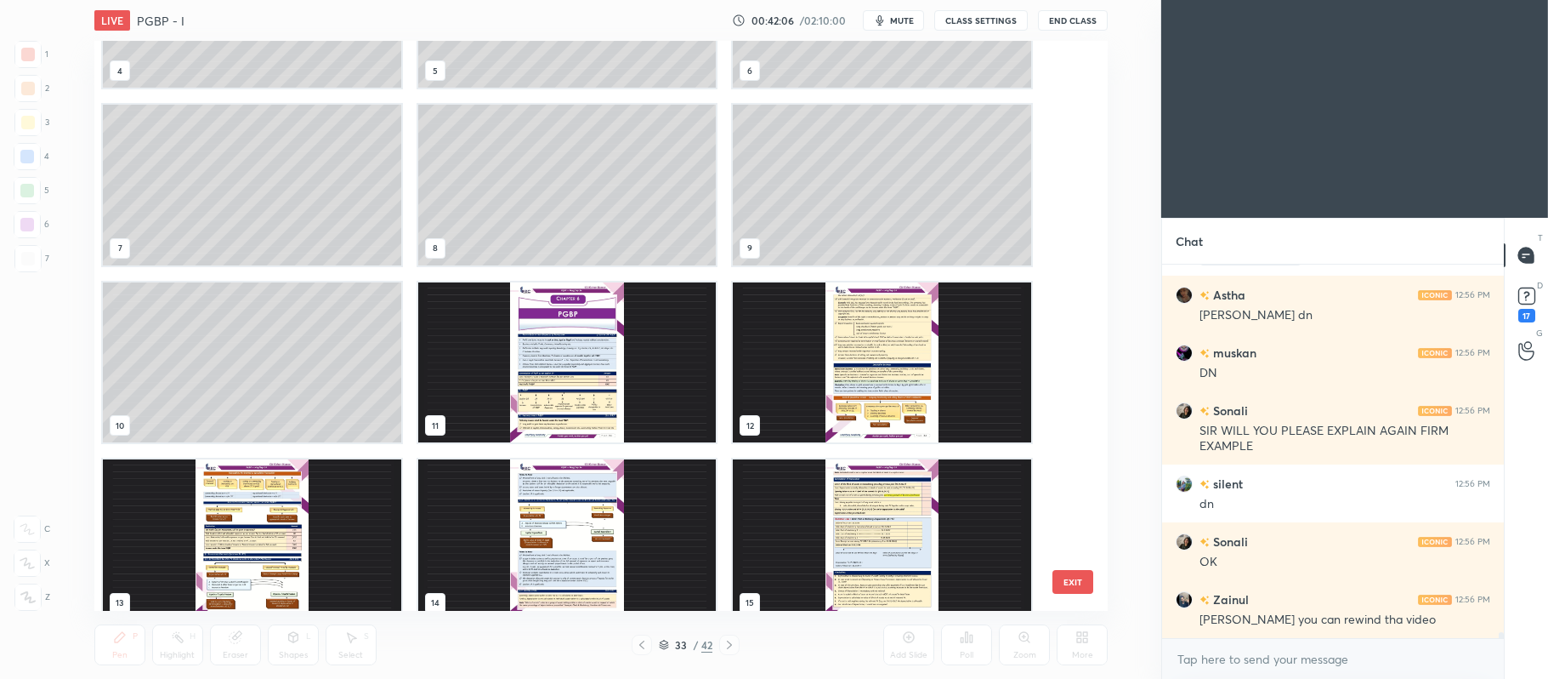
click at [599, 372] on img "grid" at bounding box center [567, 361] width 298 height 161
click at [614, 358] on img "grid" at bounding box center [567, 361] width 298 height 161
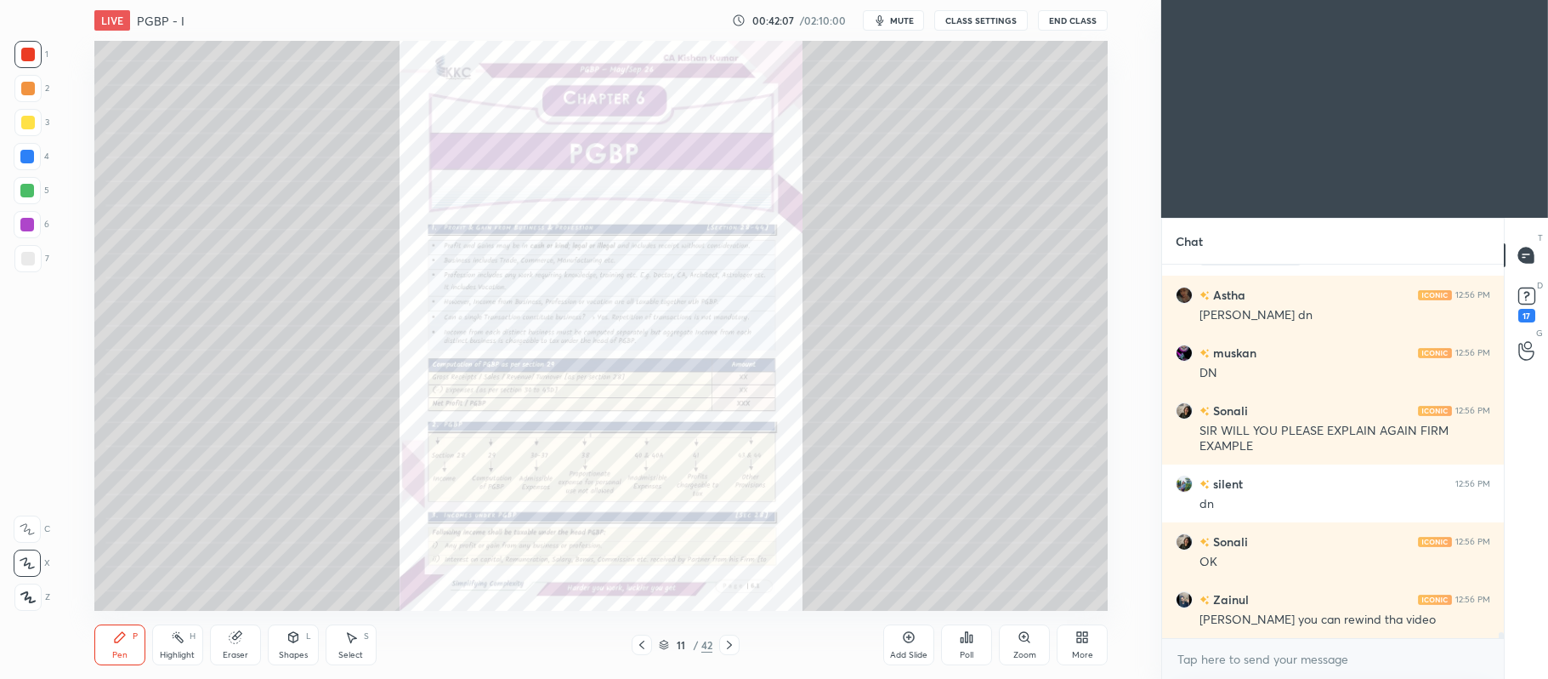
click at [637, 332] on img "grid" at bounding box center [567, 361] width 298 height 161
click at [1027, 638] on icon at bounding box center [1024, 636] width 9 height 9
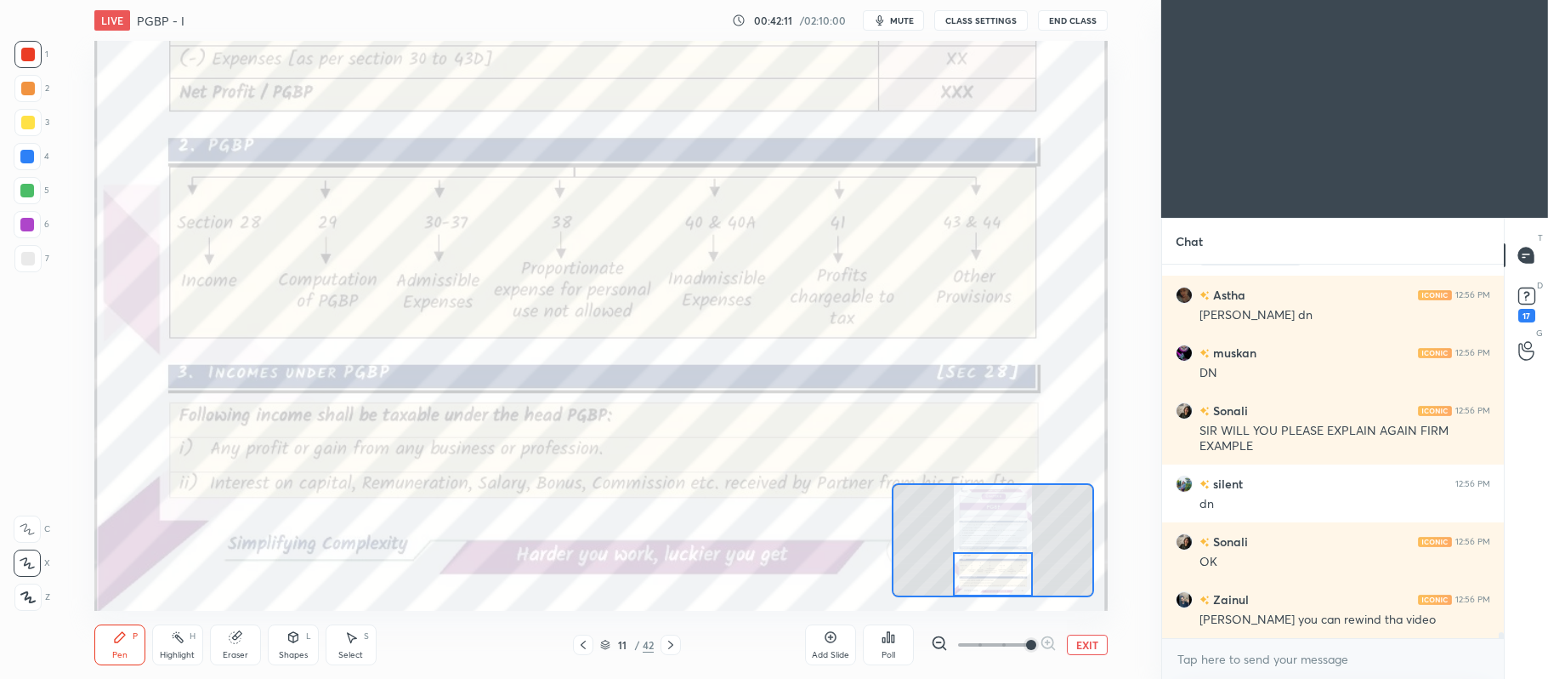
click at [31, 53] on div at bounding box center [28, 55] width 14 height 14
click at [27, 526] on icon at bounding box center [27, 529] width 15 height 12
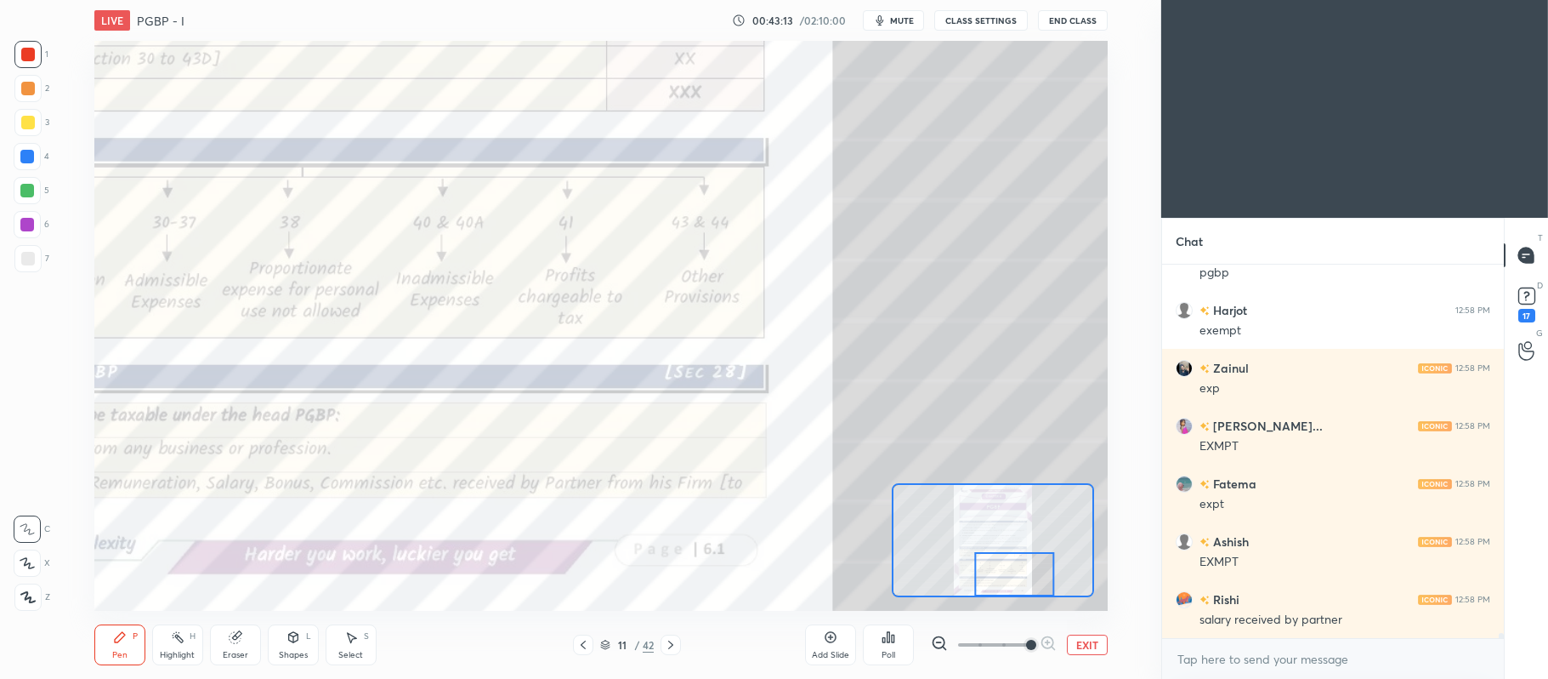
scroll to position [25804, 0]
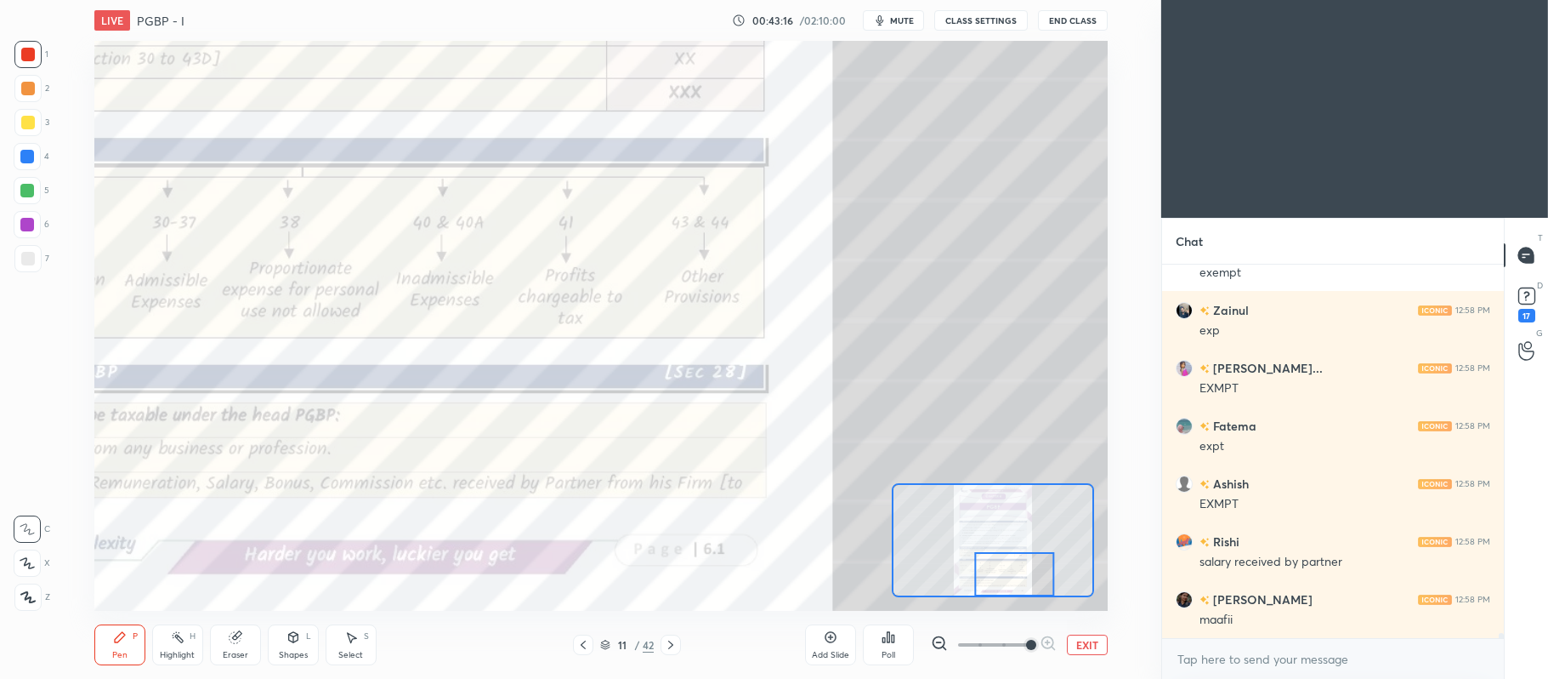
click at [680, 644] on div at bounding box center [671, 644] width 20 height 20
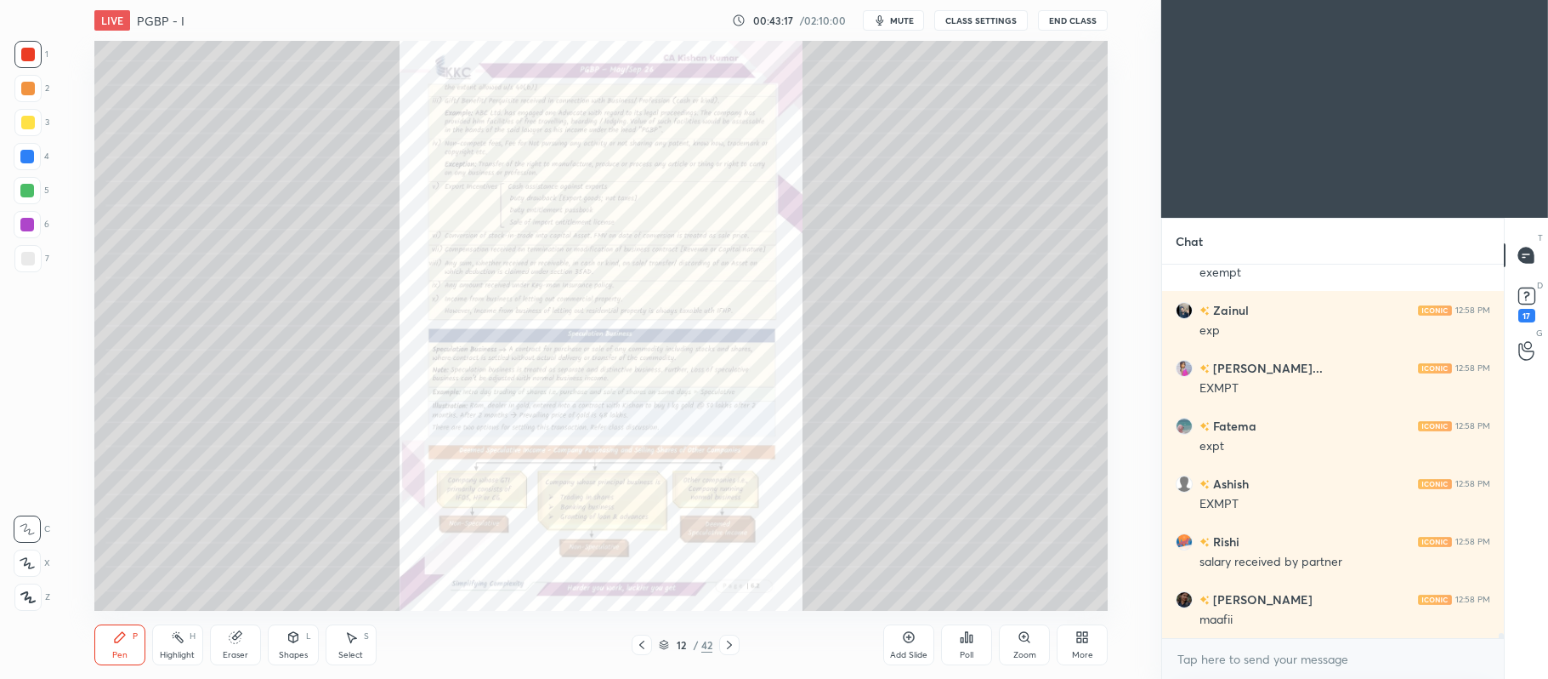
click at [1026, 640] on icon at bounding box center [1024, 636] width 9 height 9
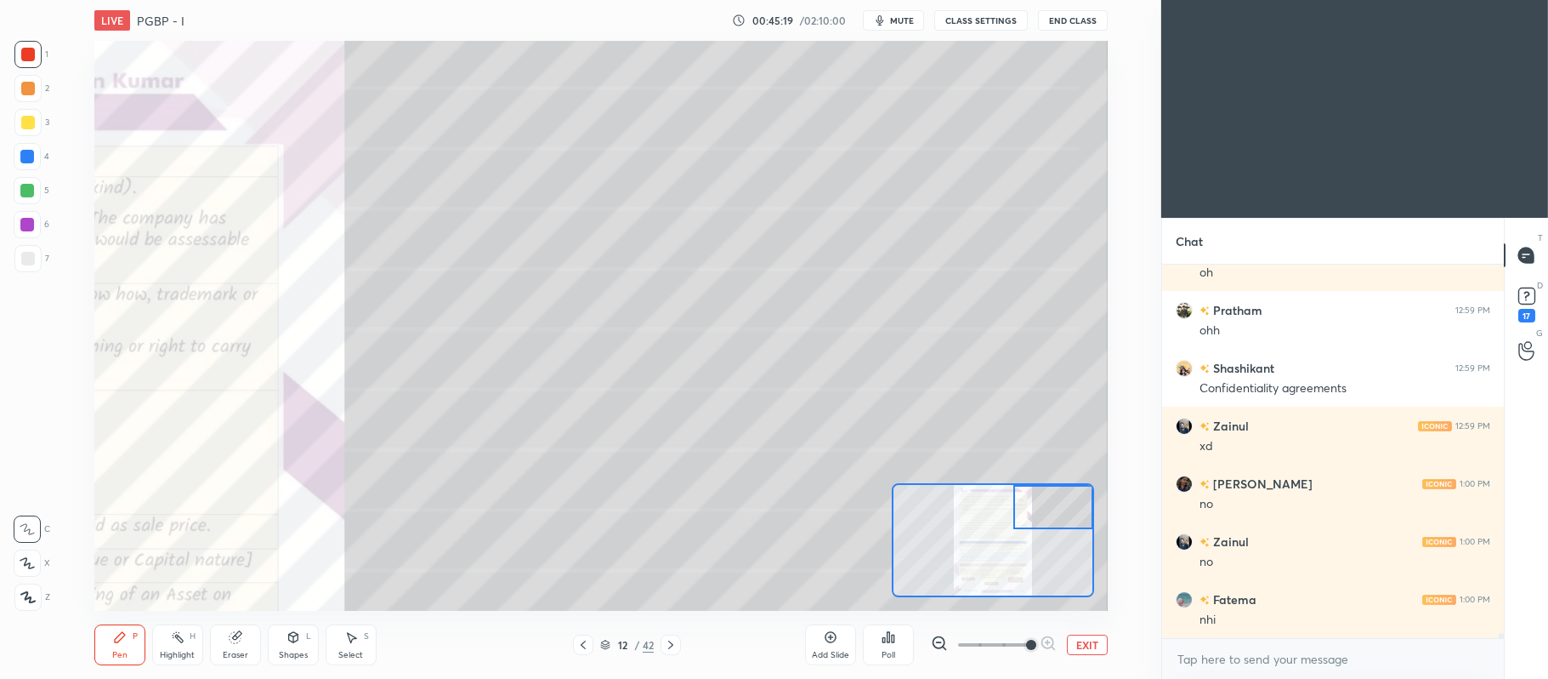
scroll to position [27035, 0]
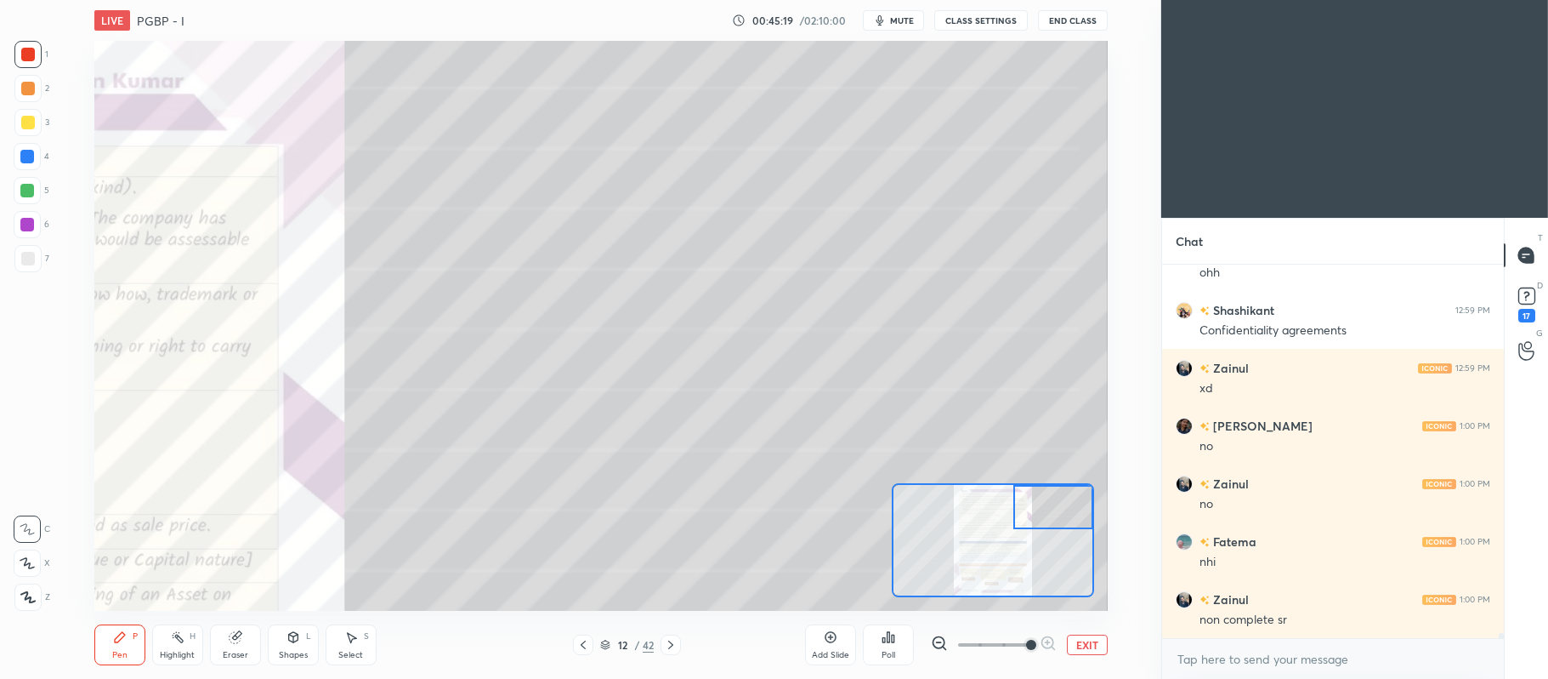
click at [52, 122] on div "1 2 3 4 5 6 7 C X Z C X Z E E Erase all H H" at bounding box center [27, 326] width 54 height 571
click at [36, 116] on div at bounding box center [27, 122] width 27 height 27
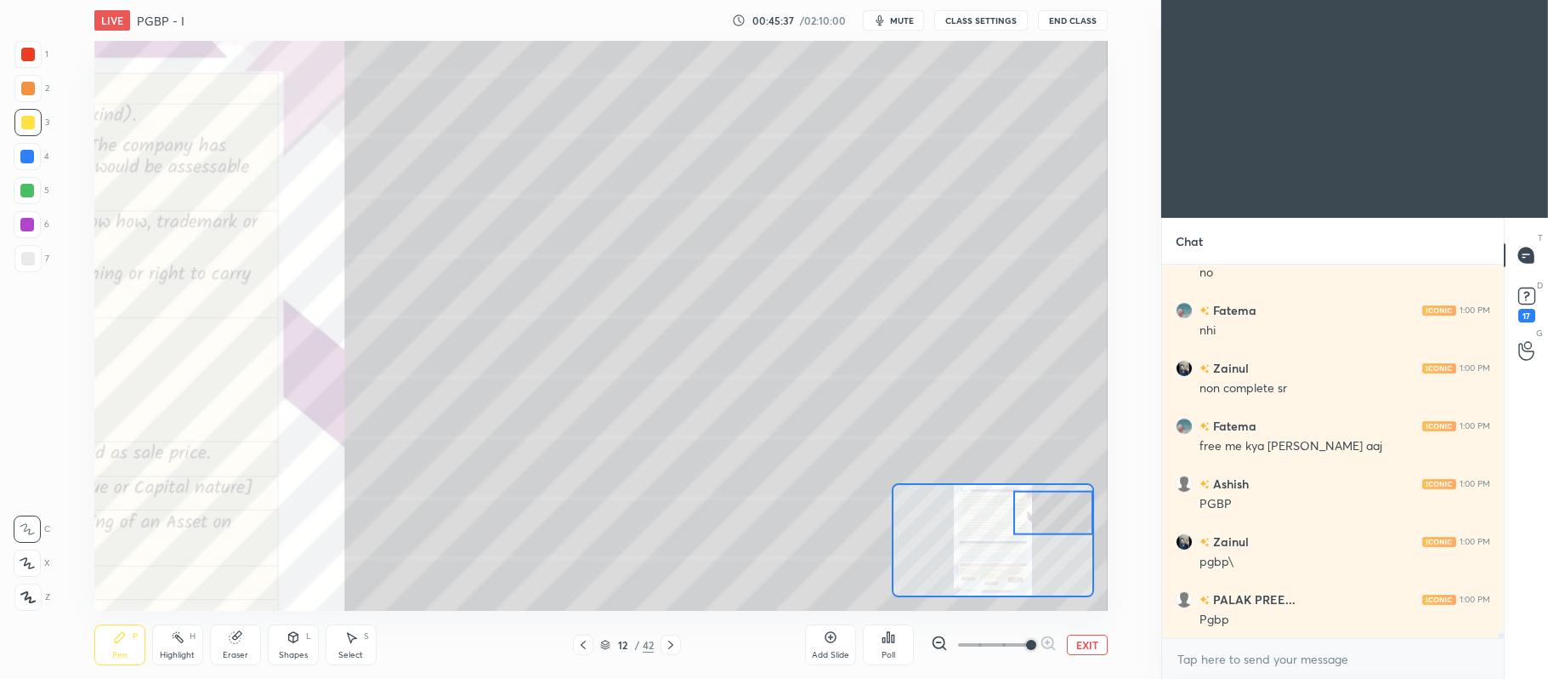
scroll to position [27324, 0]
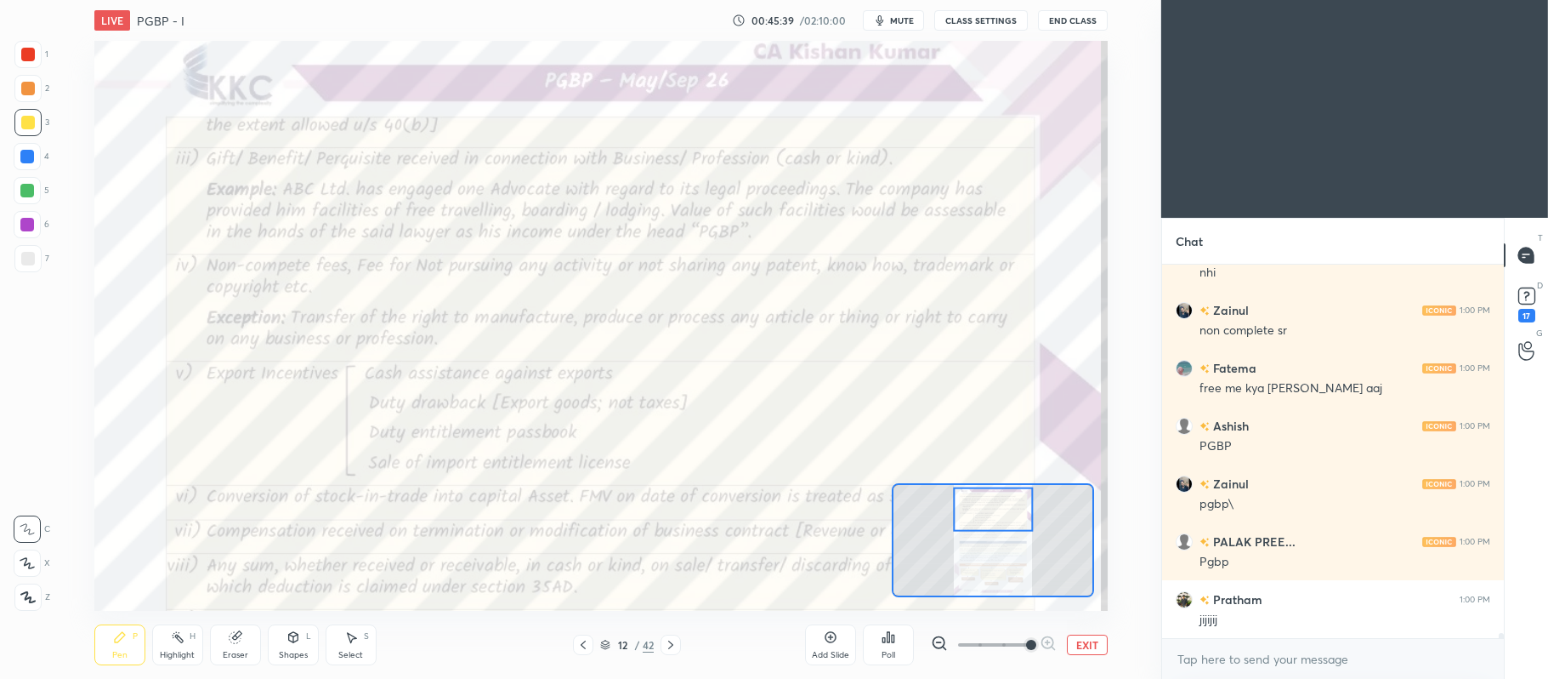
click at [34, 48] on div at bounding box center [28, 55] width 14 height 14
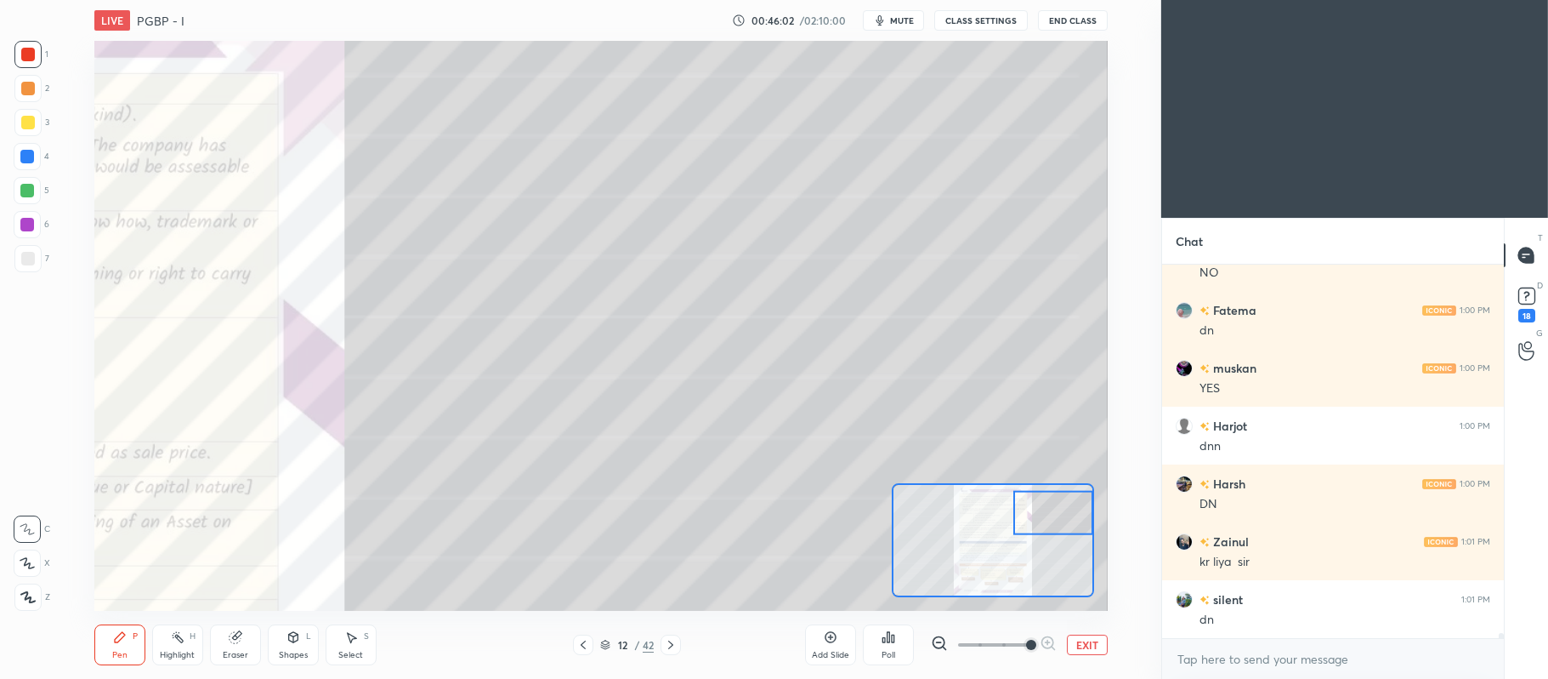
scroll to position [26981, 0]
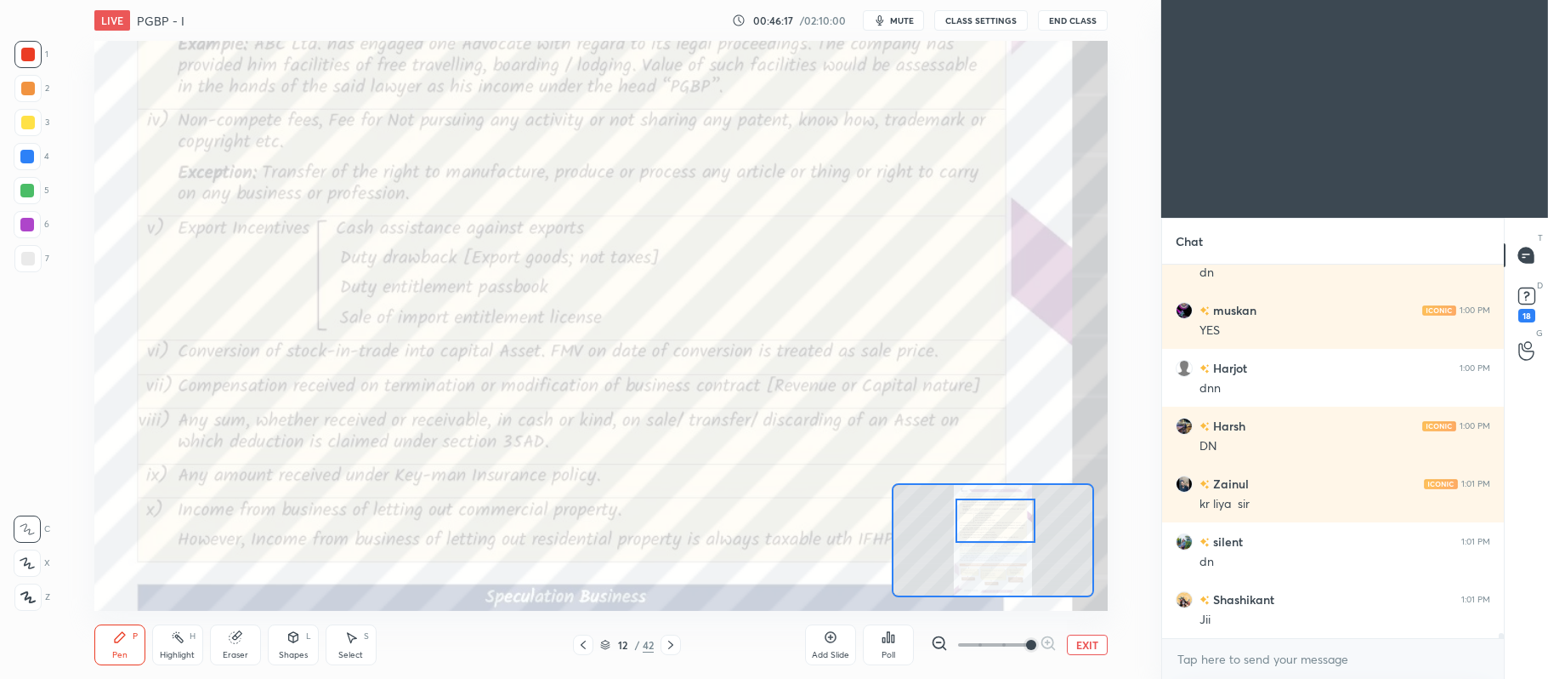
click at [1082, 651] on button "EXIT" at bounding box center [1087, 644] width 41 height 20
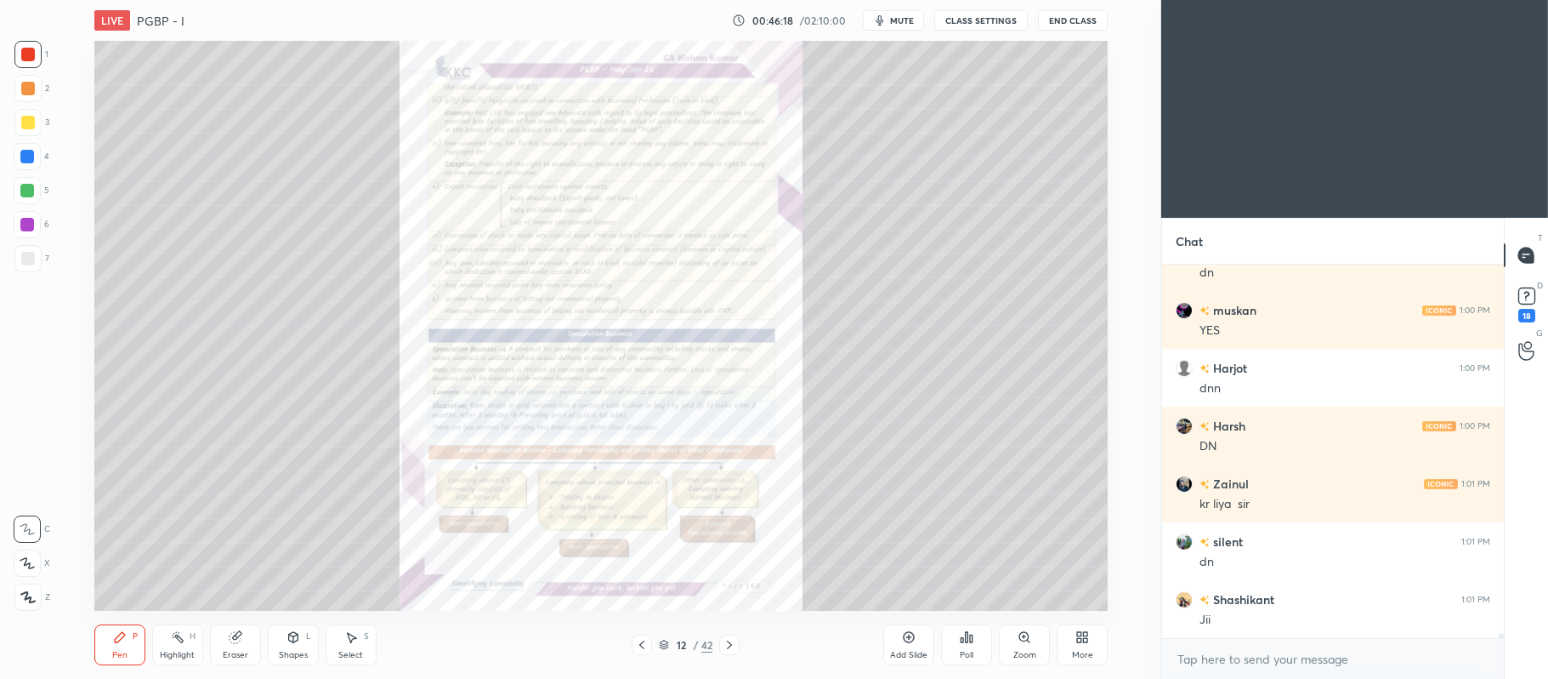
click at [647, 641] on icon at bounding box center [642, 645] width 14 height 14
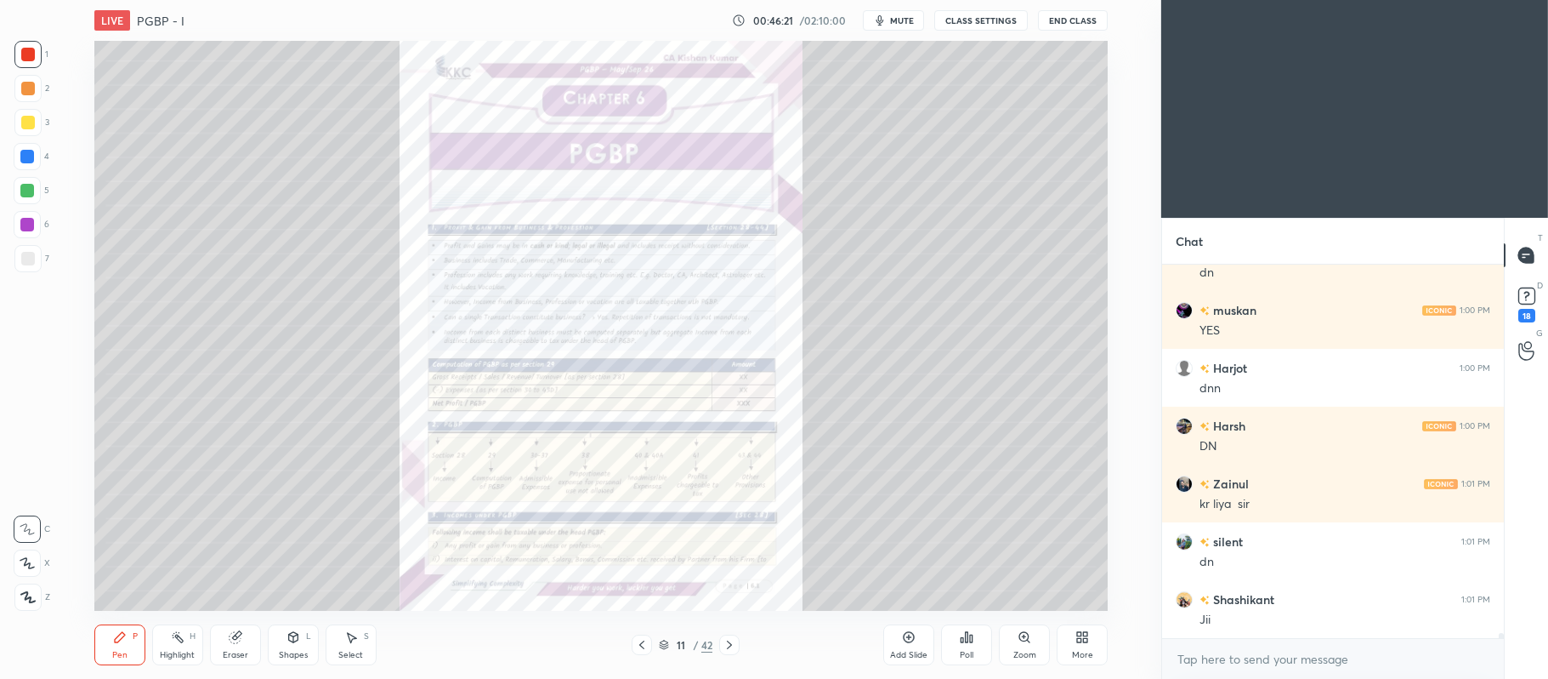
click at [902, 638] on icon at bounding box center [909, 637] width 14 height 14
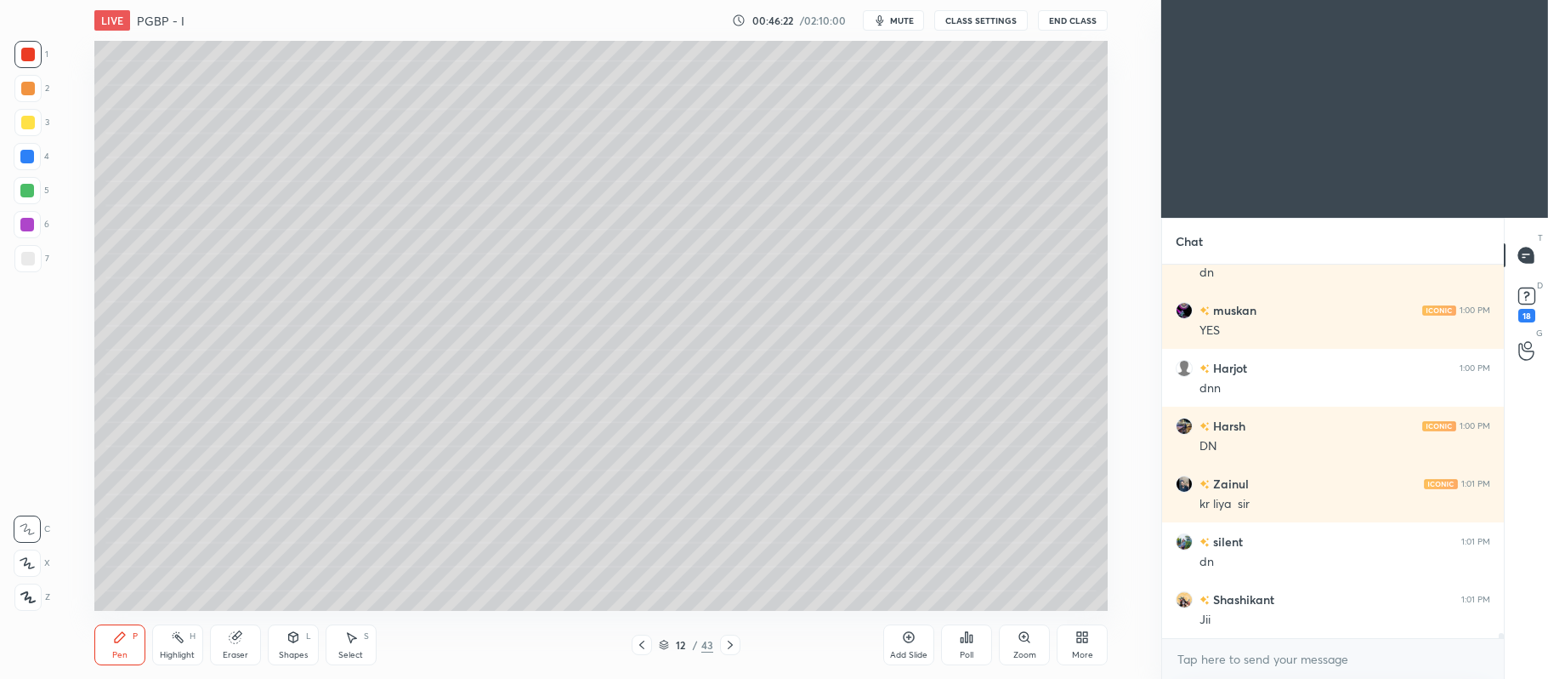
scroll to position [27038, 0]
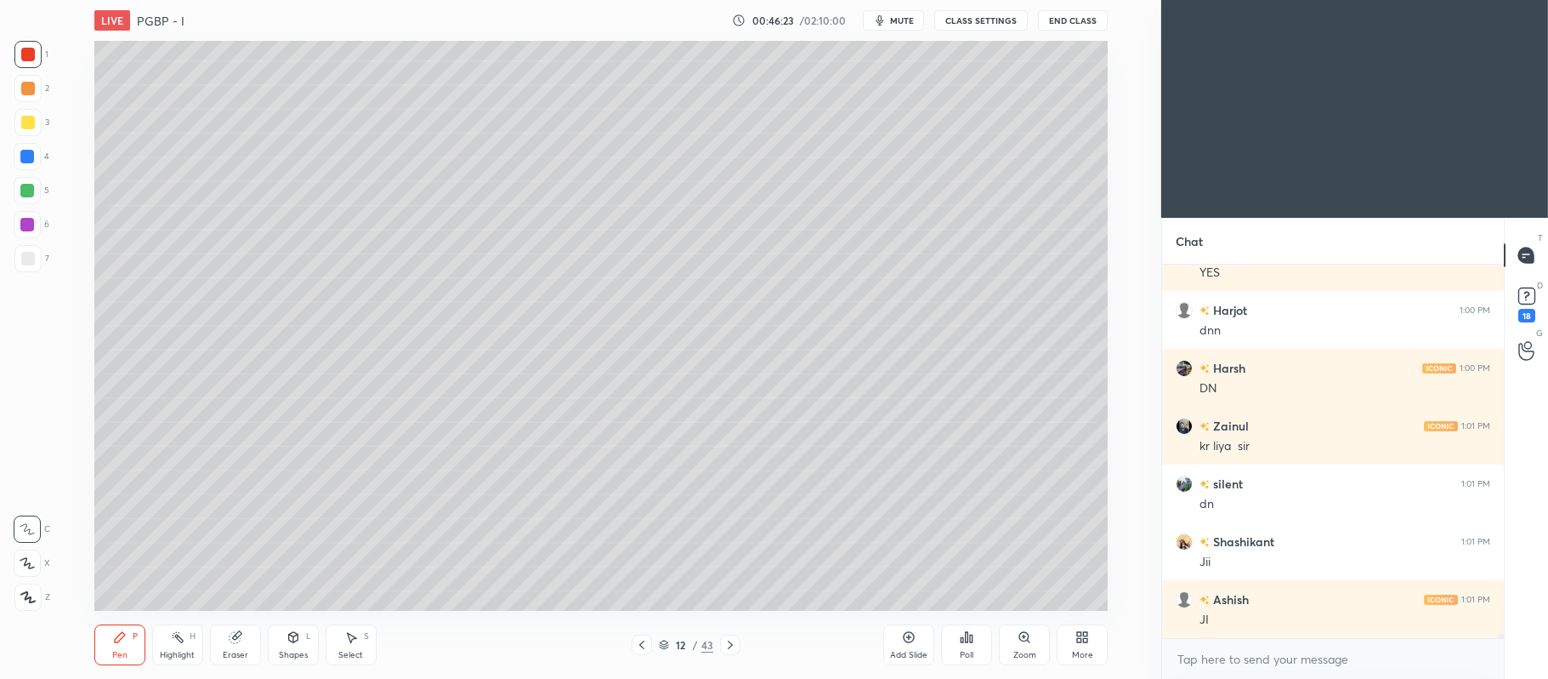
click at [29, 120] on div at bounding box center [28, 123] width 14 height 14
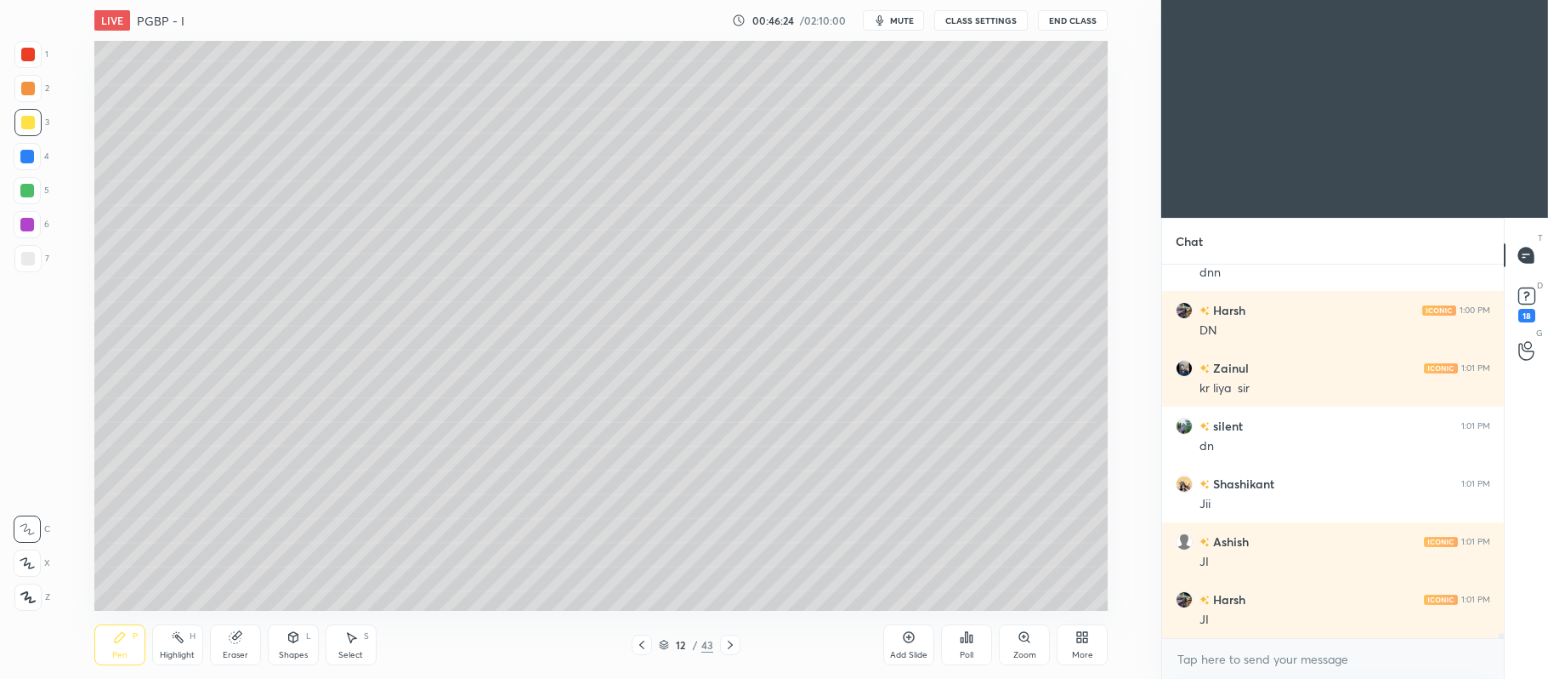
click at [22, 571] on div at bounding box center [27, 562] width 27 height 27
click at [29, 276] on div "7" at bounding box center [31, 262] width 35 height 34
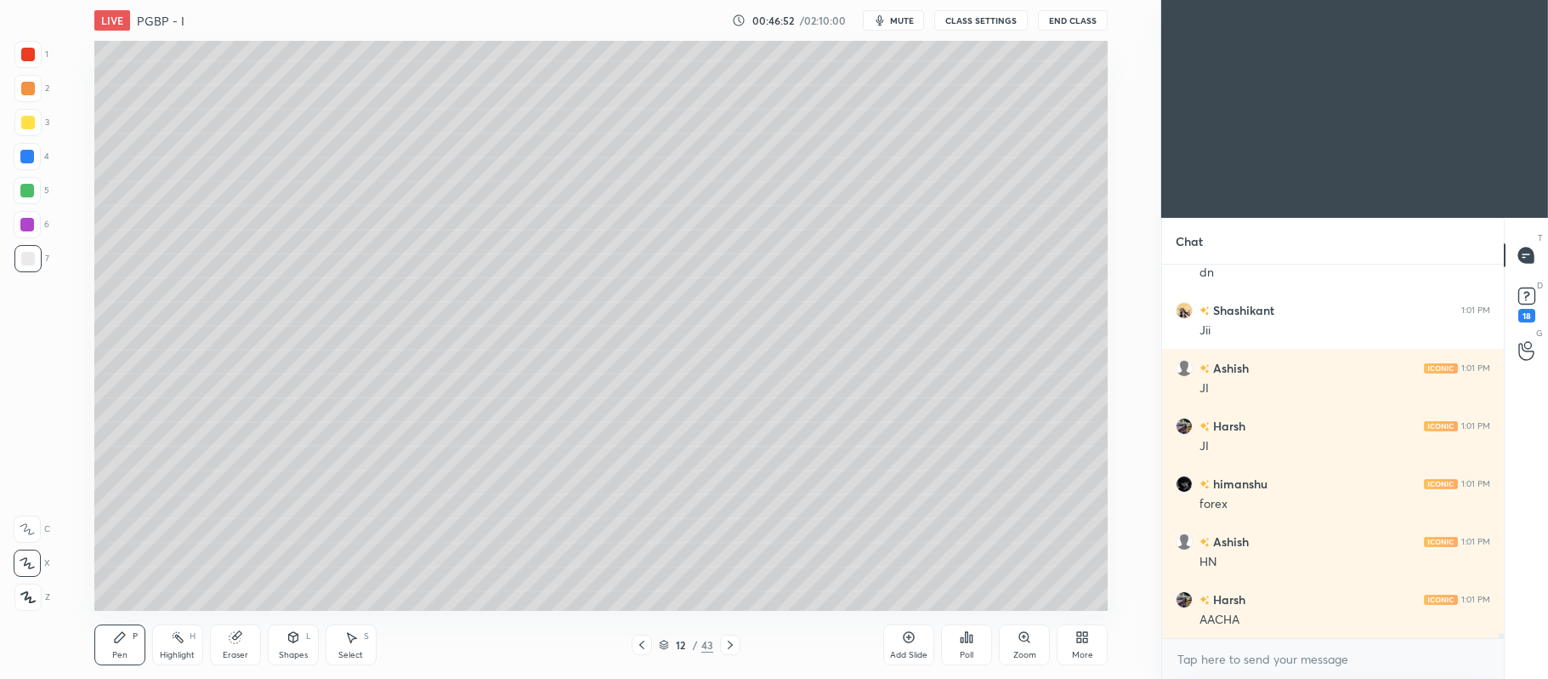
scroll to position [27328, 0]
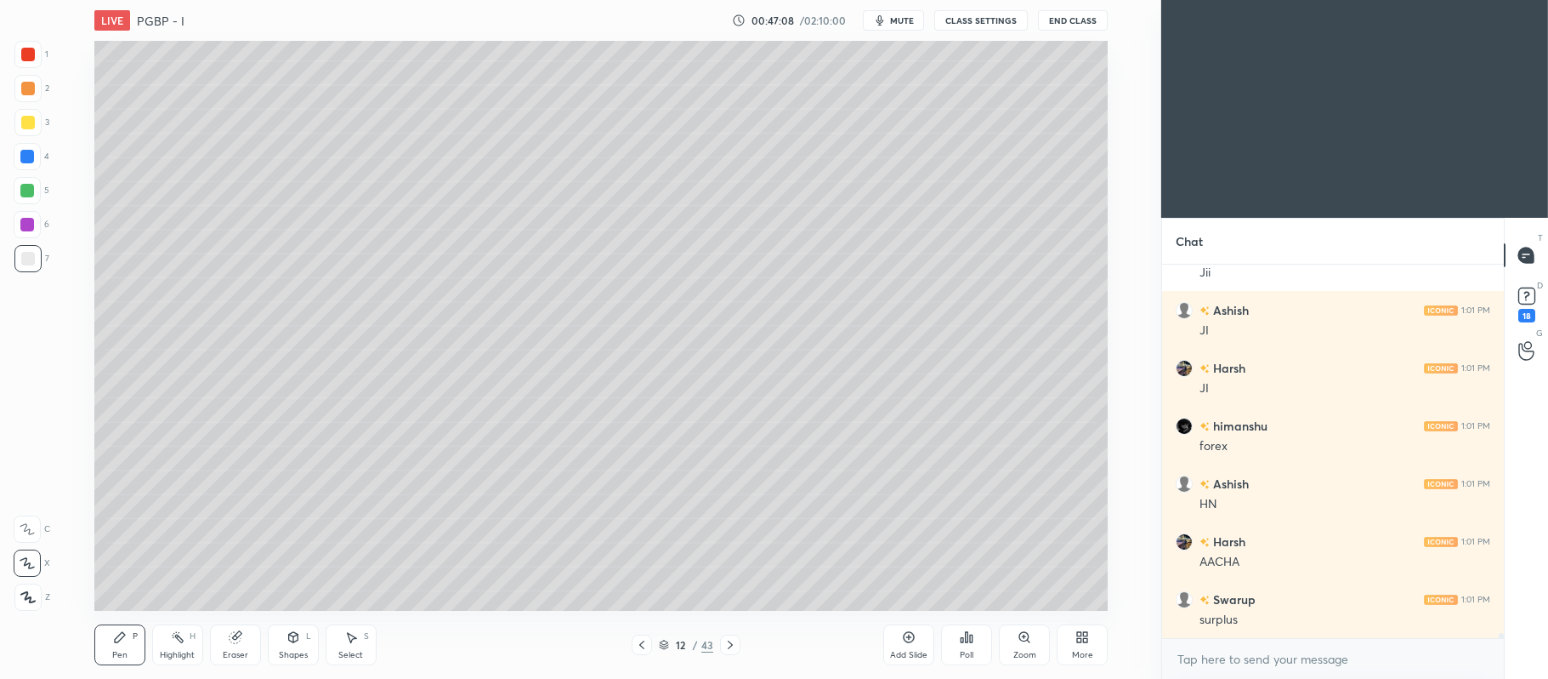
click at [22, 225] on div at bounding box center [27, 225] width 14 height 14
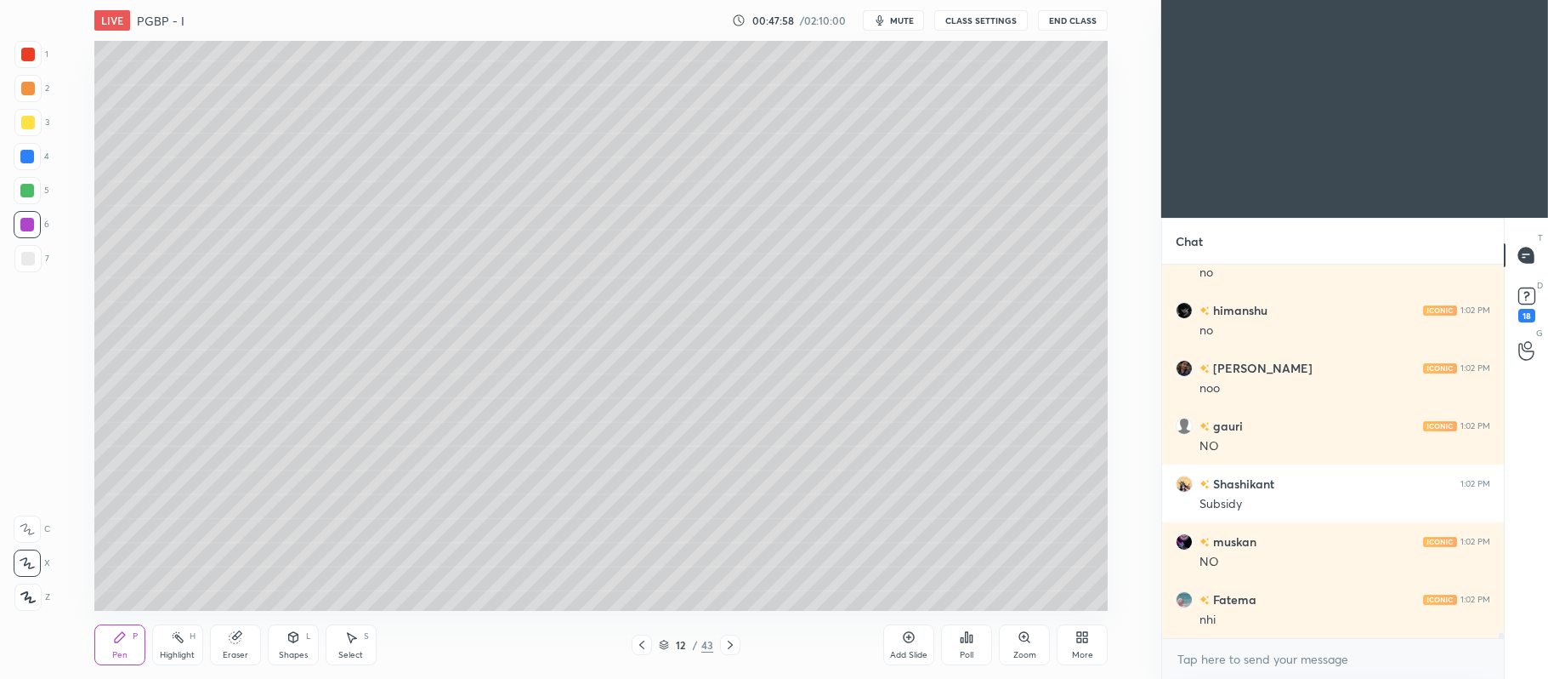
scroll to position [28079, 0]
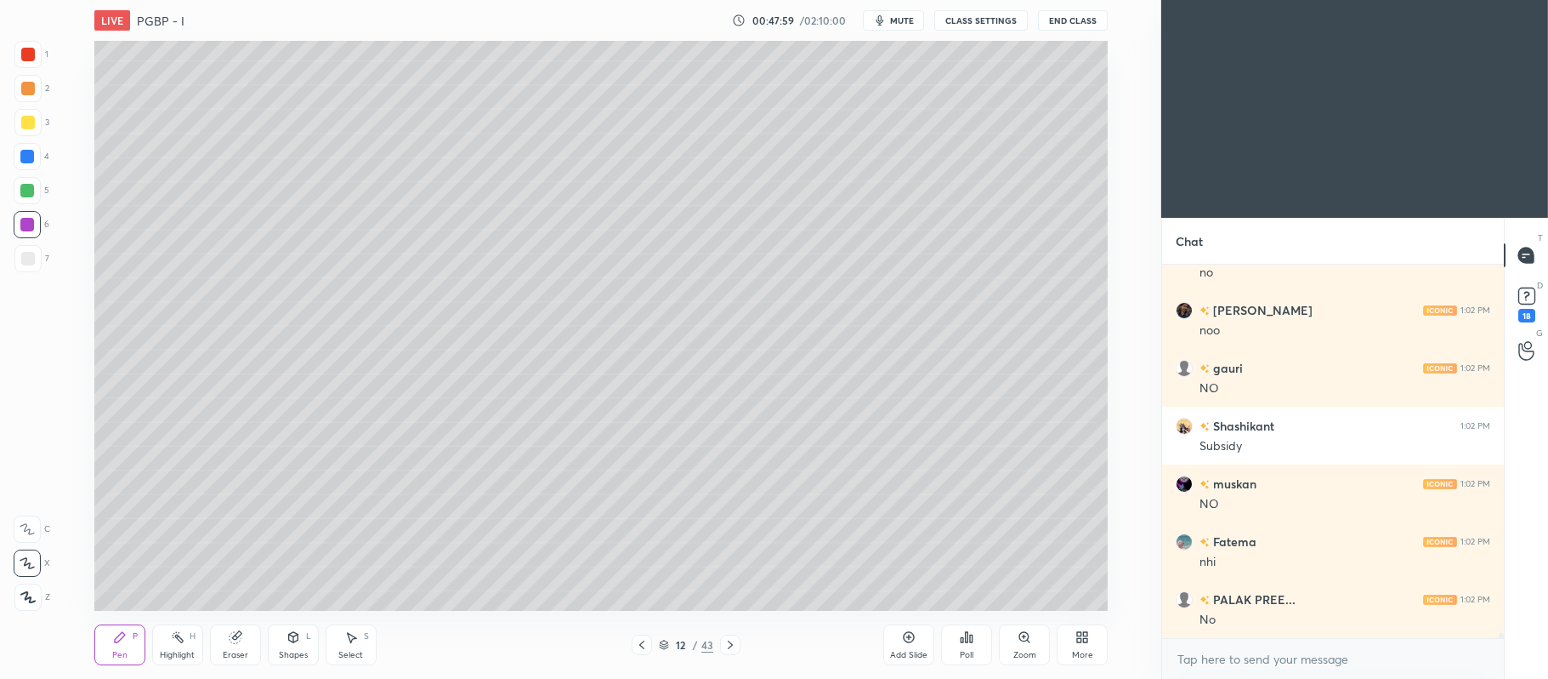
click at [729, 630] on div "Pen P Highlight H Eraser Shapes L Select S 12 / 43 Add Slide Poll Zoom More" at bounding box center [601, 645] width 1014 height 68
click at [728, 644] on icon at bounding box center [731, 645] width 14 height 14
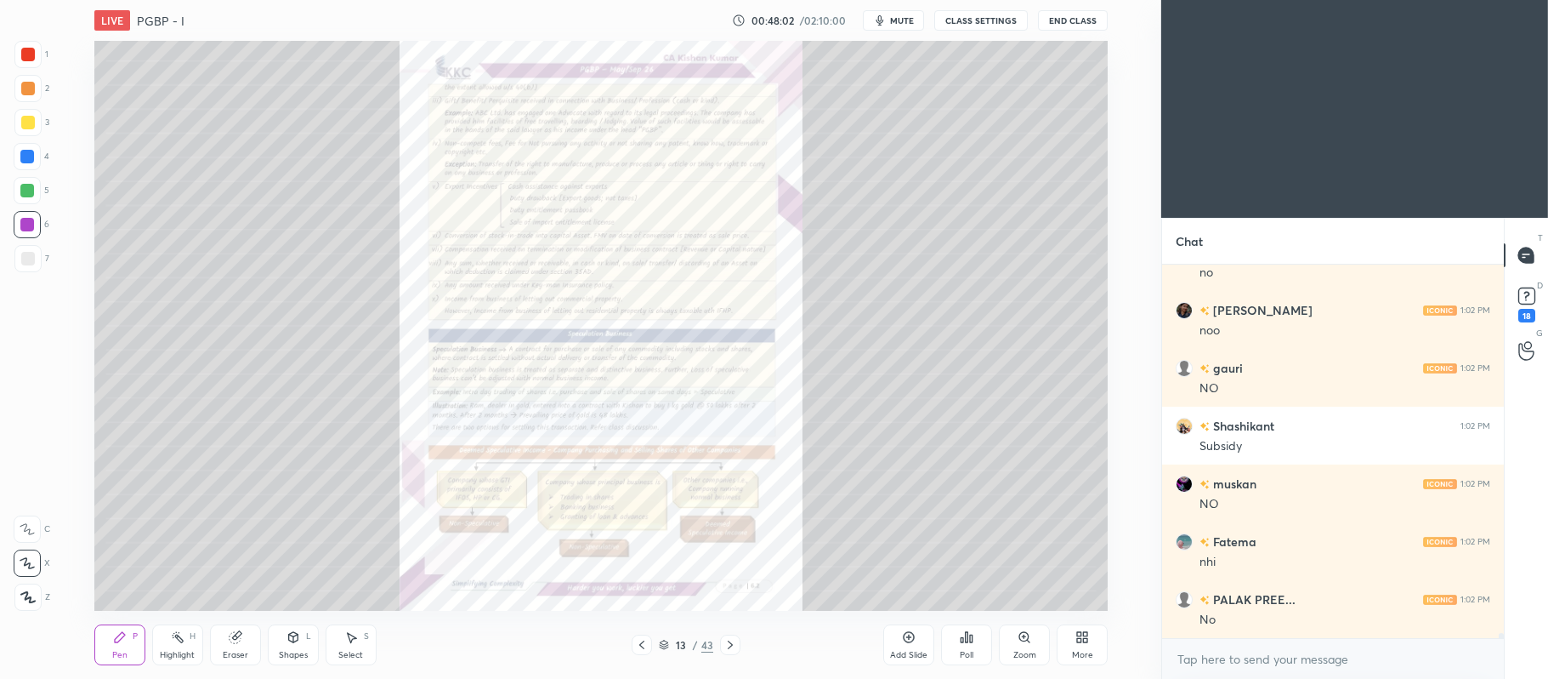
click at [1032, 644] on div "Zoom" at bounding box center [1024, 644] width 51 height 41
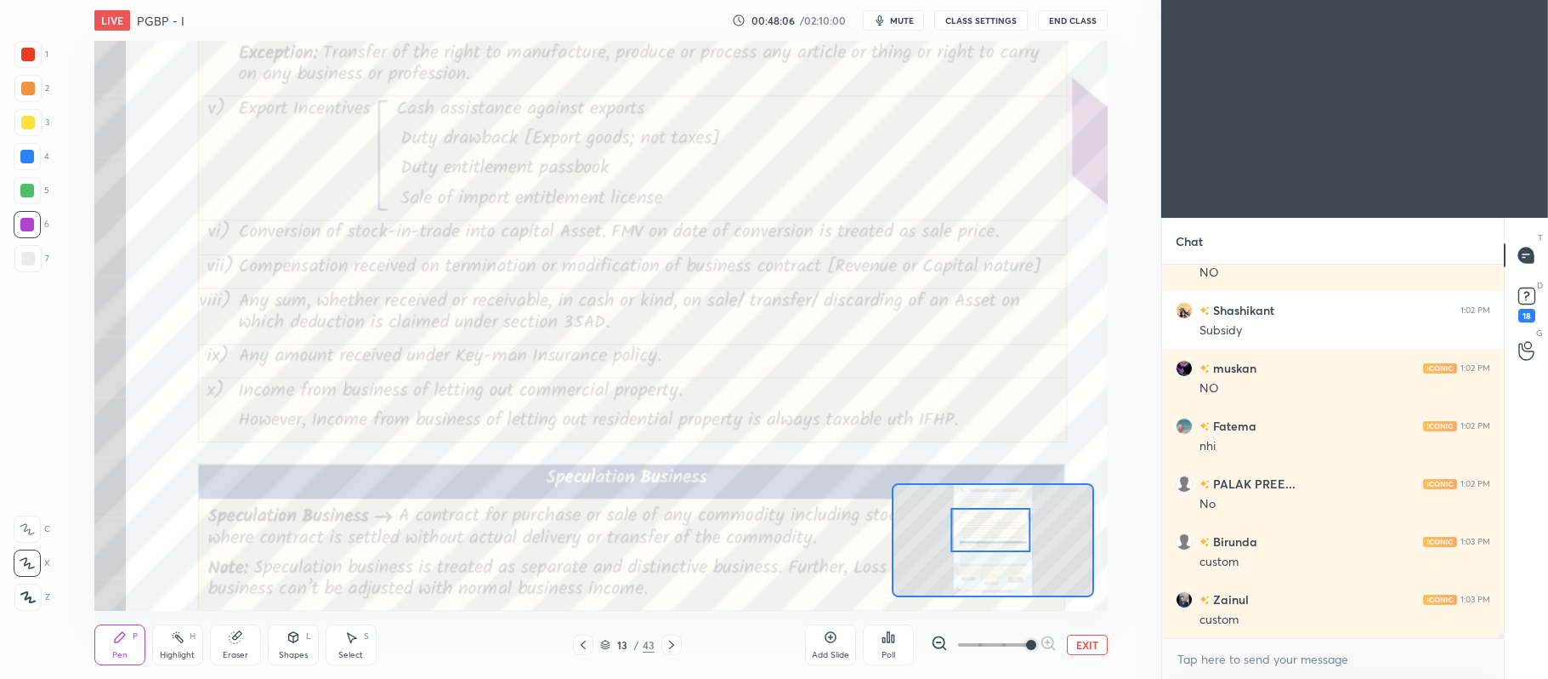
scroll to position [28253, 0]
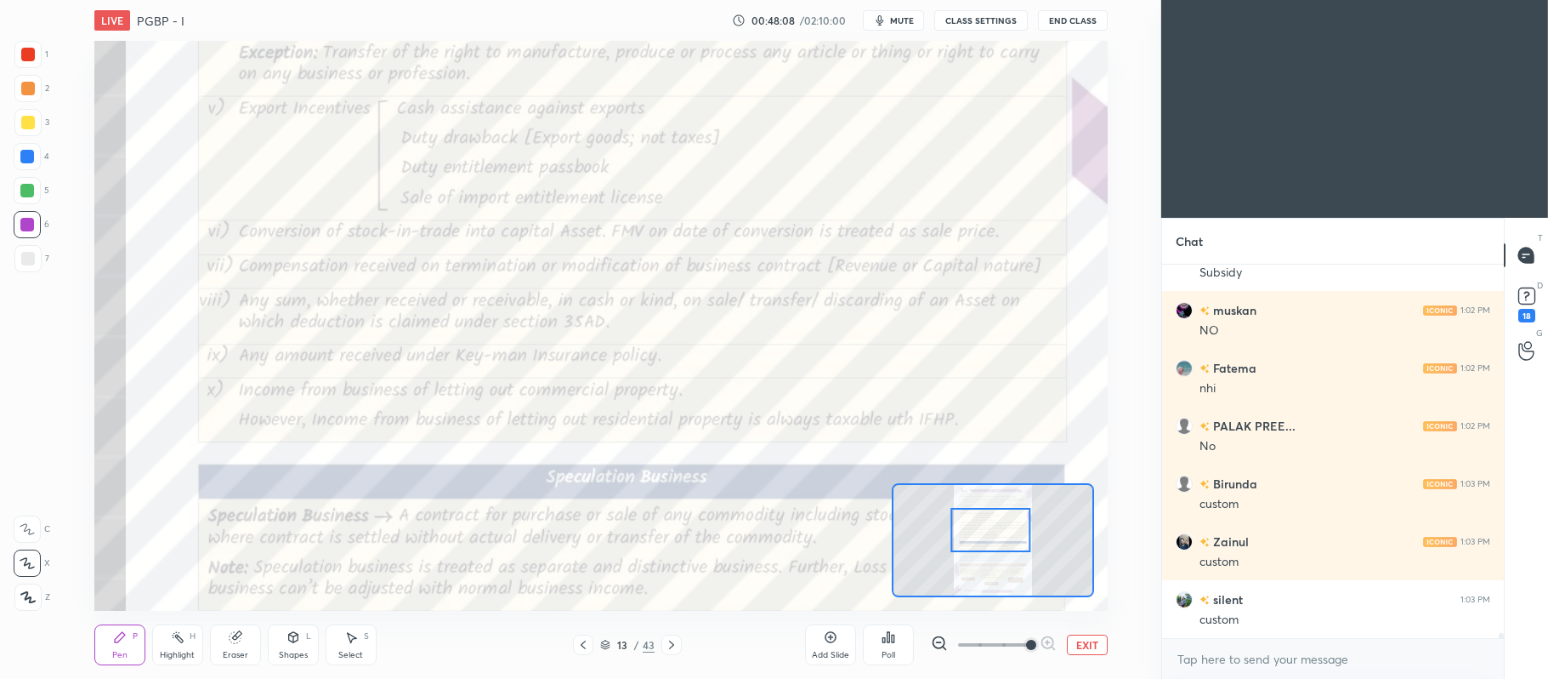
click at [31, 526] on icon at bounding box center [27, 529] width 15 height 12
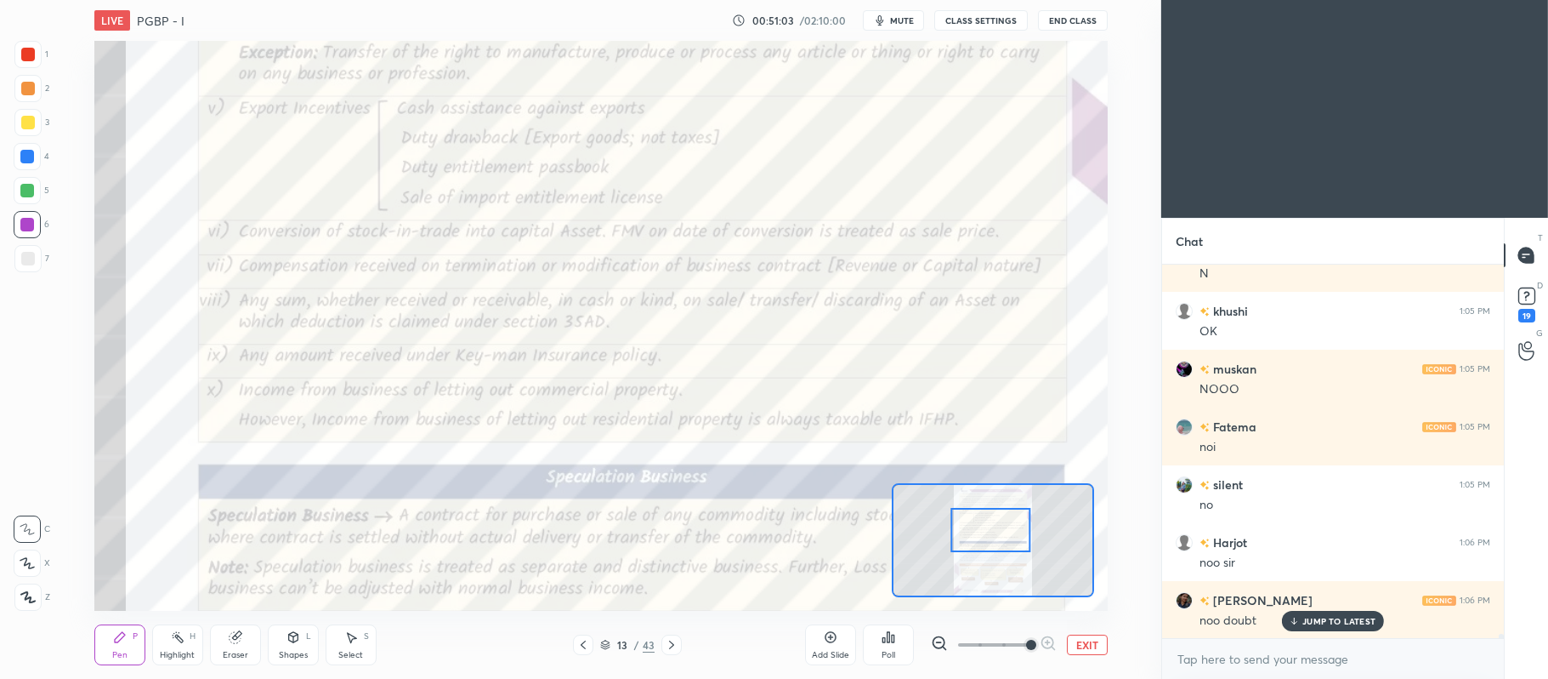
scroll to position [31012, 0]
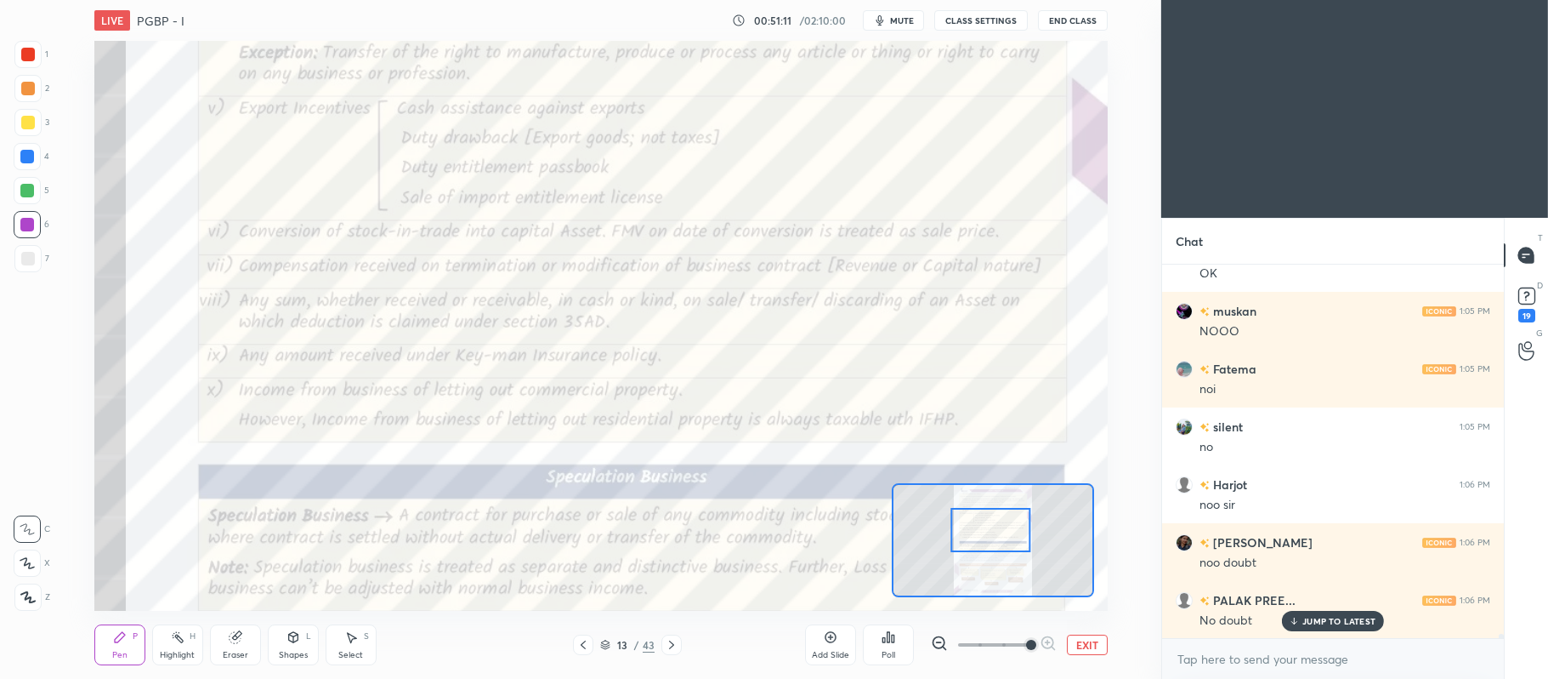
click at [1097, 647] on button "EXIT" at bounding box center [1087, 644] width 41 height 20
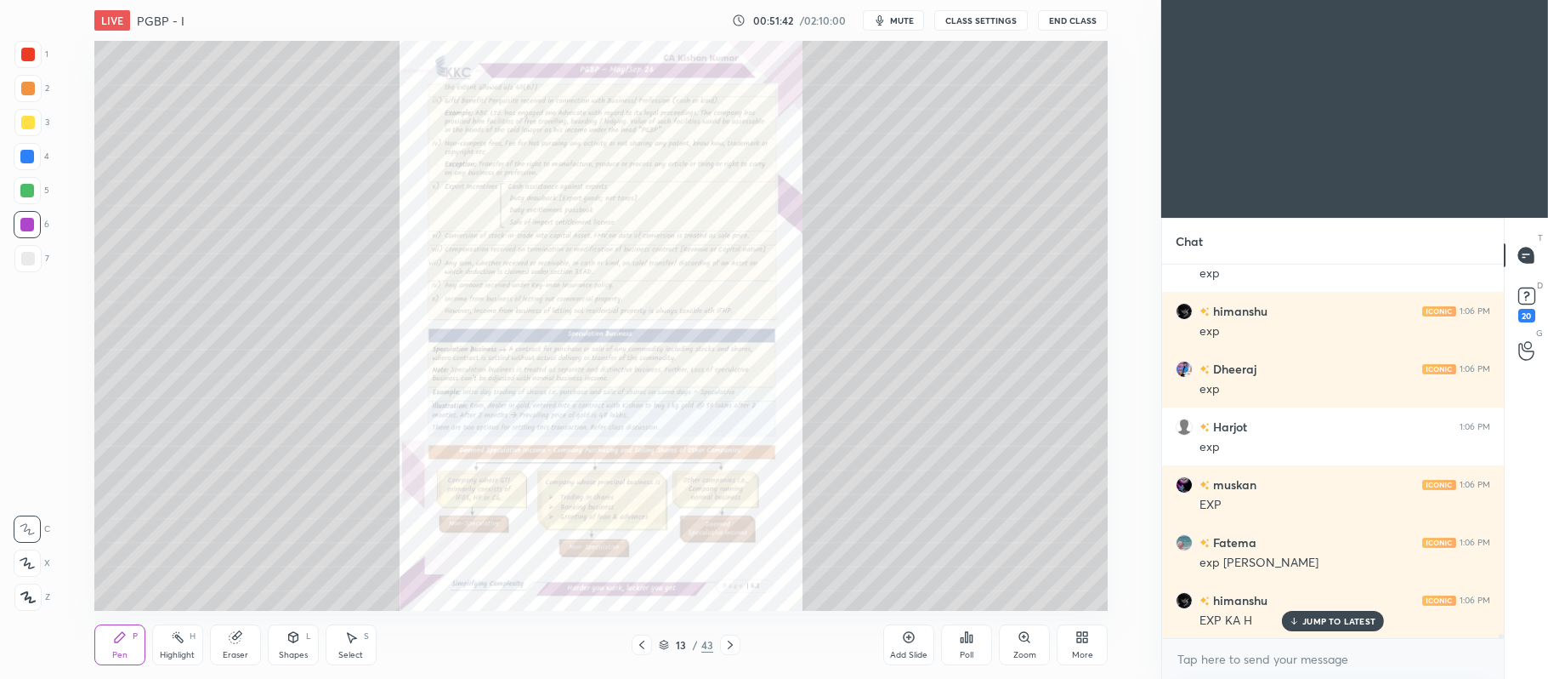
scroll to position [31590, 0]
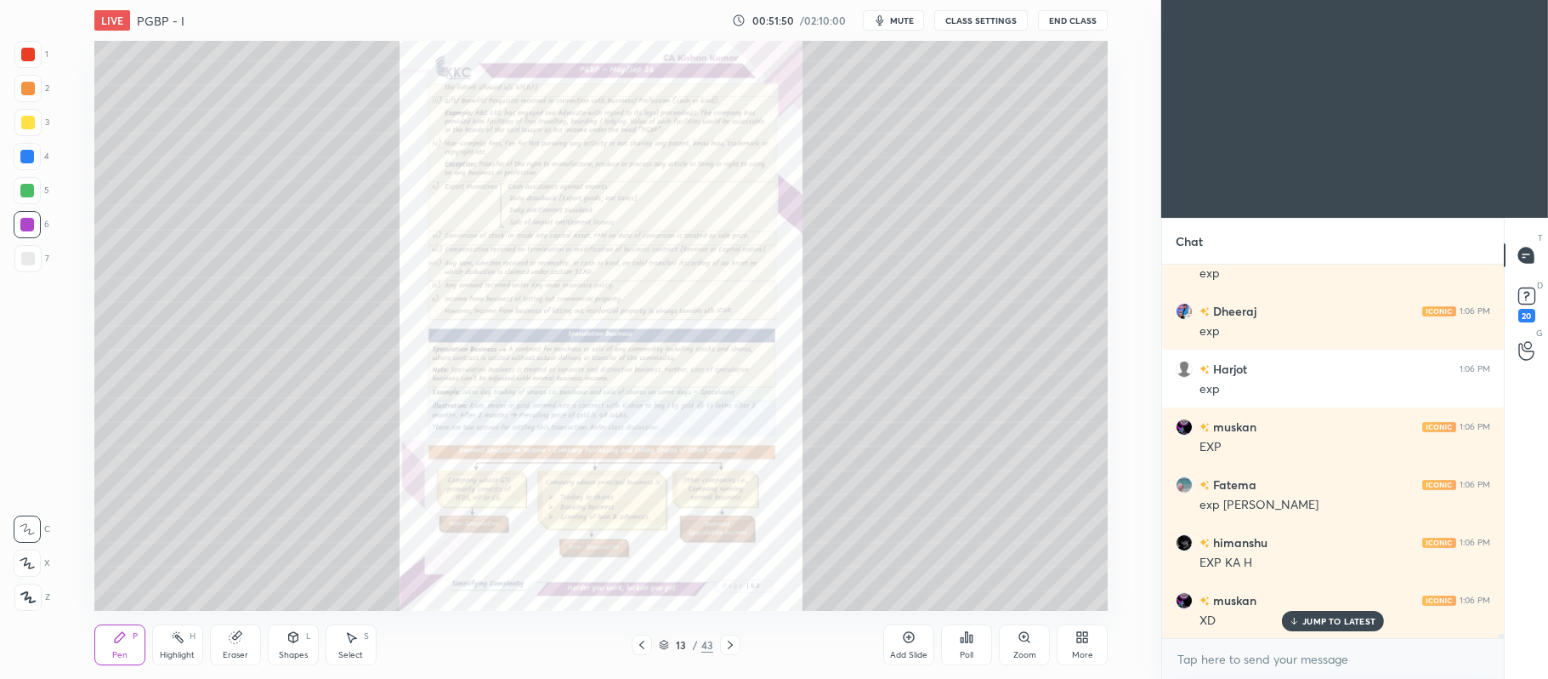
click at [900, 634] on div "Add Slide" at bounding box center [909, 644] width 51 height 41
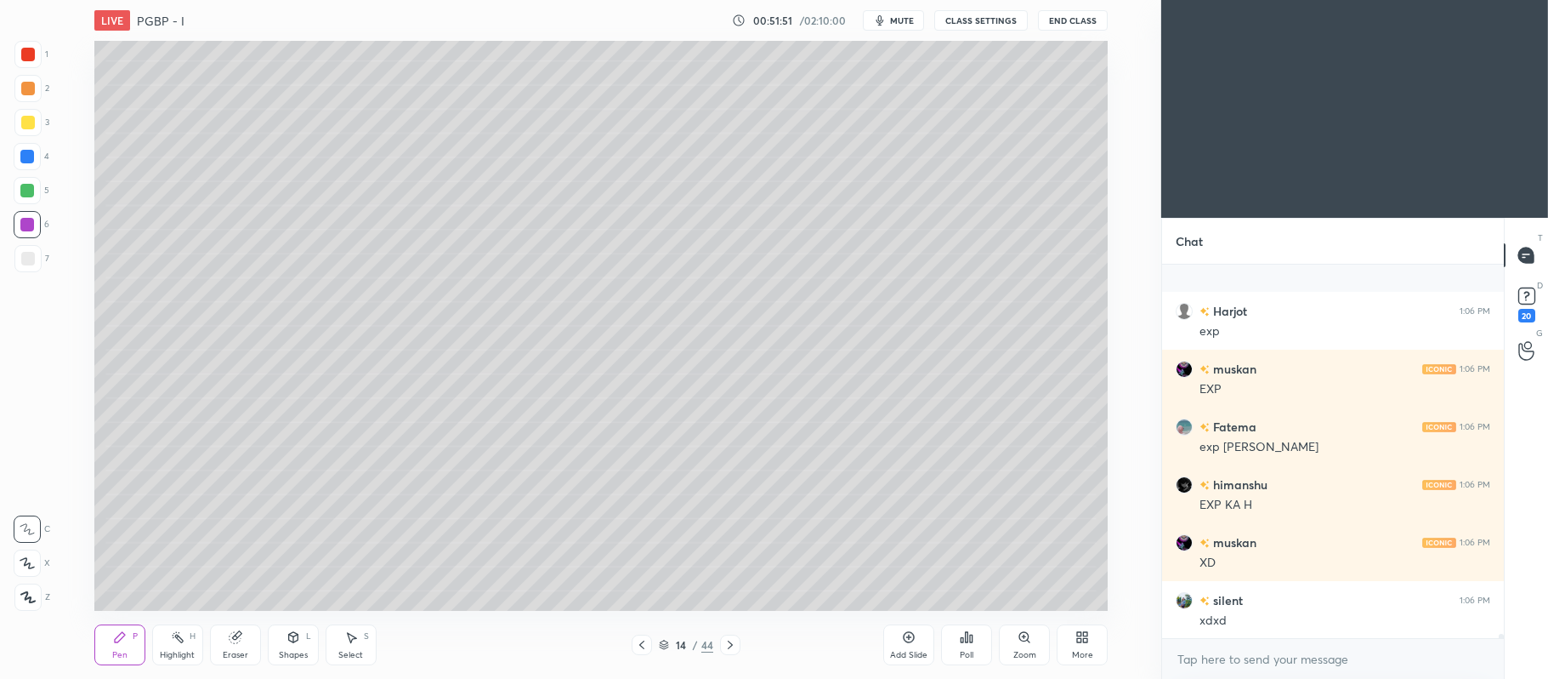
click at [35, 128] on div at bounding box center [27, 122] width 27 height 27
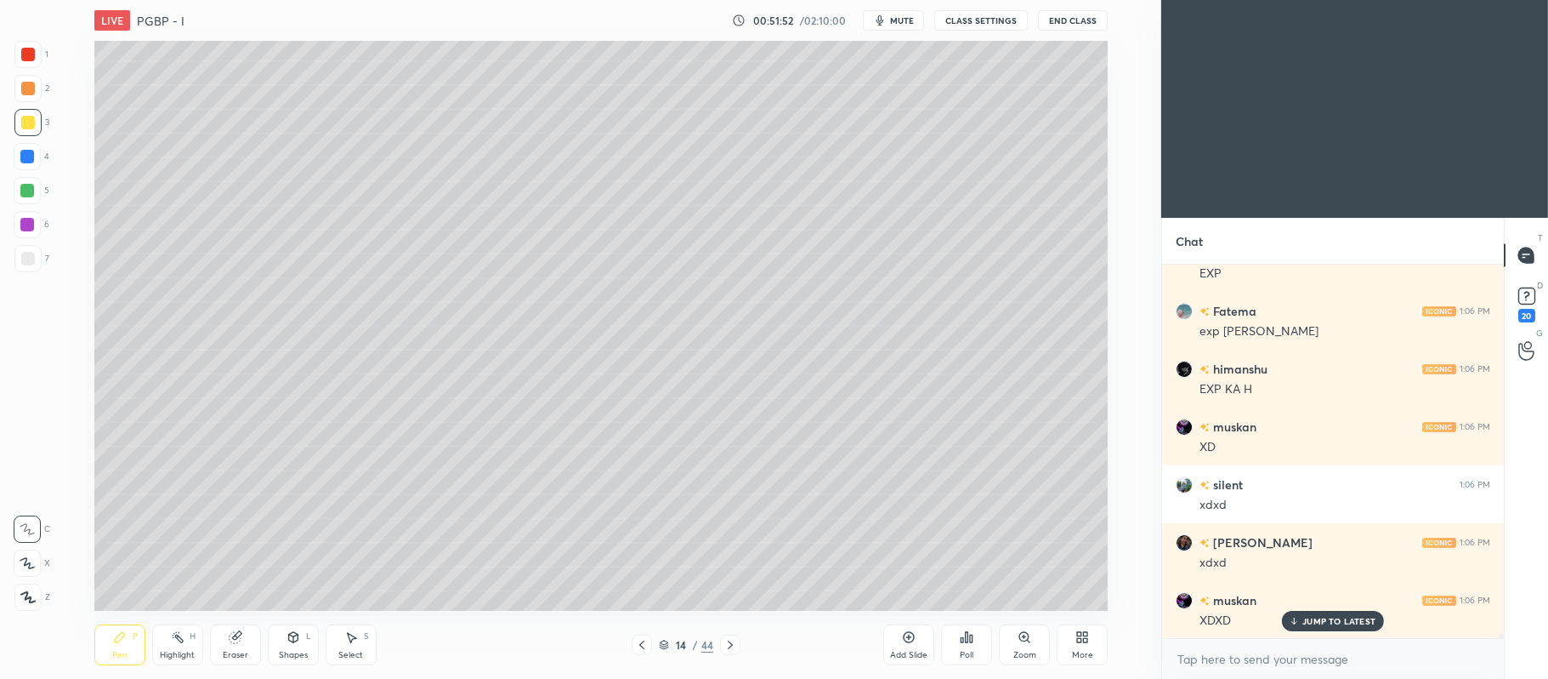
scroll to position [31822, 0]
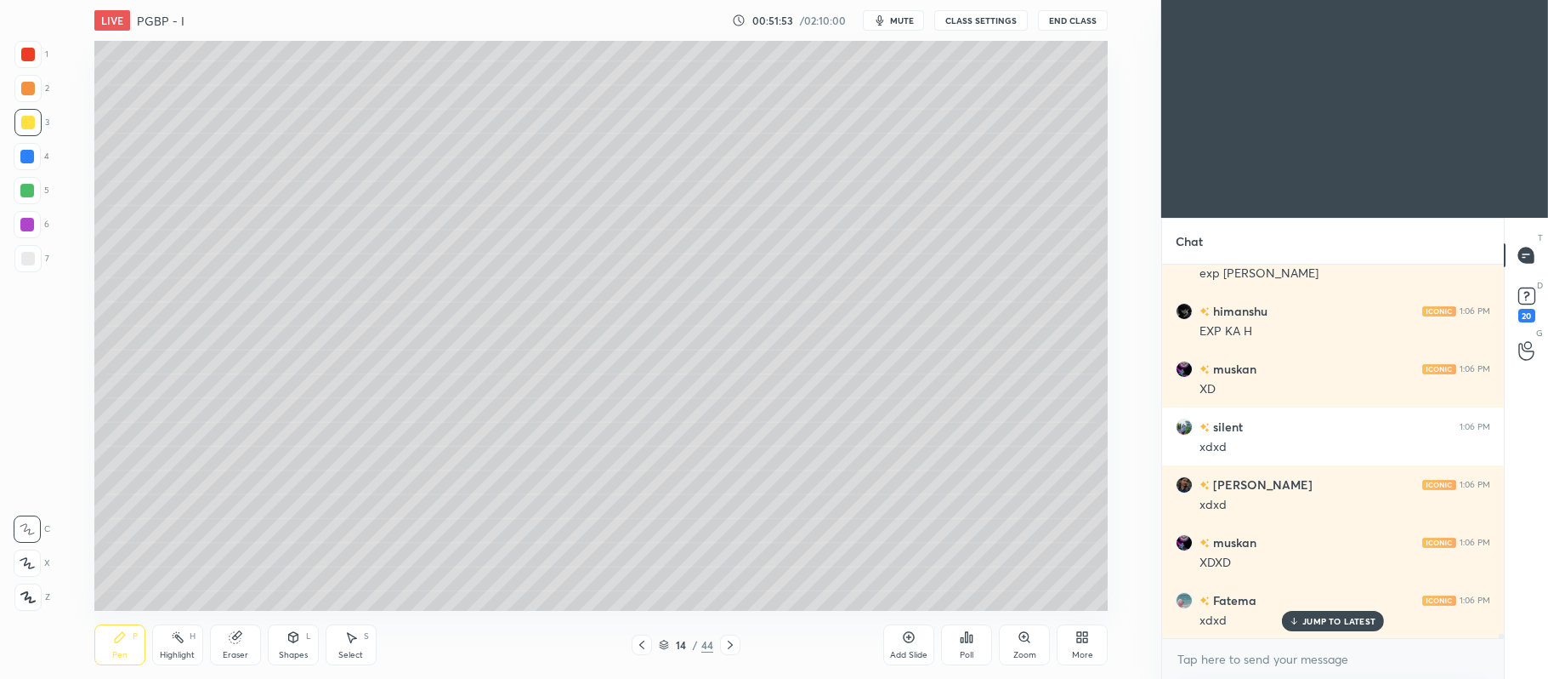
click at [37, 565] on div at bounding box center [27, 562] width 27 height 27
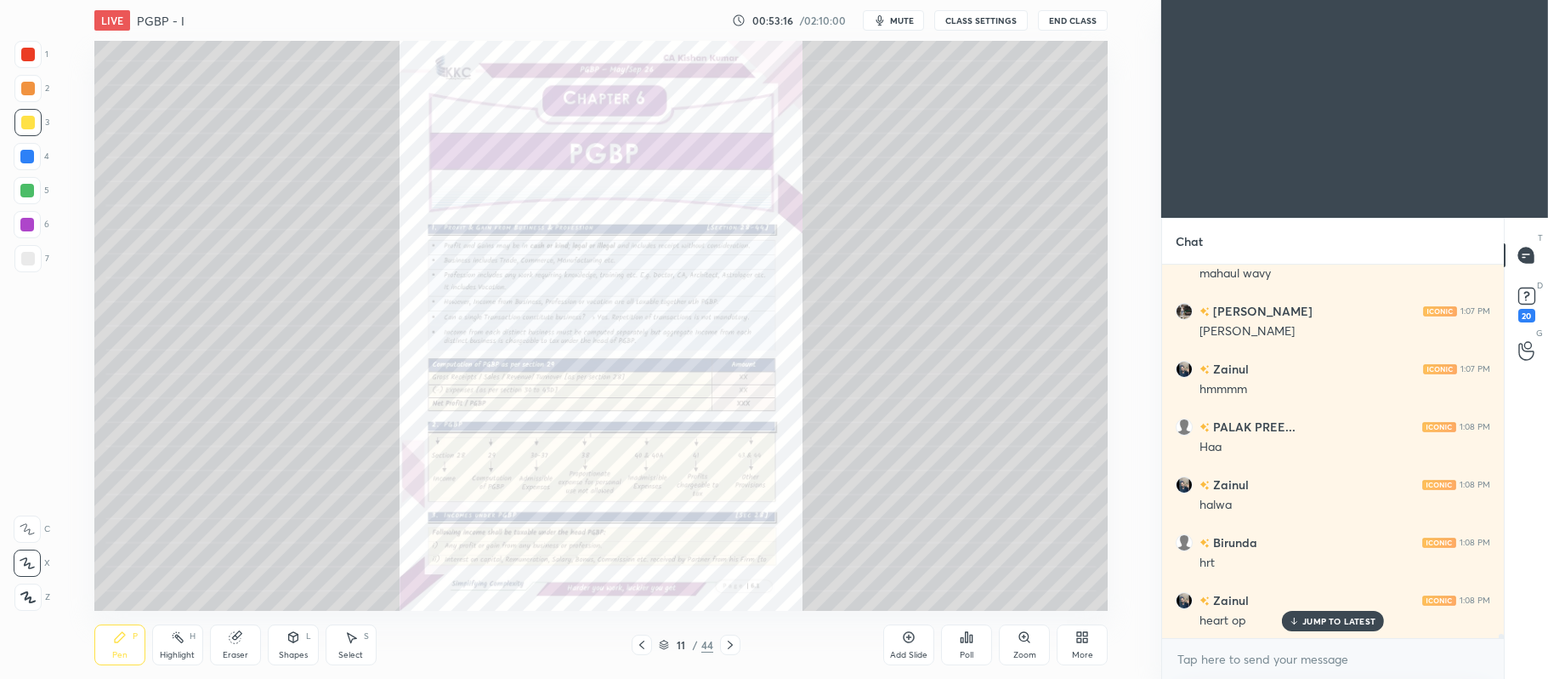
scroll to position [32937, 0]
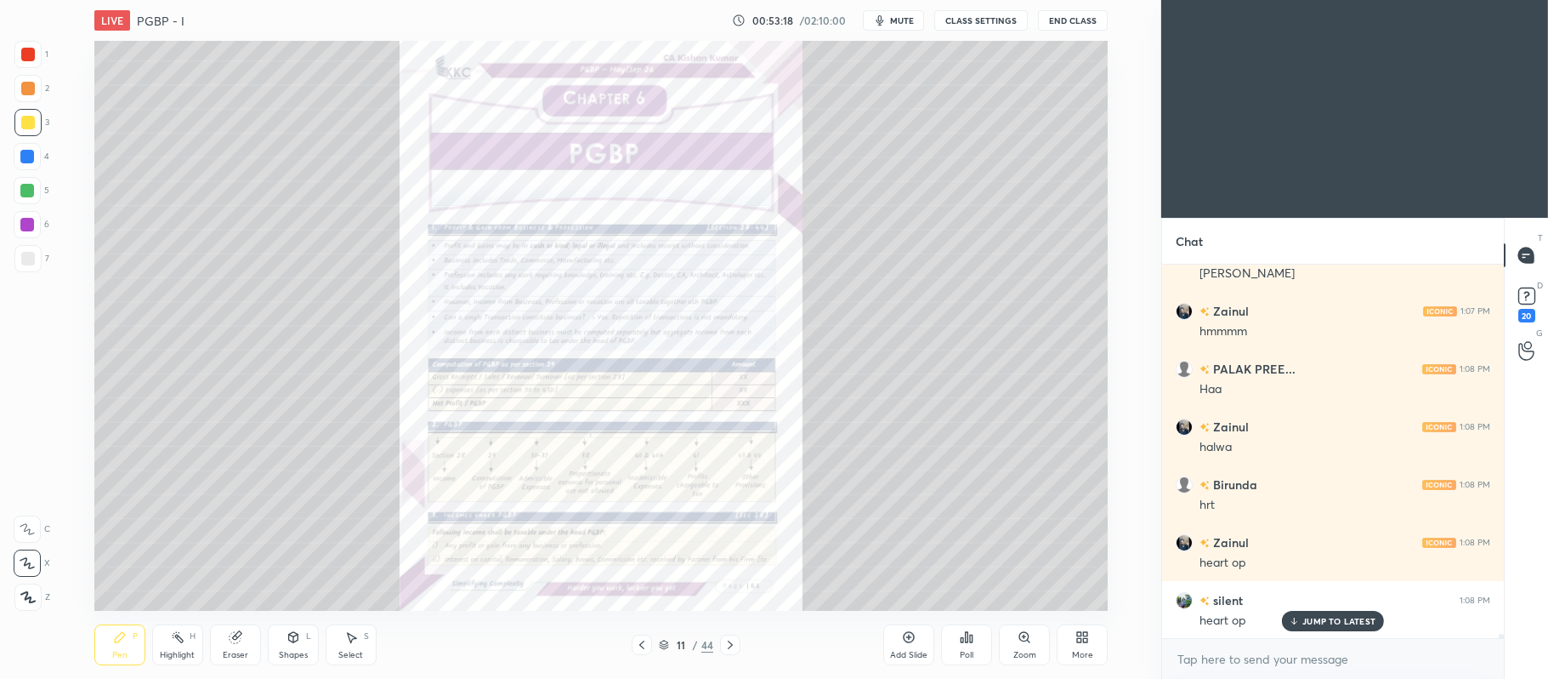
click at [1035, 637] on div "Zoom" at bounding box center [1024, 644] width 51 height 41
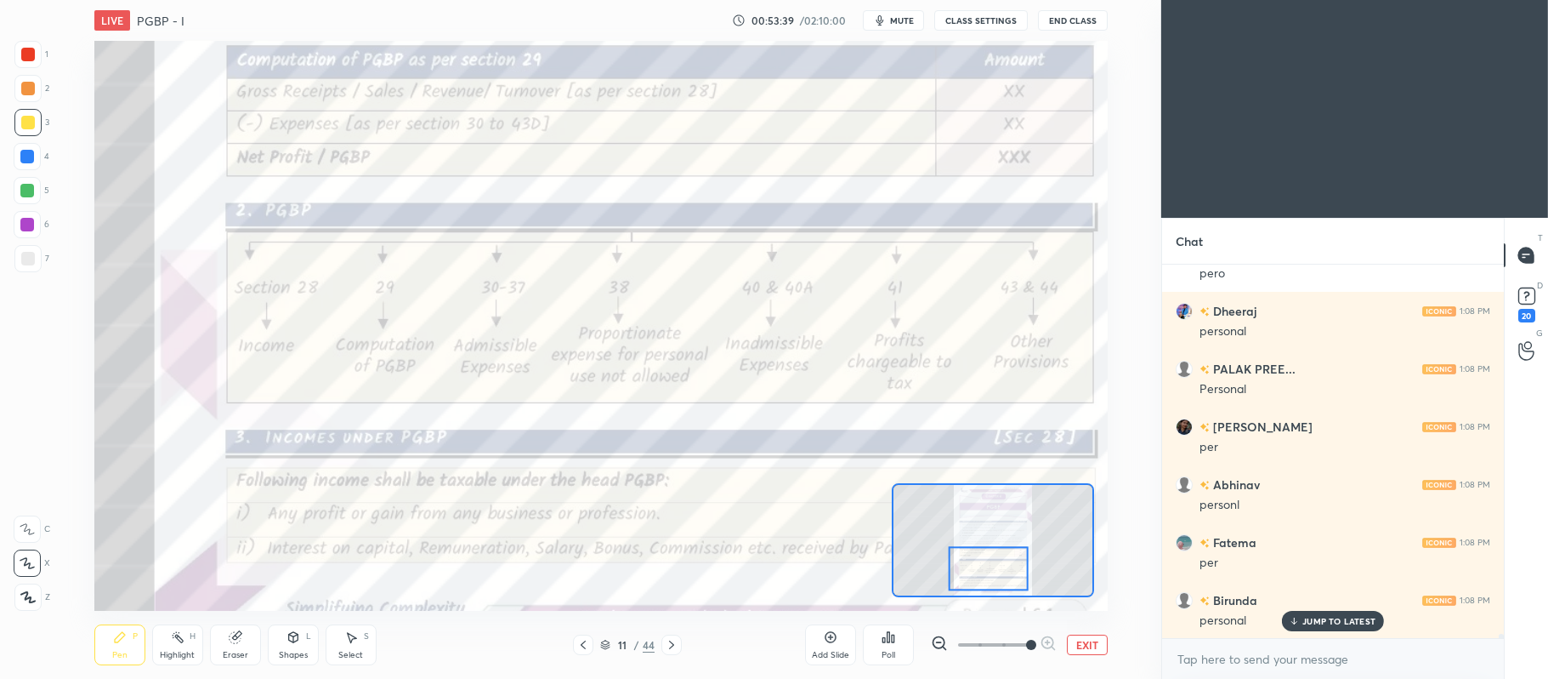
scroll to position [33590, 0]
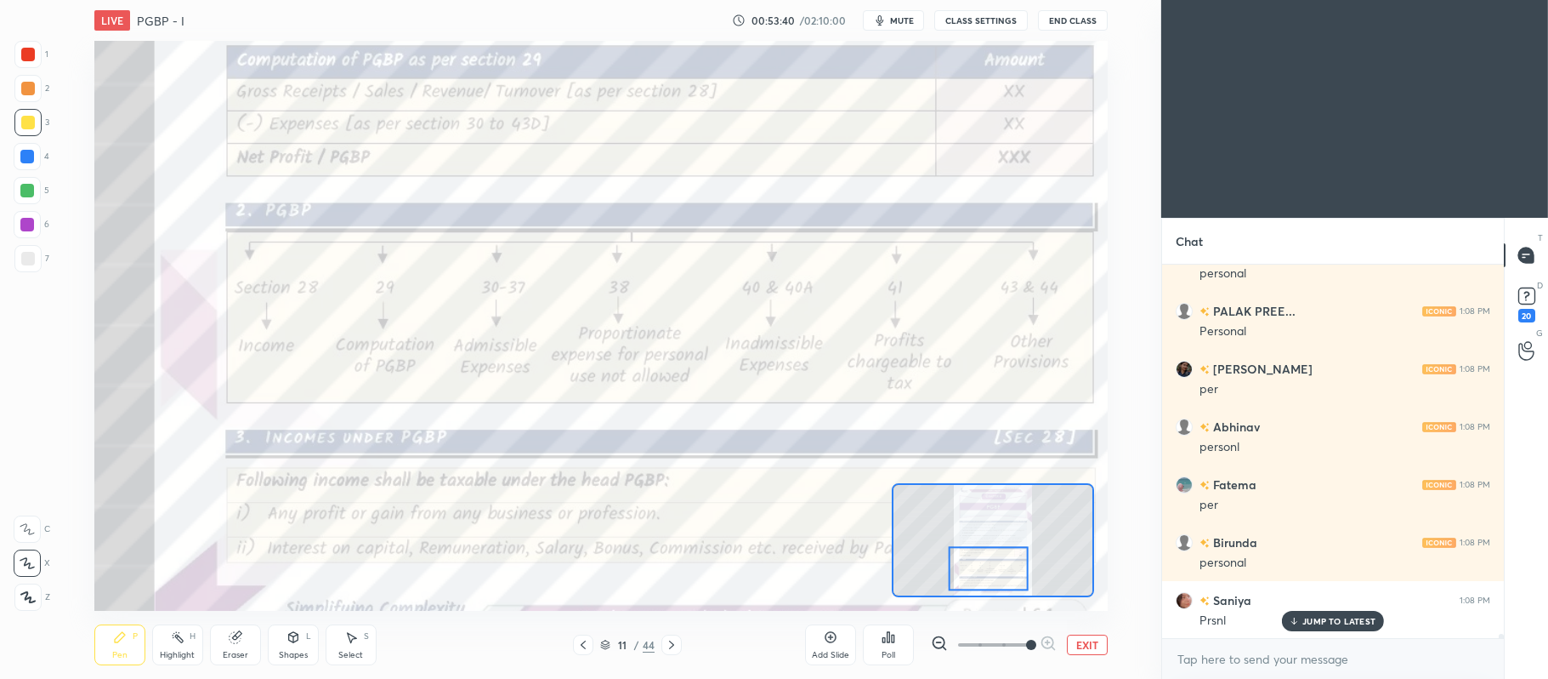
click at [35, 59] on div at bounding box center [27, 54] width 27 height 27
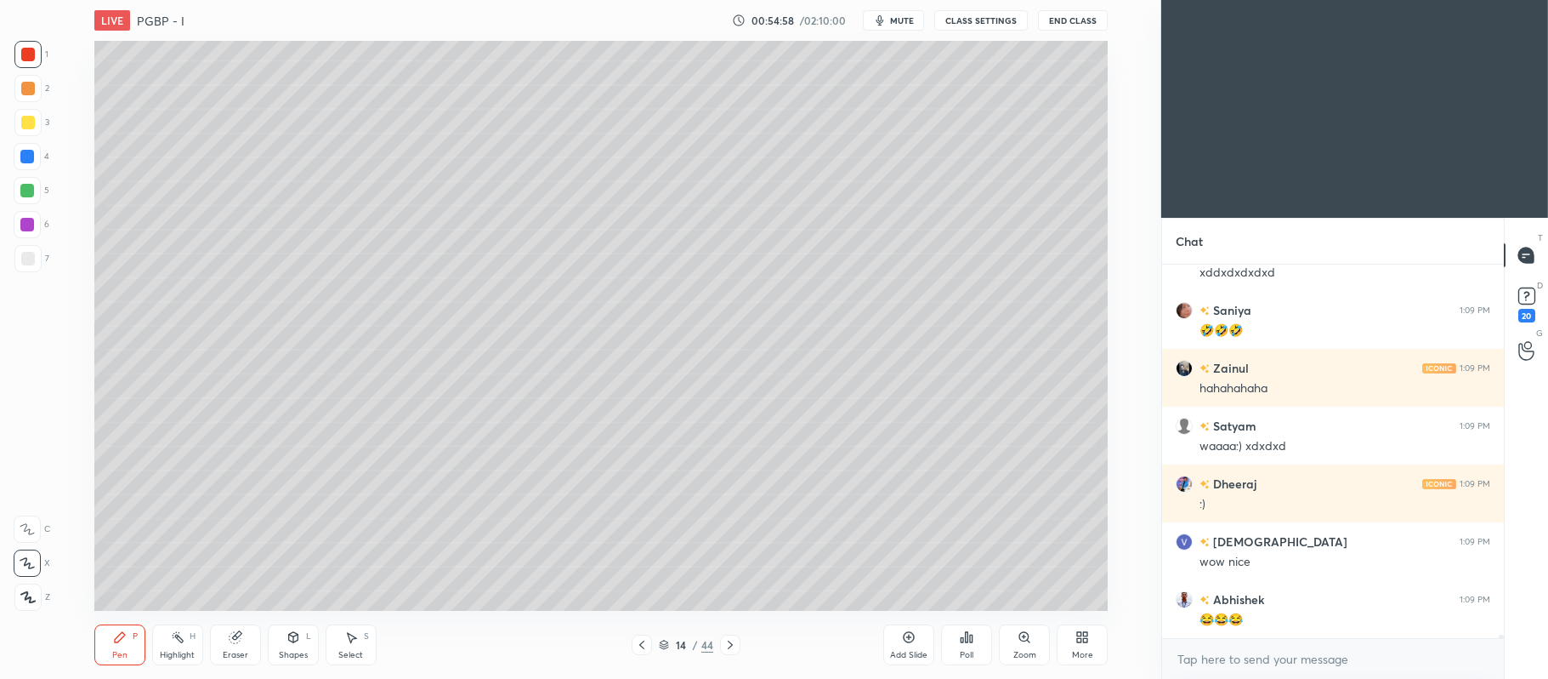
scroll to position [36266, 0]
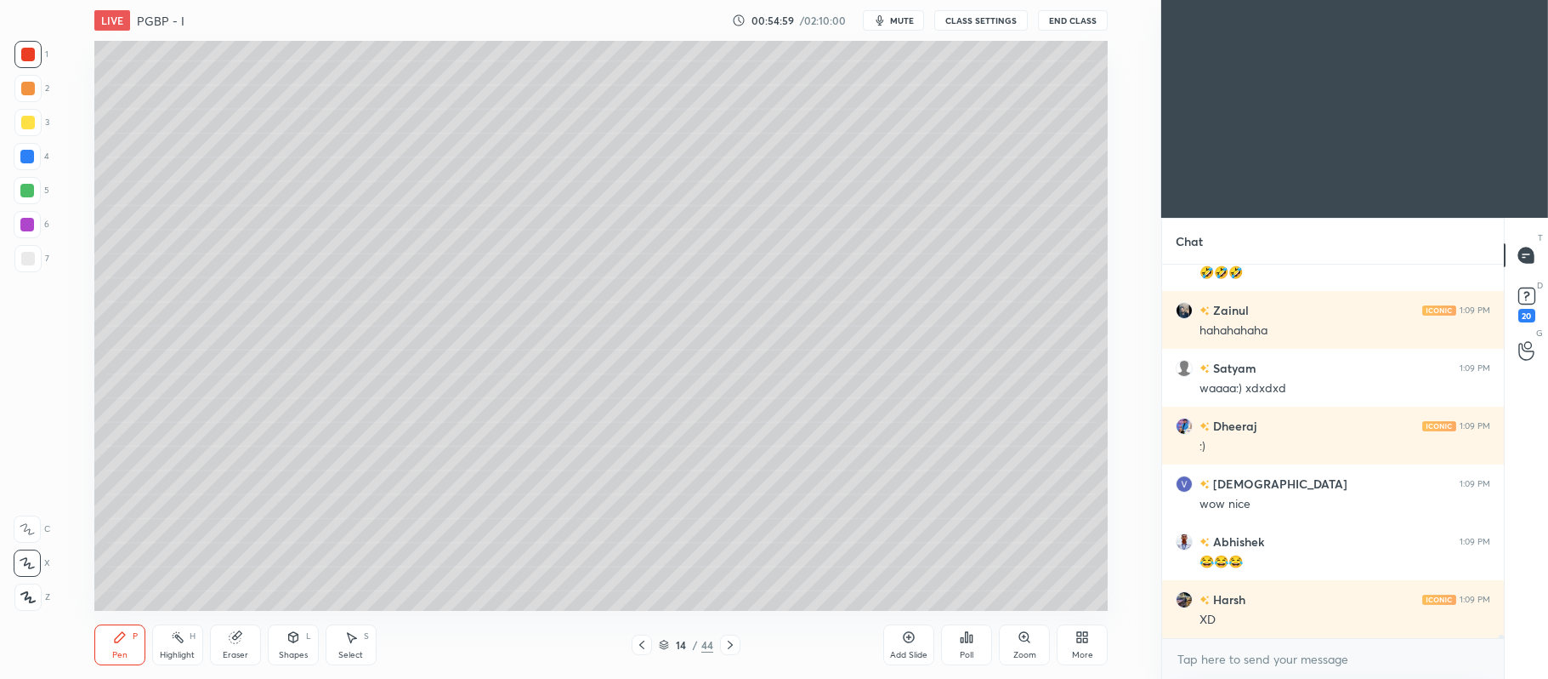
click at [38, 230] on div at bounding box center [27, 224] width 27 height 27
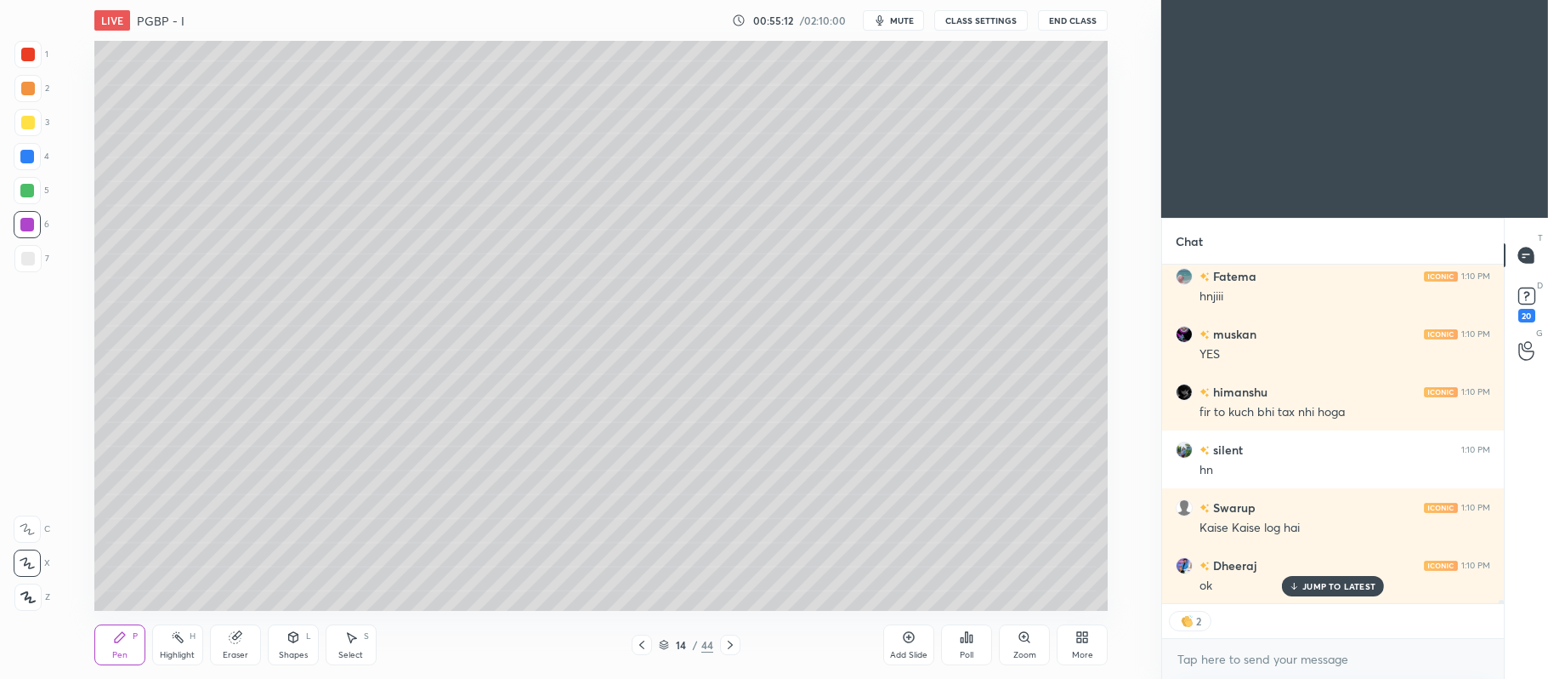
scroll to position [5, 4]
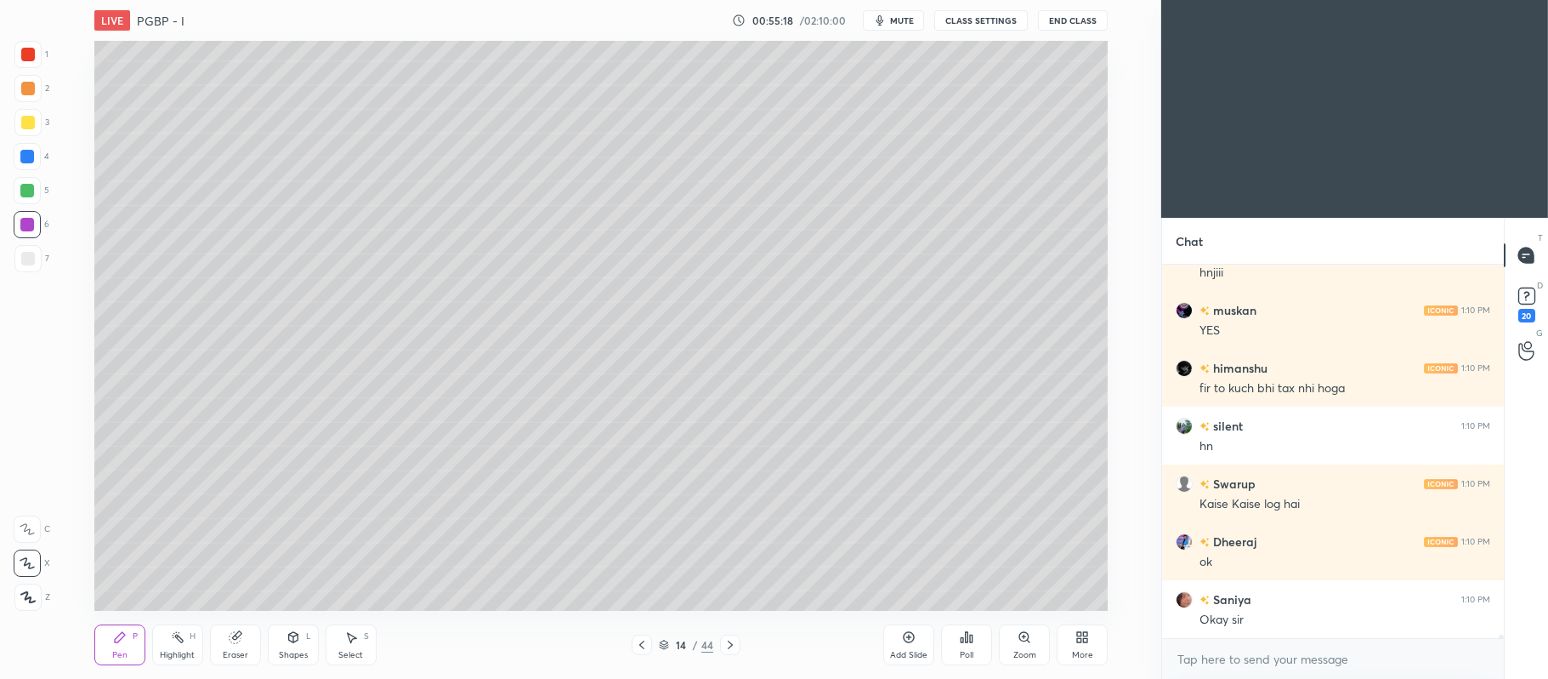
click at [739, 639] on div at bounding box center [730, 644] width 20 height 20
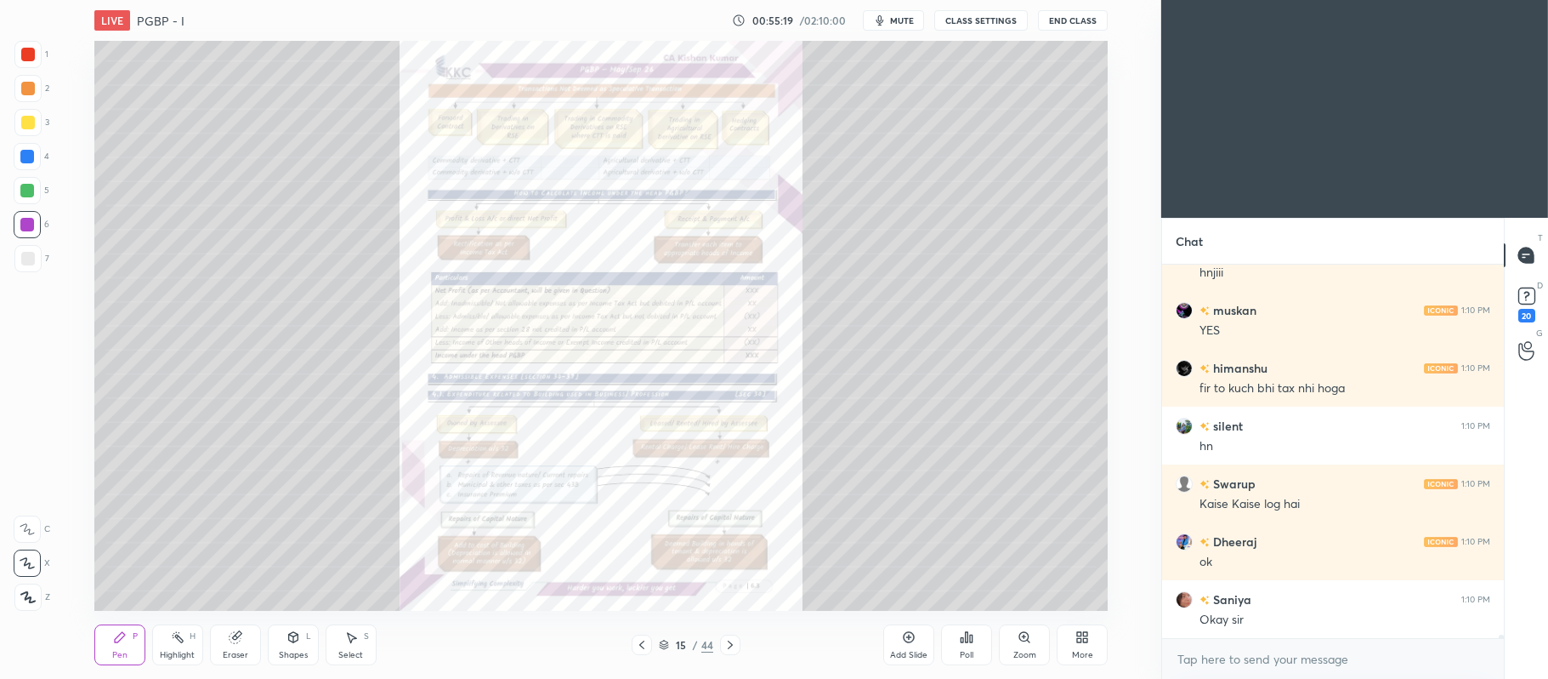
click at [1031, 637] on icon at bounding box center [1025, 637] width 14 height 14
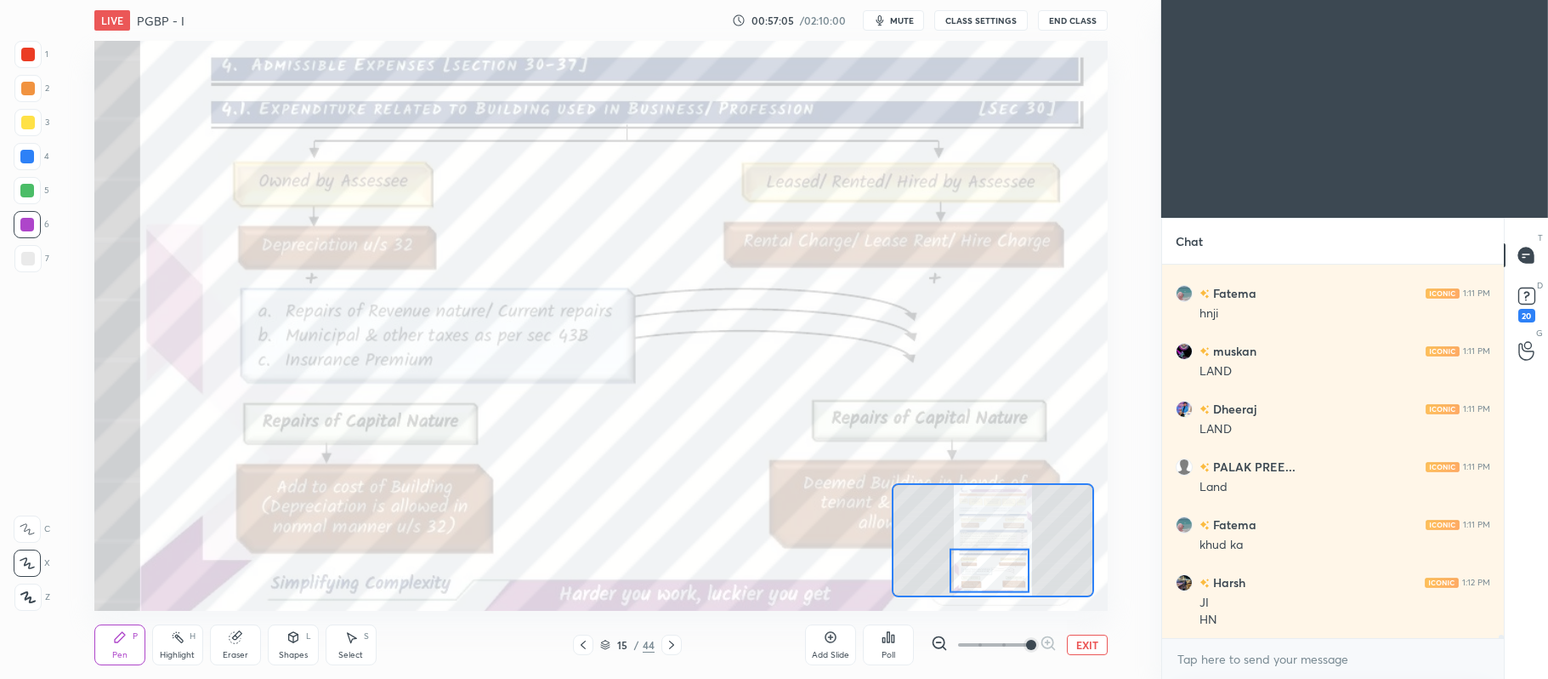
scroll to position [38596, 0]
click at [28, 531] on icon at bounding box center [27, 529] width 15 height 12
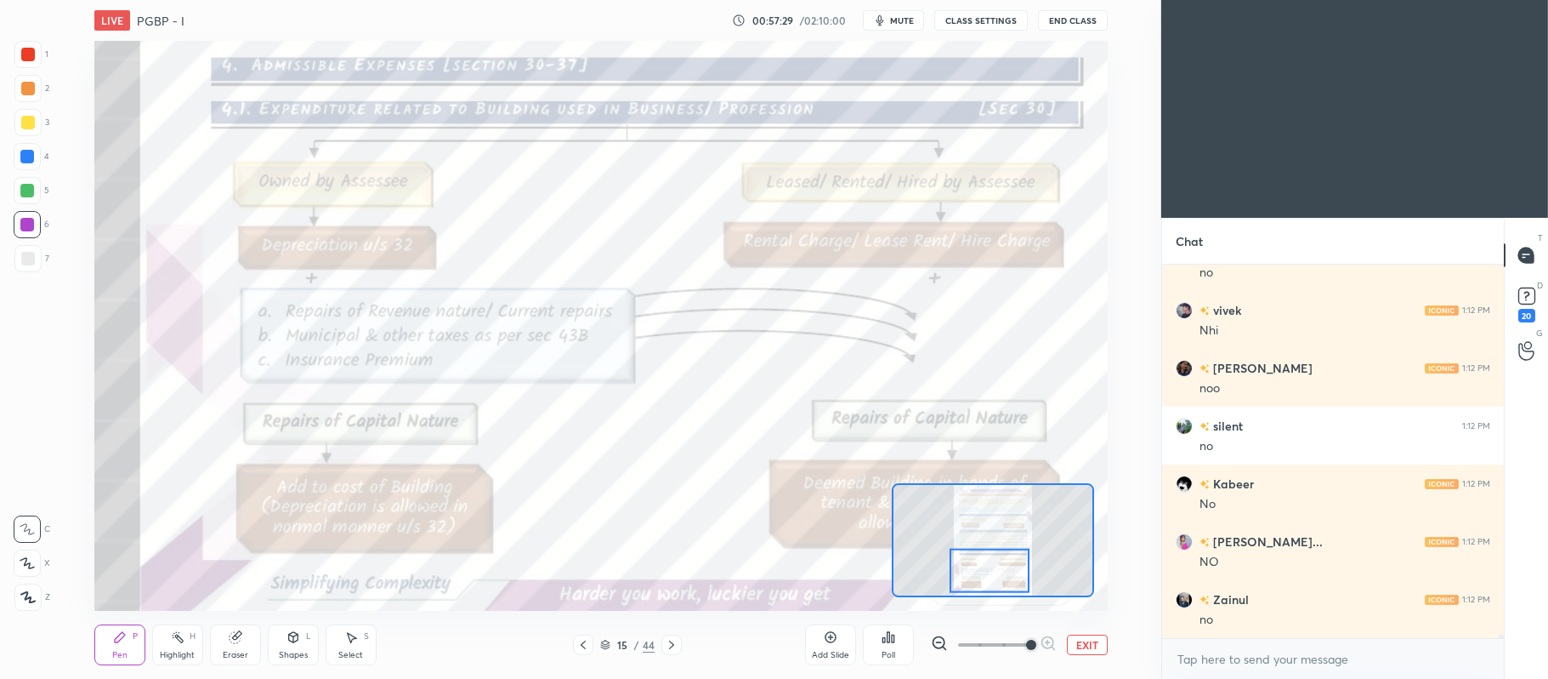
scroll to position [39464, 0]
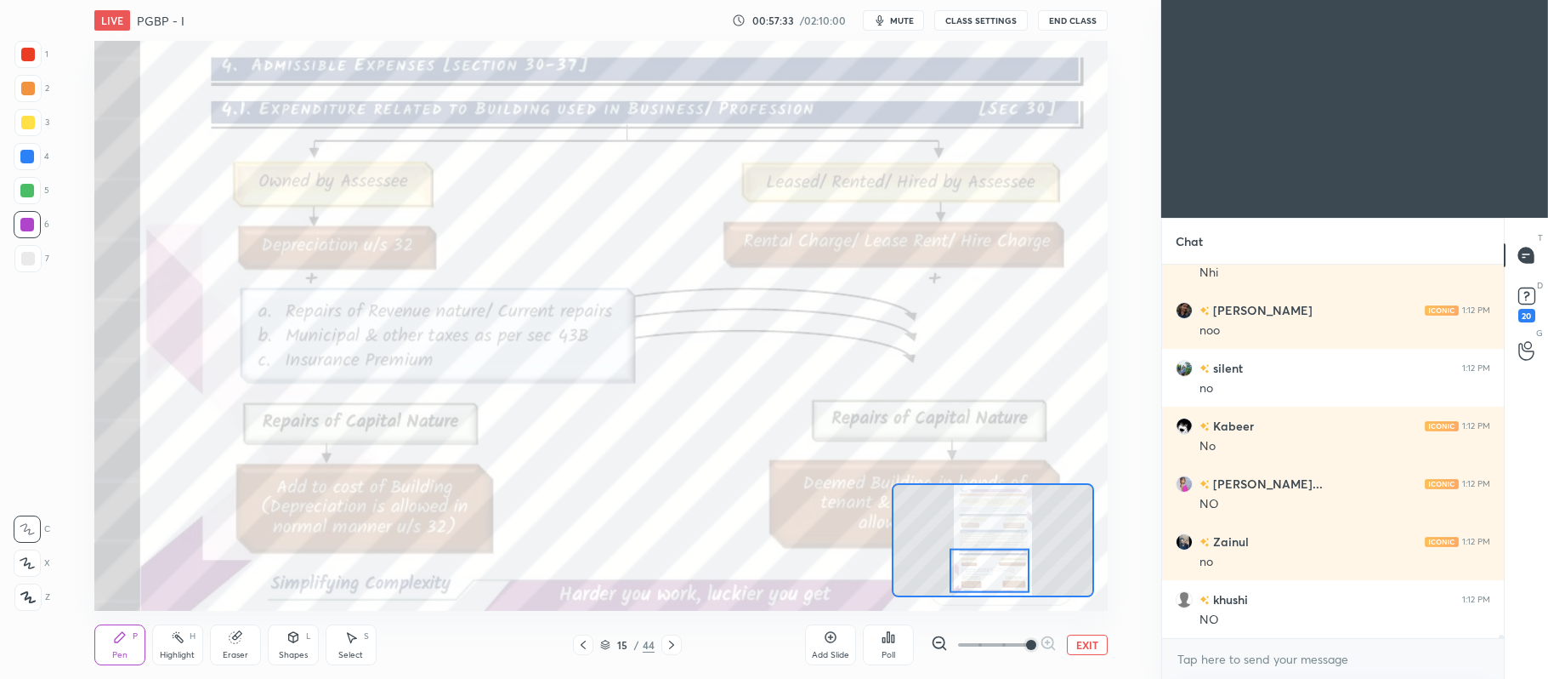
click at [838, 647] on div "Add Slide" at bounding box center [830, 644] width 51 height 41
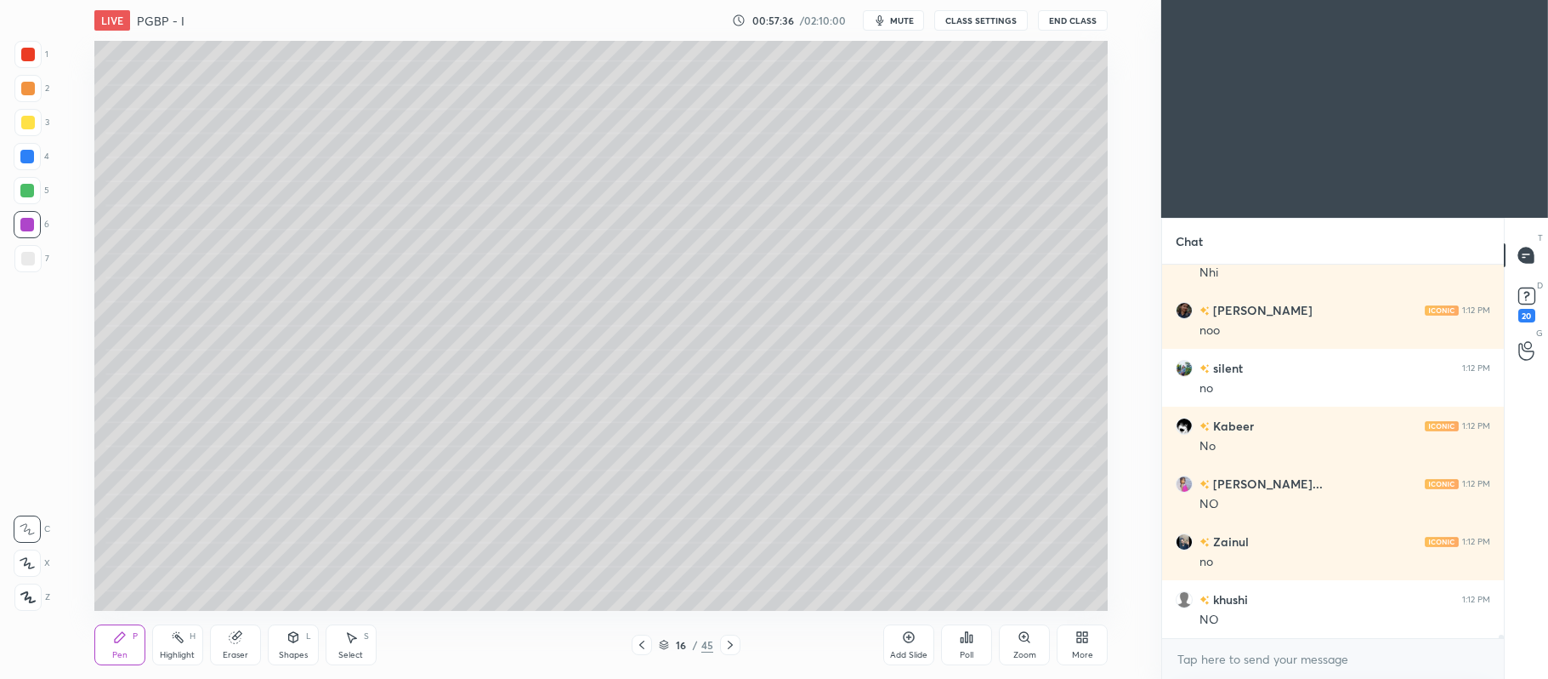
click at [31, 121] on div at bounding box center [28, 123] width 14 height 14
click at [26, 554] on div at bounding box center [27, 562] width 27 height 27
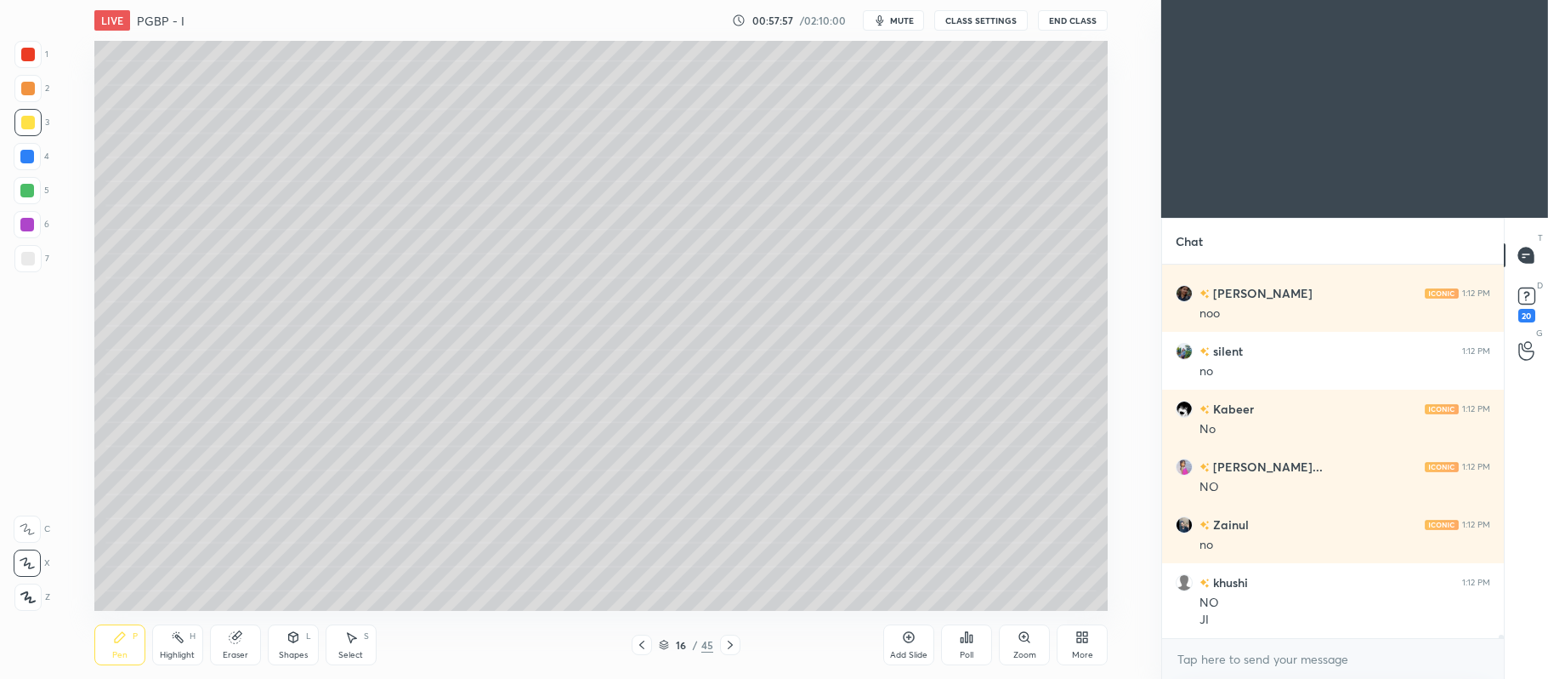
scroll to position [39539, 0]
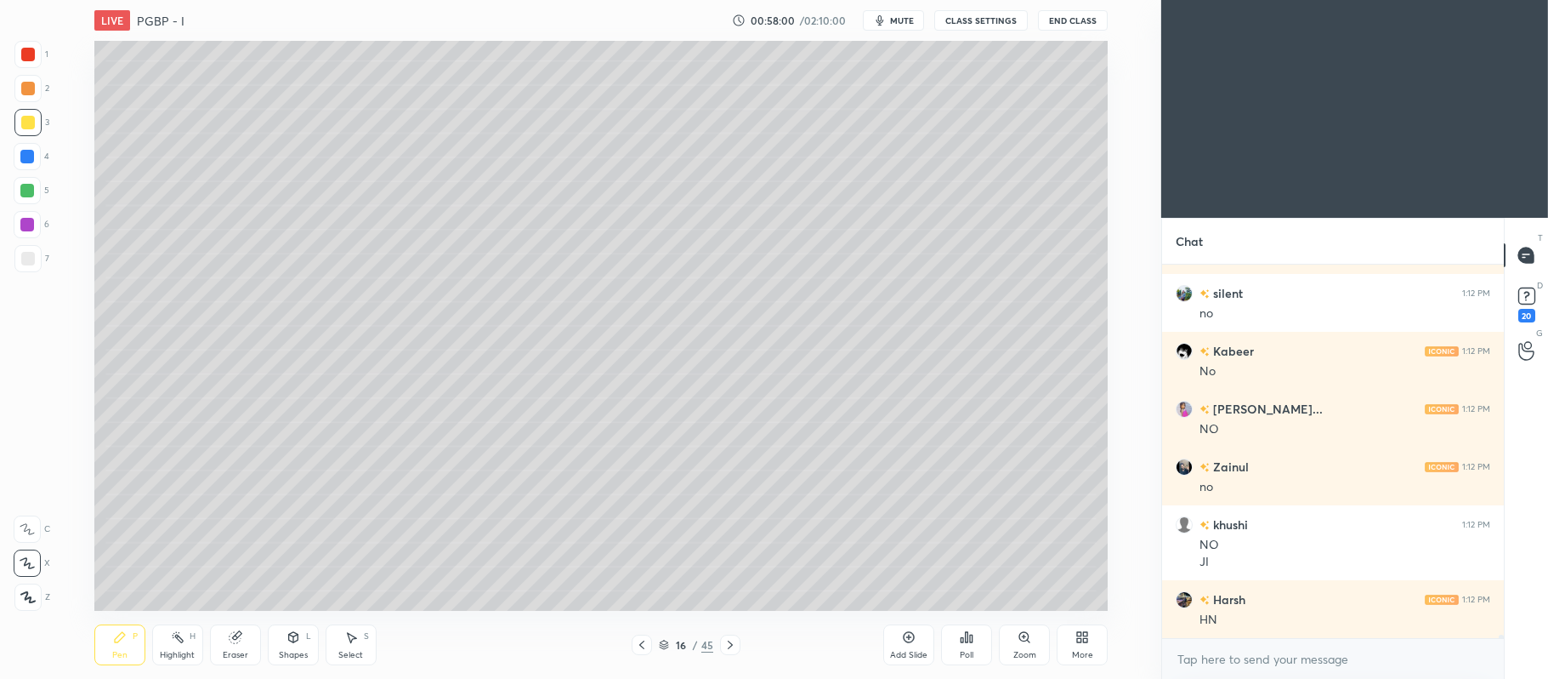
click at [31, 168] on div at bounding box center [27, 156] width 27 height 27
click at [48, 180] on div "5" at bounding box center [32, 190] width 36 height 27
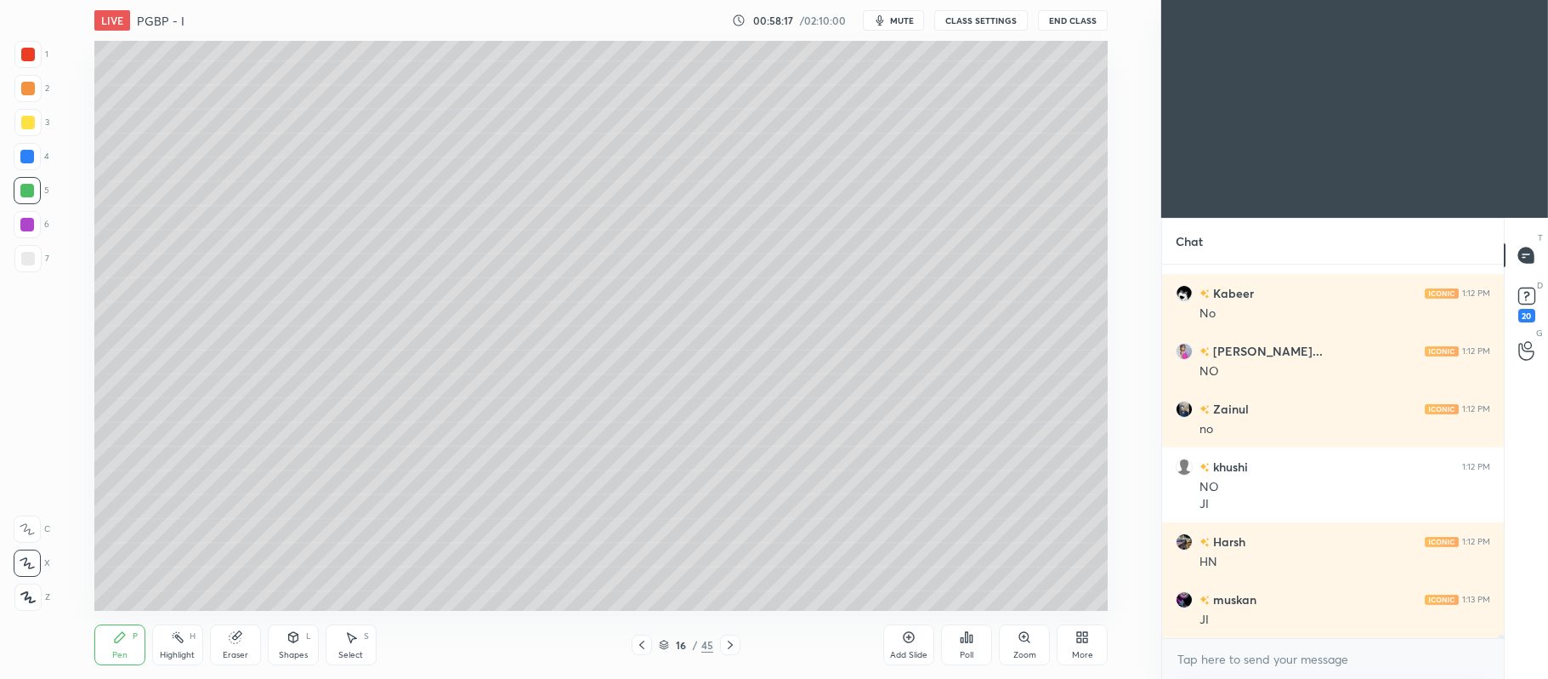
click at [38, 255] on div at bounding box center [27, 258] width 27 height 27
click at [49, 87] on div "1 2 3 4 5 6 7 C X Z C X Z E E Erase all H H" at bounding box center [27, 326] width 54 height 571
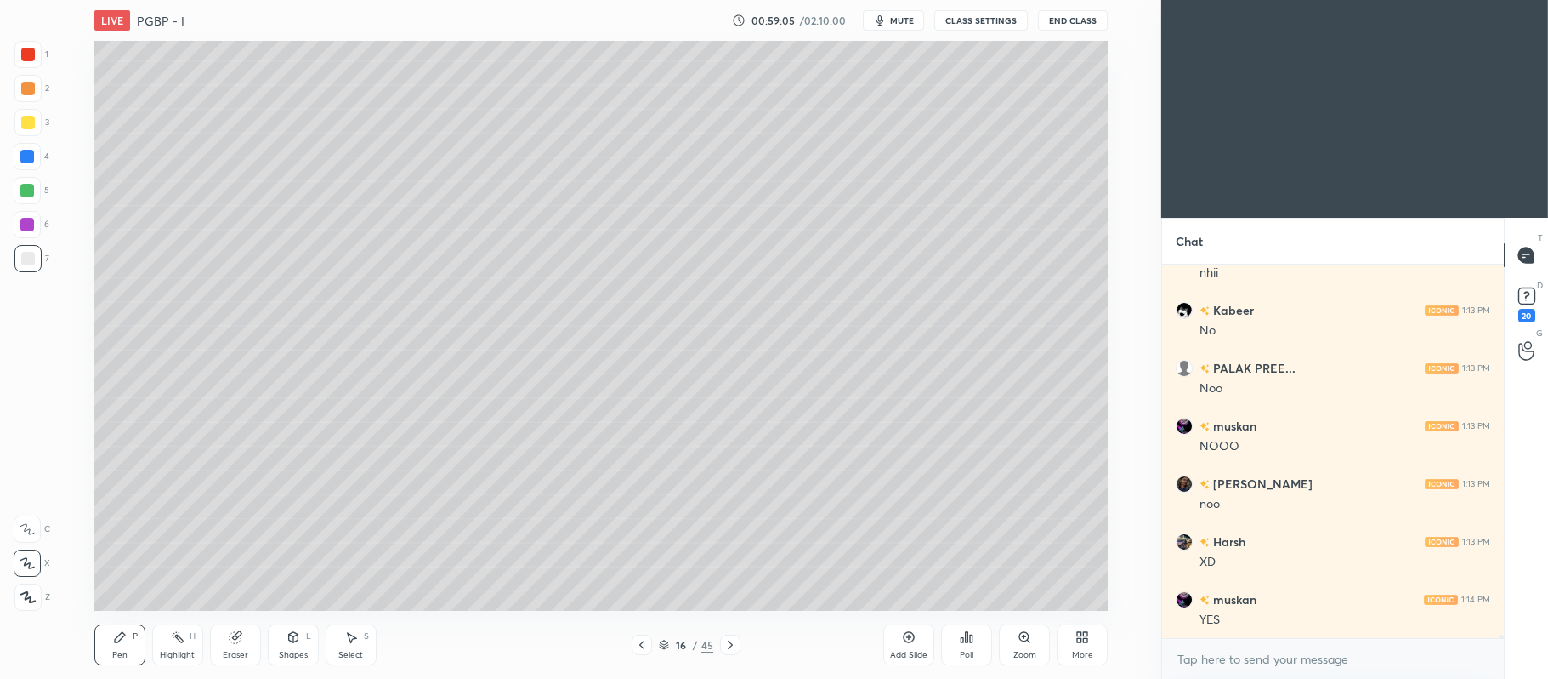
scroll to position [40290, 0]
click at [31, 89] on div at bounding box center [28, 89] width 14 height 14
click at [638, 644] on icon at bounding box center [642, 645] width 14 height 14
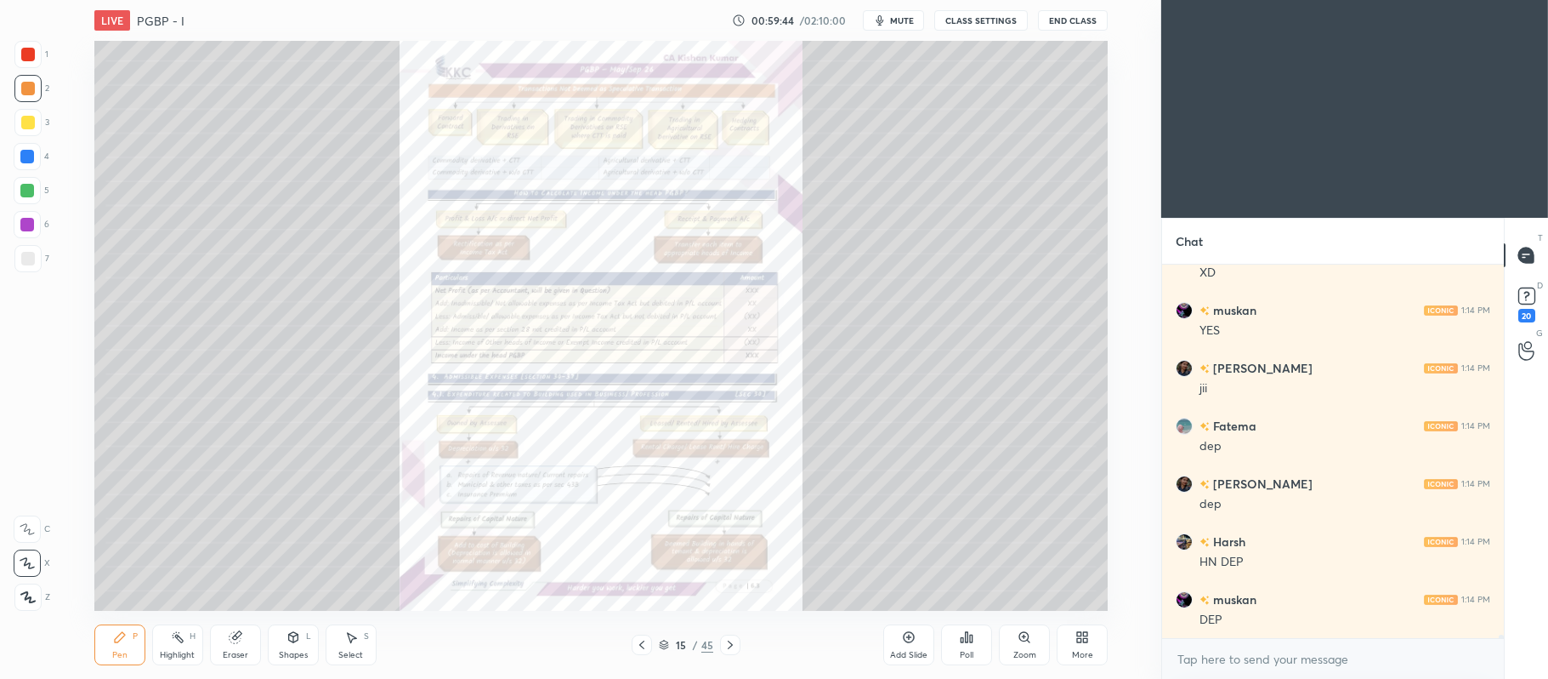
click at [1028, 639] on icon at bounding box center [1024, 636] width 9 height 9
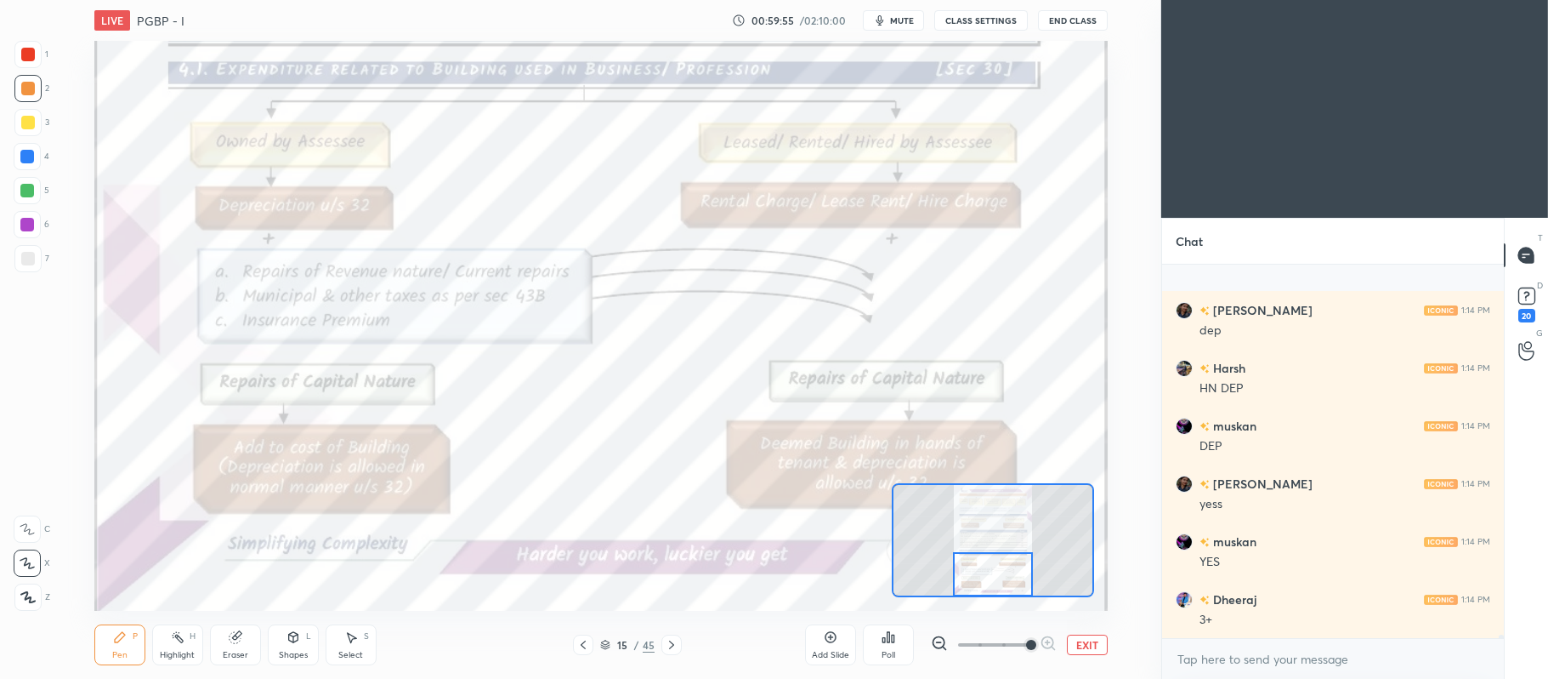
scroll to position [40811, 0]
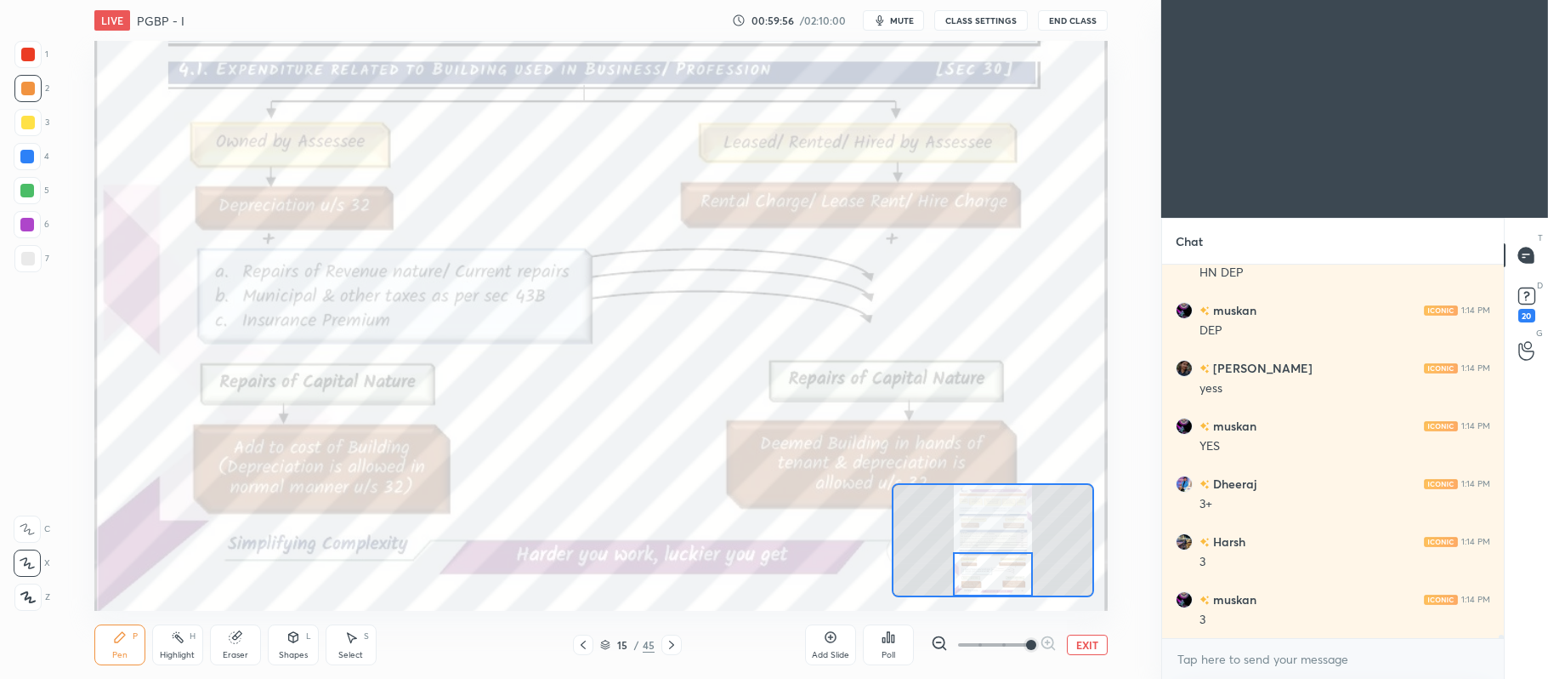
click at [32, 192] on div at bounding box center [27, 191] width 14 height 14
click at [34, 526] on icon at bounding box center [27, 529] width 15 height 12
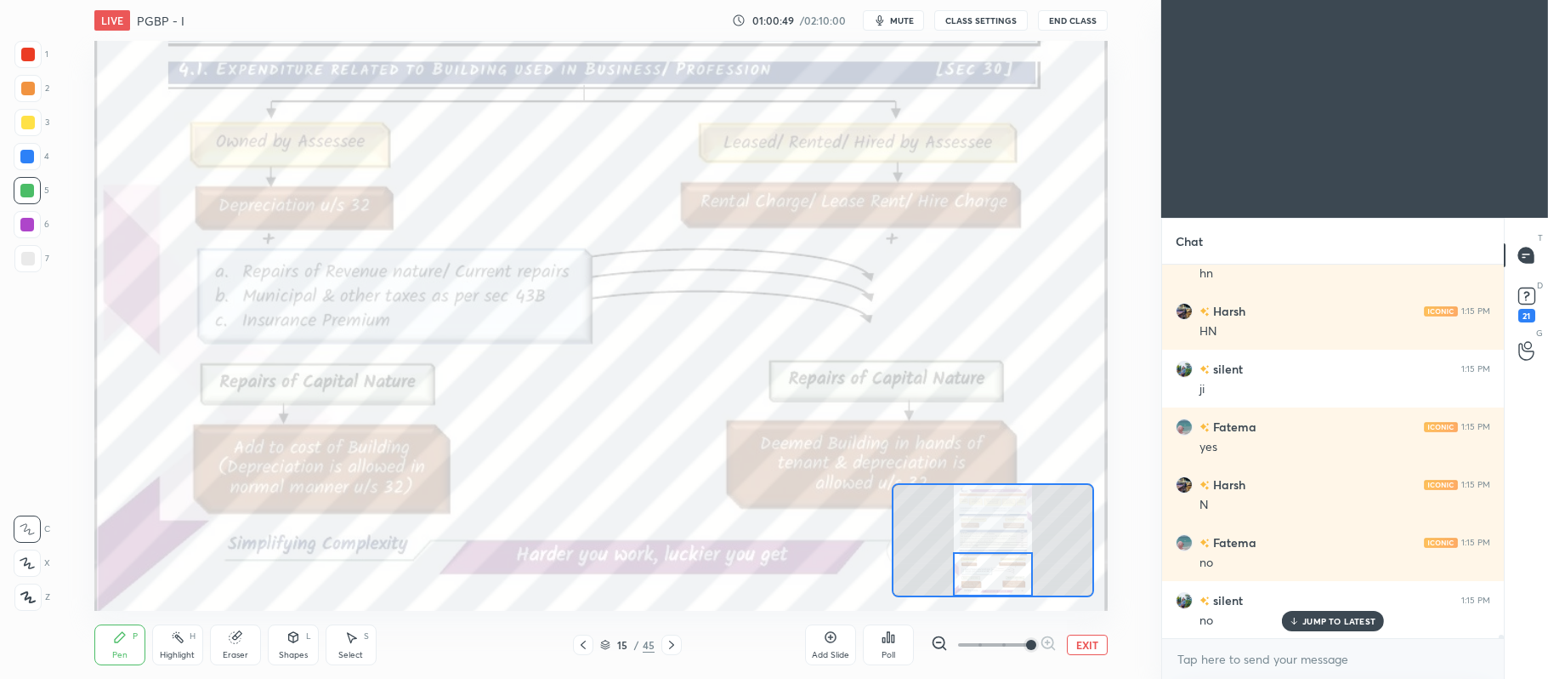
scroll to position [38754, 0]
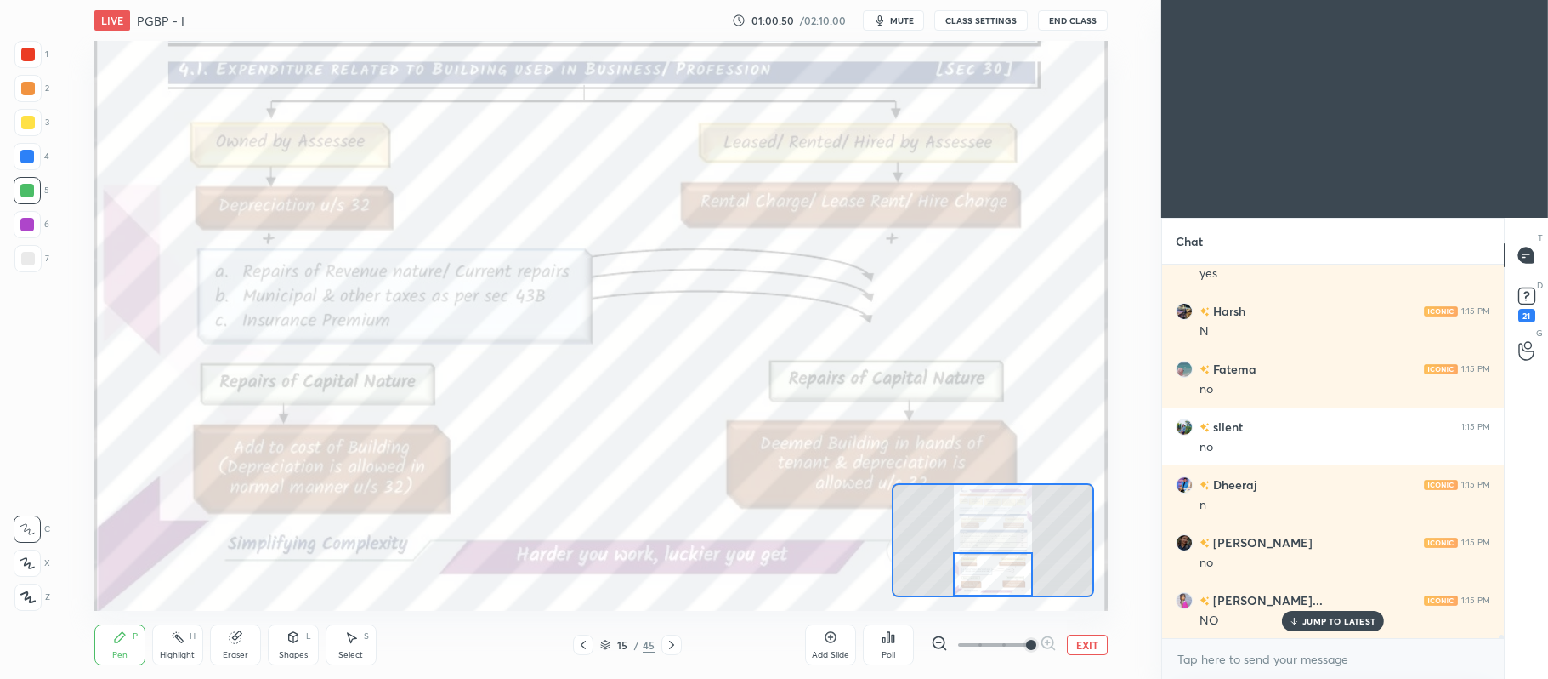
click at [830, 638] on icon at bounding box center [831, 637] width 14 height 14
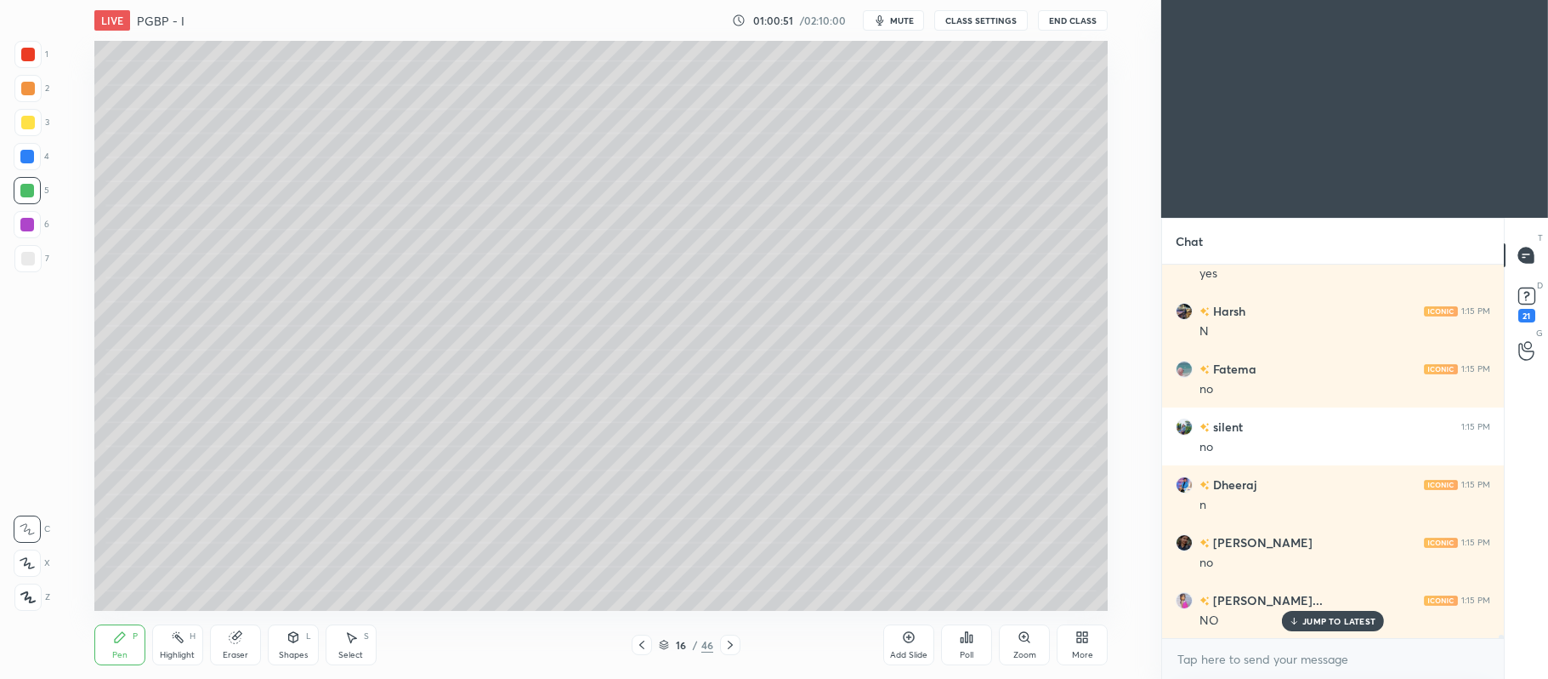
scroll to position [38812, 0]
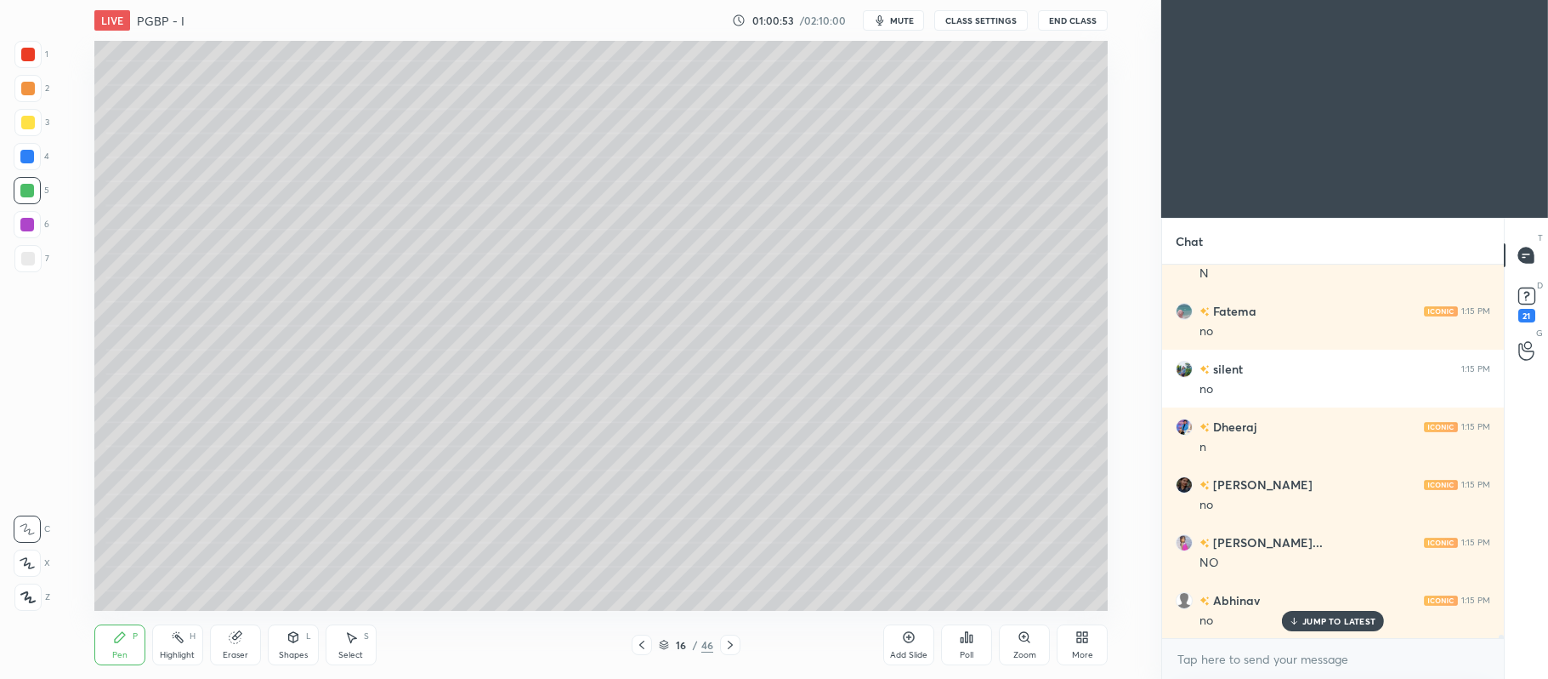
click at [29, 126] on div at bounding box center [28, 123] width 14 height 14
click at [29, 560] on icon at bounding box center [27, 563] width 15 height 12
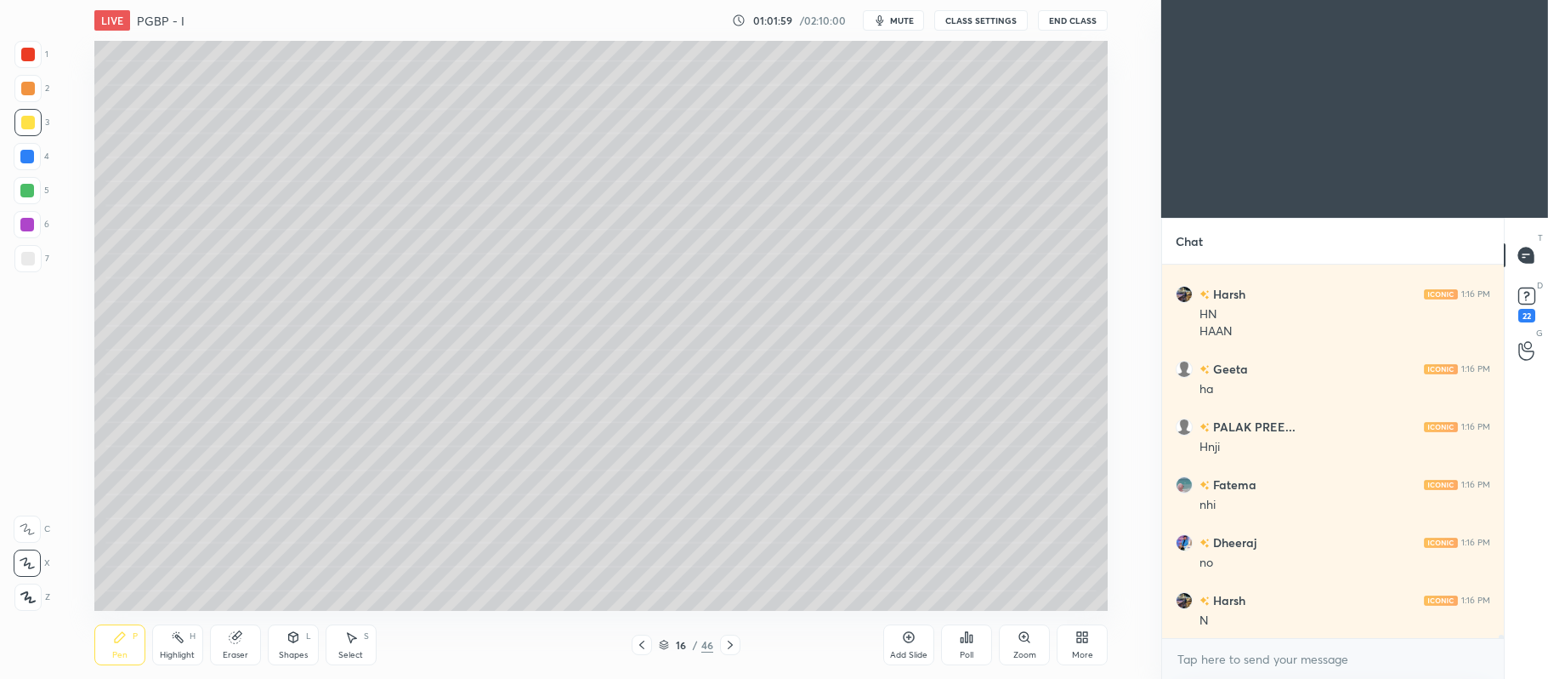
scroll to position [39349, 0]
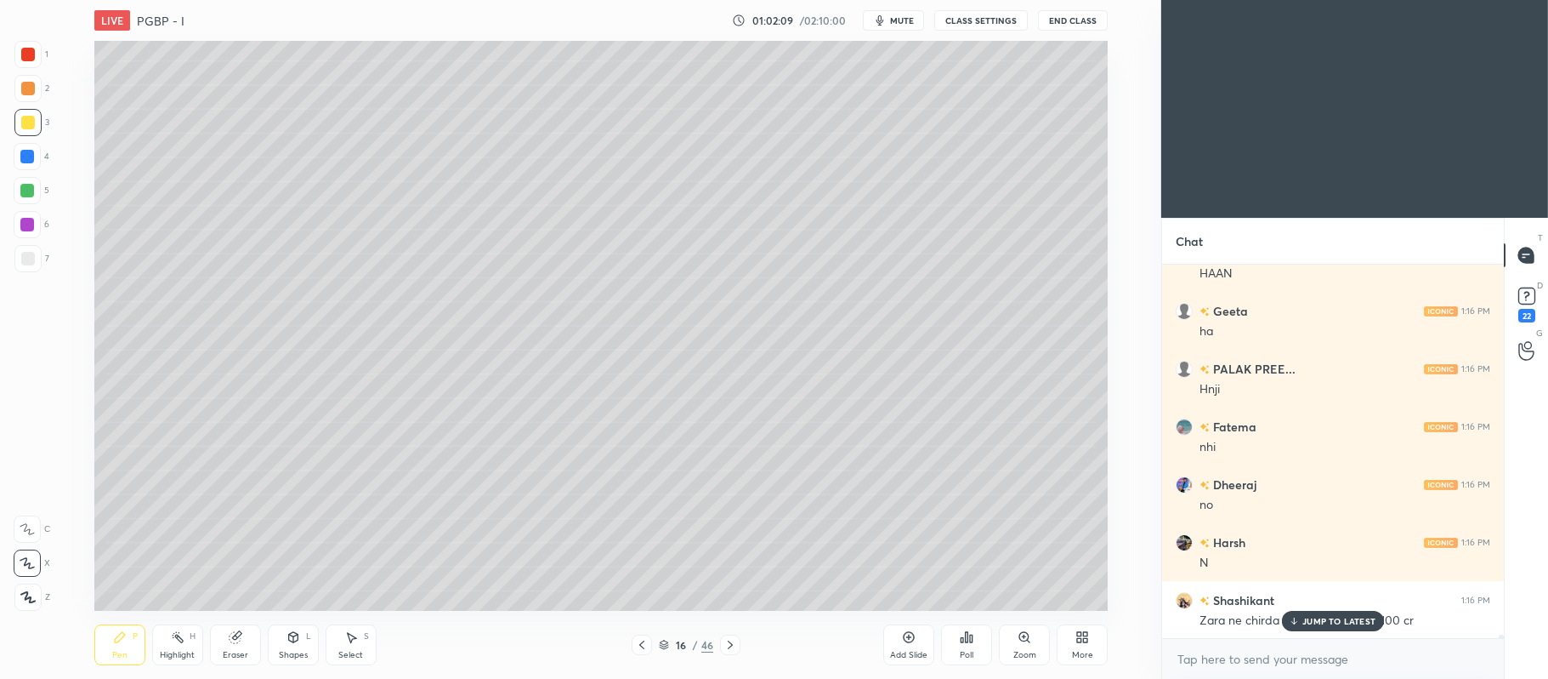
click at [36, 191] on div at bounding box center [27, 190] width 27 height 27
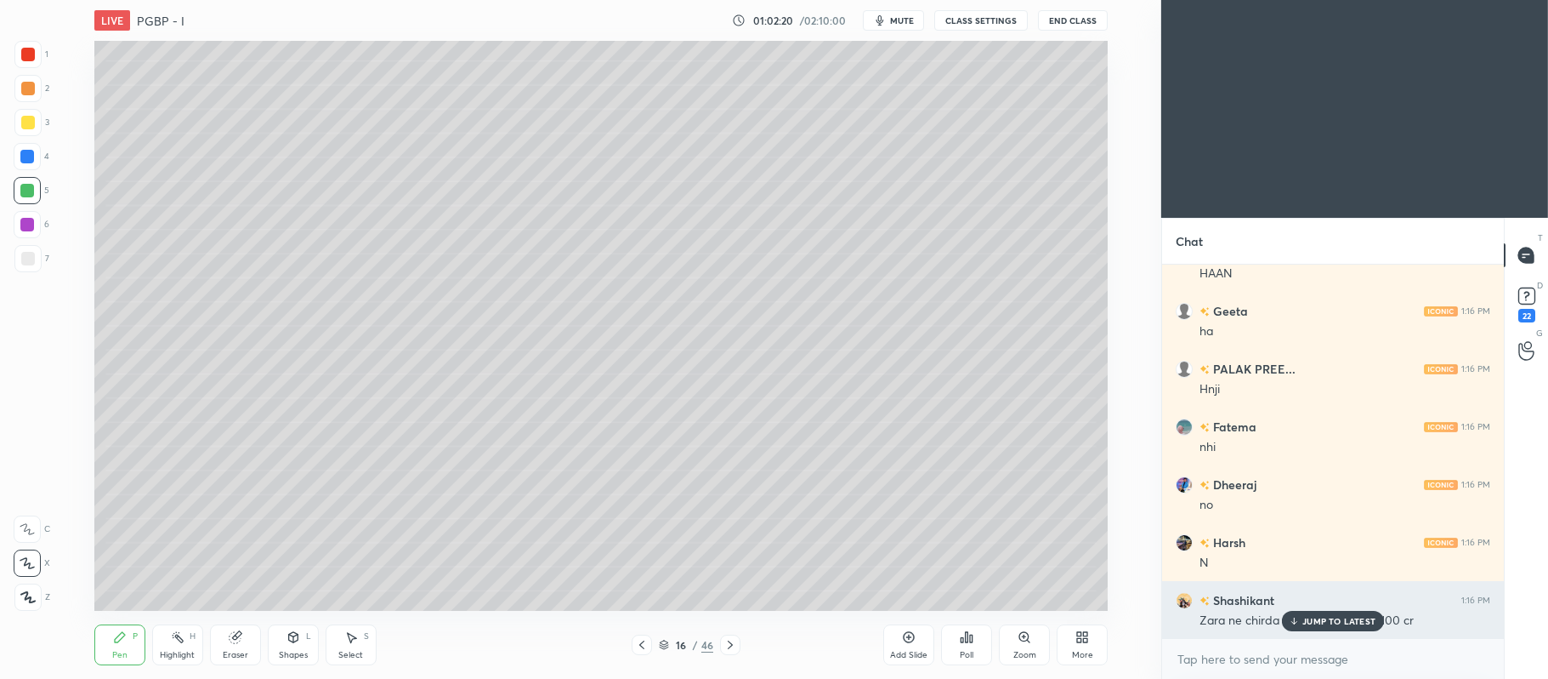
click at [1344, 623] on p "JUMP TO LATEST" at bounding box center [1339, 621] width 73 height 10
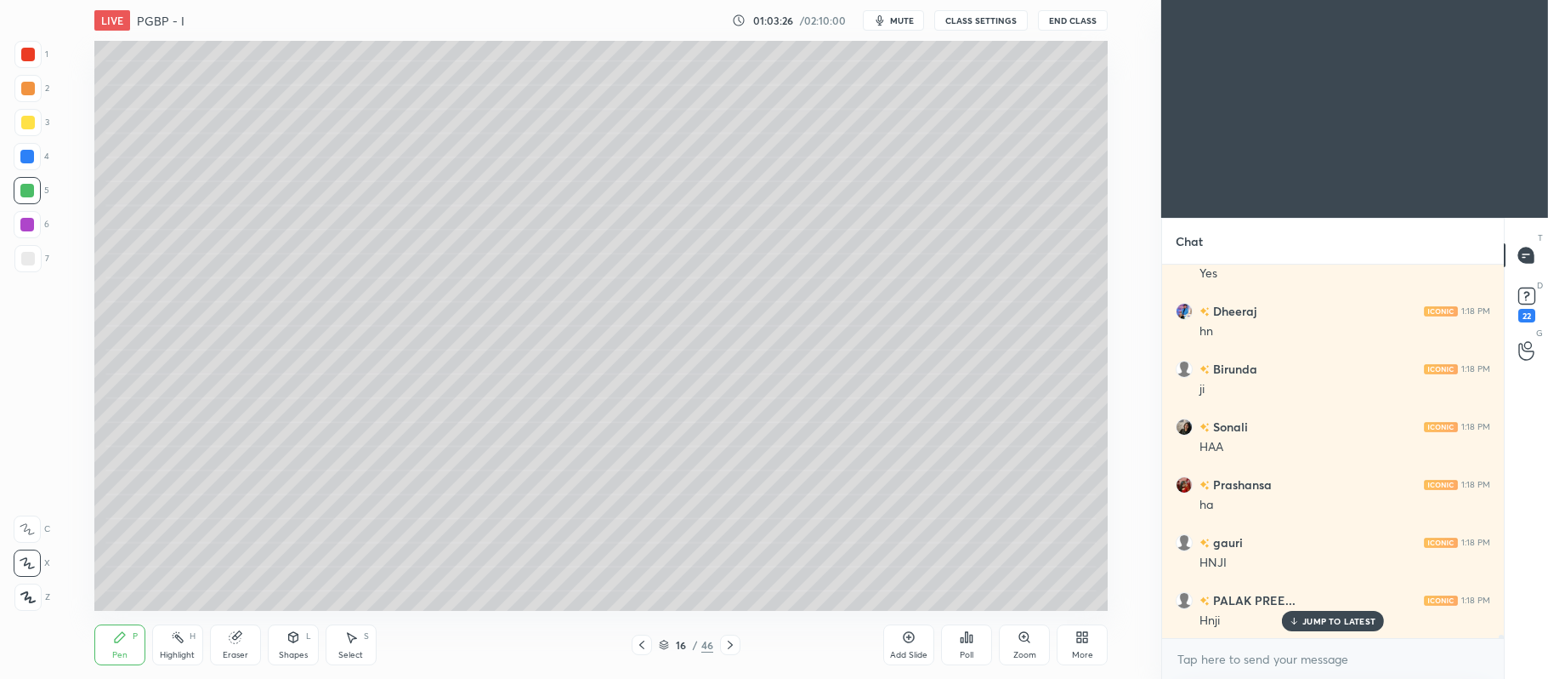
scroll to position [40539, 0]
click at [37, 82] on div at bounding box center [27, 88] width 27 height 27
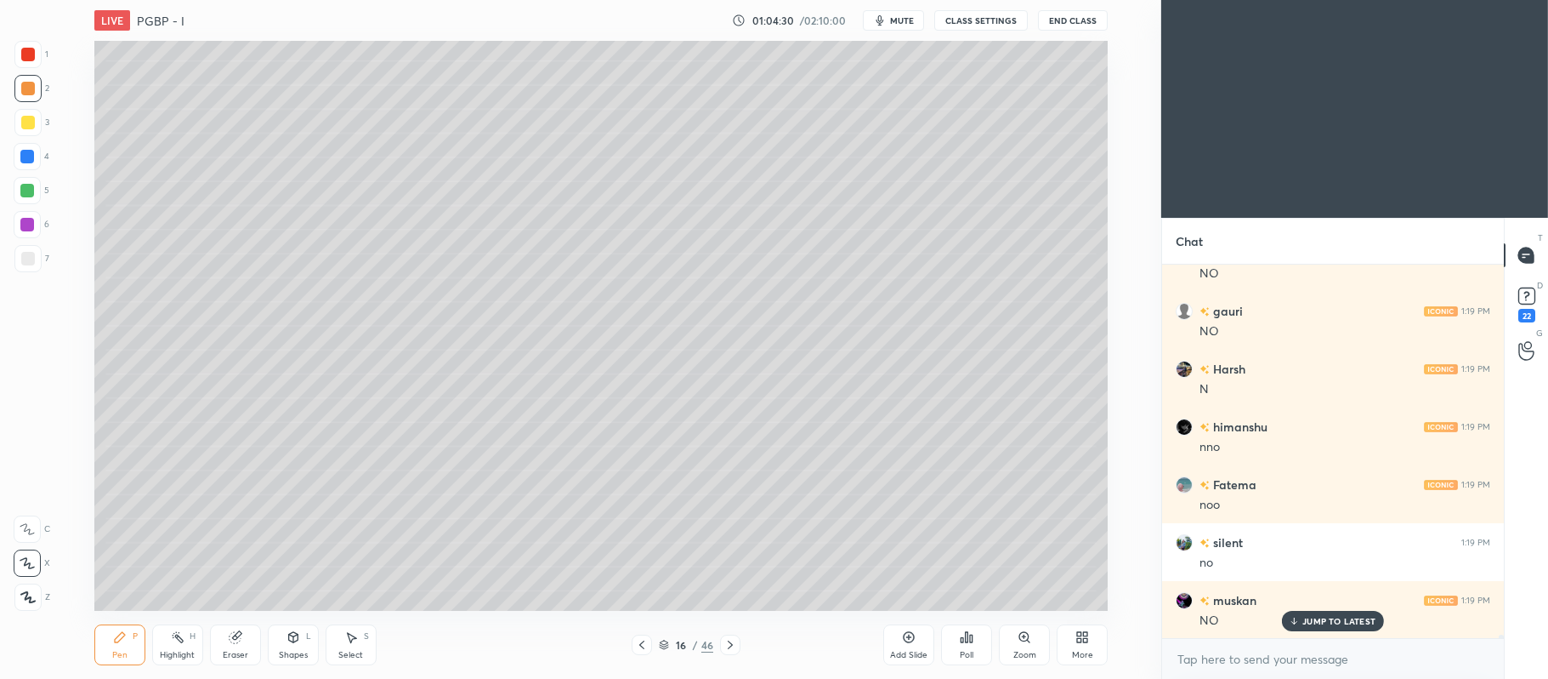
scroll to position [41655, 0]
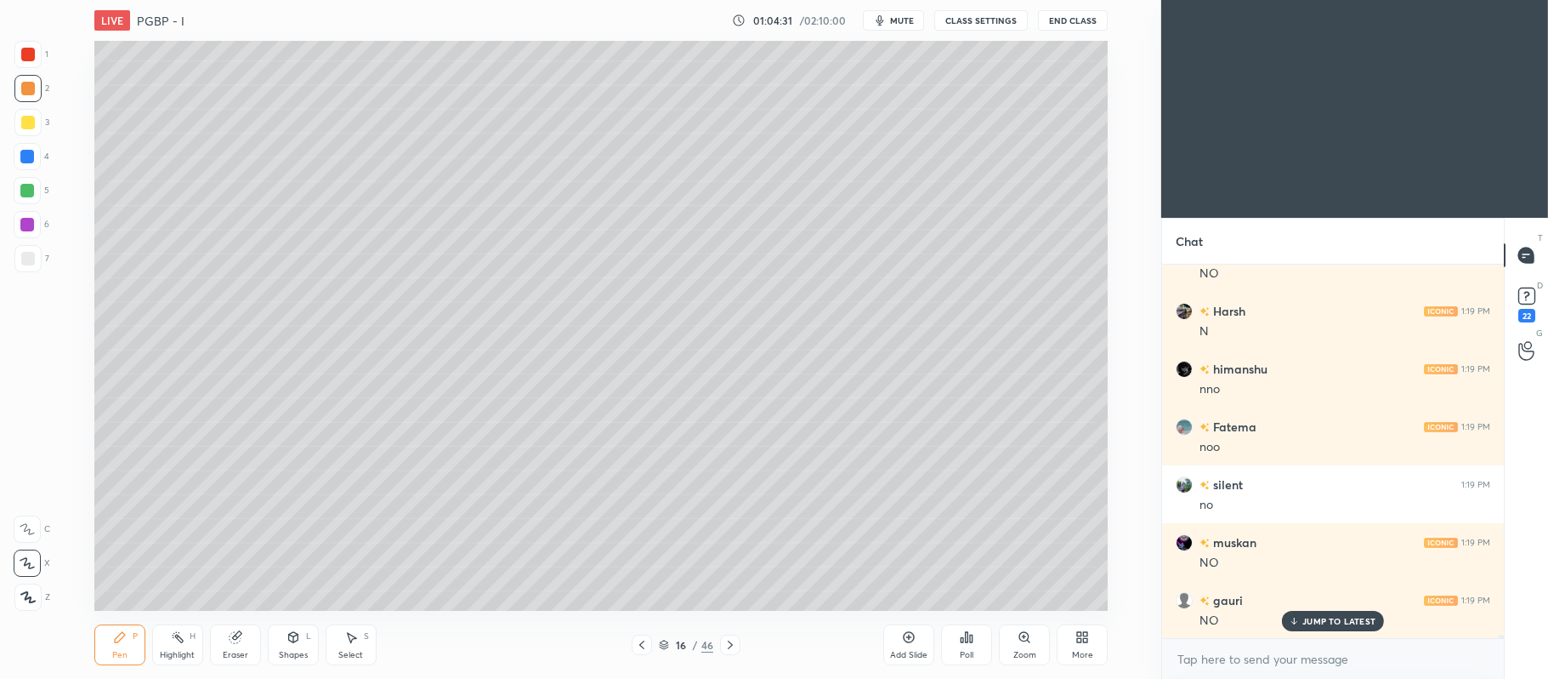
click at [43, 178] on div "5" at bounding box center [32, 190] width 36 height 27
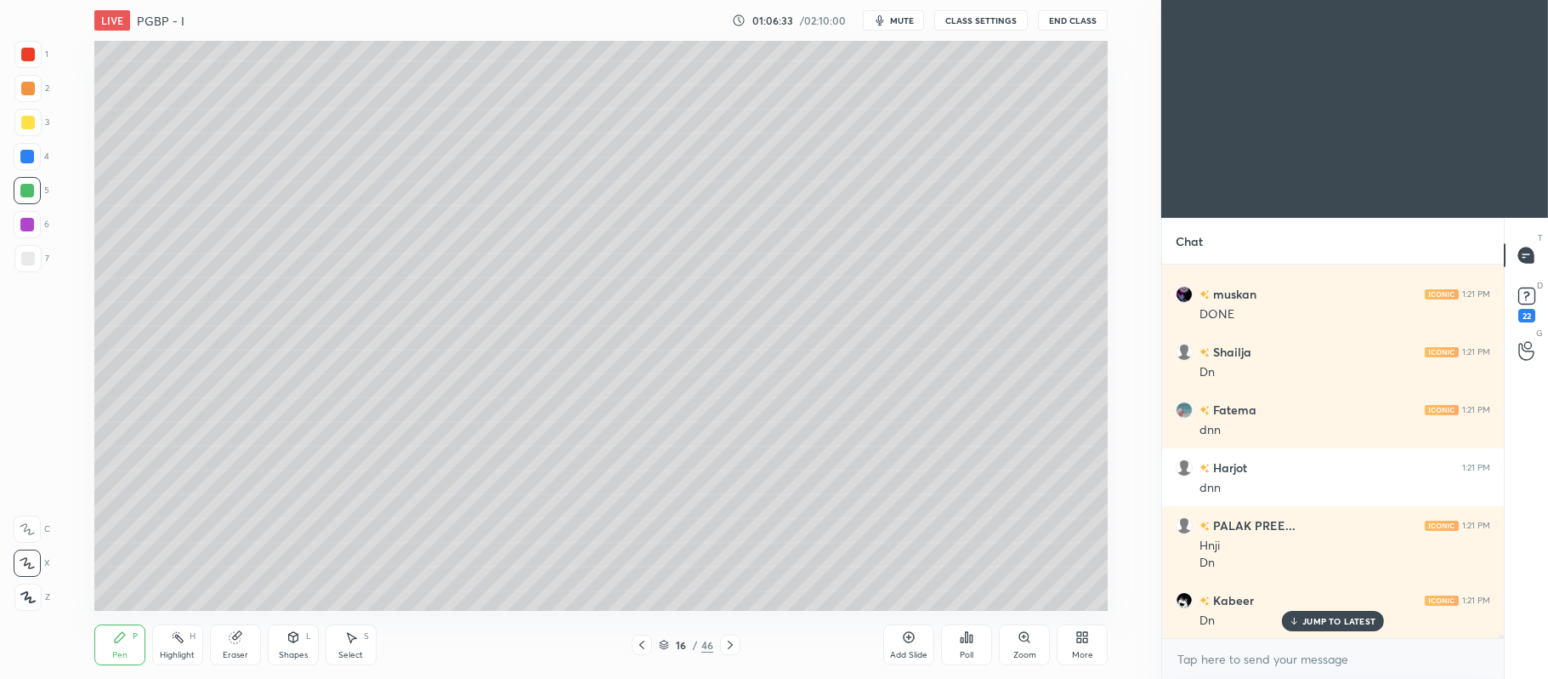
scroll to position [43869, 0]
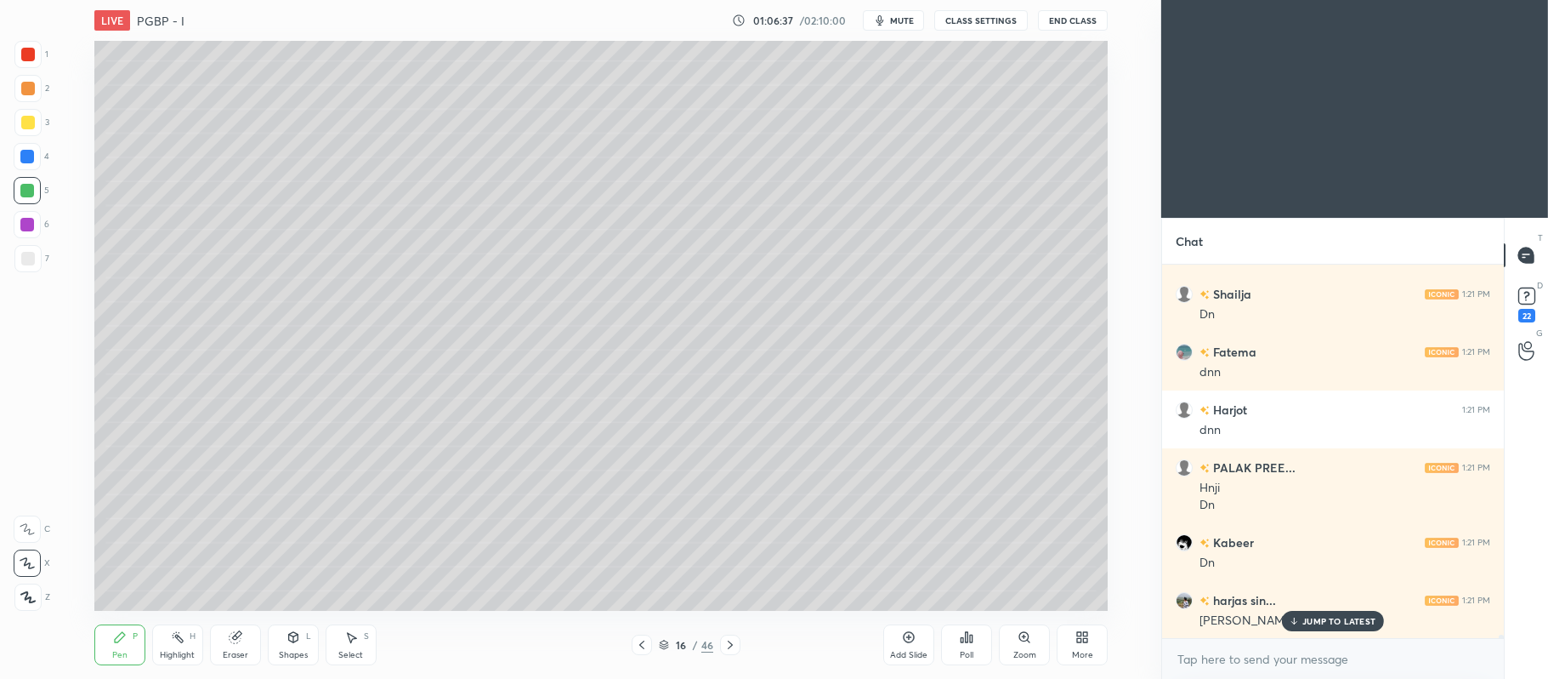
click at [1333, 623] on p "JUMP TO LATEST" at bounding box center [1339, 621] width 73 height 10
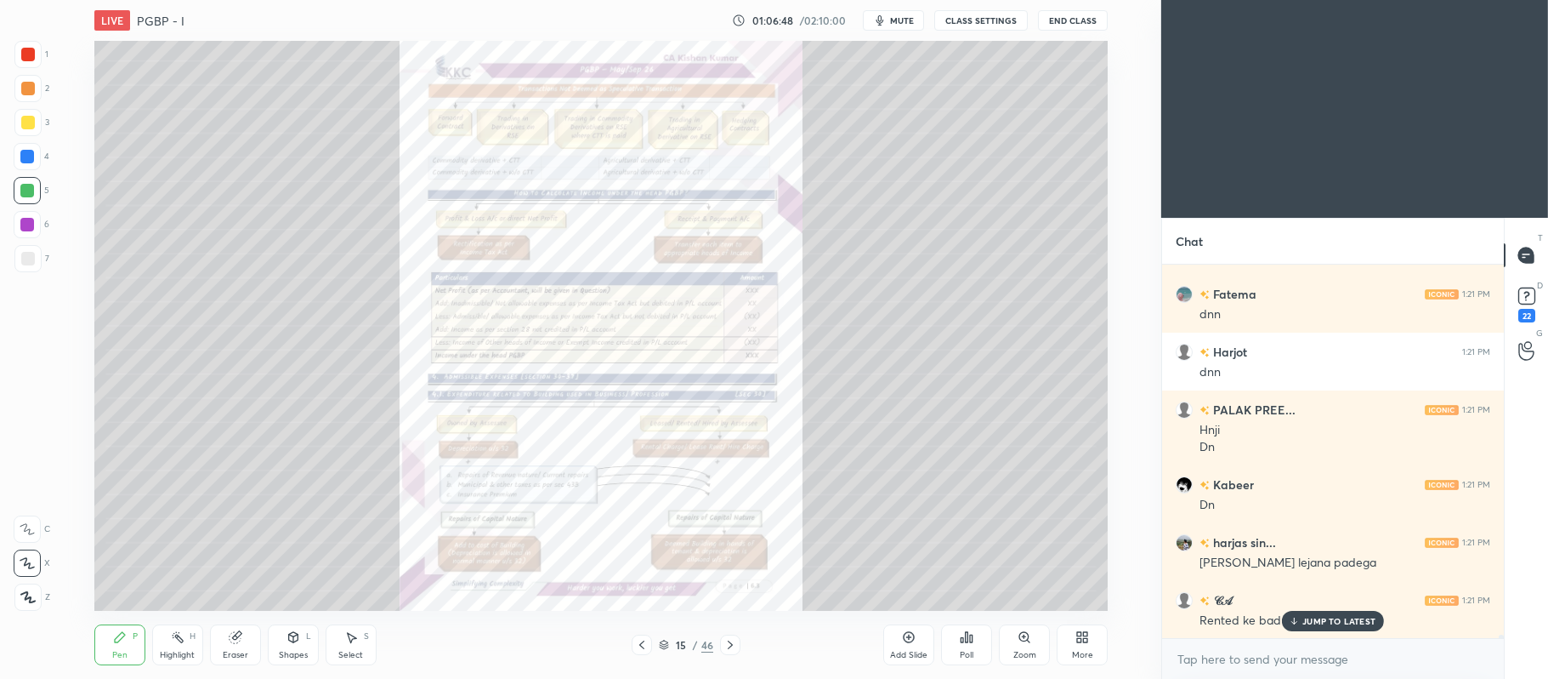
click at [1025, 651] on div "Zoom" at bounding box center [1025, 655] width 23 height 9
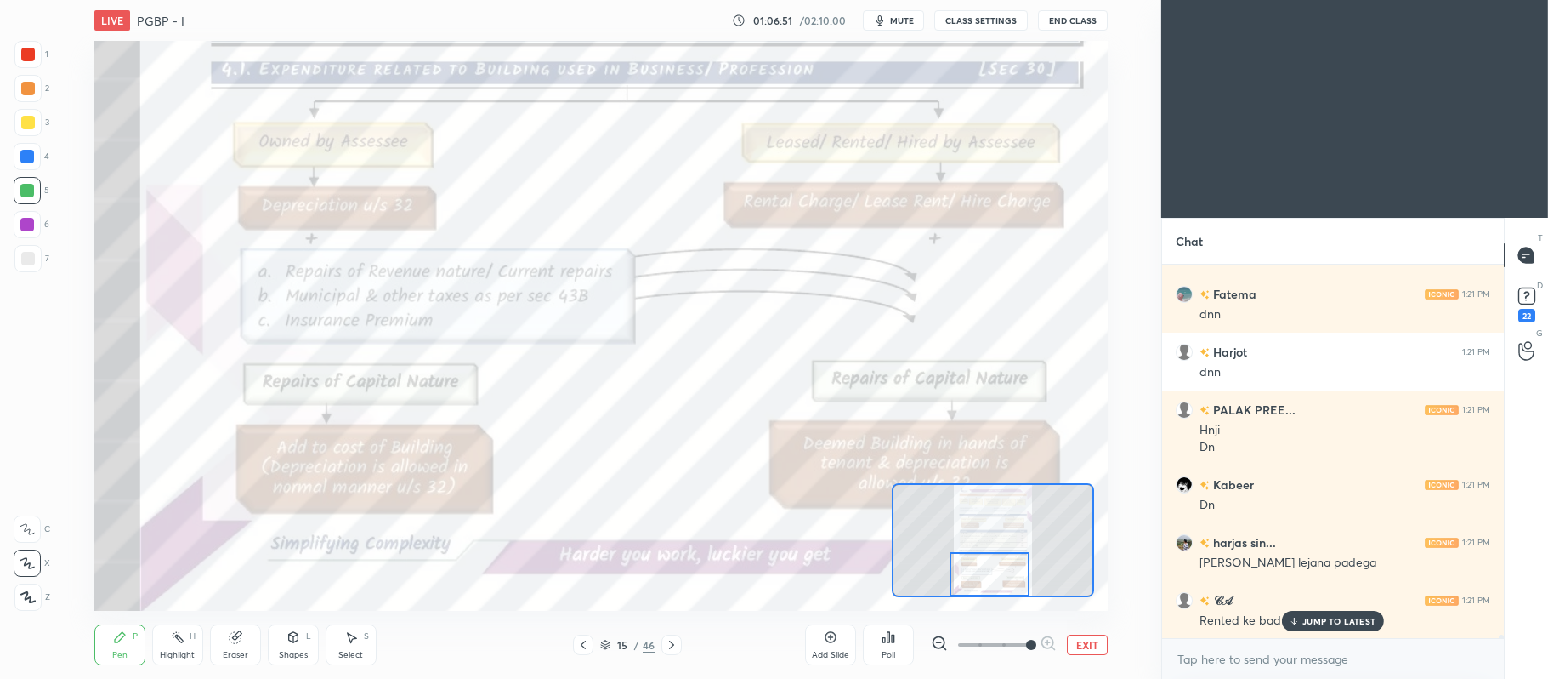
click at [25, 55] on div at bounding box center [28, 55] width 14 height 14
click at [46, 514] on div "C" at bounding box center [32, 526] width 37 height 34
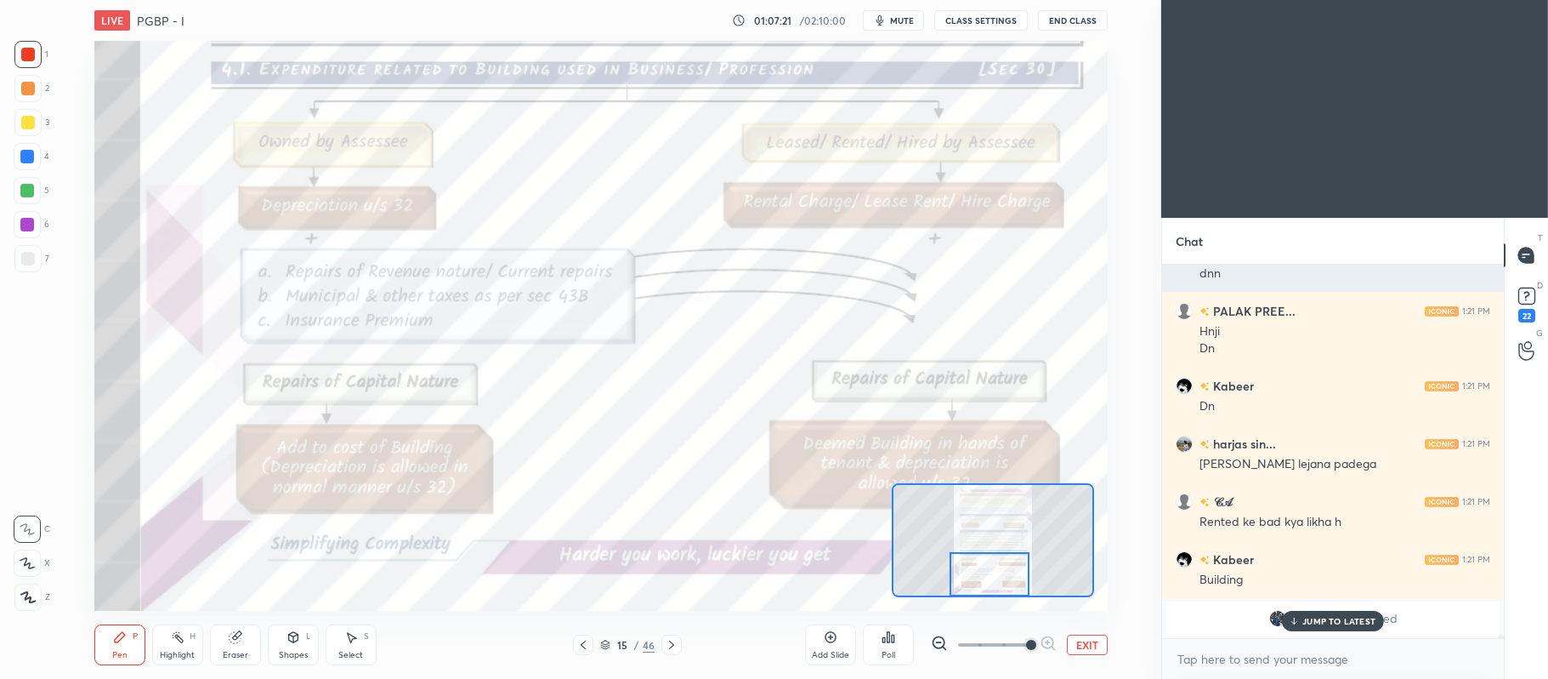
scroll to position [44084, 0]
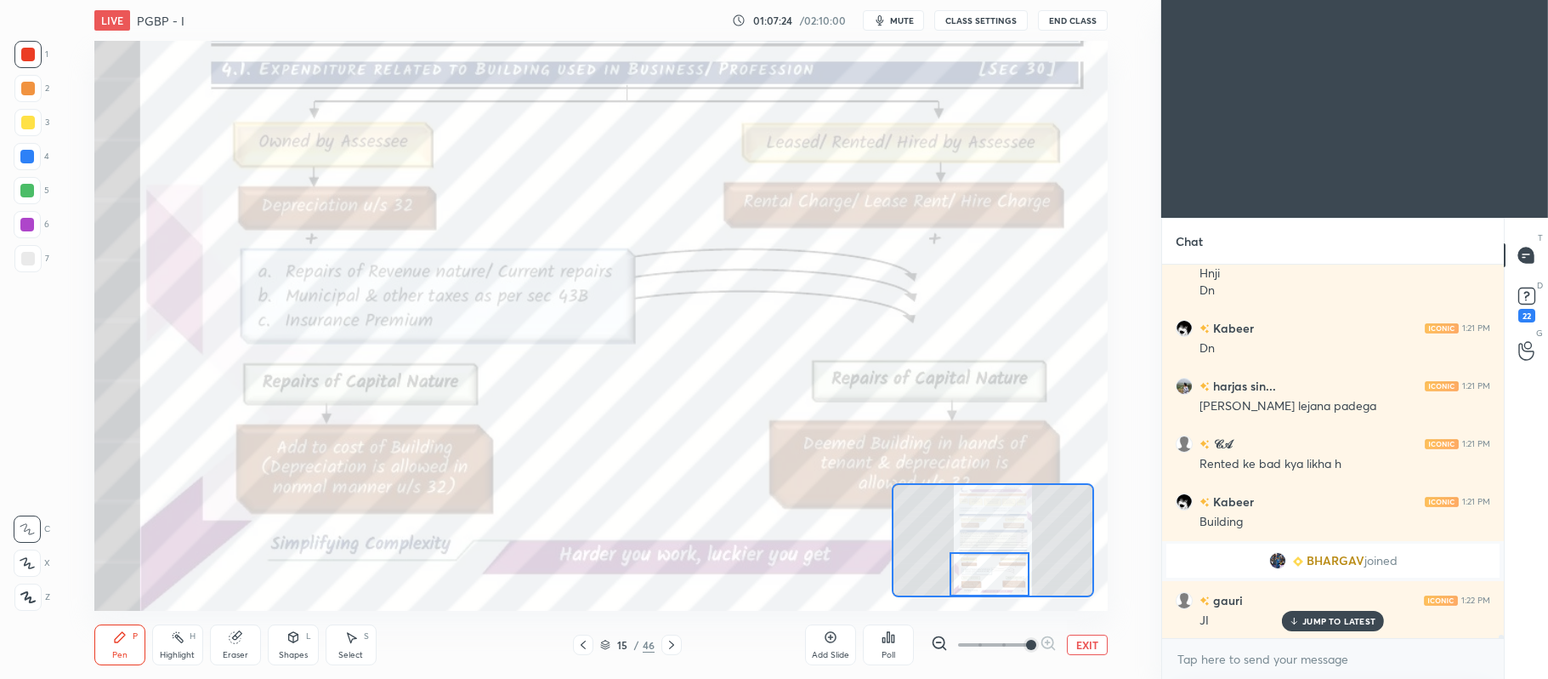
click at [35, 148] on div at bounding box center [27, 156] width 27 height 27
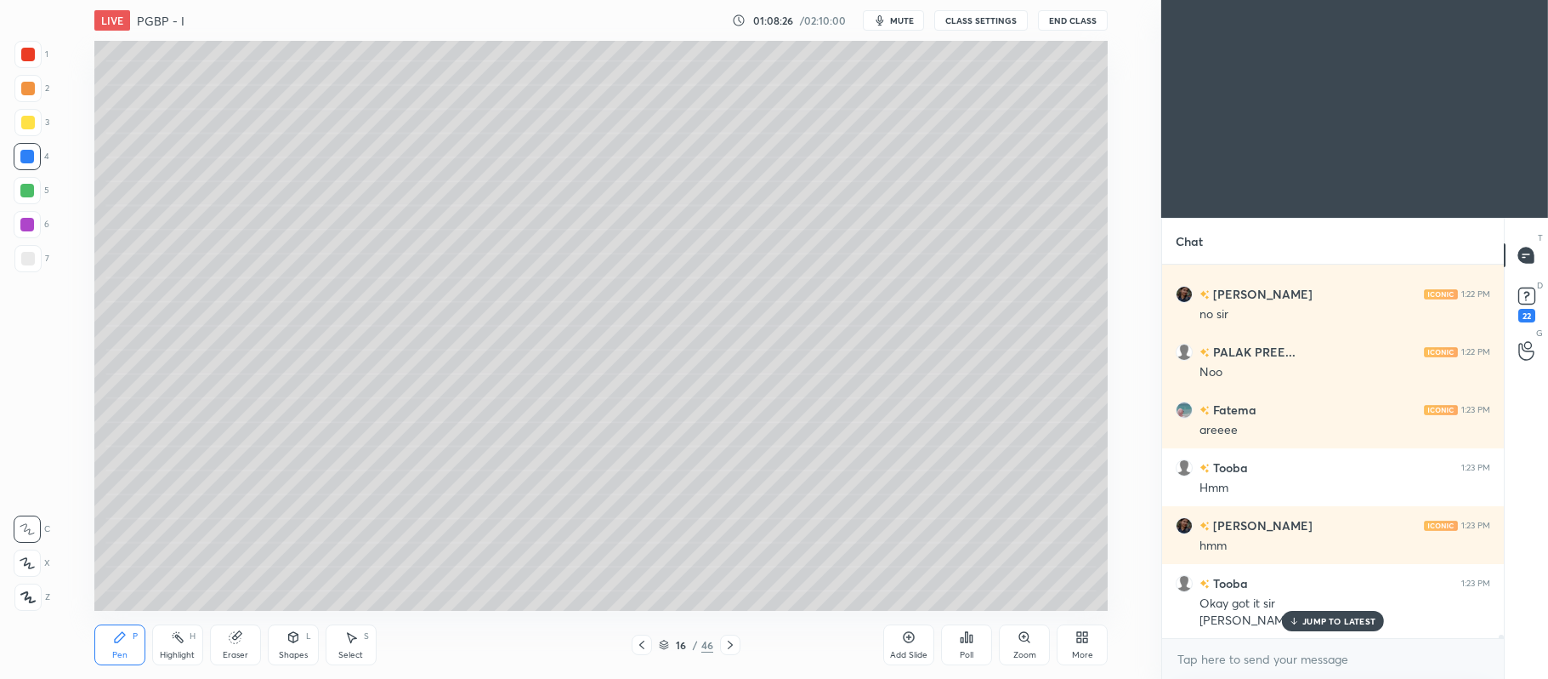
scroll to position [44767, 0]
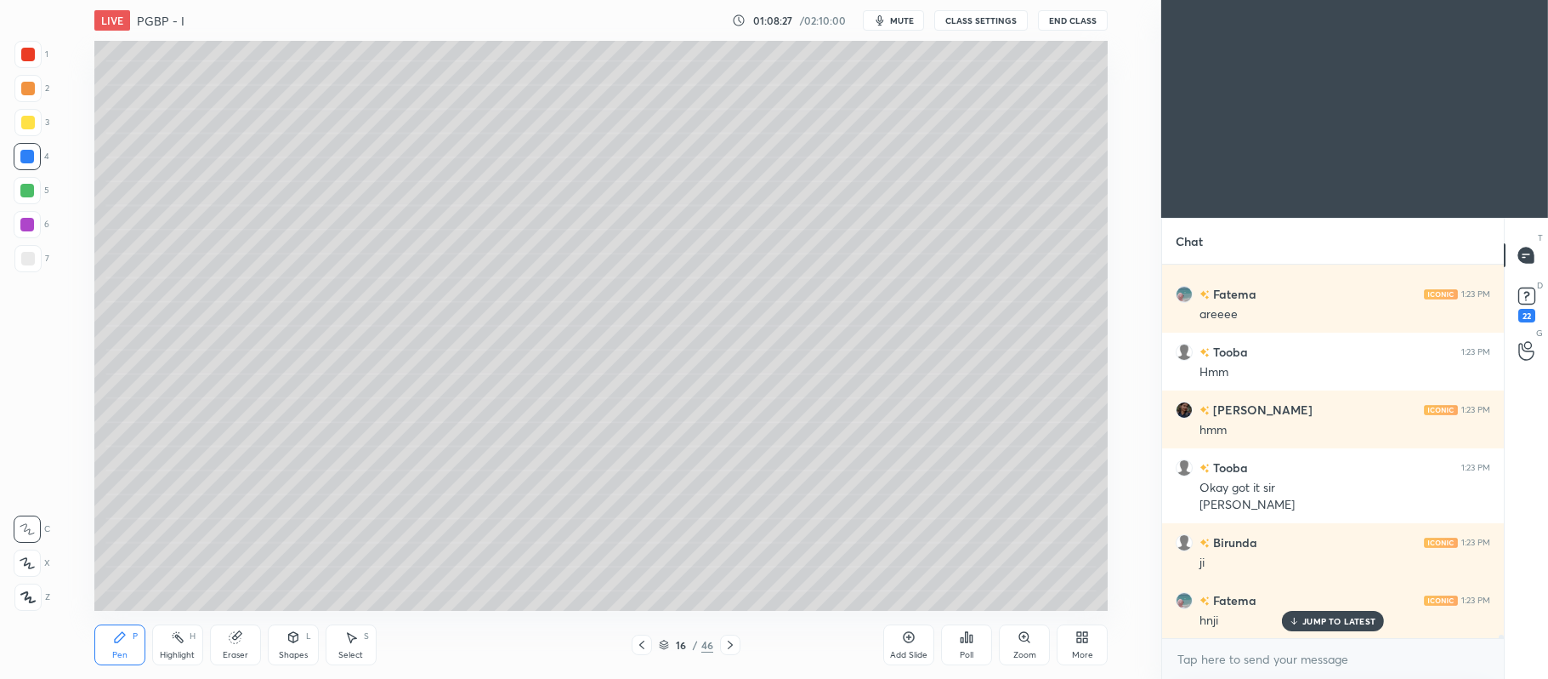
click at [726, 646] on icon at bounding box center [731, 645] width 14 height 14
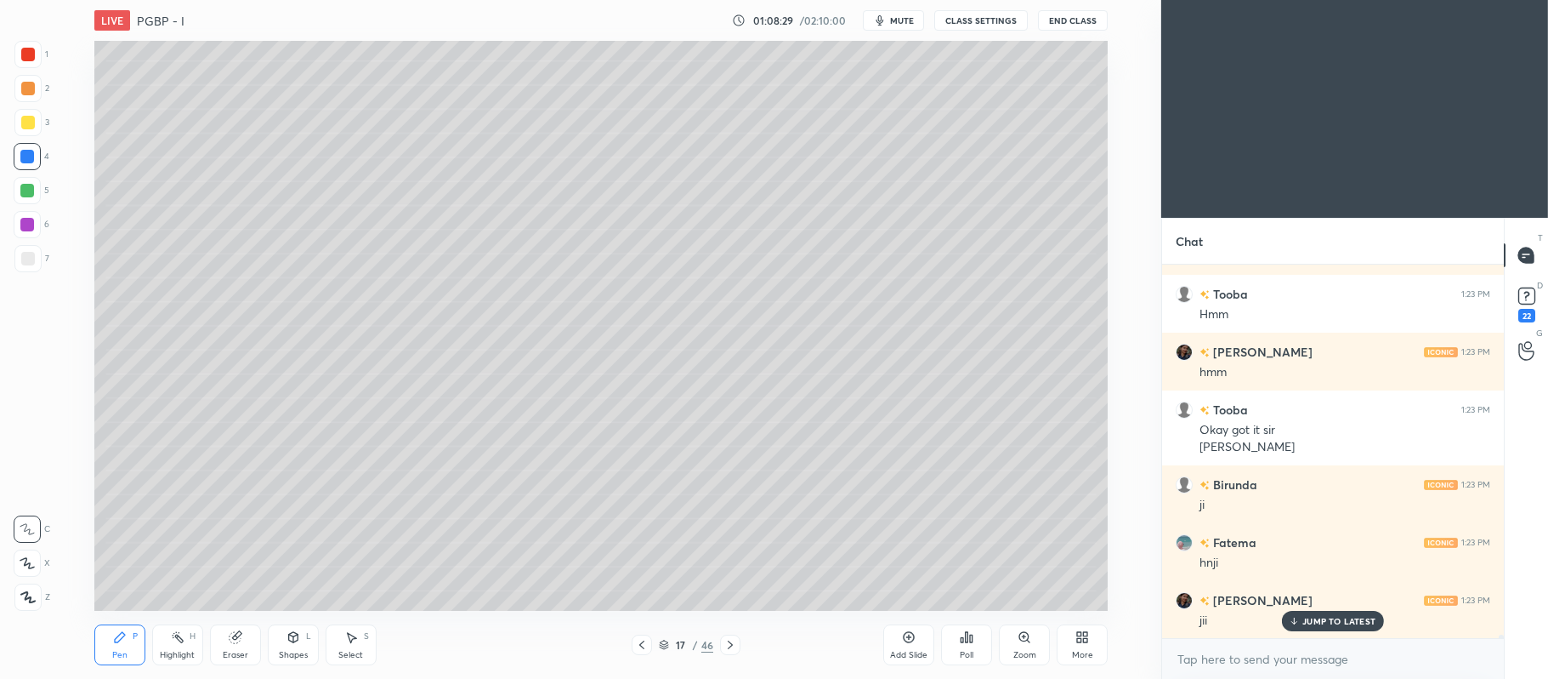
scroll to position [44941, 0]
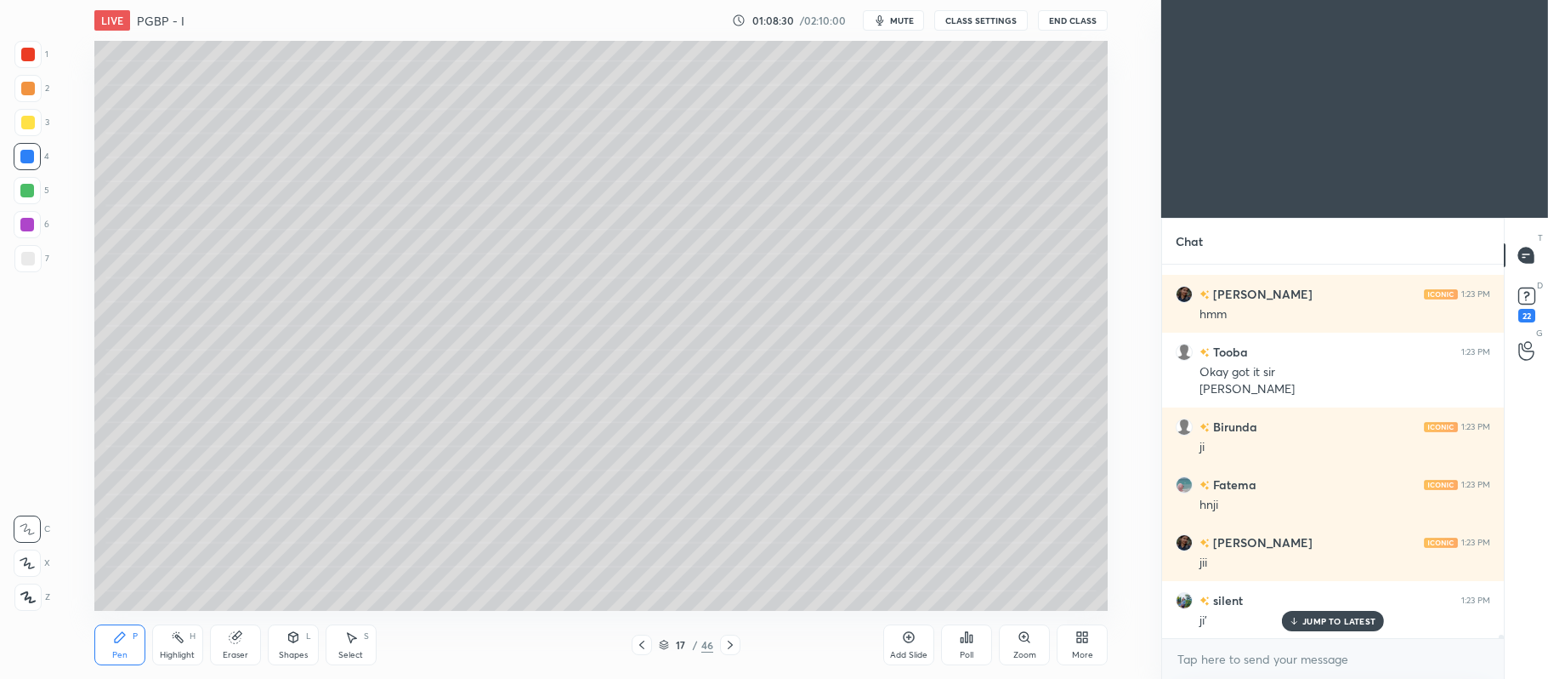
click at [301, 634] on div "Shapes L" at bounding box center [293, 644] width 51 height 41
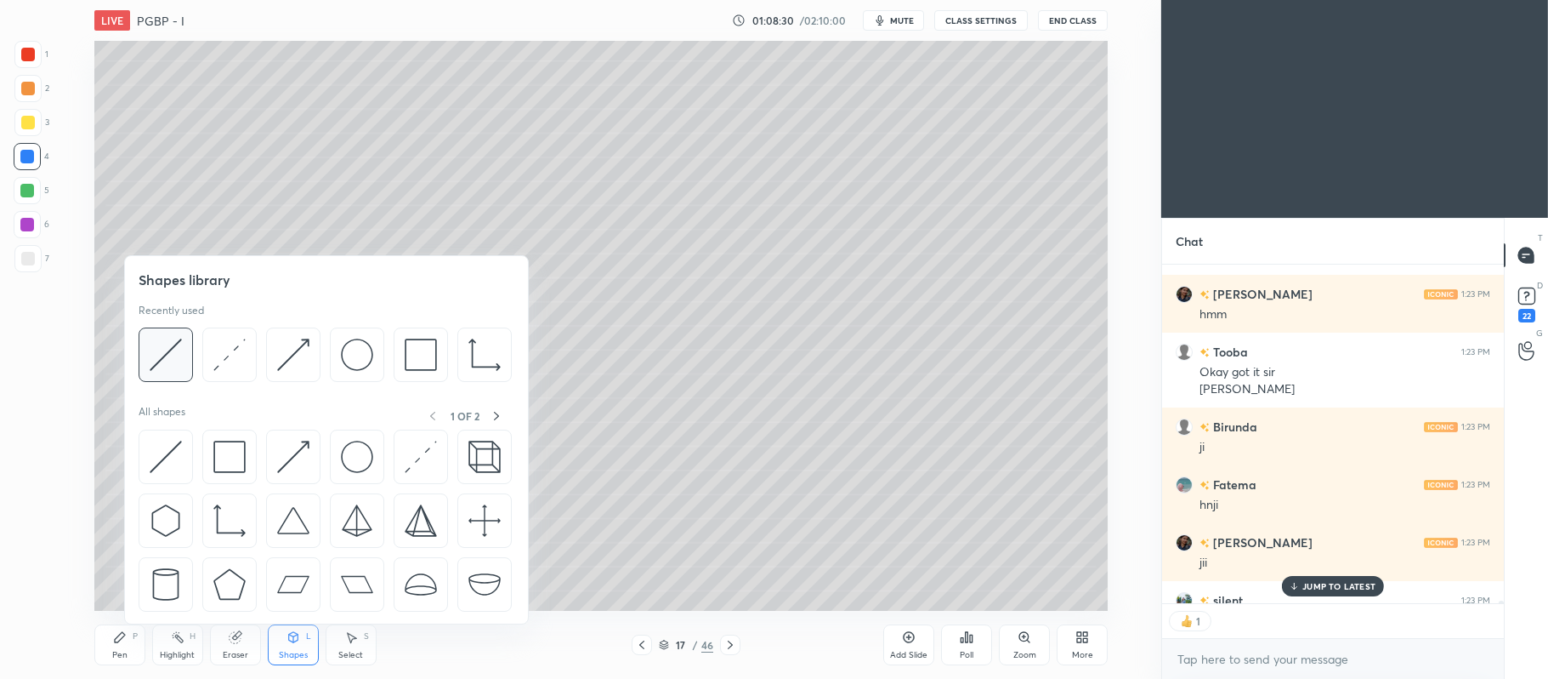
scroll to position [4, 4]
click at [189, 359] on div at bounding box center [166, 354] width 54 height 54
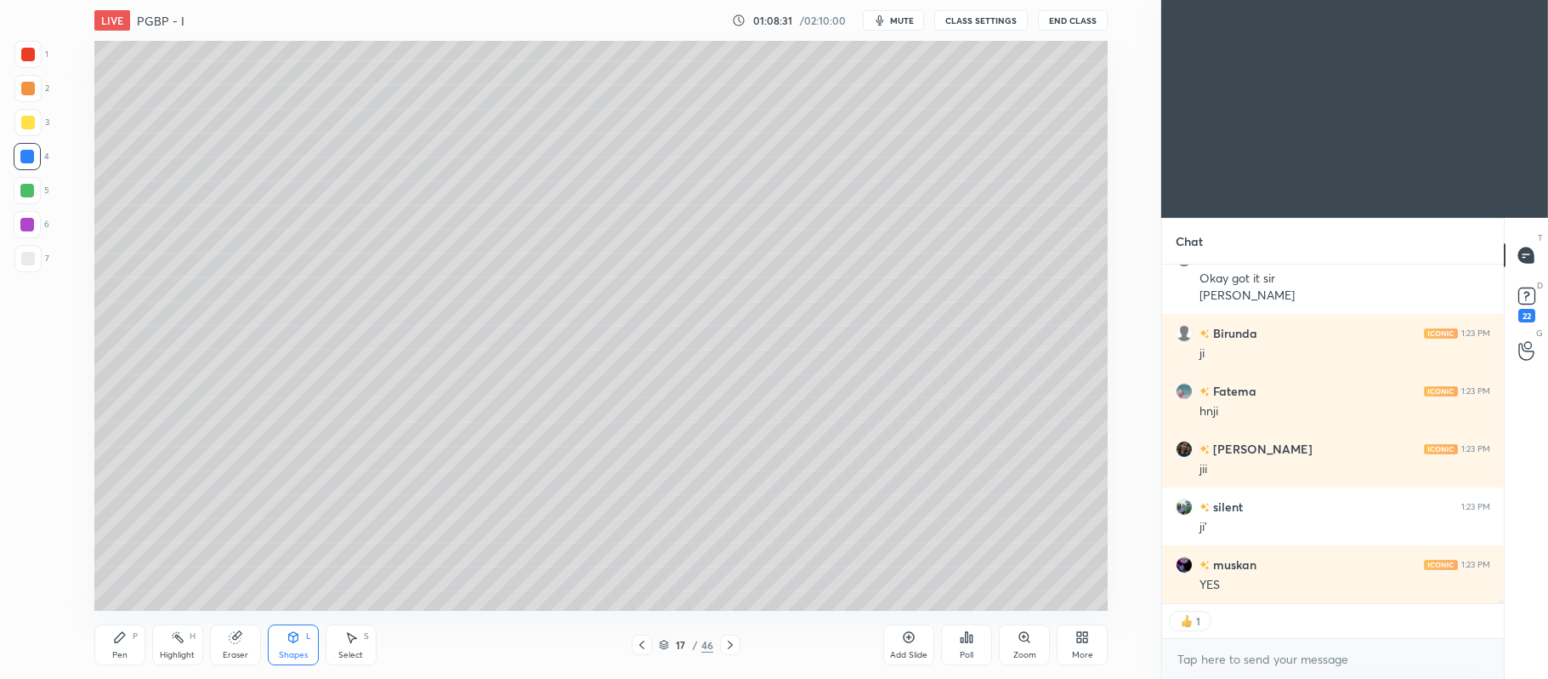
click at [35, 263] on div at bounding box center [27, 258] width 27 height 27
click at [28, 127] on div at bounding box center [28, 123] width 14 height 14
click at [134, 638] on div "P" at bounding box center [135, 636] width 5 height 9
click at [31, 566] on icon at bounding box center [27, 563] width 15 height 12
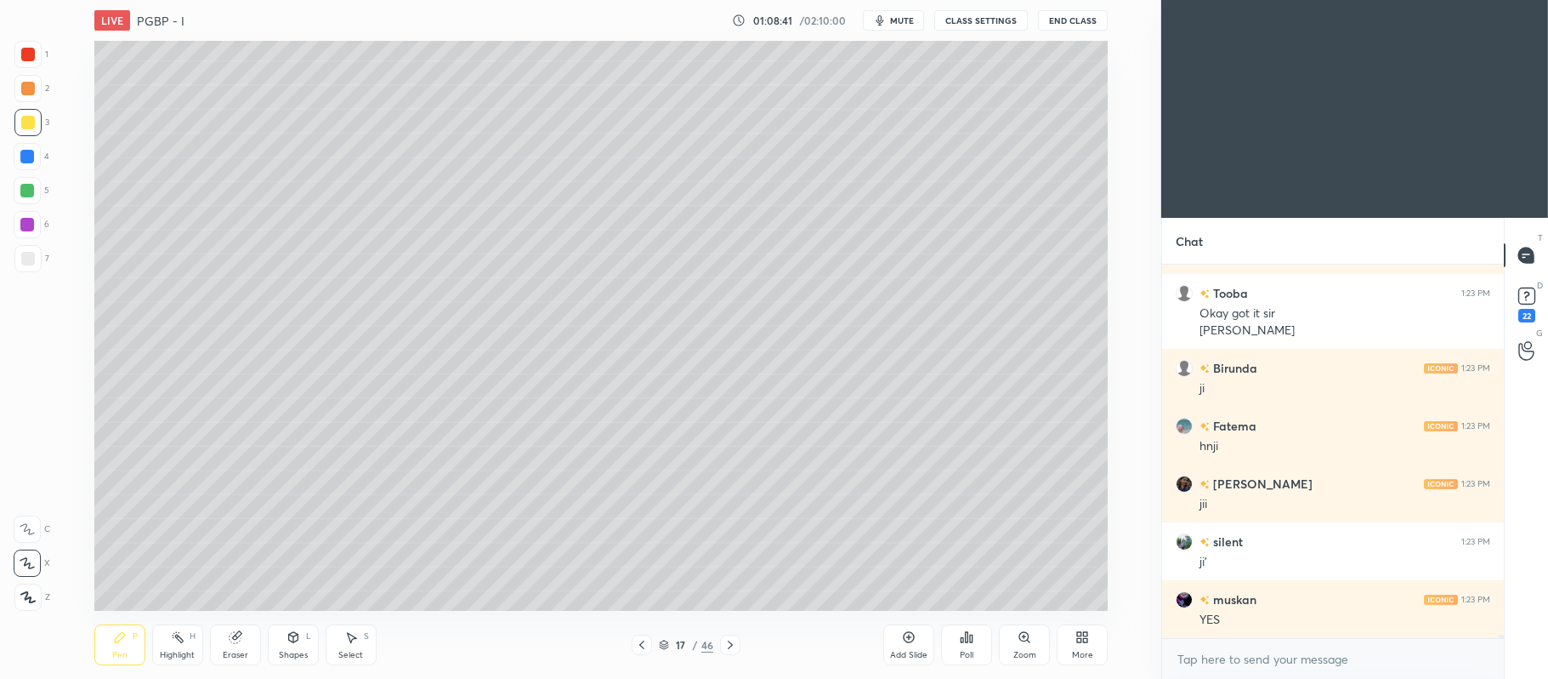
scroll to position [369, 337]
click at [238, 636] on icon at bounding box center [236, 635] width 9 height 9
click at [124, 634] on icon at bounding box center [120, 637] width 10 height 10
click at [45, 226] on div "6" at bounding box center [32, 224] width 36 height 27
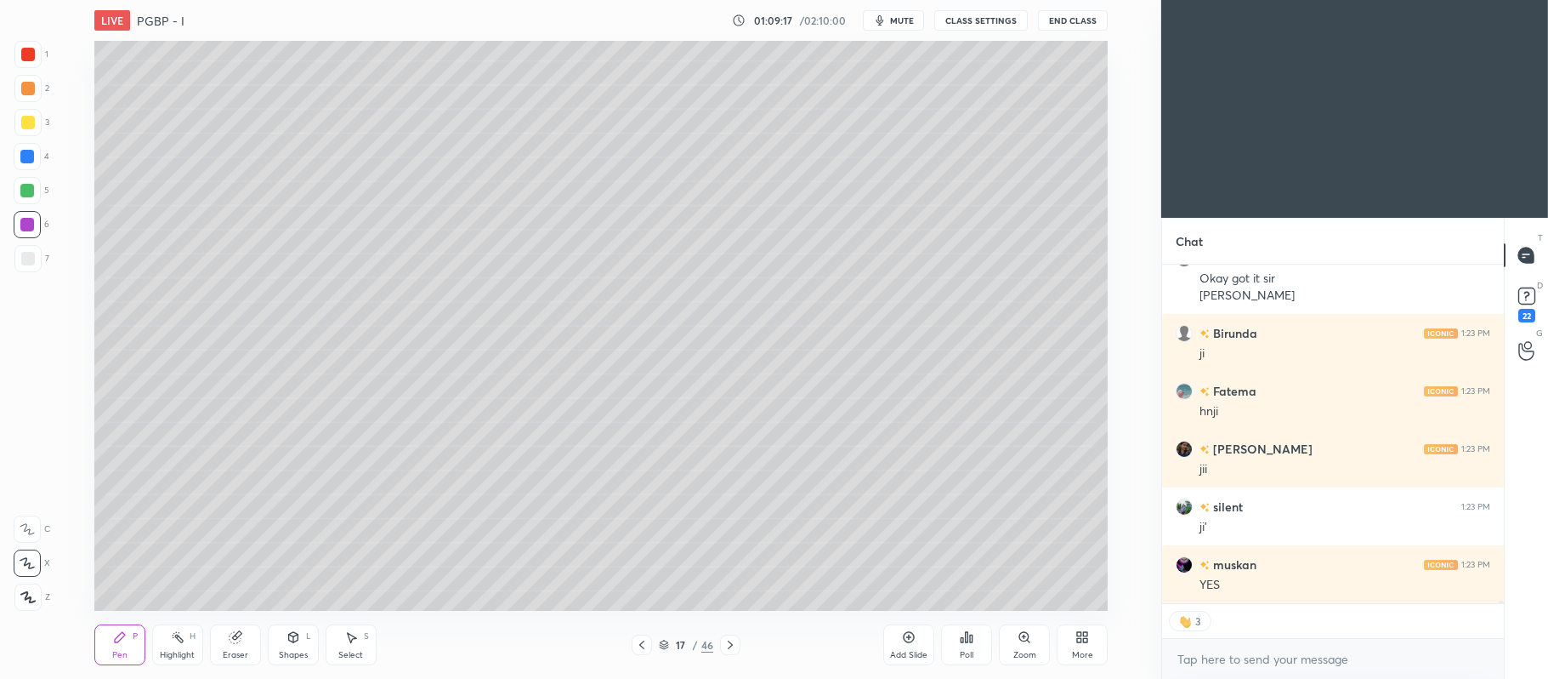
scroll to position [45092, 0]
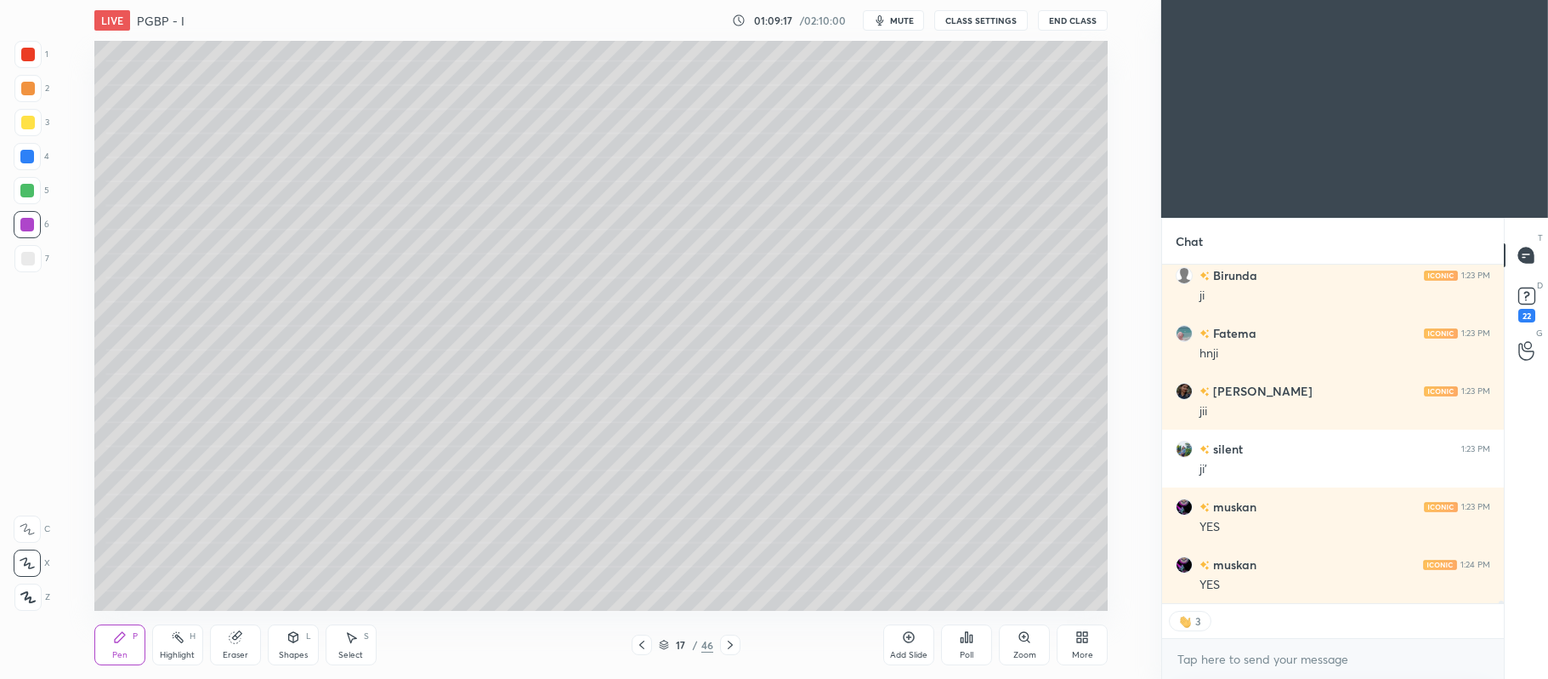
click at [28, 90] on div at bounding box center [28, 89] width 14 height 14
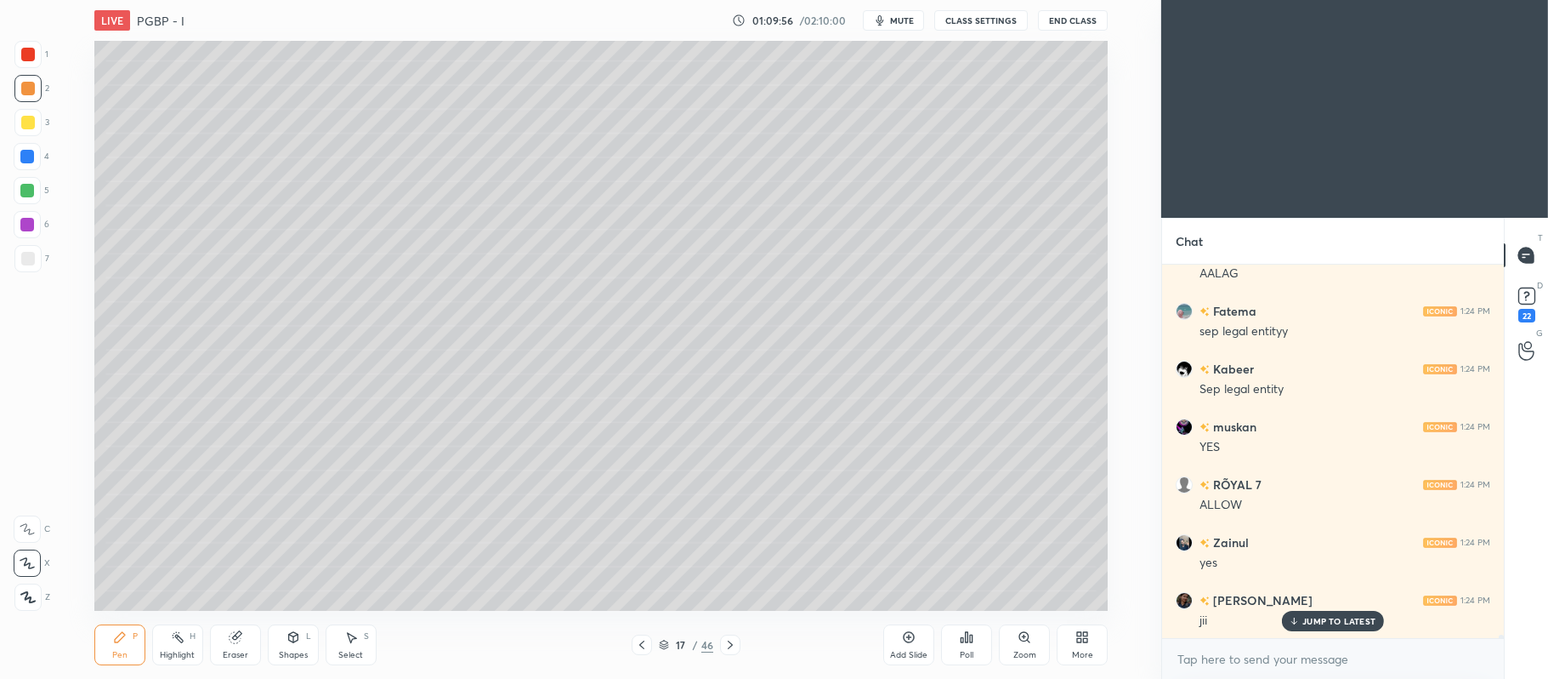
scroll to position [45808, 0]
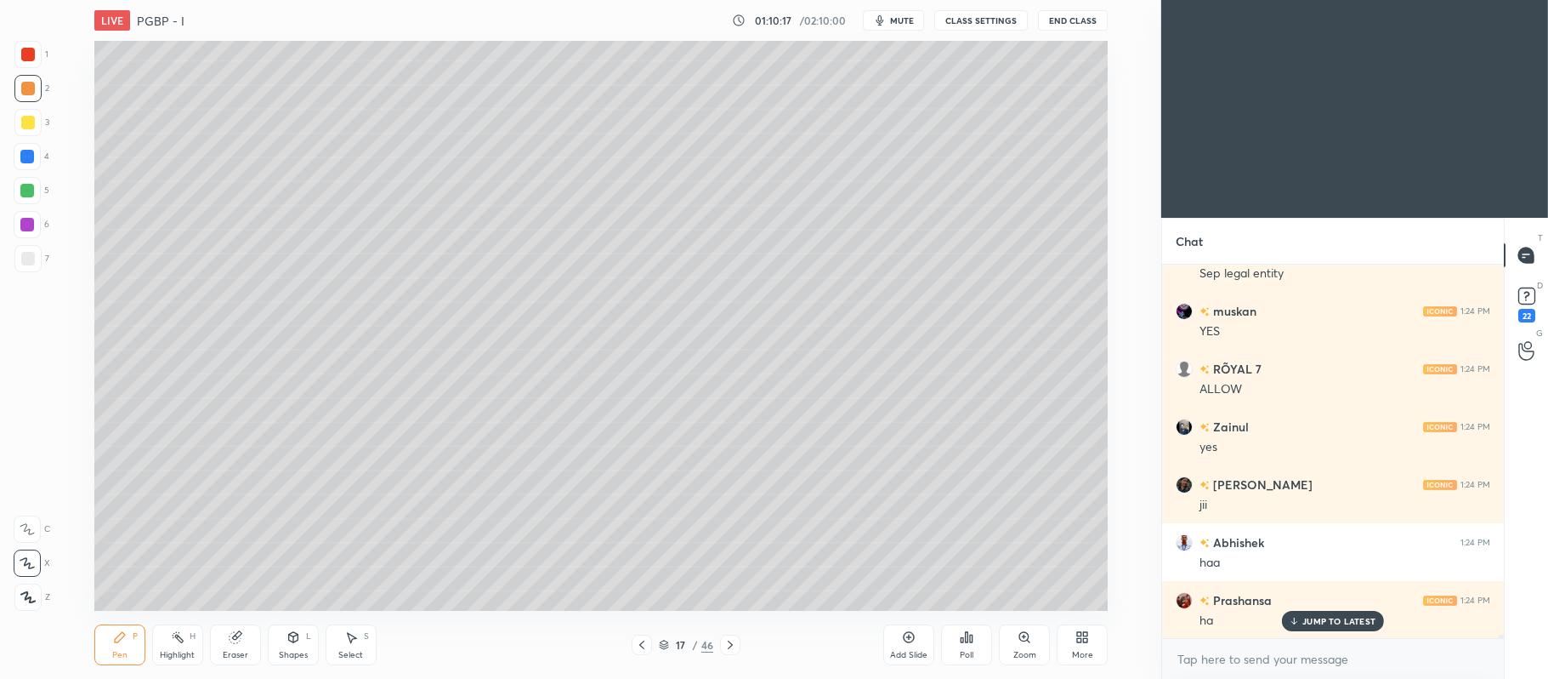
click at [38, 124] on div at bounding box center [27, 122] width 27 height 27
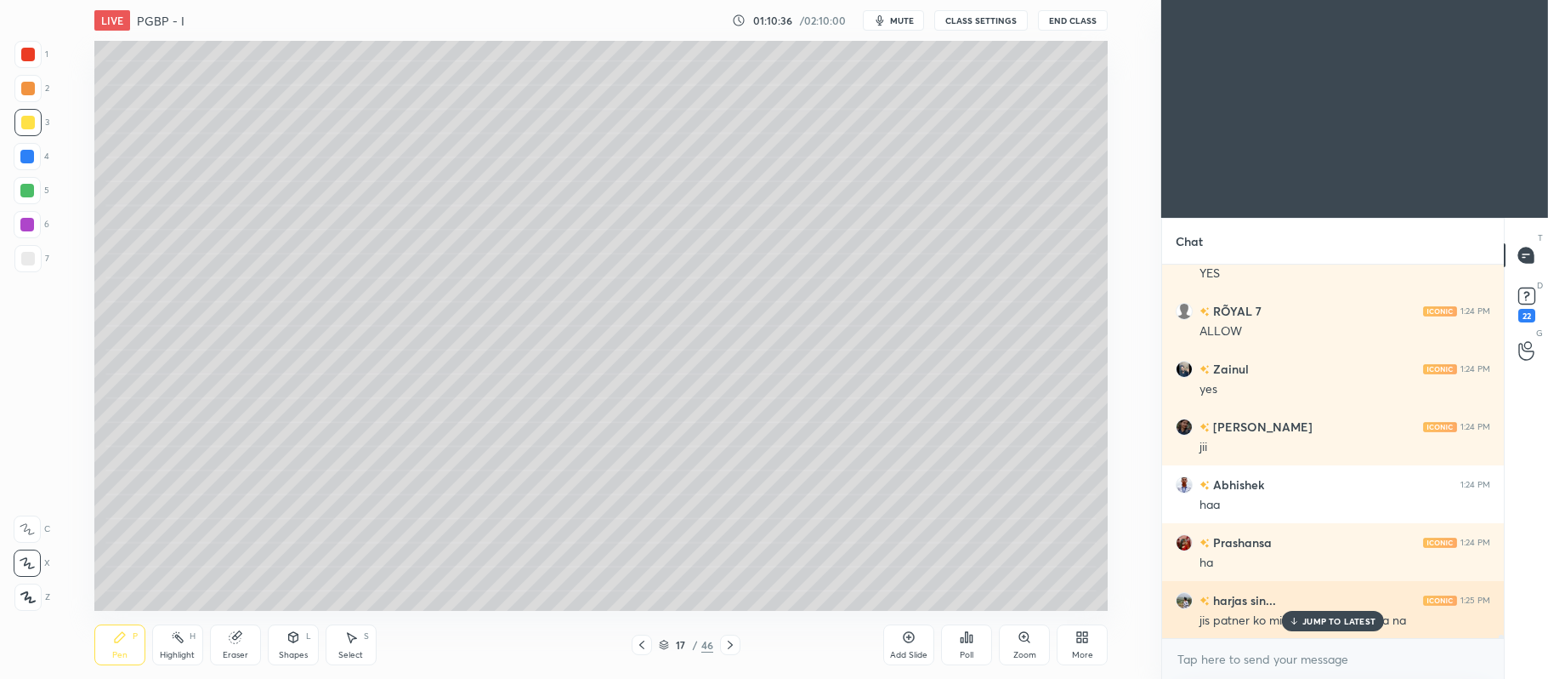
click at [1299, 621] on icon at bounding box center [1294, 621] width 11 height 10
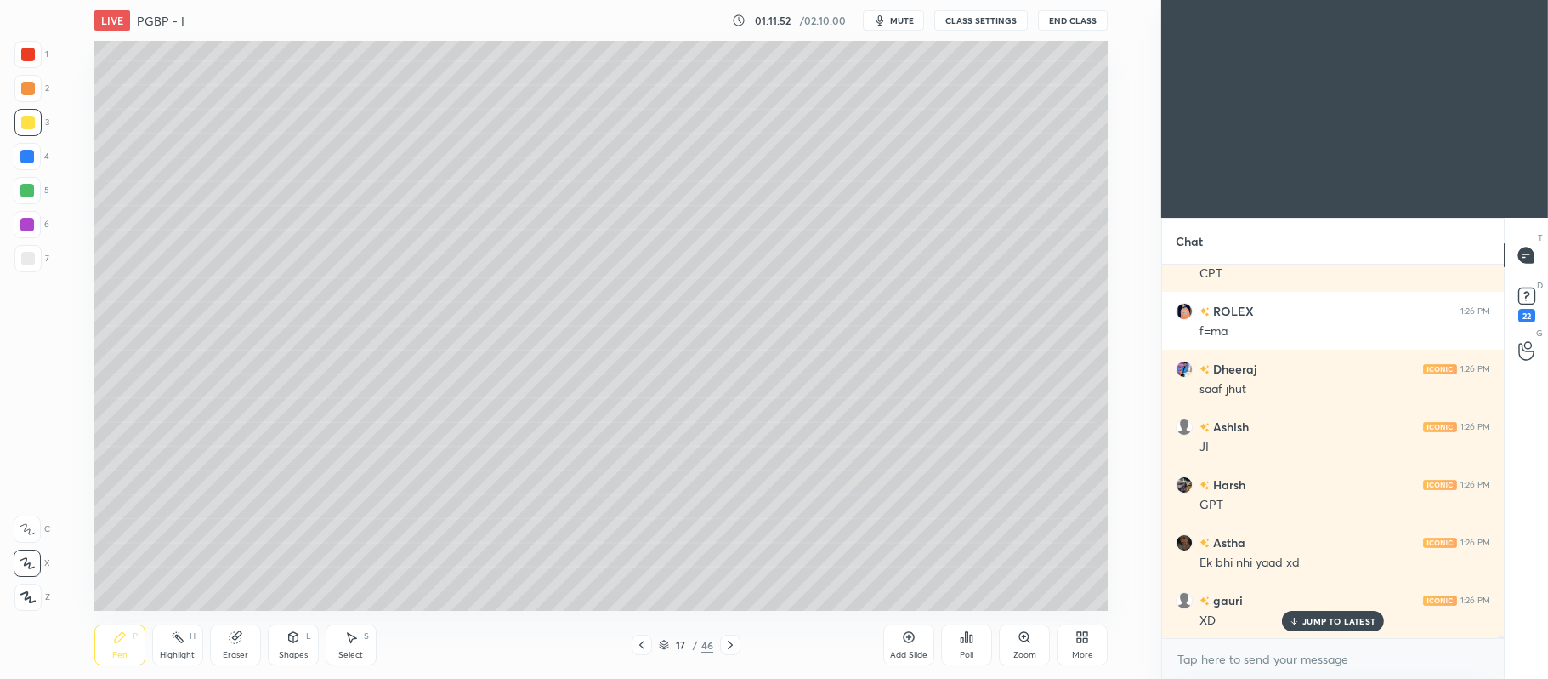
scroll to position [49312, 0]
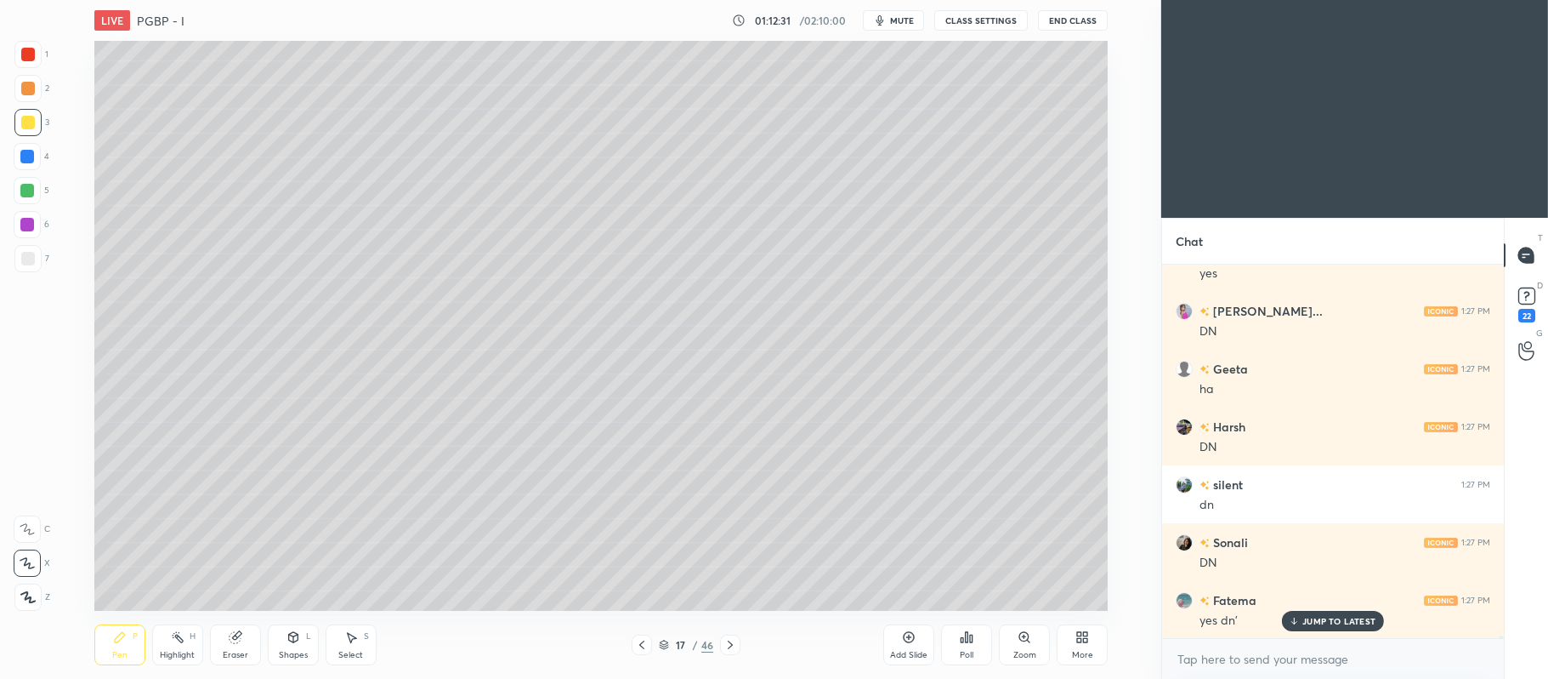
click at [906, 651] on div "Add Slide" at bounding box center [908, 655] width 37 height 9
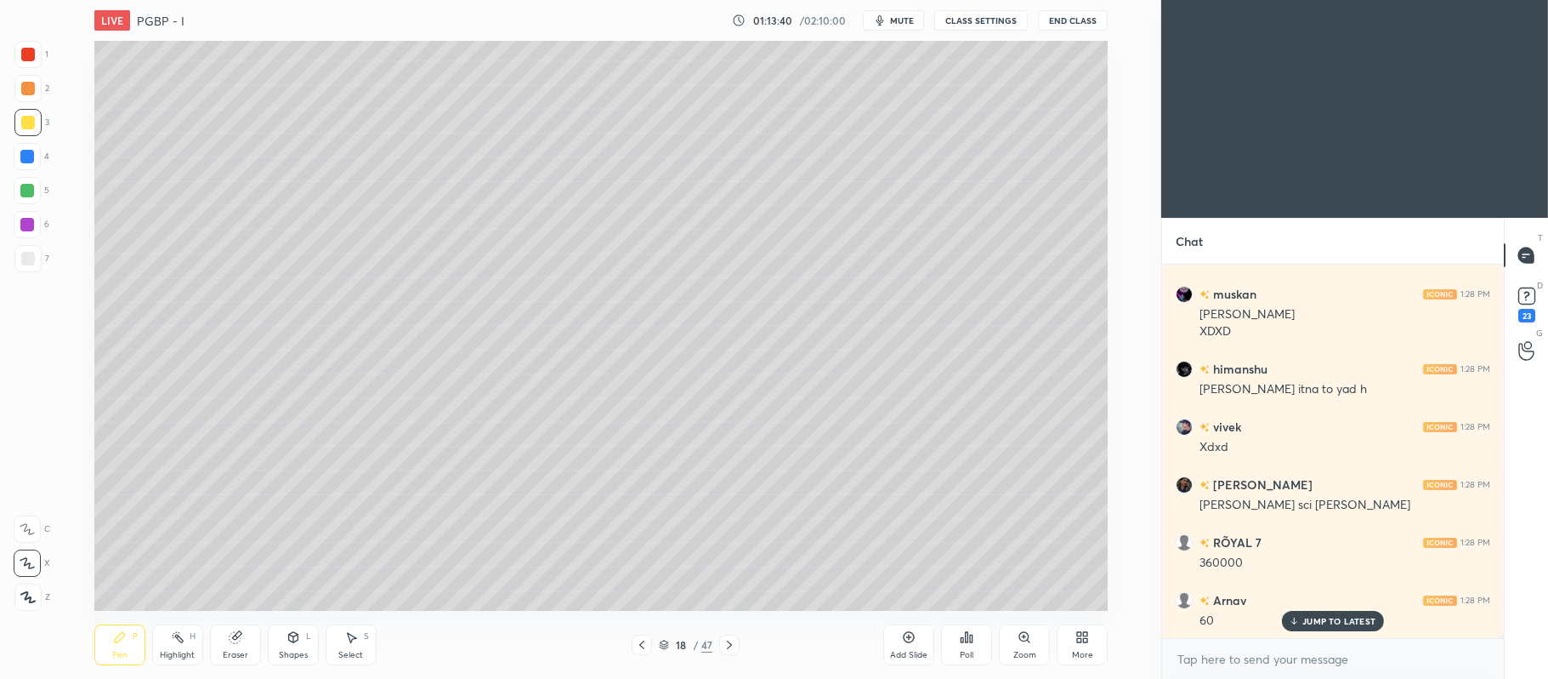
scroll to position [52366, 0]
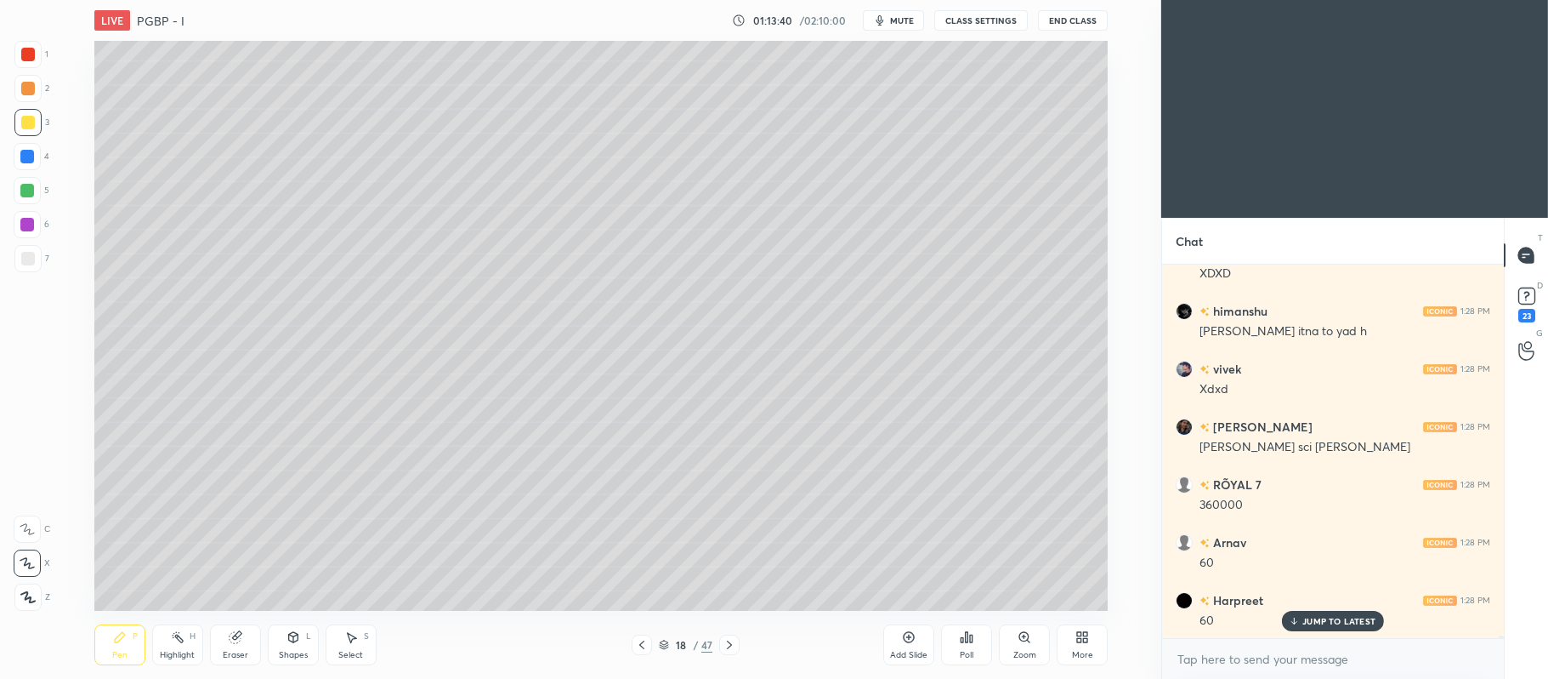
click at [31, 188] on div at bounding box center [27, 191] width 14 height 14
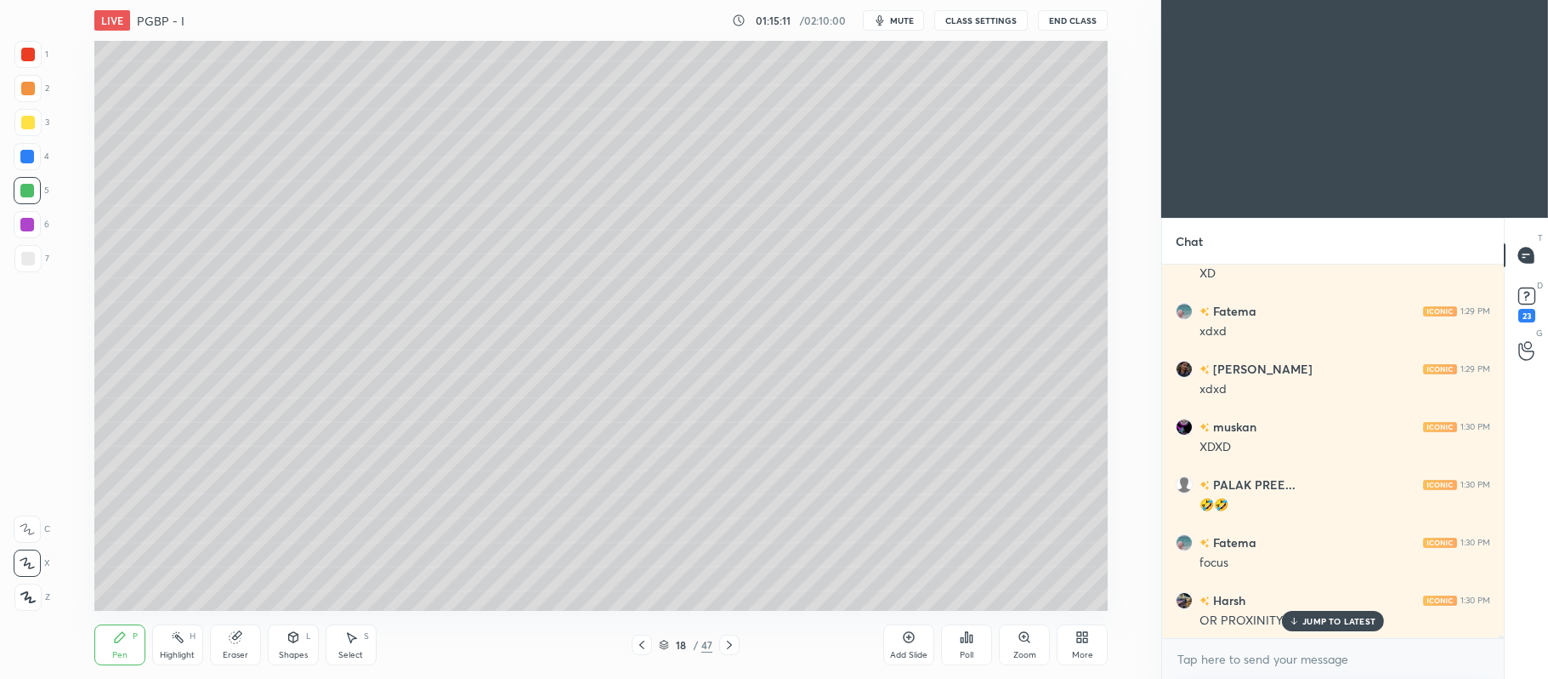
scroll to position [53539, 0]
click at [730, 637] on div at bounding box center [729, 644] width 20 height 20
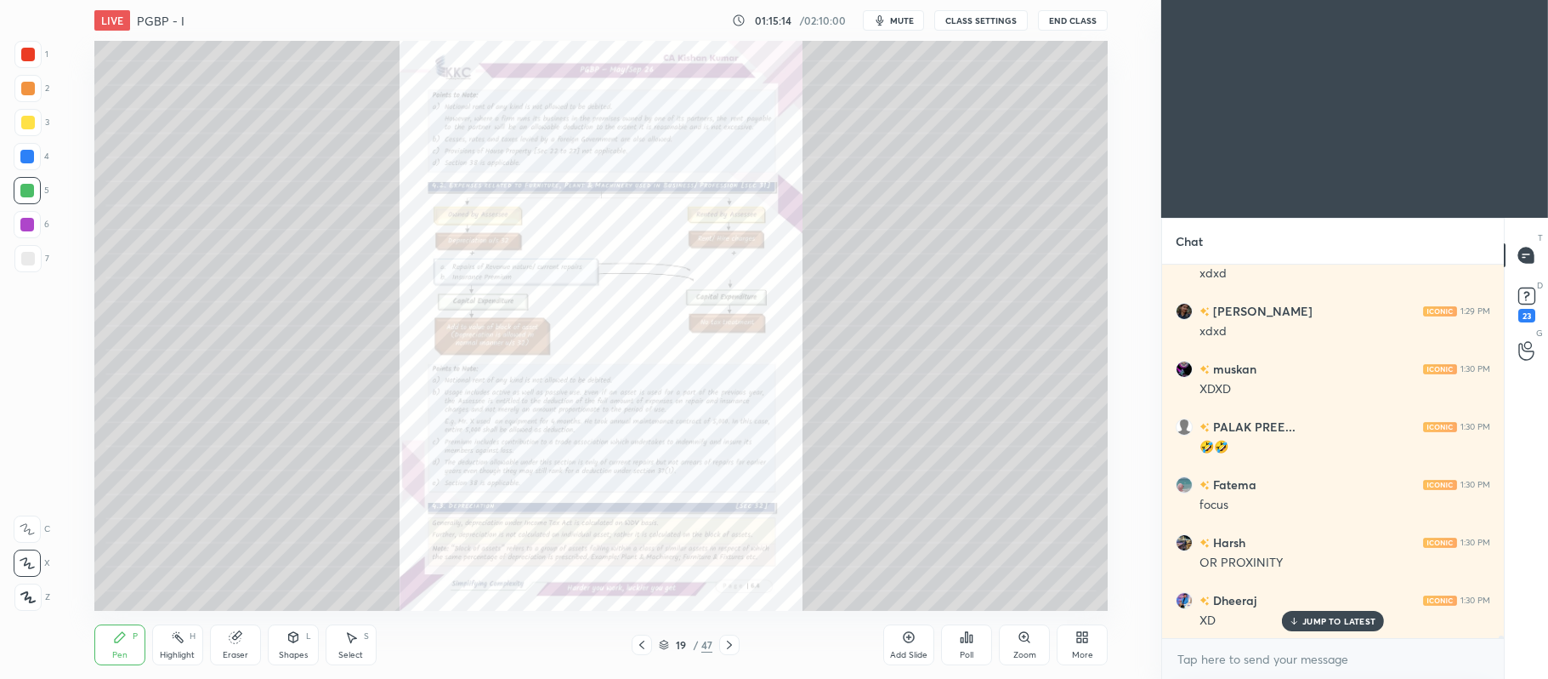
click at [1015, 647] on div "Zoom" at bounding box center [1024, 644] width 51 height 41
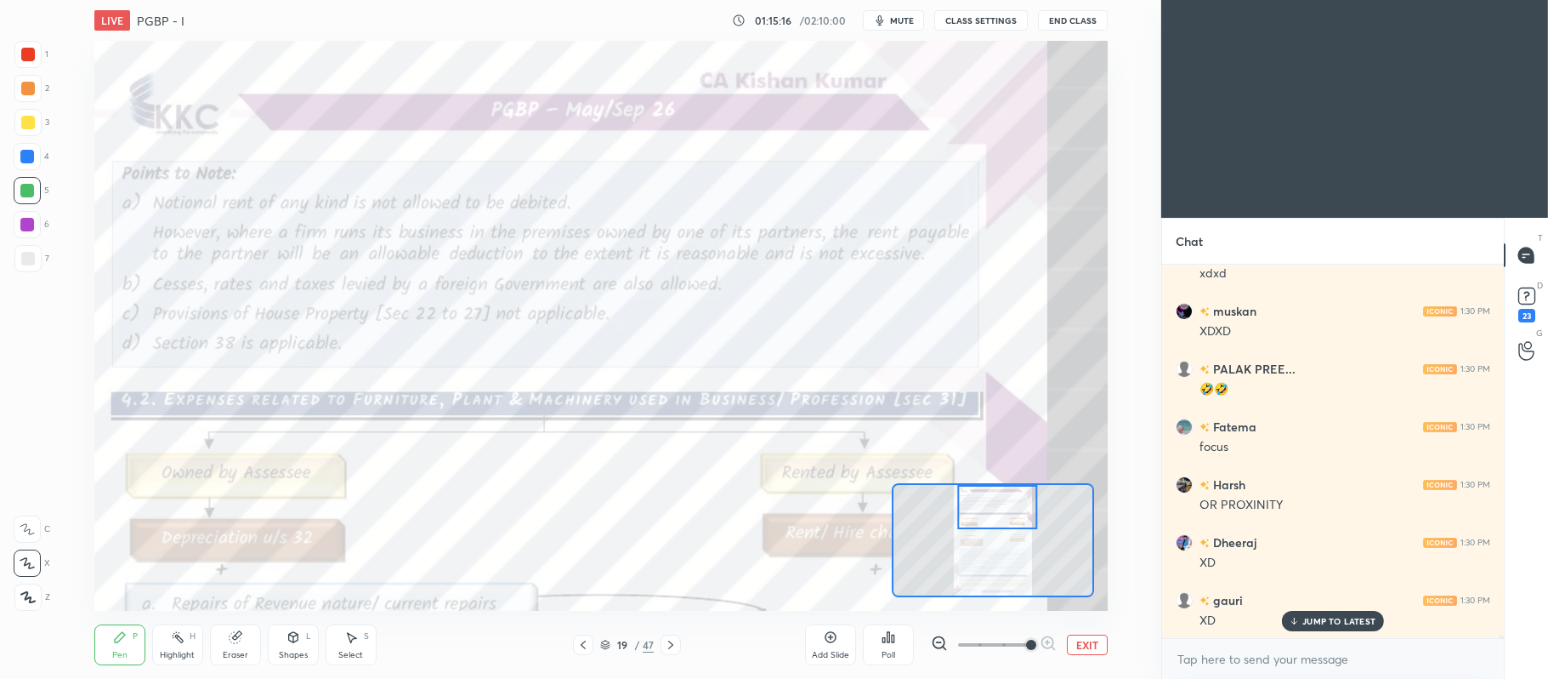
scroll to position [53655, 0]
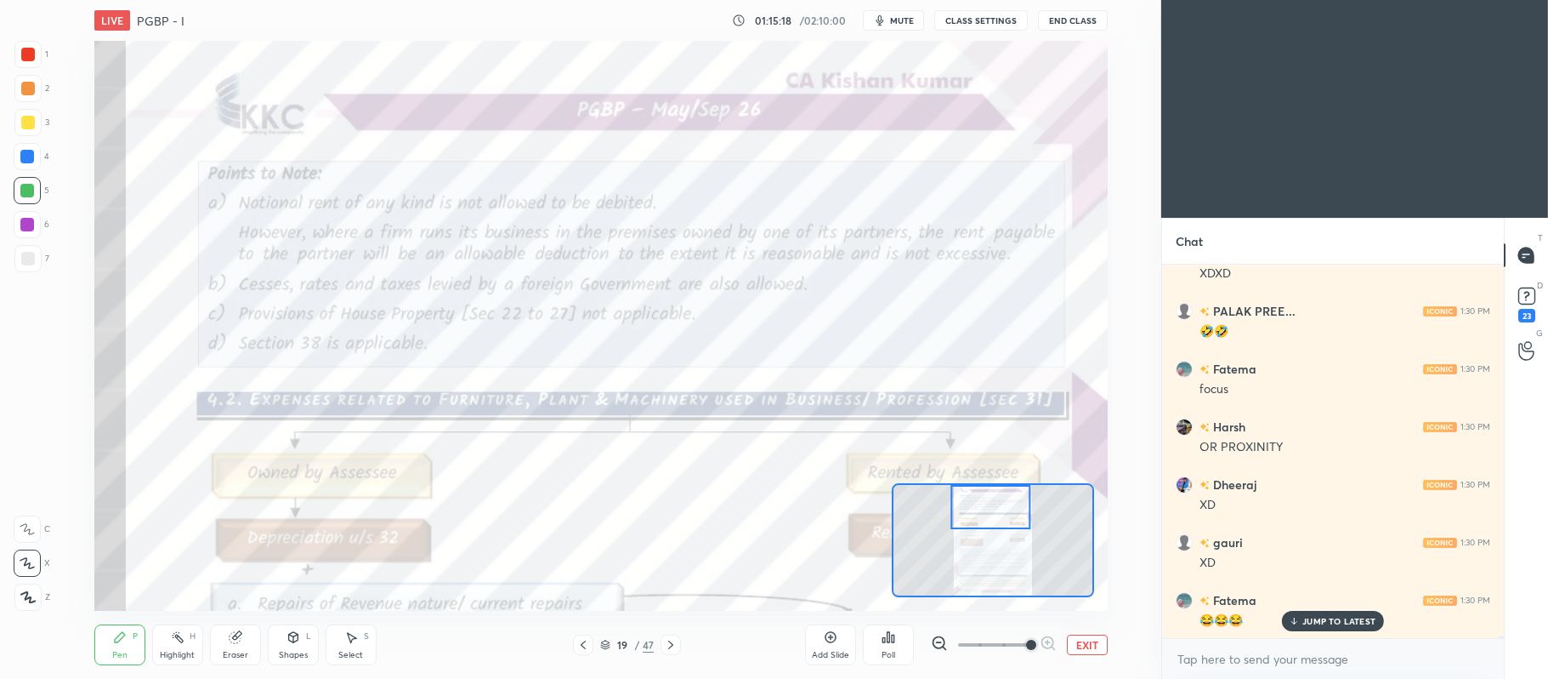
click at [35, 52] on div at bounding box center [27, 54] width 27 height 27
click at [20, 535] on icon at bounding box center [27, 529] width 15 height 12
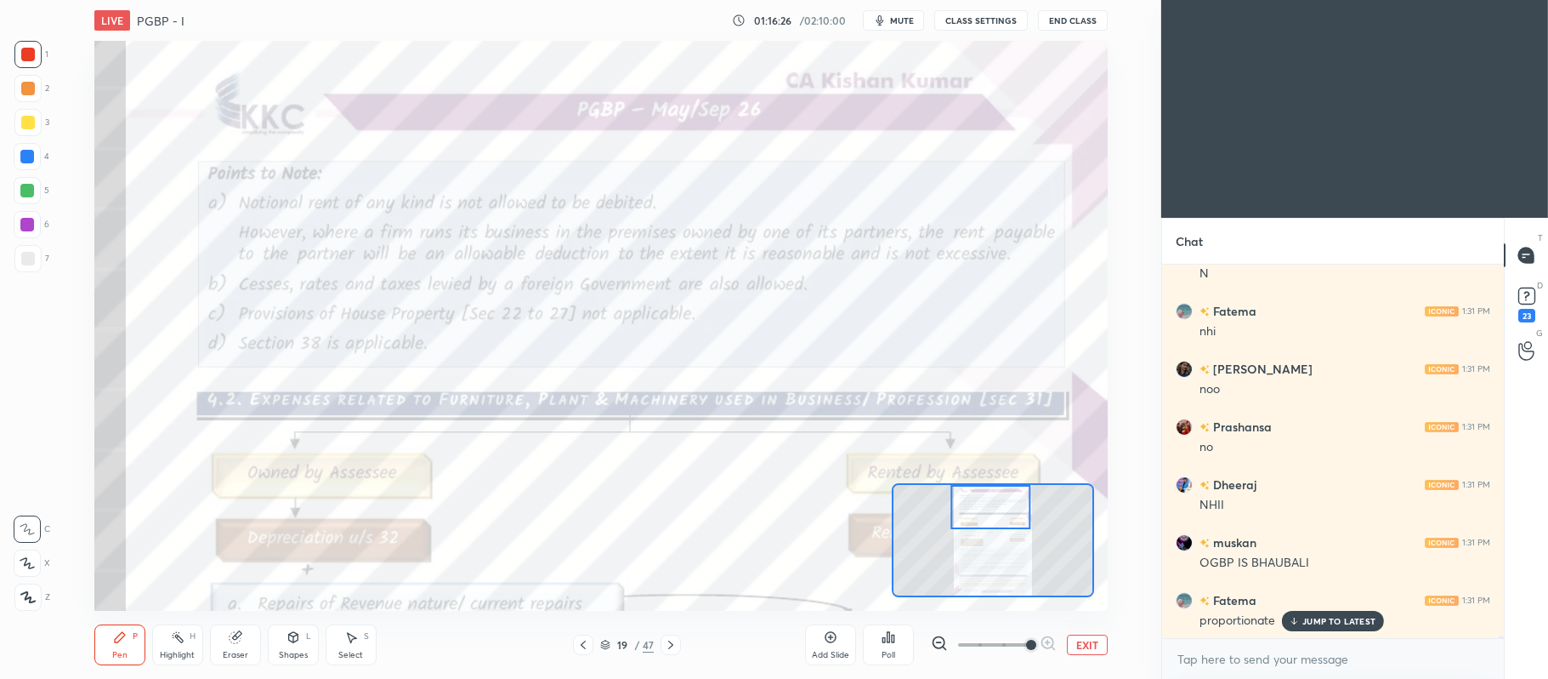
click at [588, 644] on icon at bounding box center [584, 645] width 14 height 14
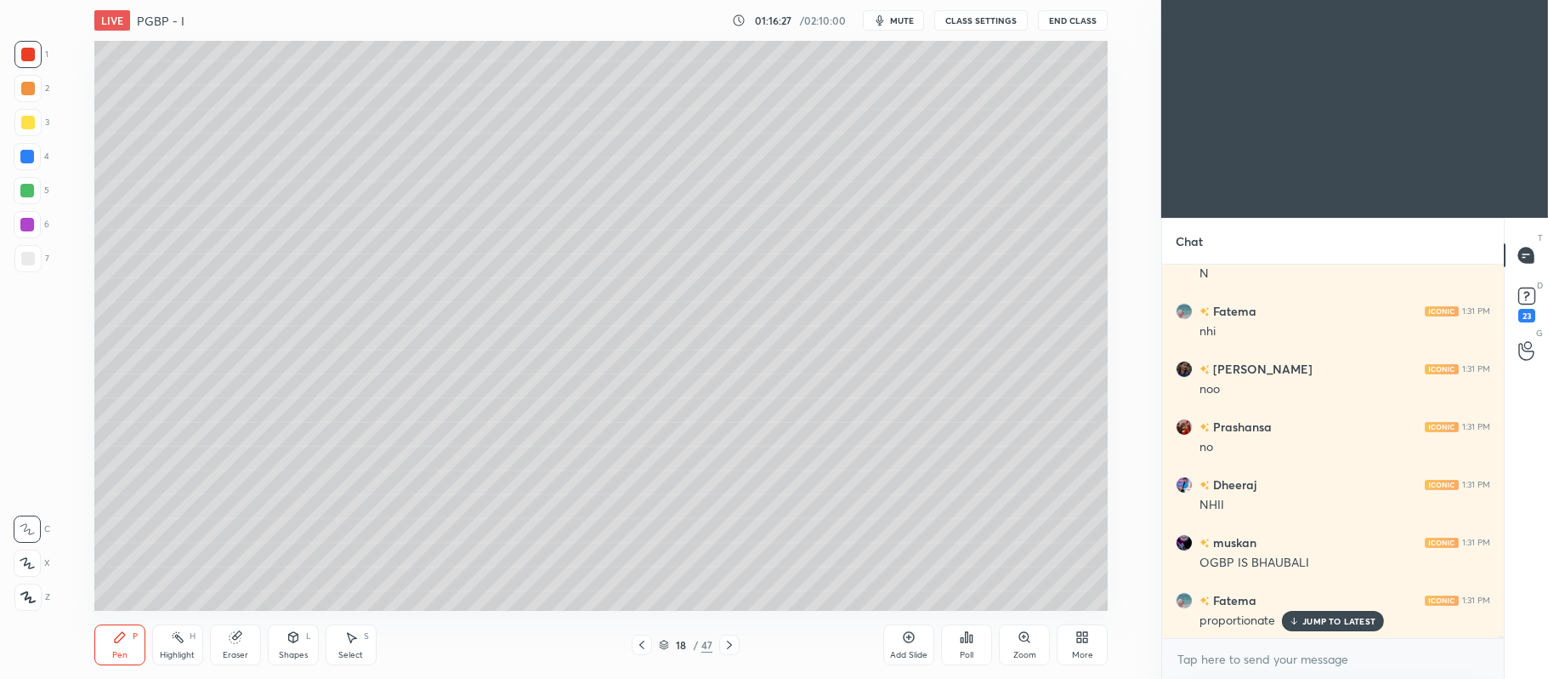
click at [645, 644] on icon at bounding box center [642, 645] width 14 height 14
click at [644, 641] on icon at bounding box center [641, 644] width 5 height 9
click at [647, 644] on icon at bounding box center [642, 645] width 14 height 14
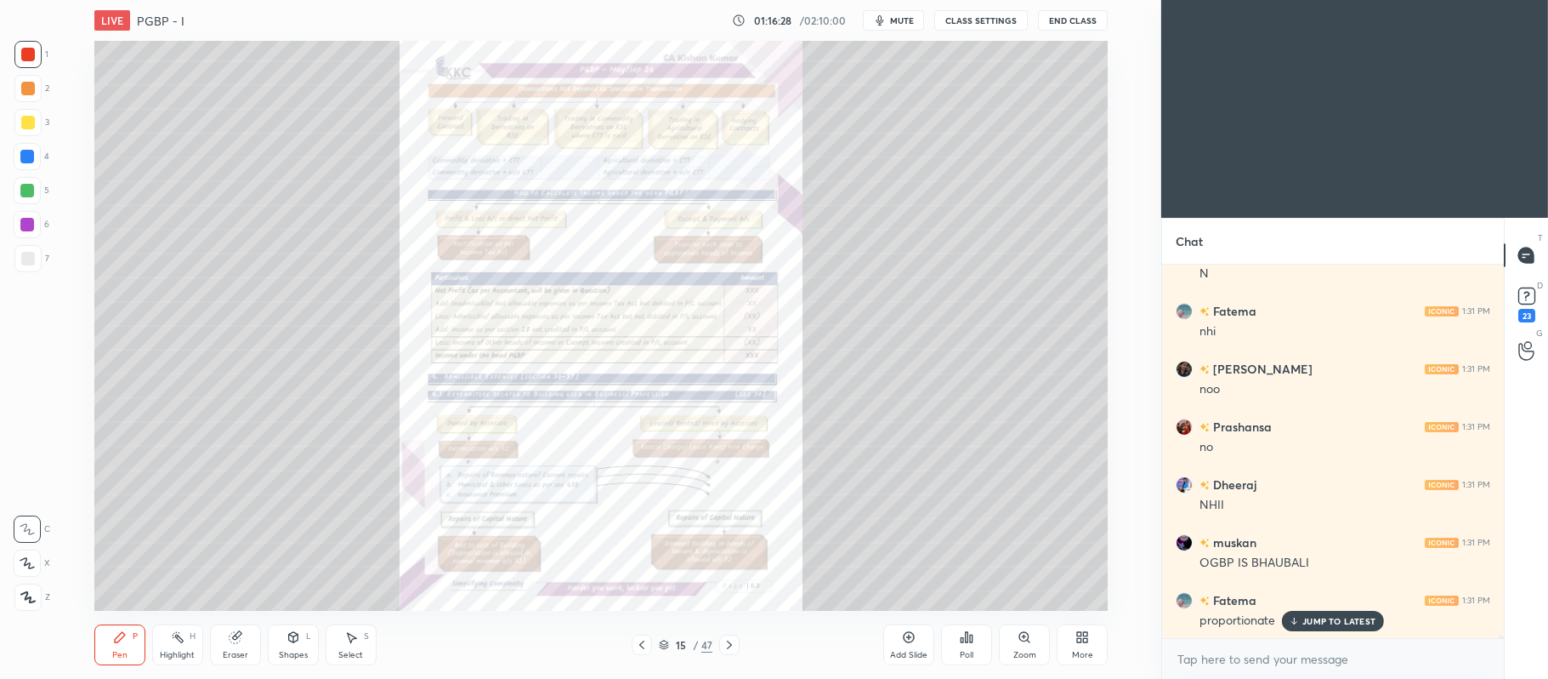
scroll to position [54465, 0]
click at [1020, 637] on icon at bounding box center [1024, 636] width 9 height 9
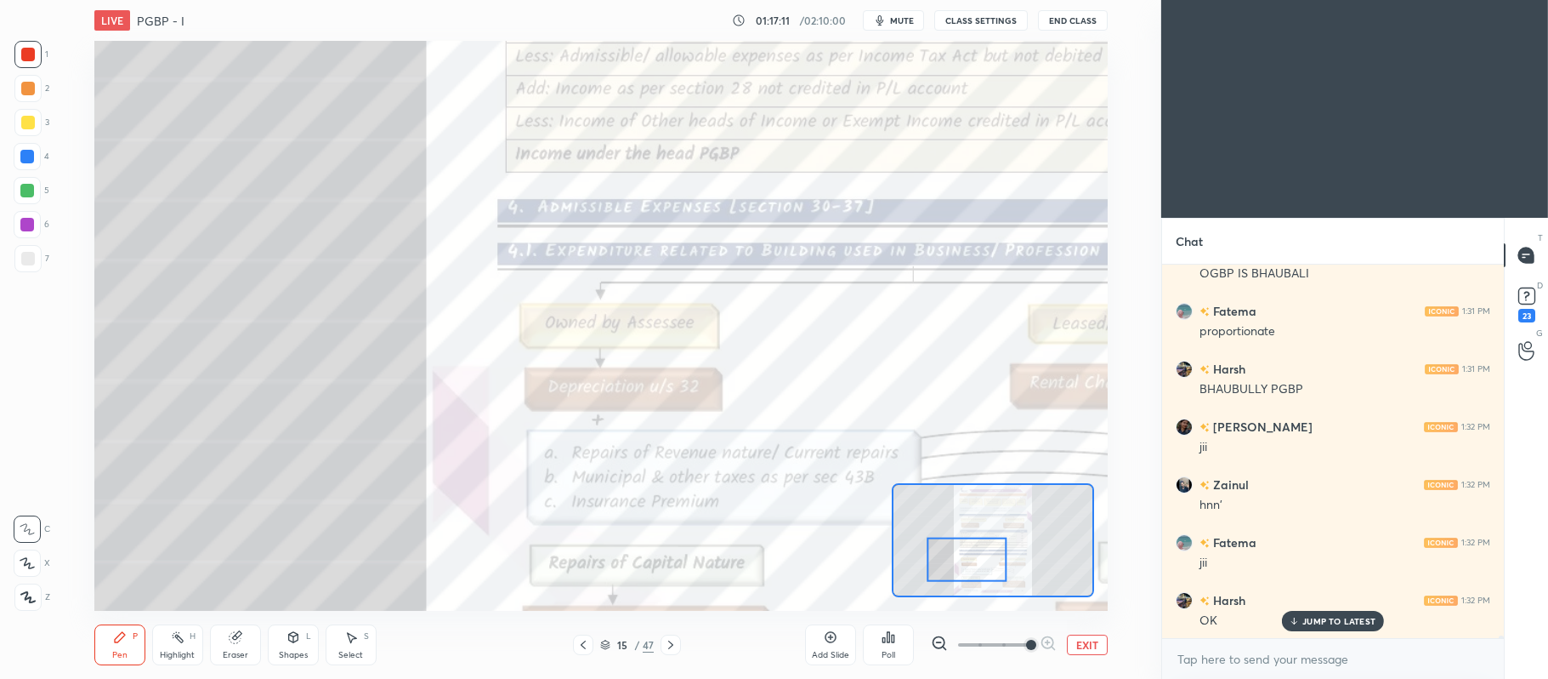
scroll to position [54754, 0]
click at [1093, 643] on button "EXIT" at bounding box center [1087, 644] width 41 height 20
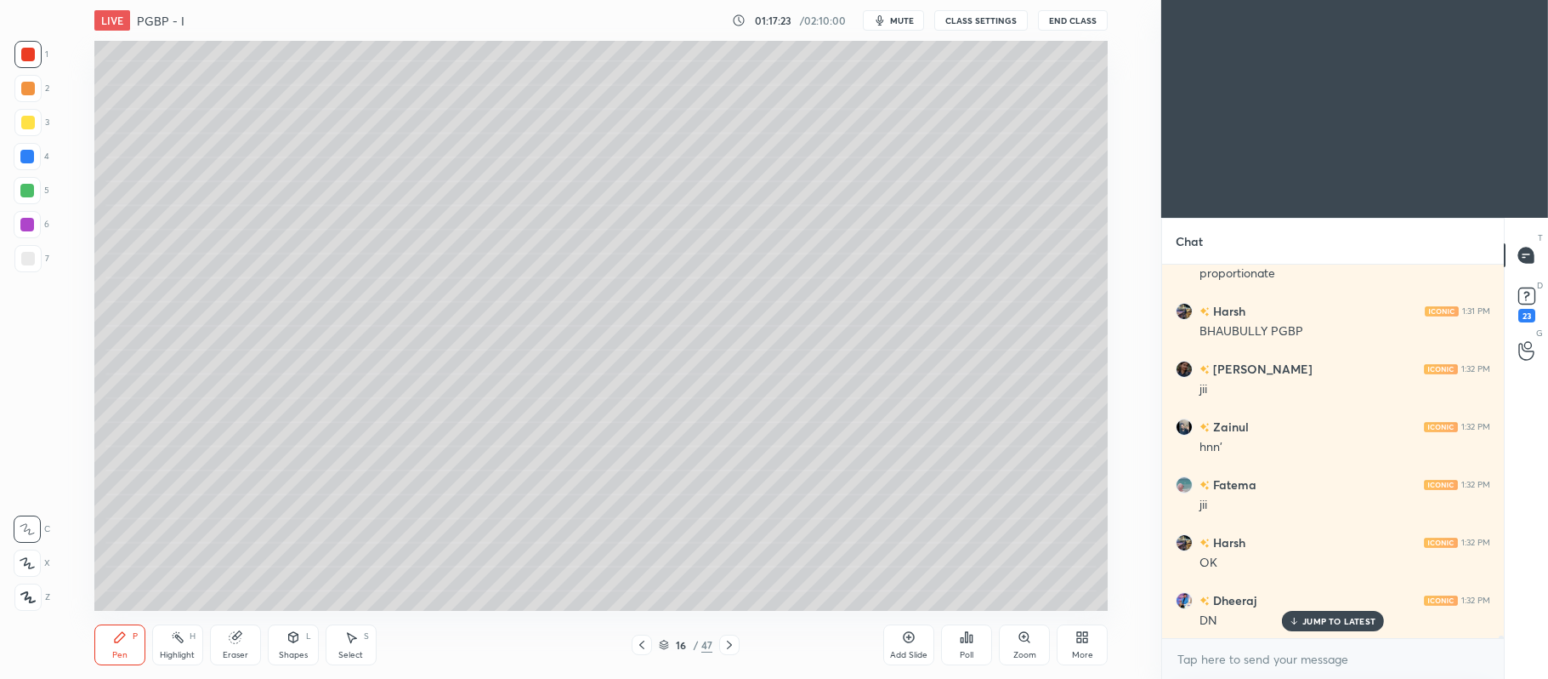
scroll to position [54812, 0]
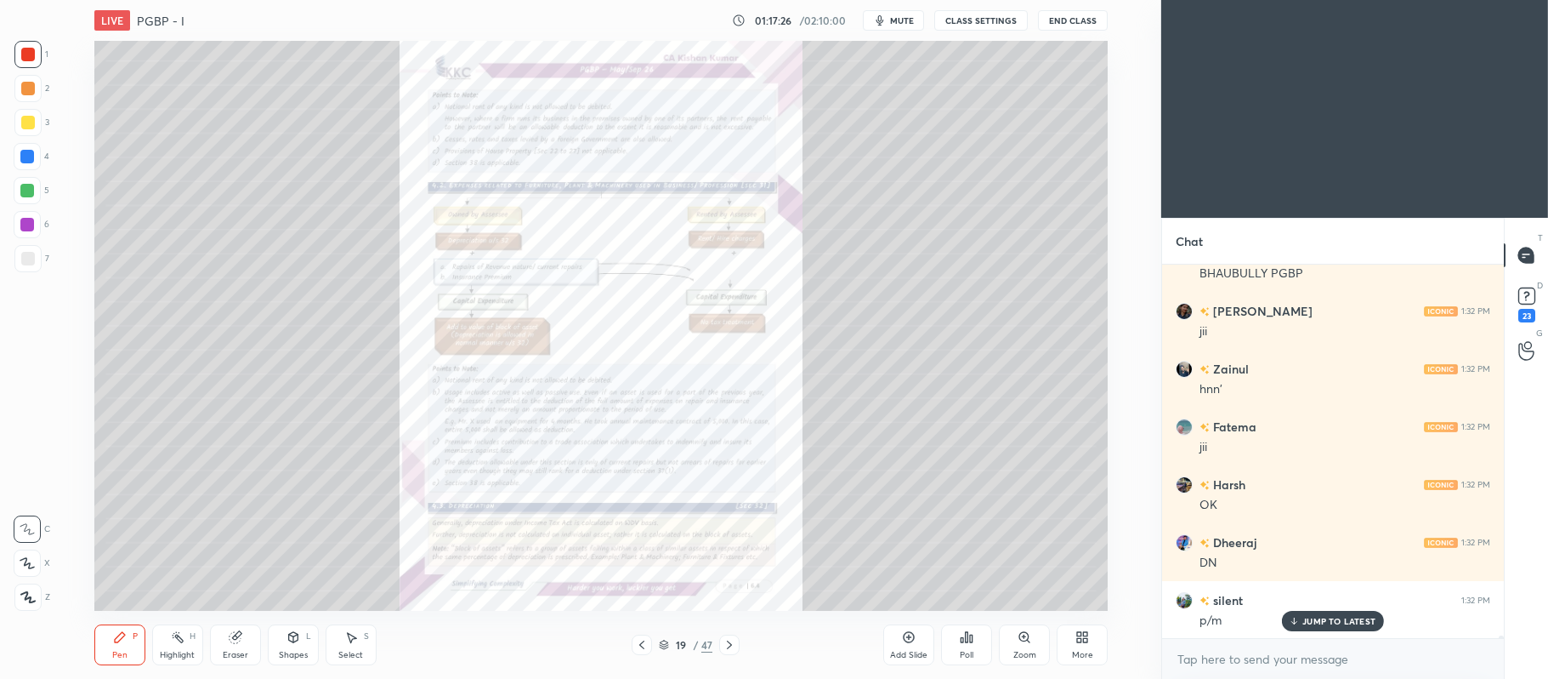
click at [1014, 654] on div "Zoom" at bounding box center [1025, 655] width 23 height 9
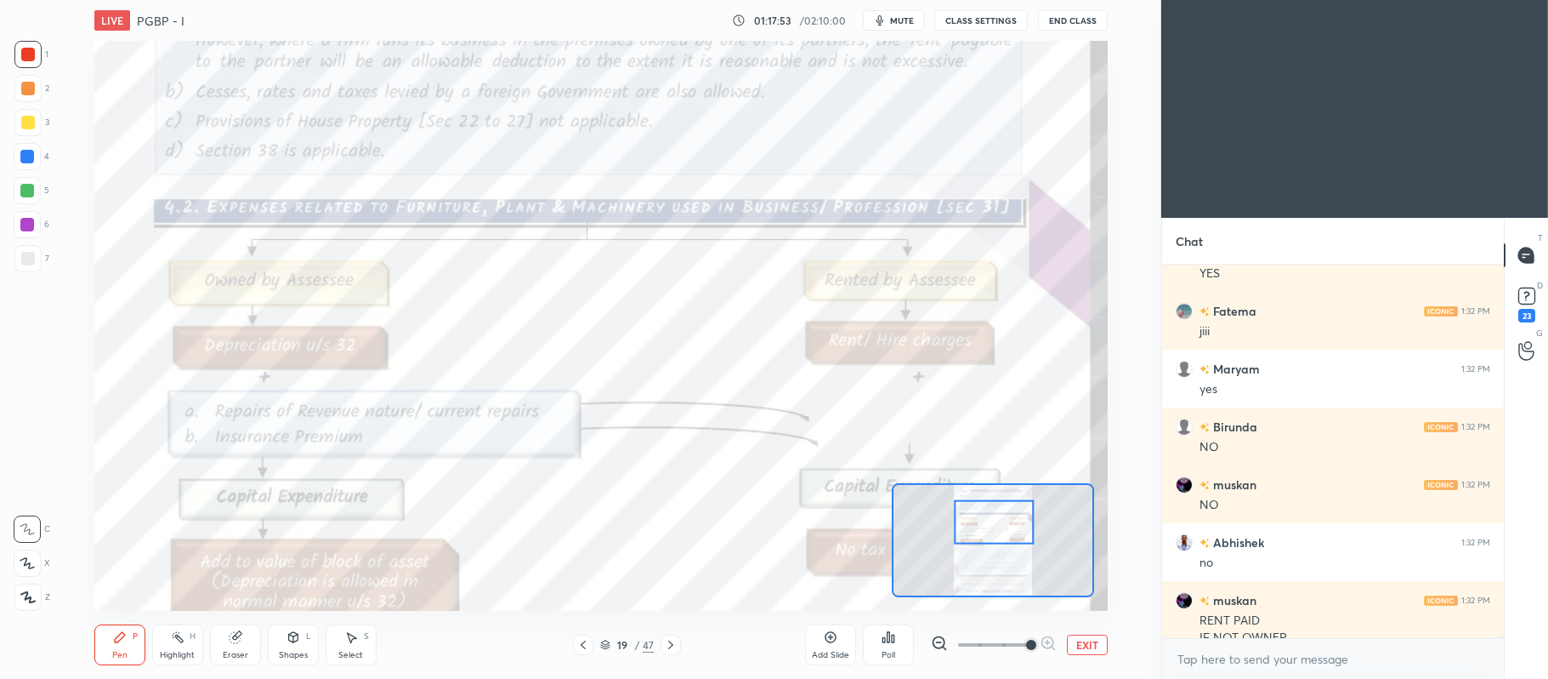
scroll to position [55233, 0]
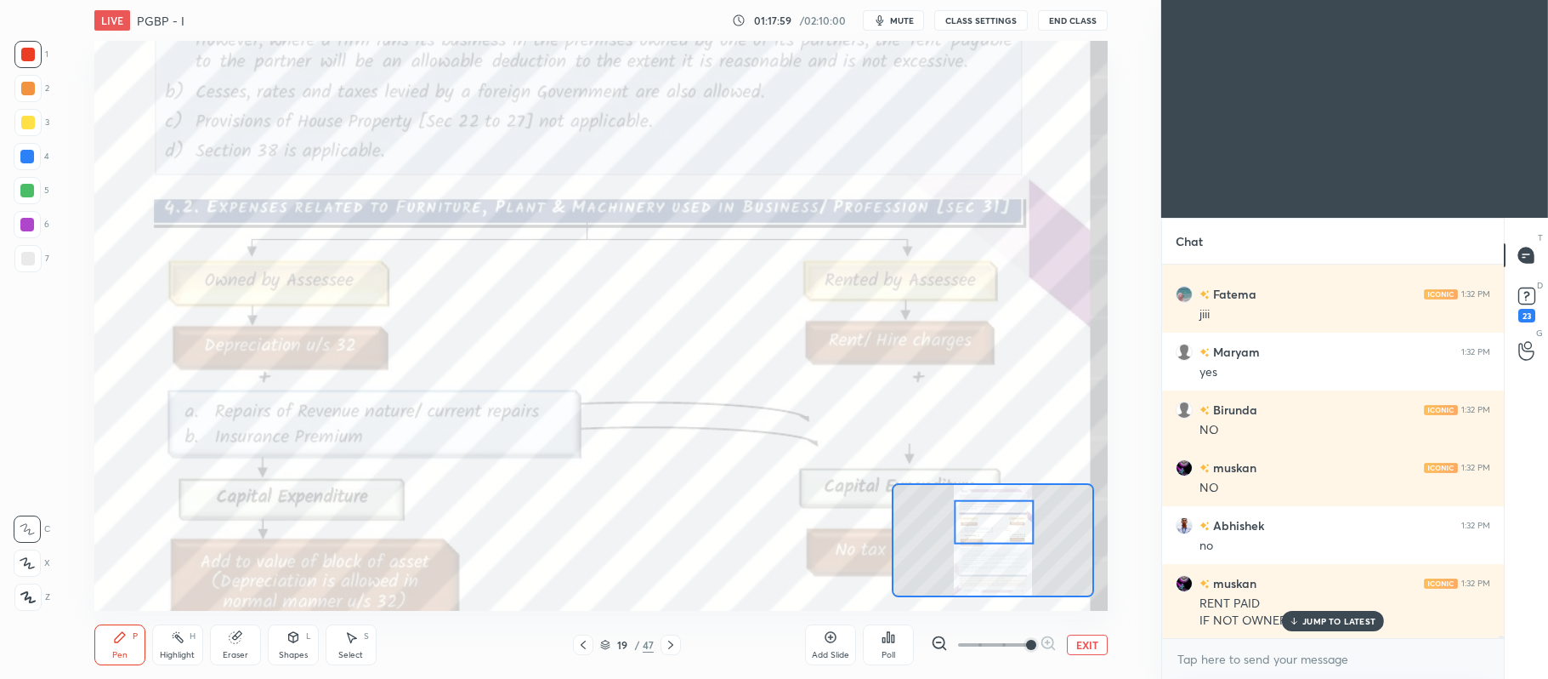
click at [1327, 627] on div "JUMP TO LATEST" at bounding box center [1333, 621] width 102 height 20
click at [1096, 644] on button "EXIT" at bounding box center [1087, 644] width 41 height 20
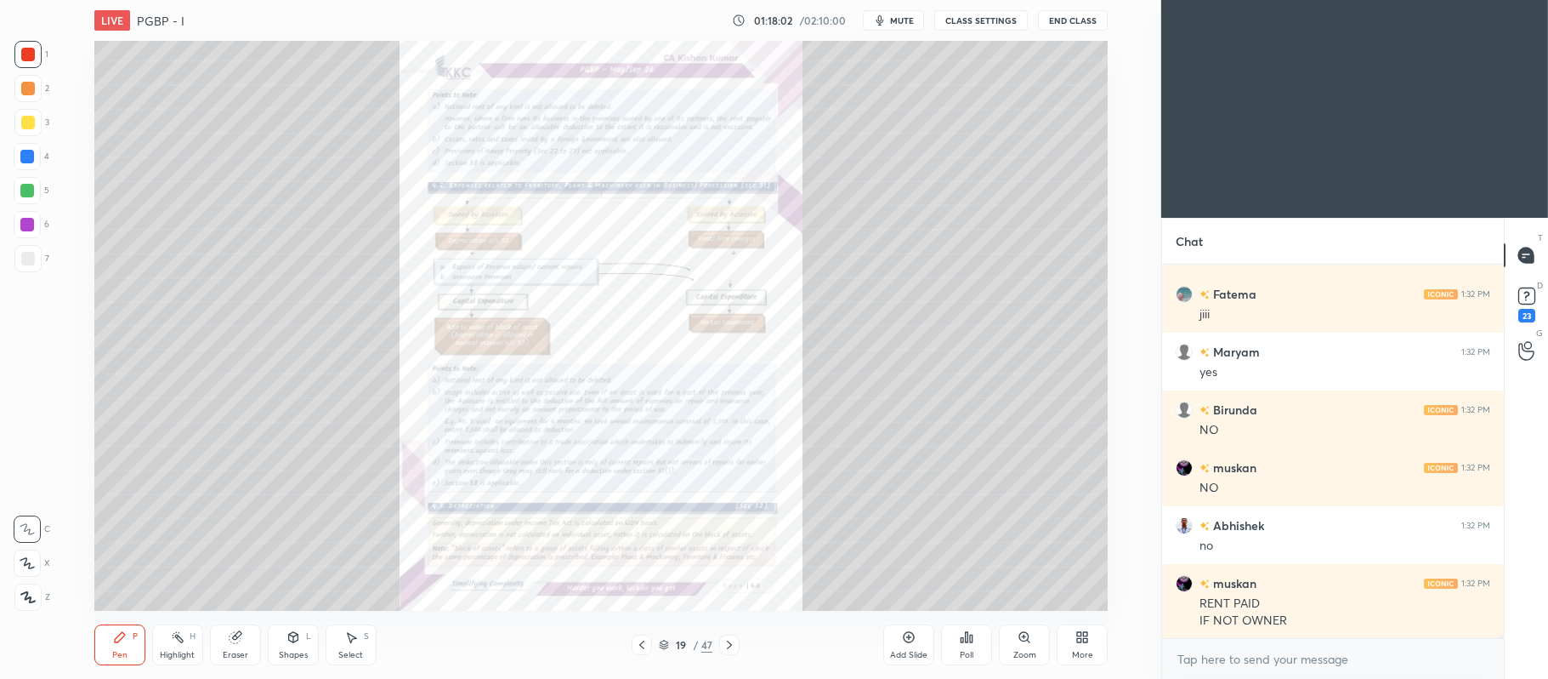
click at [646, 639] on icon at bounding box center [642, 645] width 14 height 14
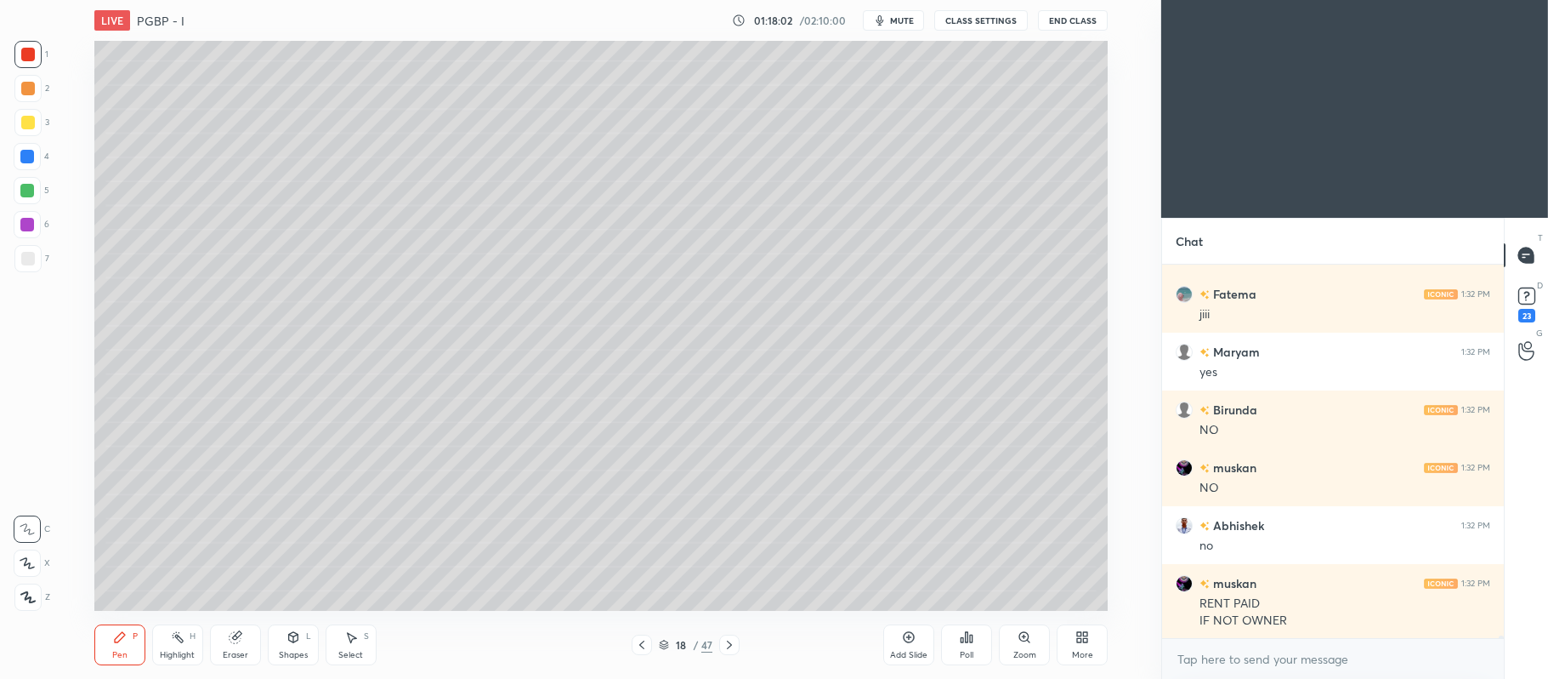
click at [902, 643] on icon at bounding box center [909, 637] width 14 height 14
click at [730, 648] on icon at bounding box center [731, 645] width 14 height 14
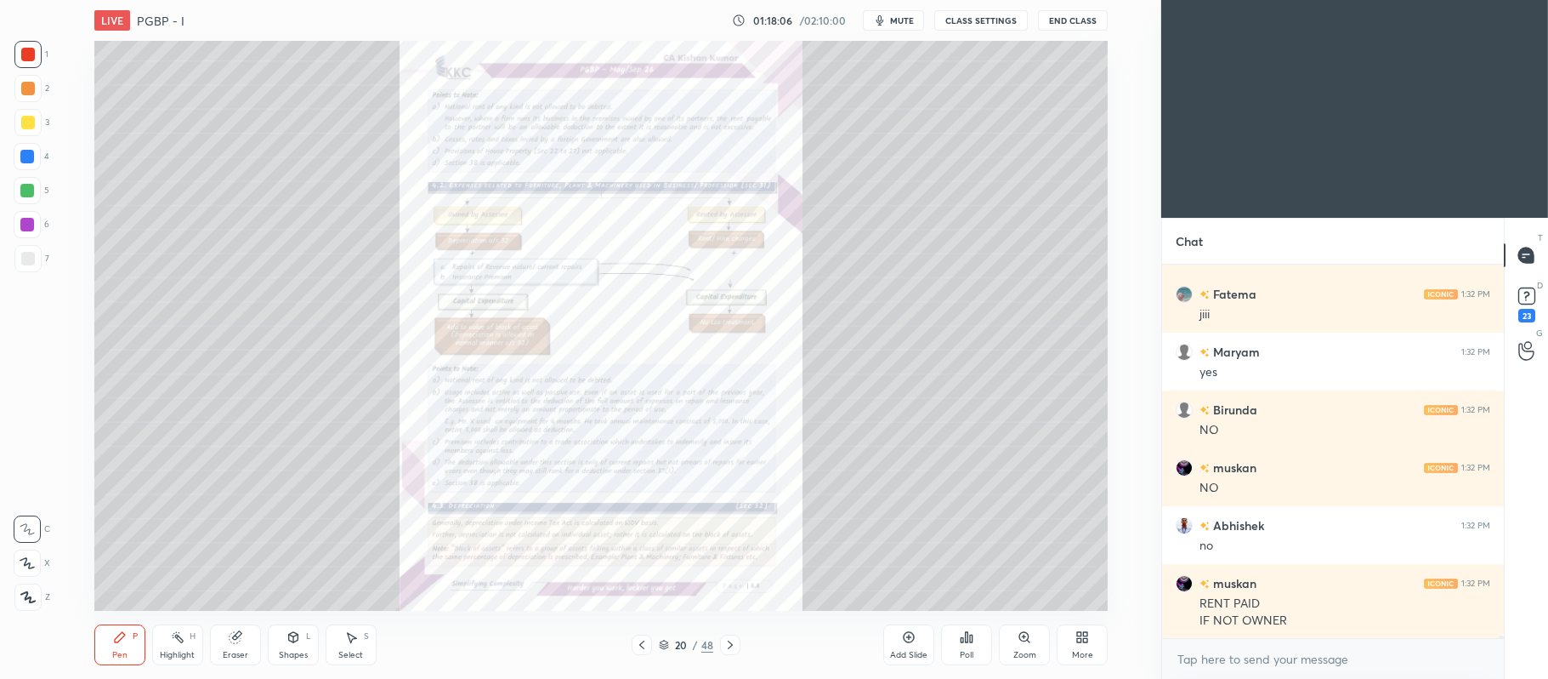
click at [641, 650] on icon at bounding box center [642, 645] width 14 height 14
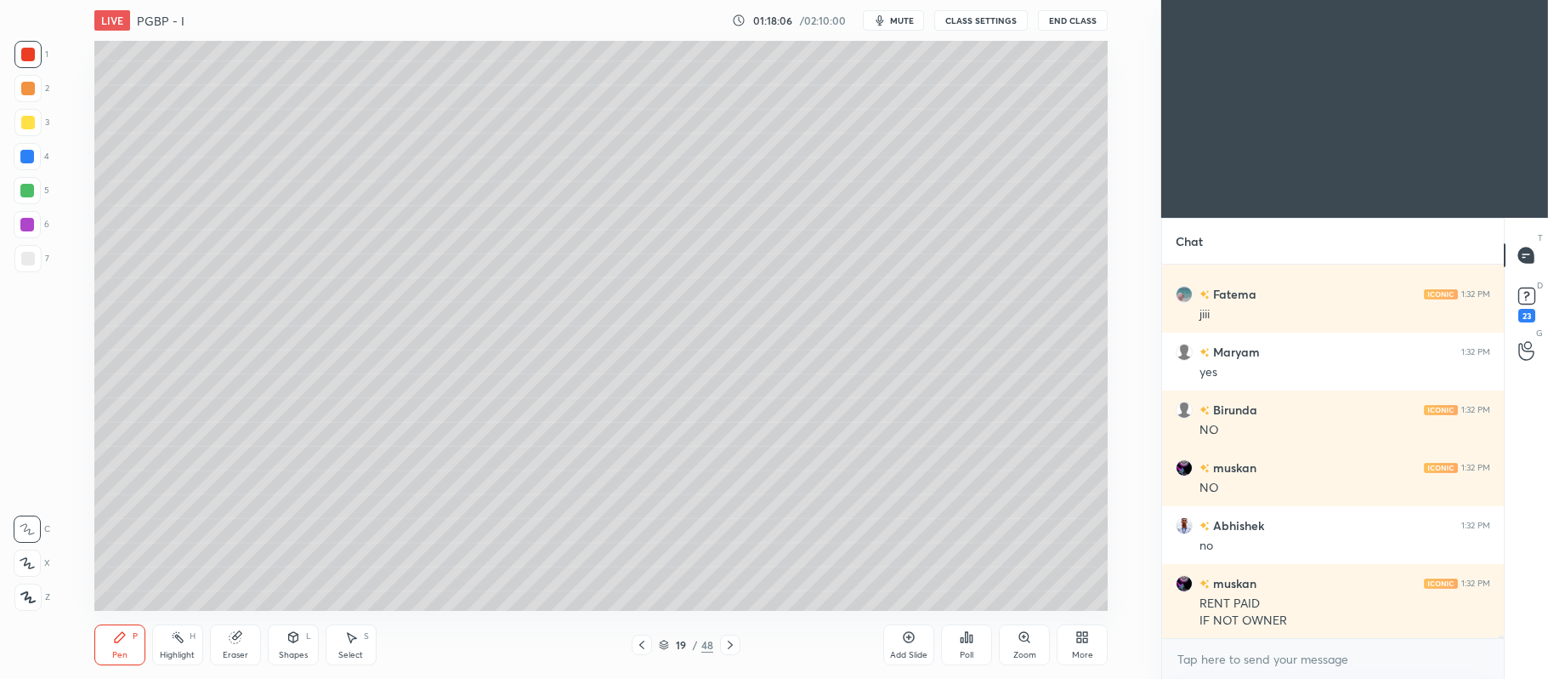
click at [26, 128] on div at bounding box center [28, 123] width 14 height 14
click at [37, 561] on div at bounding box center [27, 562] width 27 height 27
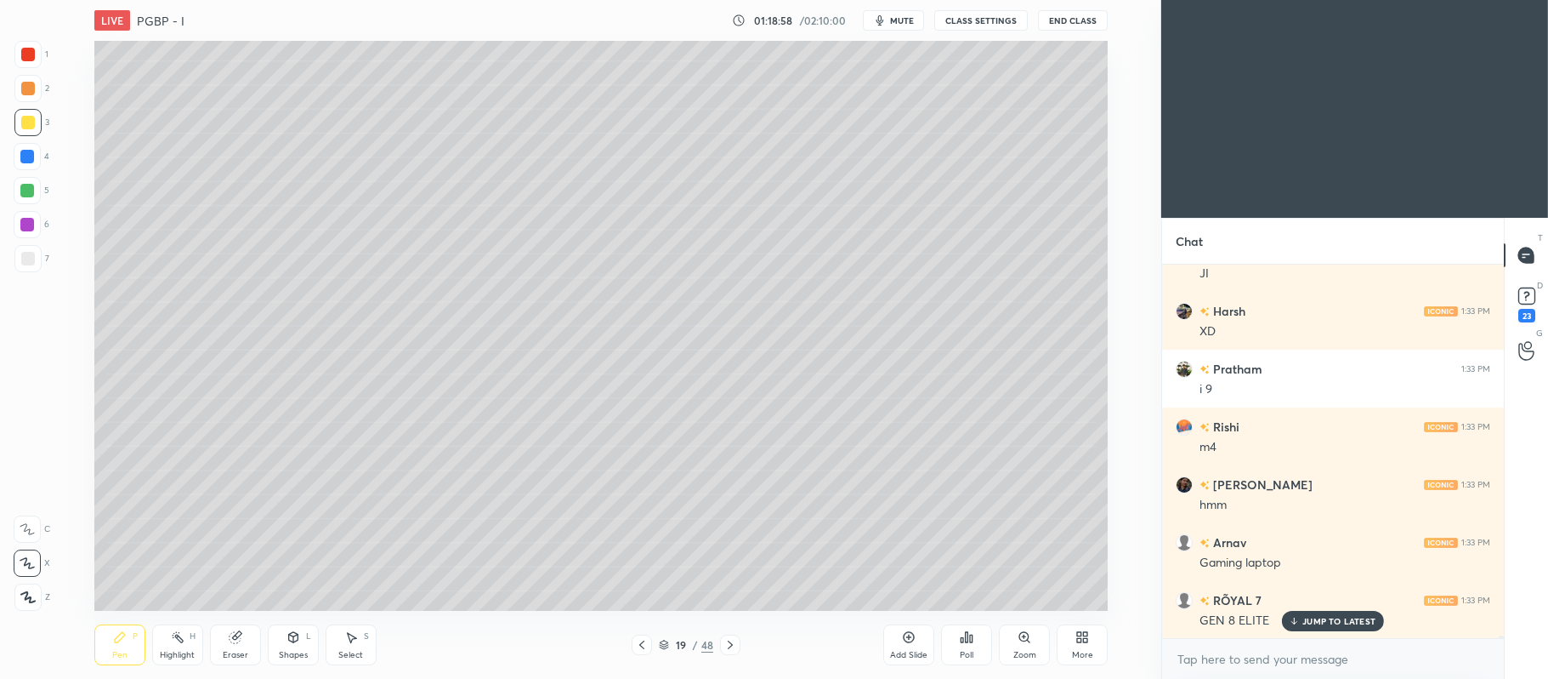
scroll to position [55696, 0]
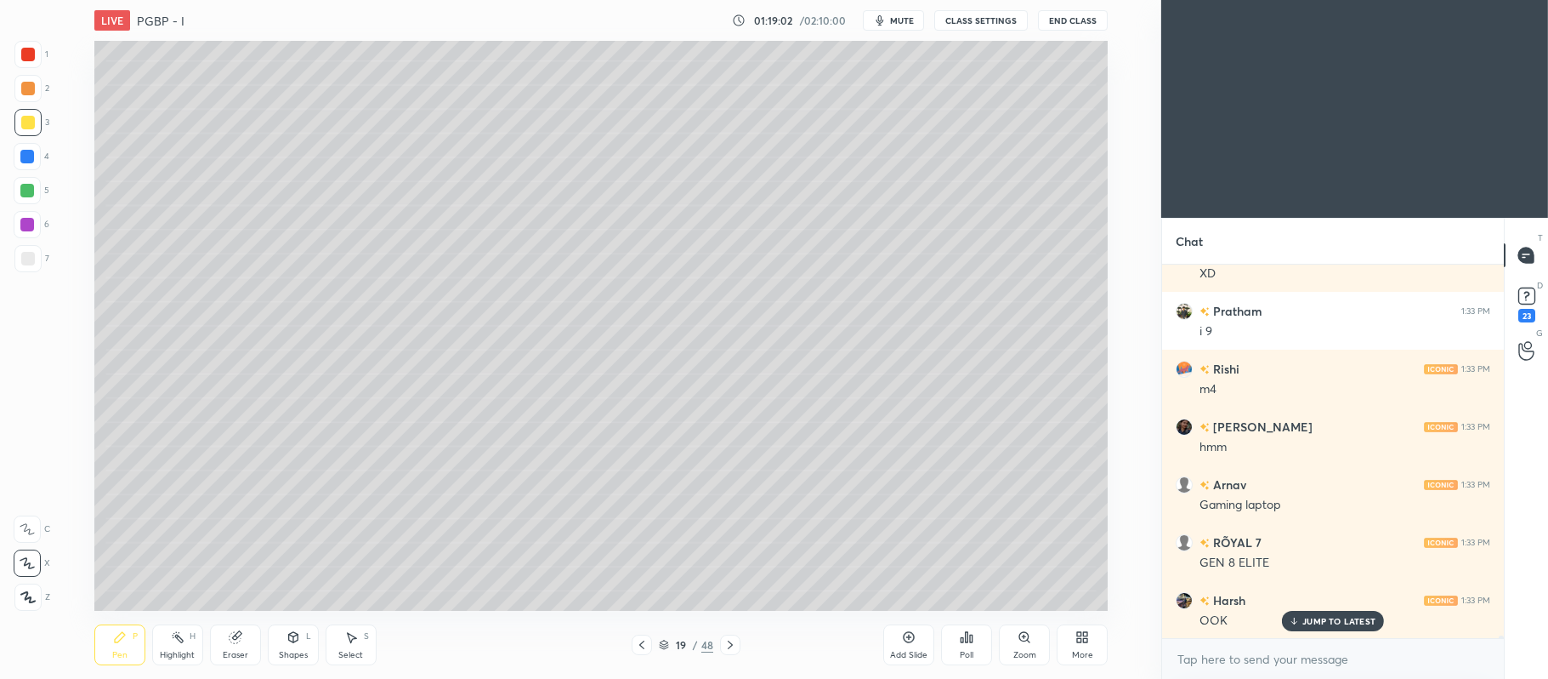
click at [36, 191] on div at bounding box center [27, 190] width 27 height 27
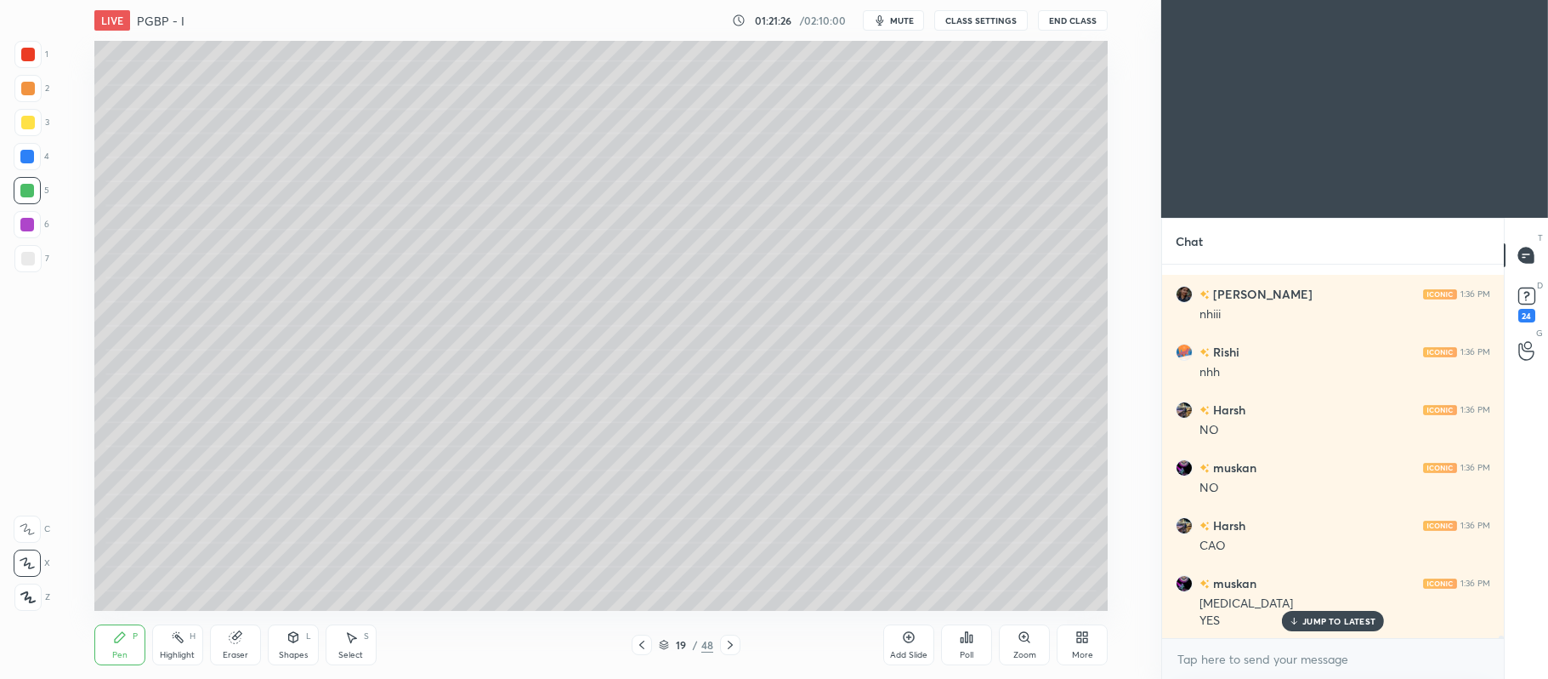
scroll to position [57655, 0]
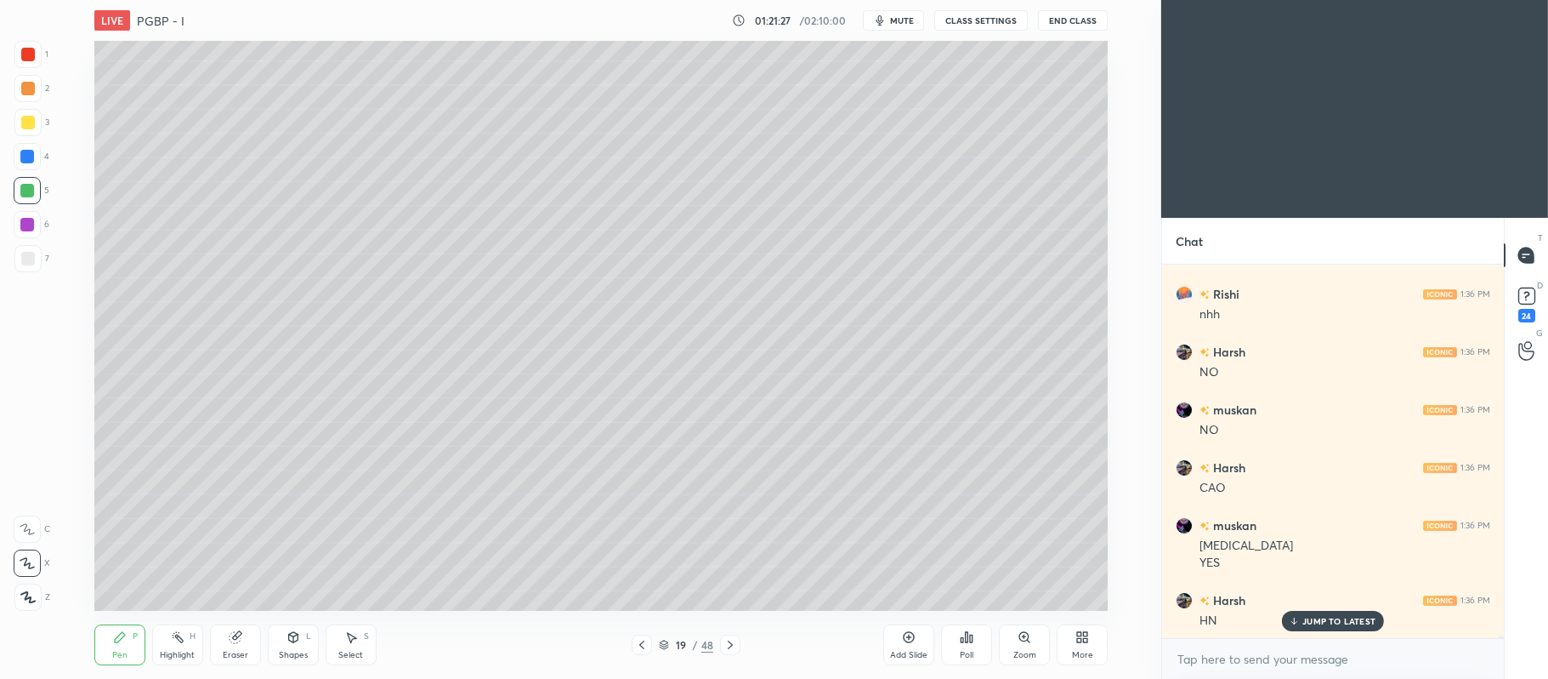
click at [732, 644] on icon at bounding box center [731, 645] width 14 height 14
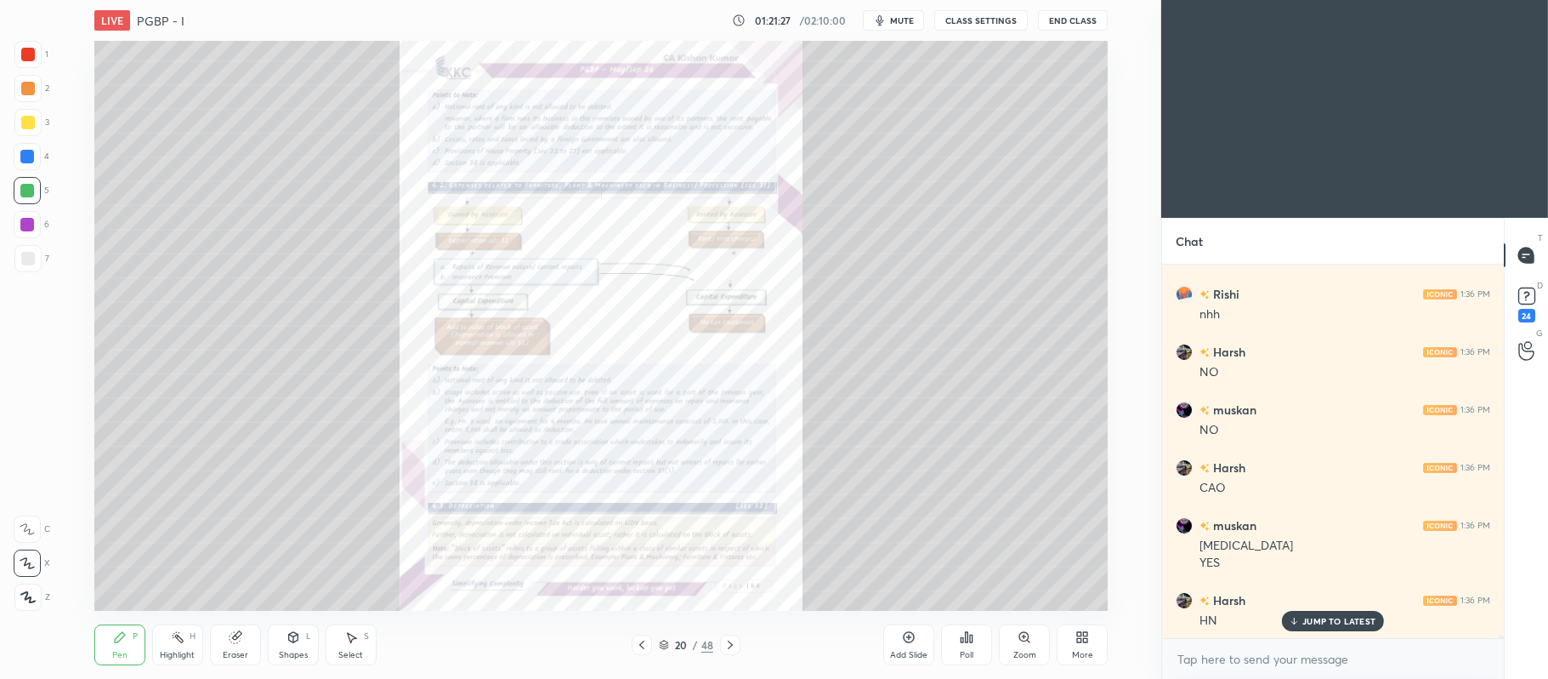
click at [1015, 651] on div "Zoom" at bounding box center [1025, 655] width 23 height 9
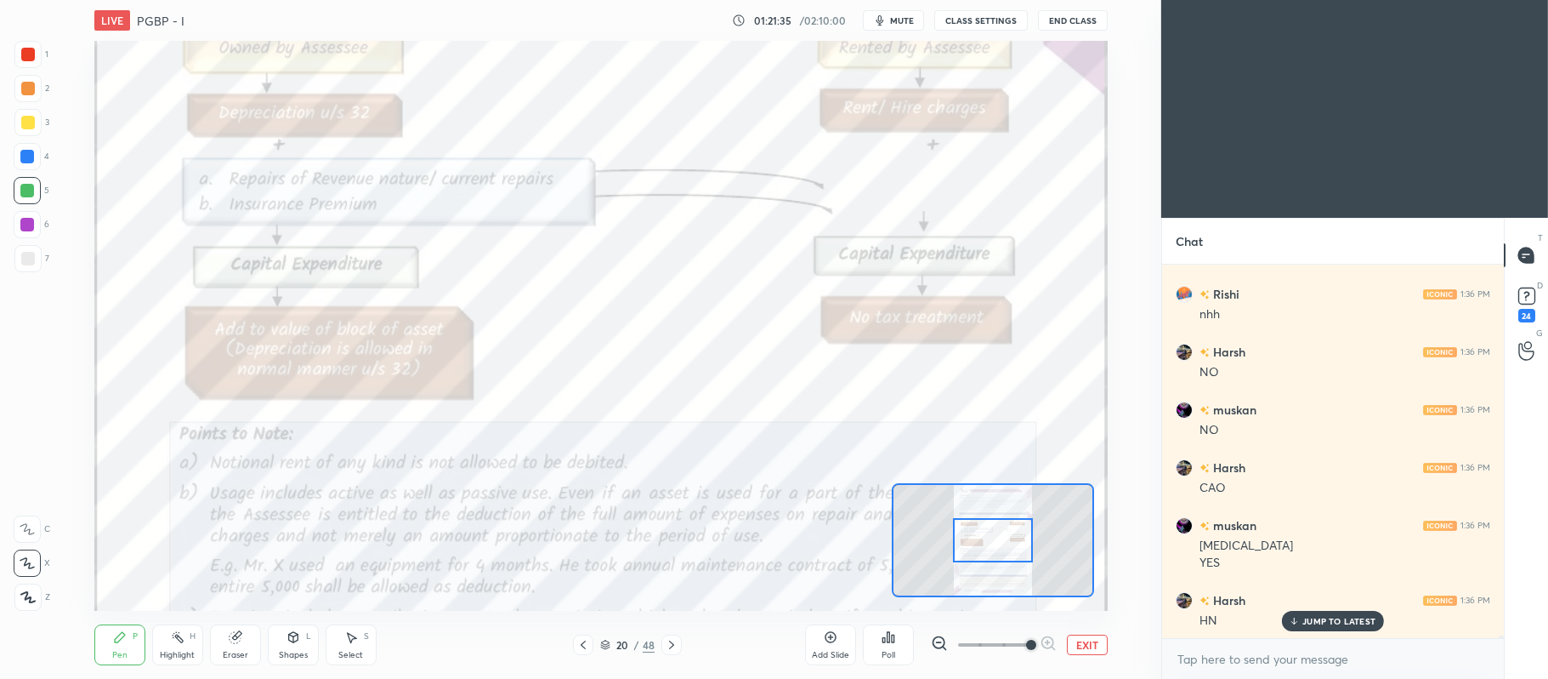
click at [28, 525] on icon at bounding box center [27, 529] width 15 height 12
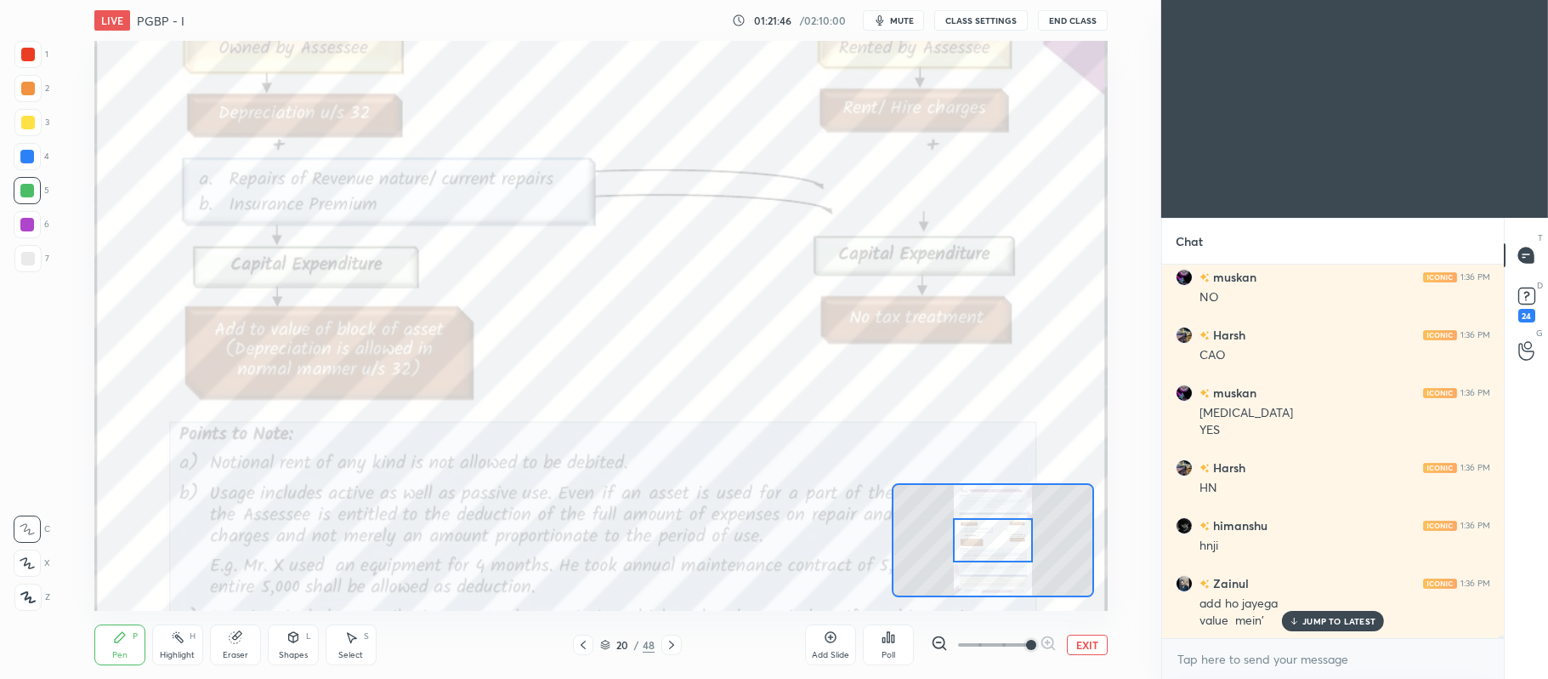
click at [1090, 645] on button "EXIT" at bounding box center [1087, 644] width 41 height 20
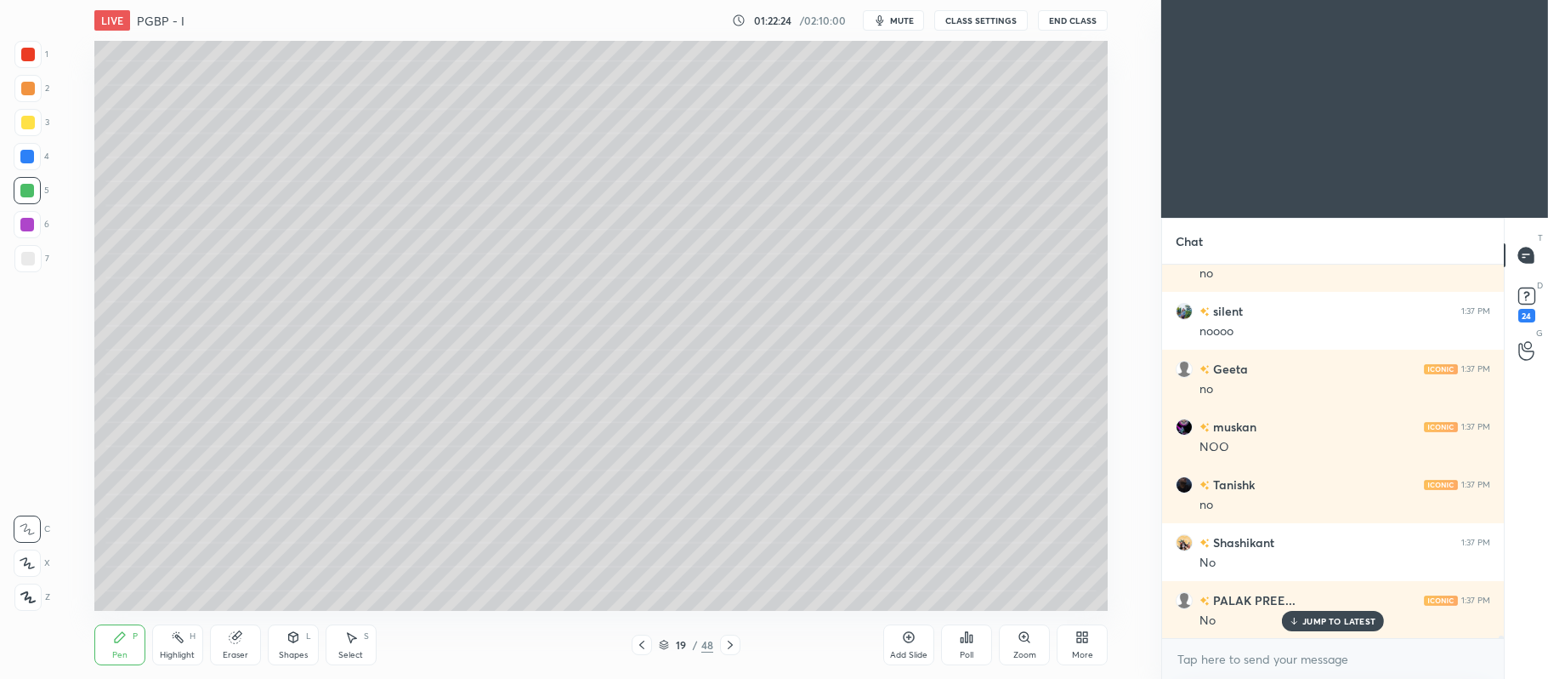
scroll to position [59788, 0]
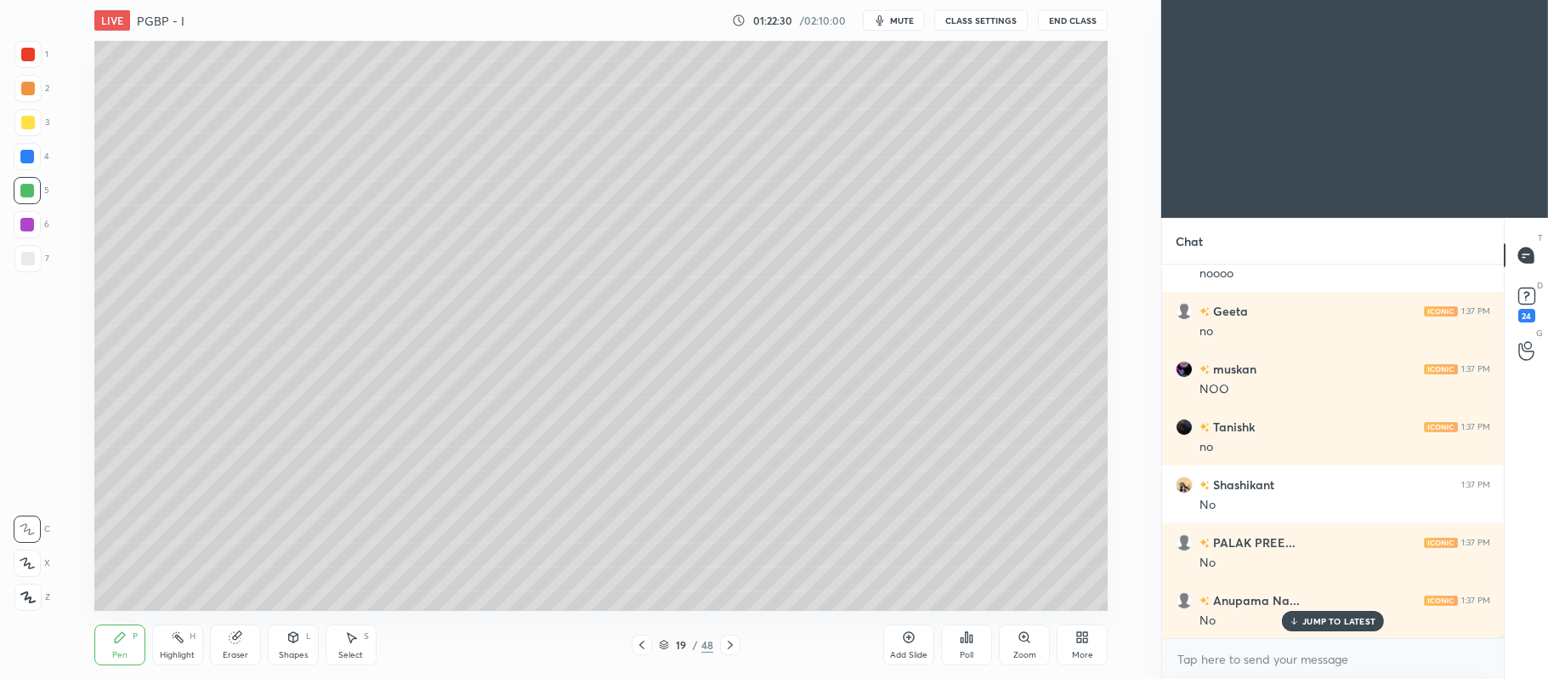
click at [903, 640] on icon at bounding box center [909, 637] width 14 height 14
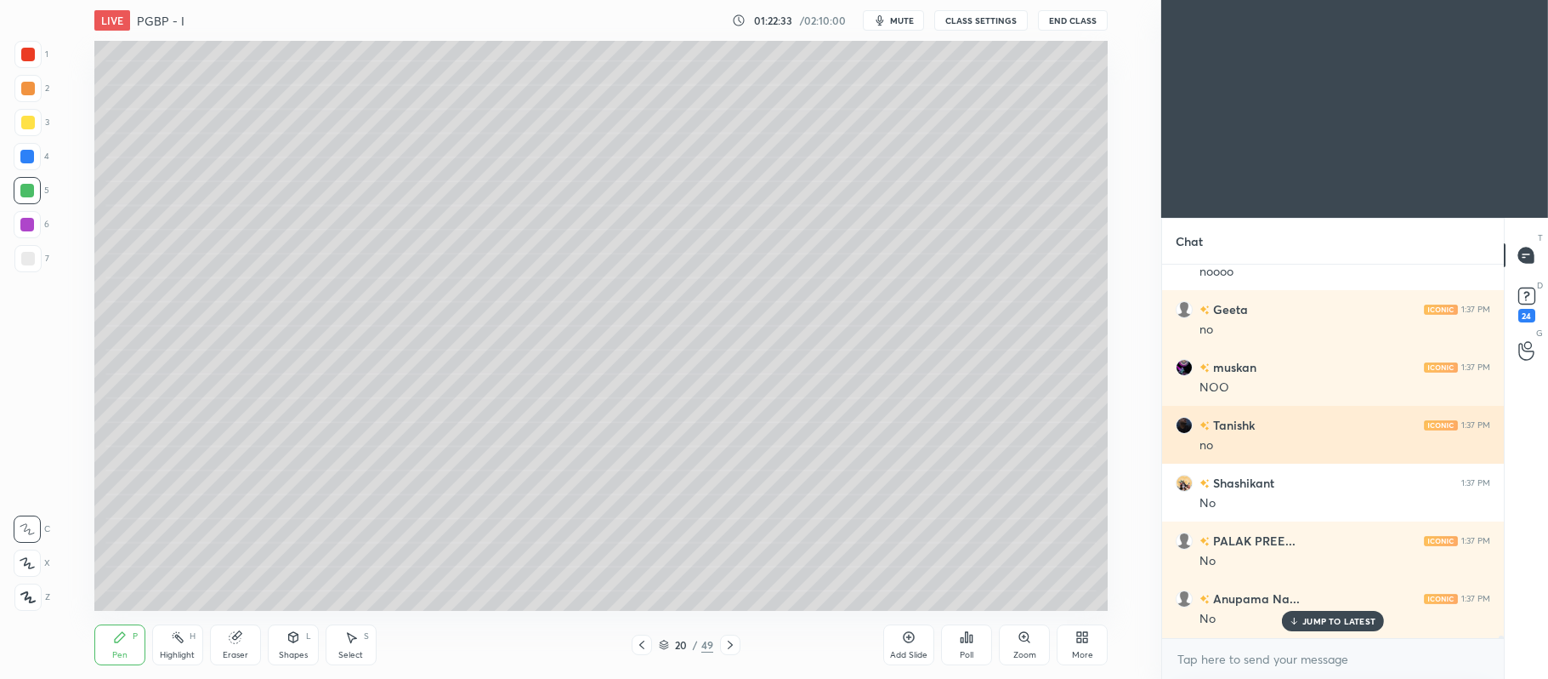
scroll to position [59846, 0]
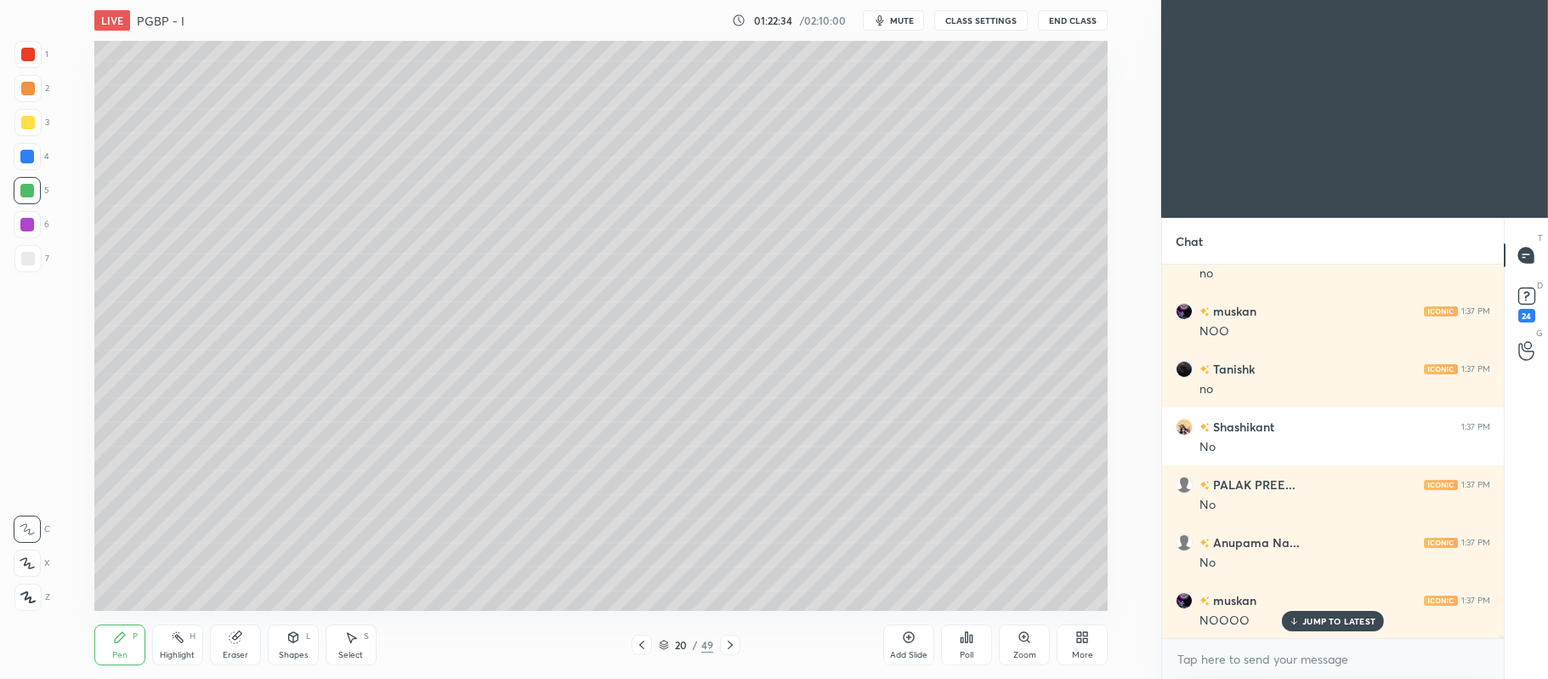
click at [39, 120] on div at bounding box center [27, 122] width 27 height 27
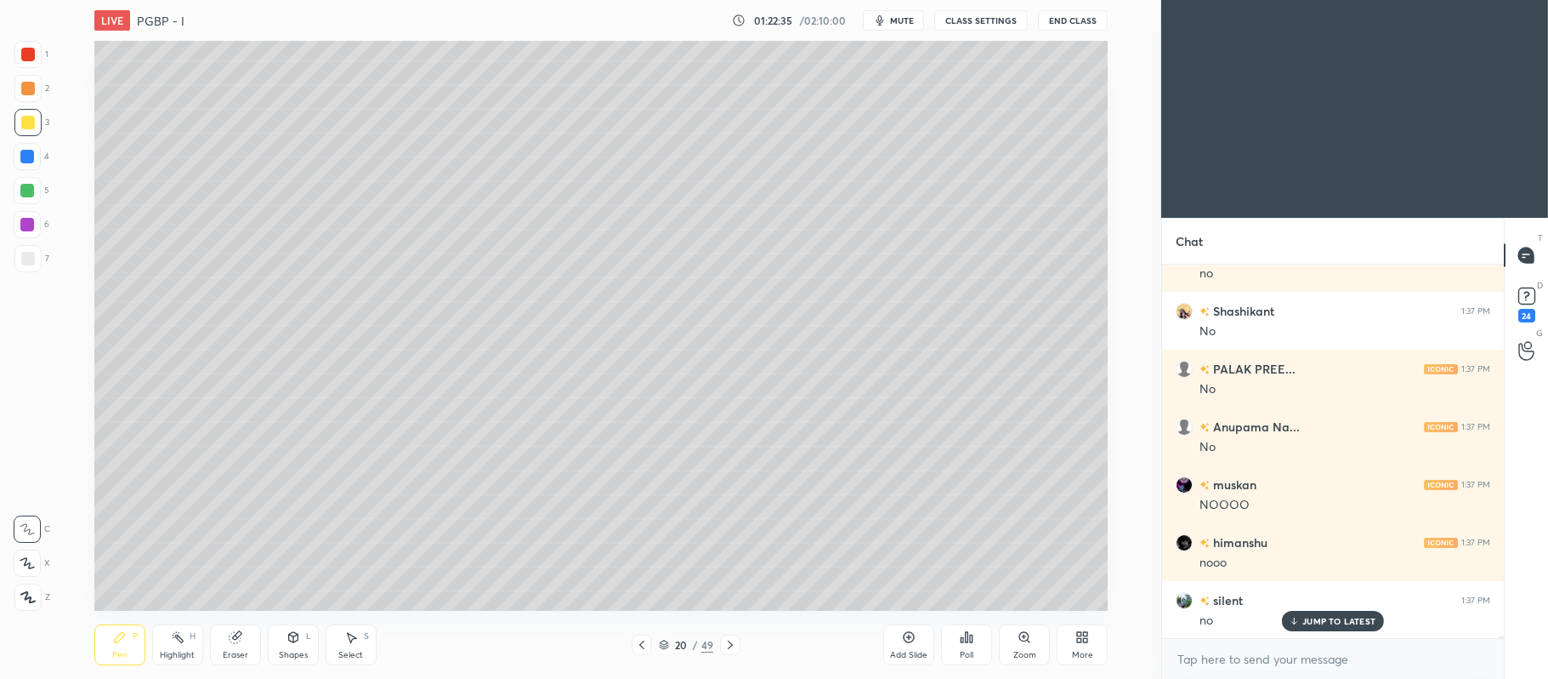
click at [37, 565] on div at bounding box center [27, 562] width 27 height 27
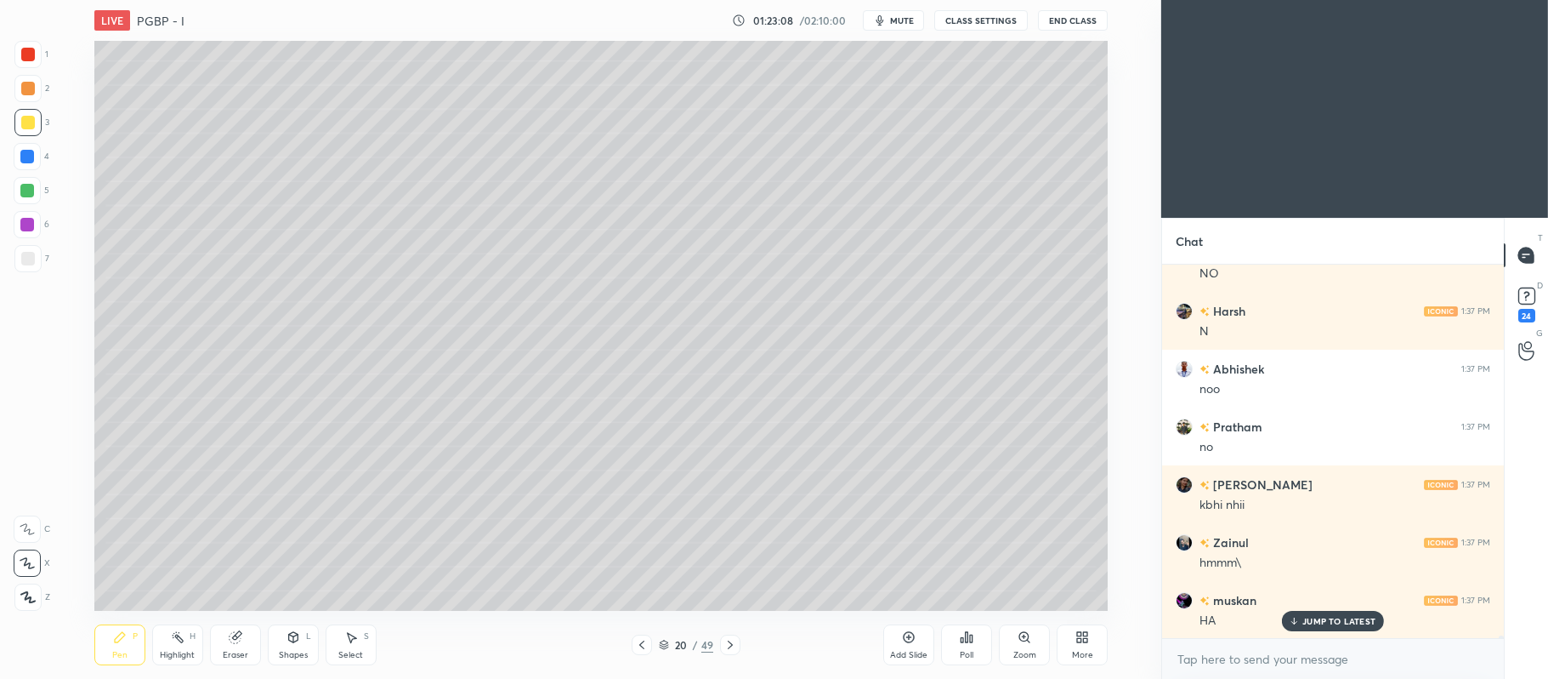
scroll to position [60424, 0]
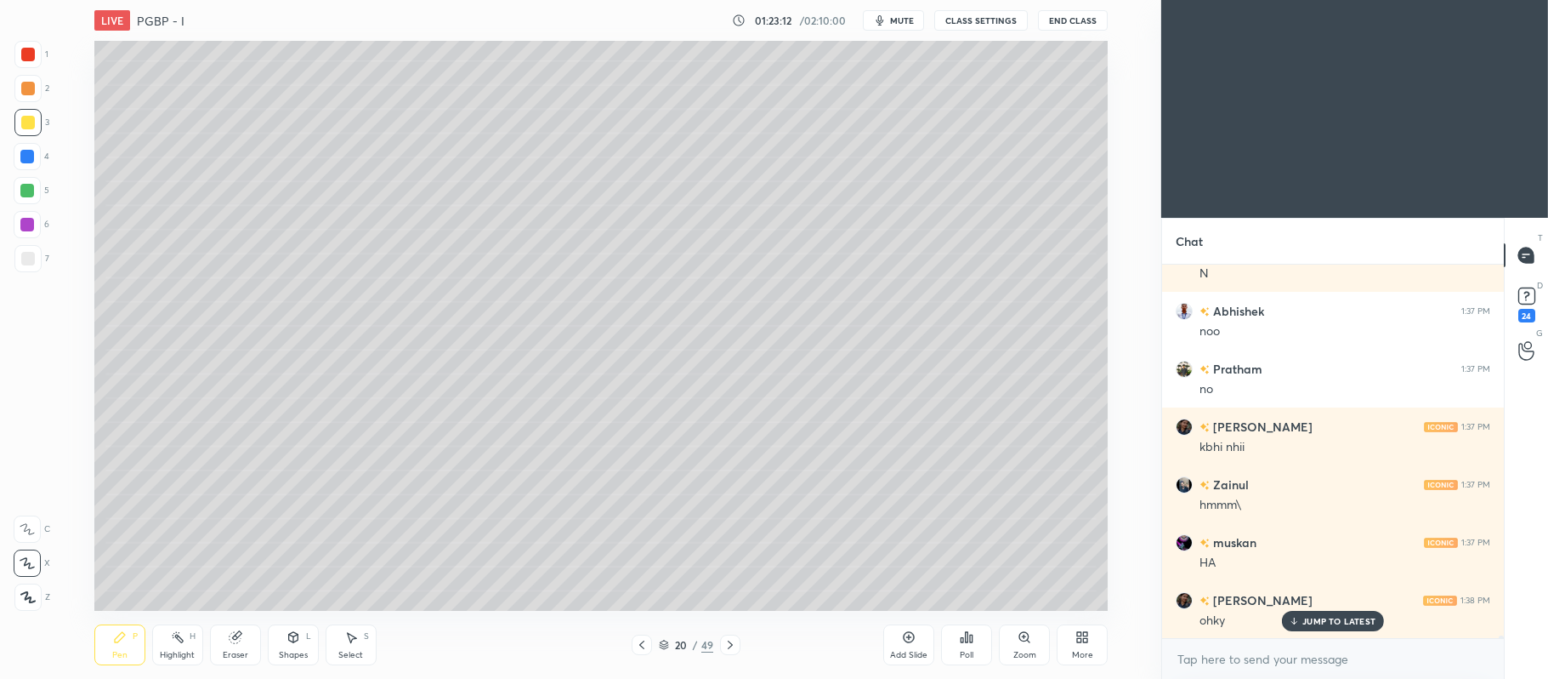
click at [31, 90] on div at bounding box center [28, 89] width 14 height 14
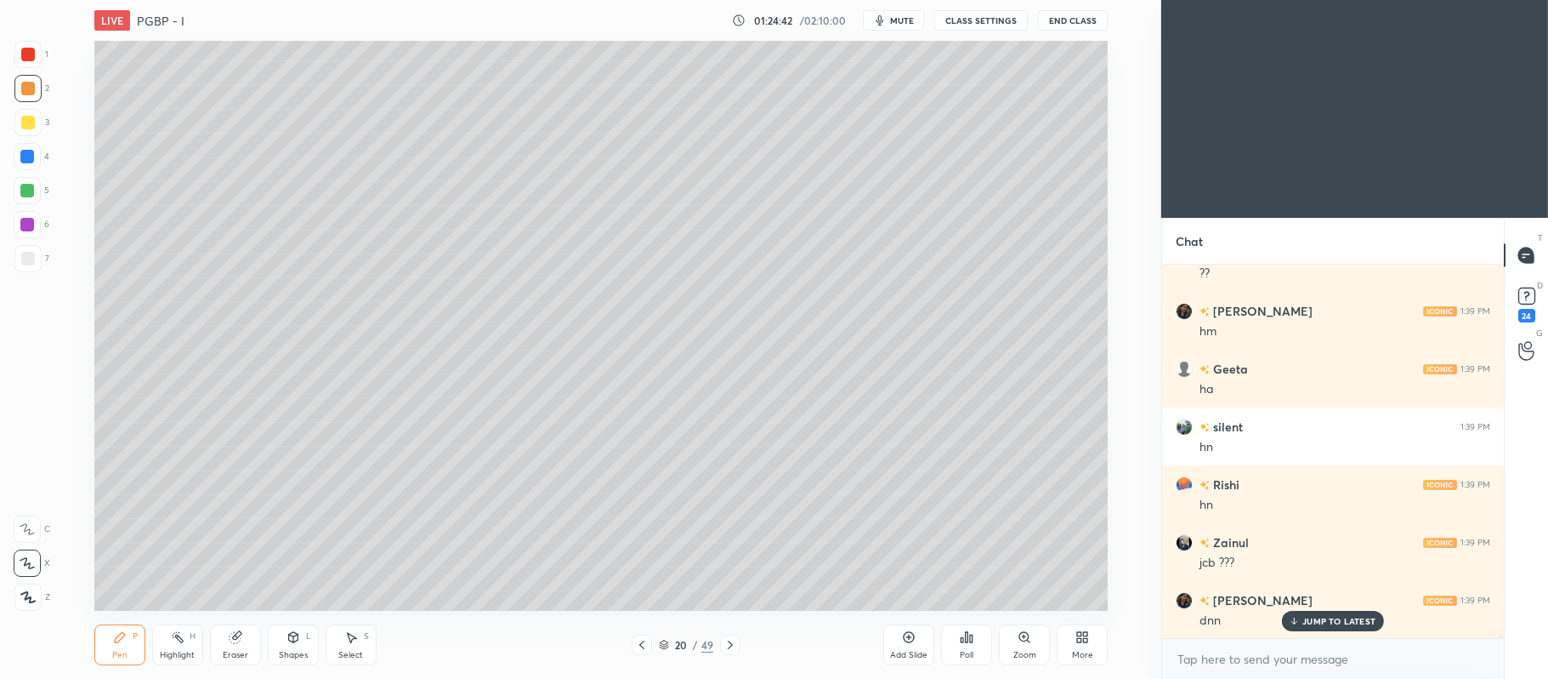
scroll to position [61927, 0]
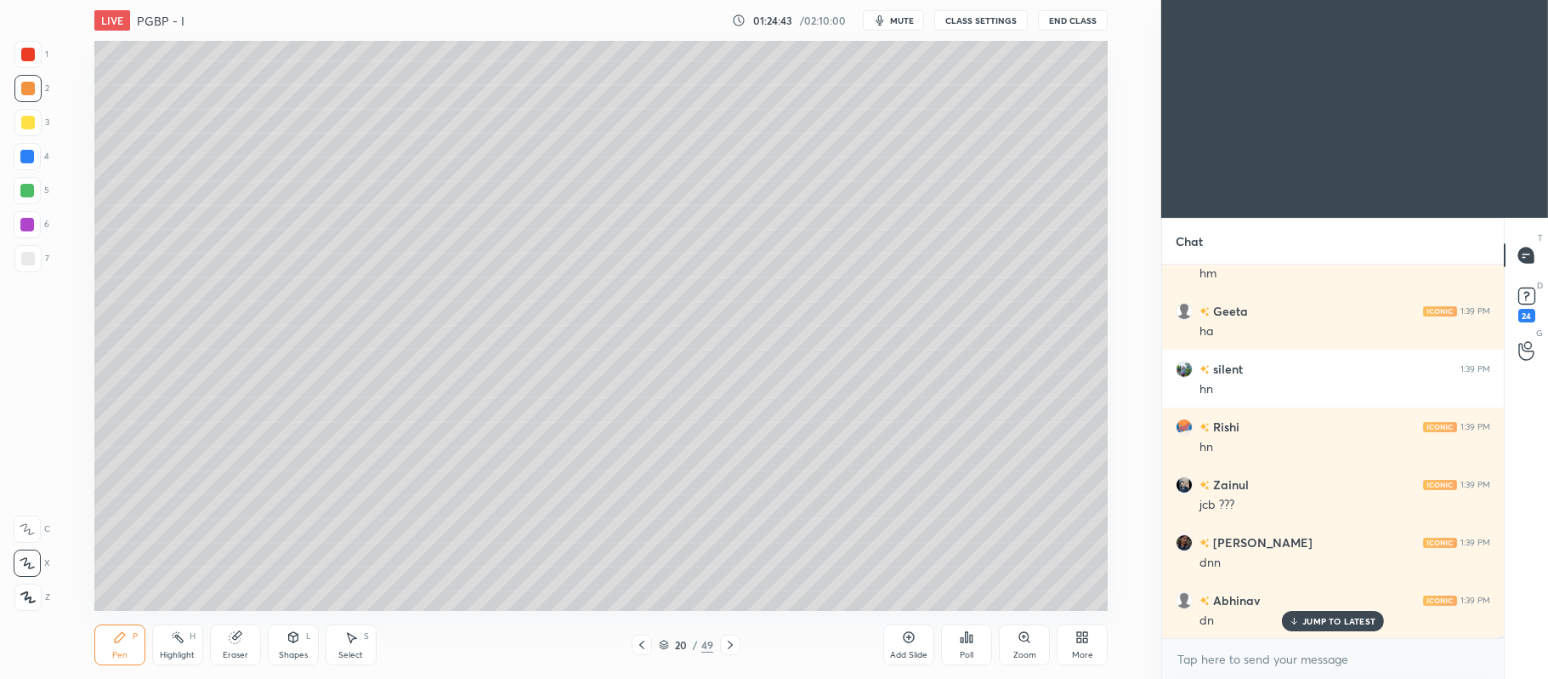
click at [733, 640] on icon at bounding box center [731, 645] width 14 height 14
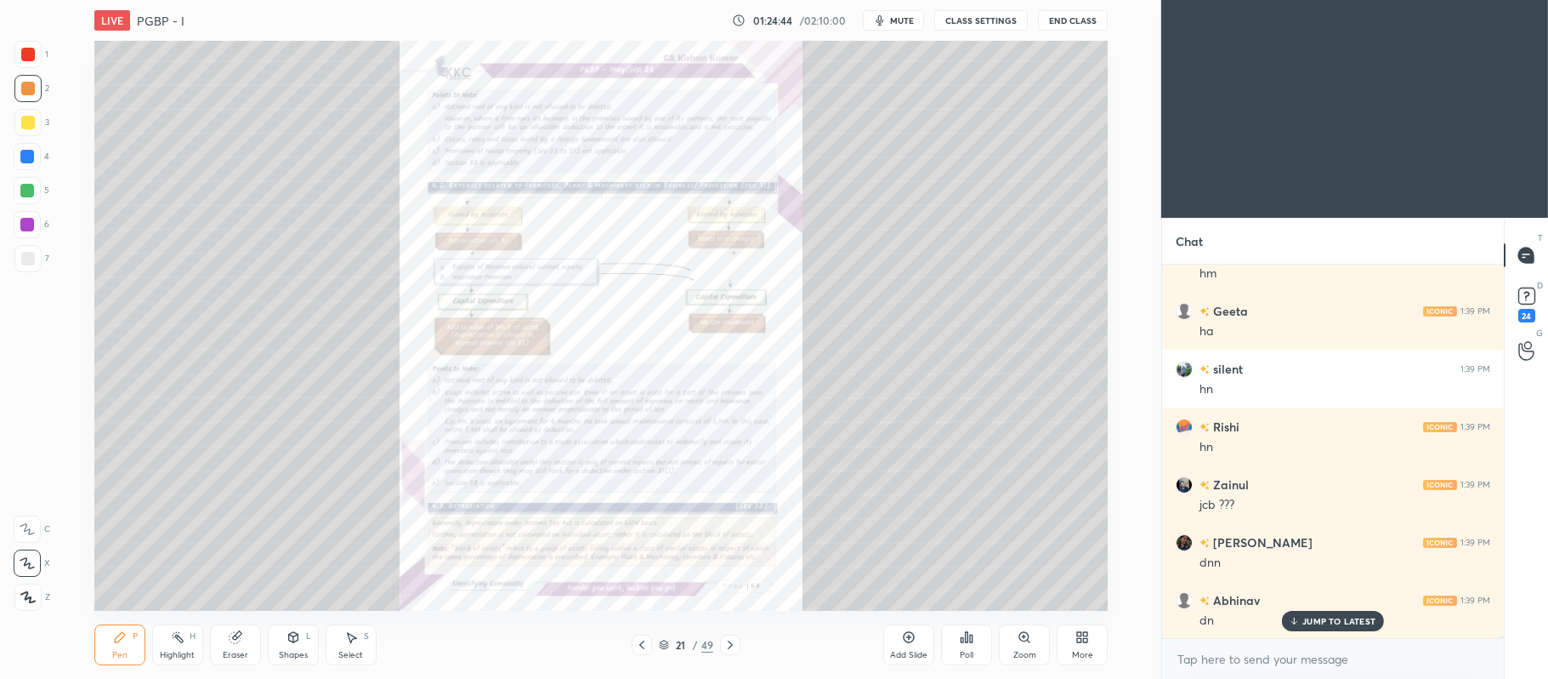
click at [1028, 638] on icon at bounding box center [1024, 636] width 9 height 9
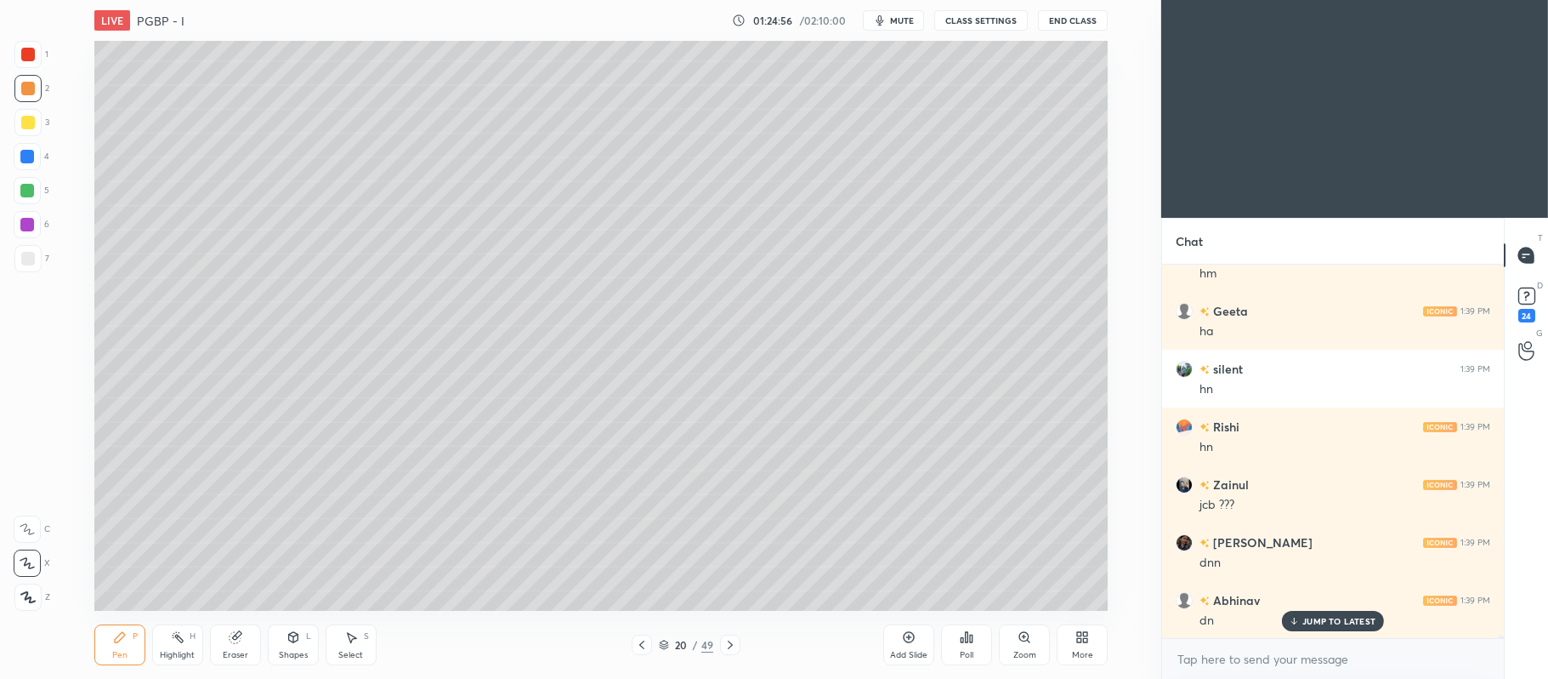
click at [35, 129] on div at bounding box center [27, 122] width 27 height 27
click at [34, 189] on div at bounding box center [27, 191] width 14 height 14
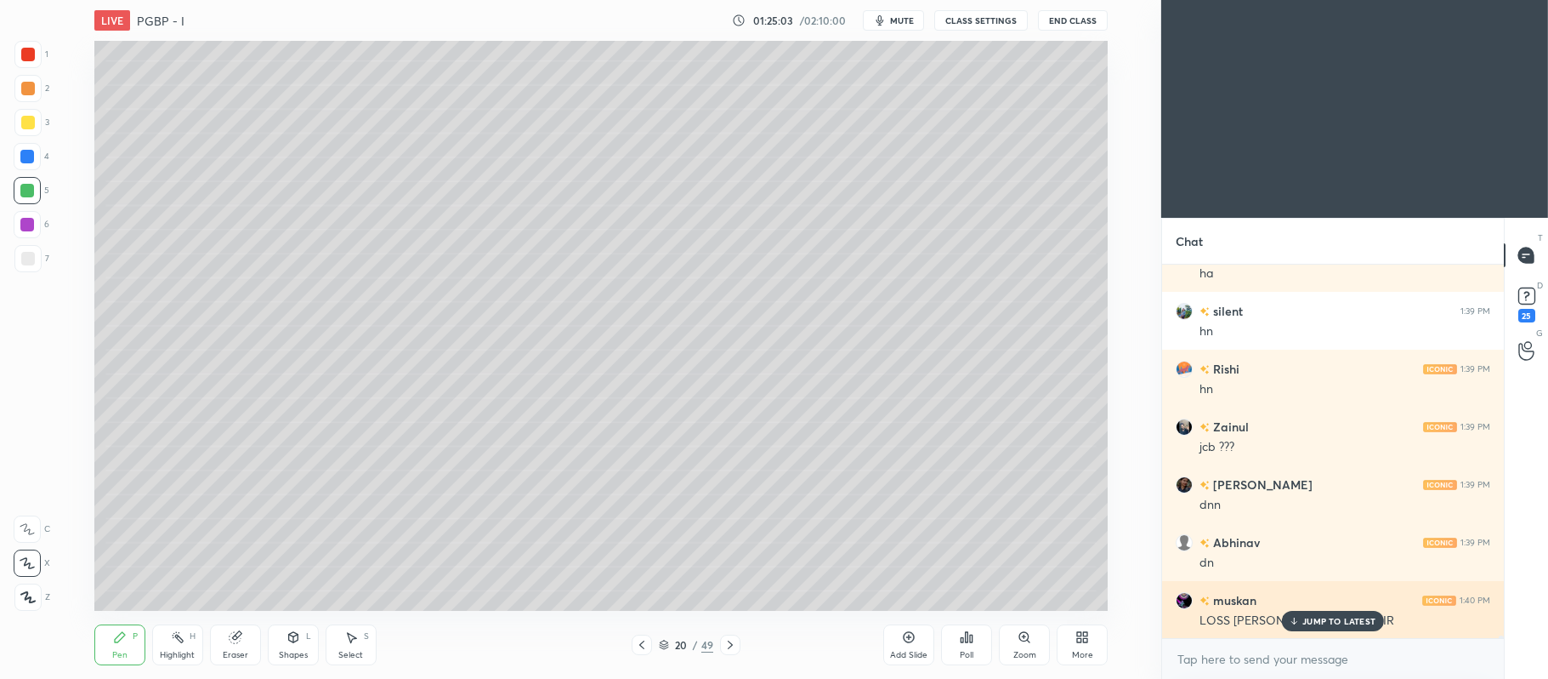
click at [1338, 629] on div "JUMP TO LATEST" at bounding box center [1333, 621] width 102 height 20
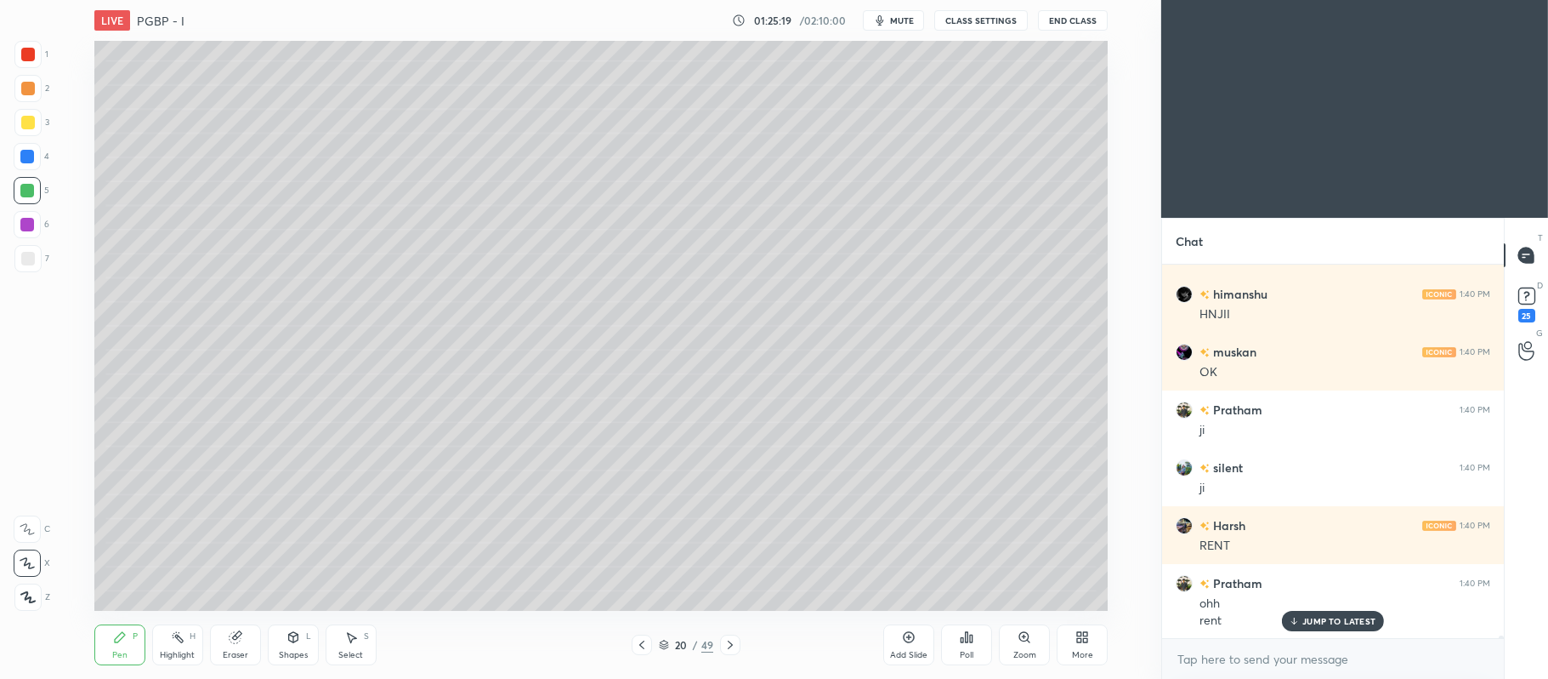
scroll to position [62580, 0]
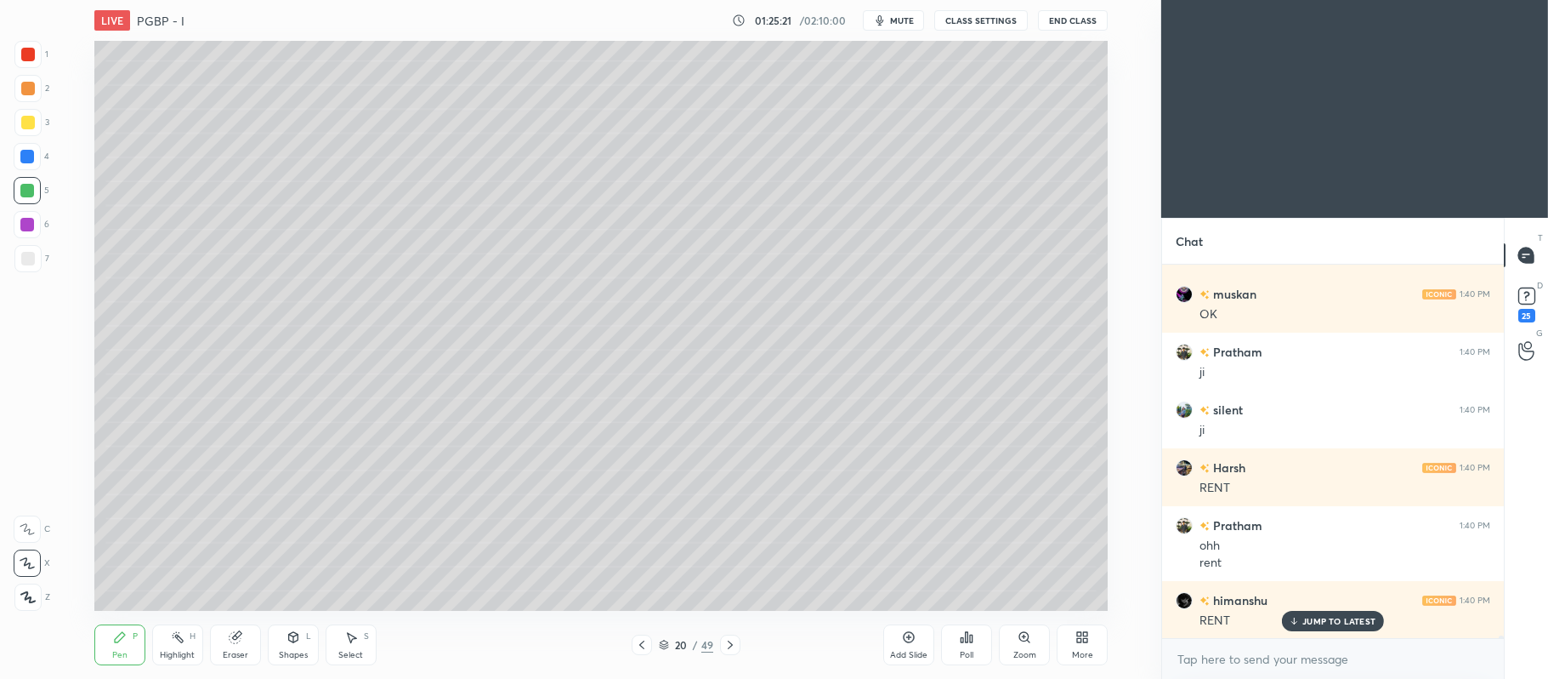
click at [21, 259] on div at bounding box center [28, 259] width 14 height 14
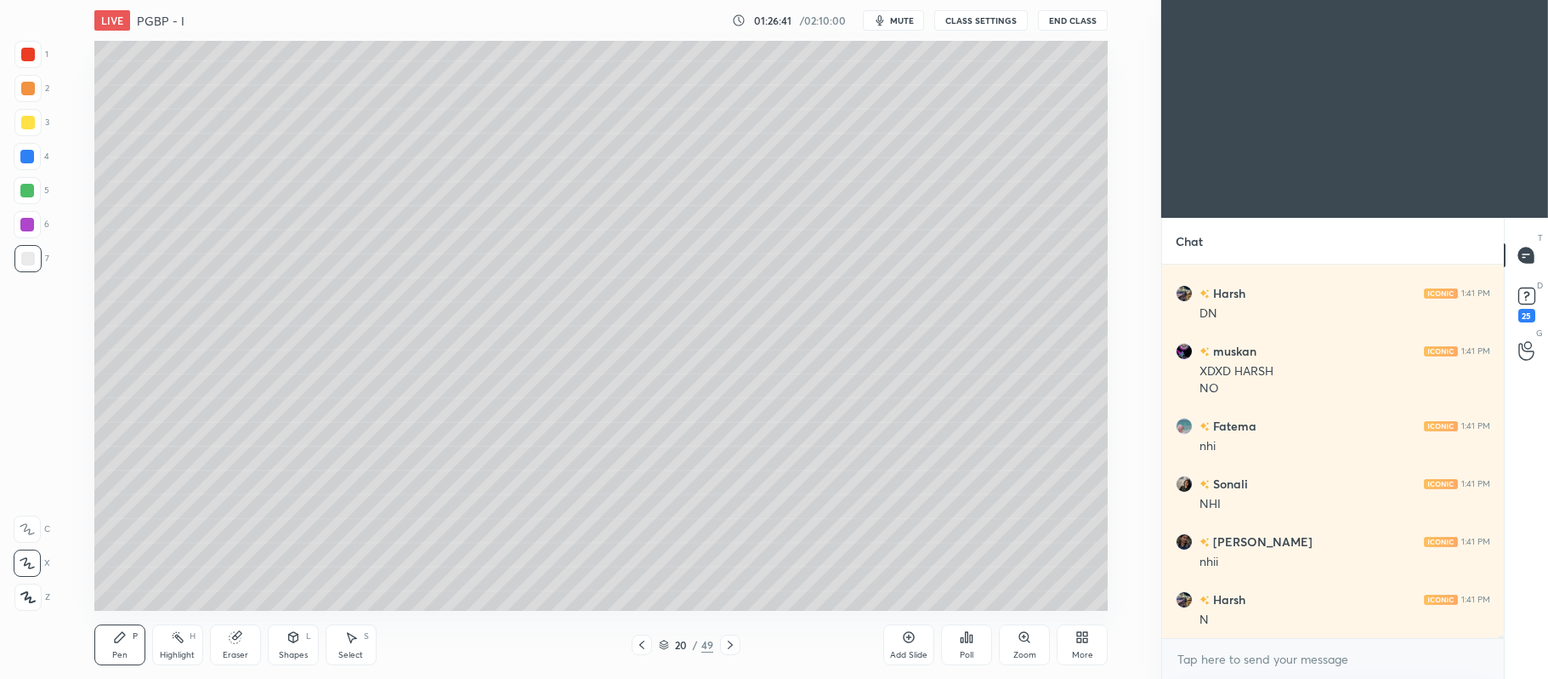
scroll to position [64597, 0]
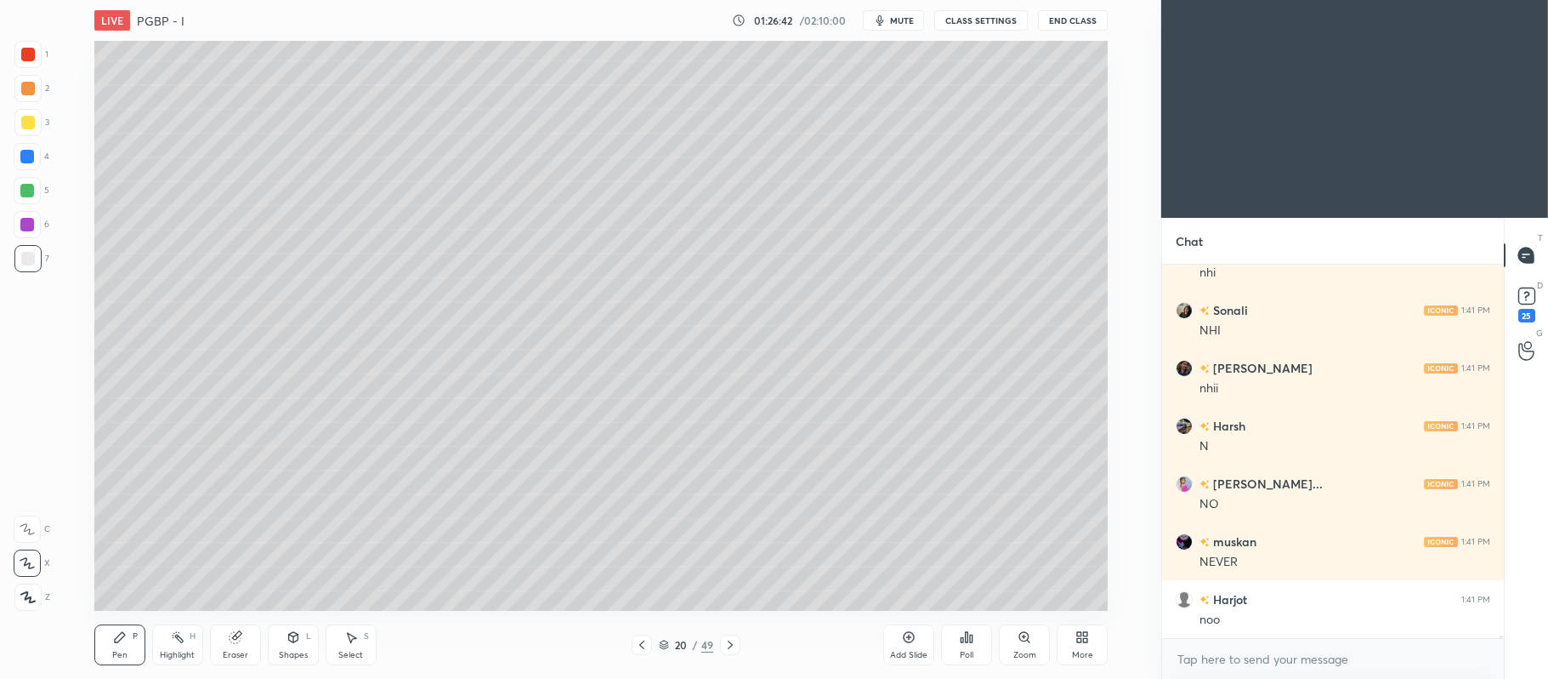
click at [731, 639] on icon at bounding box center [731, 645] width 14 height 14
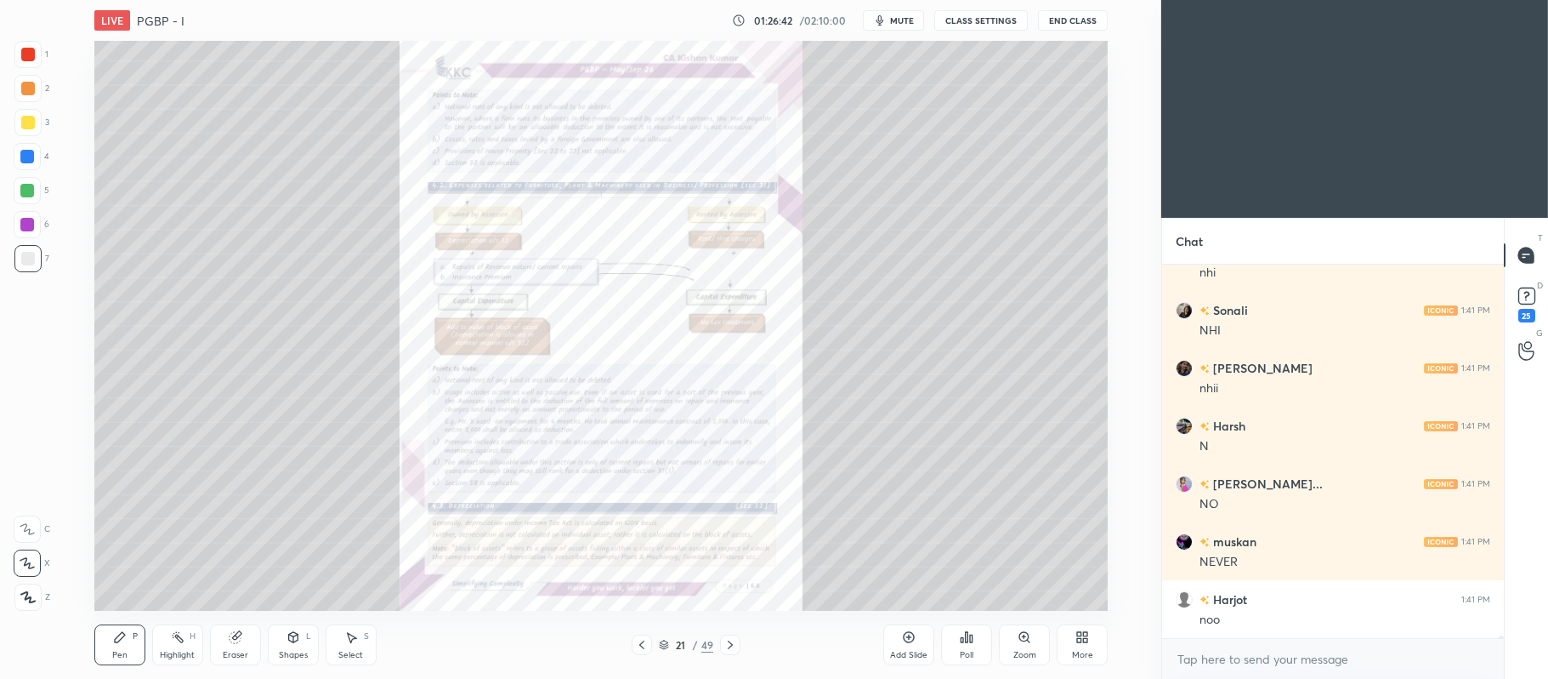
scroll to position [64770, 0]
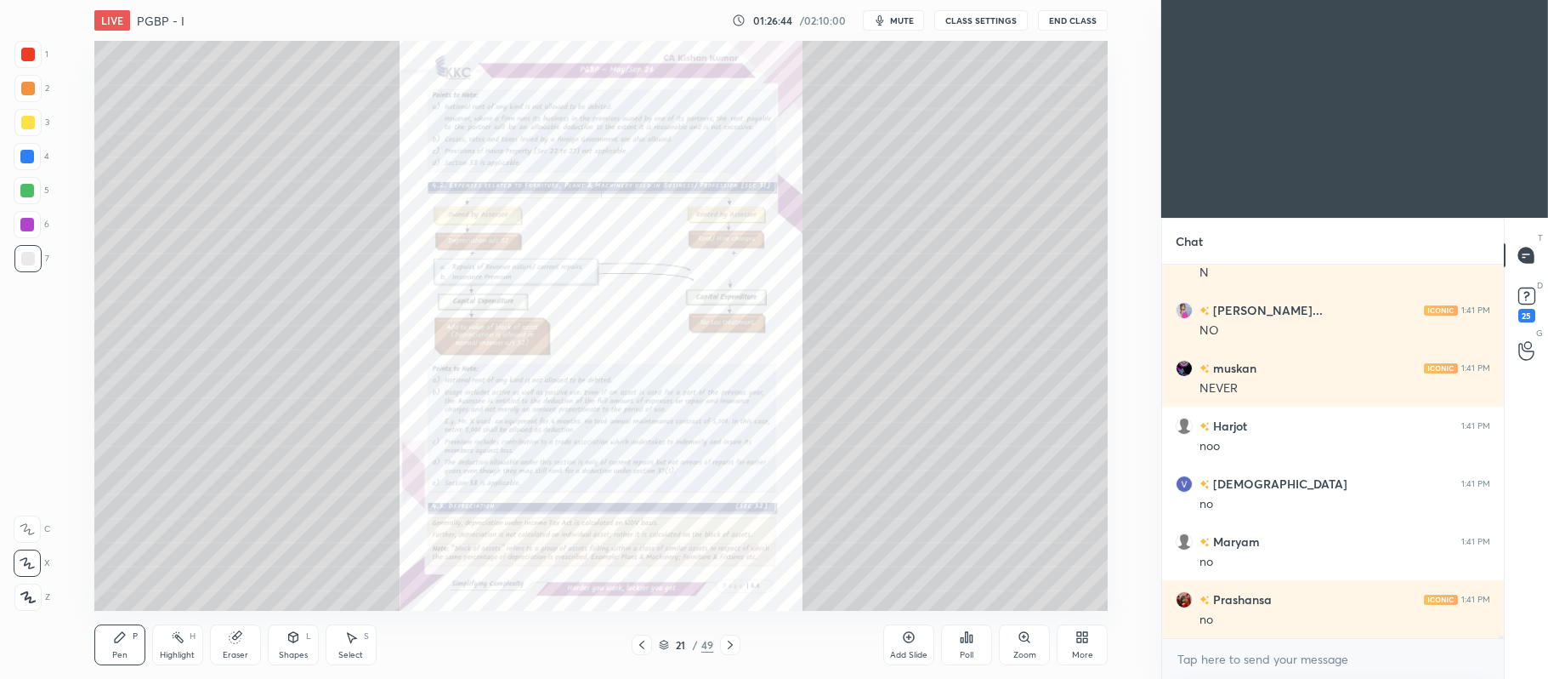
click at [633, 641] on div at bounding box center [642, 644] width 20 height 20
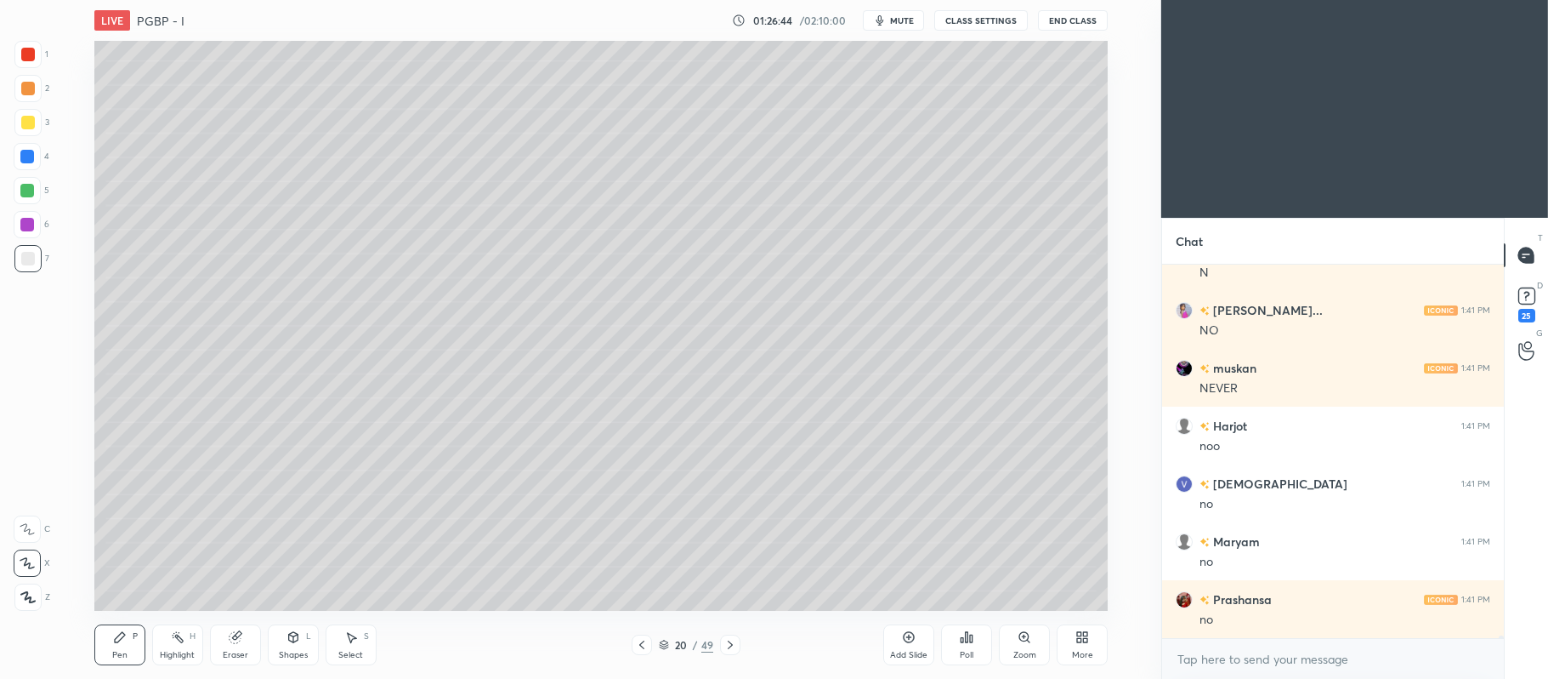
scroll to position [64828, 0]
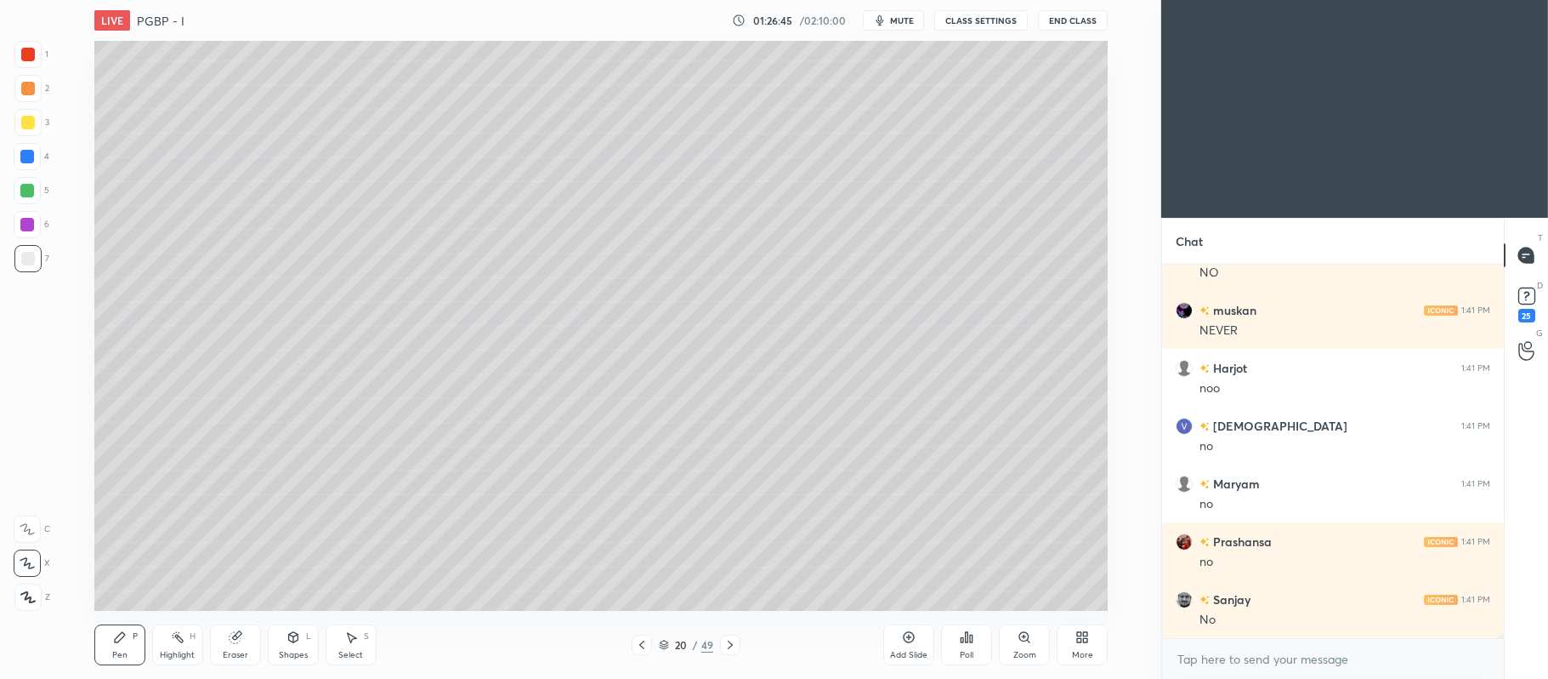
click at [895, 639] on div "Add Slide" at bounding box center [909, 644] width 51 height 41
click at [36, 123] on div at bounding box center [27, 122] width 27 height 27
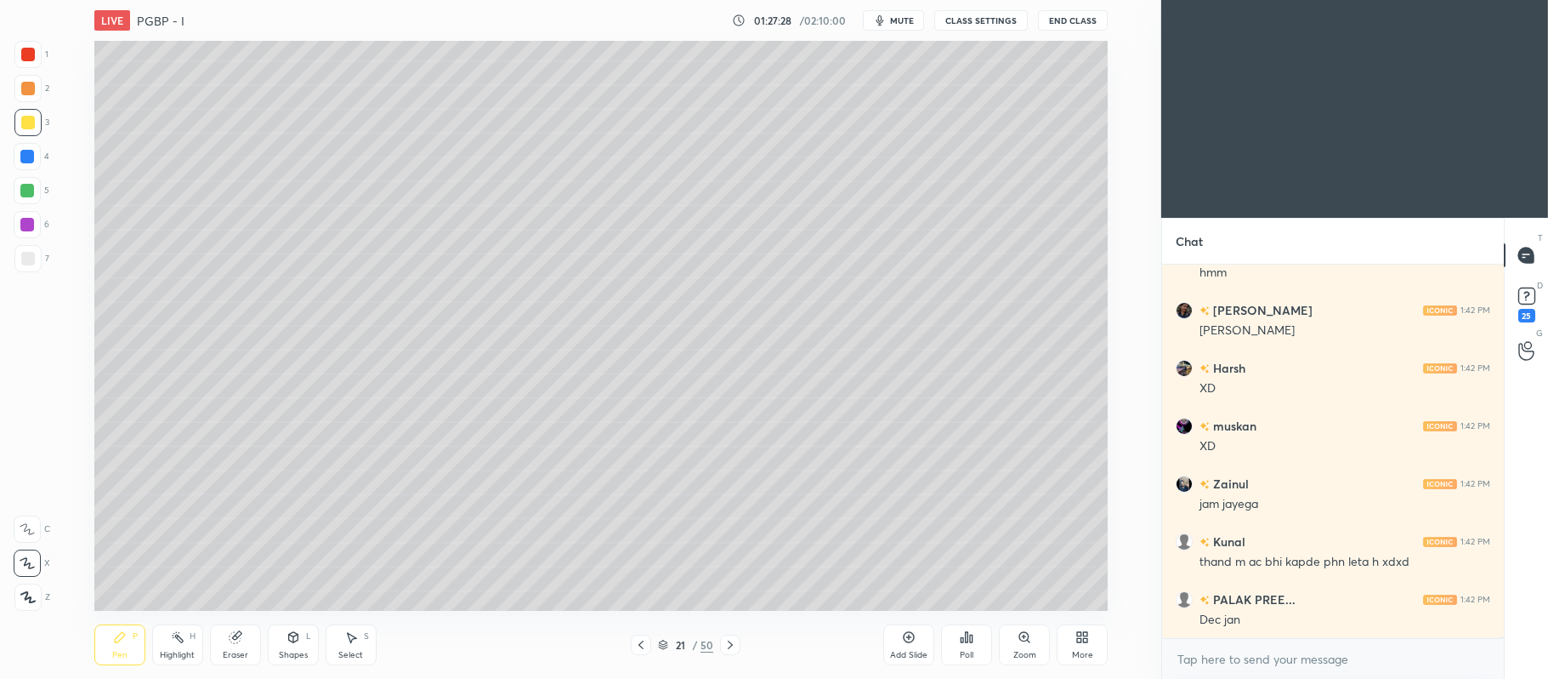
scroll to position [66331, 0]
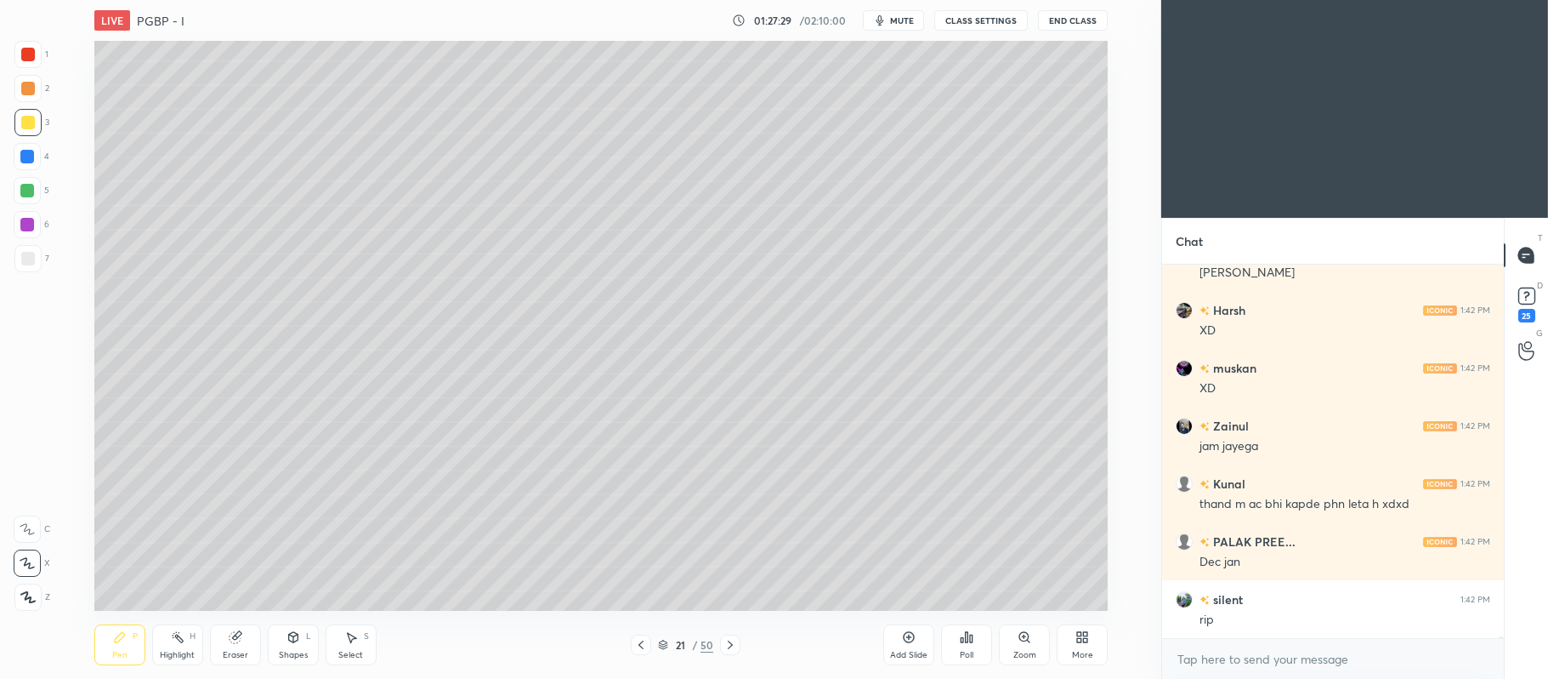
click at [29, 188] on div at bounding box center [27, 191] width 14 height 14
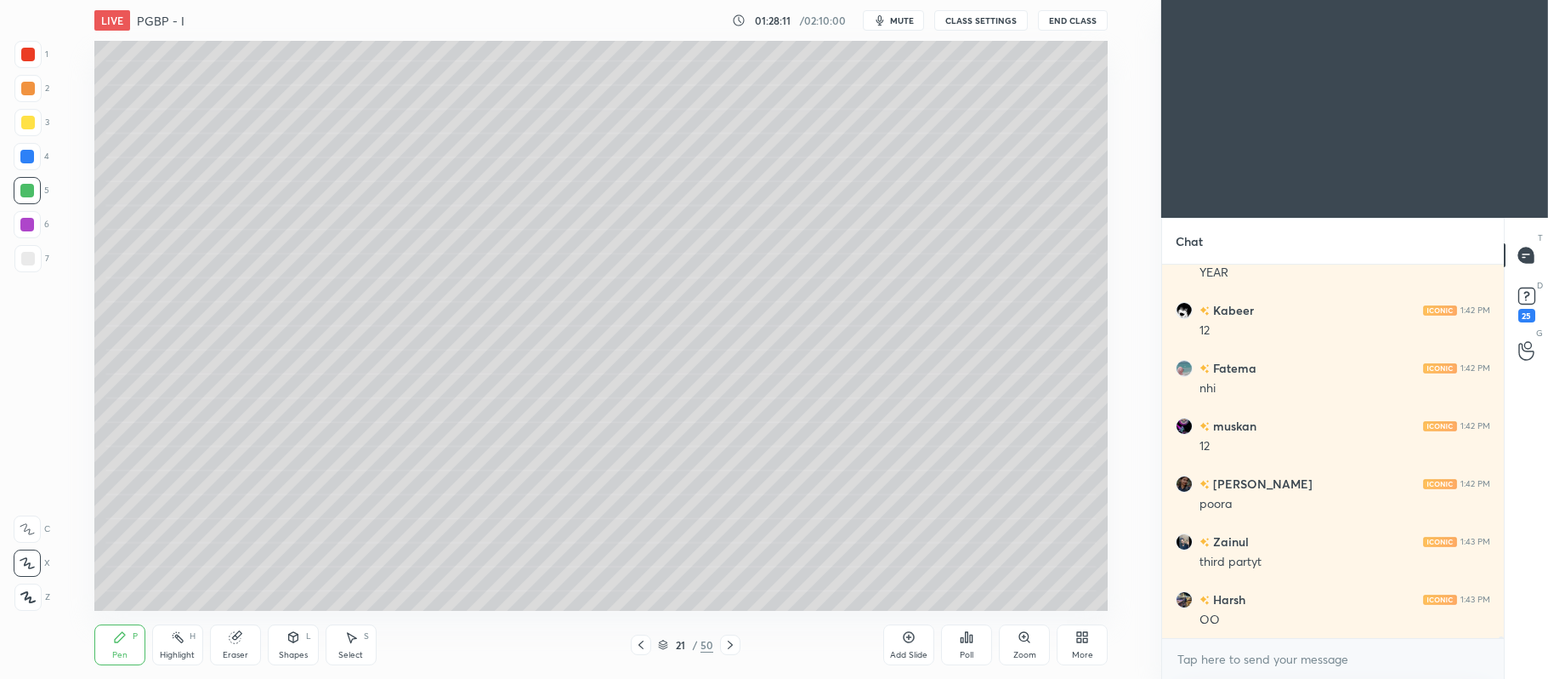
scroll to position [66984, 0]
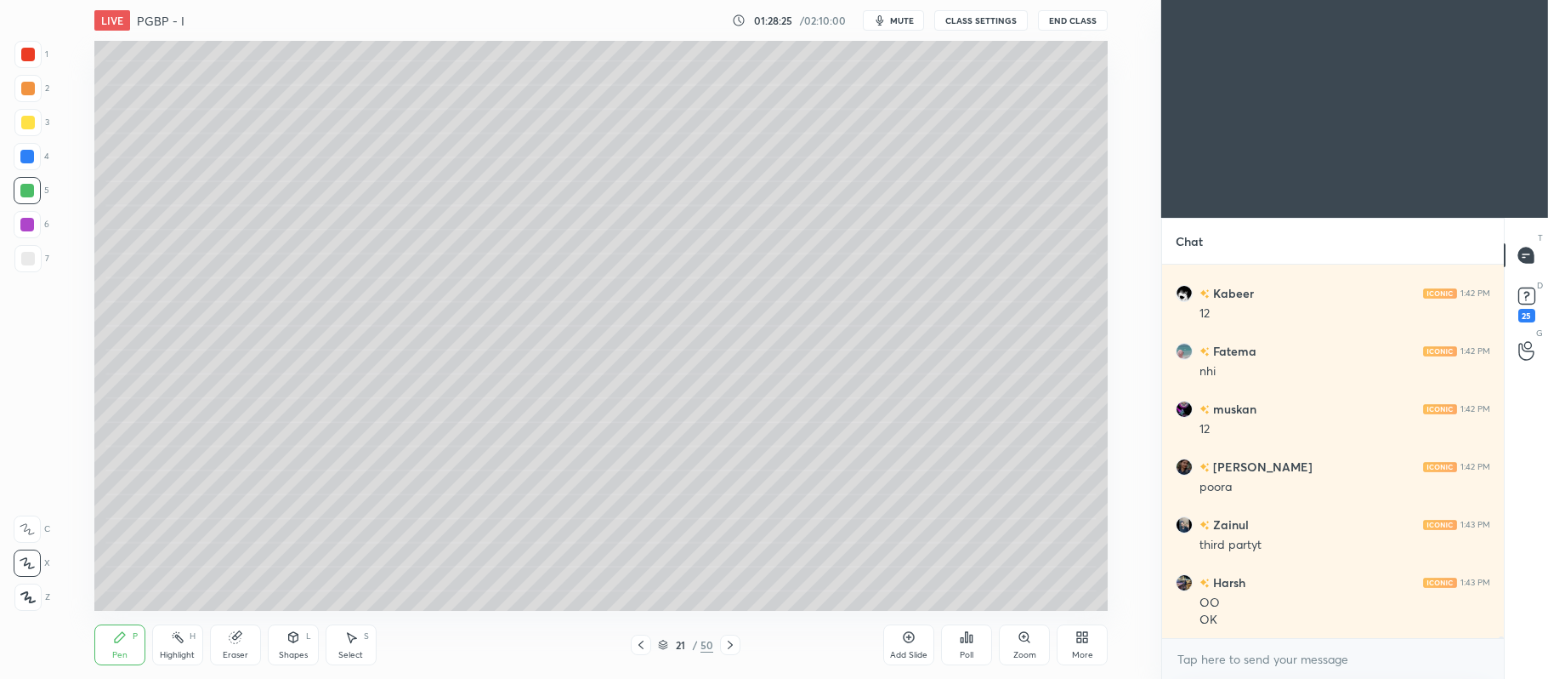
click at [36, 126] on div at bounding box center [27, 122] width 27 height 27
click at [31, 225] on div at bounding box center [27, 225] width 14 height 14
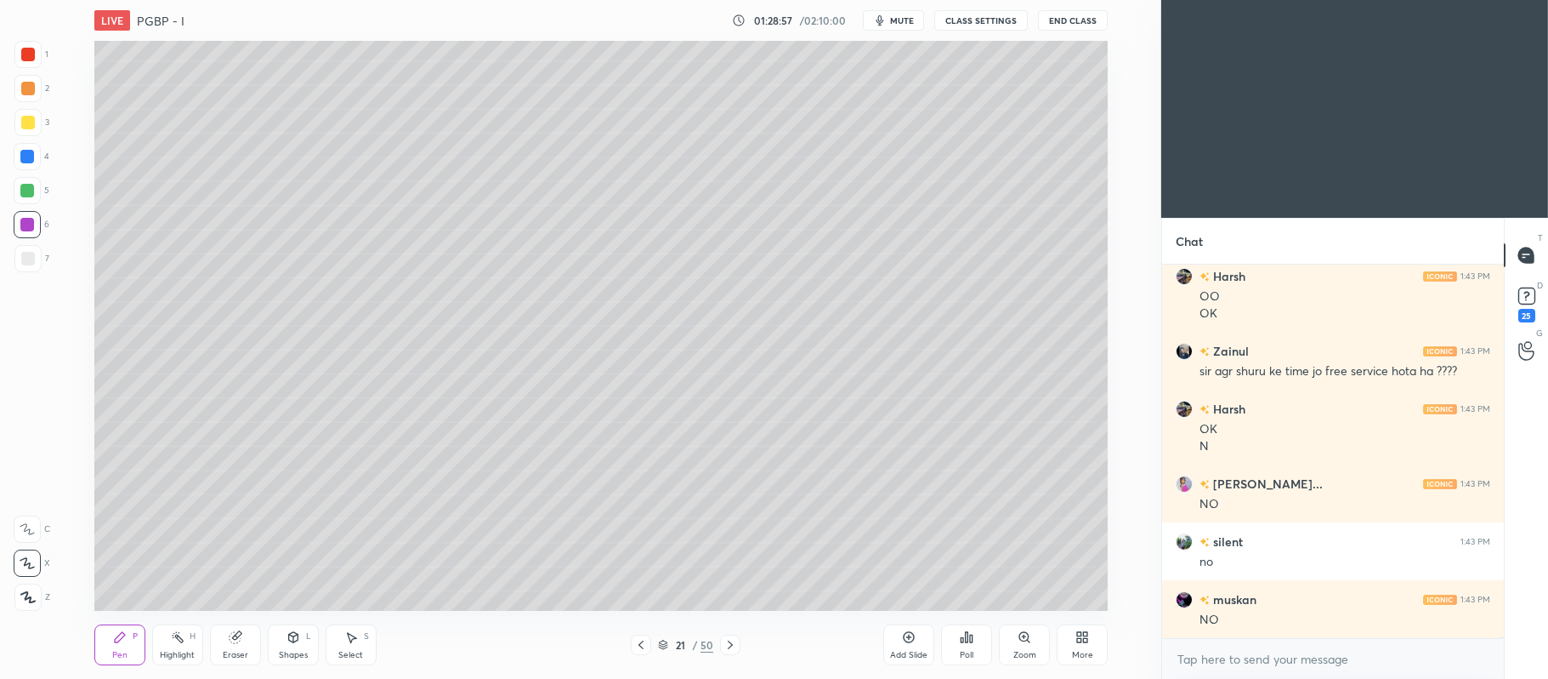
scroll to position [67406, 0]
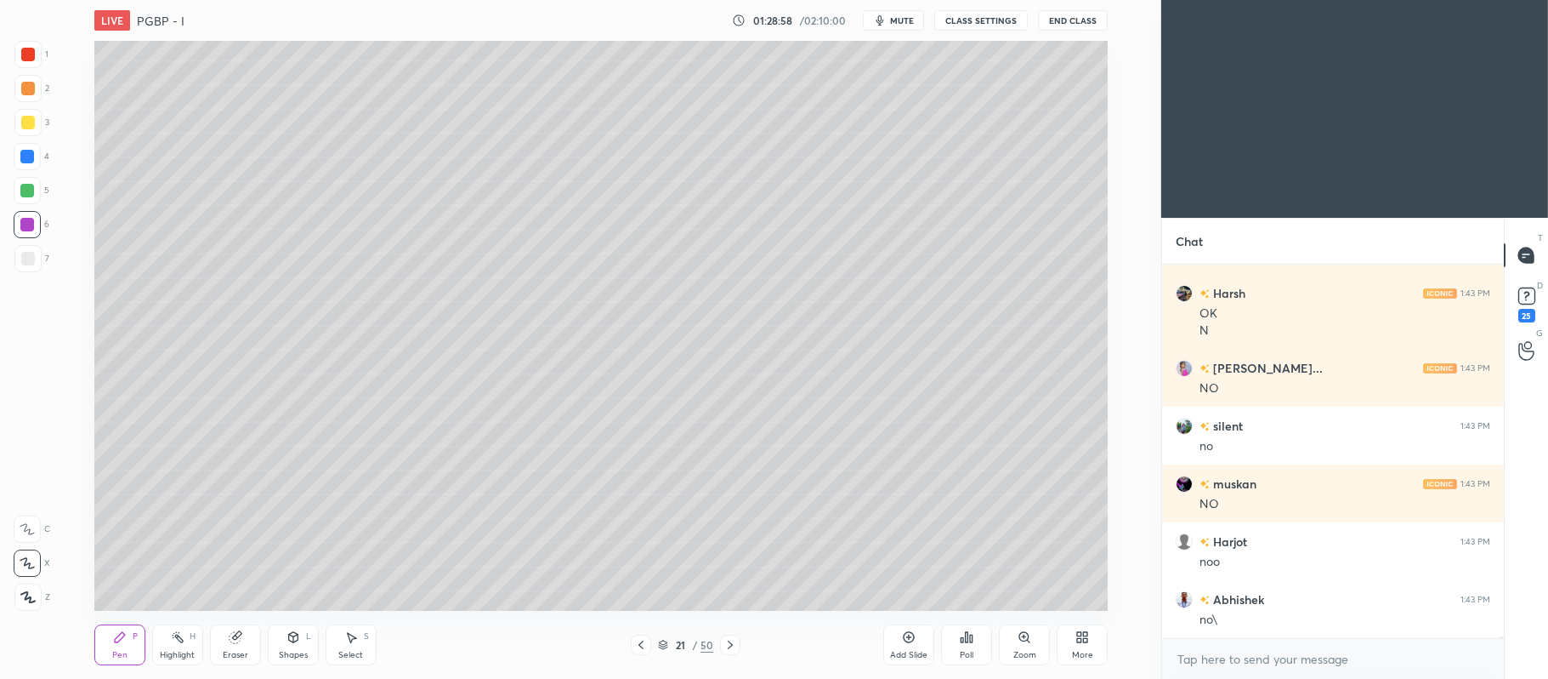
click at [735, 646] on icon at bounding box center [731, 645] width 14 height 14
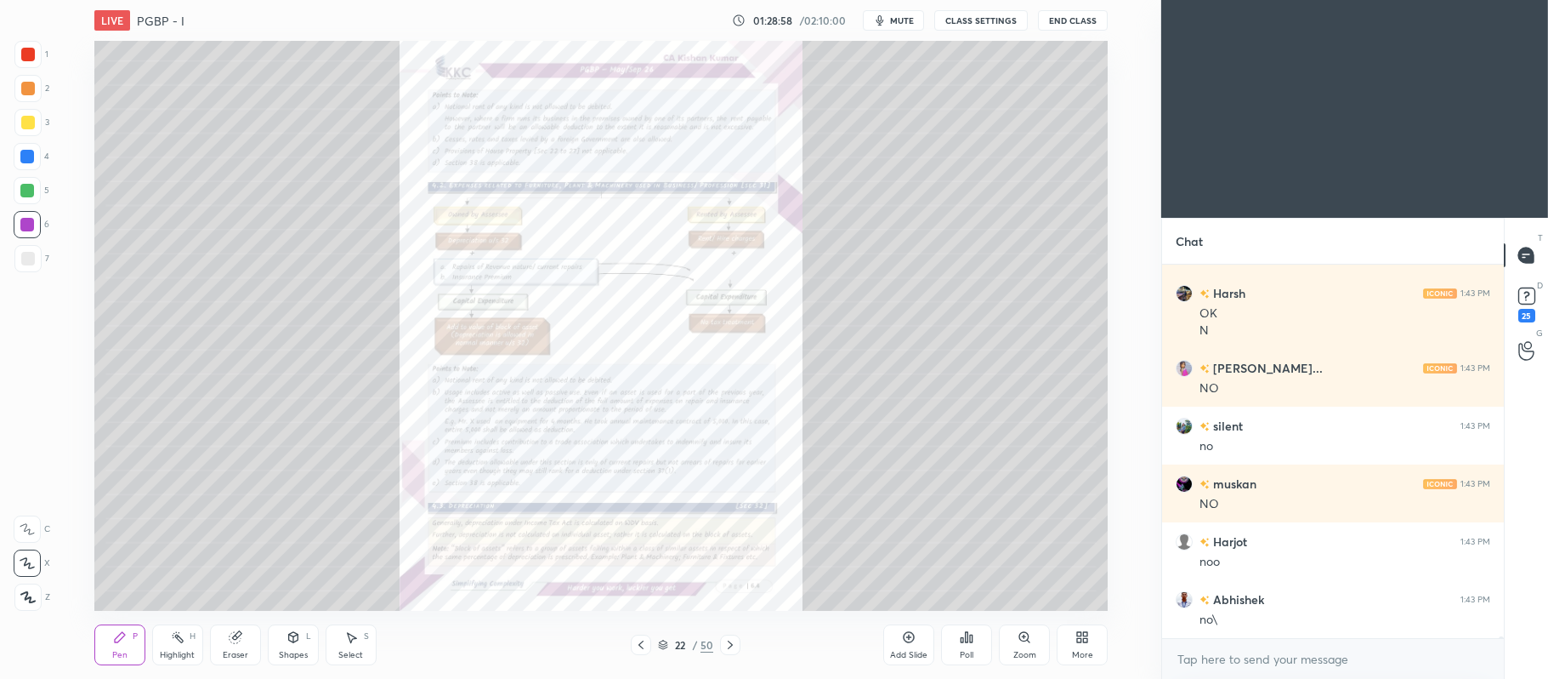
scroll to position [67522, 0]
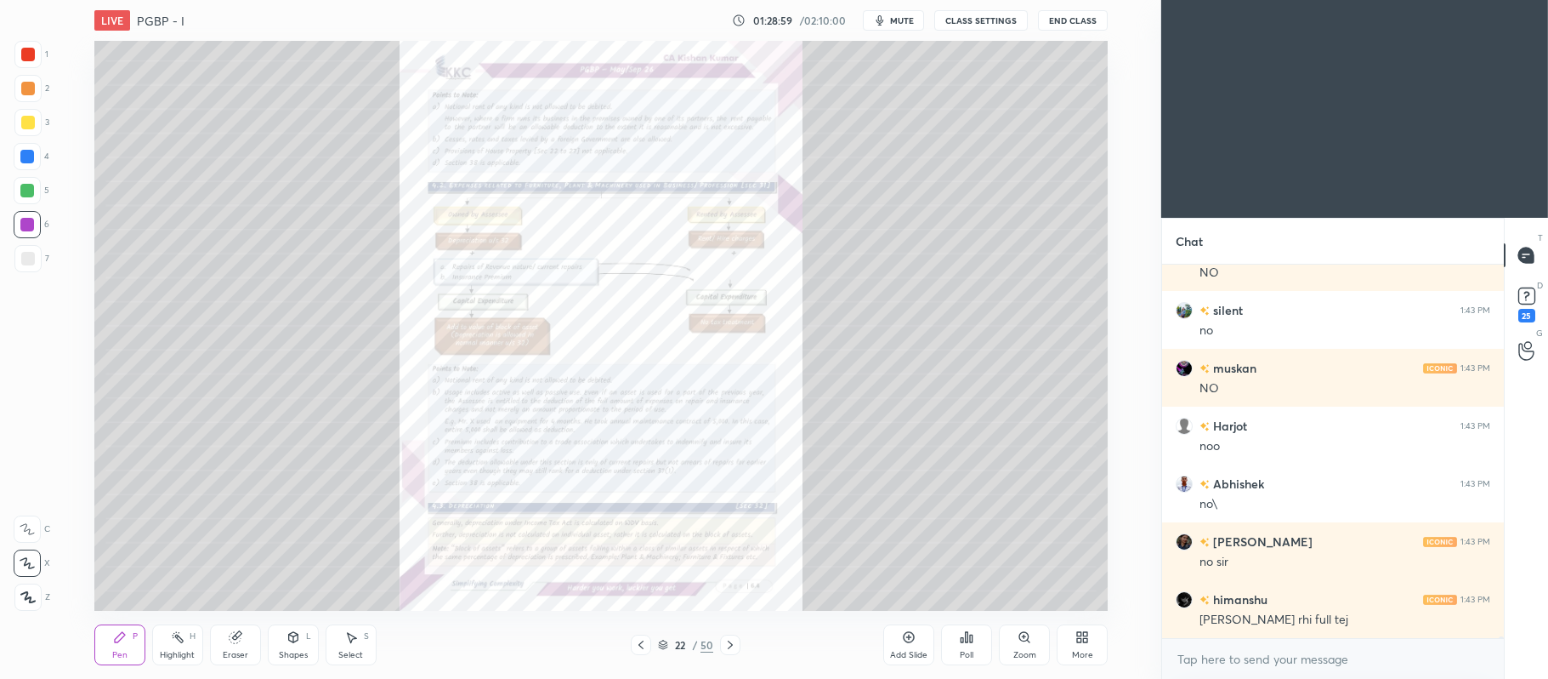
click at [1028, 640] on icon at bounding box center [1028, 640] width 3 height 3
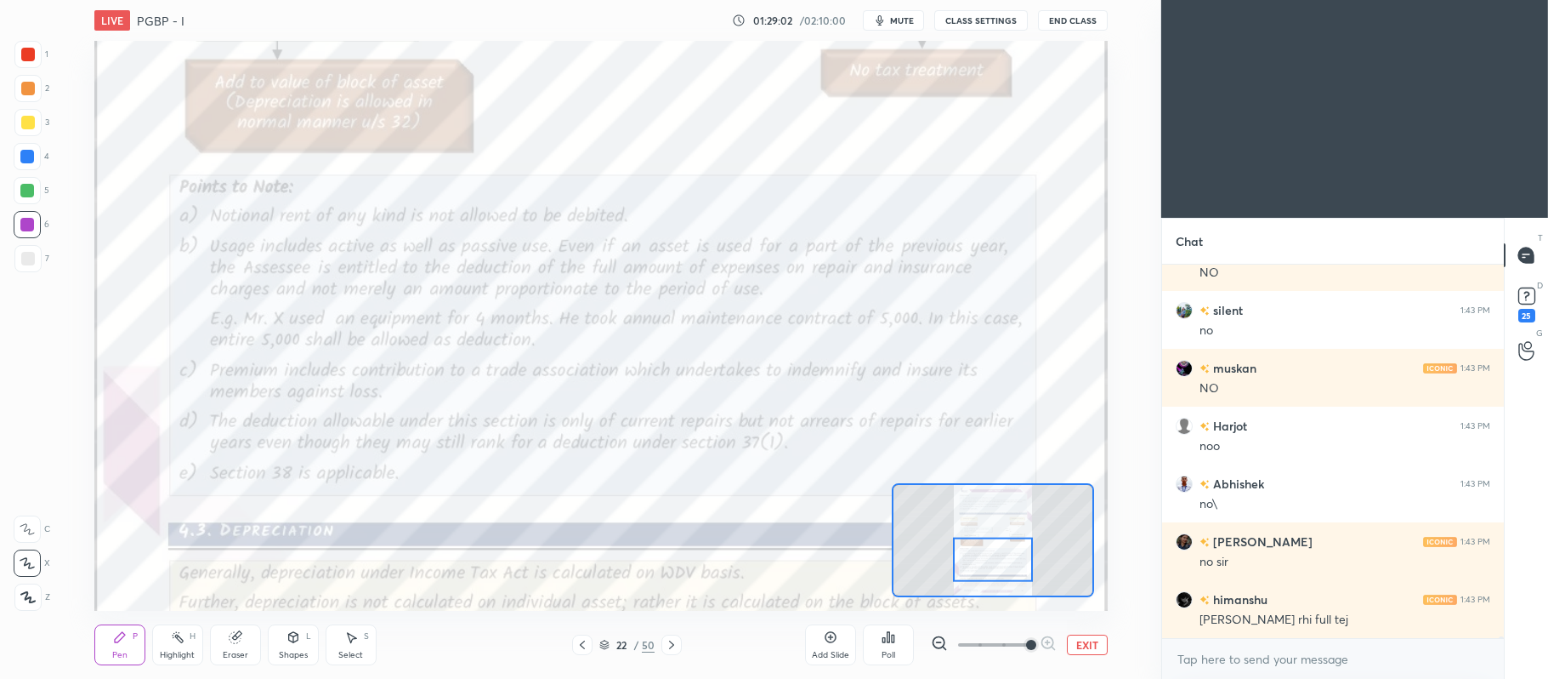
click at [21, 51] on div at bounding box center [28, 55] width 14 height 14
click at [29, 520] on div at bounding box center [27, 528] width 27 height 27
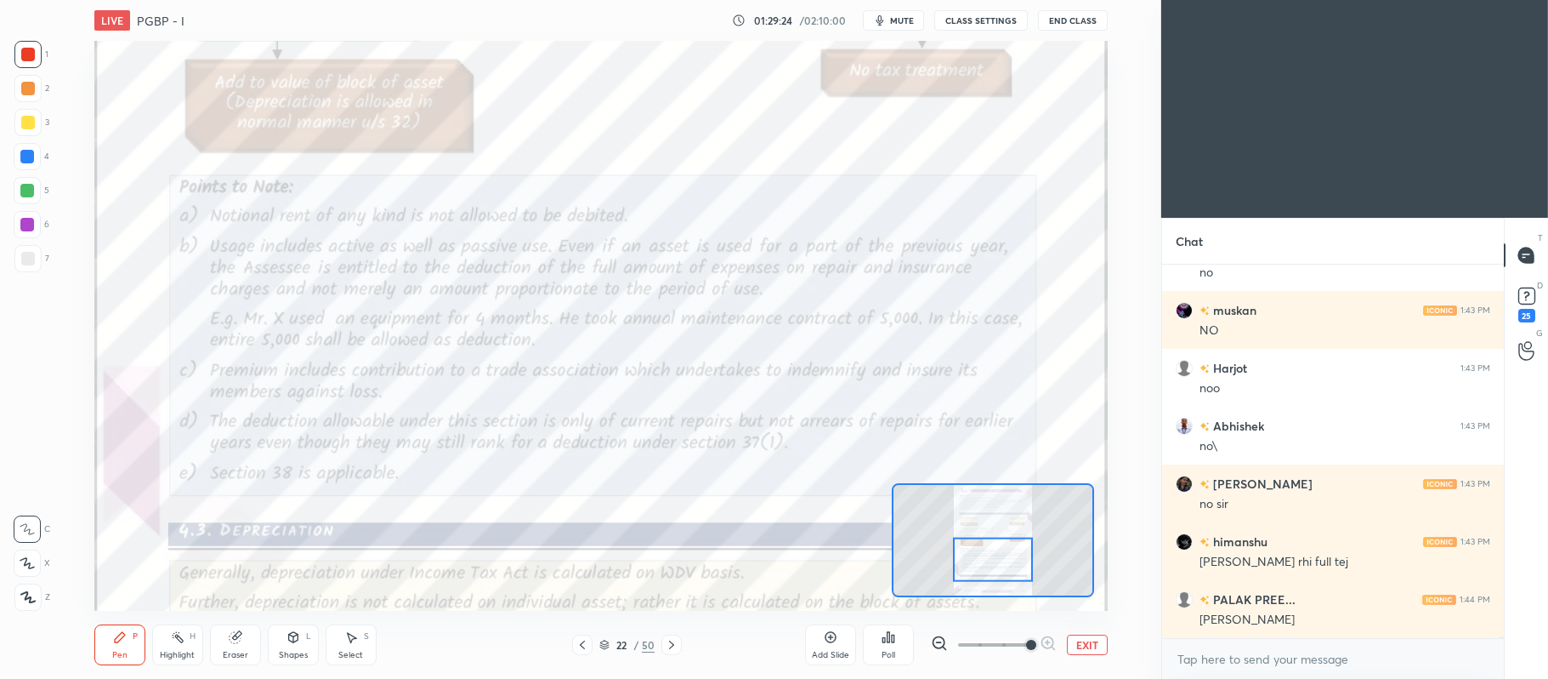
scroll to position [67652, 0]
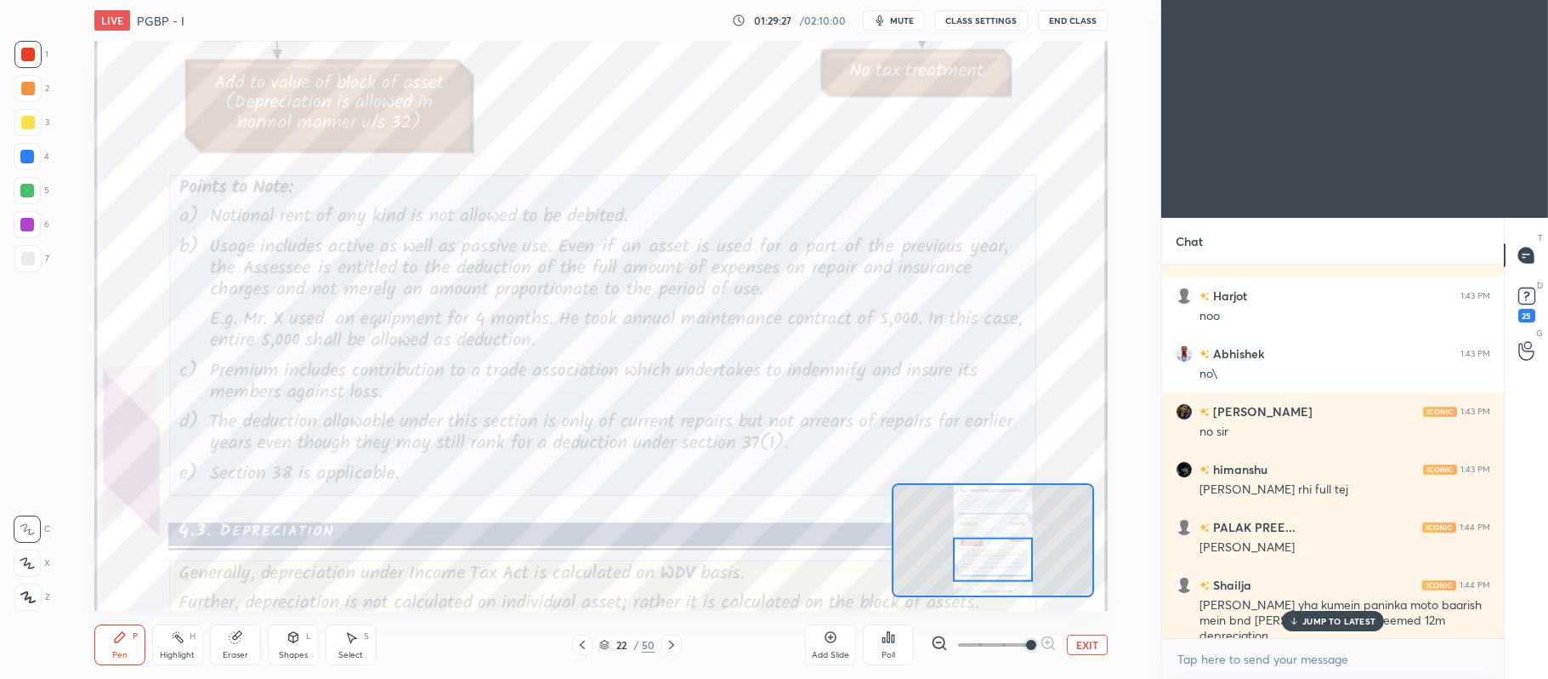
click at [1313, 619] on p "JUMP TO LATEST" at bounding box center [1339, 621] width 73 height 10
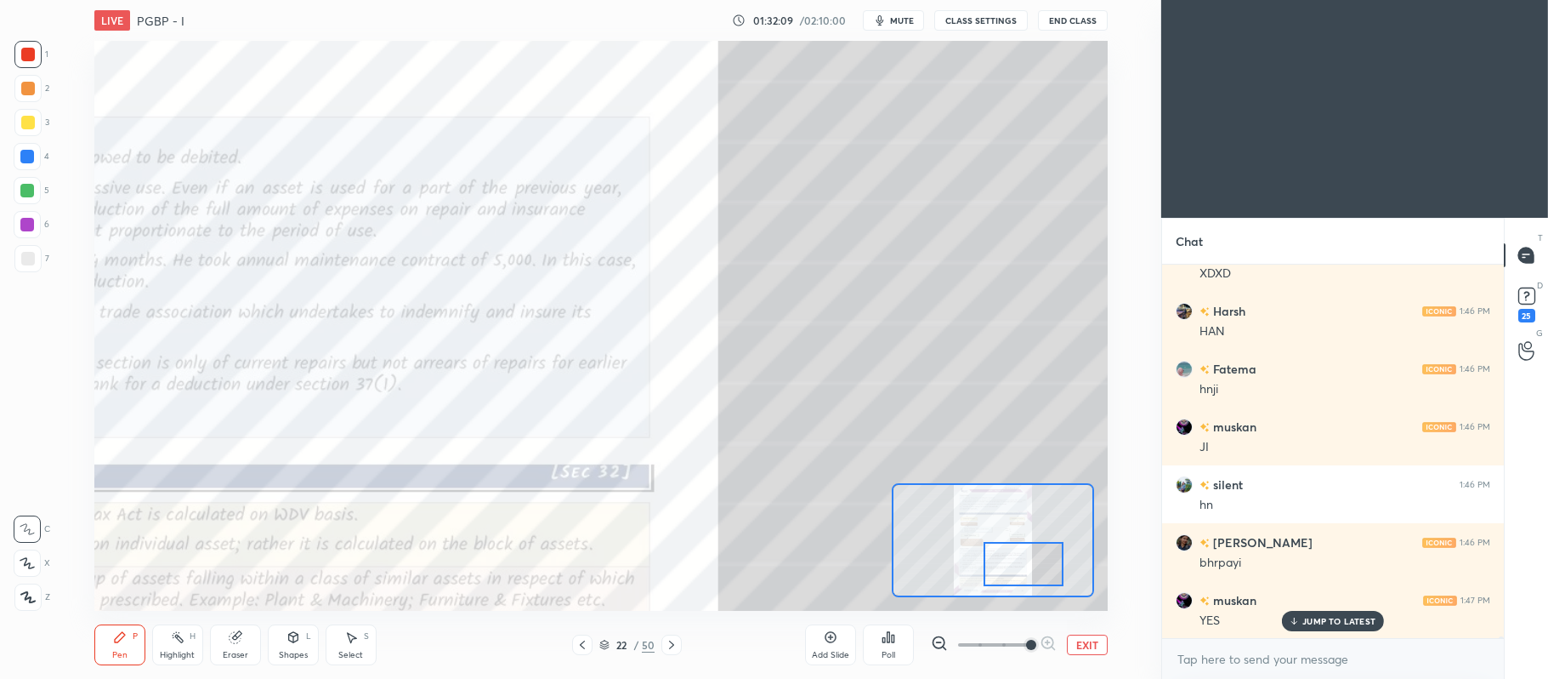
scroll to position [69982, 0]
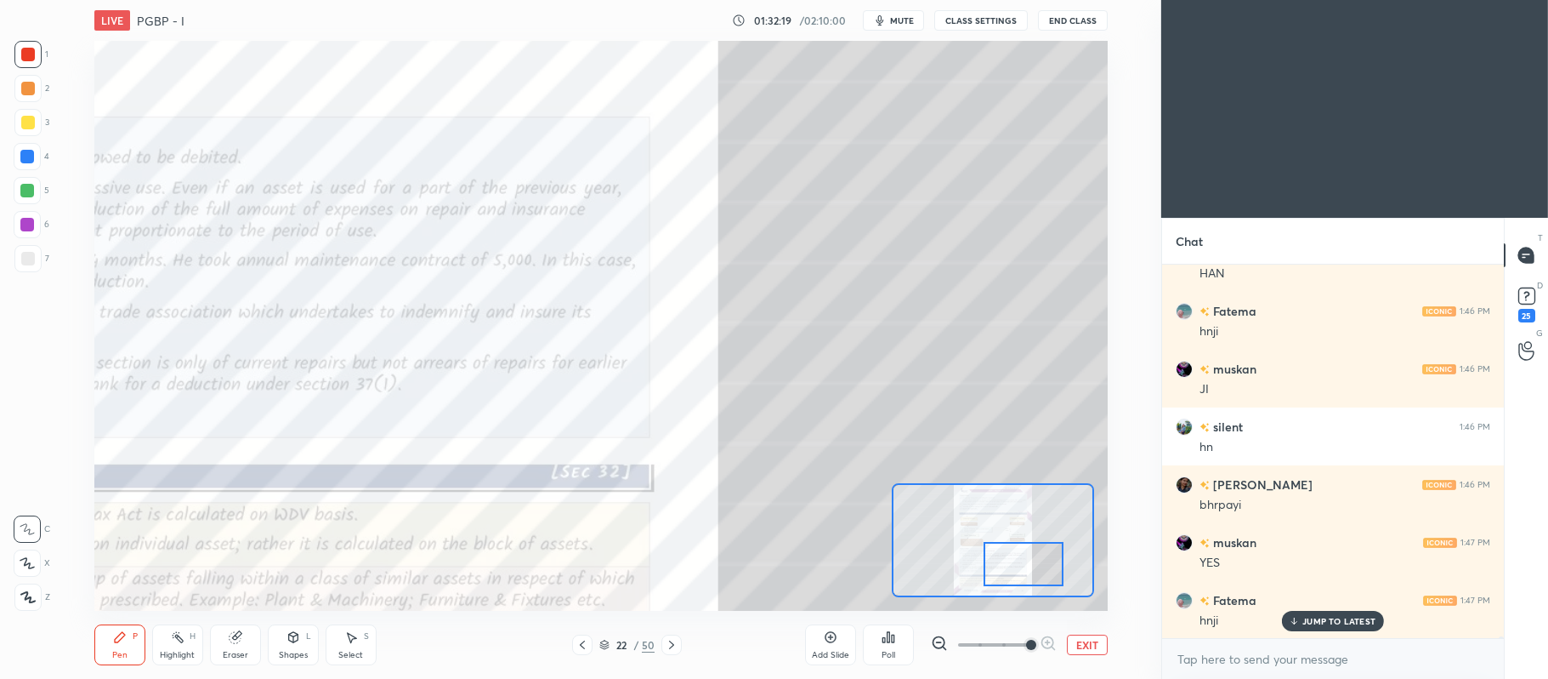
click at [583, 650] on icon at bounding box center [583, 645] width 14 height 14
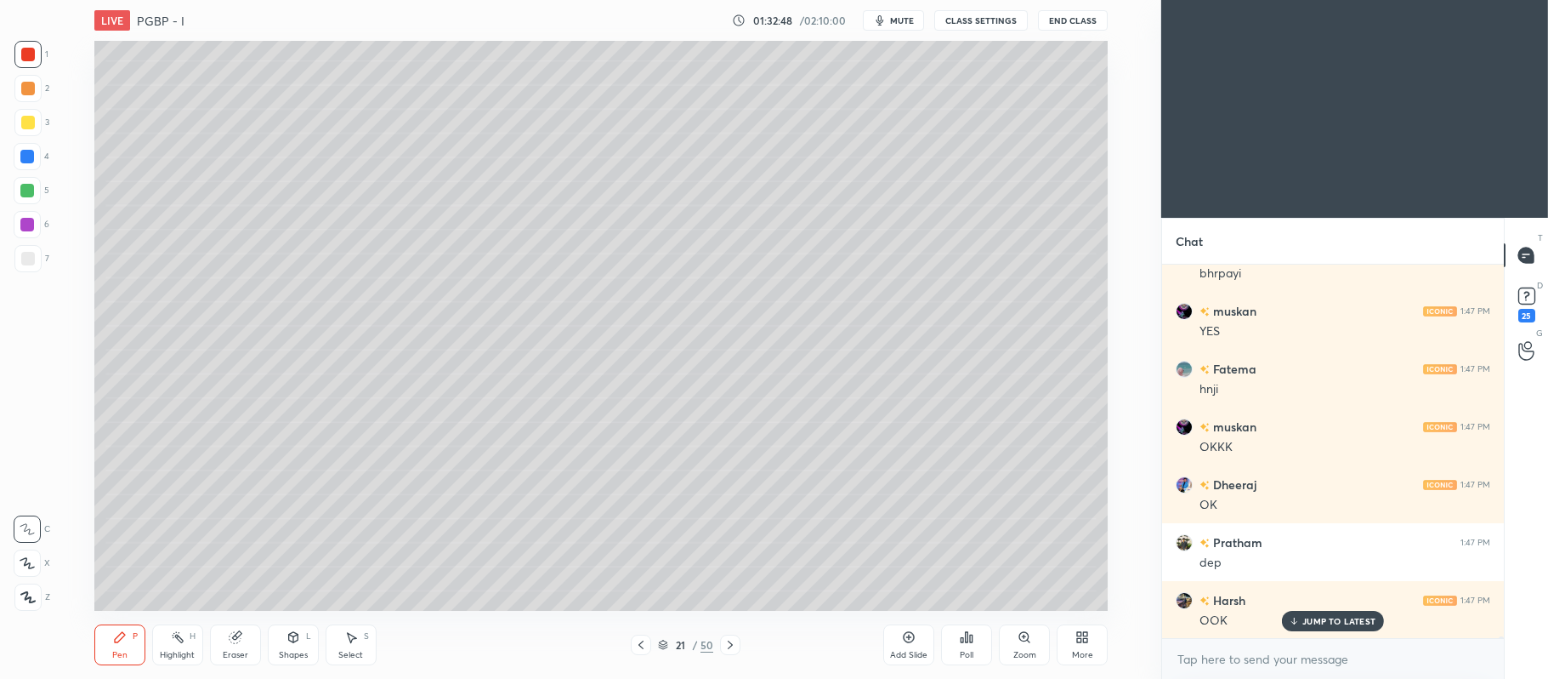
scroll to position [70271, 0]
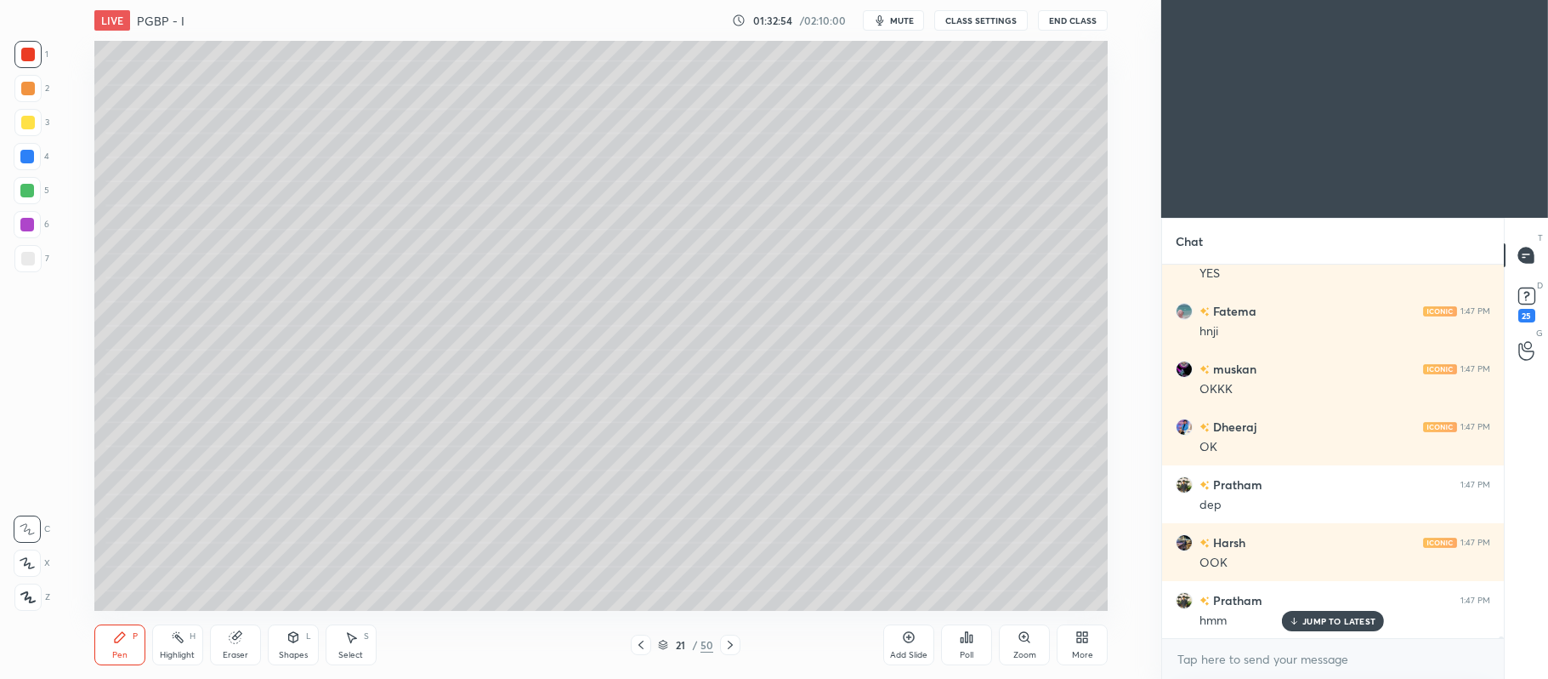
click at [899, 651] on div "Add Slide" at bounding box center [908, 655] width 37 height 9
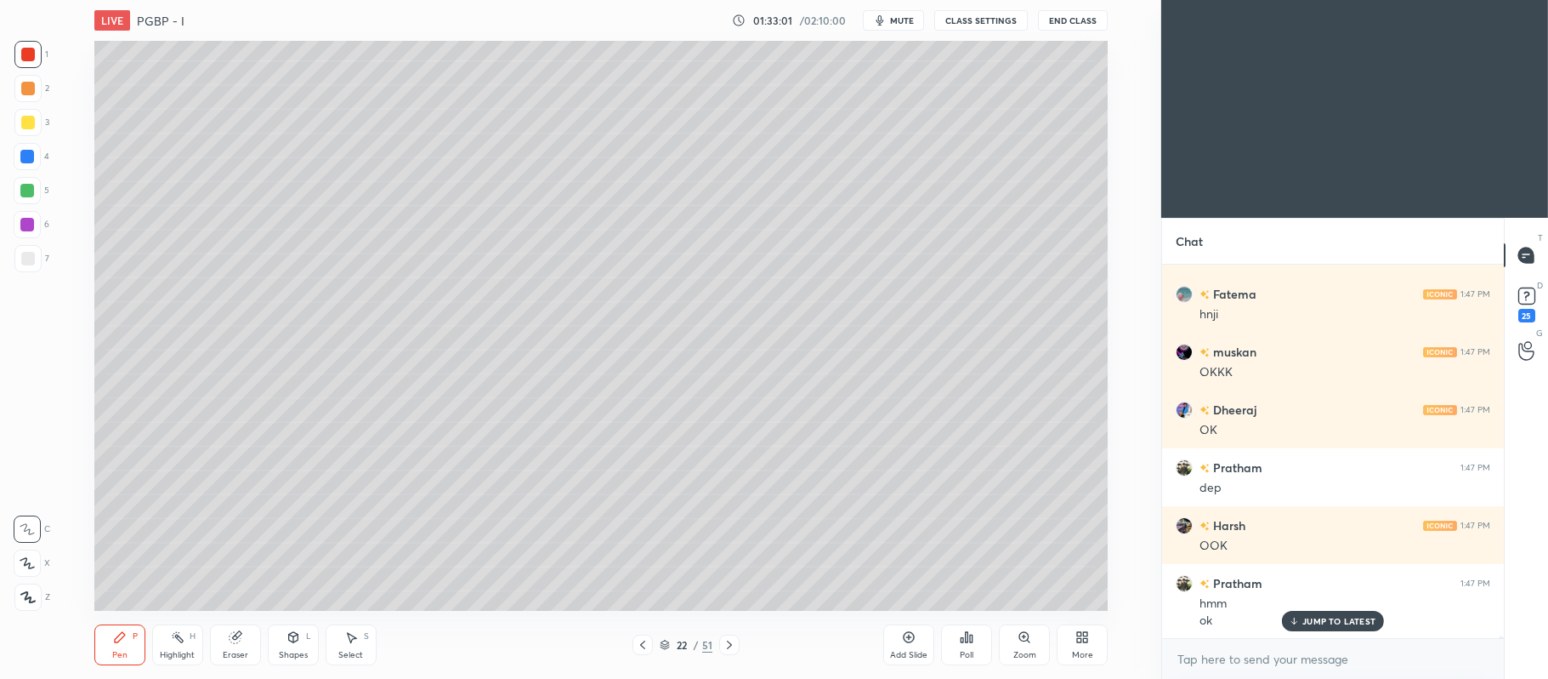
click at [37, 127] on div at bounding box center [27, 122] width 27 height 27
click at [18, 570] on div at bounding box center [27, 562] width 27 height 27
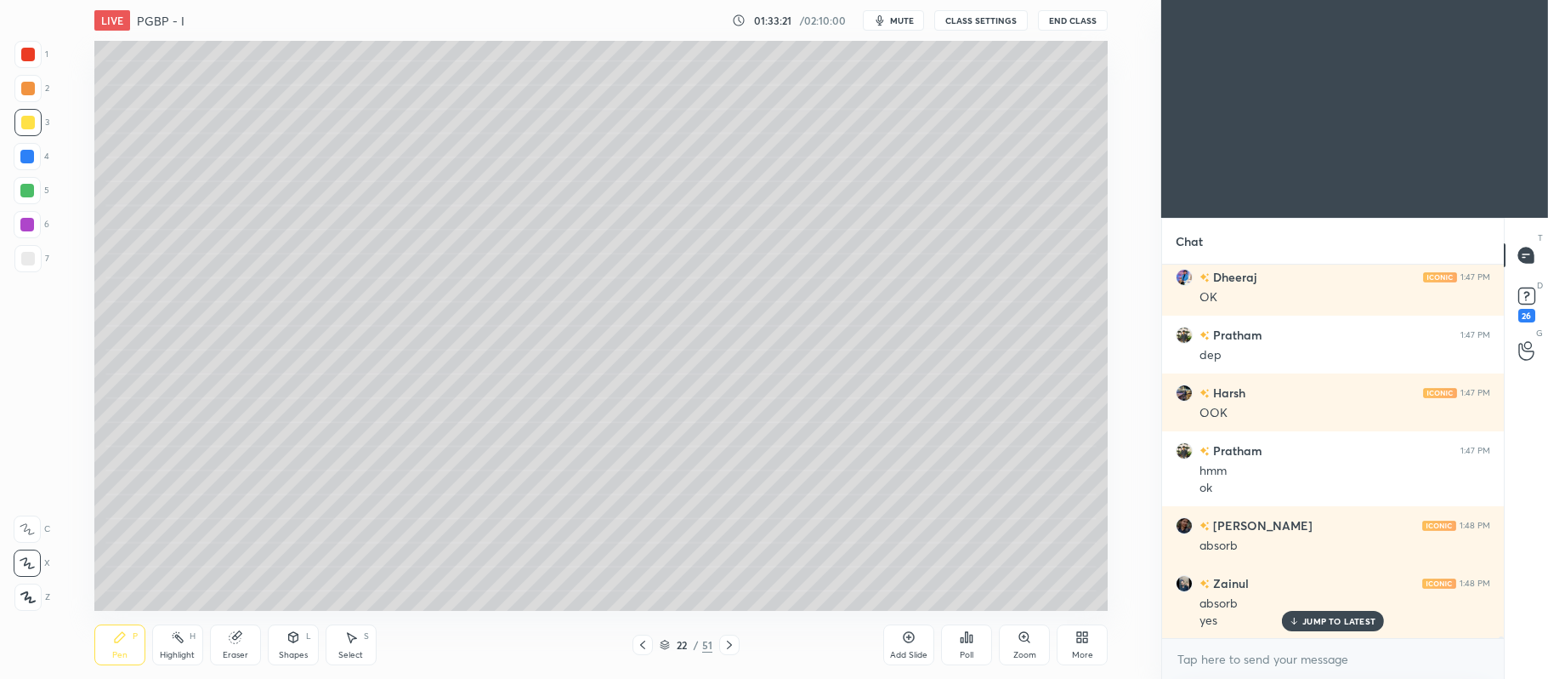
scroll to position [70478, 0]
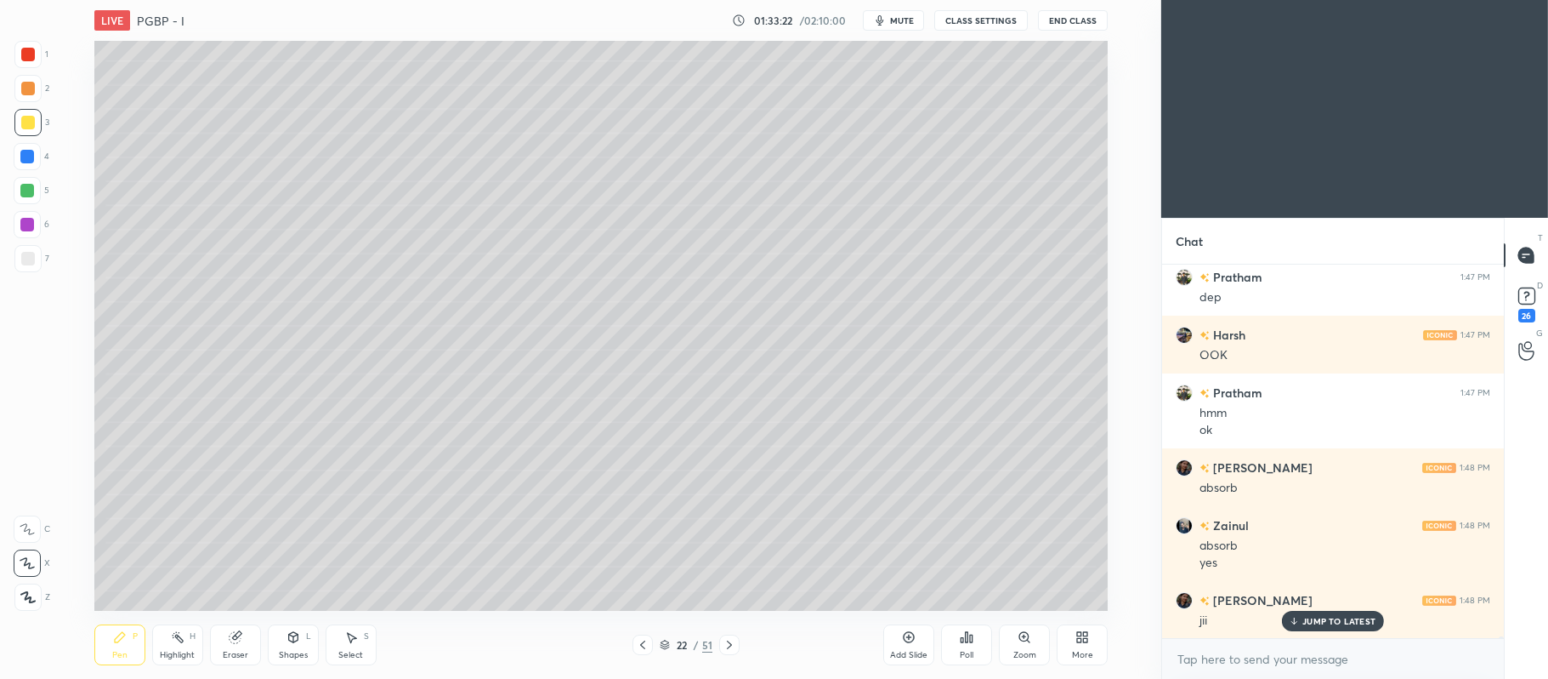
click at [27, 194] on div at bounding box center [27, 191] width 14 height 14
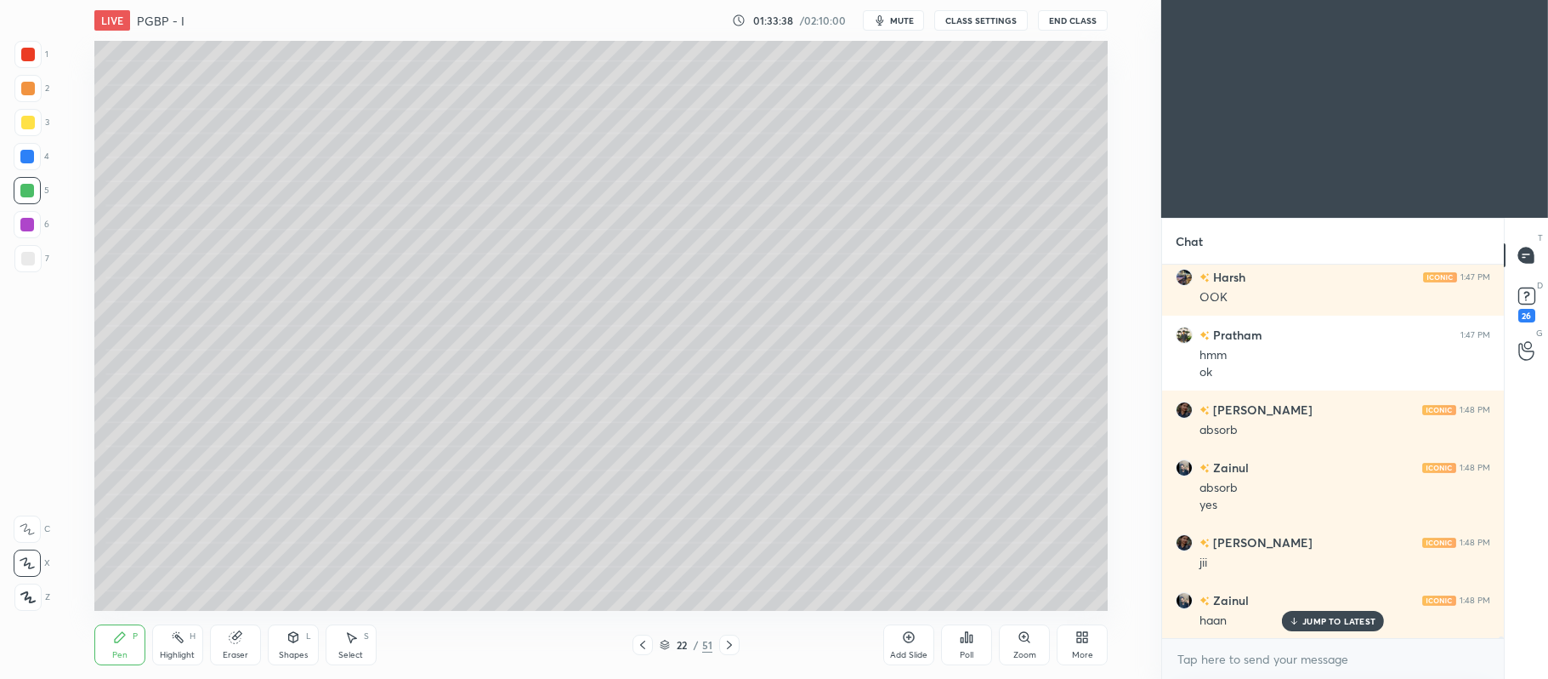
click at [35, 218] on div at bounding box center [27, 224] width 27 height 27
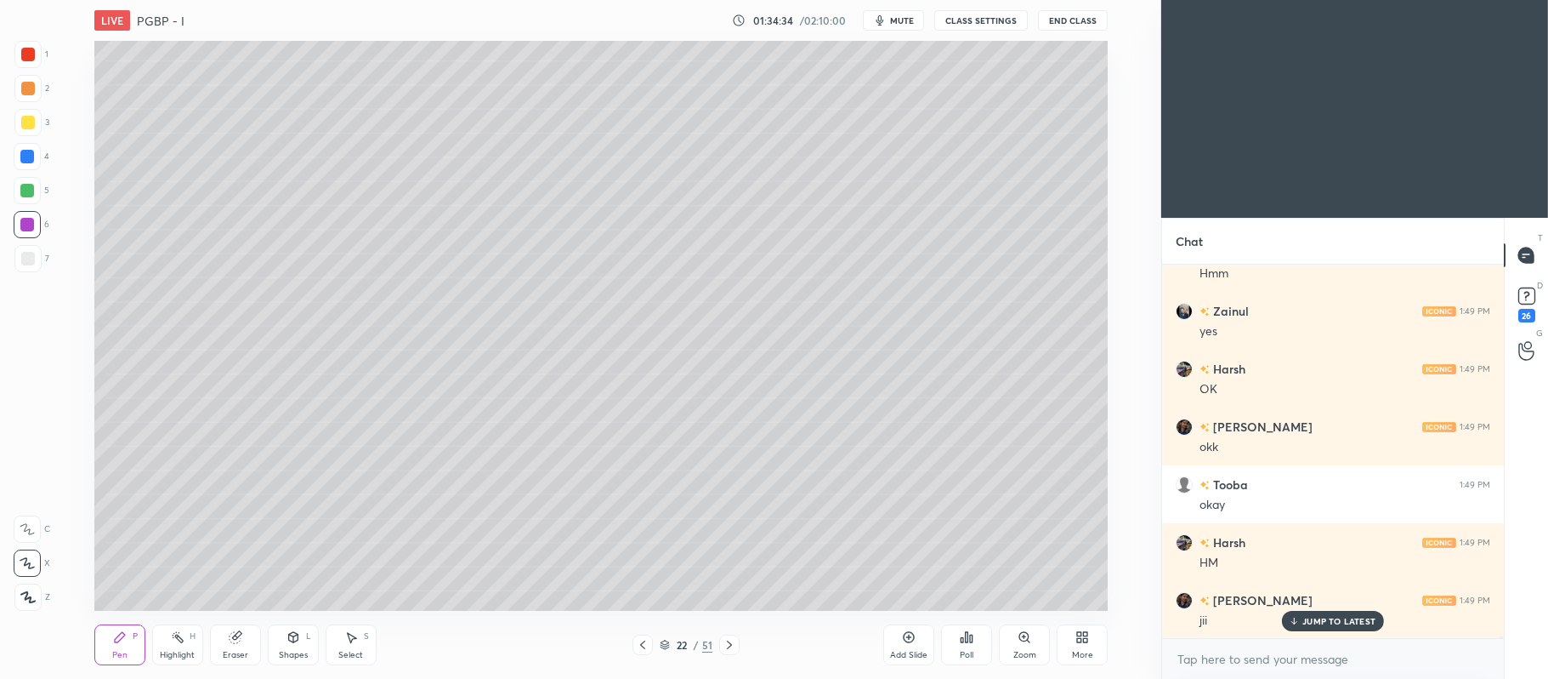
scroll to position [71172, 0]
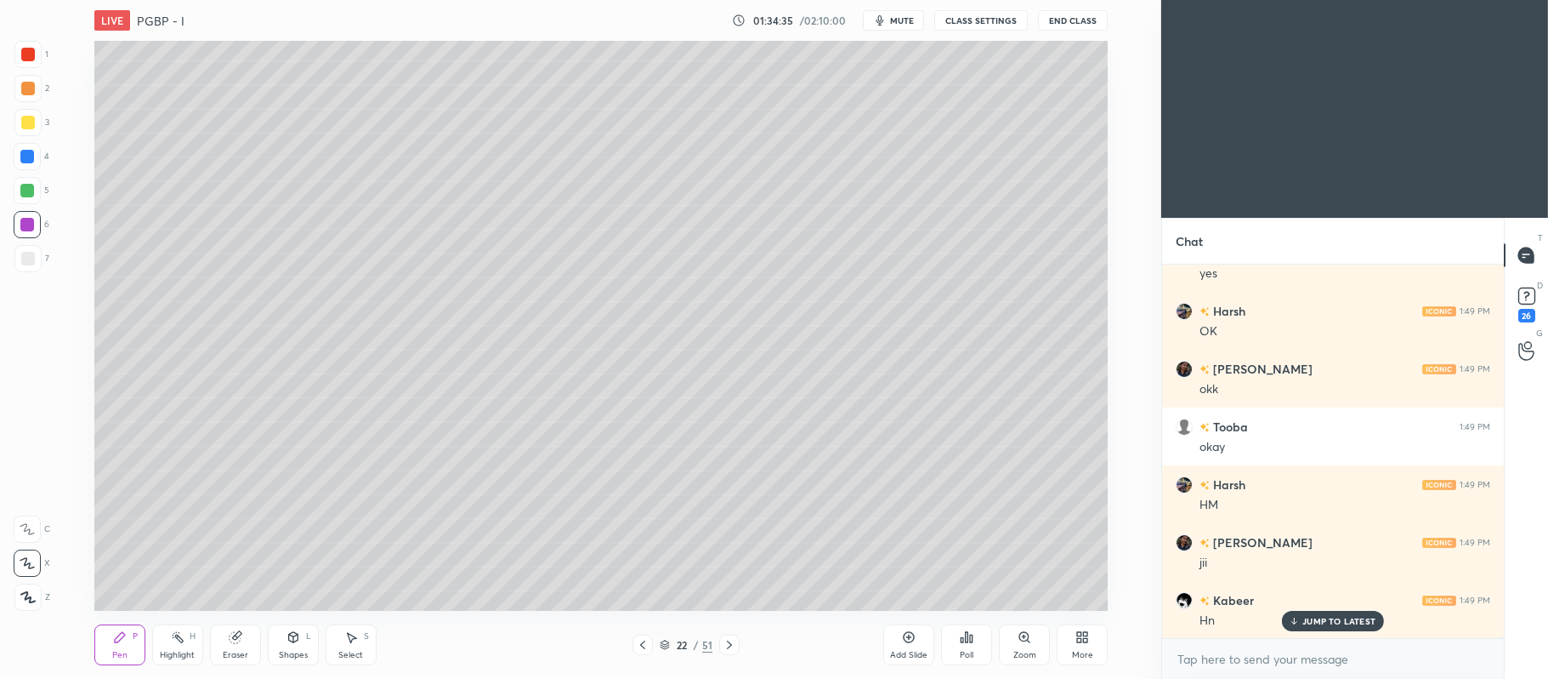
click at [37, 119] on div at bounding box center [27, 122] width 27 height 27
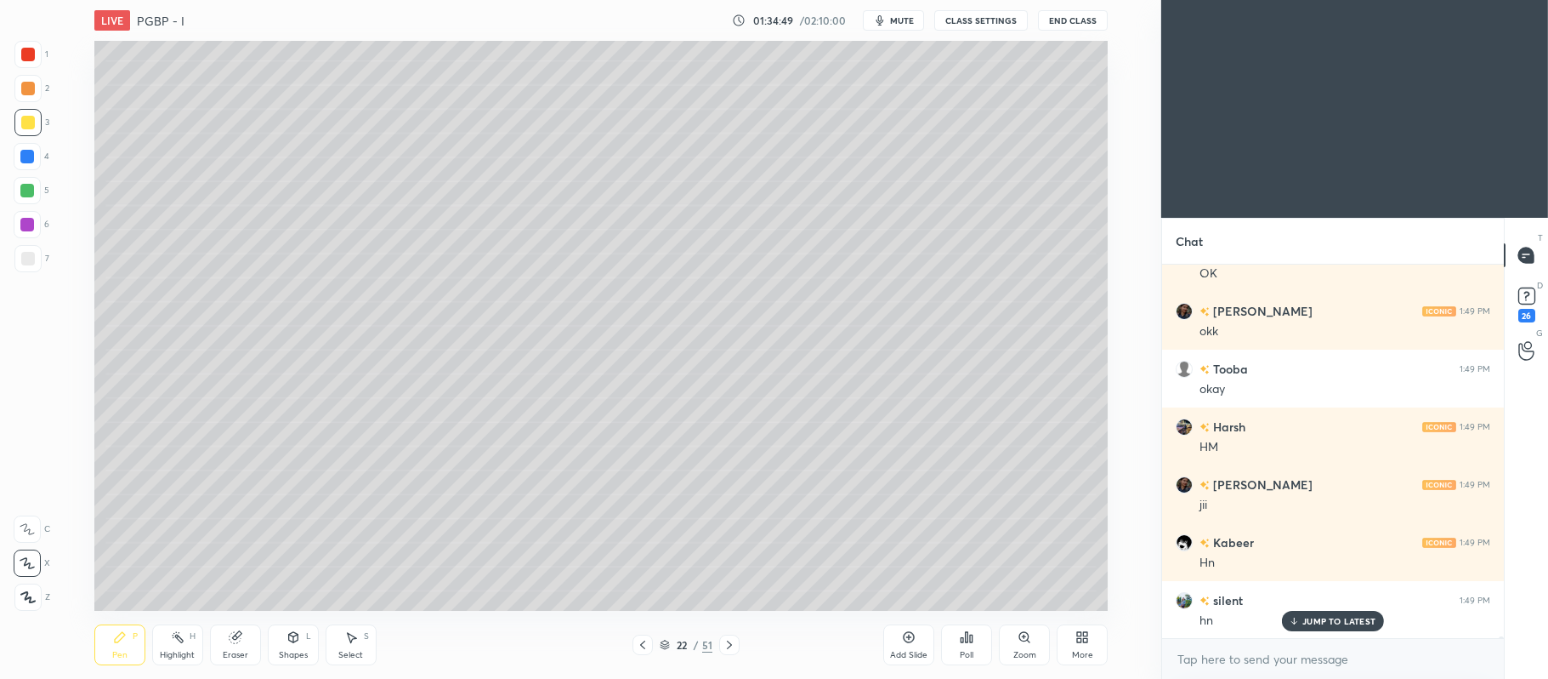
click at [293, 634] on icon at bounding box center [292, 635] width 9 height 3
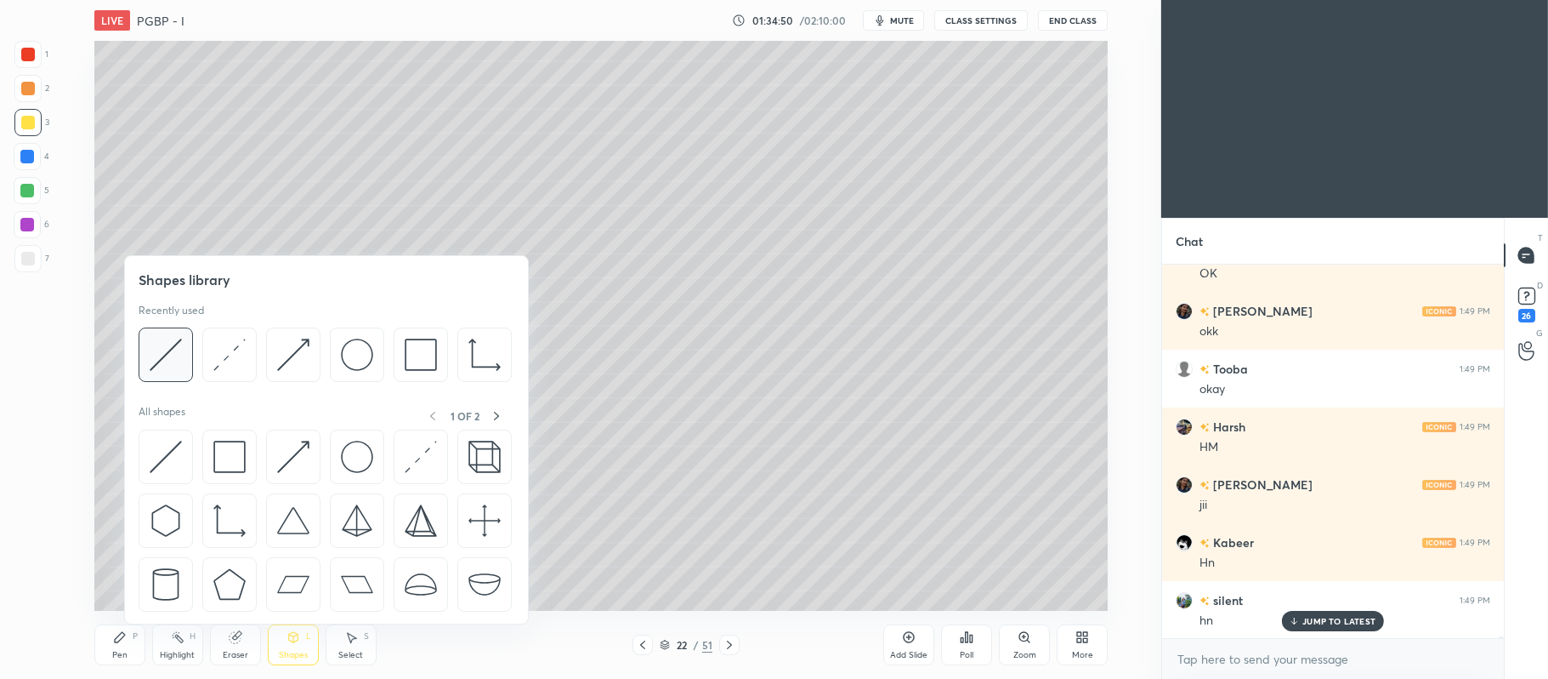
click at [168, 341] on img at bounding box center [166, 354] width 32 height 32
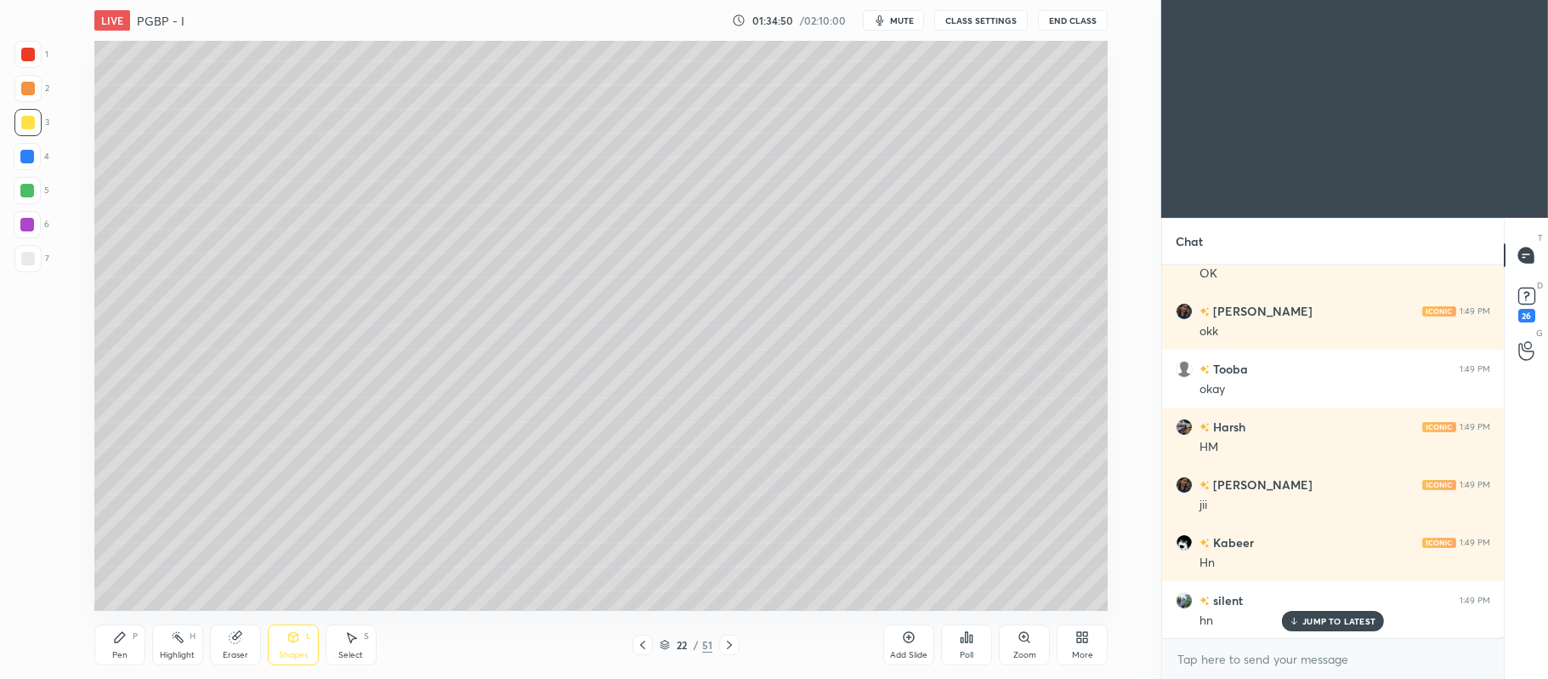
click at [44, 253] on div "7" at bounding box center [31, 258] width 35 height 27
click at [139, 638] on div "Pen P" at bounding box center [119, 644] width 51 height 41
click at [42, 156] on div "4" at bounding box center [32, 156] width 36 height 27
click at [298, 628] on div "Shapes L" at bounding box center [293, 644] width 51 height 41
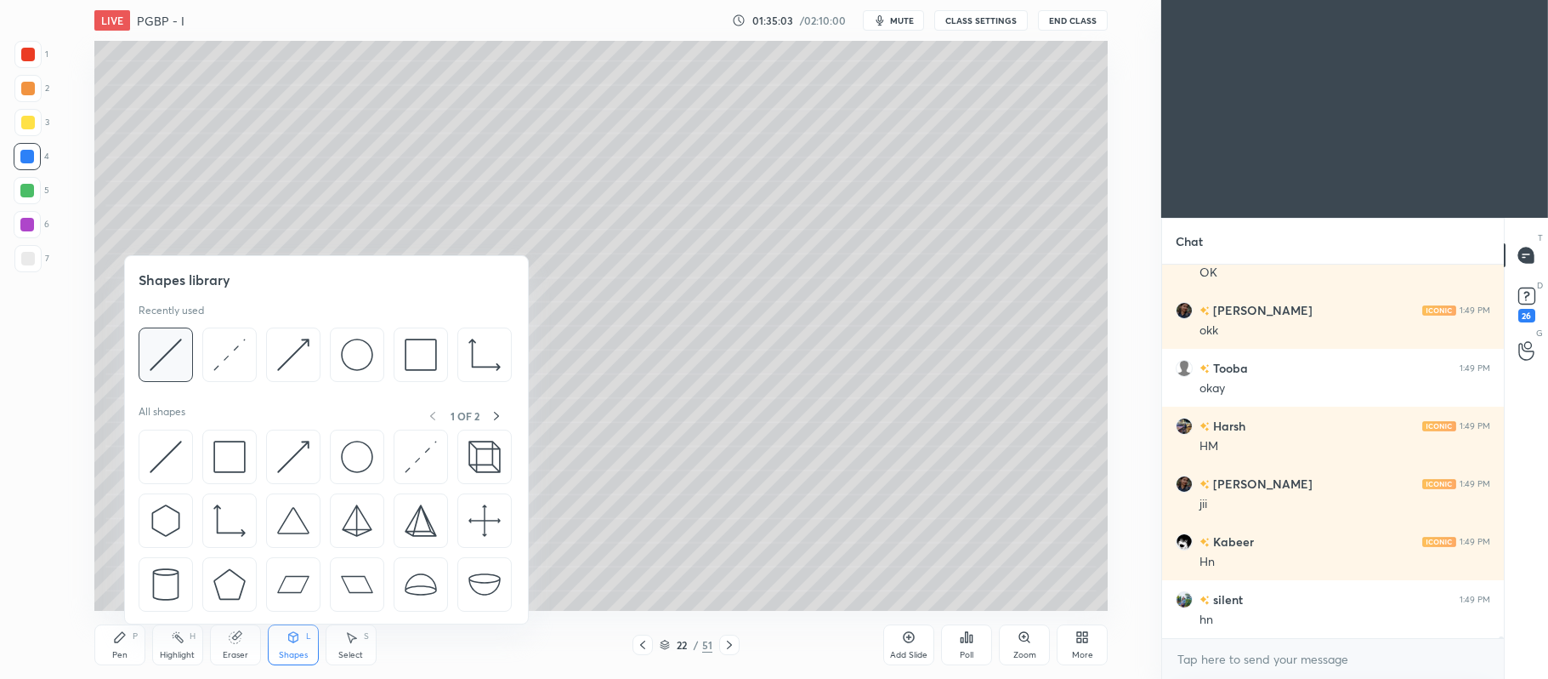
click at [160, 364] on img at bounding box center [166, 354] width 32 height 32
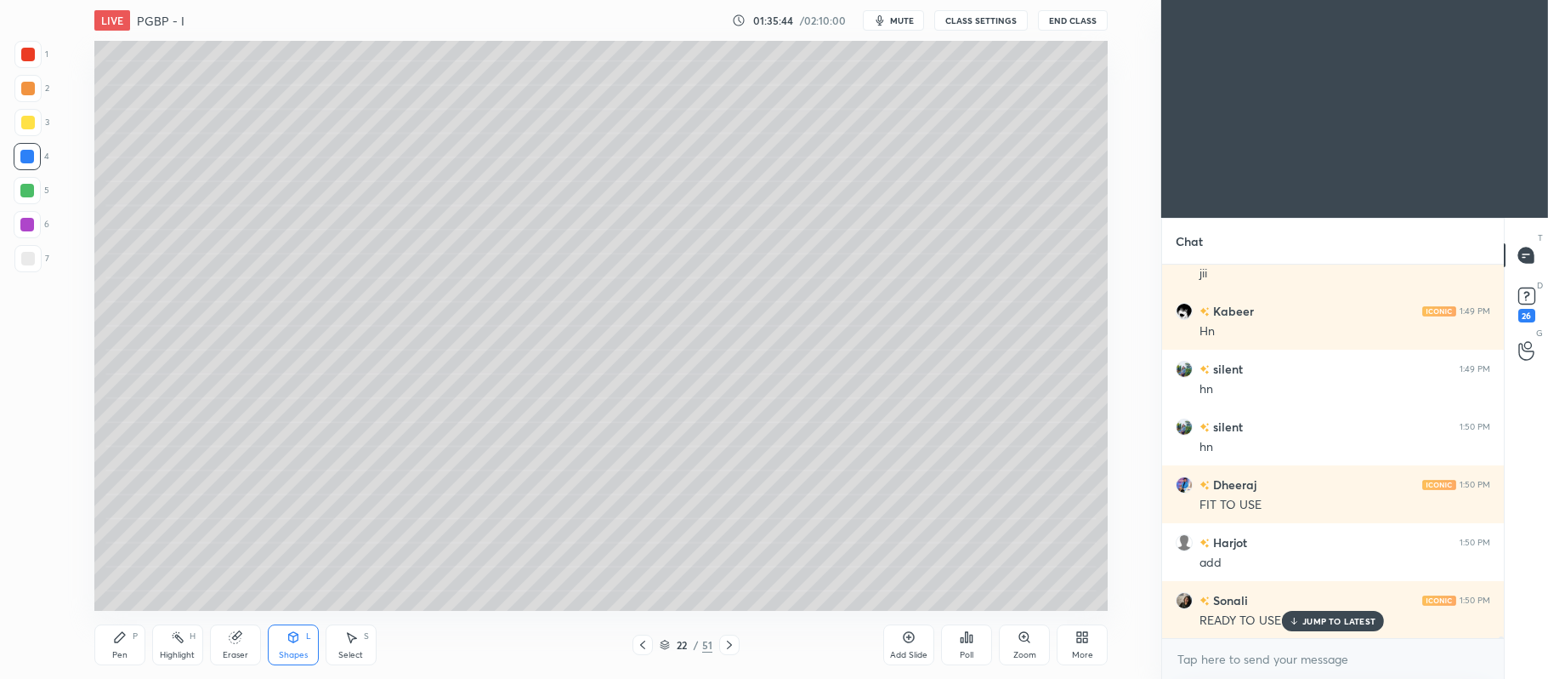
scroll to position [71635, 0]
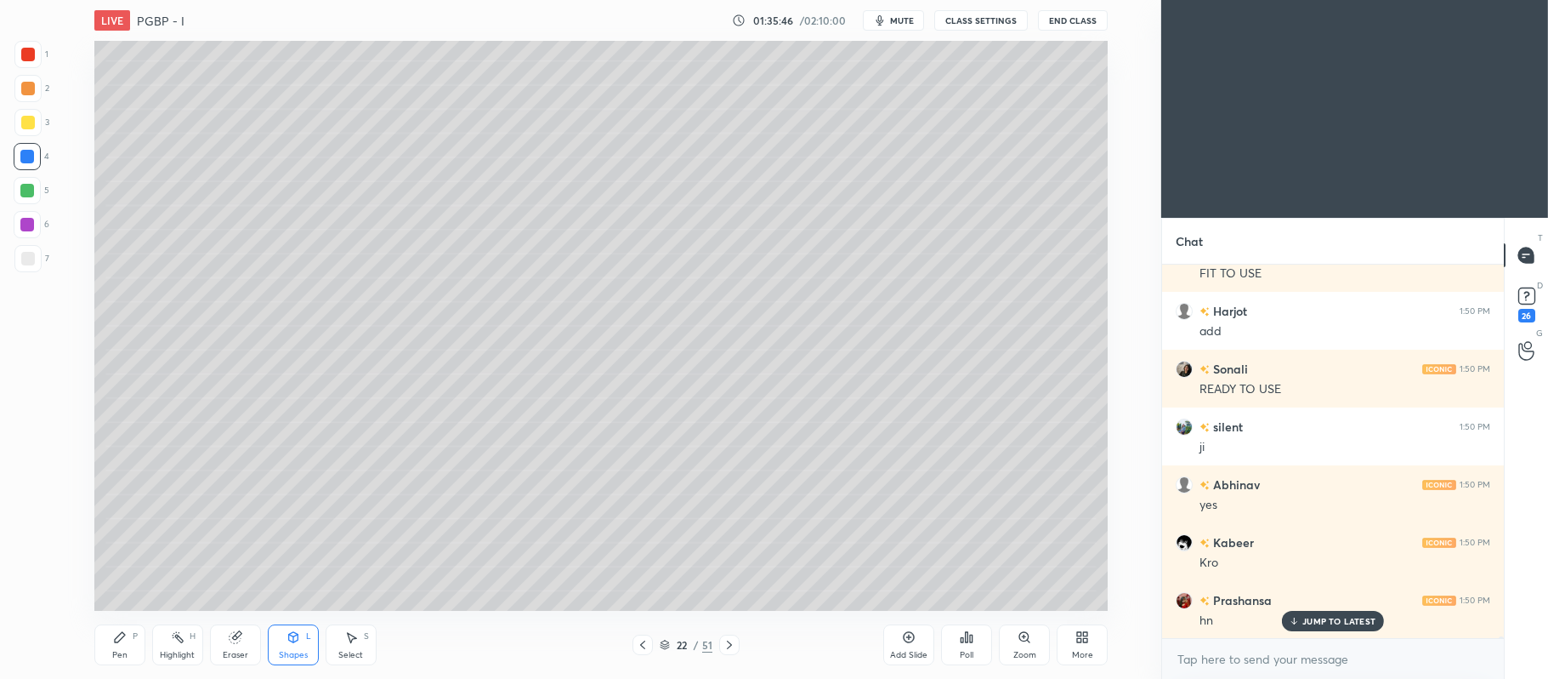
click at [35, 87] on div at bounding box center [27, 88] width 27 height 27
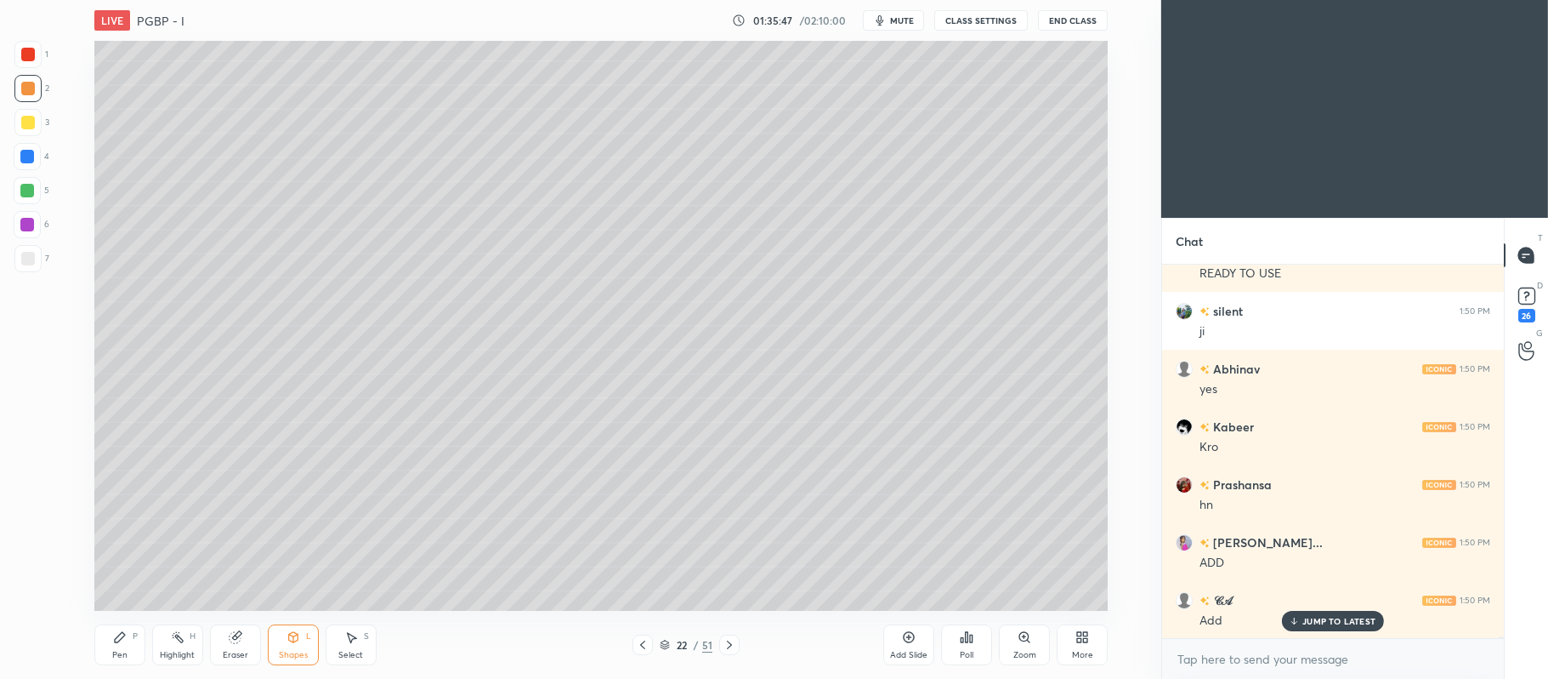
click at [117, 638] on icon at bounding box center [120, 637] width 10 height 10
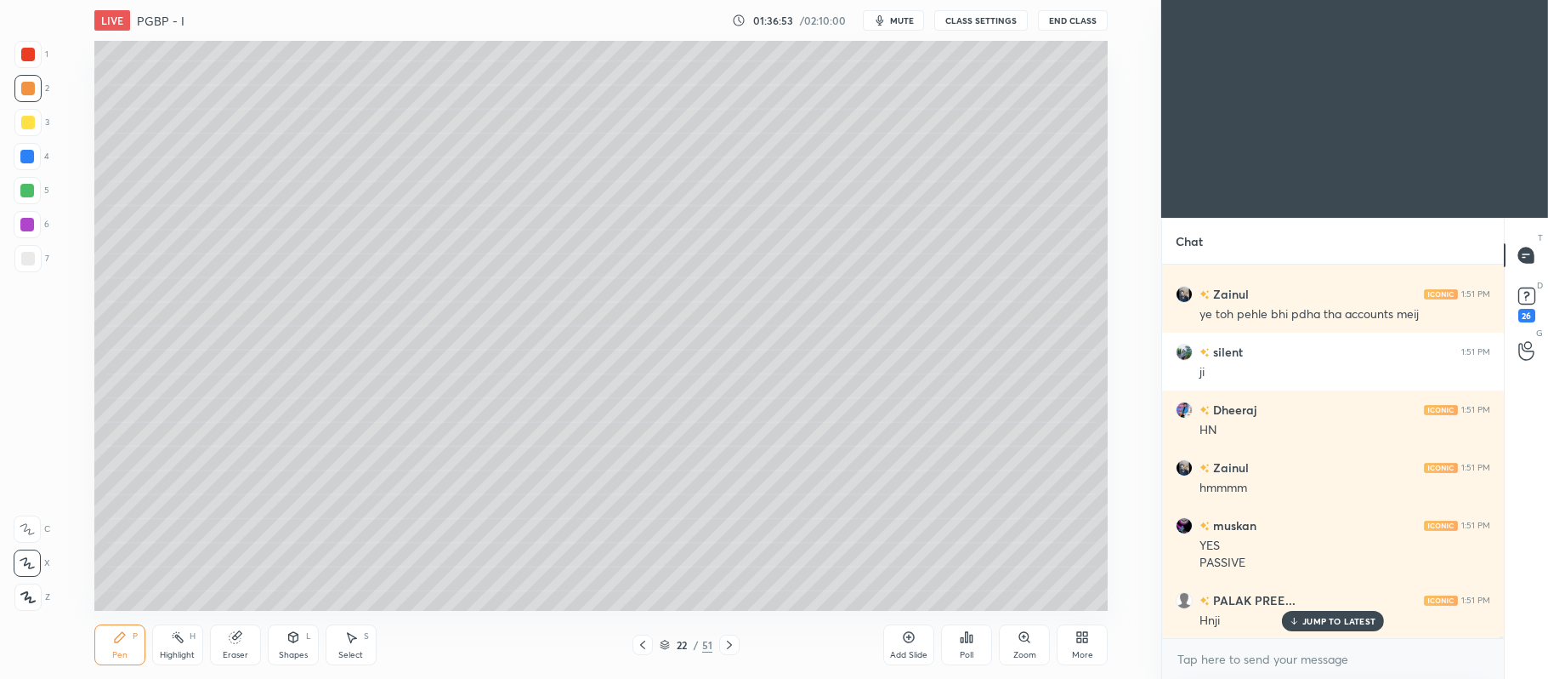
scroll to position [72404, 0]
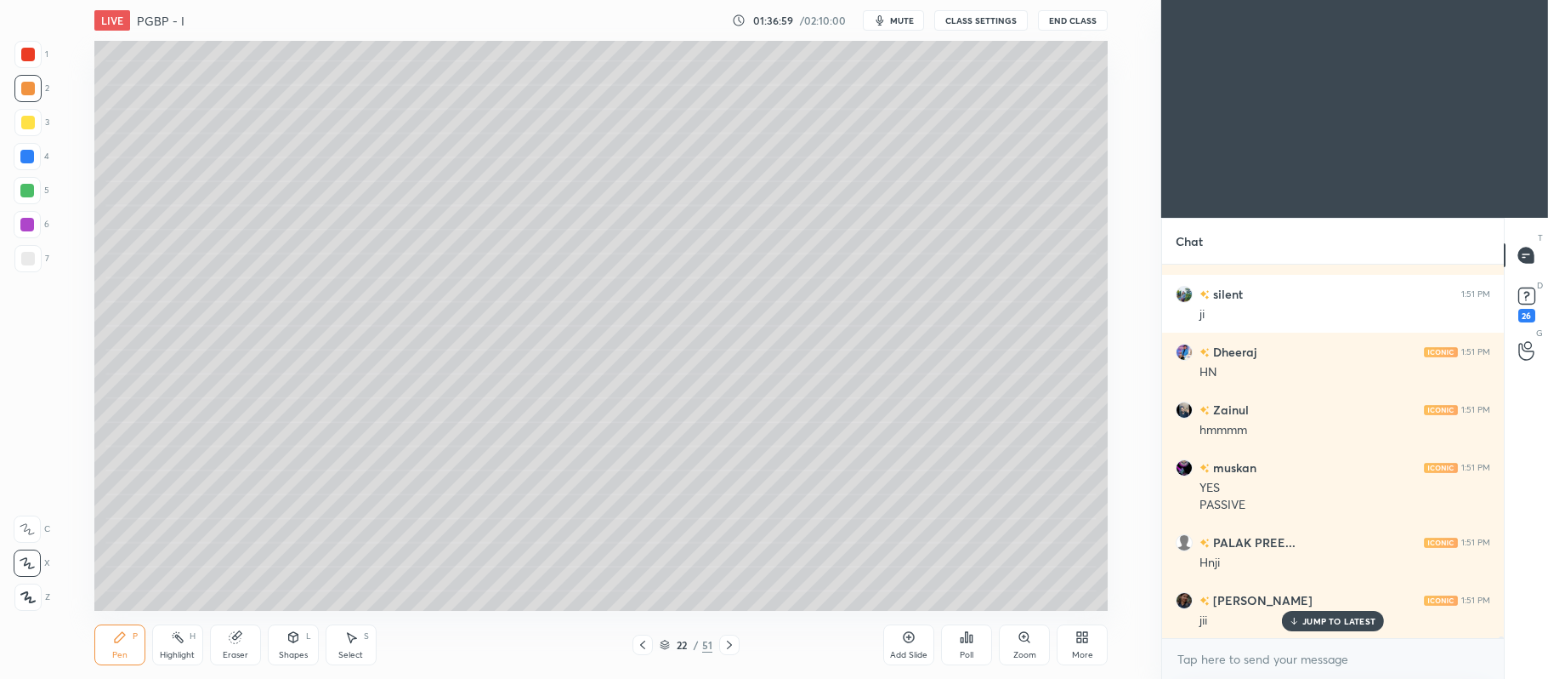
click at [37, 229] on div at bounding box center [27, 224] width 27 height 27
click at [17, 130] on div at bounding box center [27, 122] width 27 height 27
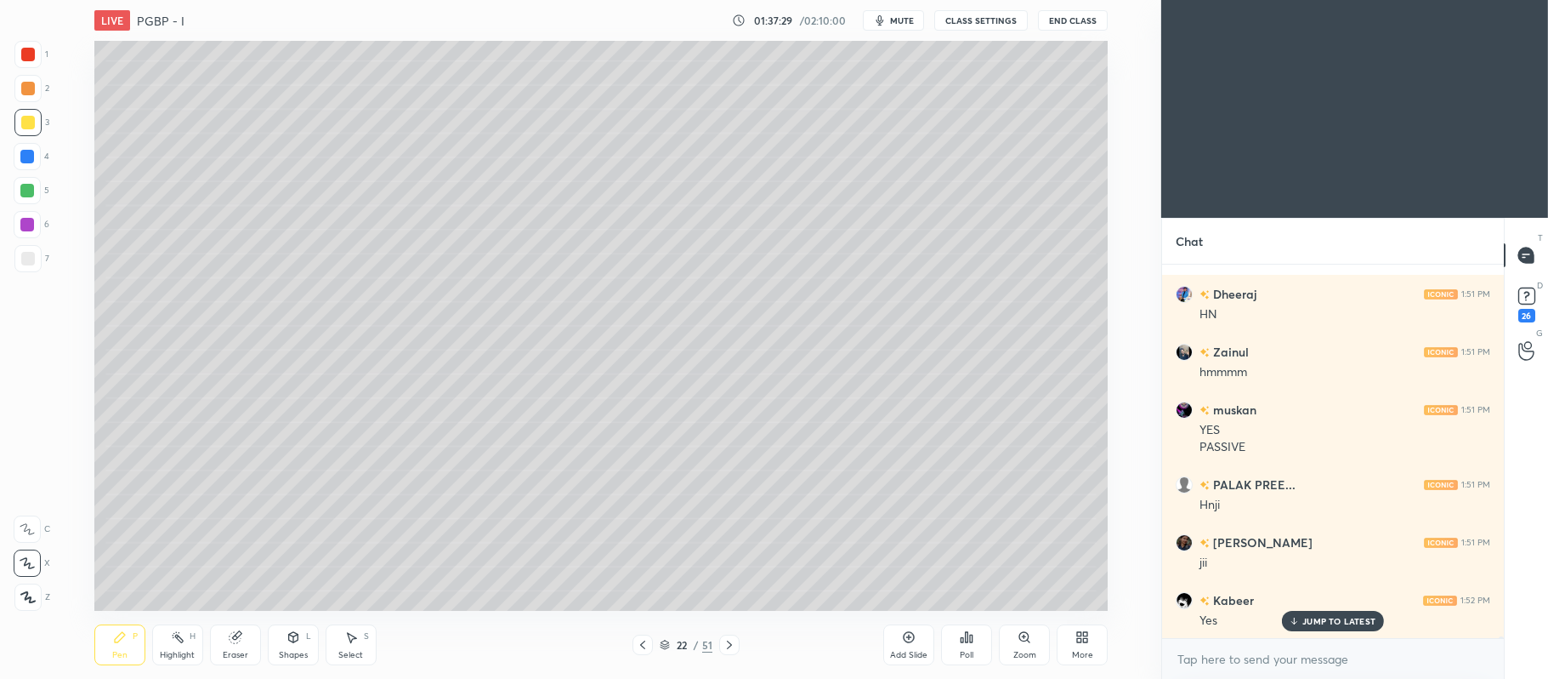
scroll to position [72519, 0]
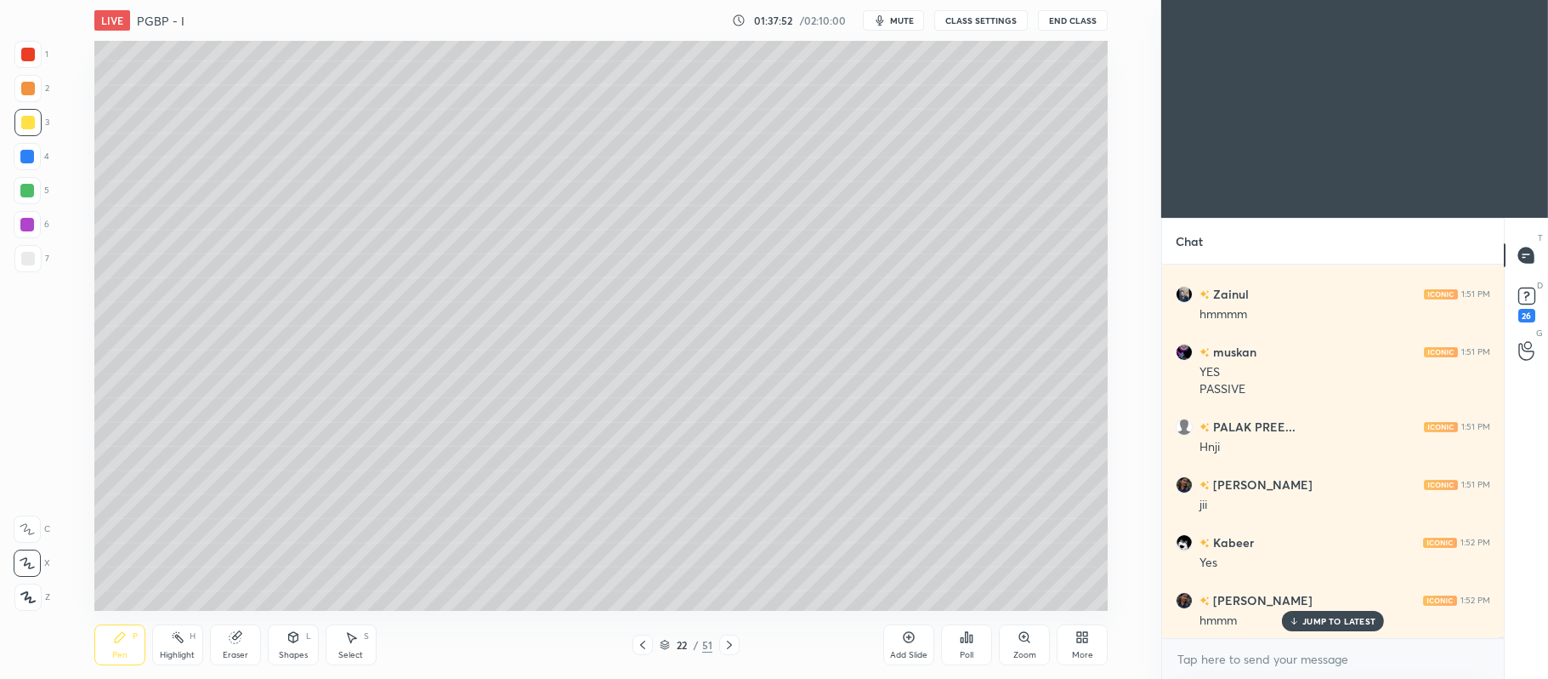
click at [26, 255] on div at bounding box center [28, 259] width 14 height 14
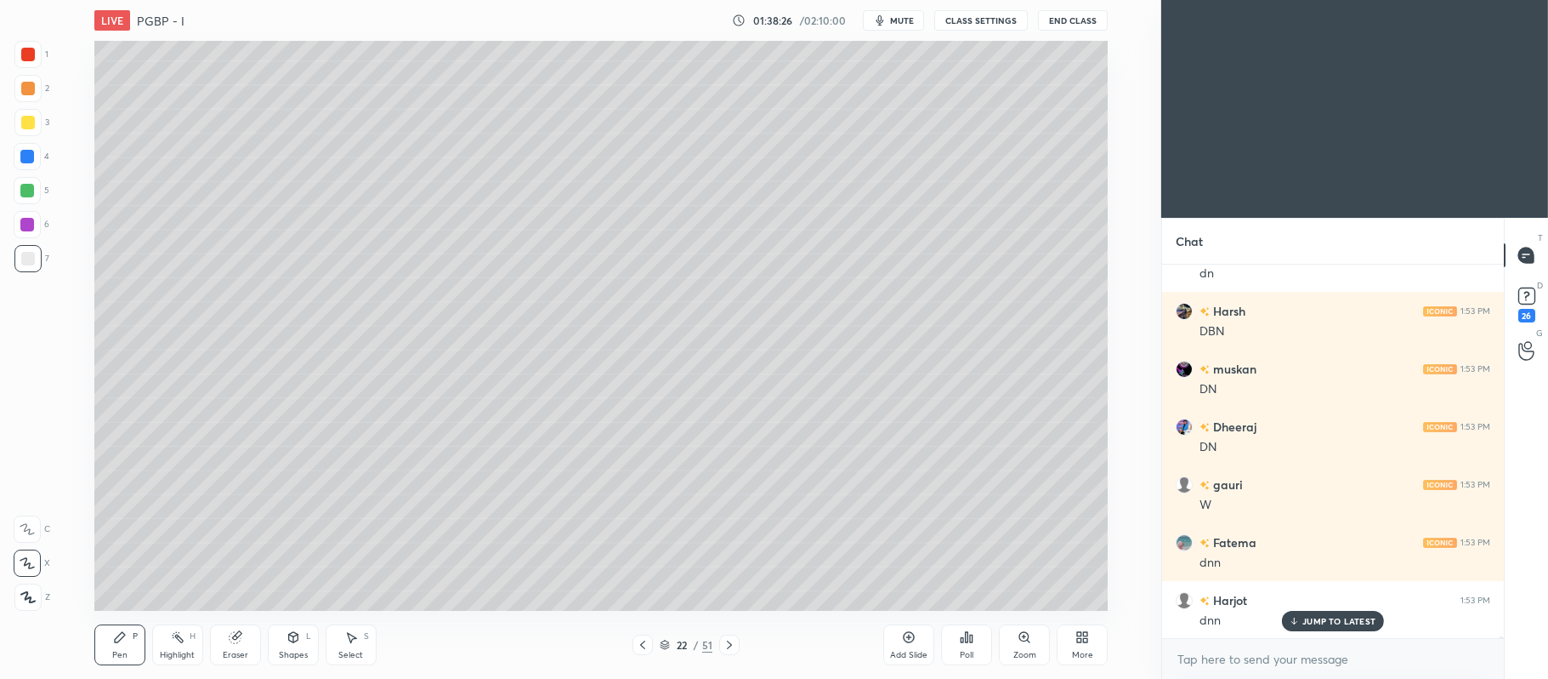
scroll to position [73271, 0]
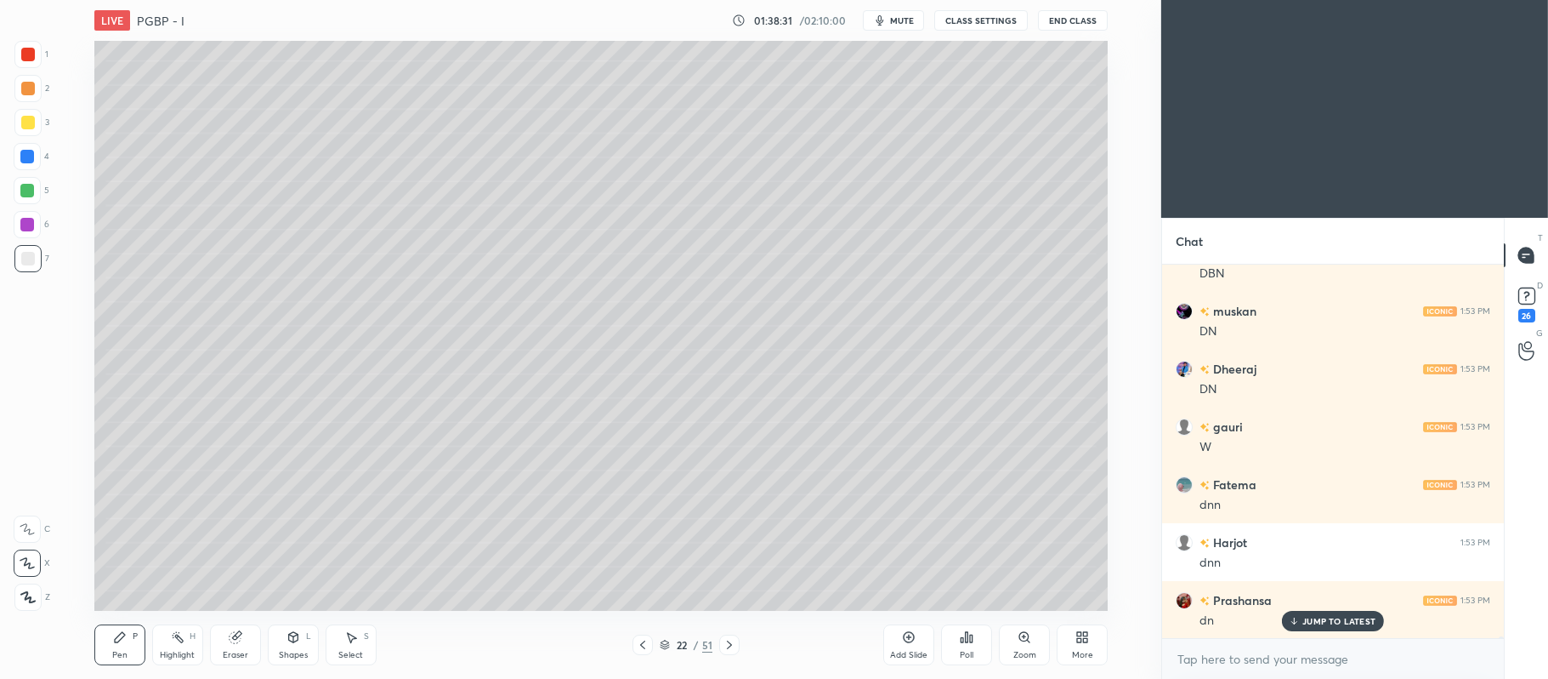
click at [28, 212] on div at bounding box center [27, 224] width 27 height 27
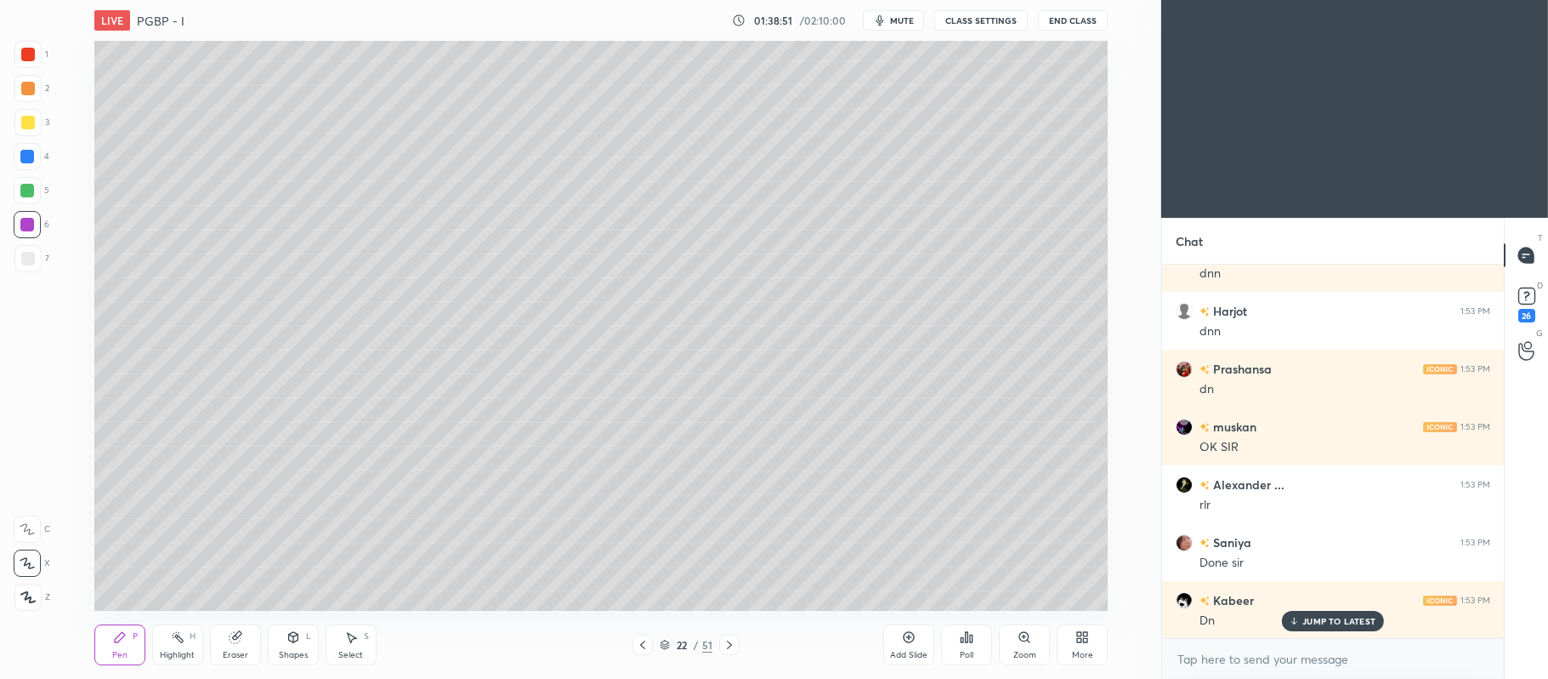
scroll to position [73560, 0]
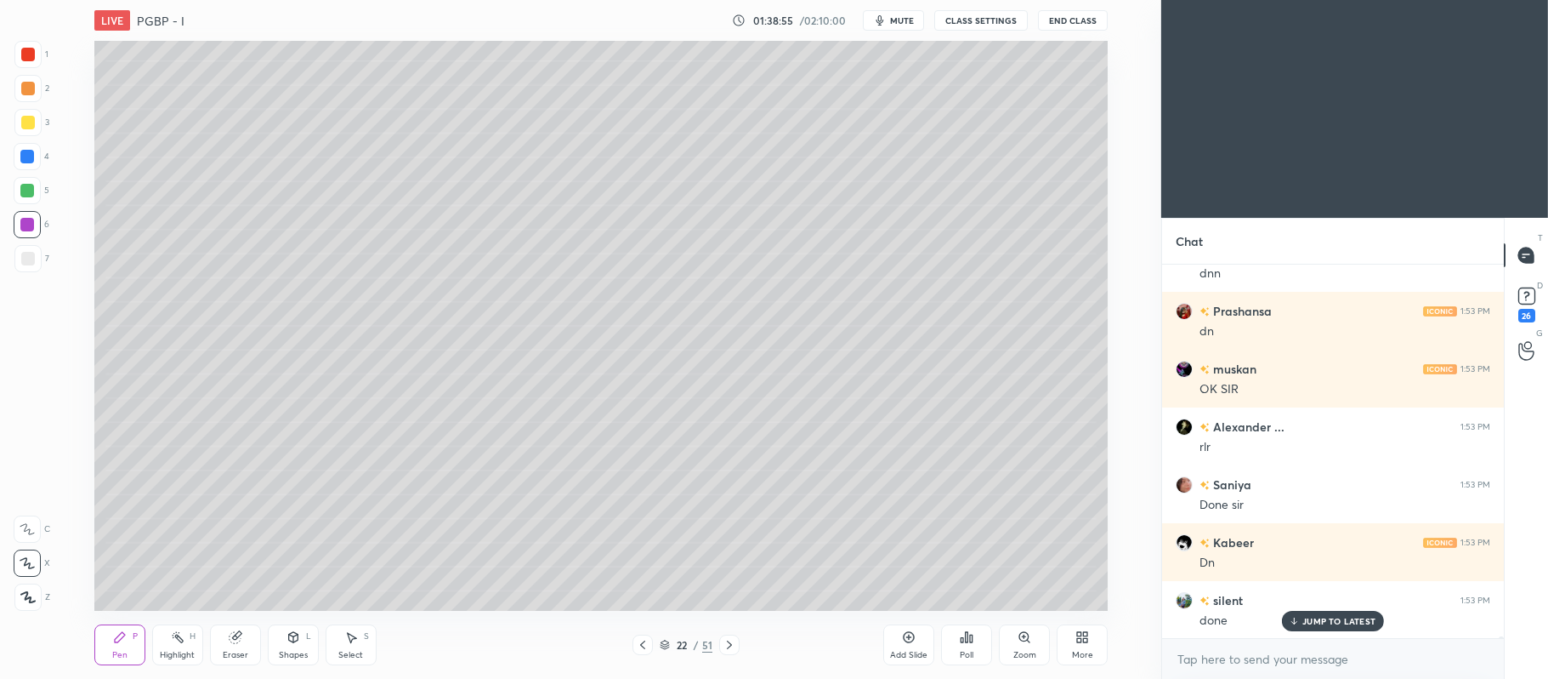
click at [906, 644] on icon at bounding box center [909, 637] width 14 height 14
click at [293, 644] on icon at bounding box center [294, 637] width 14 height 14
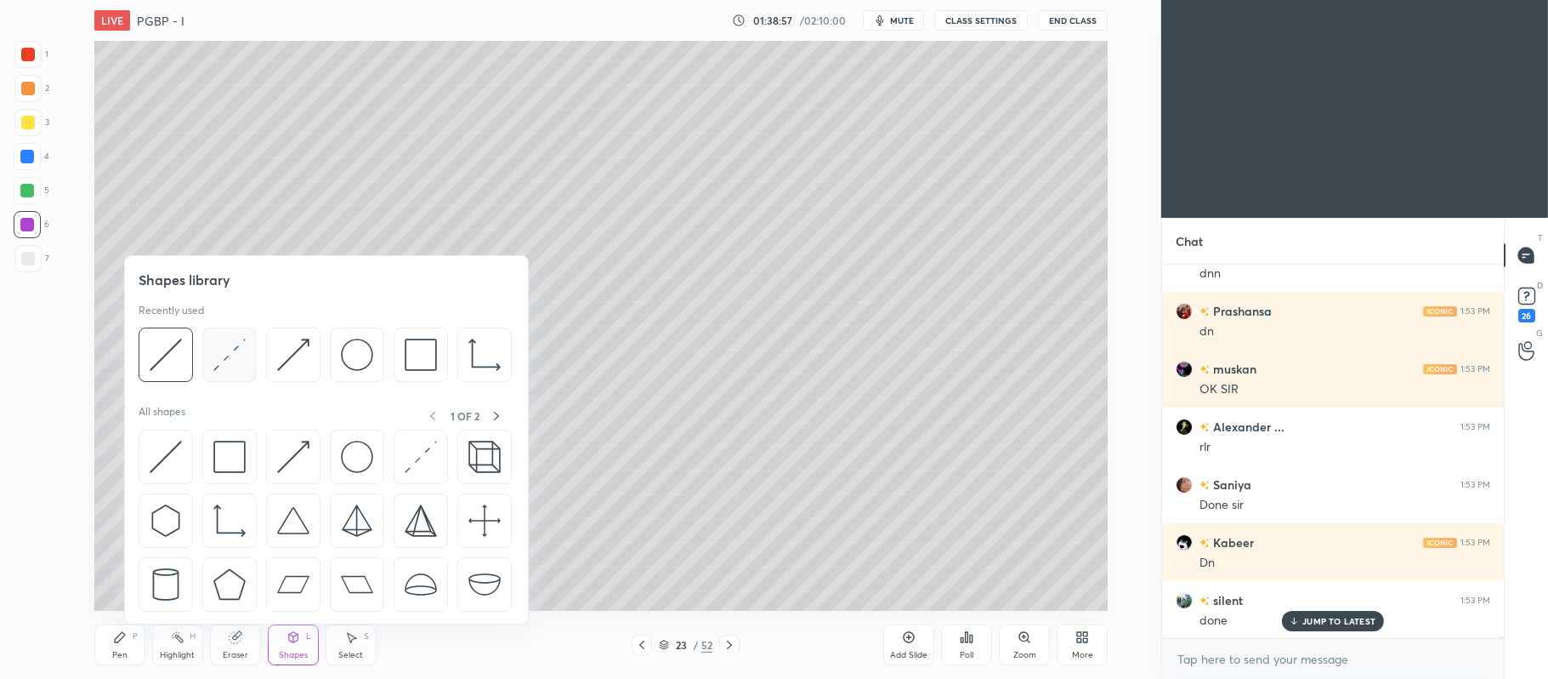
click at [235, 365] on img at bounding box center [229, 354] width 32 height 32
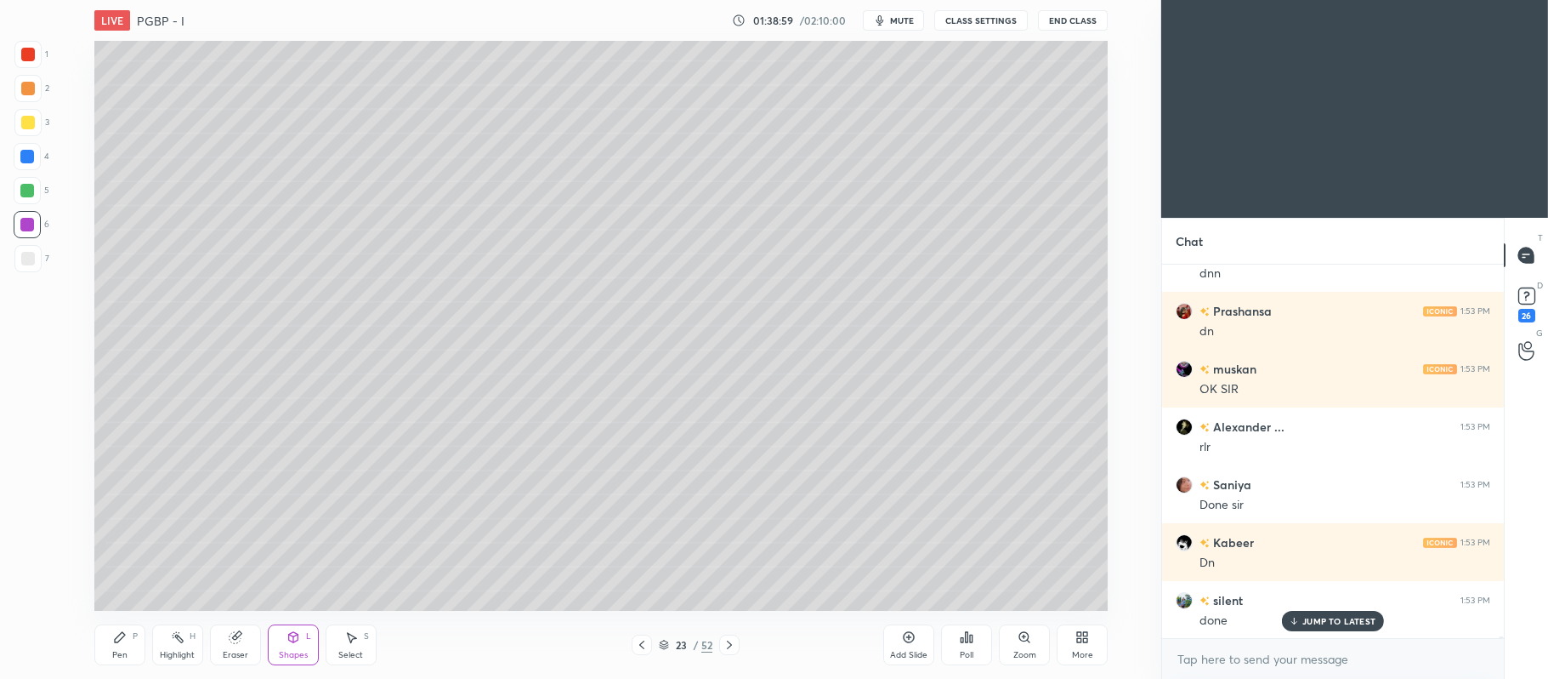
click at [39, 256] on div at bounding box center [27, 258] width 27 height 27
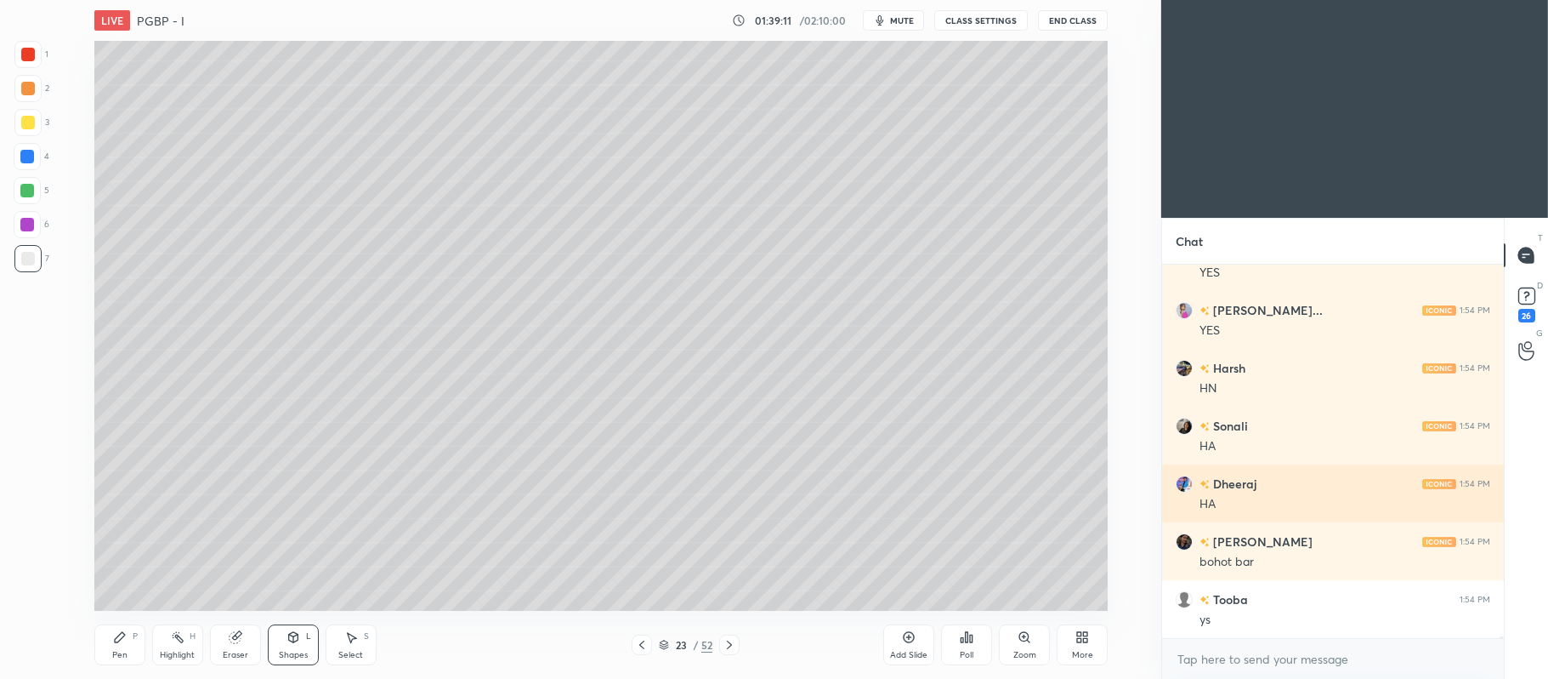
scroll to position [74270, 0]
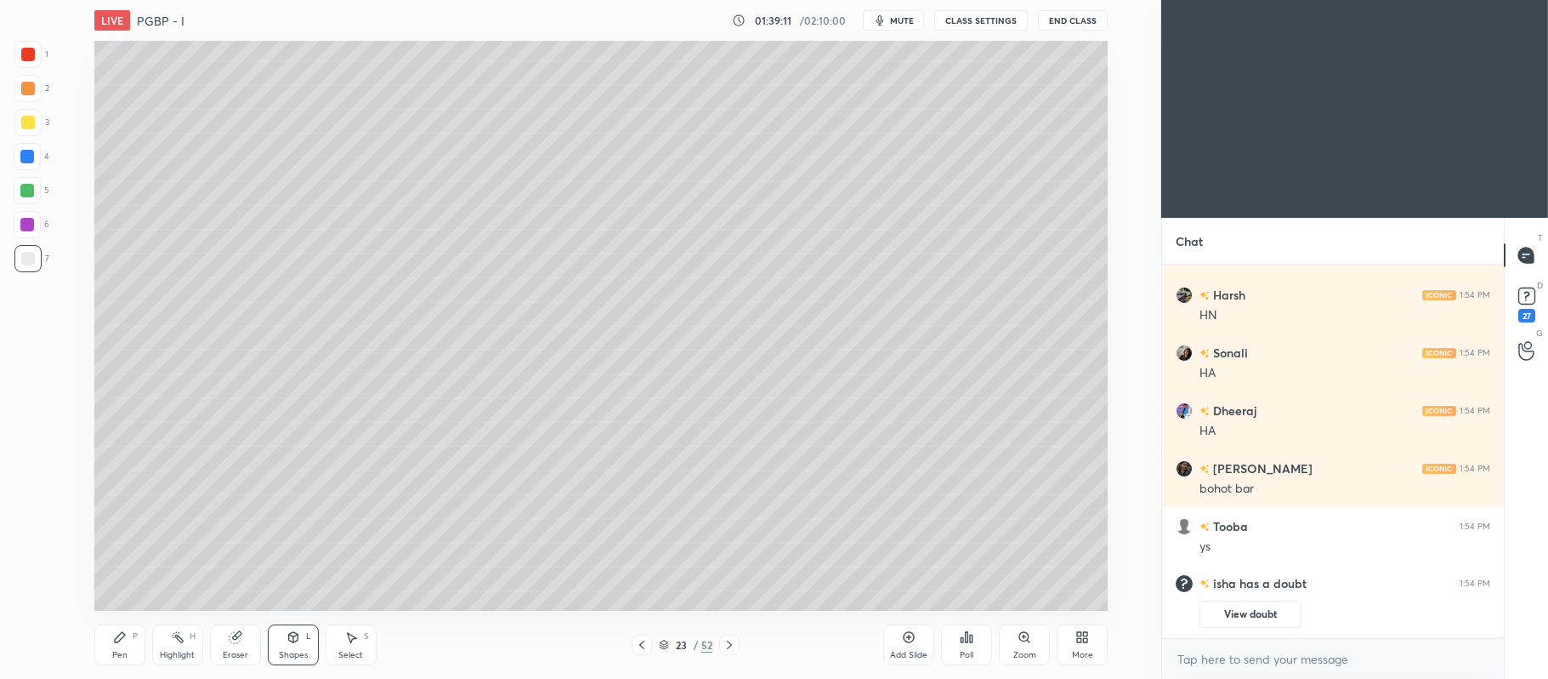
click at [120, 637] on icon at bounding box center [120, 637] width 10 height 10
click at [29, 126] on div at bounding box center [28, 123] width 14 height 14
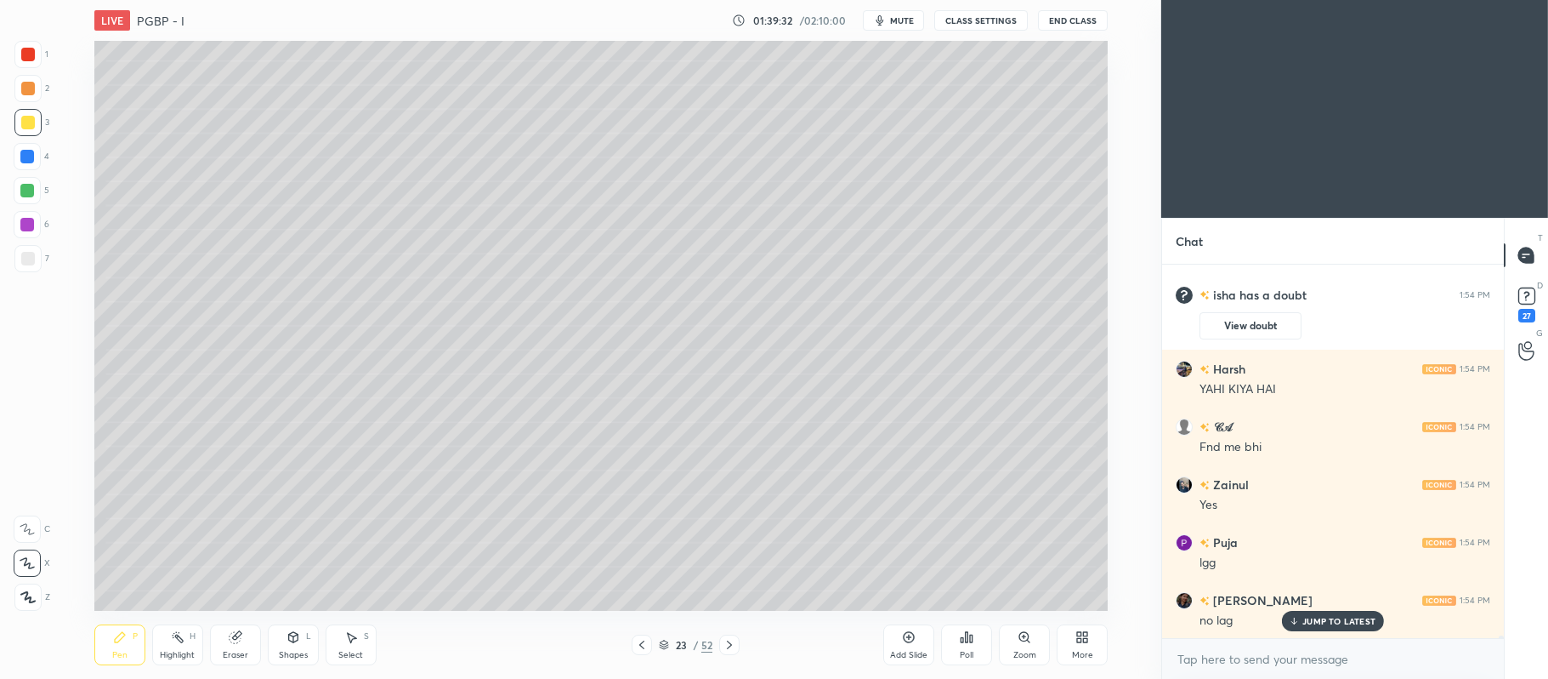
scroll to position [64805, 0]
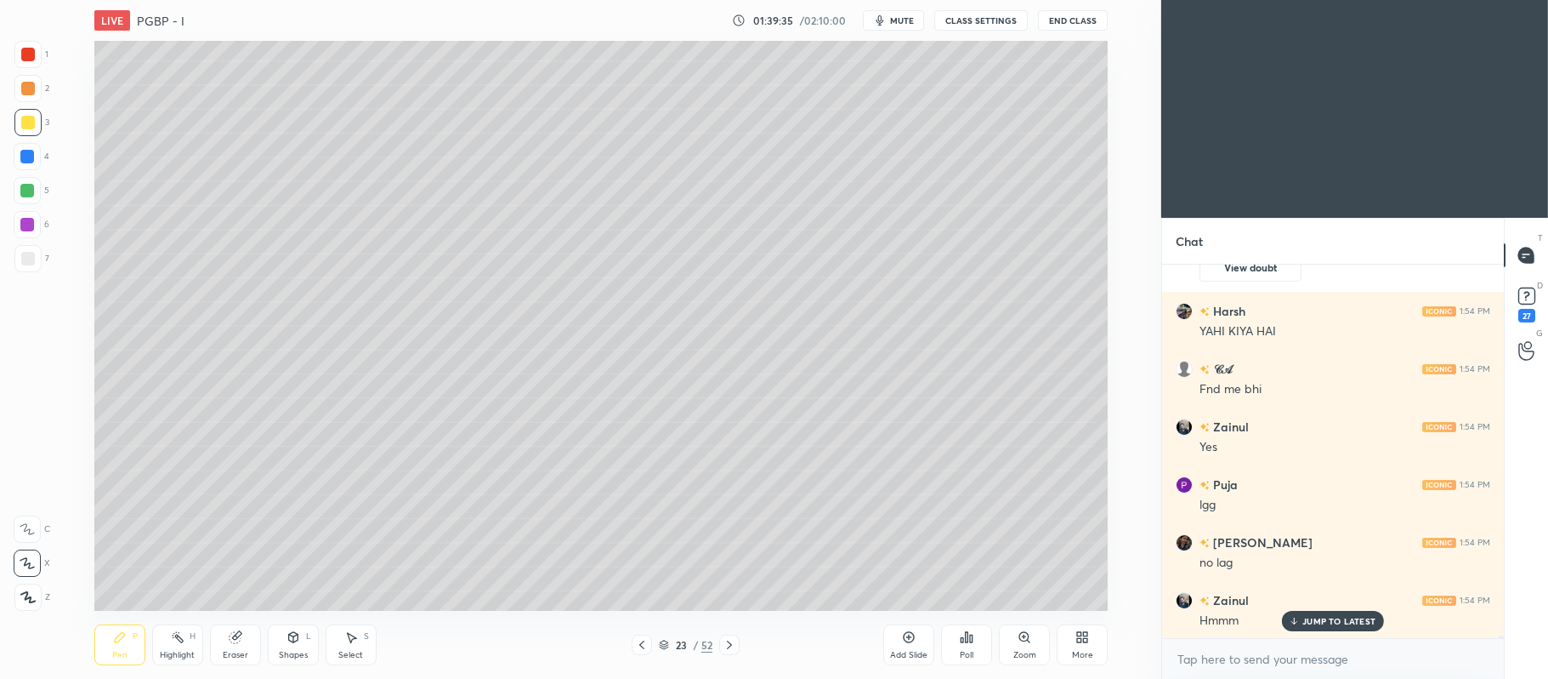
click at [48, 185] on div "5" at bounding box center [32, 190] width 36 height 27
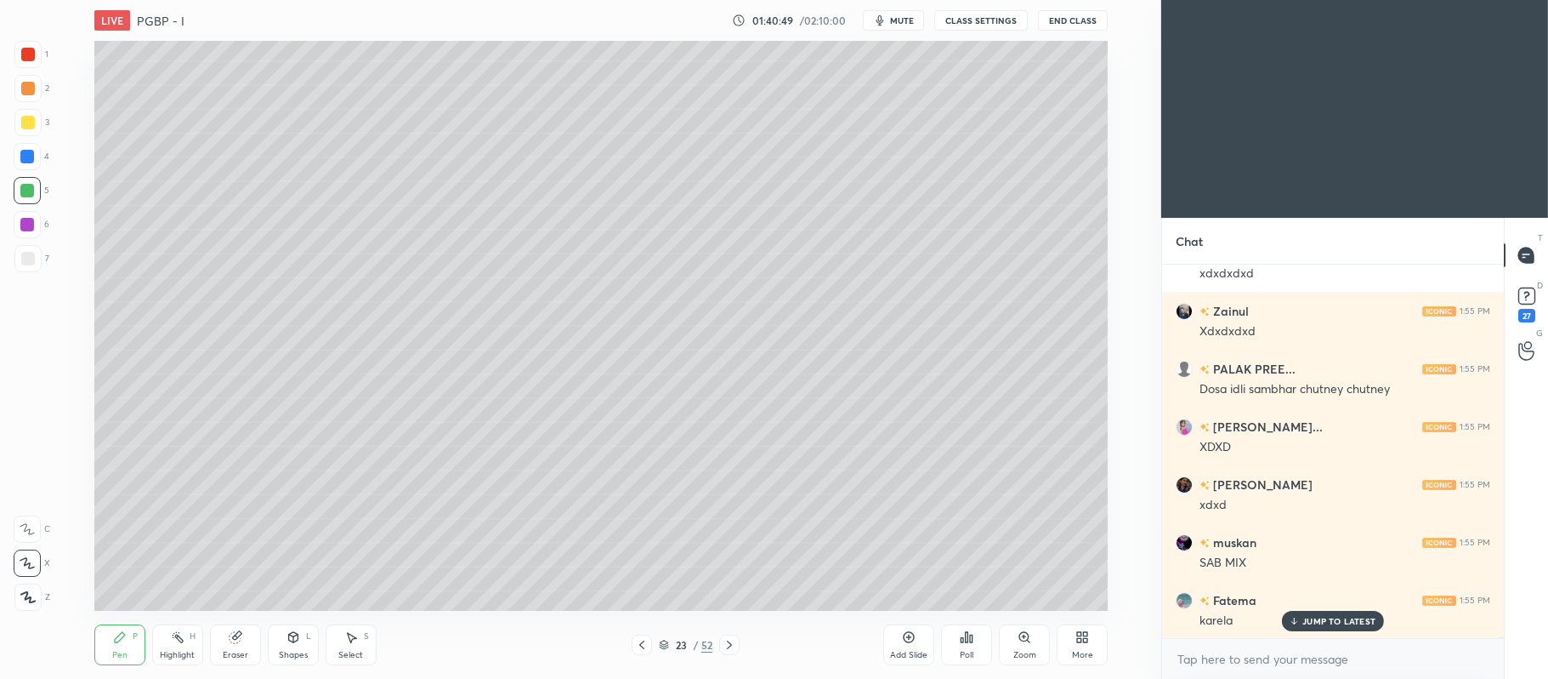
scroll to position [66921, 0]
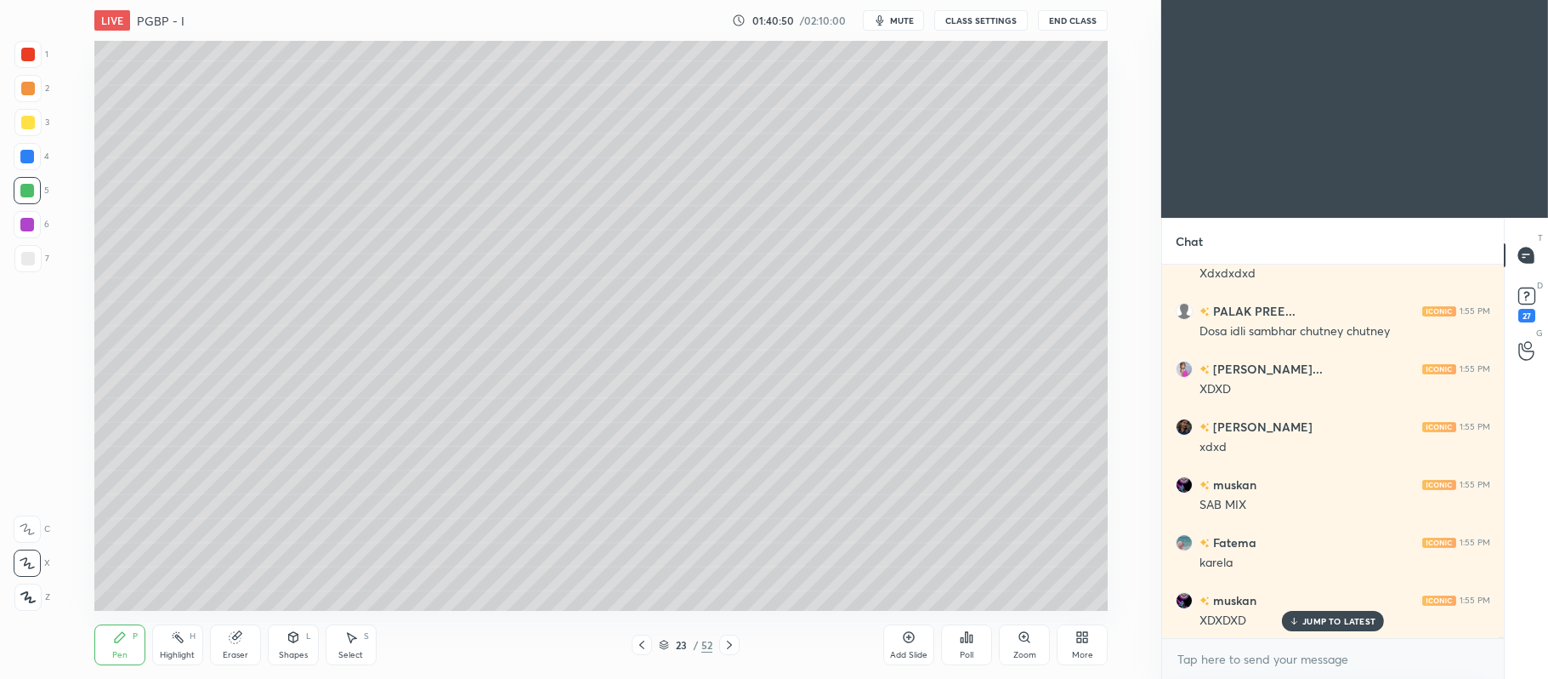
click at [35, 128] on div at bounding box center [27, 122] width 27 height 27
click at [35, 92] on div at bounding box center [27, 88] width 27 height 27
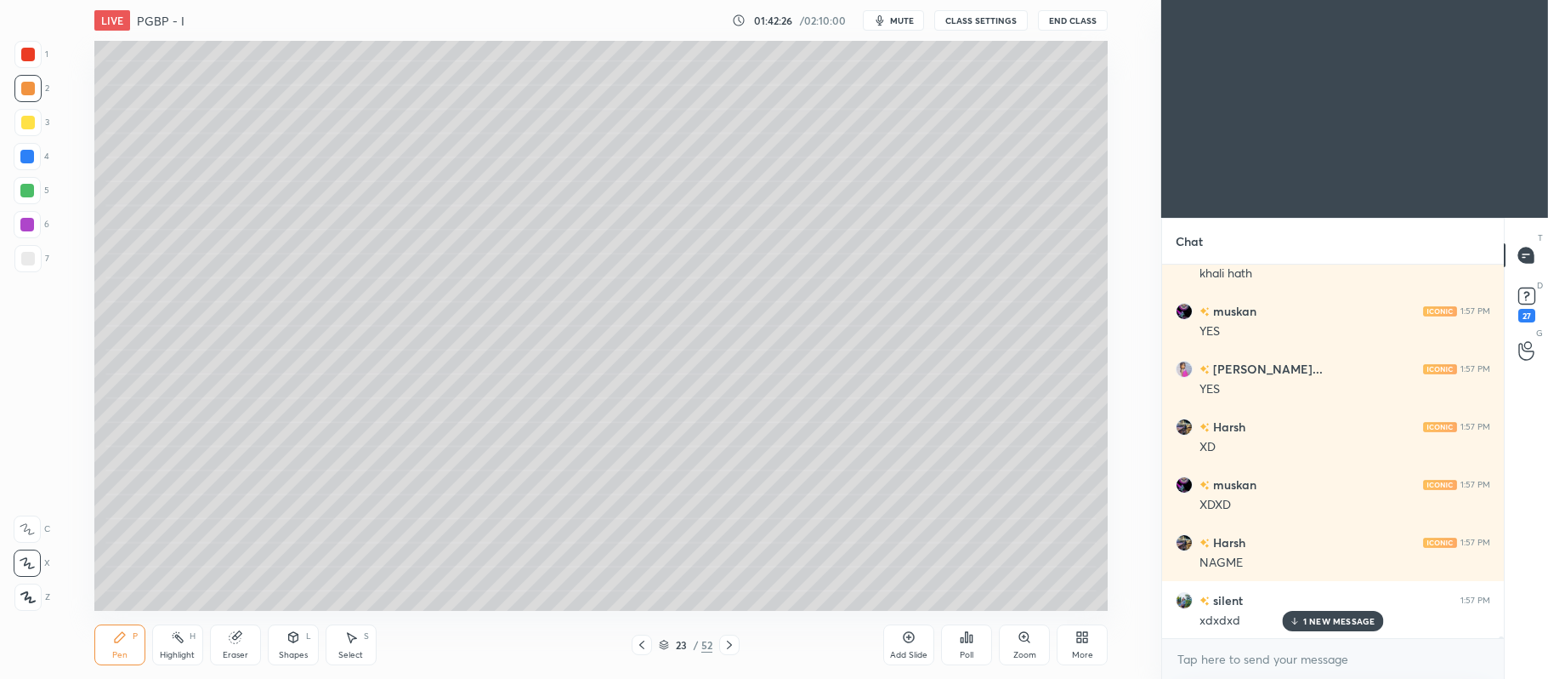
scroll to position [68944, 0]
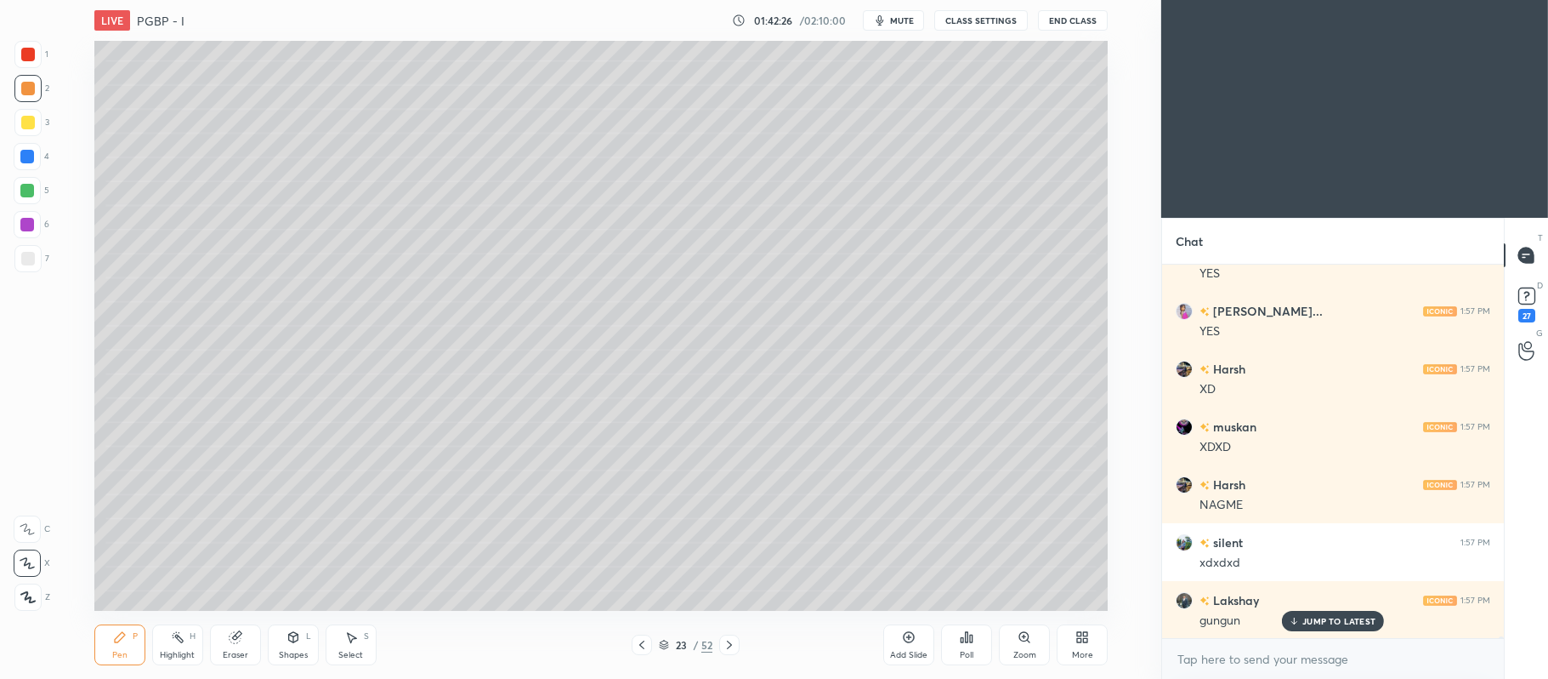
click at [31, 182] on div at bounding box center [27, 190] width 27 height 27
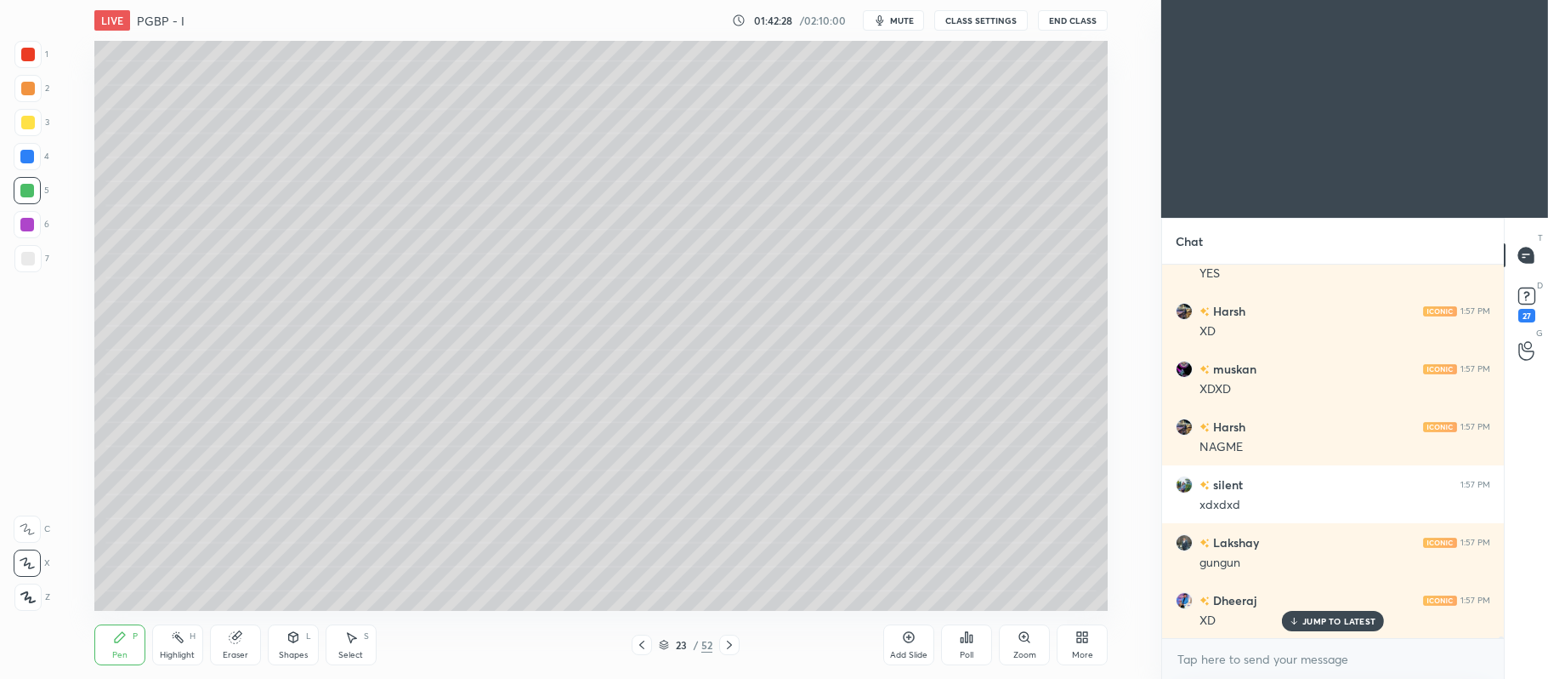
click at [38, 219] on div at bounding box center [27, 224] width 27 height 27
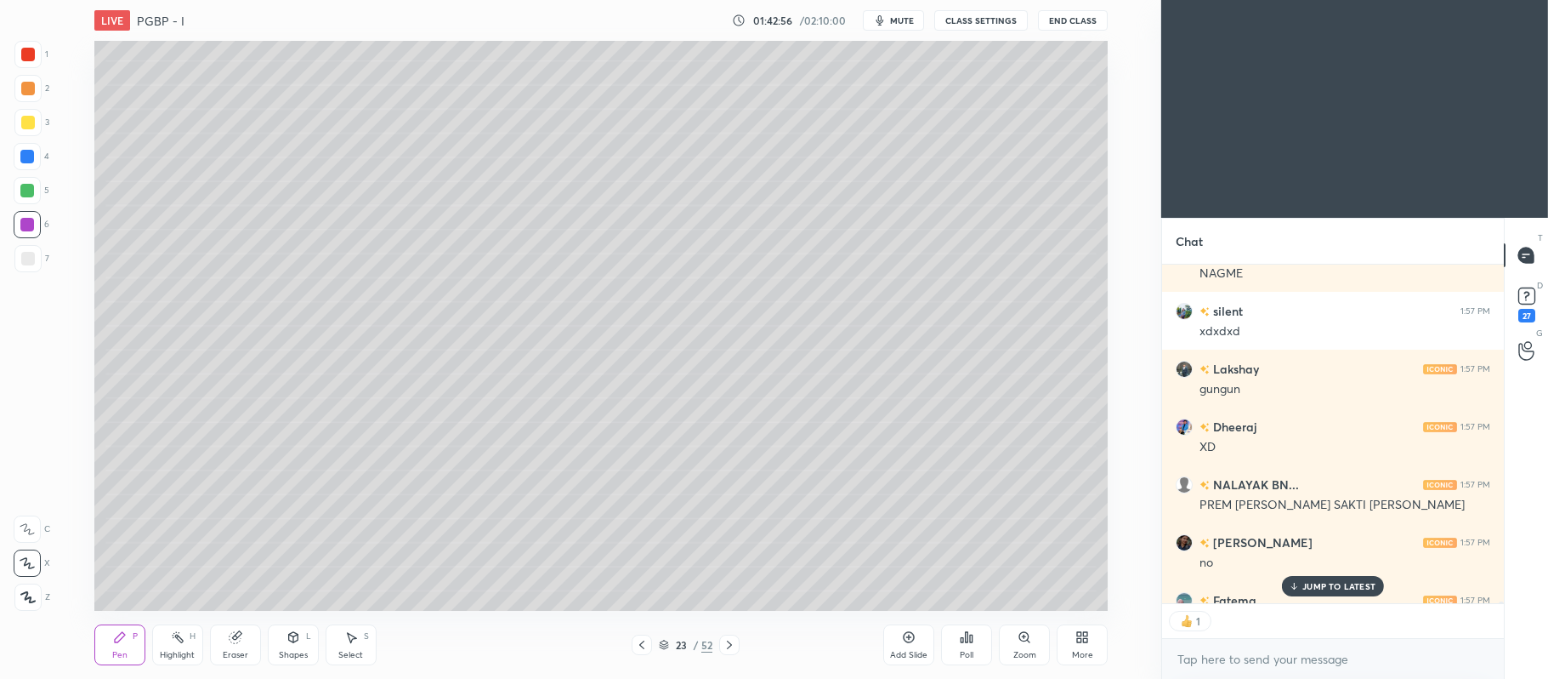
scroll to position [4, 4]
click at [910, 637] on icon at bounding box center [908, 636] width 5 height 5
click at [44, 124] on div "3" at bounding box center [31, 122] width 35 height 27
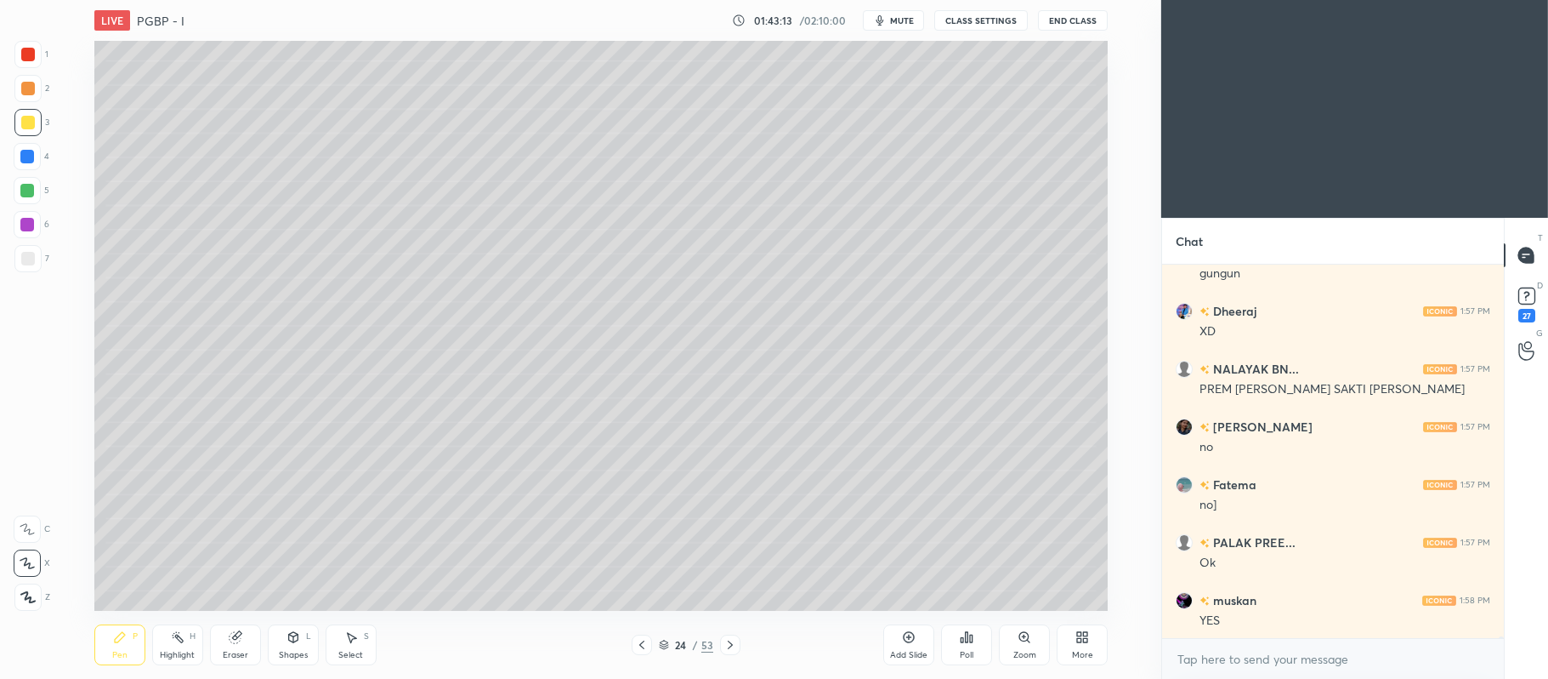
scroll to position [69349, 0]
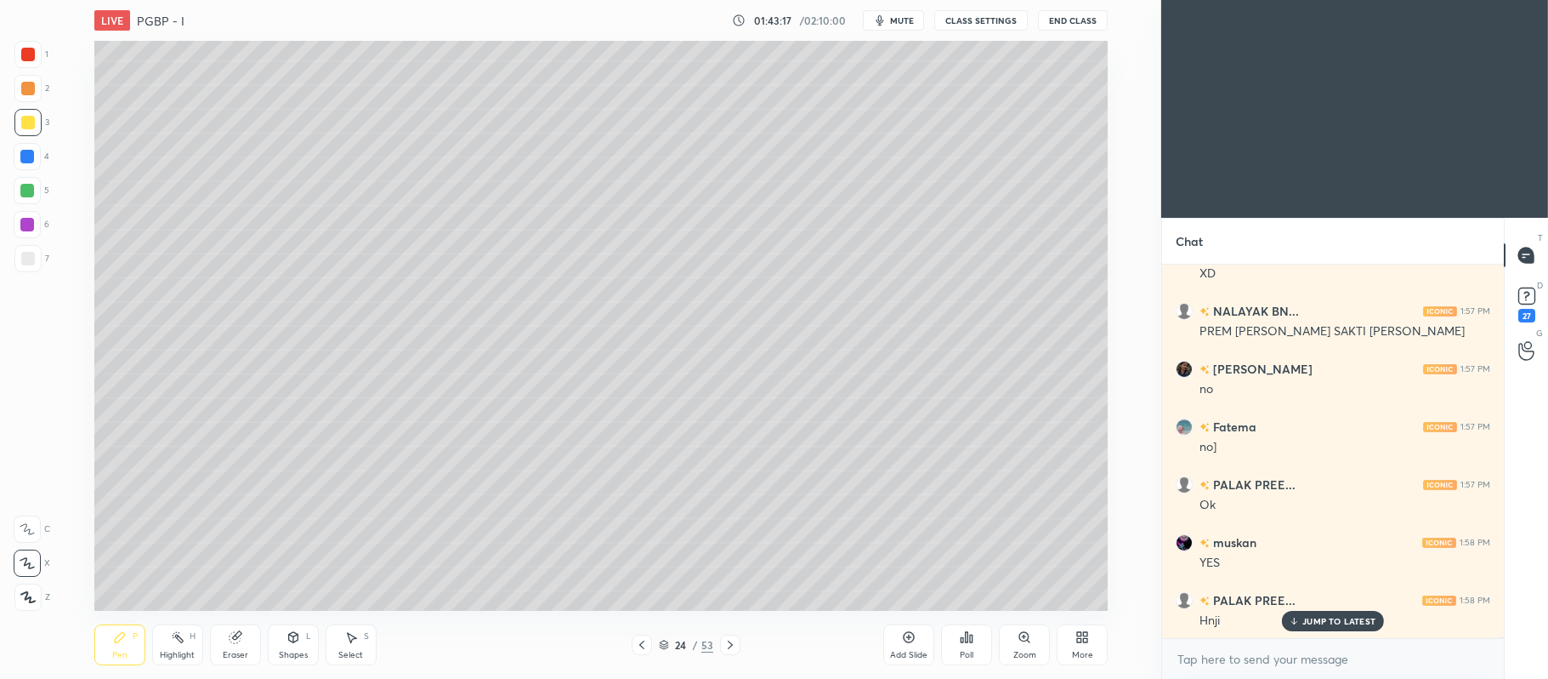
click at [29, 192] on div at bounding box center [27, 191] width 14 height 14
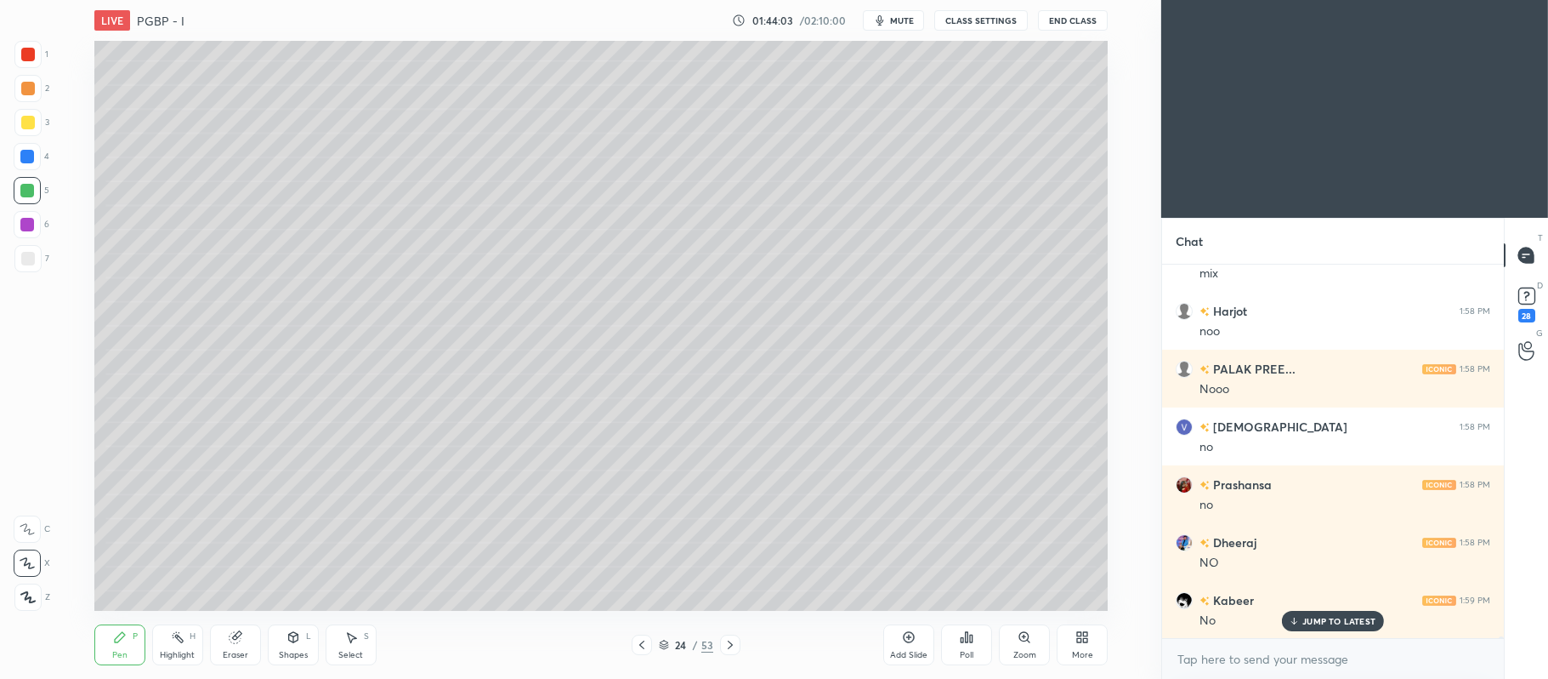
scroll to position [70482, 0]
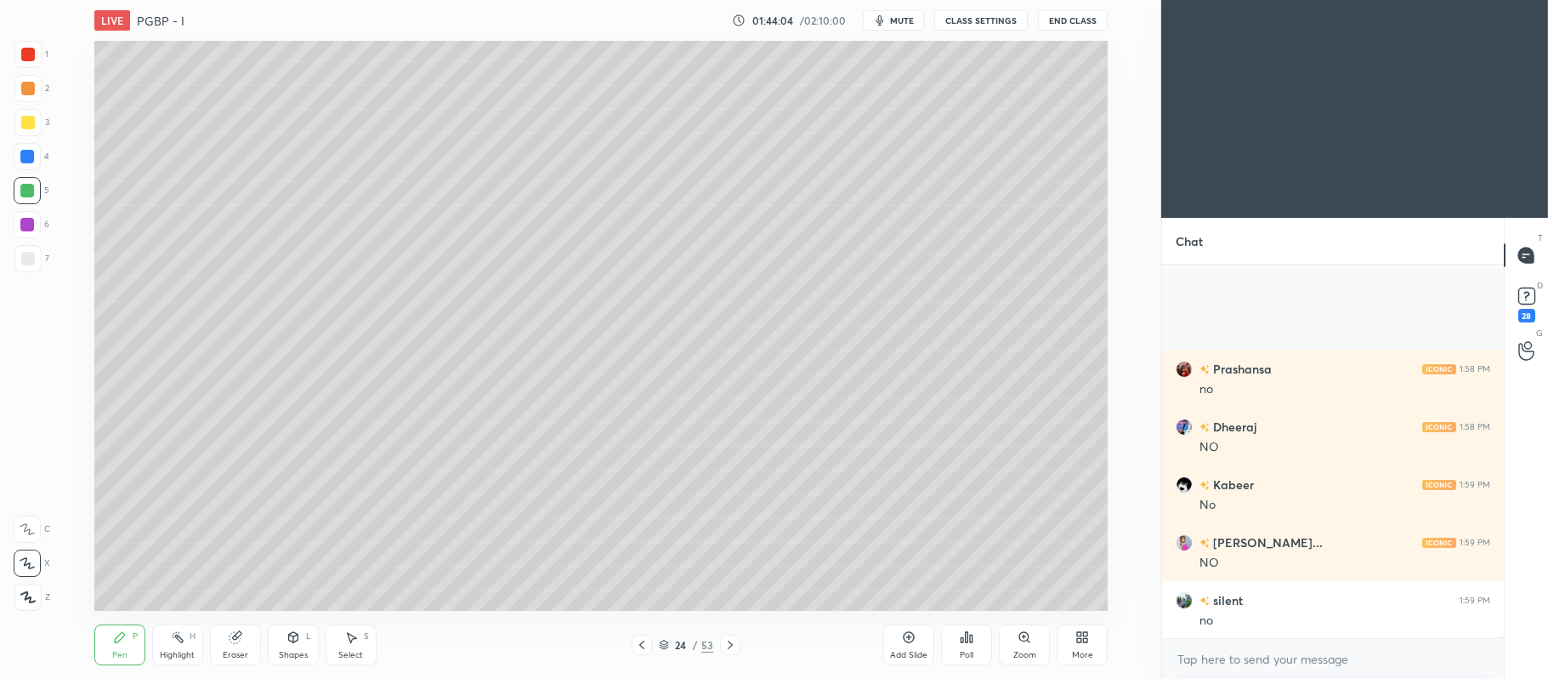
click at [31, 127] on div at bounding box center [28, 123] width 14 height 14
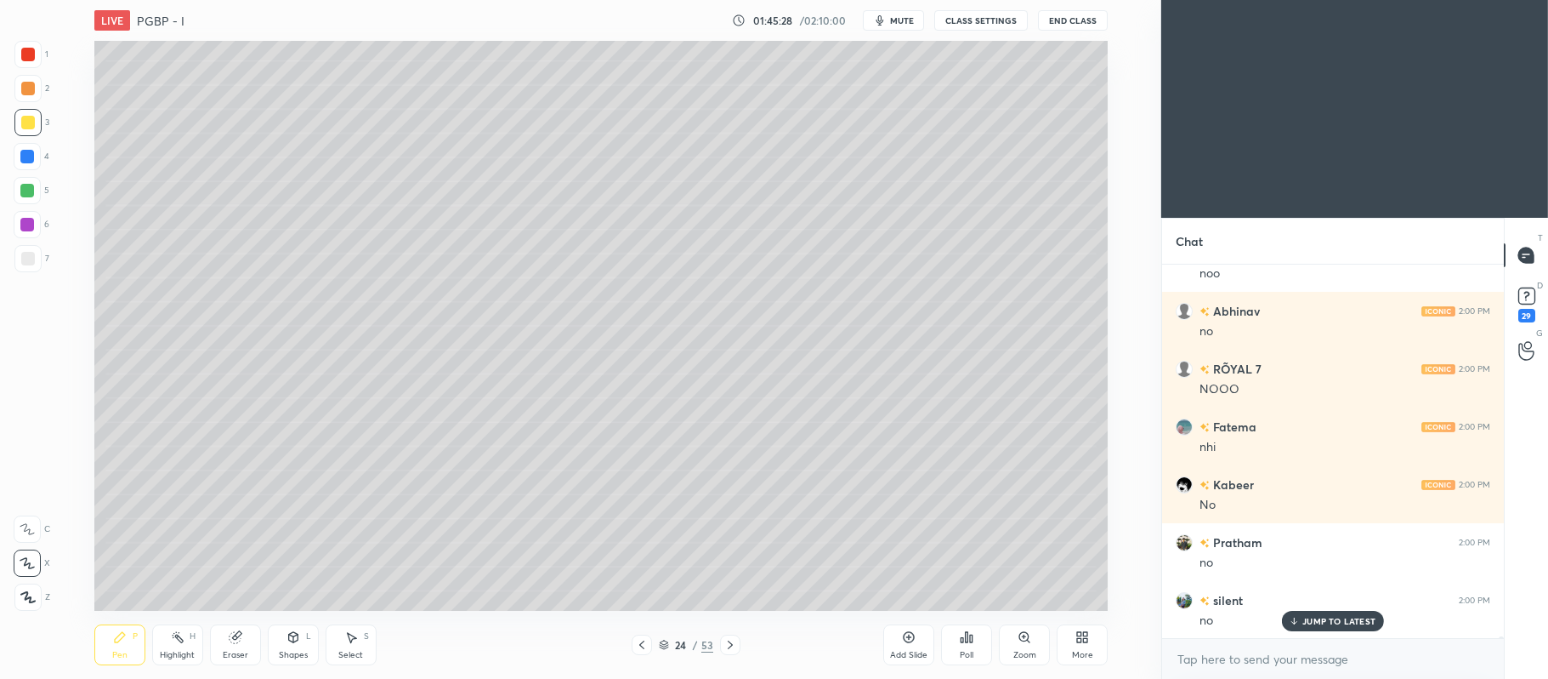
scroll to position [71696, 0]
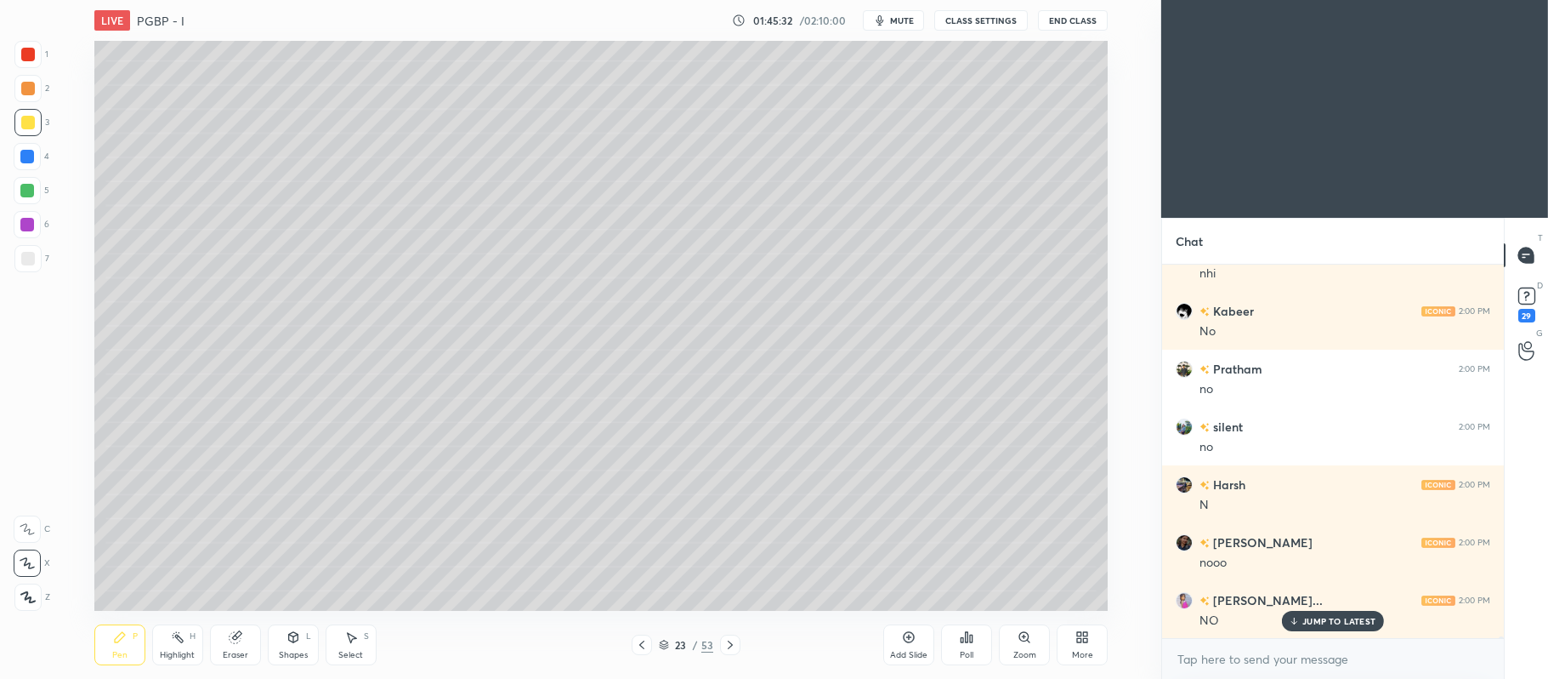
click at [28, 226] on div at bounding box center [27, 225] width 14 height 14
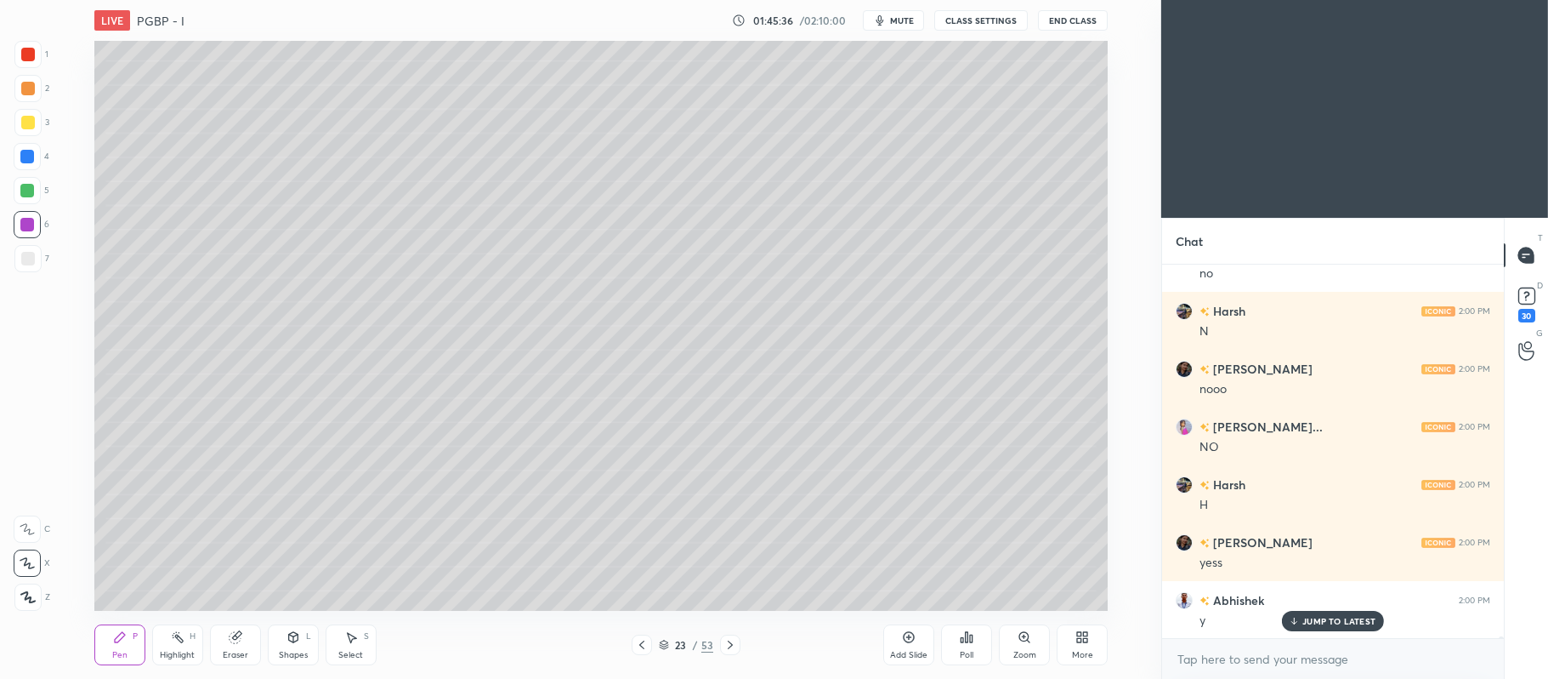
scroll to position [71927, 0]
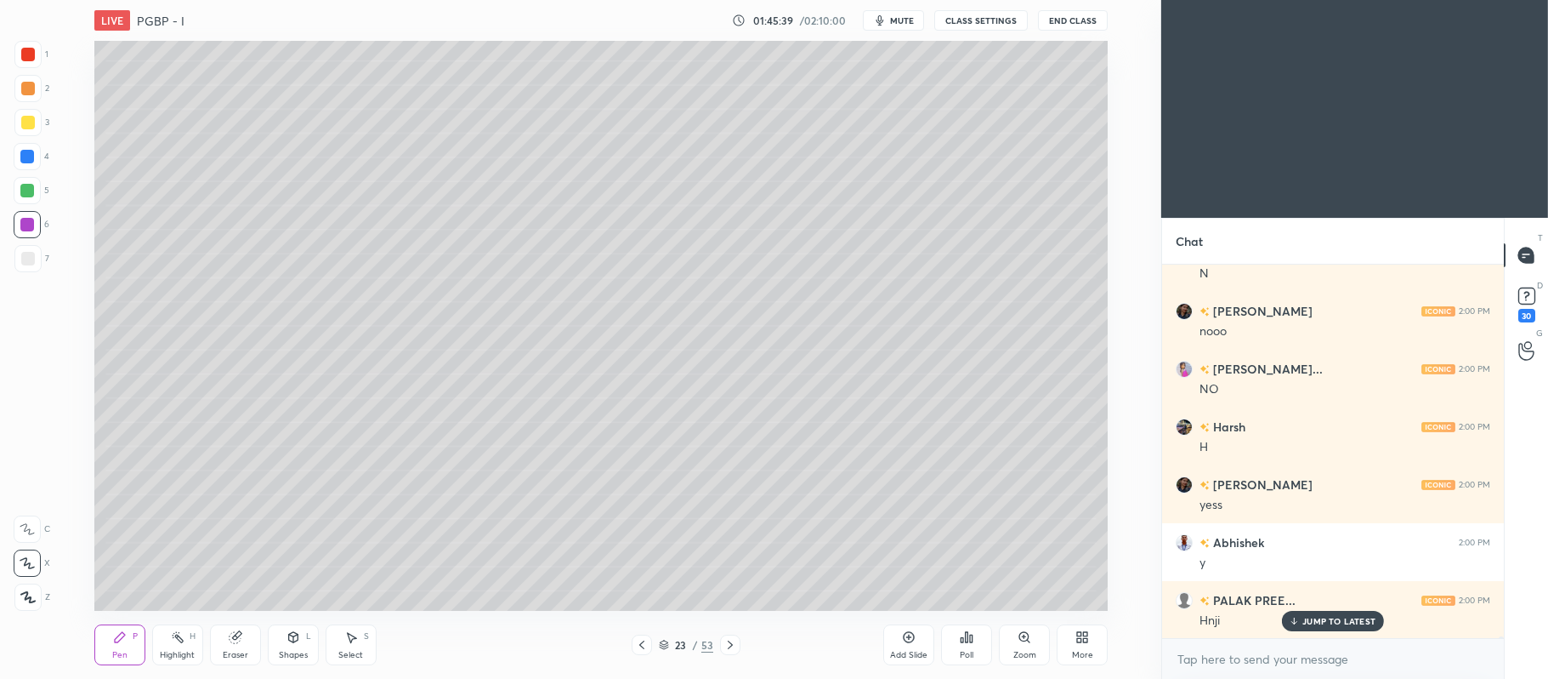
click at [732, 639] on icon at bounding box center [731, 645] width 14 height 14
click at [736, 647] on icon at bounding box center [731, 645] width 14 height 14
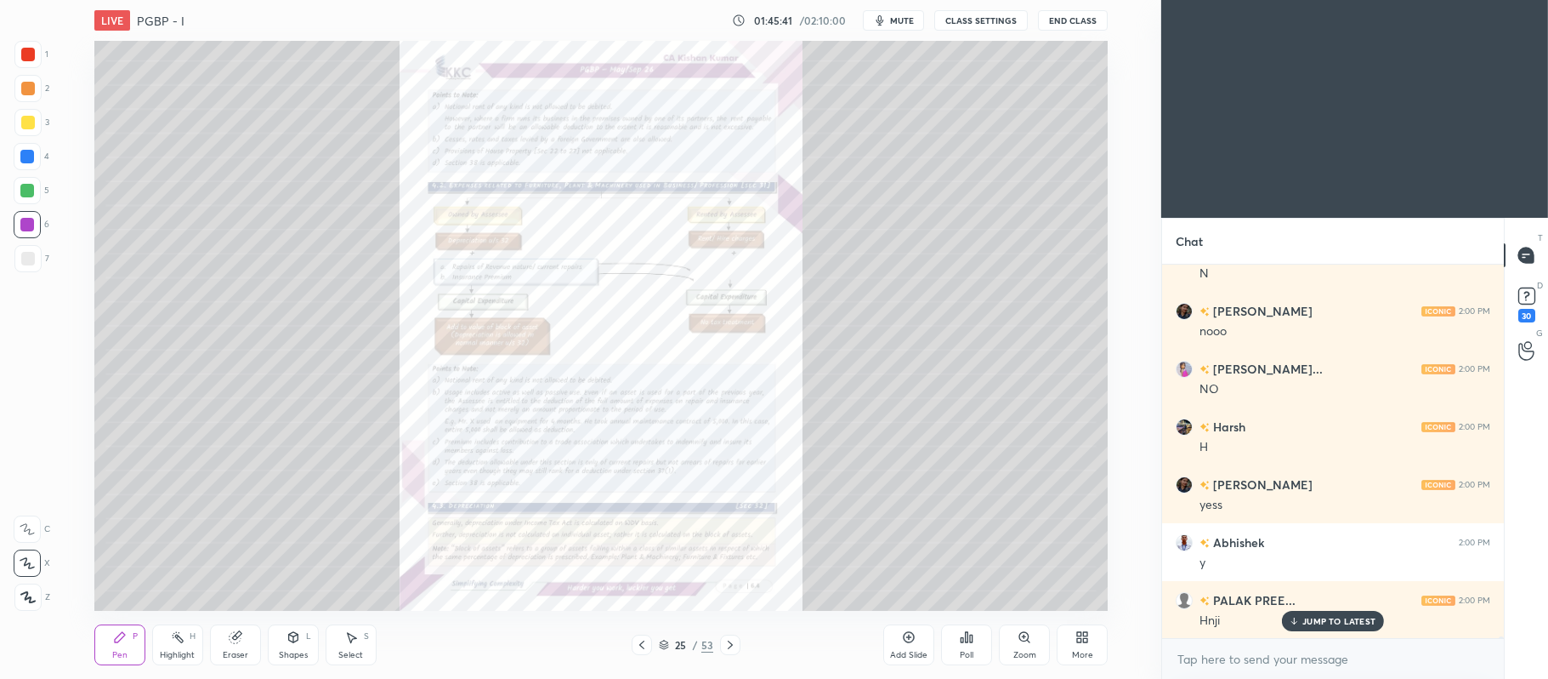
click at [646, 643] on icon at bounding box center [642, 645] width 14 height 14
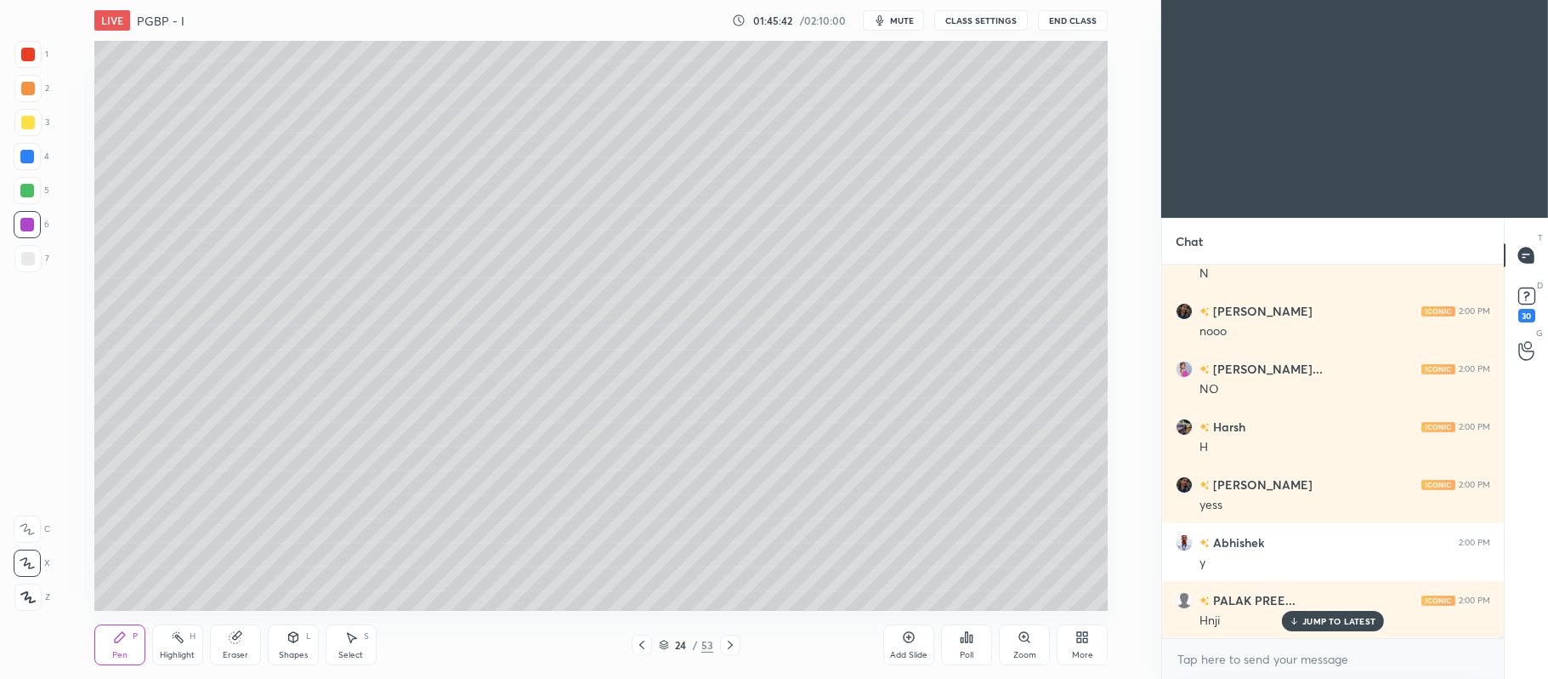
click at [923, 651] on div "Add Slide" at bounding box center [908, 655] width 37 height 9
click at [38, 252] on div at bounding box center [27, 258] width 27 height 27
click at [284, 637] on div "Shapes L" at bounding box center [293, 644] width 51 height 41
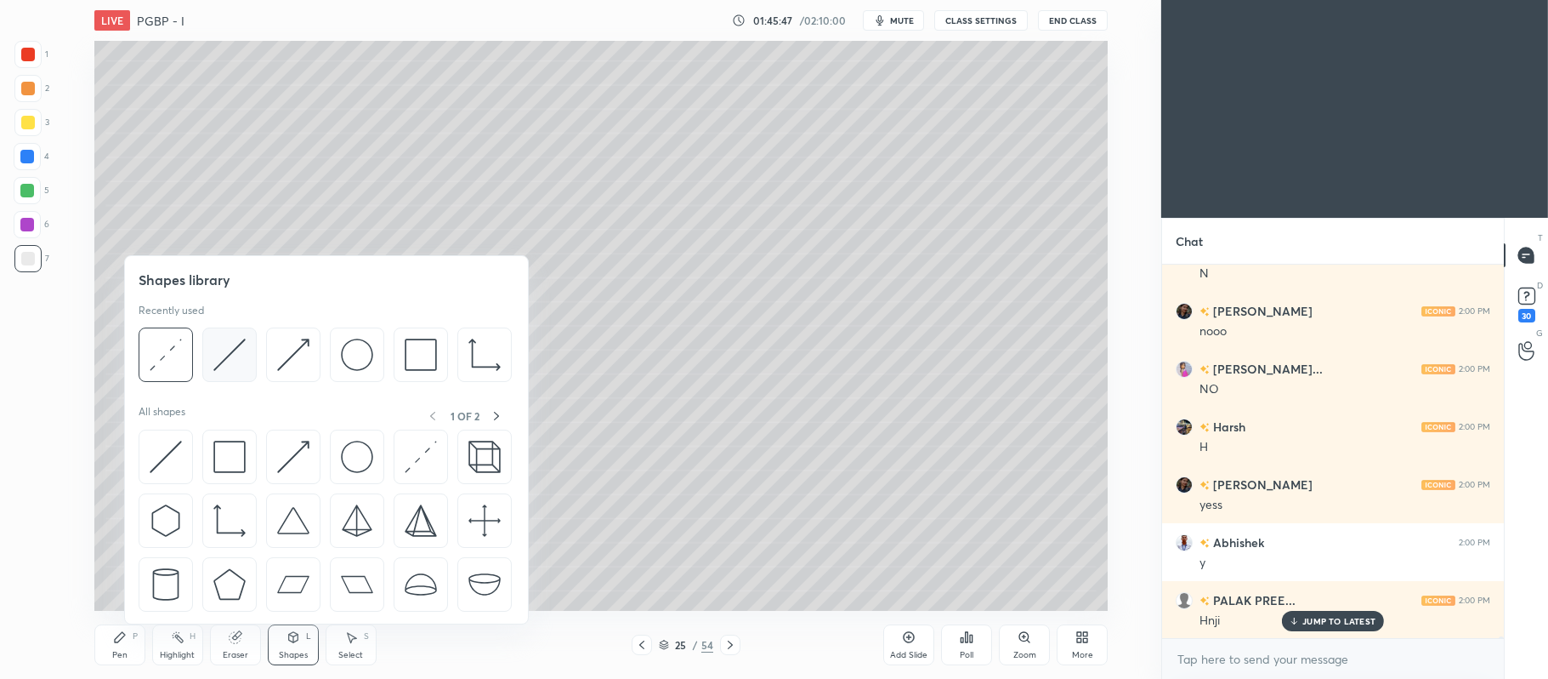
click at [223, 344] on img at bounding box center [229, 354] width 32 height 32
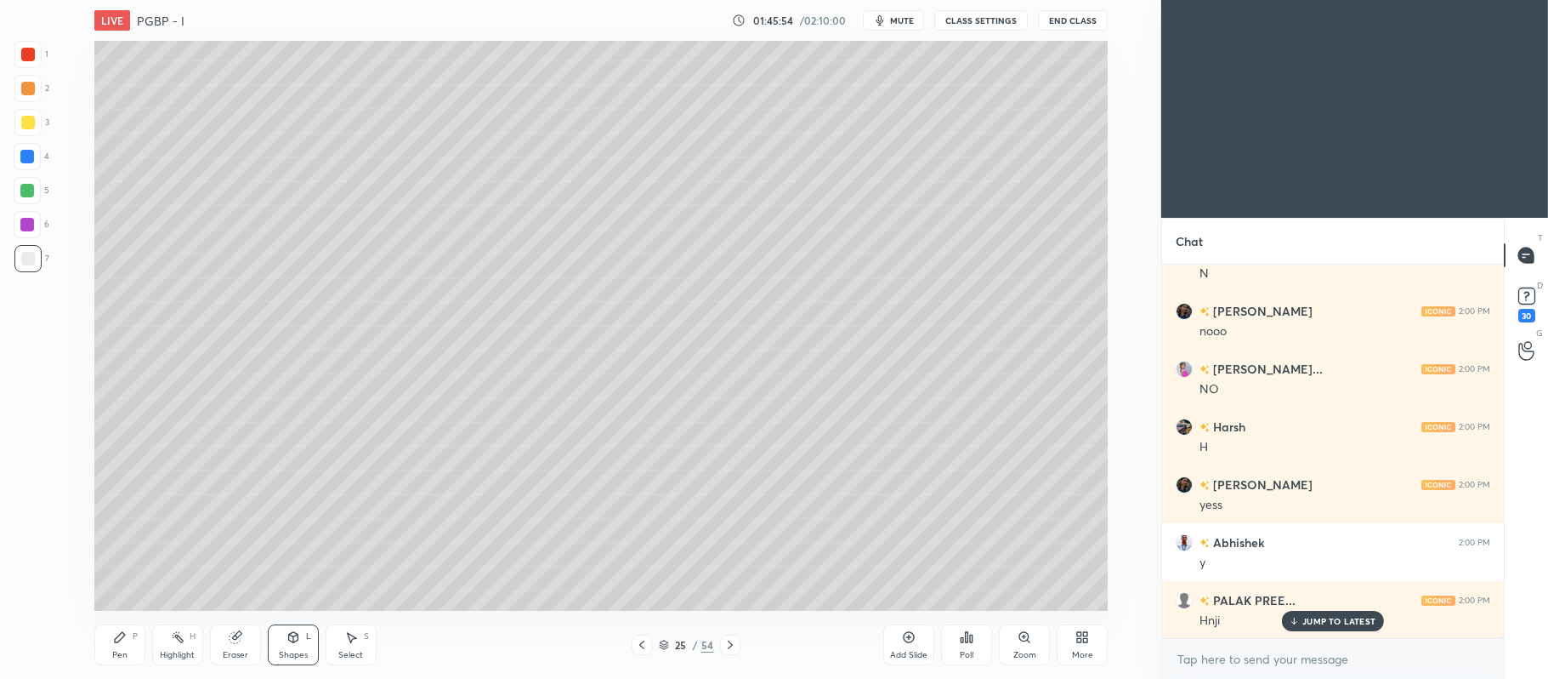
click at [122, 639] on icon at bounding box center [120, 637] width 14 height 14
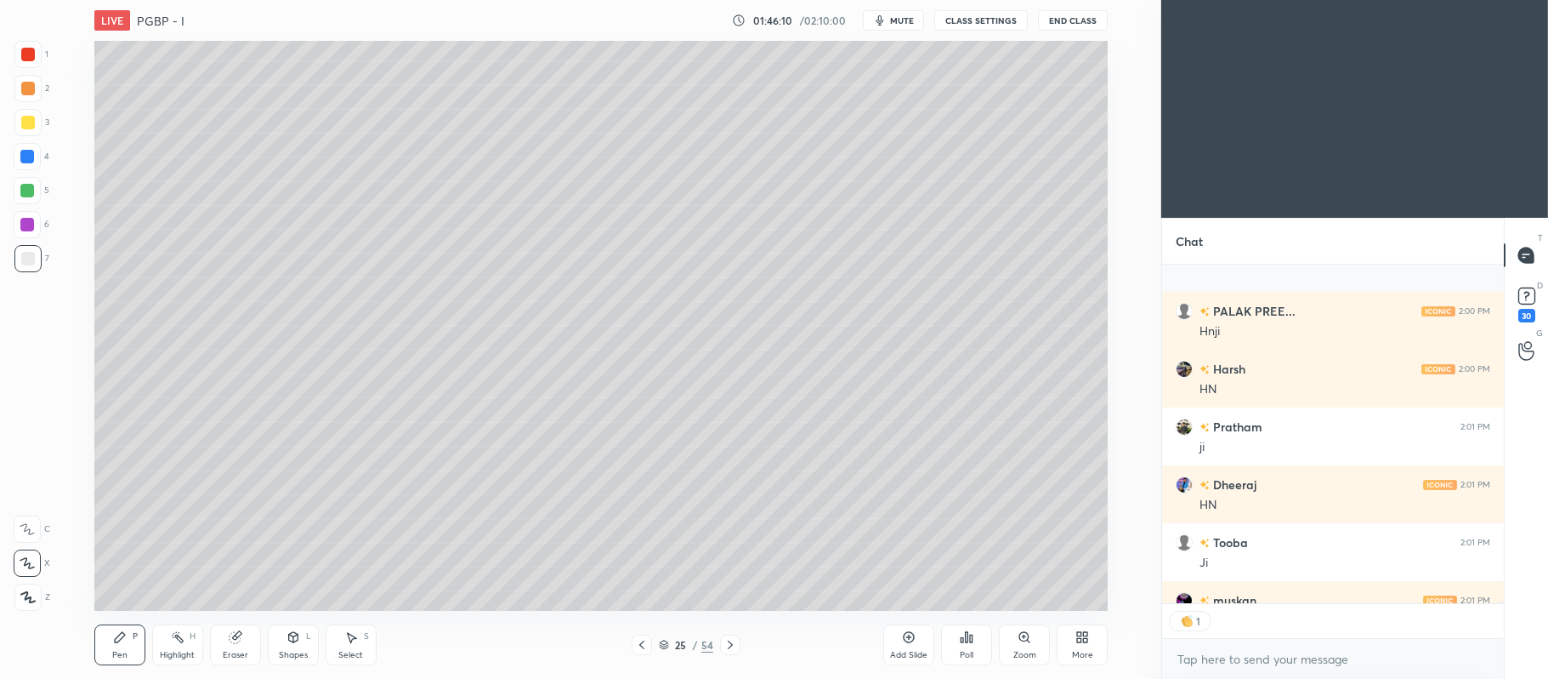
scroll to position [72310, 0]
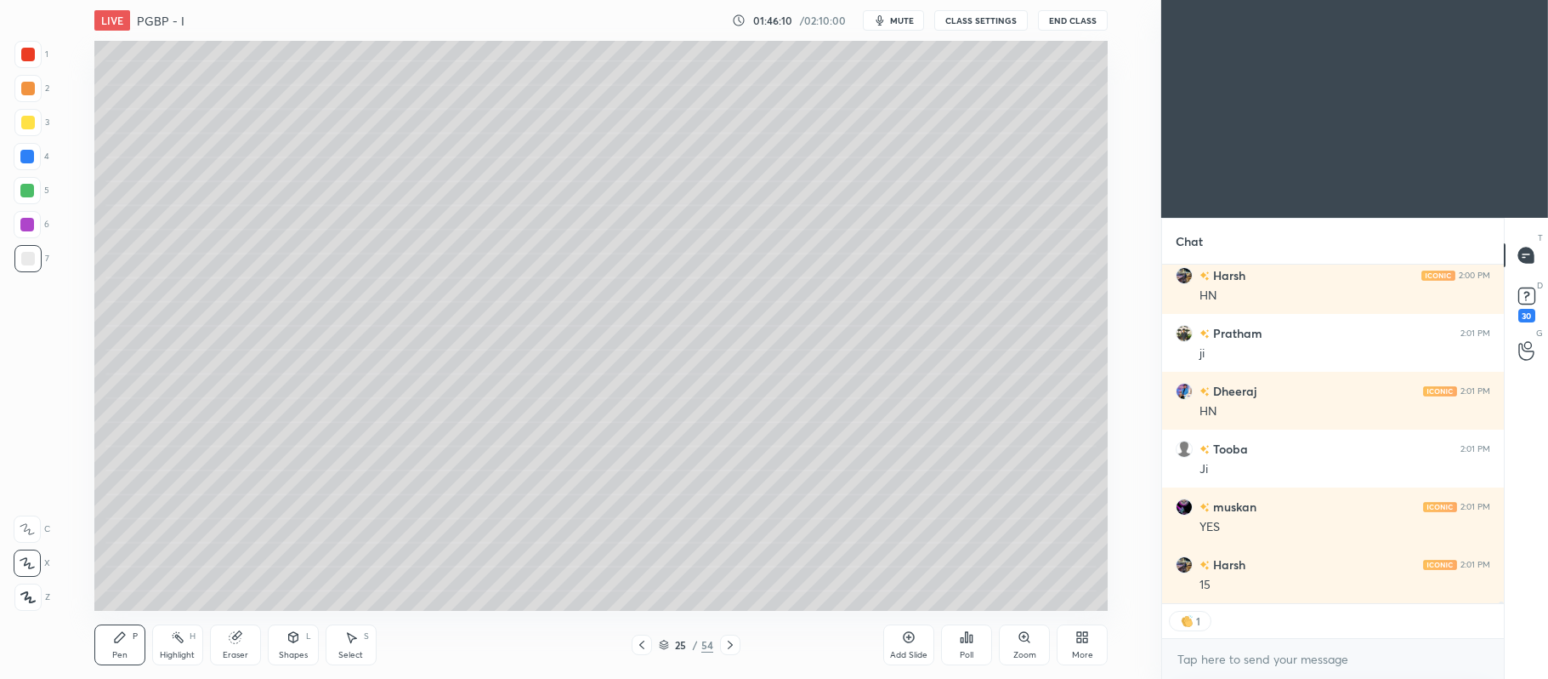
click at [29, 90] on div at bounding box center [28, 89] width 14 height 14
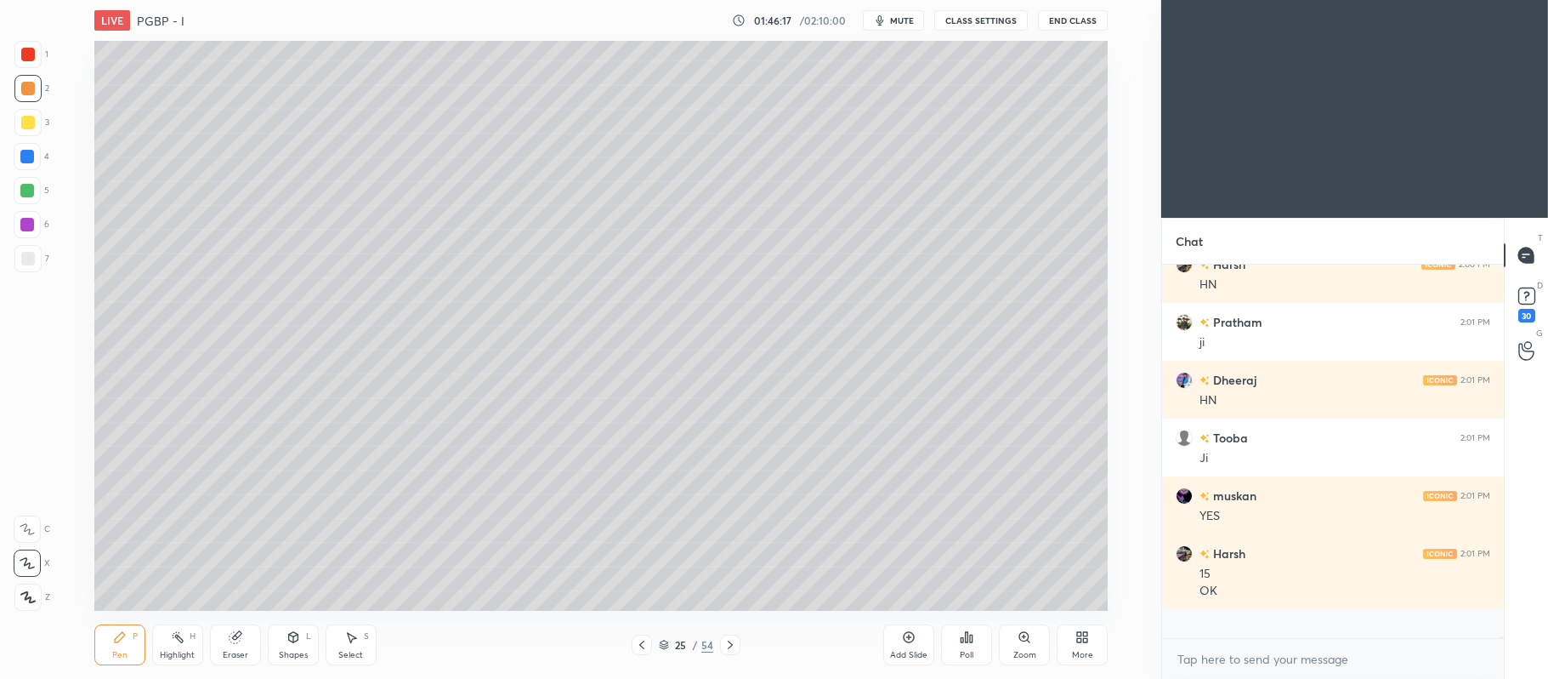
scroll to position [72291, 0]
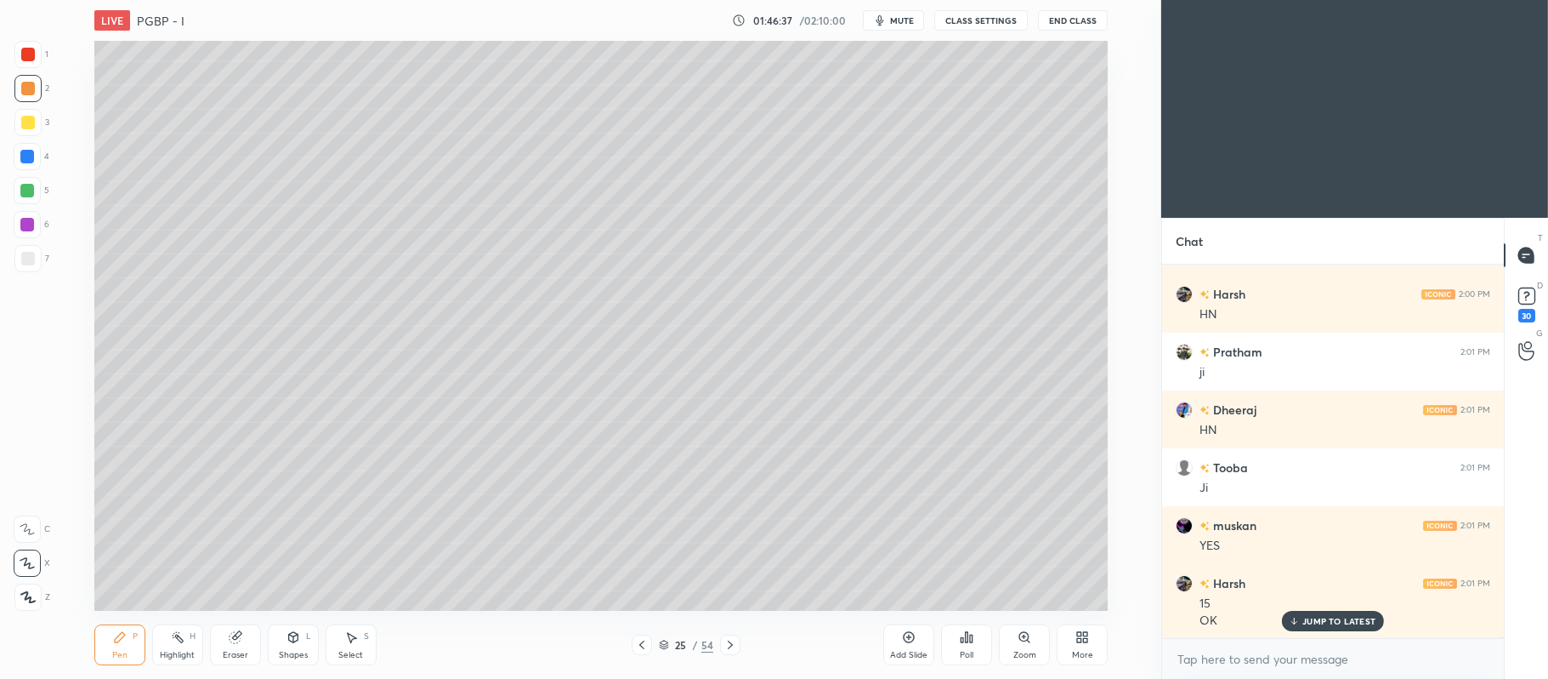
click at [38, 122] on div at bounding box center [27, 122] width 27 height 27
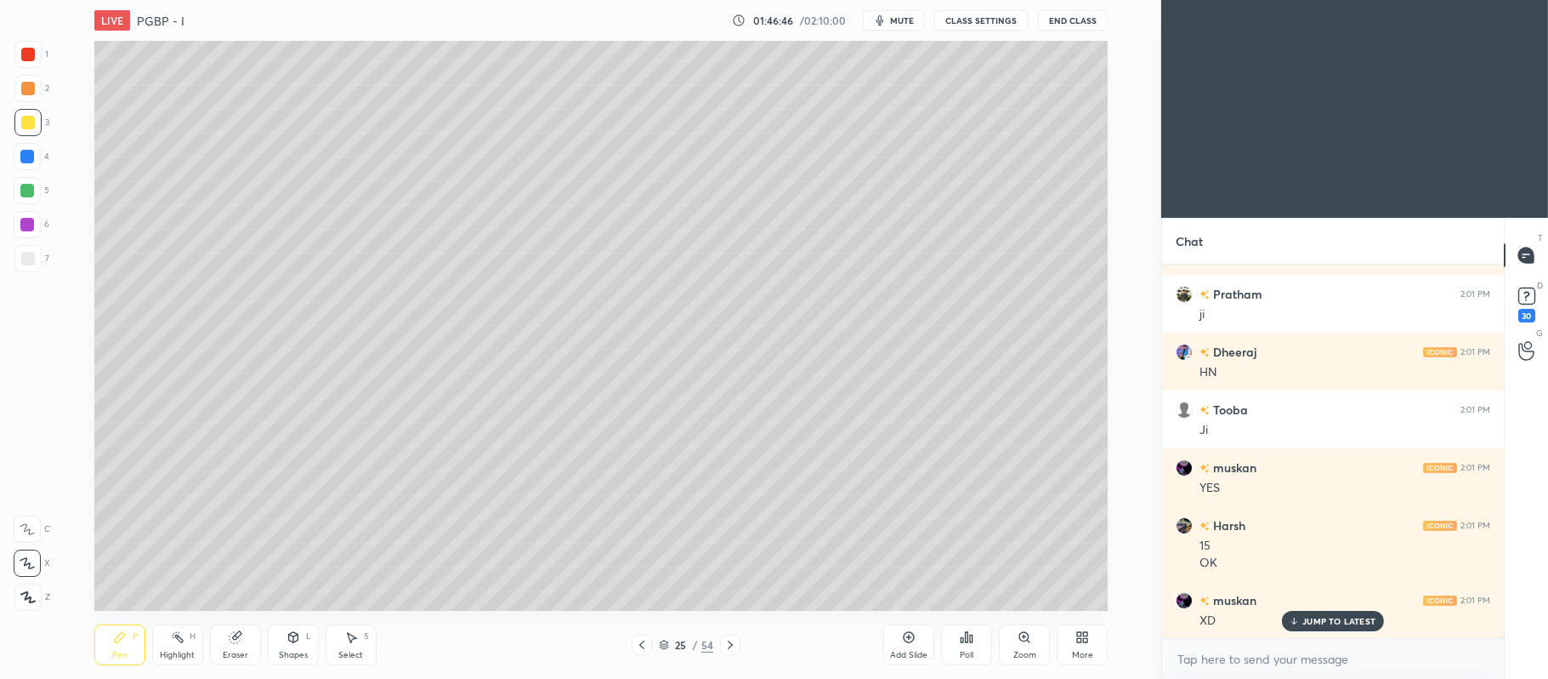
click at [28, 90] on div at bounding box center [28, 89] width 14 height 14
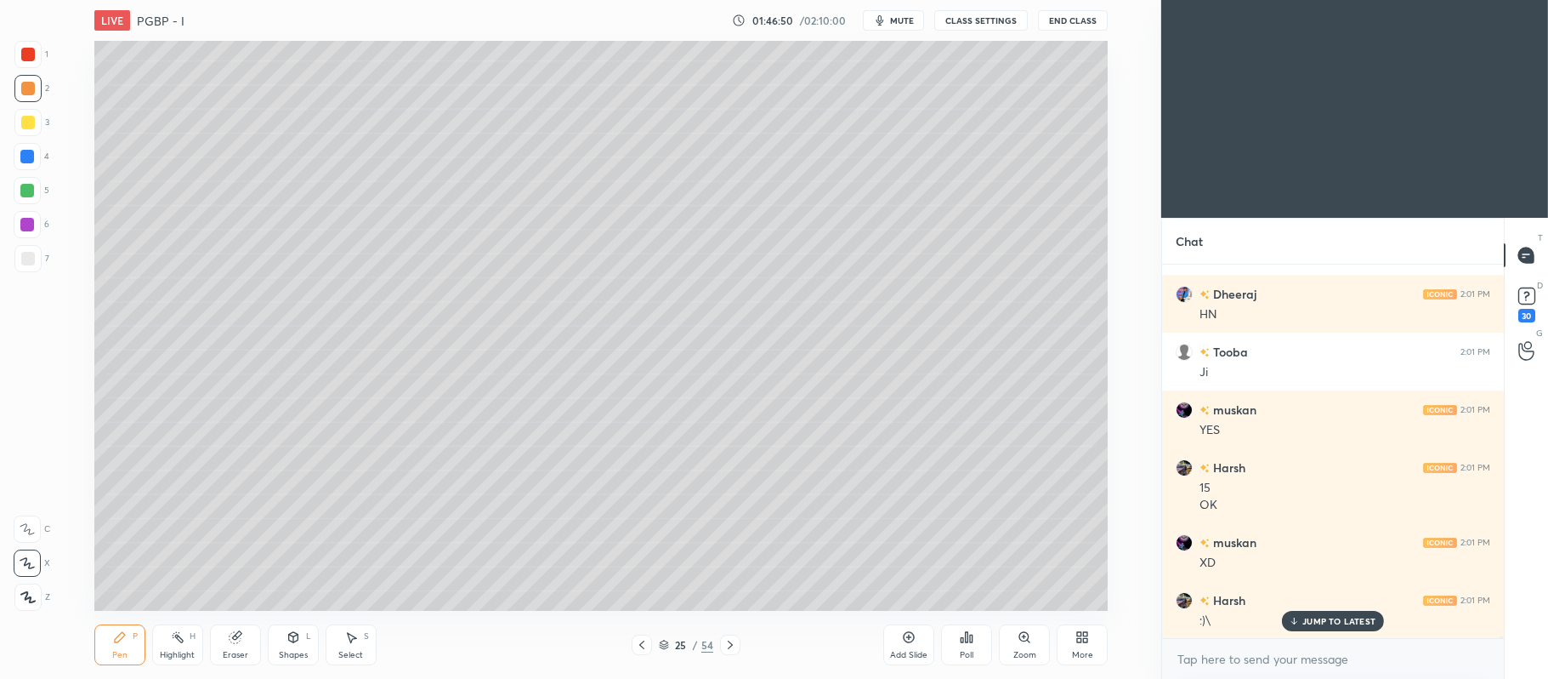
click at [41, 160] on div at bounding box center [27, 156] width 27 height 27
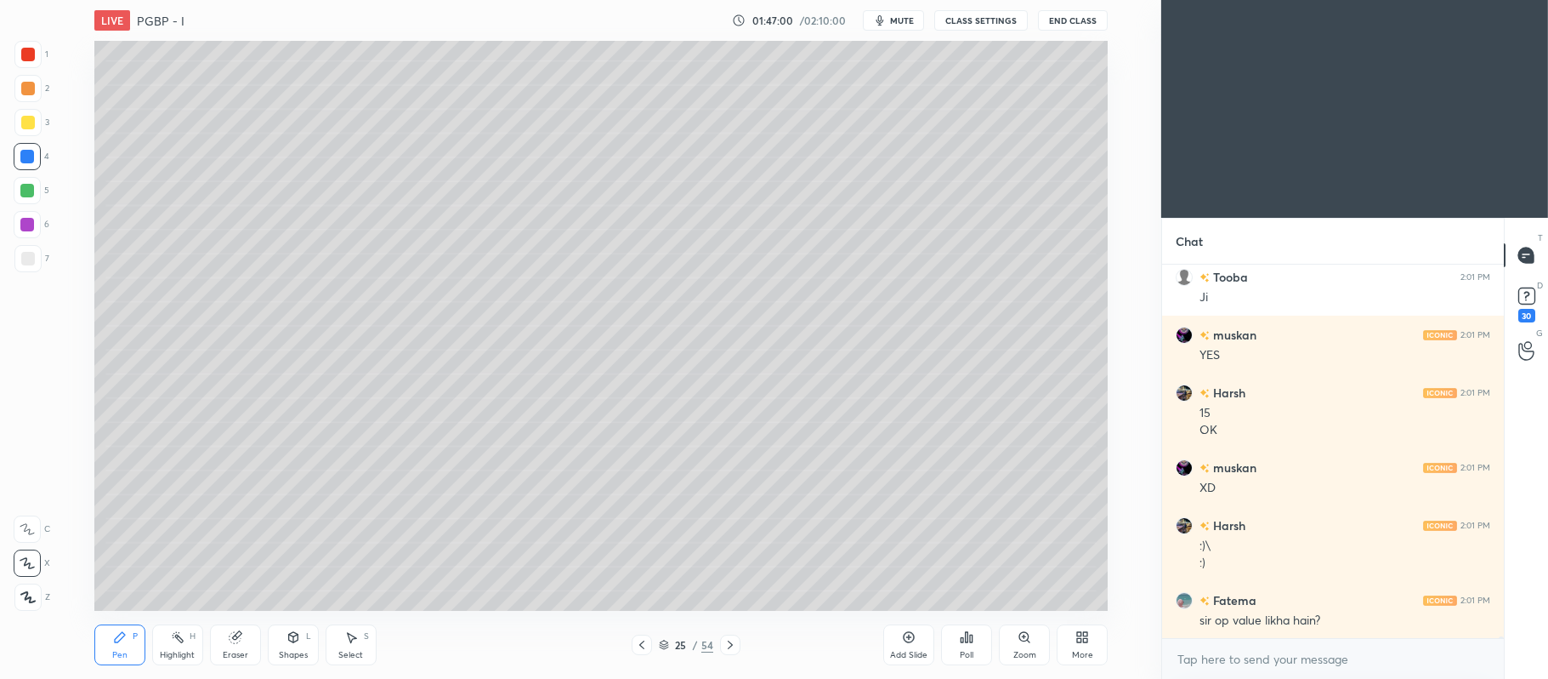
scroll to position [72540, 0]
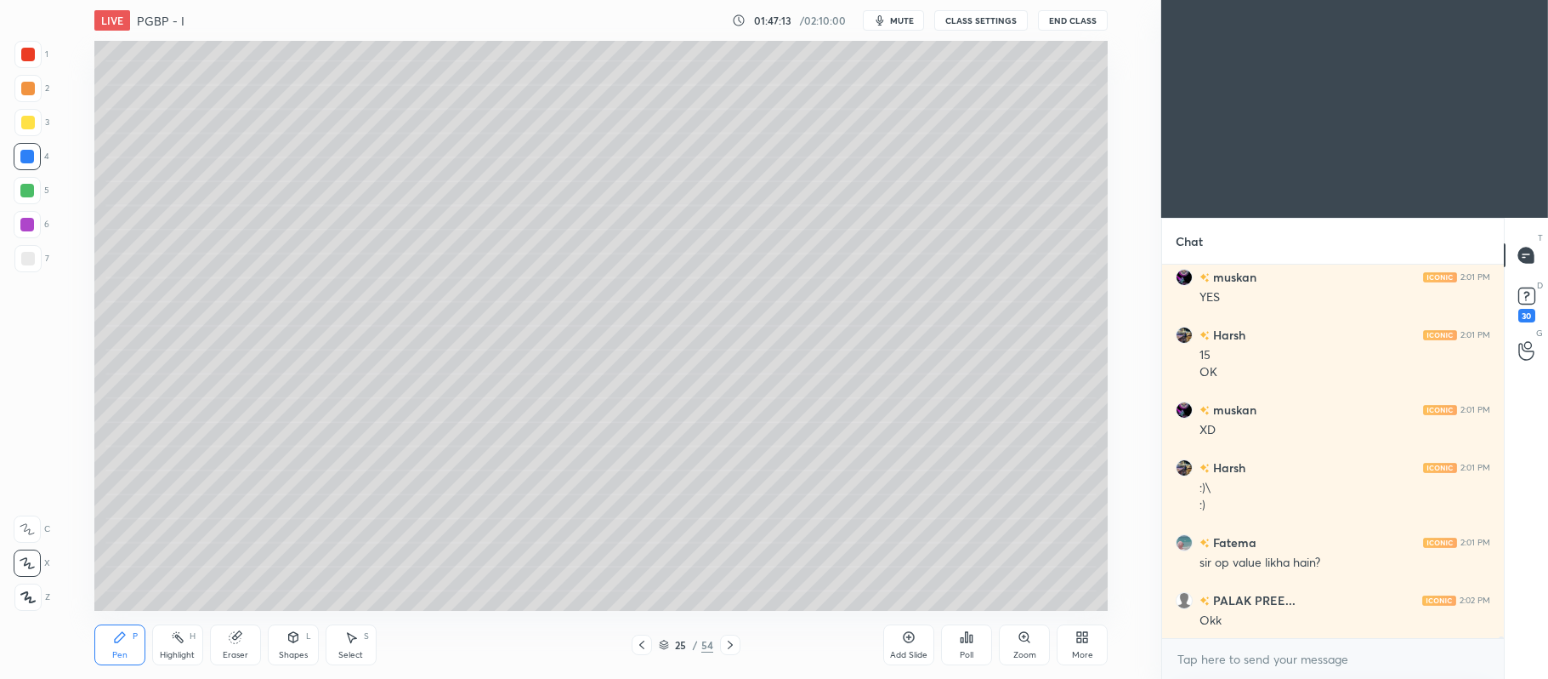
click at [256, 631] on div "Eraser" at bounding box center [235, 644] width 51 height 41
click at [121, 644] on icon at bounding box center [120, 637] width 14 height 14
click at [27, 127] on div at bounding box center [28, 123] width 14 height 14
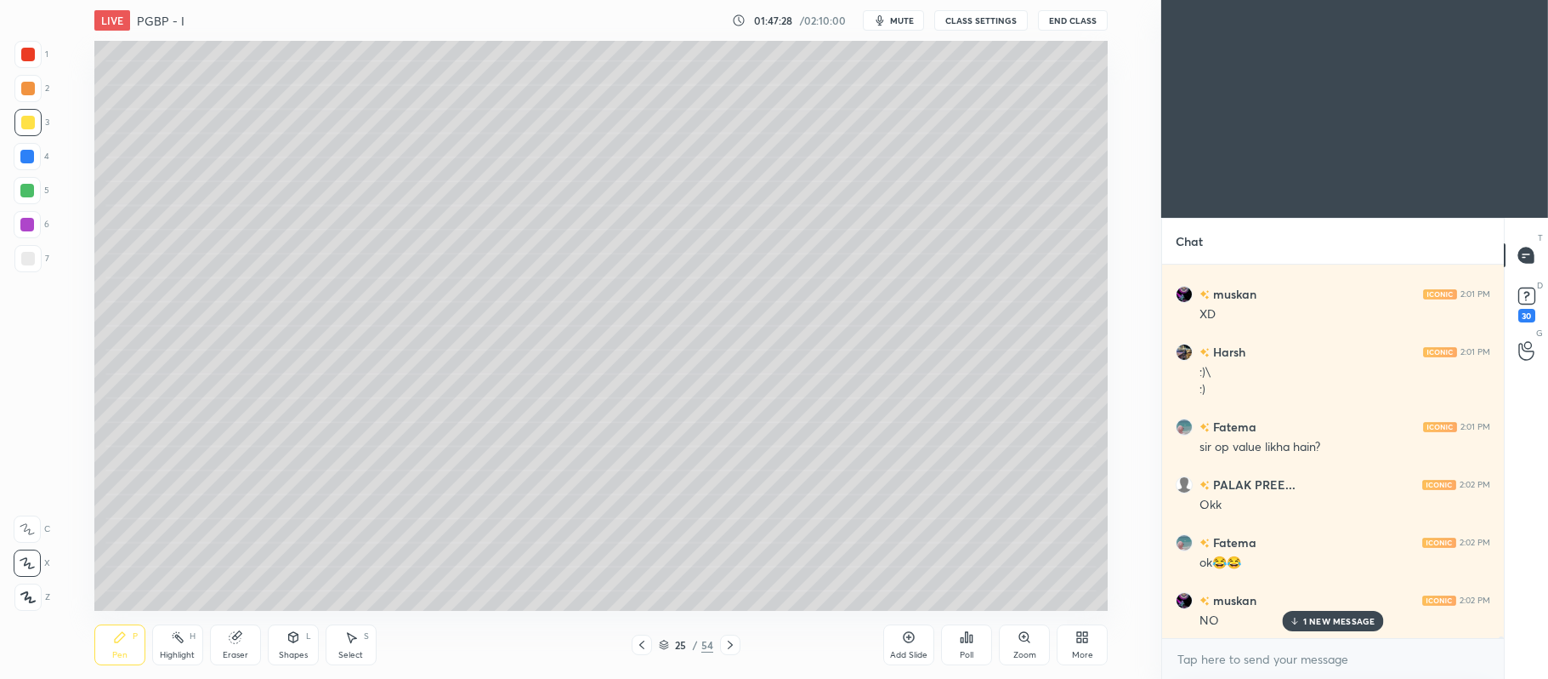
scroll to position [72713, 0]
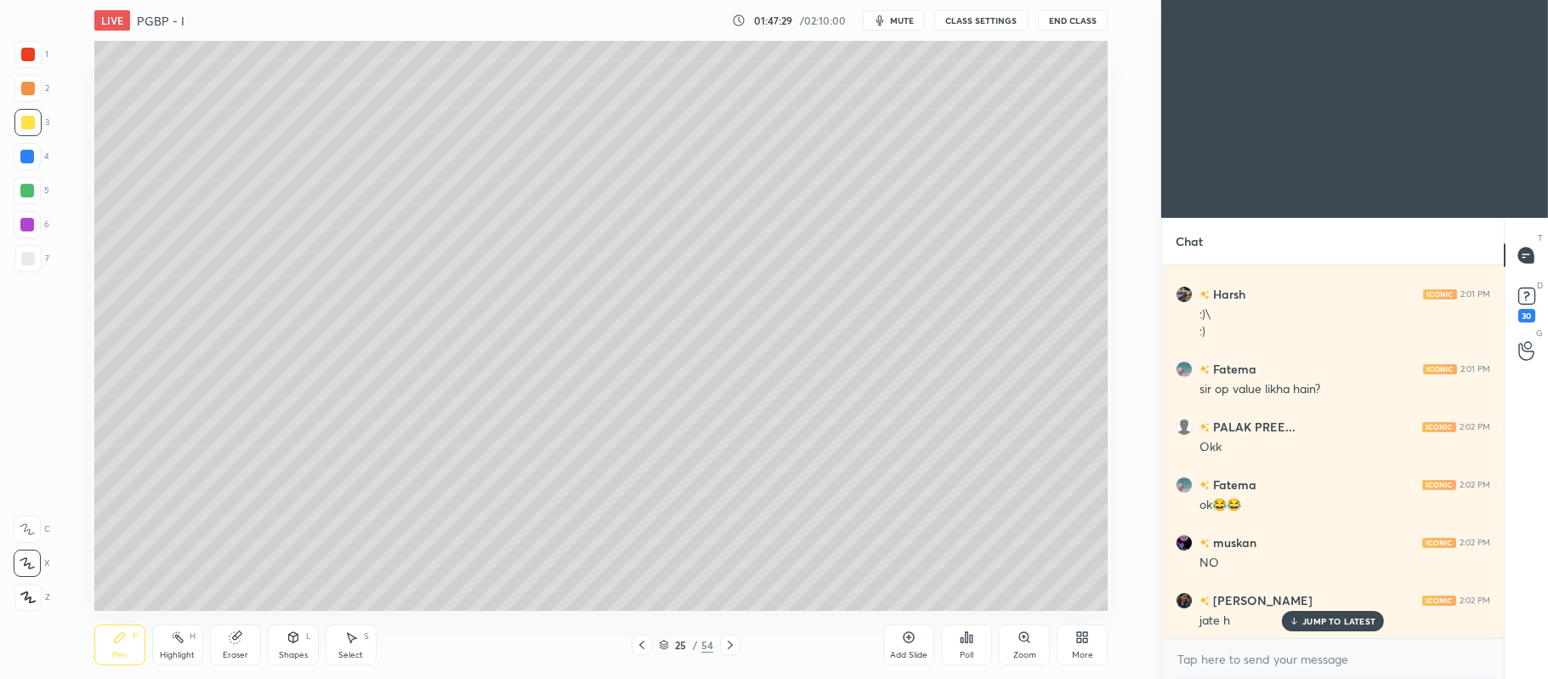
click at [32, 157] on div at bounding box center [27, 157] width 14 height 14
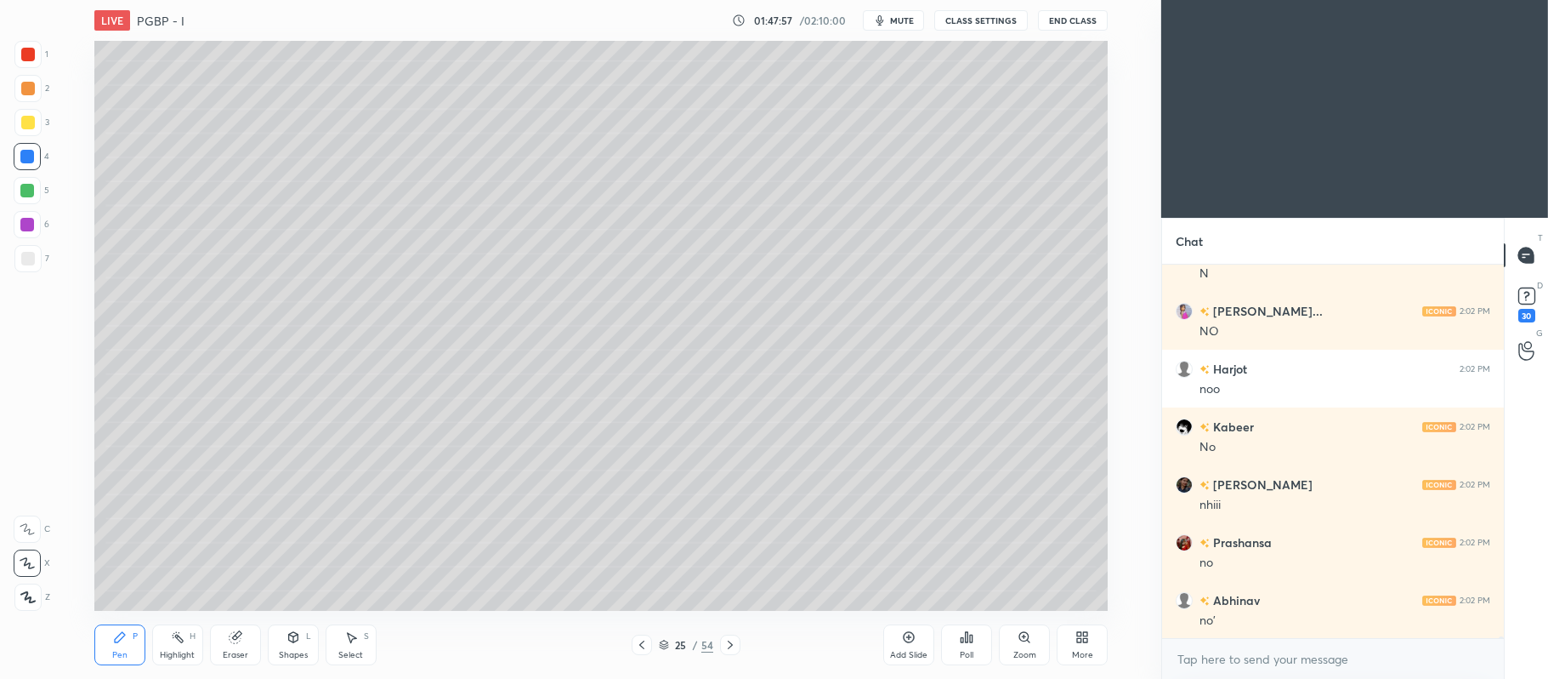
scroll to position [73523, 0]
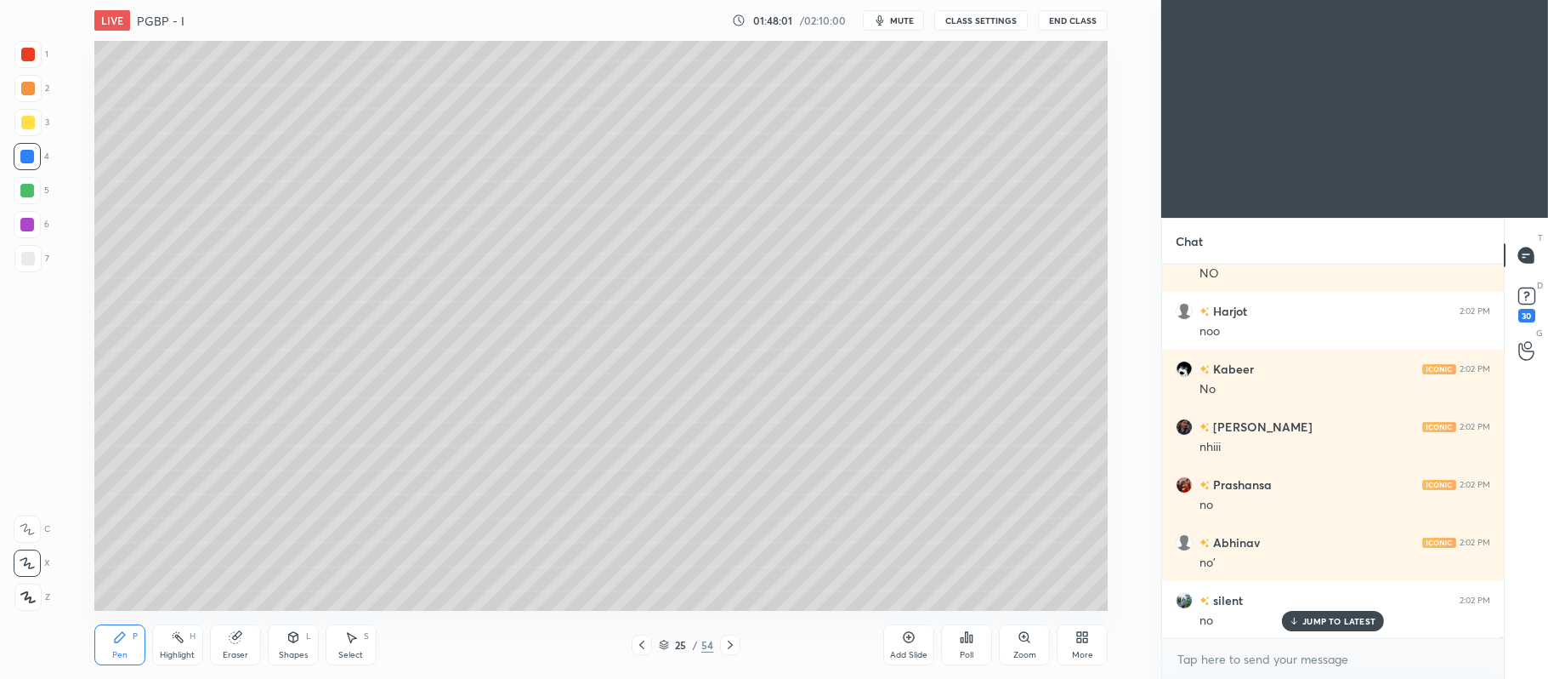
click at [26, 95] on div at bounding box center [27, 88] width 27 height 27
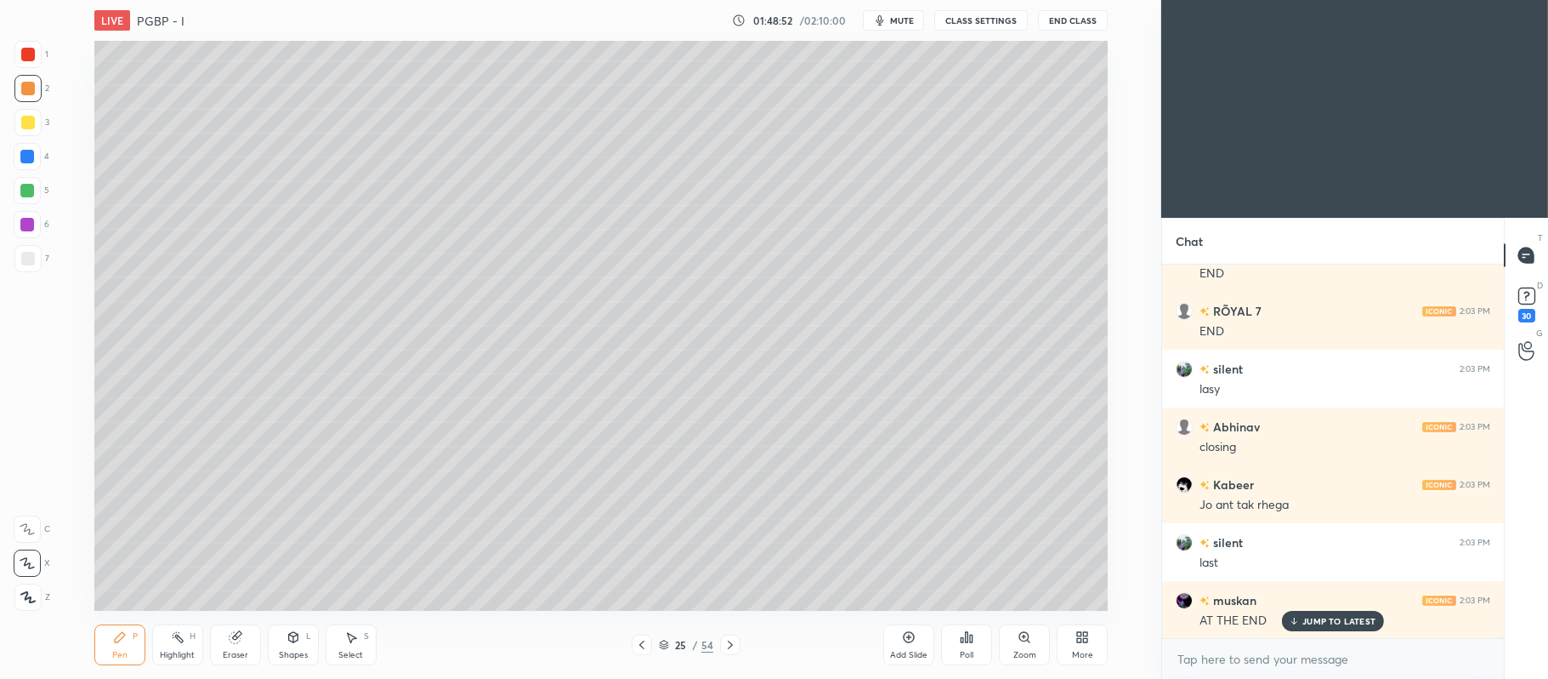
scroll to position [74274, 0]
click at [31, 199] on div at bounding box center [27, 190] width 27 height 27
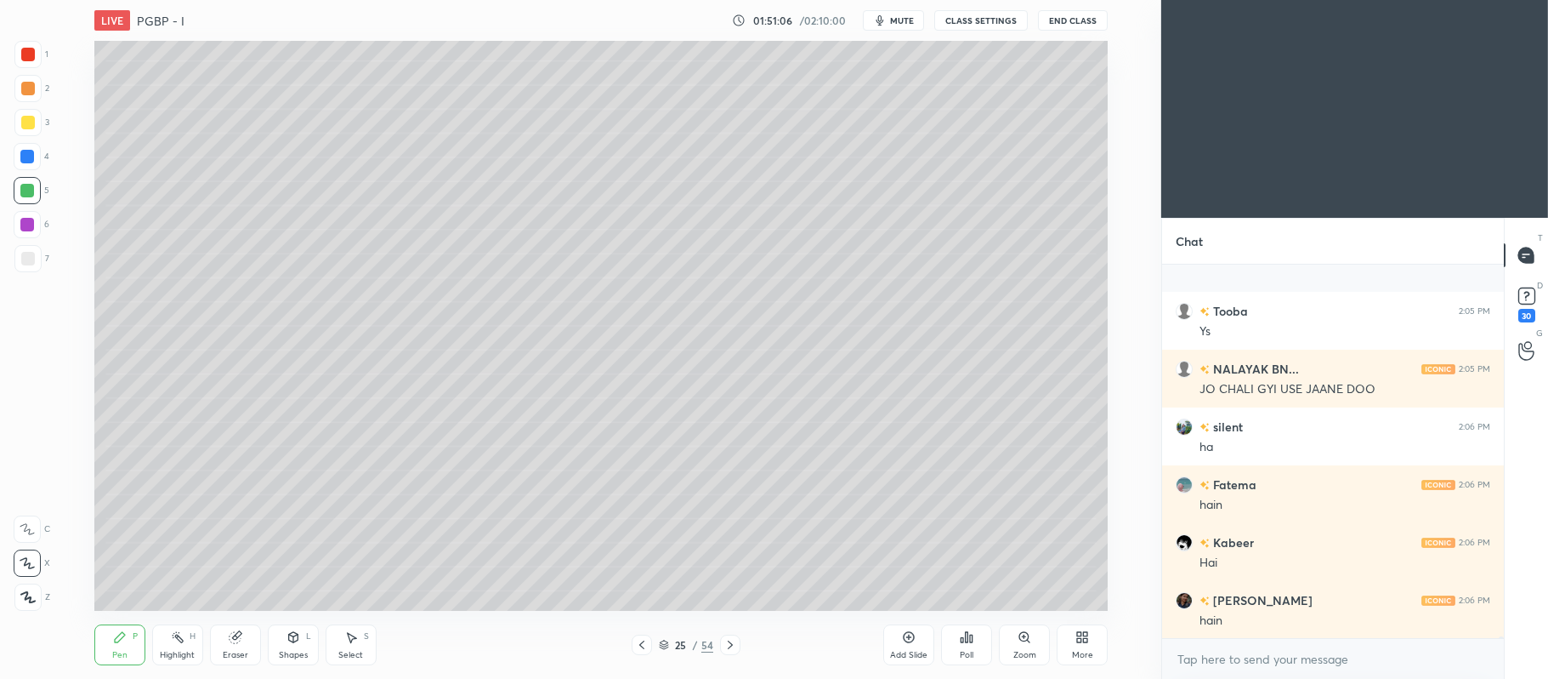
scroll to position [76761, 0]
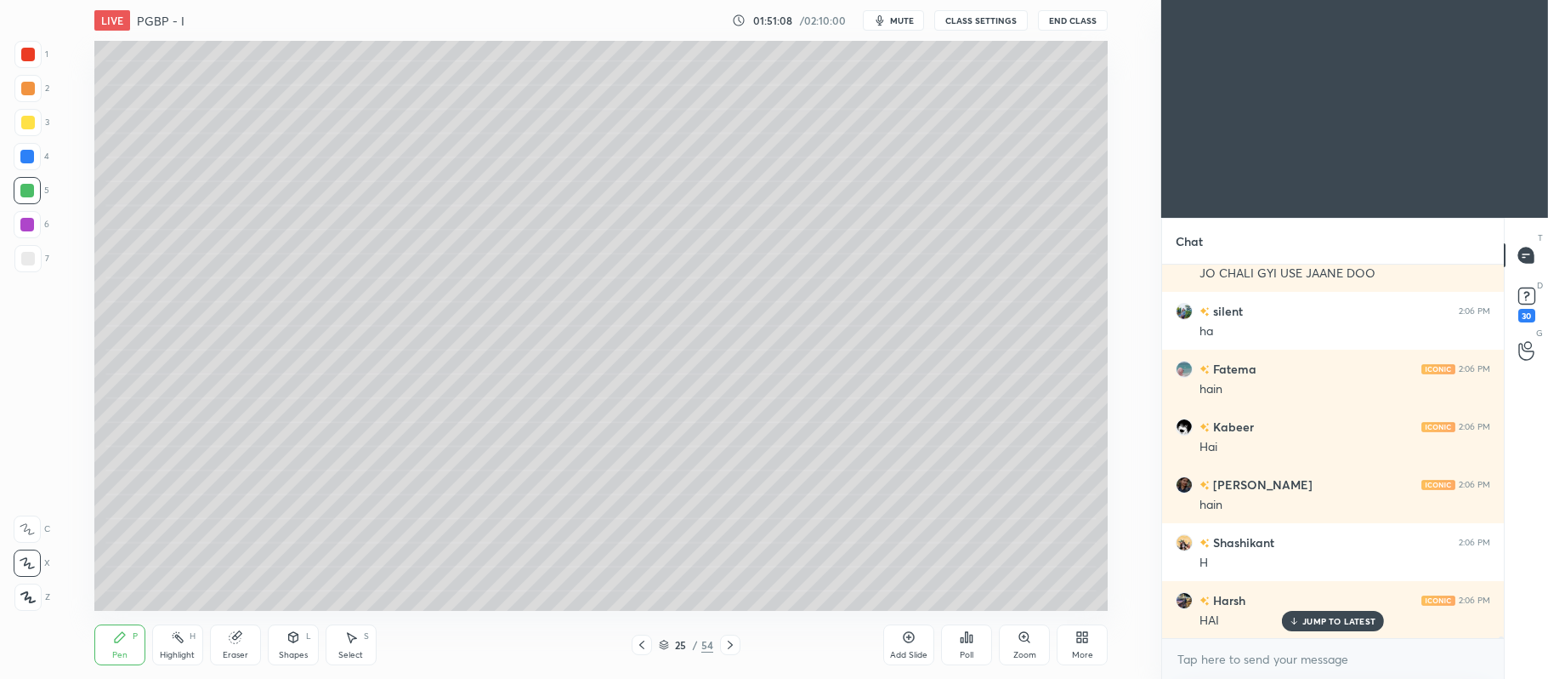
click at [902, 634] on icon at bounding box center [909, 637] width 14 height 14
click at [26, 121] on div at bounding box center [28, 123] width 14 height 14
click at [24, 94] on div at bounding box center [28, 89] width 14 height 14
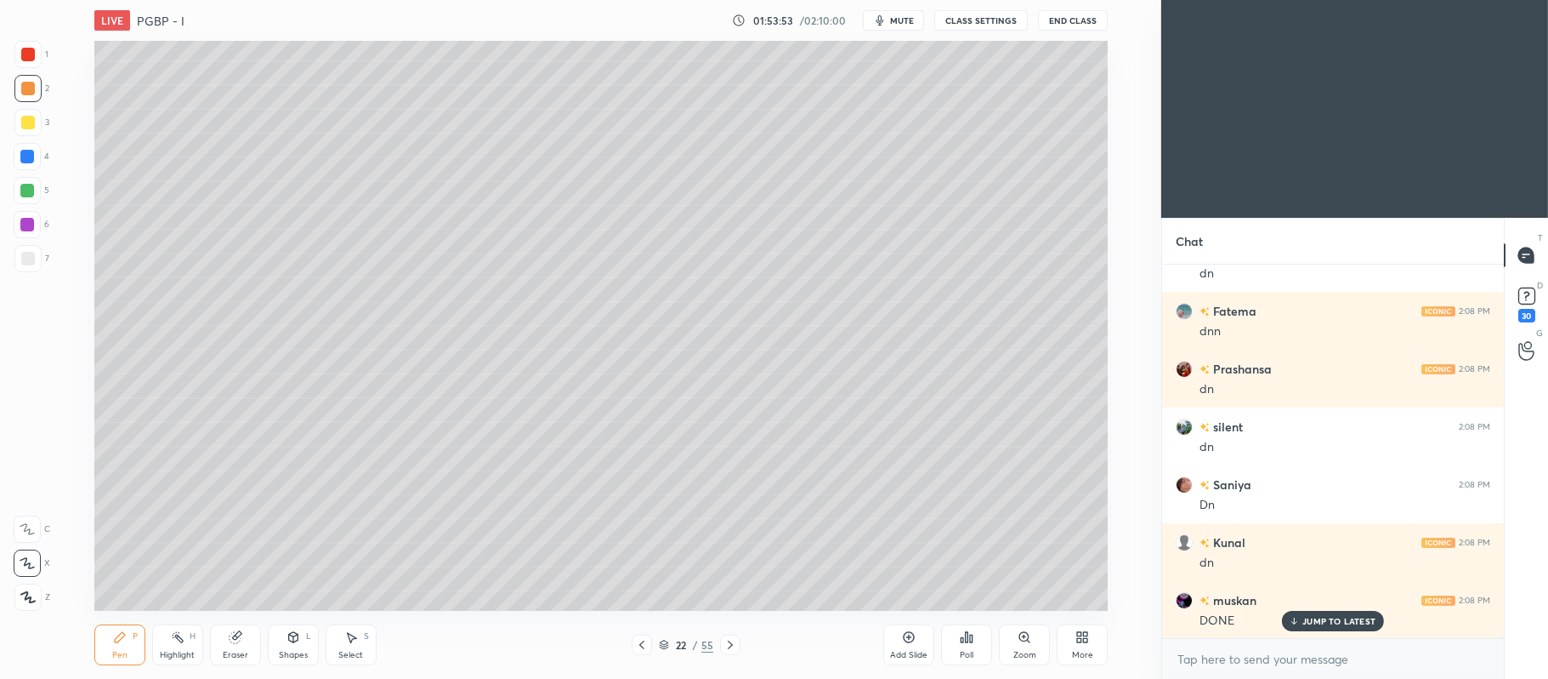
scroll to position [78934, 0]
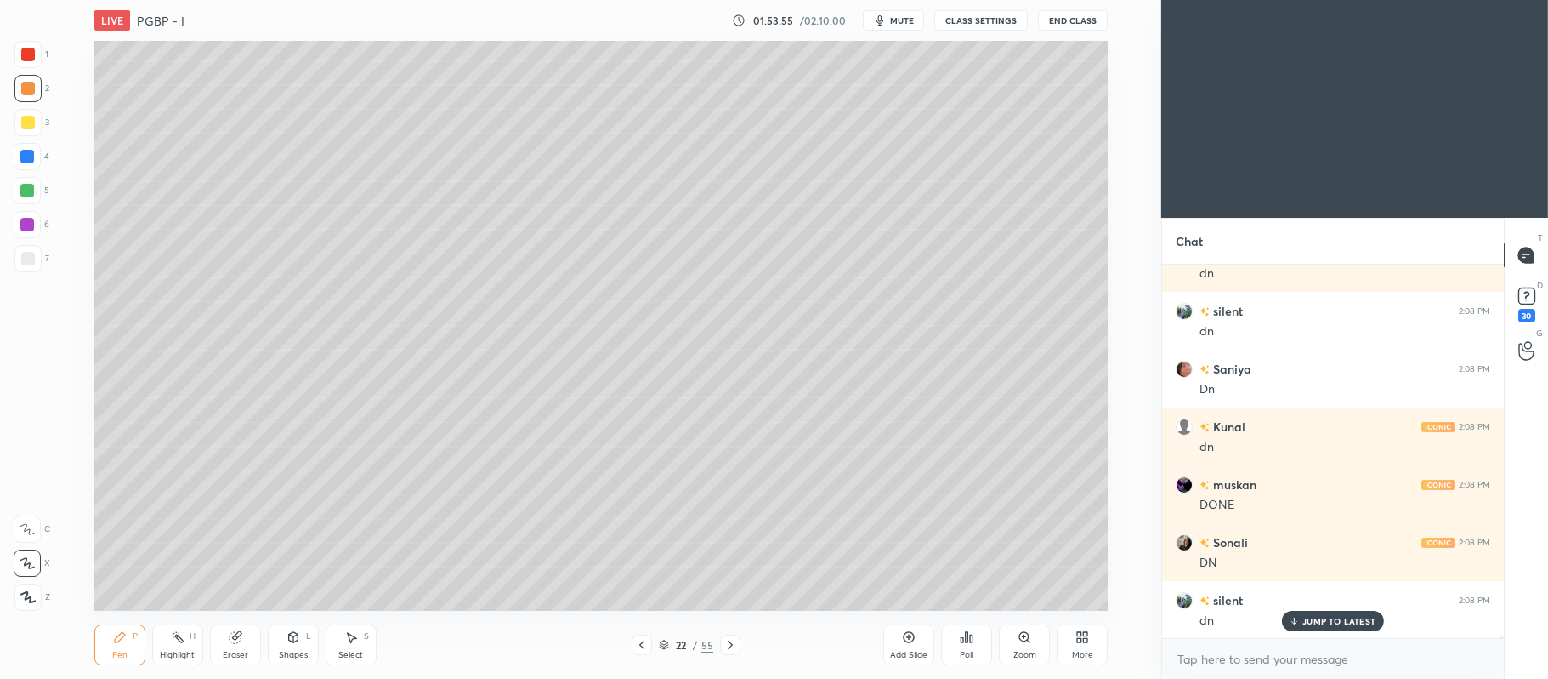
click at [735, 640] on icon at bounding box center [731, 645] width 14 height 14
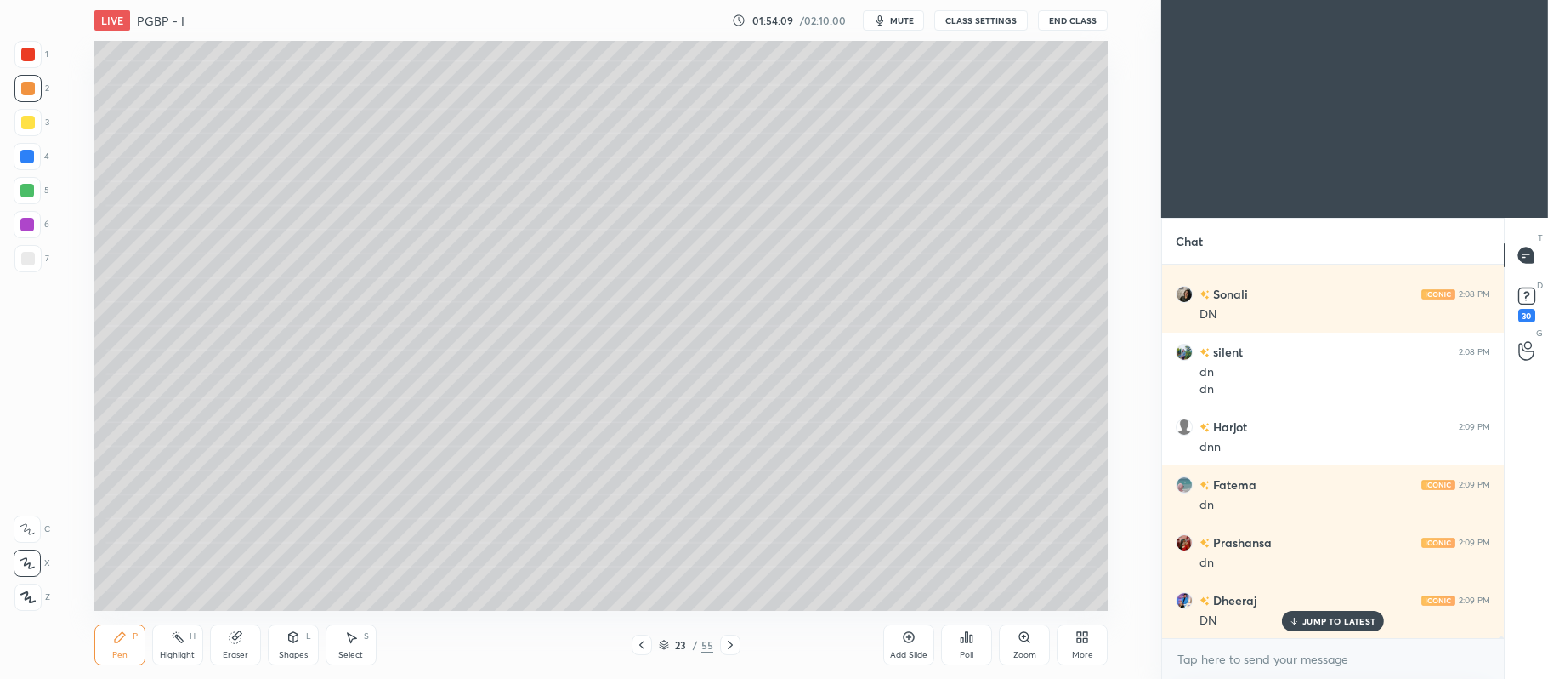
scroll to position [79240, 0]
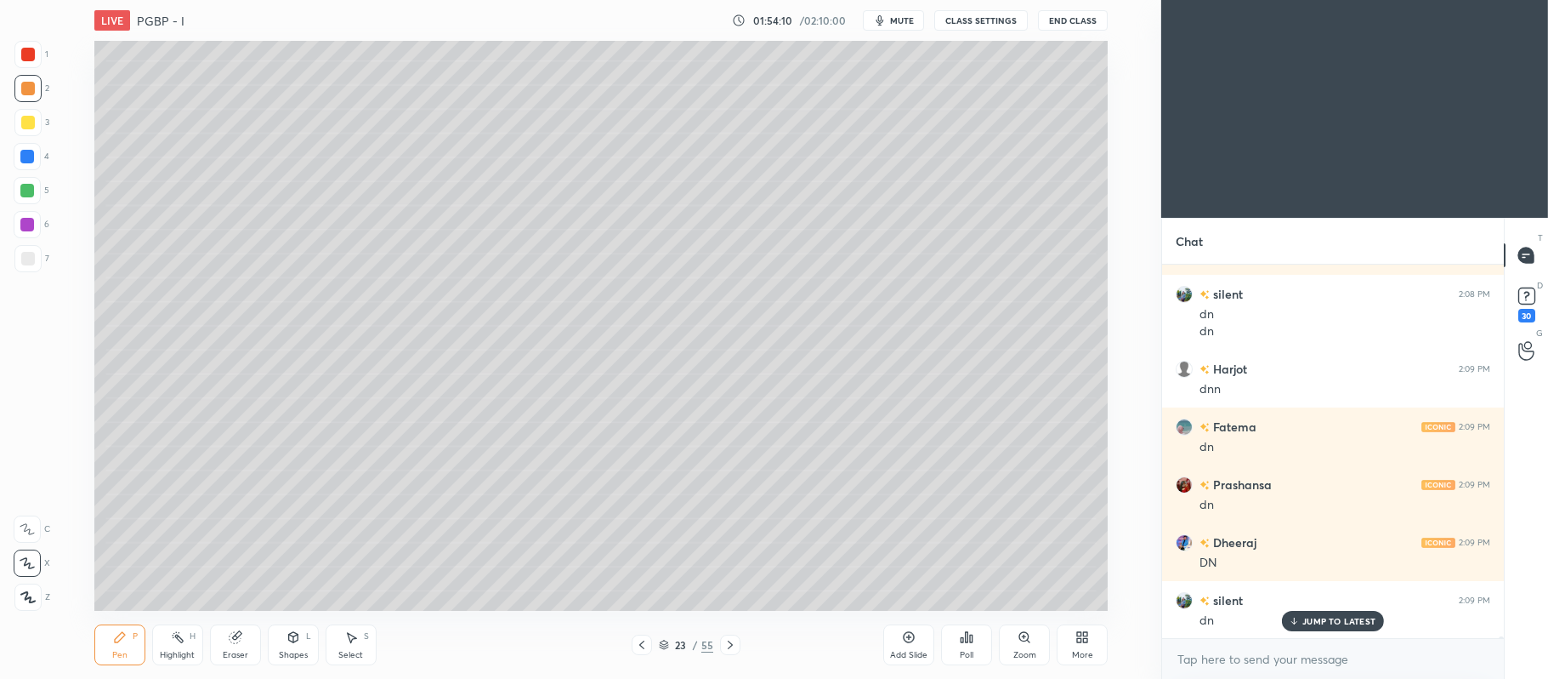
click at [14, 122] on div at bounding box center [27, 122] width 27 height 27
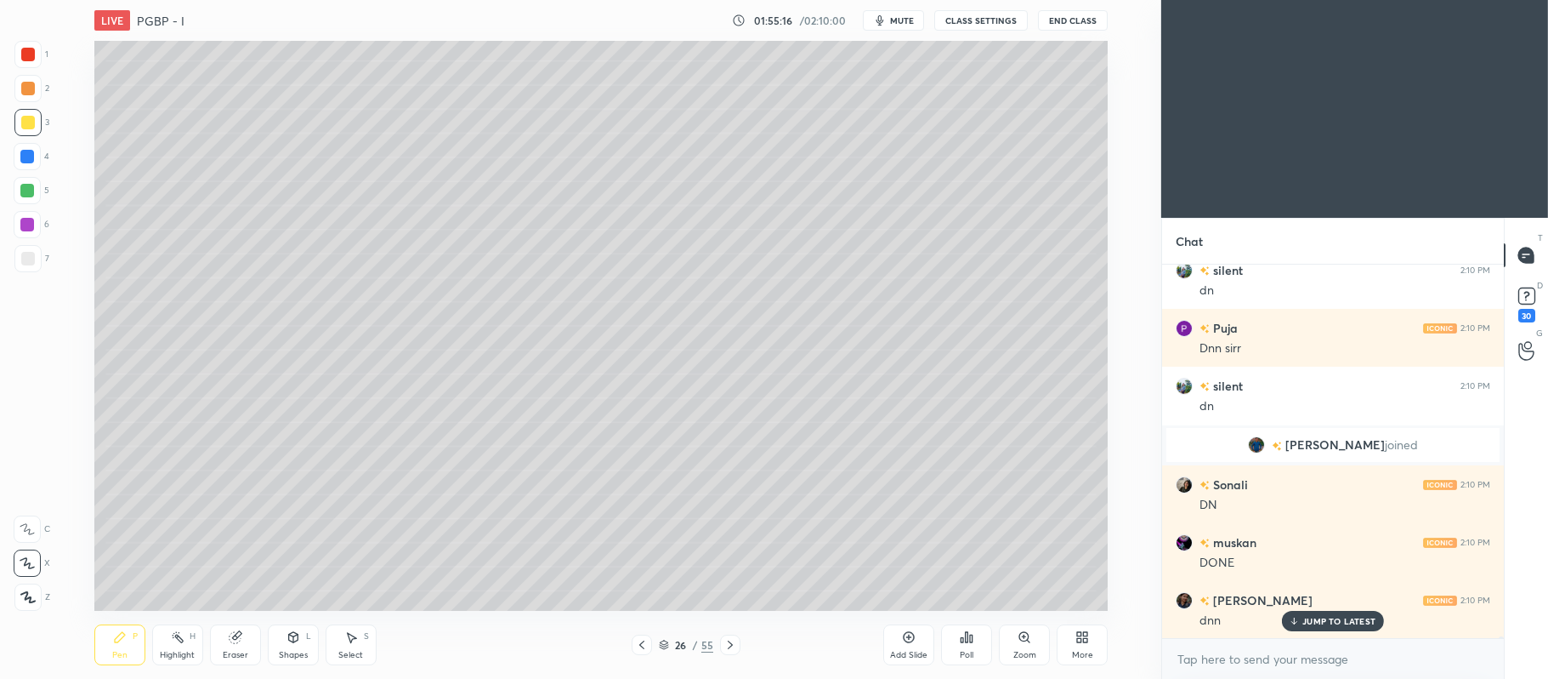
scroll to position [80785, 0]
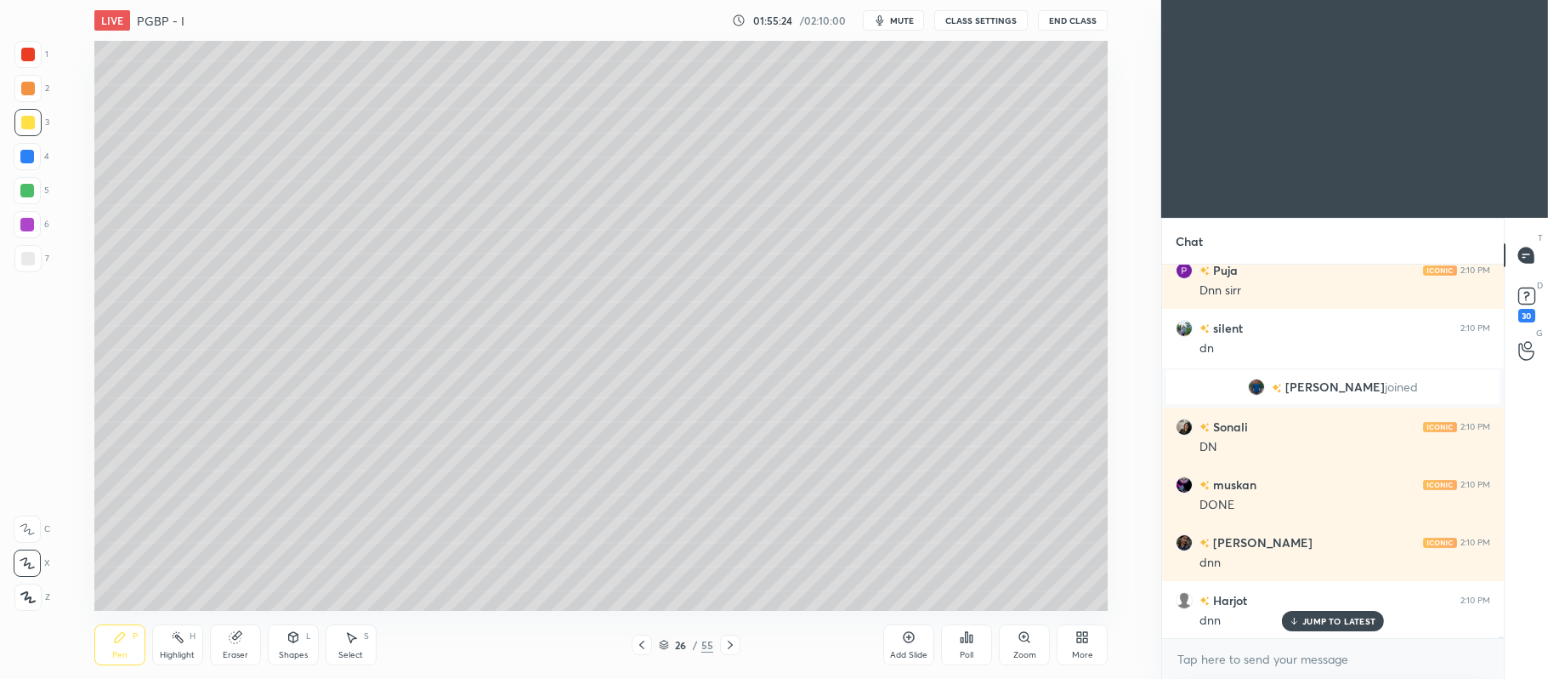
click at [733, 647] on icon at bounding box center [731, 645] width 14 height 14
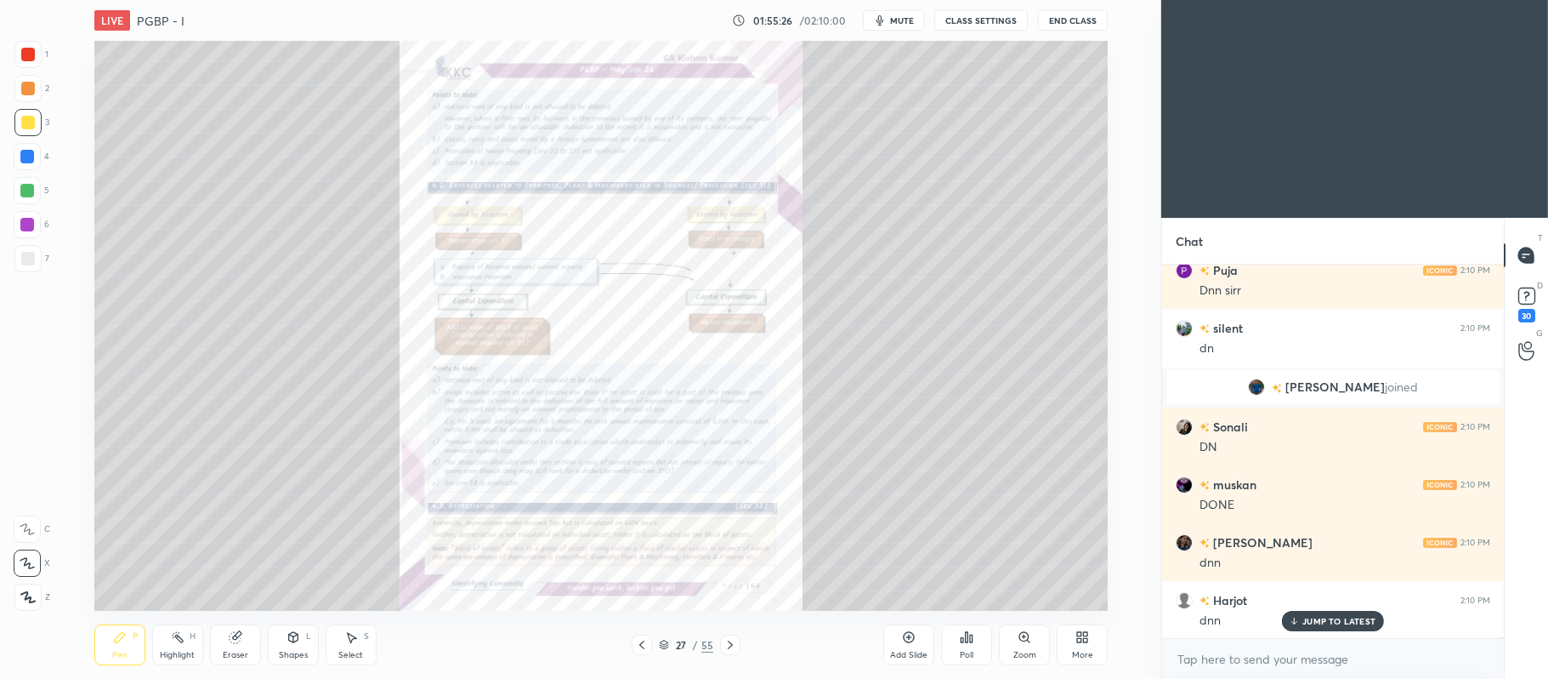
click at [729, 641] on icon at bounding box center [730, 644] width 5 height 9
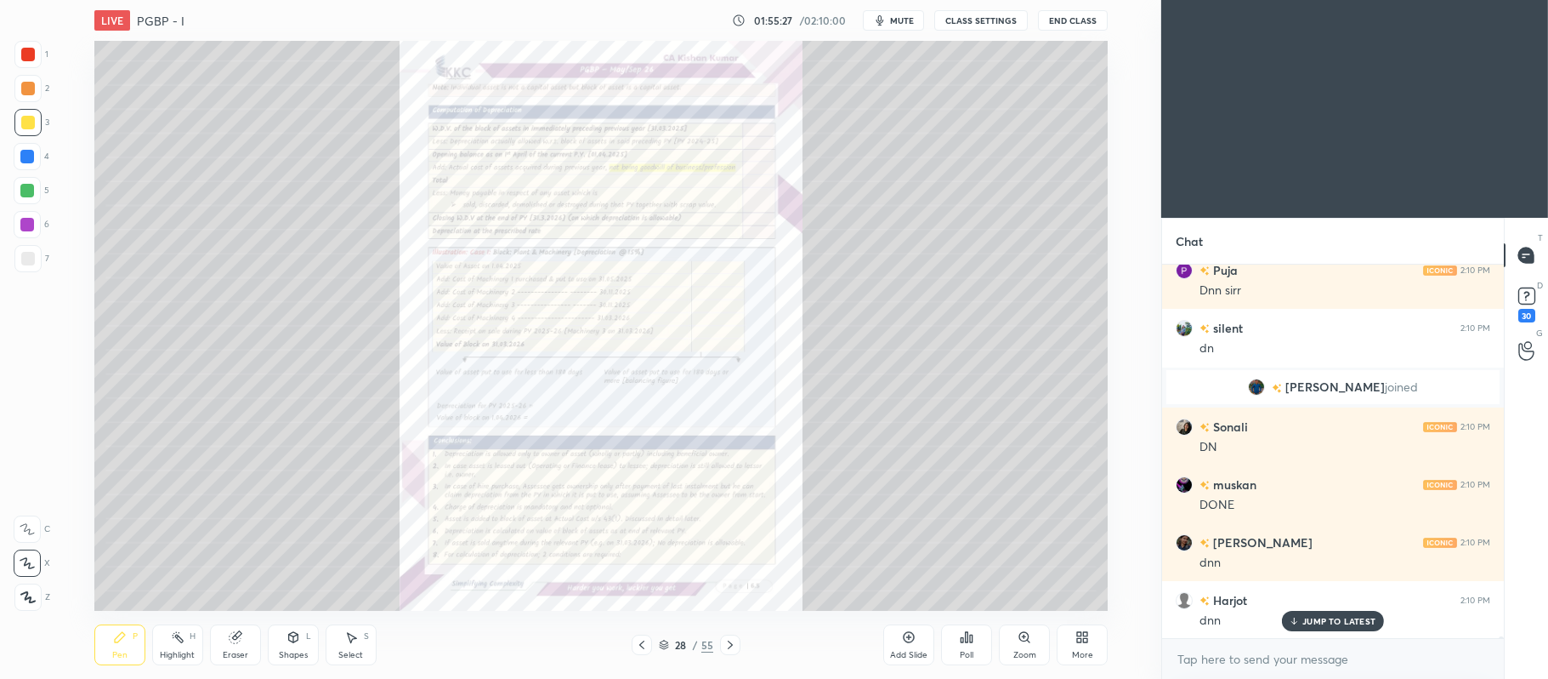
click at [1028, 640] on icon at bounding box center [1028, 640] width 3 height 3
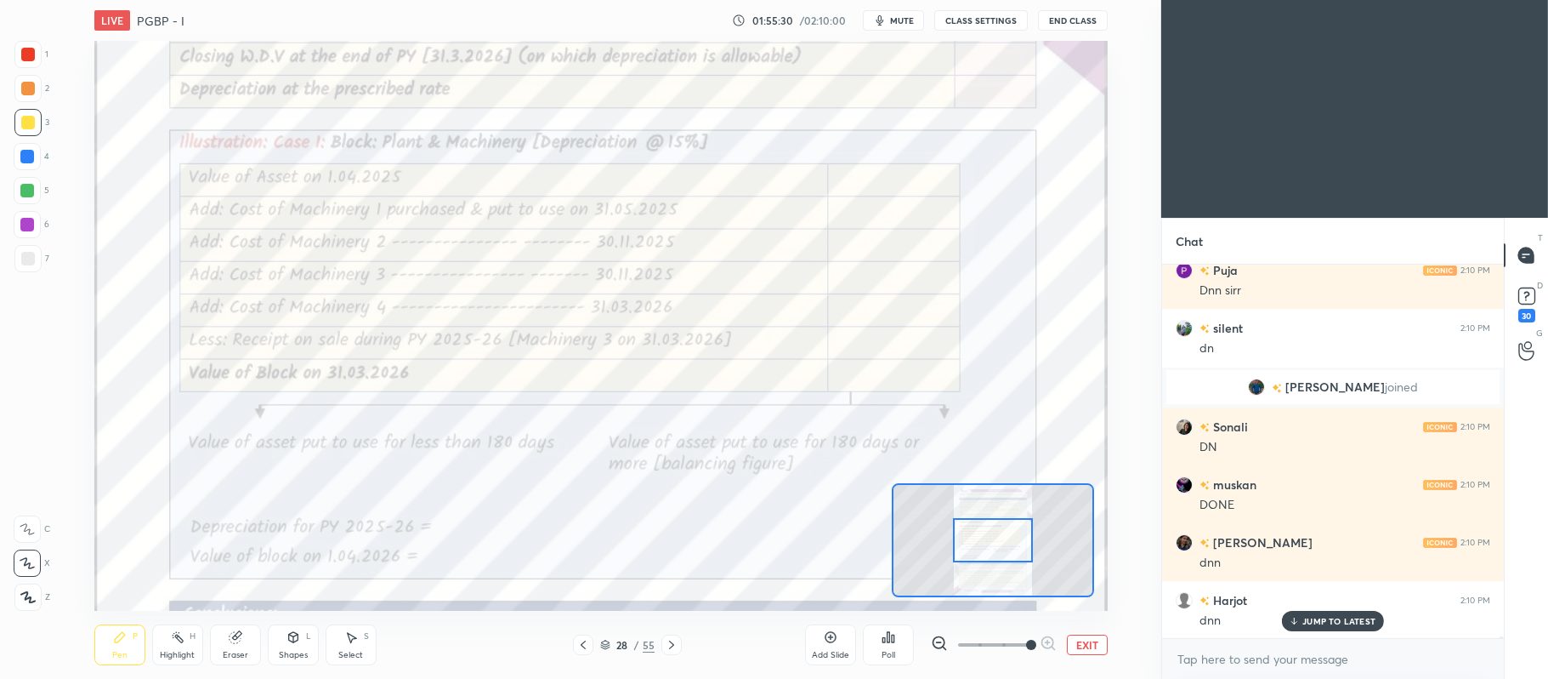
click at [582, 648] on icon at bounding box center [584, 645] width 14 height 14
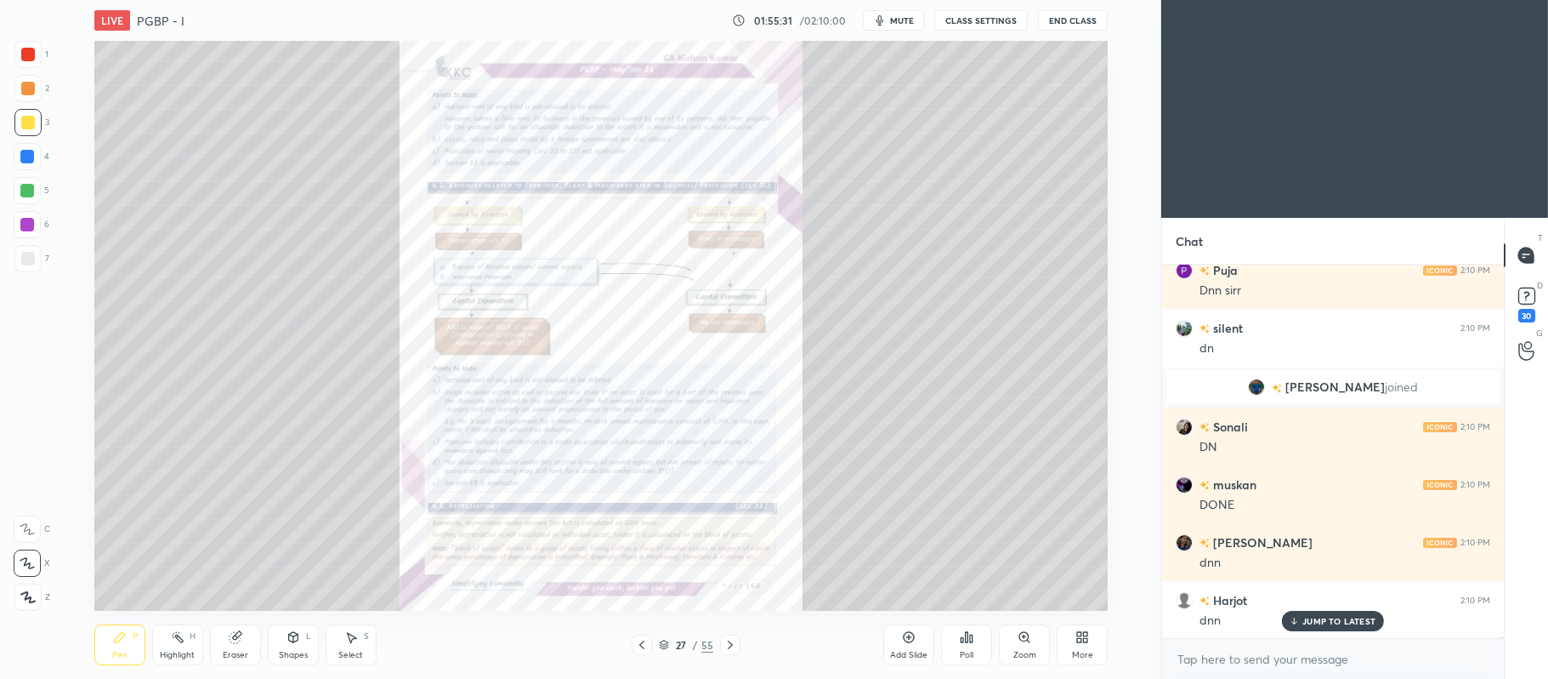
click at [29, 172] on div "4" at bounding box center [32, 160] width 36 height 34
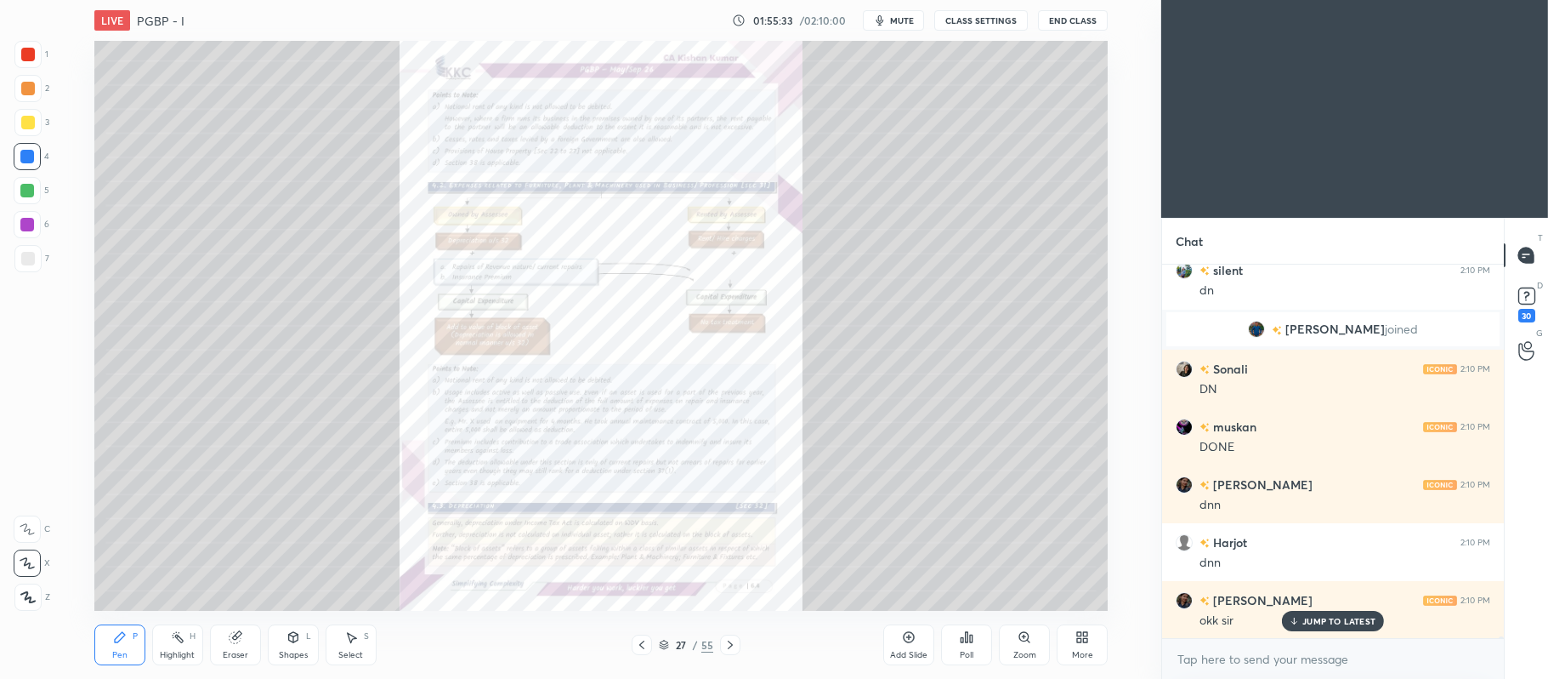
click at [731, 653] on div at bounding box center [730, 644] width 20 height 20
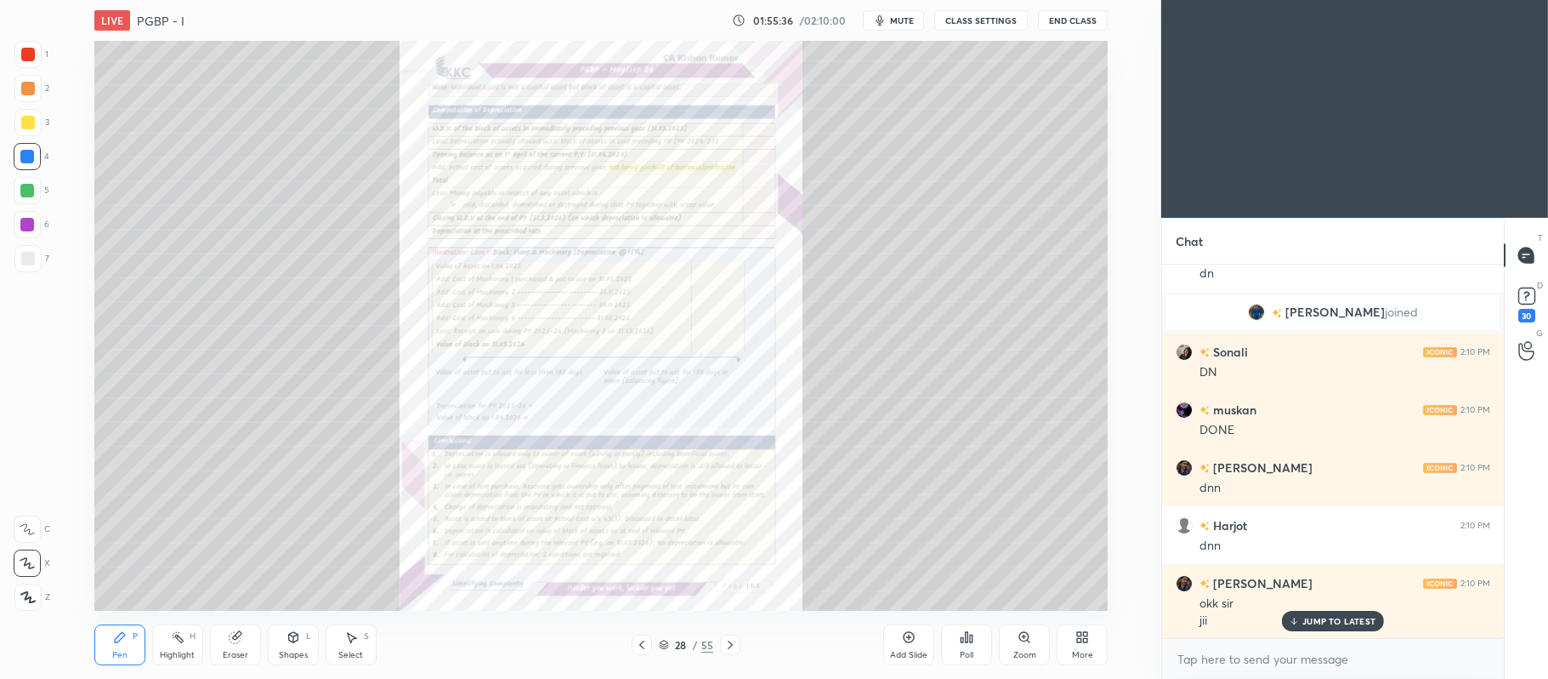
scroll to position [80917, 0]
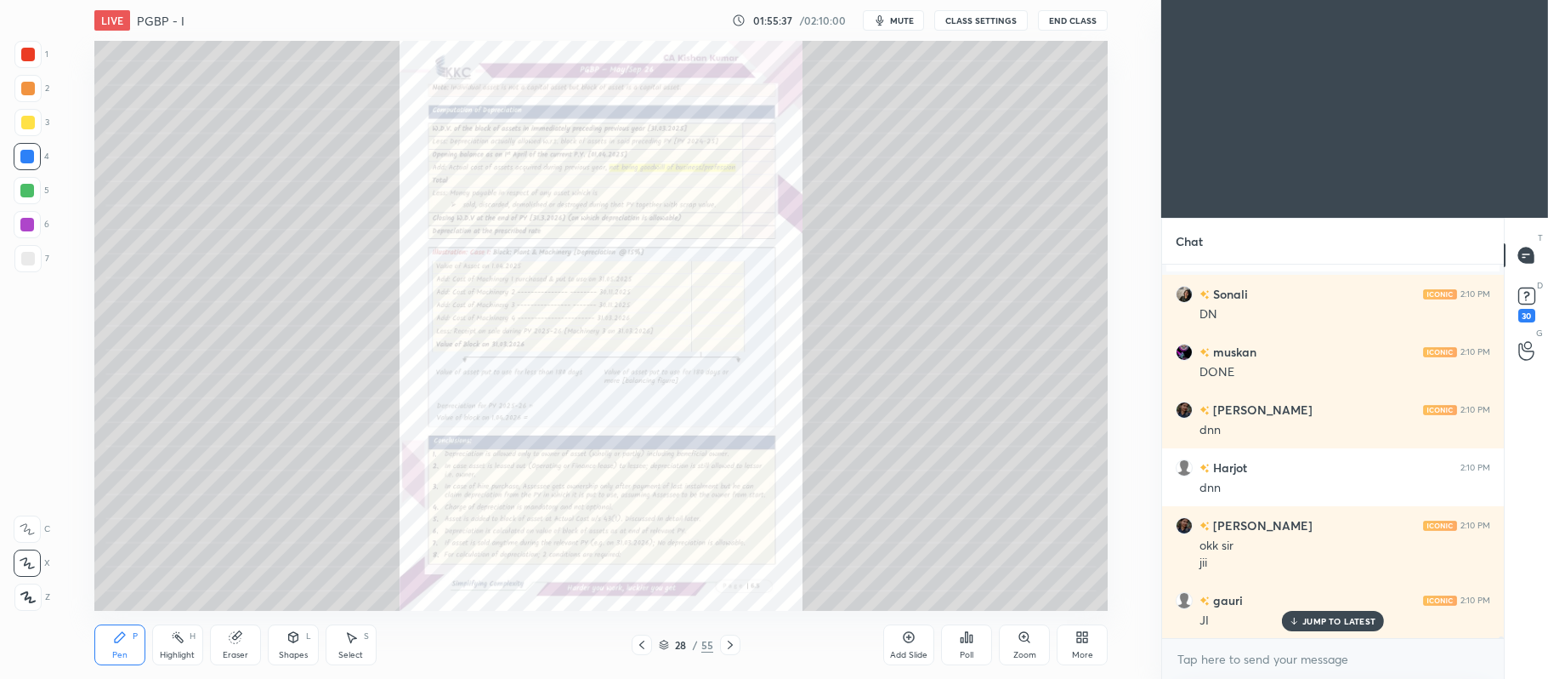
click at [1025, 645] on div "Zoom" at bounding box center [1024, 644] width 51 height 41
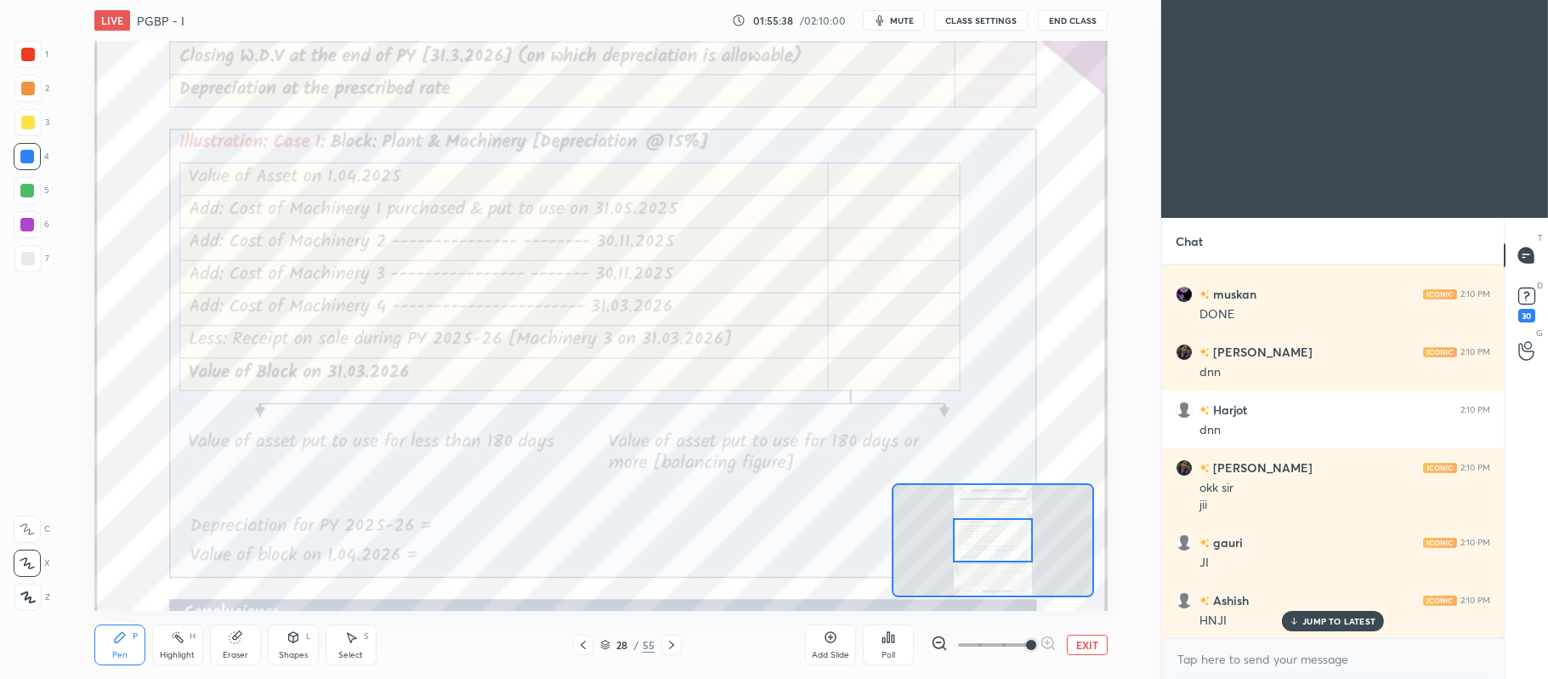
scroll to position [81033, 0]
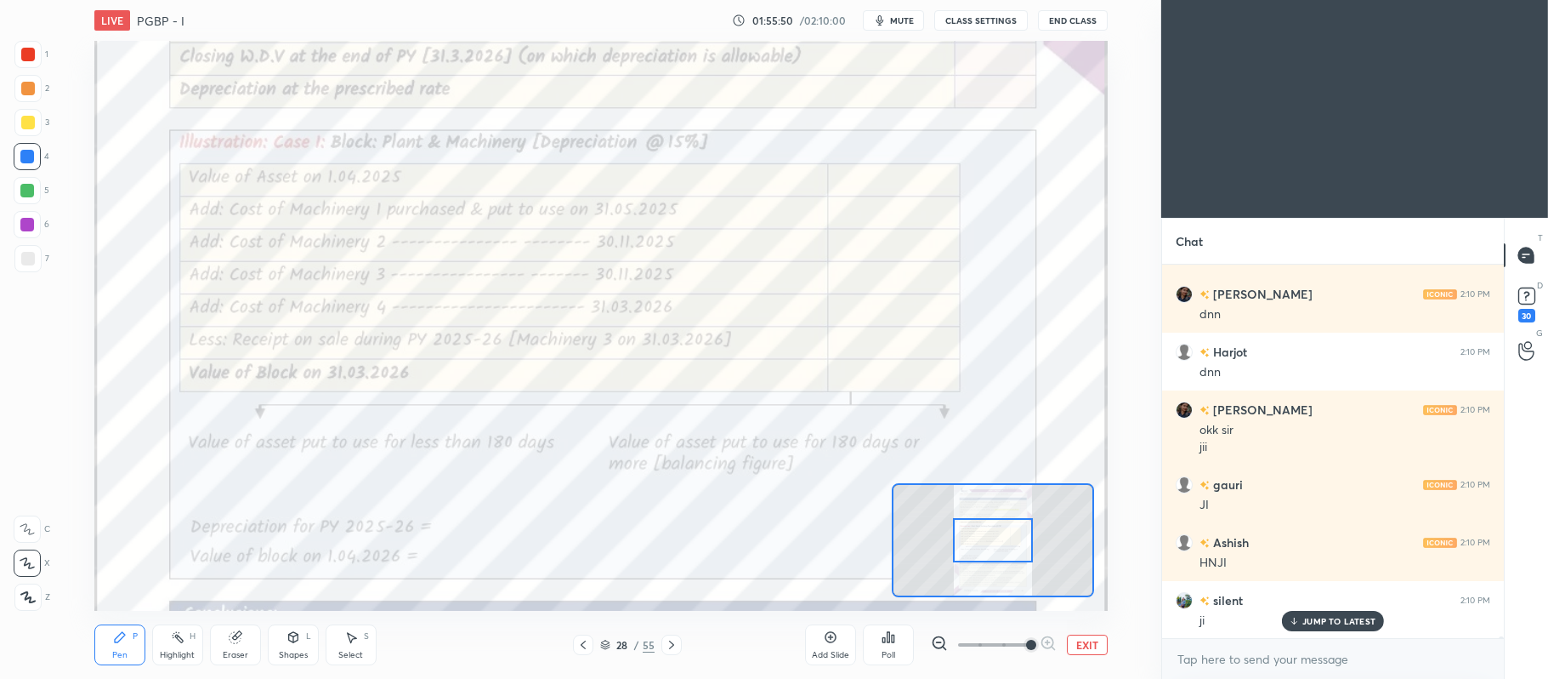
click at [37, 531] on div at bounding box center [27, 528] width 27 height 27
click at [27, 54] on div at bounding box center [28, 55] width 14 height 14
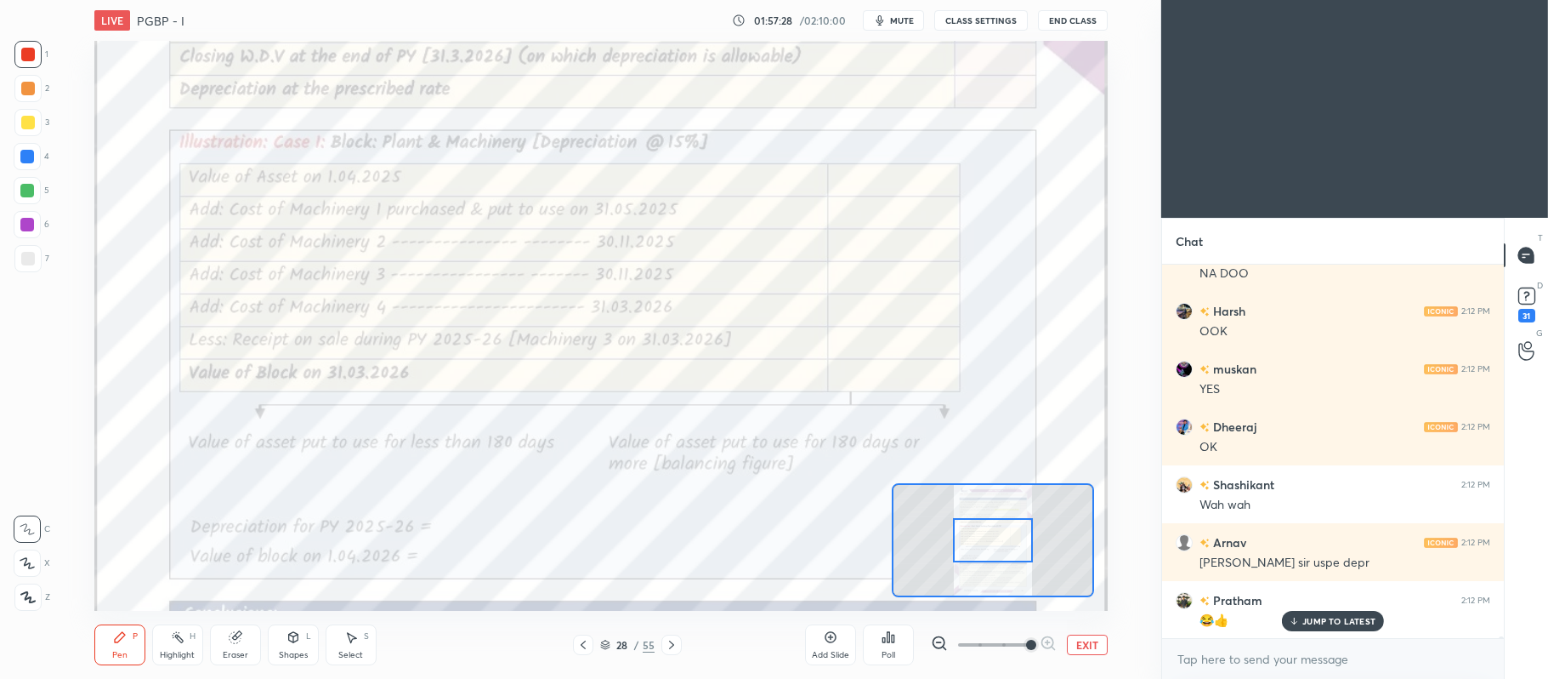
scroll to position [82992, 0]
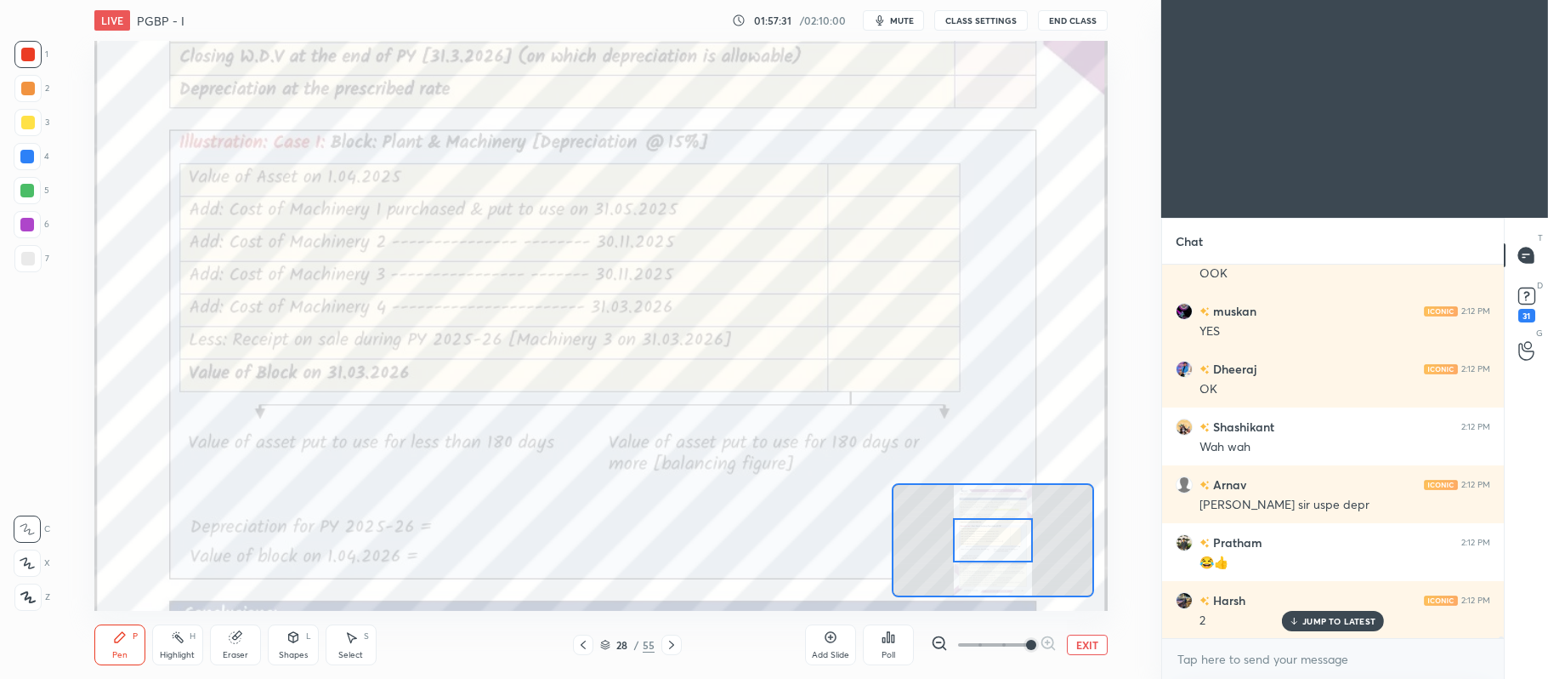
click at [31, 185] on div at bounding box center [27, 191] width 14 height 14
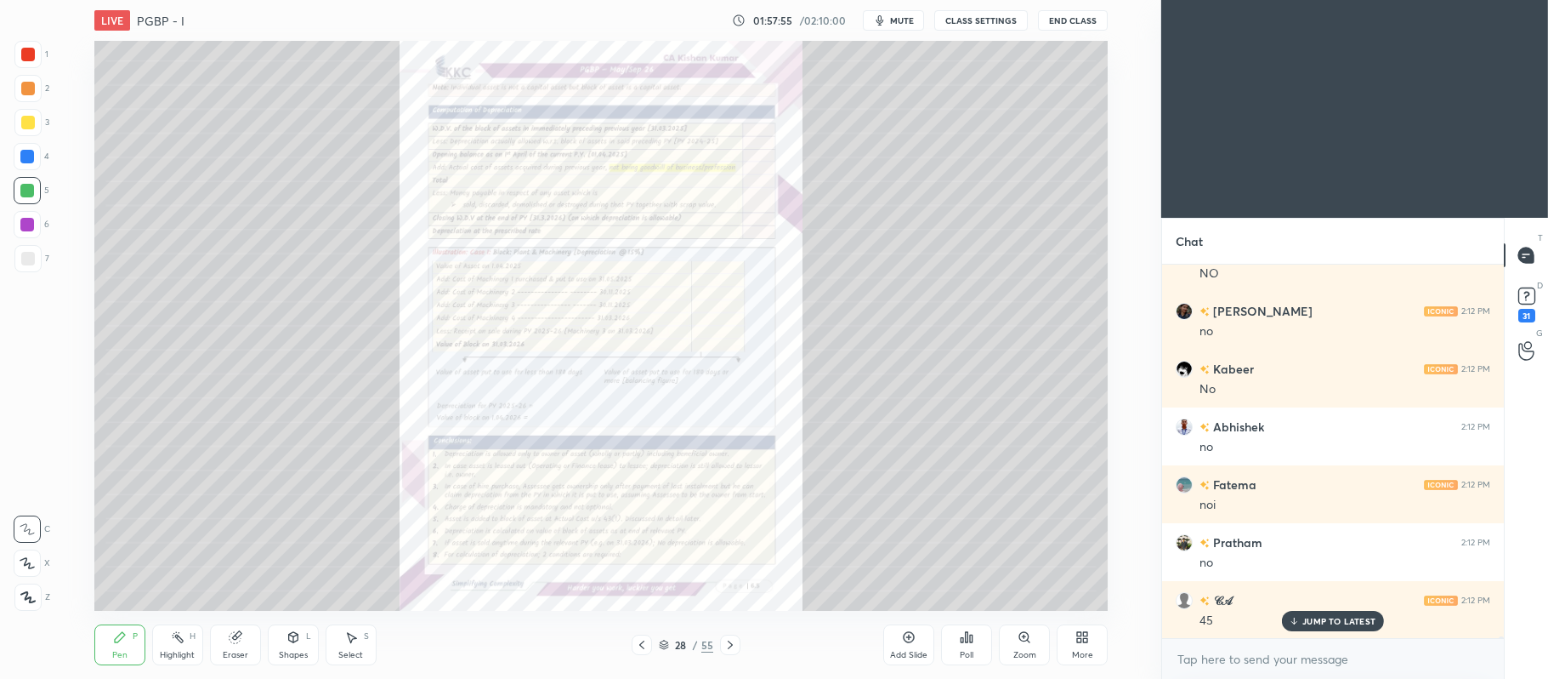
scroll to position [83530, 0]
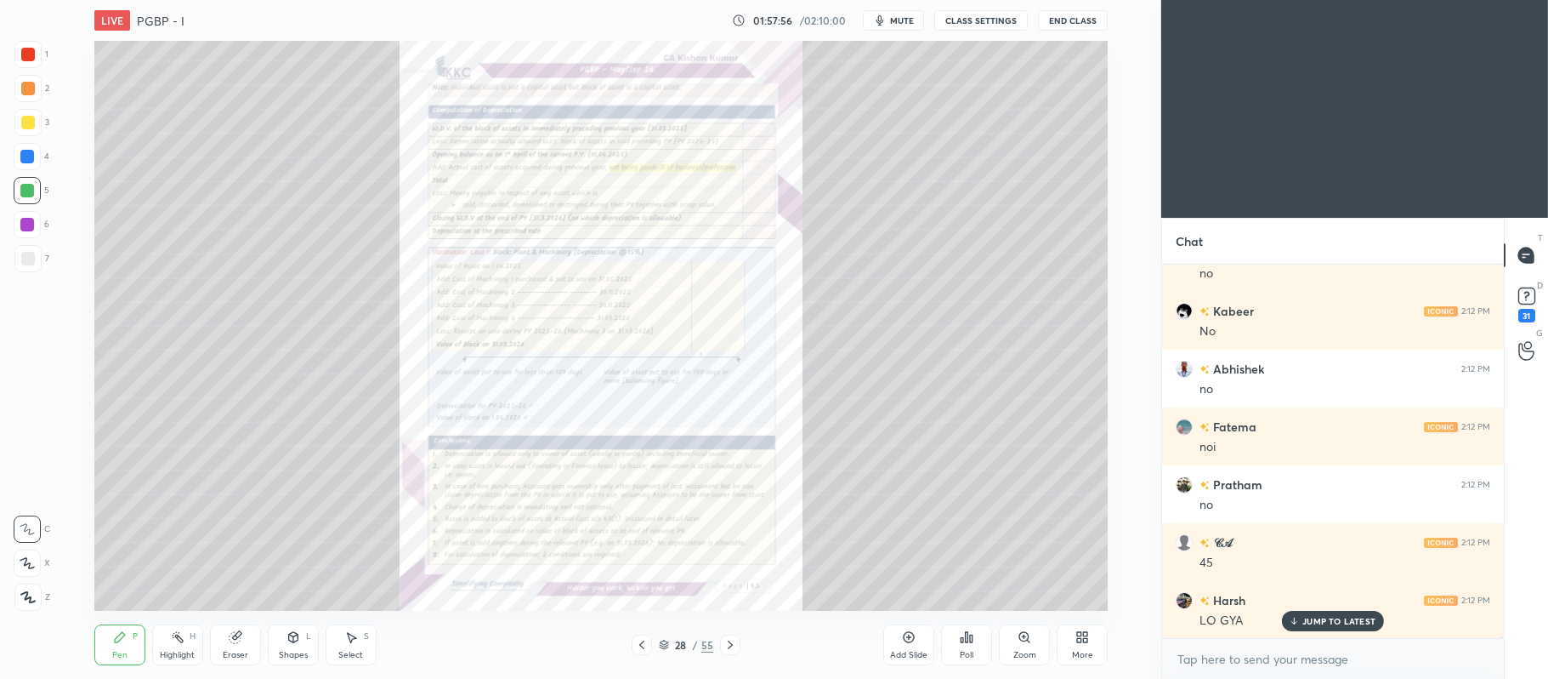
click at [1020, 644] on icon at bounding box center [1025, 637] width 14 height 14
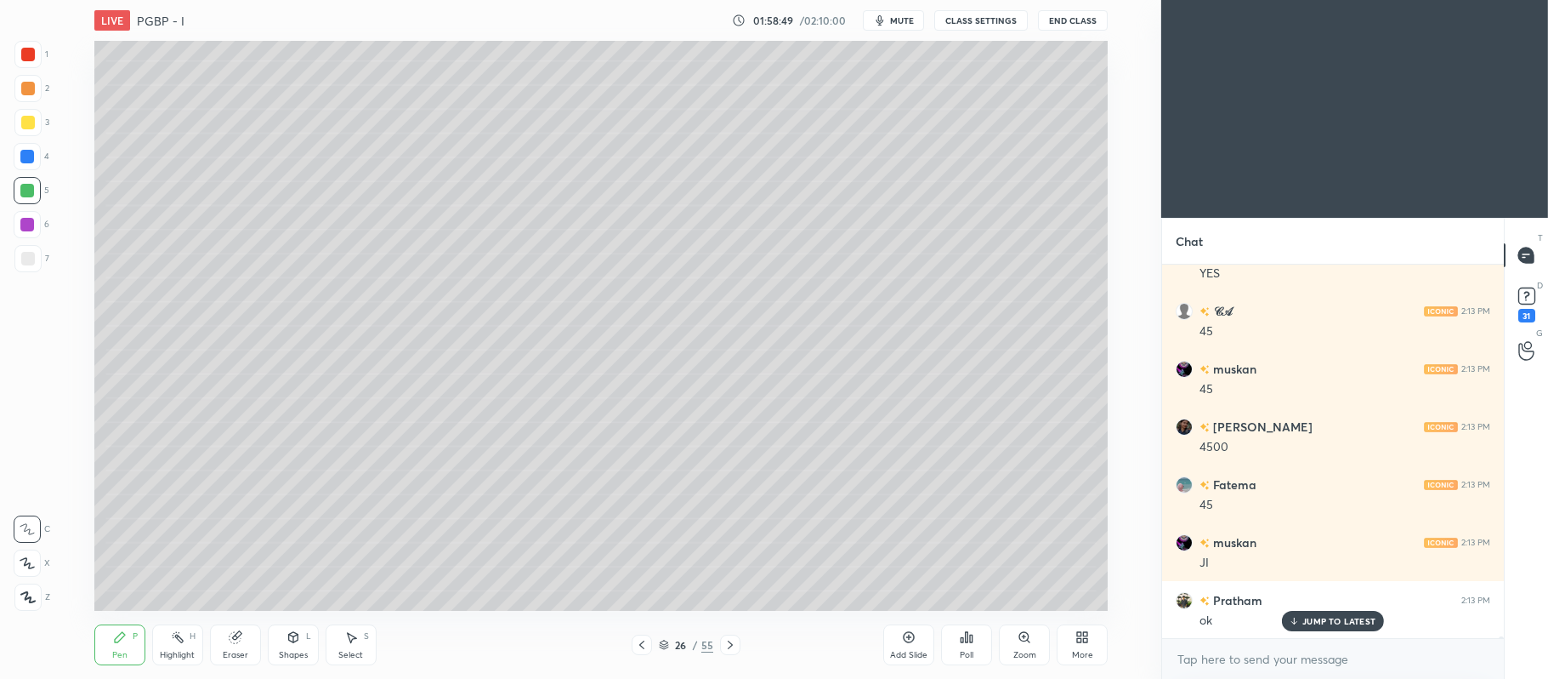
scroll to position [84067, 0]
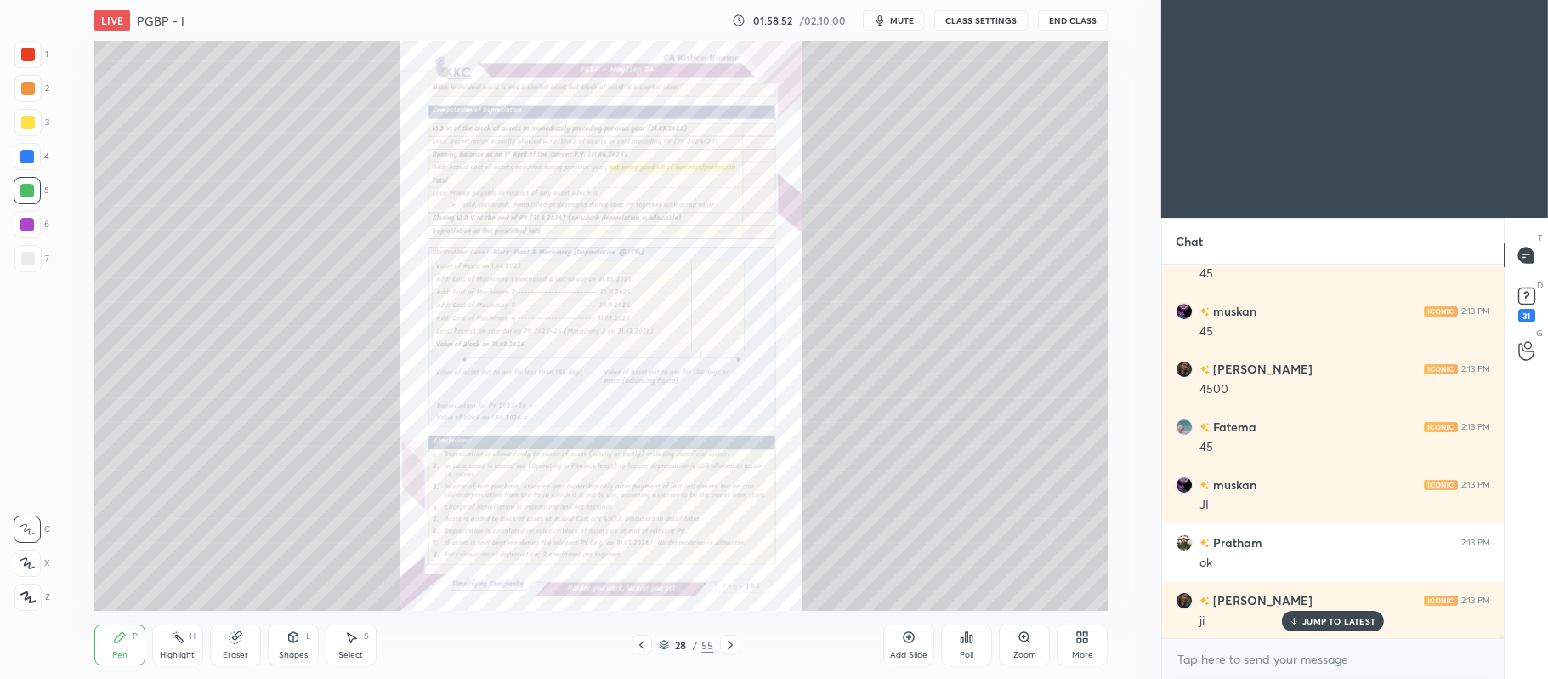
click at [1024, 633] on icon at bounding box center [1024, 636] width 9 height 9
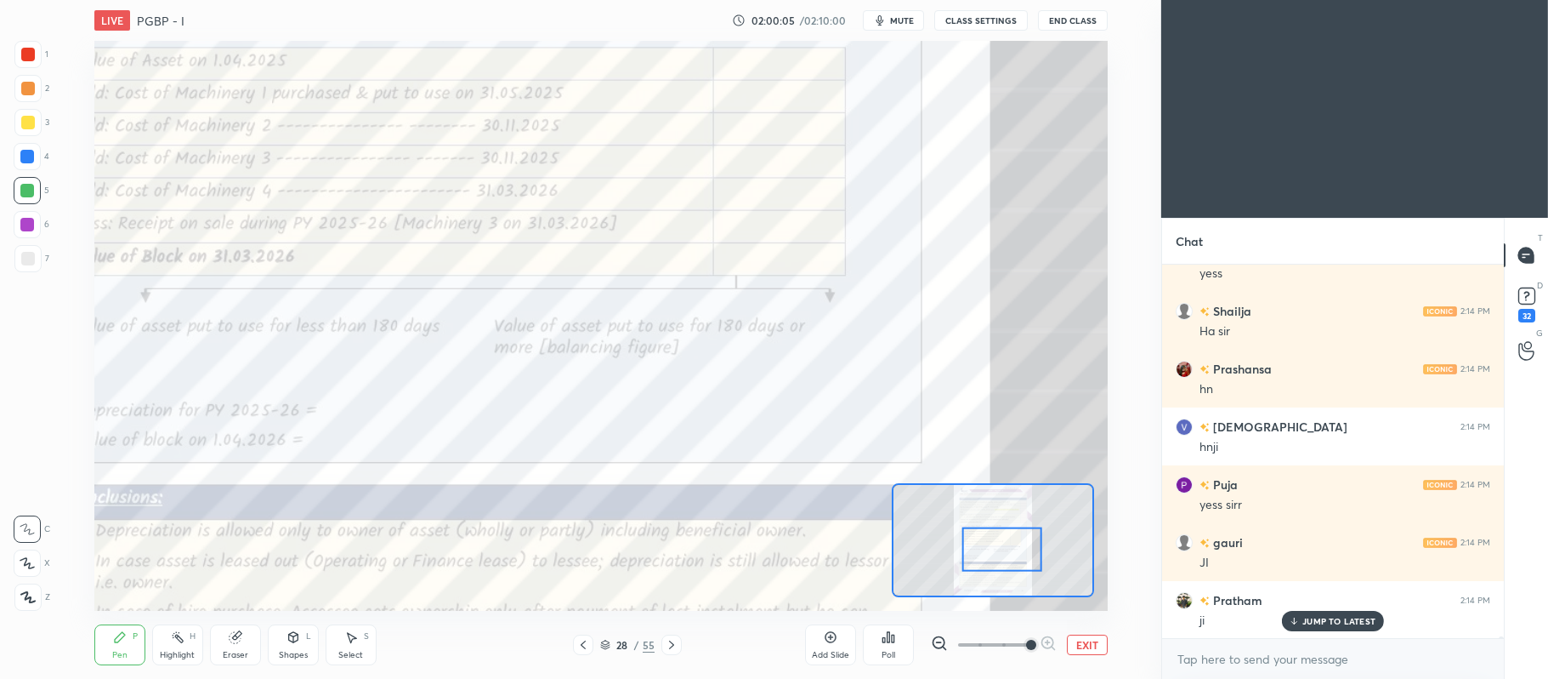
scroll to position [85587, 0]
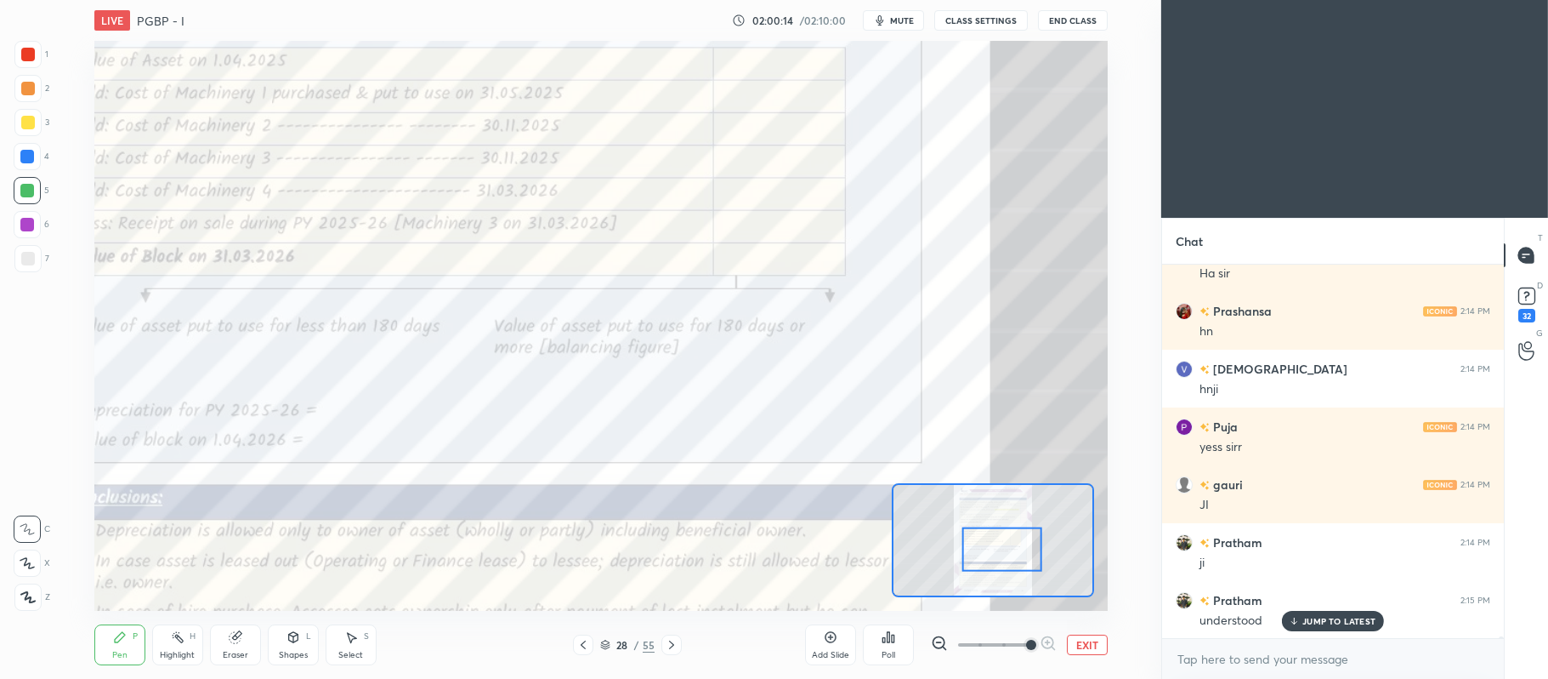
click at [1086, 641] on button "EXIT" at bounding box center [1087, 644] width 41 height 20
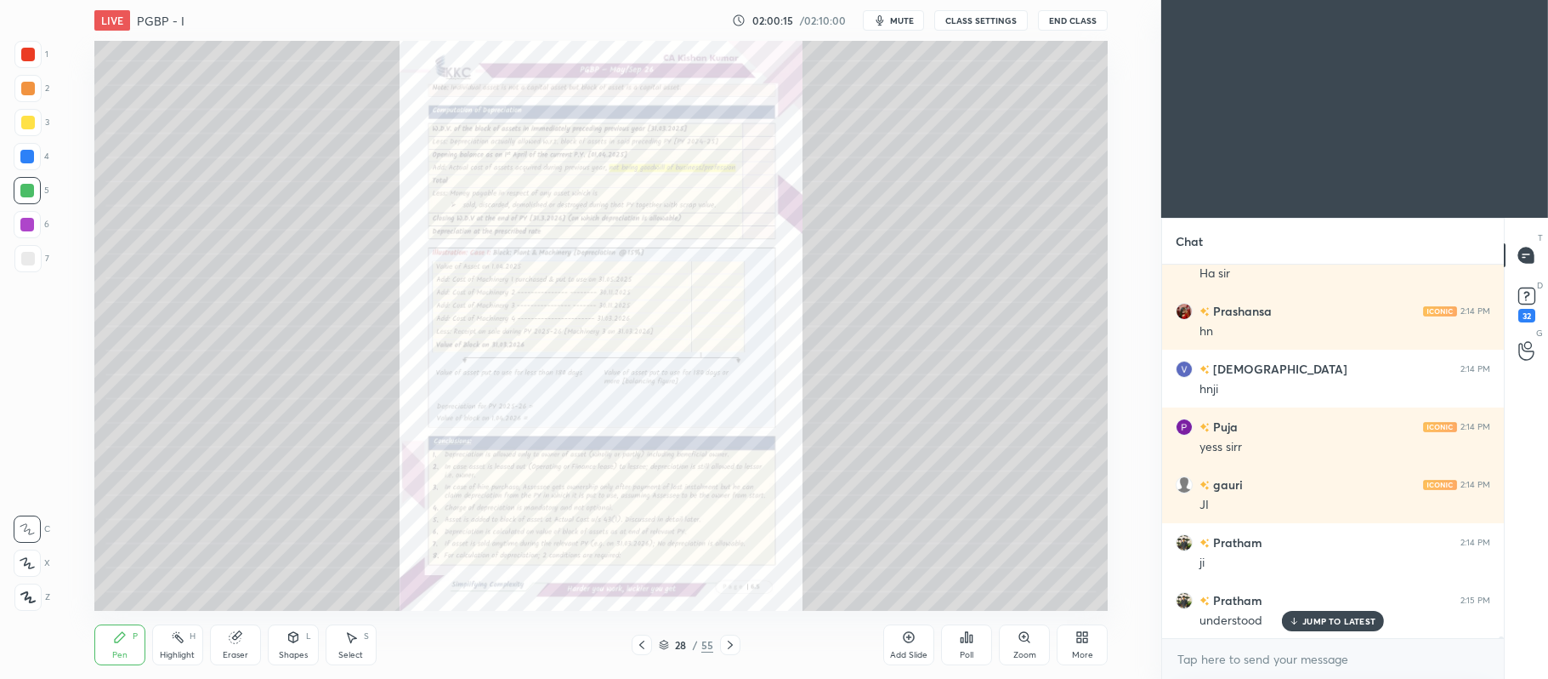
click at [920, 646] on div "Add Slide" at bounding box center [909, 644] width 51 height 41
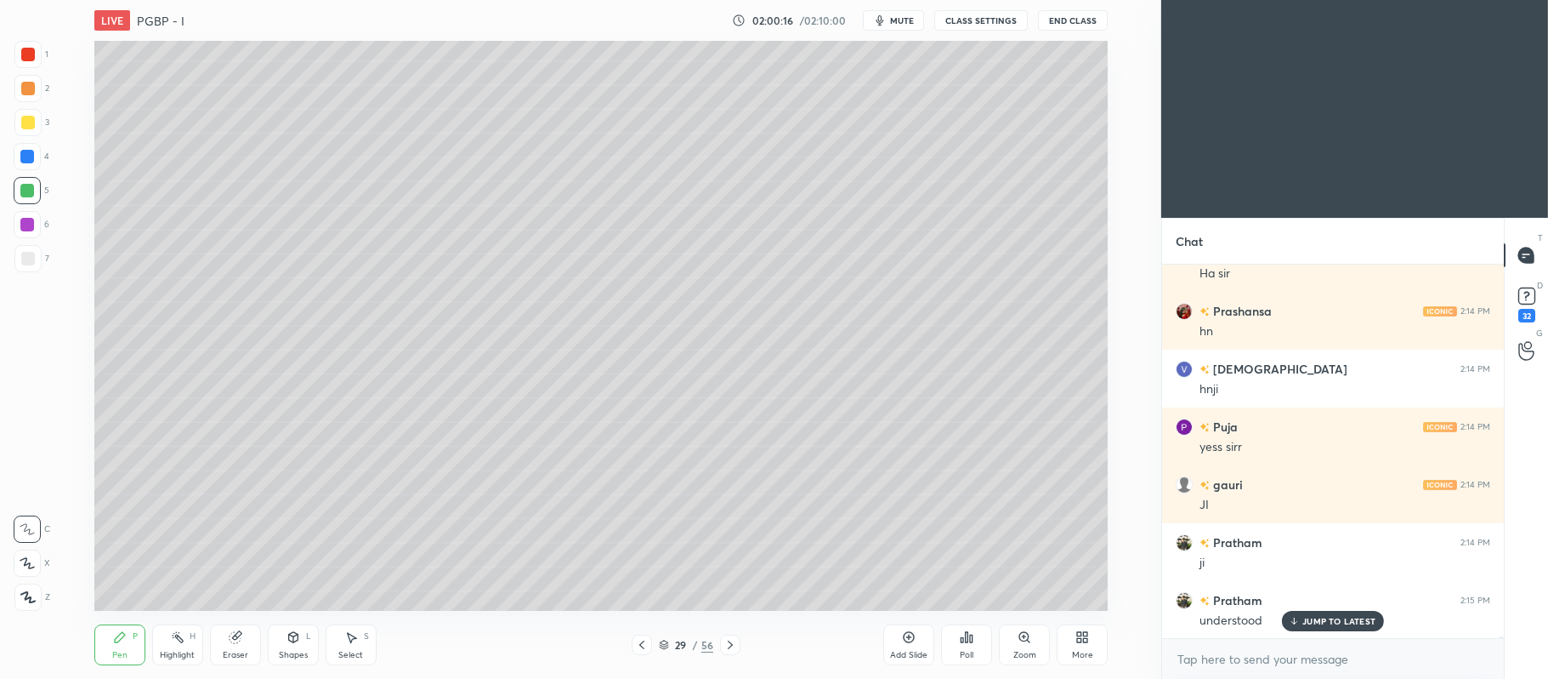
click at [24, 130] on div at bounding box center [27, 122] width 27 height 27
click at [644, 643] on icon at bounding box center [642, 645] width 14 height 14
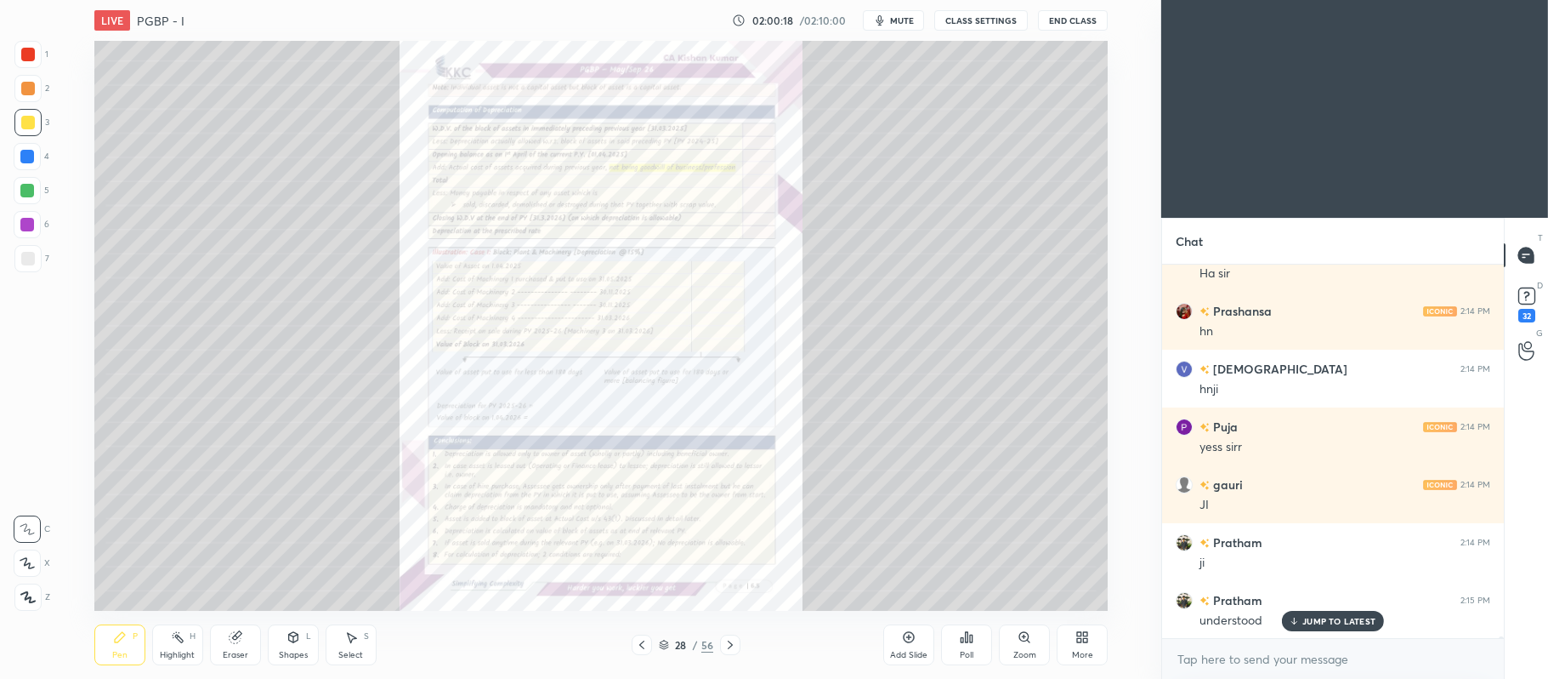
click at [1019, 631] on icon at bounding box center [1025, 637] width 14 height 14
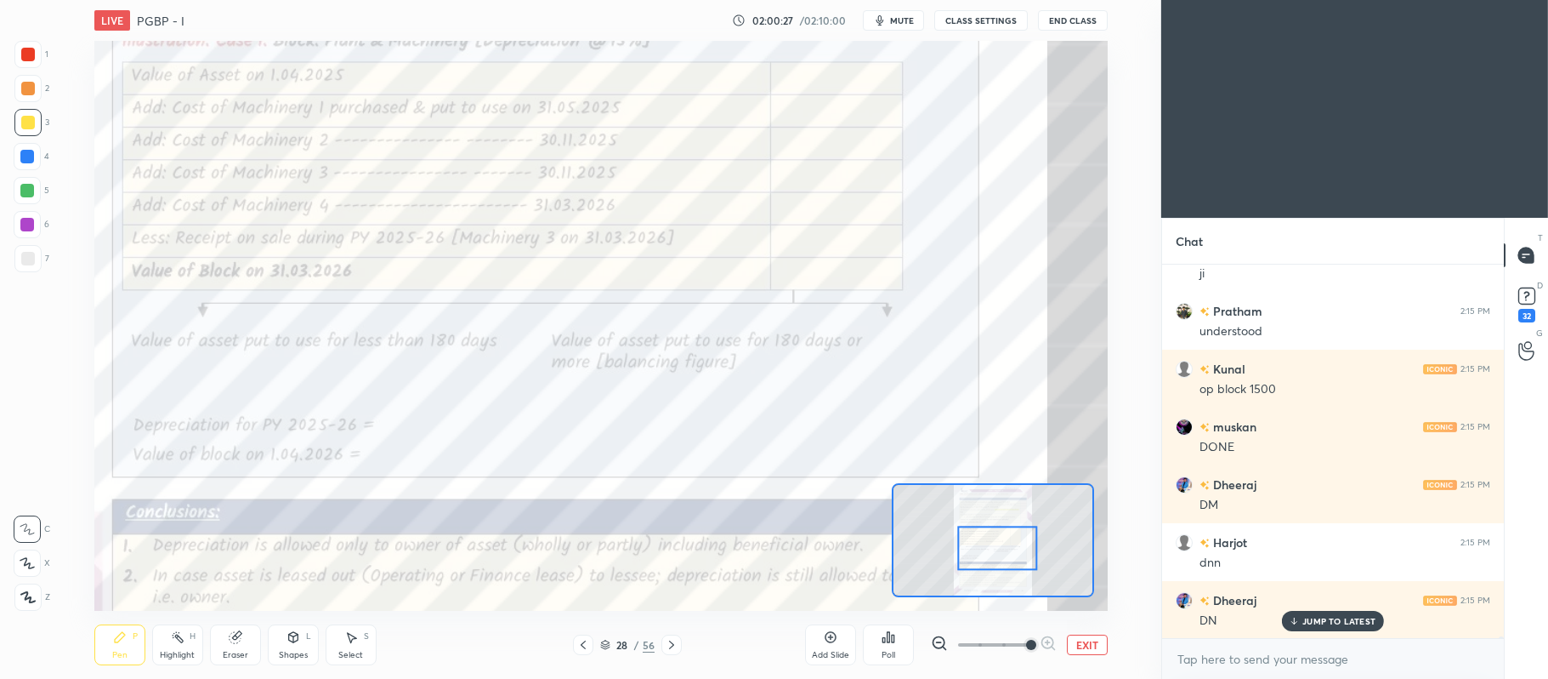
scroll to position [85934, 0]
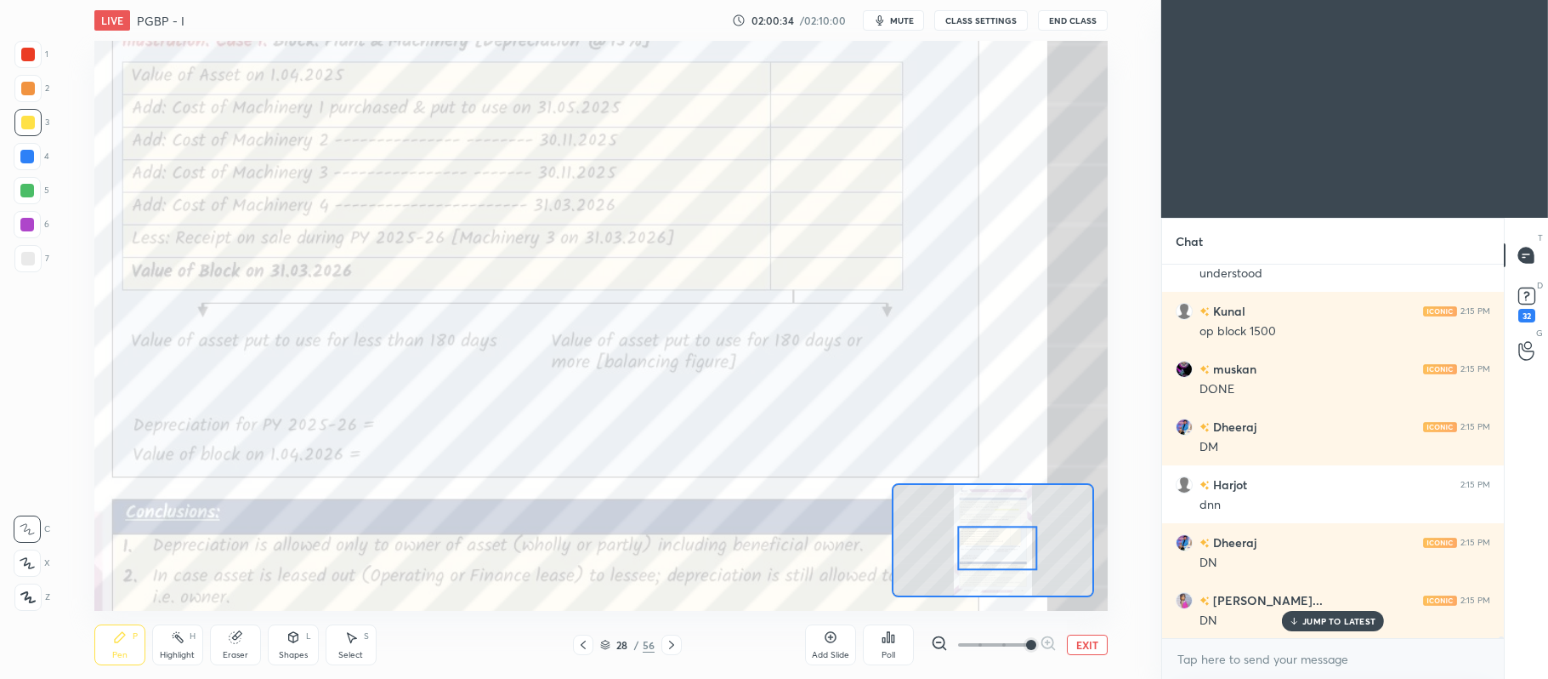
click at [31, 153] on div at bounding box center [27, 157] width 14 height 14
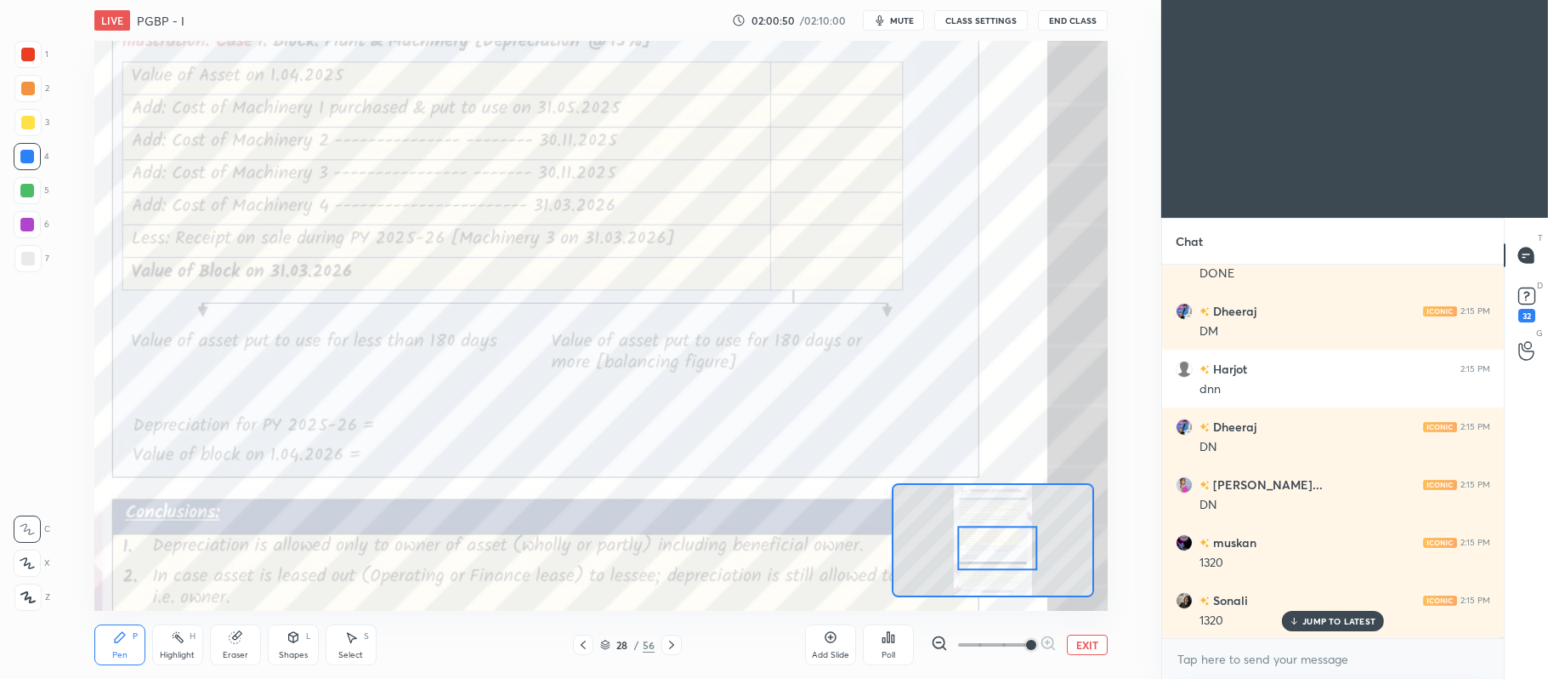
scroll to position [86108, 0]
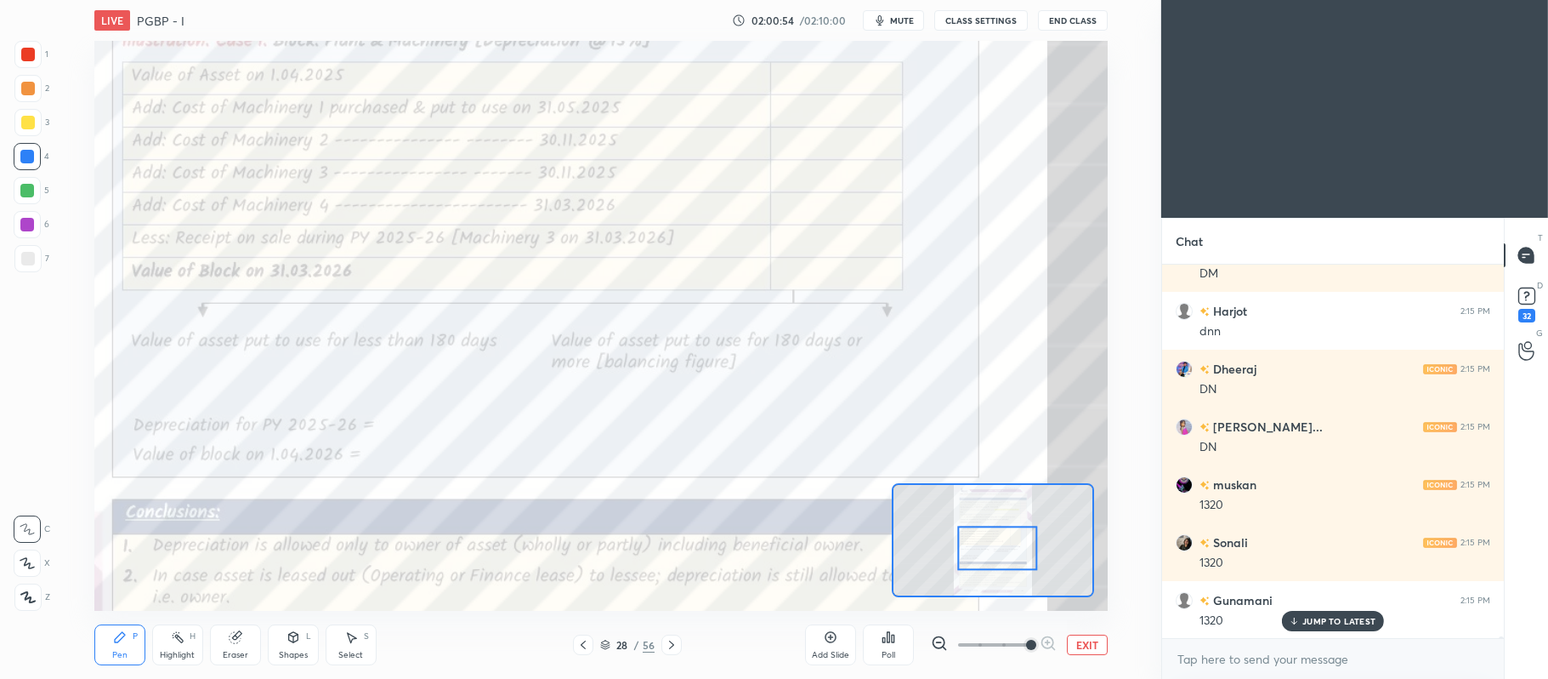
click at [31, 225] on div at bounding box center [27, 225] width 14 height 14
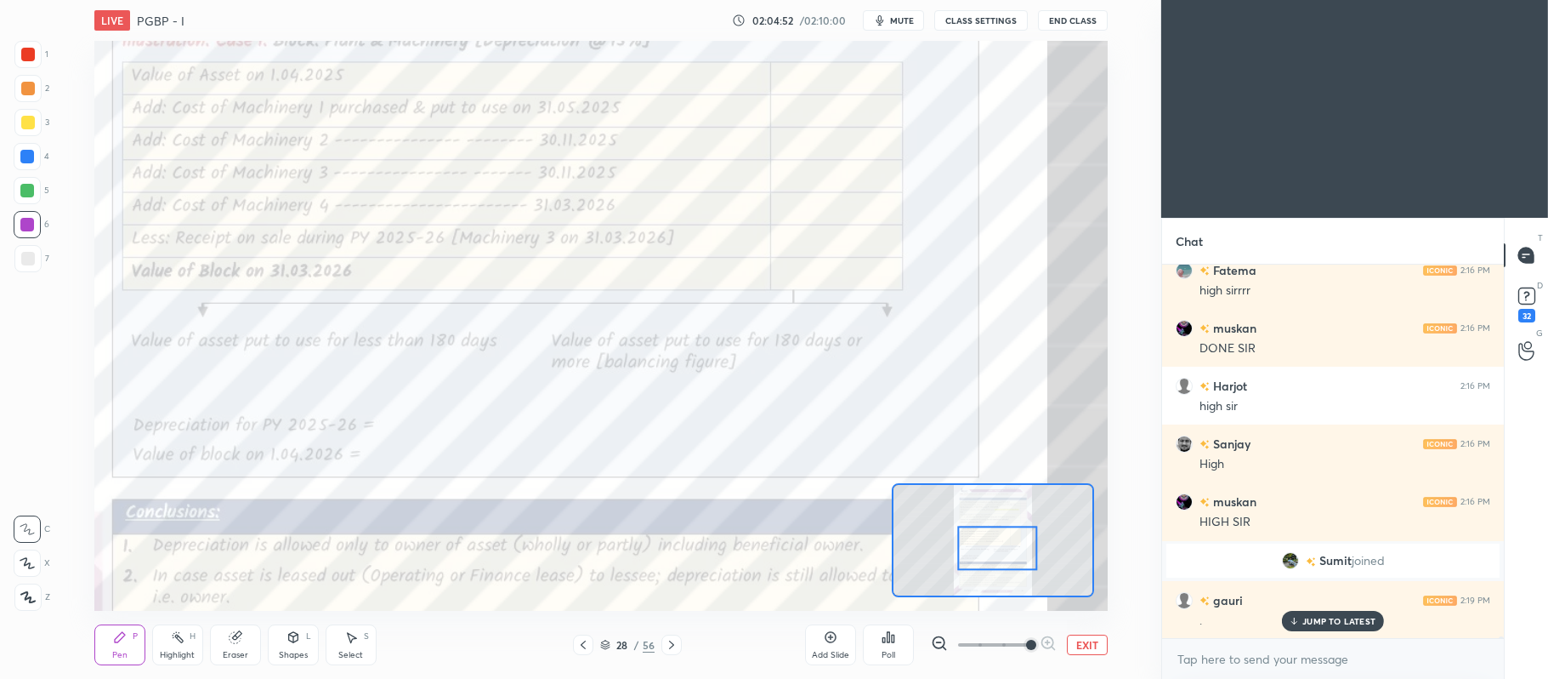
scroll to position [87033, 0]
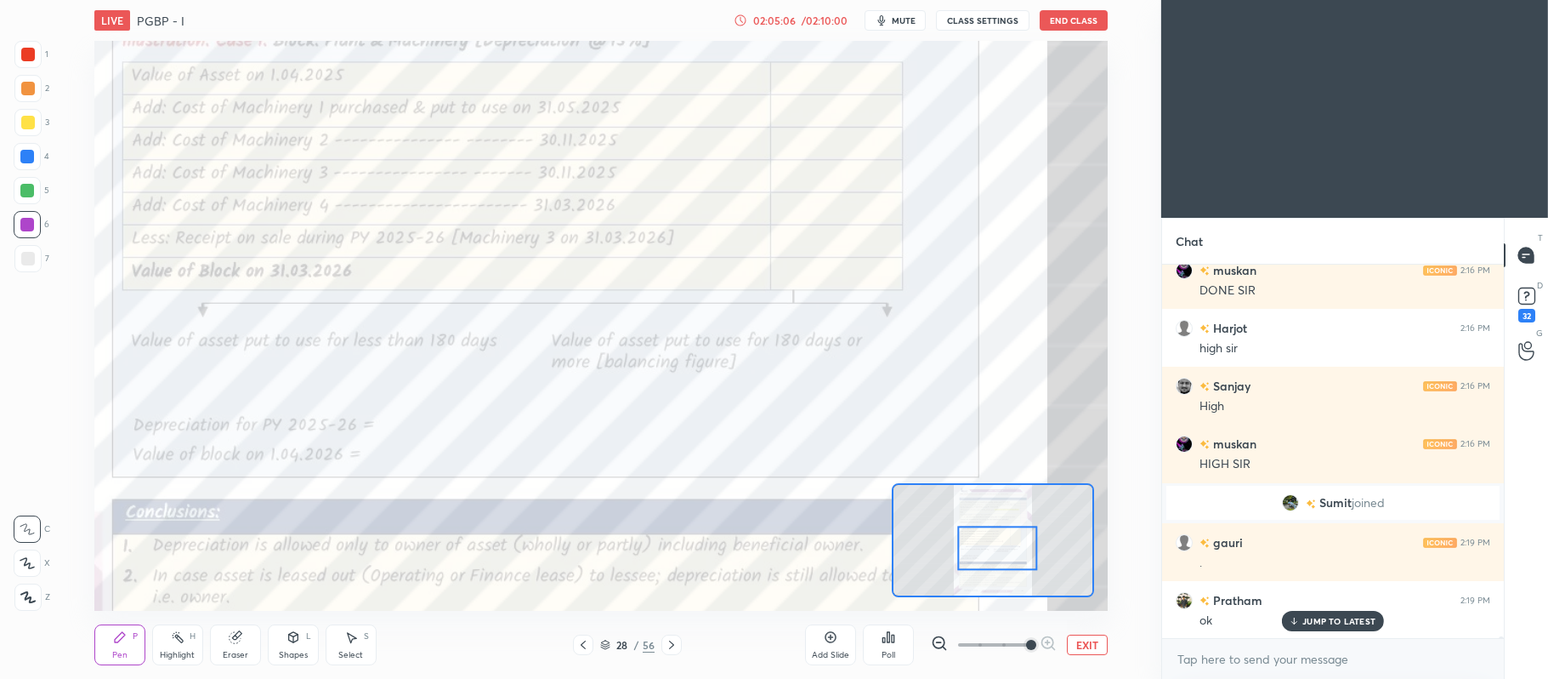
click at [824, 631] on icon at bounding box center [831, 637] width 14 height 14
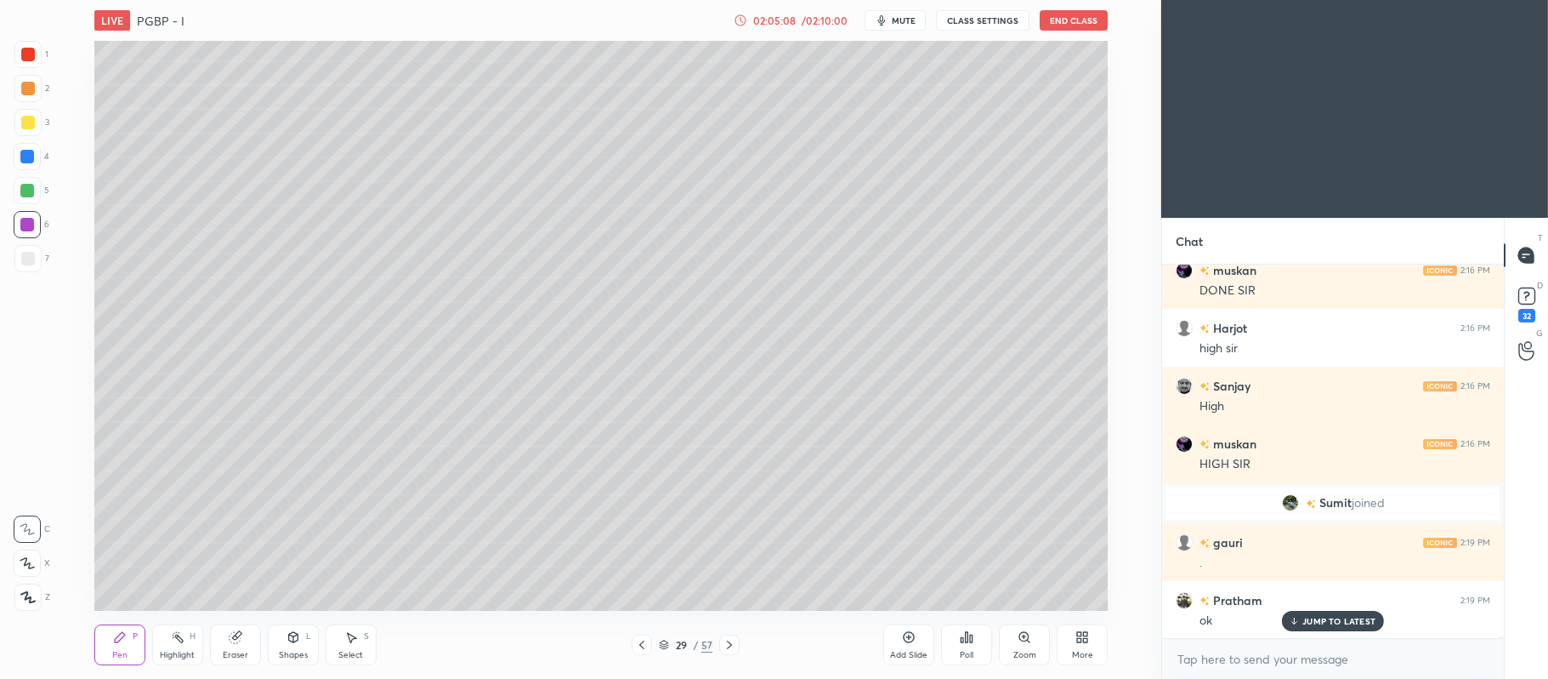
click at [22, 119] on div at bounding box center [28, 123] width 14 height 14
click at [31, 548] on div "X" at bounding box center [32, 560] width 37 height 34
click at [895, 633] on div "Add Slide" at bounding box center [909, 644] width 51 height 41
click at [913, 637] on icon at bounding box center [909, 637] width 11 height 11
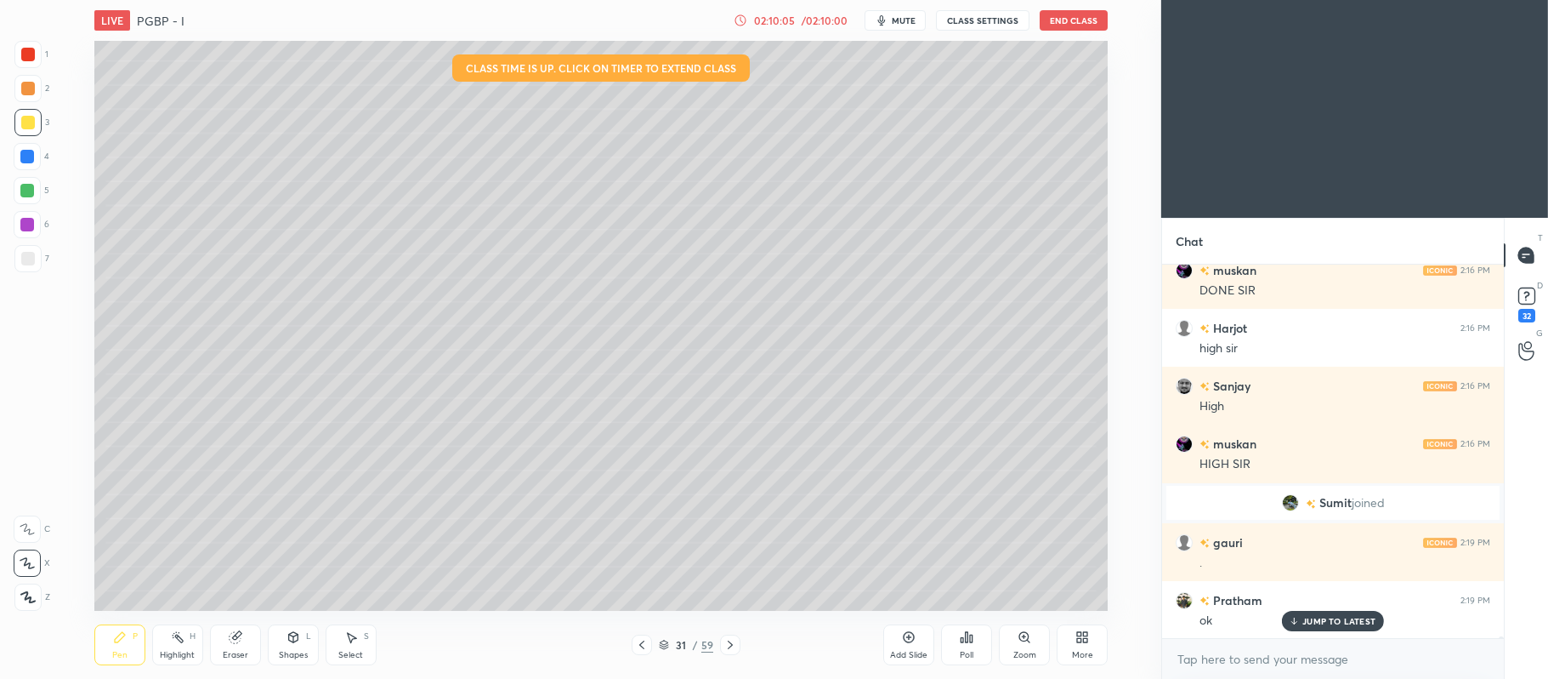
click at [807, 21] on div "/ 02:10:00" at bounding box center [824, 20] width 53 height 10
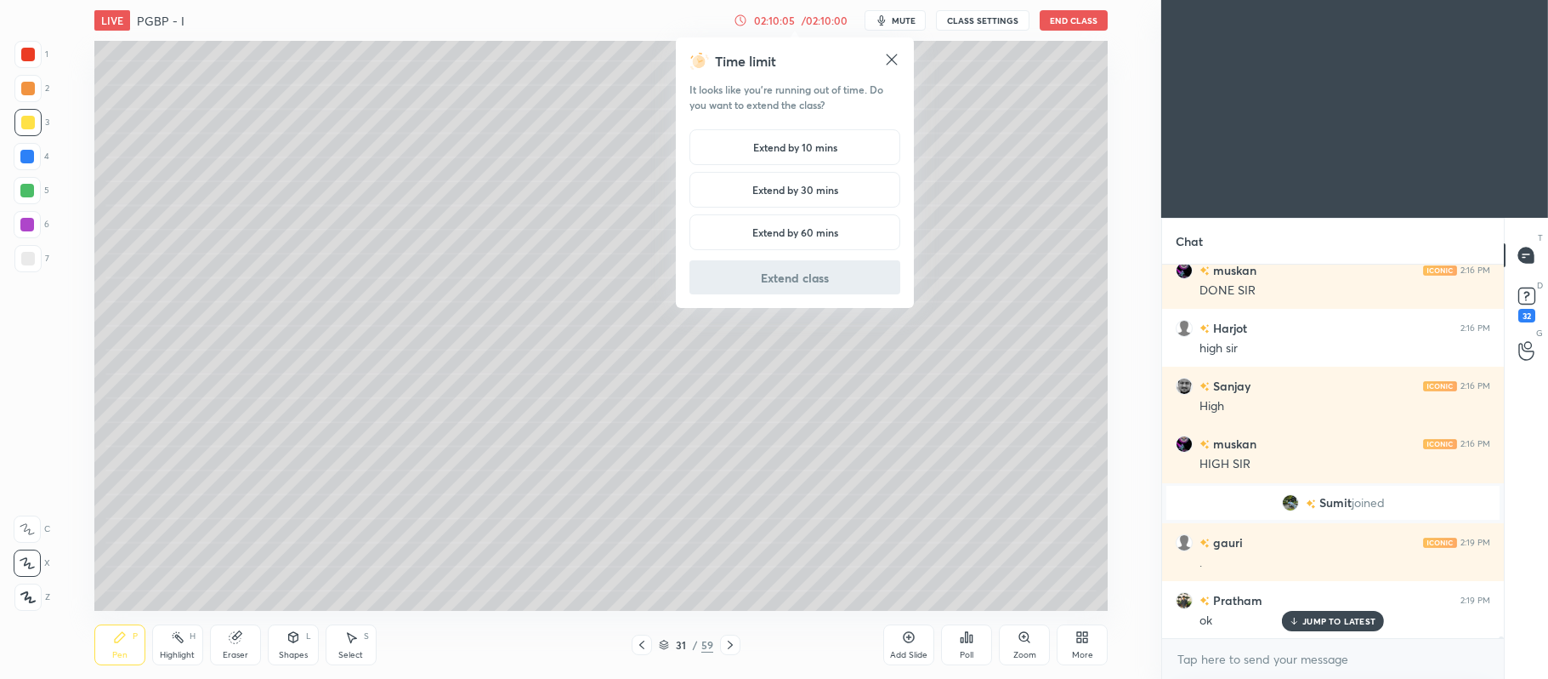
click at [806, 140] on h5 "Extend by 10 mins" at bounding box center [795, 146] width 84 height 15
click at [838, 283] on button "Extend class" at bounding box center [795, 277] width 211 height 34
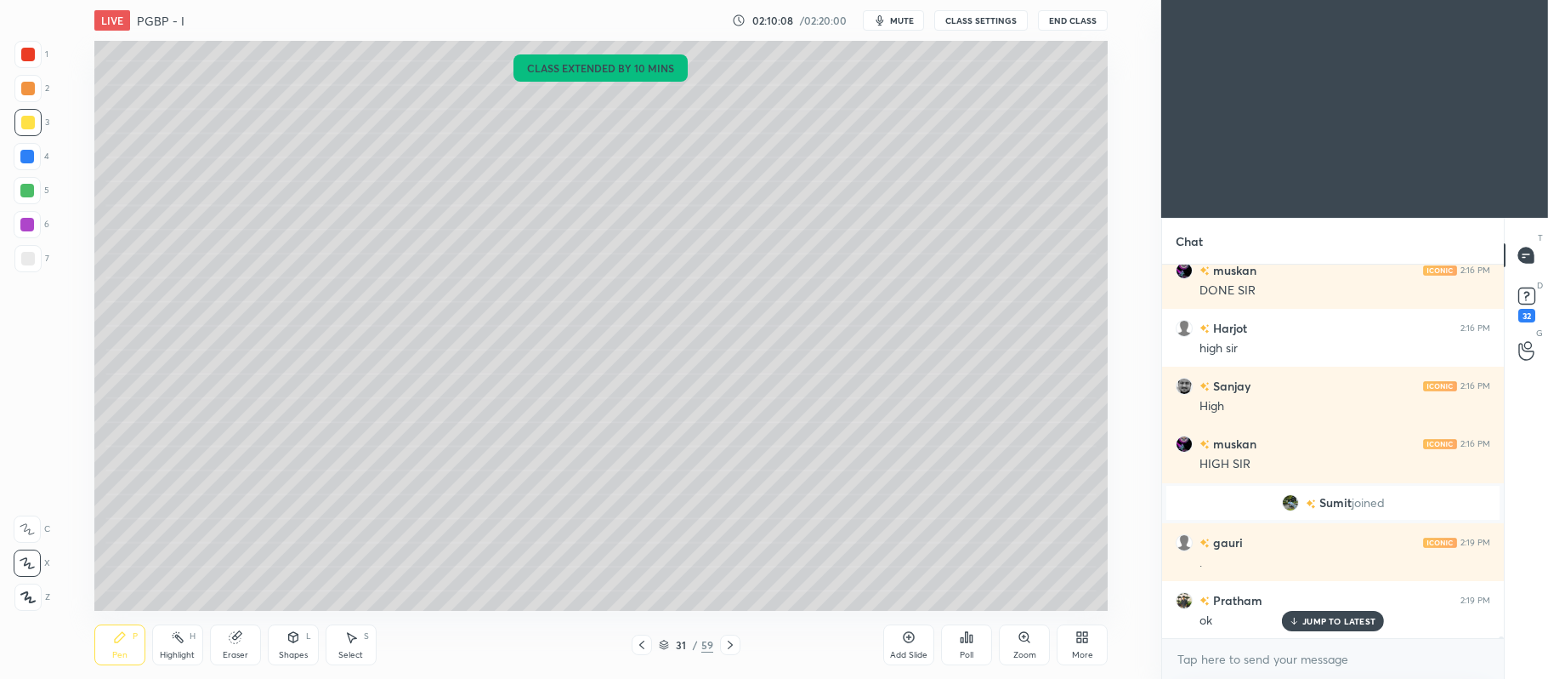
click at [900, 643] on div "Add Slide" at bounding box center [909, 644] width 51 height 41
click at [915, 638] on icon at bounding box center [909, 637] width 14 height 14
click at [39, 222] on div at bounding box center [27, 224] width 27 height 27
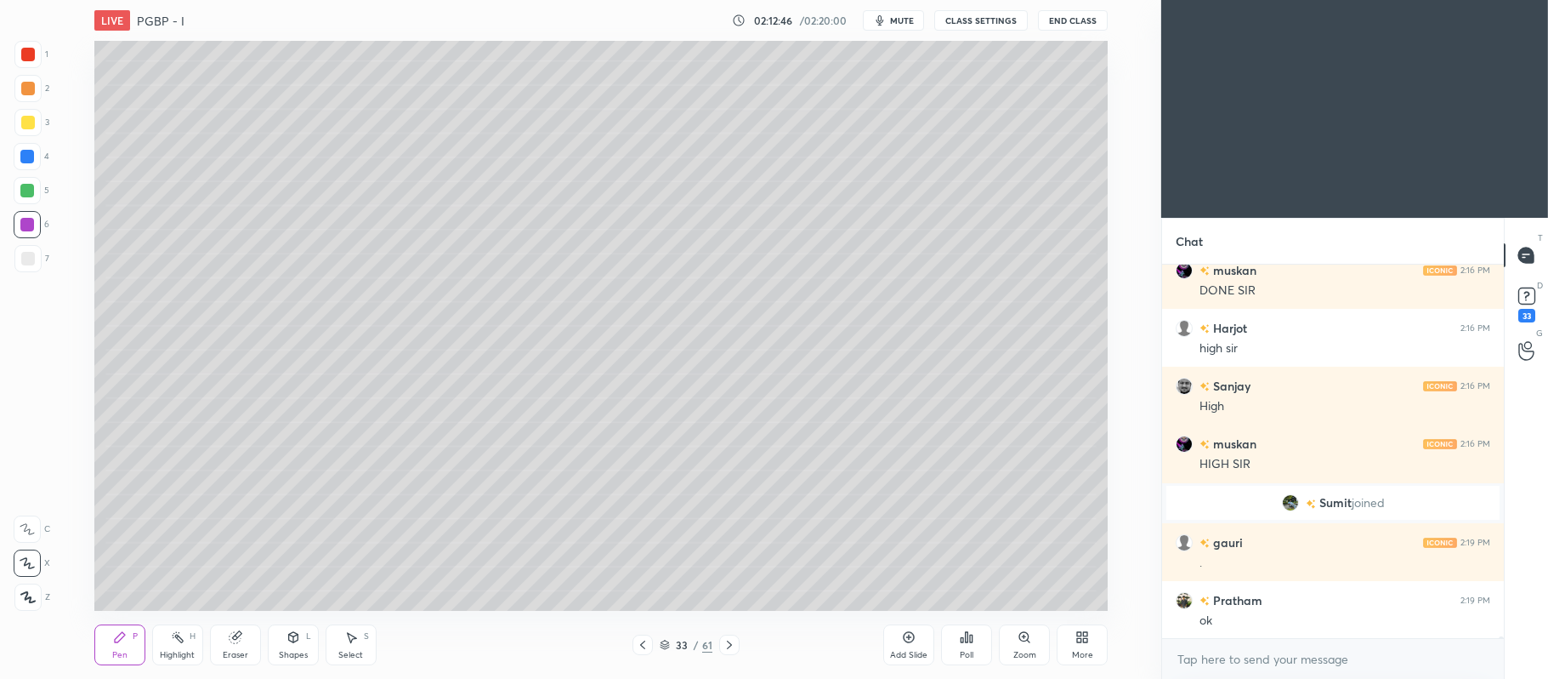
click at [920, 651] on div "Add Slide" at bounding box center [908, 655] width 37 height 9
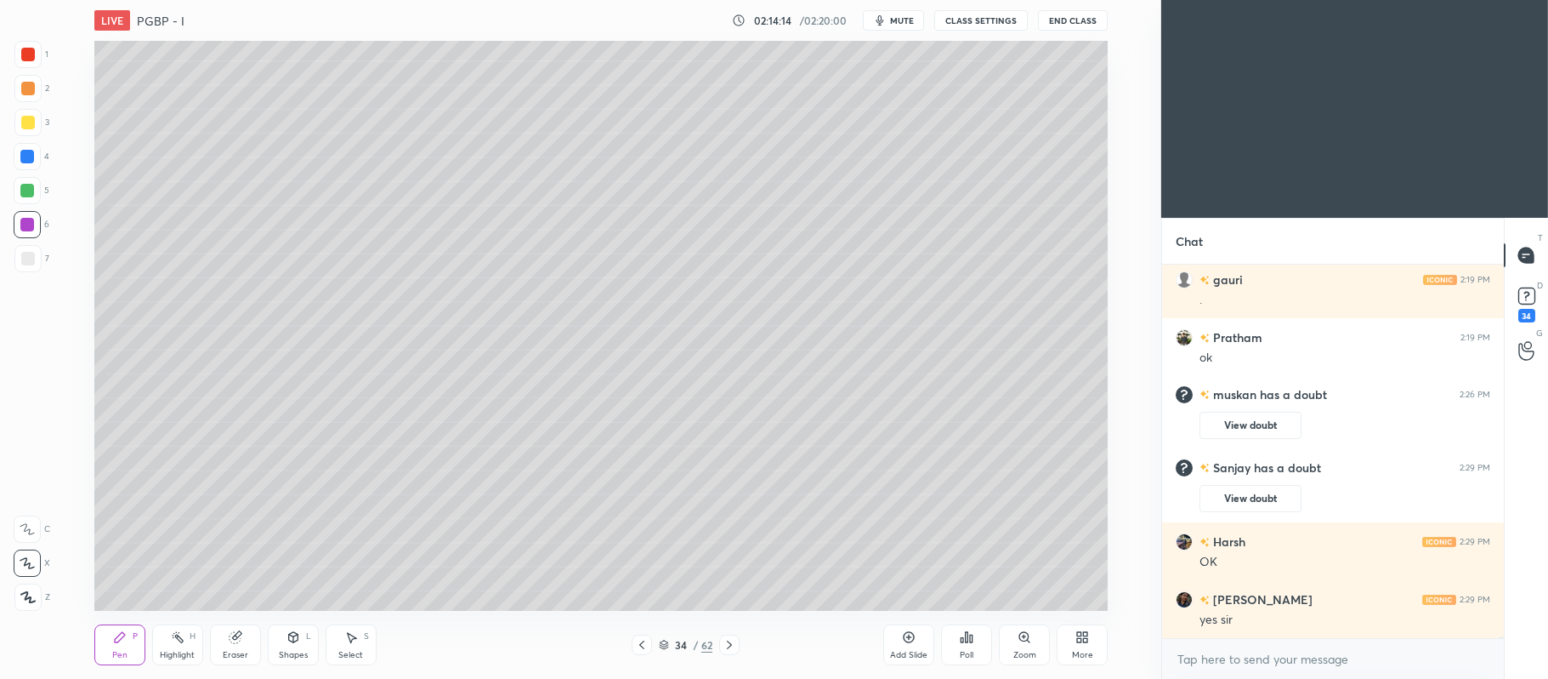
scroll to position [81372, 0]
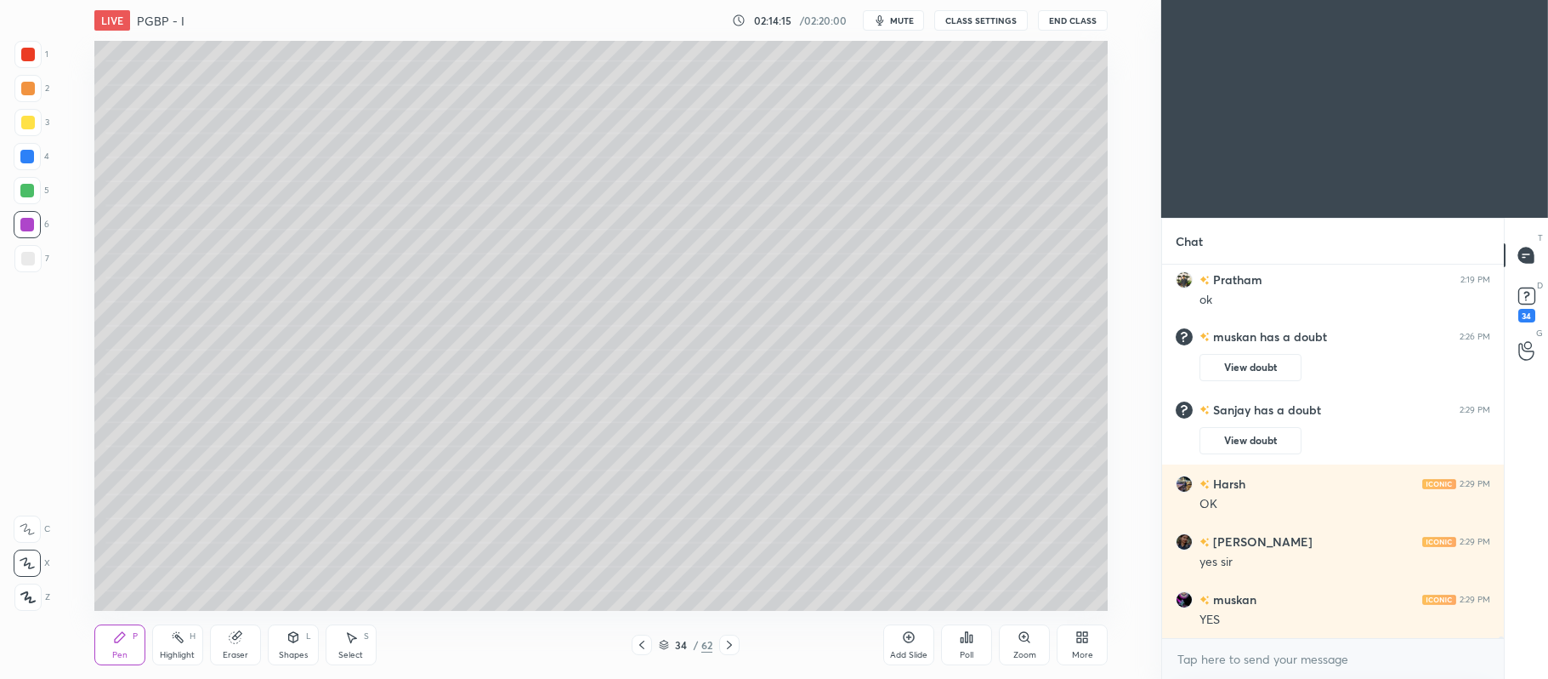
click at [736, 643] on icon at bounding box center [730, 645] width 14 height 14
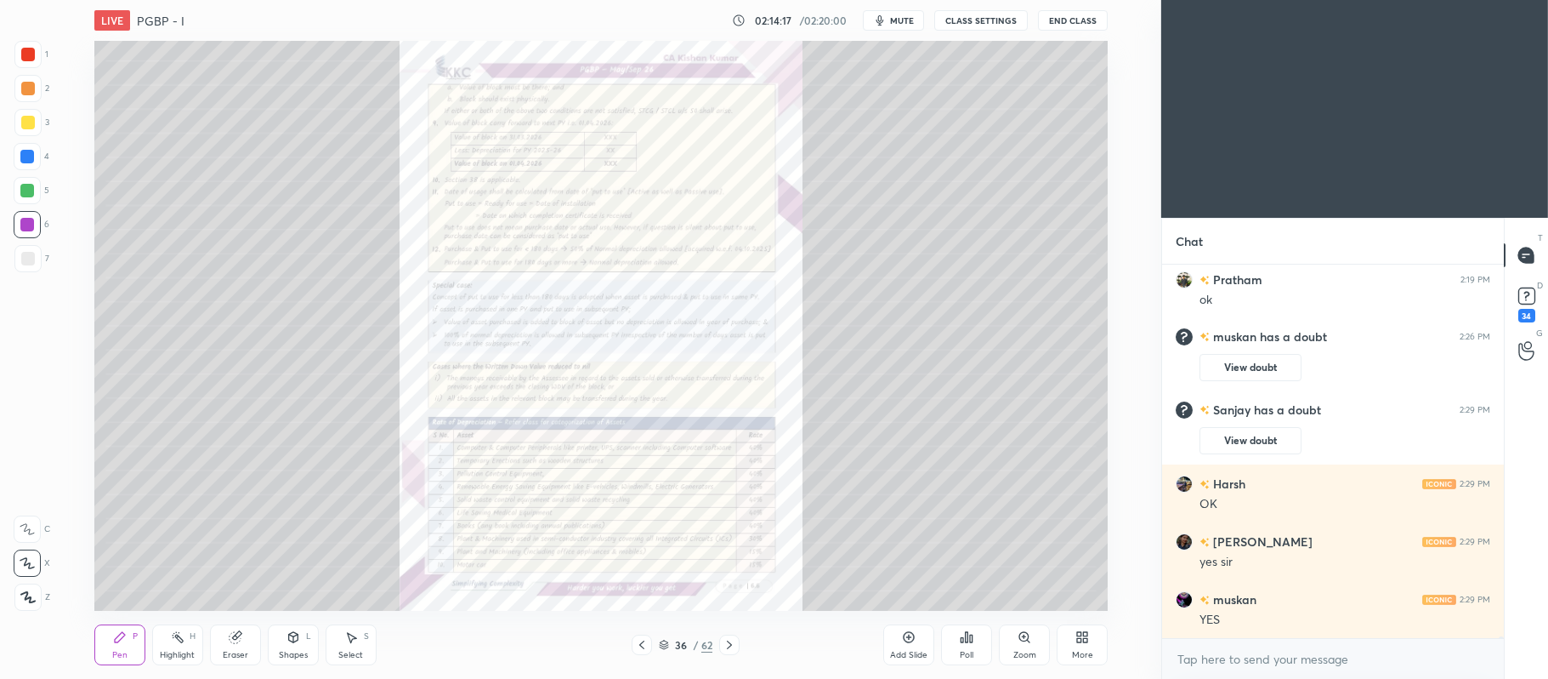
click at [655, 641] on div "36 / 62" at bounding box center [686, 644] width 108 height 20
click at [657, 641] on div "36 / 62" at bounding box center [686, 644] width 108 height 20
click at [659, 640] on icon at bounding box center [664, 644] width 10 height 10
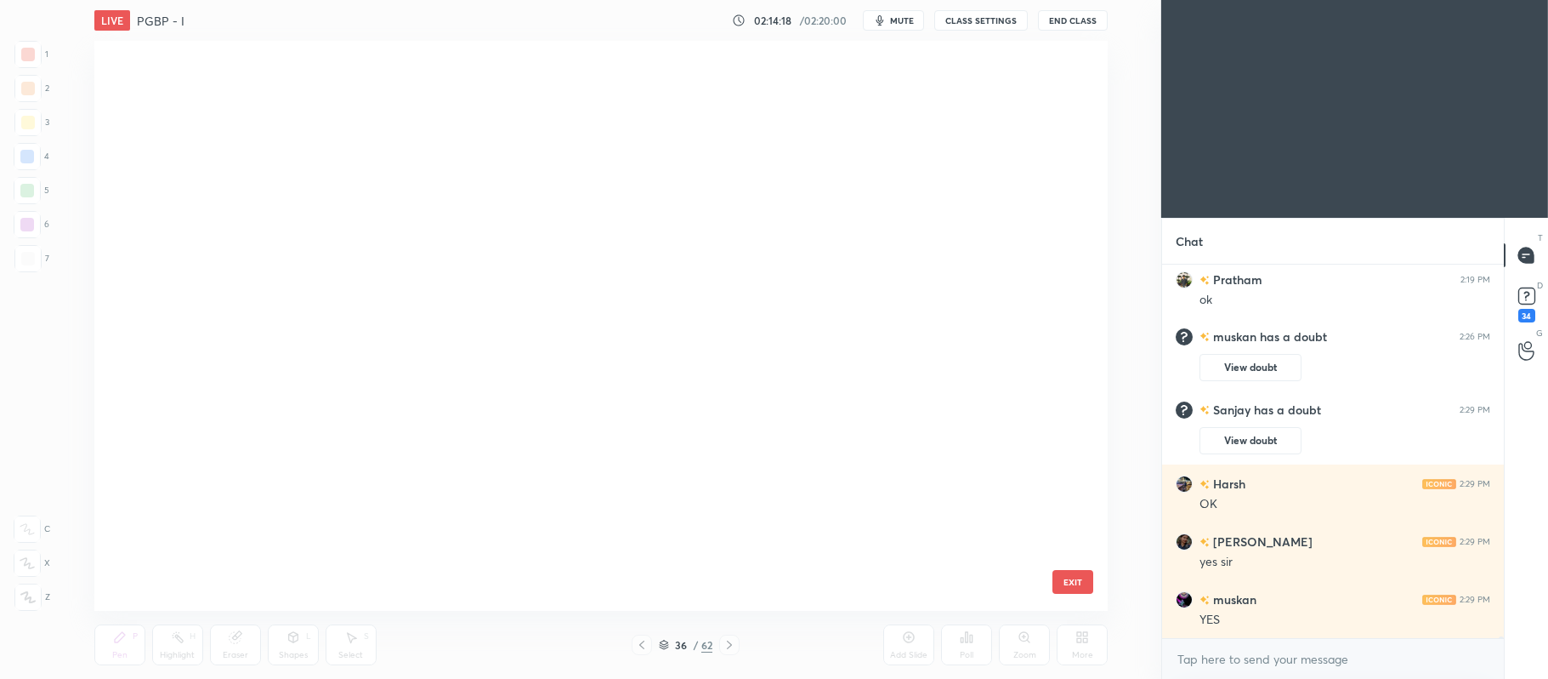
scroll to position [565, 1005]
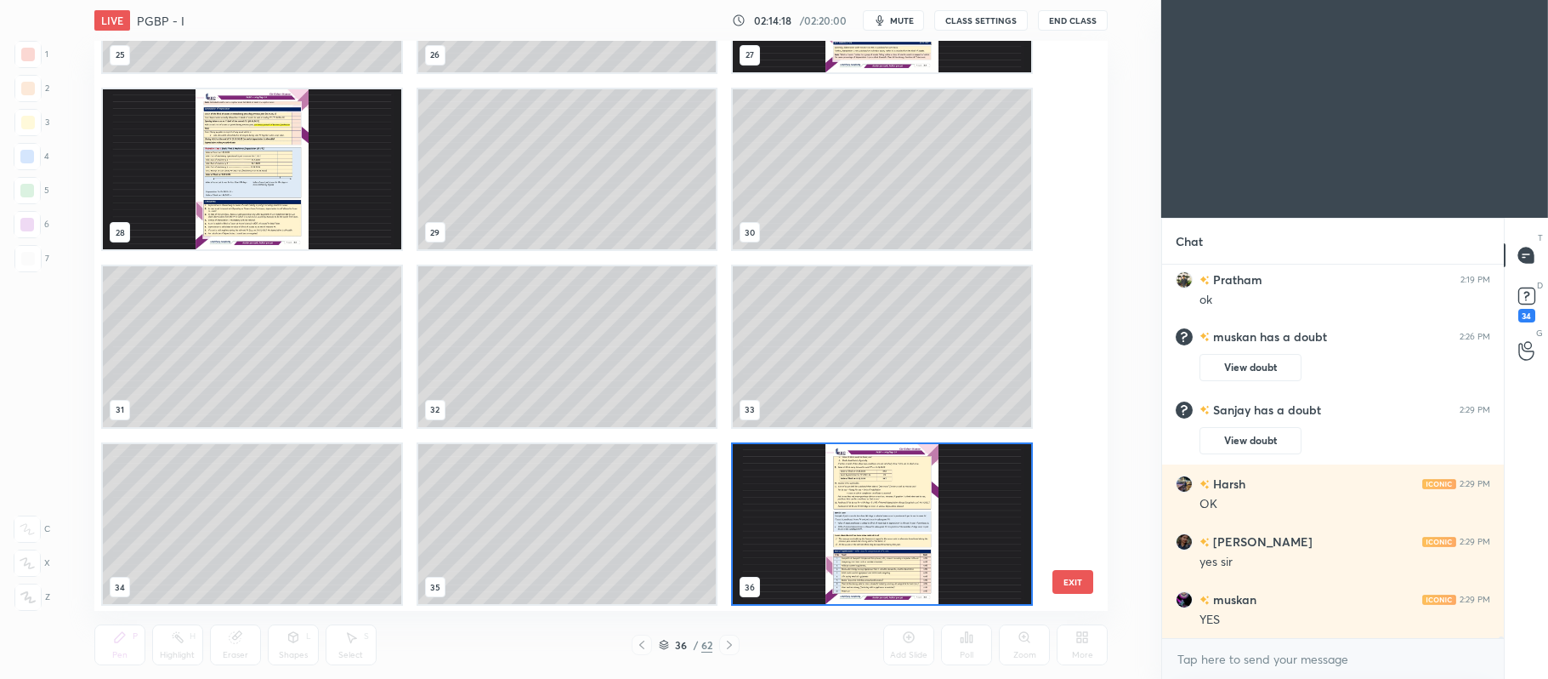
click at [637, 640] on div at bounding box center [642, 644] width 20 height 20
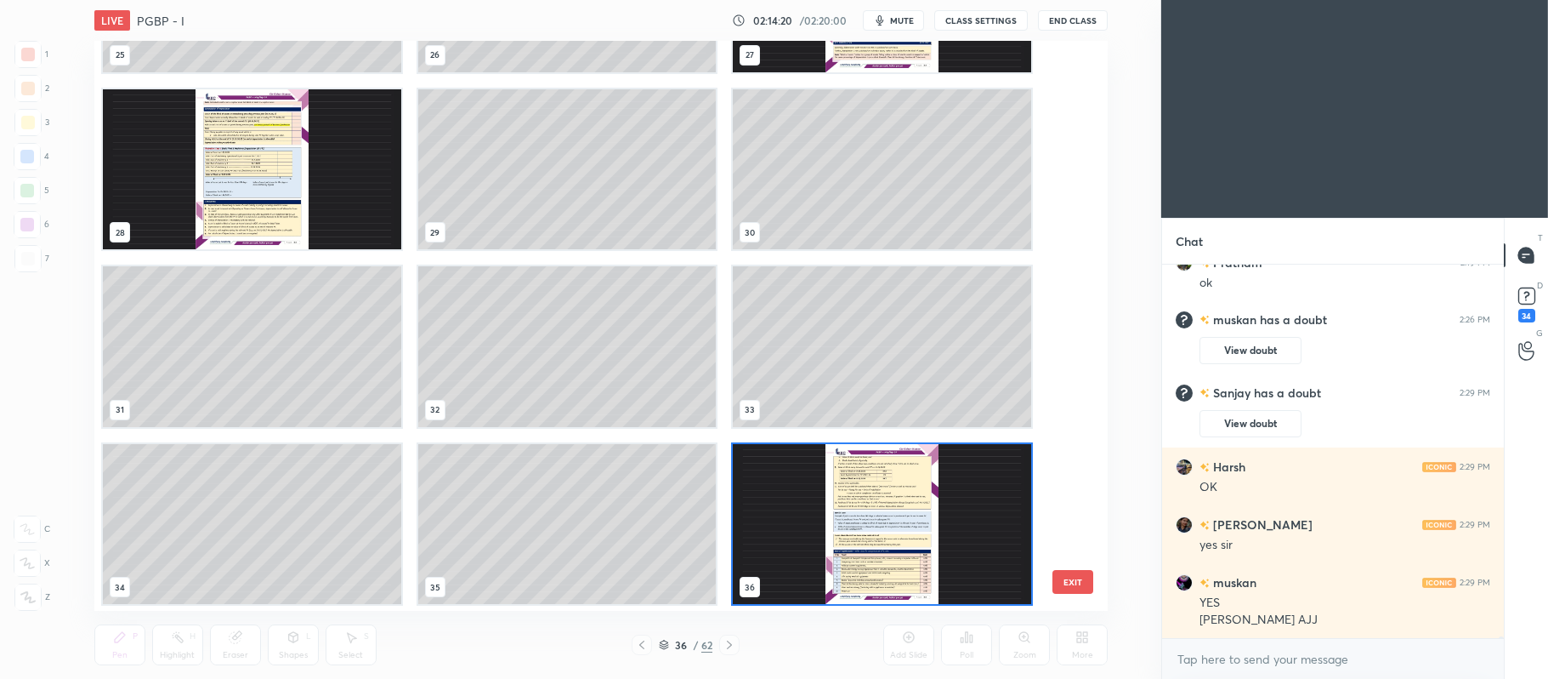
click at [283, 173] on img "grid" at bounding box center [252, 168] width 298 height 161
click at [289, 168] on img "grid" at bounding box center [252, 168] width 298 height 161
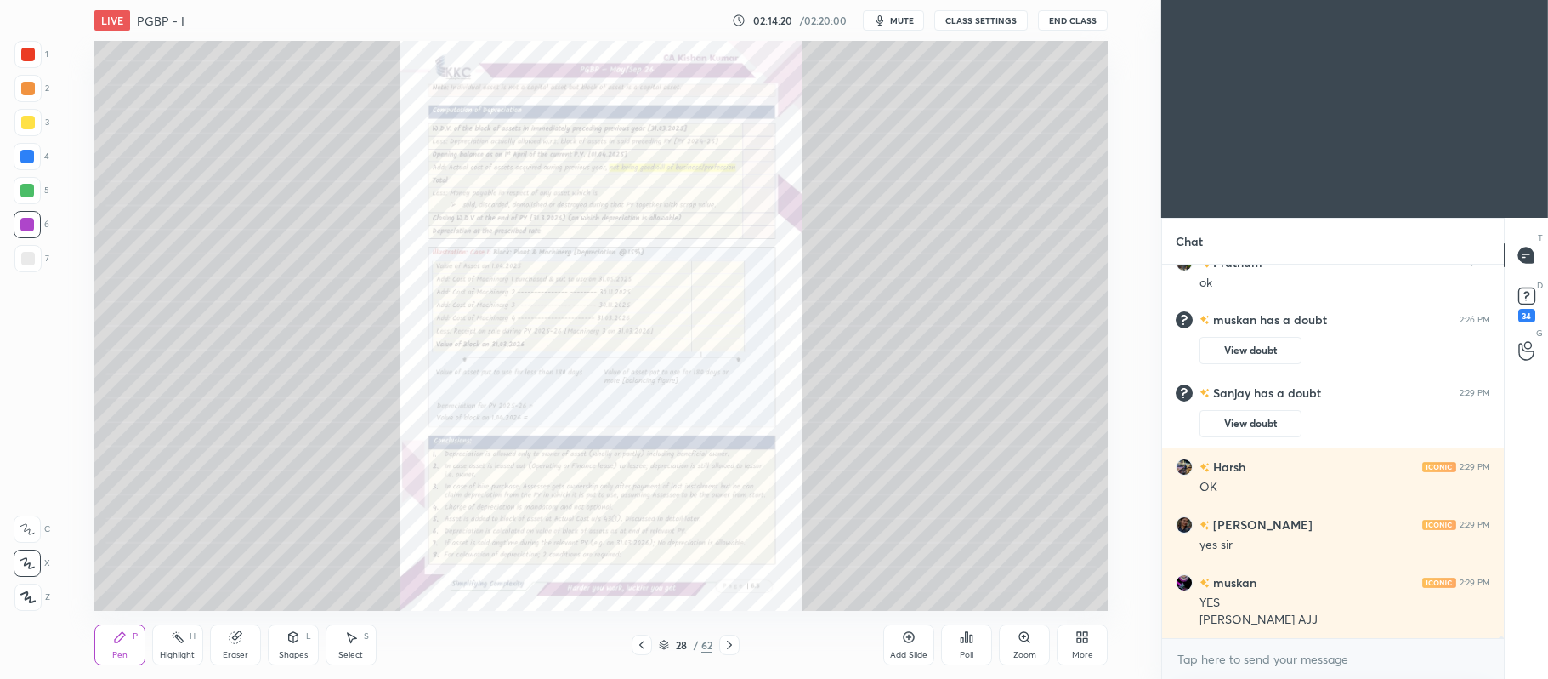
click at [304, 157] on img "grid" at bounding box center [252, 168] width 298 height 161
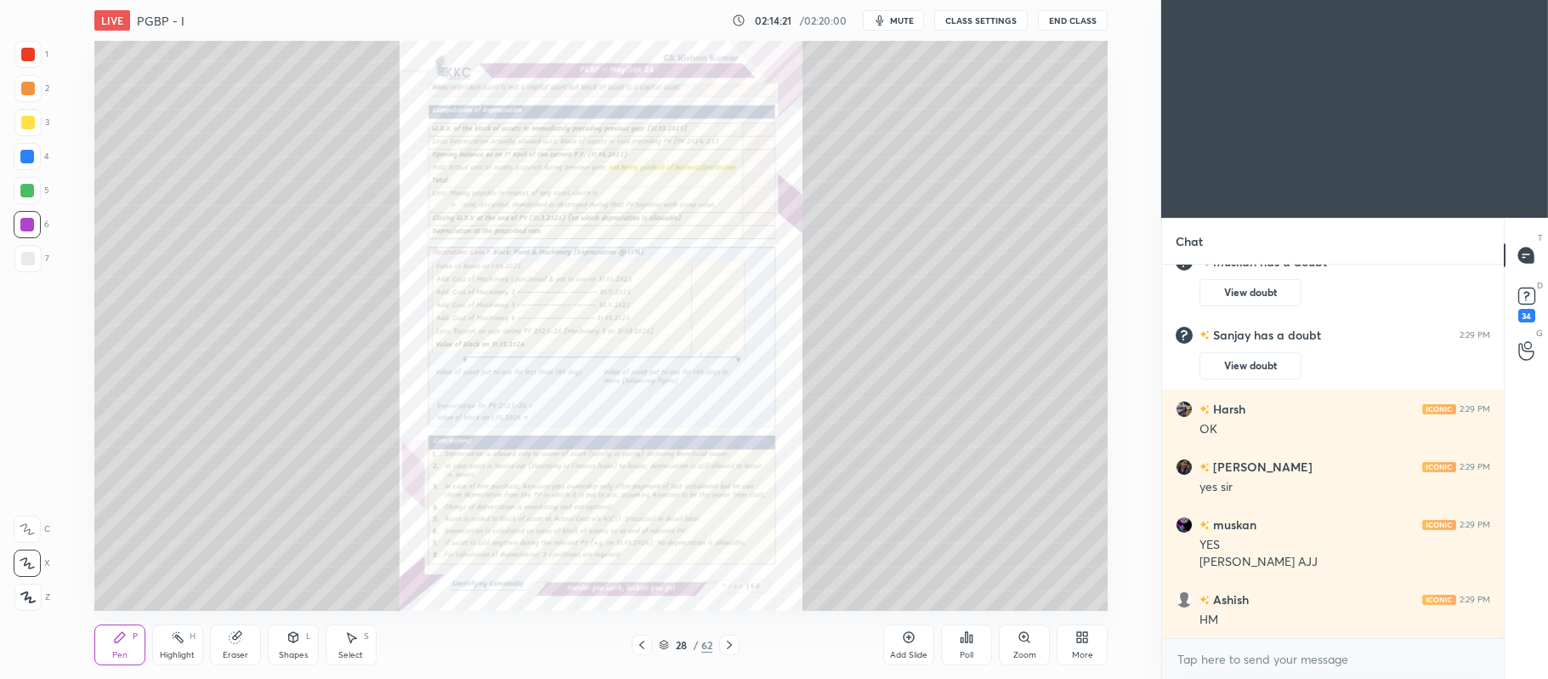
click at [1018, 634] on icon at bounding box center [1025, 637] width 14 height 14
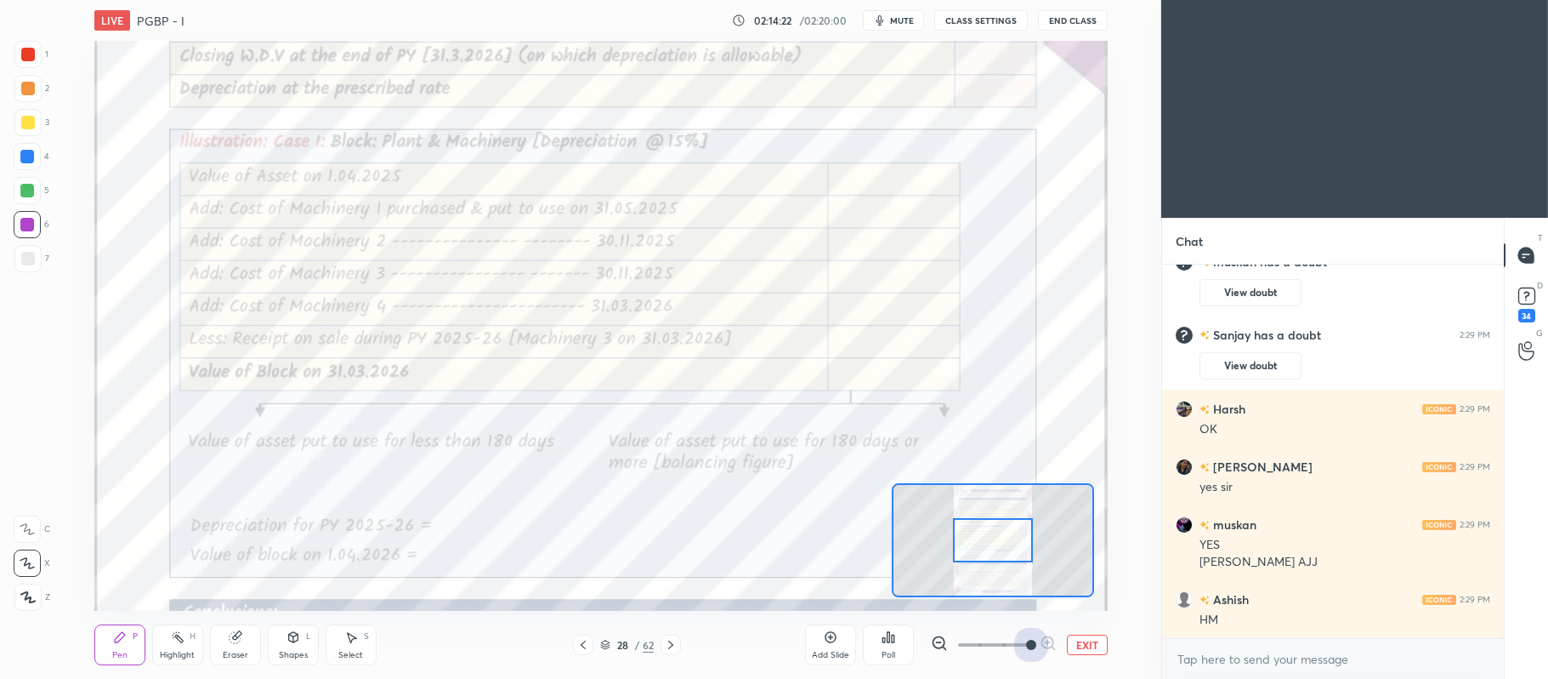
scroll to position [81410, 0]
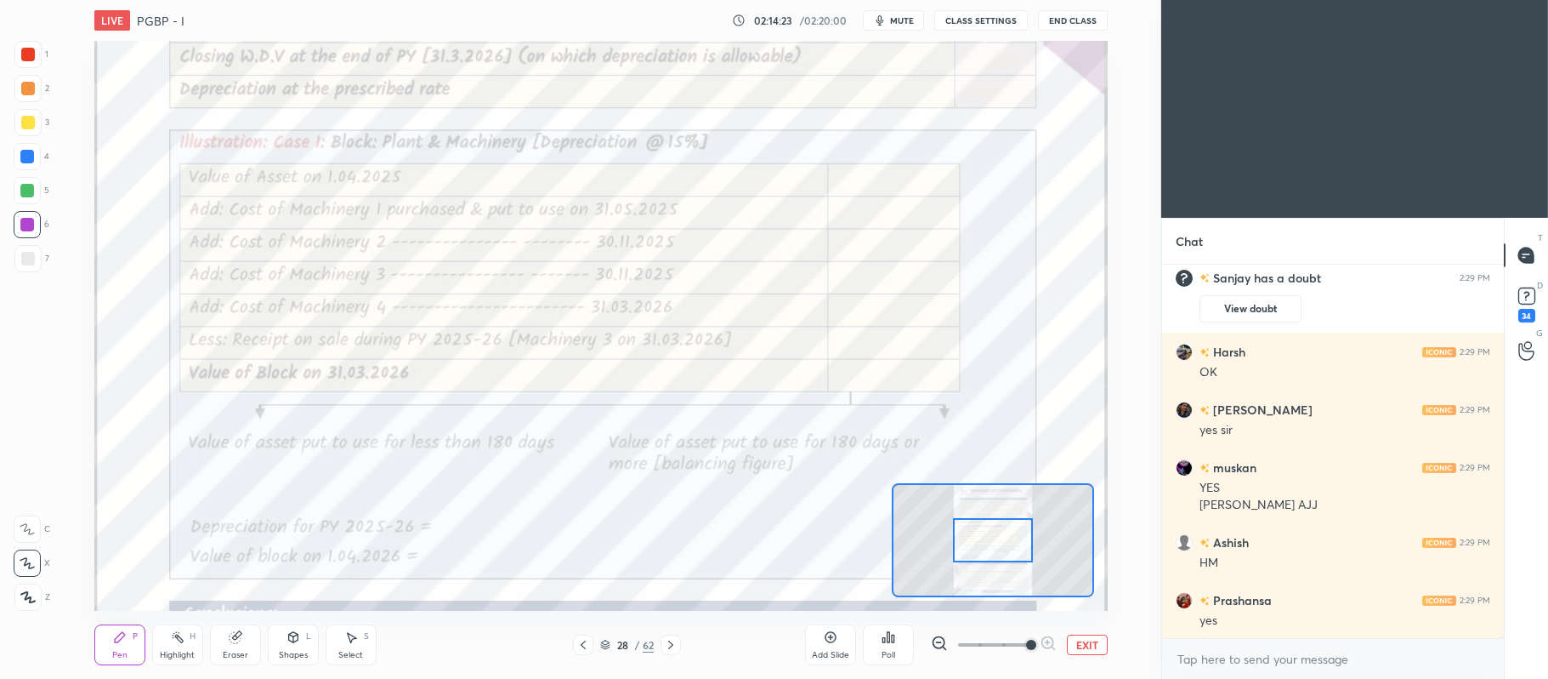
click at [31, 59] on div at bounding box center [28, 55] width 14 height 14
click at [36, 528] on div at bounding box center [27, 528] width 27 height 27
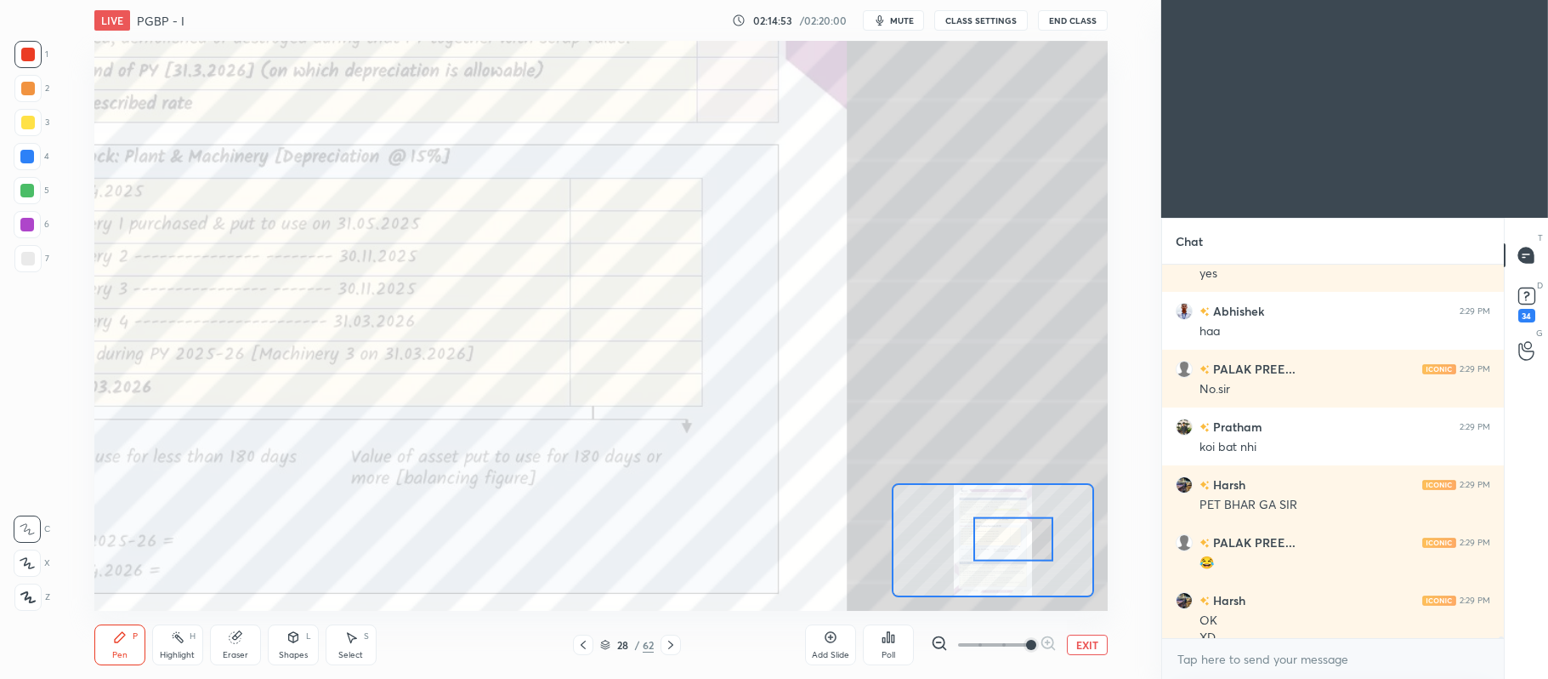
scroll to position [81744, 0]
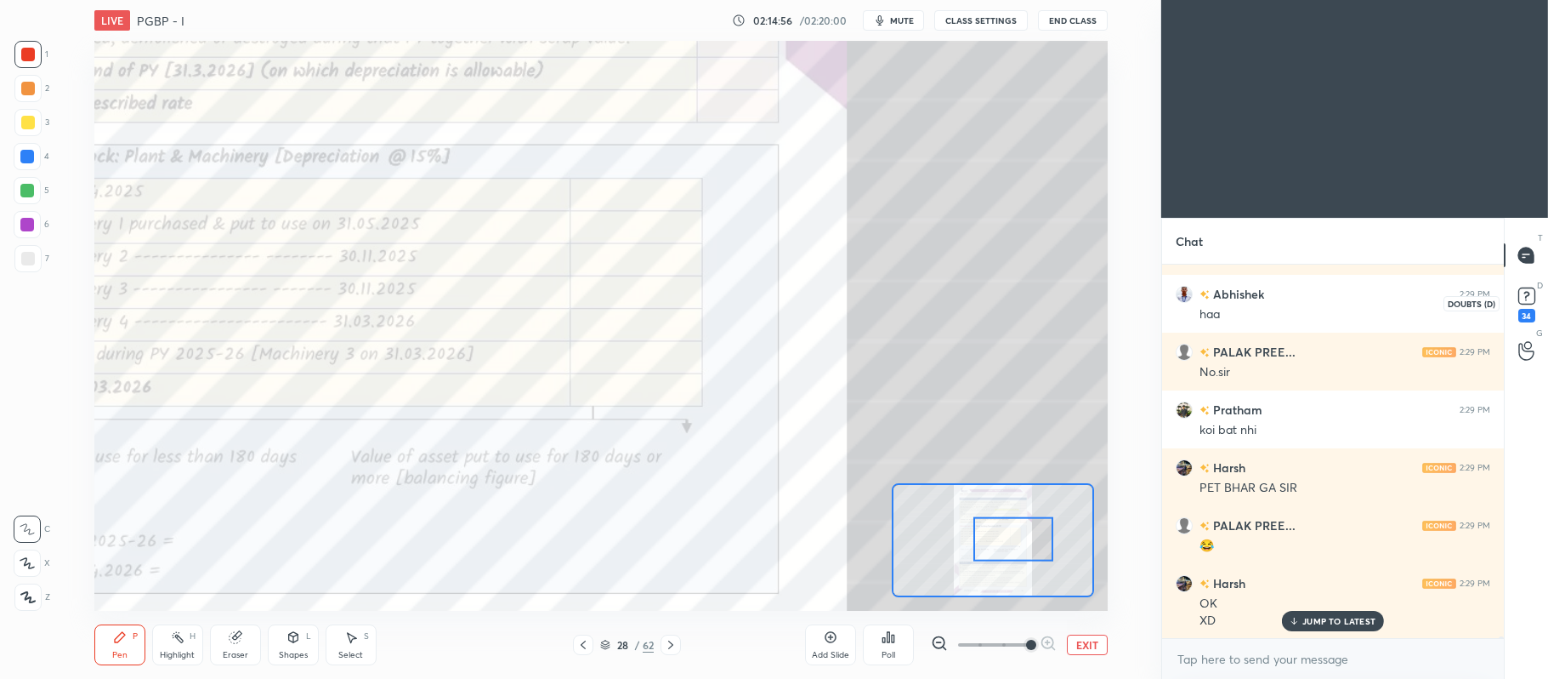
click at [1522, 304] on rect at bounding box center [1527, 296] width 16 height 16
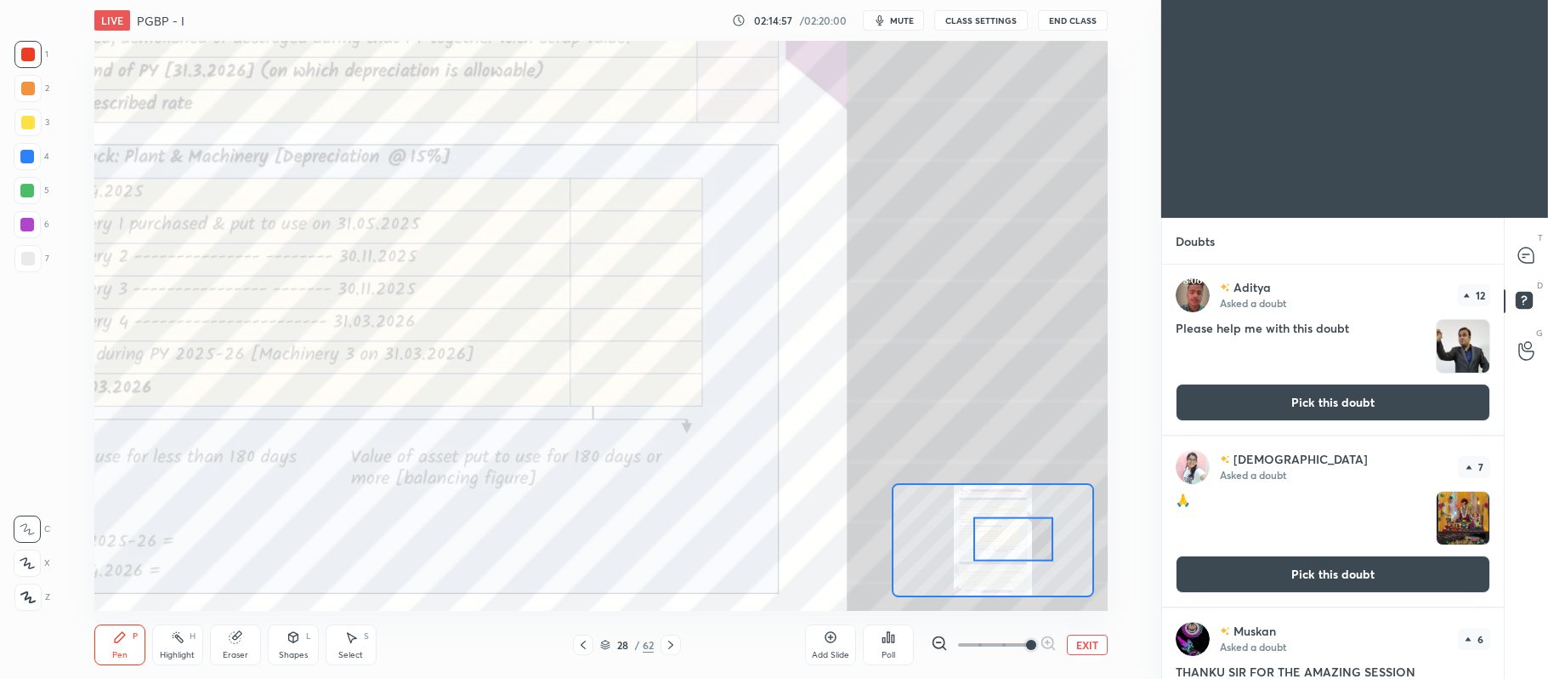
click at [1341, 405] on button "Pick this doubt" at bounding box center [1333, 402] width 315 height 37
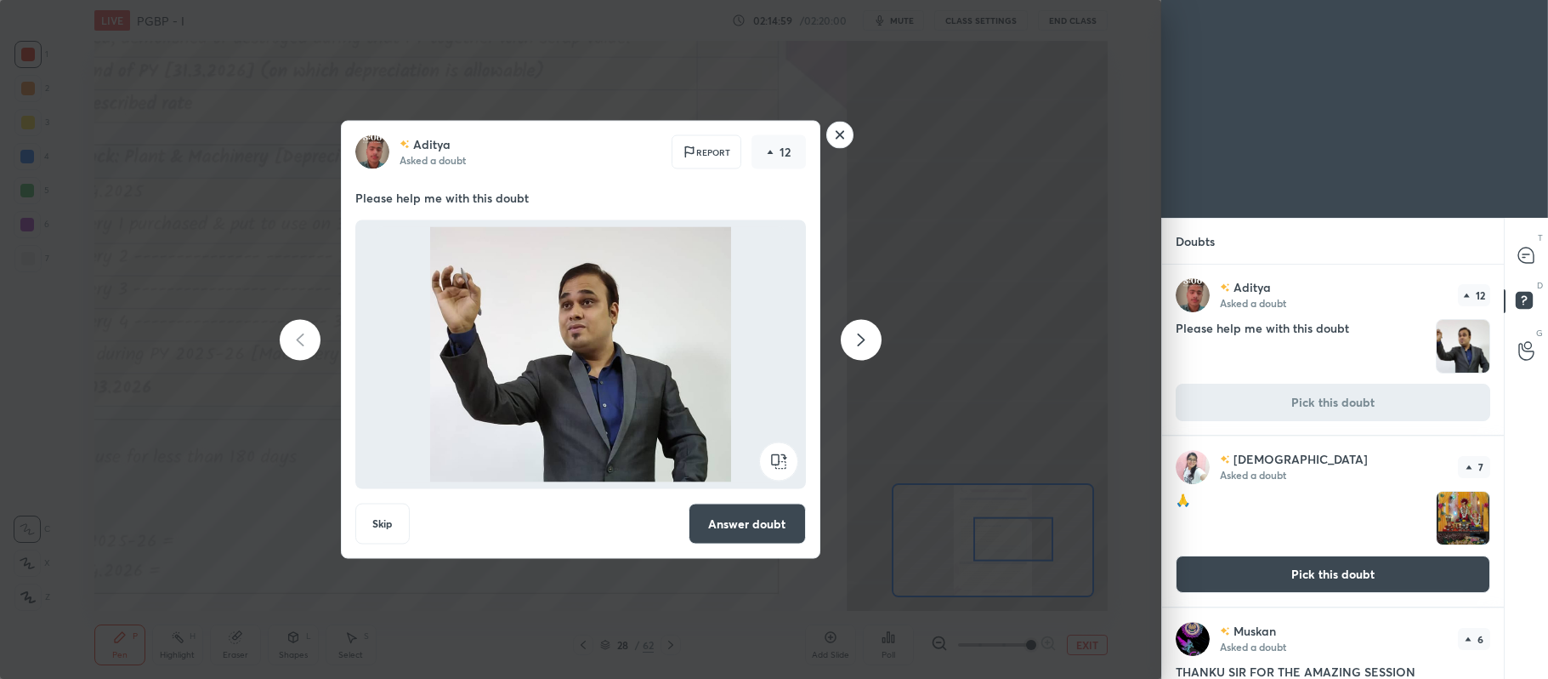
click at [750, 526] on button "Answer doubt" at bounding box center [747, 523] width 117 height 41
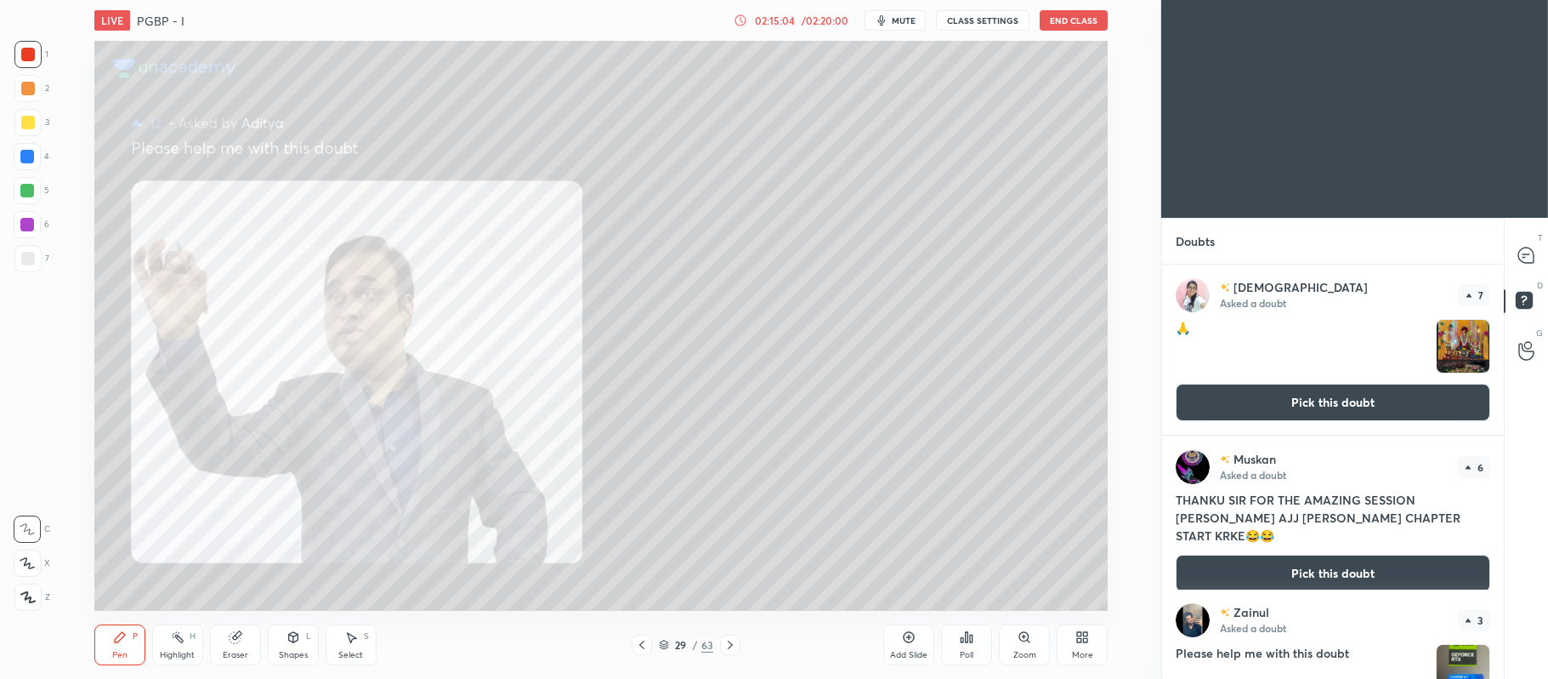
click at [1273, 393] on button "Pick this doubt" at bounding box center [1333, 402] width 315 height 37
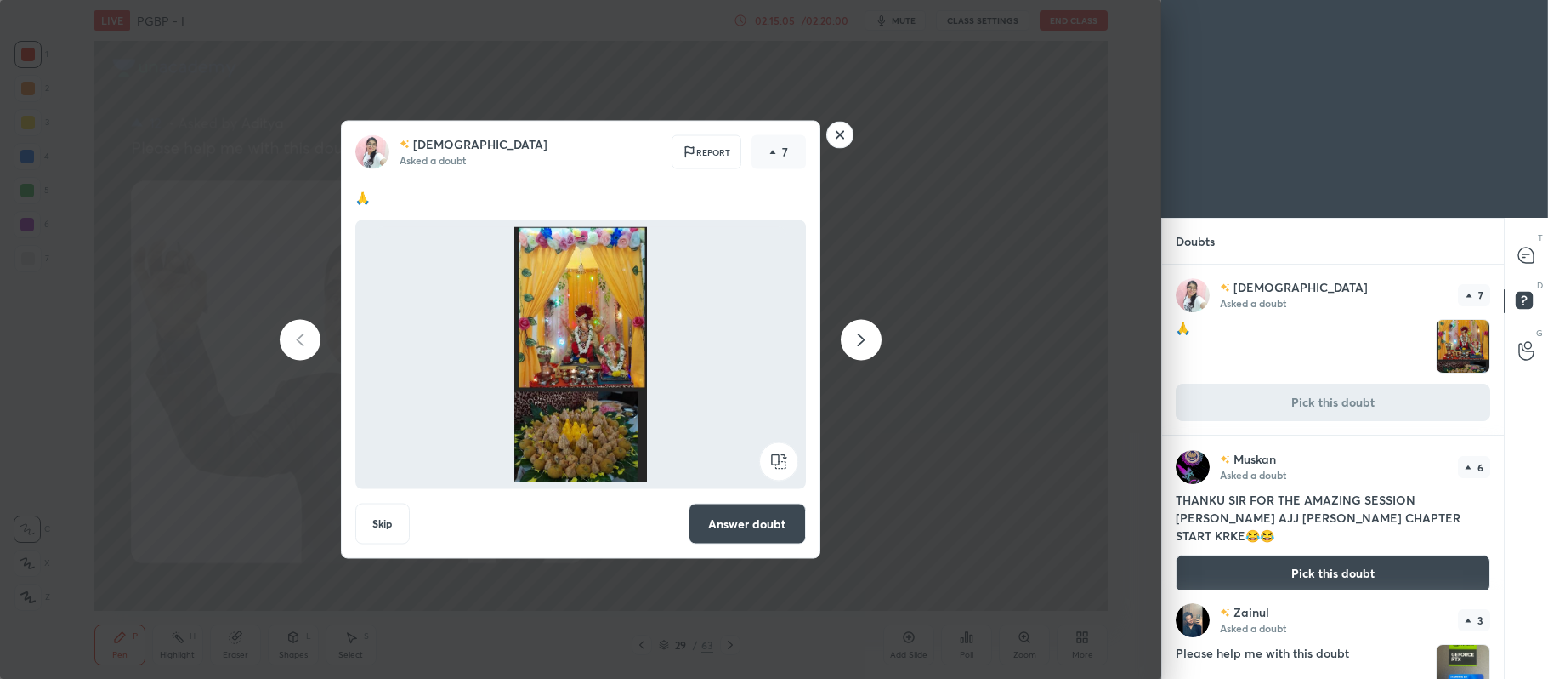
click at [787, 514] on button "Answer doubt" at bounding box center [747, 523] width 117 height 41
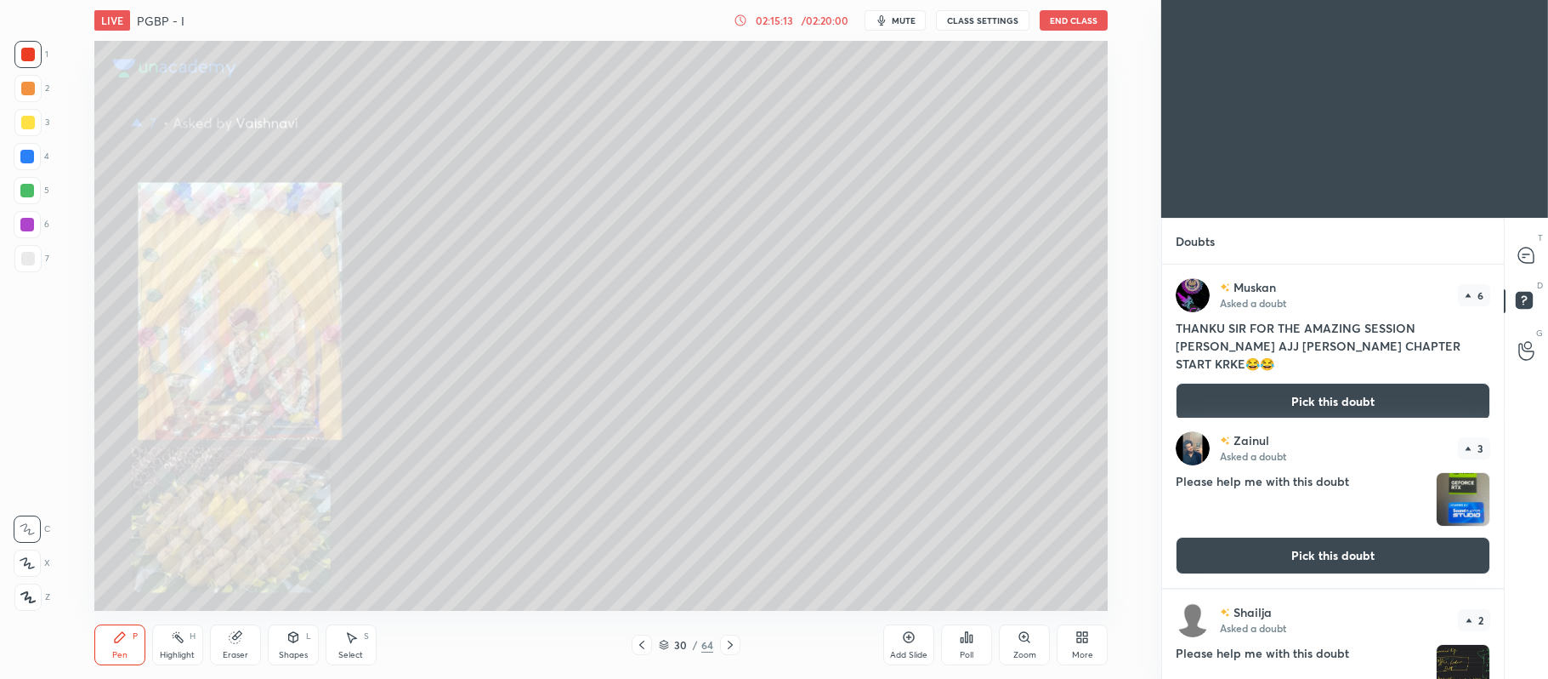
click at [1236, 383] on button "Pick this doubt" at bounding box center [1333, 401] width 315 height 37
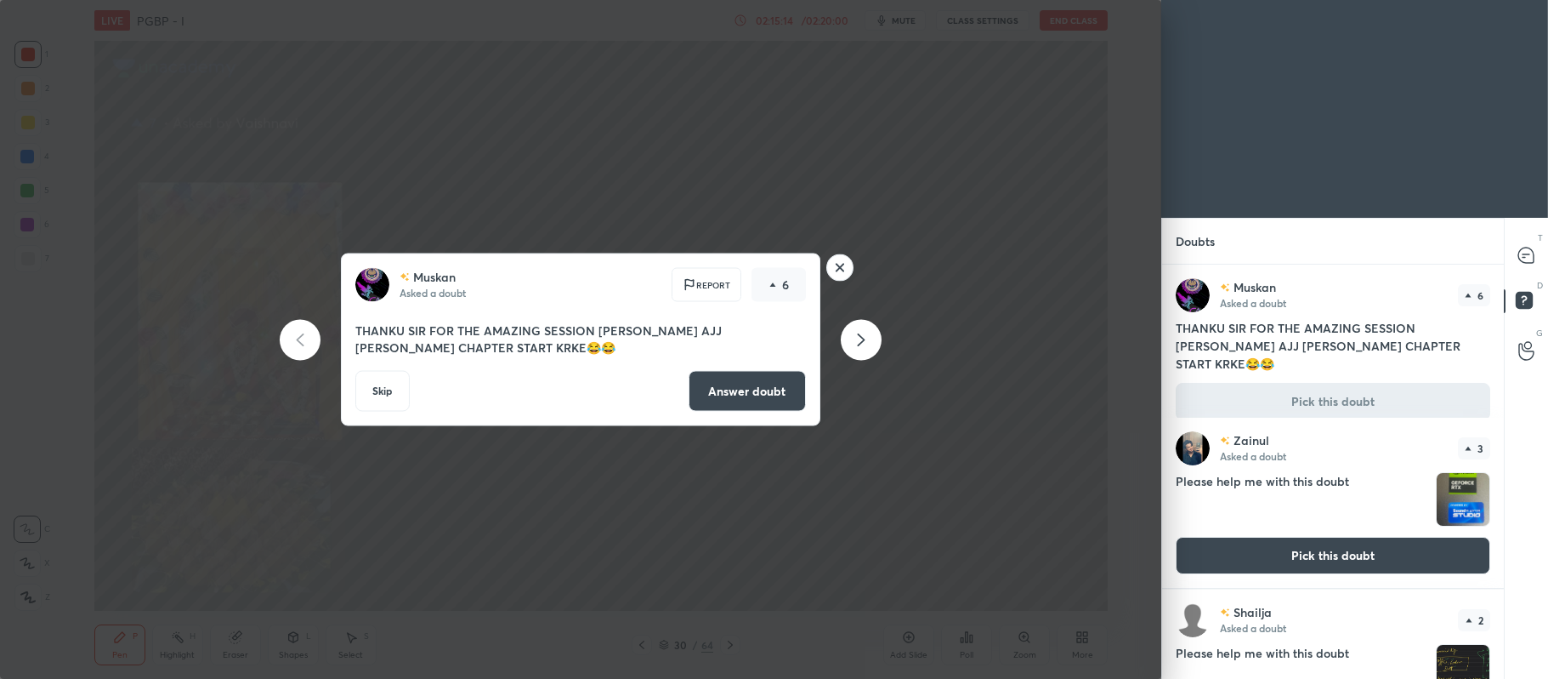
click at [774, 379] on button "Answer doubt" at bounding box center [747, 391] width 117 height 41
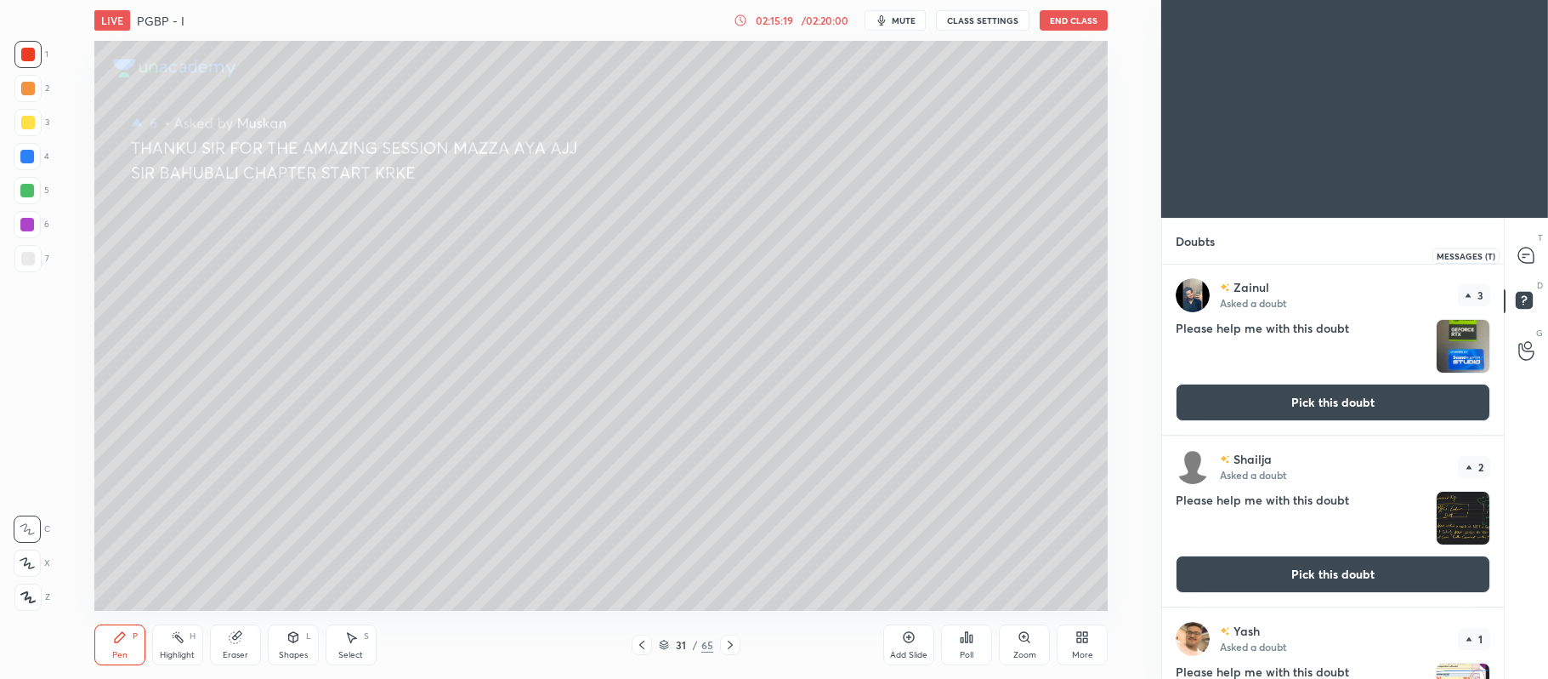
click at [1528, 263] on icon at bounding box center [1527, 256] width 18 height 18
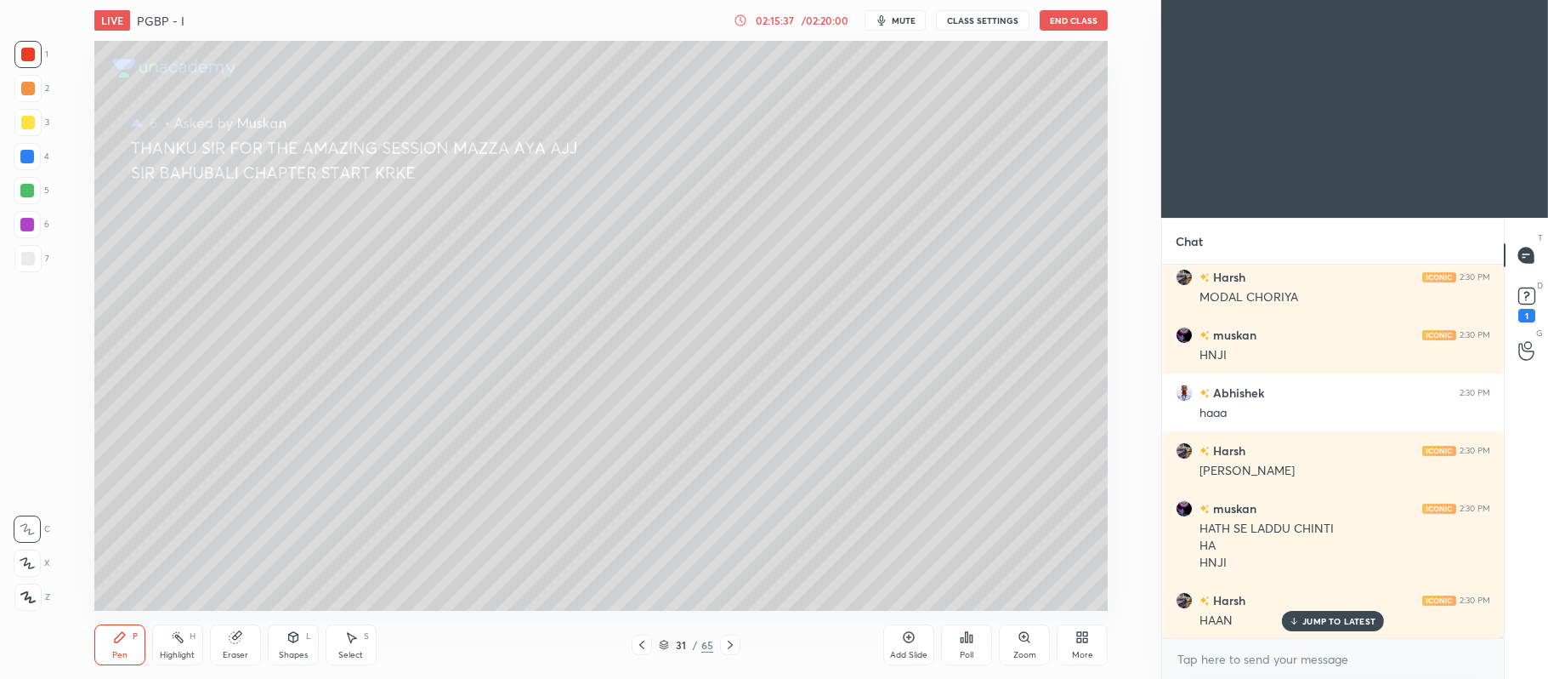
scroll to position [82859, 0]
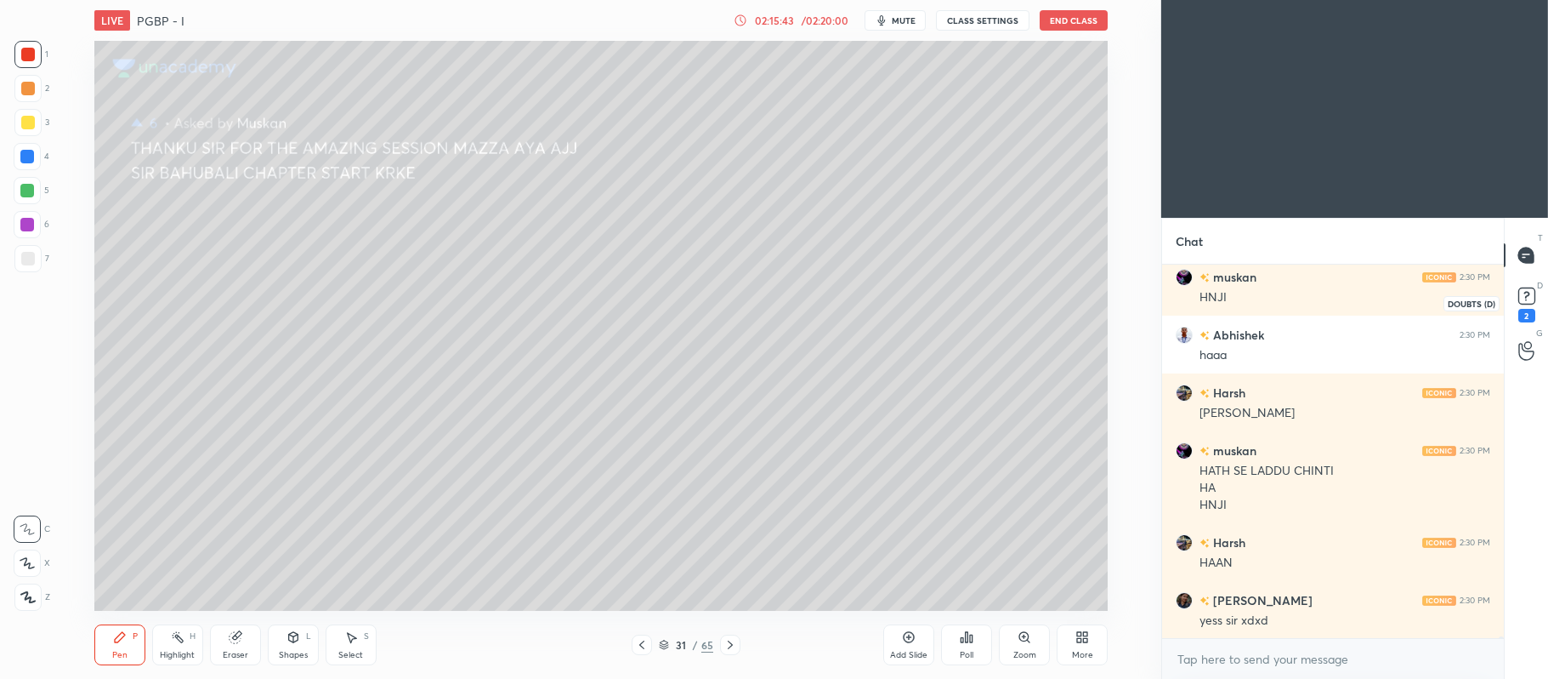
click at [1520, 294] on rect at bounding box center [1527, 296] width 16 height 16
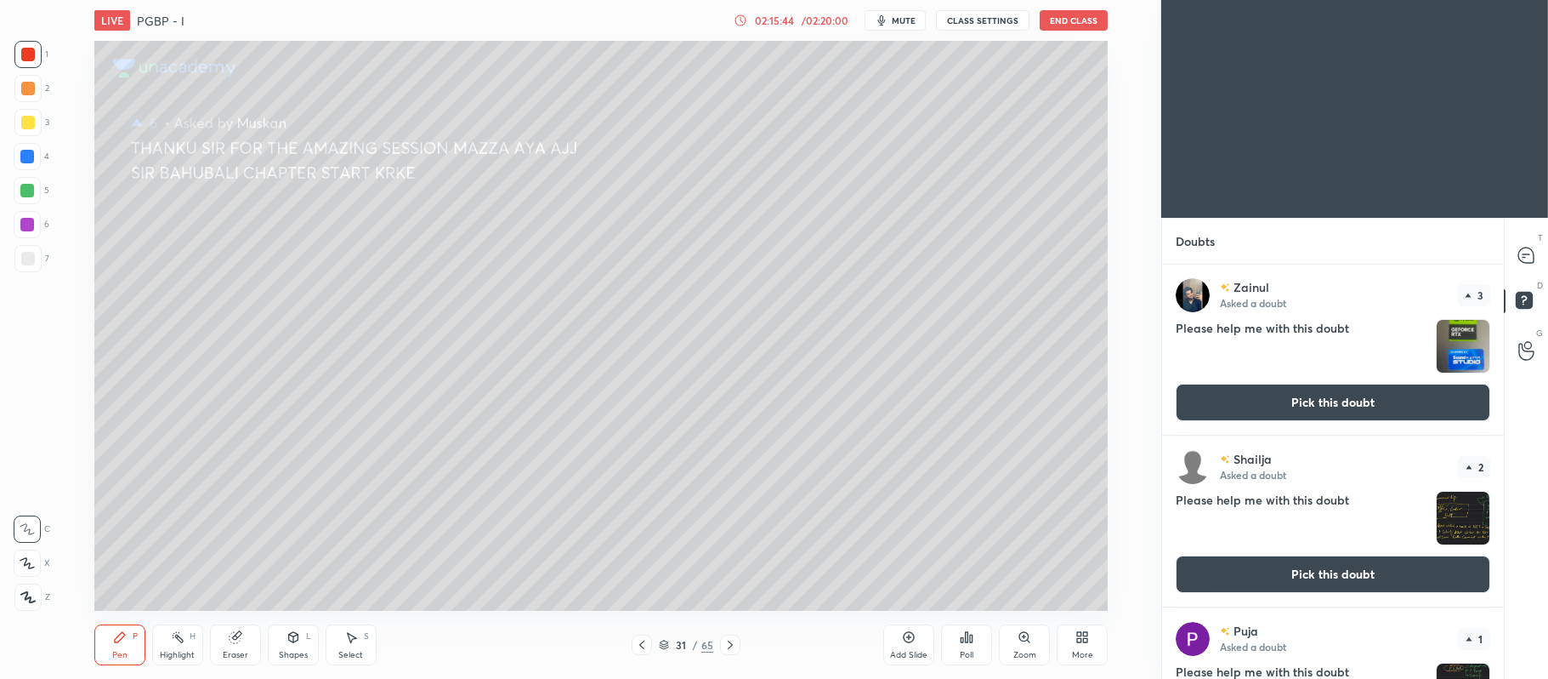
click at [1357, 400] on button "Pick this doubt" at bounding box center [1333, 402] width 315 height 37
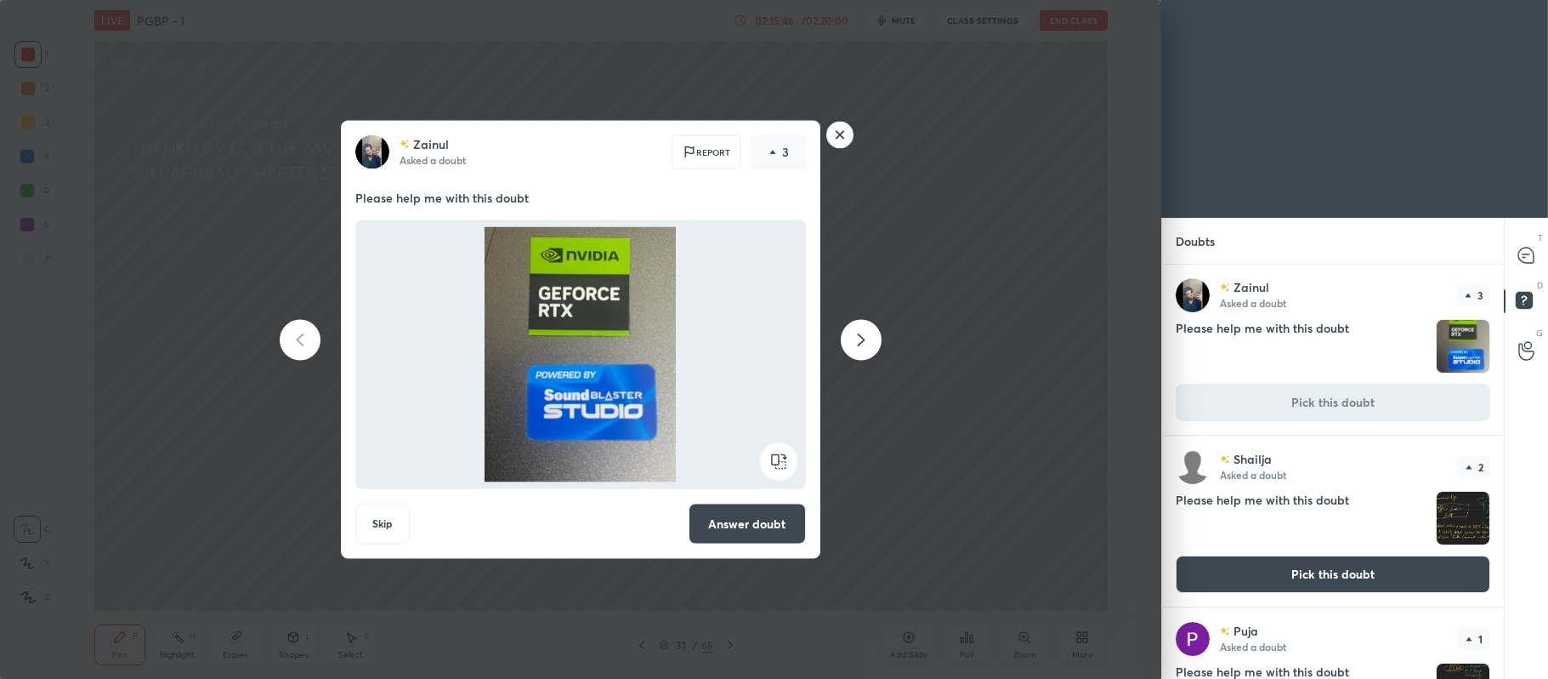
click at [733, 518] on button "Answer doubt" at bounding box center [747, 523] width 117 height 41
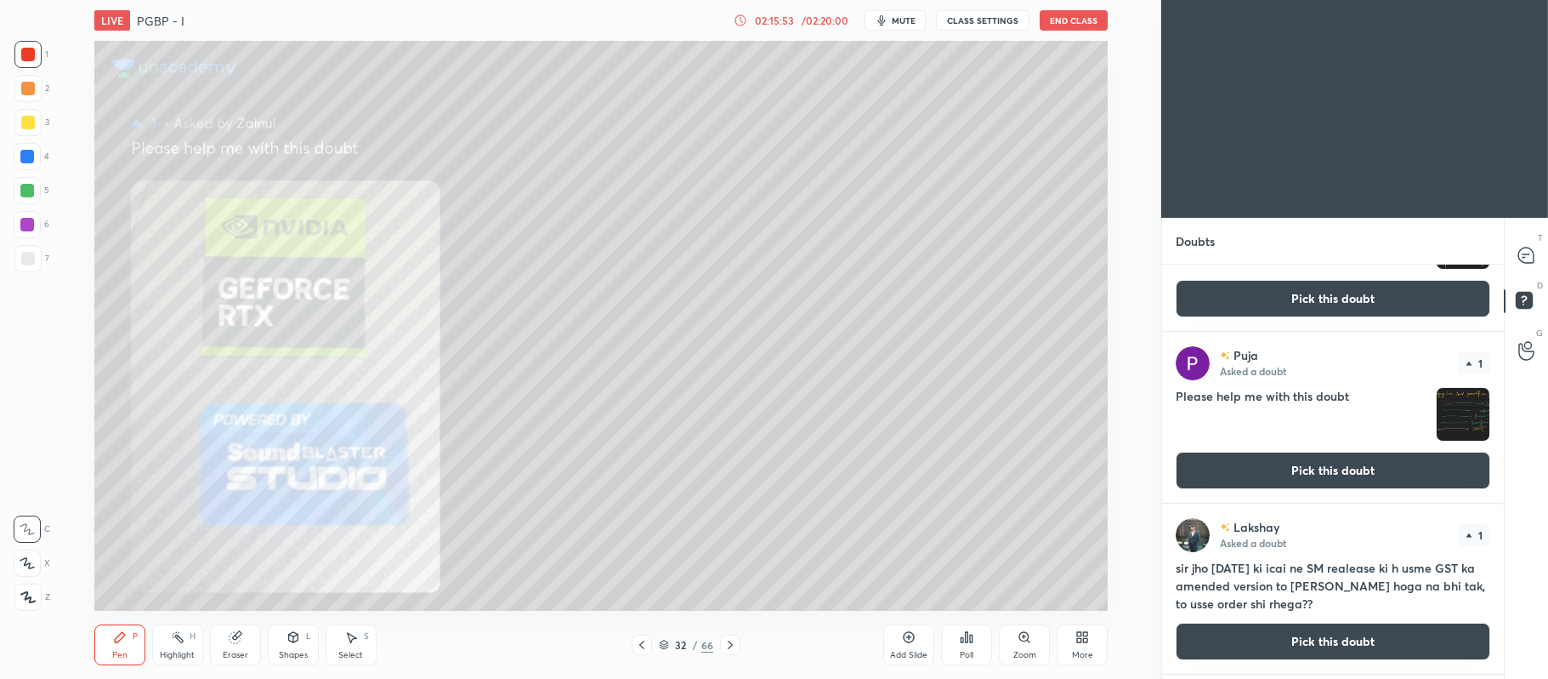
scroll to position [276, 0]
click at [1296, 629] on button "Pick this doubt" at bounding box center [1333, 640] width 315 height 37
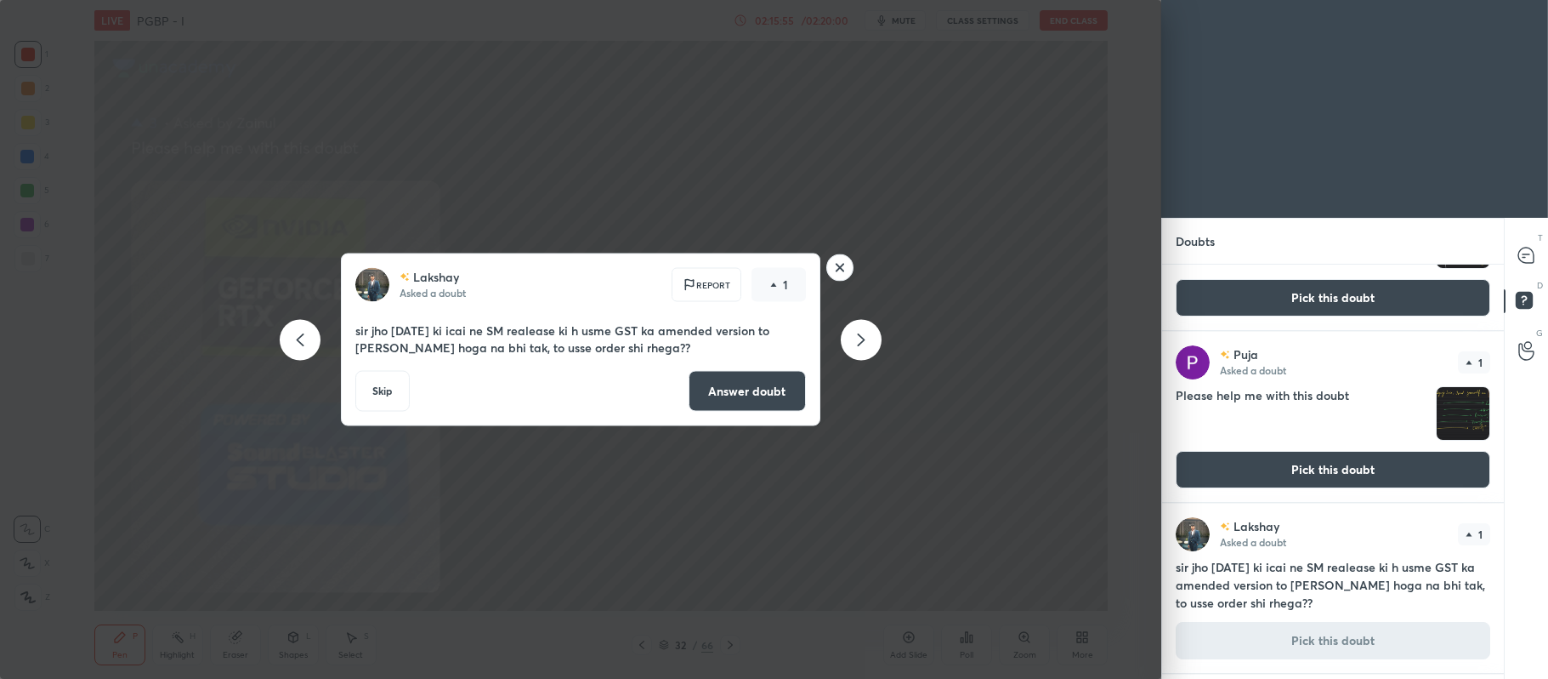
click at [759, 389] on button "Answer doubt" at bounding box center [747, 391] width 117 height 41
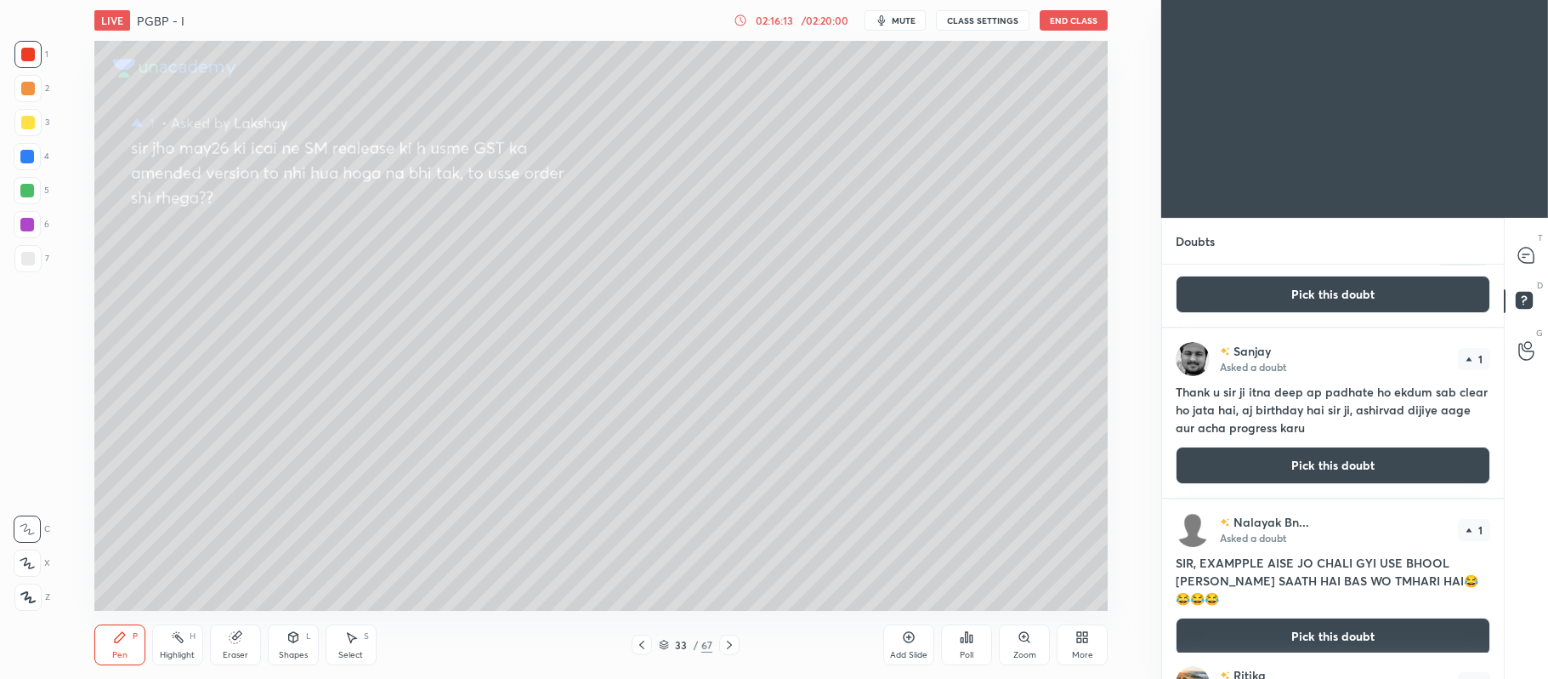
scroll to position [627, 0]
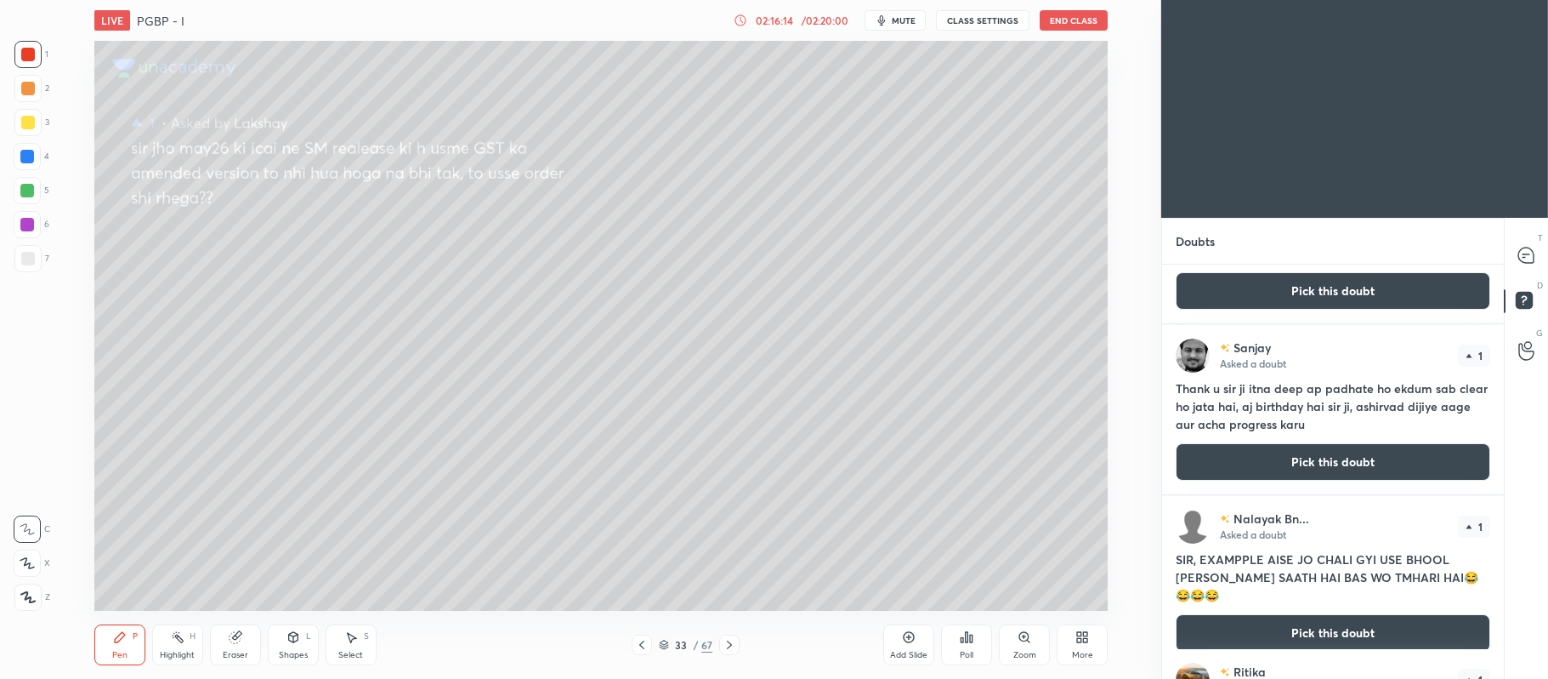
click at [1303, 460] on button "Pick this doubt" at bounding box center [1333, 461] width 315 height 37
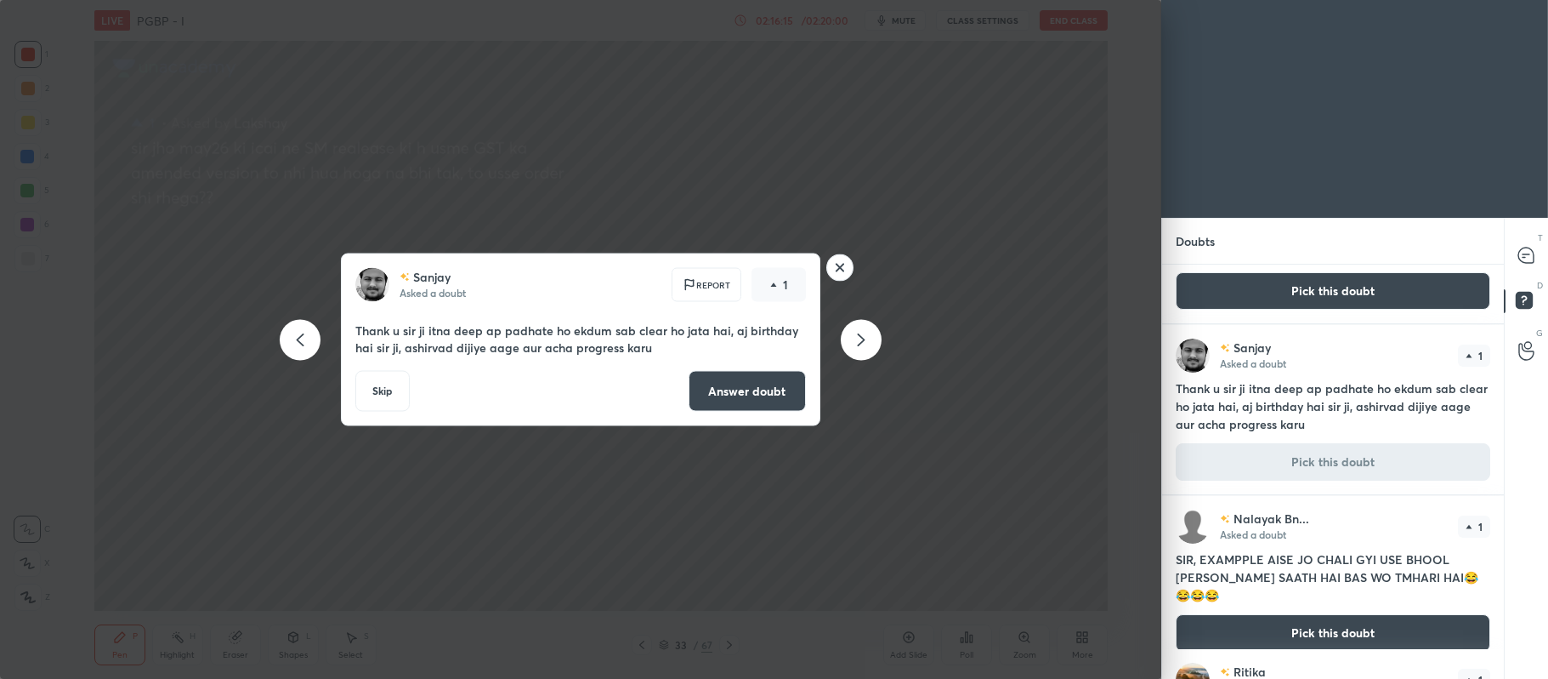
click at [769, 376] on button "Answer doubt" at bounding box center [747, 391] width 117 height 41
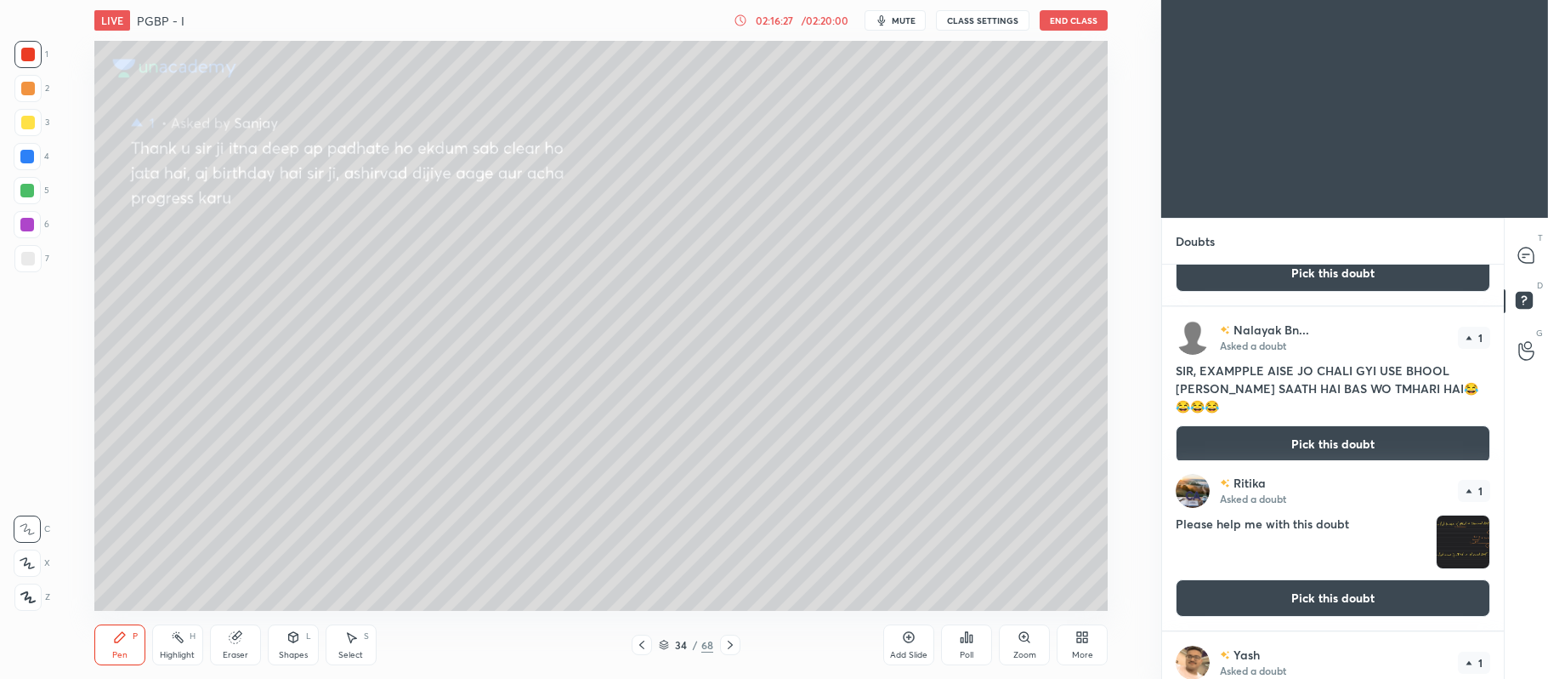
scroll to position [646, 0]
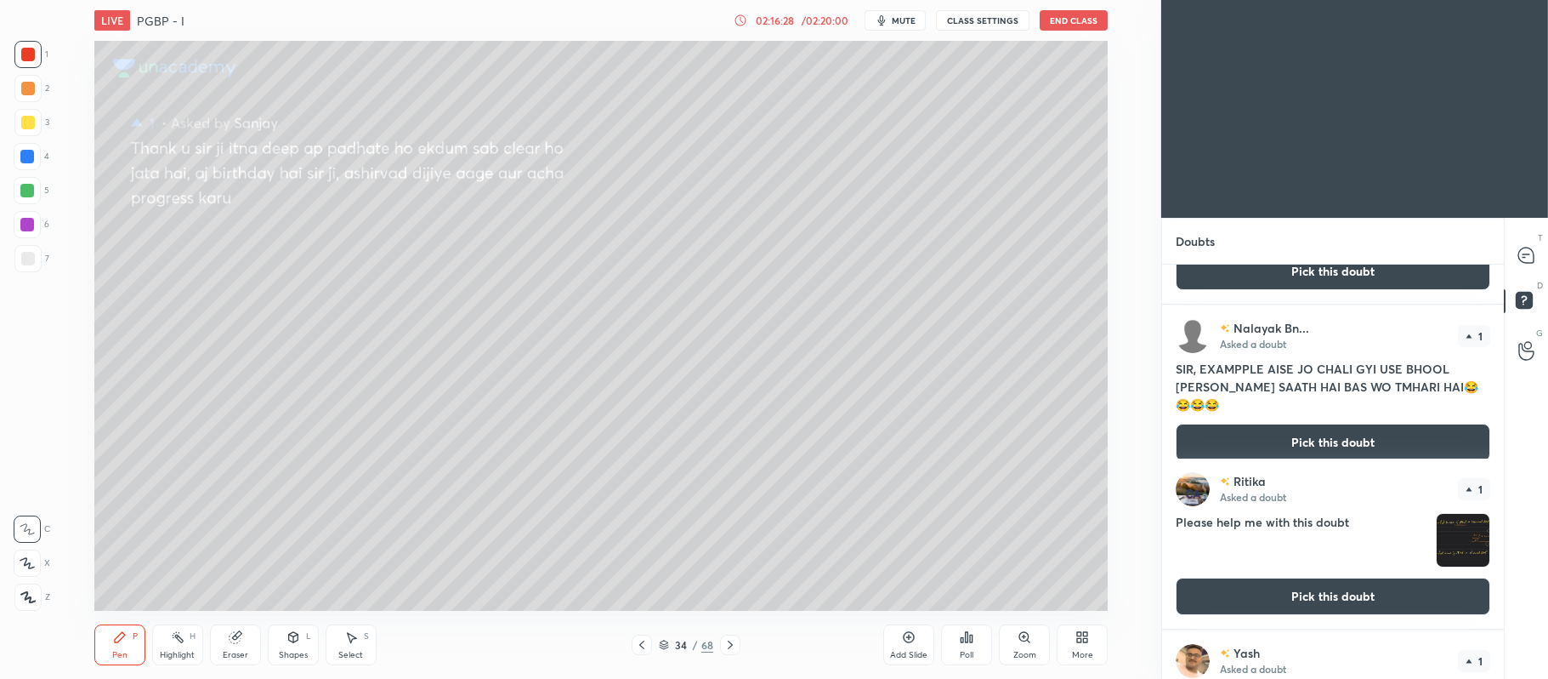
click at [1263, 433] on button "Pick this doubt" at bounding box center [1333, 441] width 315 height 37
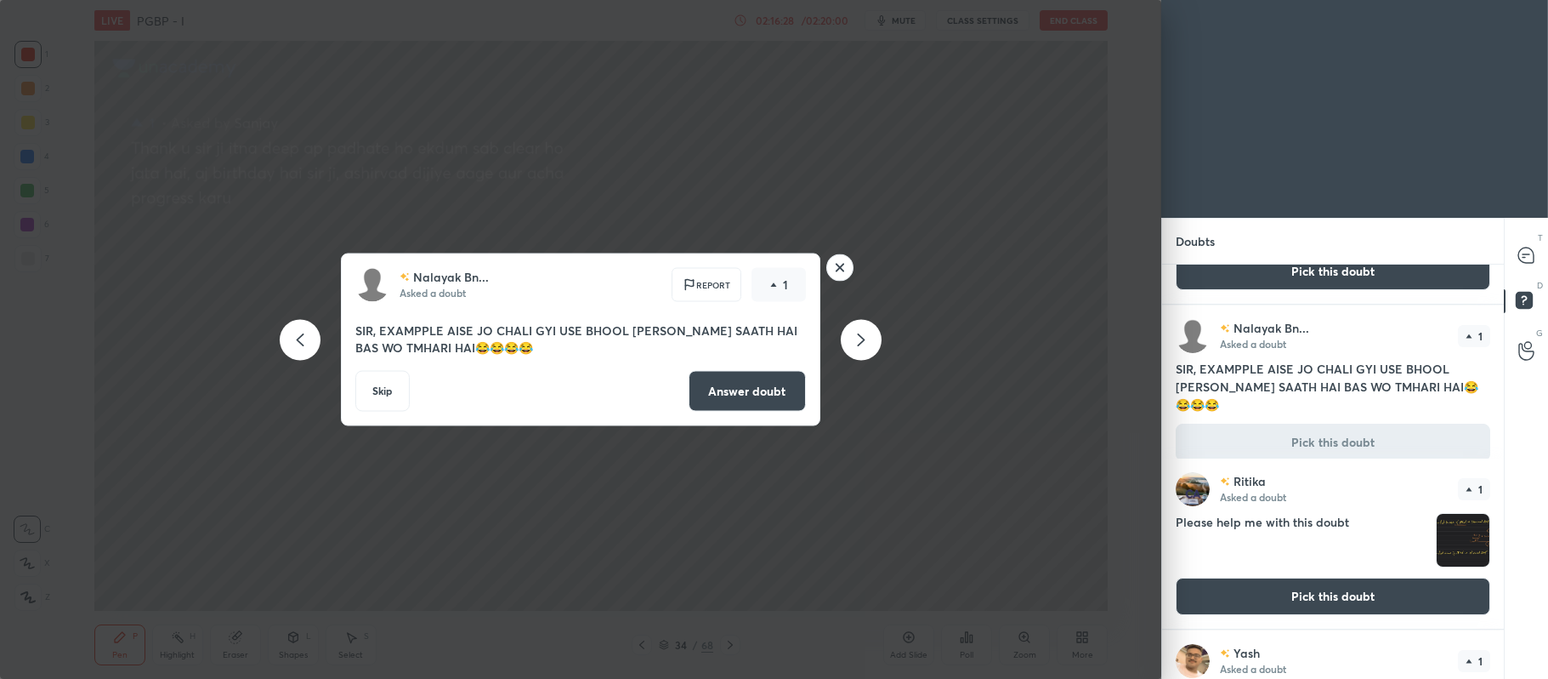
click at [757, 389] on button "Answer doubt" at bounding box center [747, 391] width 117 height 41
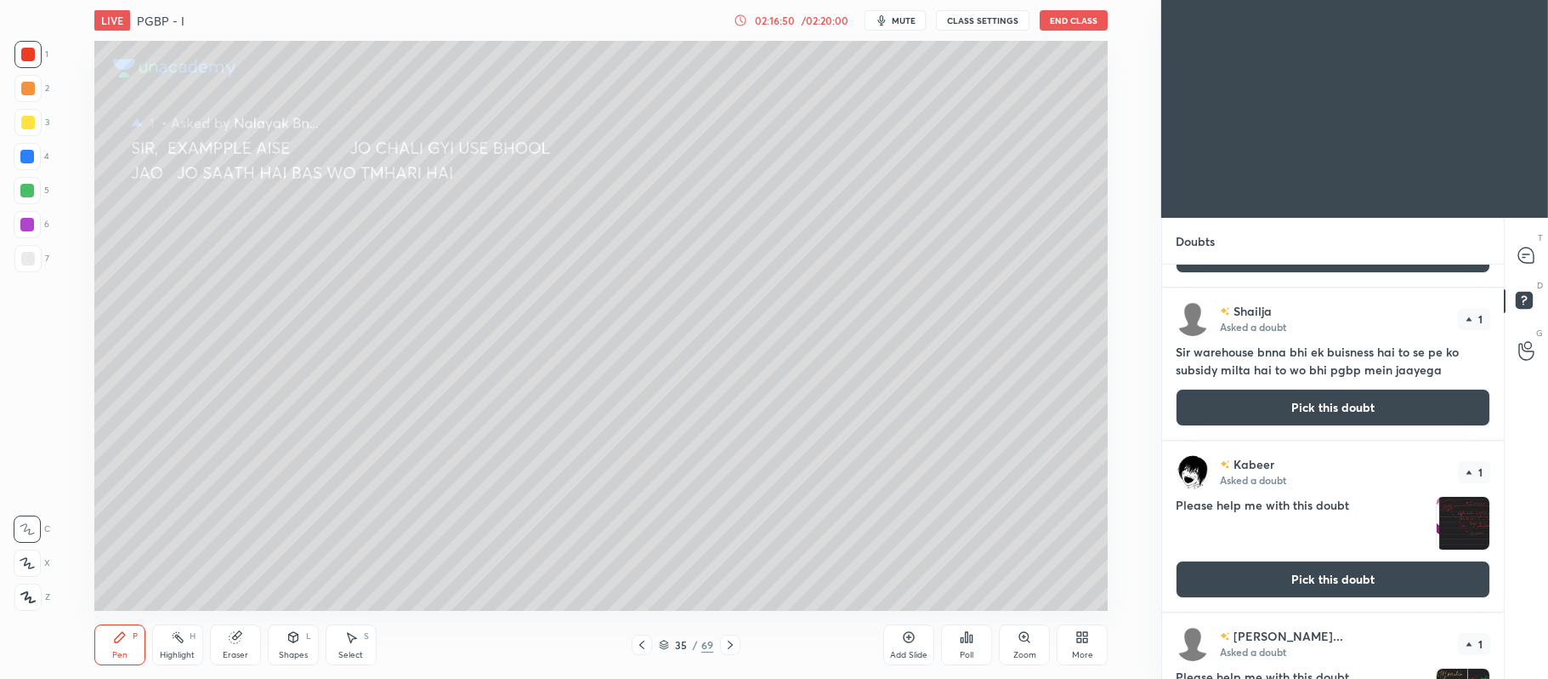
scroll to position [2383, 0]
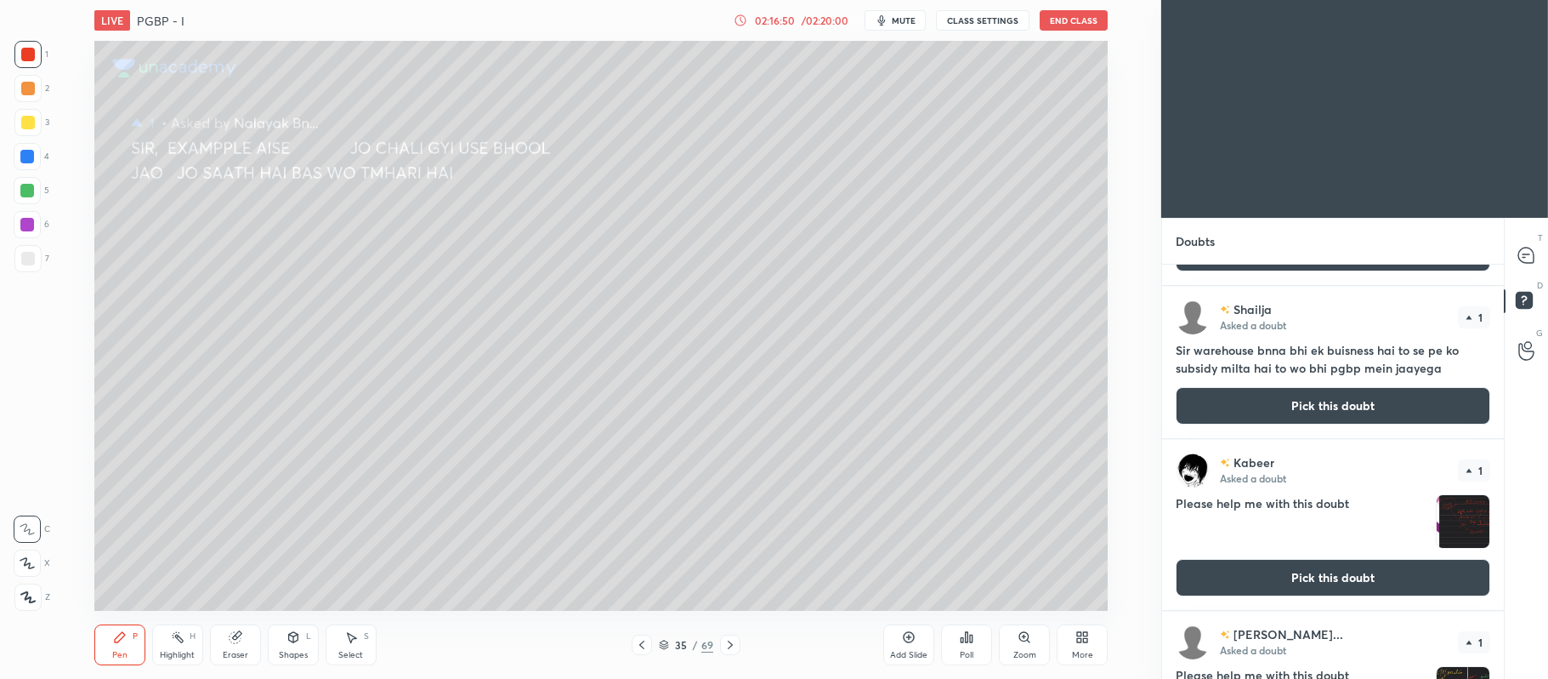
click at [1321, 402] on button "Pick this doubt" at bounding box center [1333, 405] width 315 height 37
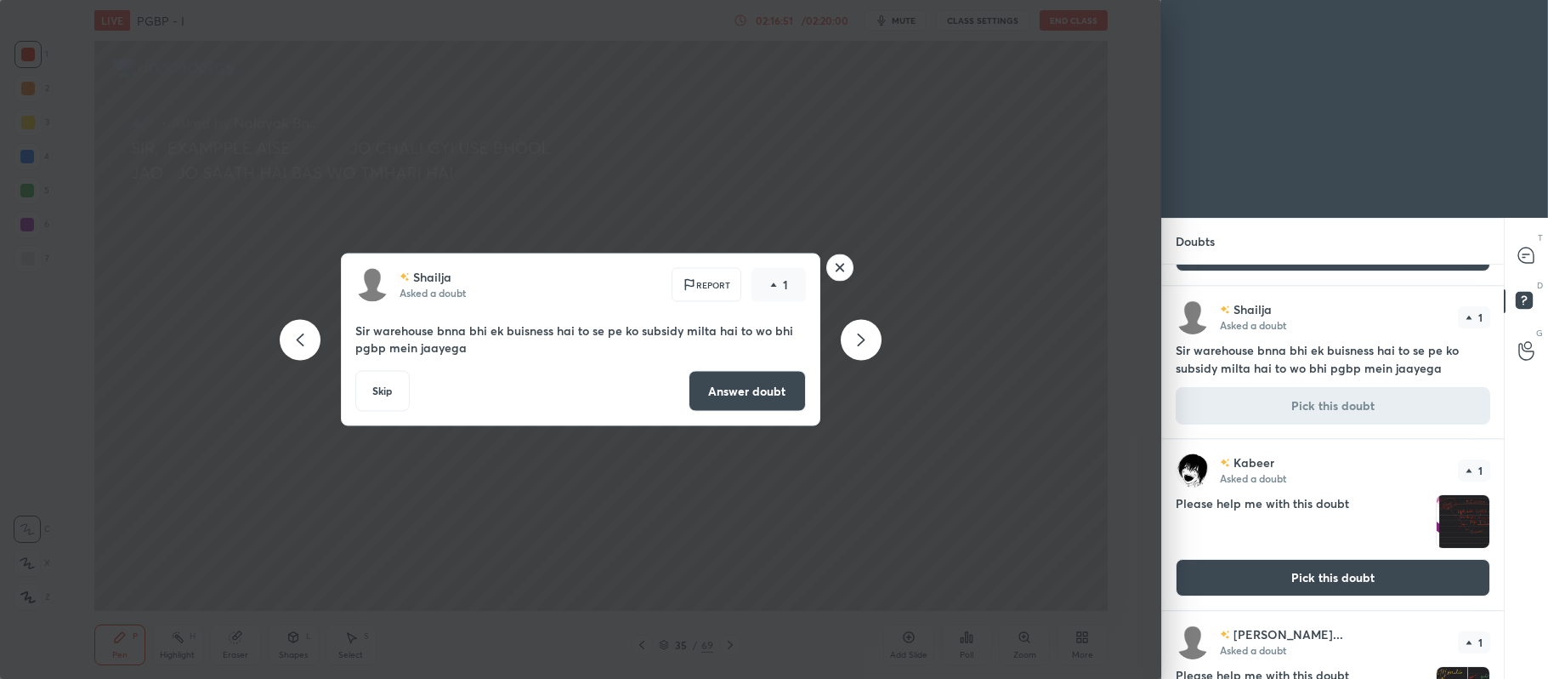
click at [766, 382] on button "Answer doubt" at bounding box center [747, 391] width 117 height 41
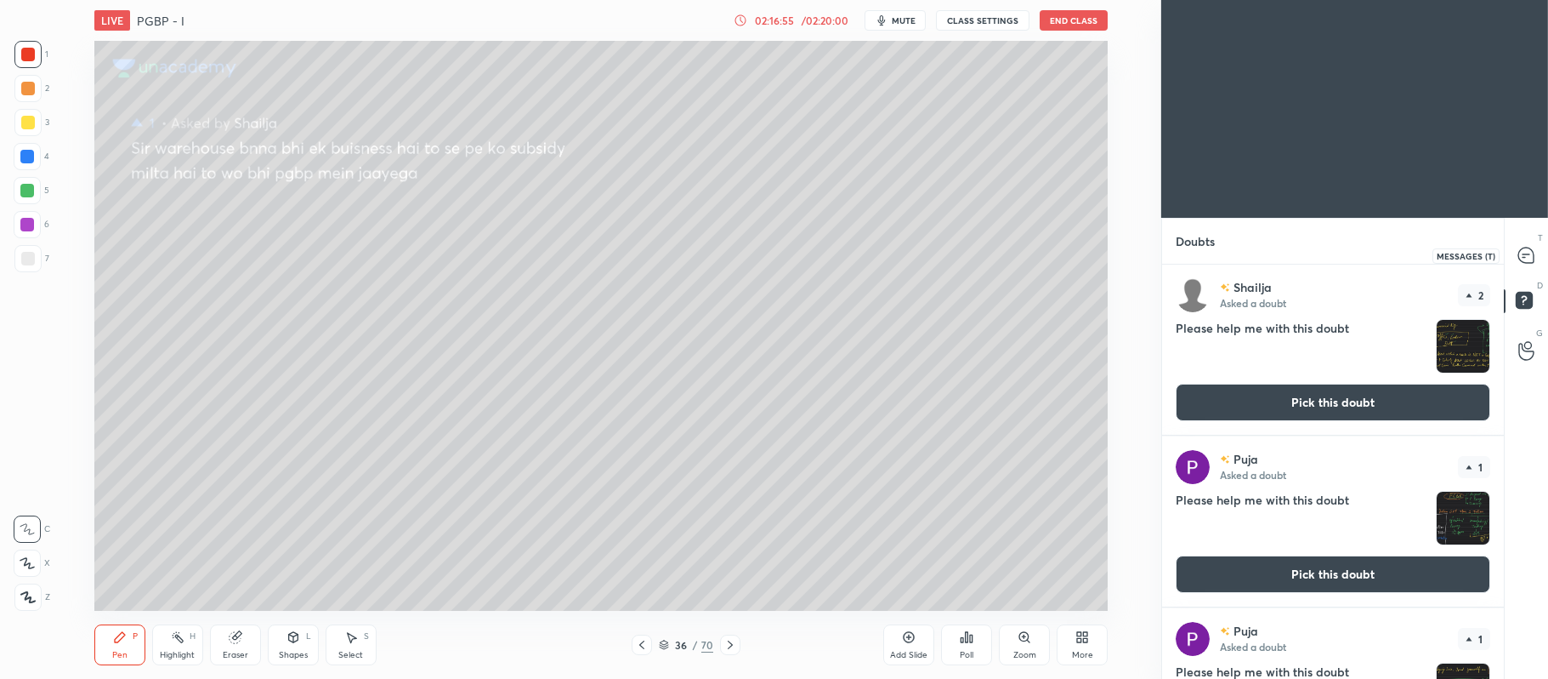
click at [1518, 253] on icon at bounding box center [1527, 256] width 18 height 18
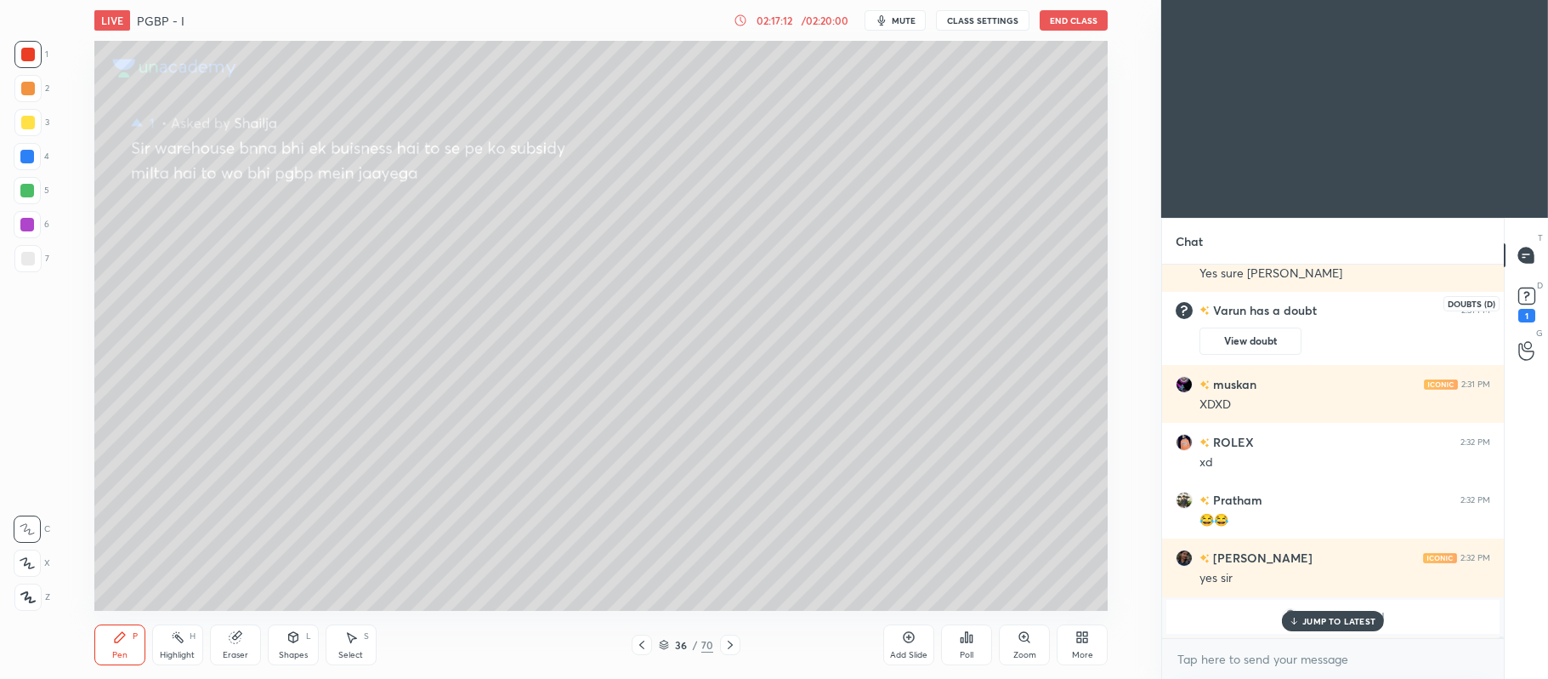
scroll to position [83030, 0]
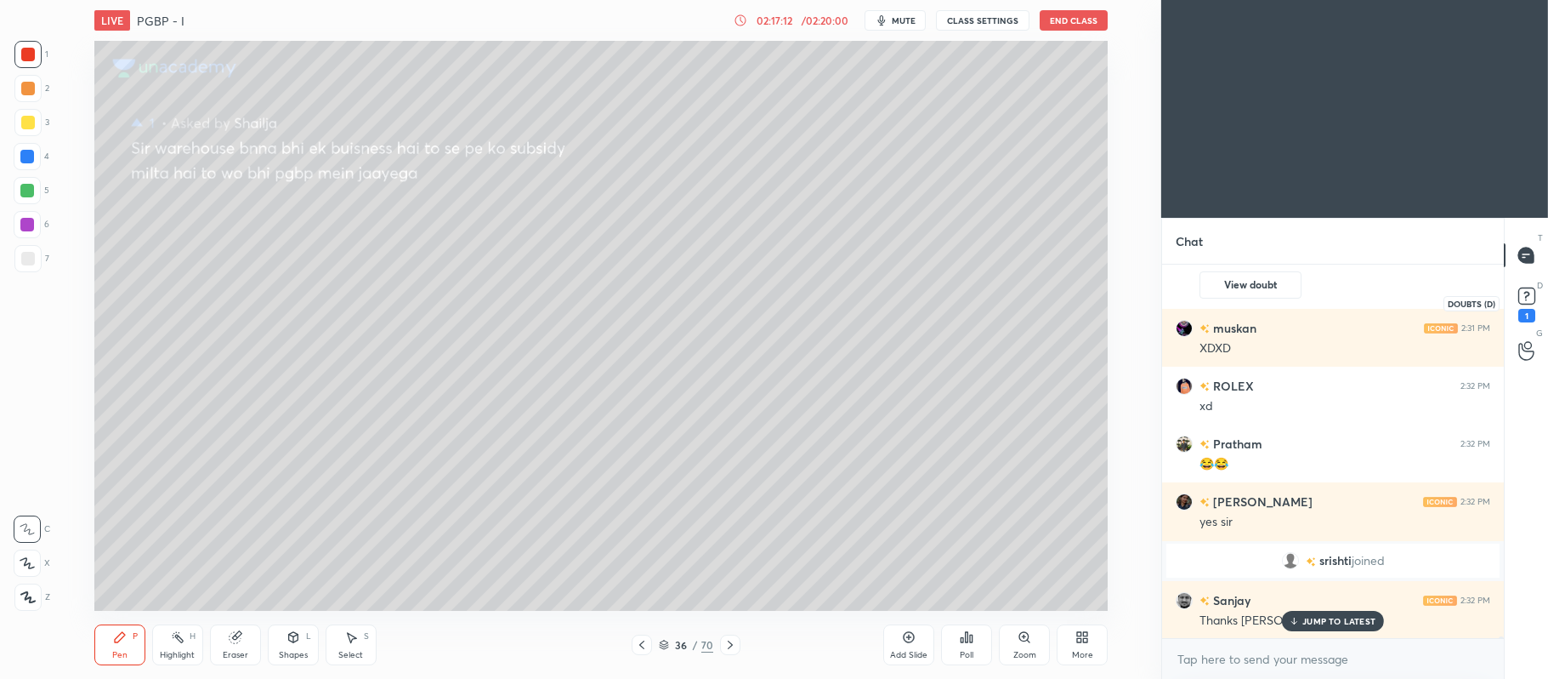
click at [1525, 304] on icon at bounding box center [1527, 296] width 26 height 26
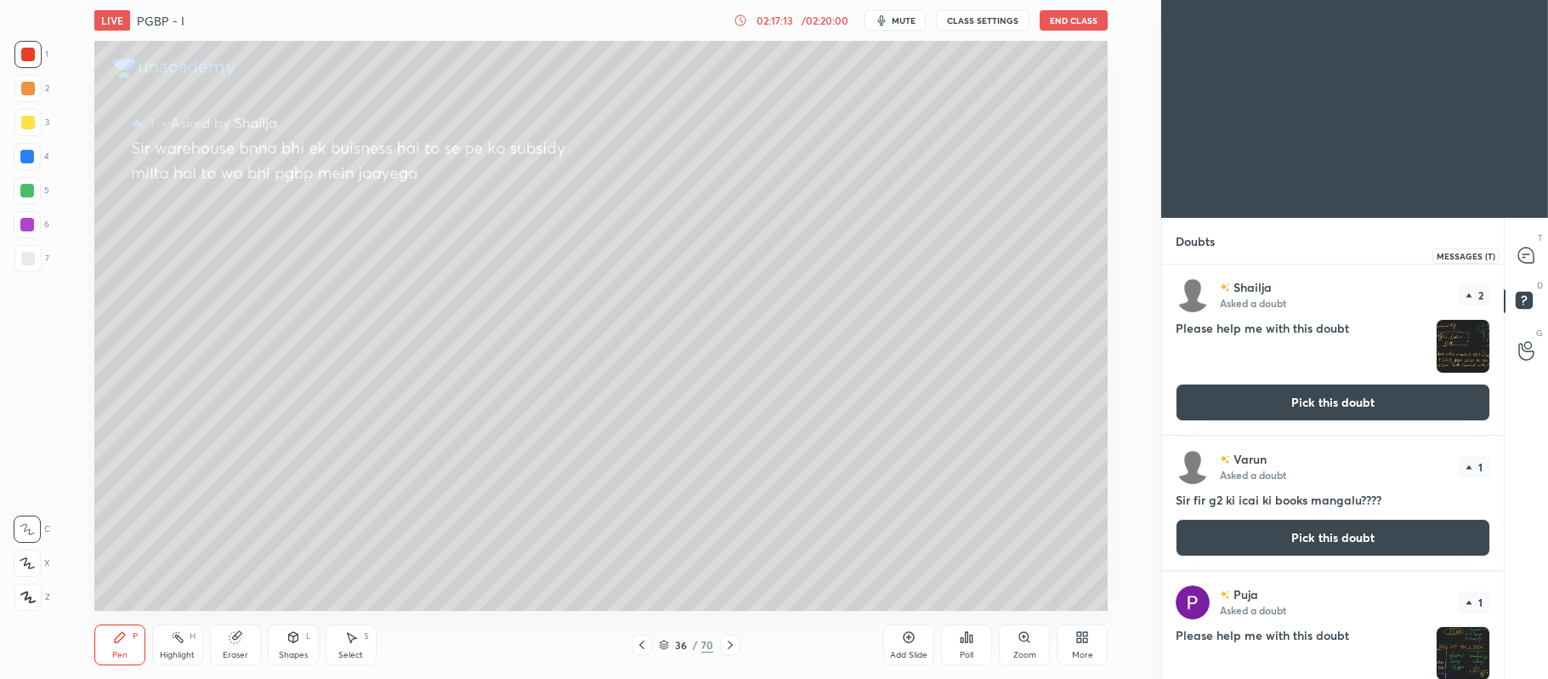
click at [1527, 255] on icon at bounding box center [1526, 254] width 15 height 15
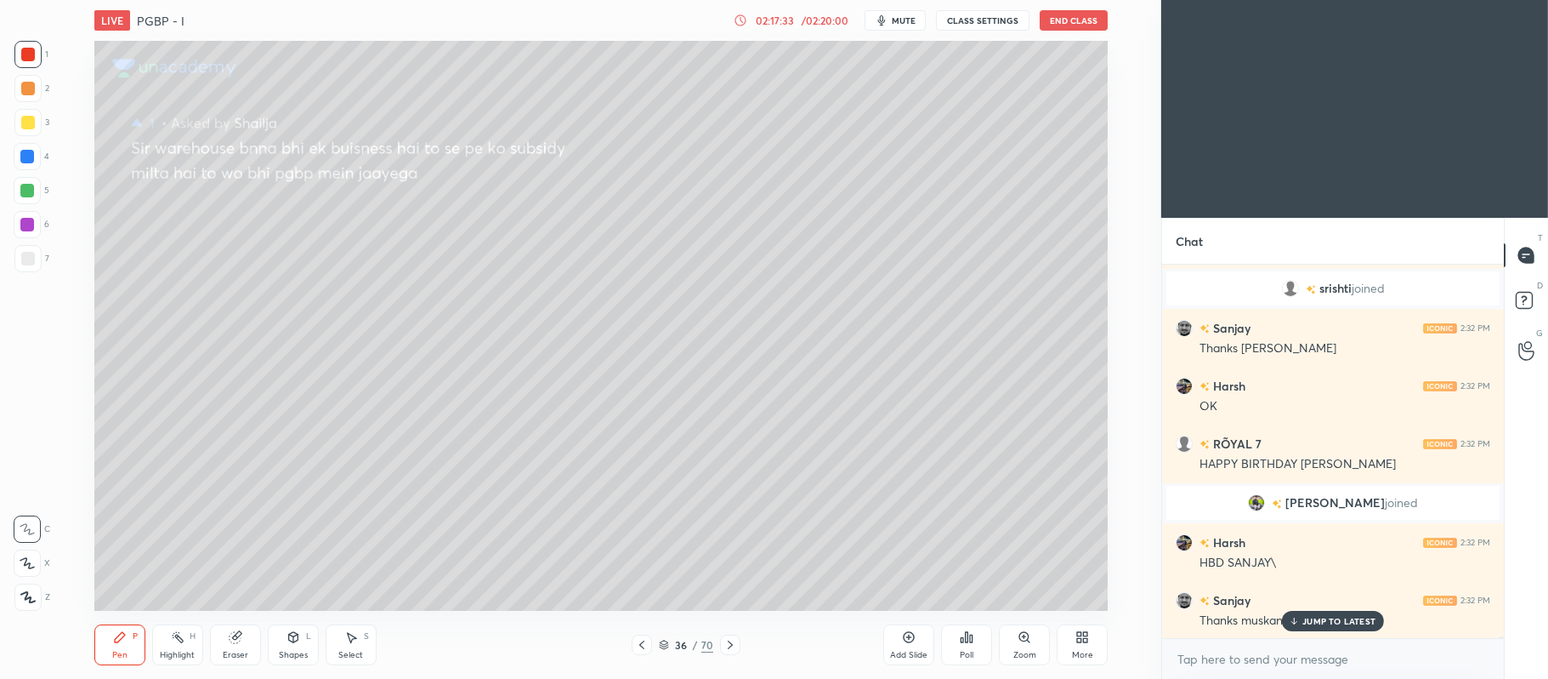
scroll to position [83683, 0]
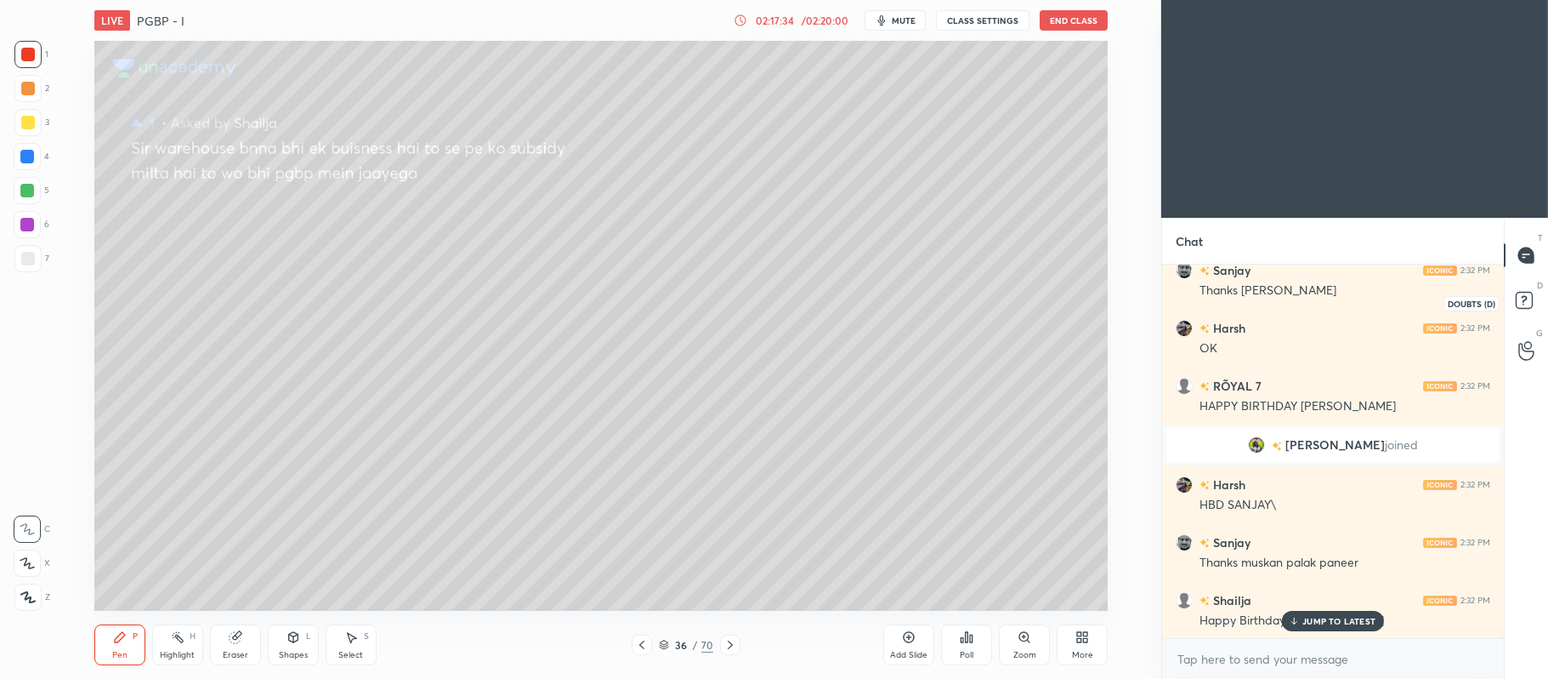
click at [1526, 303] on rect at bounding box center [1524, 301] width 16 height 16
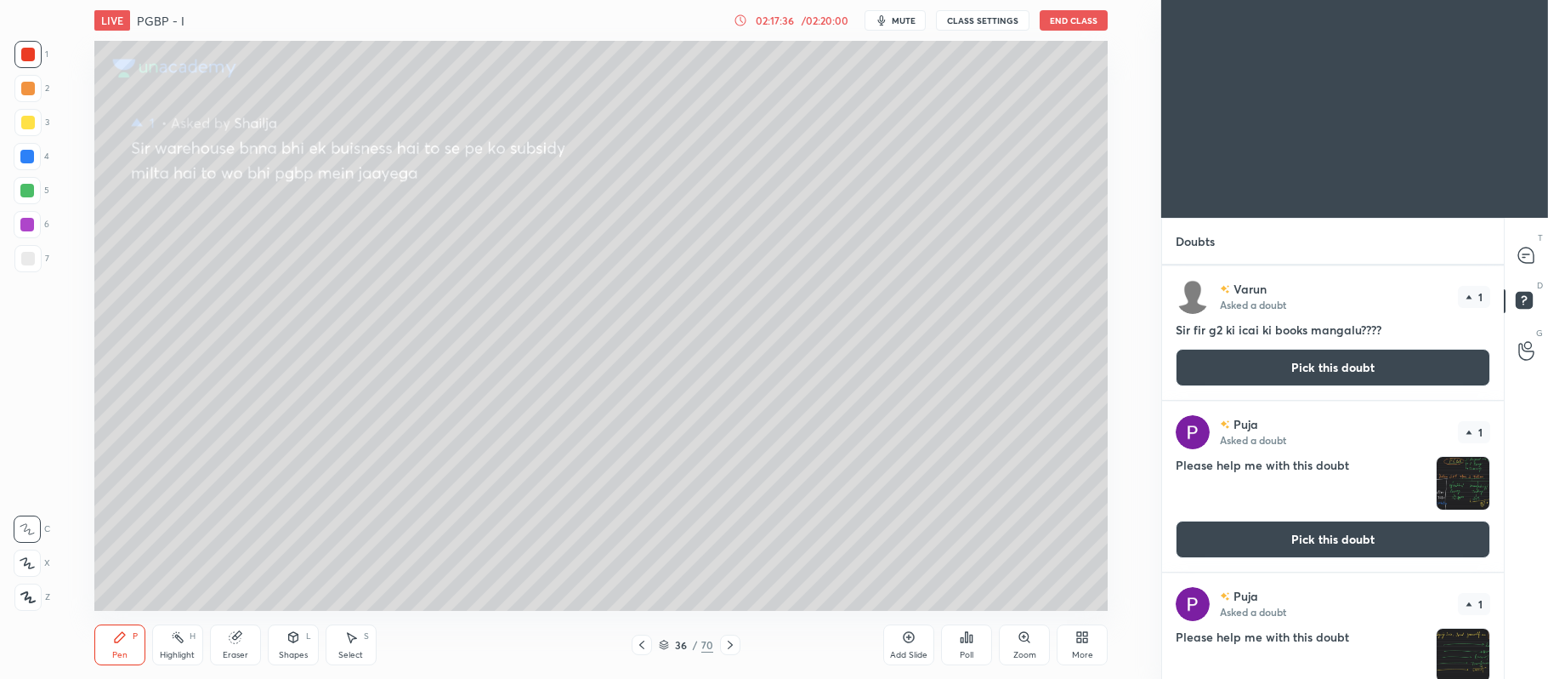
scroll to position [171, 0]
click at [1330, 364] on button "Pick this doubt" at bounding box center [1333, 366] width 315 height 37
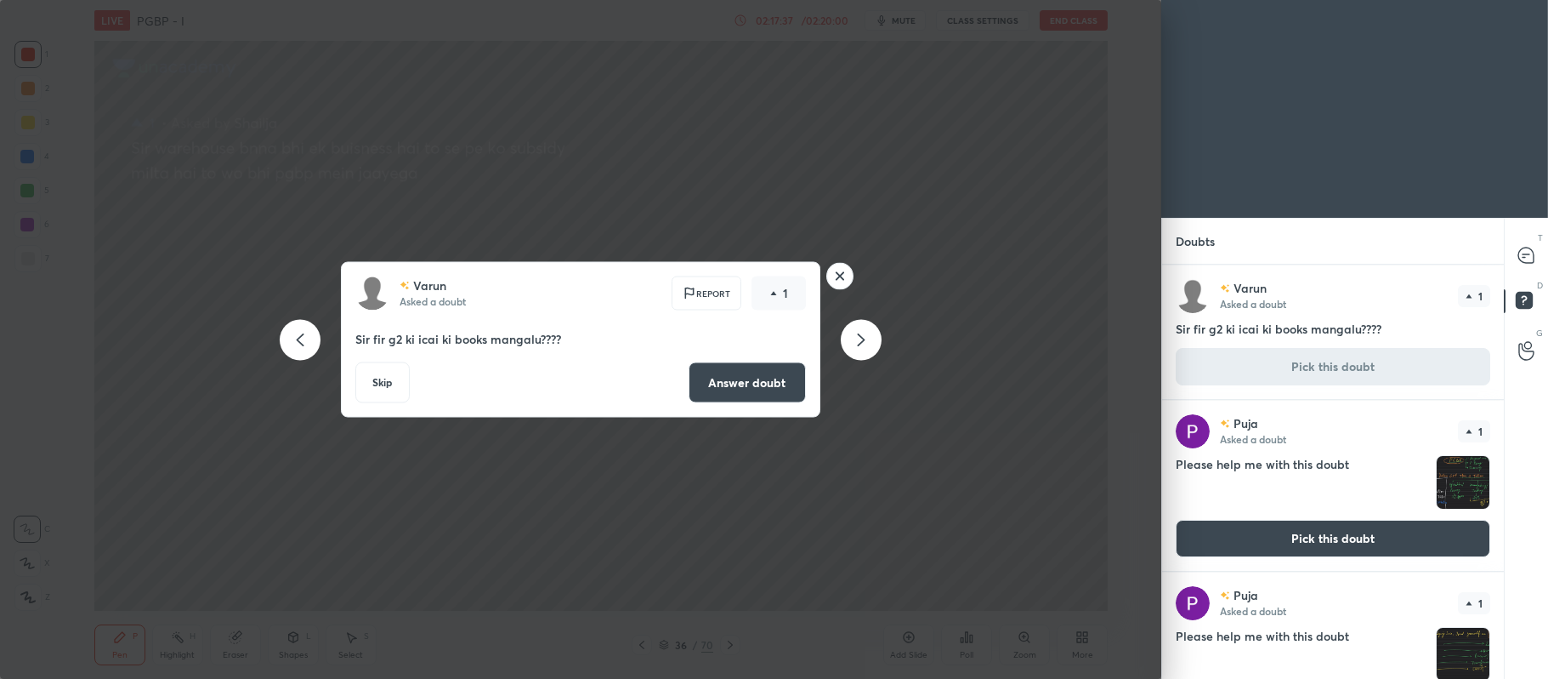
click at [736, 378] on button "Answer doubt" at bounding box center [747, 382] width 117 height 41
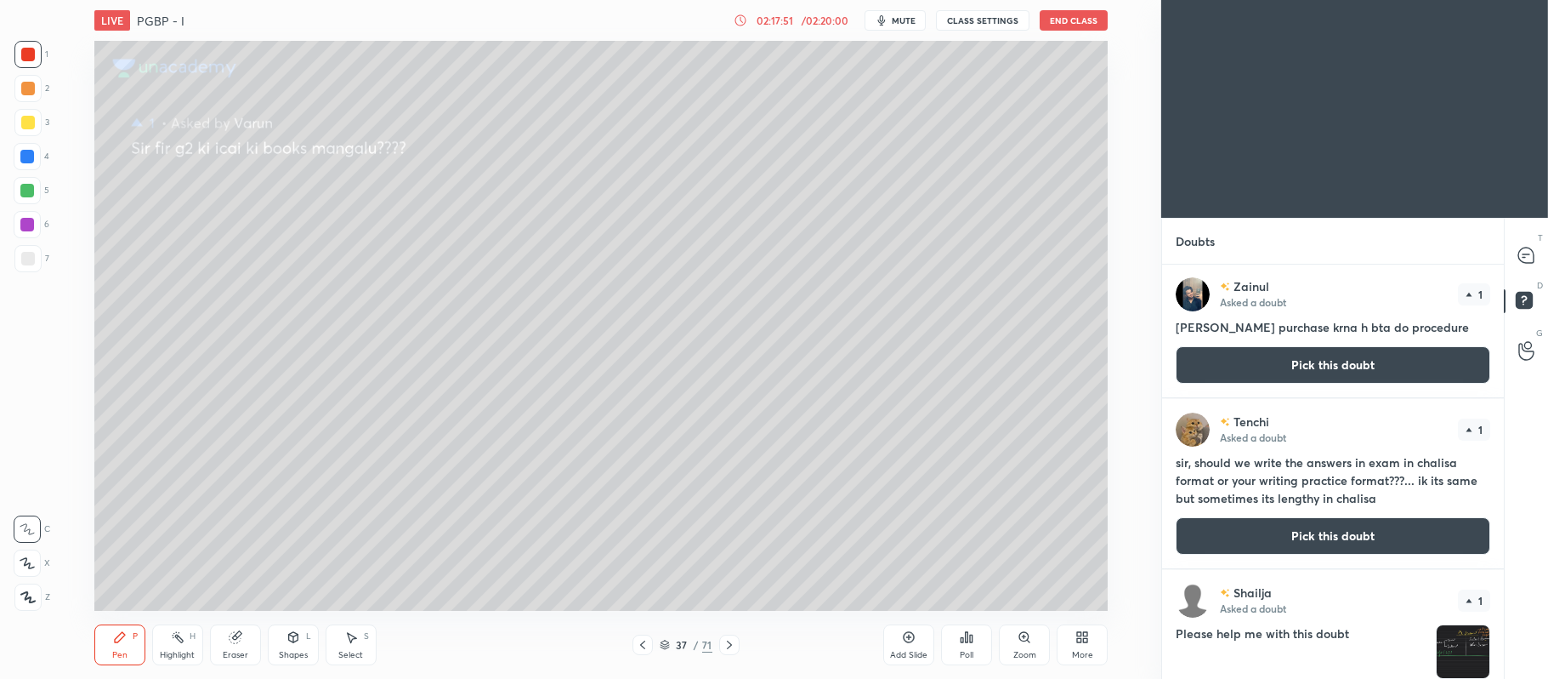
scroll to position [3086, 0]
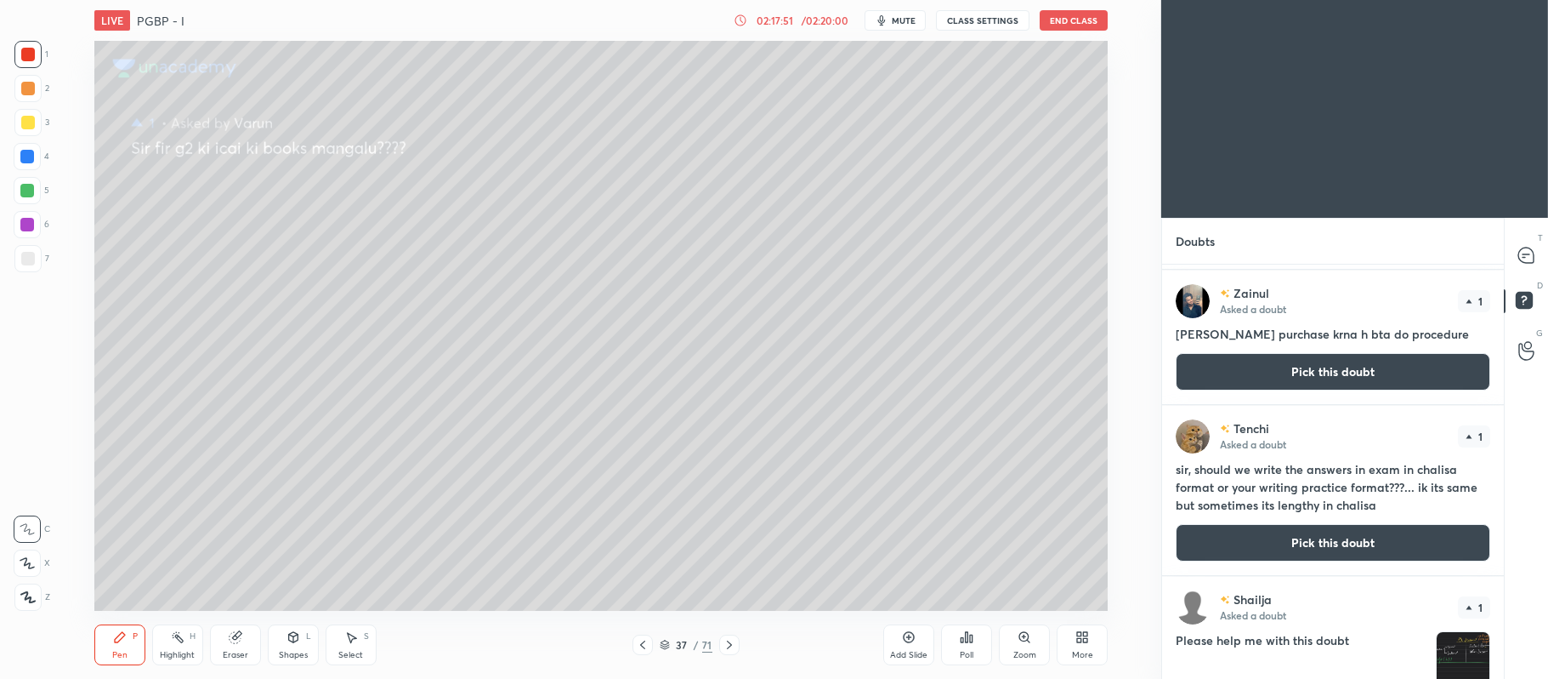
click at [1316, 358] on button "Pick this doubt" at bounding box center [1333, 371] width 315 height 37
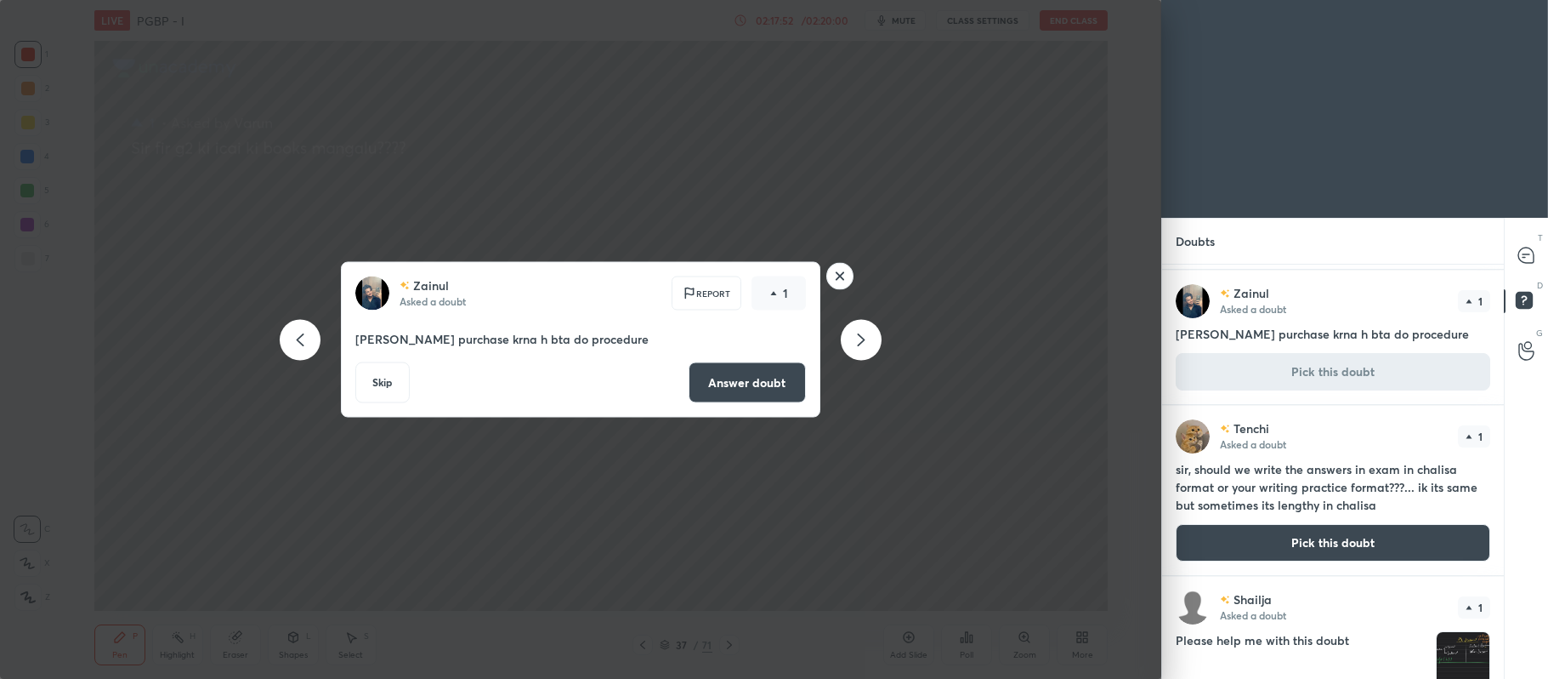
click at [762, 369] on button "Answer doubt" at bounding box center [747, 382] width 117 height 41
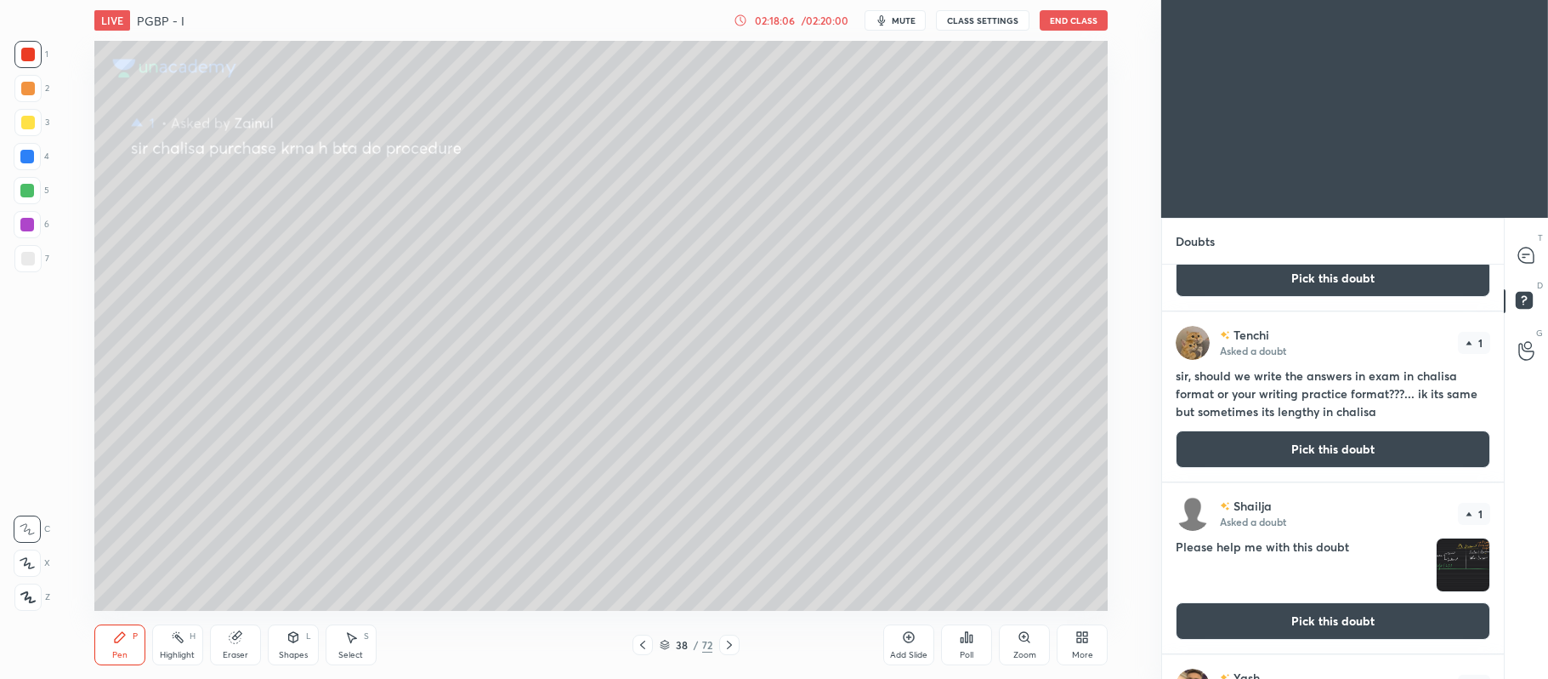
scroll to position [3004, 0]
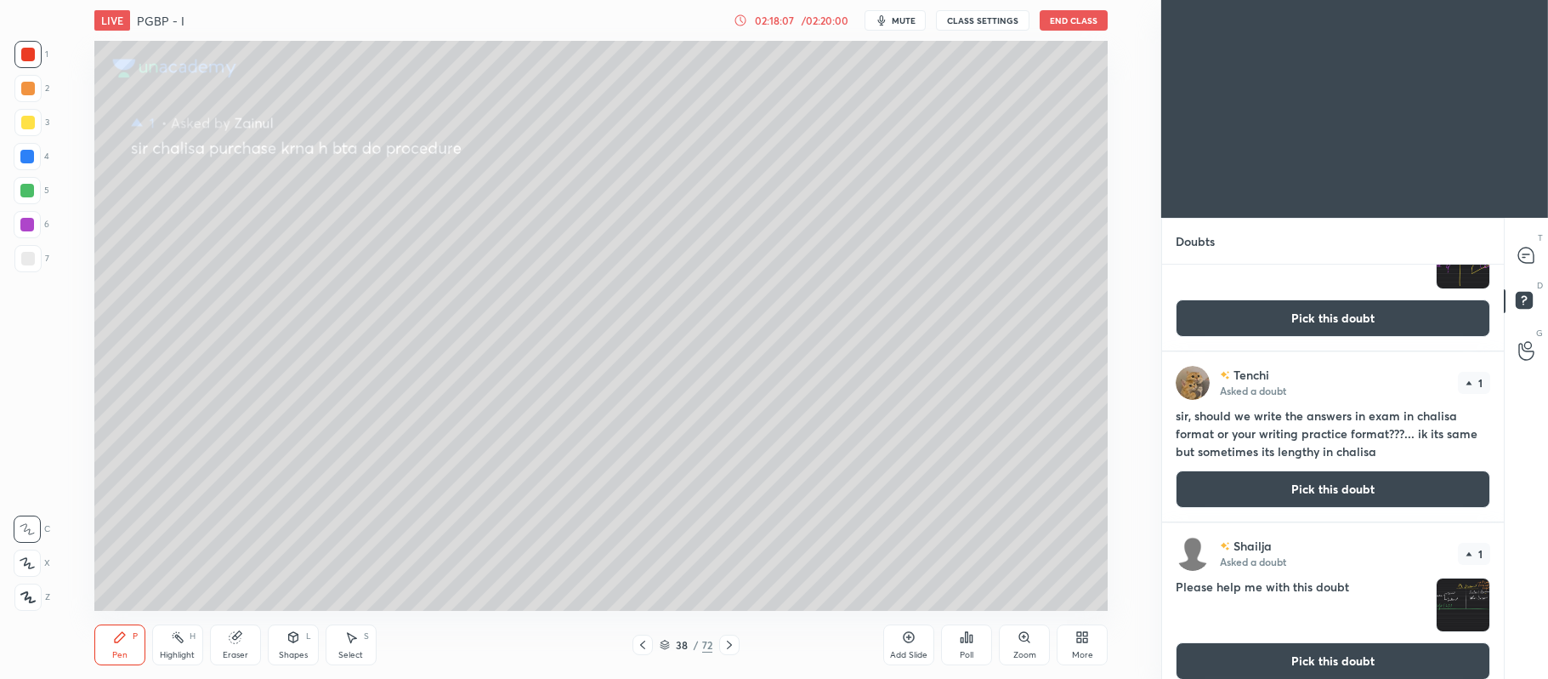
click at [1253, 491] on button "Pick this doubt" at bounding box center [1333, 488] width 315 height 37
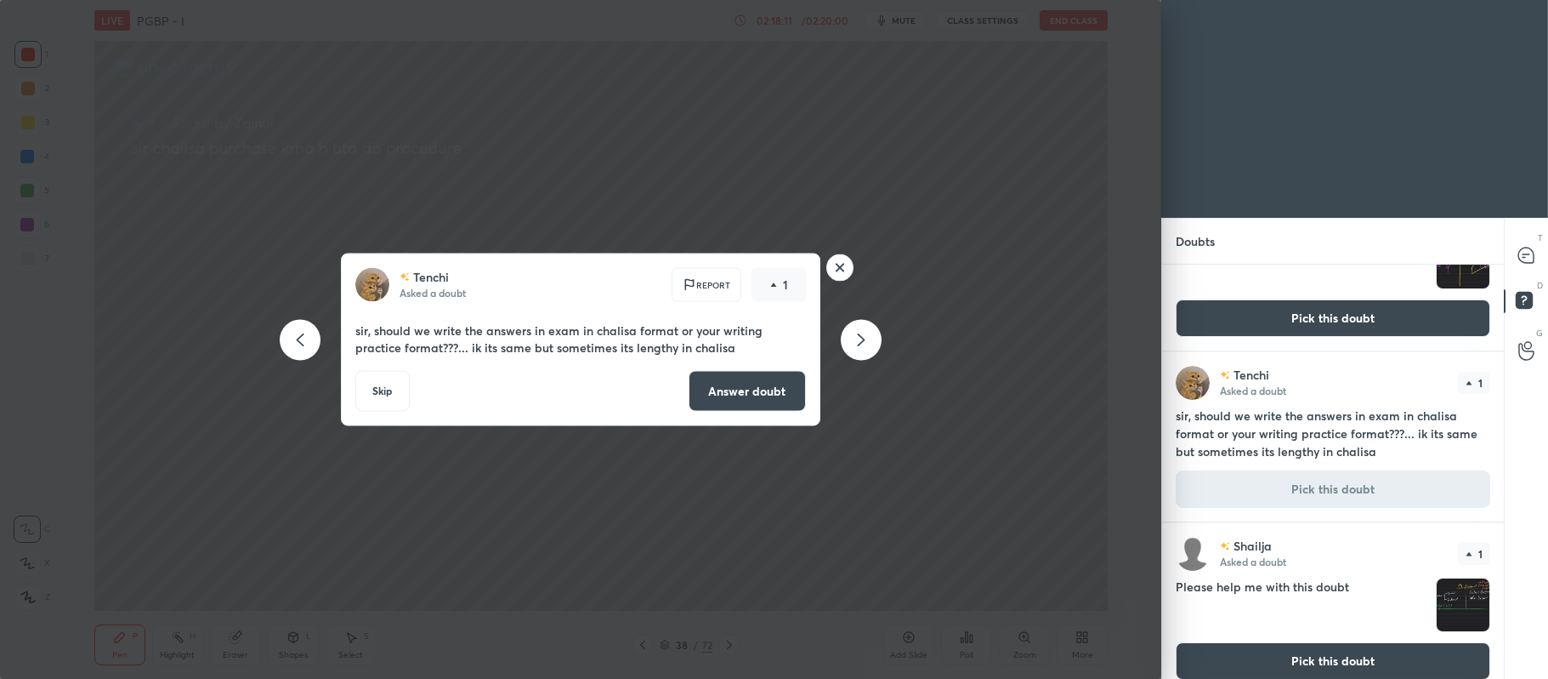
click at [759, 386] on button "Answer doubt" at bounding box center [747, 391] width 117 height 41
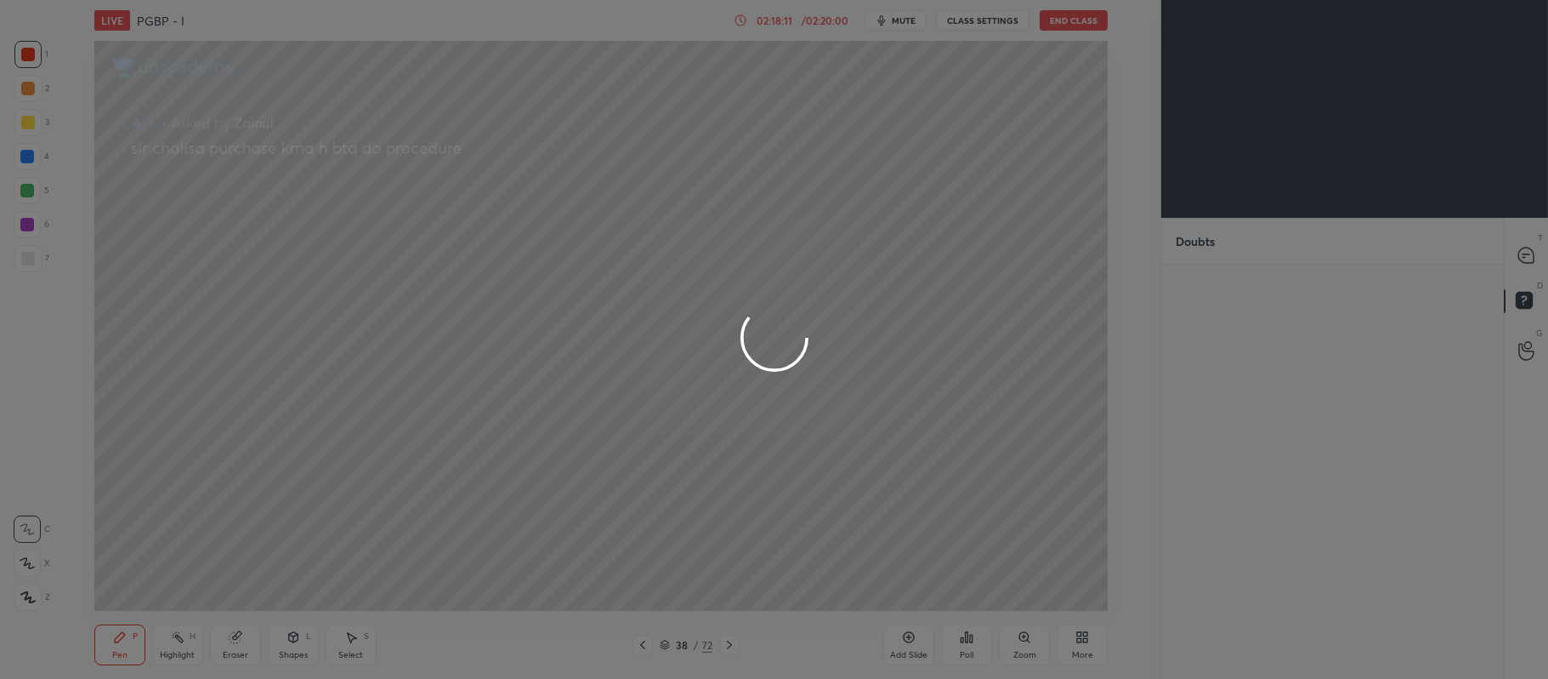
scroll to position [0, 0]
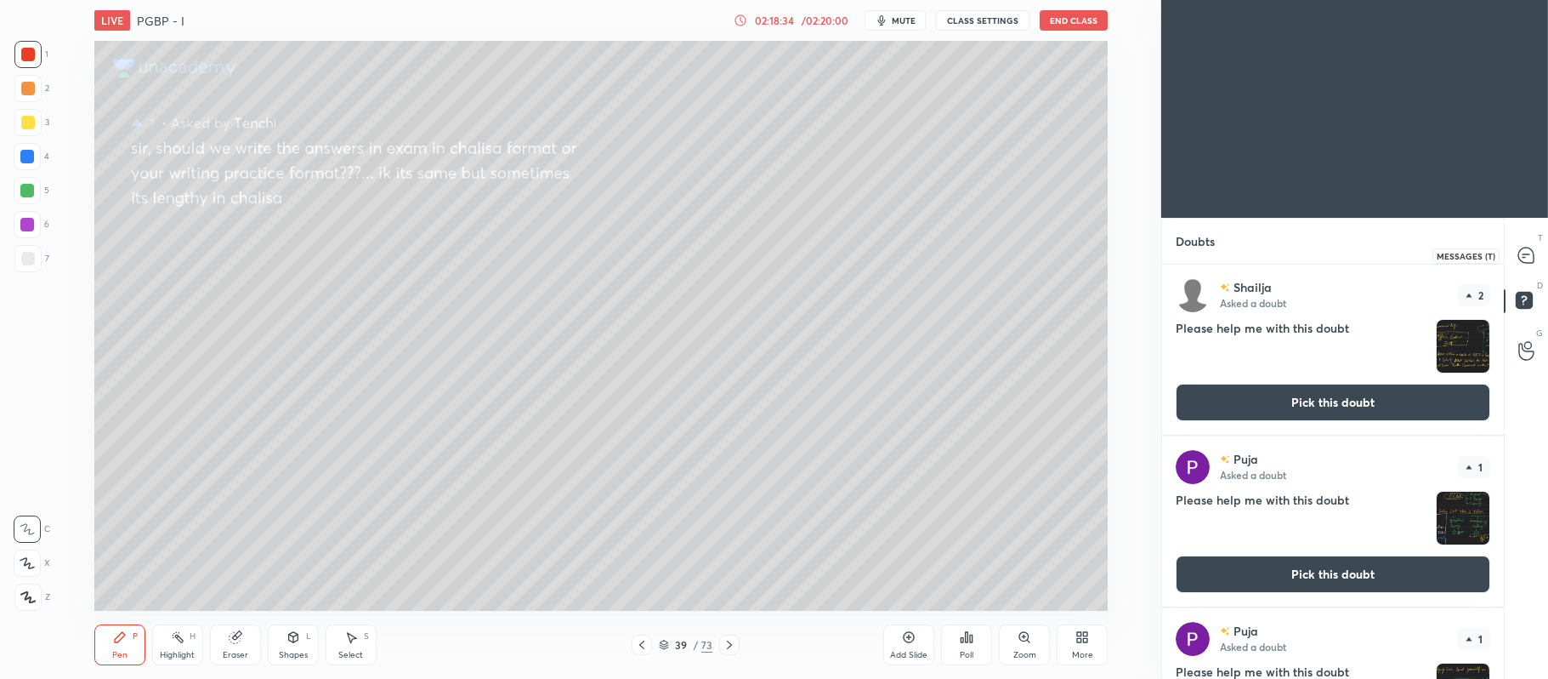
click at [1415, 357] on h4 "Please help me with this doubt" at bounding box center [1302, 346] width 253 height 54
click at [1531, 253] on icon at bounding box center [1526, 254] width 15 height 15
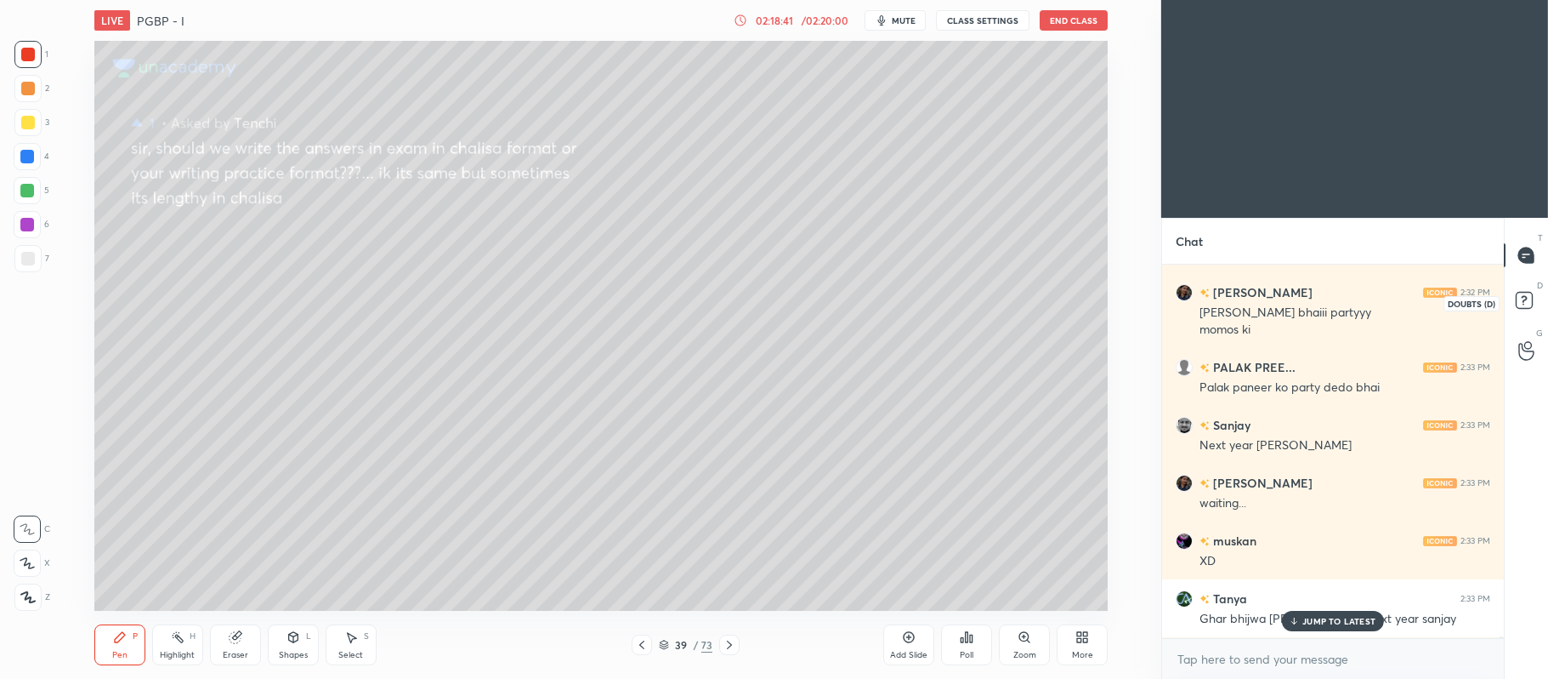
scroll to position [84064, 0]
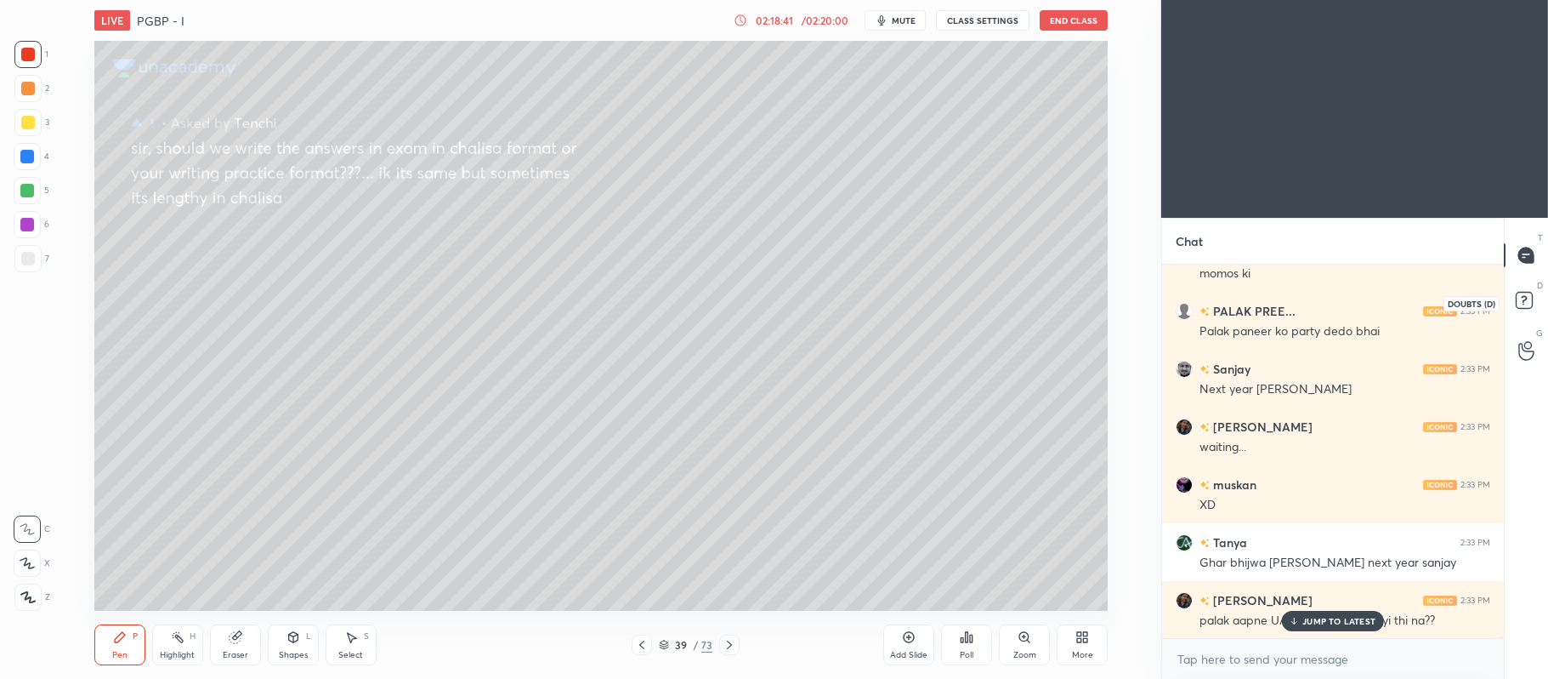
click at [1520, 301] on rect at bounding box center [1524, 301] width 16 height 16
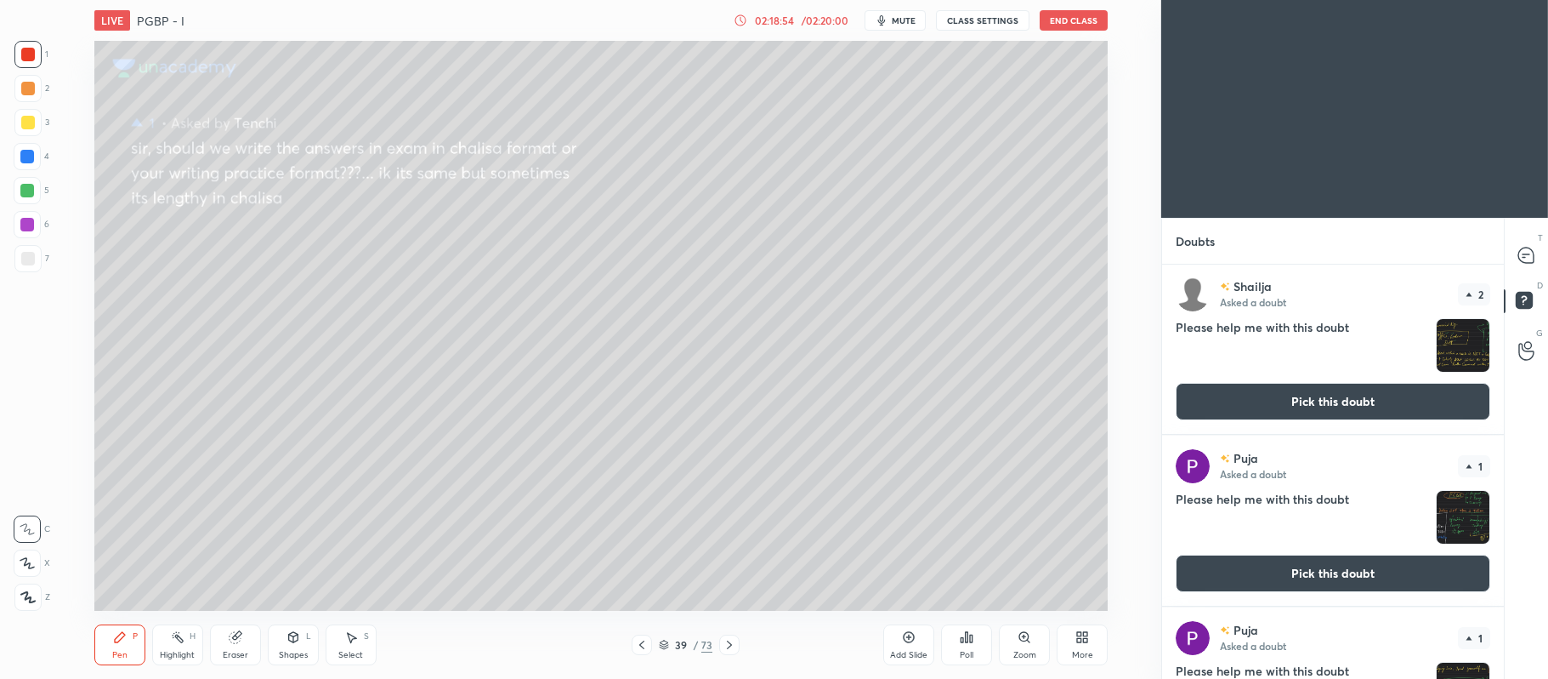
scroll to position [0, 0]
click at [1525, 249] on icon at bounding box center [1526, 254] width 15 height 15
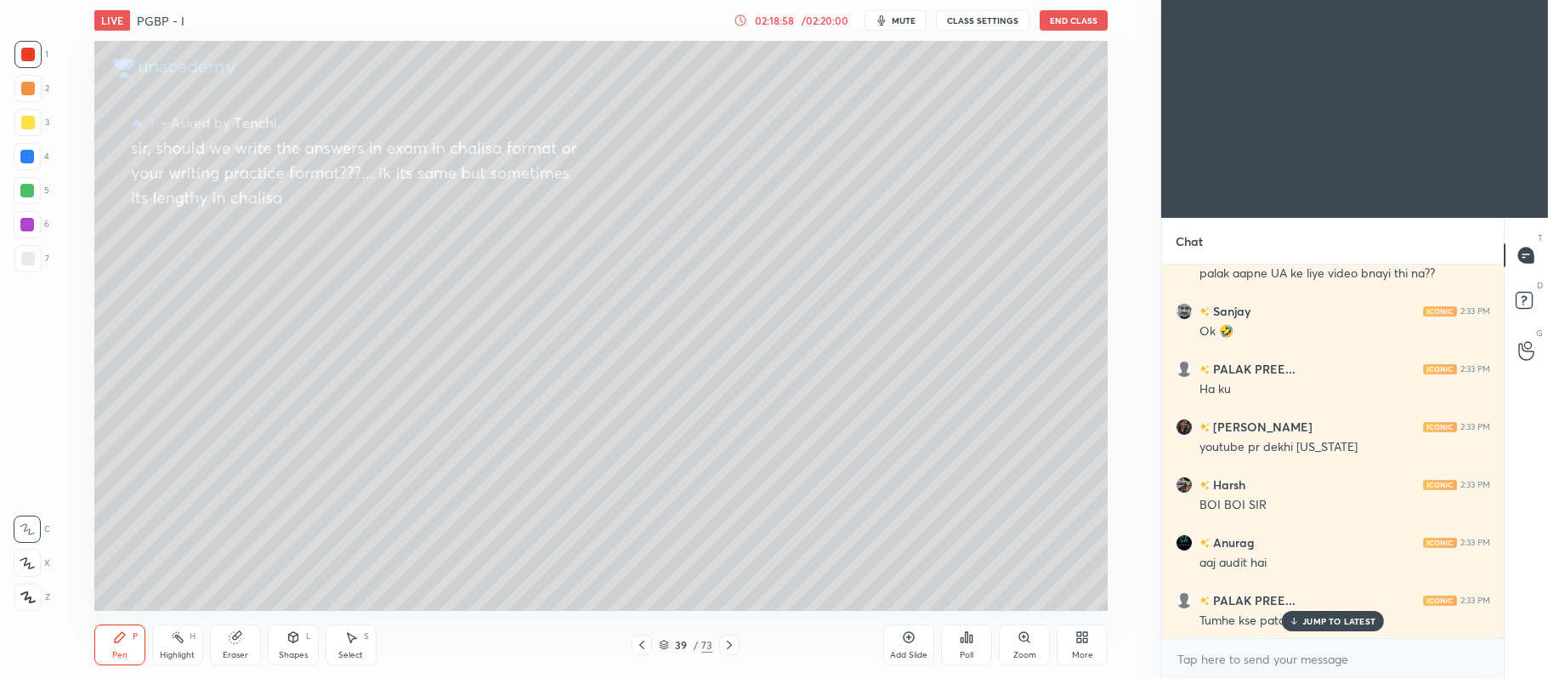
scroll to position [84468, 0]
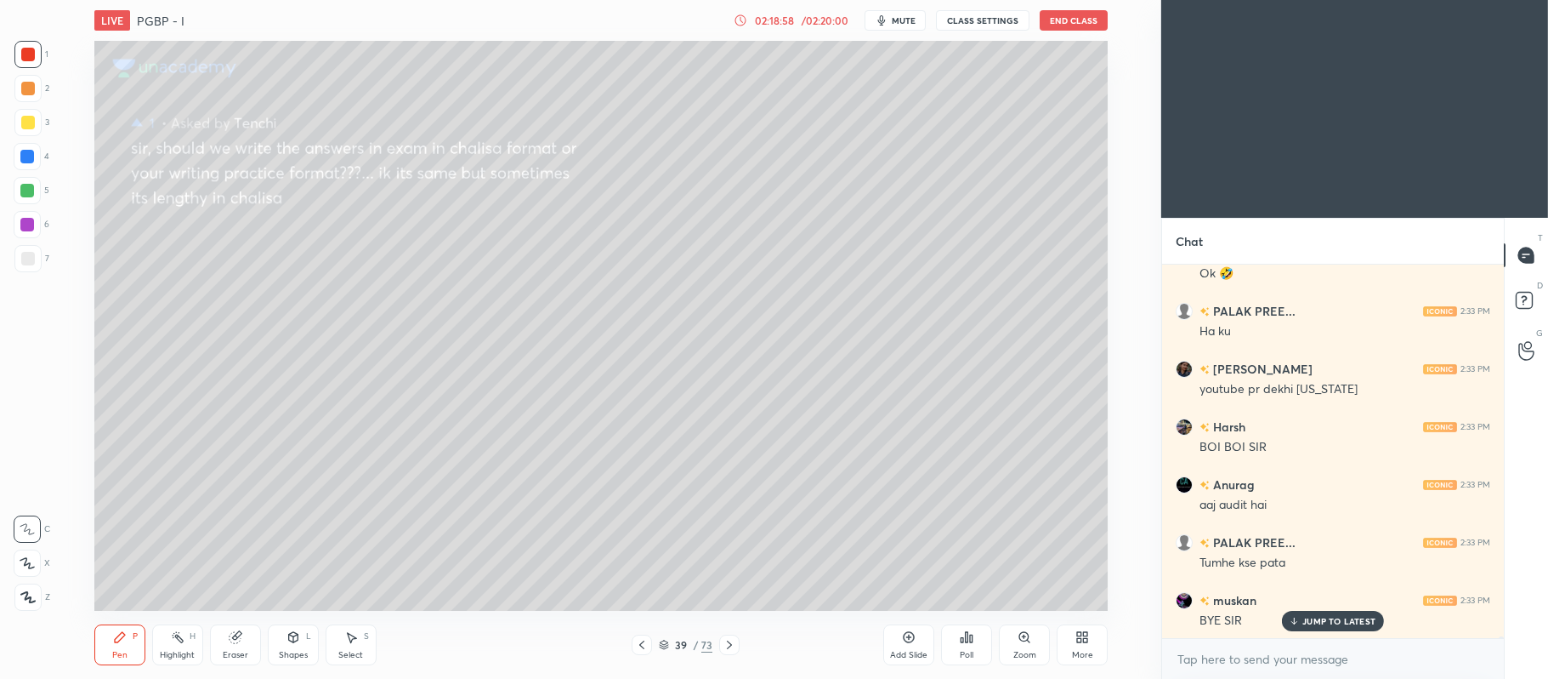
click at [1085, 20] on button "End Class" at bounding box center [1074, 20] width 68 height 20
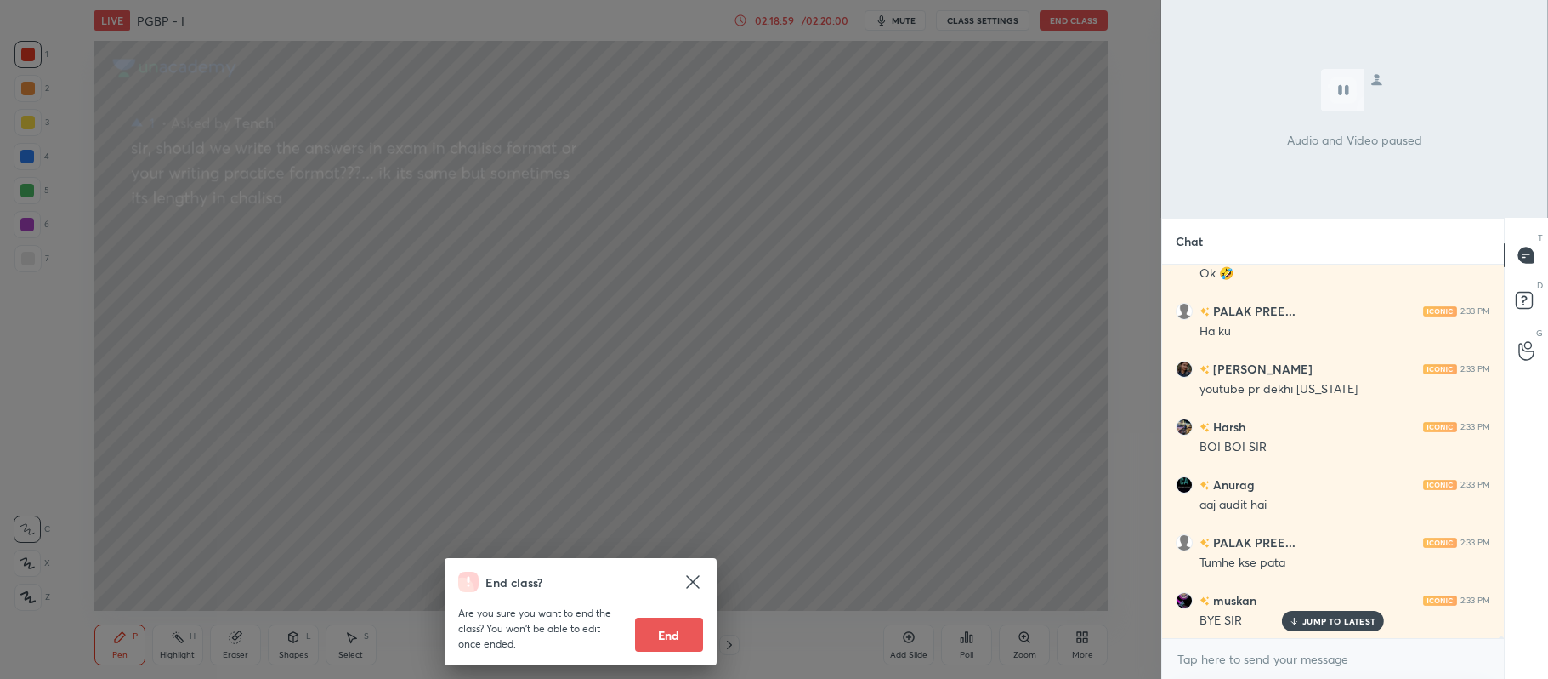
scroll to position [84526, 0]
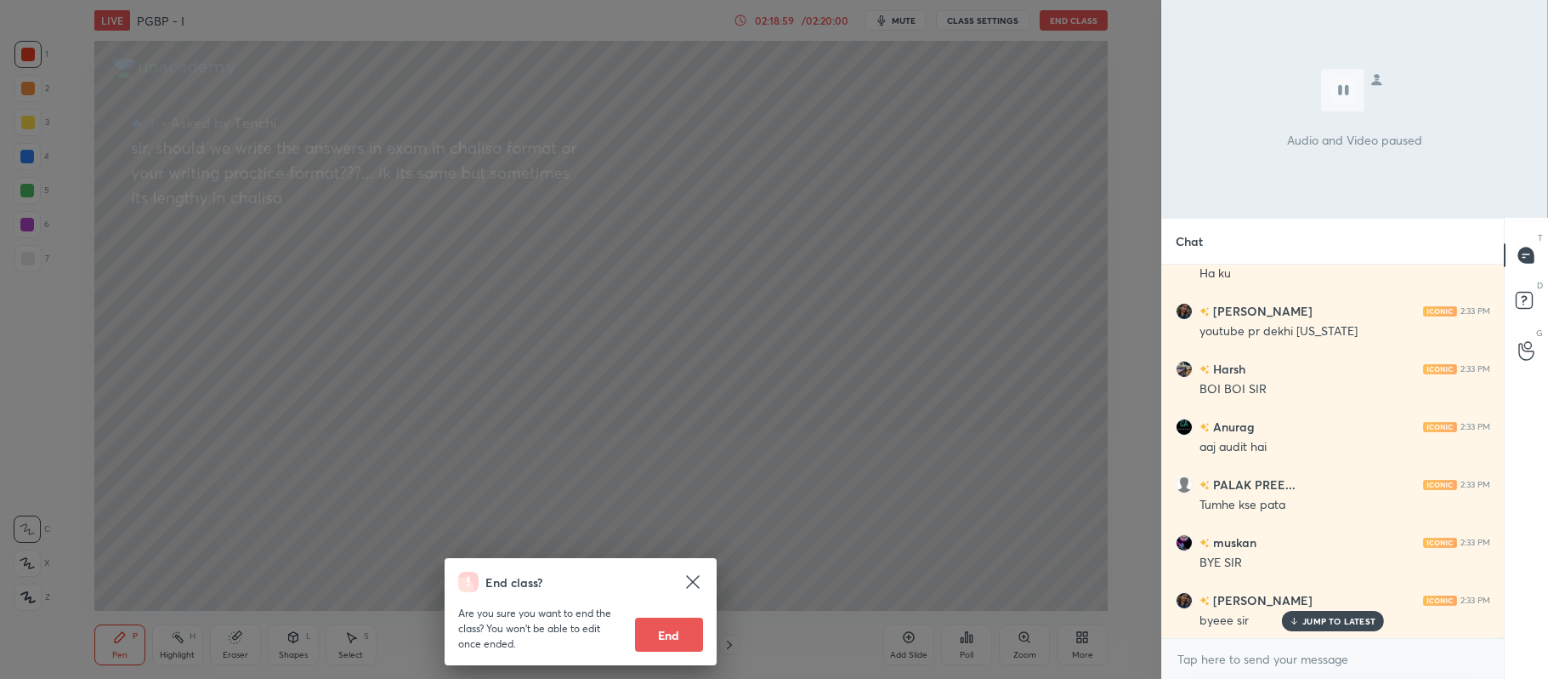
click at [665, 622] on button "End" at bounding box center [669, 634] width 68 height 34
type textarea "x"
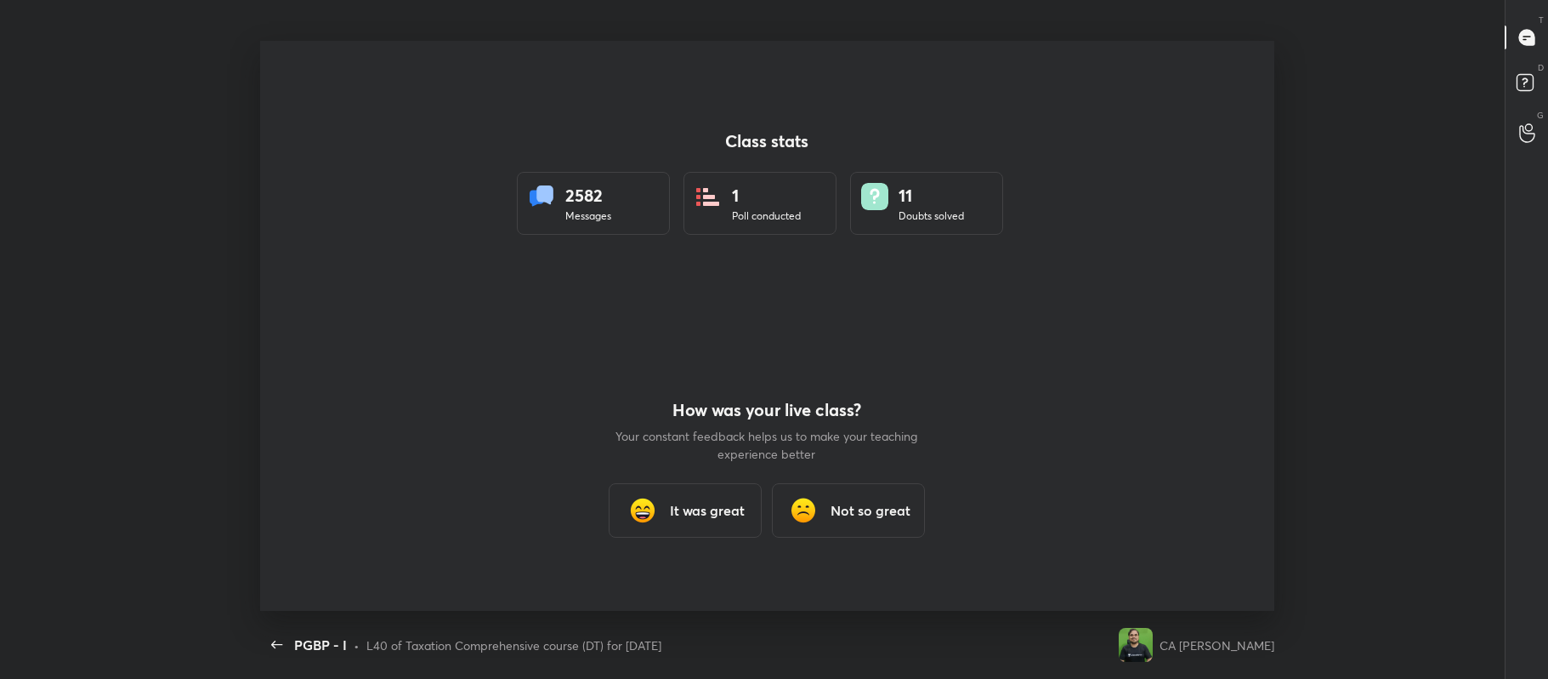
scroll to position [570, 1446]
click at [633, 504] on img at bounding box center [643, 510] width 34 height 34
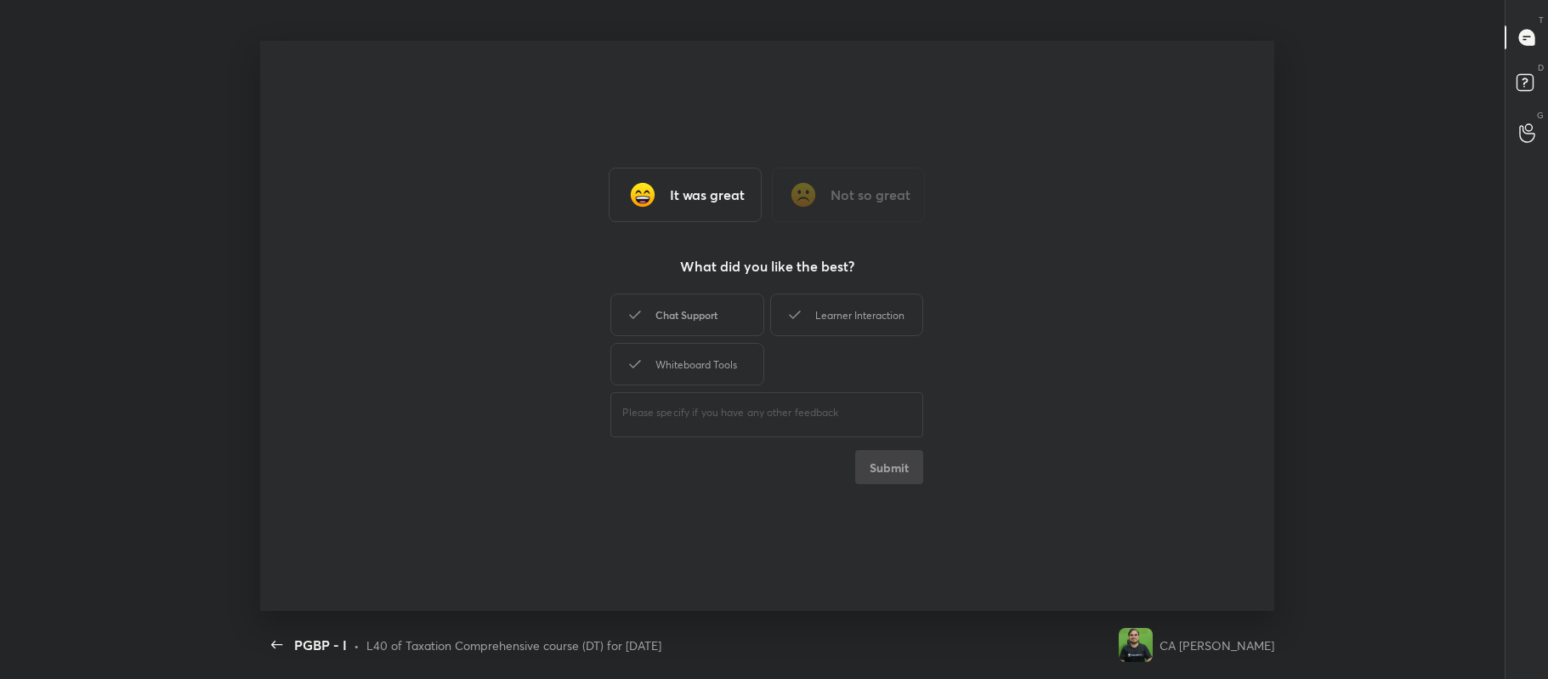
click at [675, 311] on div "Chat Support" at bounding box center [687, 314] width 153 height 43
click at [823, 328] on div "Learner Interaction" at bounding box center [846, 314] width 153 height 43
click at [679, 365] on div "Whiteboard Tools" at bounding box center [687, 364] width 153 height 43
click at [895, 466] on button "Submit" at bounding box center [889, 467] width 68 height 34
